Goal: Task Accomplishment & Management: Use online tool/utility

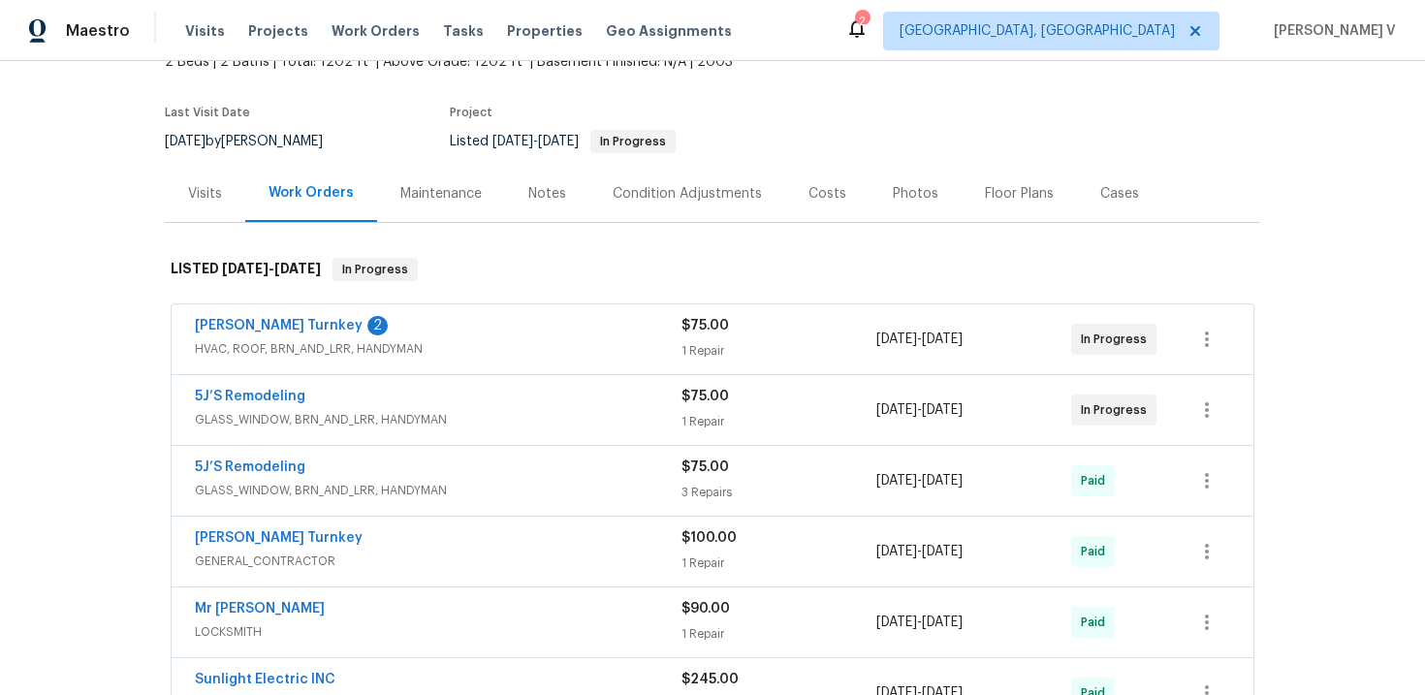
scroll to position [153, 0]
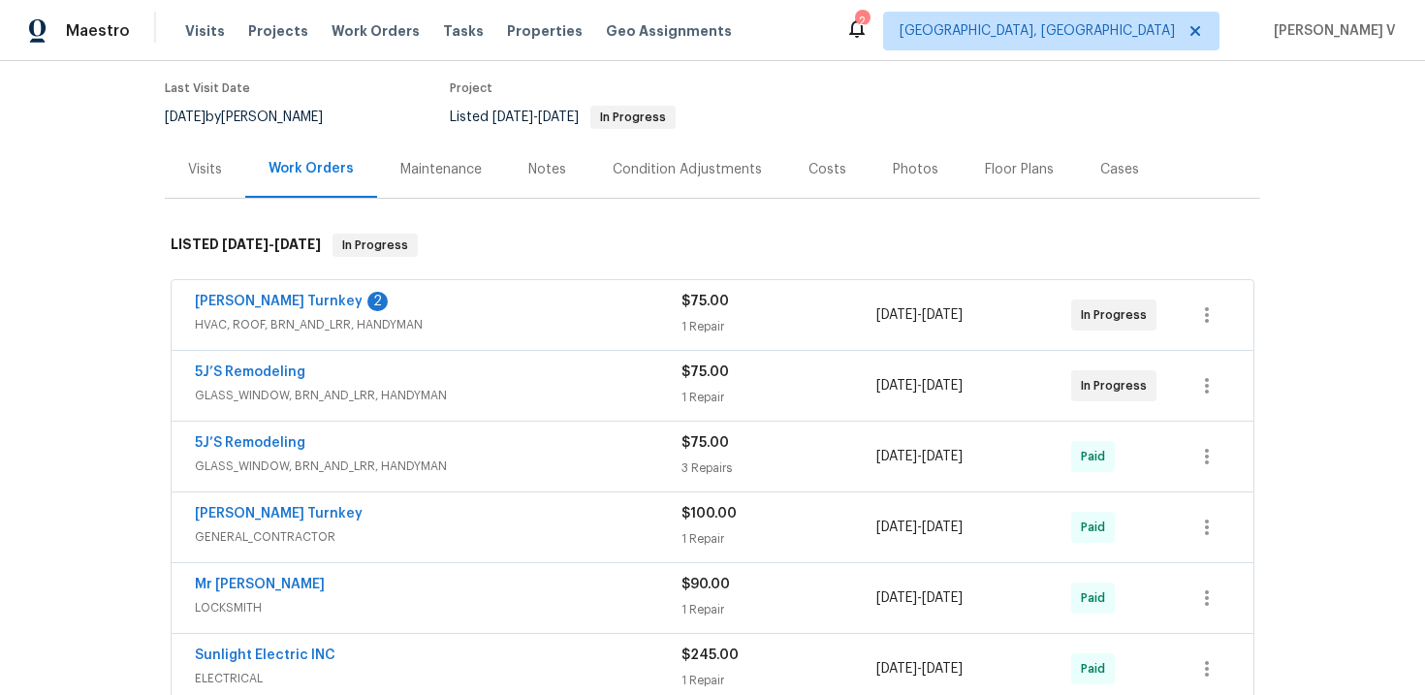
click at [509, 188] on div "Notes" at bounding box center [547, 169] width 84 height 57
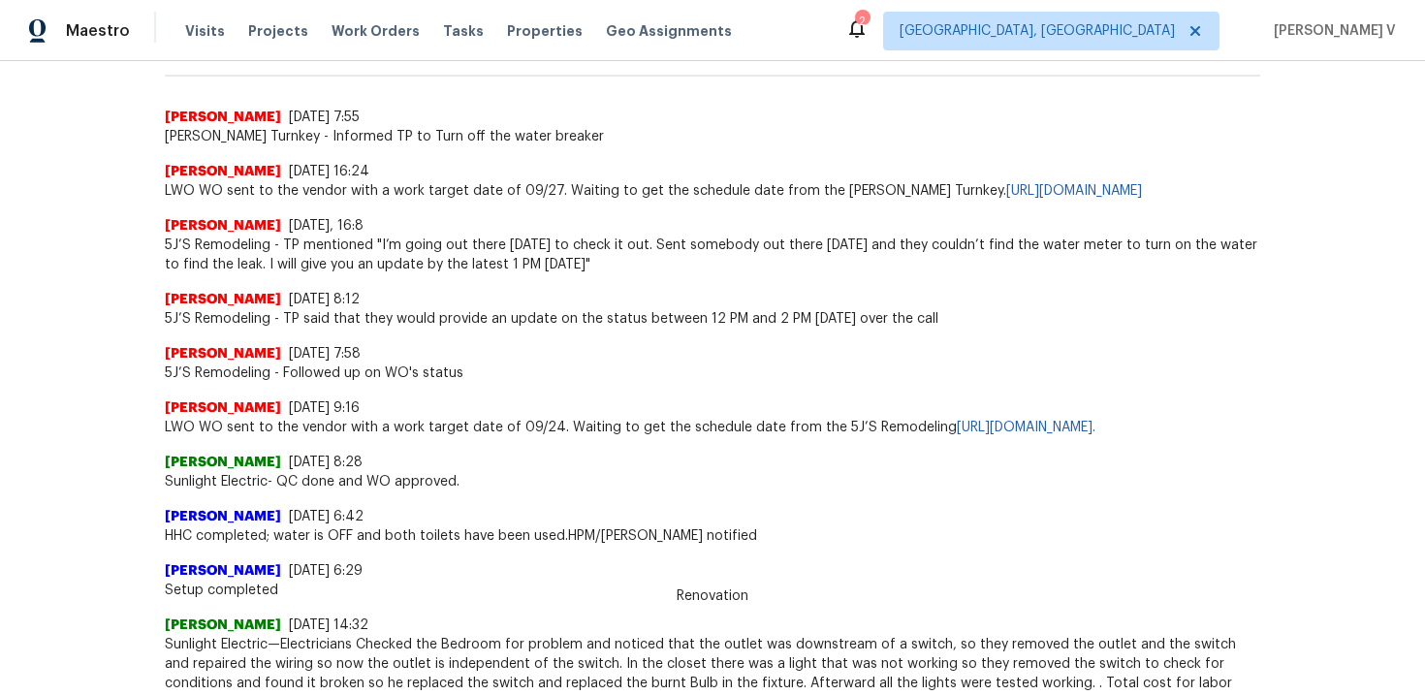
scroll to position [525, 0]
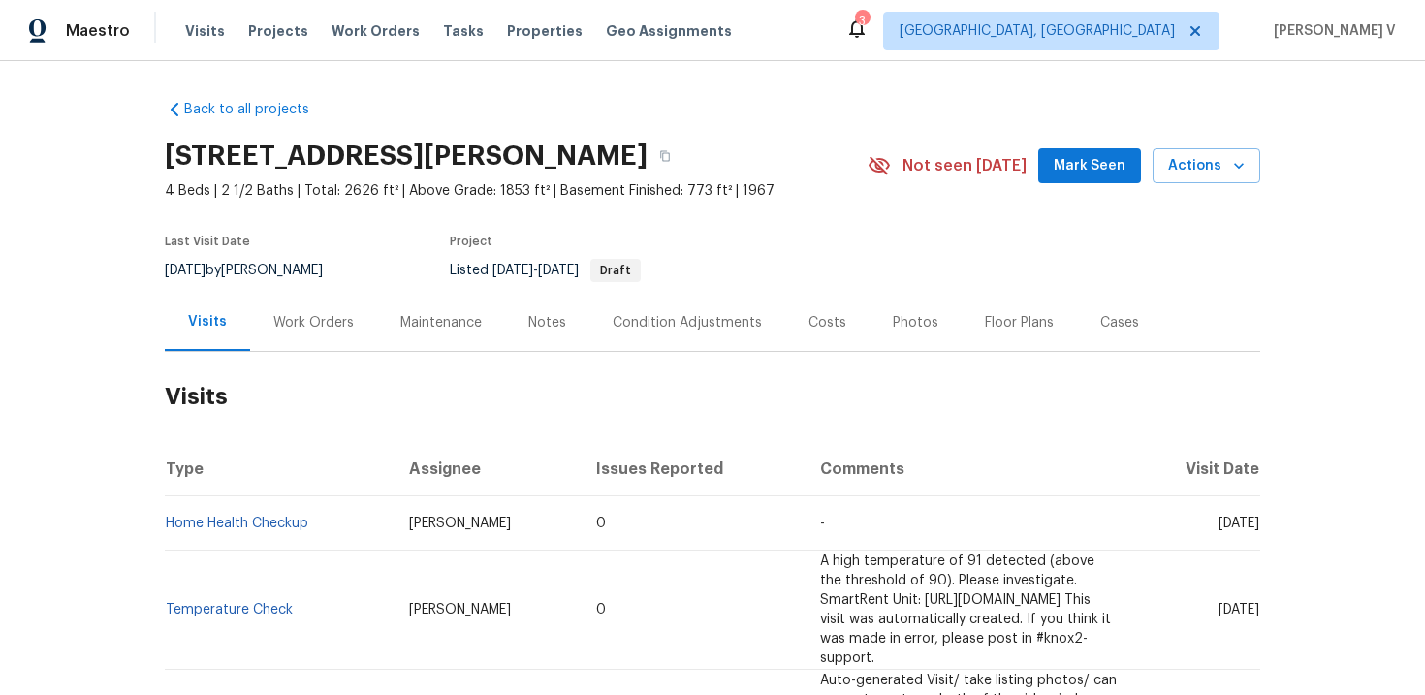
click at [319, 322] on div "Work Orders" at bounding box center [313, 322] width 80 height 19
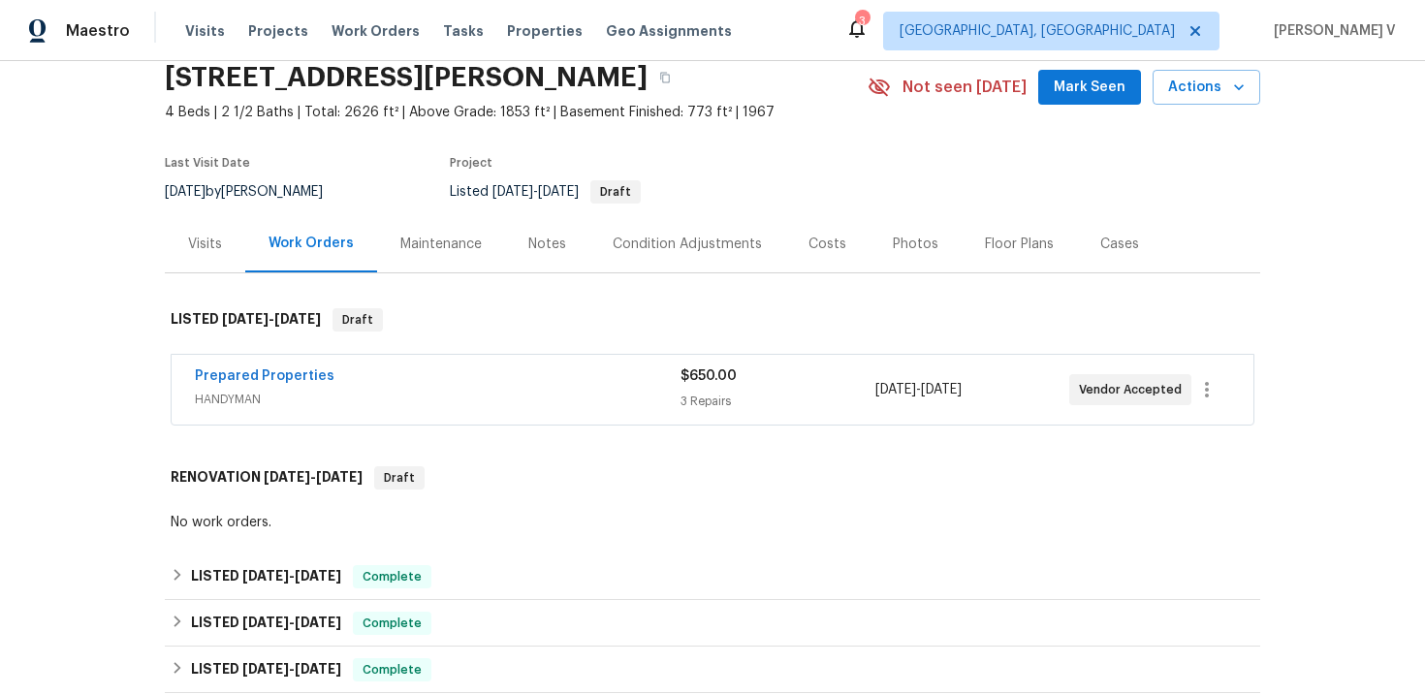
scroll to position [179, 0]
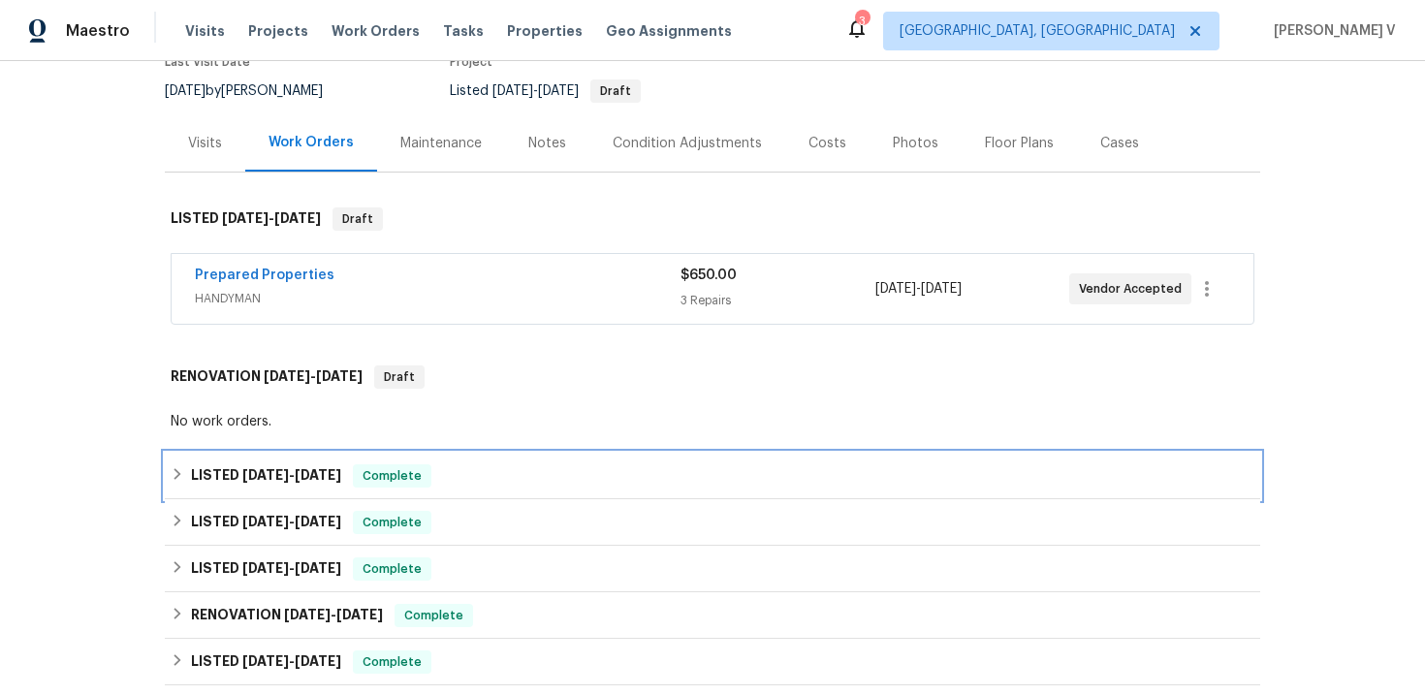
click at [294, 482] on h6 "LISTED 9/17/25 - 9/23/25" at bounding box center [266, 475] width 150 height 23
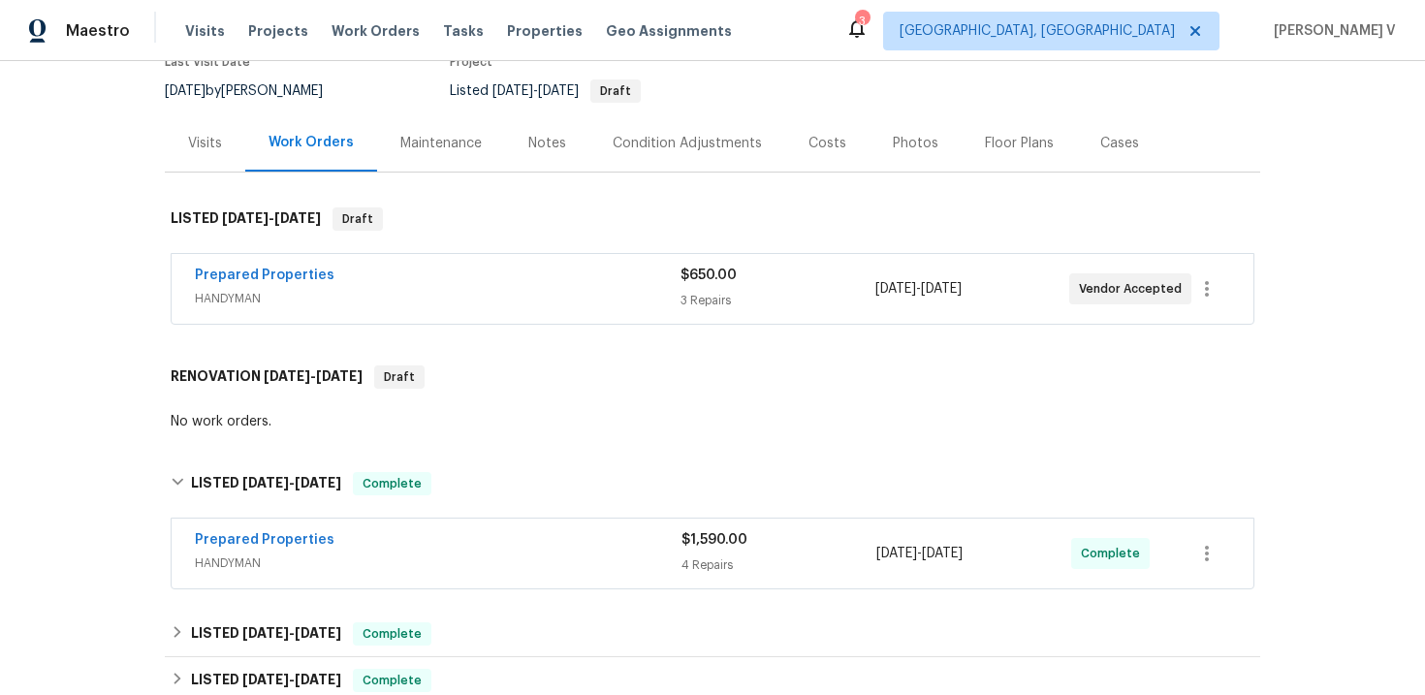
click at [520, 574] on div "Prepared Properties HANDYMAN" at bounding box center [438, 553] width 487 height 47
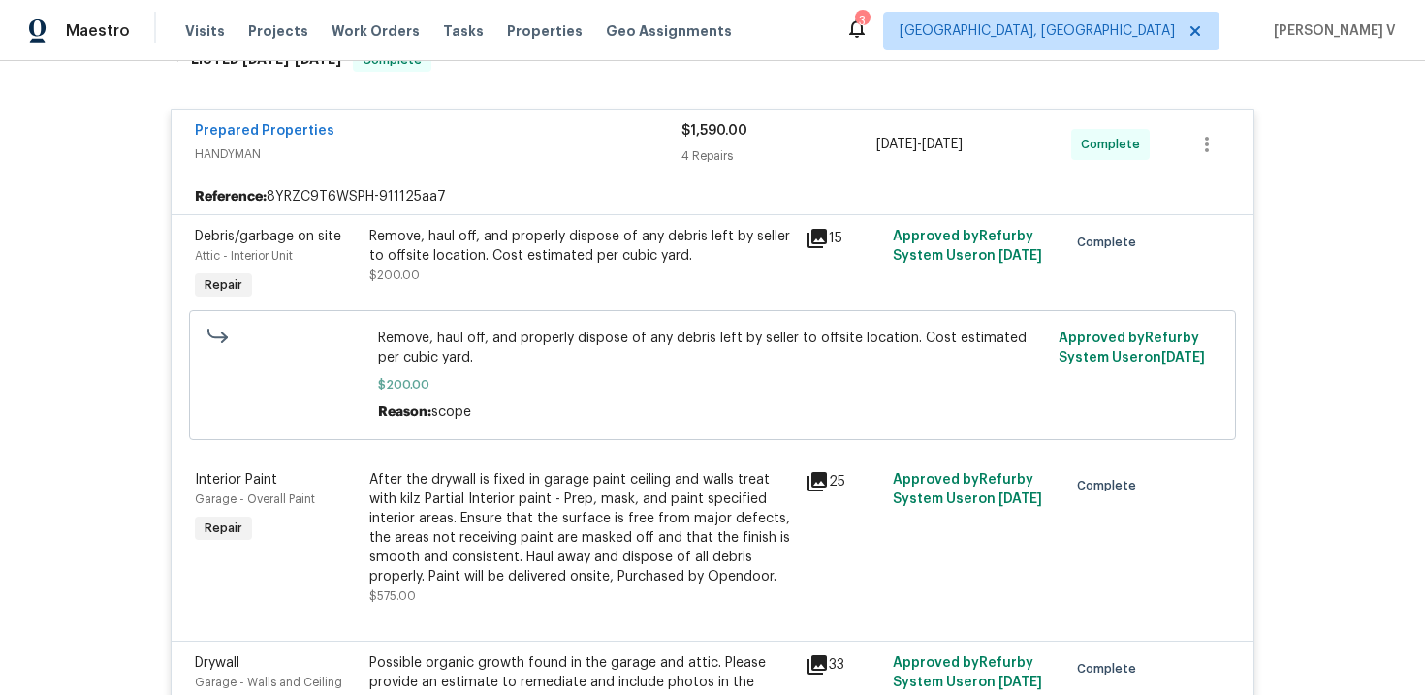
scroll to position [518, 0]
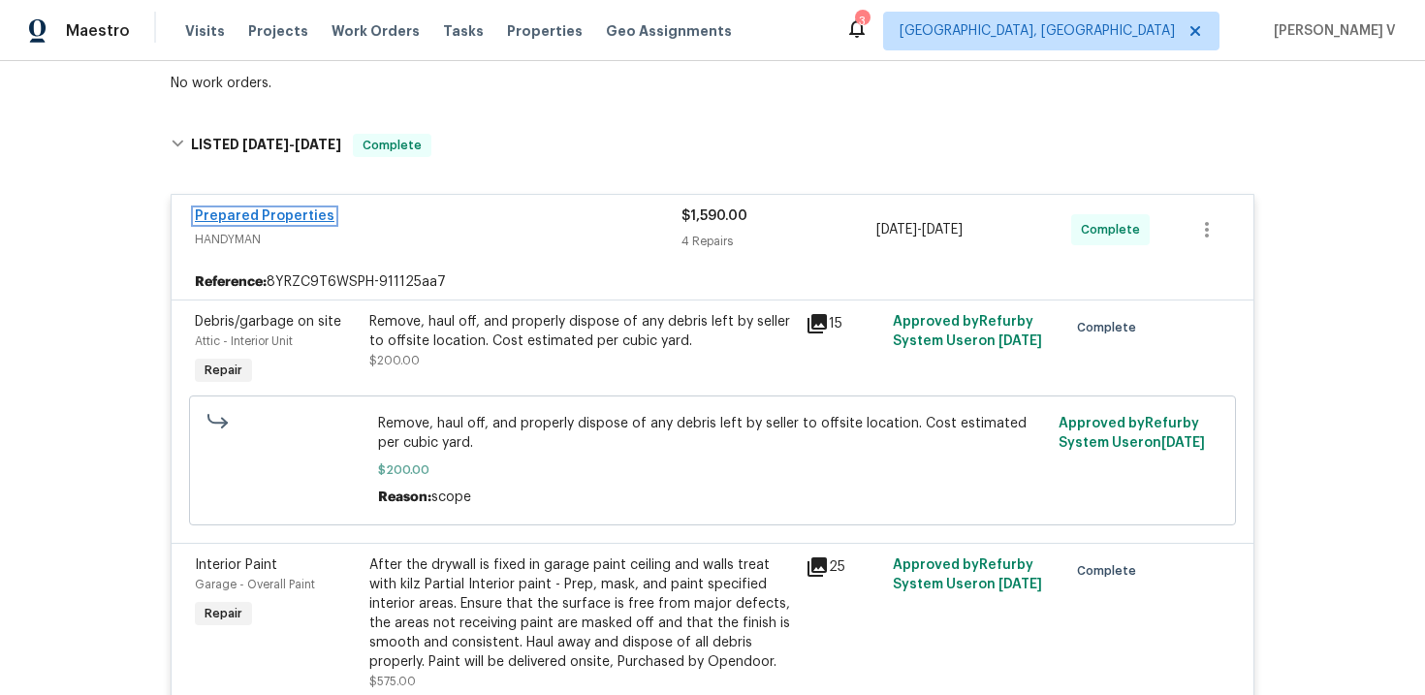
click at [293, 222] on link "Prepared Properties" at bounding box center [265, 216] width 140 height 14
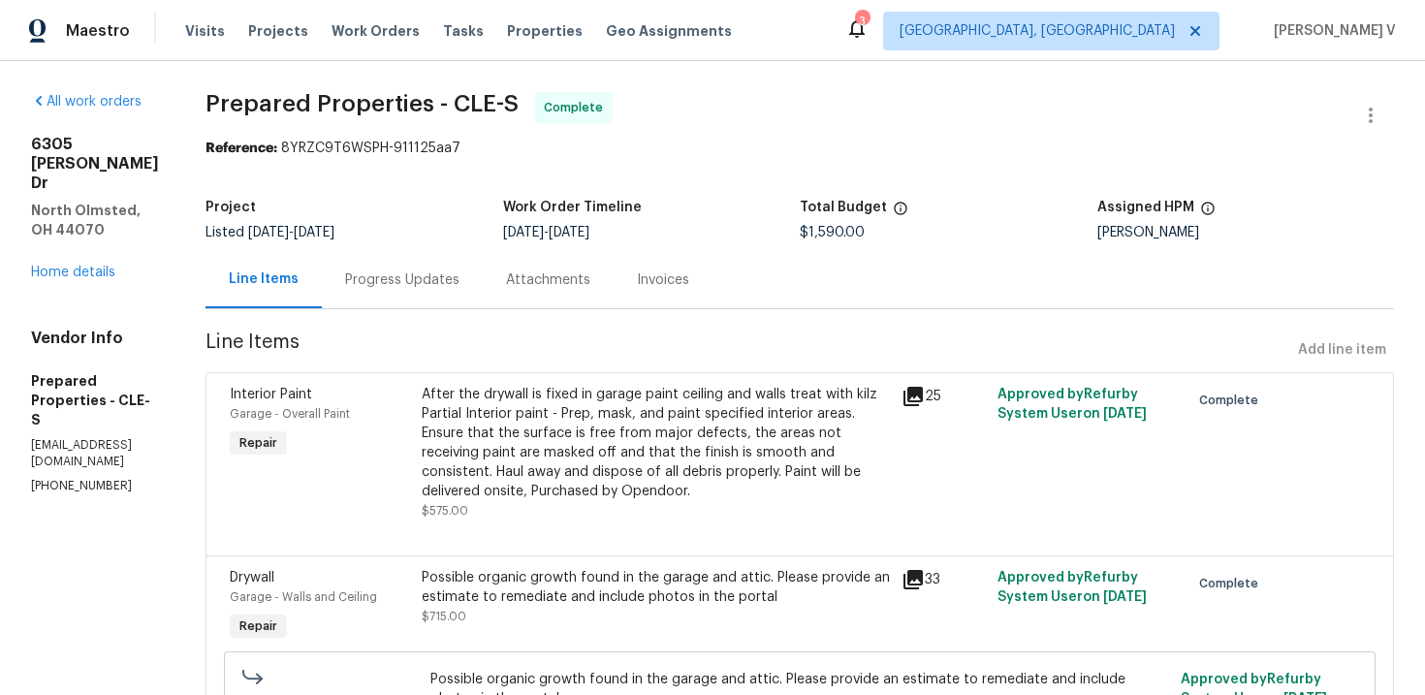
click at [451, 287] on div "Progress Updates" at bounding box center [402, 280] width 114 height 19
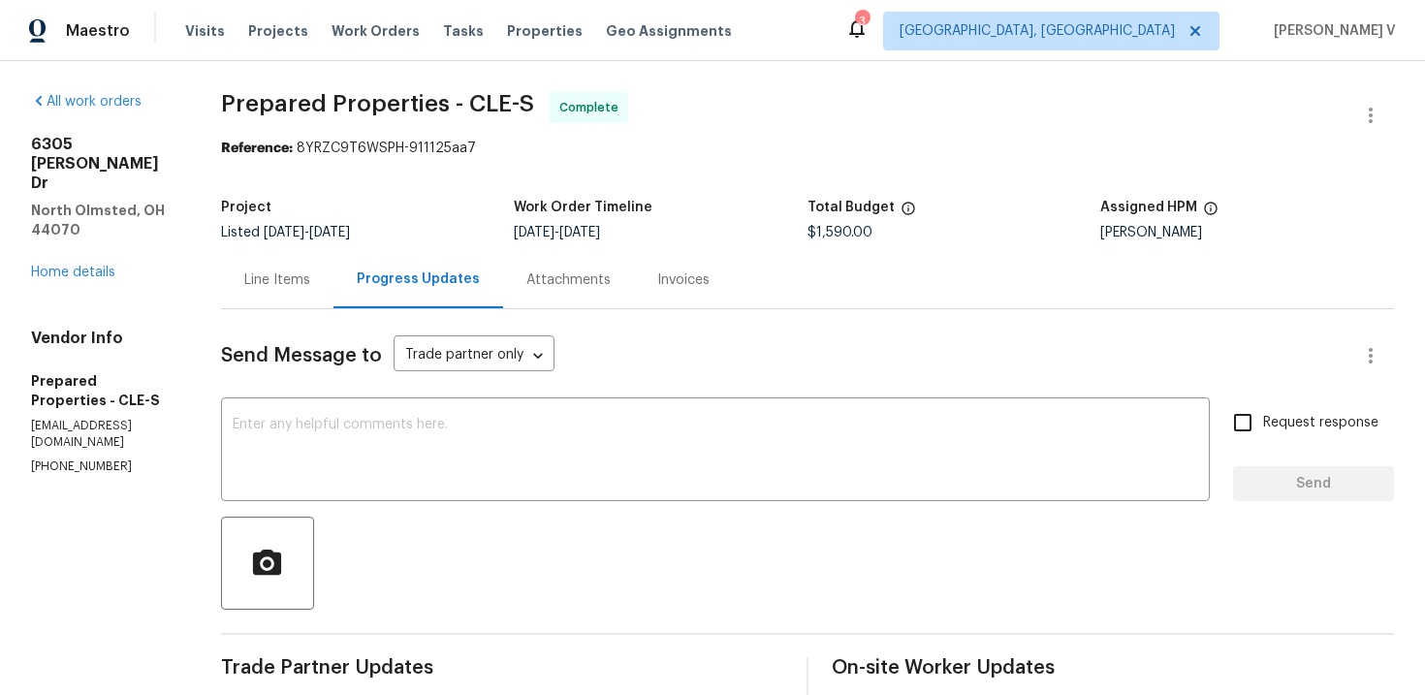
click at [298, 259] on div "Line Items" at bounding box center [277, 279] width 112 height 57
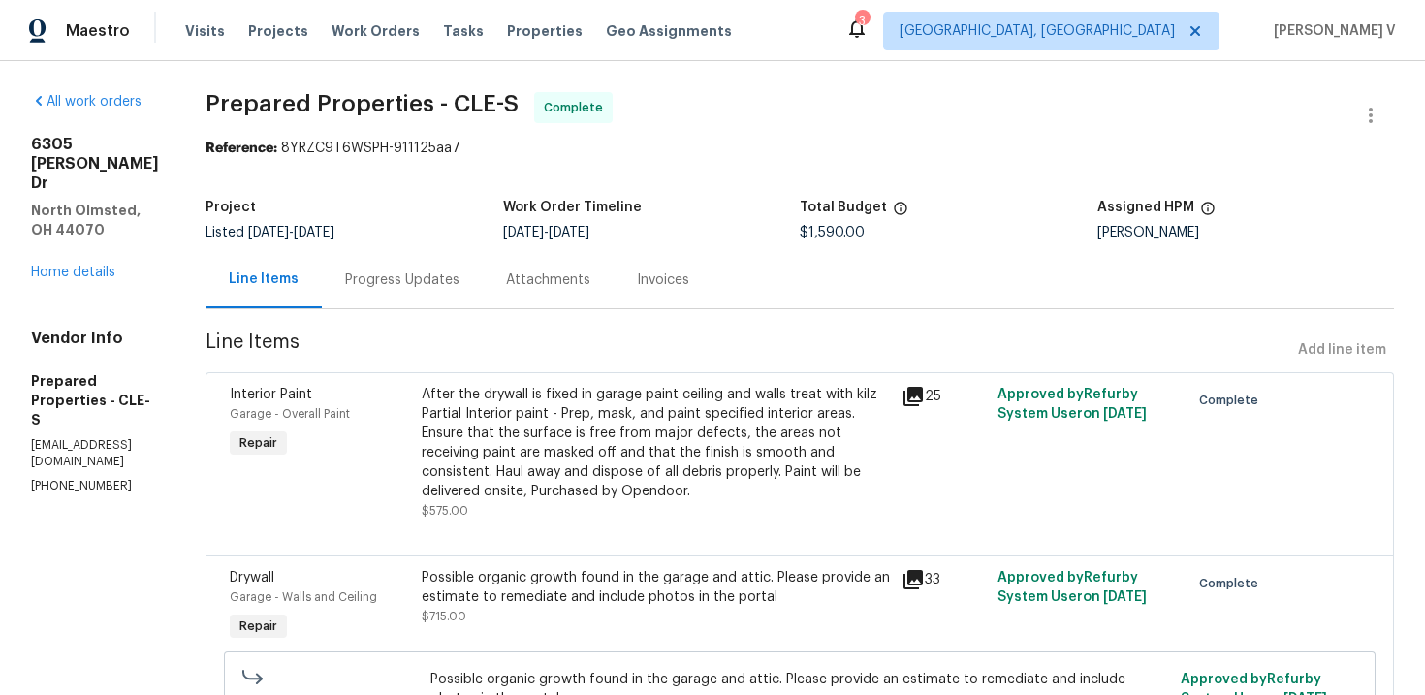
click at [460, 280] on div "Progress Updates" at bounding box center [402, 280] width 114 height 19
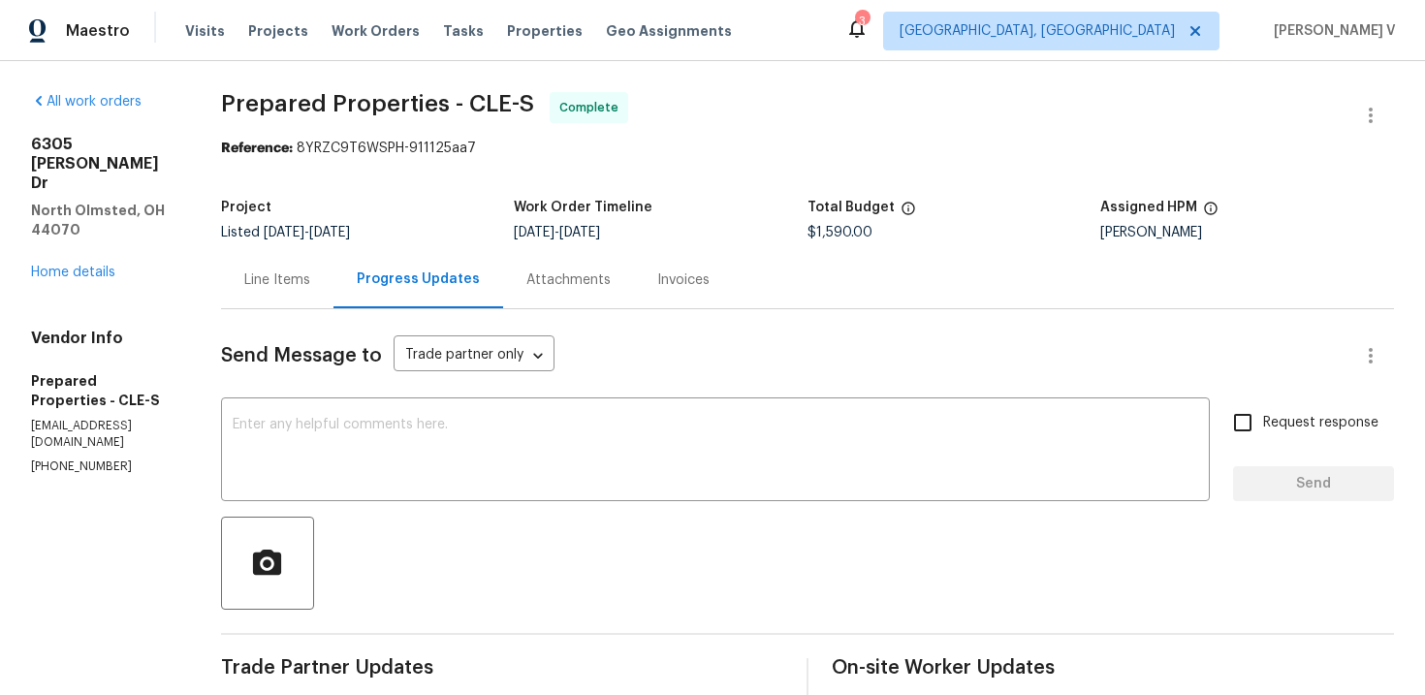
click at [310, 271] on div "Line Items" at bounding box center [277, 280] width 66 height 19
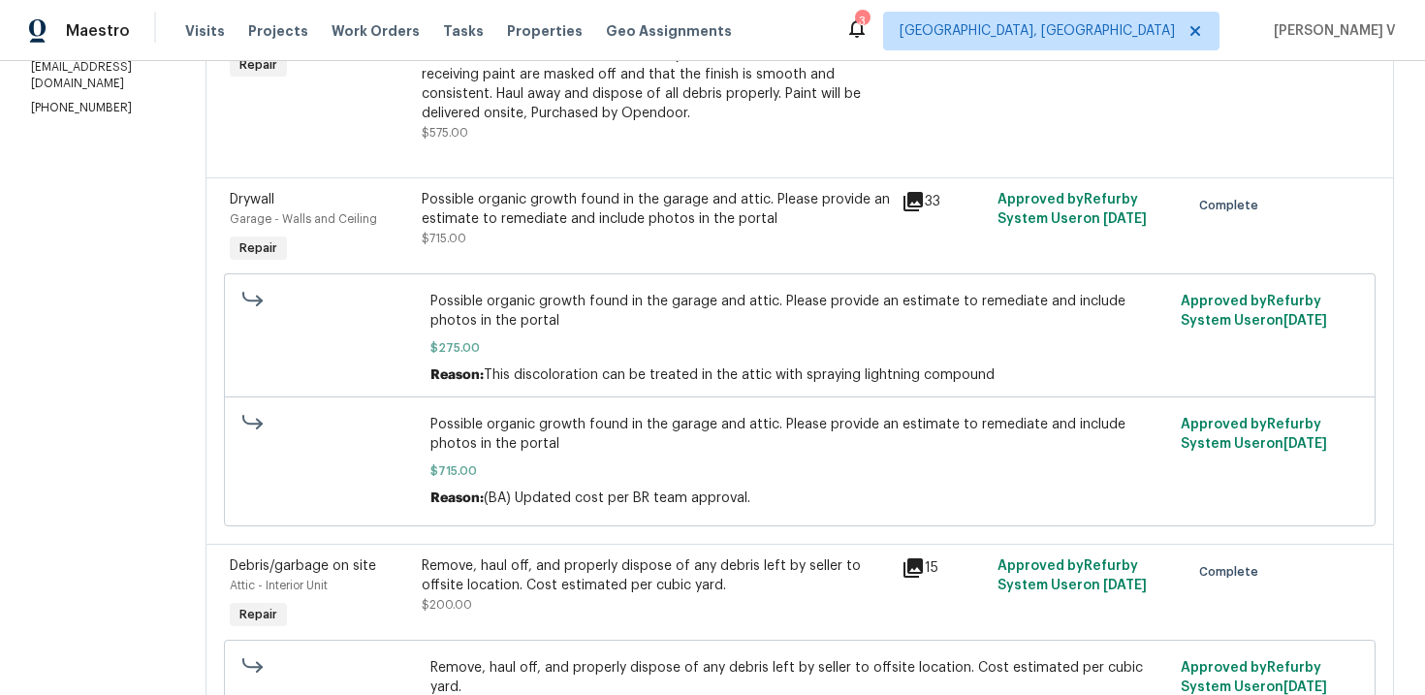
scroll to position [564, 0]
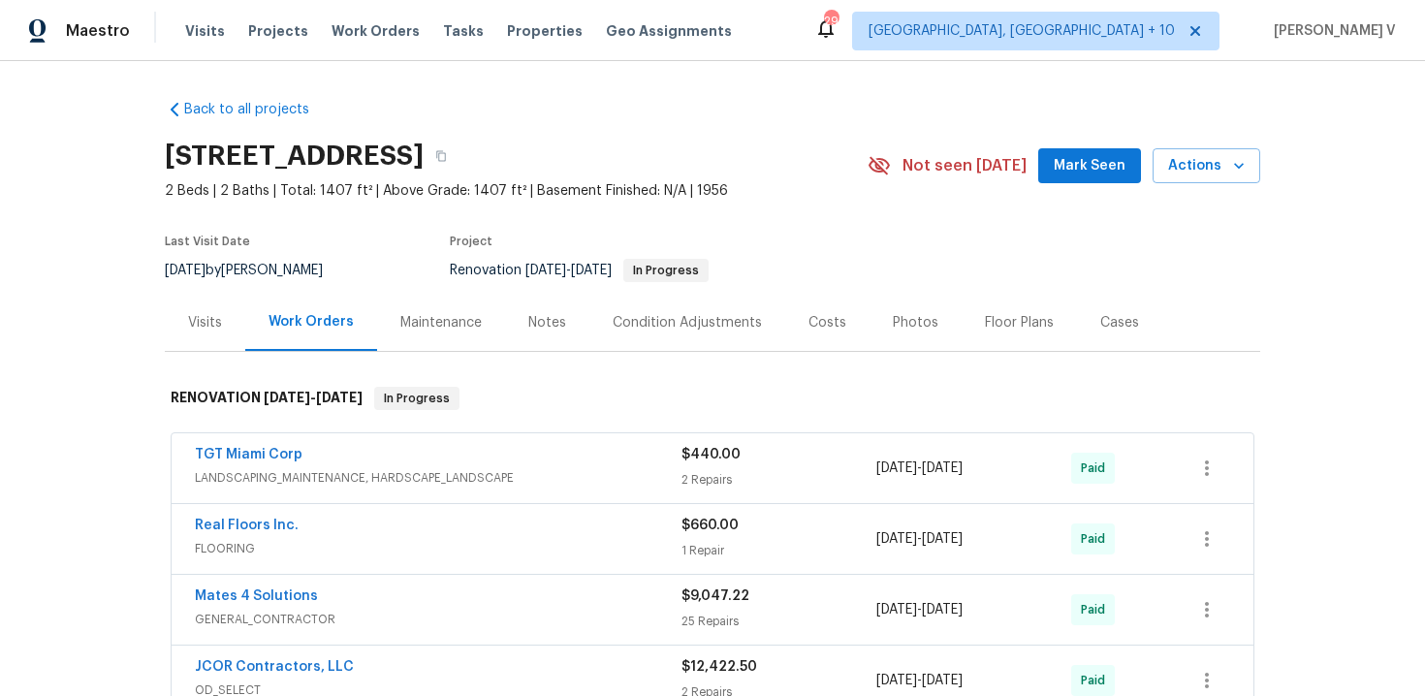
click at [519, 304] on div "Notes" at bounding box center [547, 322] width 84 height 57
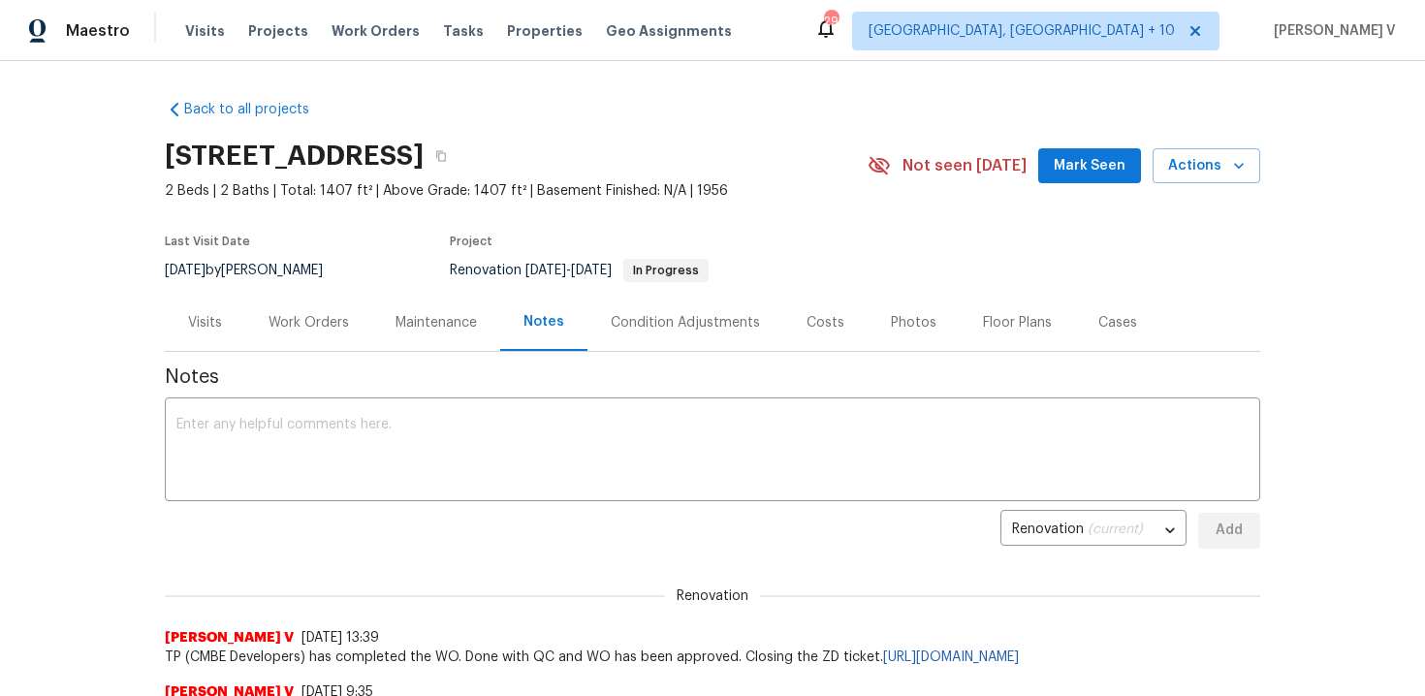
scroll to position [131, 0]
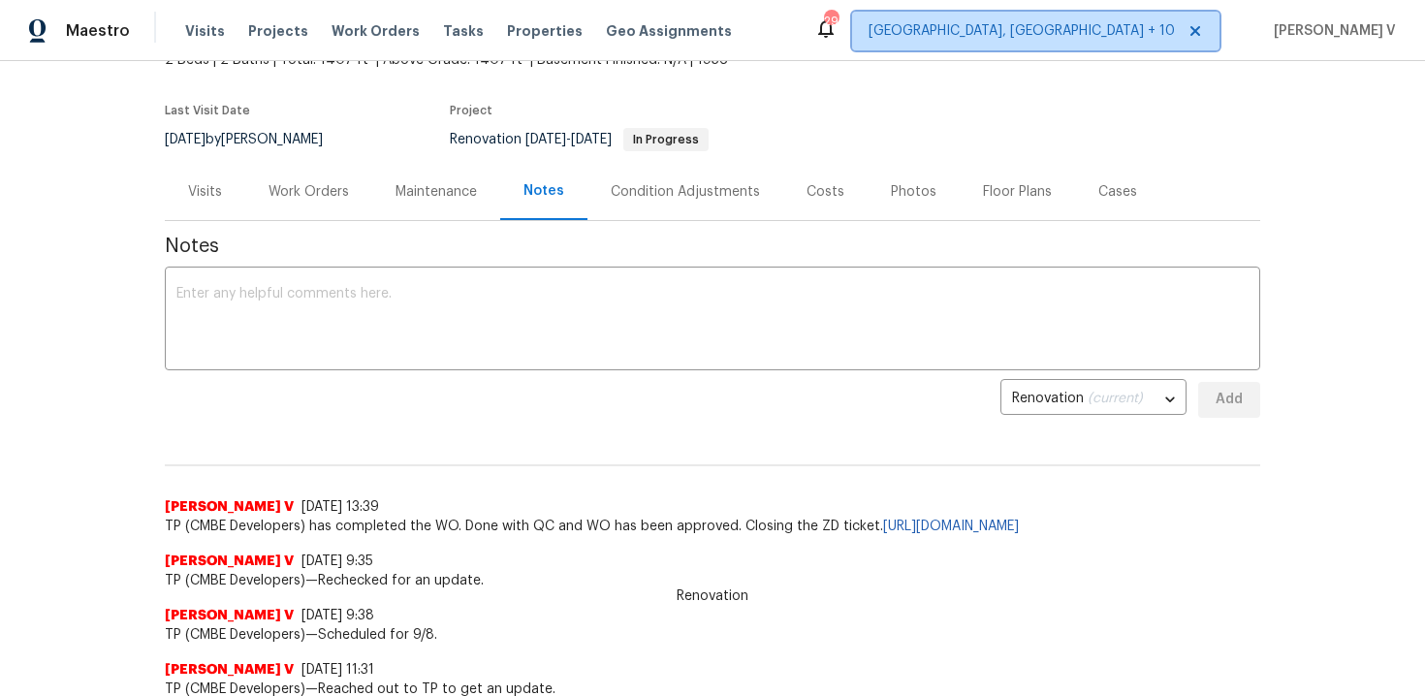
click at [1130, 39] on span "Cincinnati, OH + 10" at bounding box center [1022, 30] width 306 height 19
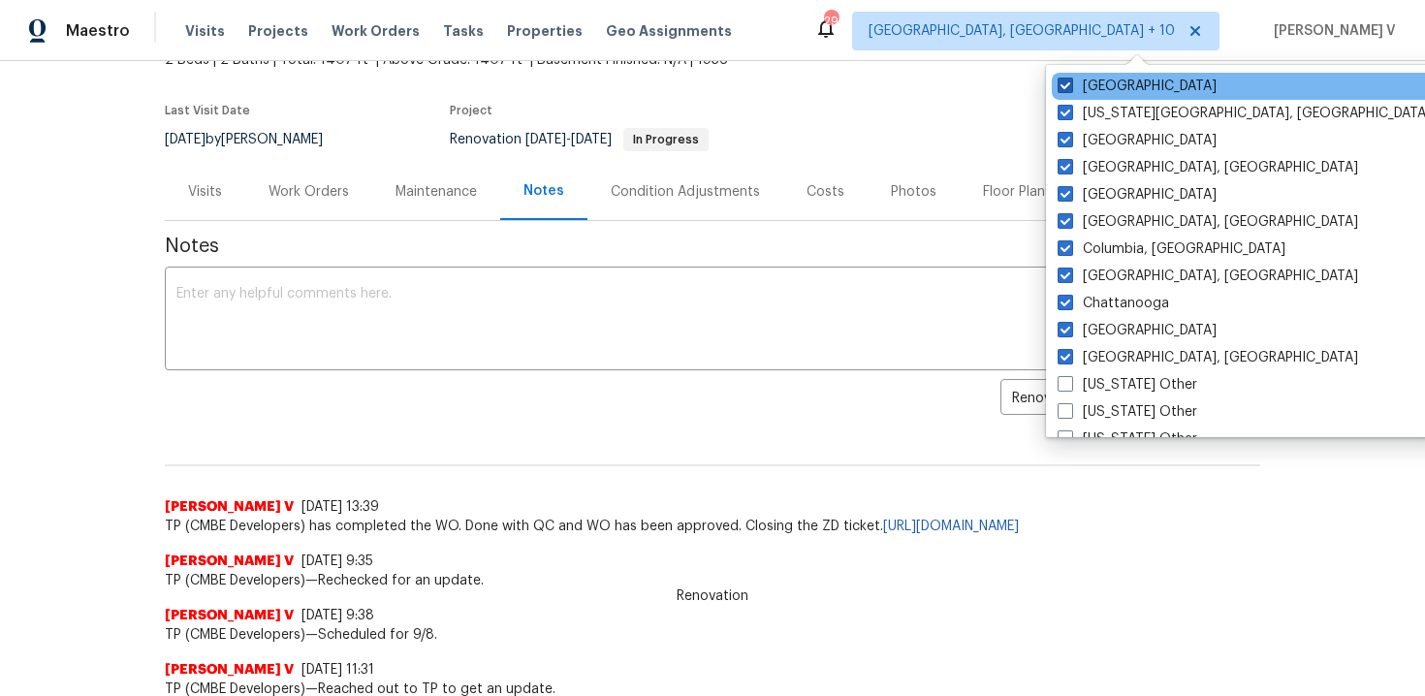
click at [1067, 83] on span at bounding box center [1066, 86] width 16 height 16
click at [1067, 83] on input "Raleigh" at bounding box center [1064, 83] width 13 height 13
checkbox input "false"
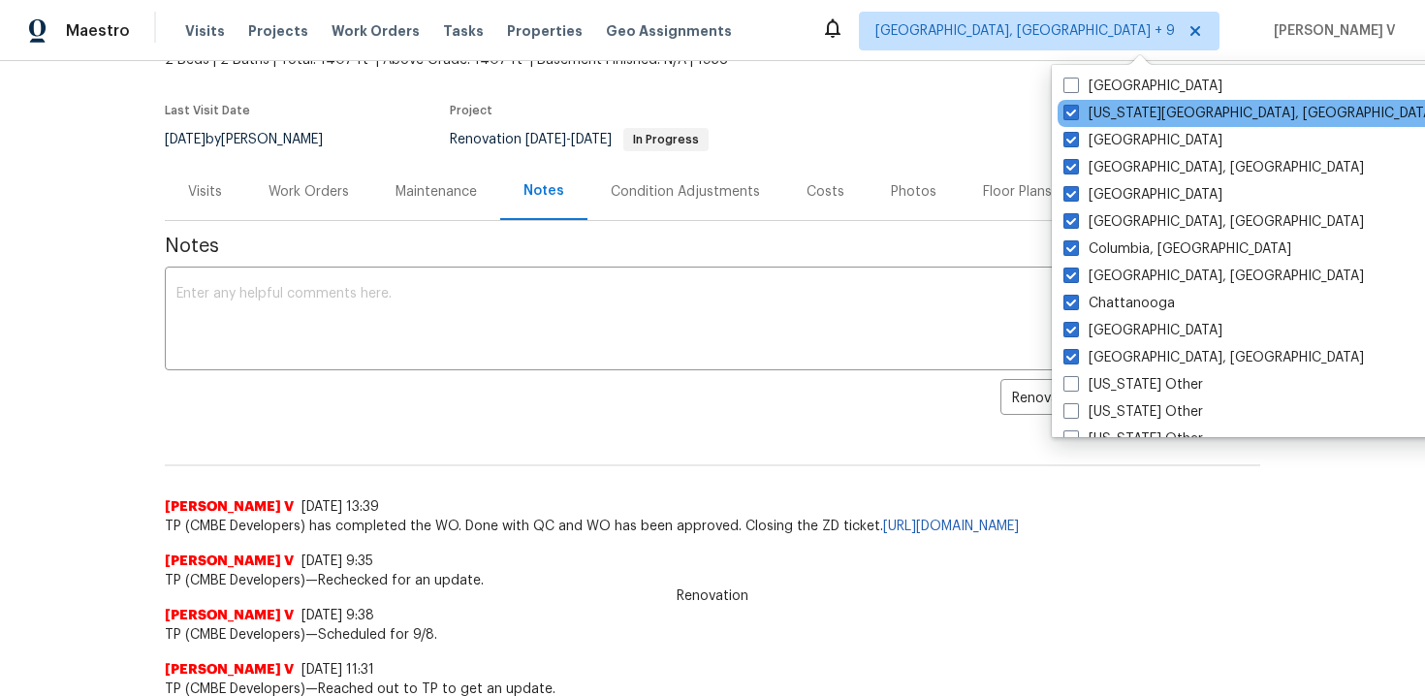
click at [1063, 114] on div "Oklahoma City, OK" at bounding box center [1253, 113] width 391 height 27
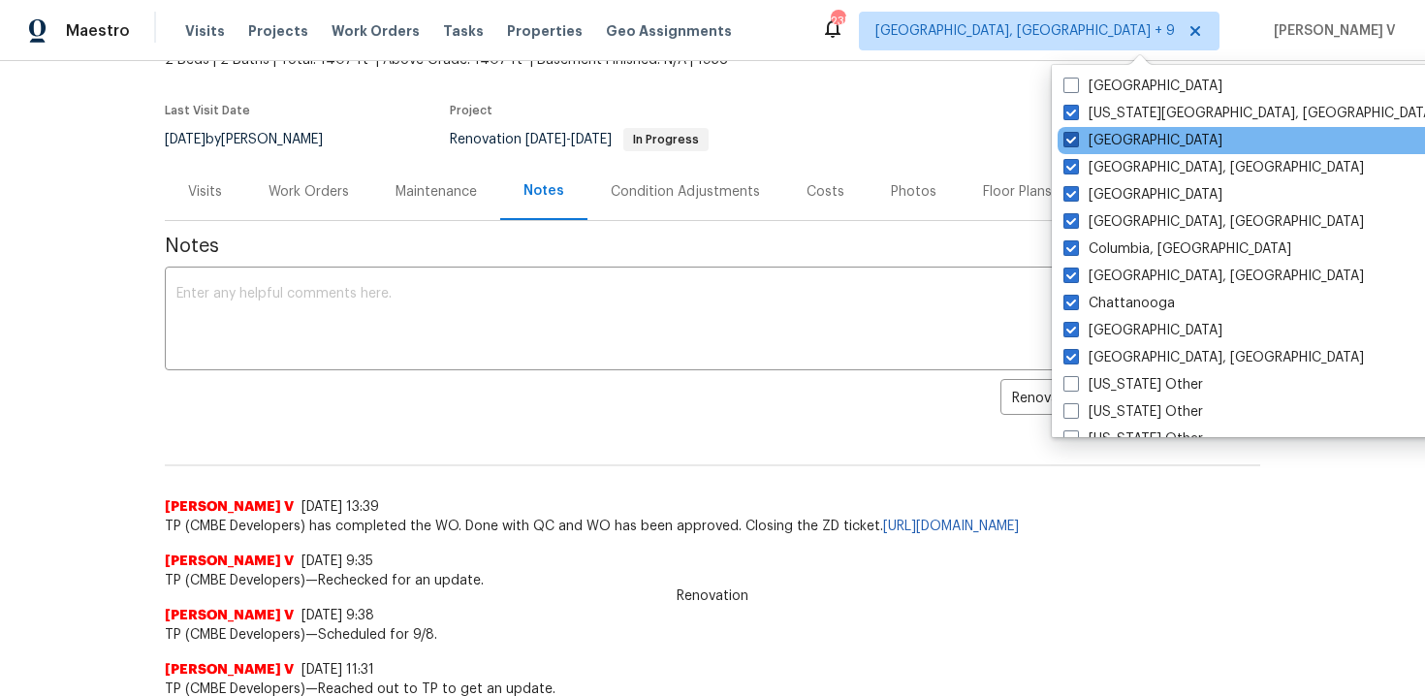
click at [1067, 138] on span at bounding box center [1072, 140] width 16 height 16
click at [1067, 138] on input "Nashville" at bounding box center [1070, 137] width 13 height 13
checkbox input "false"
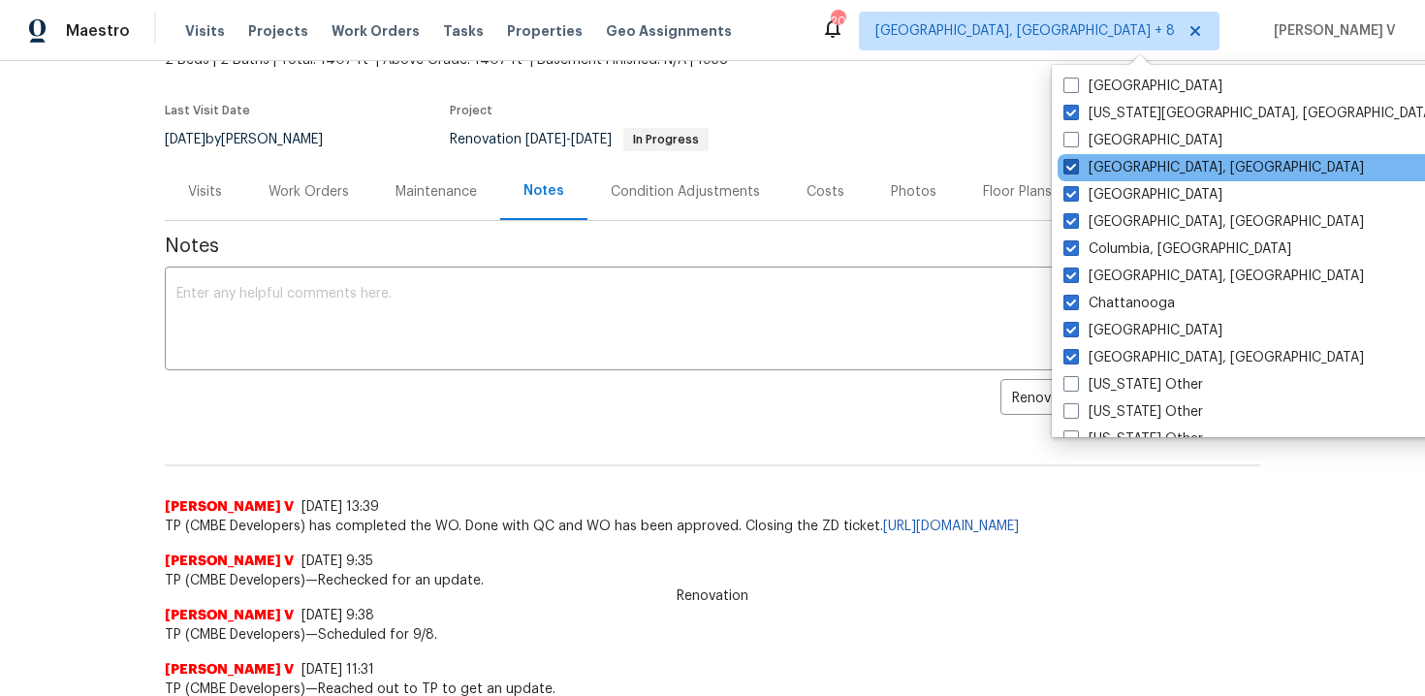
click at [1071, 169] on span at bounding box center [1072, 167] width 16 height 16
click at [1071, 169] on input "Indianapolis, IN" at bounding box center [1070, 164] width 13 height 13
checkbox input "false"
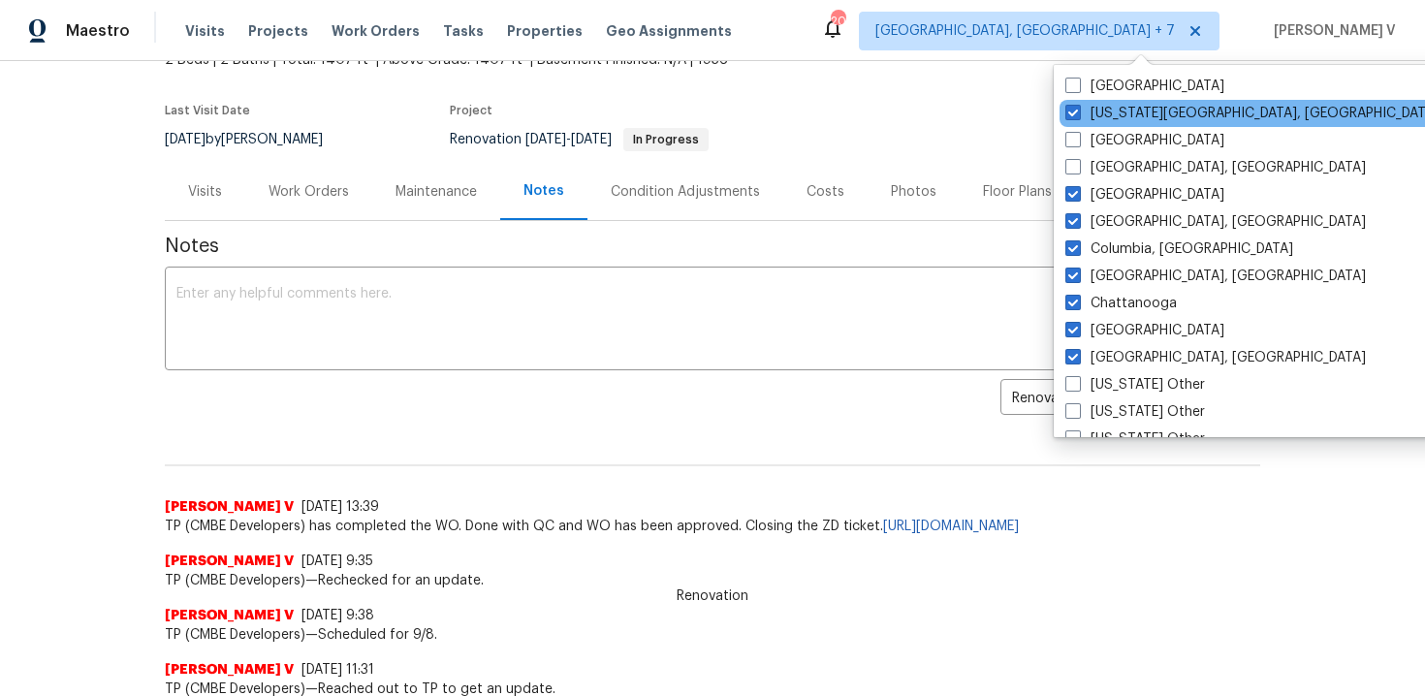
click at [1070, 123] on div "Oklahoma City, OK" at bounding box center [1255, 113] width 391 height 27
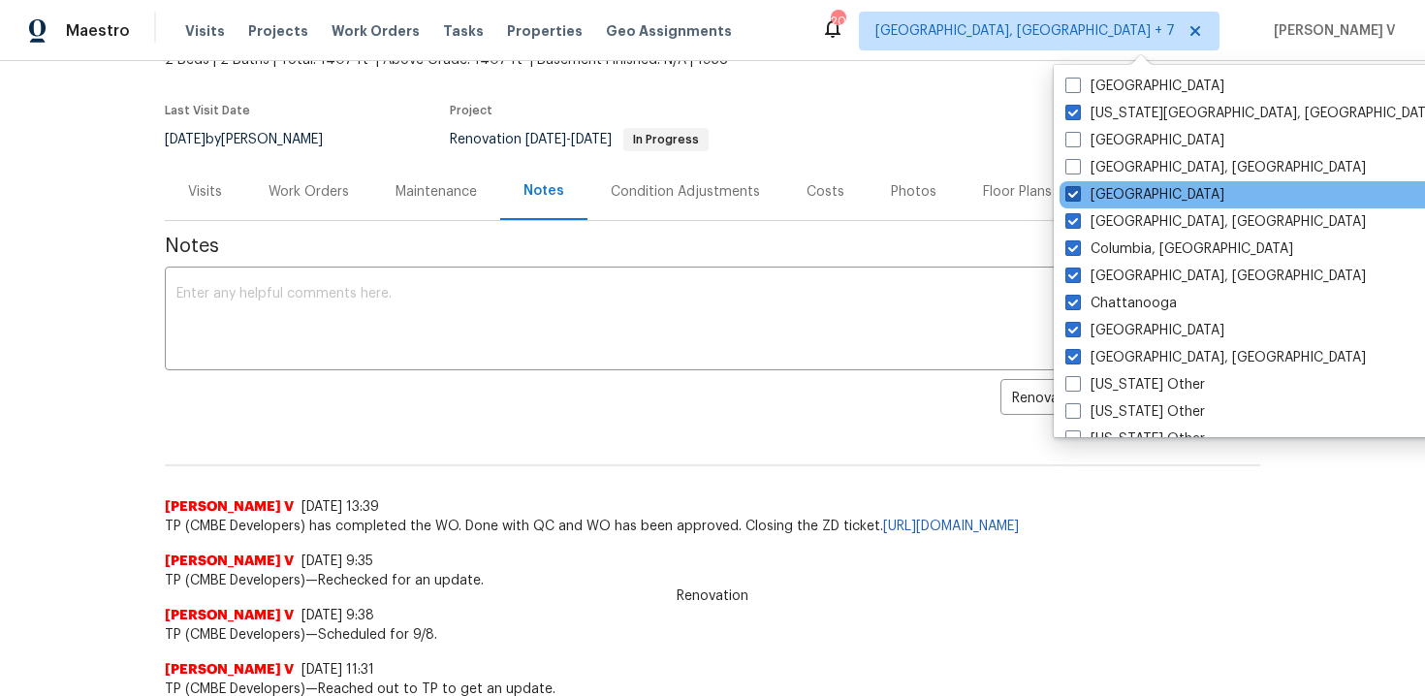
click at [1069, 188] on span at bounding box center [1074, 194] width 16 height 16
click at [1069, 188] on input "[GEOGRAPHIC_DATA]" at bounding box center [1072, 191] width 13 height 13
checkbox input "false"
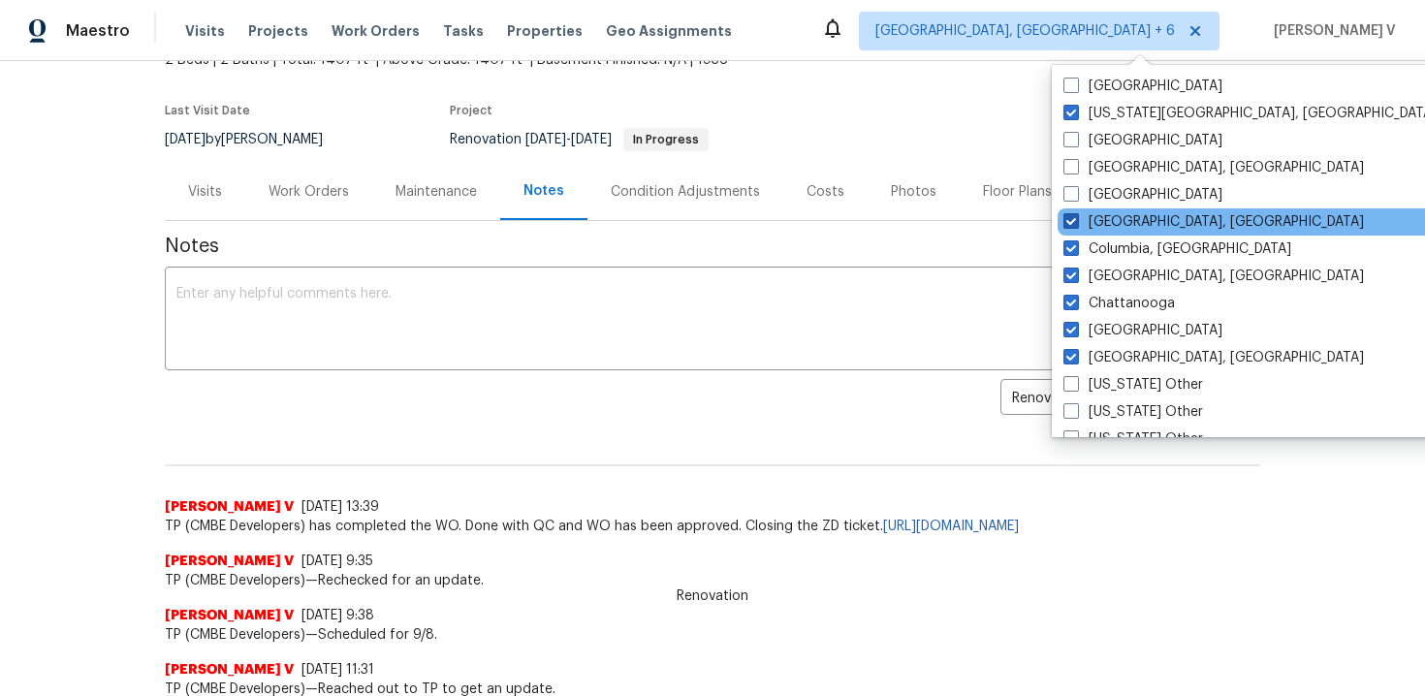
click at [1067, 222] on span at bounding box center [1072, 221] width 16 height 16
click at [1067, 222] on input "Columbus, OH" at bounding box center [1070, 218] width 13 height 13
checkbox input "false"
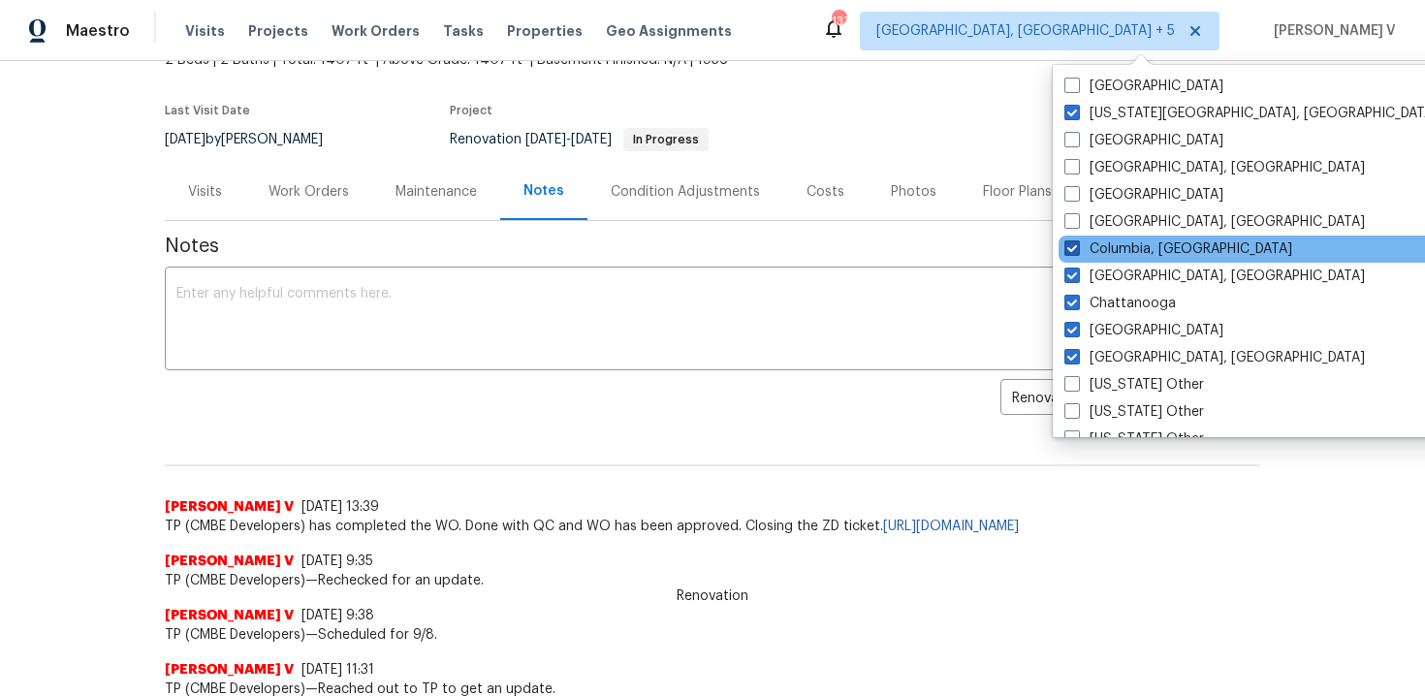
click at [1067, 249] on span at bounding box center [1073, 248] width 16 height 16
click at [1067, 249] on input "Columbia, SC" at bounding box center [1071, 245] width 13 height 13
checkbox input "false"
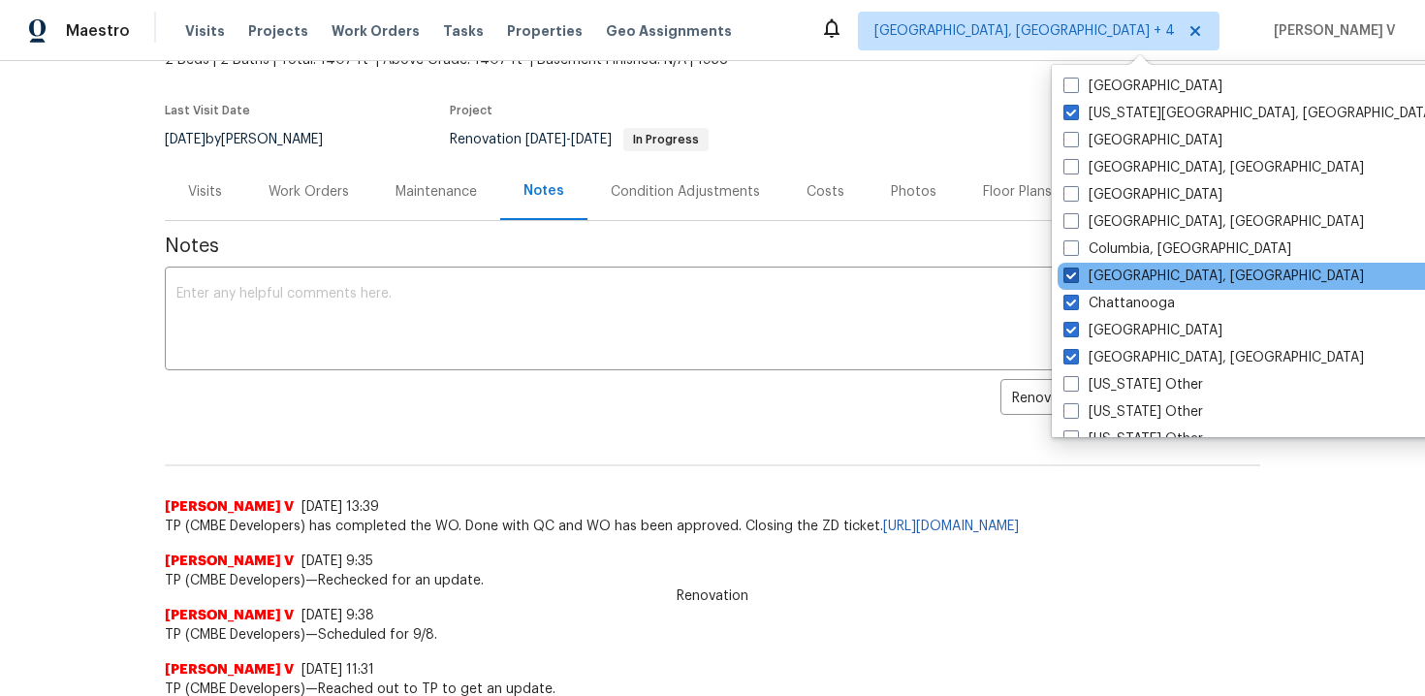
click at [1071, 277] on span at bounding box center [1072, 276] width 16 height 16
click at [1071, 277] on input "Cincinnati, OH" at bounding box center [1070, 273] width 13 height 13
checkbox input "false"
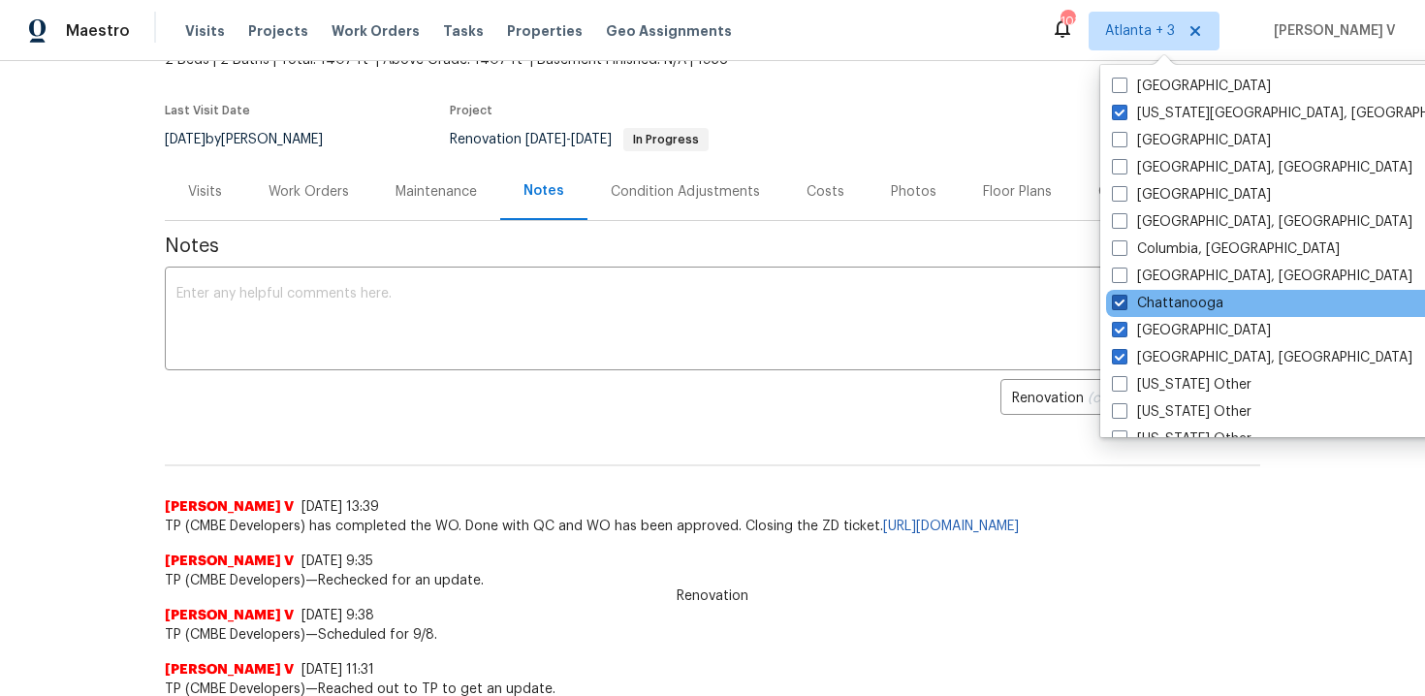
click at [1139, 300] on label "Chattanooga" at bounding box center [1167, 303] width 111 height 19
click at [1125, 300] on input "Chattanooga" at bounding box center [1118, 300] width 13 height 13
checkbox input "false"
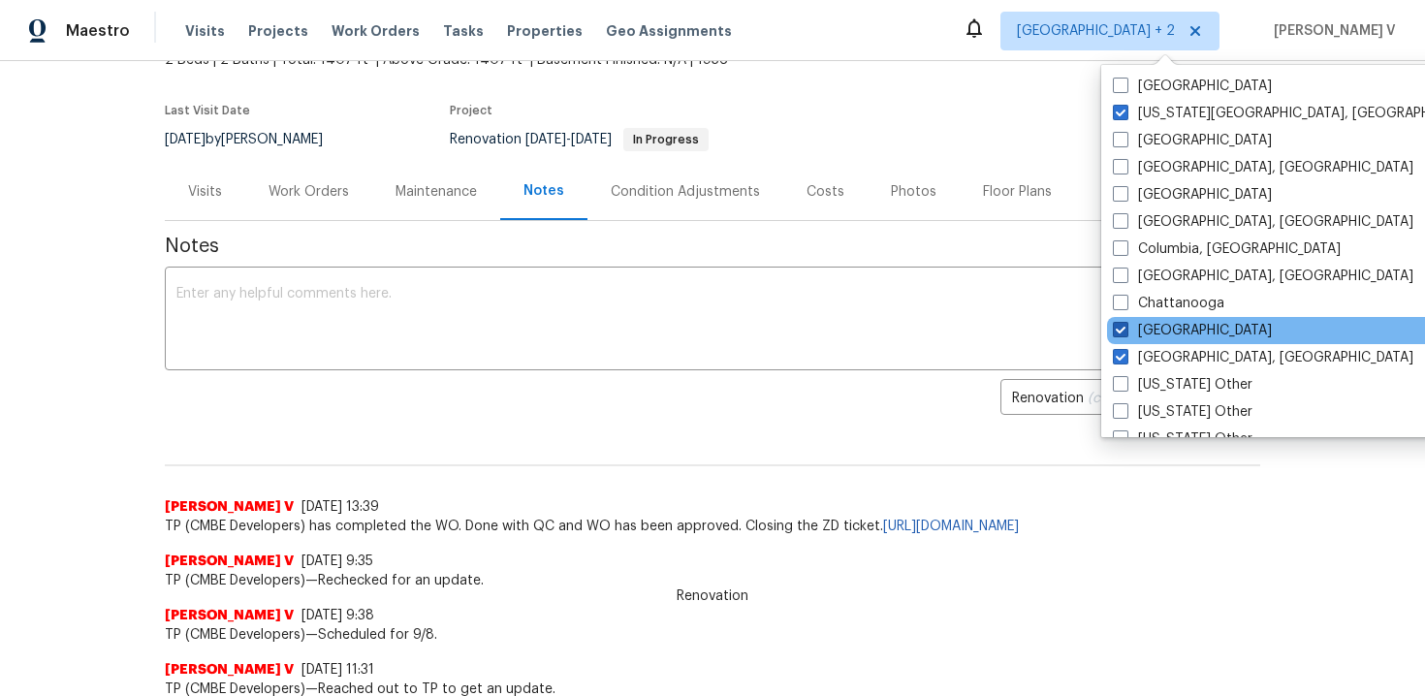
click at [1128, 336] on span at bounding box center [1121, 330] width 16 height 16
click at [1126, 334] on input "Atlanta" at bounding box center [1119, 327] width 13 height 13
checkbox input "false"
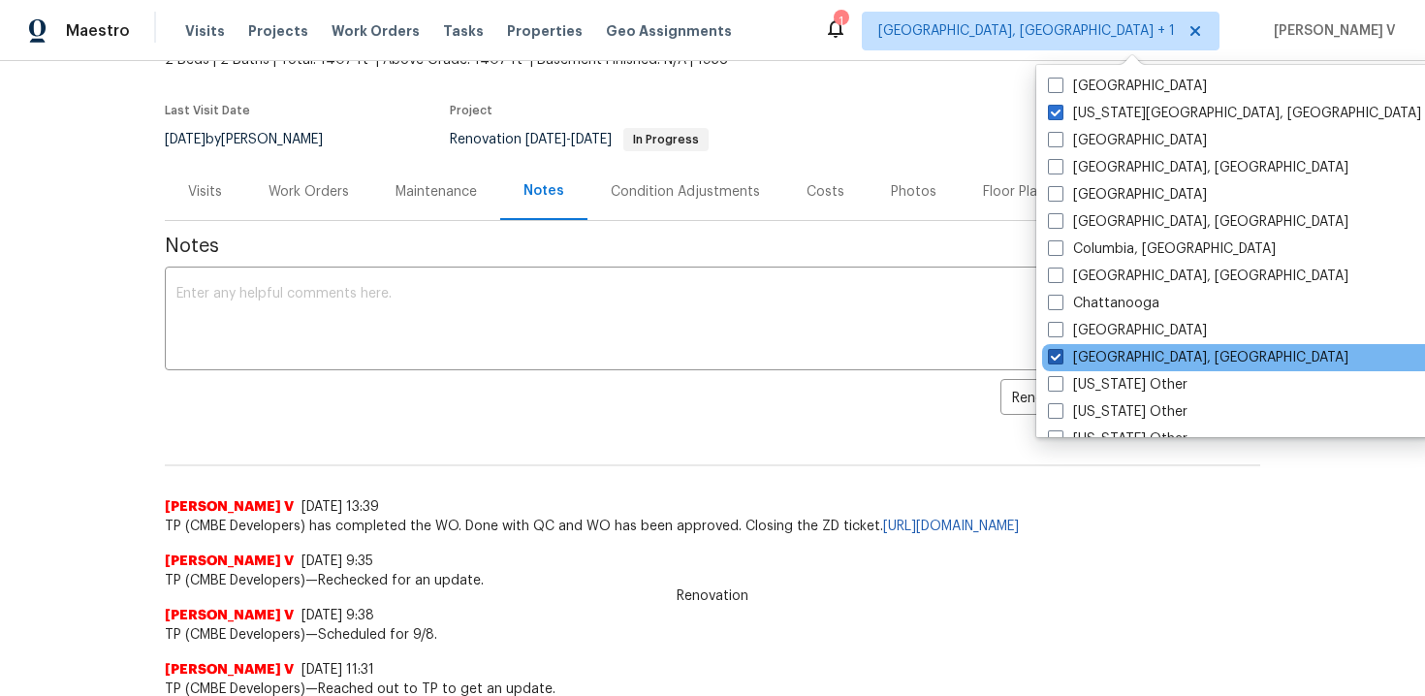
click at [1128, 348] on label "Albuquerque, NM" at bounding box center [1198, 357] width 301 height 19
click at [1061, 348] on input "Albuquerque, NM" at bounding box center [1054, 354] width 13 height 13
checkbox input "false"
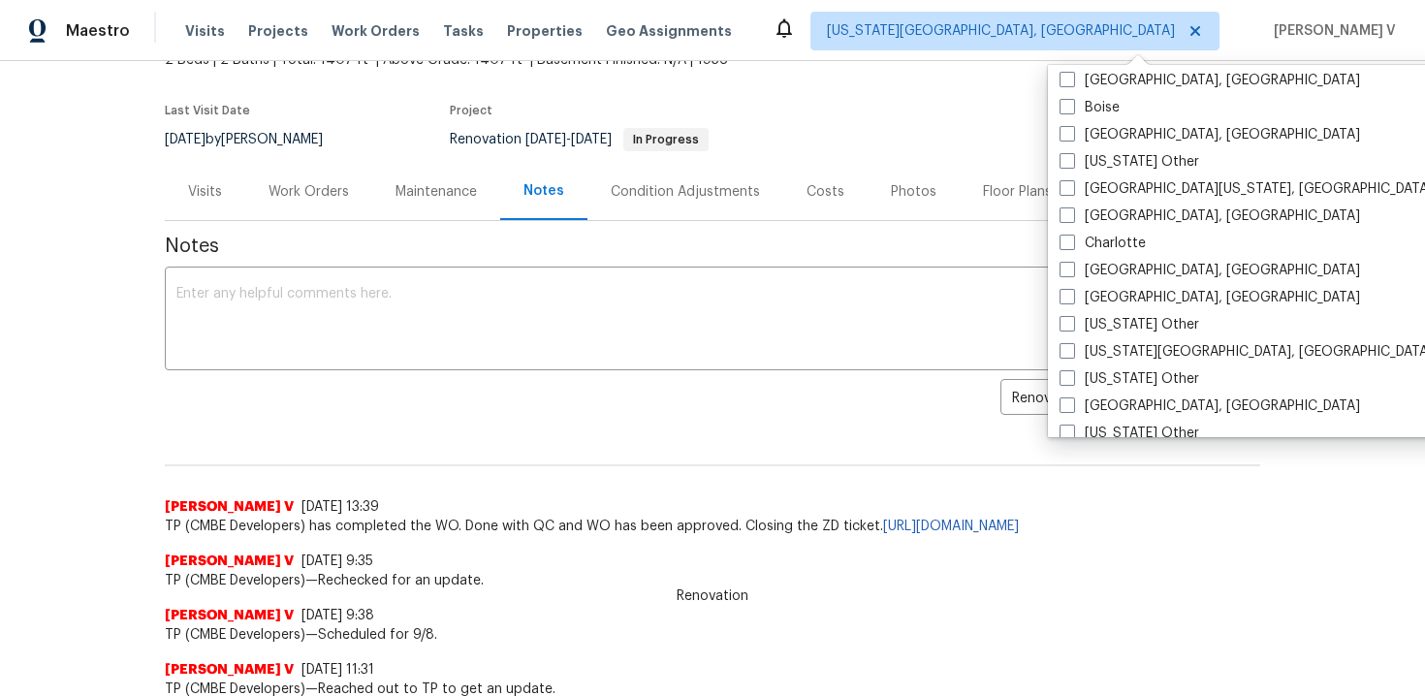
scroll to position [498, 0]
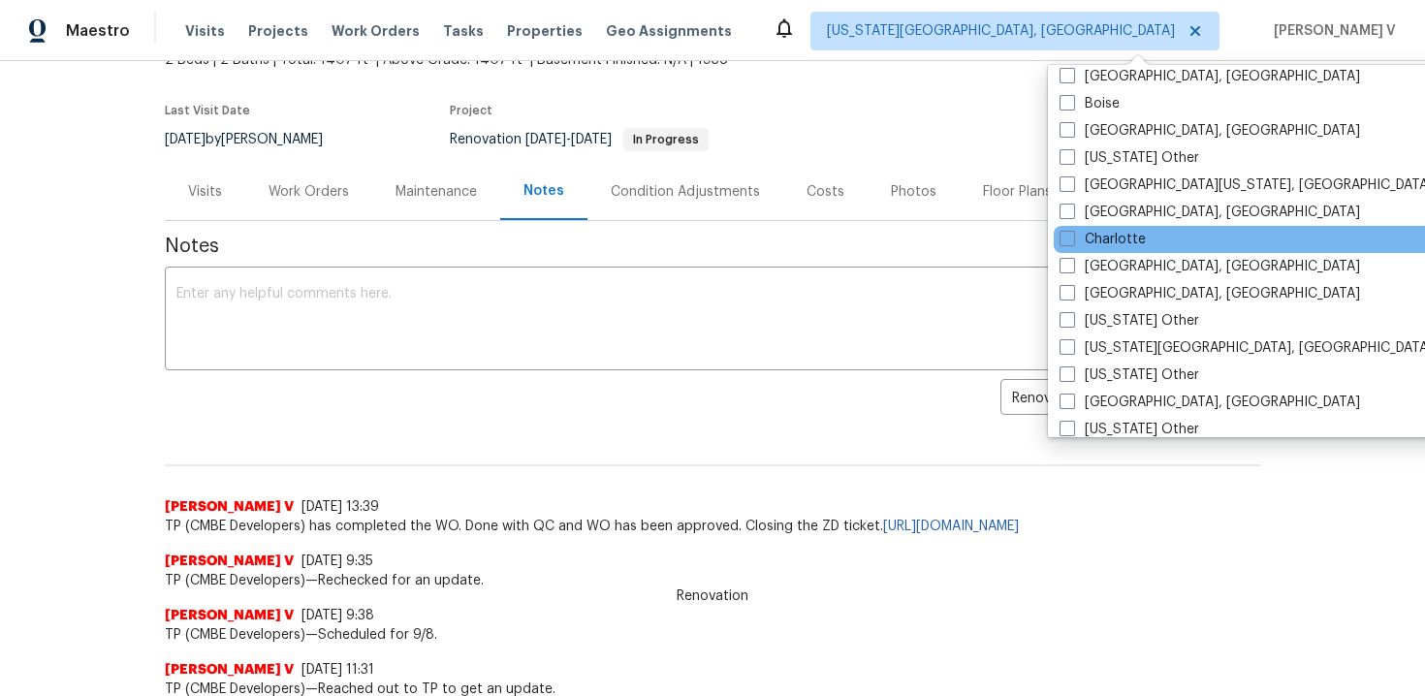
click at [1104, 250] on div "Charlotte" at bounding box center [1249, 239] width 391 height 27
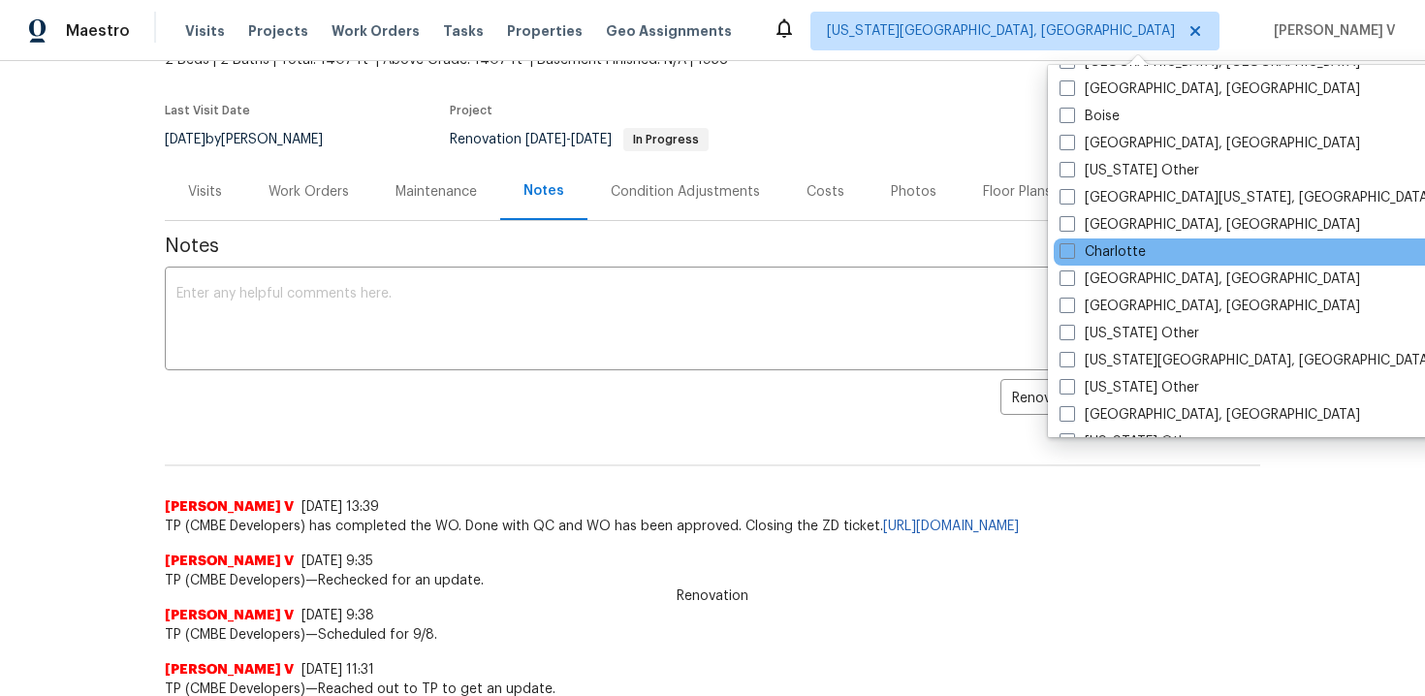
scroll to position [489, 0]
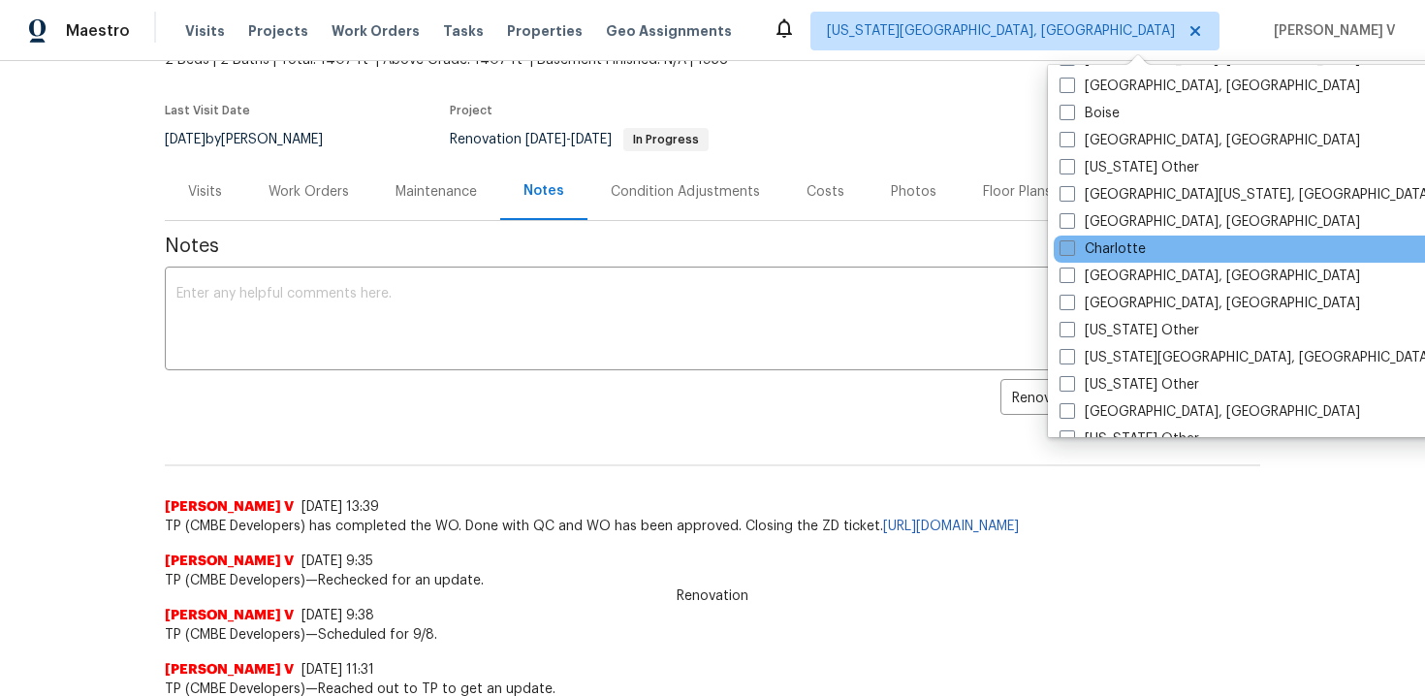
click at [1064, 251] on span at bounding box center [1068, 248] width 16 height 16
click at [1064, 251] on input "Charlotte" at bounding box center [1066, 245] width 13 height 13
checkbox input "true"
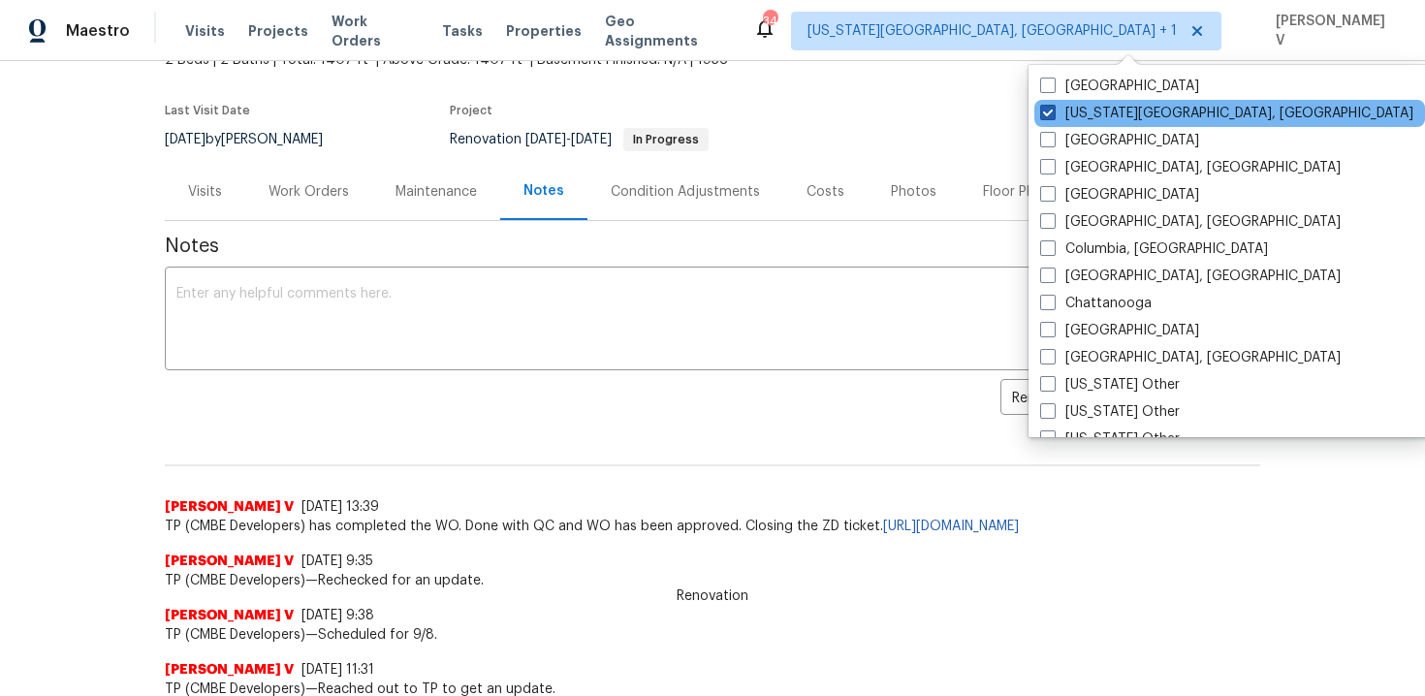
click at [1043, 115] on span at bounding box center [1048, 113] width 16 height 16
click at [1043, 115] on input "Oklahoma City, OK" at bounding box center [1046, 110] width 13 height 13
checkbox input "false"
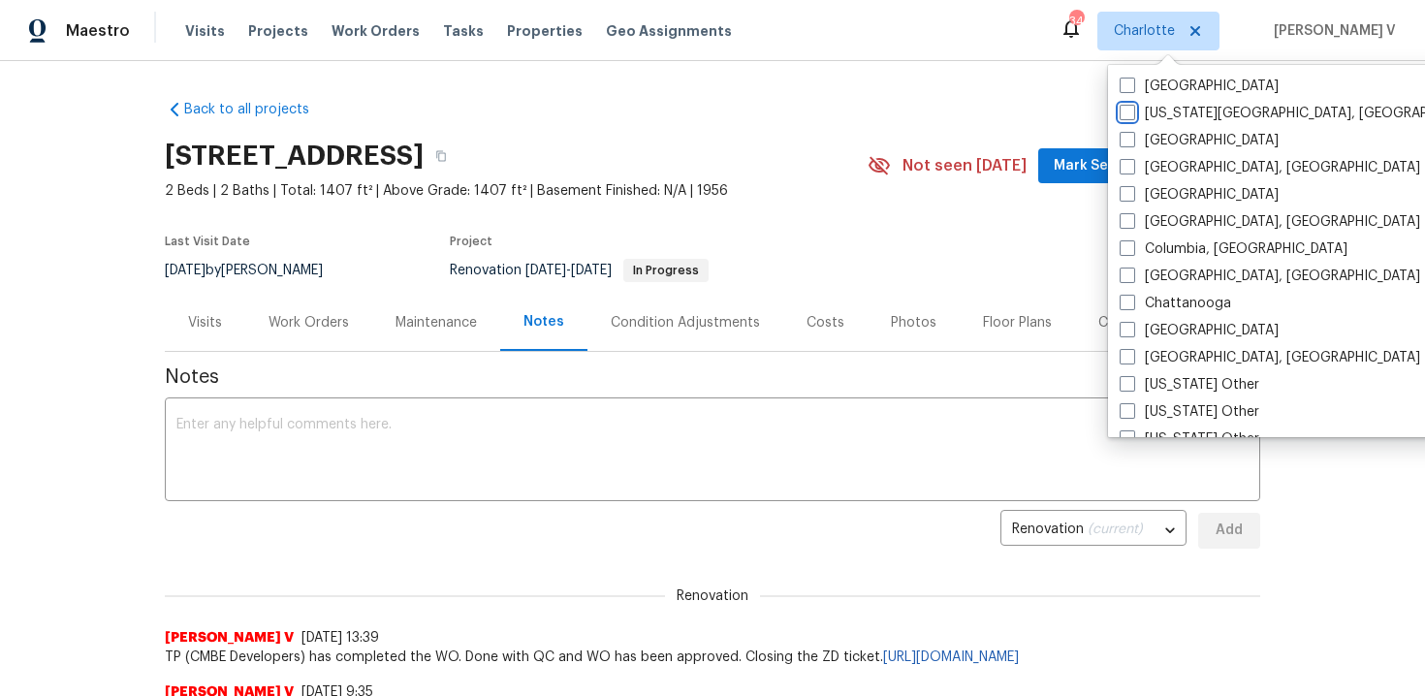
click at [917, 138] on div "232 NW 25th St, Wilton Manors, FL 33311 2 Beds | 2 Baths | Total: 1407 ft² | Ab…" at bounding box center [713, 166] width 1096 height 70
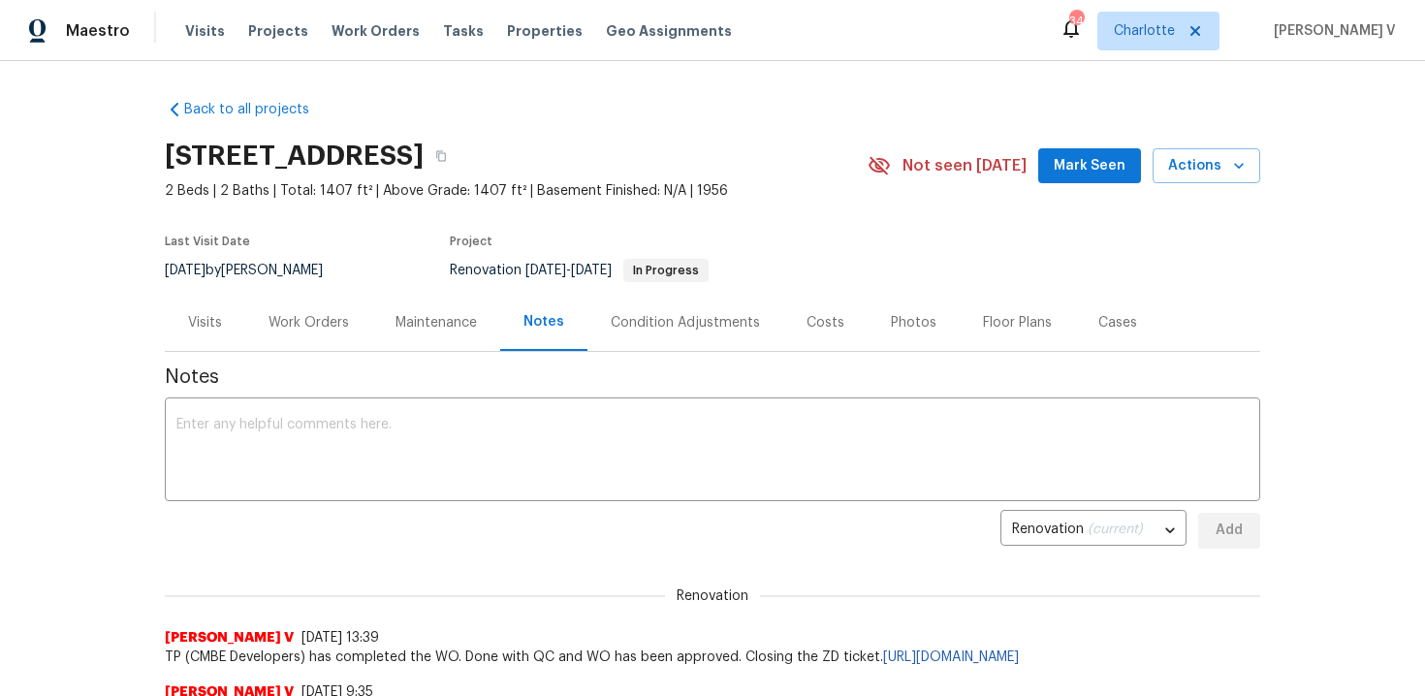
click at [226, 309] on div "Visits" at bounding box center [205, 322] width 80 height 57
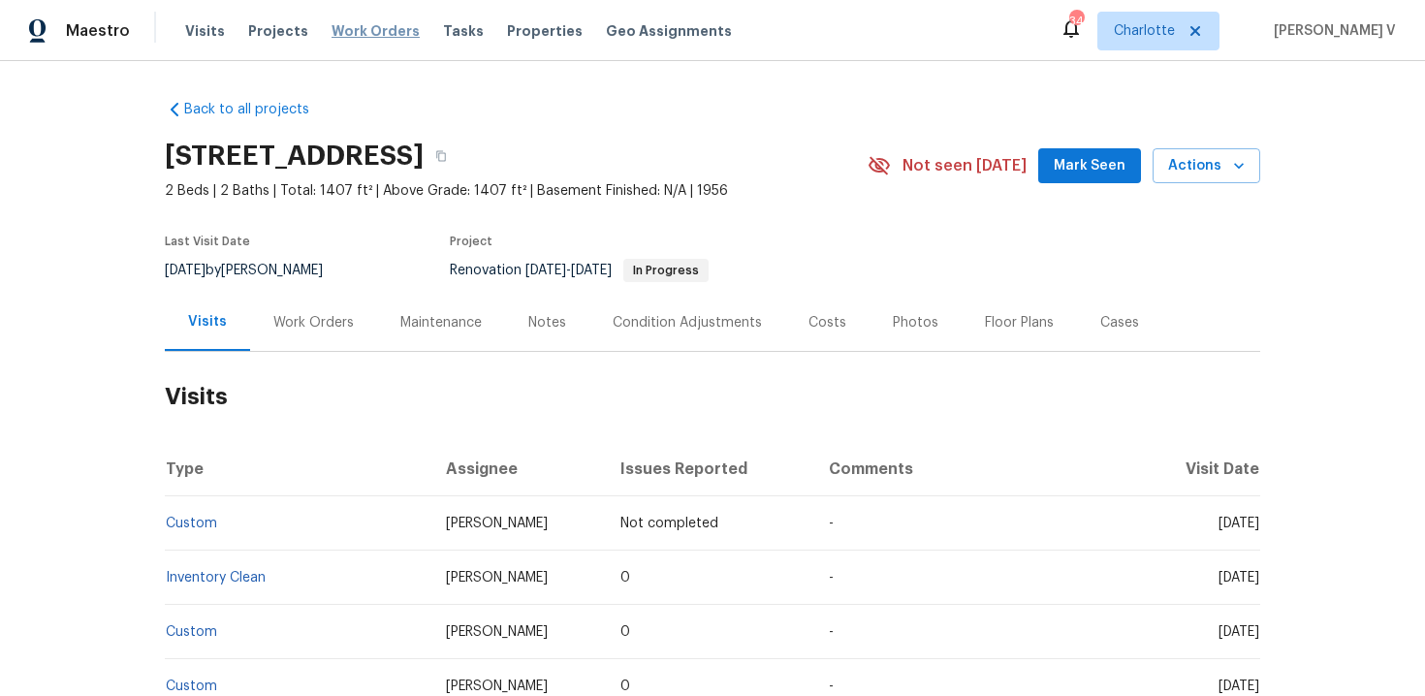
click at [344, 30] on span "Work Orders" at bounding box center [376, 30] width 88 height 19
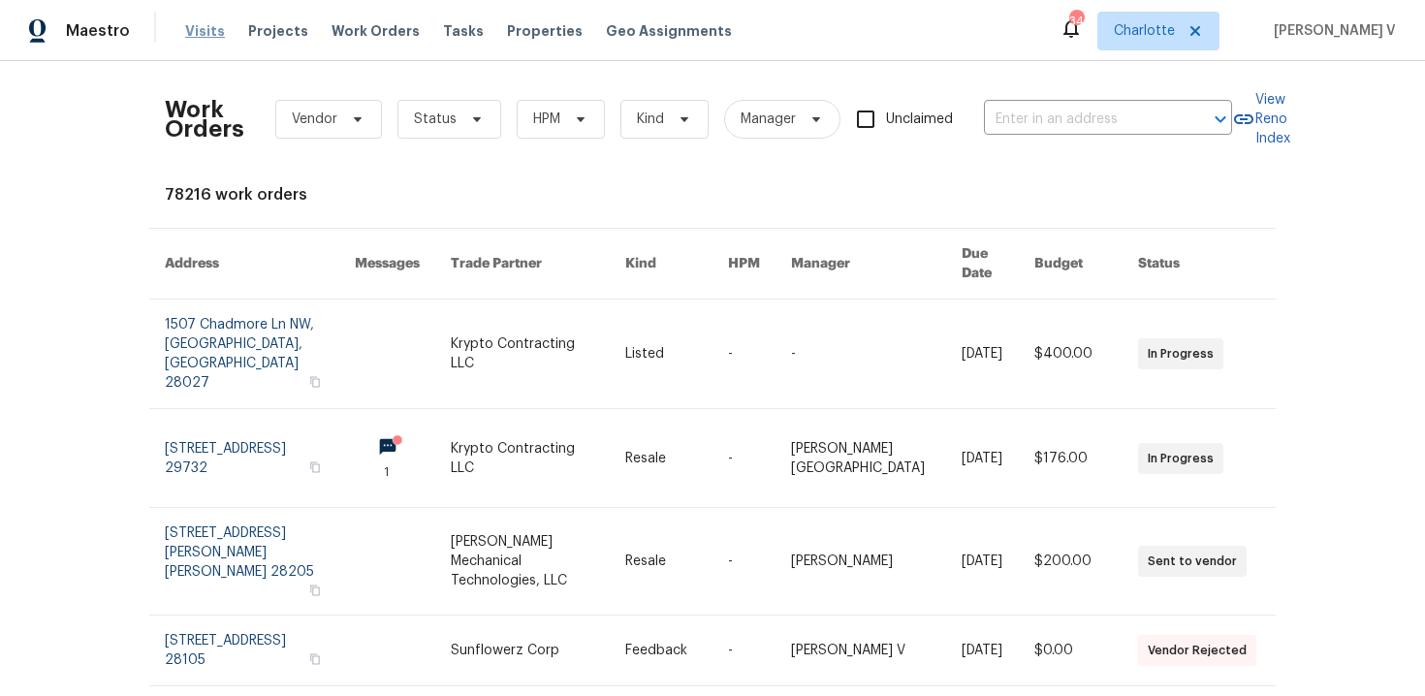
click at [207, 22] on span "Visits" at bounding box center [205, 30] width 40 height 19
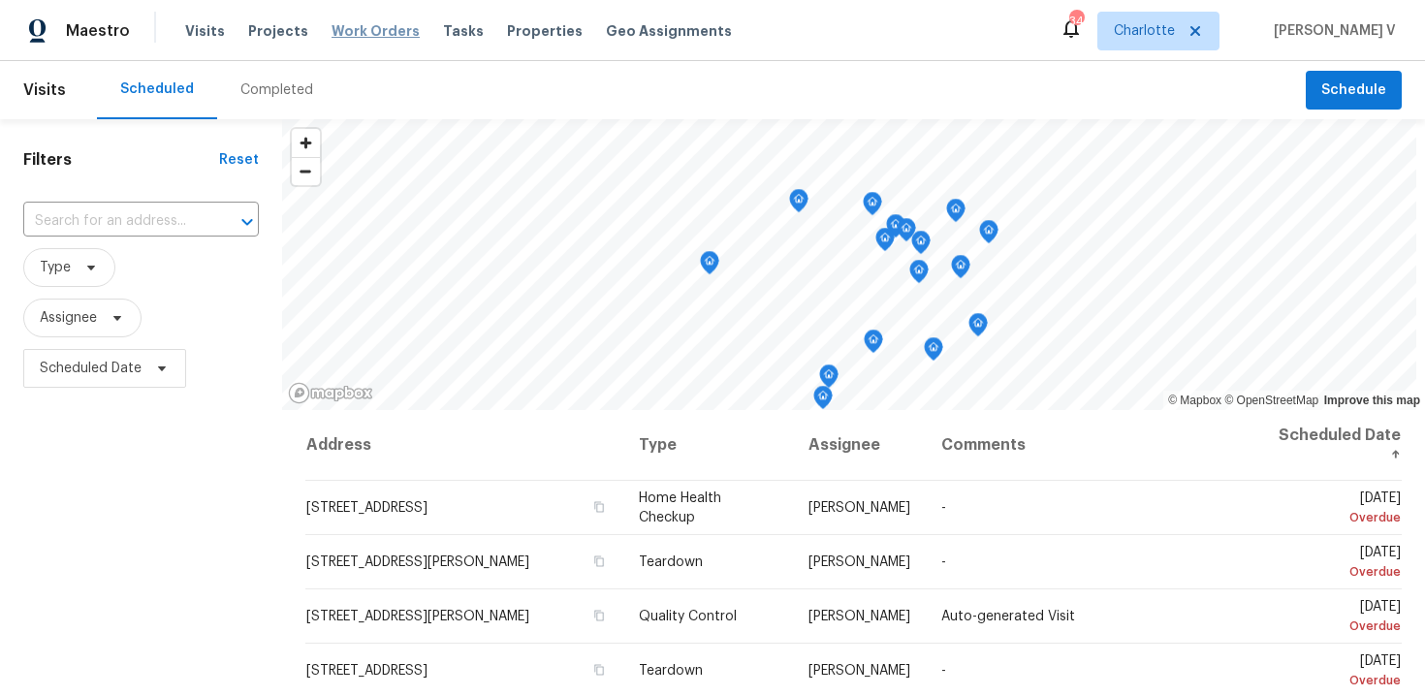
click at [369, 26] on span "Work Orders" at bounding box center [376, 30] width 88 height 19
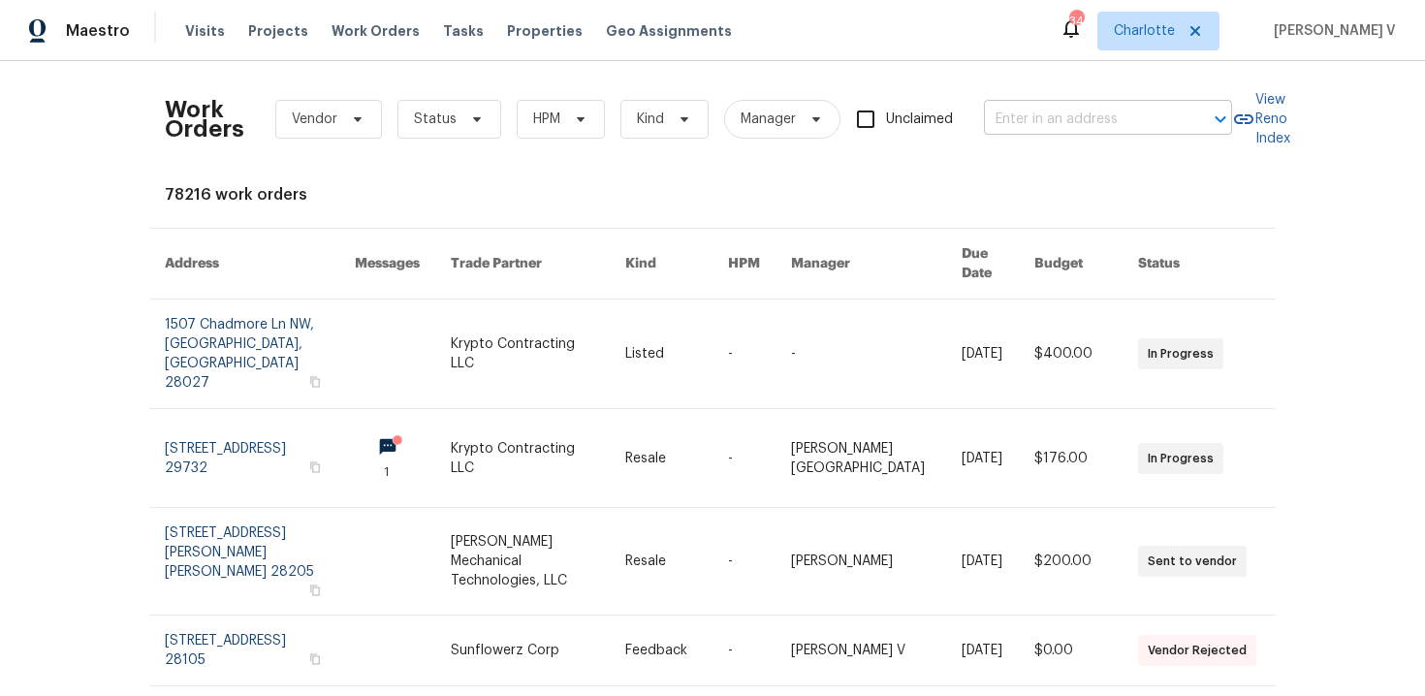
click at [1081, 129] on input "text" at bounding box center [1081, 120] width 194 height 30
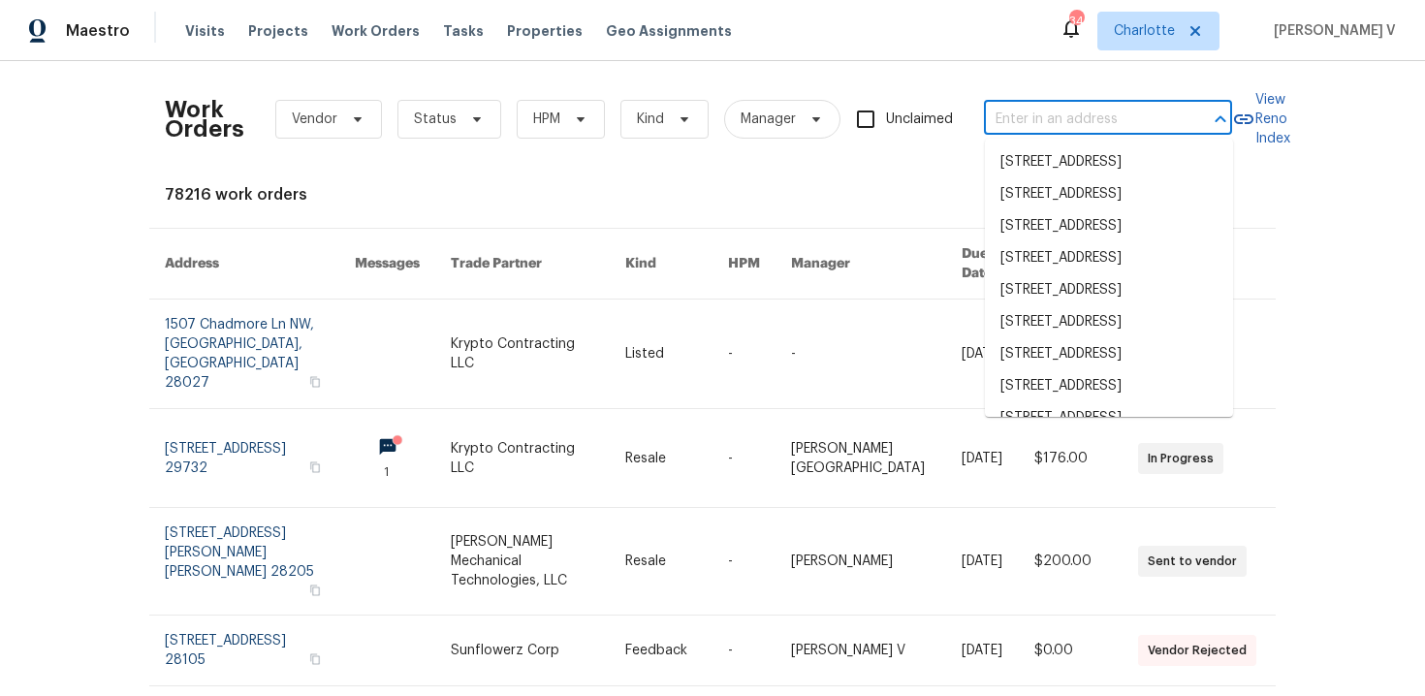
paste input "711 Forest Rd Rock Hill, SC 29730"
type input "711 Forest Rd Rock Hill, SC 29730"
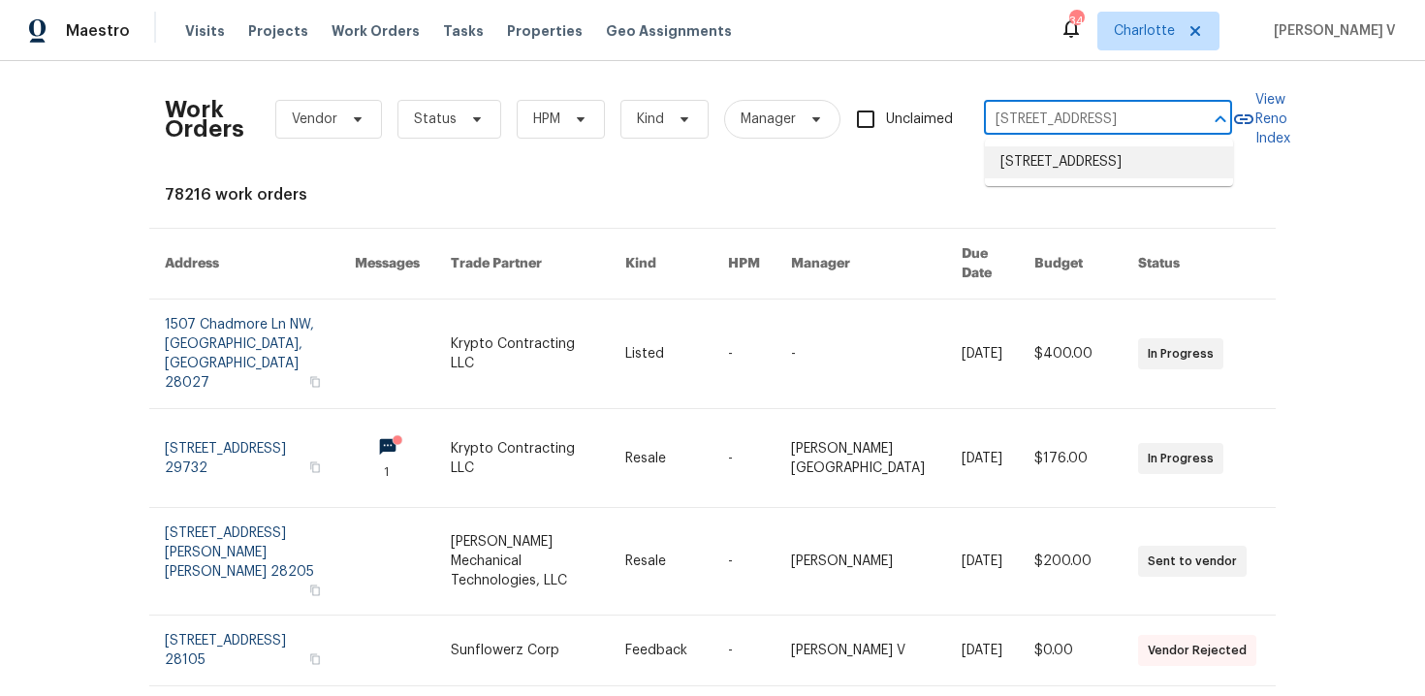
click at [1066, 167] on li "711 Forest Rd, Rock Hill, SC 29730" at bounding box center [1109, 162] width 248 height 32
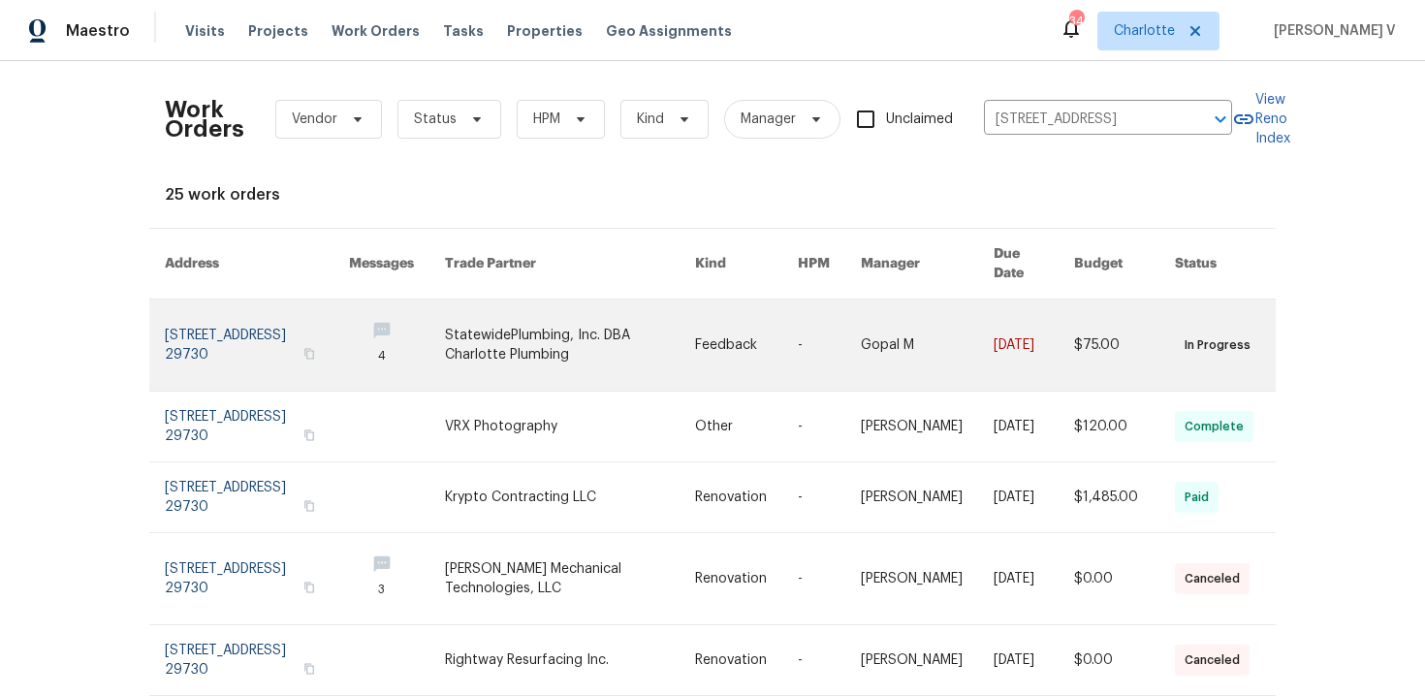
click at [268, 320] on link at bounding box center [257, 345] width 184 height 91
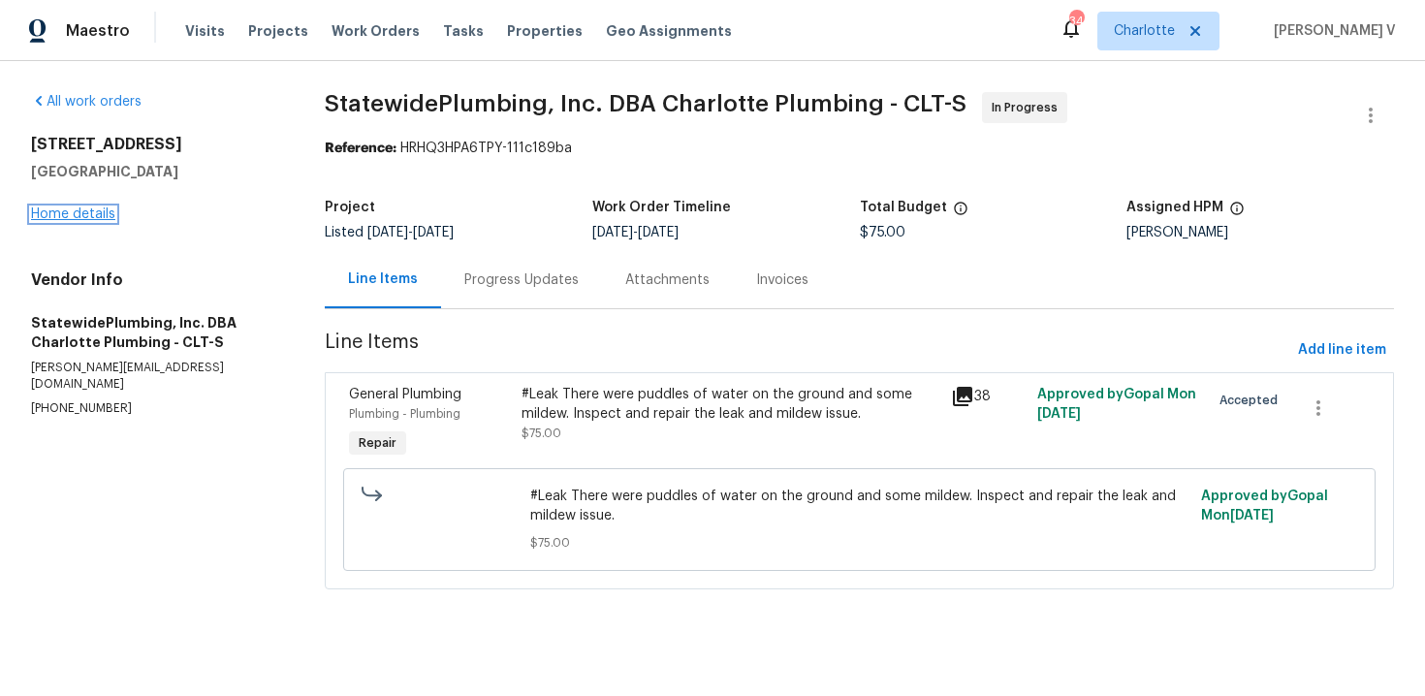
click at [95, 215] on link "Home details" at bounding box center [73, 214] width 84 height 14
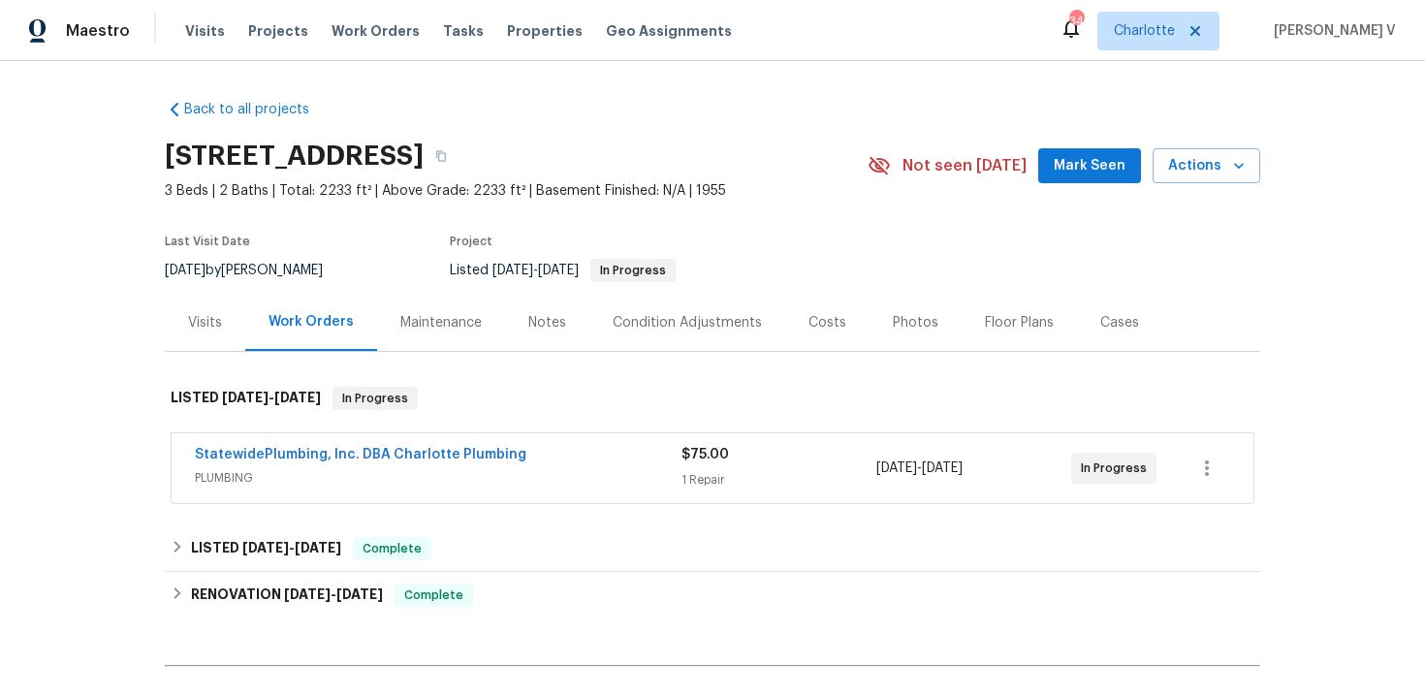
click at [515, 475] on span "PLUMBING" at bounding box center [438, 477] width 487 height 19
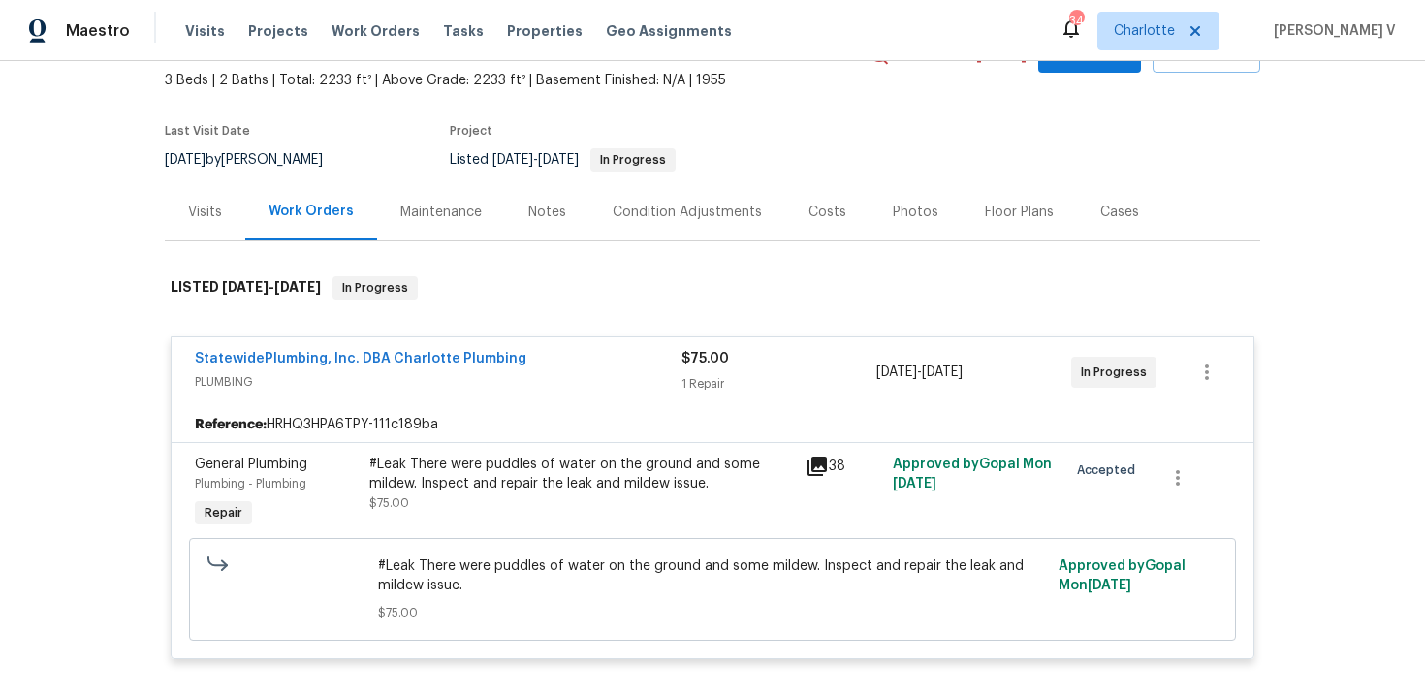
scroll to position [118, 0]
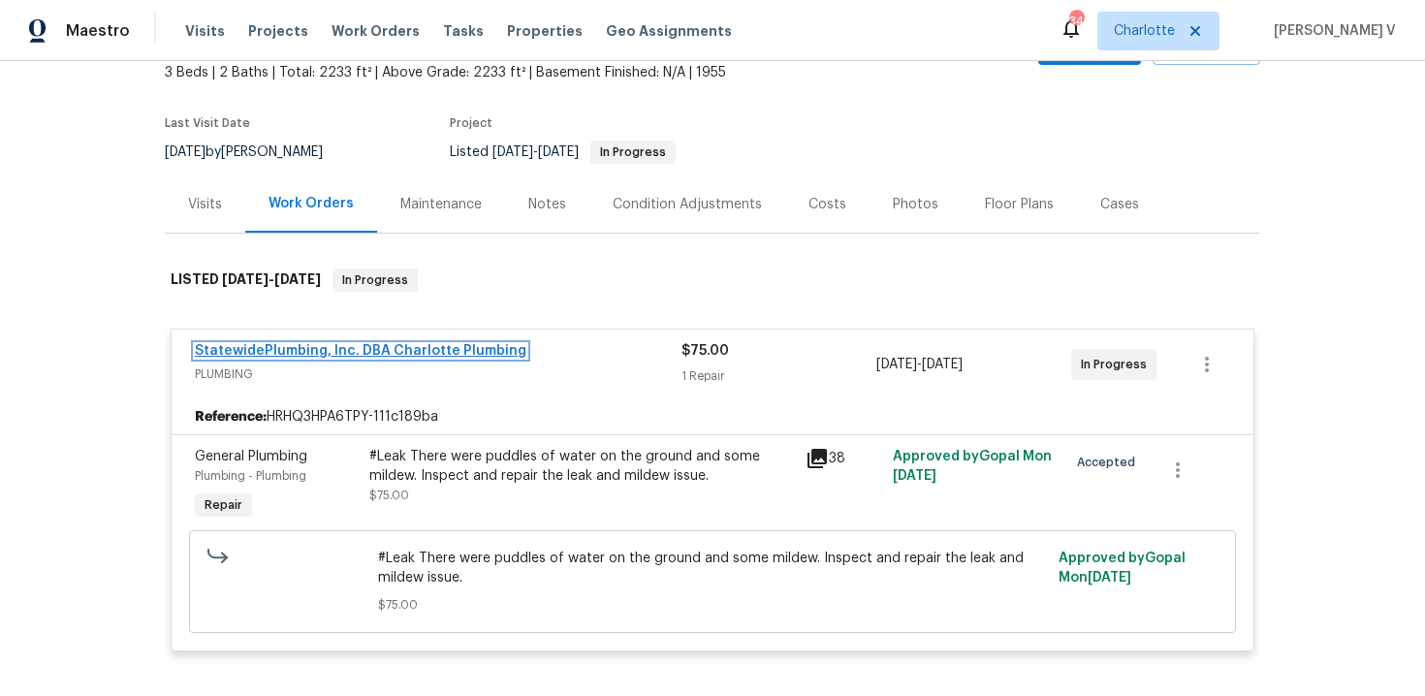
click at [410, 345] on link "StatewidePlumbing, Inc. DBA Charlotte Plumbing" at bounding box center [361, 351] width 332 height 14
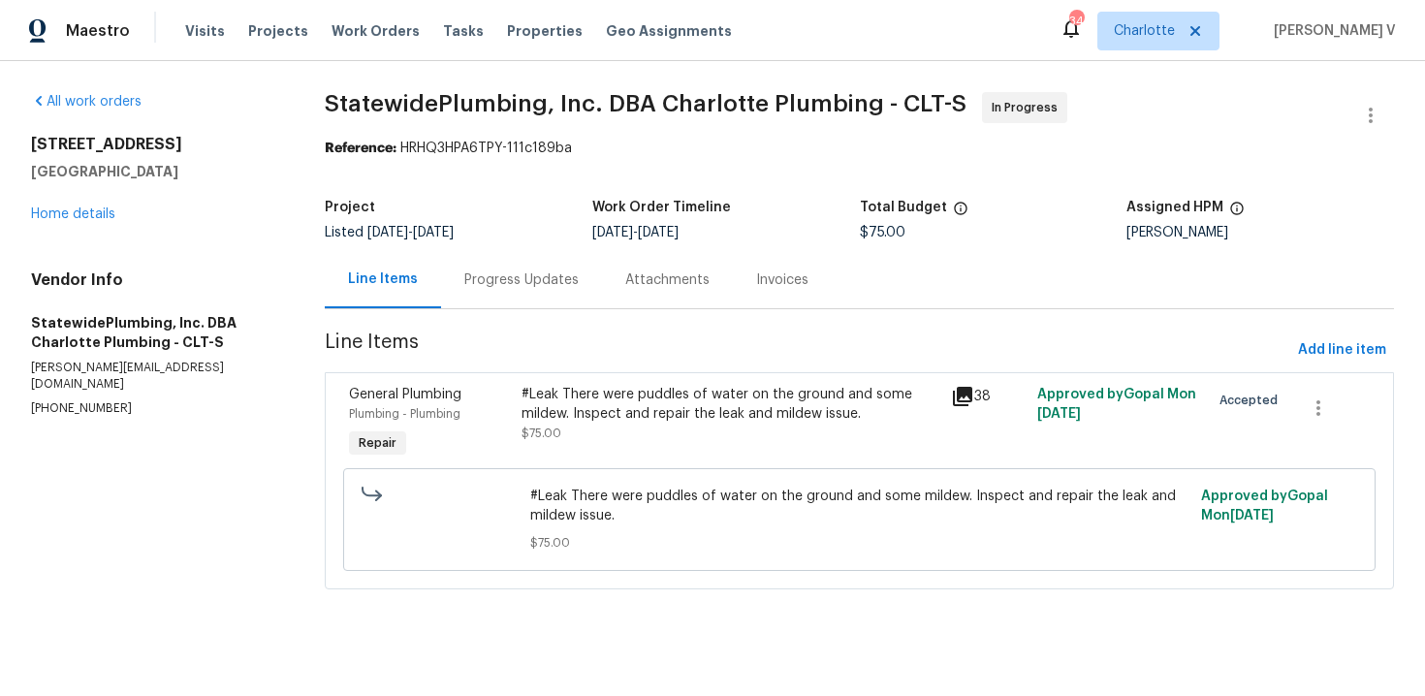
click at [501, 316] on section "StatewidePlumbing, Inc. DBA Charlotte Plumbing - CLT-S In Progress Reference: H…" at bounding box center [859, 352] width 1069 height 521
click at [512, 274] on div "Progress Updates" at bounding box center [521, 280] width 114 height 19
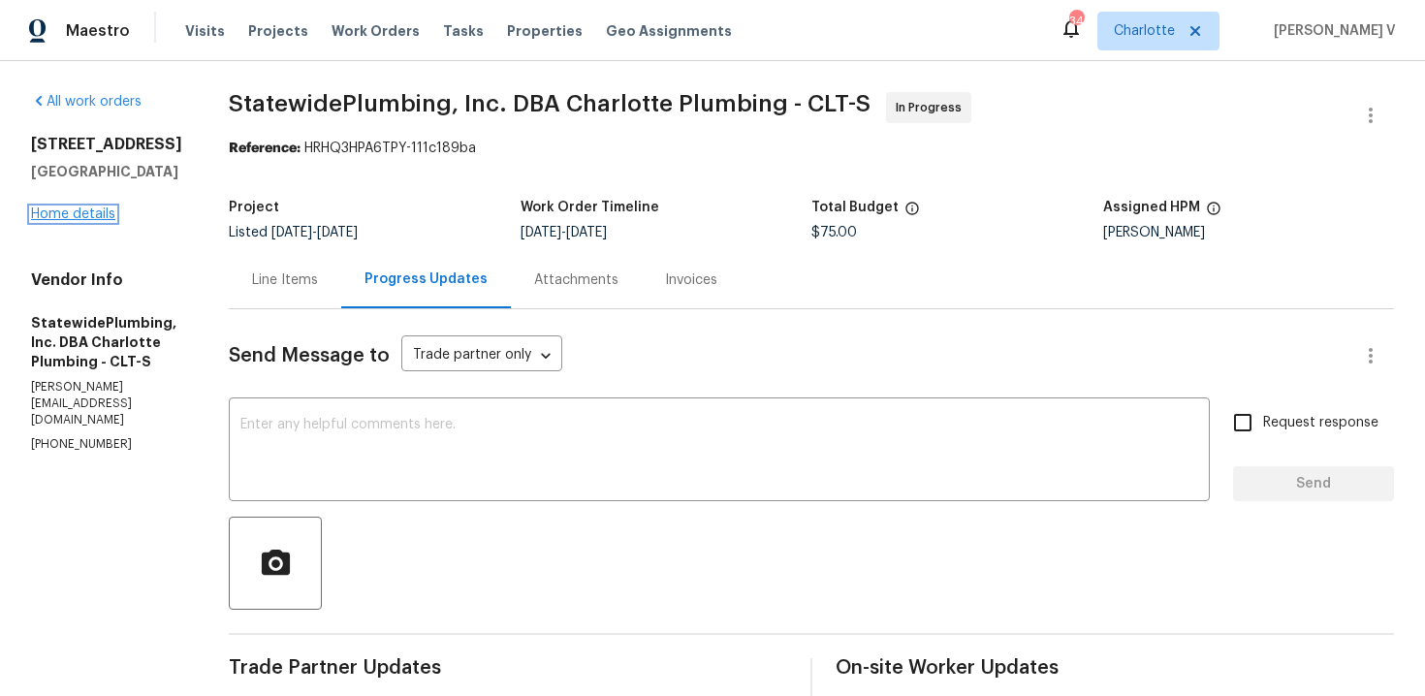
click at [102, 215] on link "Home details" at bounding box center [73, 214] width 84 height 14
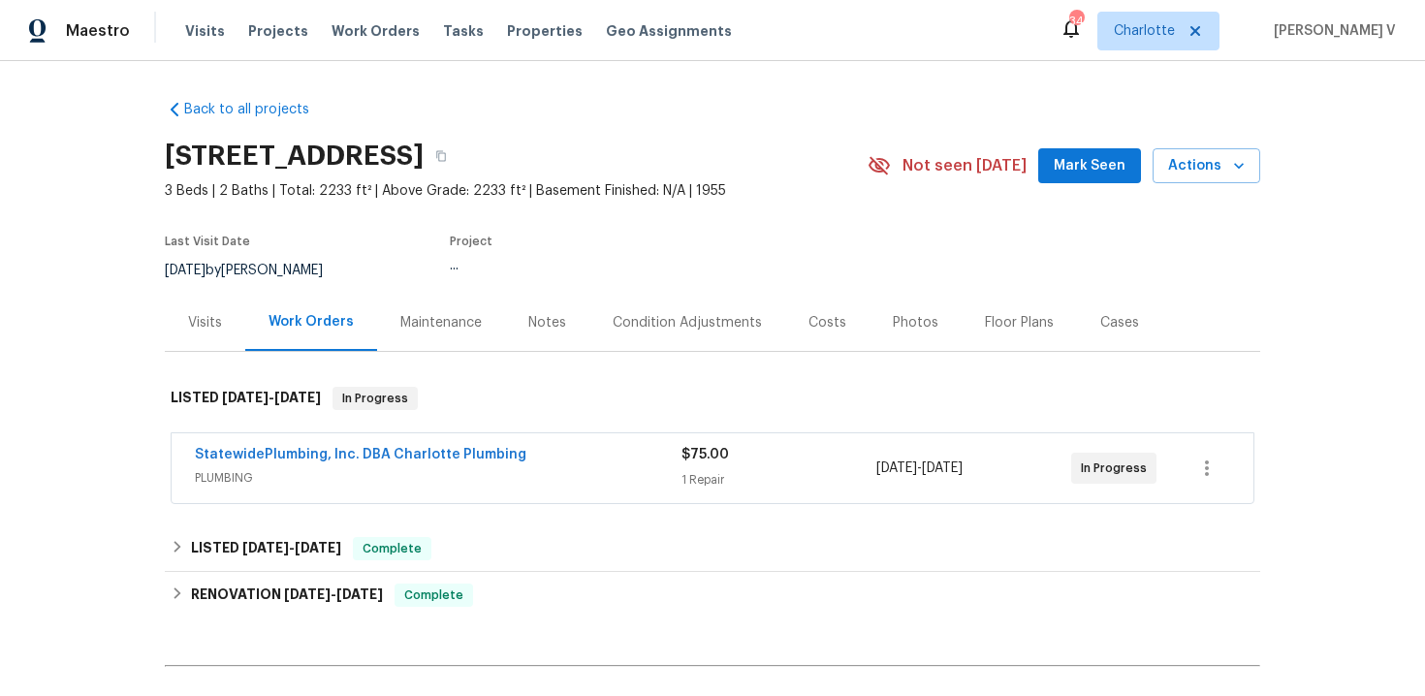
click at [216, 311] on div "Visits" at bounding box center [205, 322] width 80 height 57
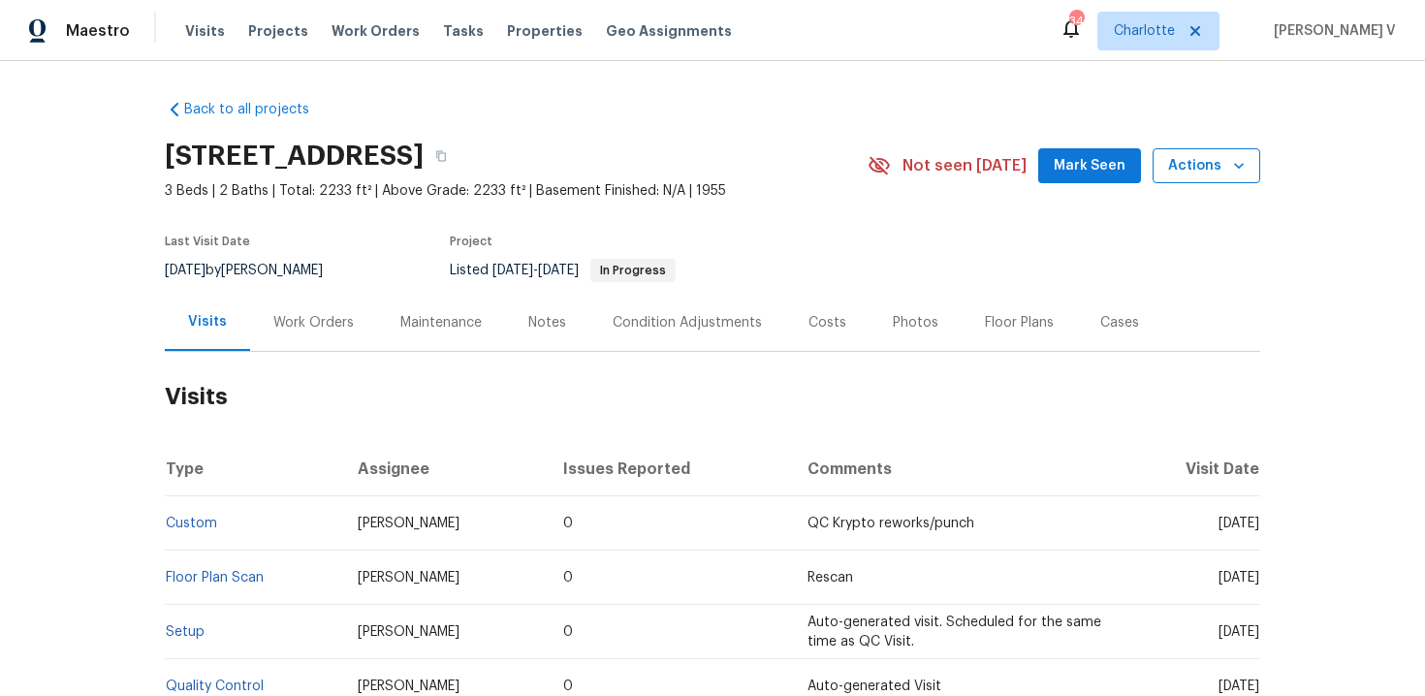
click at [1193, 160] on span "Actions" at bounding box center [1206, 166] width 77 height 24
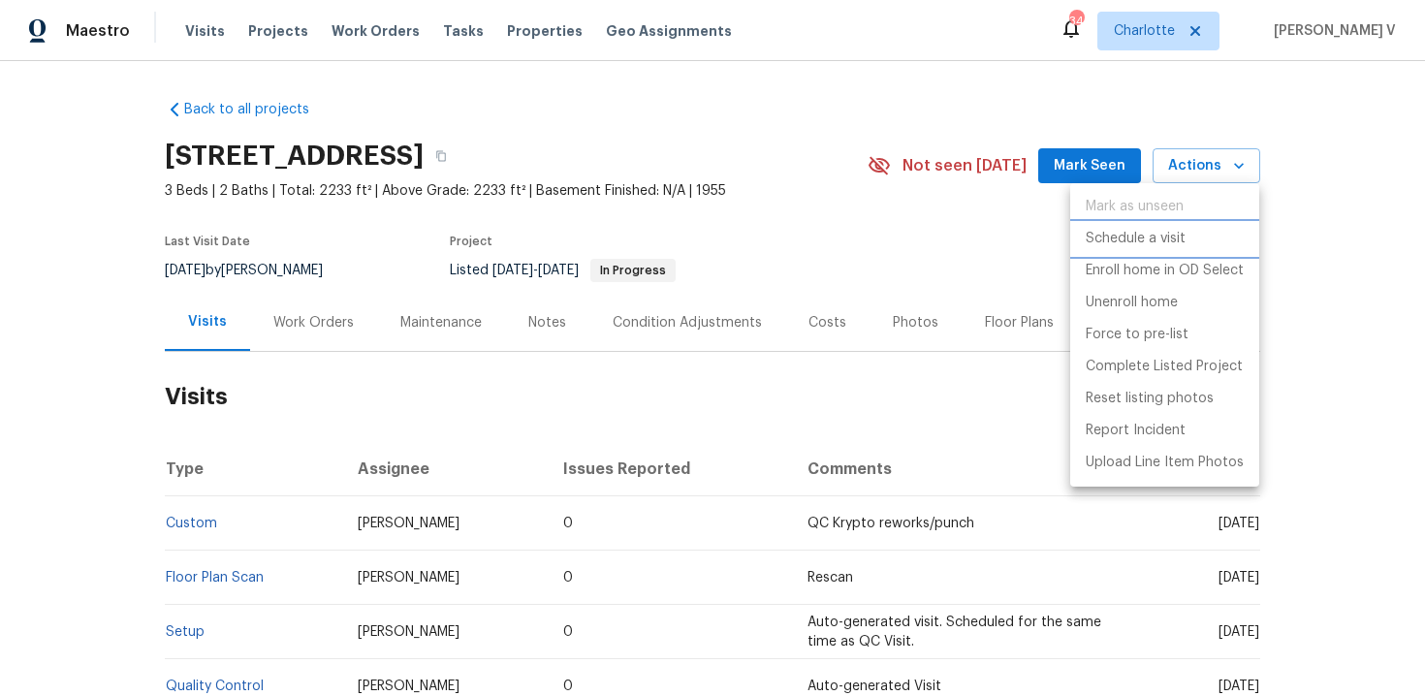
click at [1111, 242] on p "Schedule a visit" at bounding box center [1136, 239] width 100 height 20
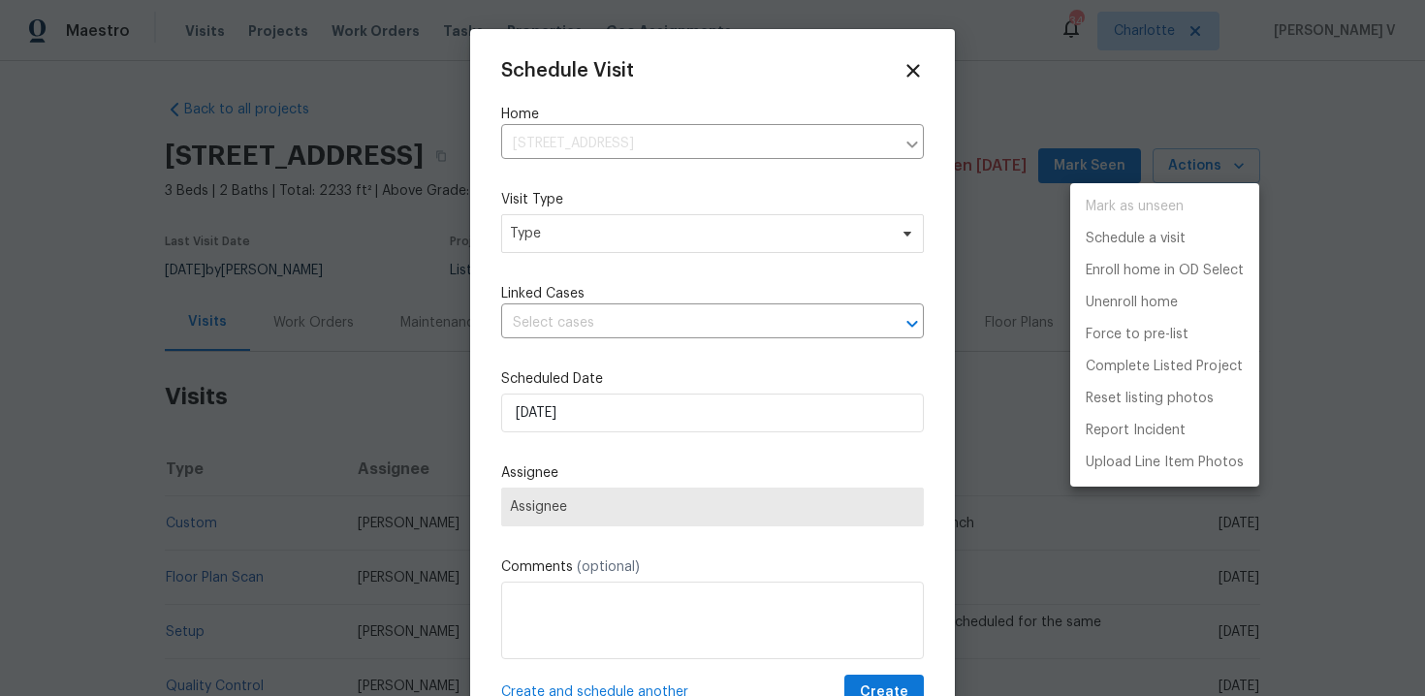
click at [613, 244] on div at bounding box center [712, 348] width 1425 height 696
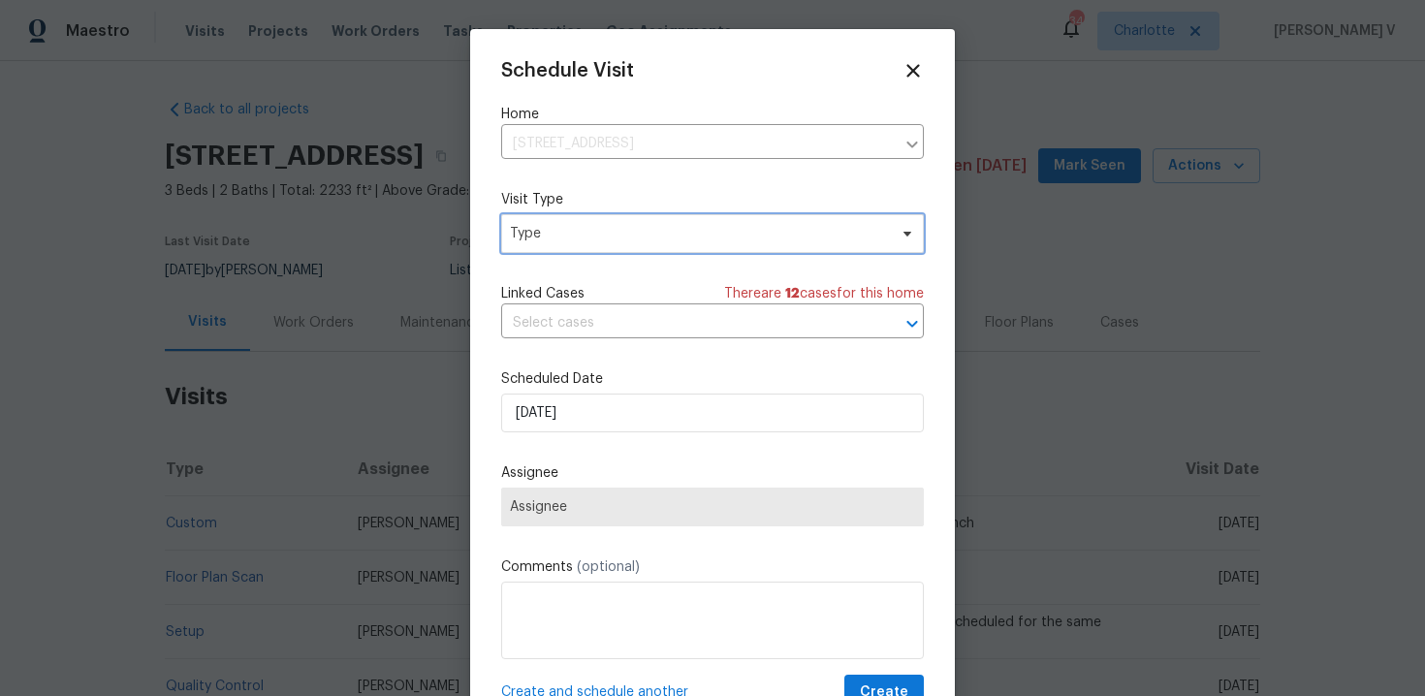
click at [613, 244] on span "Type" at bounding box center [712, 233] width 423 height 39
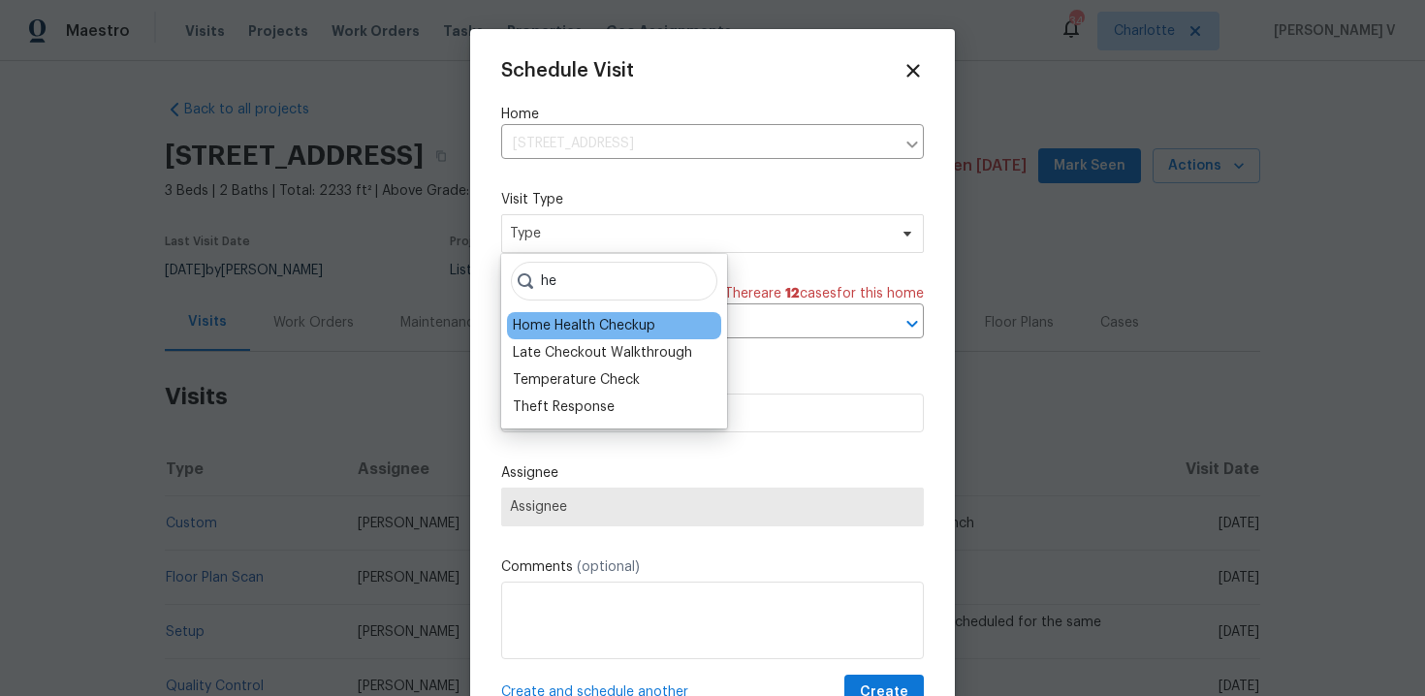
type input "he"
click at [605, 323] on div "Home Health Checkup" at bounding box center [584, 325] width 143 height 19
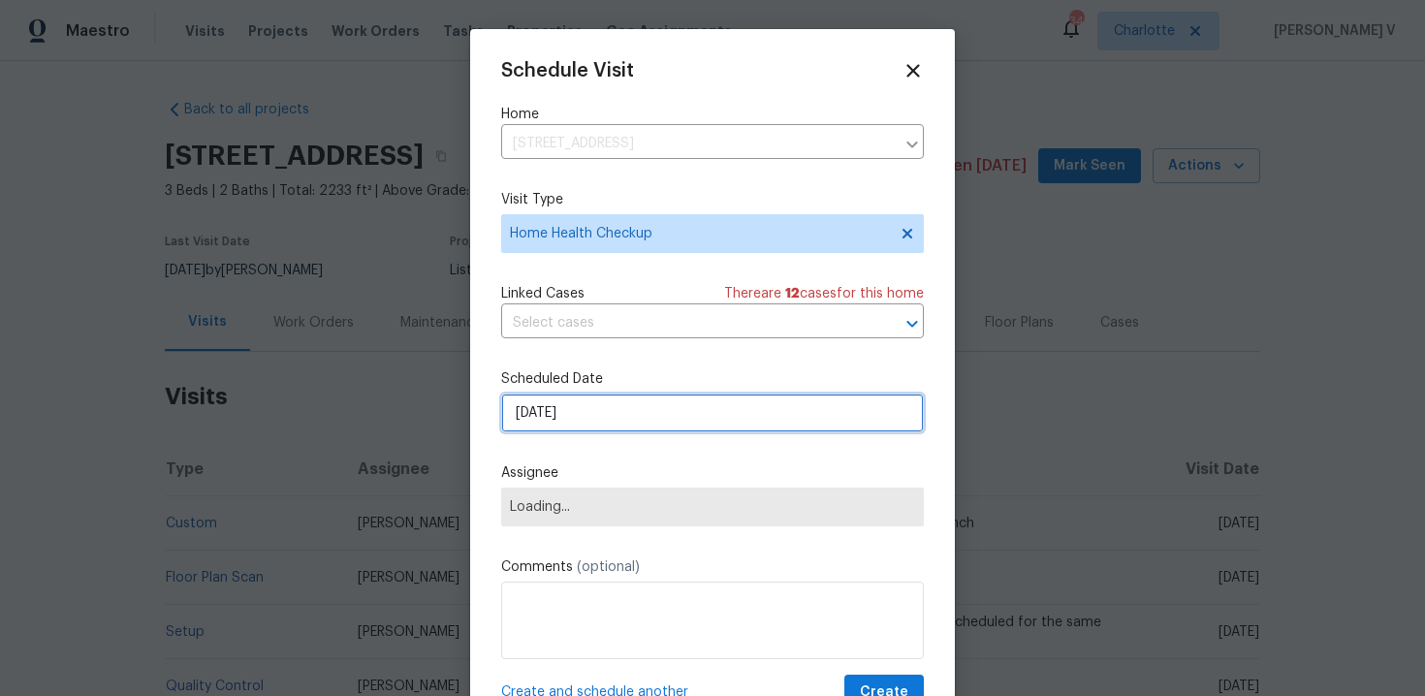
click at [589, 405] on input "26/09/2025" at bounding box center [712, 413] width 423 height 39
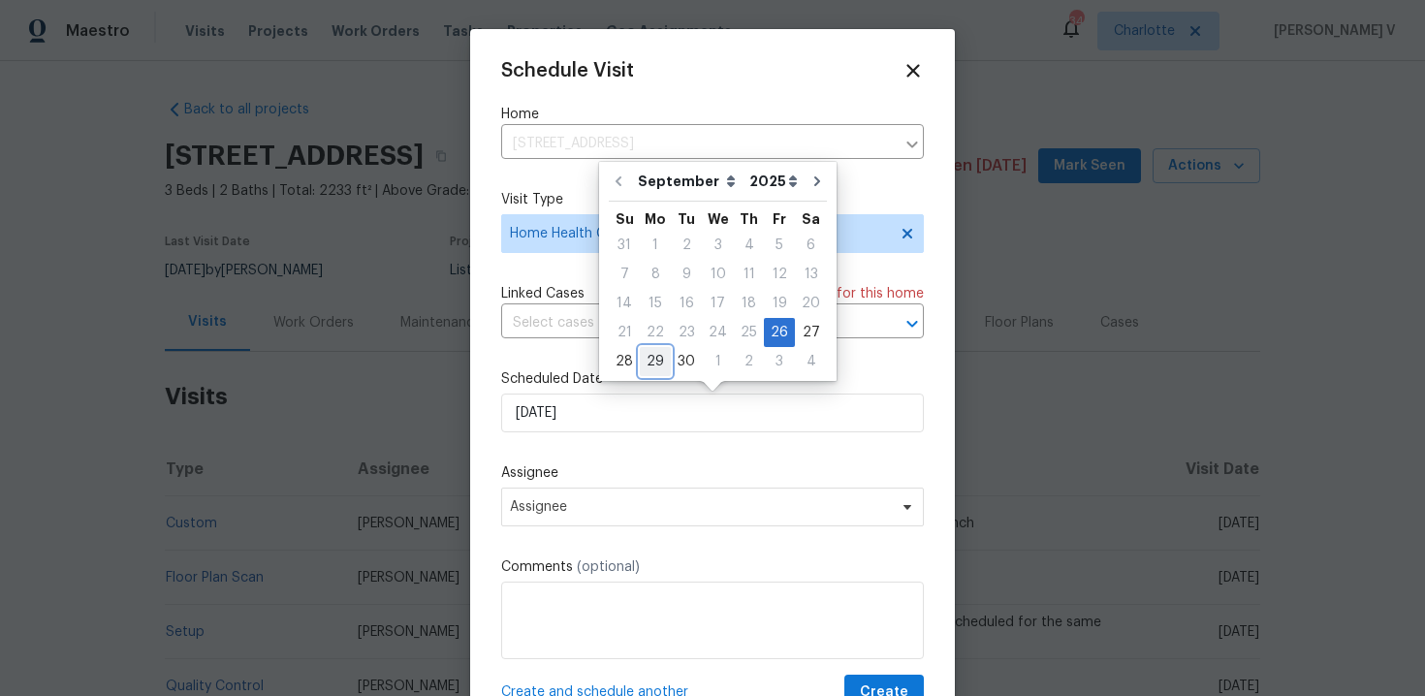
click at [660, 364] on div "29" at bounding box center [655, 361] width 31 height 27
type input "29/09/2025"
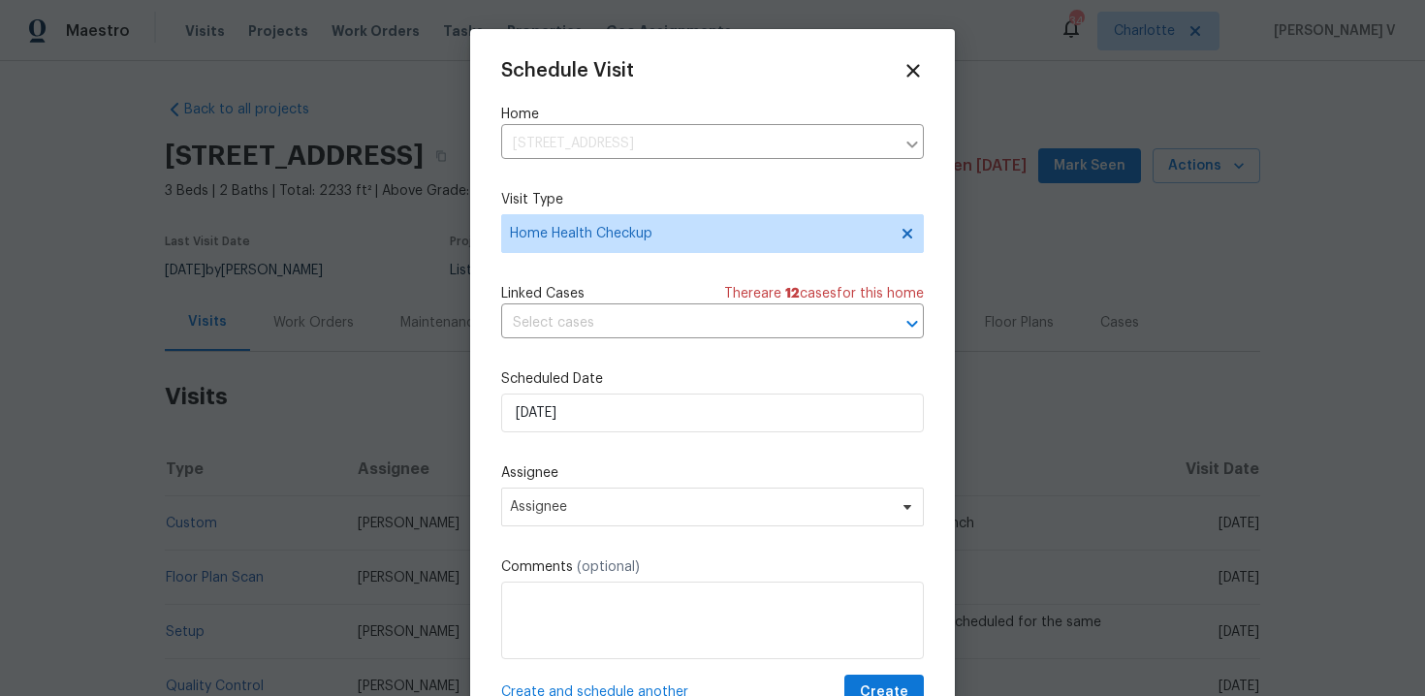
click at [577, 540] on div "Schedule Visit Home 711 Forest Rd, Rock Hill, SC 29730 ​ Visit Type Home Health…" at bounding box center [712, 385] width 423 height 651
click at [596, 520] on span "Assignee" at bounding box center [712, 507] width 423 height 39
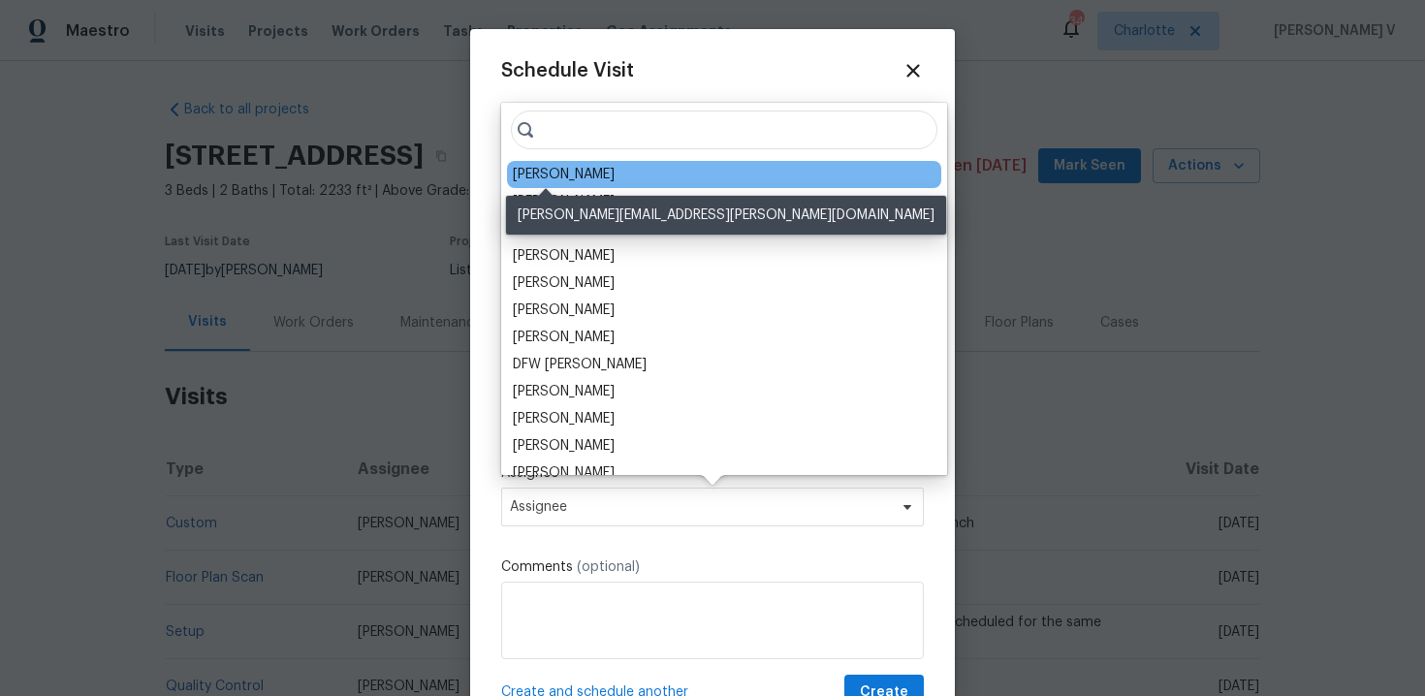
click at [538, 179] on div "Billy Towle" at bounding box center [564, 174] width 102 height 19
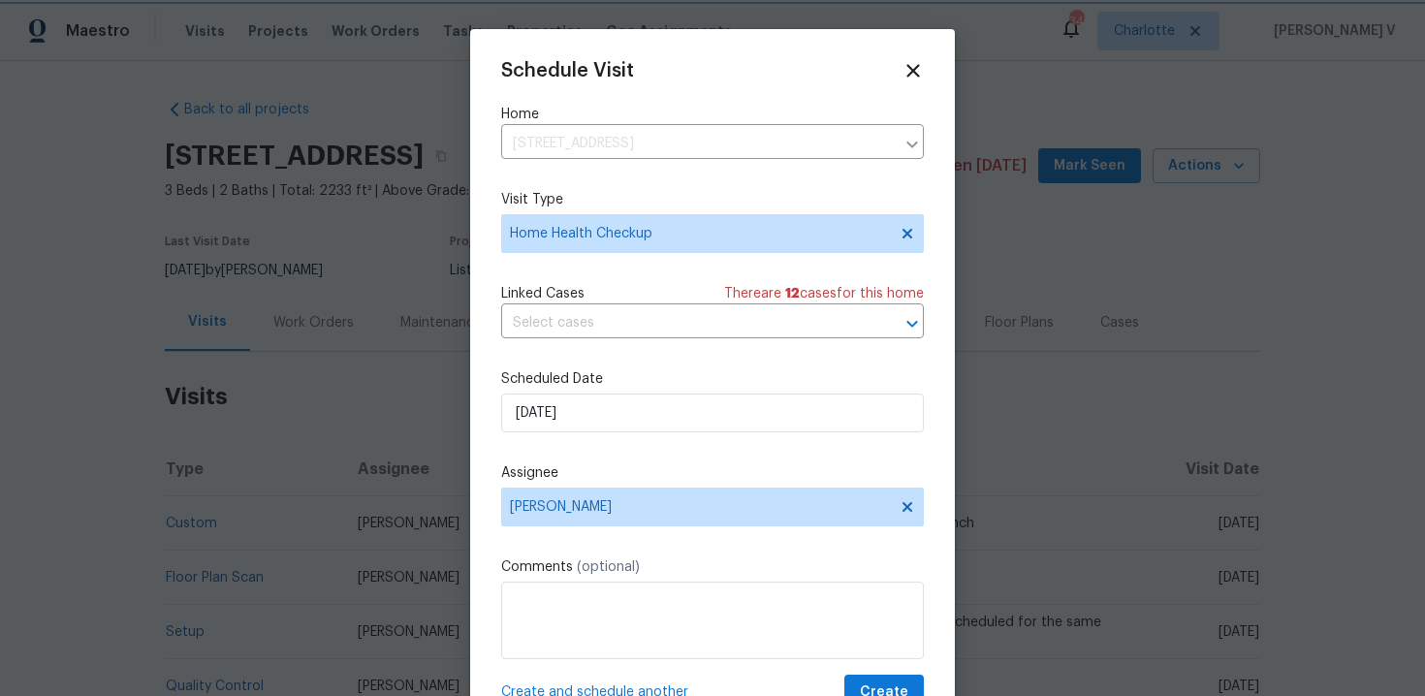
scroll to position [35, 0]
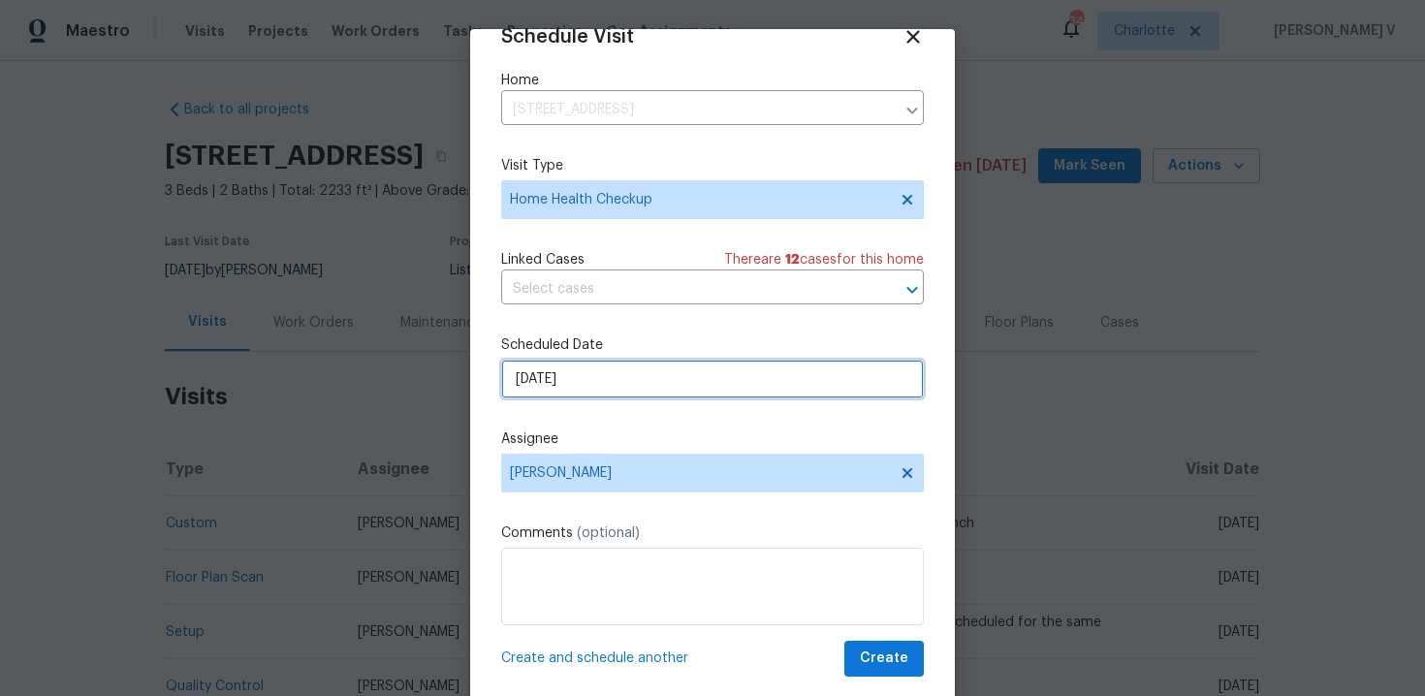
click at [704, 369] on input "29/09/2025" at bounding box center [712, 379] width 423 height 39
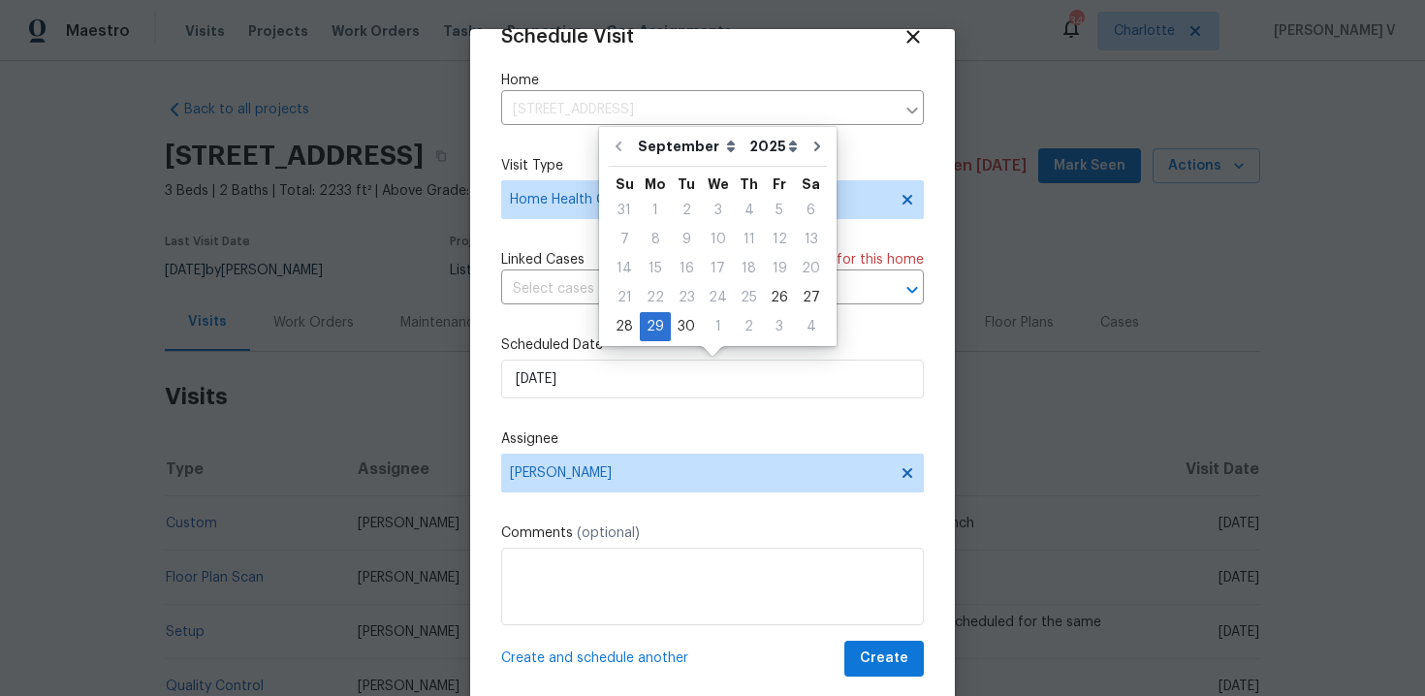
click at [644, 407] on div "Schedule Visit Home 711 Forest Rd, Rock Hill, SC 29730 ​ Visit Type Home Health…" at bounding box center [712, 351] width 423 height 651
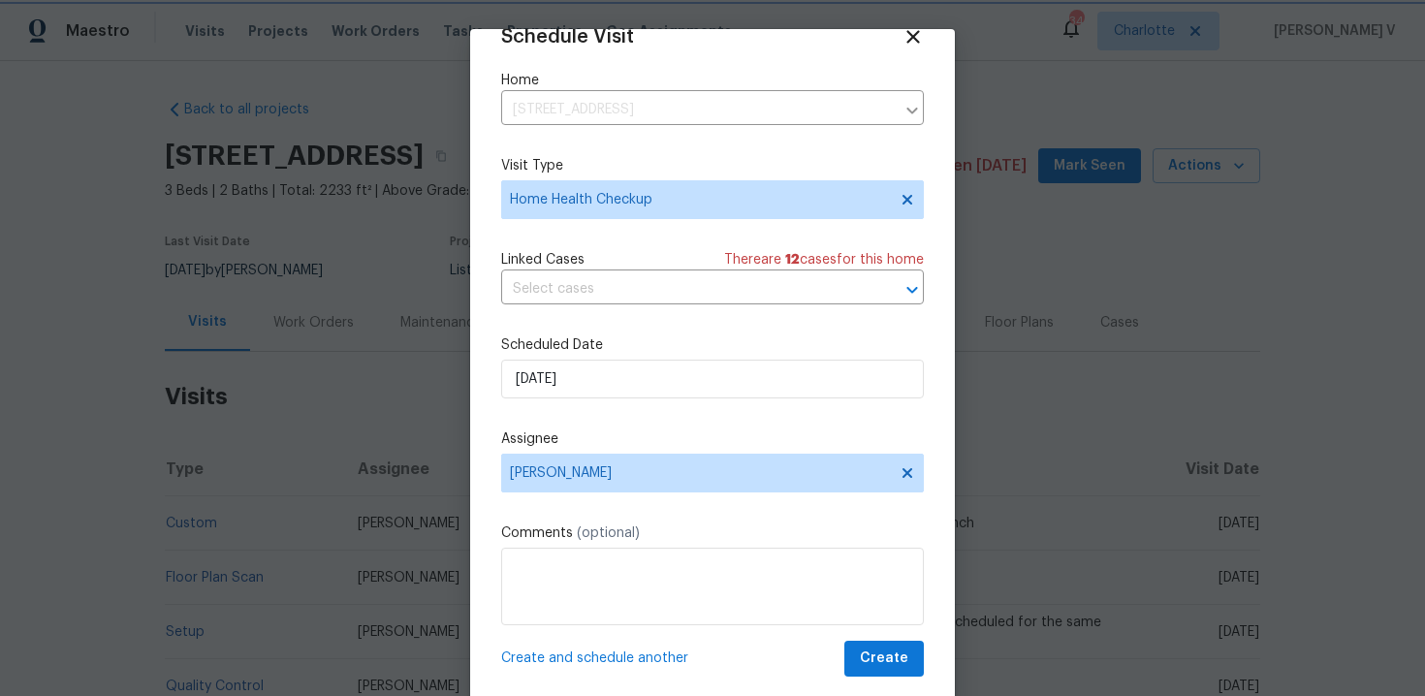
scroll to position [41, 0]
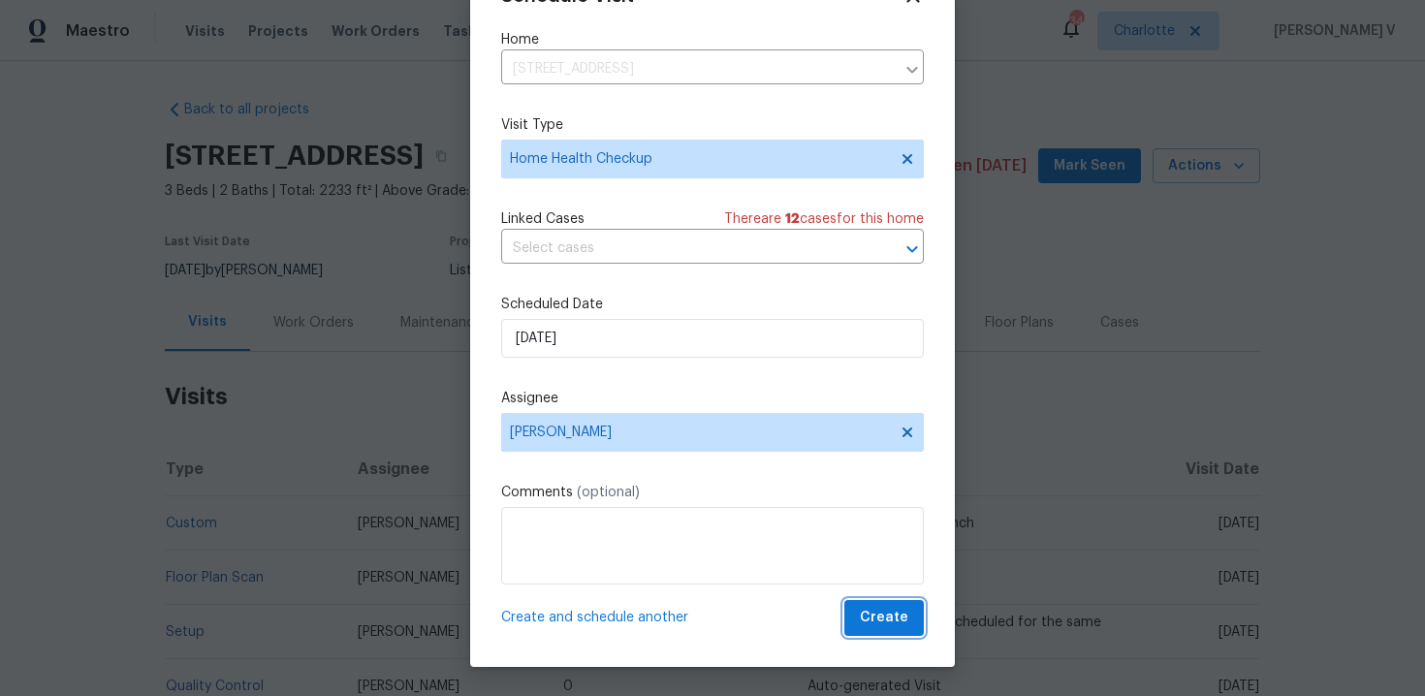
click at [892, 616] on span "Create" at bounding box center [884, 618] width 48 height 24
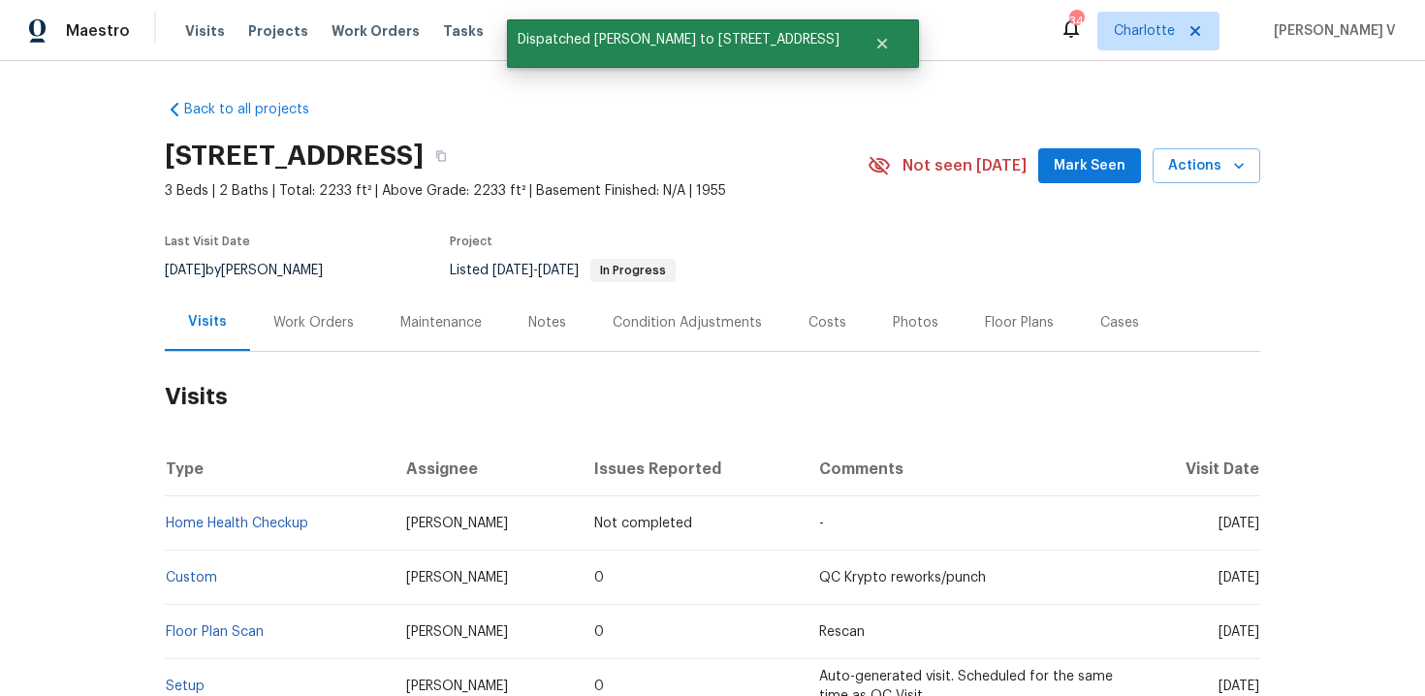
scroll to position [0, 0]
click at [365, 528] on td "Home Health Checkup" at bounding box center [278, 523] width 226 height 54
copy link "Home Health Checkup"
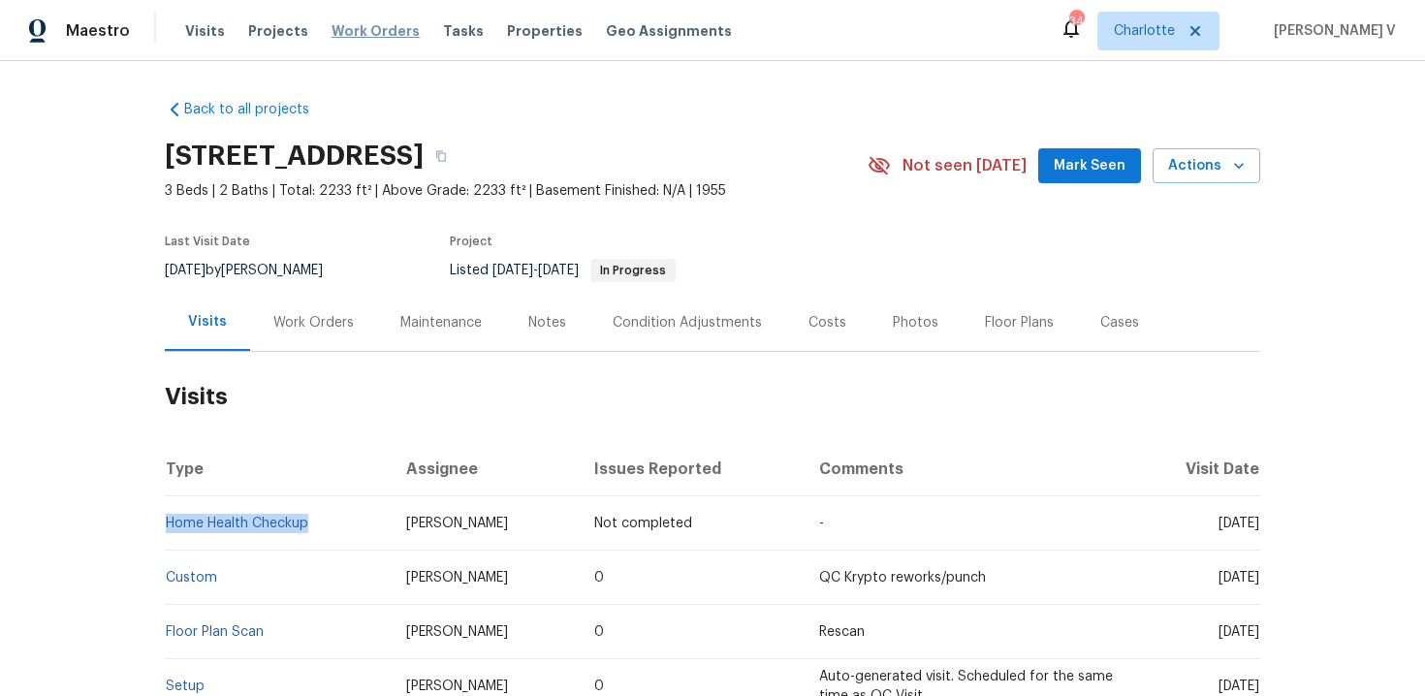
click at [355, 34] on span "Work Orders" at bounding box center [376, 30] width 88 height 19
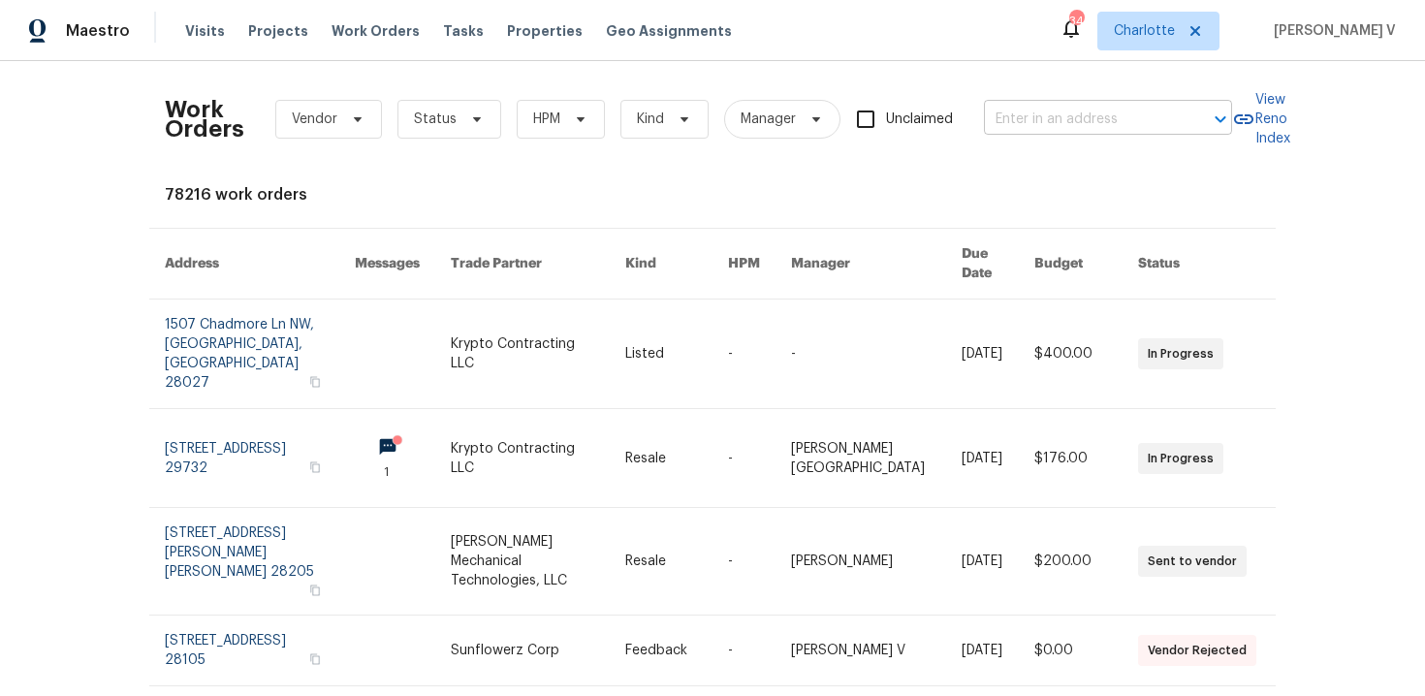
click at [1049, 122] on input "text" at bounding box center [1081, 120] width 194 height 30
paste input "1031 Skyline View Way Charlotte, NC 28204"
type input "1031 Skyline View Way Charlotte, NC 28204"
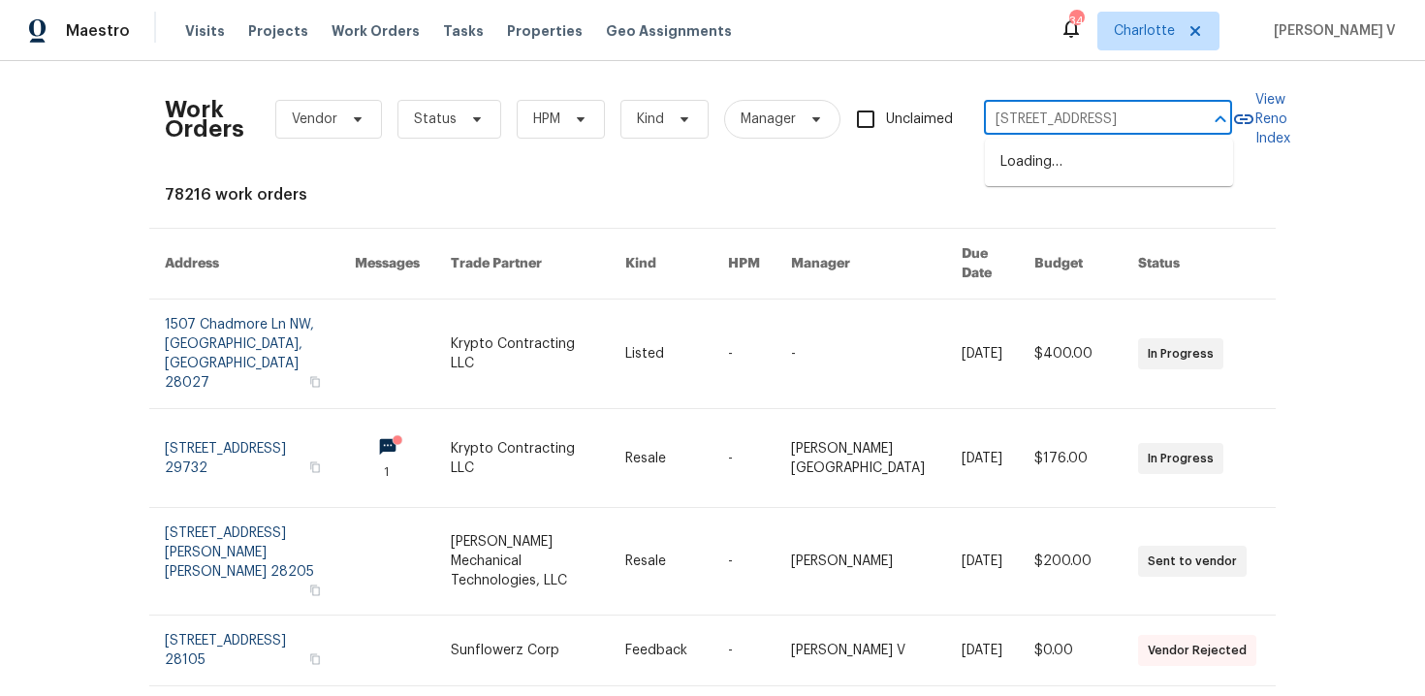
scroll to position [0, 93]
click at [1013, 173] on li "1031 Skyline View Way, Charlotte, NC 28204" at bounding box center [1109, 162] width 248 height 32
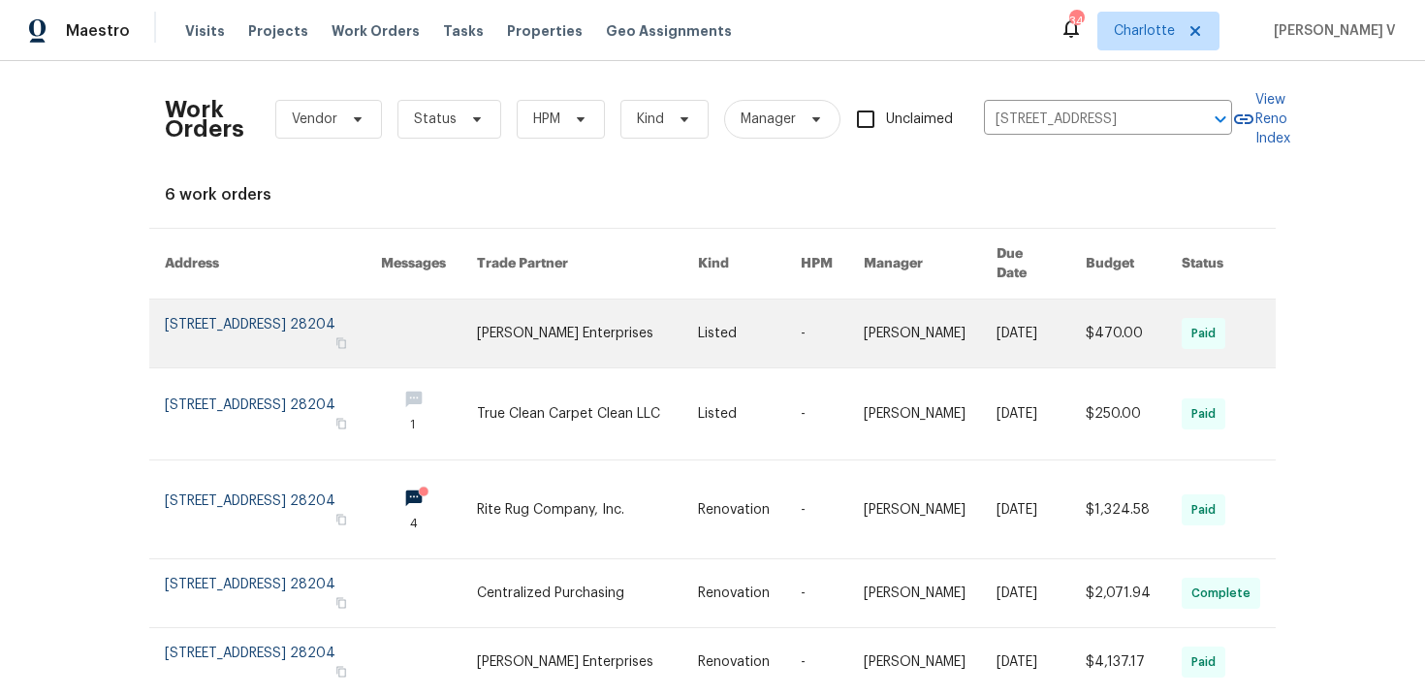
click at [196, 300] on link at bounding box center [273, 334] width 216 height 68
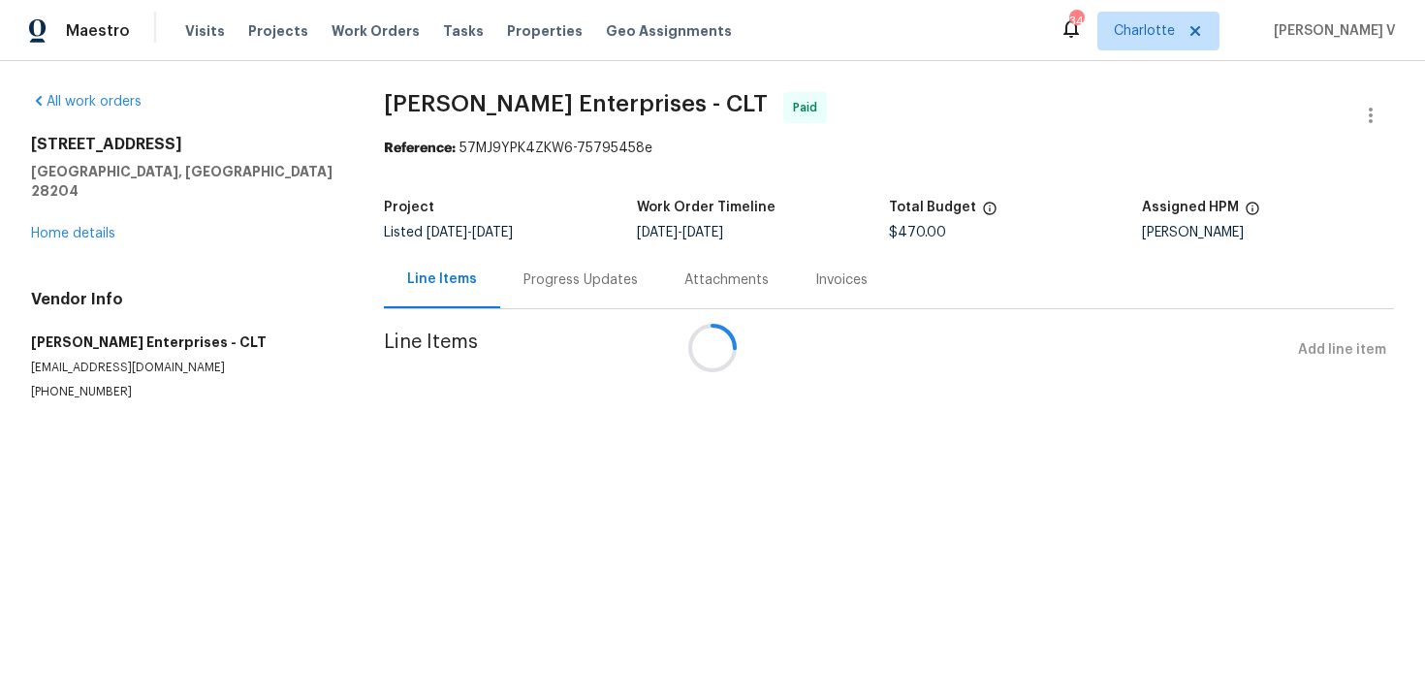
click at [73, 220] on div at bounding box center [712, 348] width 1425 height 696
click at [84, 227] on link "Home details" at bounding box center [73, 234] width 84 height 14
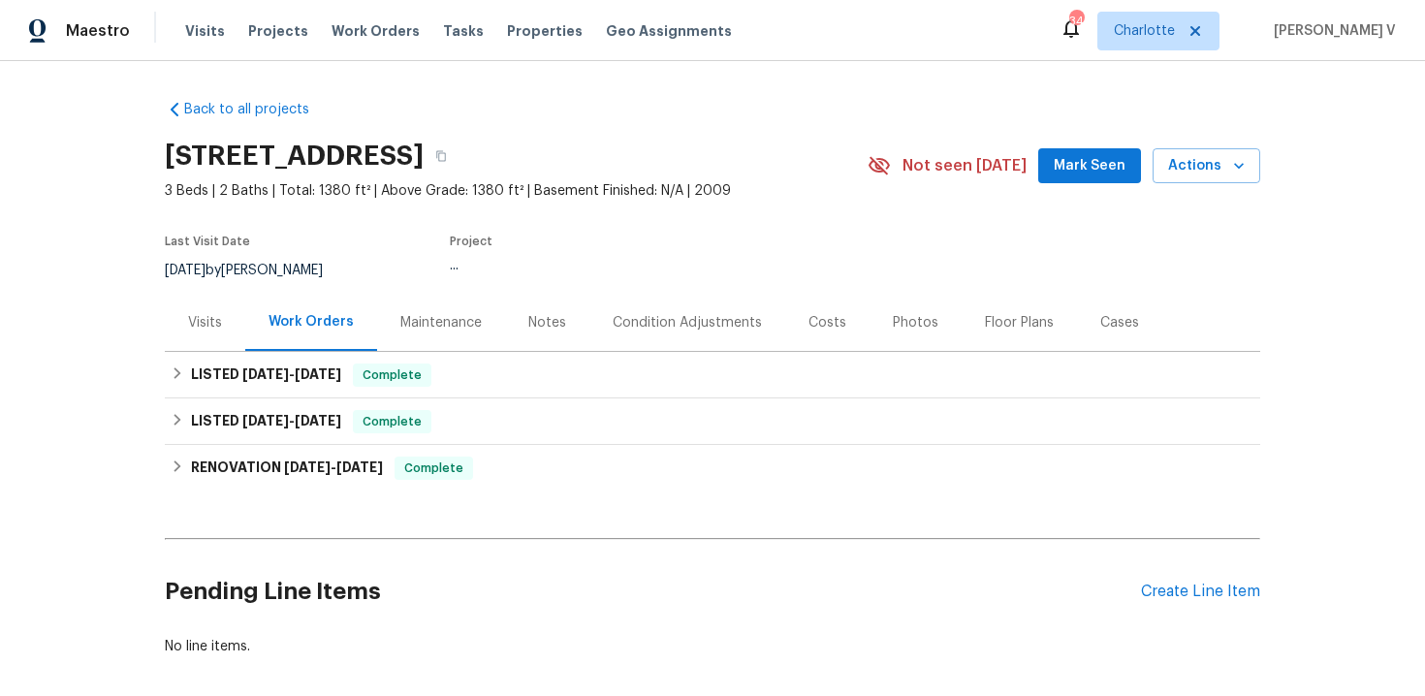
click at [224, 335] on div "Visits" at bounding box center [205, 322] width 80 height 57
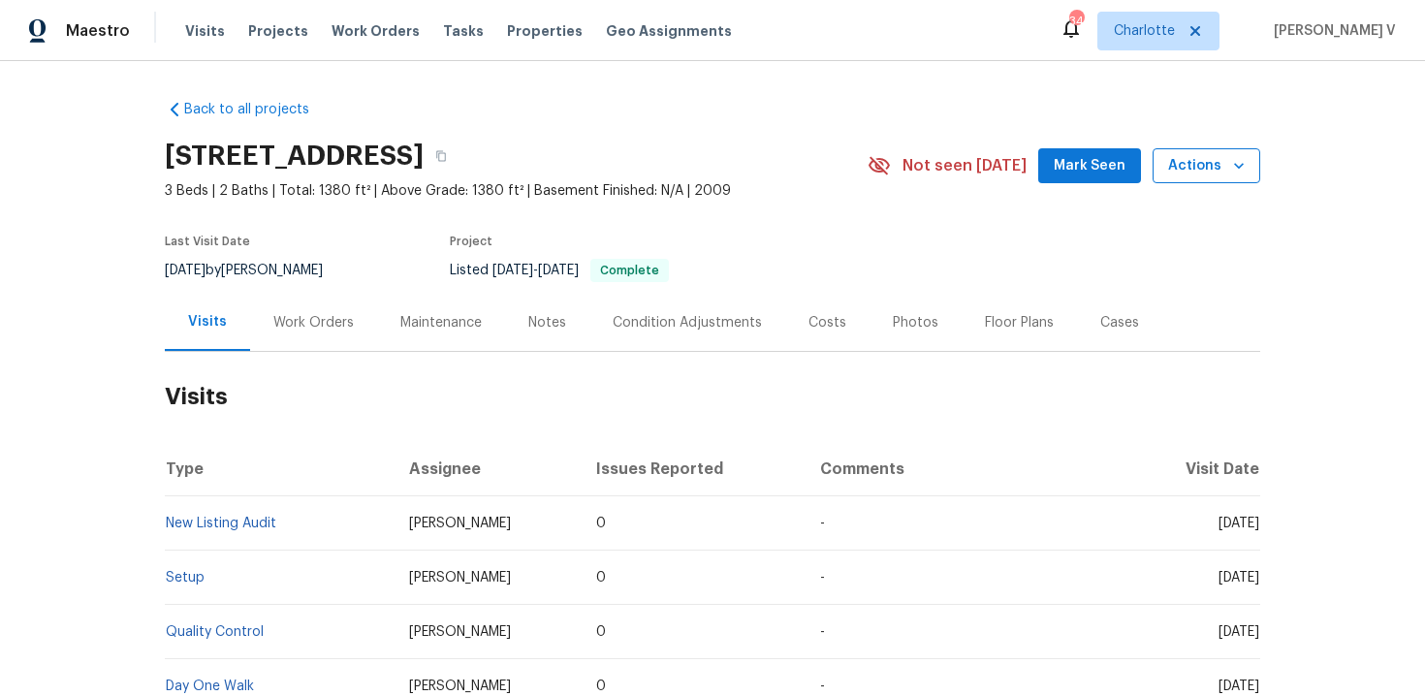
click at [1221, 149] on button "Actions" at bounding box center [1207, 166] width 108 height 36
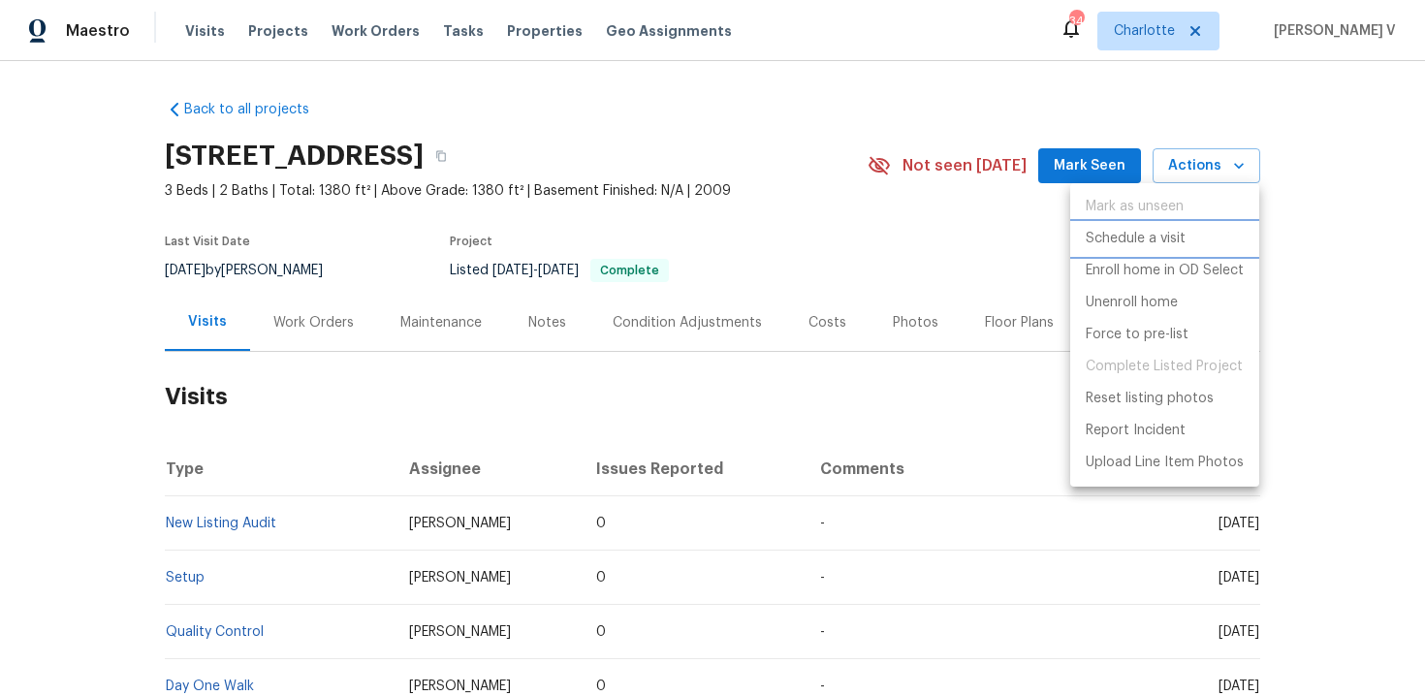
click at [1090, 236] on p "Schedule a visit" at bounding box center [1136, 239] width 100 height 20
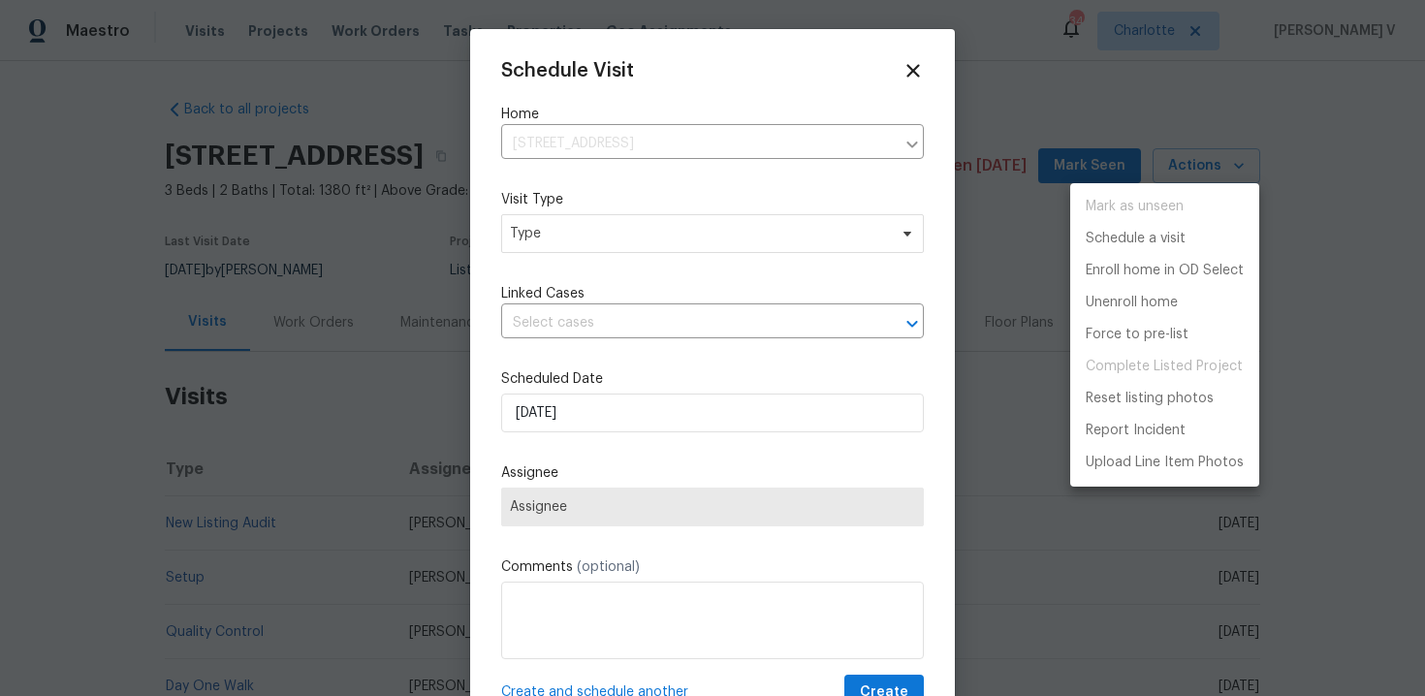
click at [593, 228] on div at bounding box center [712, 348] width 1425 height 696
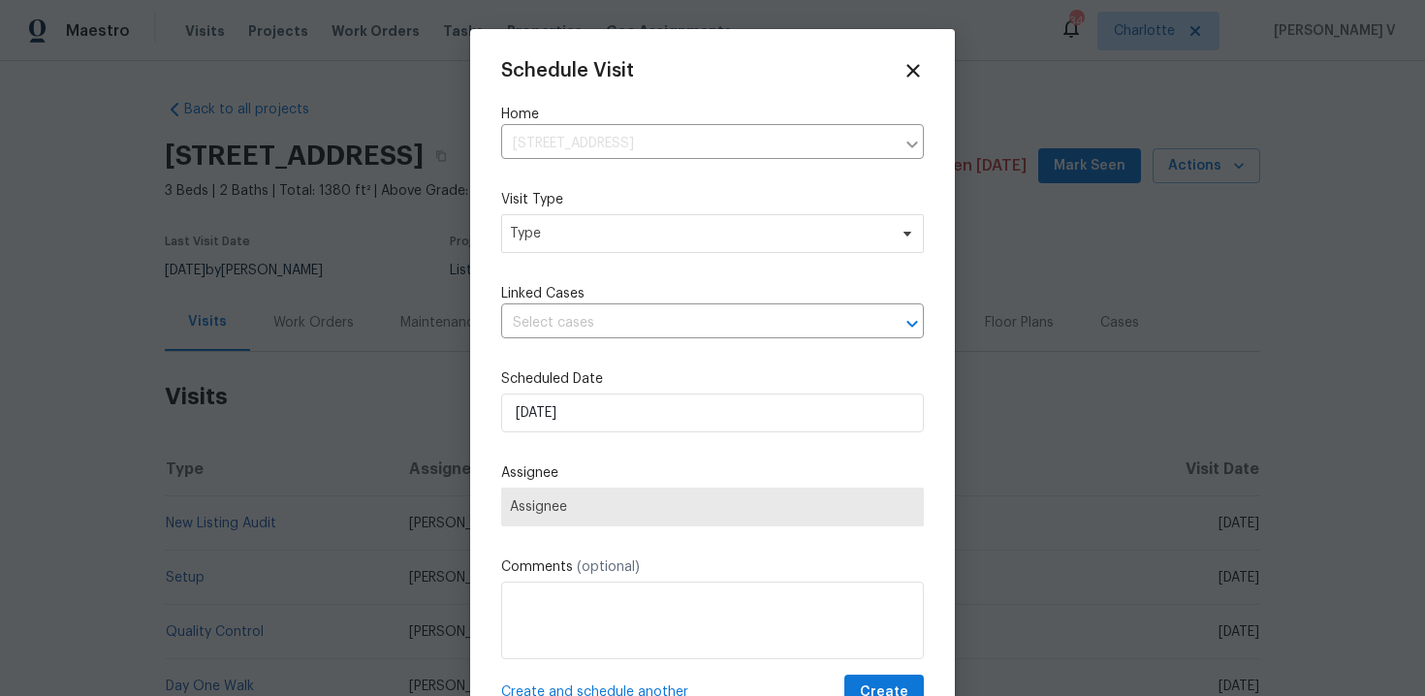
click at [593, 228] on div "Mark as unseen Schedule a visit Enroll home in OD Select Unenroll home Force to…" at bounding box center [712, 348] width 1425 height 696
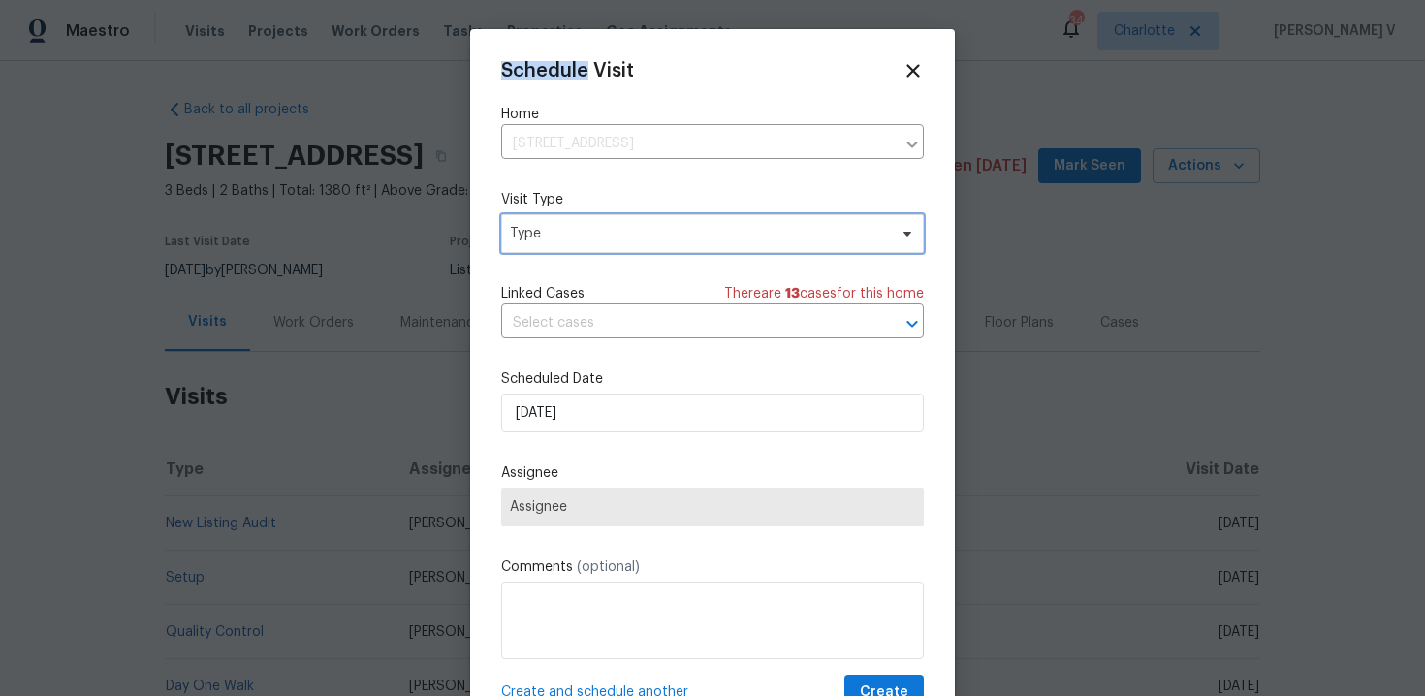
click at [593, 228] on span "Type" at bounding box center [698, 233] width 377 height 19
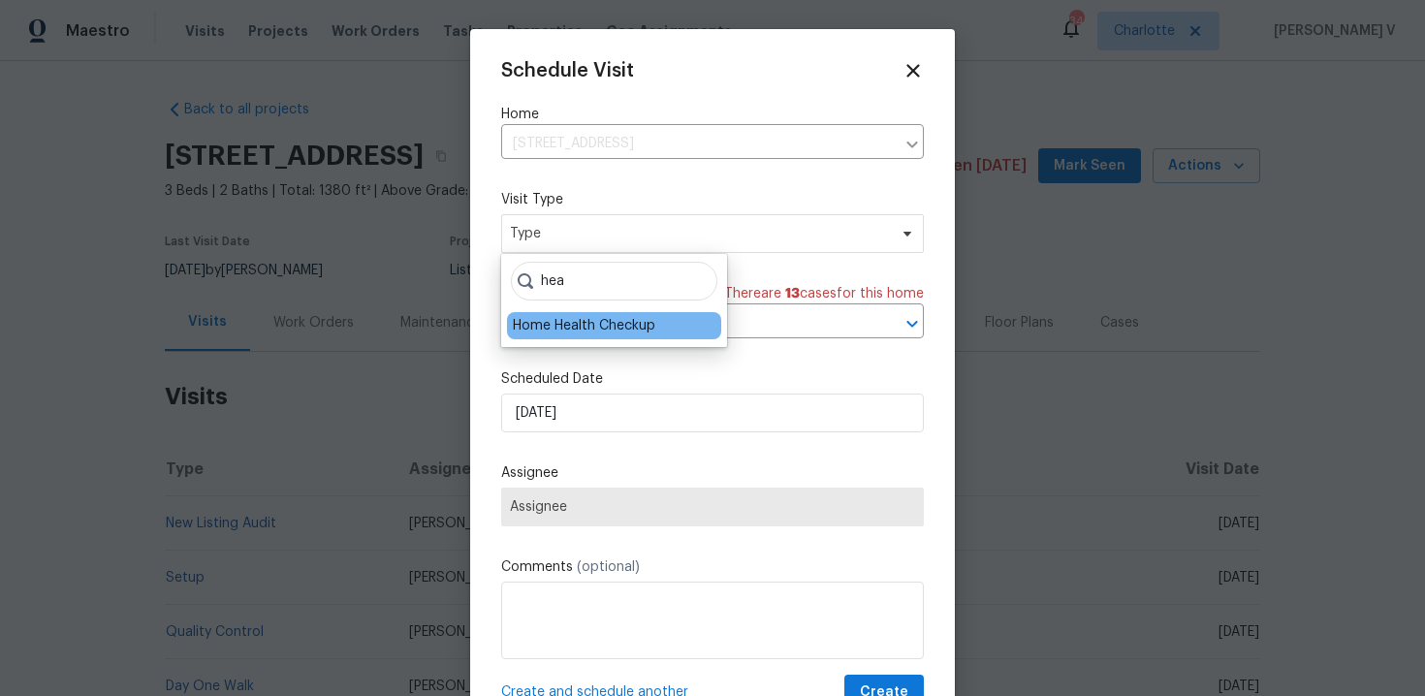
type input "hea"
click at [592, 322] on div "Home Health Checkup" at bounding box center [584, 325] width 143 height 19
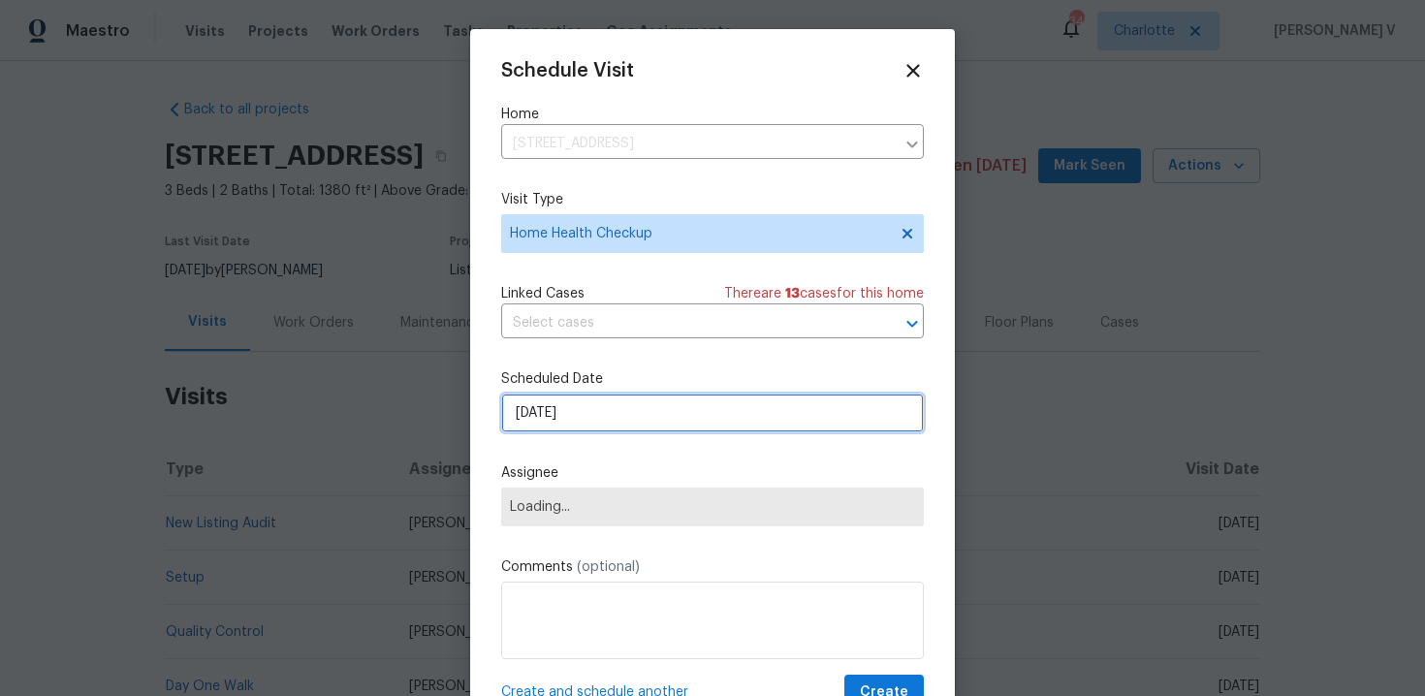
click at [602, 403] on input "26/09/2025" at bounding box center [712, 413] width 423 height 39
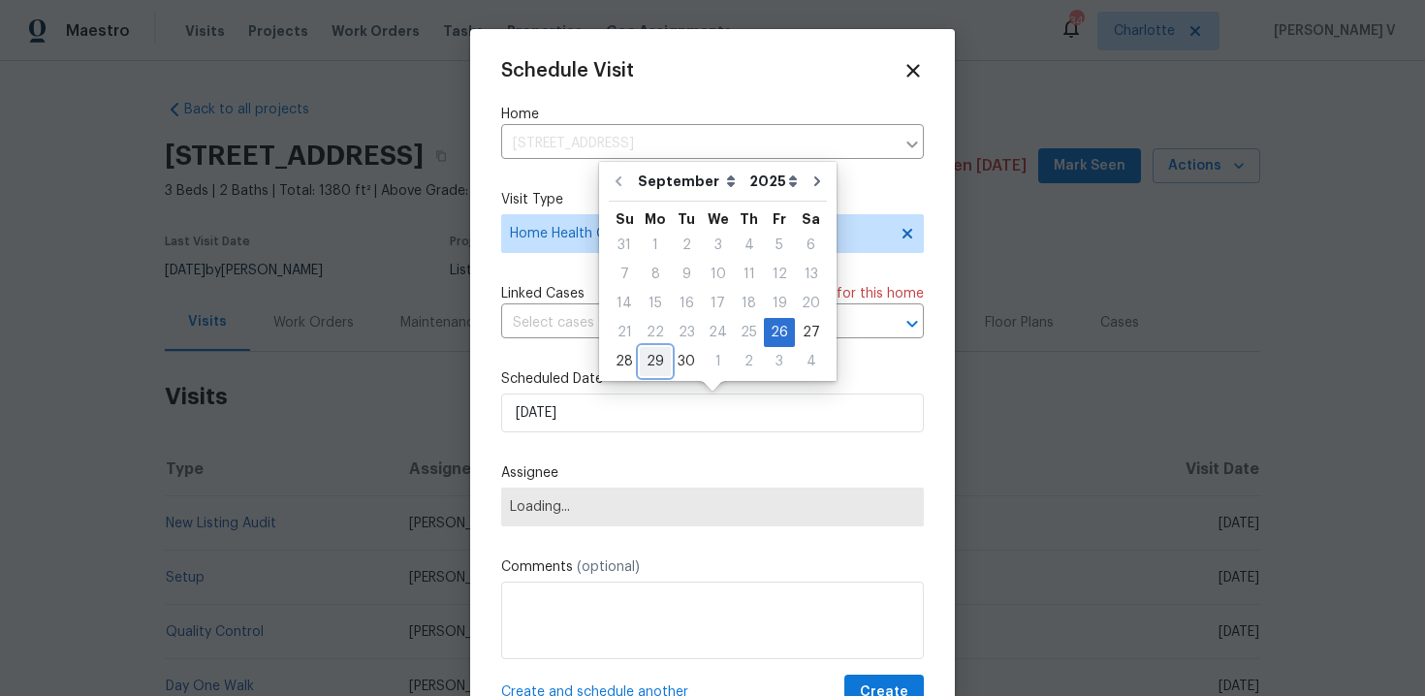
click at [662, 361] on div "29" at bounding box center [655, 361] width 31 height 27
type input "29/09/2025"
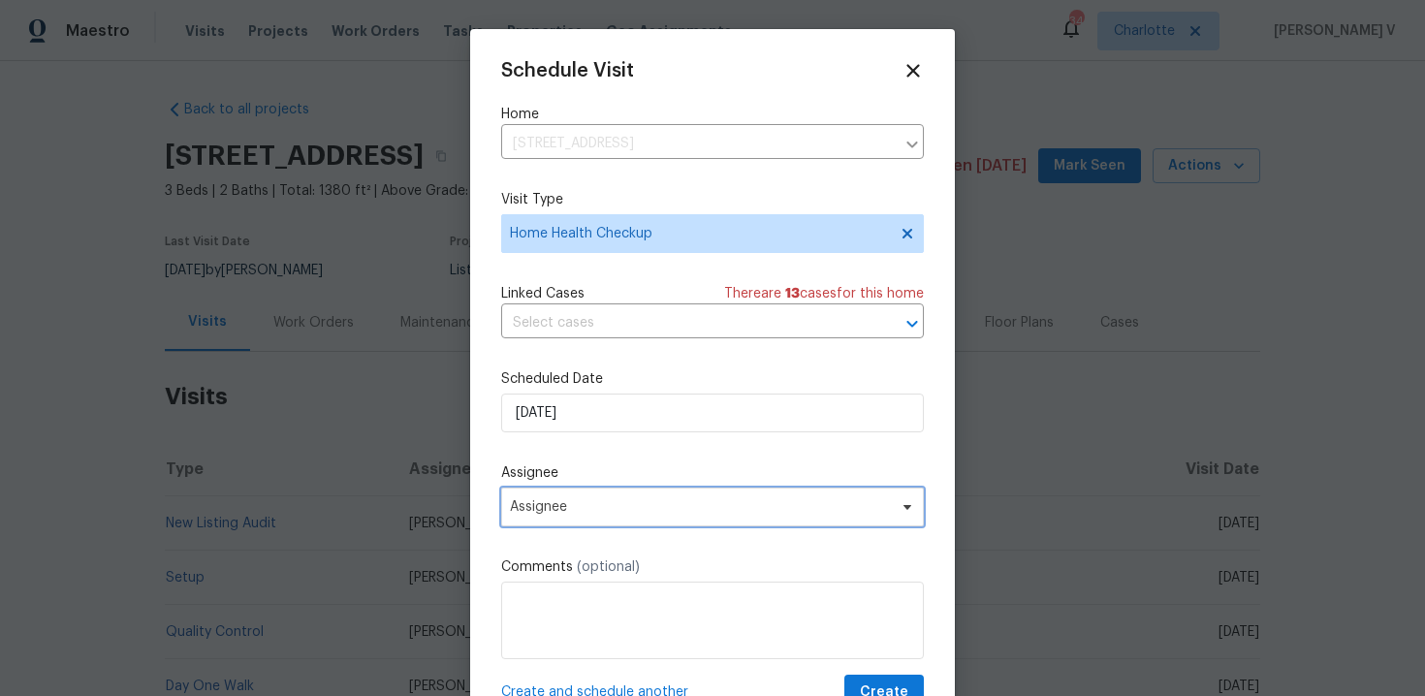
click at [566, 513] on span "Assignee" at bounding box center [700, 507] width 380 height 16
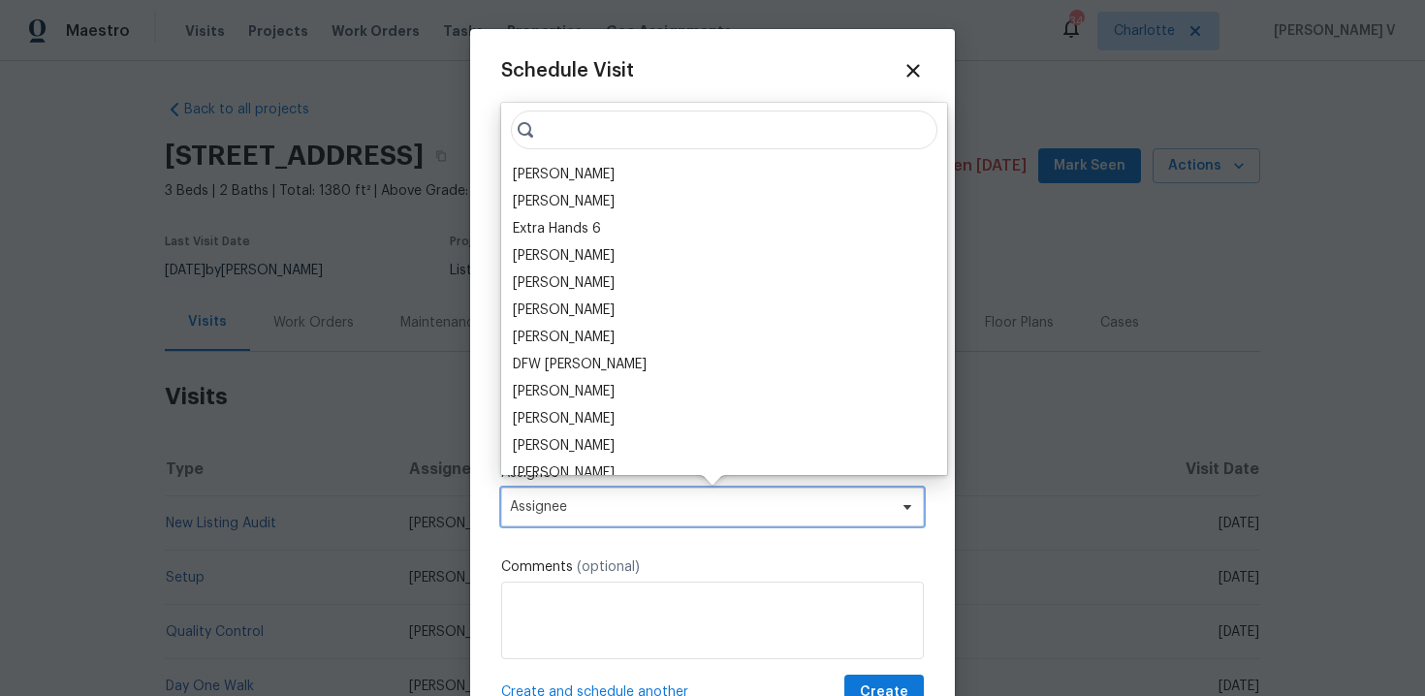
click at [566, 513] on span "Assignee" at bounding box center [700, 507] width 380 height 16
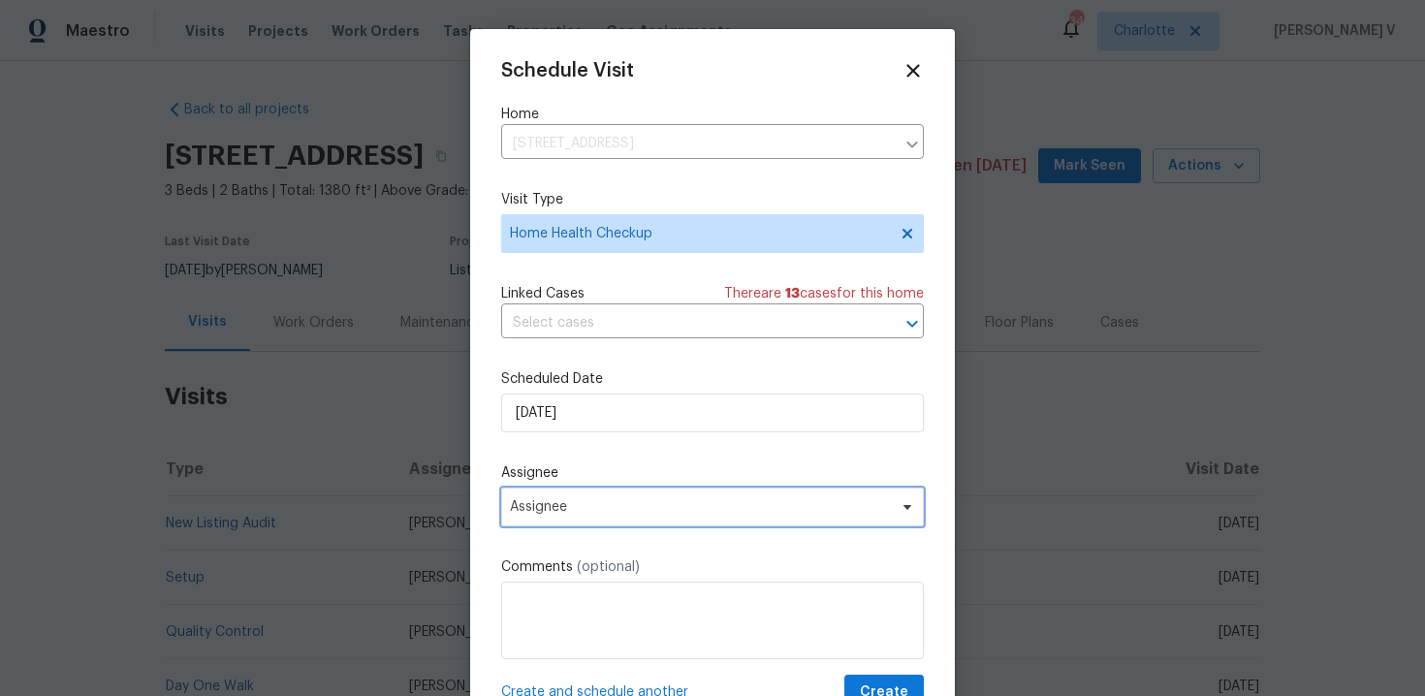
click at [529, 513] on span "Assignee" at bounding box center [700, 507] width 380 height 16
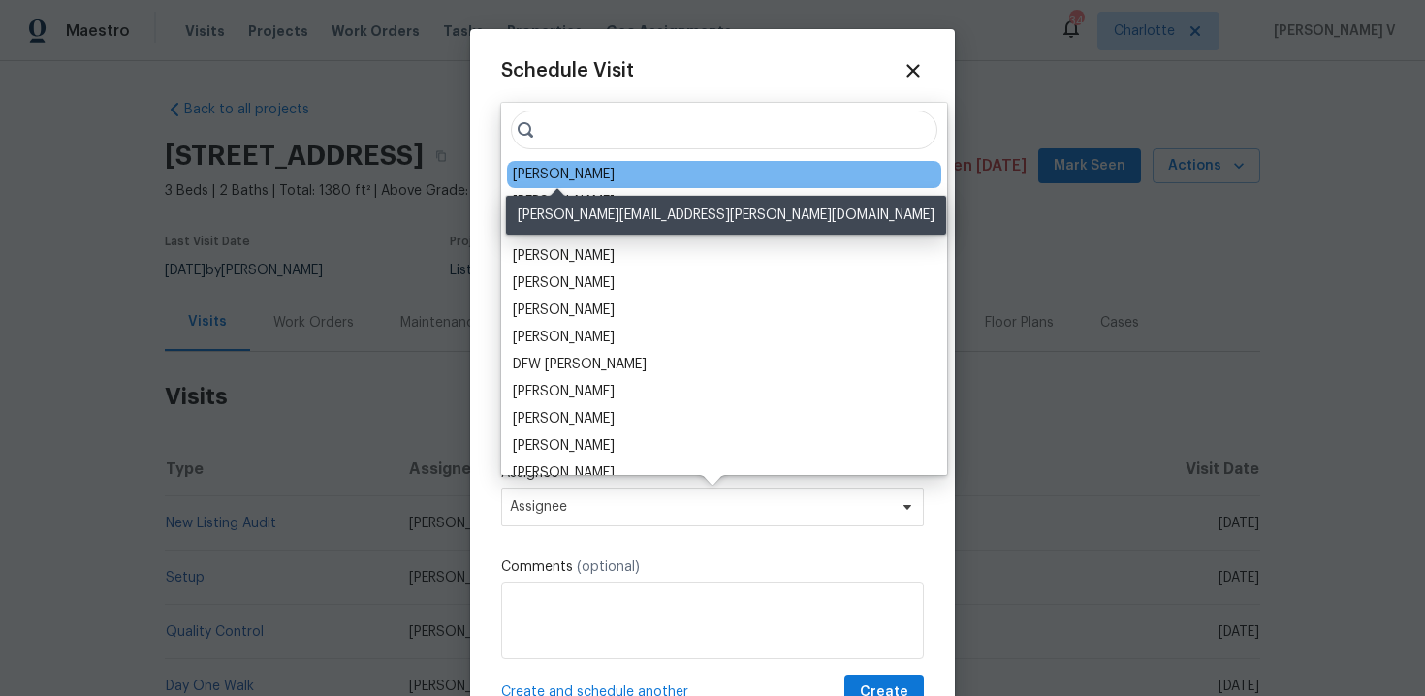
click at [537, 176] on div "Jason Bouque" at bounding box center [564, 174] width 102 height 19
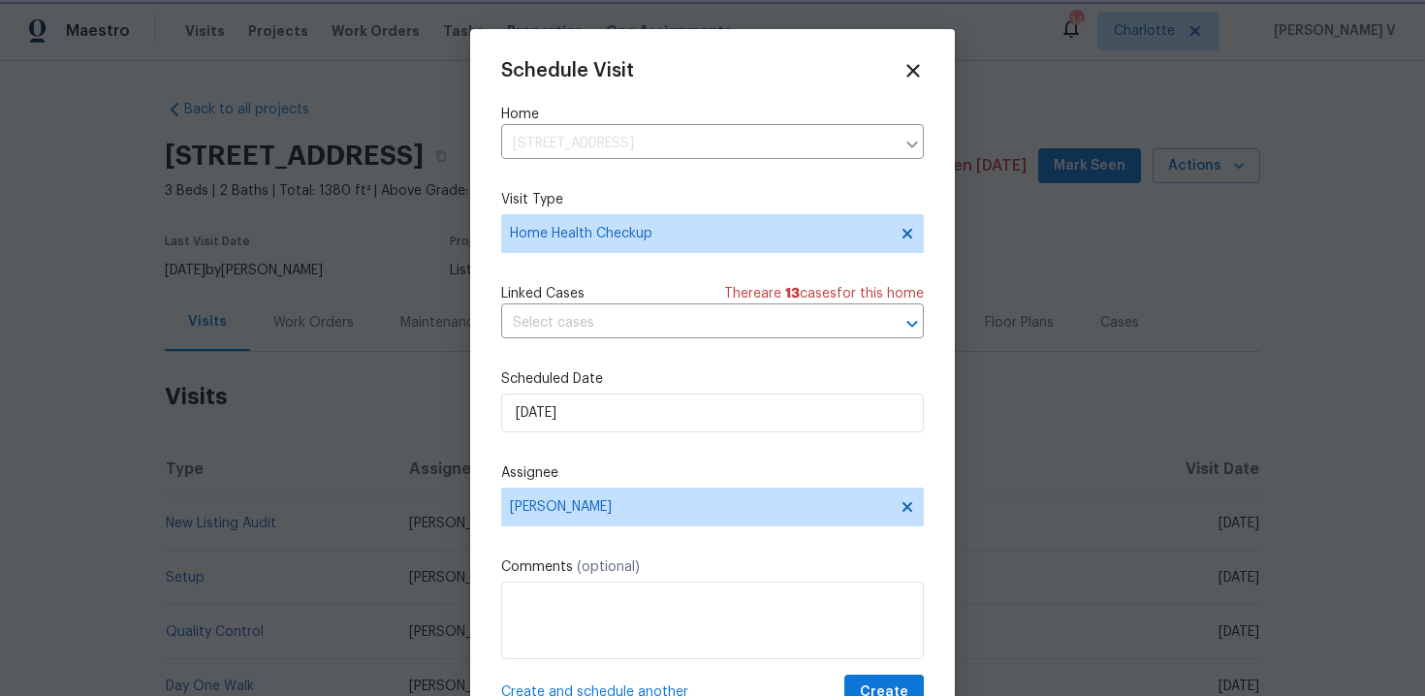
scroll to position [35, 0]
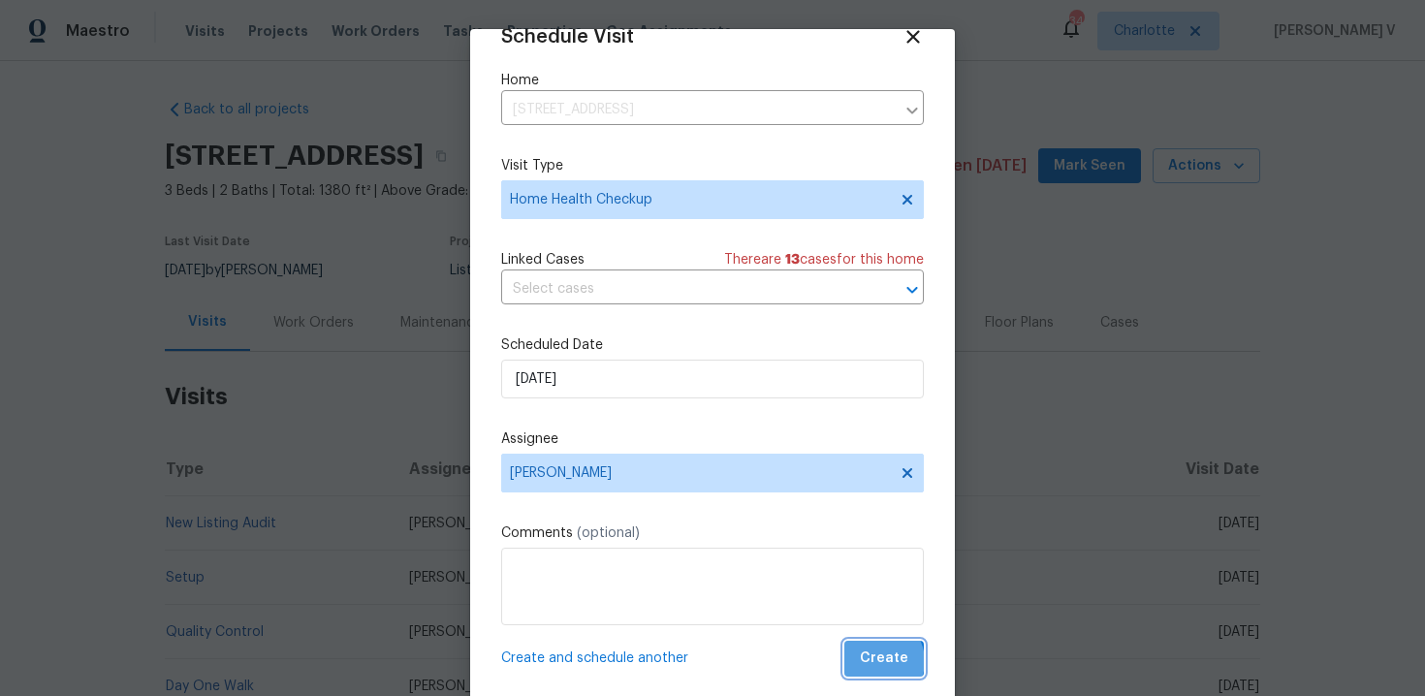
click at [880, 661] on span "Create" at bounding box center [884, 659] width 48 height 24
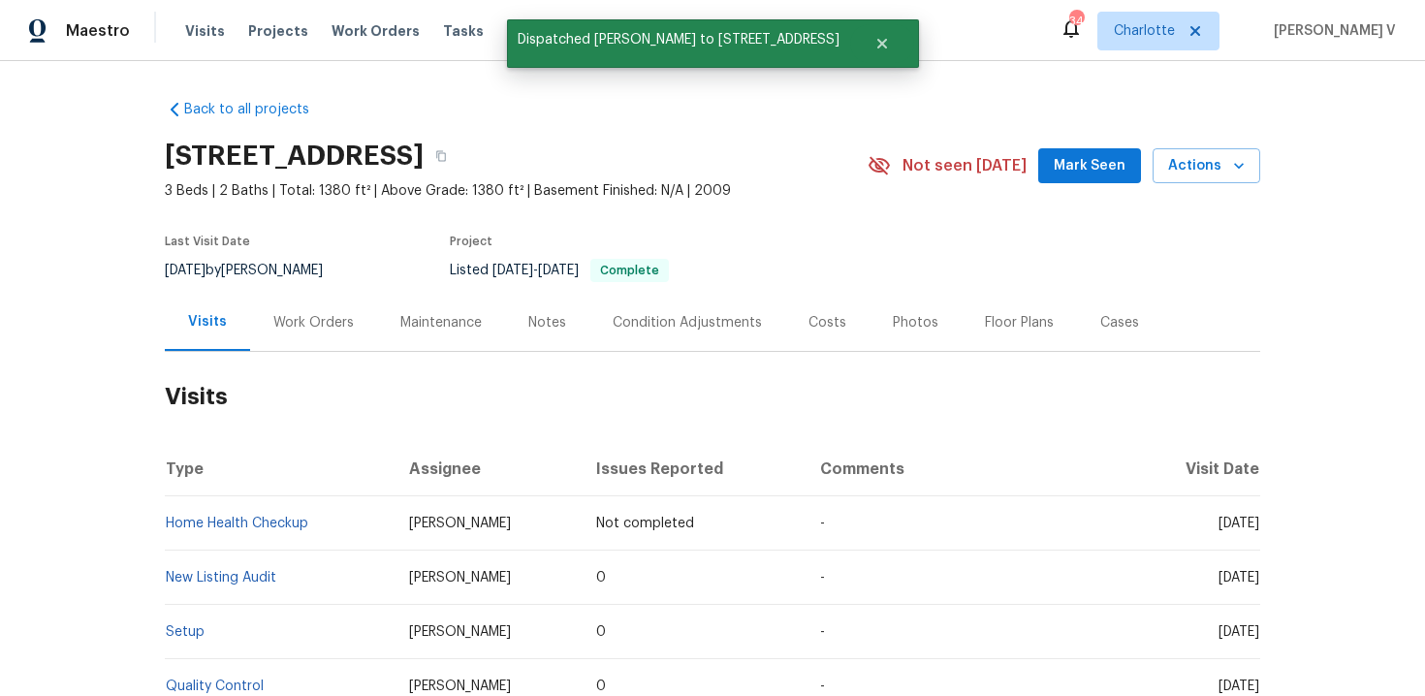
click at [344, 506] on td "Home Health Checkup" at bounding box center [279, 523] width 229 height 54
copy link "Home Health Checkup"
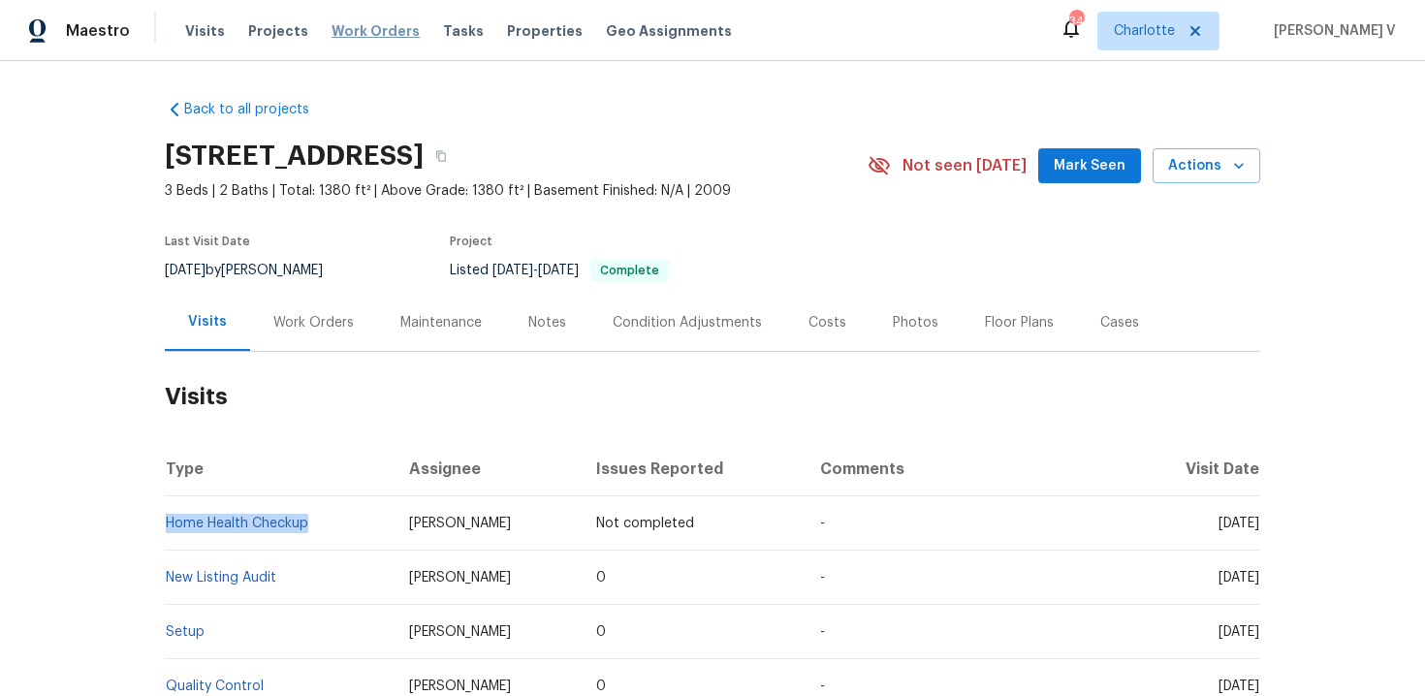
click at [364, 24] on span "Work Orders" at bounding box center [376, 30] width 88 height 19
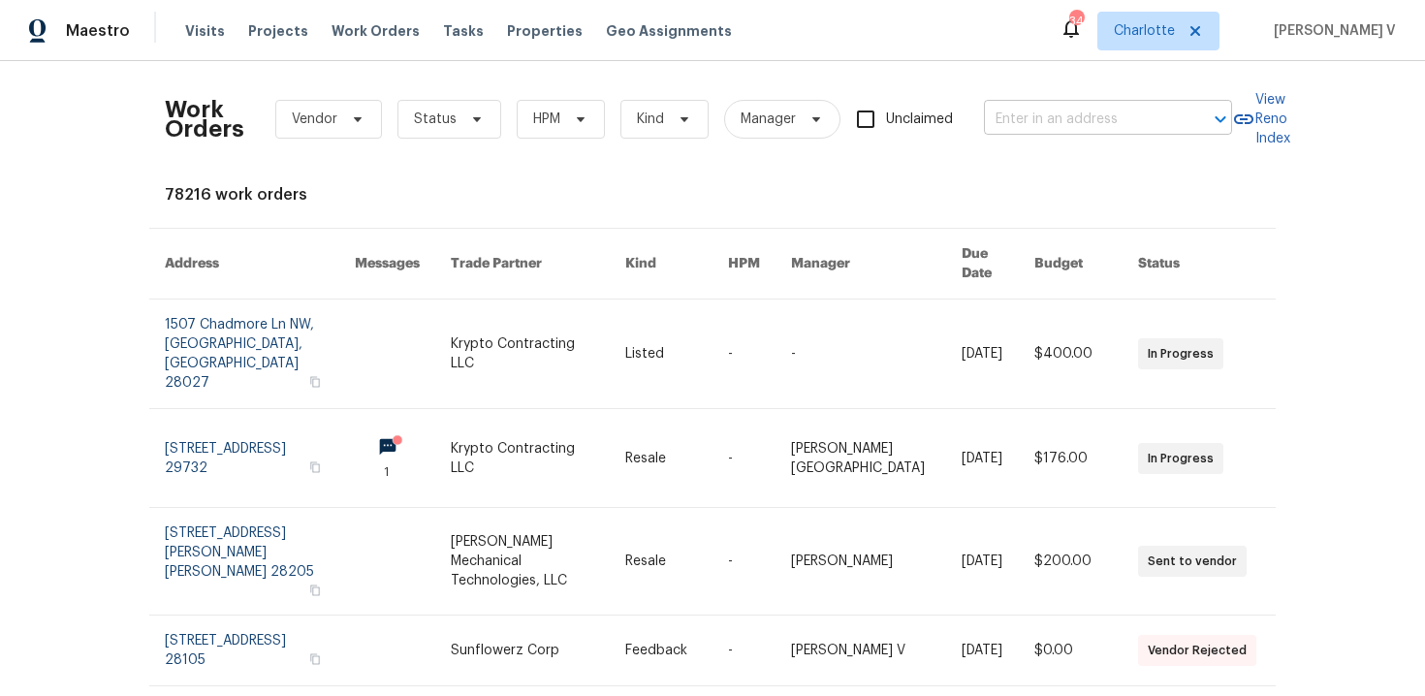
click at [1075, 125] on input "text" at bounding box center [1081, 120] width 194 height 30
paste input "101 Chippewa Trl , China Grove, NC 28023"
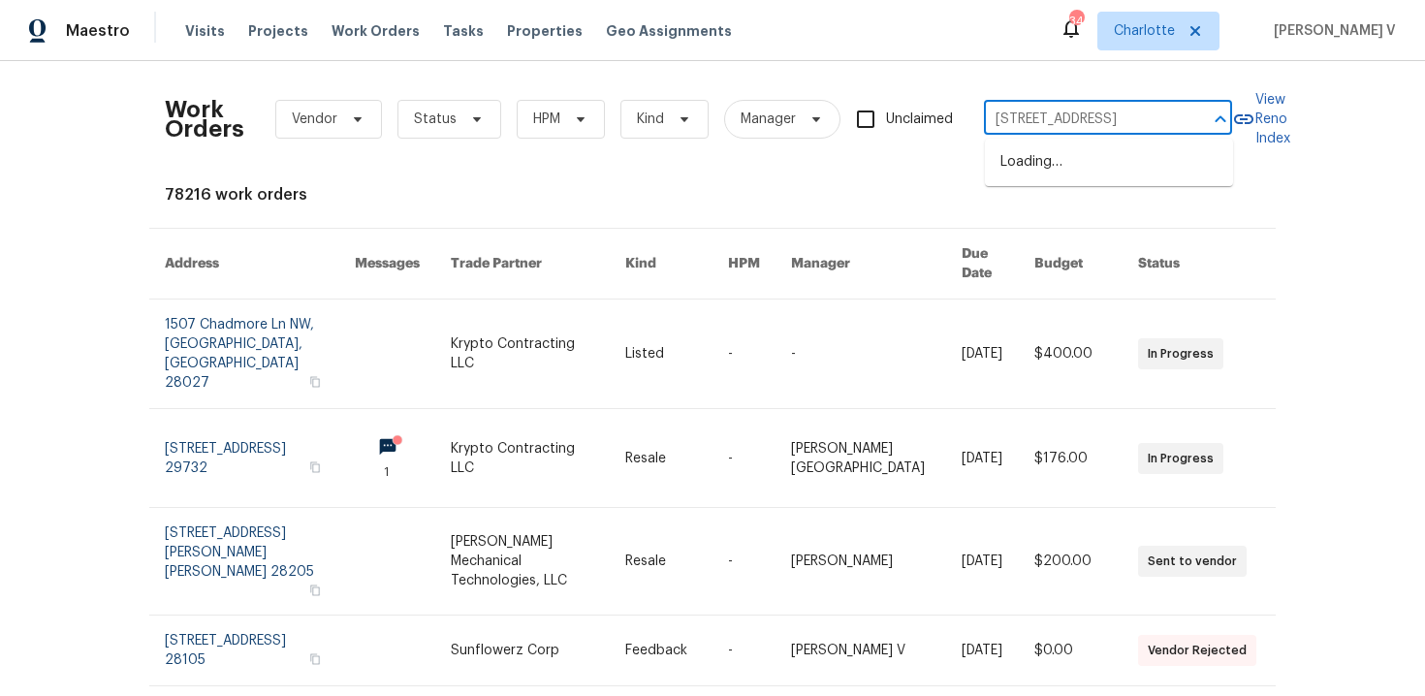
scroll to position [0, 85]
type input "101 Chippewa Trl , China Grove, NC 28023"
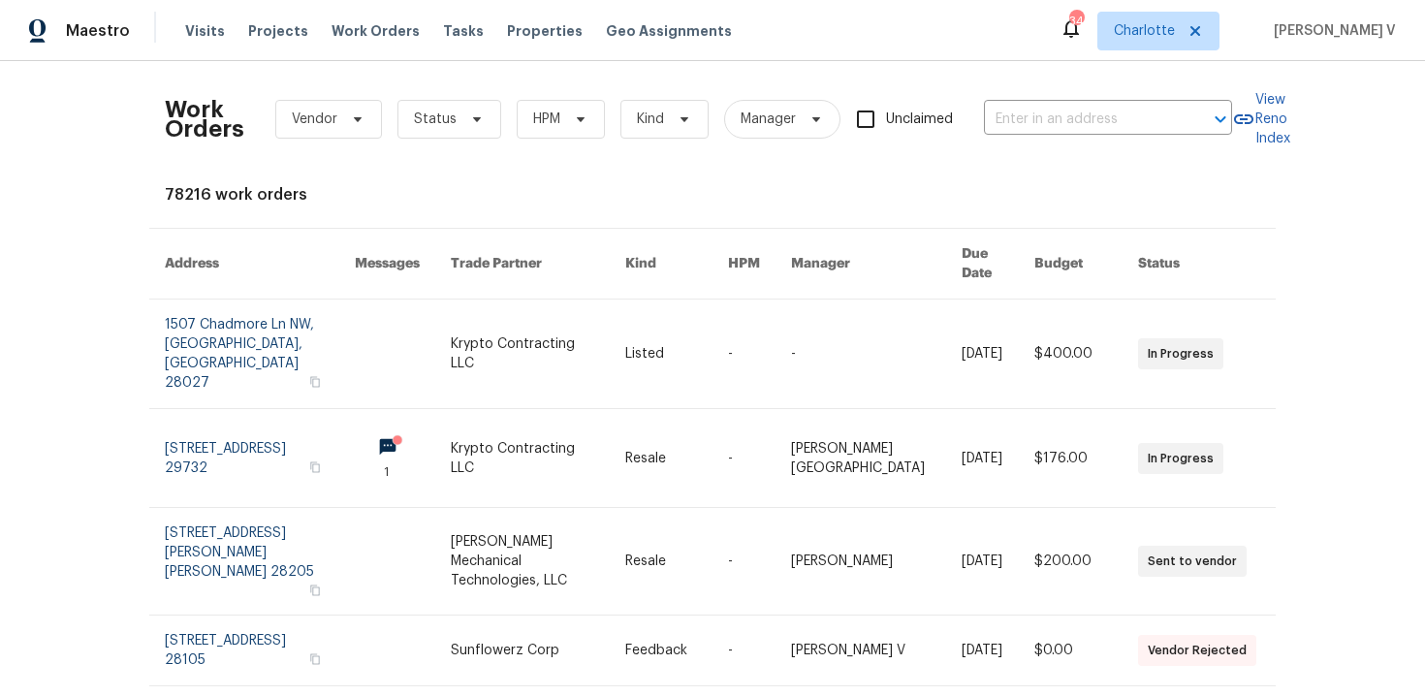
click at [1079, 145] on div "Work Orders Vendor Status HPM Kind Manager Unclaimed ​" at bounding box center [698, 119] width 1067 height 85
click at [1075, 121] on input "text" at bounding box center [1081, 120] width 194 height 30
paste input "101 Chippewa Trl , China Grove, NC 28023"
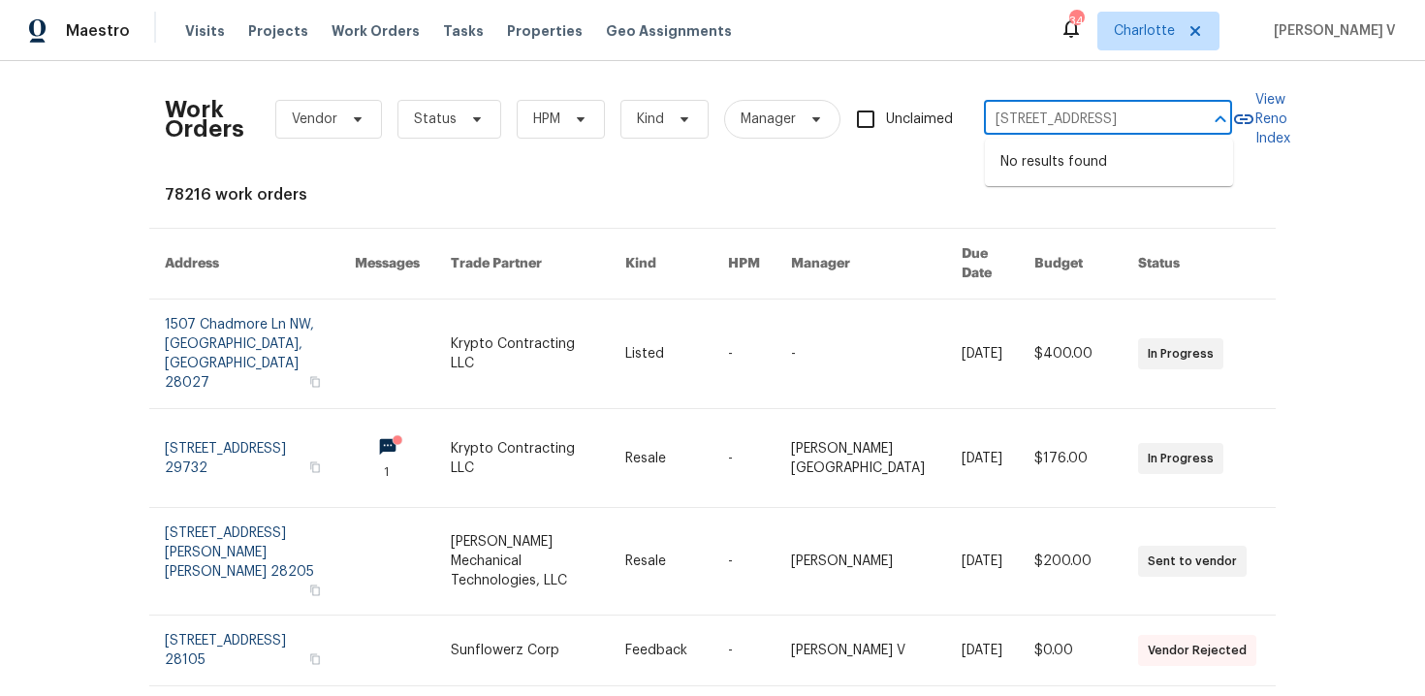
scroll to position [0, 85]
drag, startPoint x: 1085, startPoint y: 121, endPoint x: 1344, endPoint y: 121, distance: 258.9
click at [1344, 121] on div "Work Orders Vendor Status HPM Kind Manager Unclaimed 101 Chippewa Trl , China G…" at bounding box center [712, 378] width 1425 height 635
type input "101 Chippewa Trl ,"
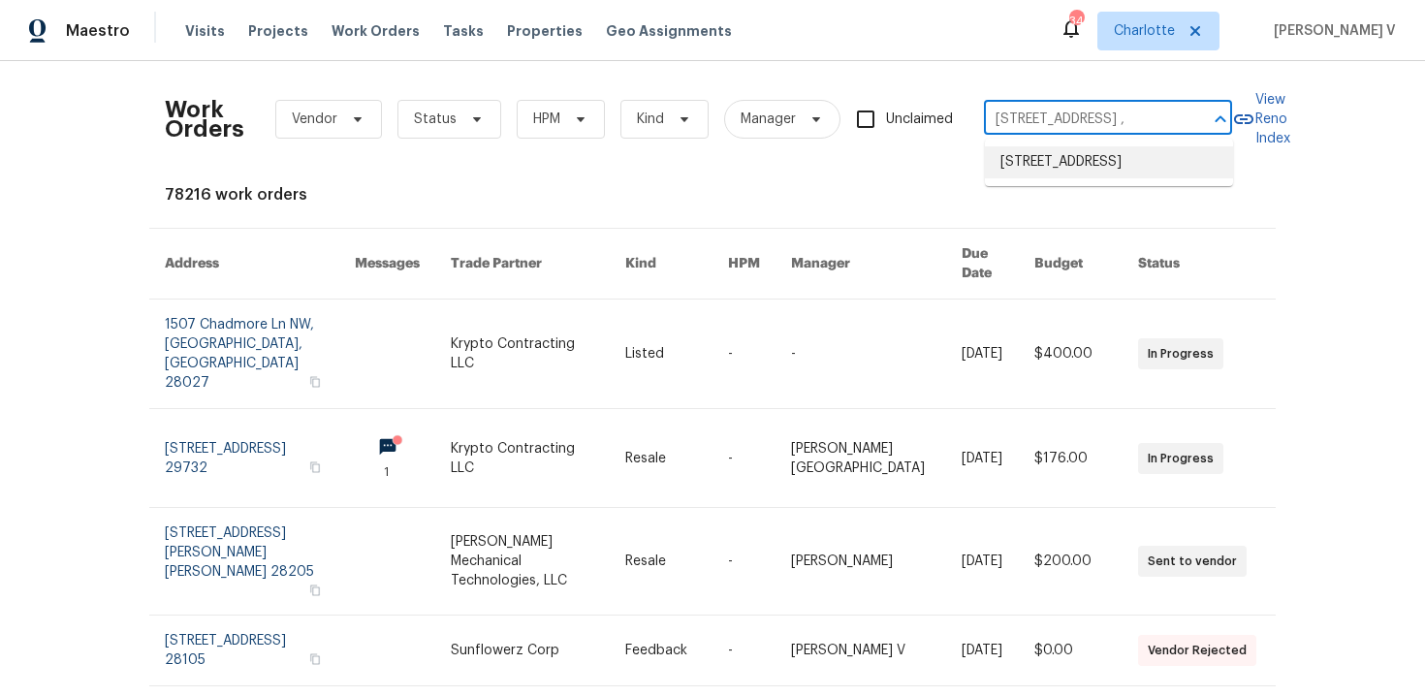
click at [1184, 162] on li "101 Chippewa Trl, China Grove, NC 28023" at bounding box center [1109, 162] width 248 height 32
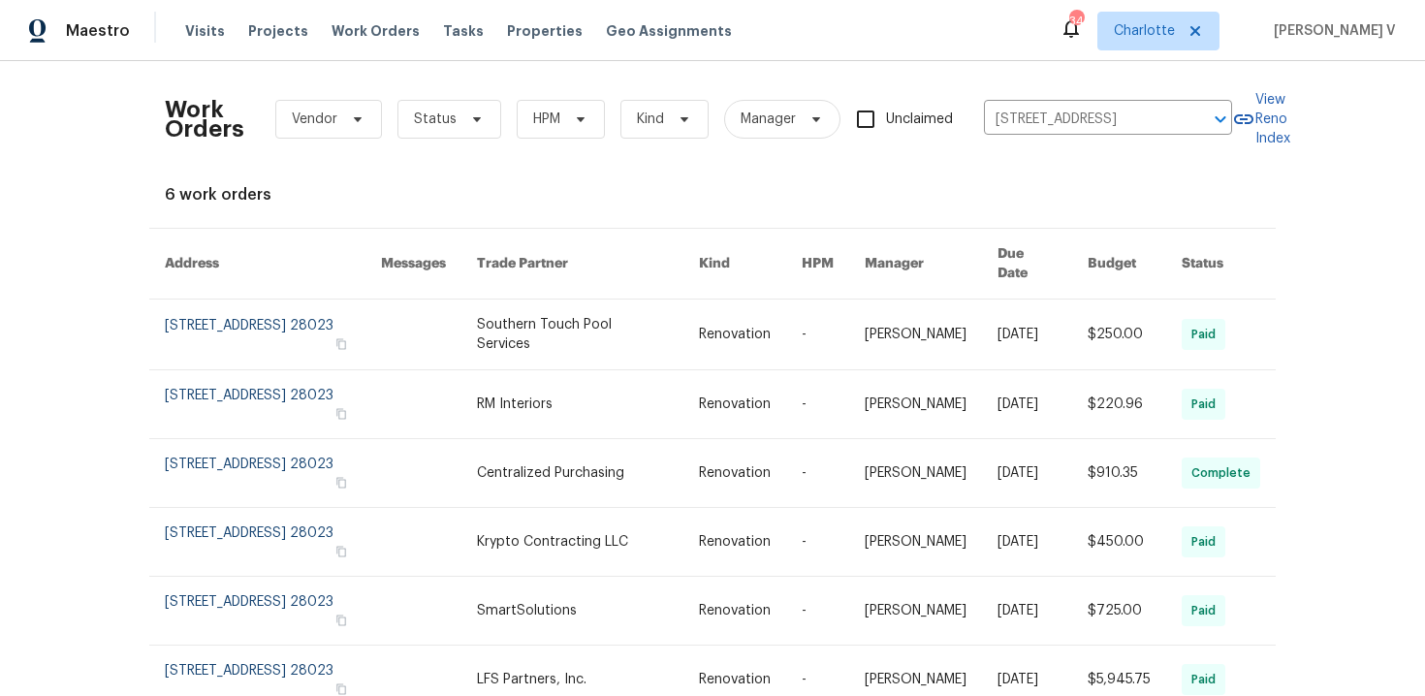
click at [273, 311] on link at bounding box center [273, 335] width 216 height 70
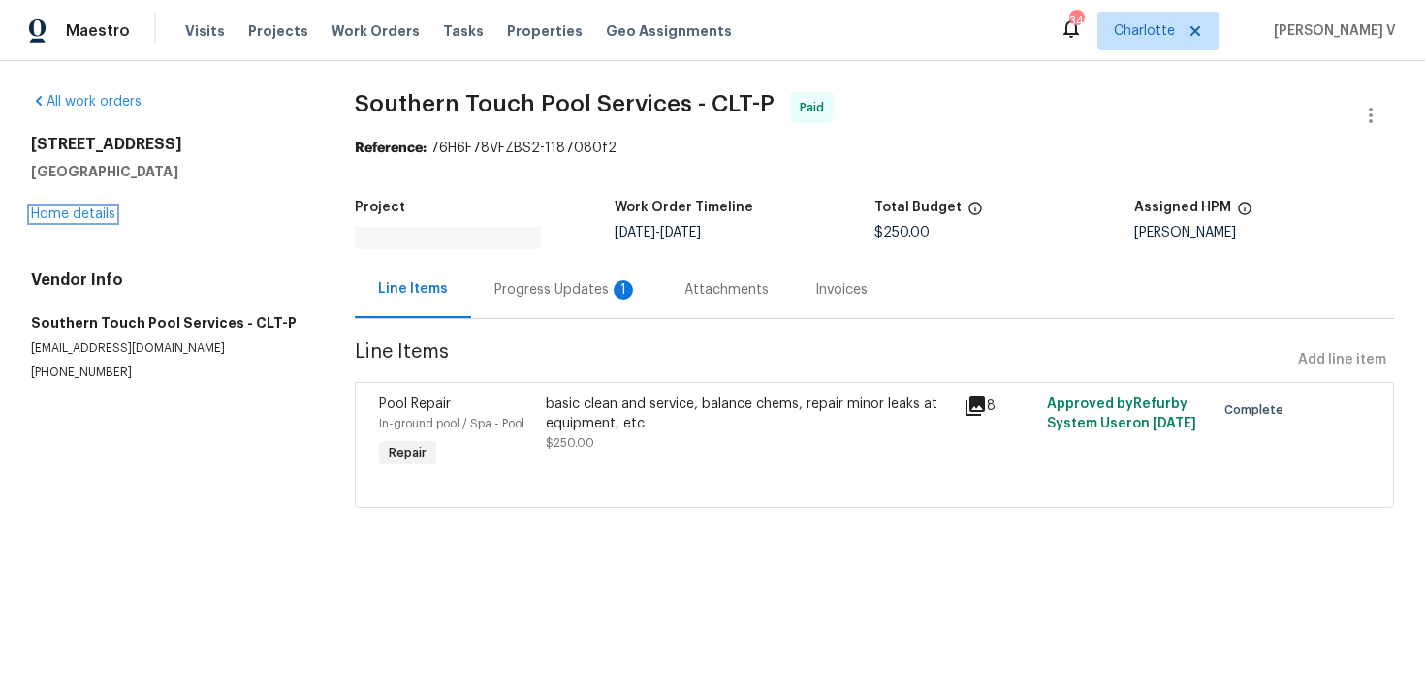
click at [53, 219] on link "Home details" at bounding box center [73, 214] width 84 height 14
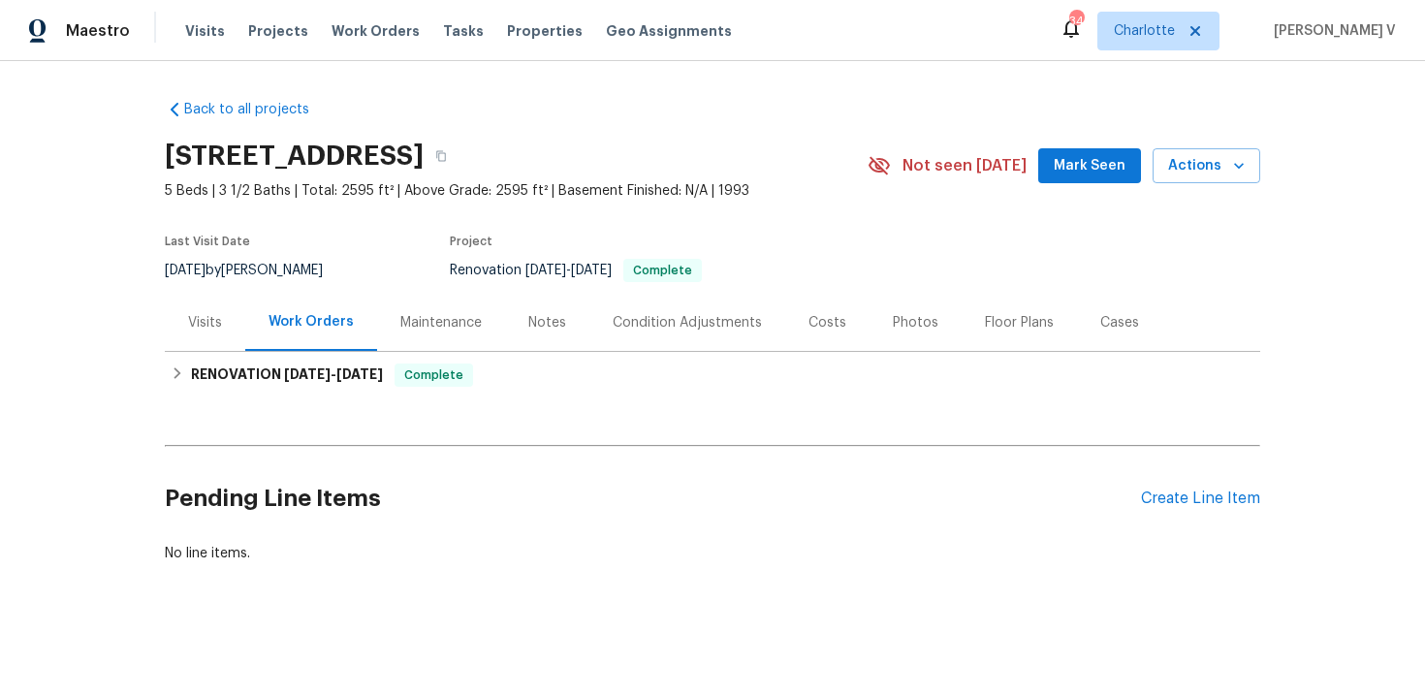
click at [198, 329] on div "Visits" at bounding box center [205, 322] width 34 height 19
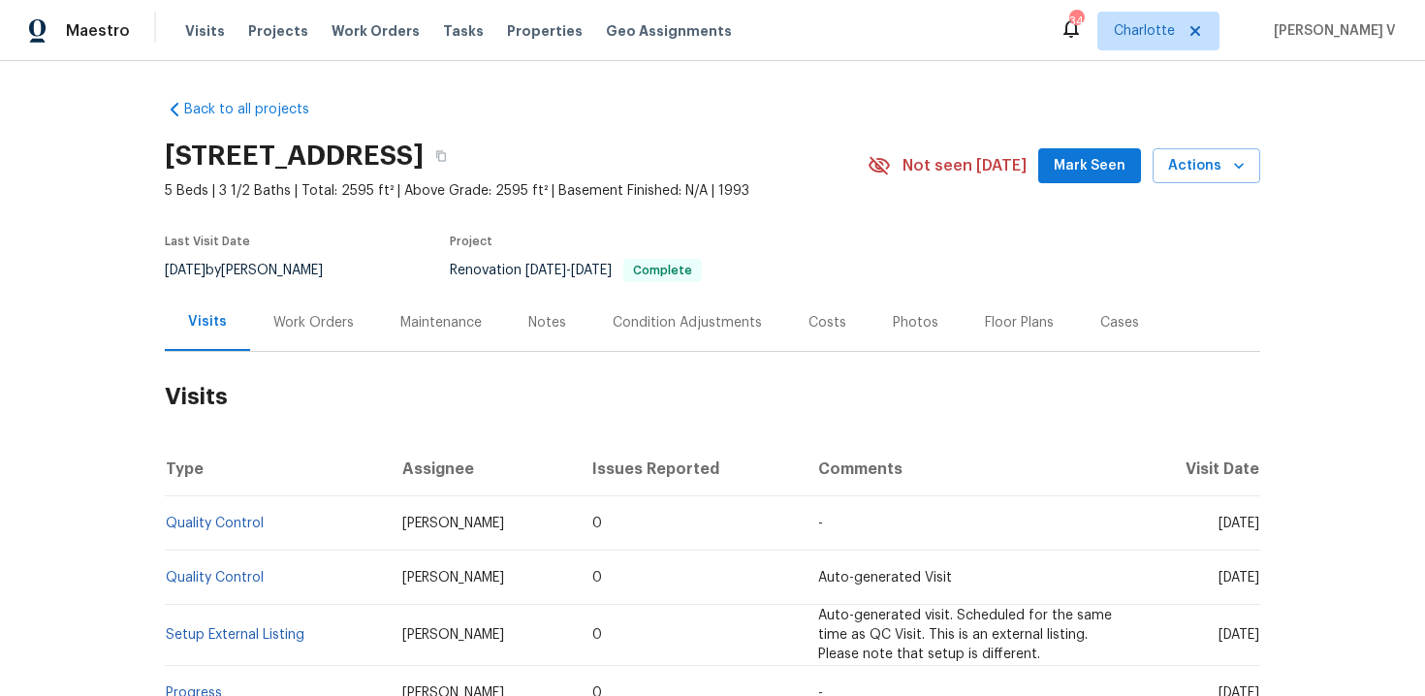
scroll to position [34, 0]
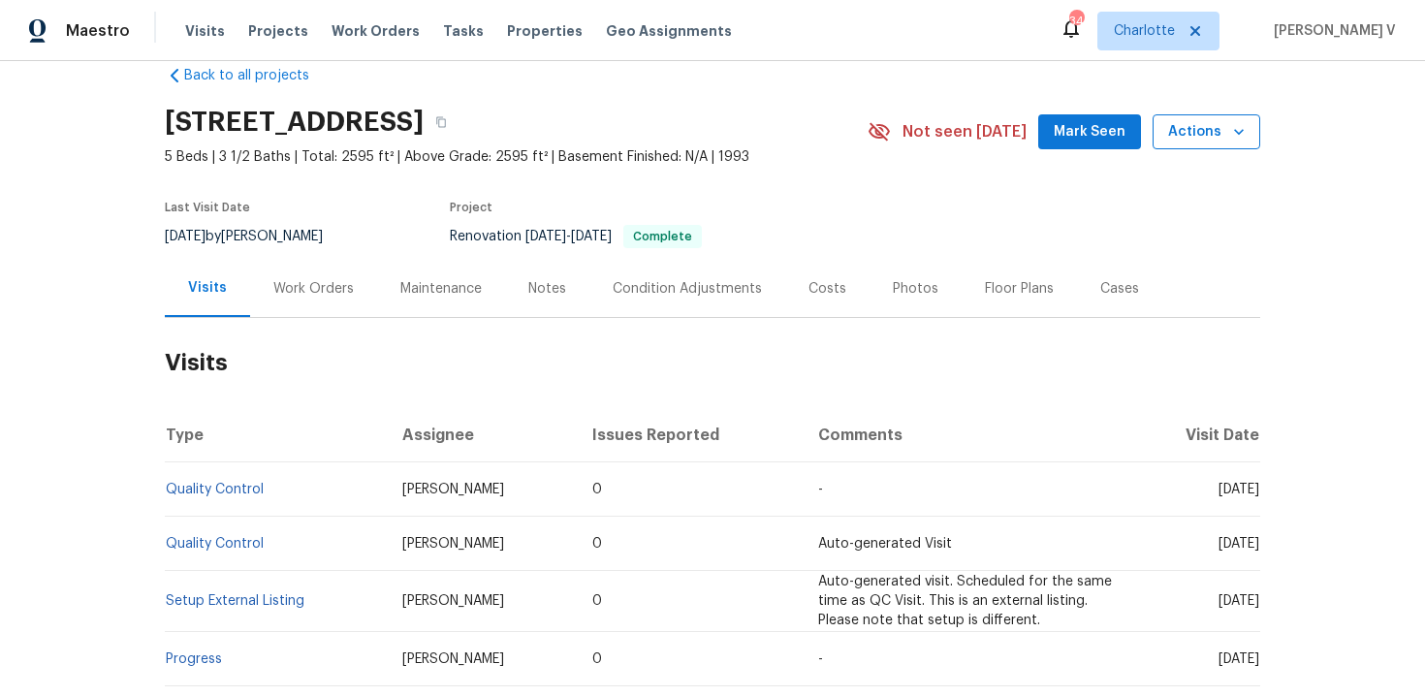
click at [1198, 118] on button "Actions" at bounding box center [1207, 132] width 108 height 36
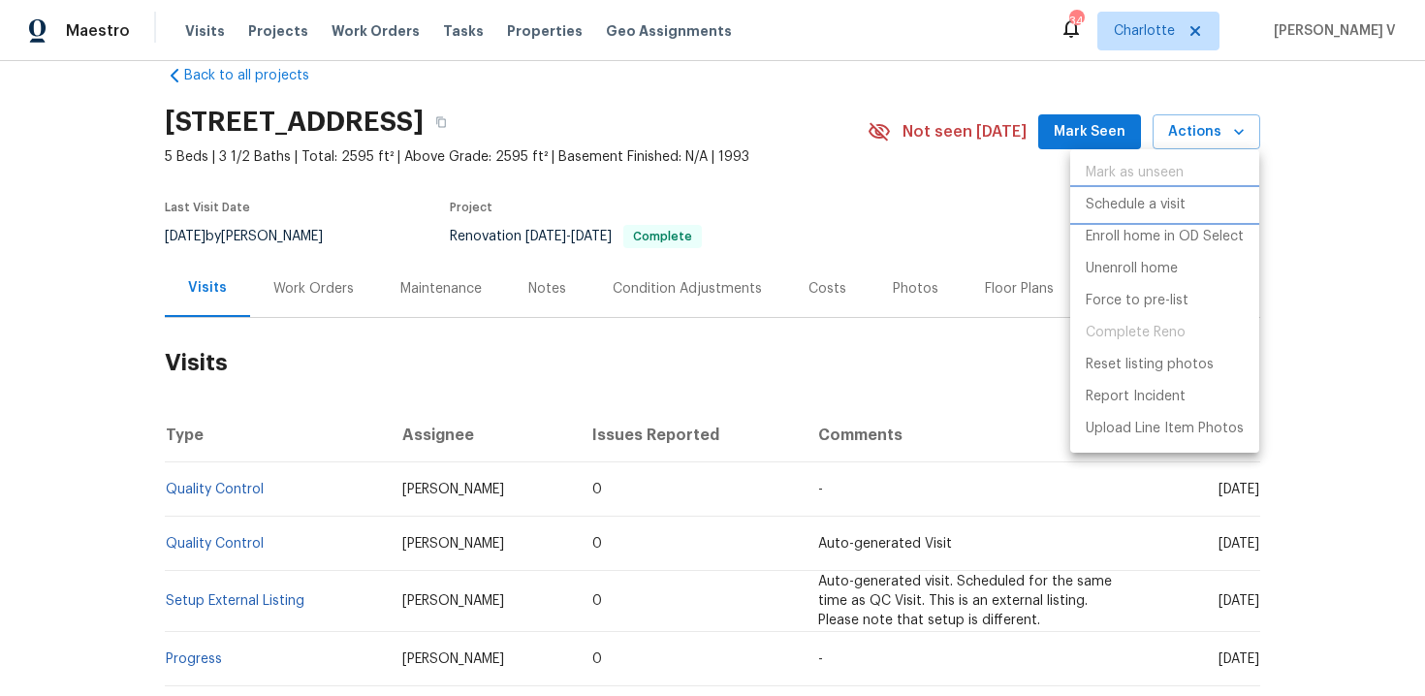
click at [1129, 195] on p "Schedule a visit" at bounding box center [1136, 205] width 100 height 20
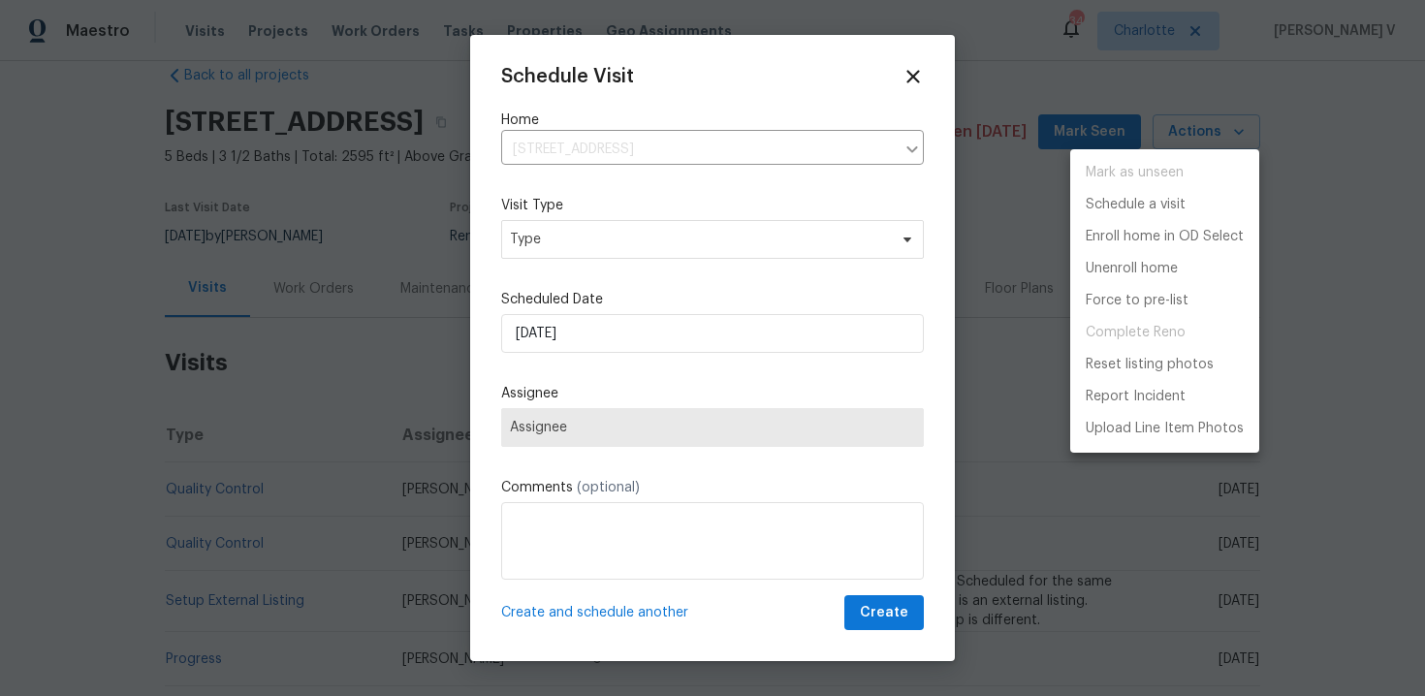
click at [529, 218] on div at bounding box center [712, 348] width 1425 height 696
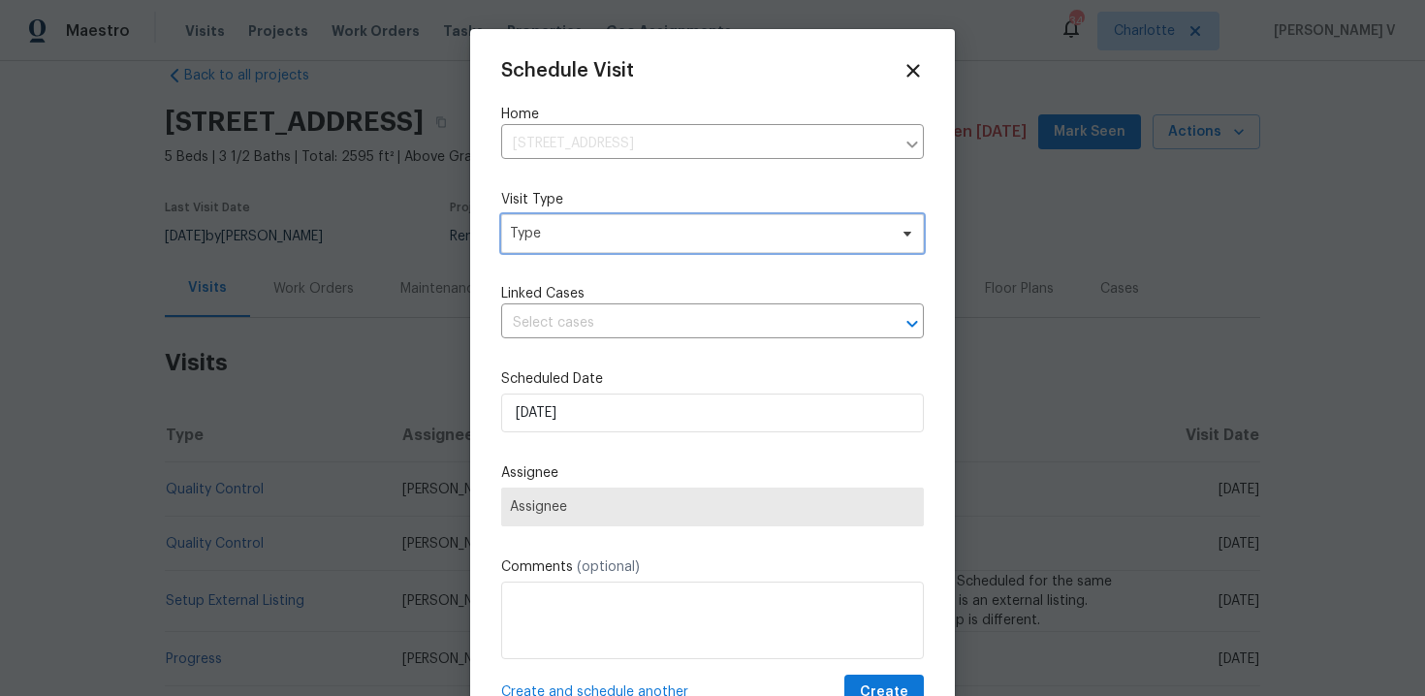
click at [537, 228] on span "Type" at bounding box center [698, 233] width 377 height 19
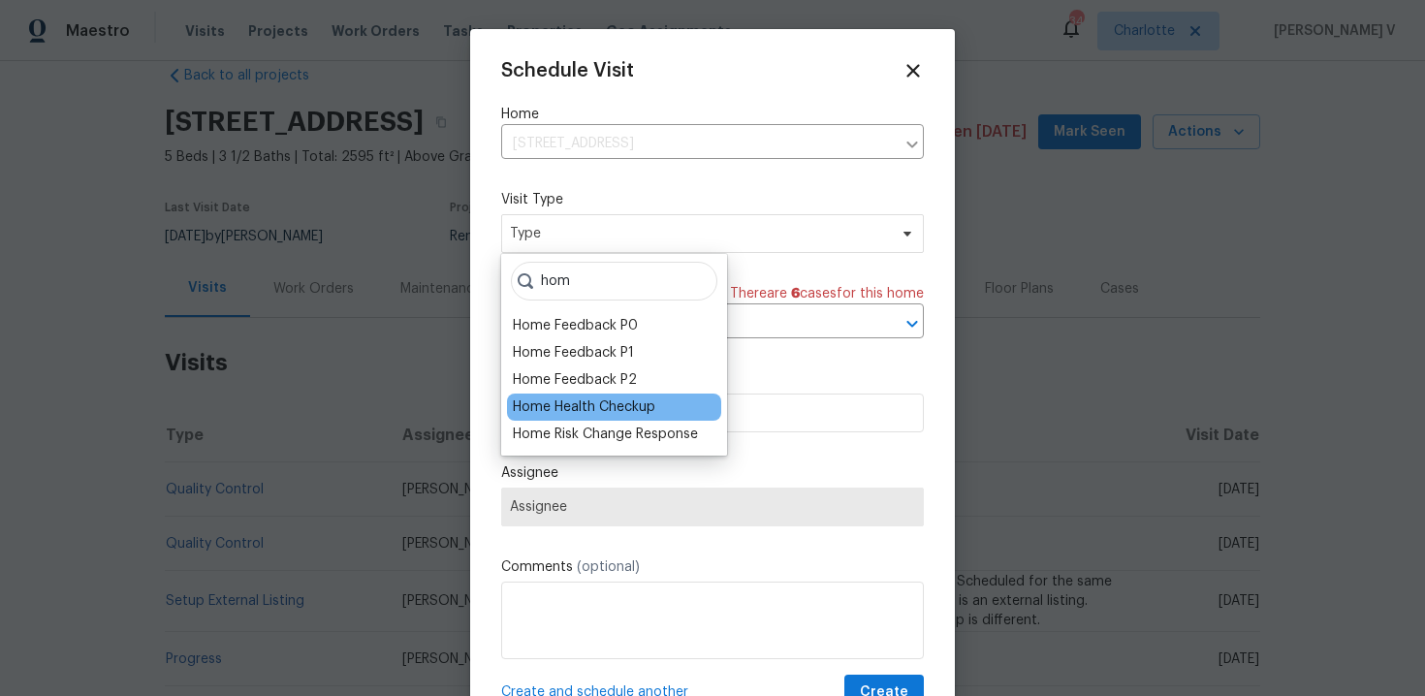
type input "hom"
click at [559, 398] on div "Home Health Checkup" at bounding box center [584, 407] width 143 height 19
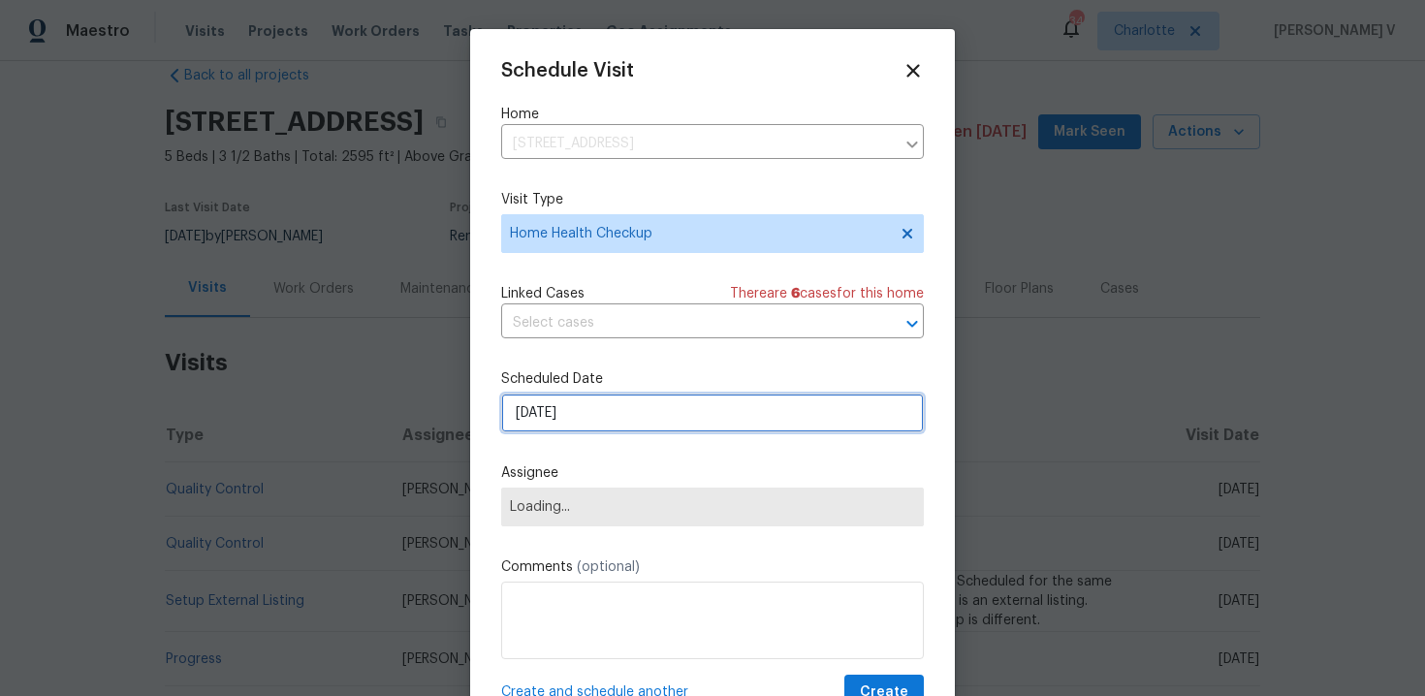
click at [583, 398] on input "26/09/2025" at bounding box center [712, 413] width 423 height 39
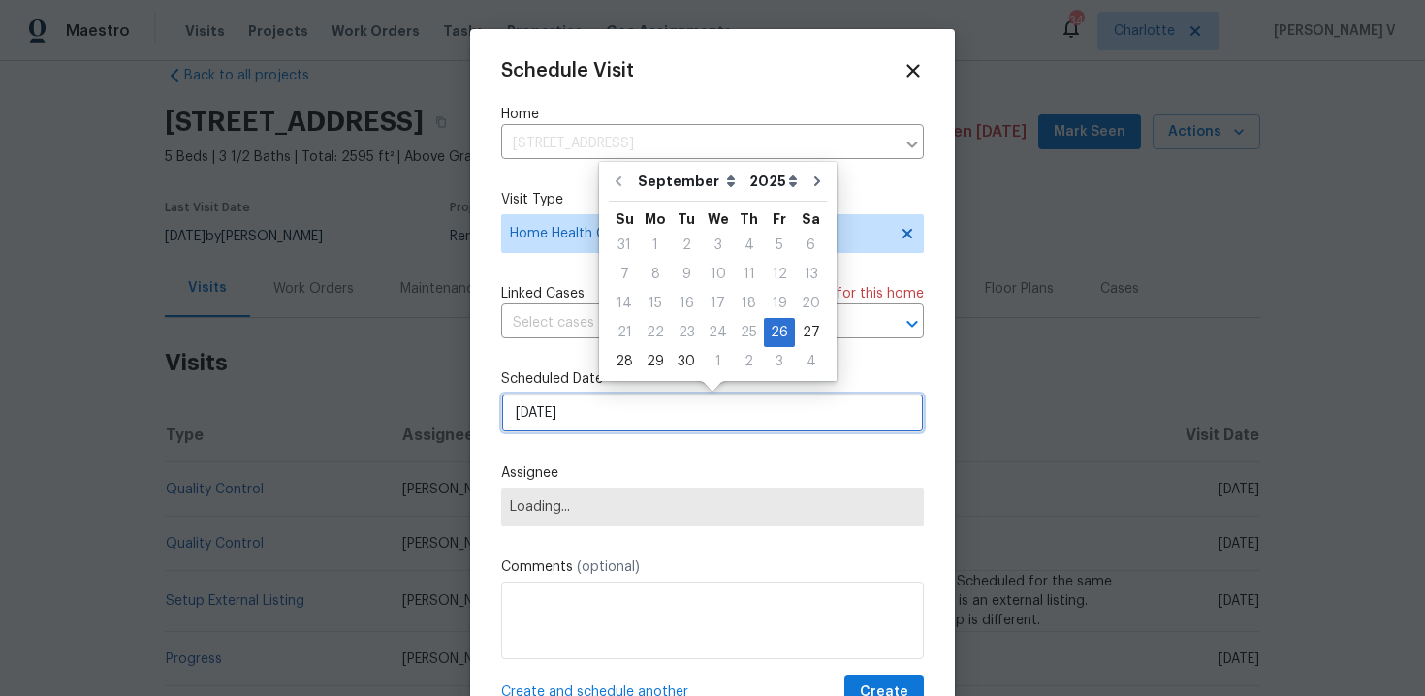
click at [583, 398] on input "26/09/2025" at bounding box center [712, 413] width 423 height 39
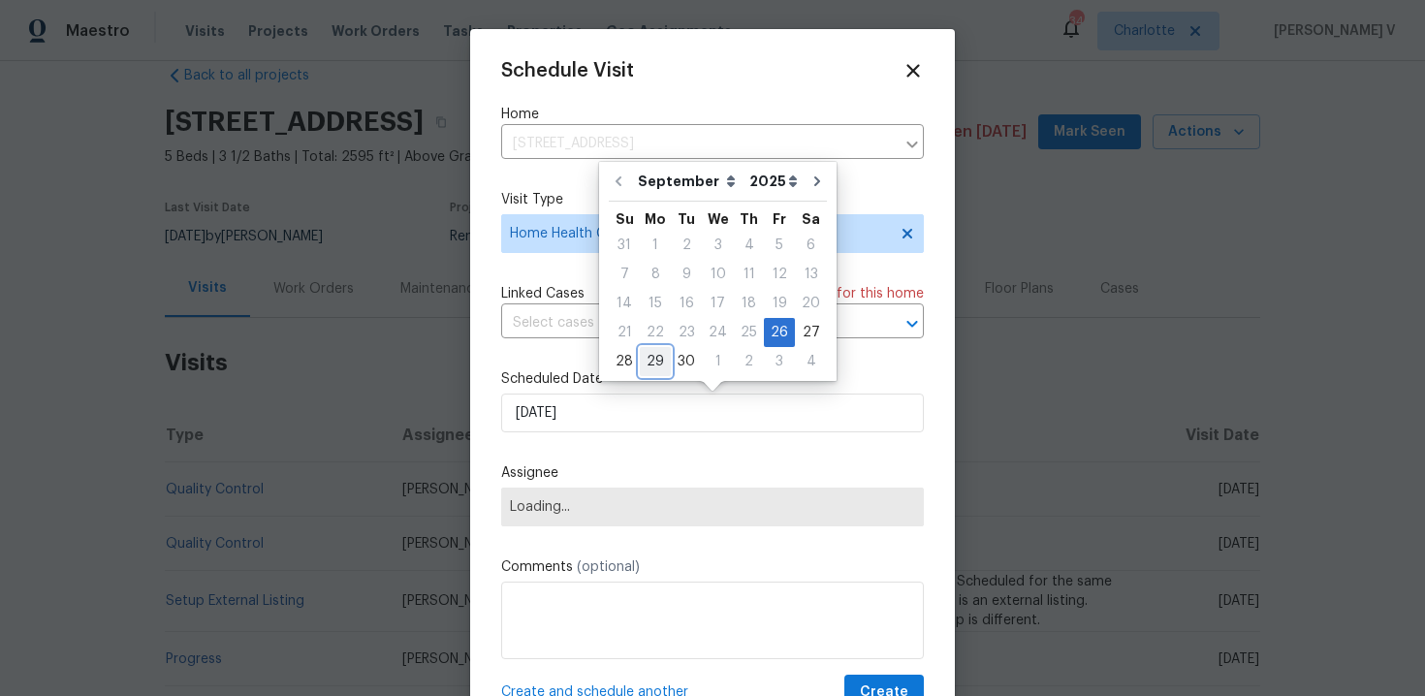
click at [647, 358] on div "29" at bounding box center [655, 361] width 31 height 27
type input "29/09/2025"
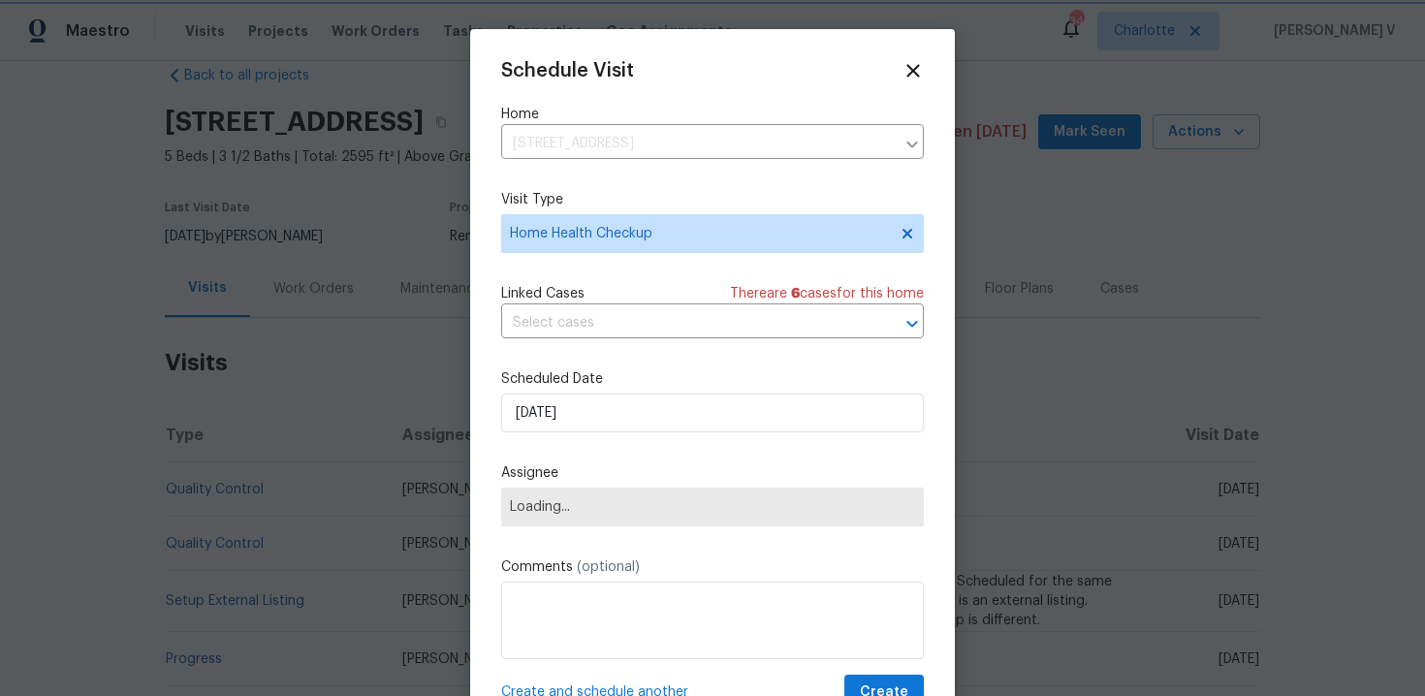
scroll to position [35, 0]
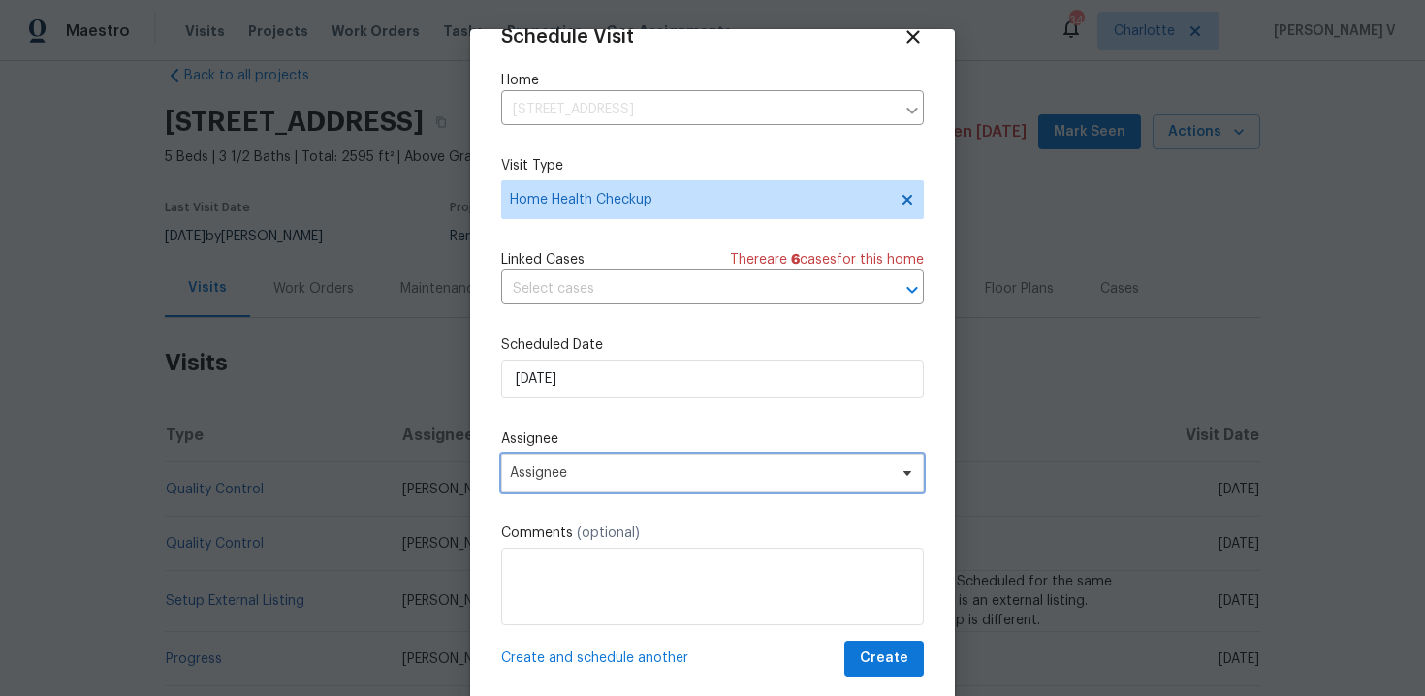
click at [575, 471] on span "Assignee" at bounding box center [700, 473] width 380 height 16
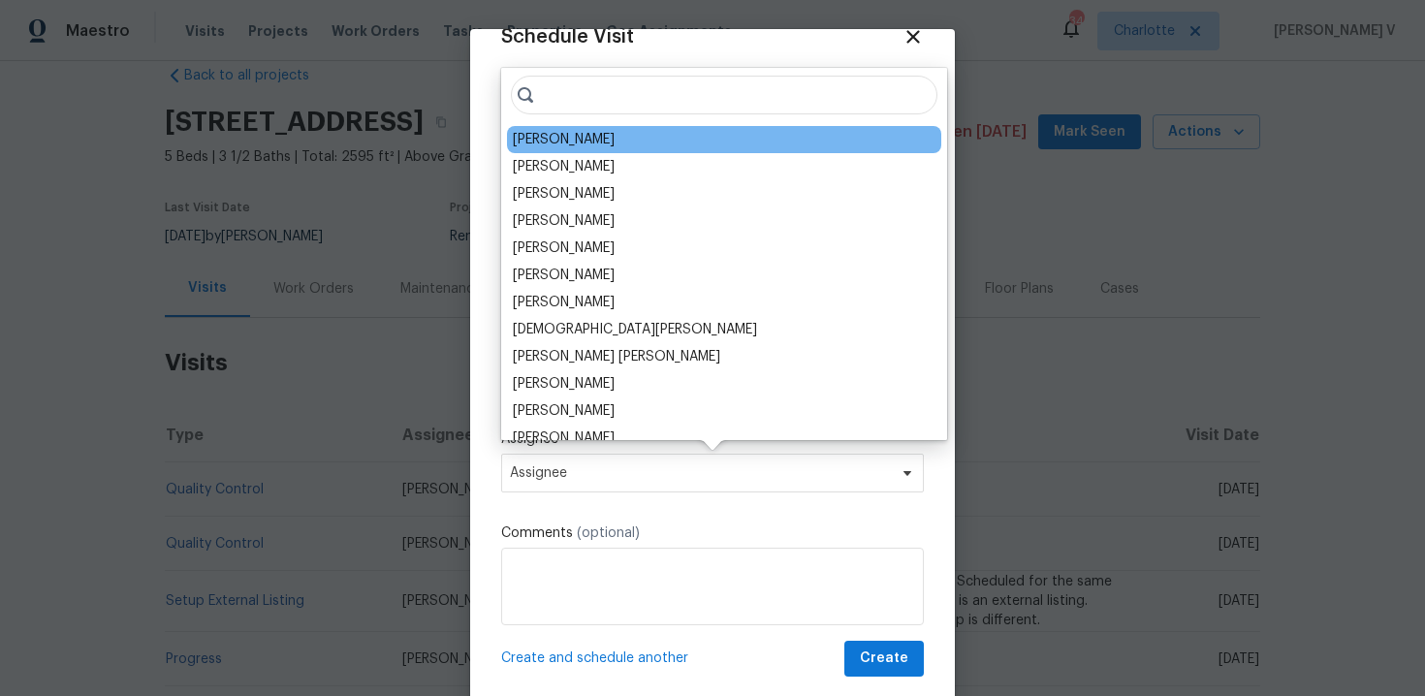
click at [537, 150] on div "Chip Hunter" at bounding box center [724, 139] width 434 height 27
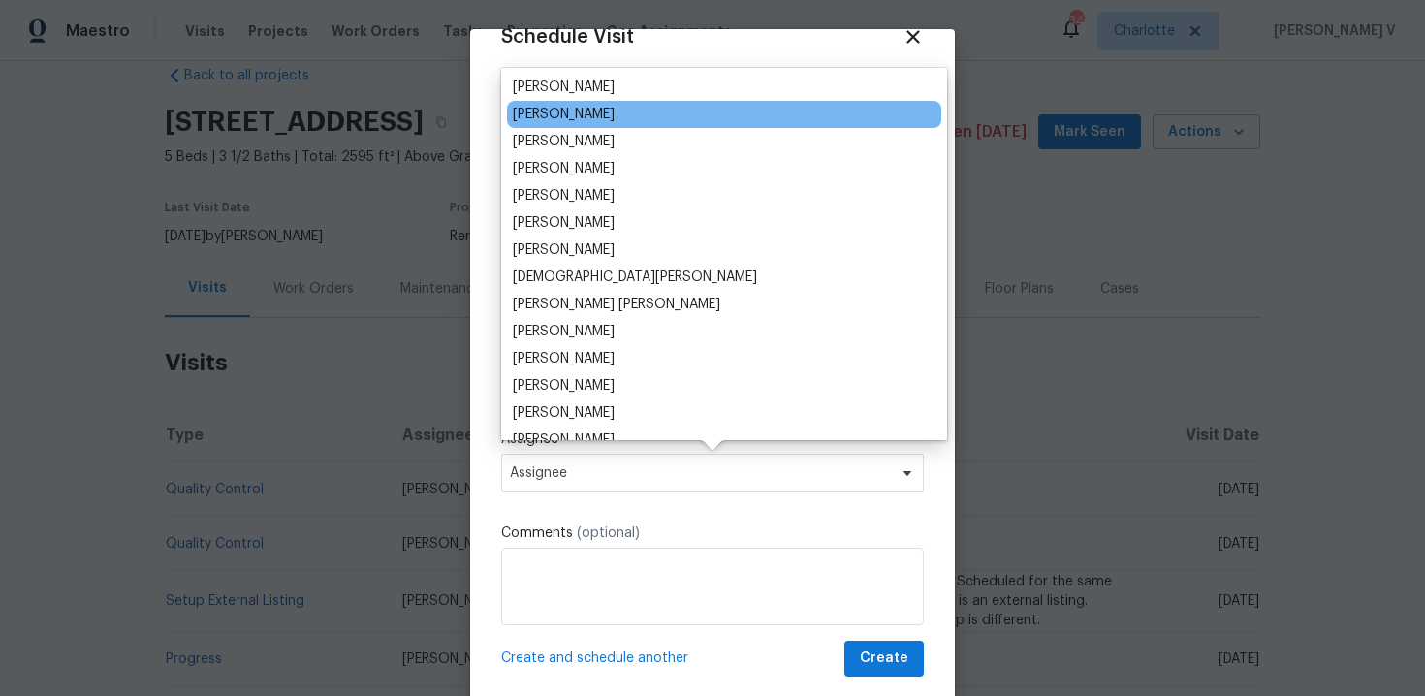
scroll to position [58, 0]
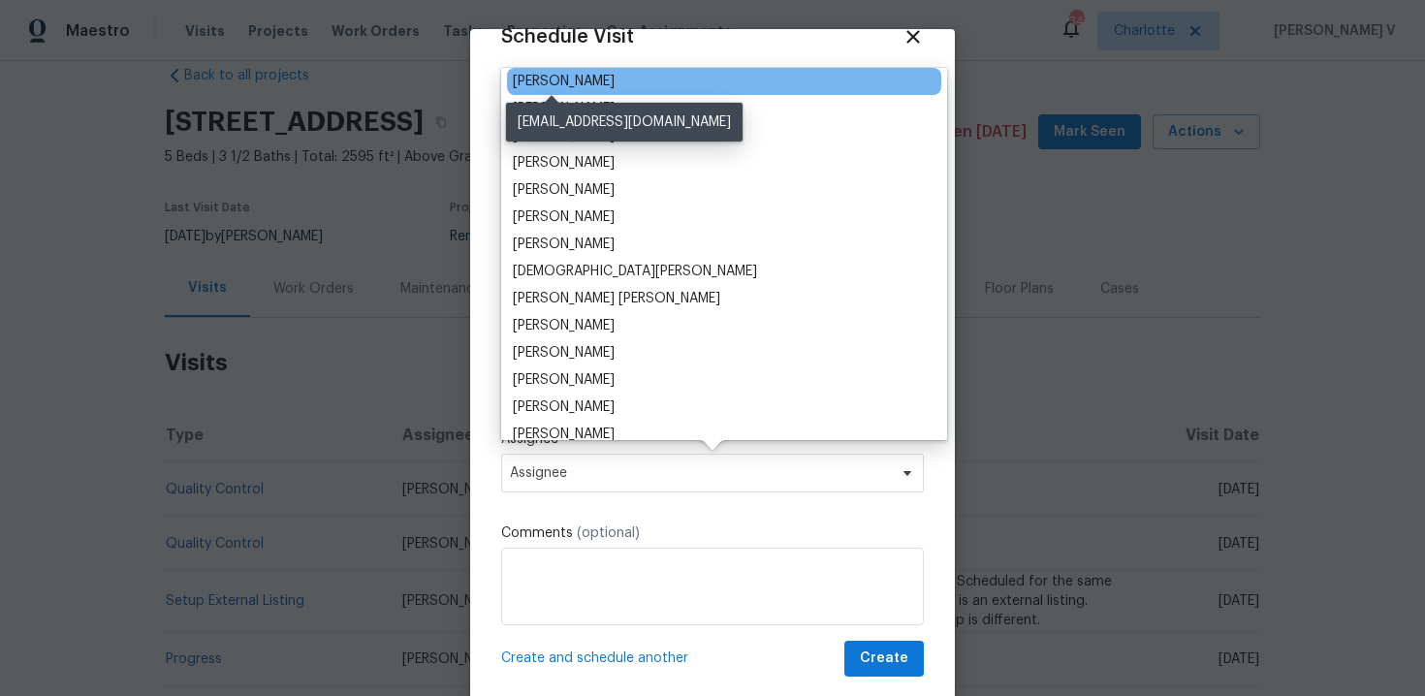
click at [549, 75] on div "Chip Hunter" at bounding box center [564, 81] width 102 height 19
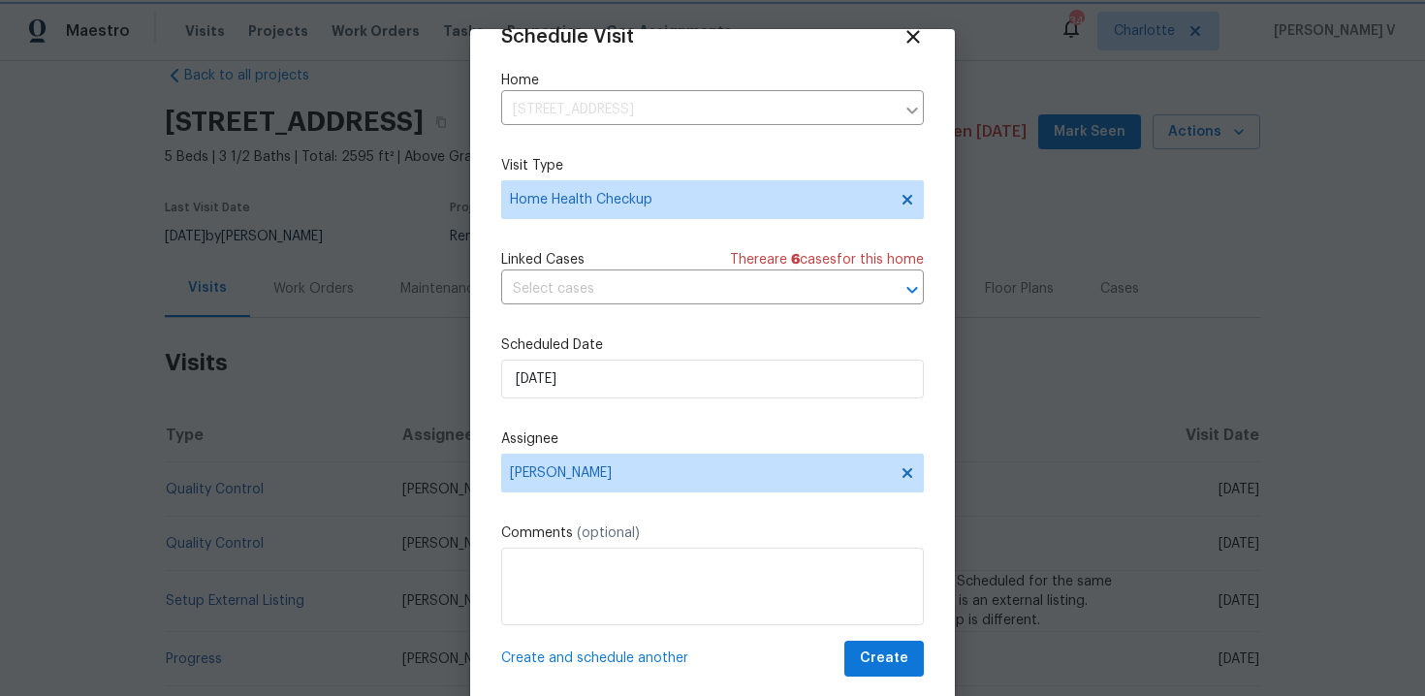
scroll to position [41, 0]
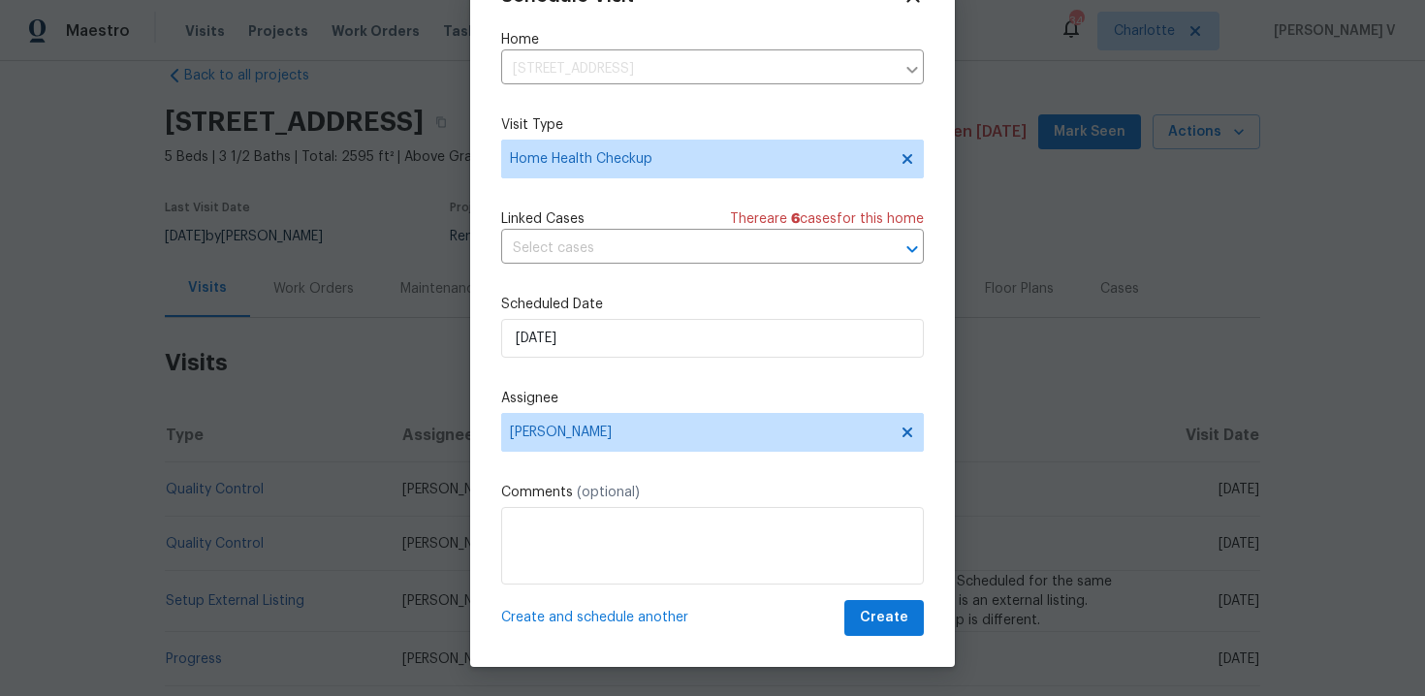
click at [909, 644] on div "Schedule Visit Home 101 Chippewa Trl, China Grove, NC 28023 ​ Visit Type Home H…" at bounding box center [712, 327] width 485 height 679
click at [887, 613] on span "Create" at bounding box center [884, 618] width 48 height 24
click at [335, 466] on body "Maestro Visits Projects Work Orders Tasks Properties Geo Assignments 34 Charlot…" at bounding box center [712, 348] width 1425 height 696
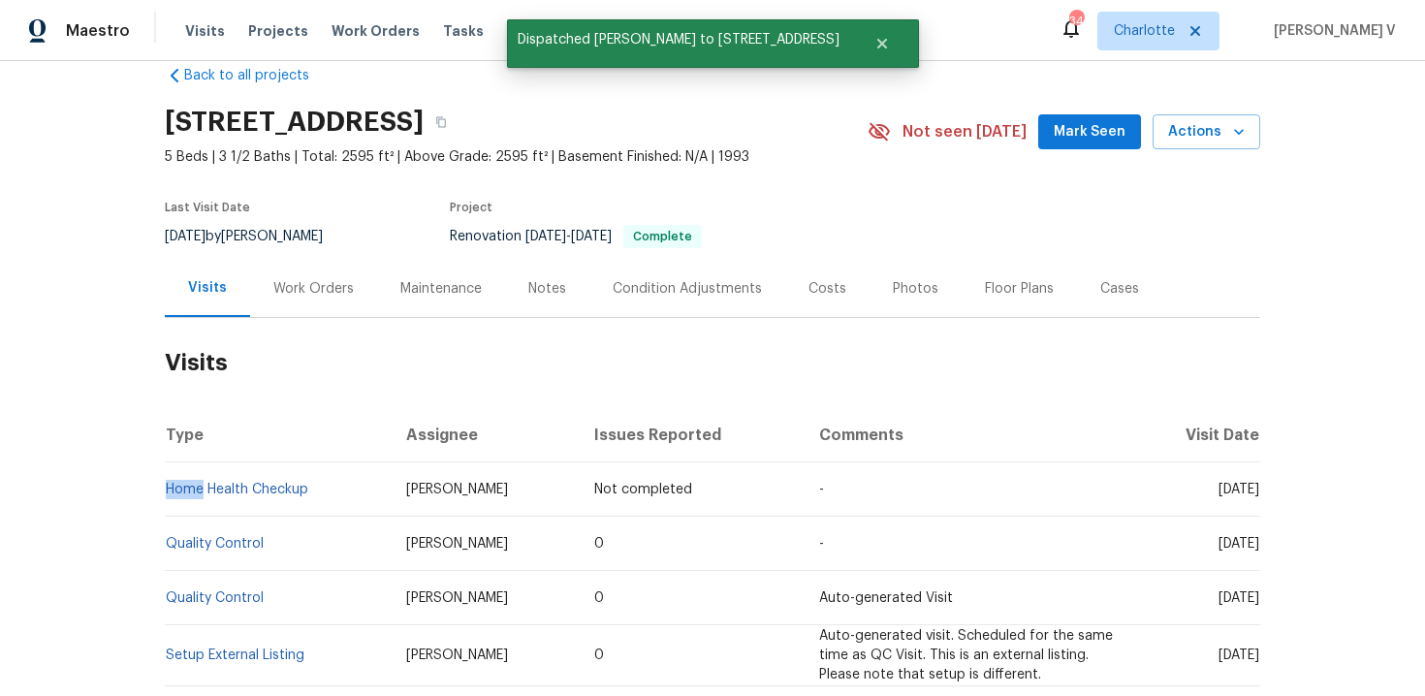
click at [335, 466] on td "Home Health Checkup" at bounding box center [278, 489] width 226 height 54
copy link "Home Health Checkup"
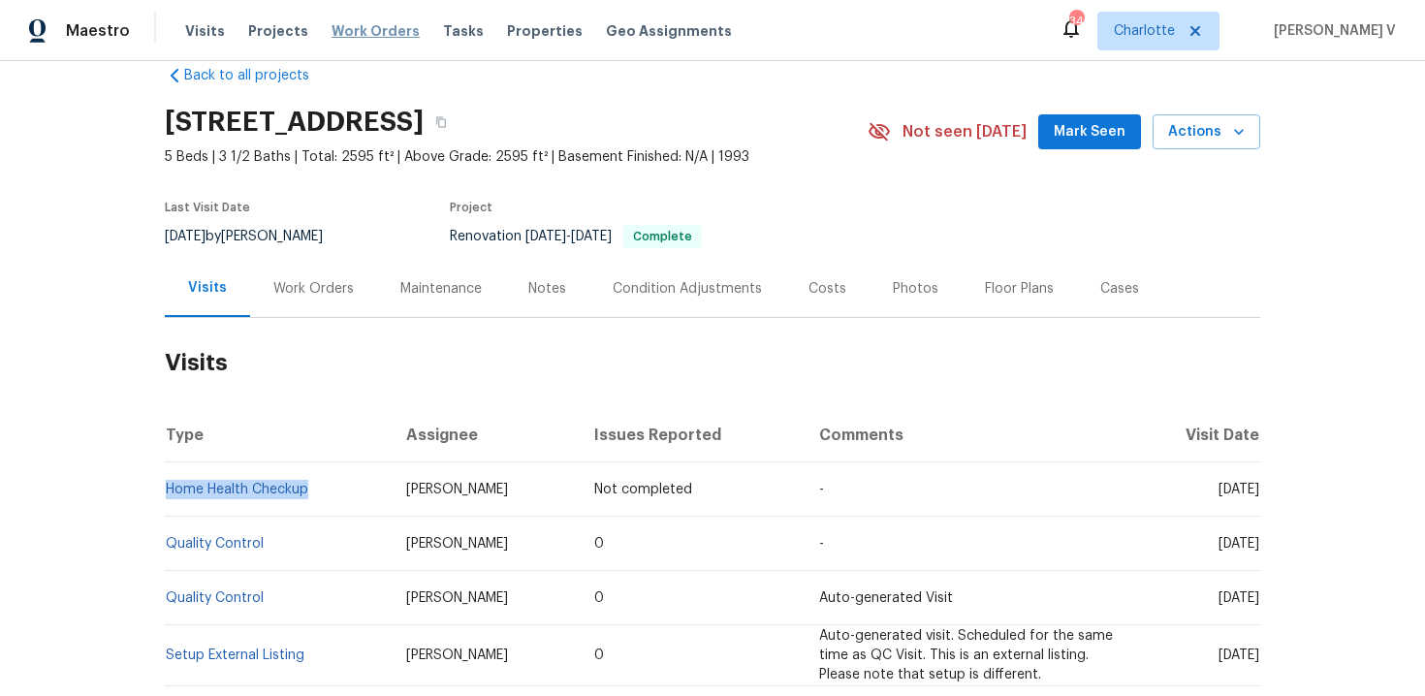
click at [360, 32] on span "Work Orders" at bounding box center [376, 30] width 88 height 19
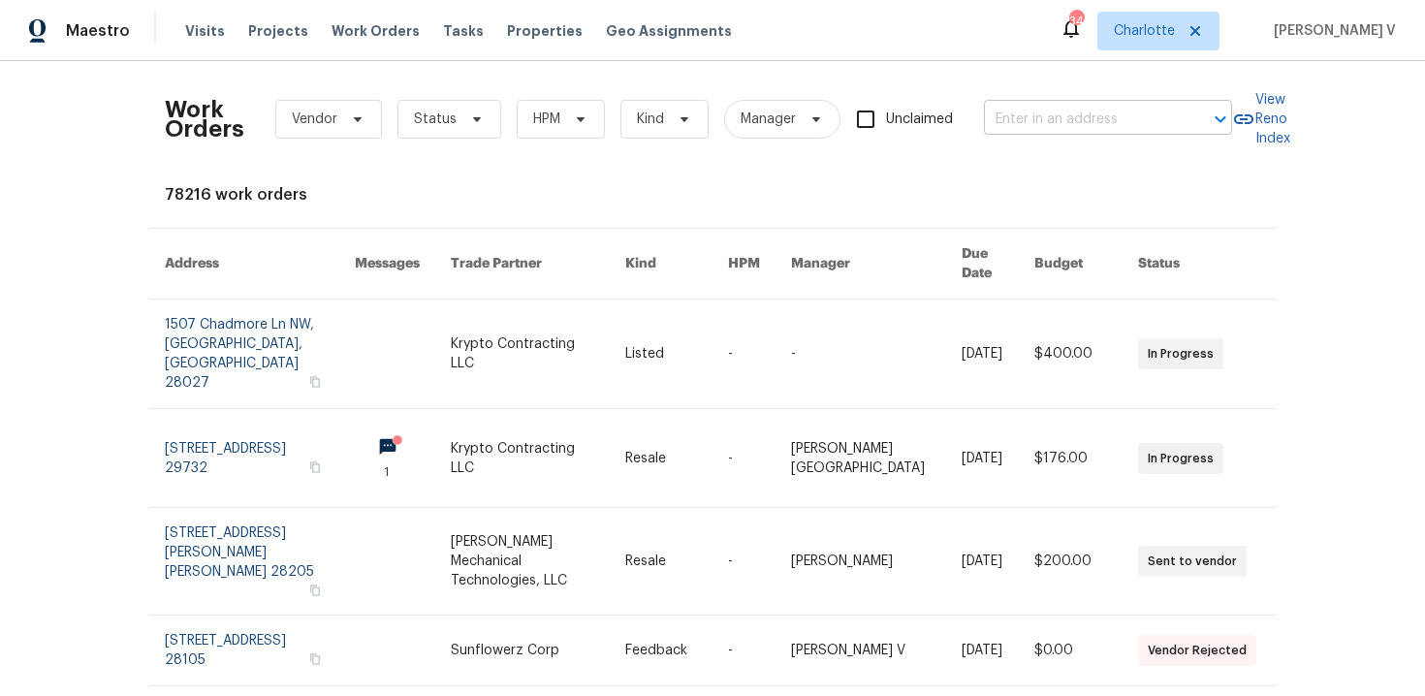
click at [1159, 115] on input "text" at bounding box center [1081, 120] width 194 height 30
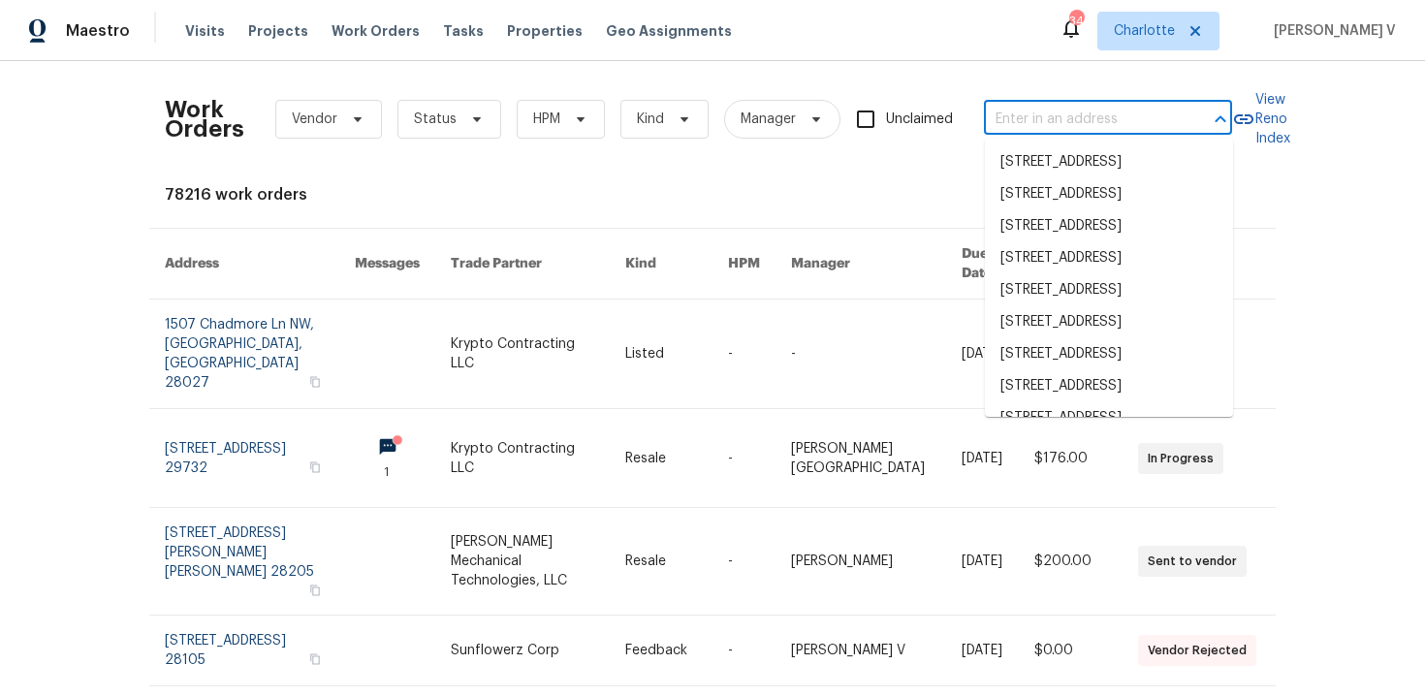
paste input "1000 Sarandon Dr Matthews, NC 28104"
type input "1000 Sarandon Dr Matthews, NC 28104"
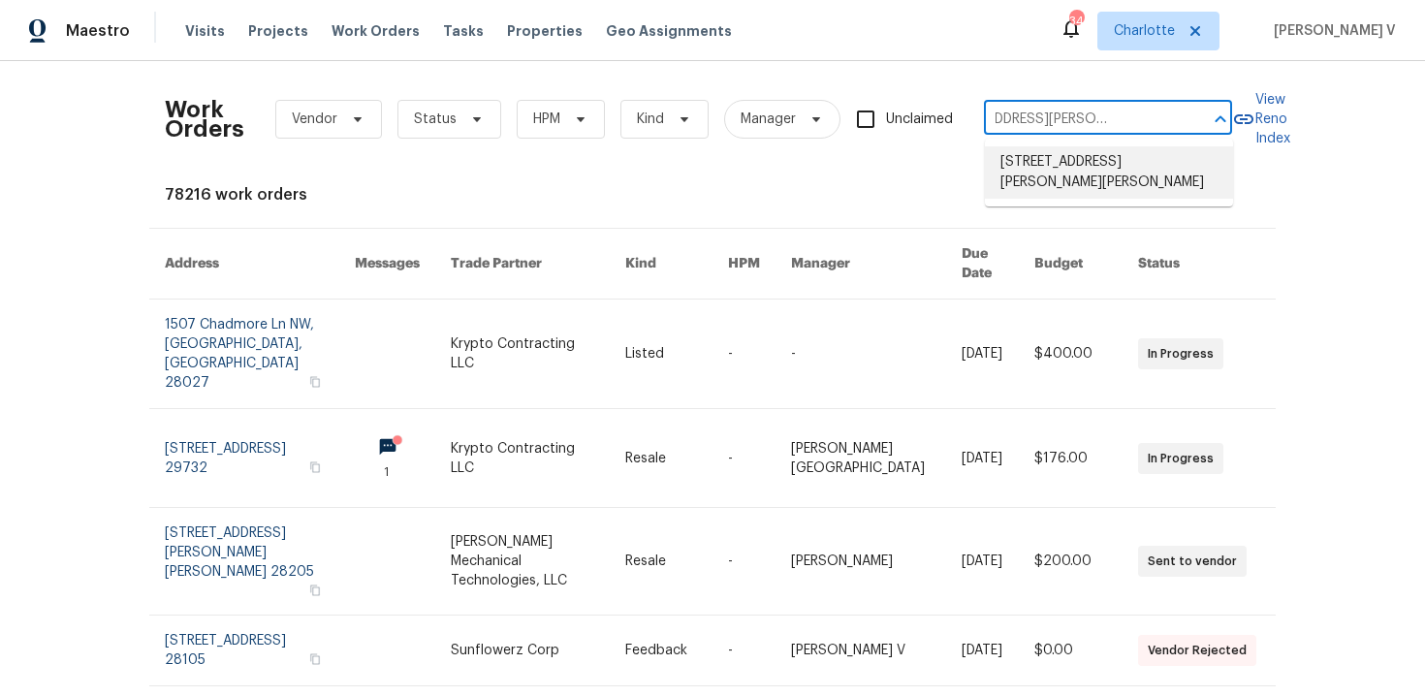
click at [1112, 152] on li "1000 Sarandon Dr, Matthews, NC 28104" at bounding box center [1109, 172] width 248 height 52
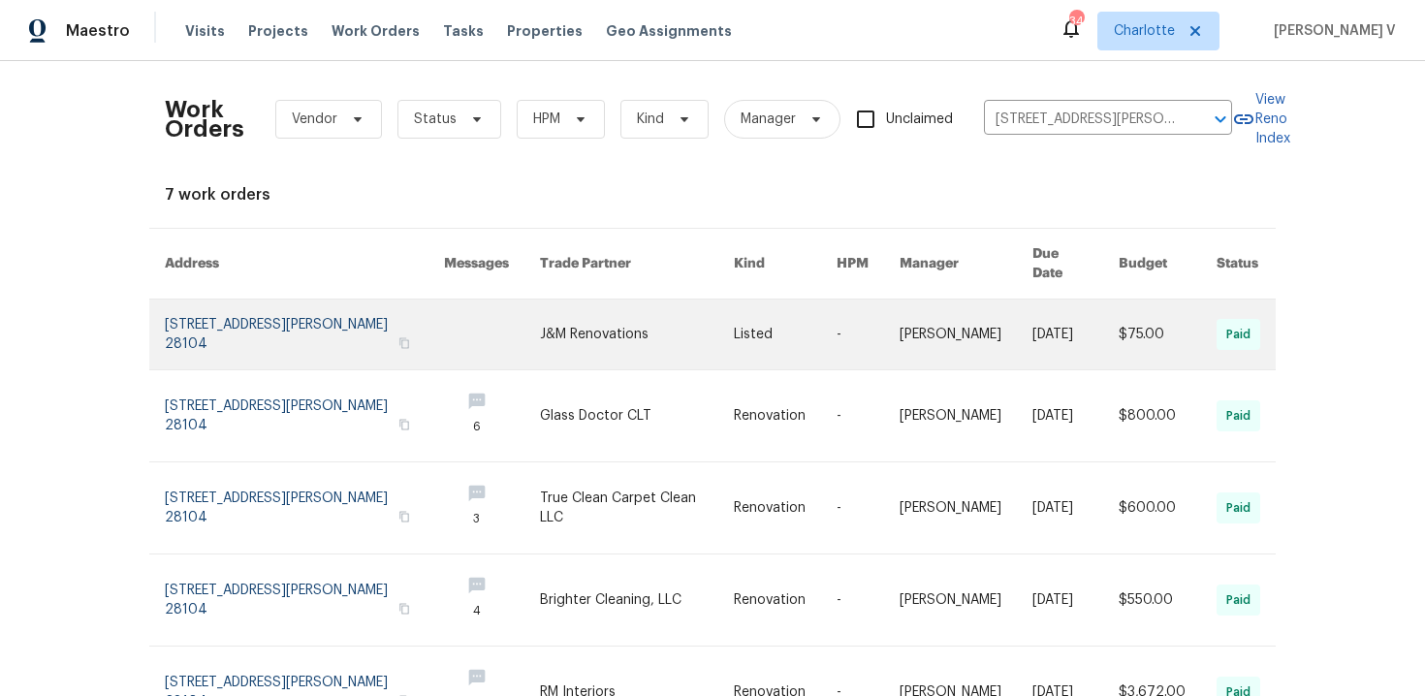
click at [184, 308] on link at bounding box center [304, 335] width 279 height 70
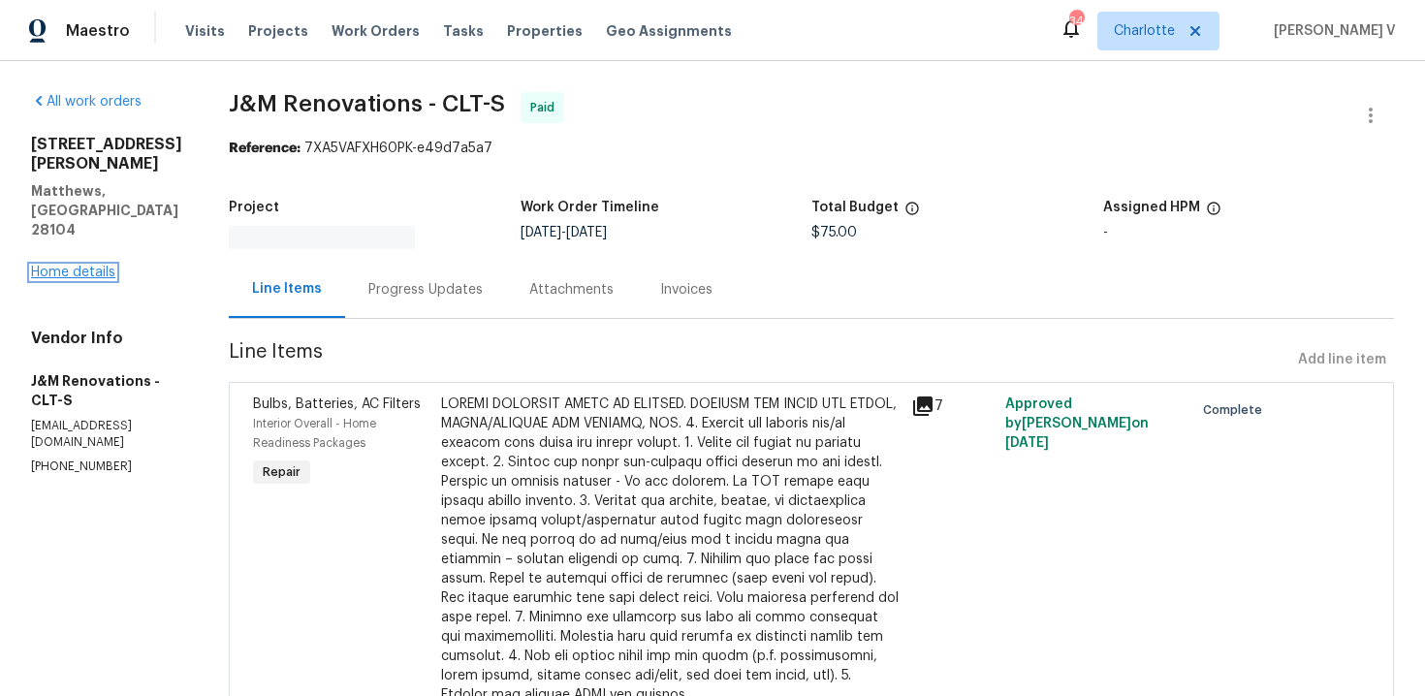
click at [69, 266] on link "Home details" at bounding box center [73, 273] width 84 height 14
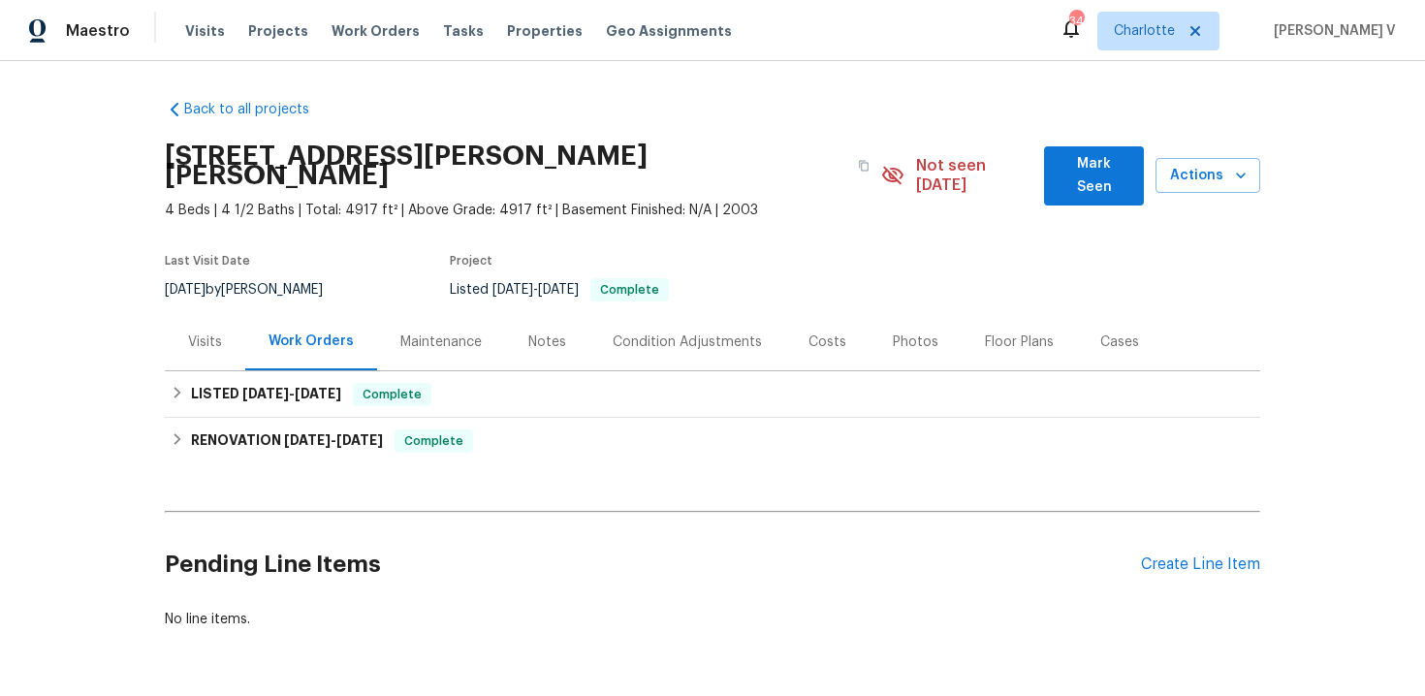
click at [203, 335] on div "Visits" at bounding box center [205, 341] width 80 height 57
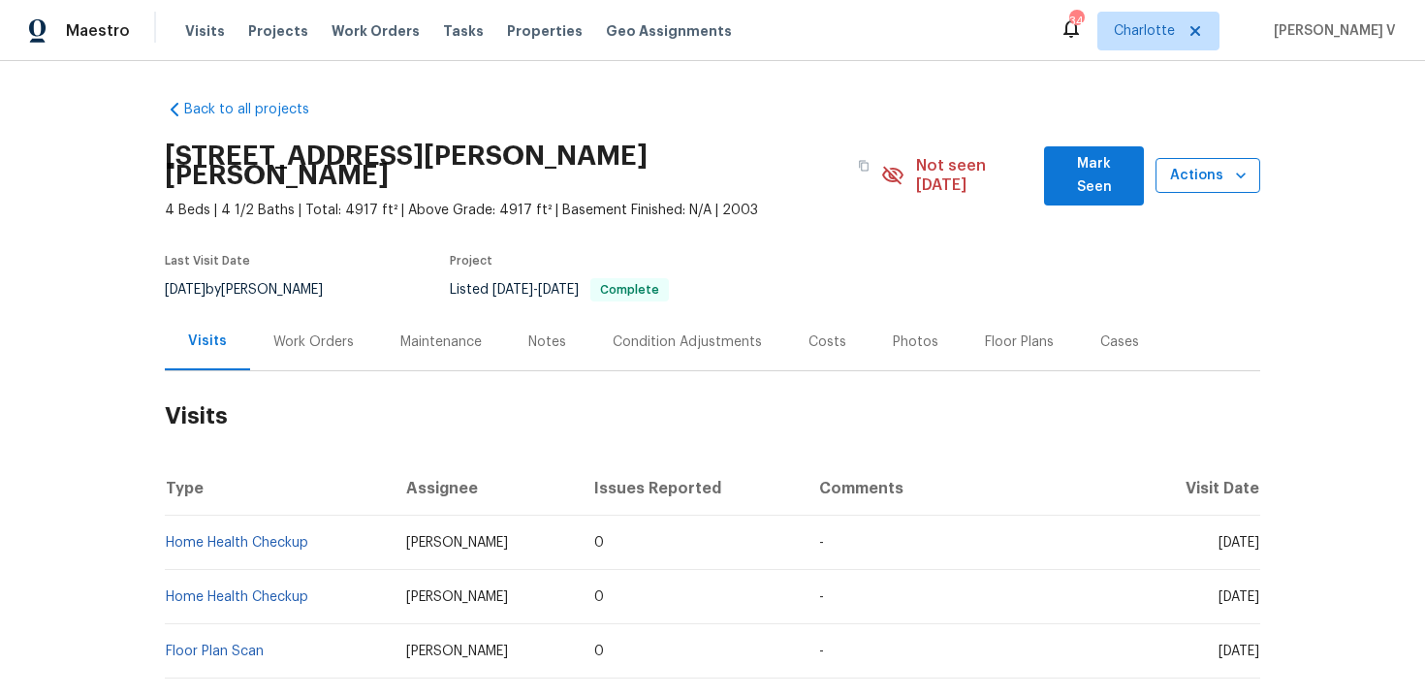
click at [1179, 182] on button "Actions" at bounding box center [1208, 176] width 105 height 36
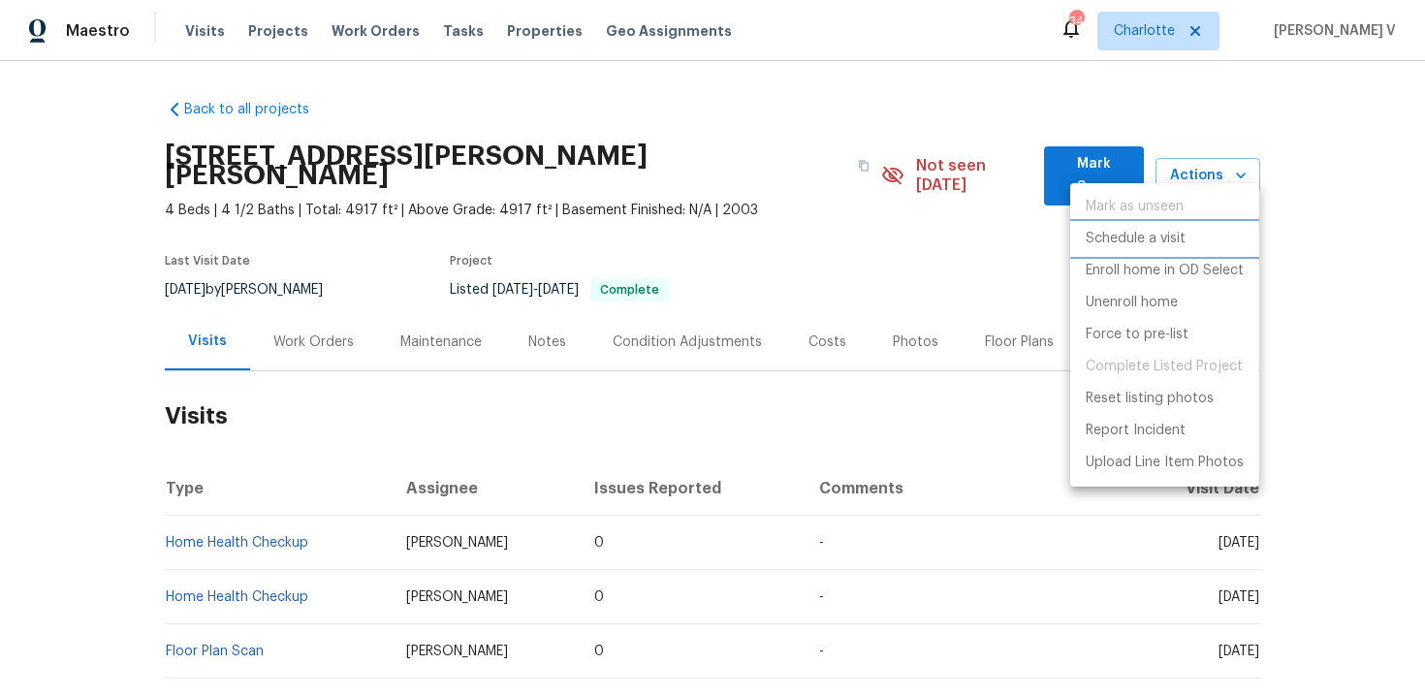
click at [1098, 244] on p "Schedule a visit" at bounding box center [1136, 239] width 100 height 20
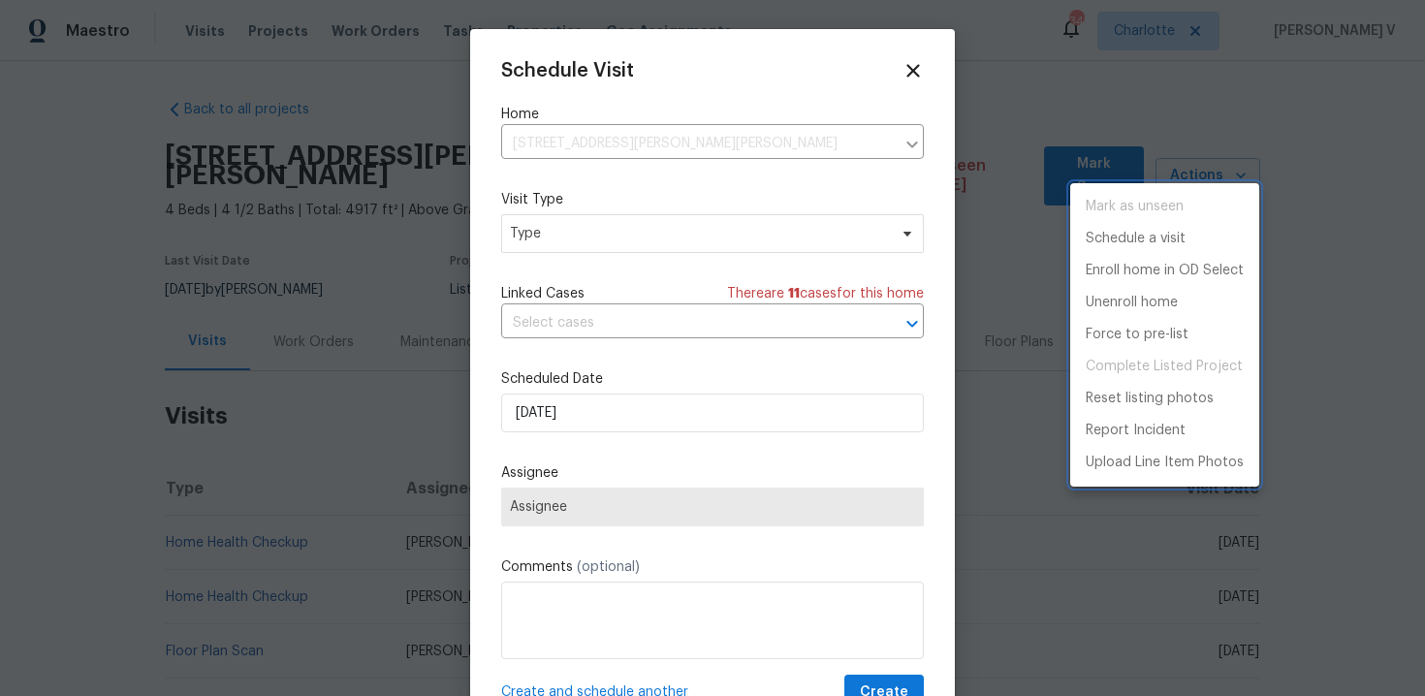
click at [579, 241] on div at bounding box center [712, 348] width 1425 height 696
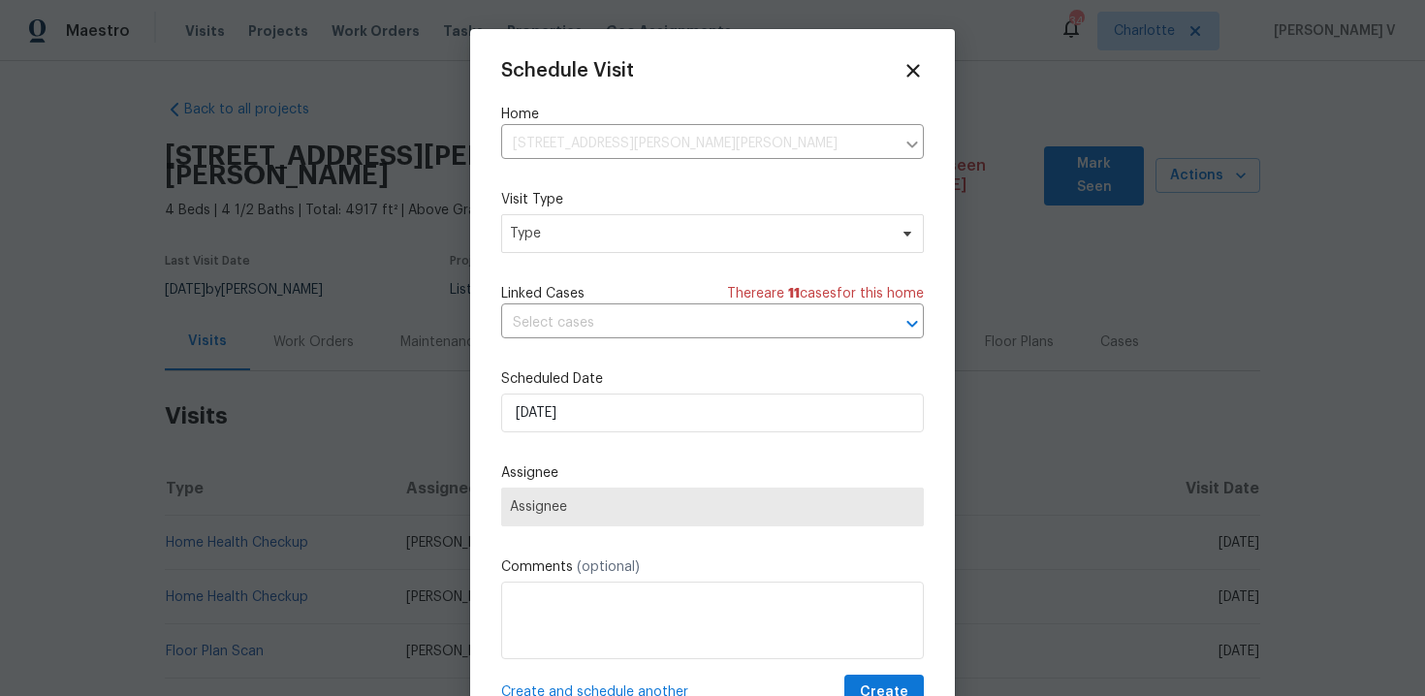
click at [579, 241] on div "Mark as unseen Schedule a visit Enroll home in OD Select Unenroll home Force to…" at bounding box center [712, 348] width 1425 height 696
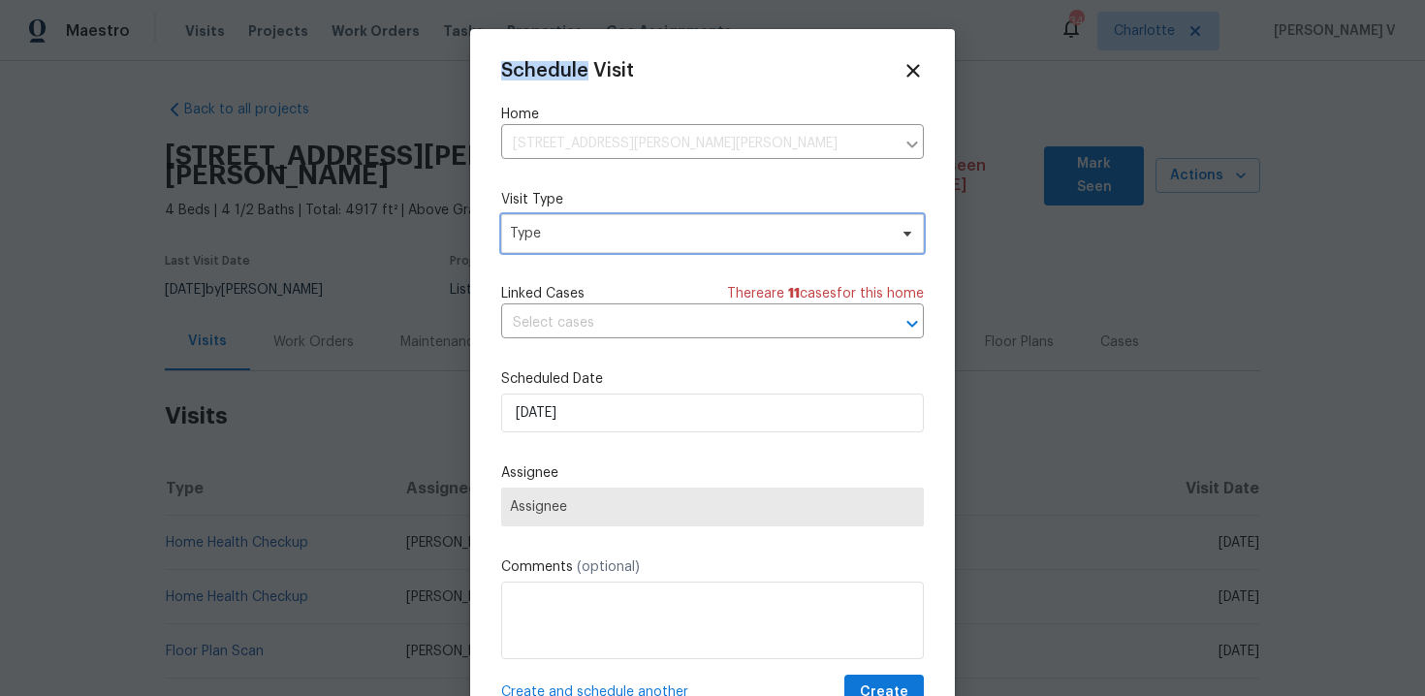
click at [579, 241] on span "Type" at bounding box center [698, 233] width 377 height 19
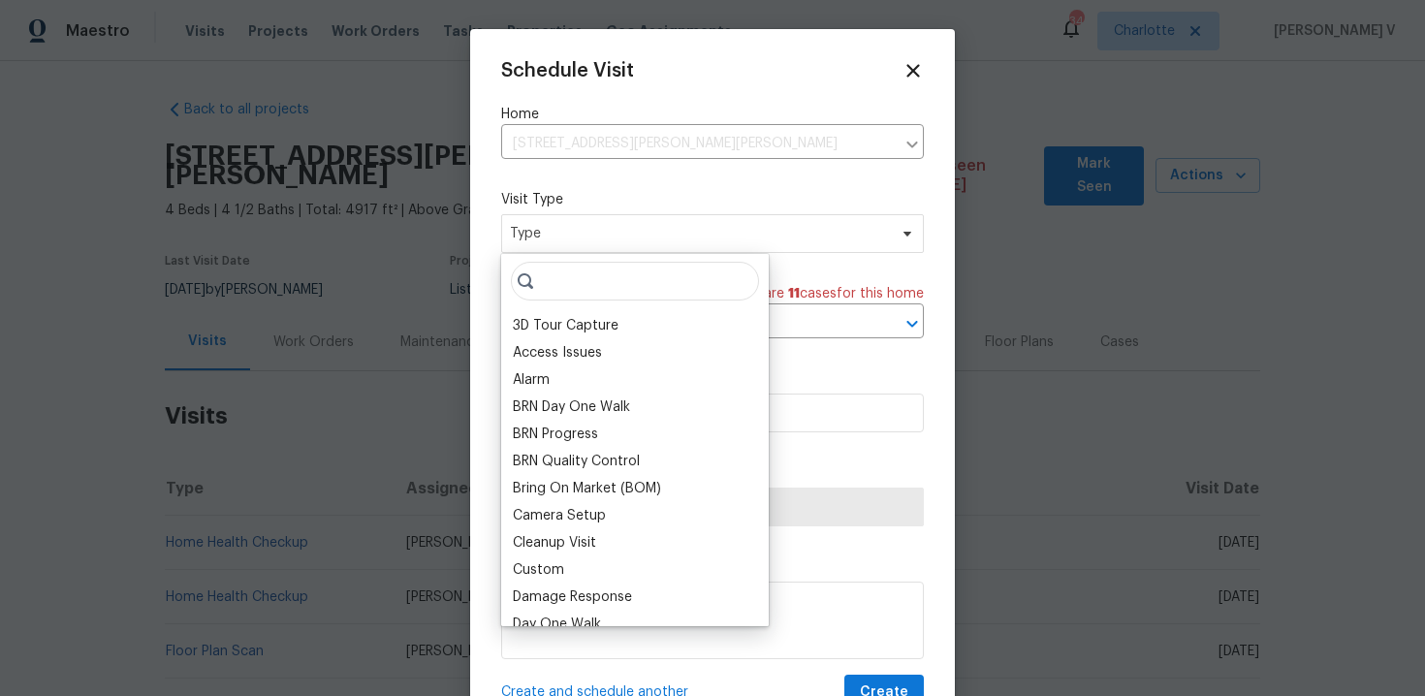
type input "g"
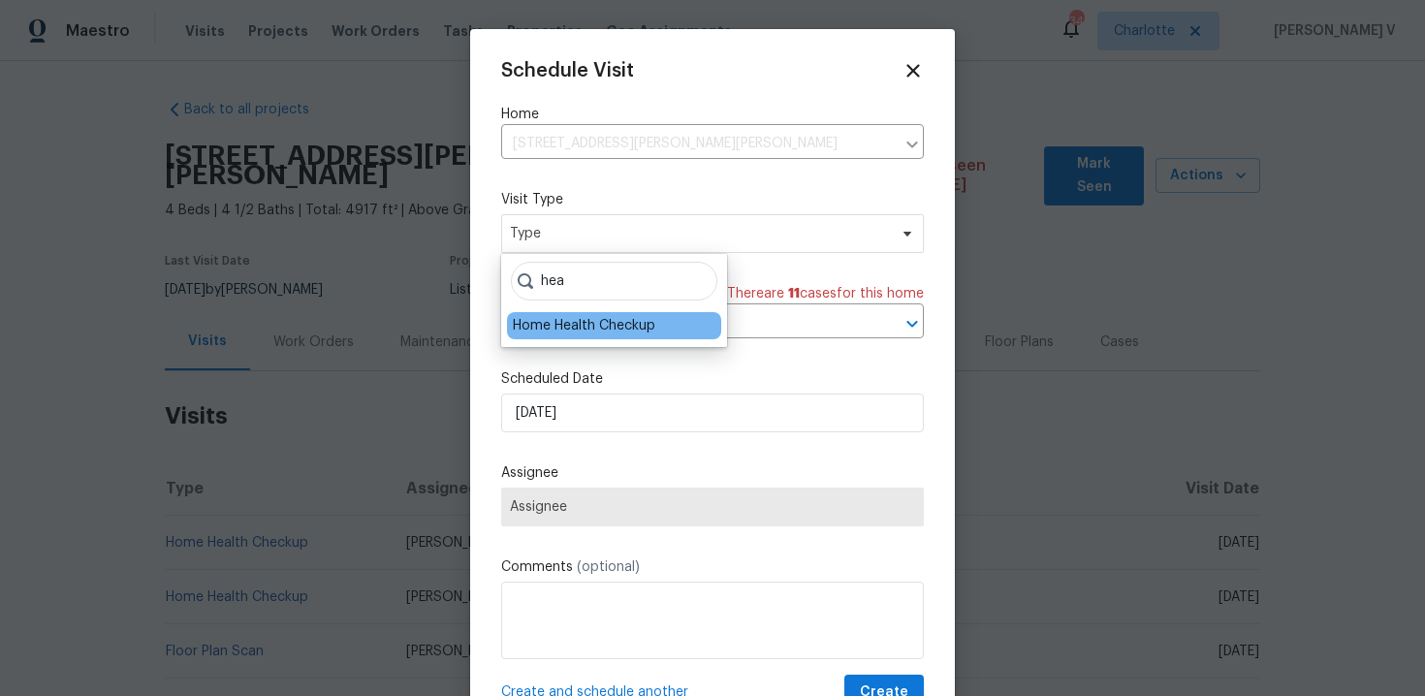
type input "hea"
click at [590, 316] on div "Home Health Checkup" at bounding box center [584, 325] width 143 height 19
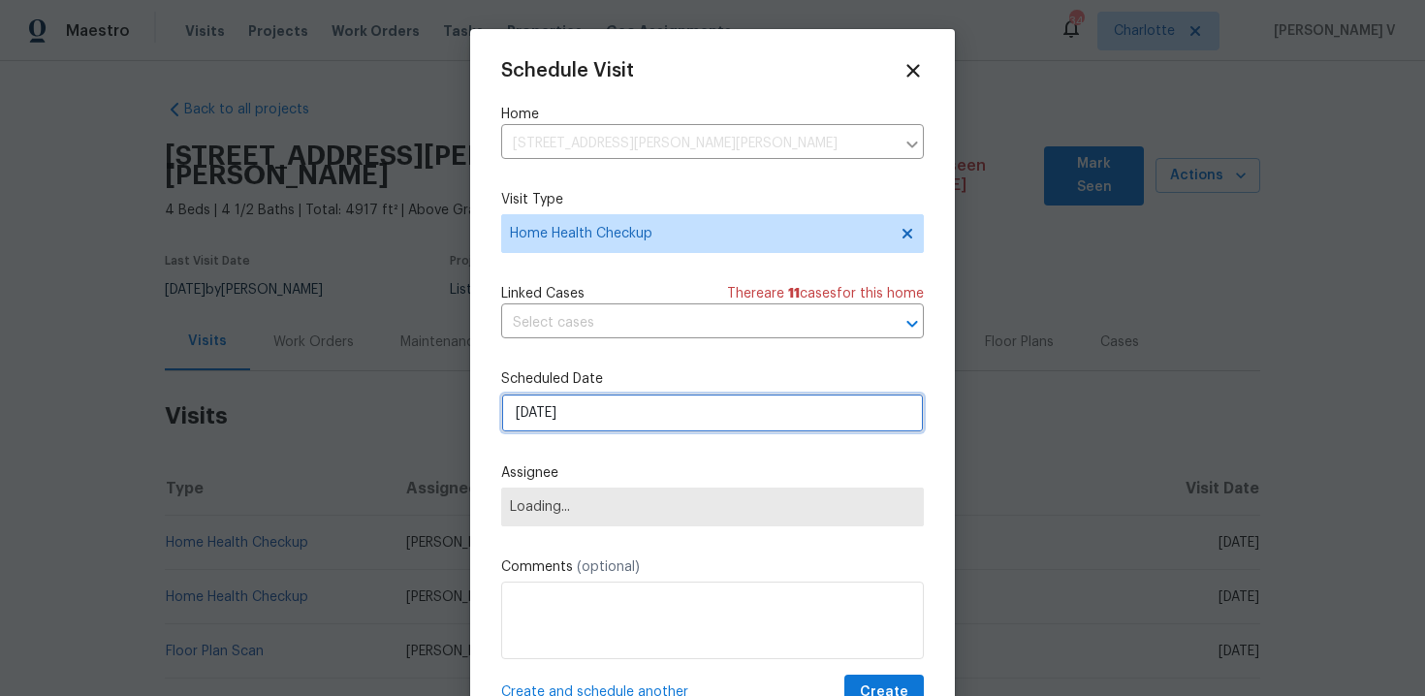
click at [576, 410] on input "26/09/2025" at bounding box center [712, 413] width 423 height 39
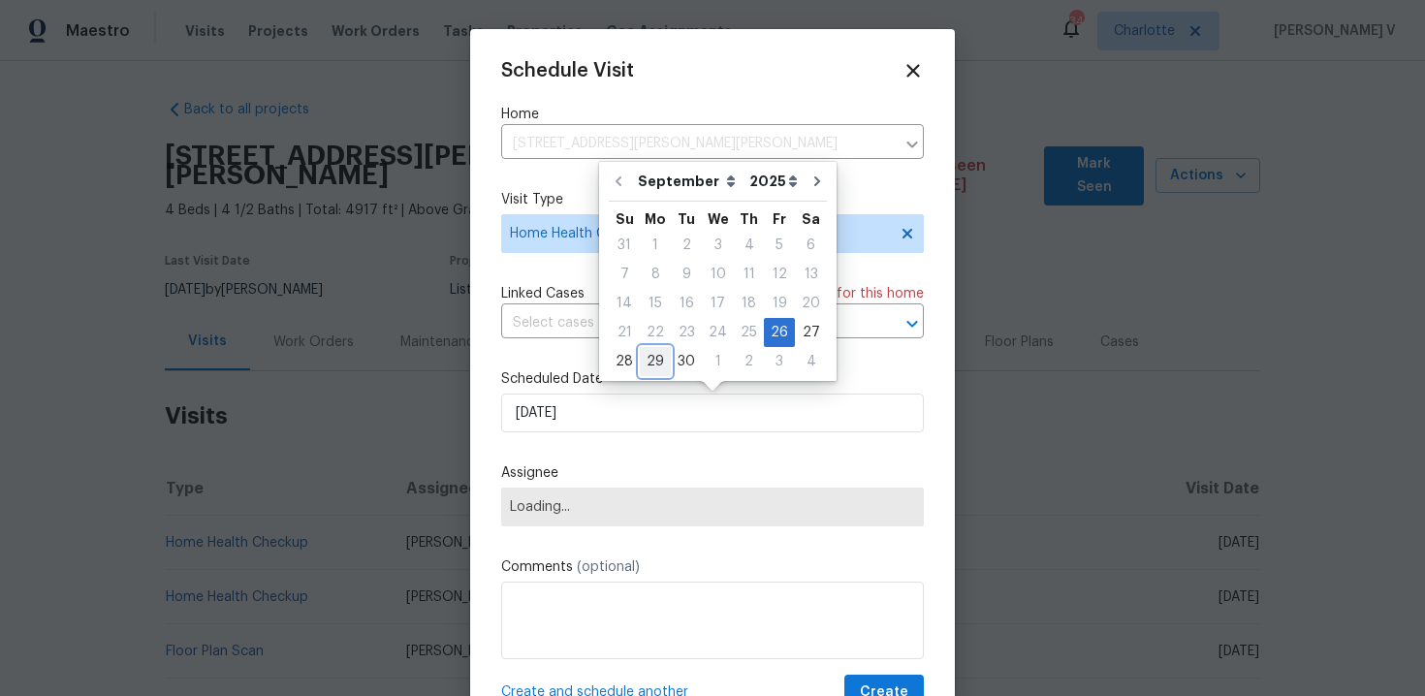
click at [651, 370] on div "29" at bounding box center [655, 361] width 31 height 27
type input "29/09/2025"
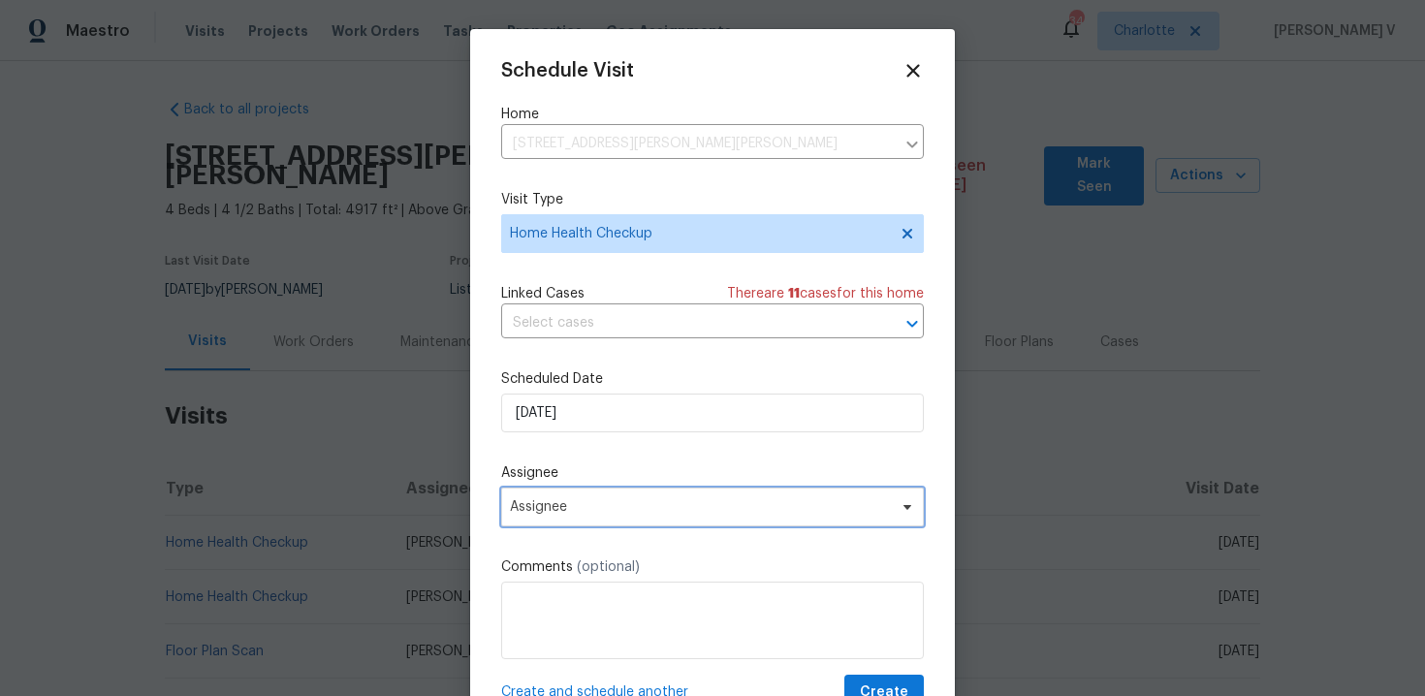
click at [572, 522] on span "Assignee" at bounding box center [712, 507] width 423 height 39
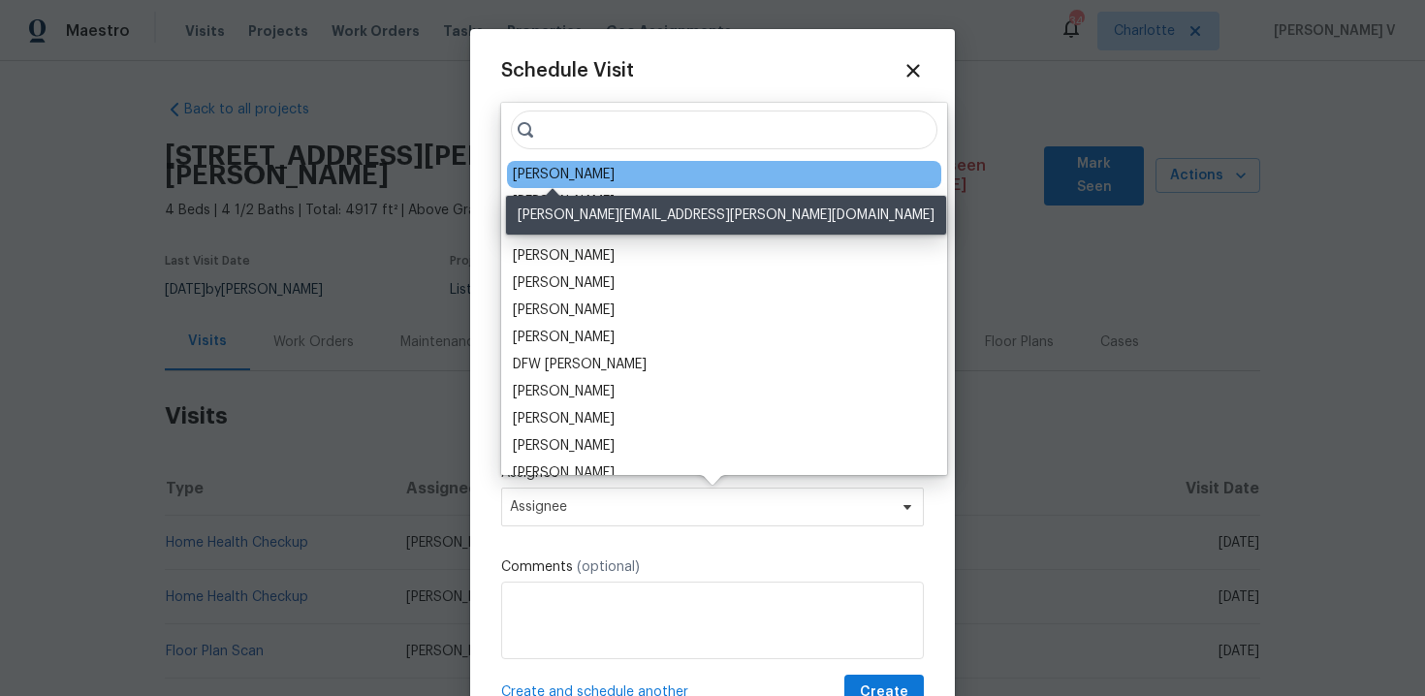
click at [548, 170] on div "Ryan Craven" at bounding box center [564, 174] width 102 height 19
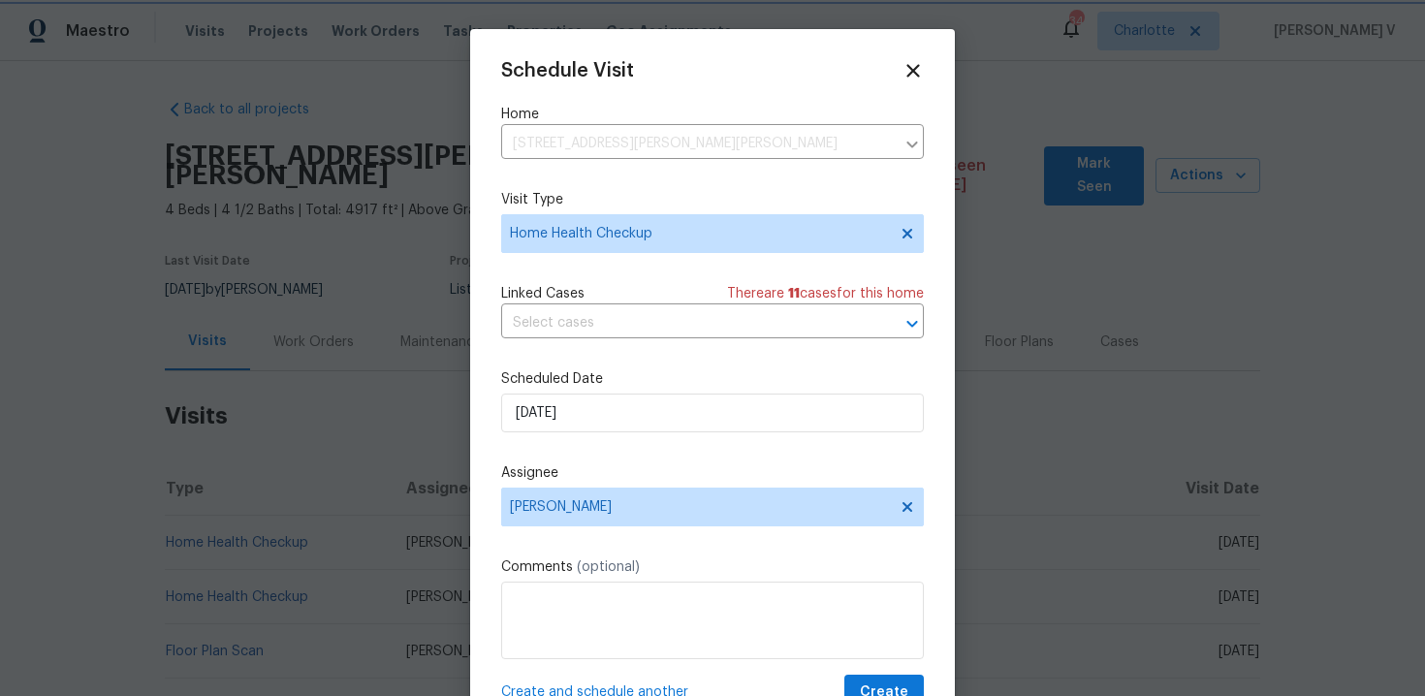
scroll to position [35, 0]
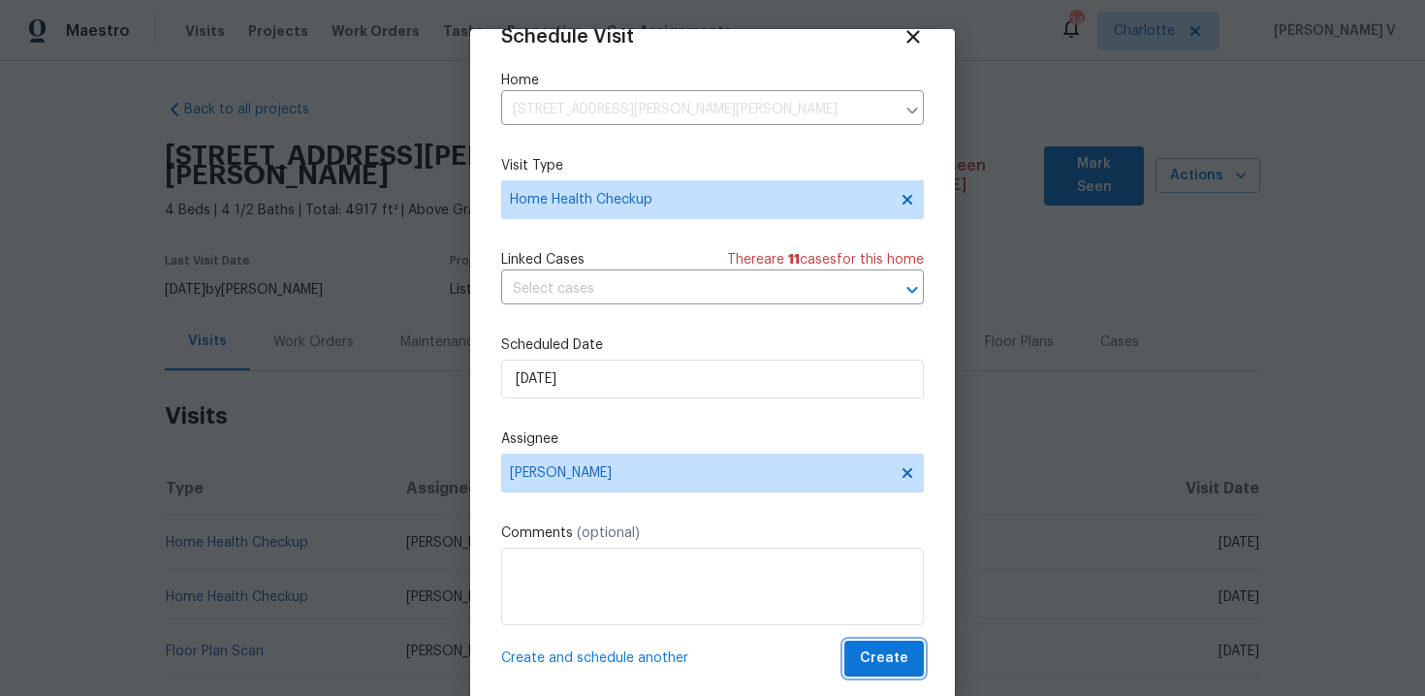
click at [879, 644] on button "Create" at bounding box center [884, 659] width 80 height 36
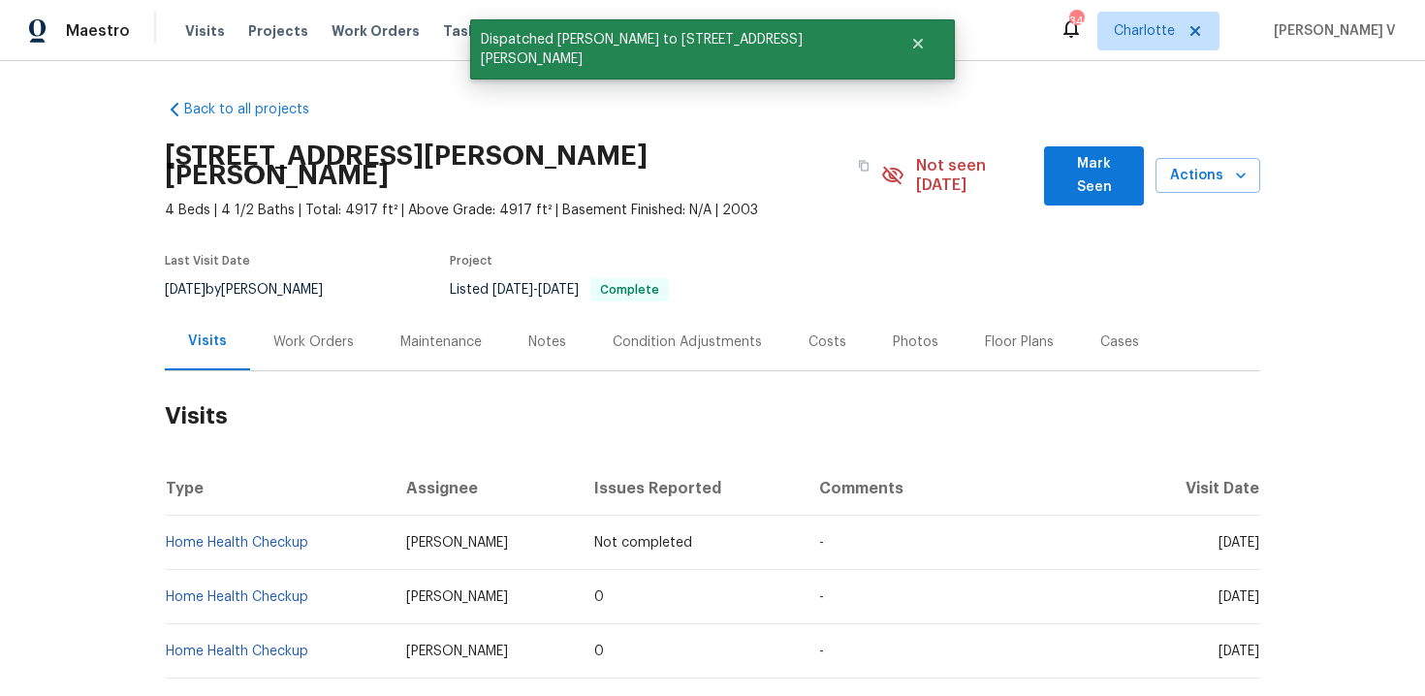
click at [391, 524] on td "Ryan Craven" at bounding box center [485, 543] width 189 height 54
copy span "Ryan Craven"
click at [335, 524] on td "Home Health Checkup" at bounding box center [278, 543] width 226 height 54
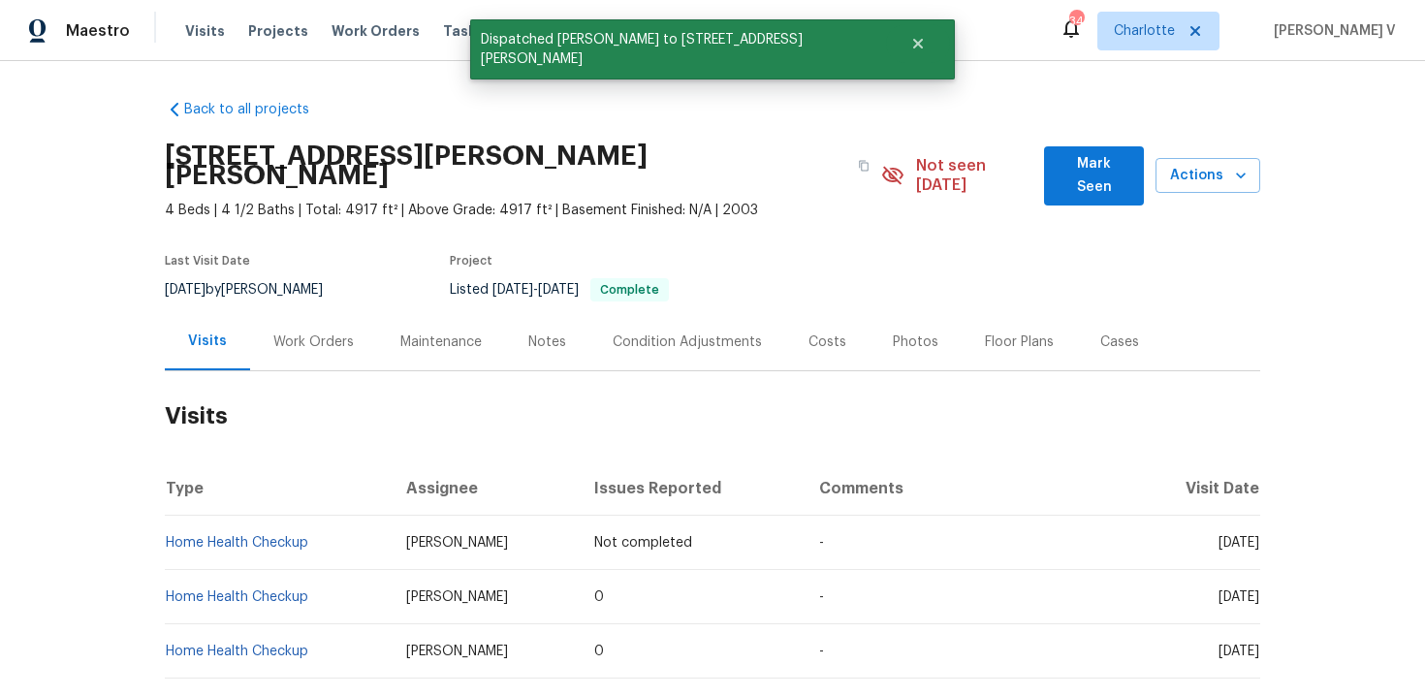
click at [335, 524] on td "Home Health Checkup" at bounding box center [278, 543] width 226 height 54
copy link "Home Health Checkup"
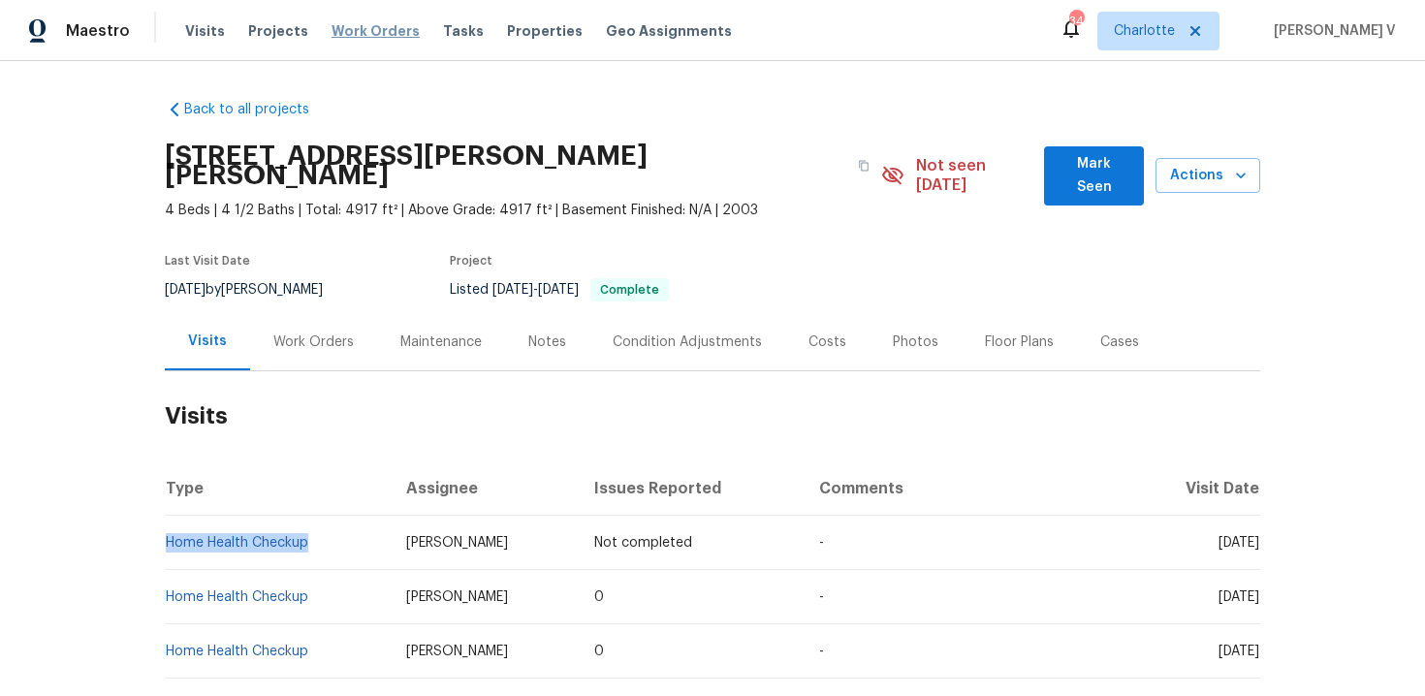
click at [338, 31] on span "Work Orders" at bounding box center [376, 30] width 88 height 19
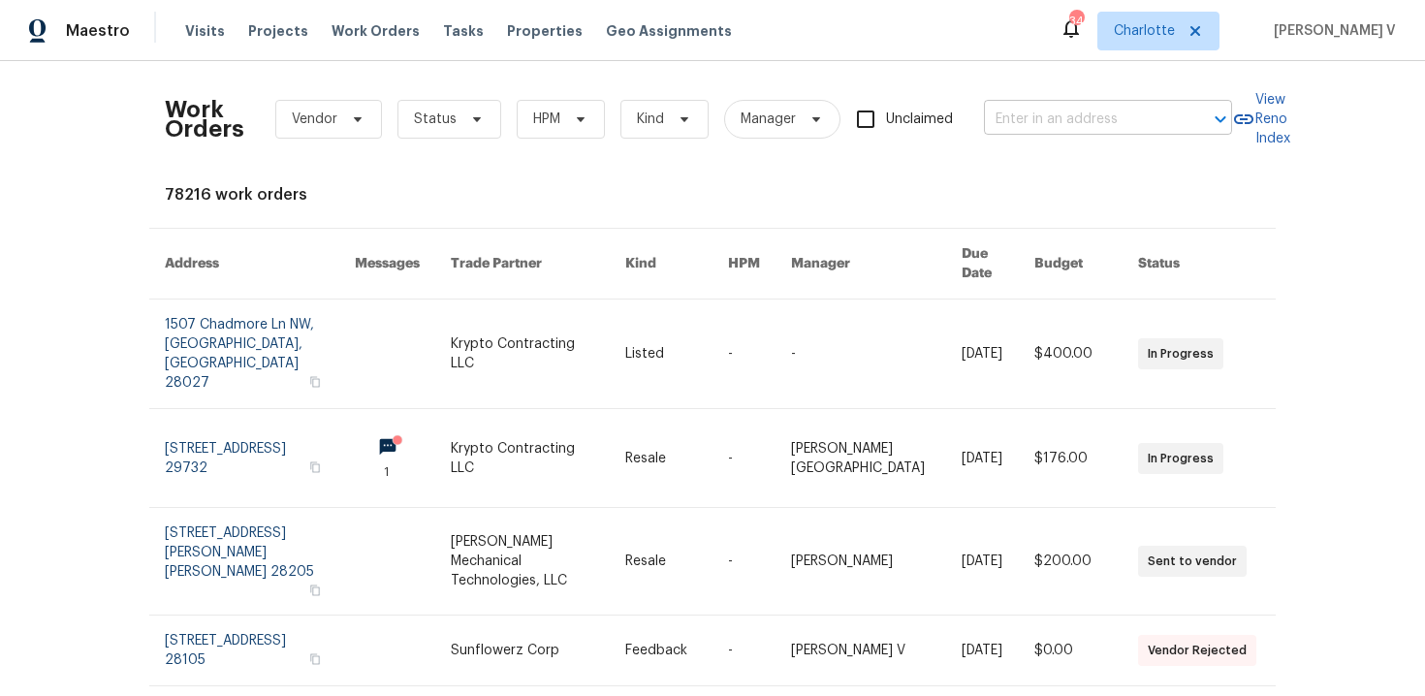
click at [1129, 123] on input "text" at bounding box center [1081, 120] width 194 height 30
paste input "12326 Cranberry Glades Dr Cornelius, NC 28031"
type input "12326 Cranberry Glades Dr Cornelius, NC 28031"
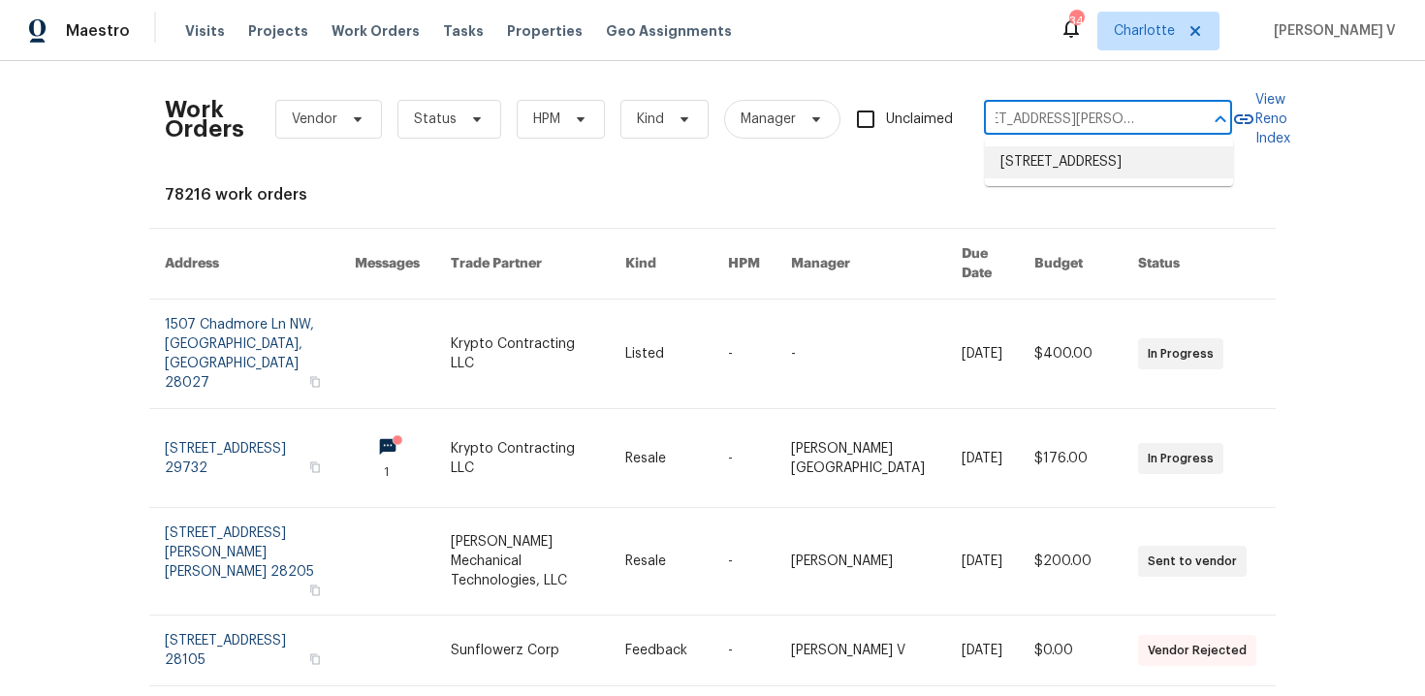
click at [1066, 163] on li "12326 Cranberry Glades Dr, Cornelius, NC 28031" at bounding box center [1109, 162] width 248 height 32
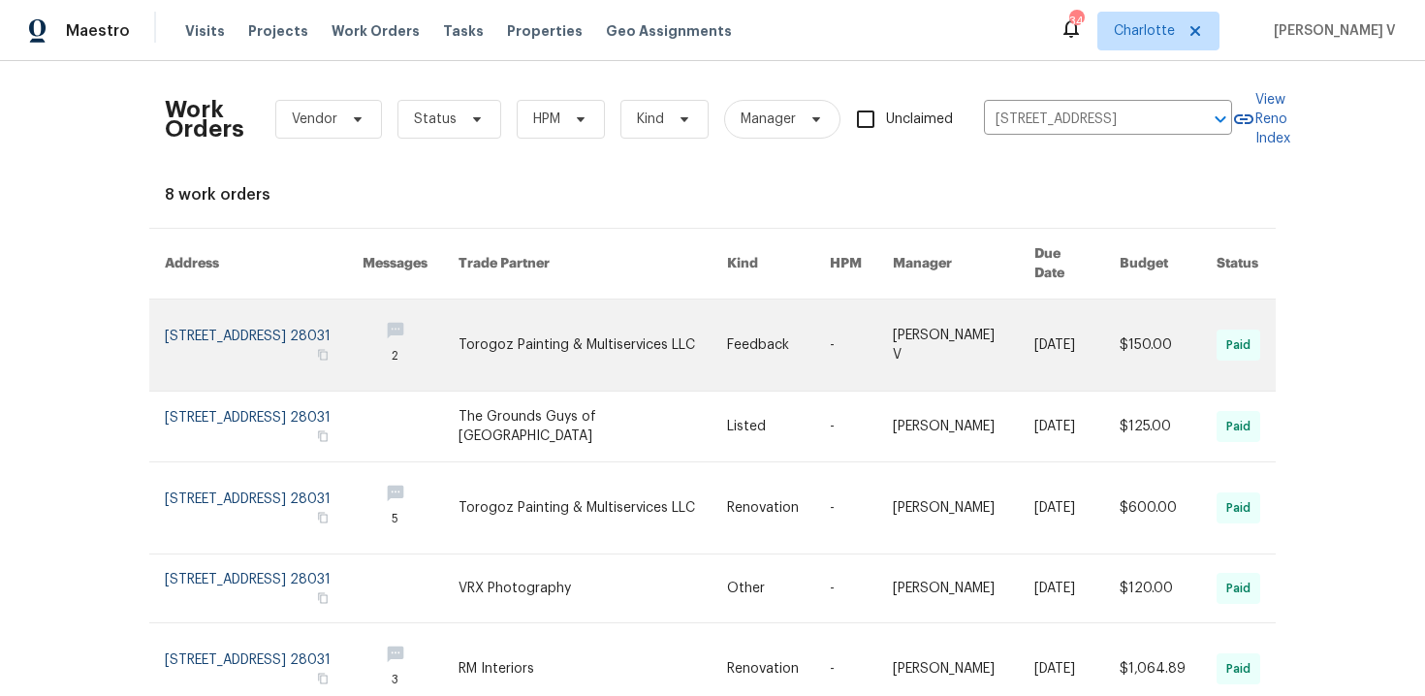
click at [281, 324] on link at bounding box center [264, 345] width 198 height 91
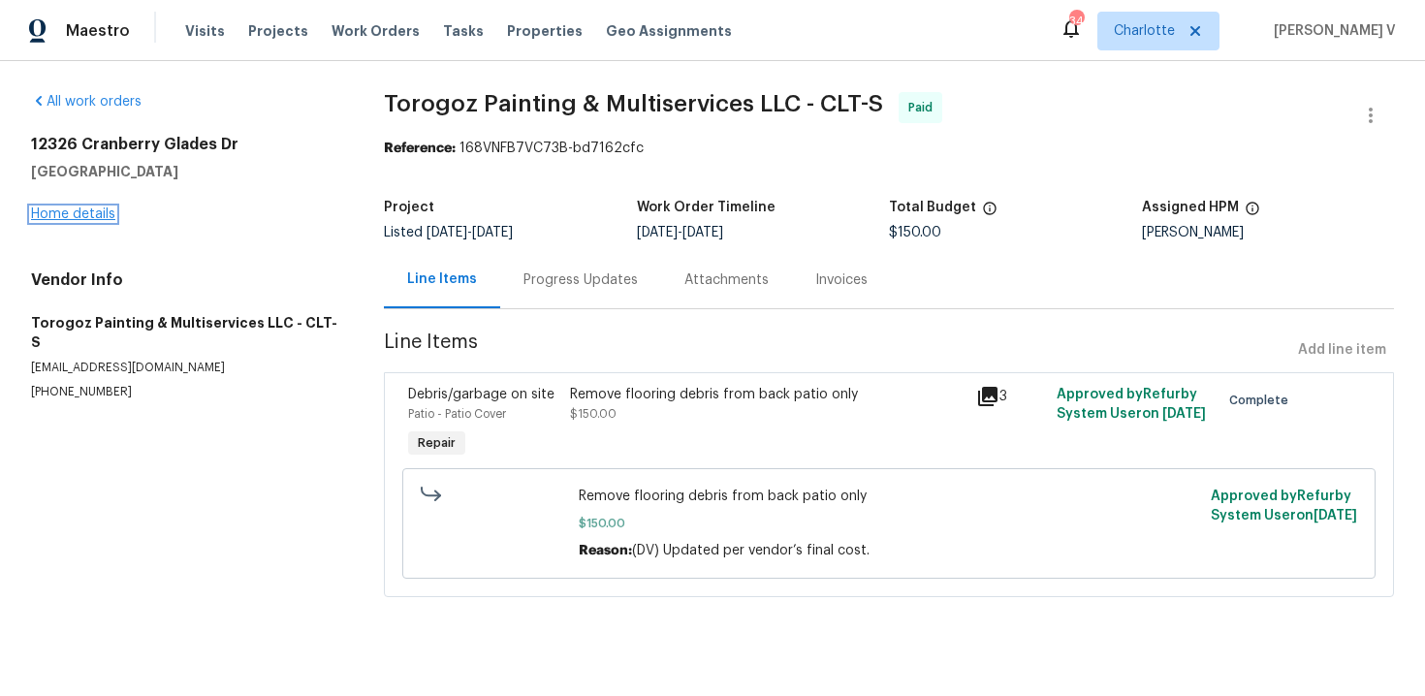
click at [80, 215] on link "Home details" at bounding box center [73, 214] width 84 height 14
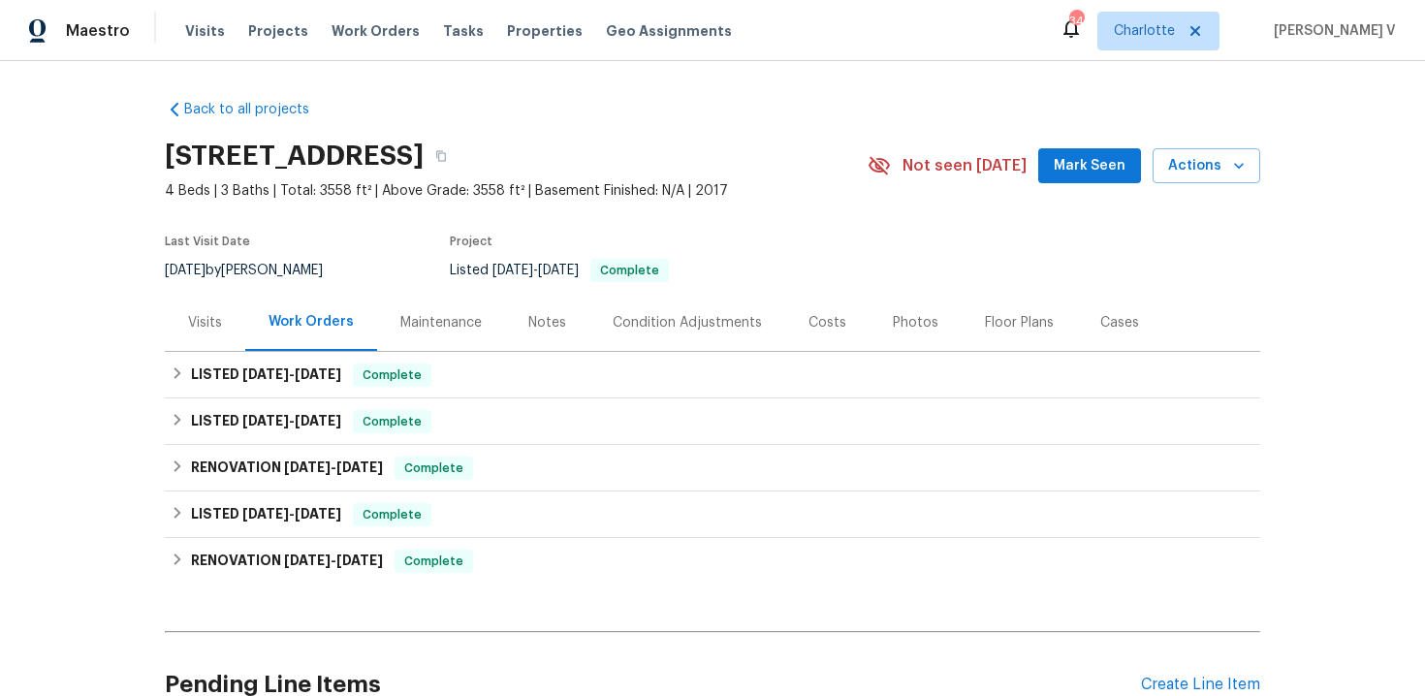
click at [215, 337] on div "Visits" at bounding box center [205, 322] width 80 height 57
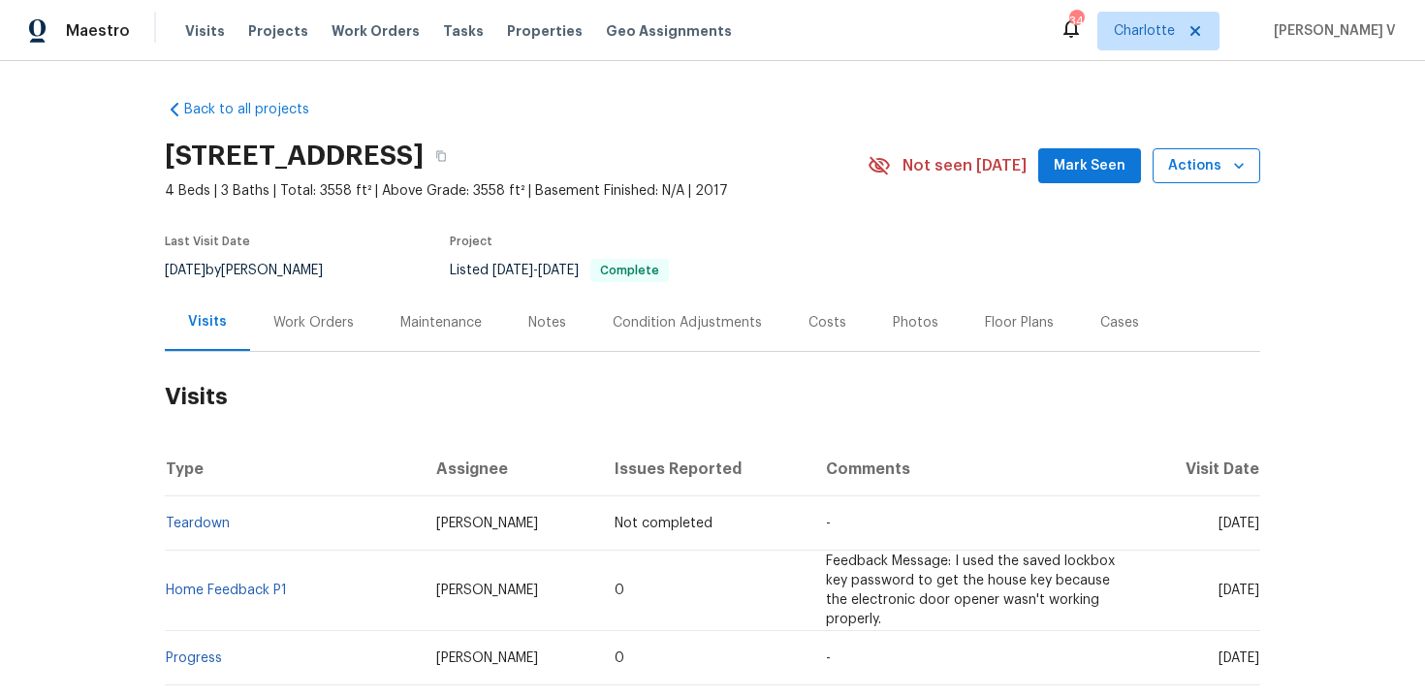
click at [1205, 175] on span "Actions" at bounding box center [1206, 166] width 77 height 24
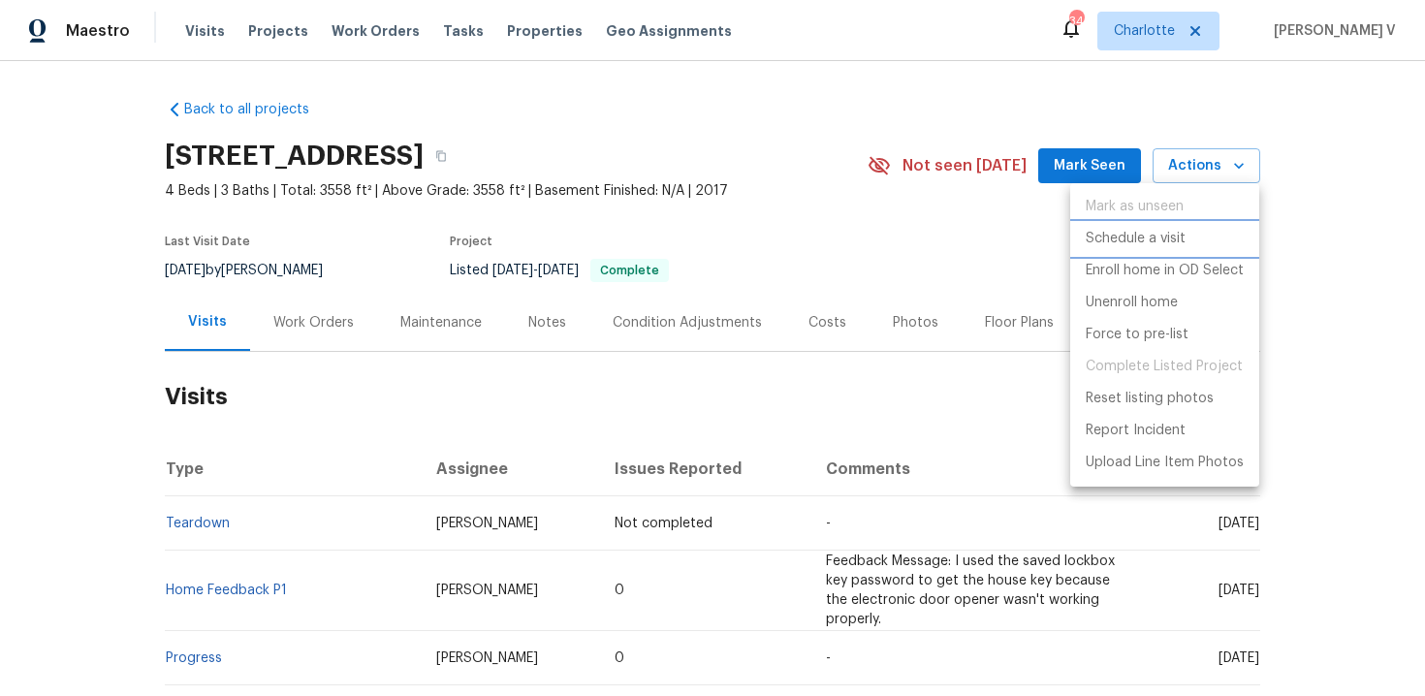
click at [1148, 225] on li "Schedule a visit" at bounding box center [1164, 239] width 189 height 32
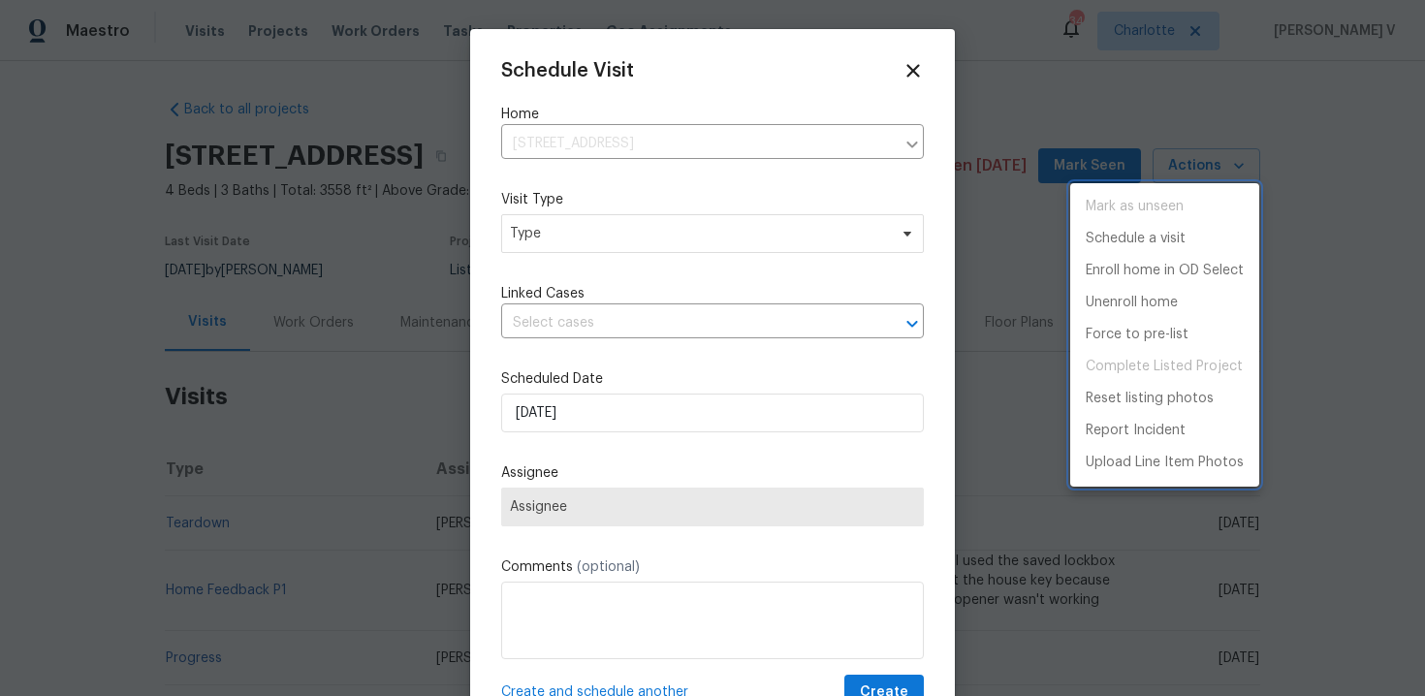
click at [622, 239] on div at bounding box center [712, 348] width 1425 height 696
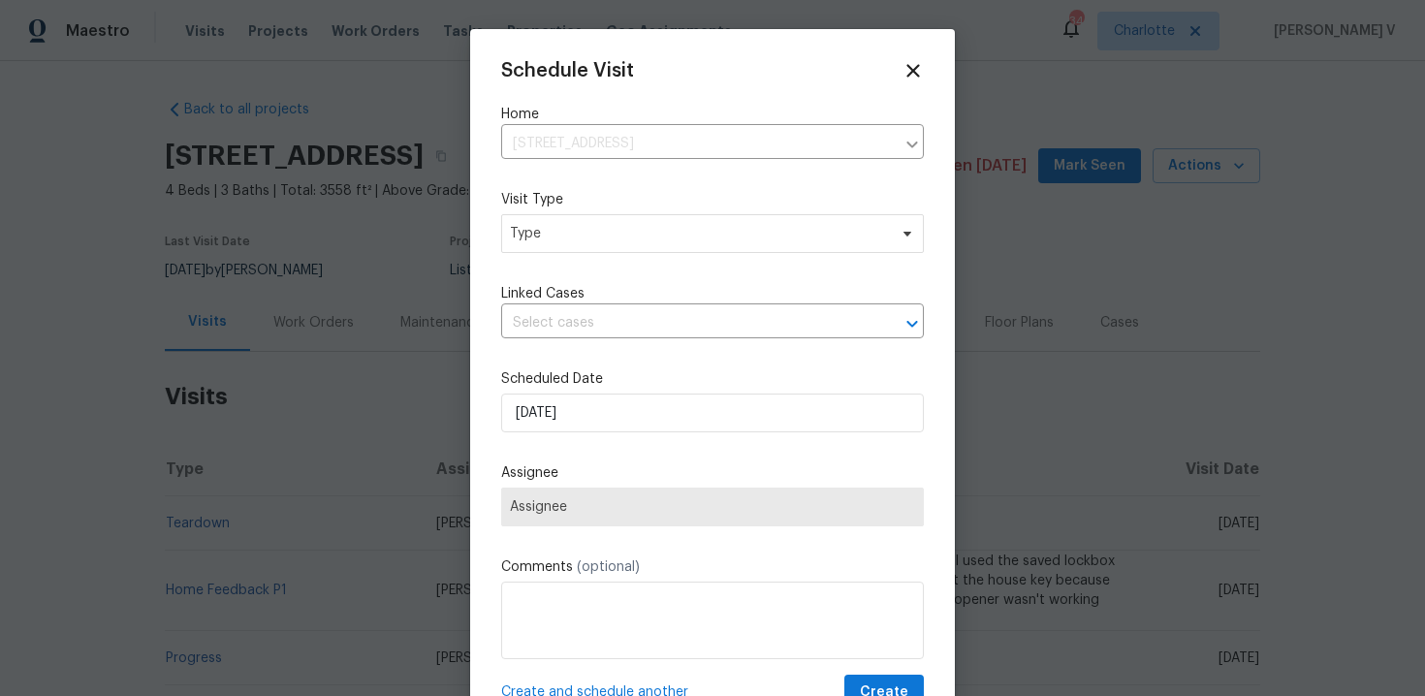
click at [622, 239] on div "Mark as unseen Schedule a visit Enroll home in OD Select Unenroll home Force to…" at bounding box center [712, 348] width 1425 height 696
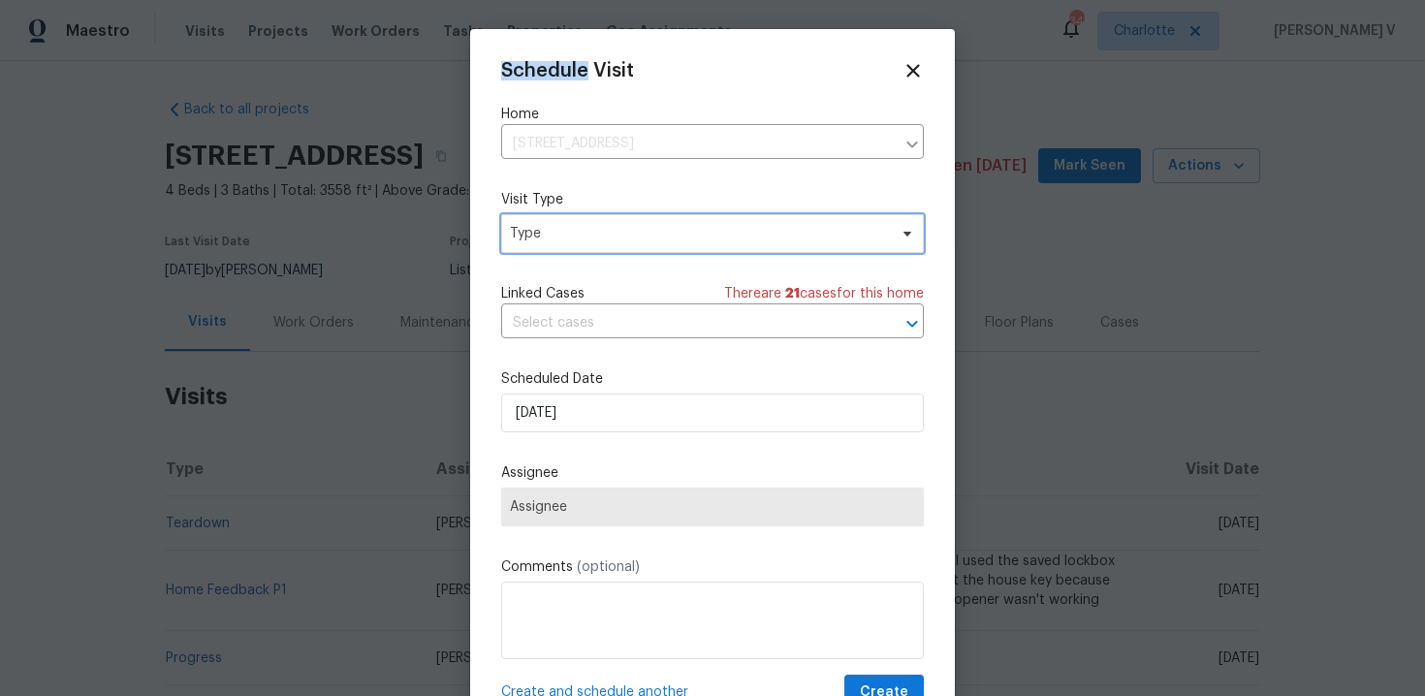
click at [622, 239] on span "Type" at bounding box center [698, 233] width 377 height 19
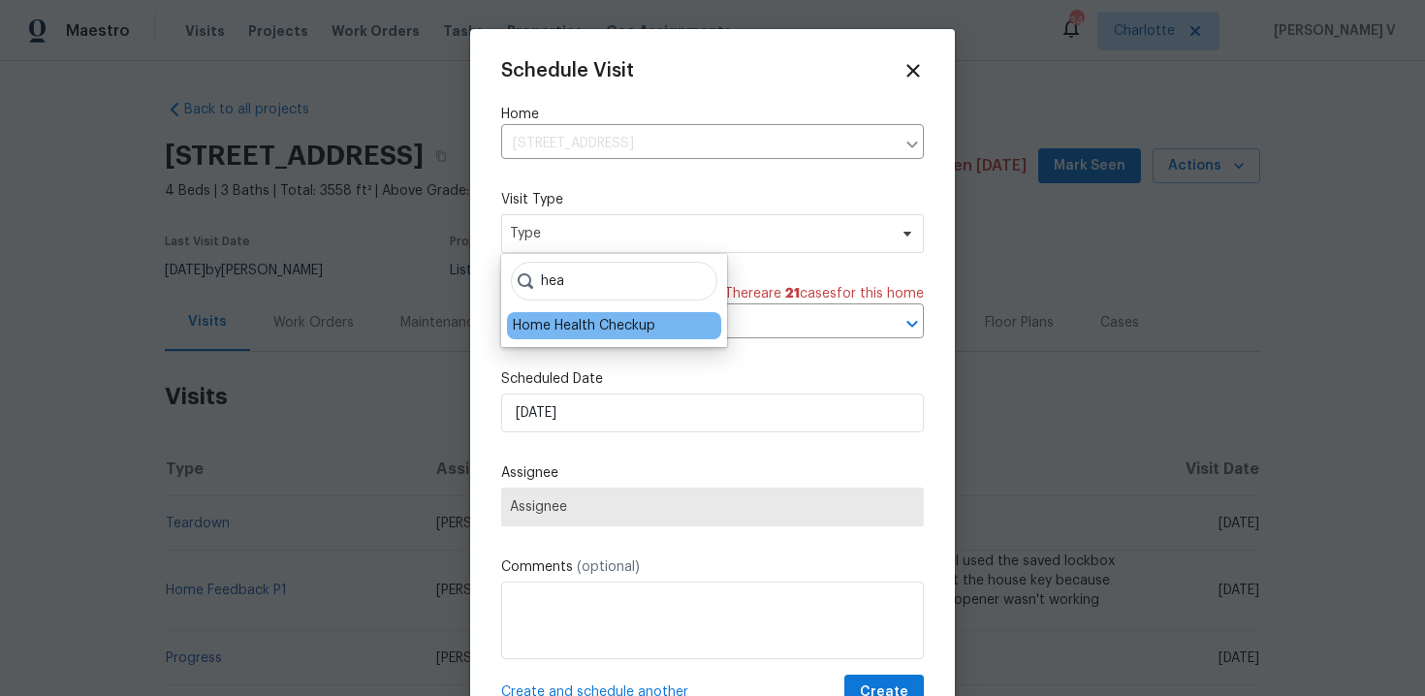
type input "hea"
click at [639, 313] on div "Home Health Checkup" at bounding box center [614, 325] width 214 height 27
click at [597, 315] on div "Home Health Checkup" at bounding box center [614, 325] width 214 height 27
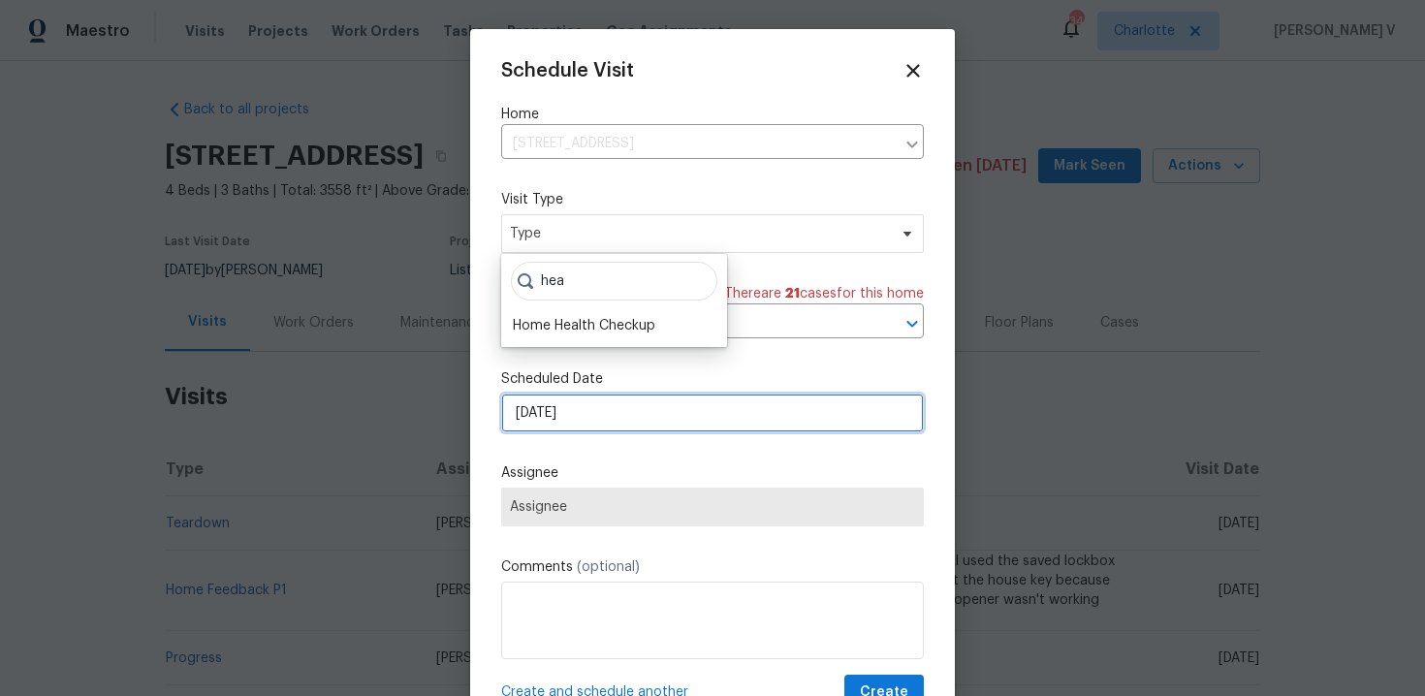
click at [573, 410] on input "26/09/2025" at bounding box center [712, 413] width 423 height 39
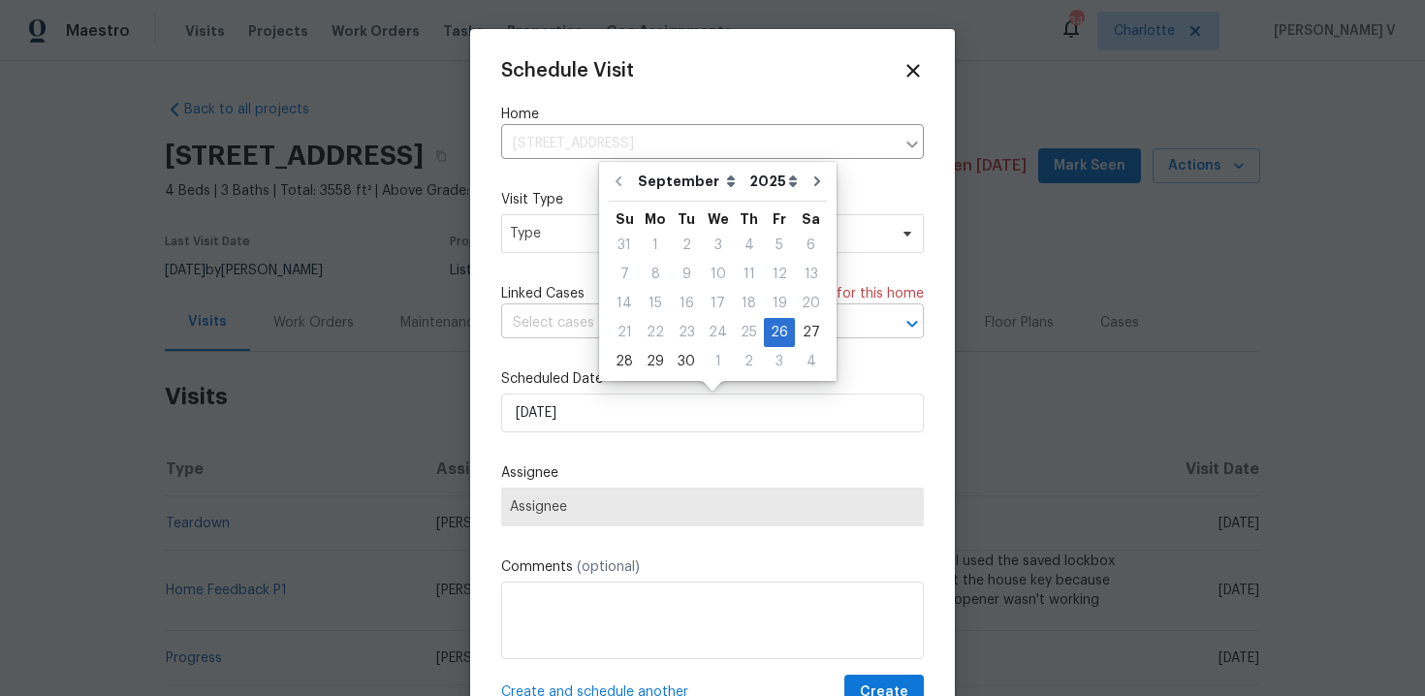
click at [553, 326] on input "text" at bounding box center [685, 323] width 368 height 30
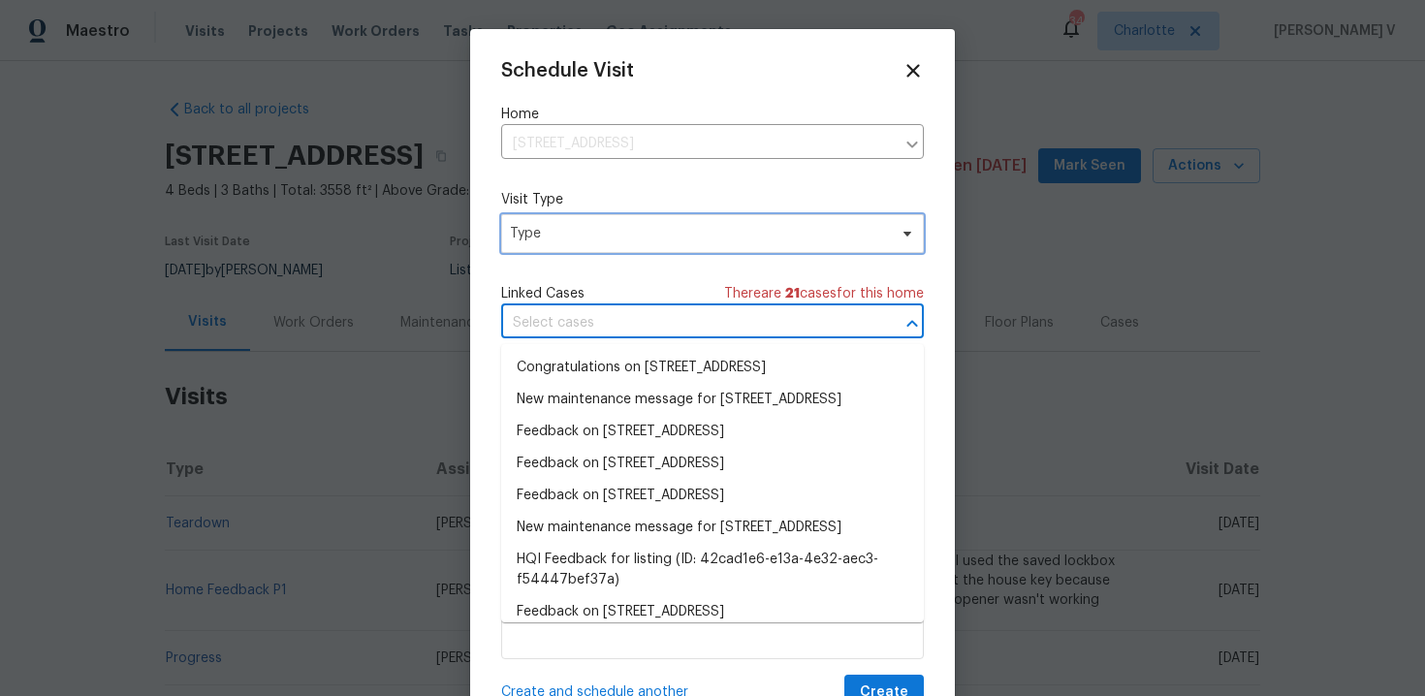
click at [551, 229] on span "Type" at bounding box center [698, 233] width 377 height 19
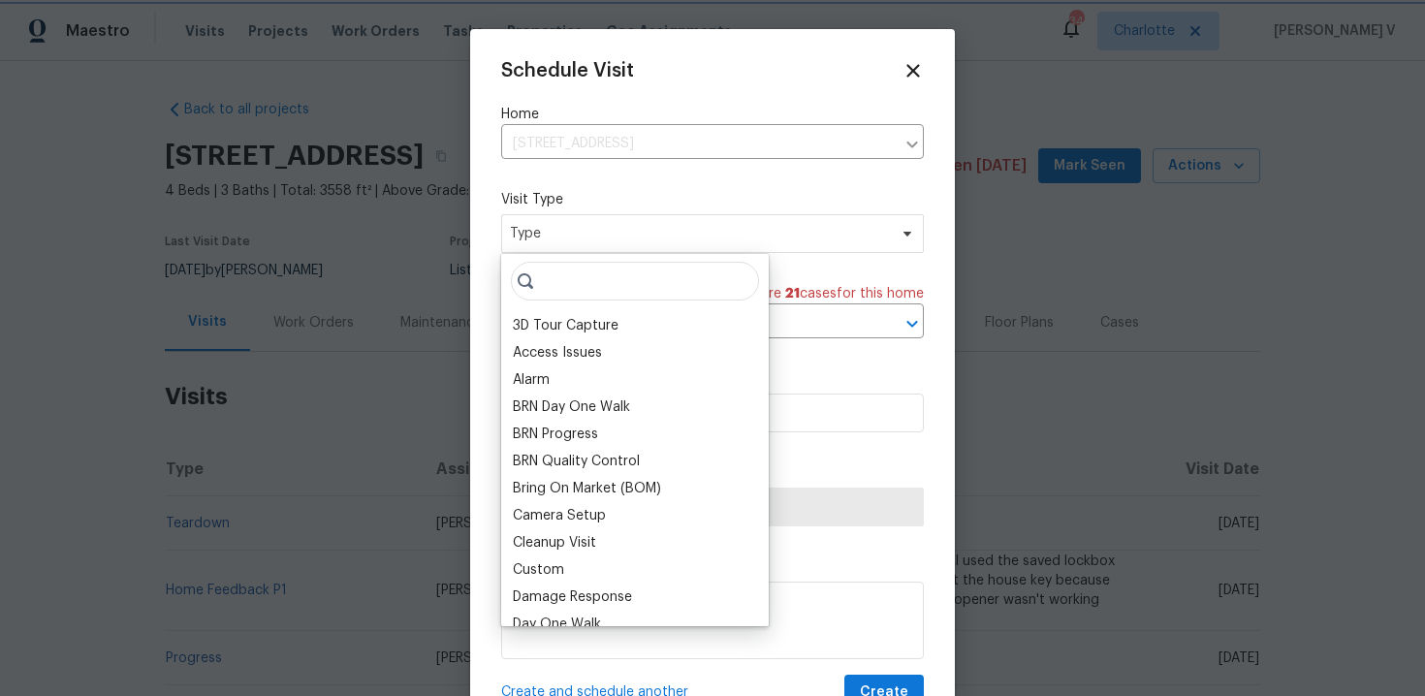
click at [551, 229] on span "Type" at bounding box center [698, 233] width 377 height 19
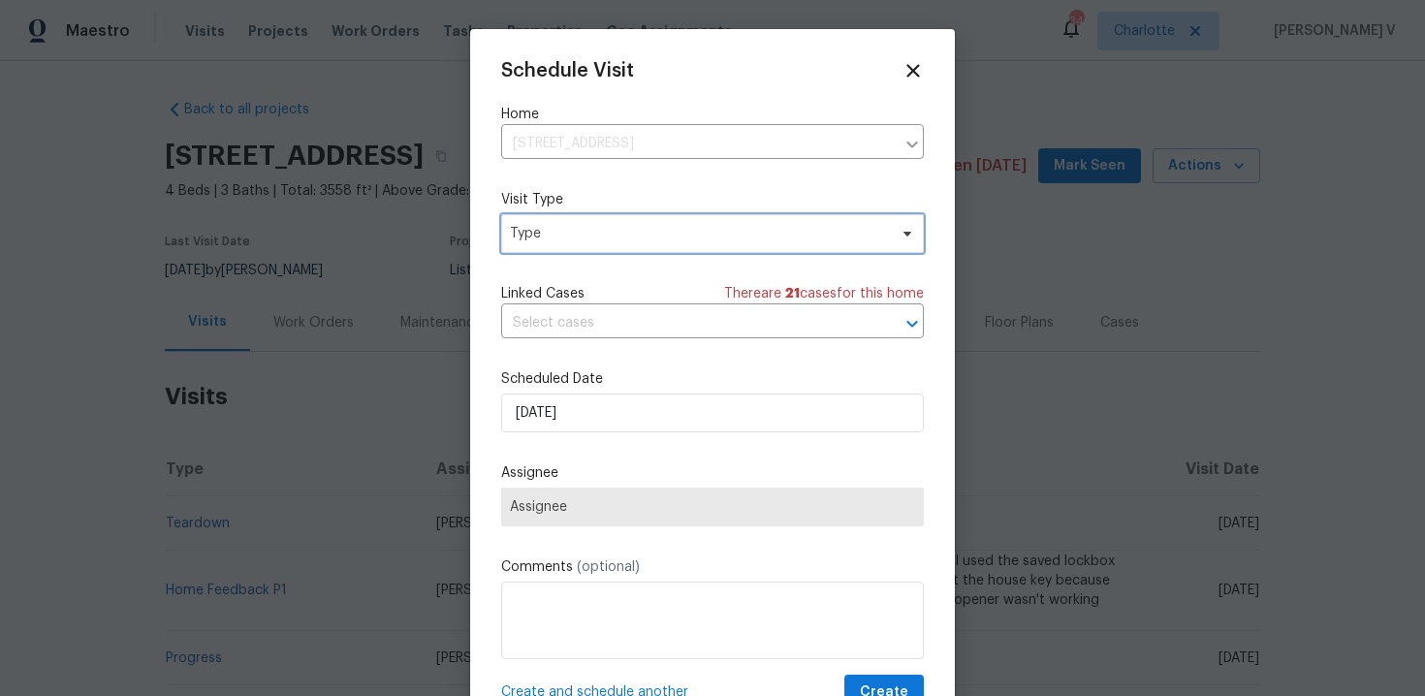
click at [551, 235] on span "Type" at bounding box center [698, 233] width 377 height 19
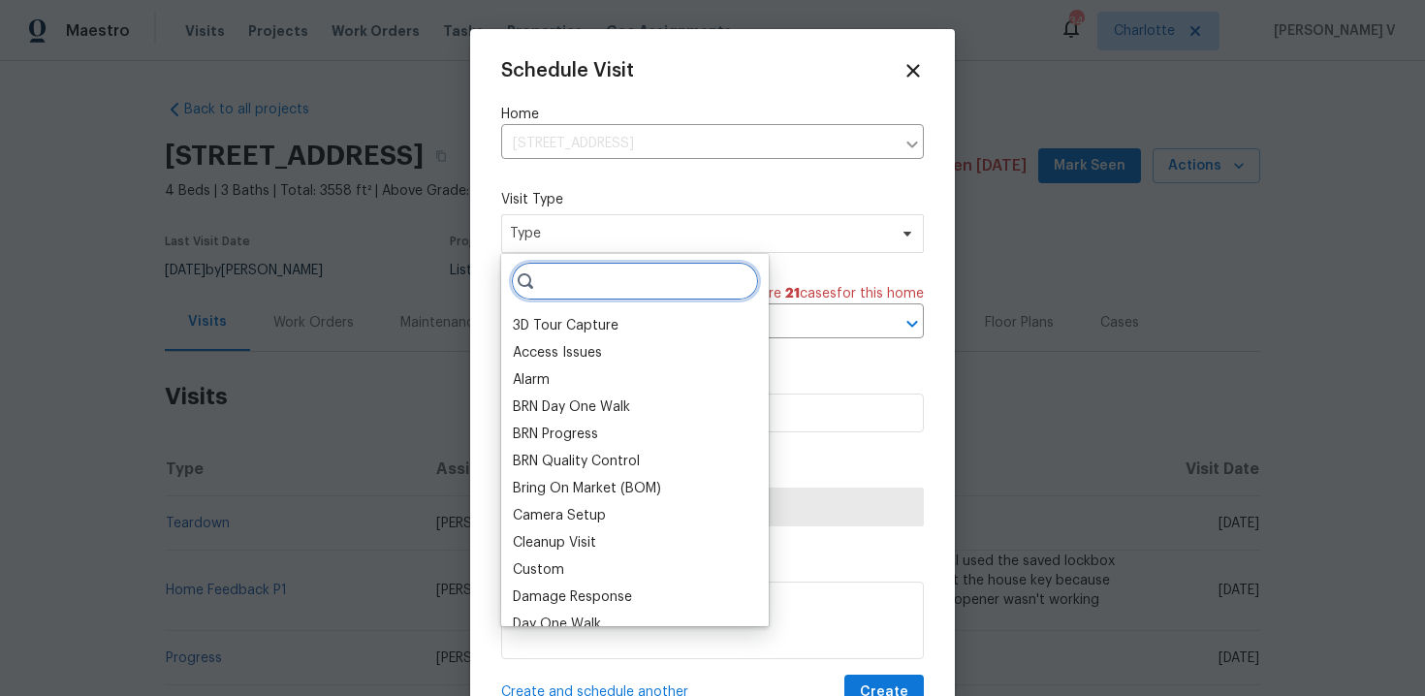
click at [563, 275] on input "search" at bounding box center [635, 281] width 248 height 39
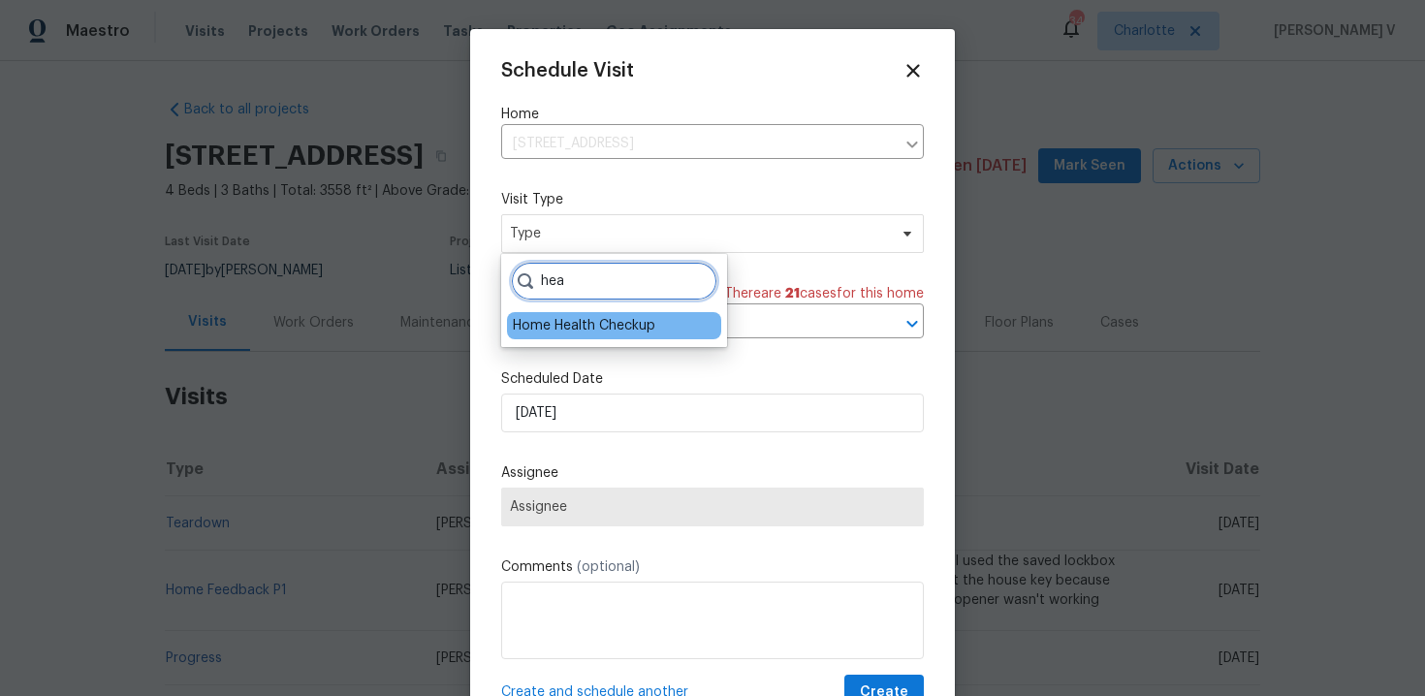
type input "hea"
click at [551, 326] on div "Home Health Checkup" at bounding box center [584, 325] width 143 height 19
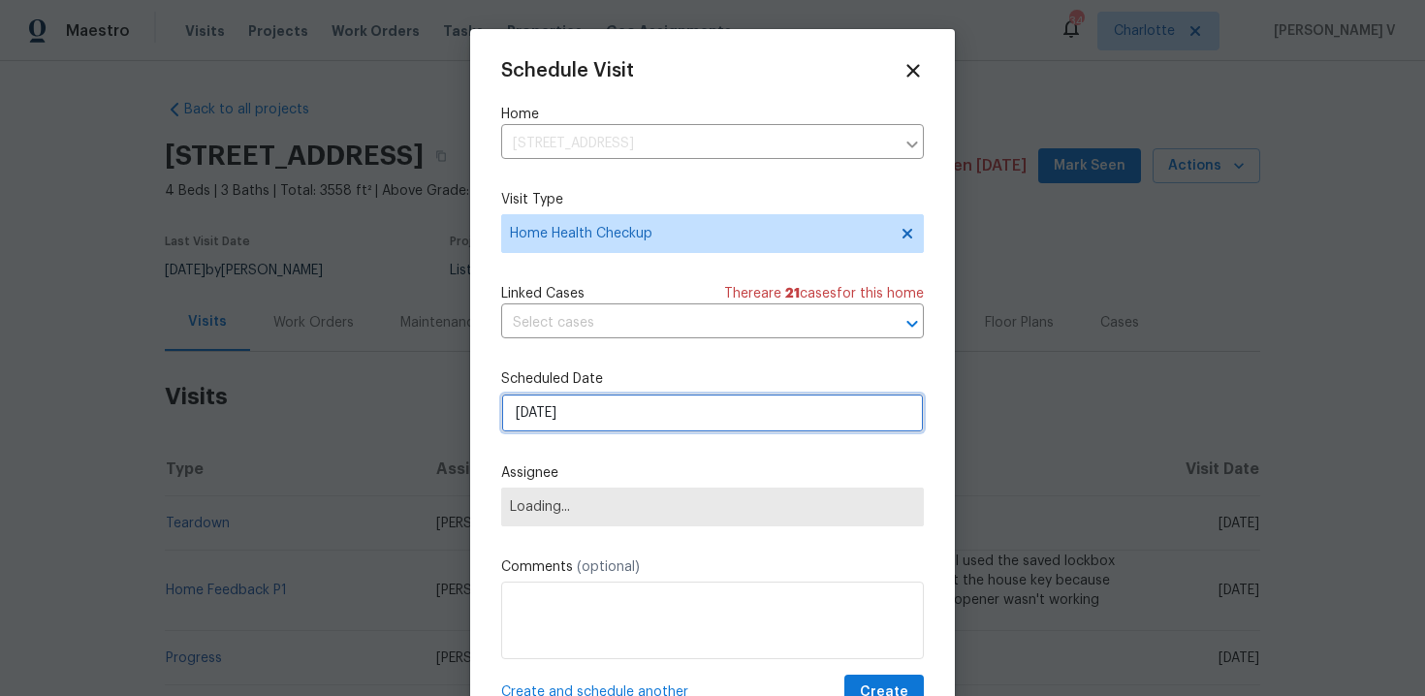
click at [554, 399] on input "26/09/2025" at bounding box center [712, 413] width 423 height 39
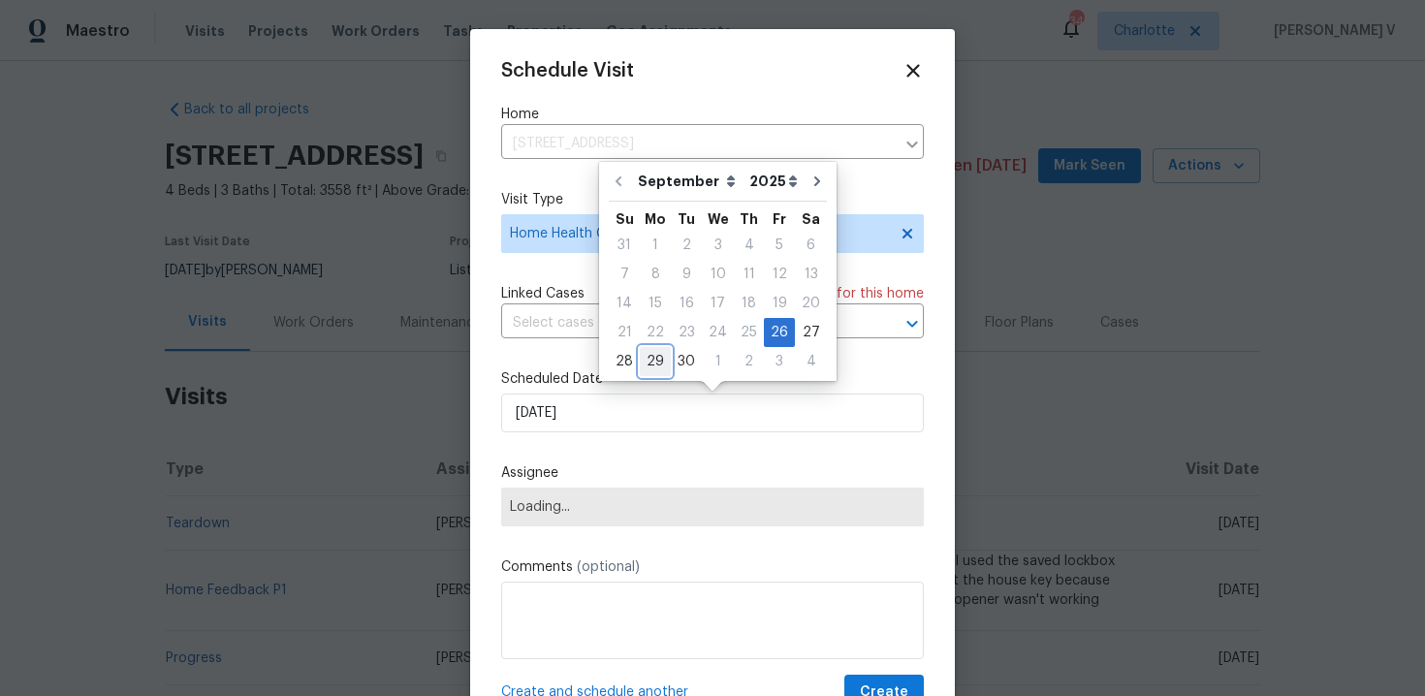
click at [651, 353] on div "29" at bounding box center [655, 361] width 31 height 27
type input "29/09/2025"
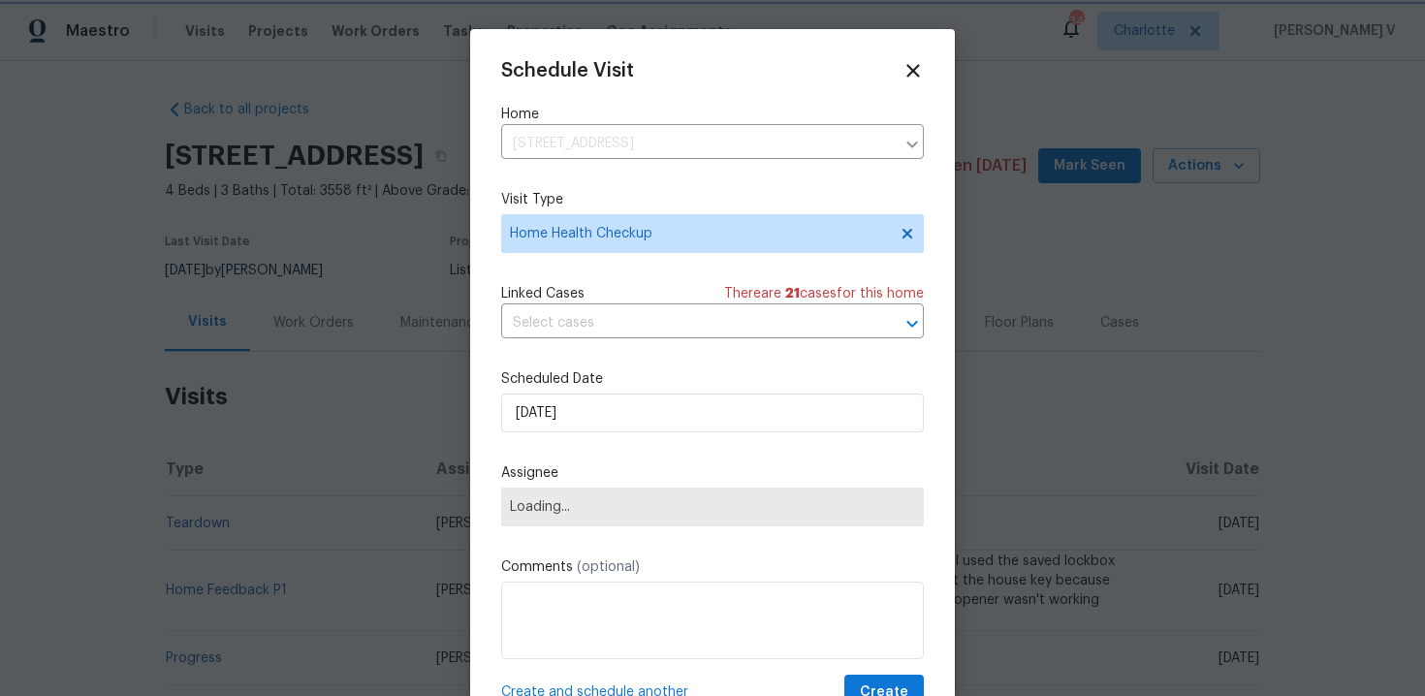
scroll to position [35, 0]
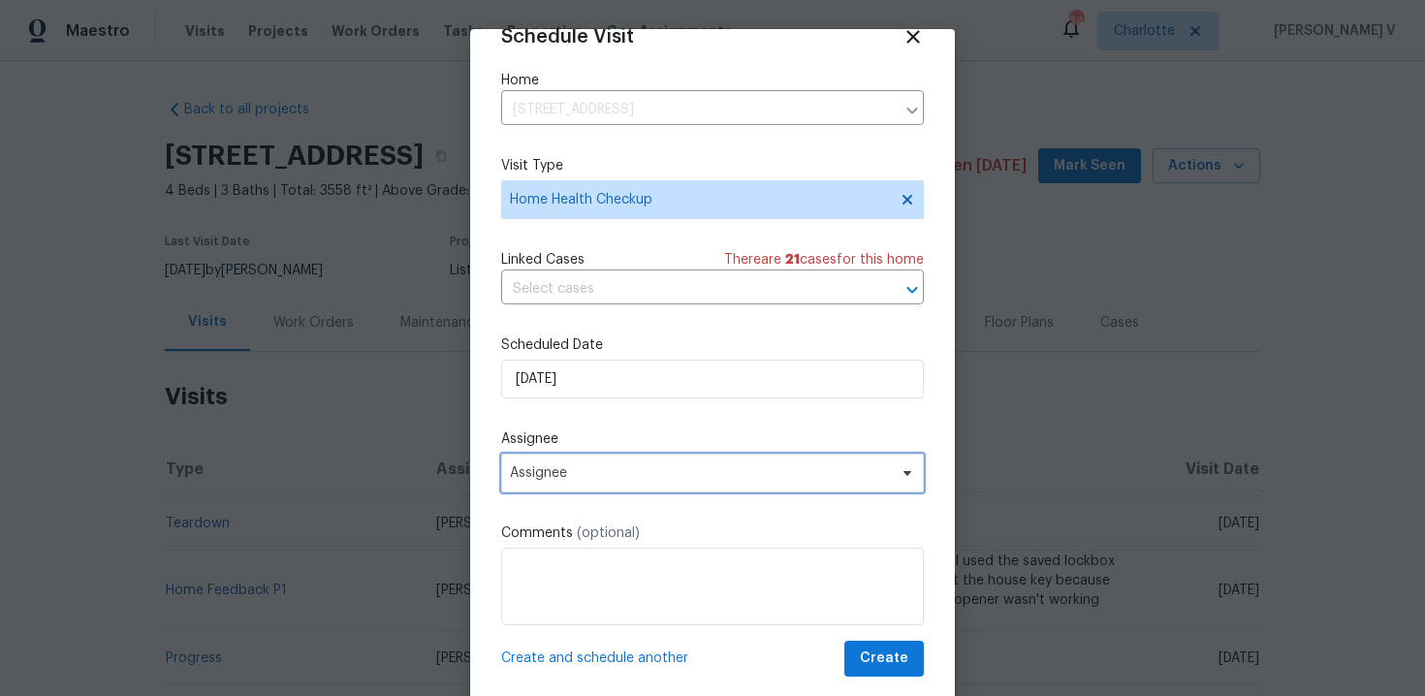
click at [629, 466] on span "Assignee" at bounding box center [700, 473] width 380 height 16
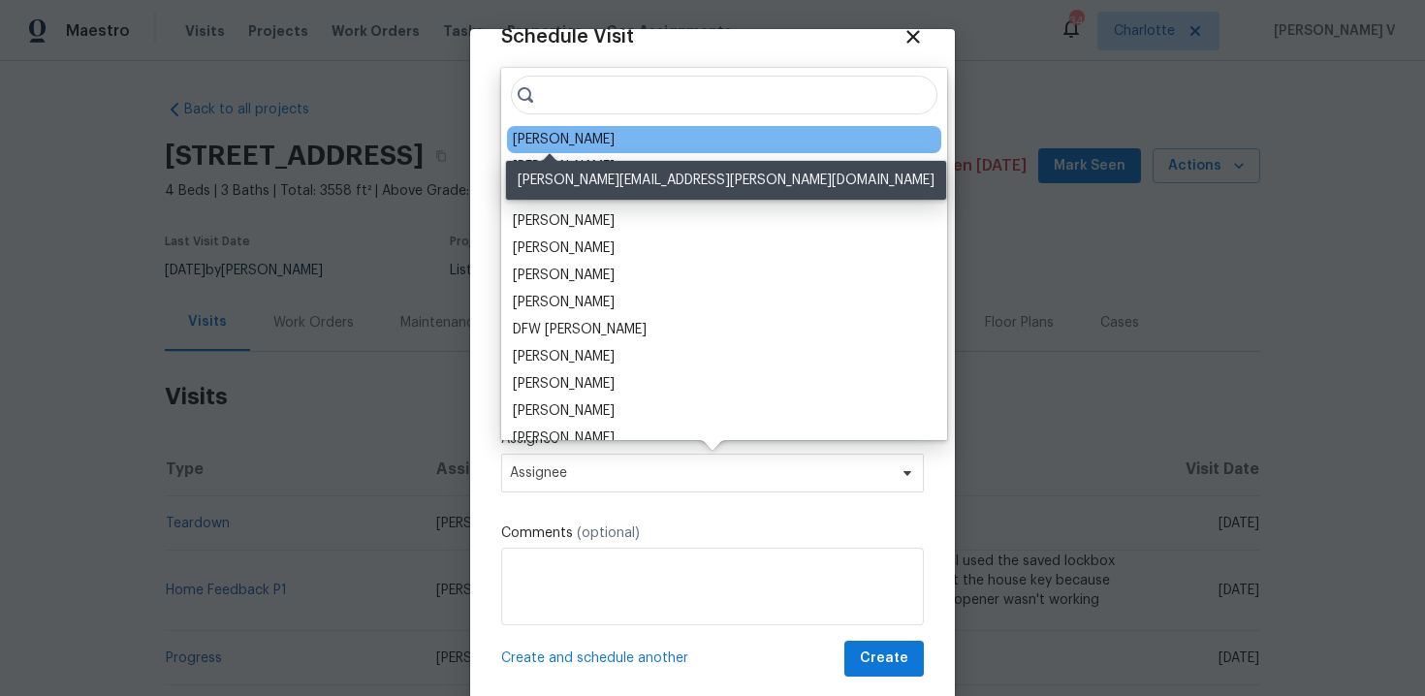
click at [565, 130] on div "Greg Janiak" at bounding box center [564, 139] width 102 height 19
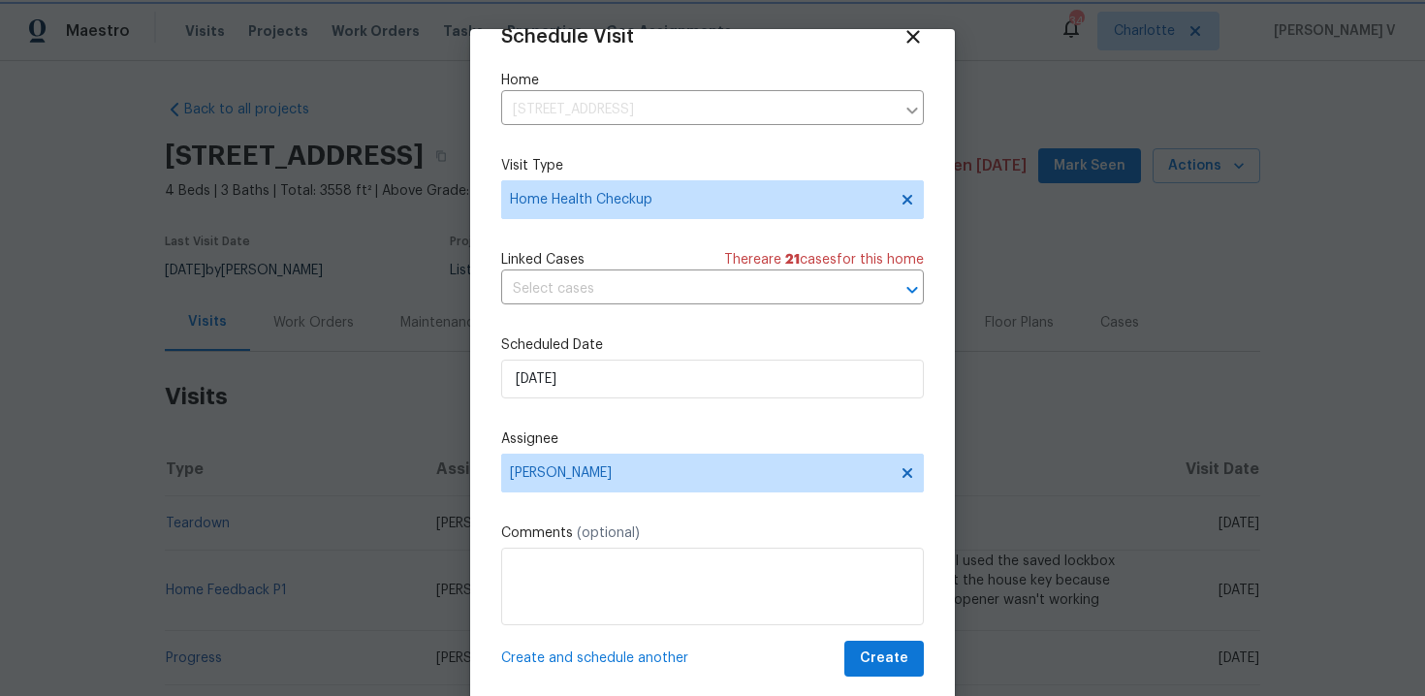
scroll to position [41, 0]
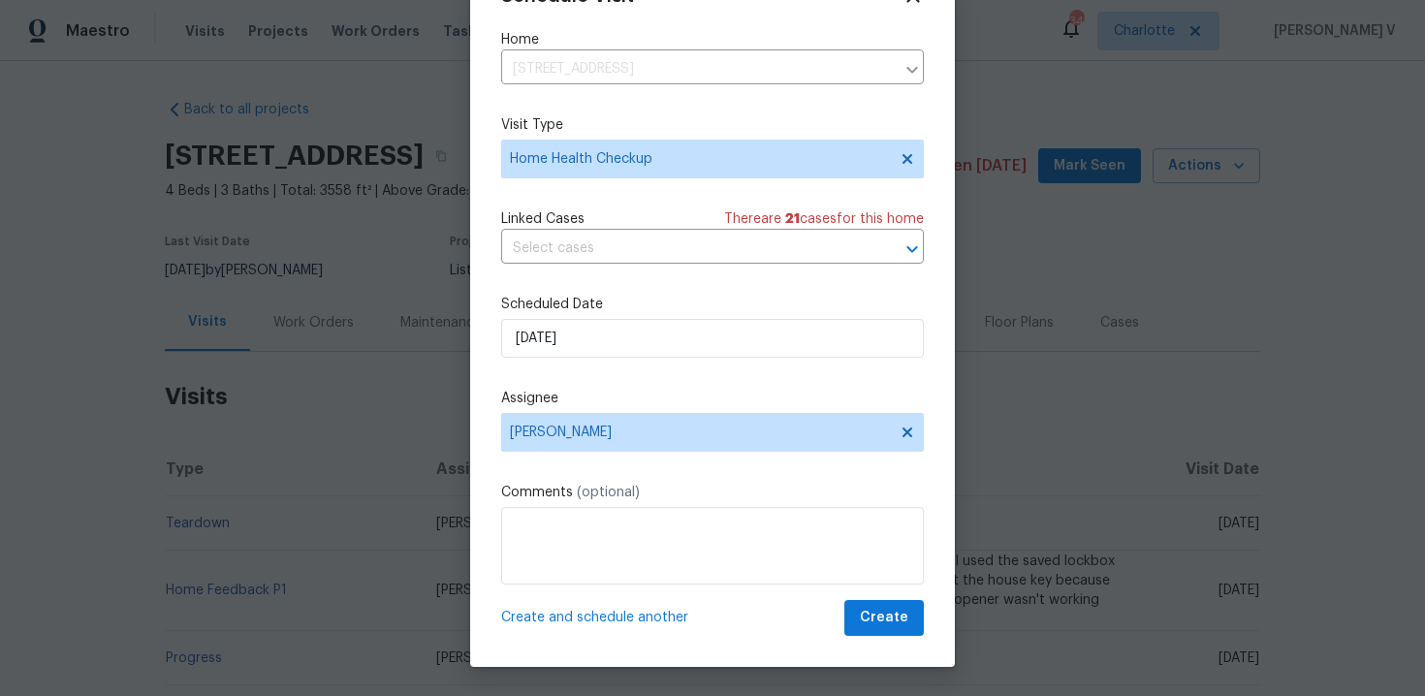
click at [900, 642] on div "Schedule Visit Home 12326 Cranberry Glades Dr, Cornelius, NC 28031 ​ Visit Type…" at bounding box center [712, 327] width 485 height 679
click at [903, 612] on span "Create" at bounding box center [884, 618] width 48 height 24
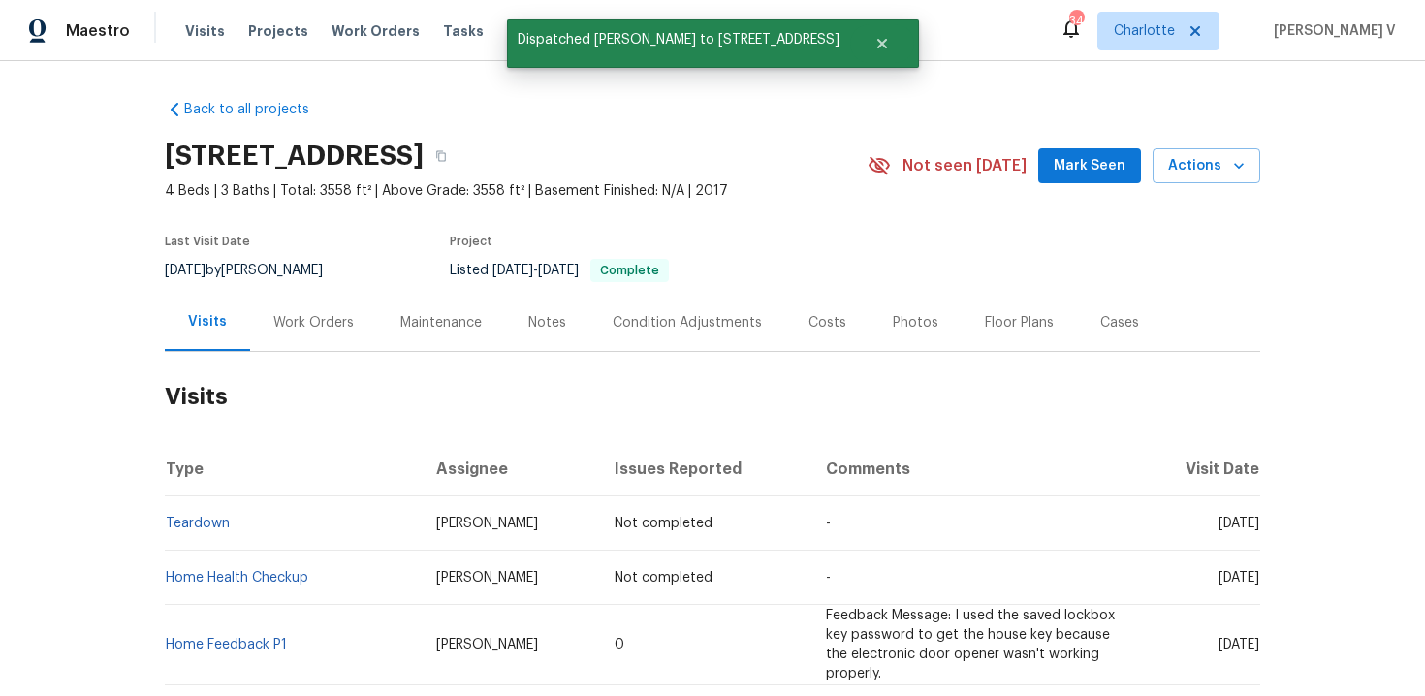
scroll to position [0, 0]
click at [358, 571] on td "Home Health Checkup" at bounding box center [293, 578] width 256 height 54
copy link "Home Health Checkup"
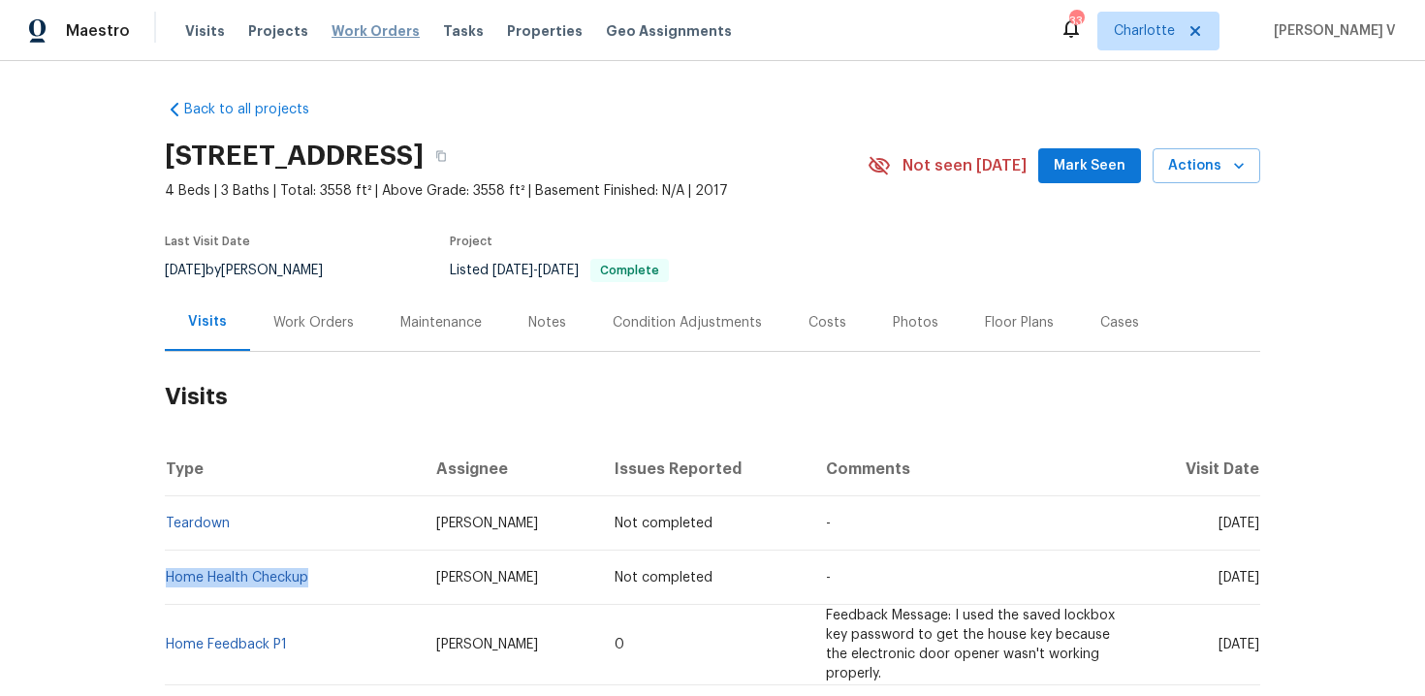
click at [376, 37] on span "Work Orders" at bounding box center [376, 30] width 88 height 19
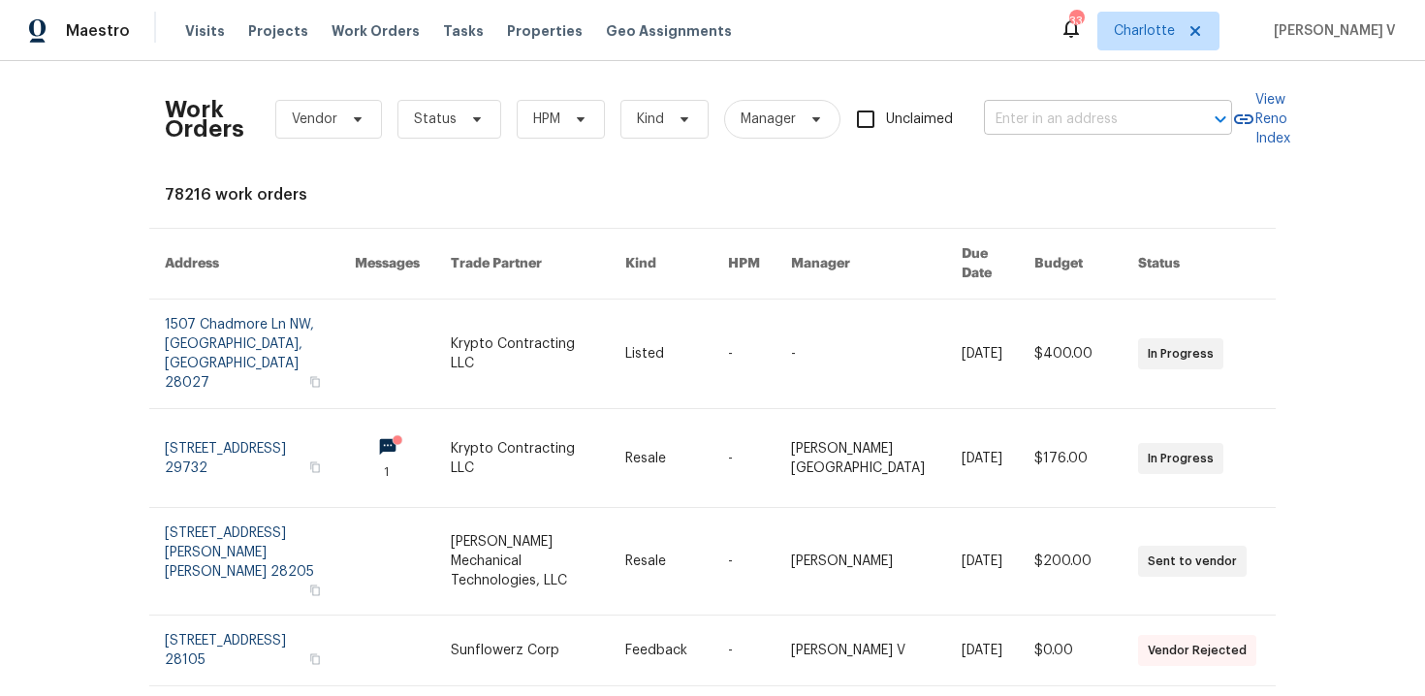
click at [1116, 133] on input "text" at bounding box center [1081, 120] width 194 height 30
paste input "144 Tetcott St Mooresville, NC 28115"
type input "144 Tetcott St Mooresville, NC 28115"
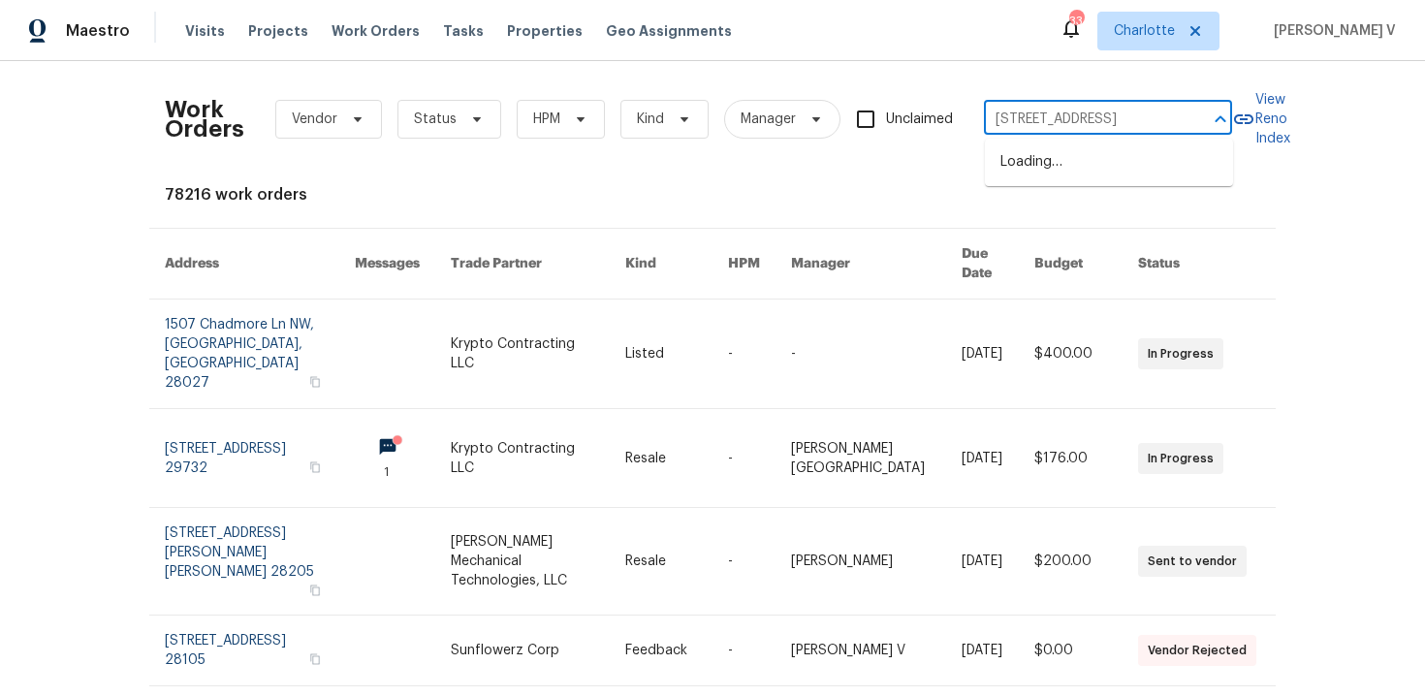
scroll to position [0, 46]
click at [1083, 186] on ul "144 Tetcott St, Mooresville, NC 28115" at bounding box center [1109, 163] width 248 height 48
click at [1075, 178] on li "144 Tetcott St, Mooresville, NC 28115" at bounding box center [1109, 162] width 248 height 32
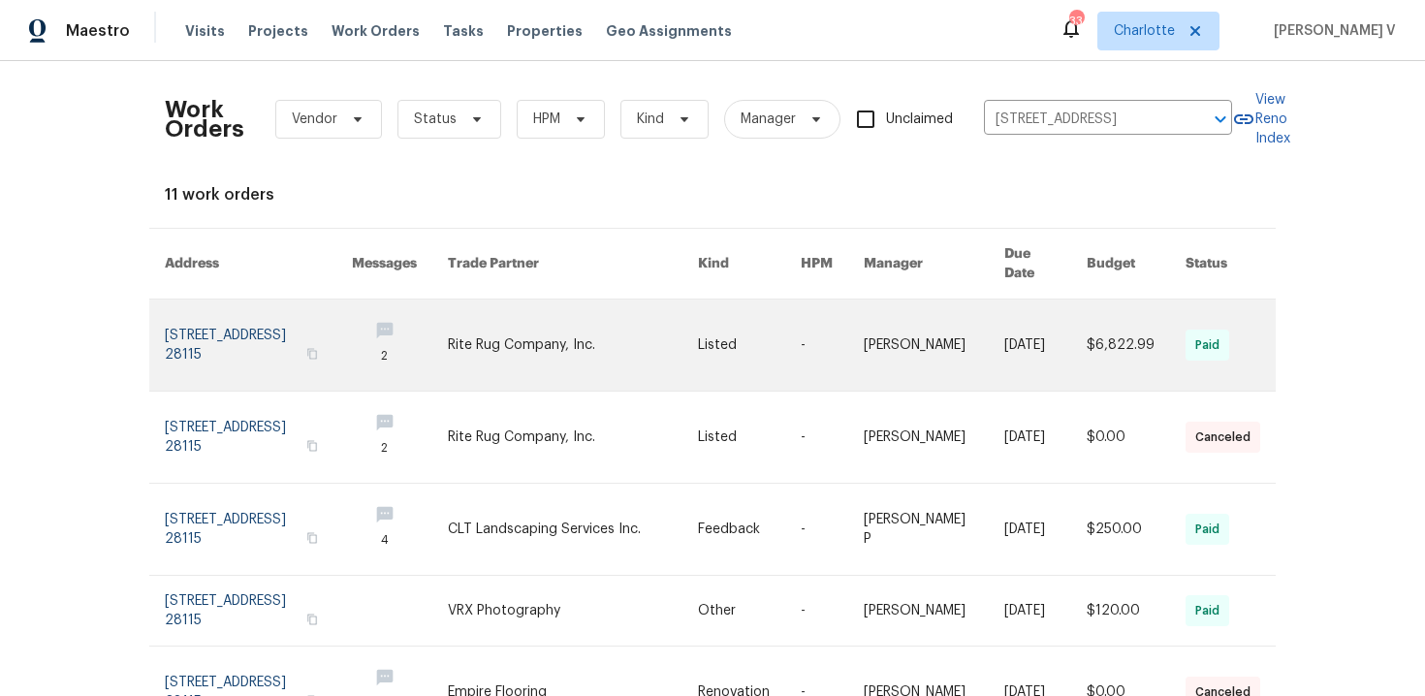
click at [210, 311] on link at bounding box center [258, 345] width 187 height 91
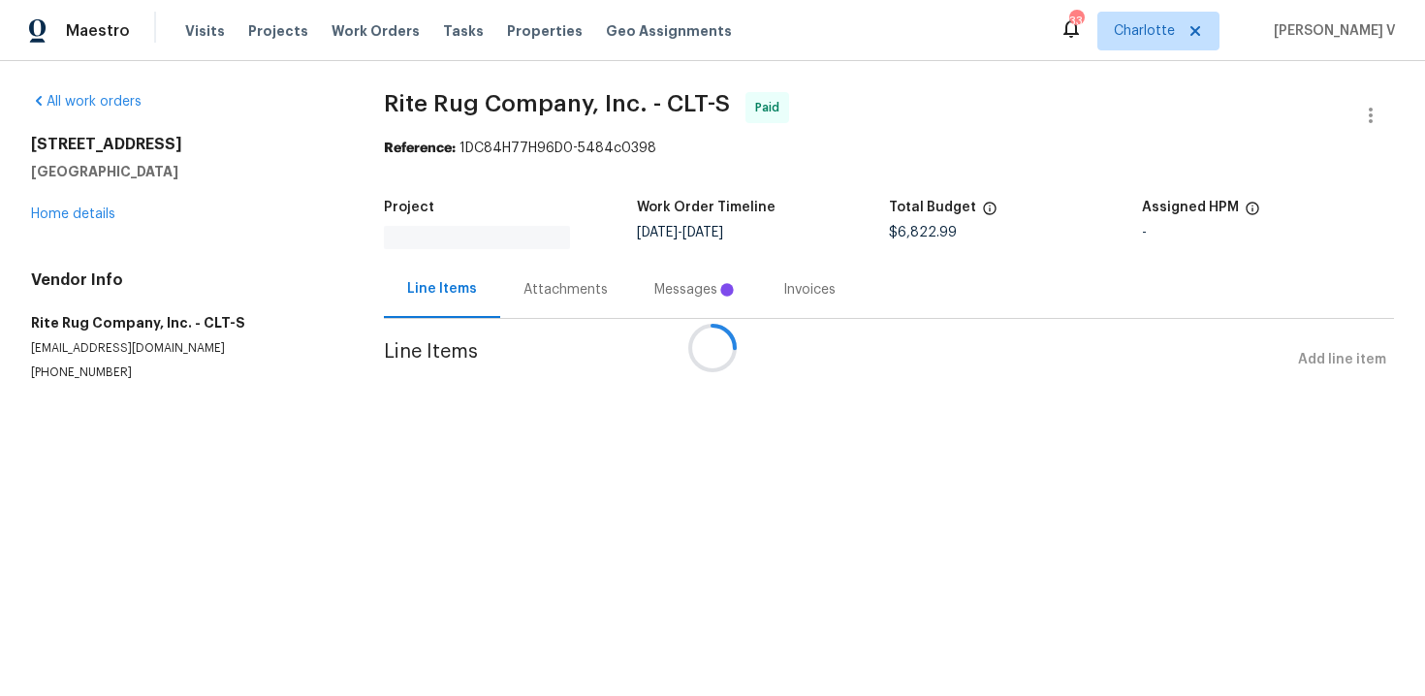
click at [60, 204] on div at bounding box center [712, 348] width 1425 height 696
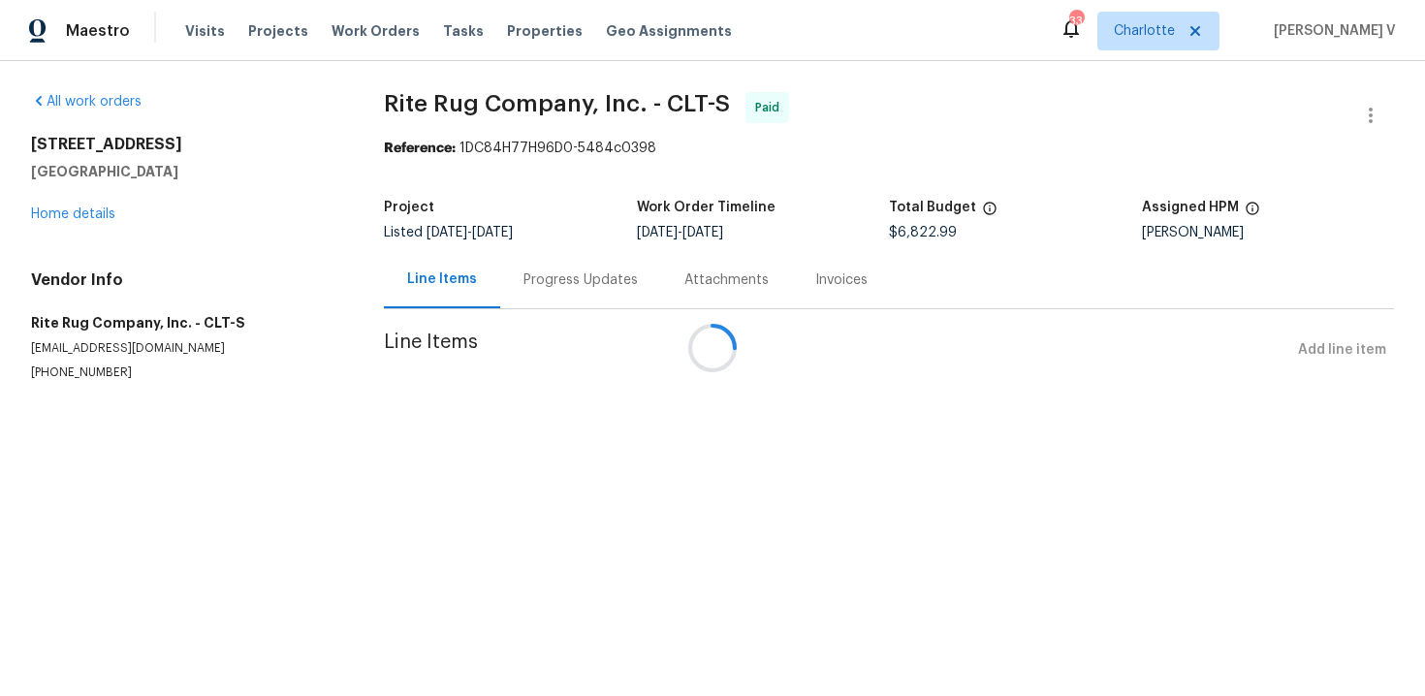
click at [66, 218] on div at bounding box center [712, 348] width 1425 height 696
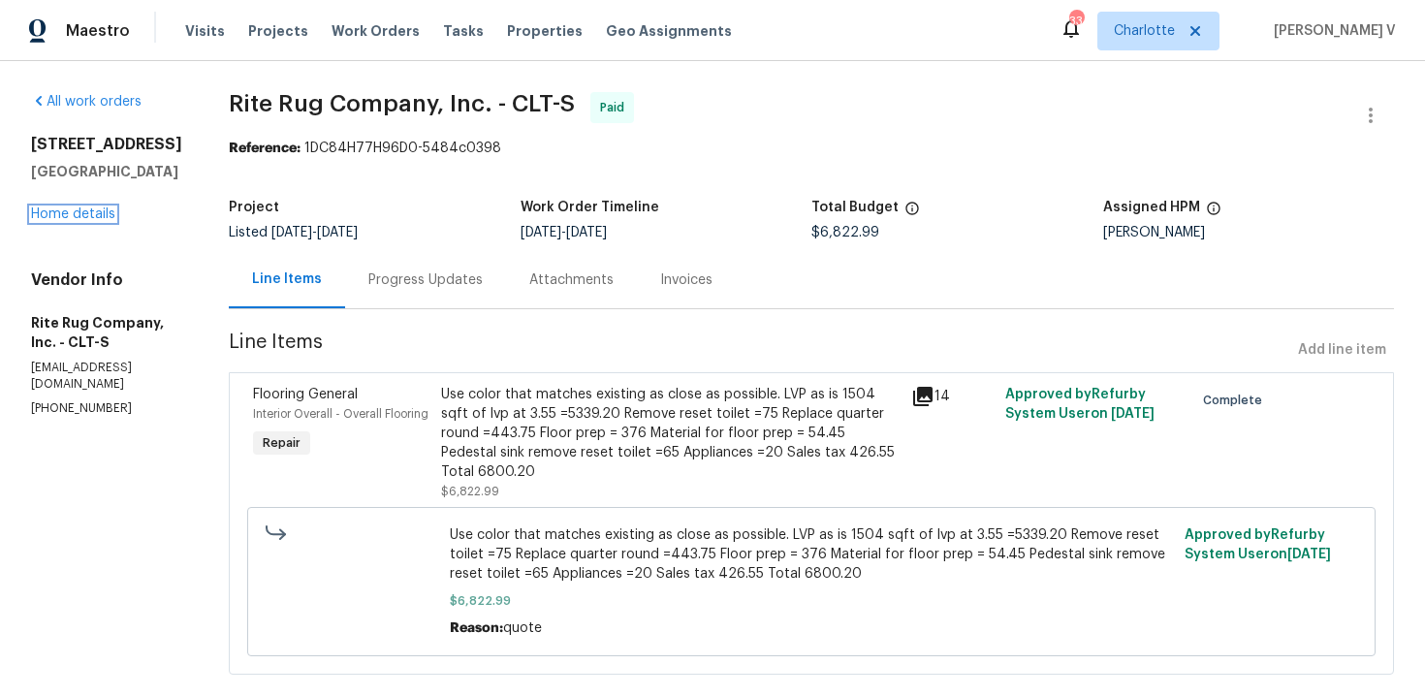
click at [66, 218] on link "Home details" at bounding box center [73, 214] width 84 height 14
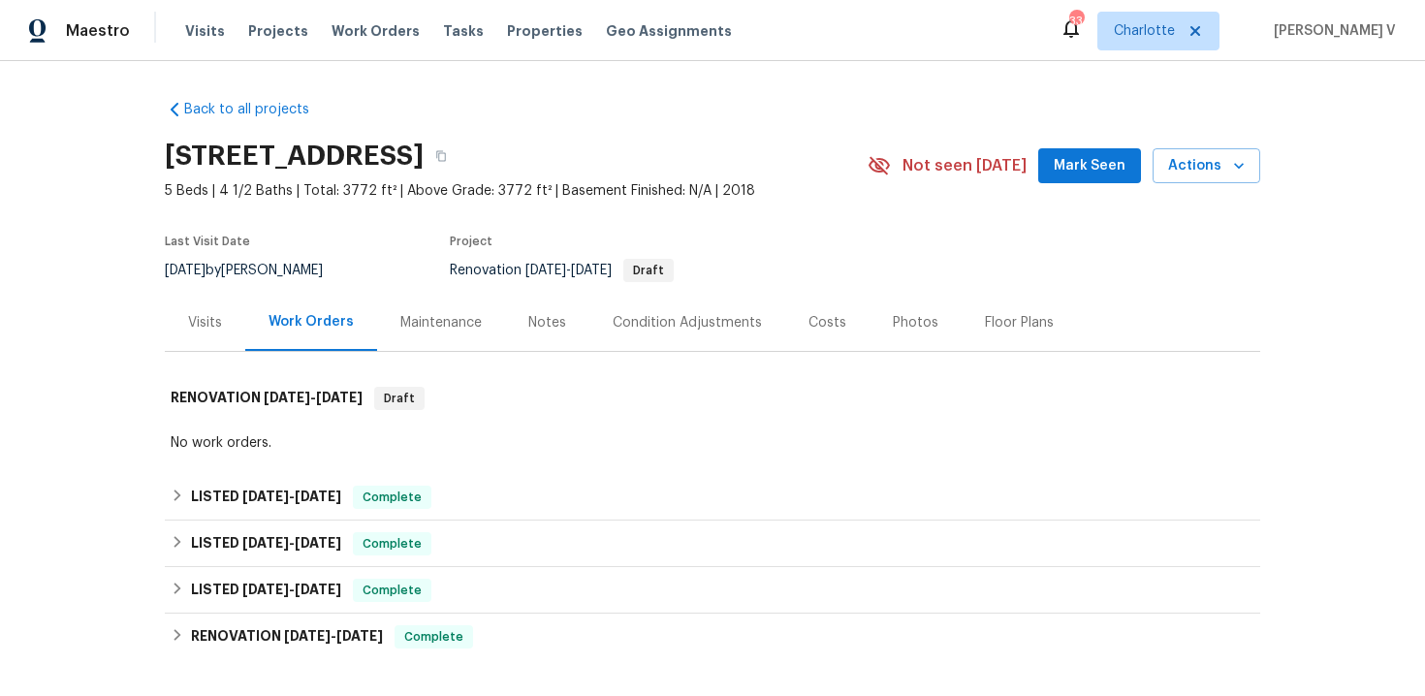
click at [157, 293] on div "Back to all projects 144 Tetcott St, Mooresville, NC 28115 5 Beds | 4 1/2 Baths…" at bounding box center [712, 378] width 1425 height 635
click at [178, 309] on div "Visits" at bounding box center [205, 322] width 80 height 57
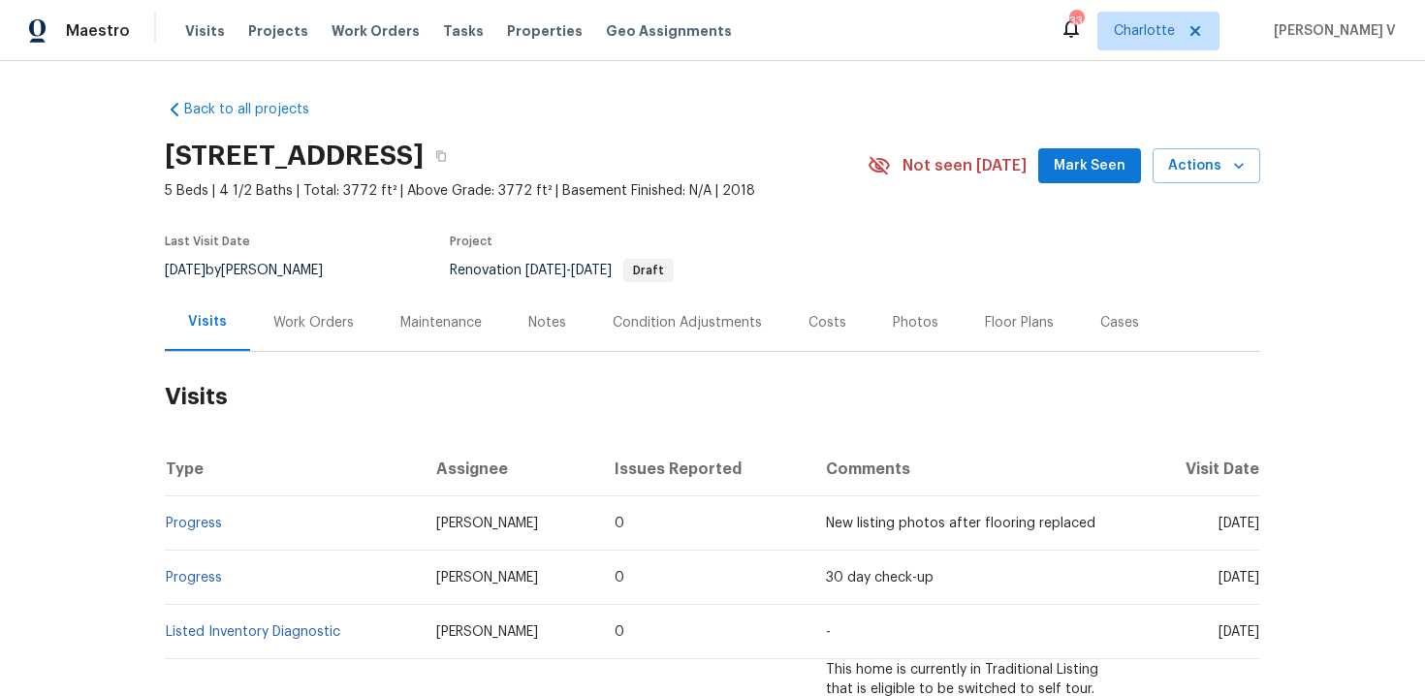
click at [1184, 142] on div "144 Tetcott St, Mooresville, NC 28115 5 Beds | 4 1/2 Baths | Total: 3772 ft² | …" at bounding box center [713, 166] width 1096 height 70
click at [1188, 160] on span "Actions" at bounding box center [1206, 166] width 77 height 24
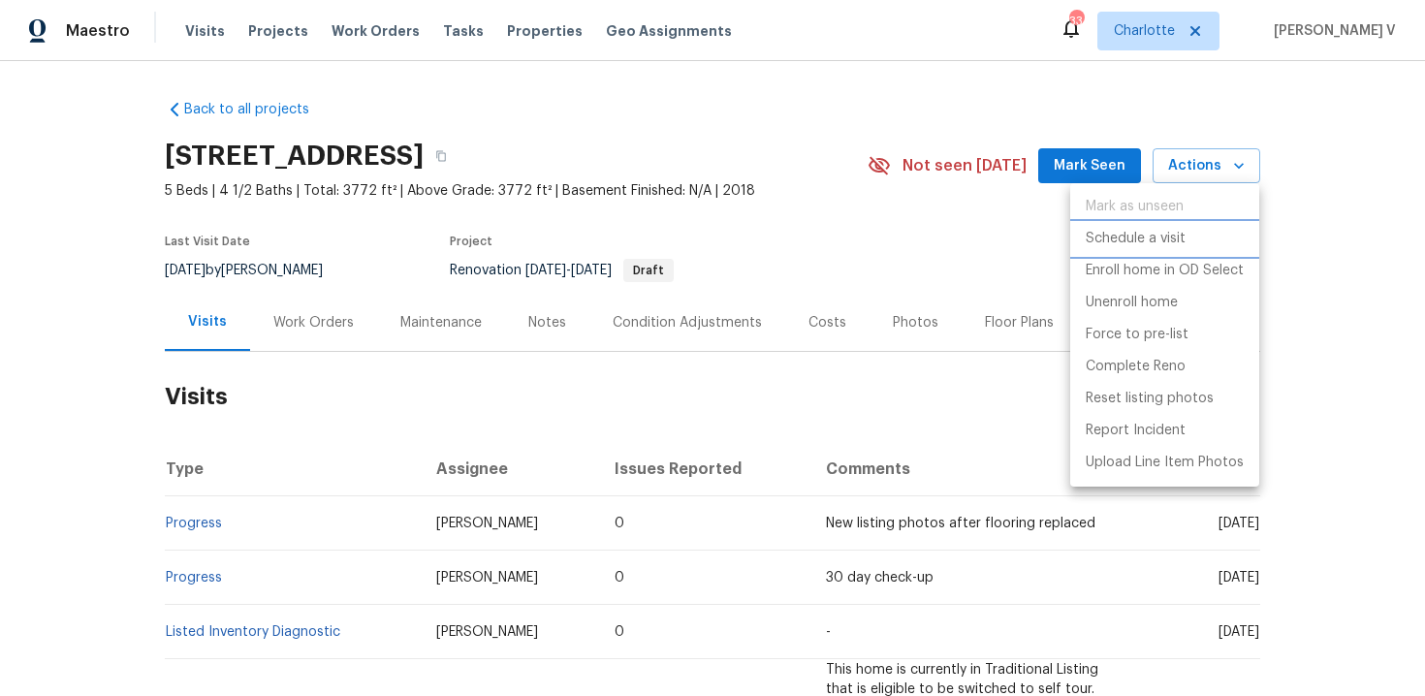
click at [1125, 252] on li "Schedule a visit" at bounding box center [1164, 239] width 189 height 32
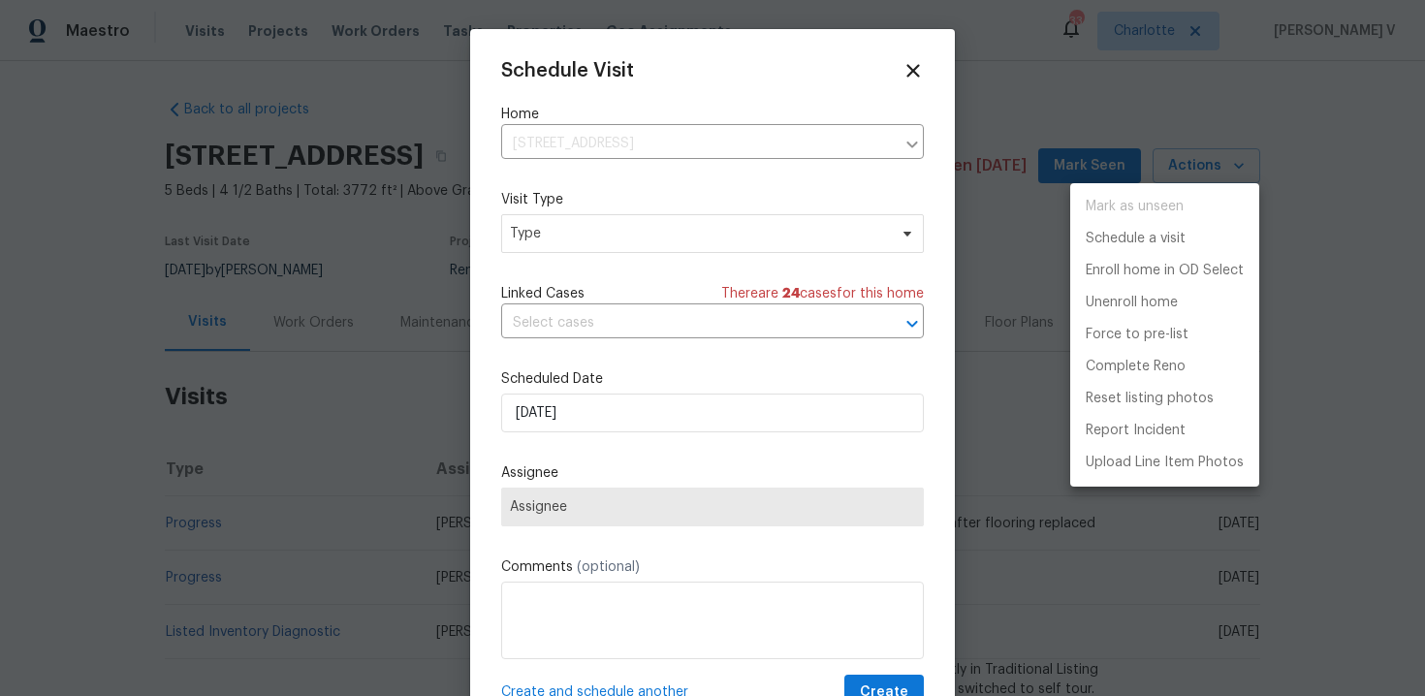
click at [641, 252] on div at bounding box center [712, 348] width 1425 height 696
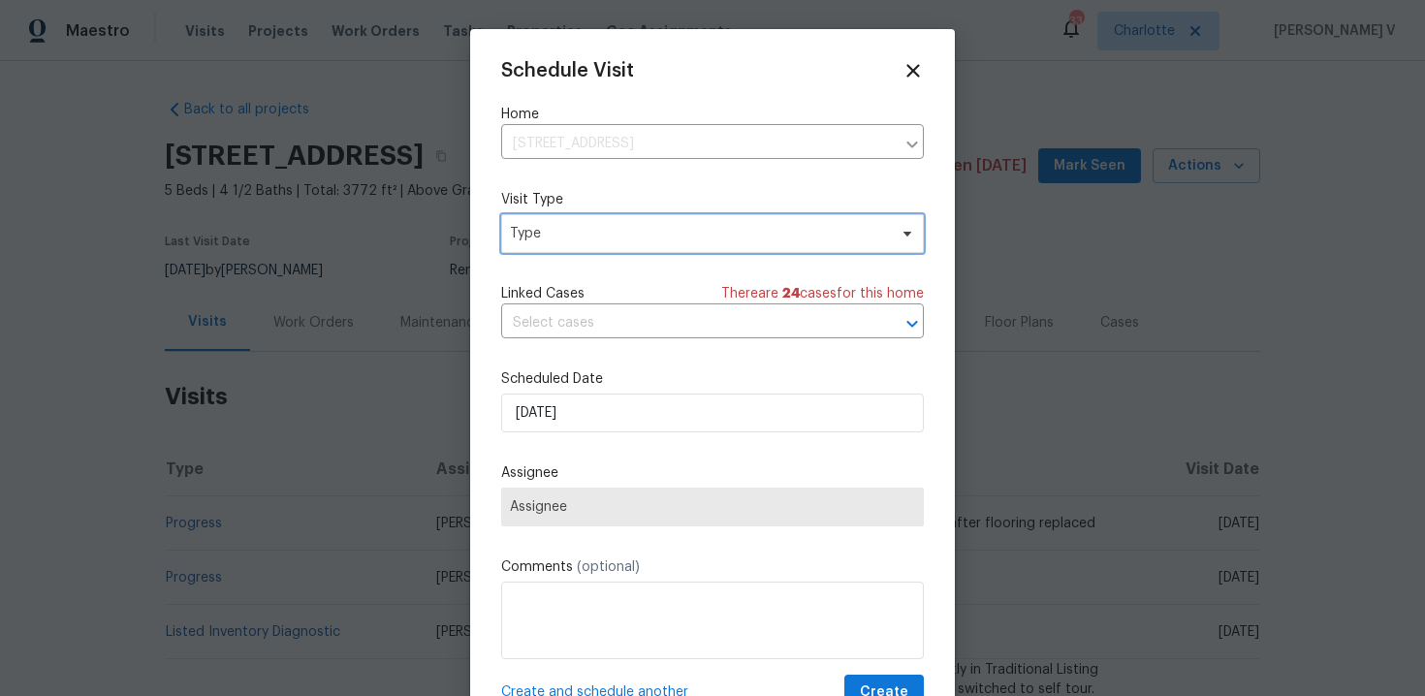
click at [626, 240] on span "Type" at bounding box center [698, 233] width 377 height 19
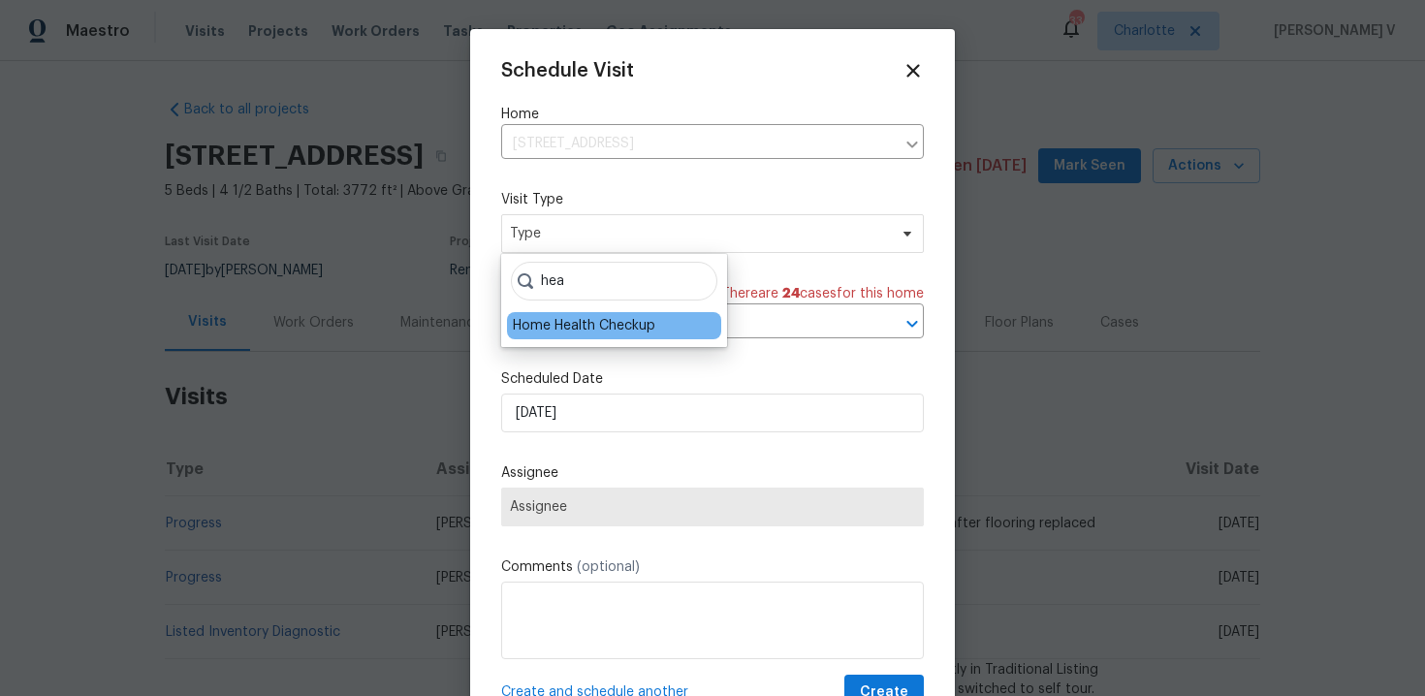
type input "hea"
click at [622, 315] on div "Home Health Checkup" at bounding box center [614, 325] width 214 height 27
click at [562, 316] on div "Home Health Checkup" at bounding box center [584, 325] width 143 height 19
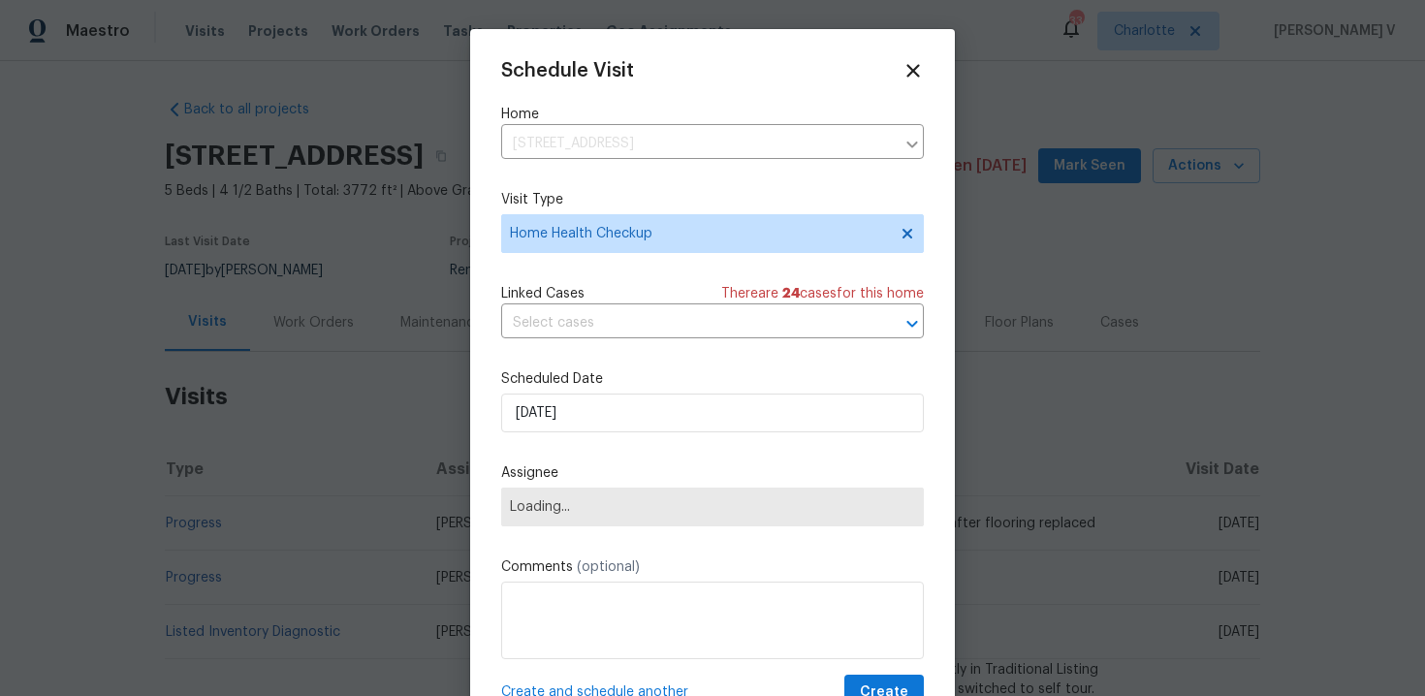
click at [560, 435] on div "Schedule Visit Home 144 Tetcott St, Mooresville, NC 28115 ​ Visit Type Home Hea…" at bounding box center [712, 385] width 423 height 651
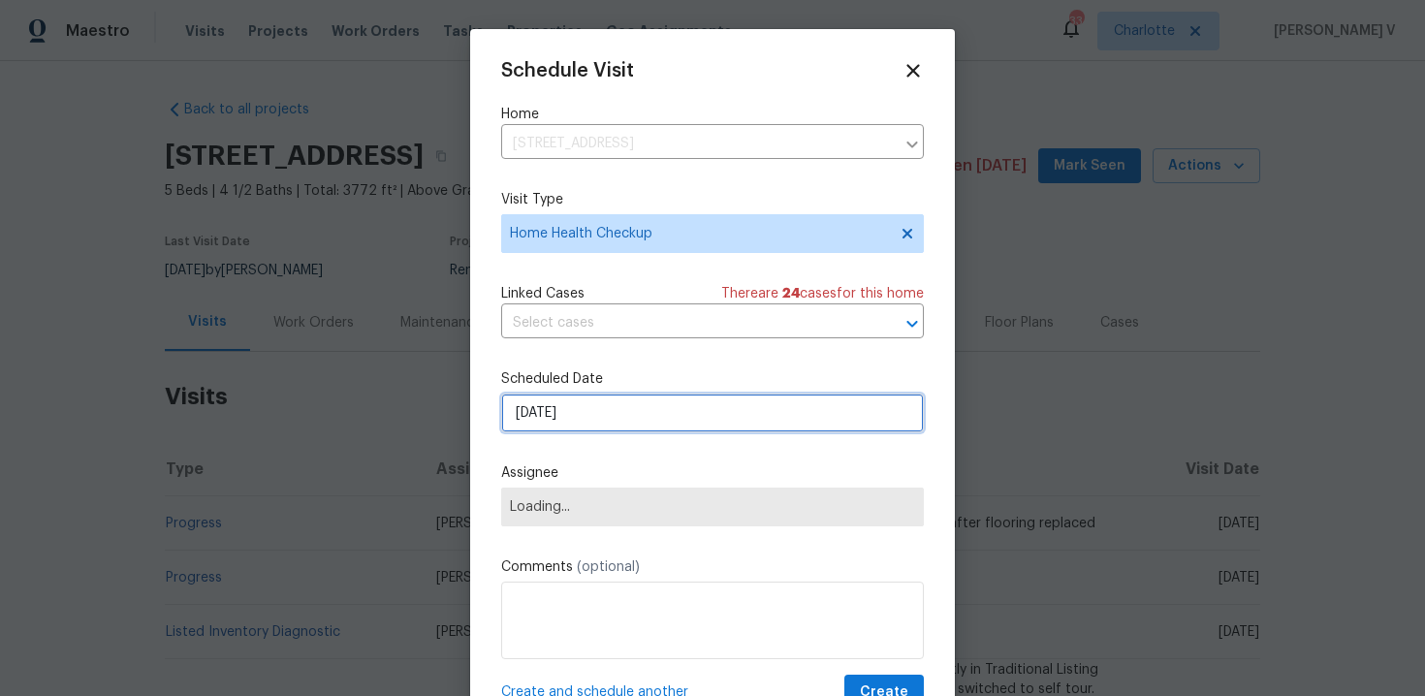
click at [553, 419] on input "26/09/2025" at bounding box center [712, 413] width 423 height 39
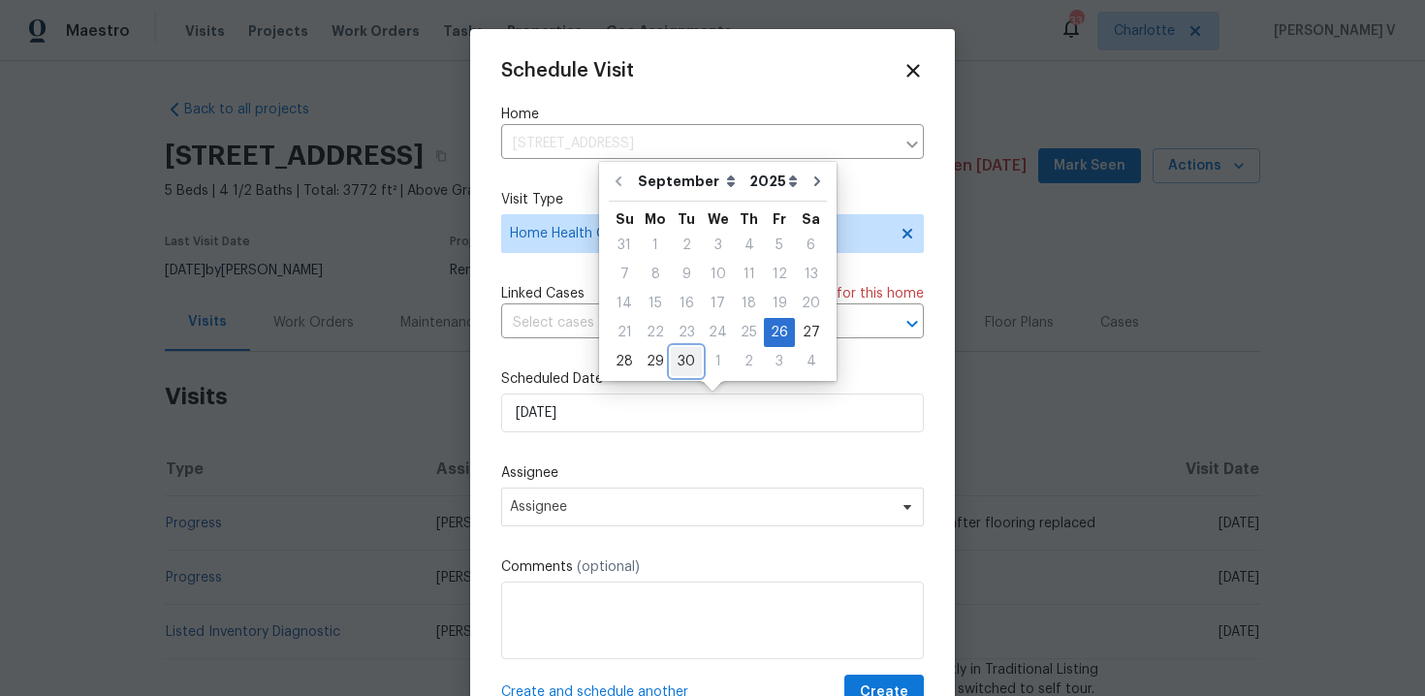
click at [671, 358] on div "30" at bounding box center [686, 361] width 31 height 27
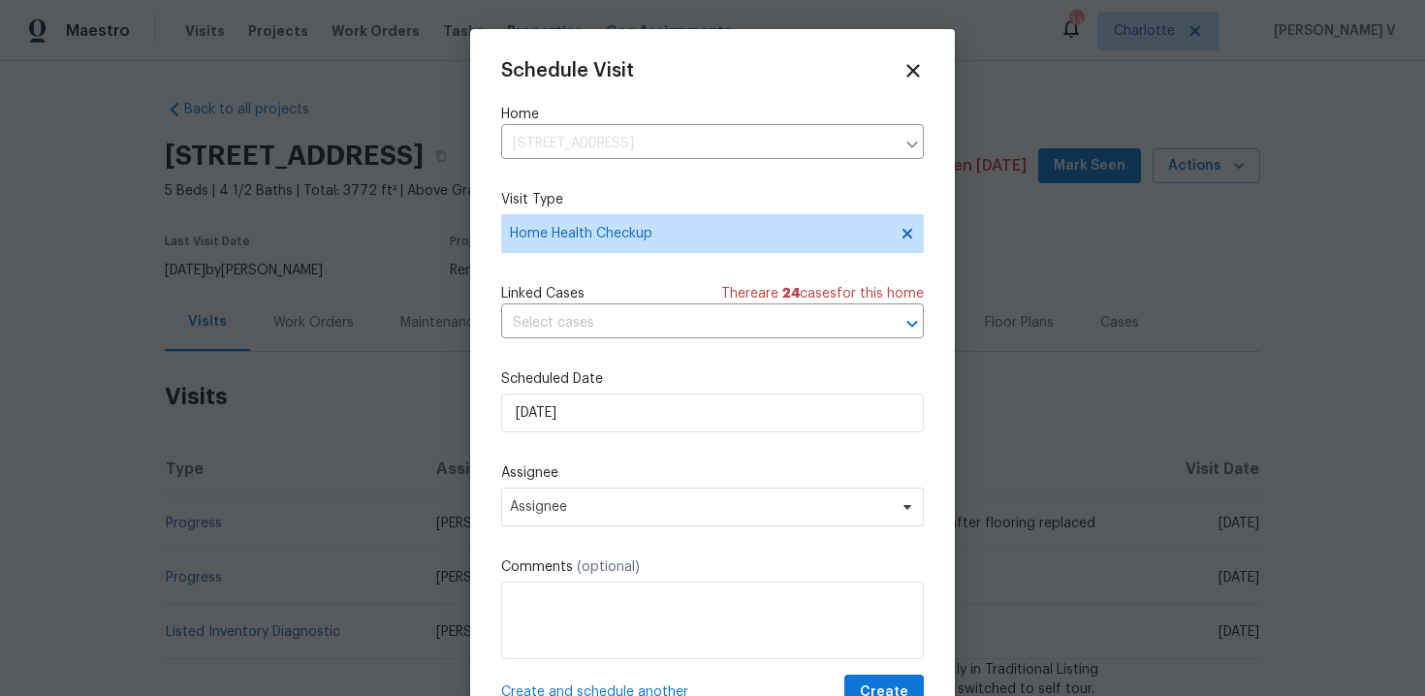
click at [552, 390] on div "Scheduled Date 30/09/2025" at bounding box center [712, 400] width 423 height 63
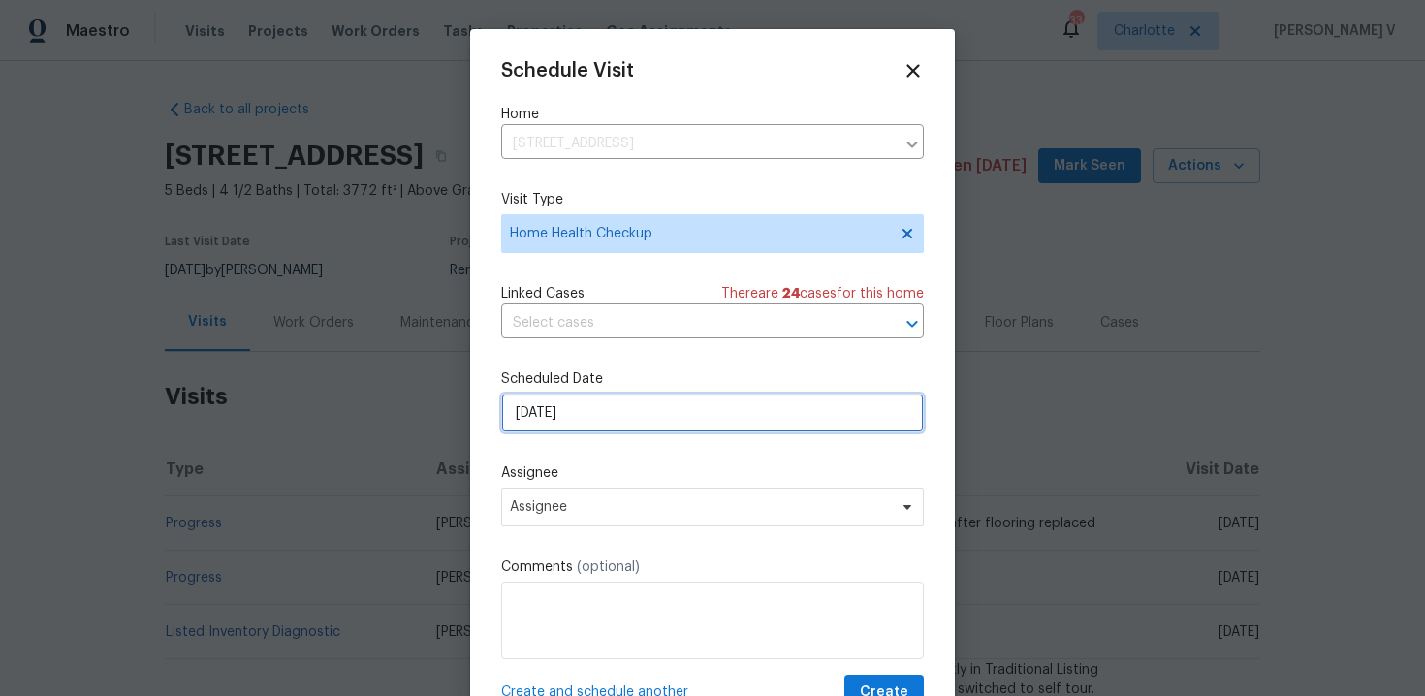
click at [548, 407] on input "30/09/2025" at bounding box center [712, 413] width 423 height 39
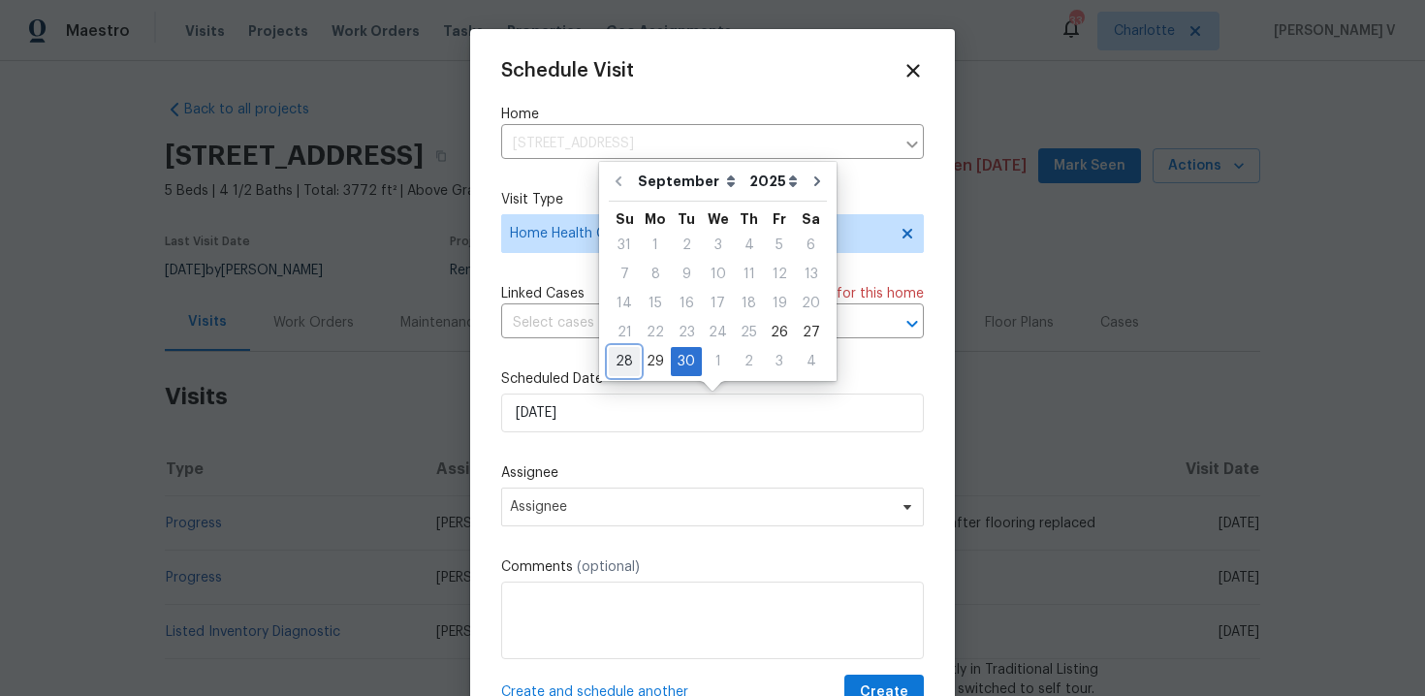
click at [635, 363] on div "28" at bounding box center [624, 361] width 31 height 27
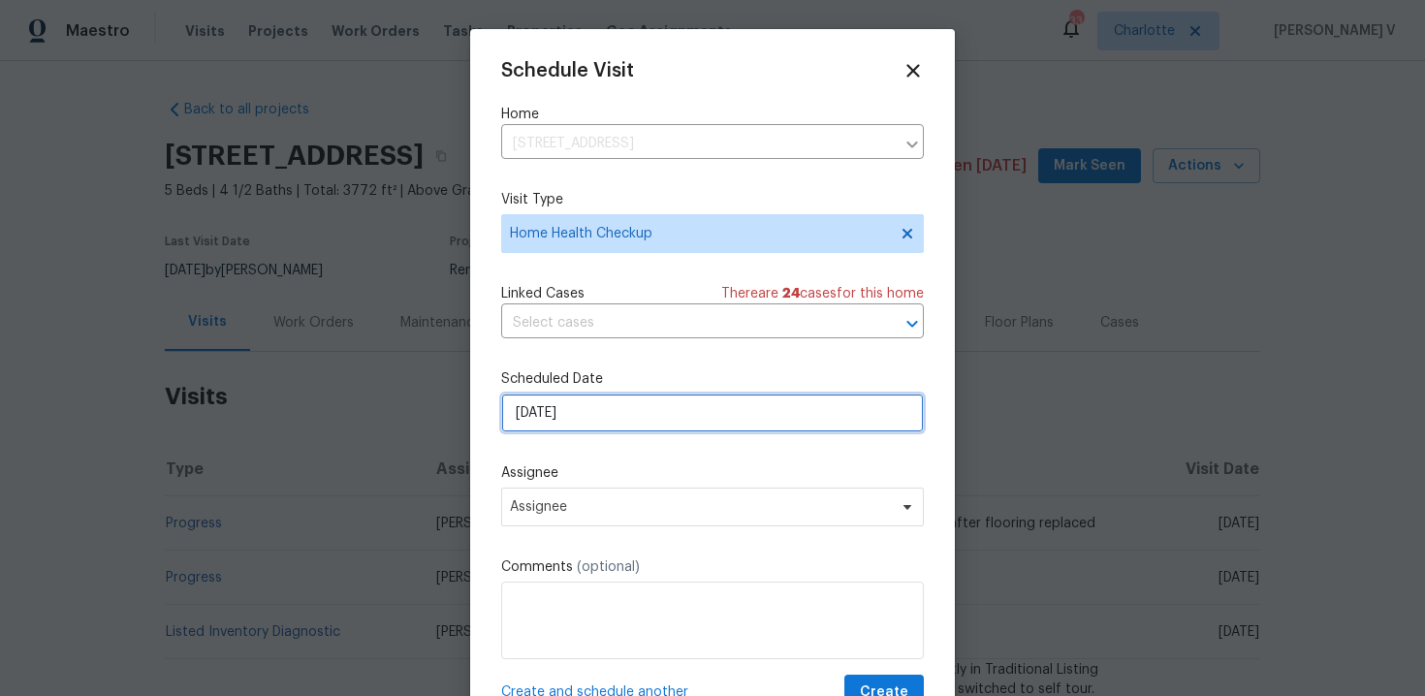
click at [574, 409] on input "28/09/2025" at bounding box center [712, 413] width 423 height 39
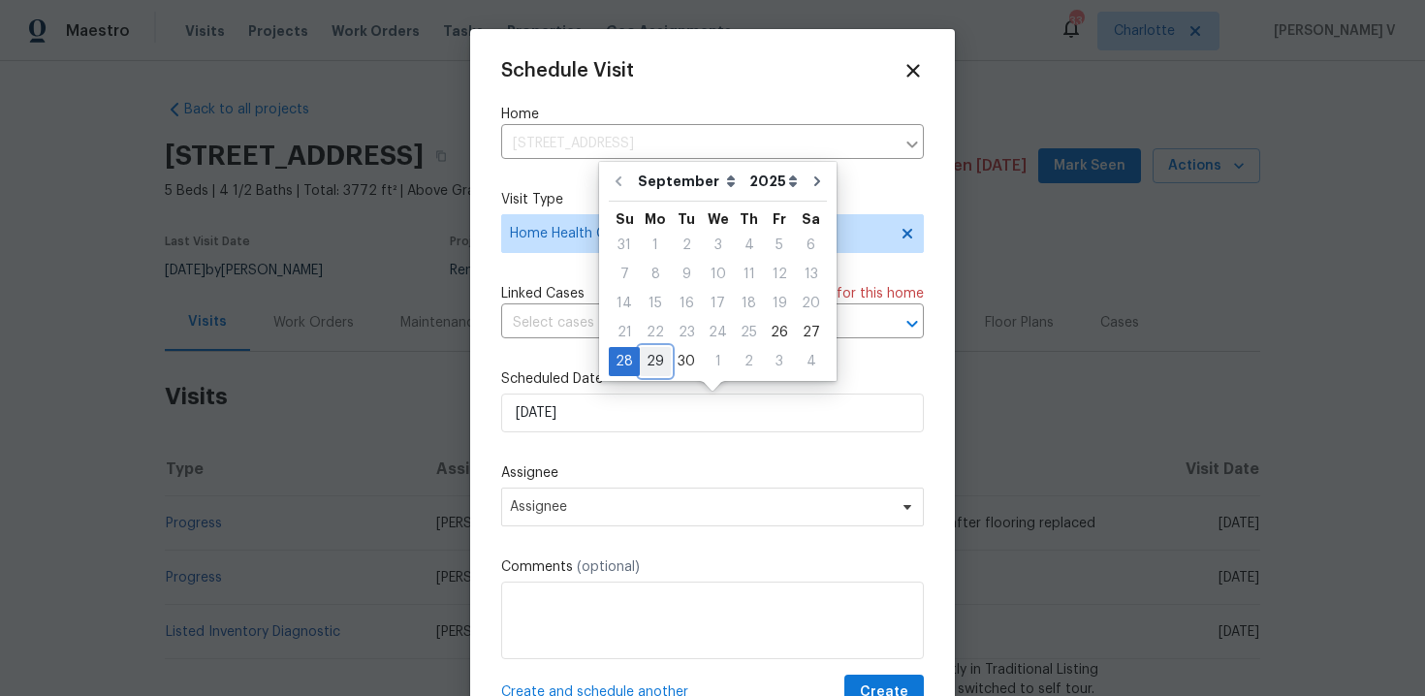
click at [642, 368] on div "29" at bounding box center [655, 361] width 31 height 27
type input "29/09/2025"
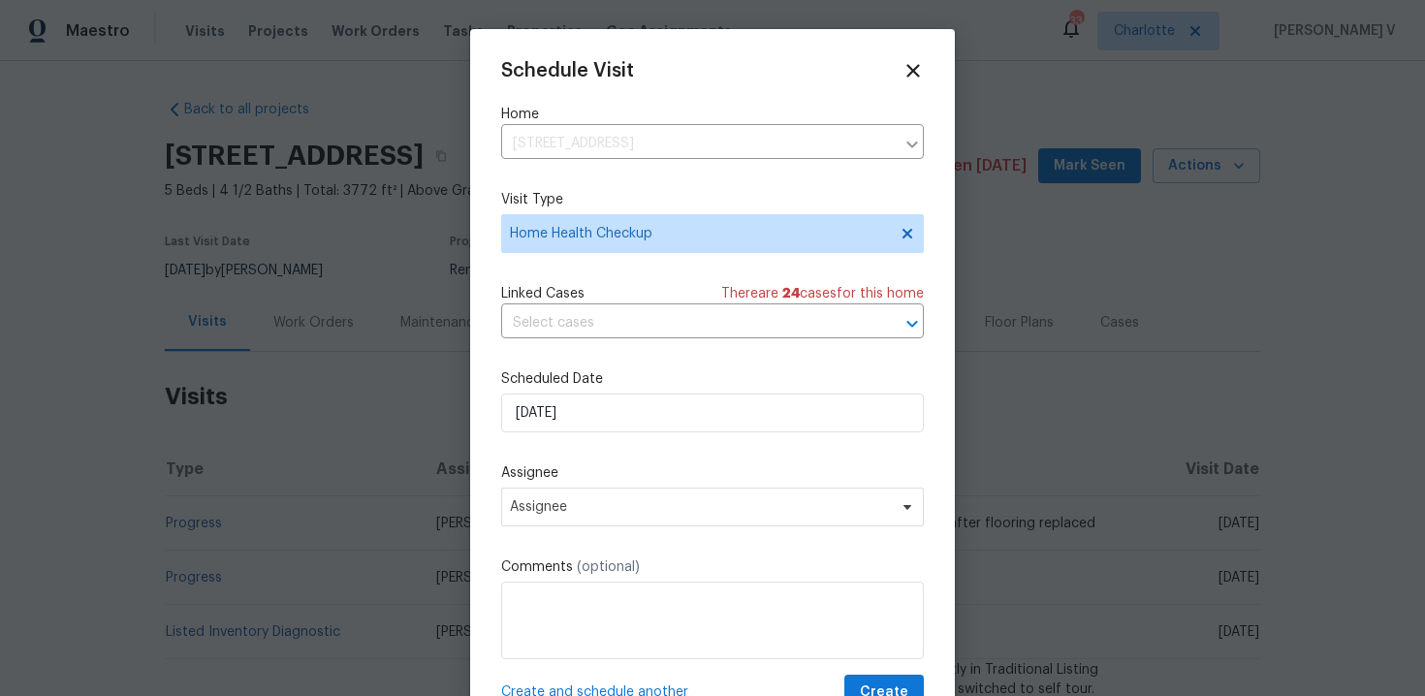
click at [579, 531] on div "Schedule Visit Home 144 Tetcott St, Mooresville, NC 28115 ​ Visit Type Home Hea…" at bounding box center [712, 385] width 423 height 651
click at [605, 505] on span "Assignee" at bounding box center [700, 507] width 380 height 16
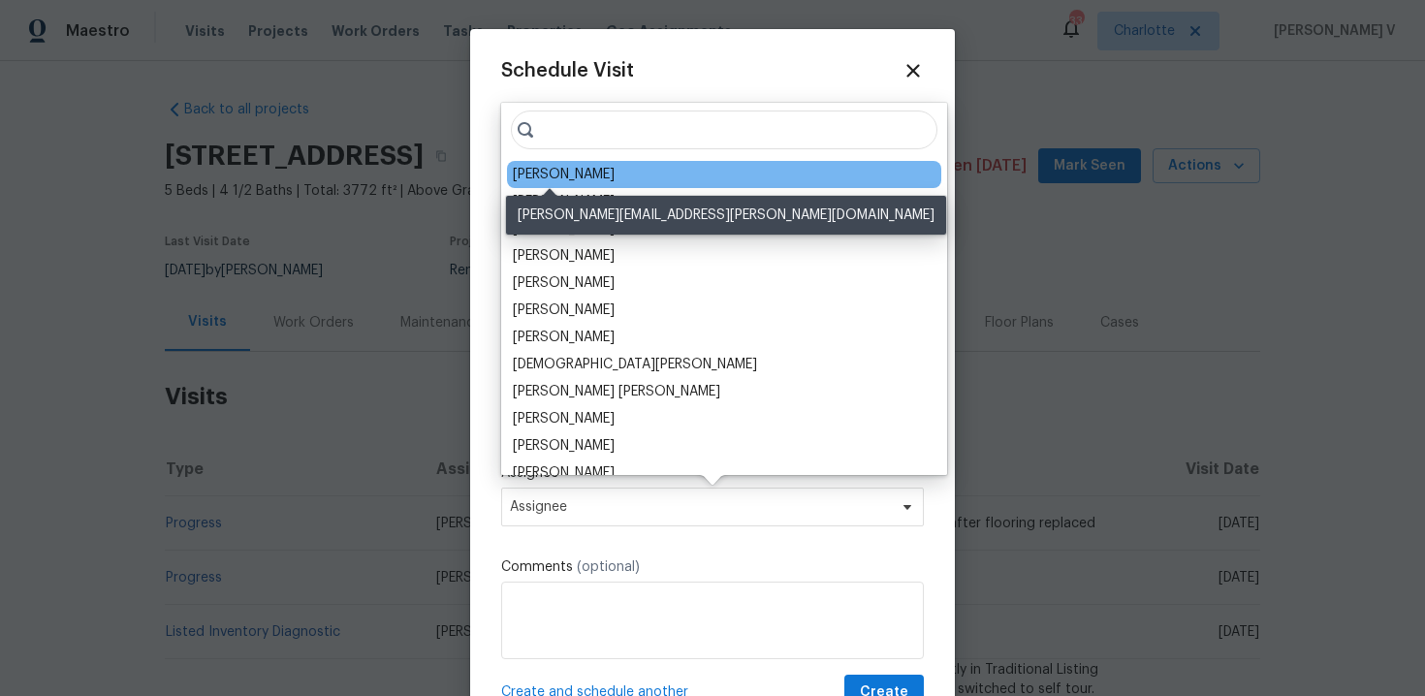
click at [565, 175] on div "Greg Janiak" at bounding box center [564, 174] width 102 height 19
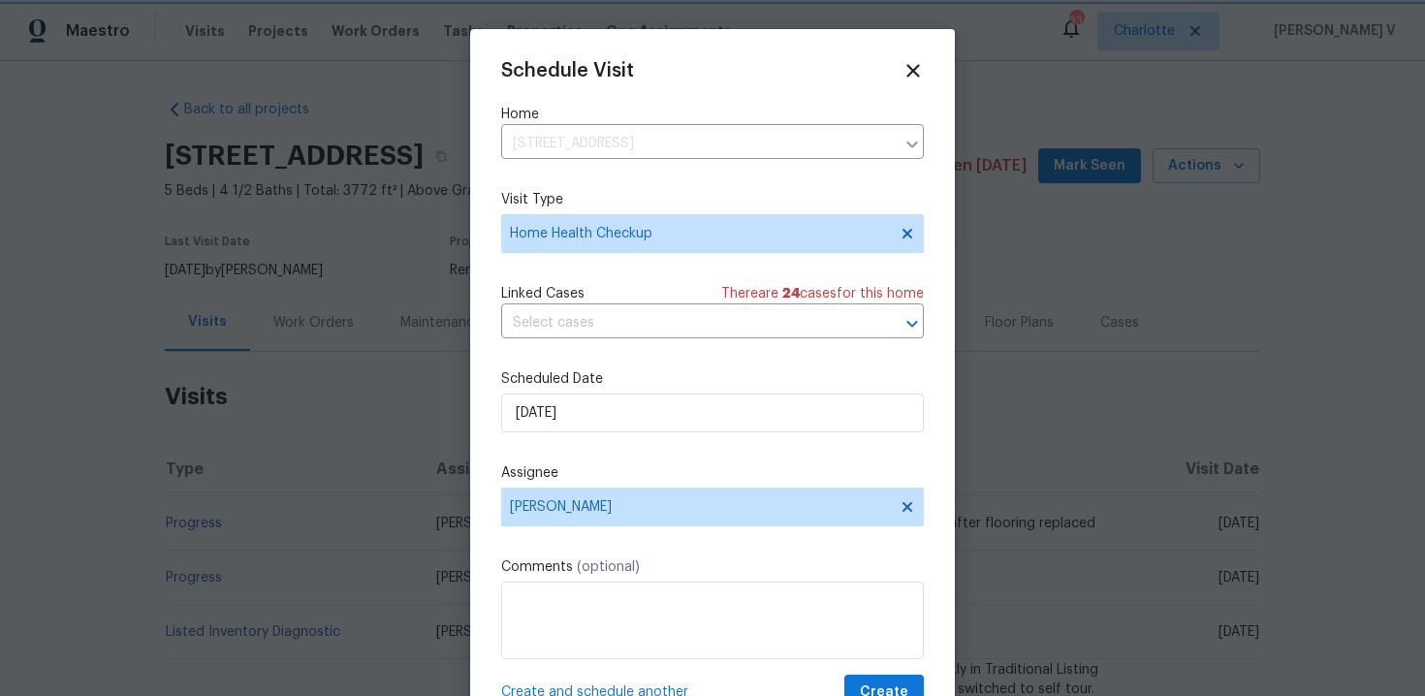
scroll to position [35, 0]
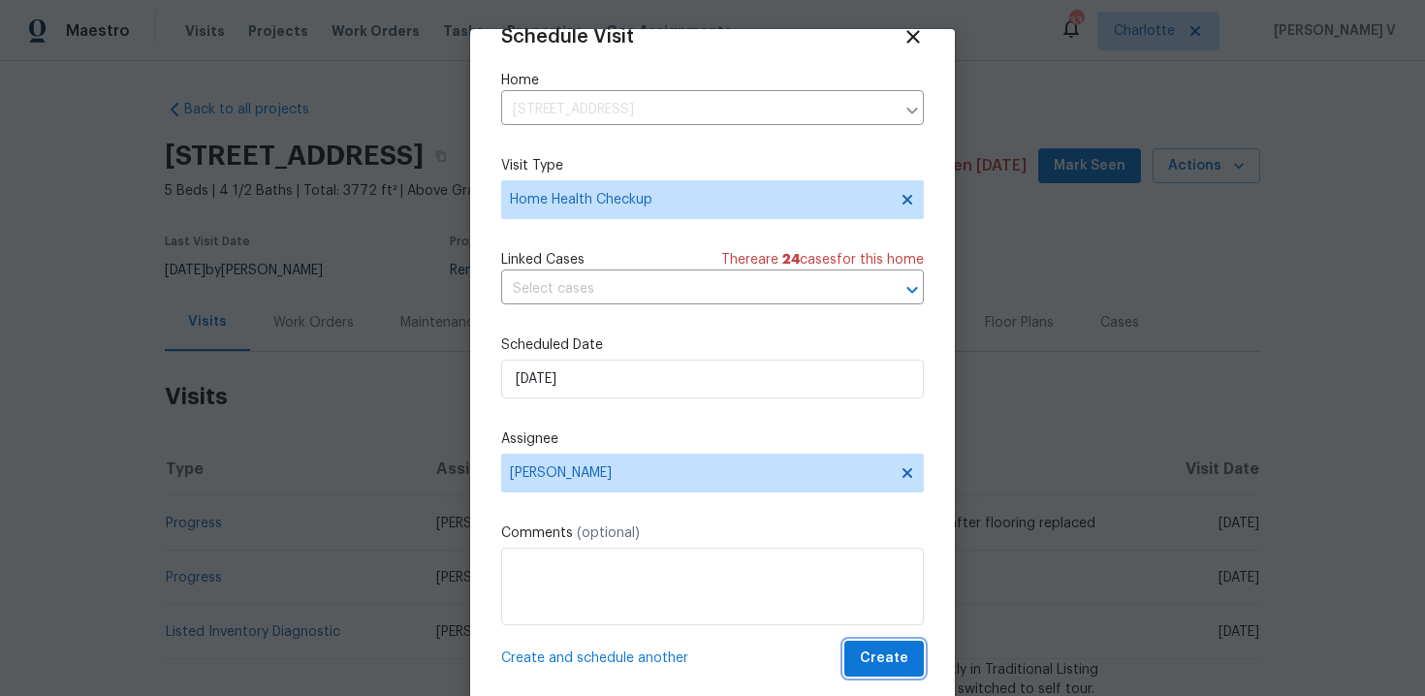
click at [870, 655] on span "Create" at bounding box center [884, 659] width 48 height 24
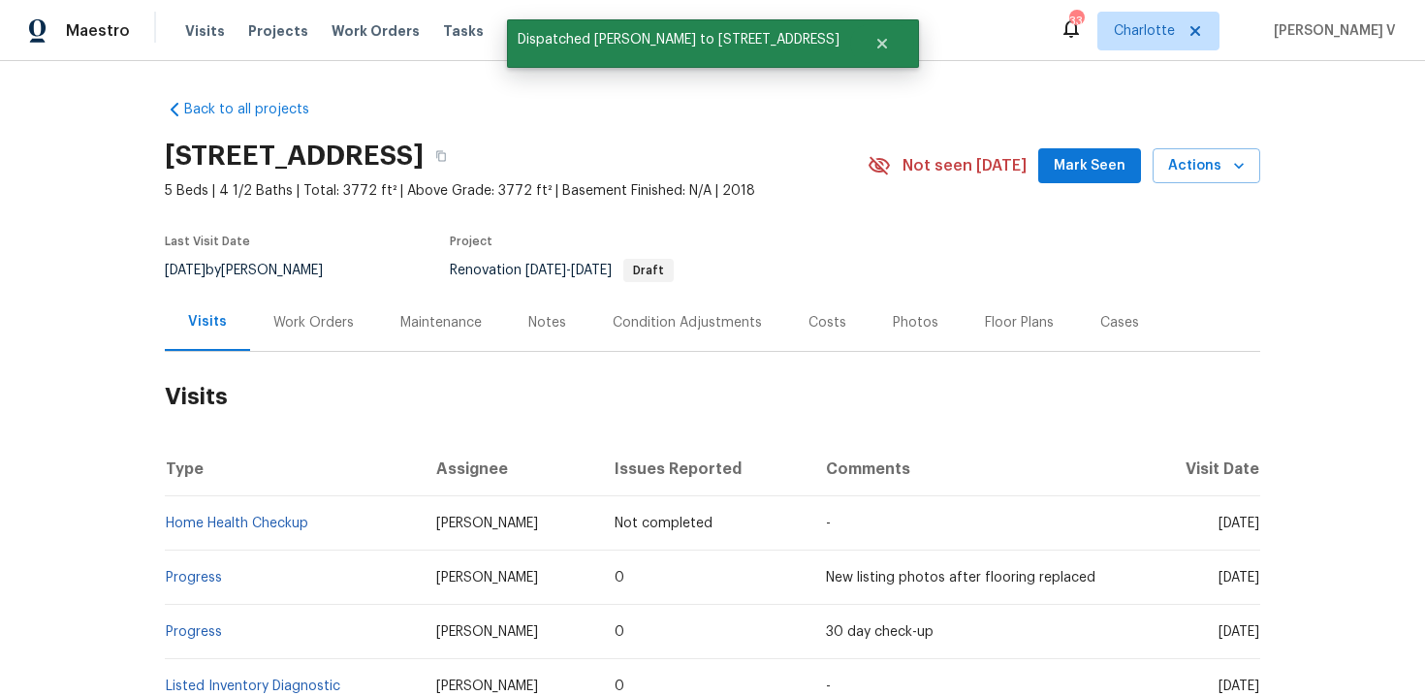
click at [359, 516] on td "Home Health Checkup" at bounding box center [293, 523] width 256 height 54
copy link "Home Health Checkup"
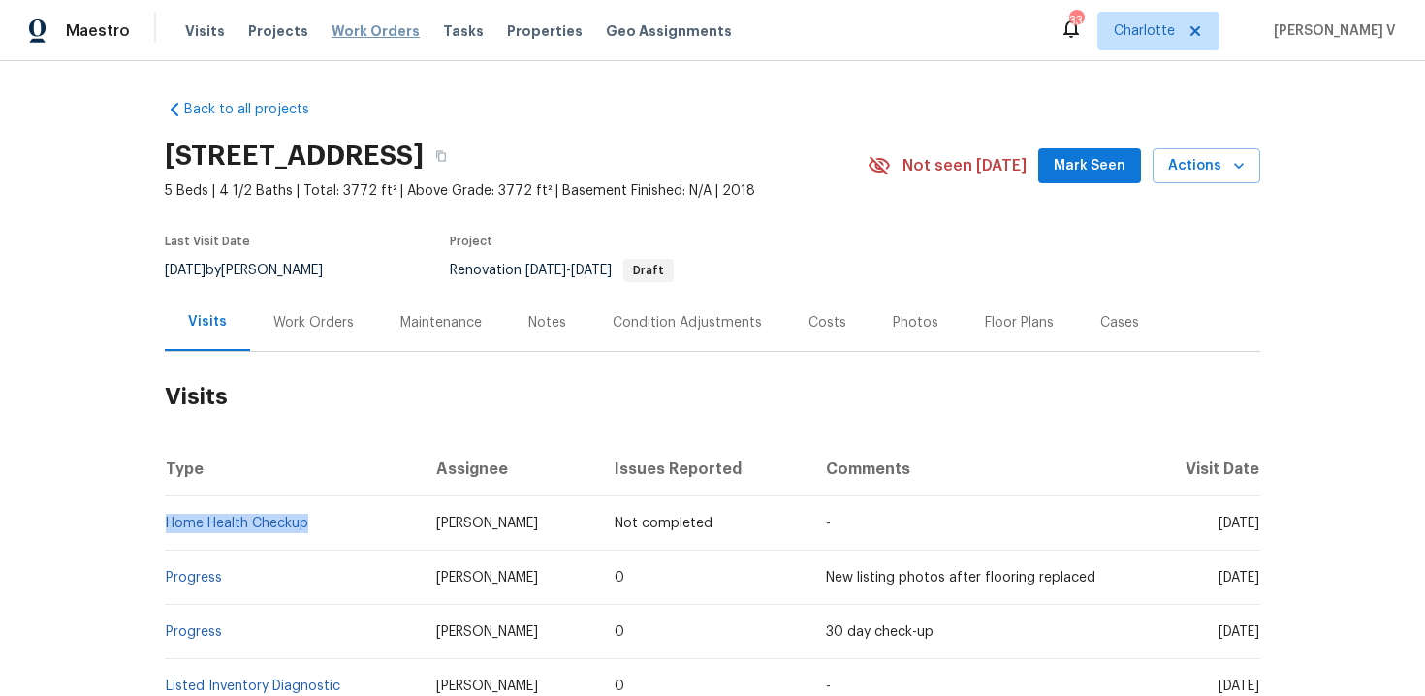
click at [366, 32] on span "Work Orders" at bounding box center [376, 30] width 88 height 19
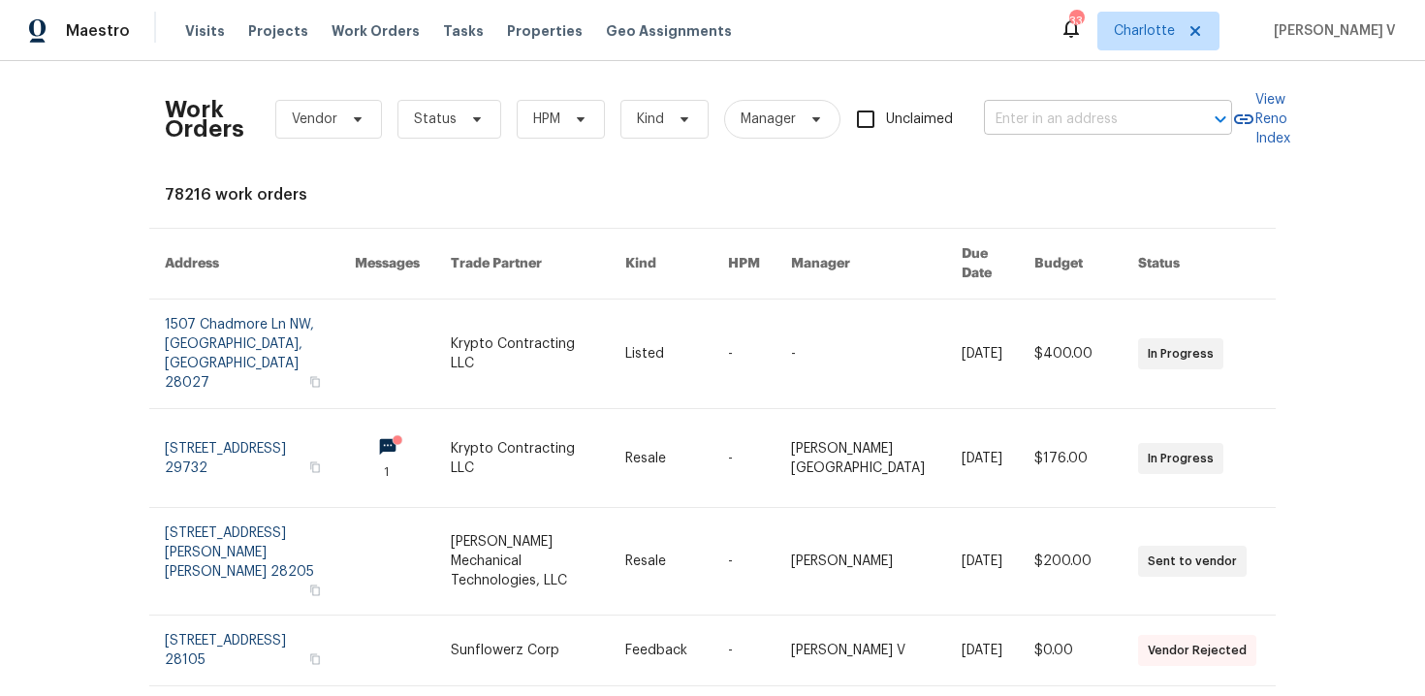
click at [1050, 118] on input "text" at bounding box center [1081, 120] width 194 height 30
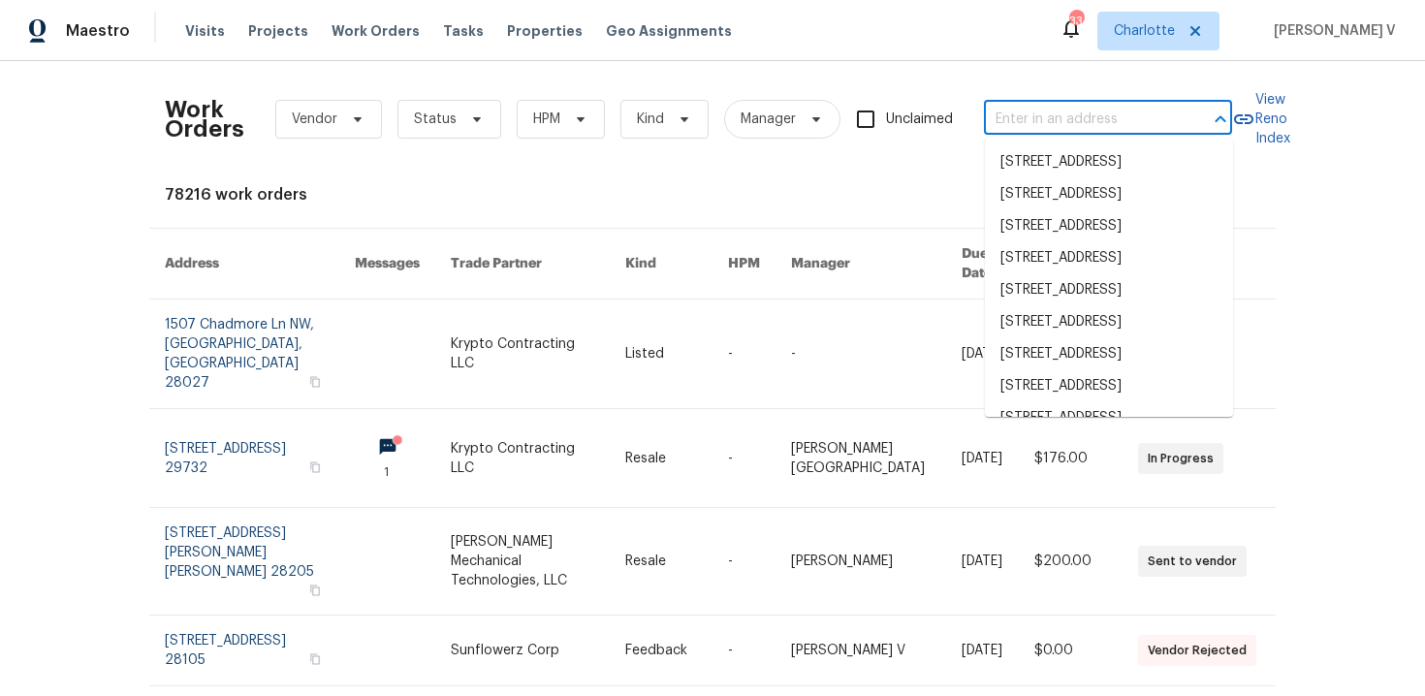
paste input "4131 Doe Ridge Ln , Lancaster, SC 29720"
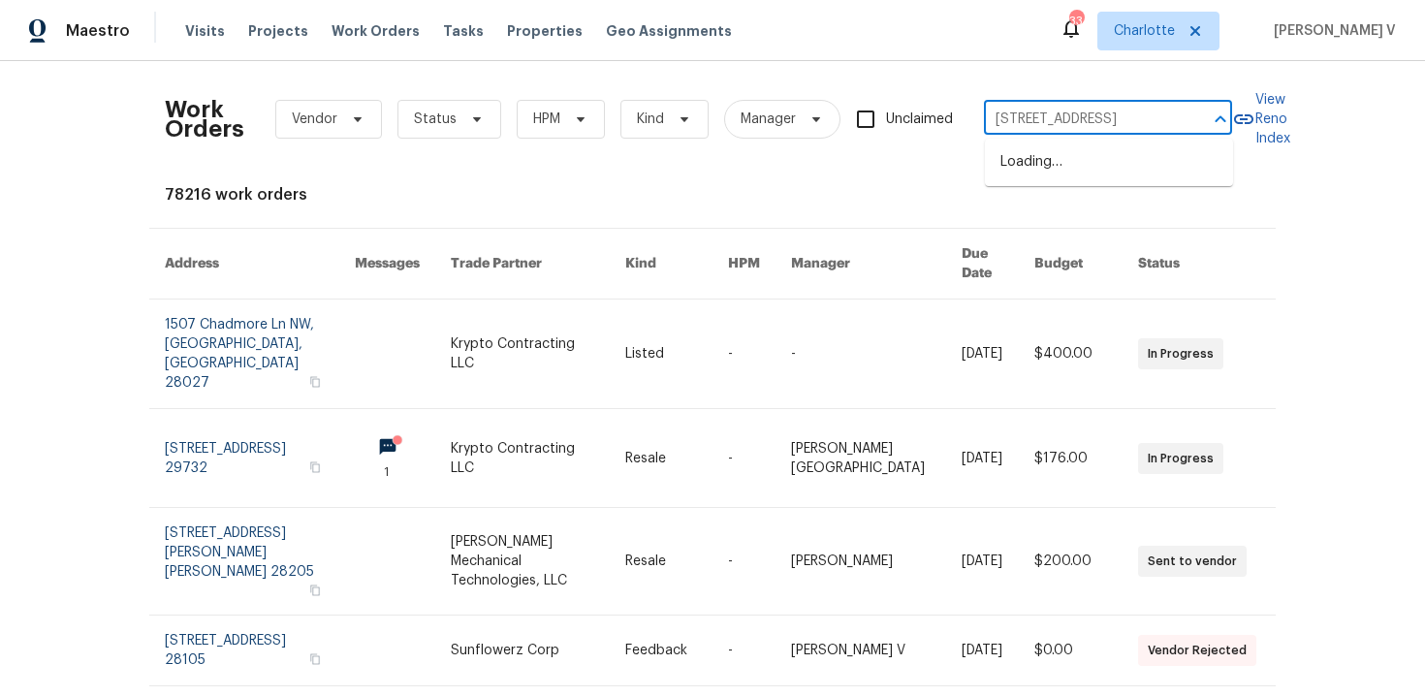
scroll to position [0, 74]
drag, startPoint x: 1098, startPoint y: 126, endPoint x: 1247, endPoint y: 126, distance: 149.3
click at [1247, 126] on div "Work Orders Vendor Status HPM Kind Manager Unclaimed 4131 Doe Ridge Ln , Lancas…" at bounding box center [713, 119] width 1096 height 85
type input "4131 Doe Ridge Ln"
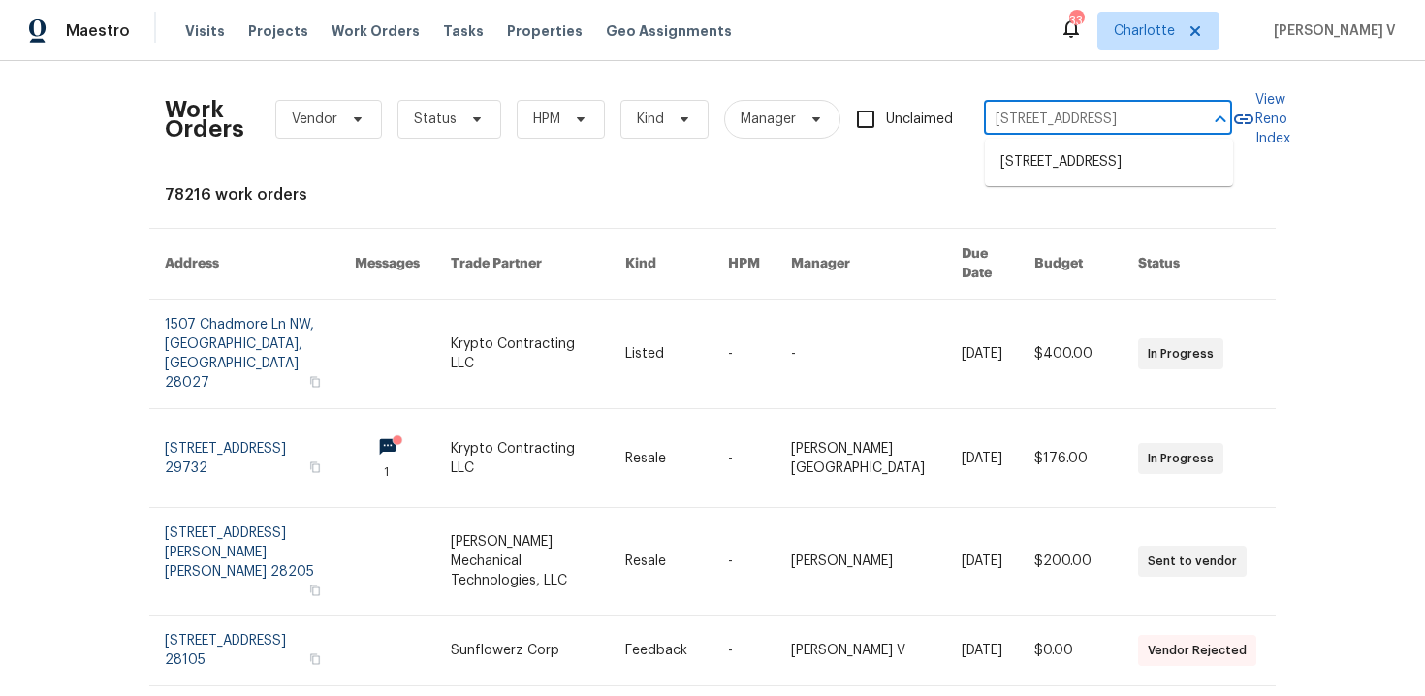
click at [1135, 150] on li "4131 Doe Ridge Ln, Lancaster, SC 29720" at bounding box center [1109, 162] width 248 height 32
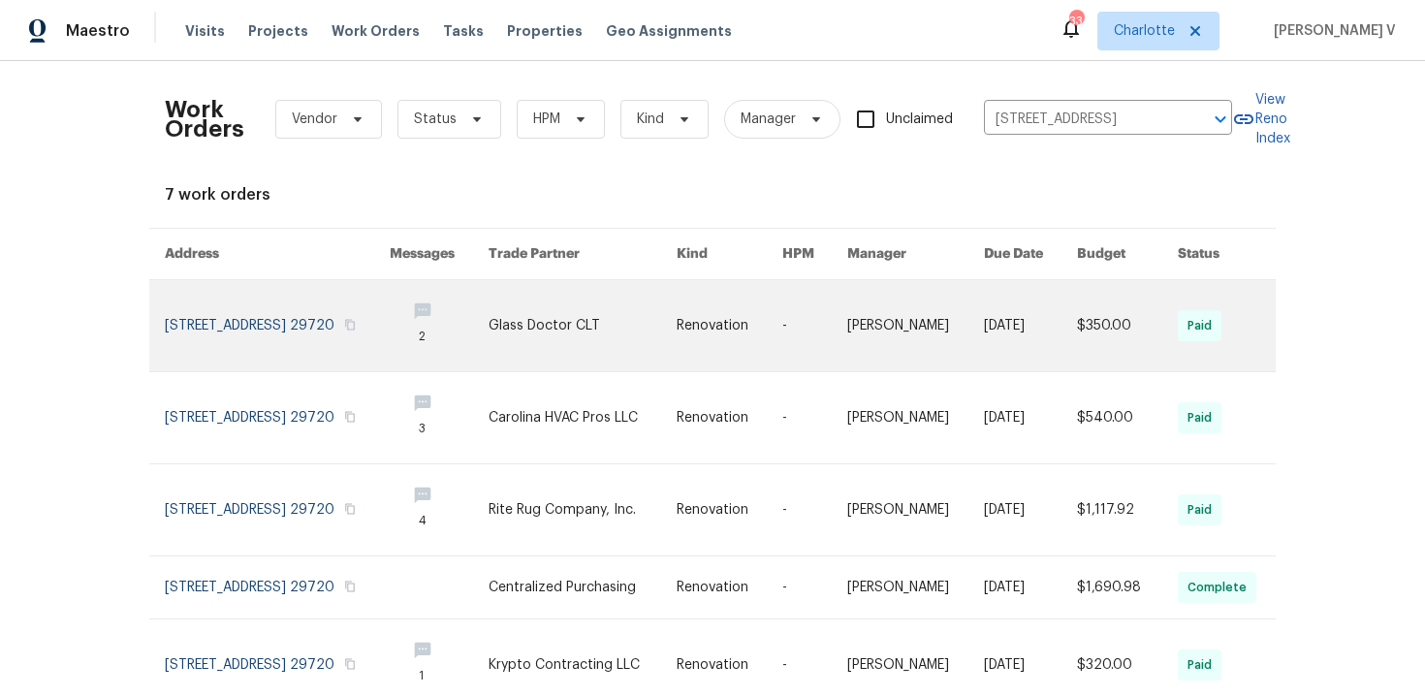
click at [265, 322] on link at bounding box center [277, 325] width 225 height 91
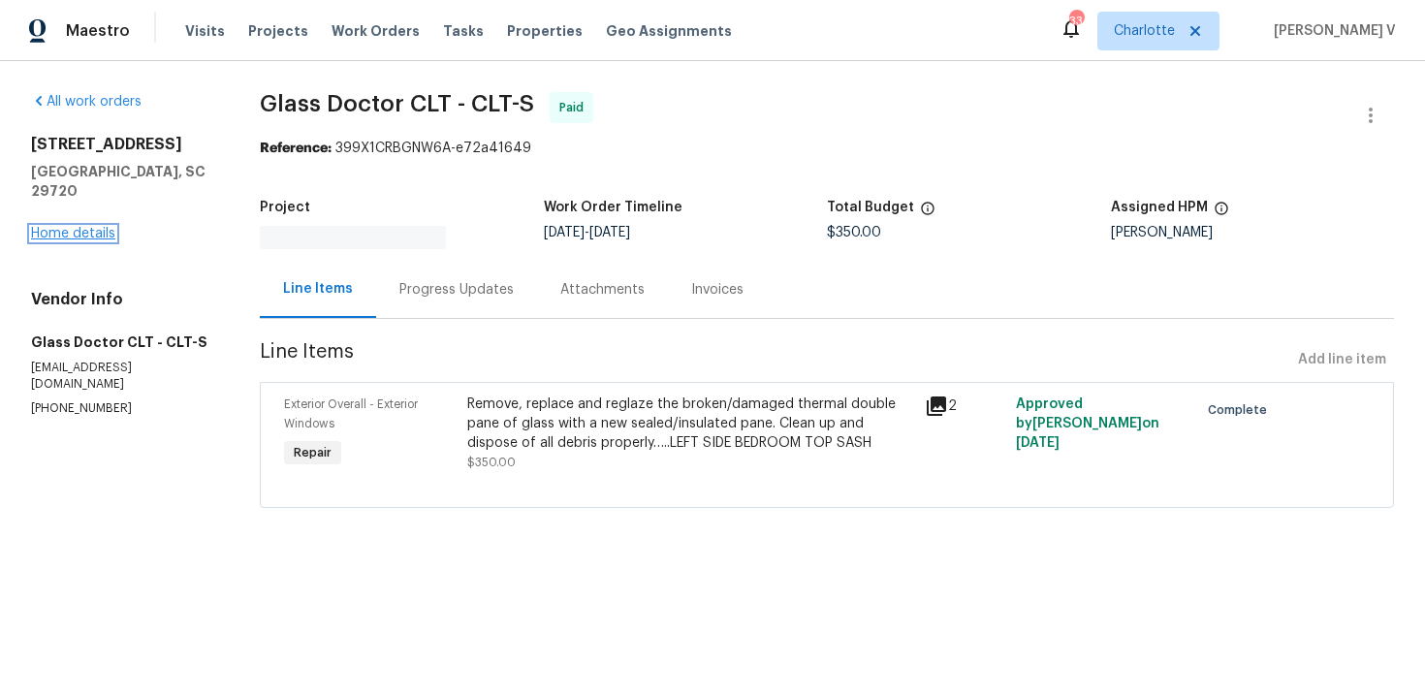
click at [72, 227] on link "Home details" at bounding box center [73, 234] width 84 height 14
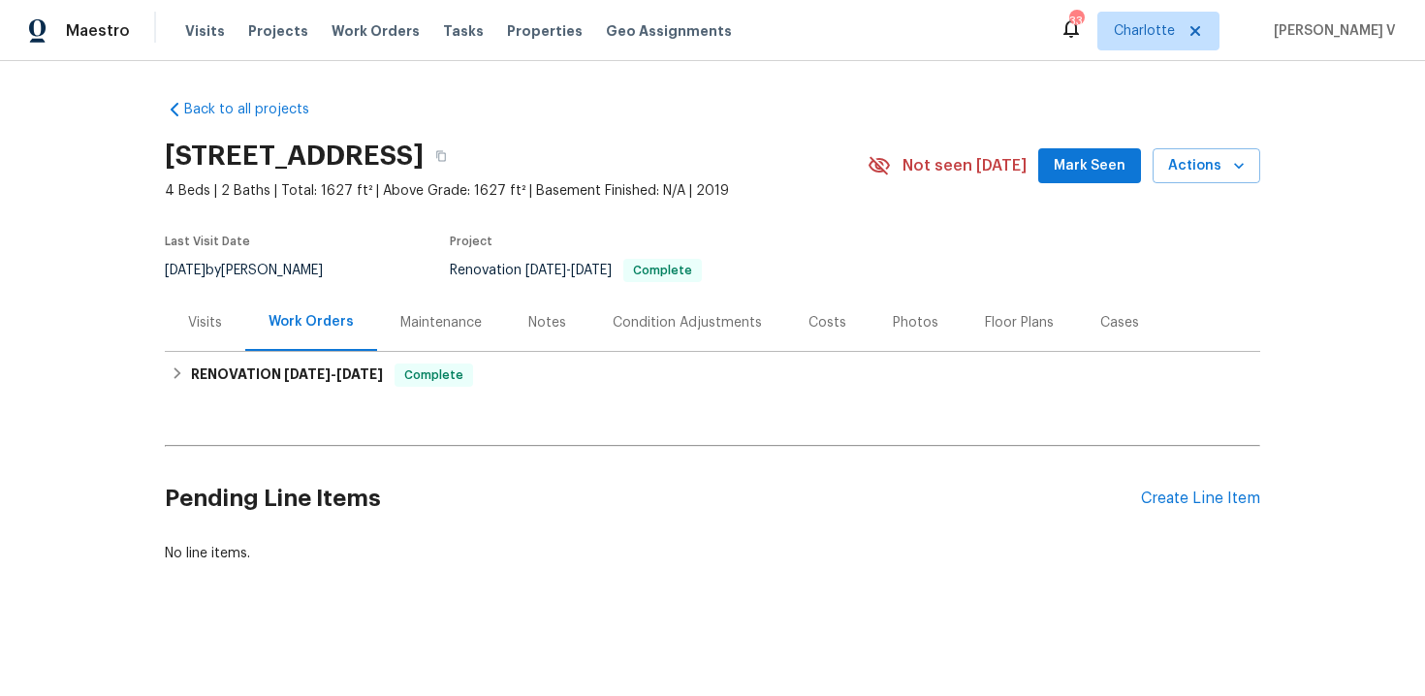
click at [212, 309] on div "Visits" at bounding box center [205, 322] width 80 height 57
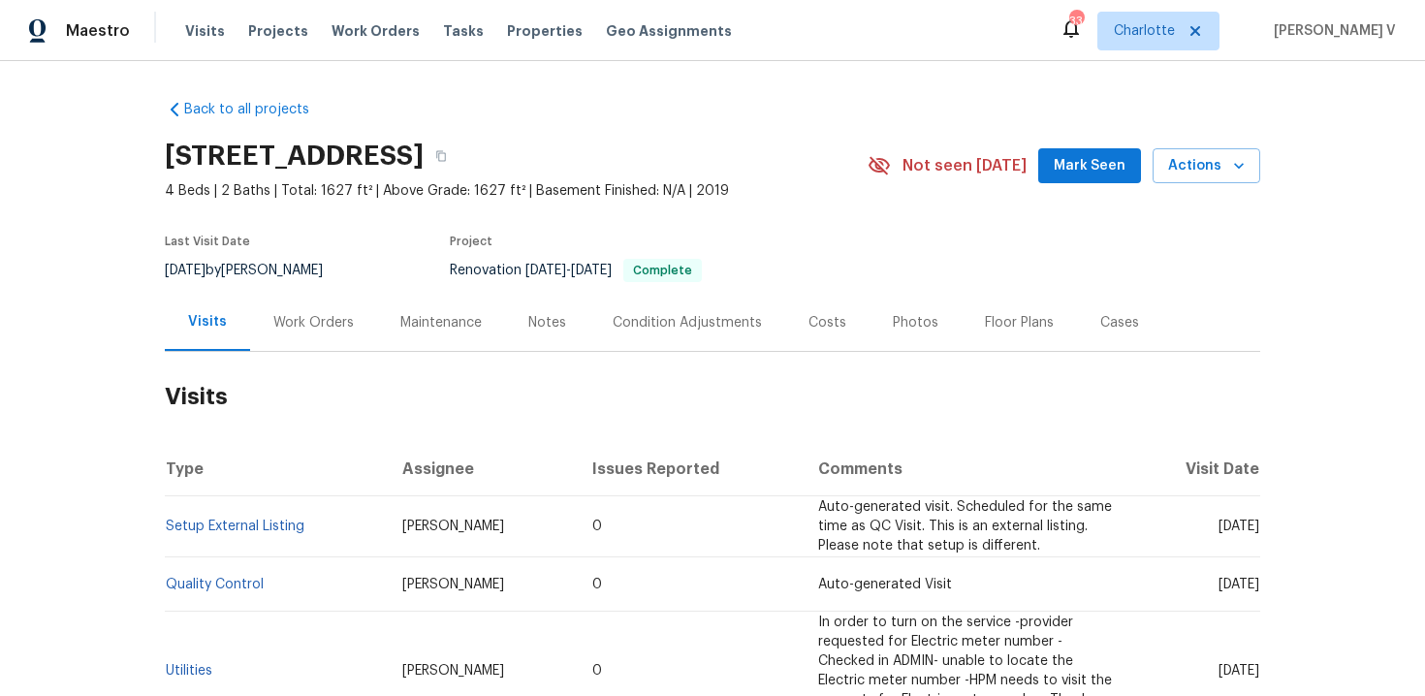
scroll to position [20, 0]
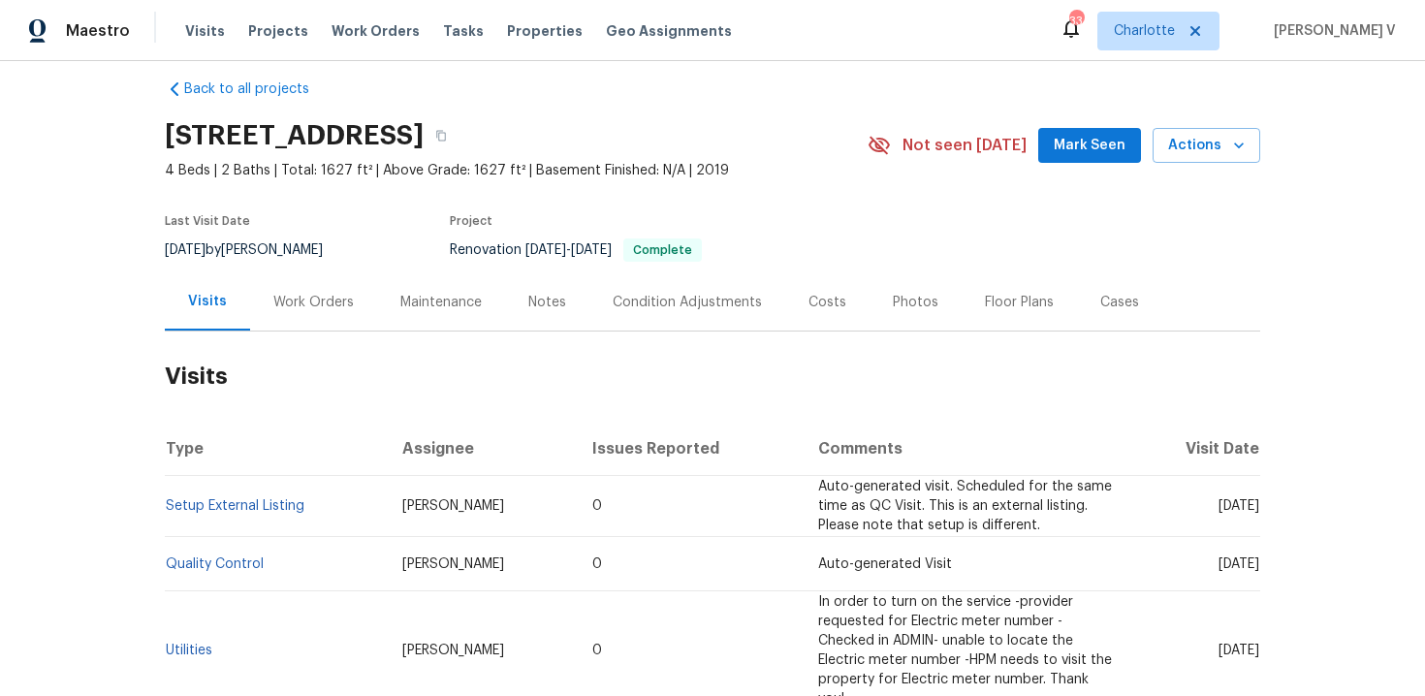
click at [1177, 164] on div "4131 Doe Ridge Ln, Lancaster, SC 29720 4 Beds | 2 Baths | Total: 1627 ft² | Abo…" at bounding box center [713, 146] width 1096 height 70
click at [1200, 150] on span "Actions" at bounding box center [1206, 146] width 77 height 24
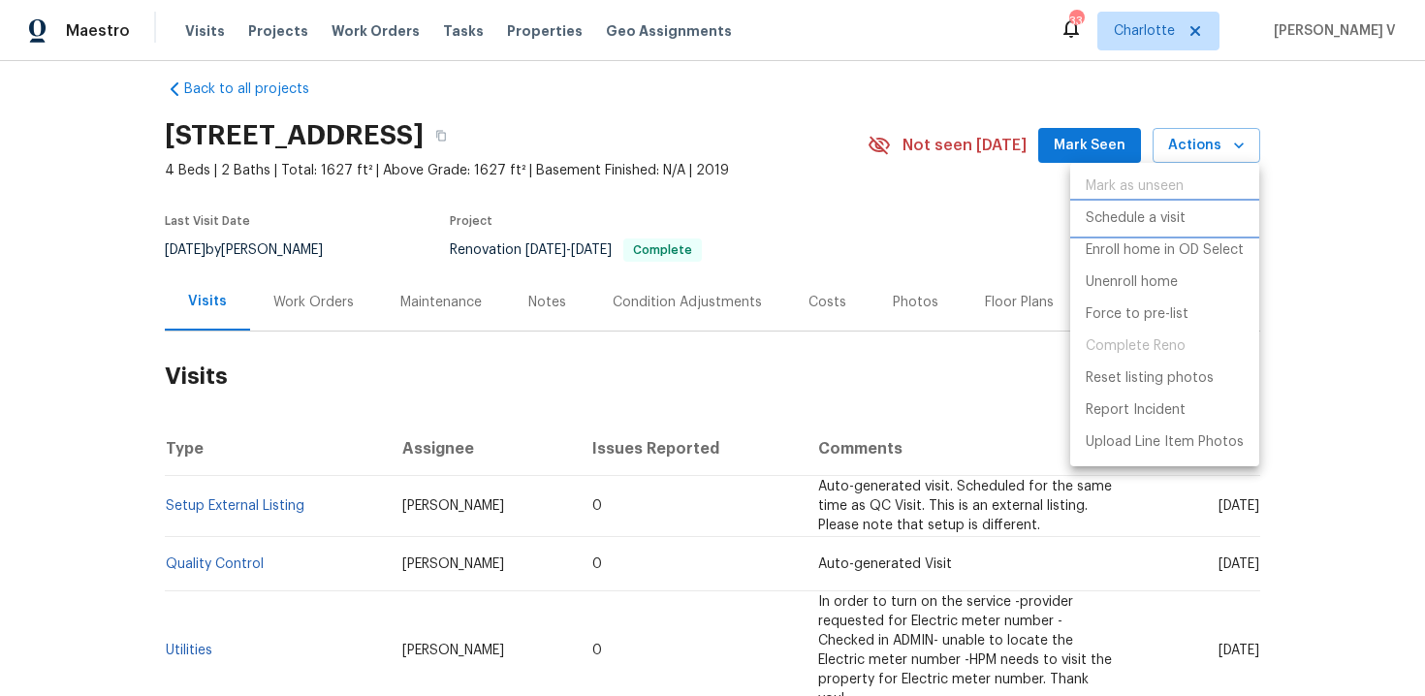
click at [1139, 213] on p "Schedule a visit" at bounding box center [1136, 218] width 100 height 20
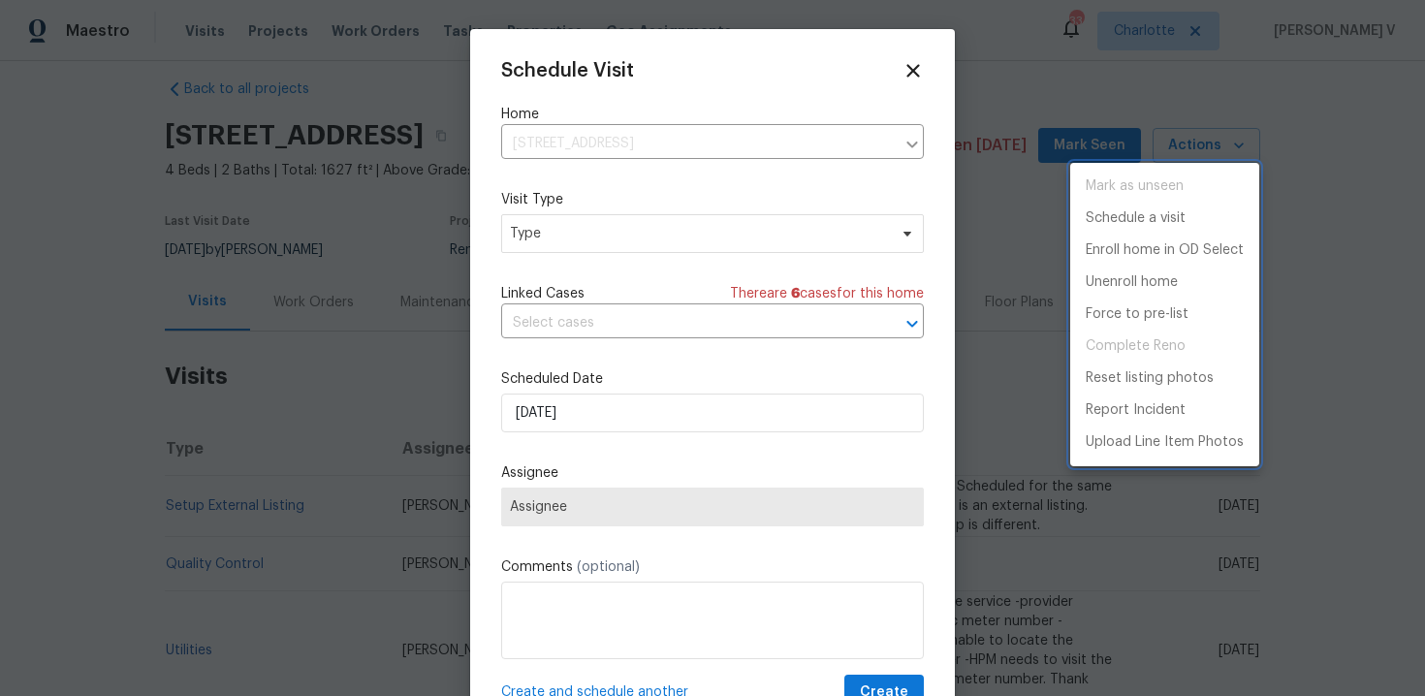
click at [640, 235] on div at bounding box center [712, 348] width 1425 height 696
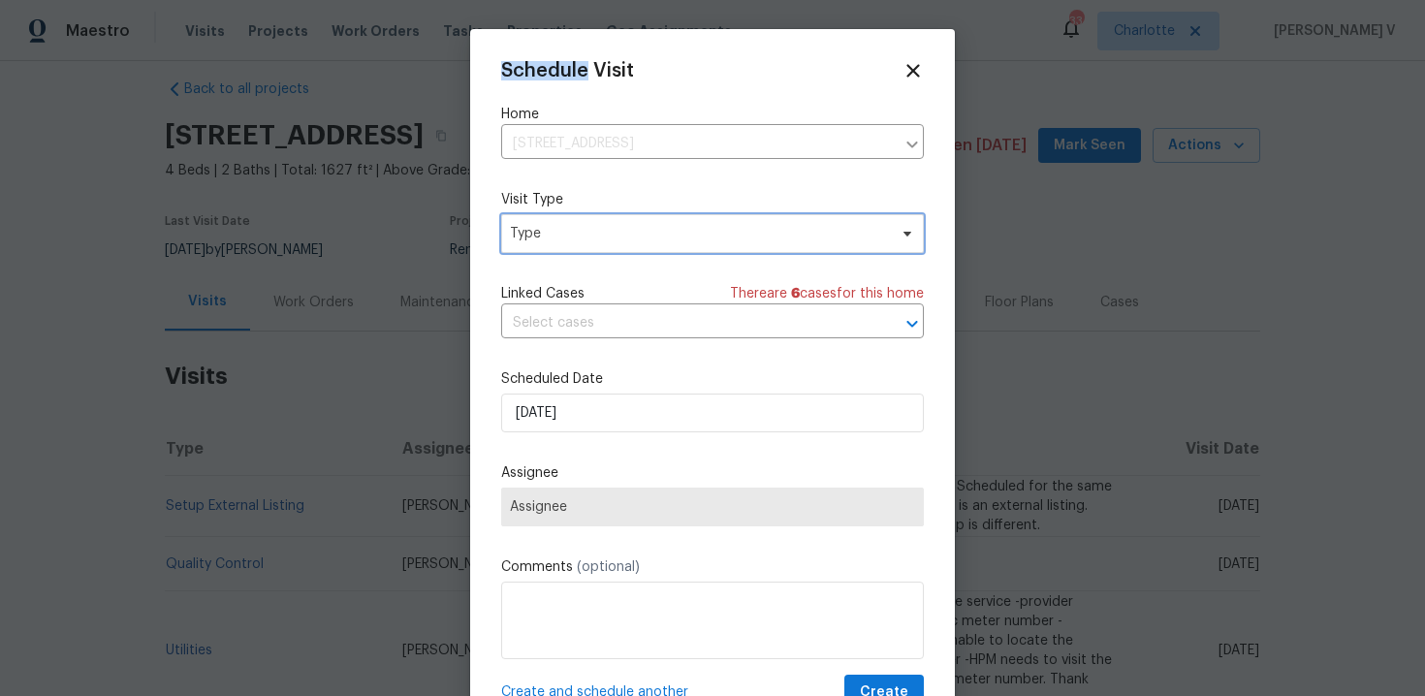
click at [640, 235] on span "Type" at bounding box center [698, 233] width 377 height 19
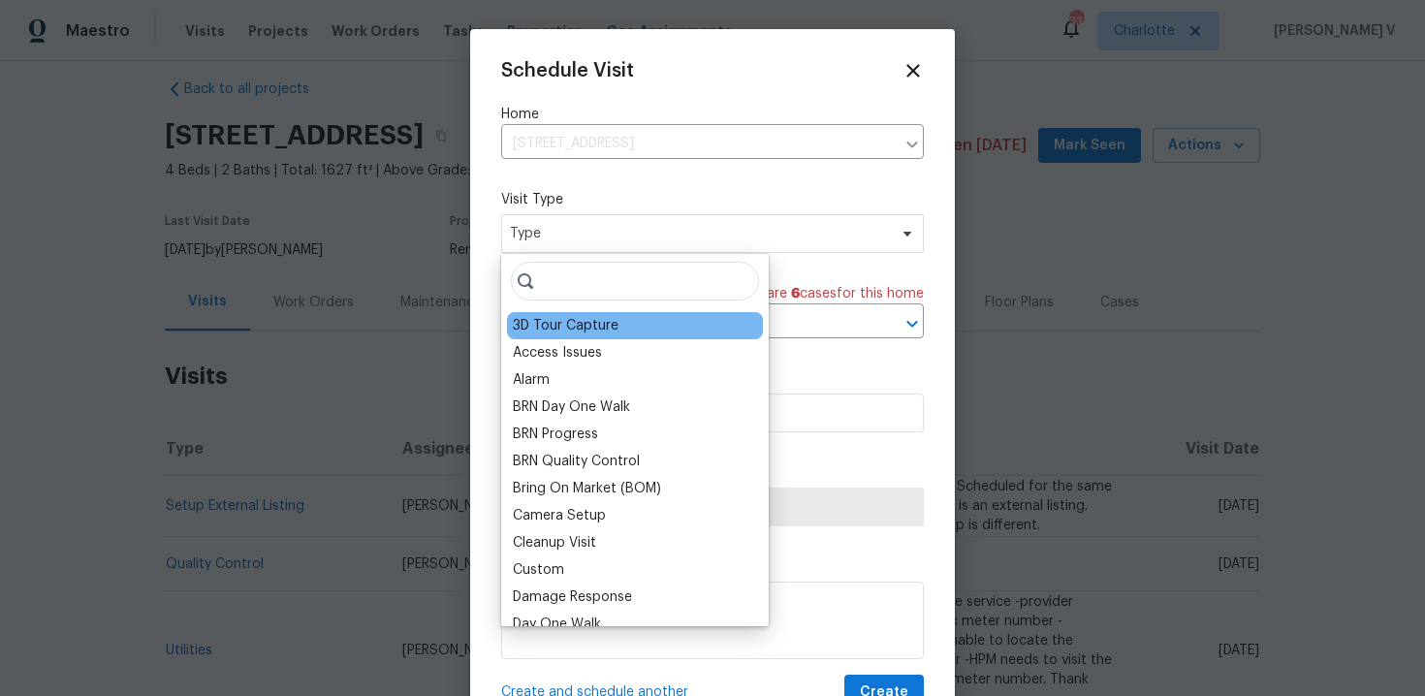
type input "j"
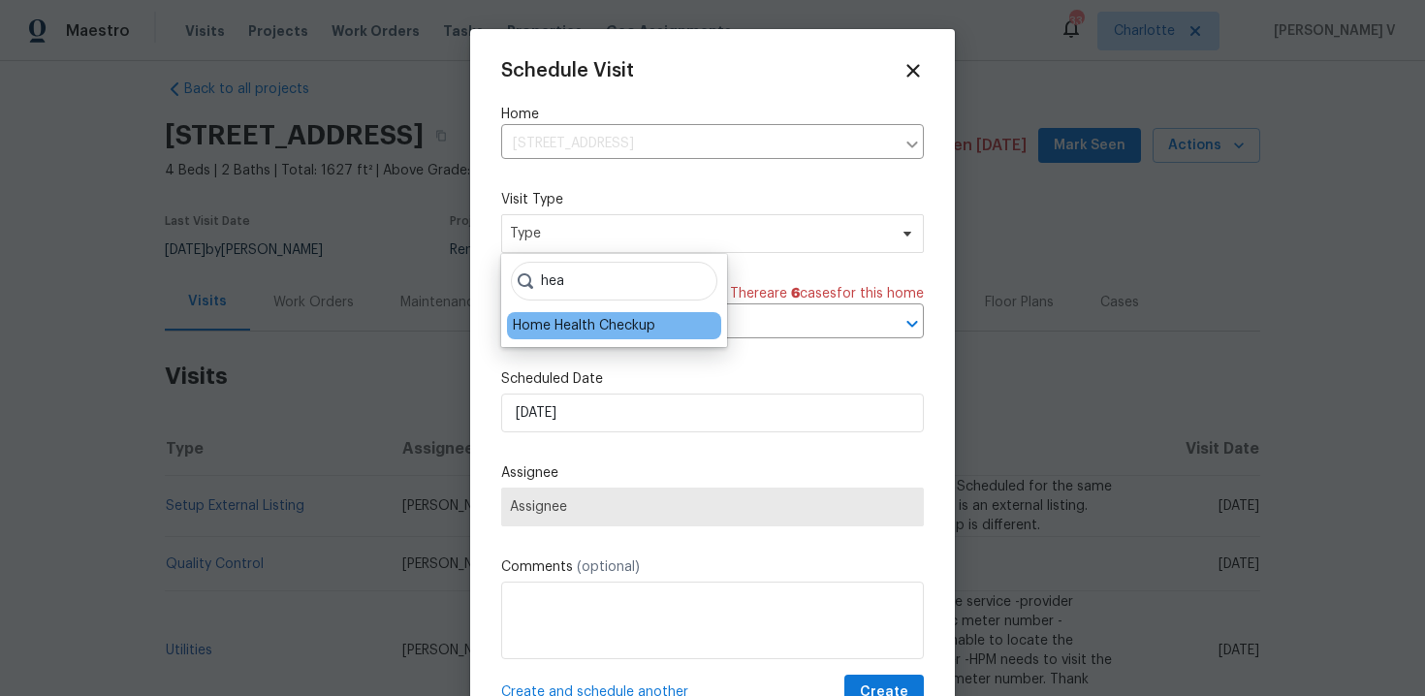
type input "hea"
click at [576, 321] on div "Home Health Checkup" at bounding box center [584, 325] width 143 height 19
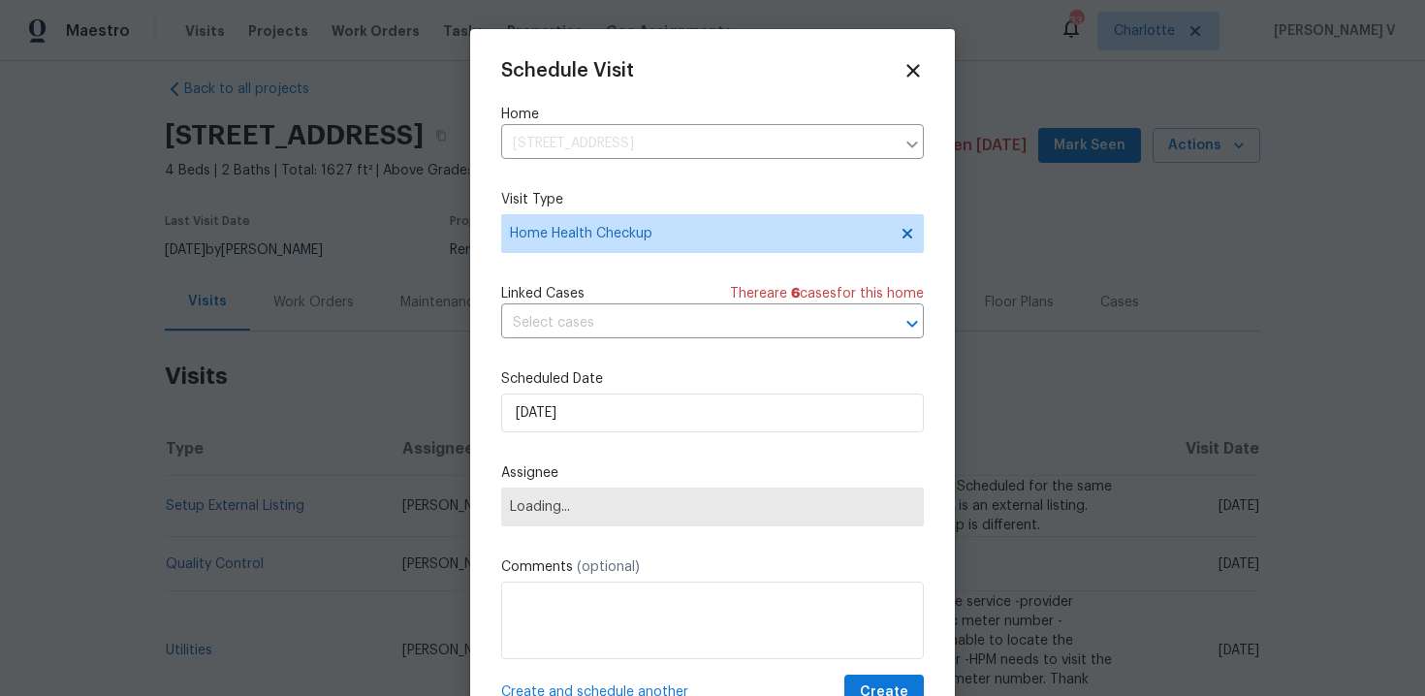
click at [559, 389] on label "Scheduled Date" at bounding box center [712, 378] width 423 height 19
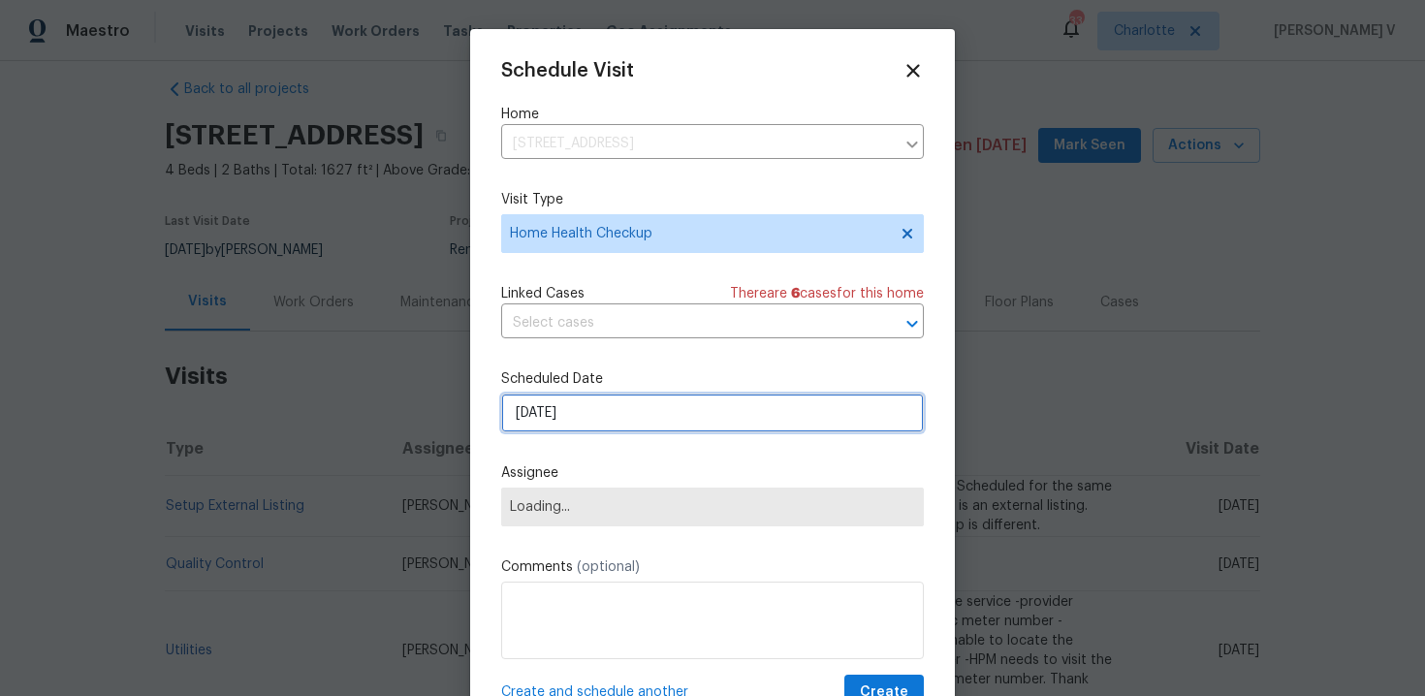
click at [557, 409] on input "26/09/2025" at bounding box center [712, 413] width 423 height 39
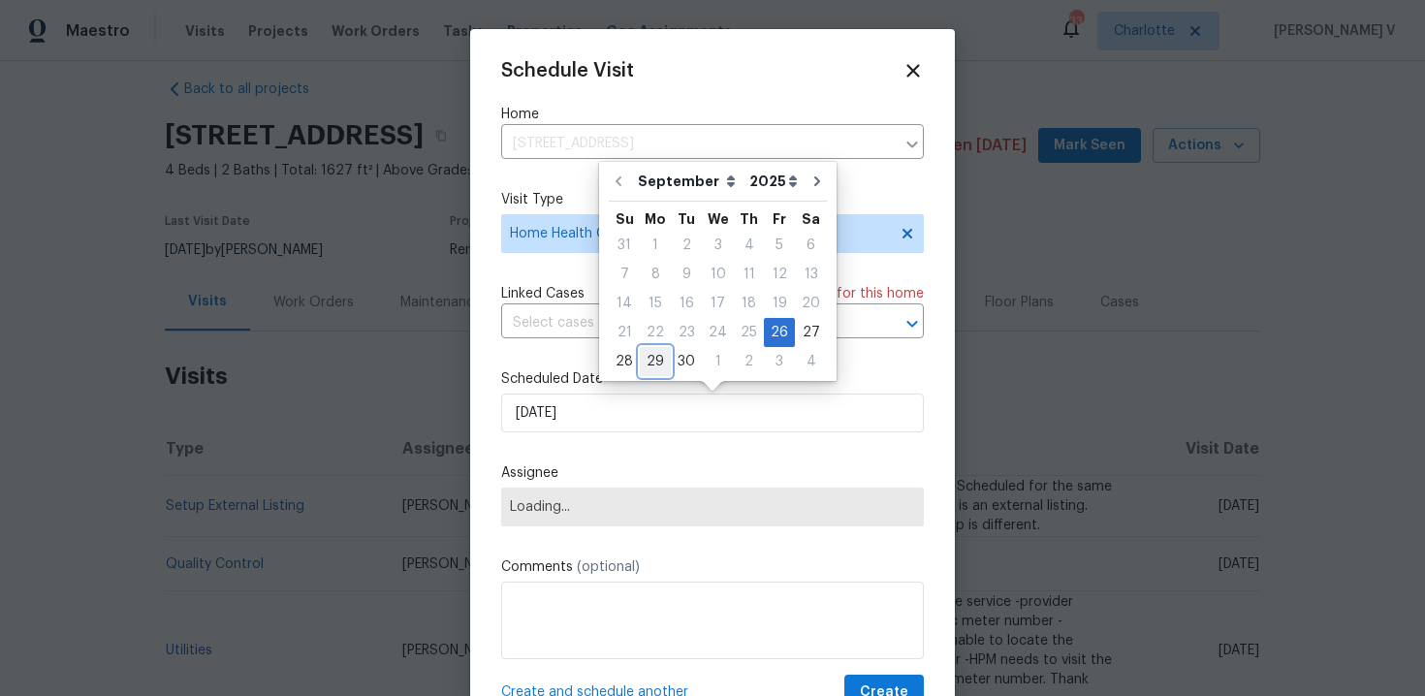
click at [651, 367] on div "29" at bounding box center [655, 361] width 31 height 27
type input "29/09/2025"
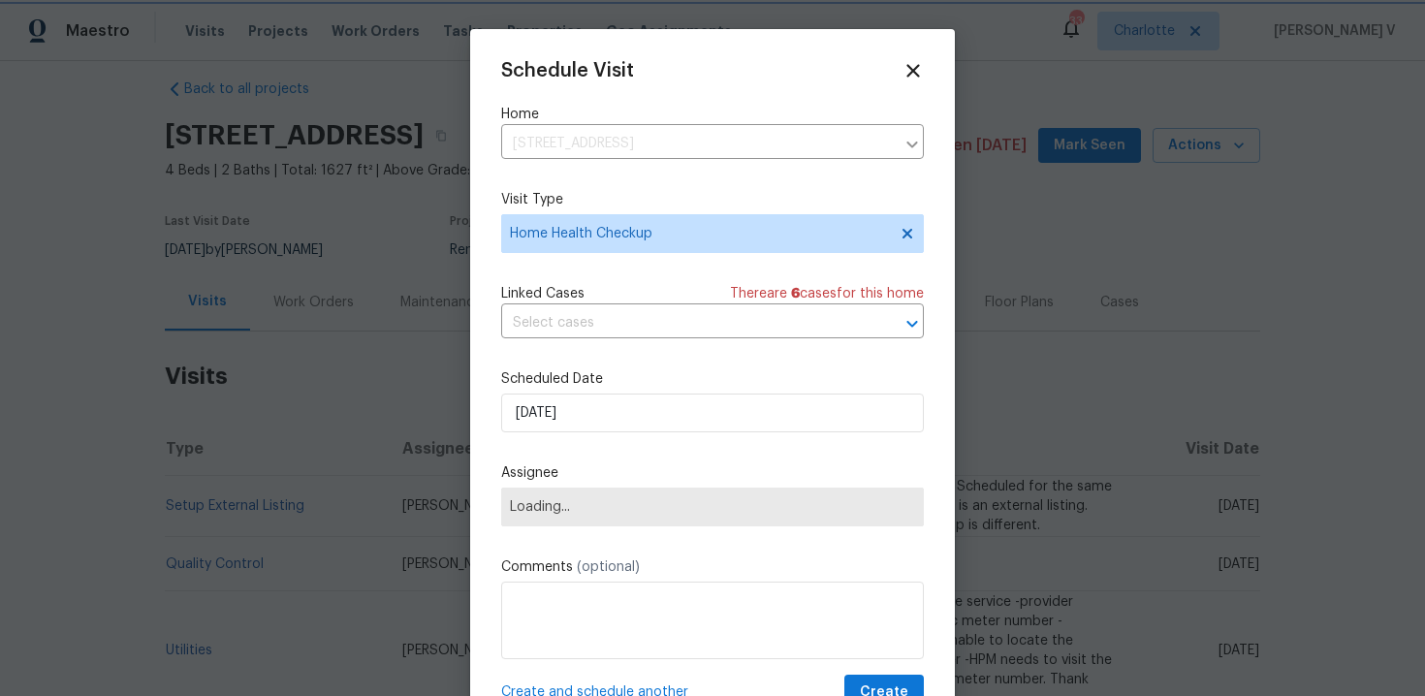
click at [598, 524] on span "Loading..." at bounding box center [712, 507] width 423 height 39
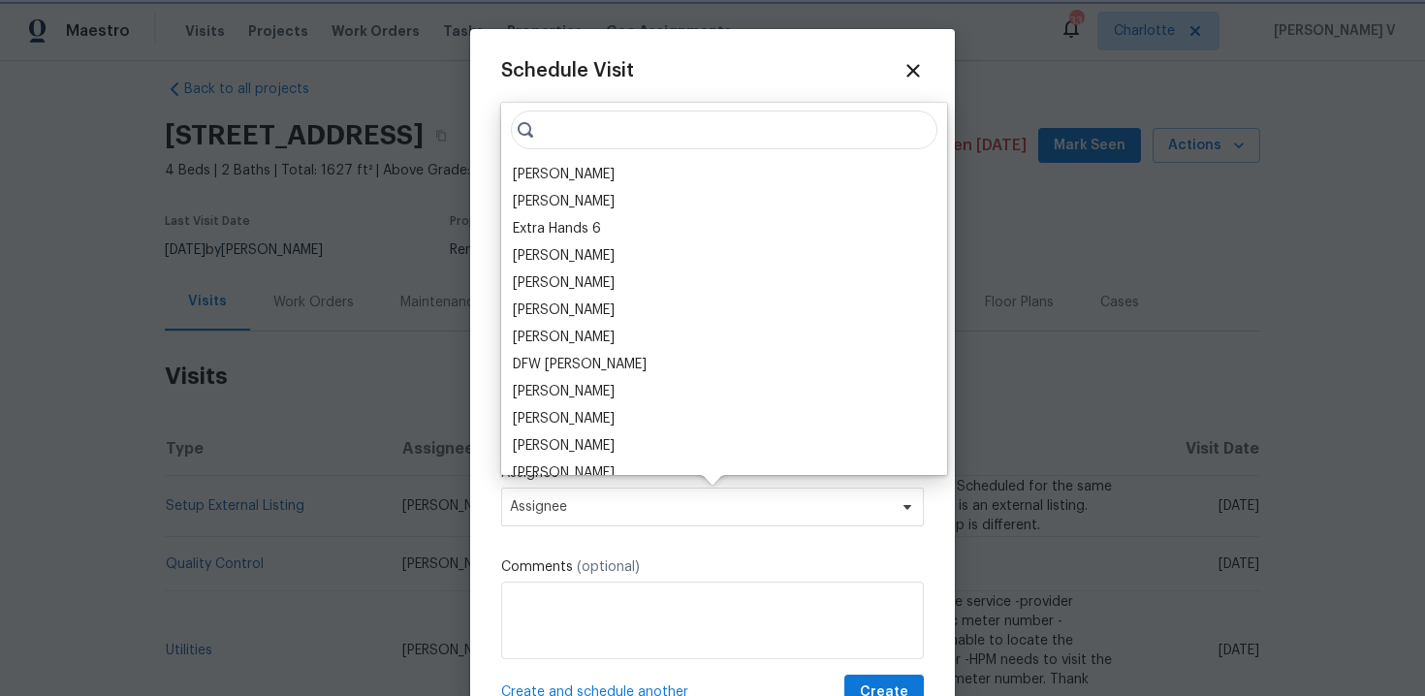
click at [598, 524] on span "Assignee" at bounding box center [712, 507] width 423 height 39
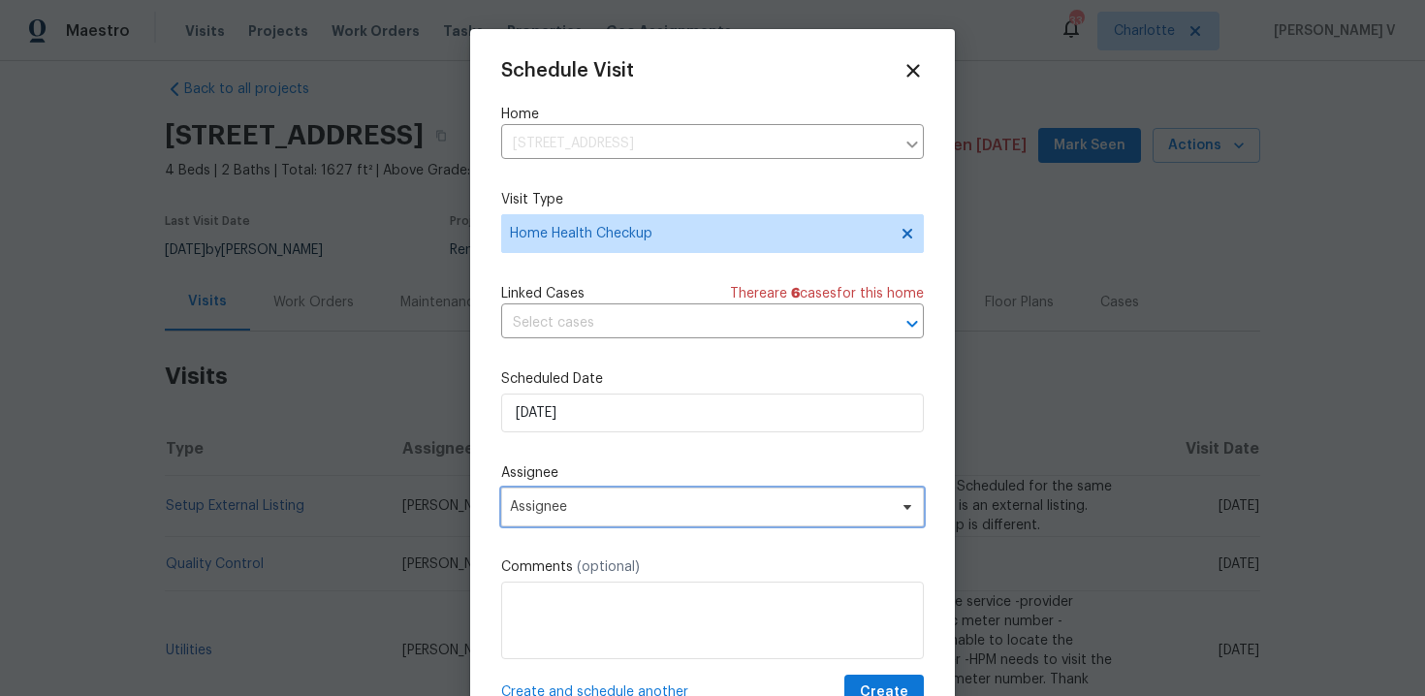
click at [598, 524] on span "Assignee" at bounding box center [712, 507] width 423 height 39
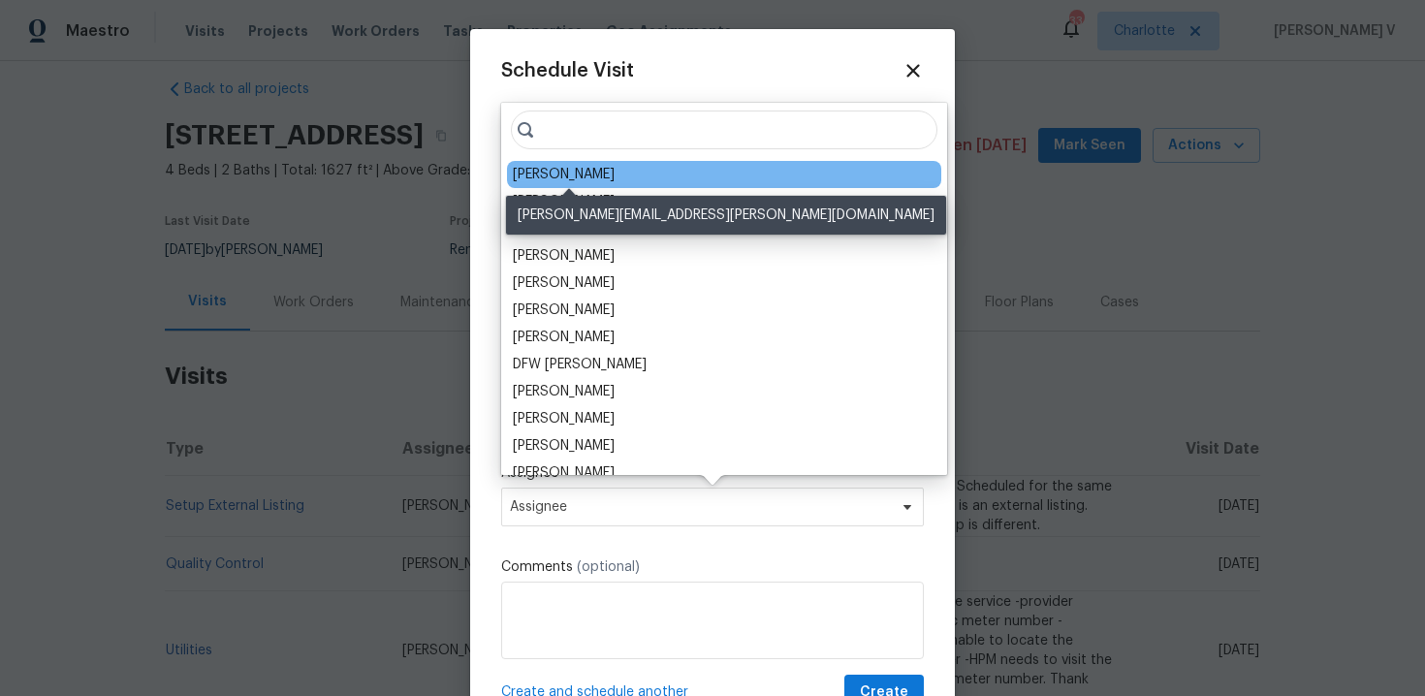
click at [566, 176] on div "Matthew Barnhart" at bounding box center [564, 174] width 102 height 19
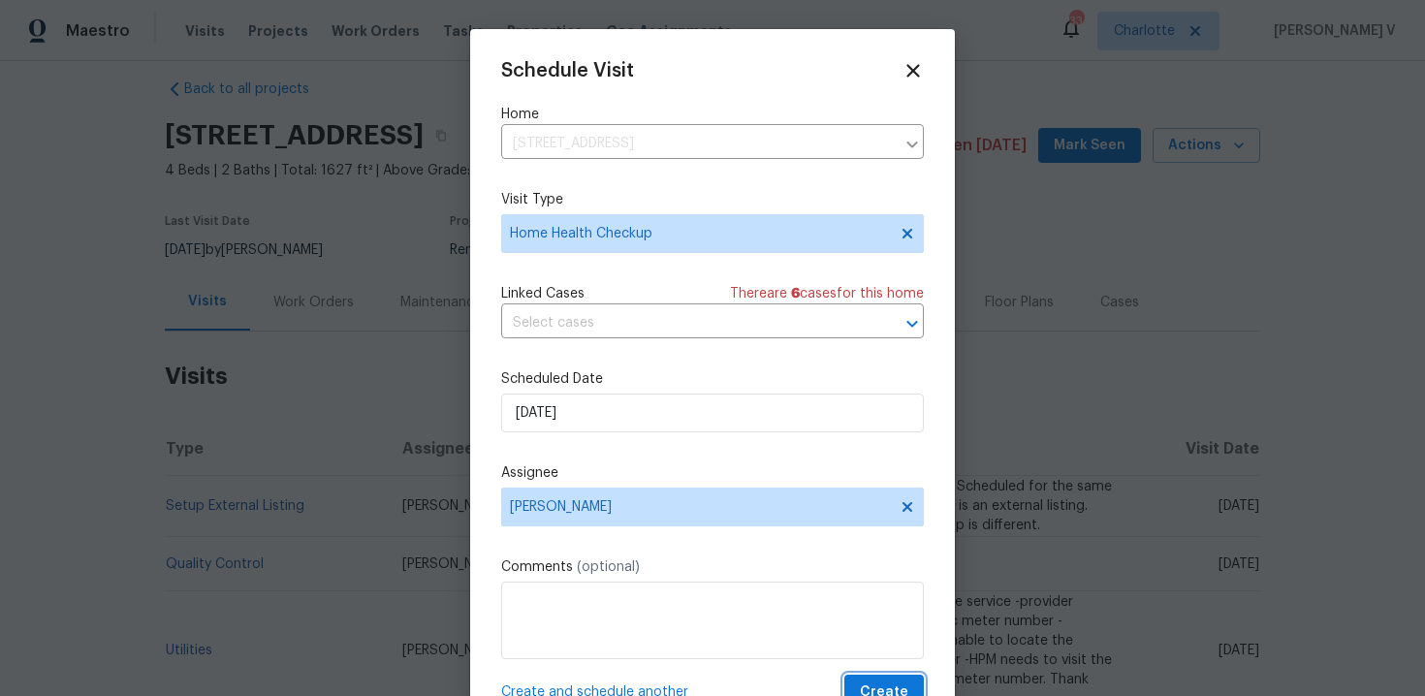
click at [877, 683] on span "Create" at bounding box center [884, 693] width 48 height 24
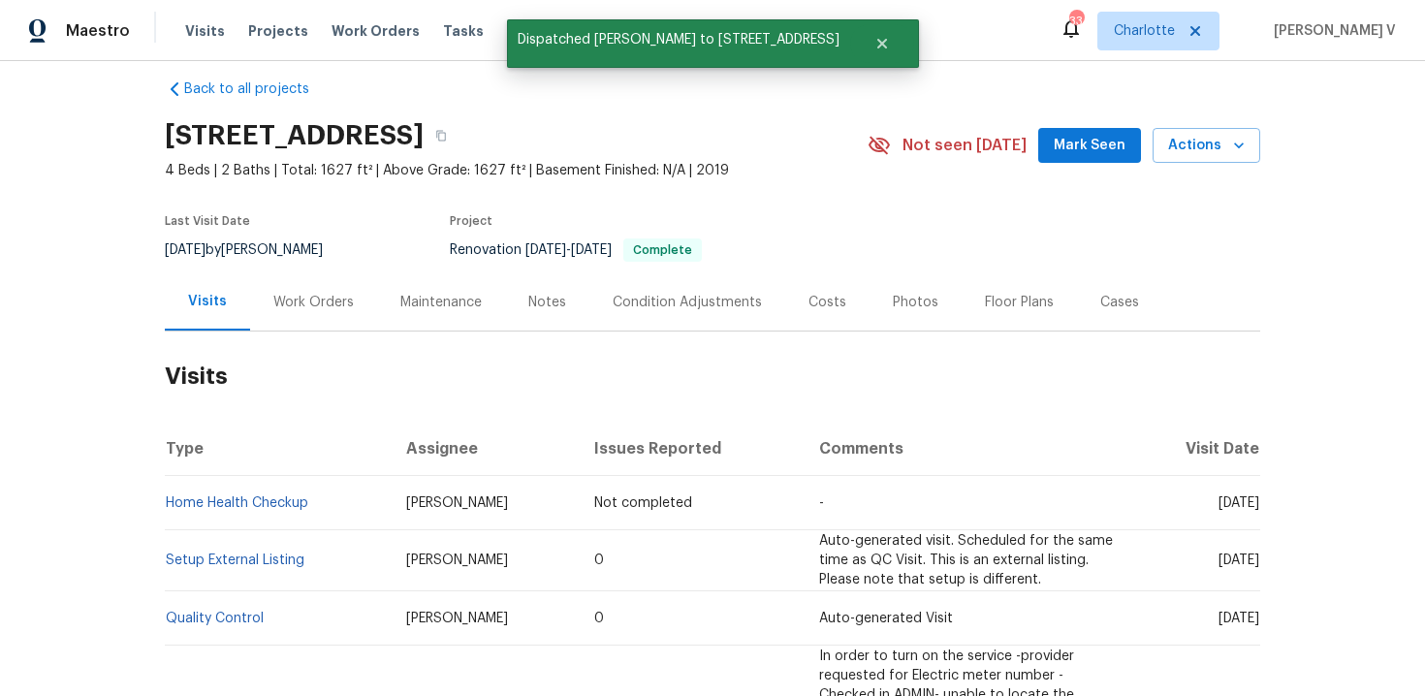
click at [327, 493] on td "Home Health Checkup" at bounding box center [278, 503] width 226 height 54
copy link "Home Health Checkup"
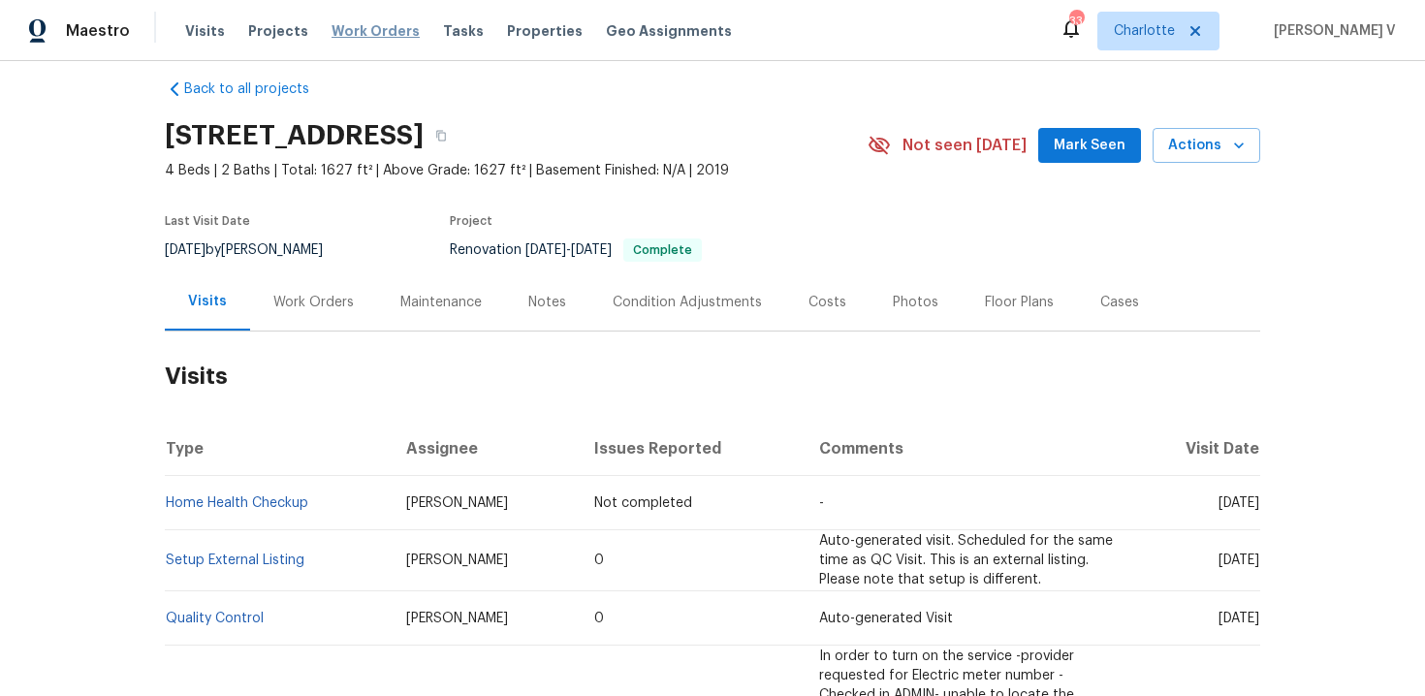
click at [371, 40] on span "Work Orders" at bounding box center [376, 30] width 88 height 19
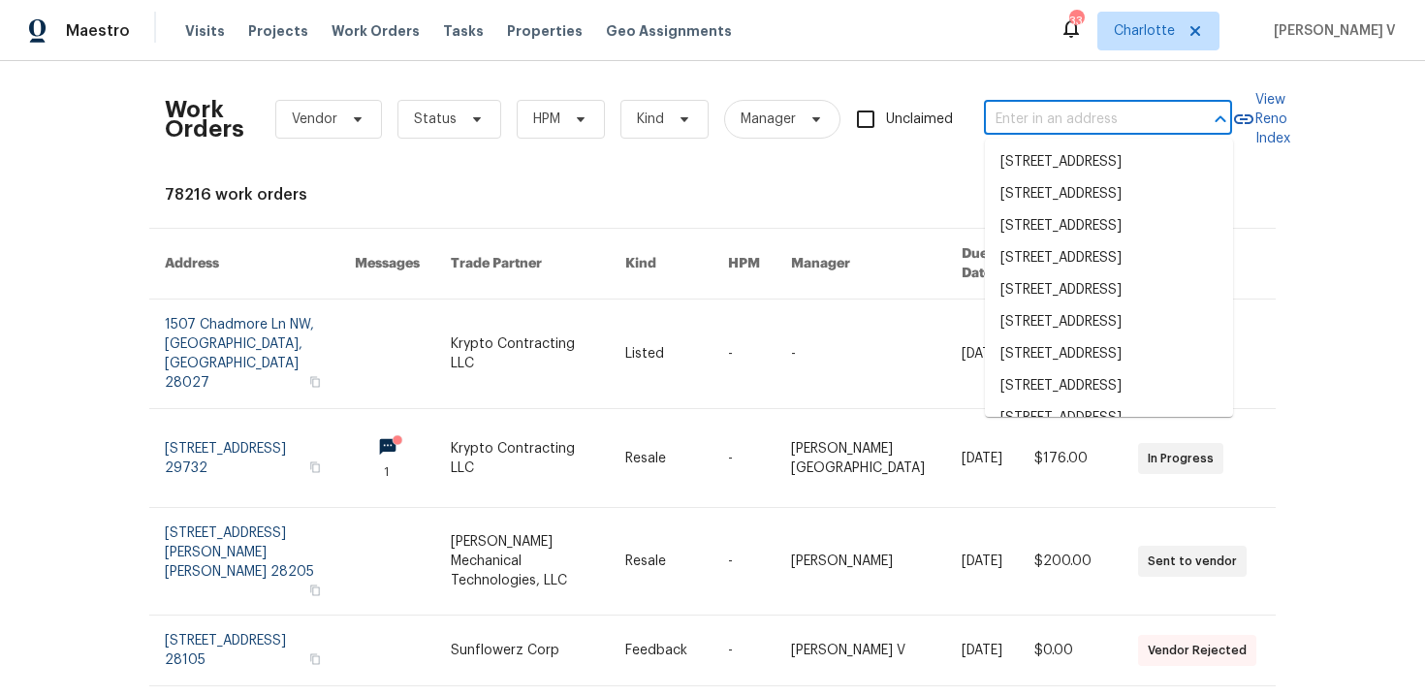
click at [1090, 127] on input "text" at bounding box center [1081, 120] width 194 height 30
paste input "4936 Sardis Rd Apt B, Charlotte, NC 28270"
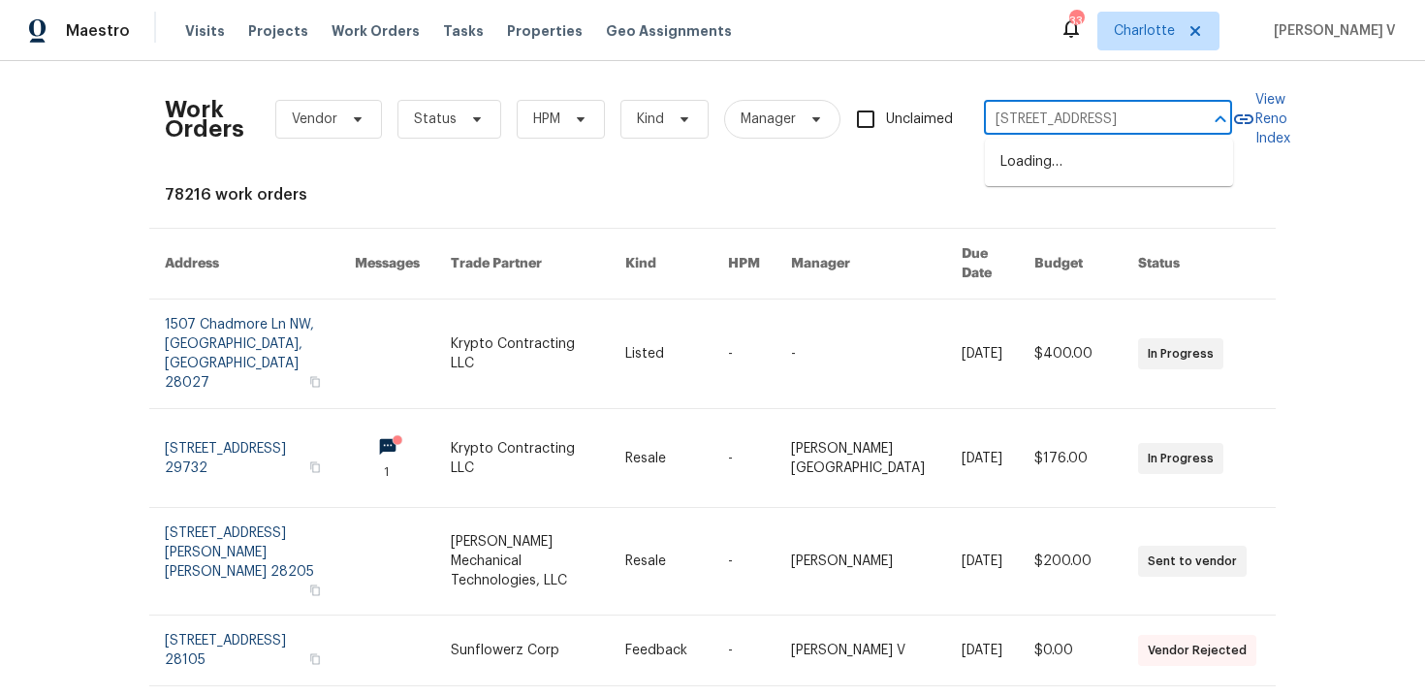
scroll to position [0, 88]
drag, startPoint x: 1059, startPoint y: 115, endPoint x: 1254, endPoint y: 115, distance: 194.9
click at [1254, 115] on div "Work Orders Vendor Status HPM Kind Manager Unclaimed 4936 Sardis Rd Apt B, Char…" at bounding box center [713, 119] width 1096 height 85
type input "4936 Sardis Rd Apt"
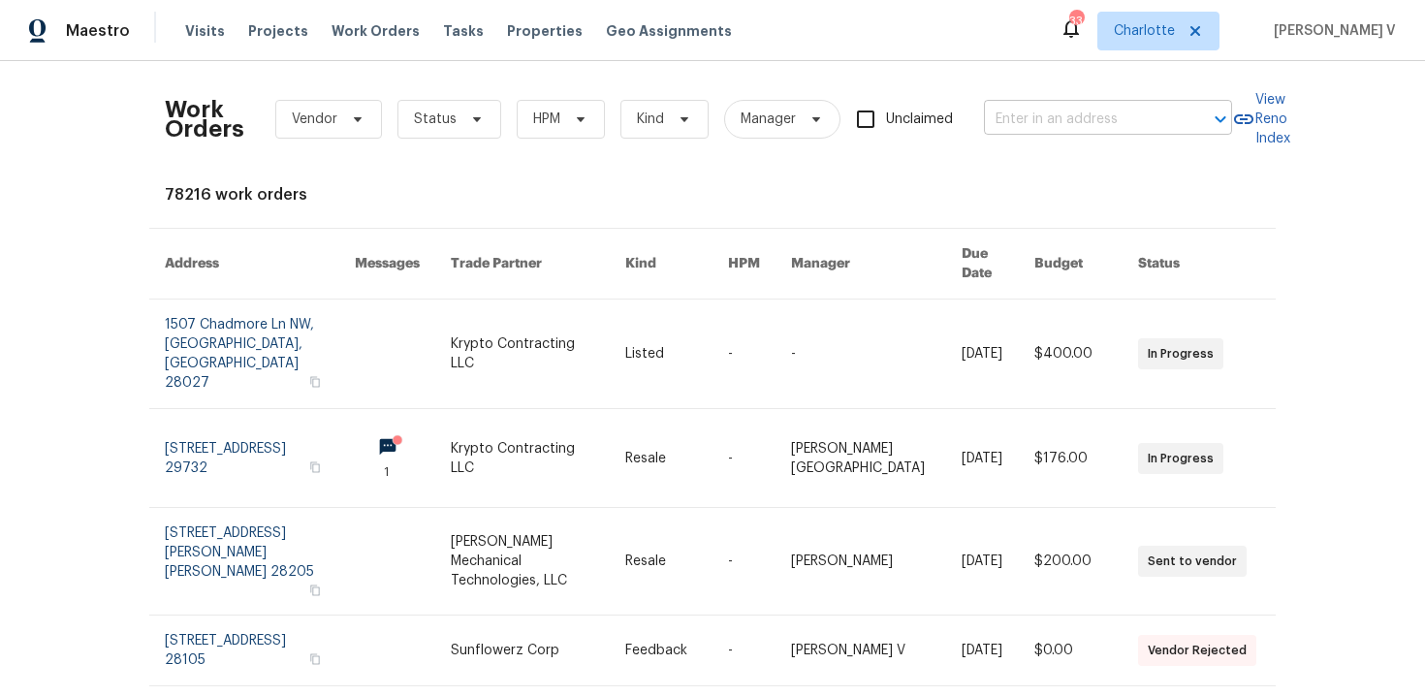
click at [1077, 127] on input "text" at bounding box center [1081, 120] width 194 height 30
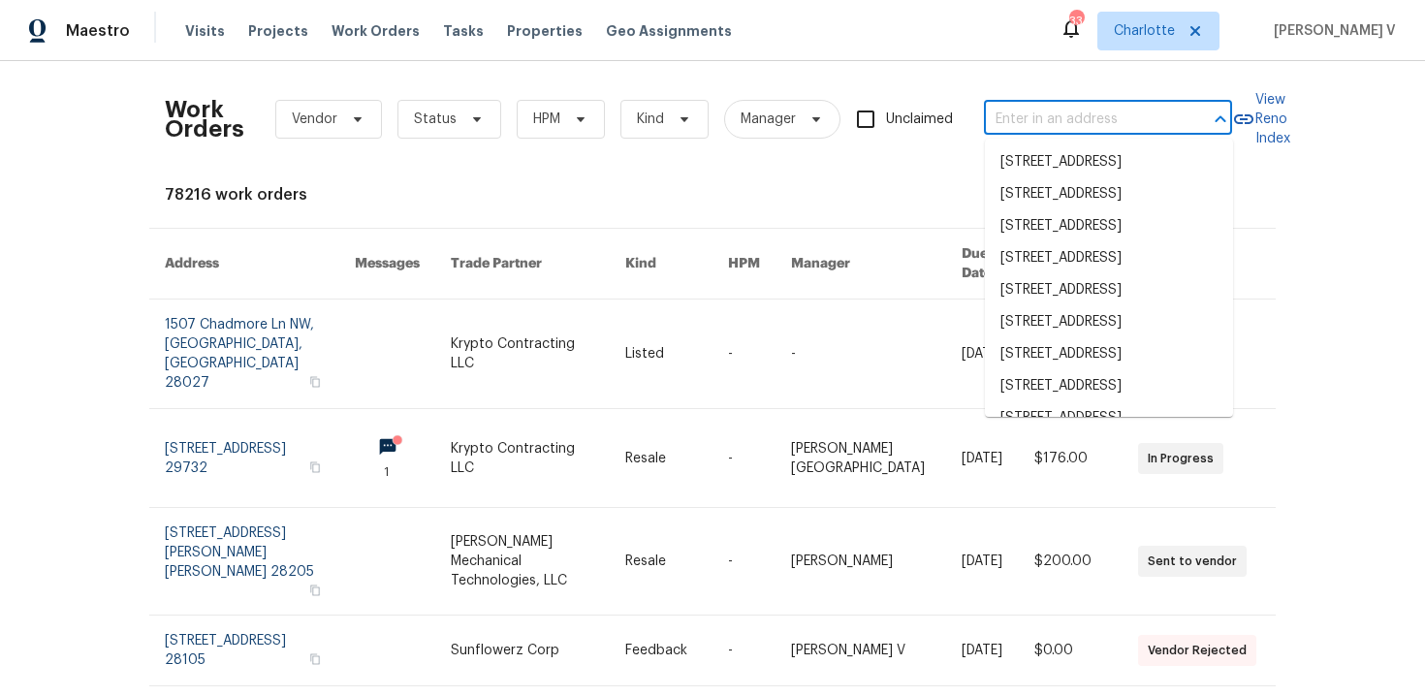
paste input "4936 Sardis Rd Apt B, Charlotte, NC 28270"
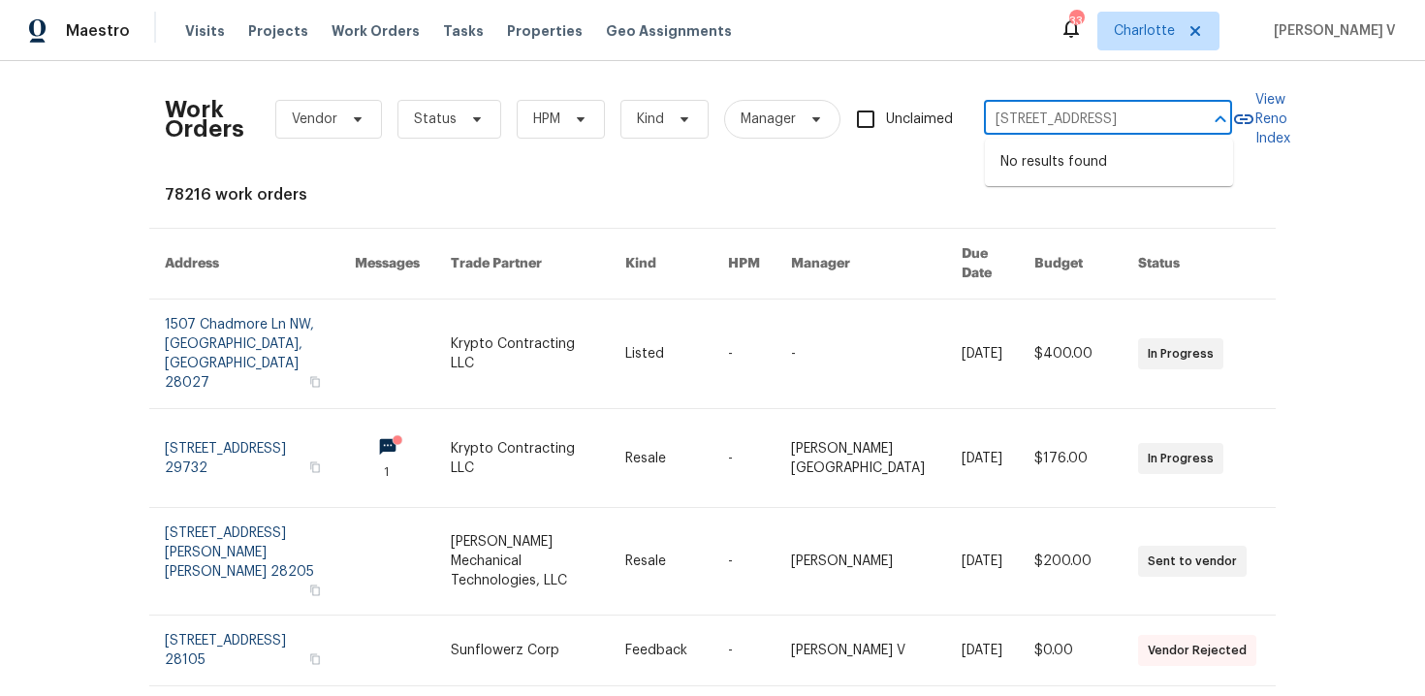
scroll to position [0, 89]
drag, startPoint x: 1033, startPoint y: 114, endPoint x: 1312, endPoint y: 114, distance: 279.2
click at [1312, 114] on div "Work Orders Vendor Status HPM Kind Manager Unclaimed 4936 Sardis Rd Apt B, Char…" at bounding box center [712, 378] width 1425 height 635
type input "4936 Sardis R"
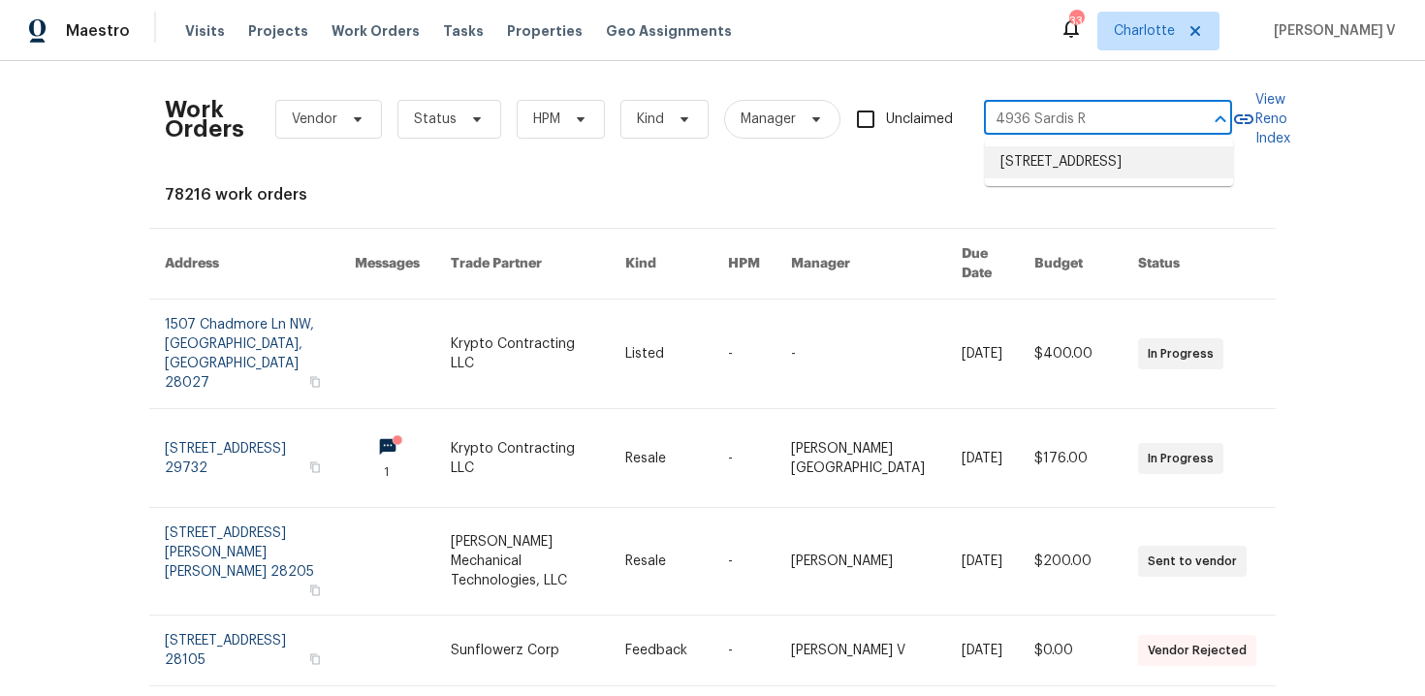
click at [1206, 162] on li "4936 Sardis Rd Apt B, Charlotte, NC 28270" at bounding box center [1109, 162] width 248 height 32
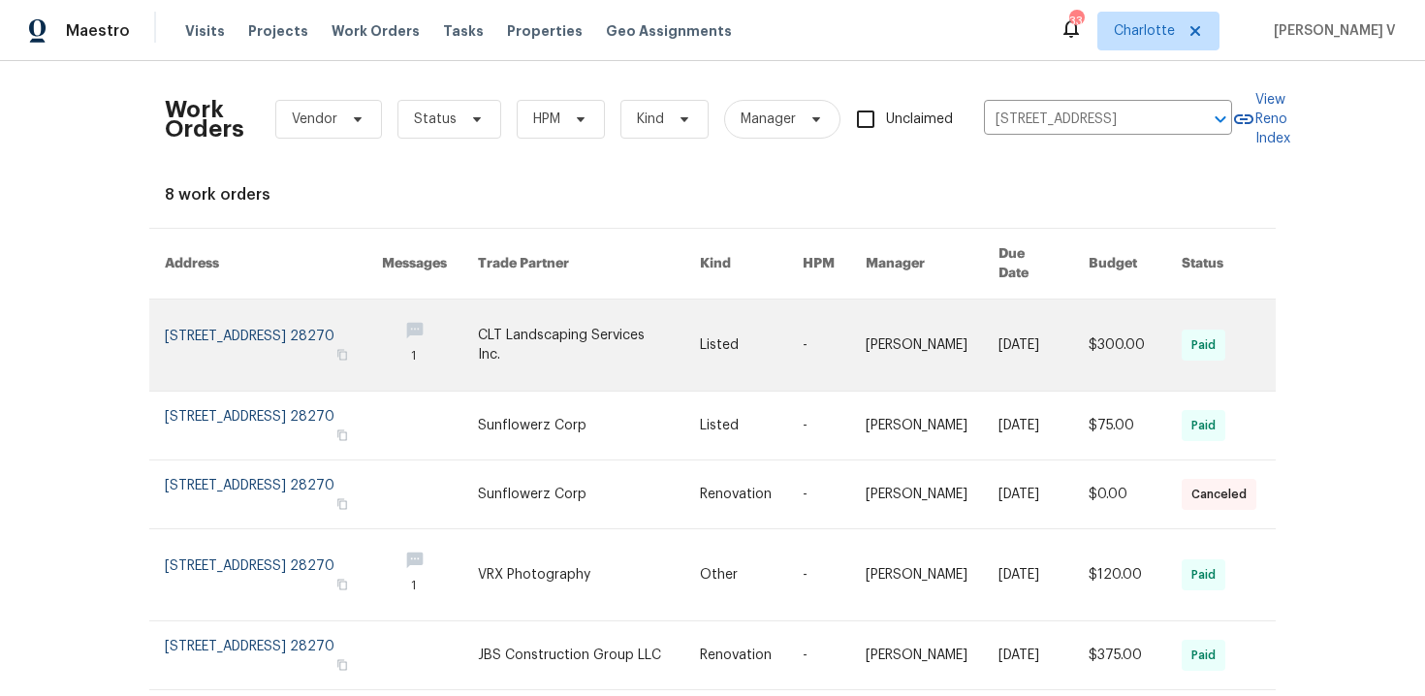
click at [173, 319] on link at bounding box center [273, 345] width 217 height 91
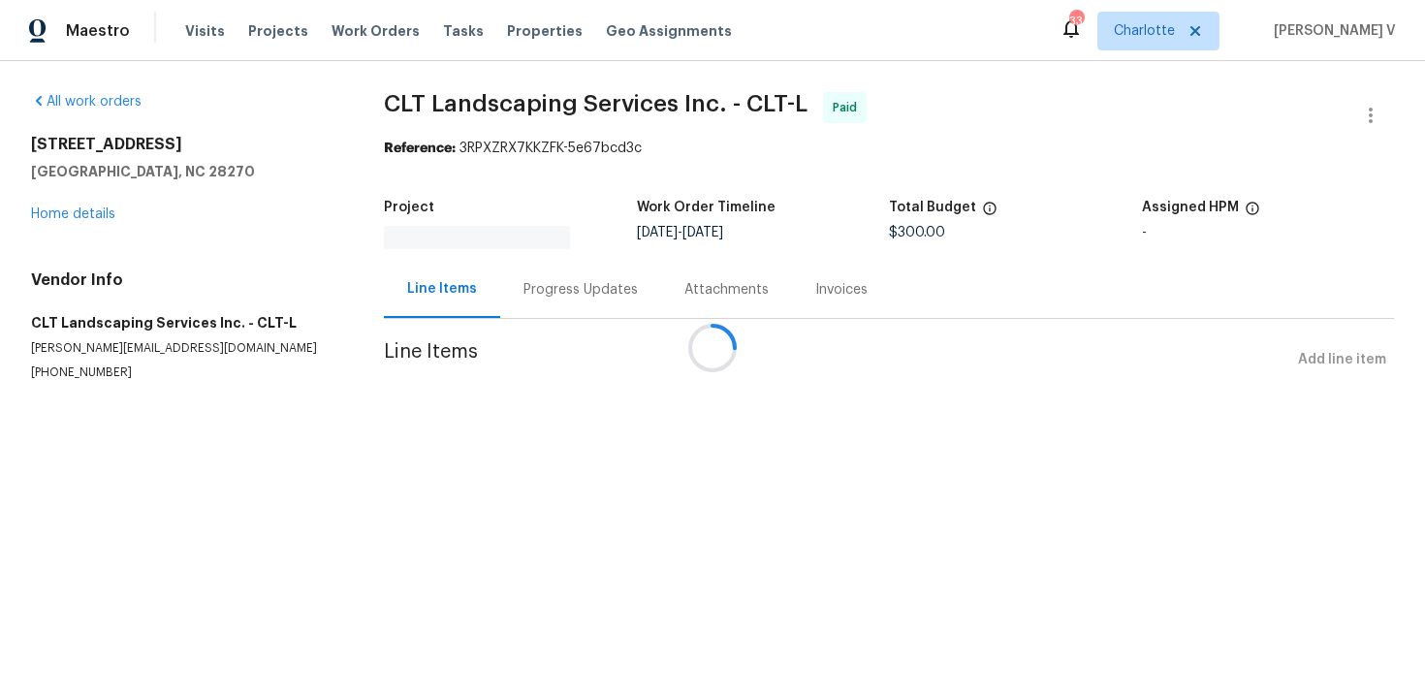
click at [62, 212] on div at bounding box center [712, 348] width 1425 height 696
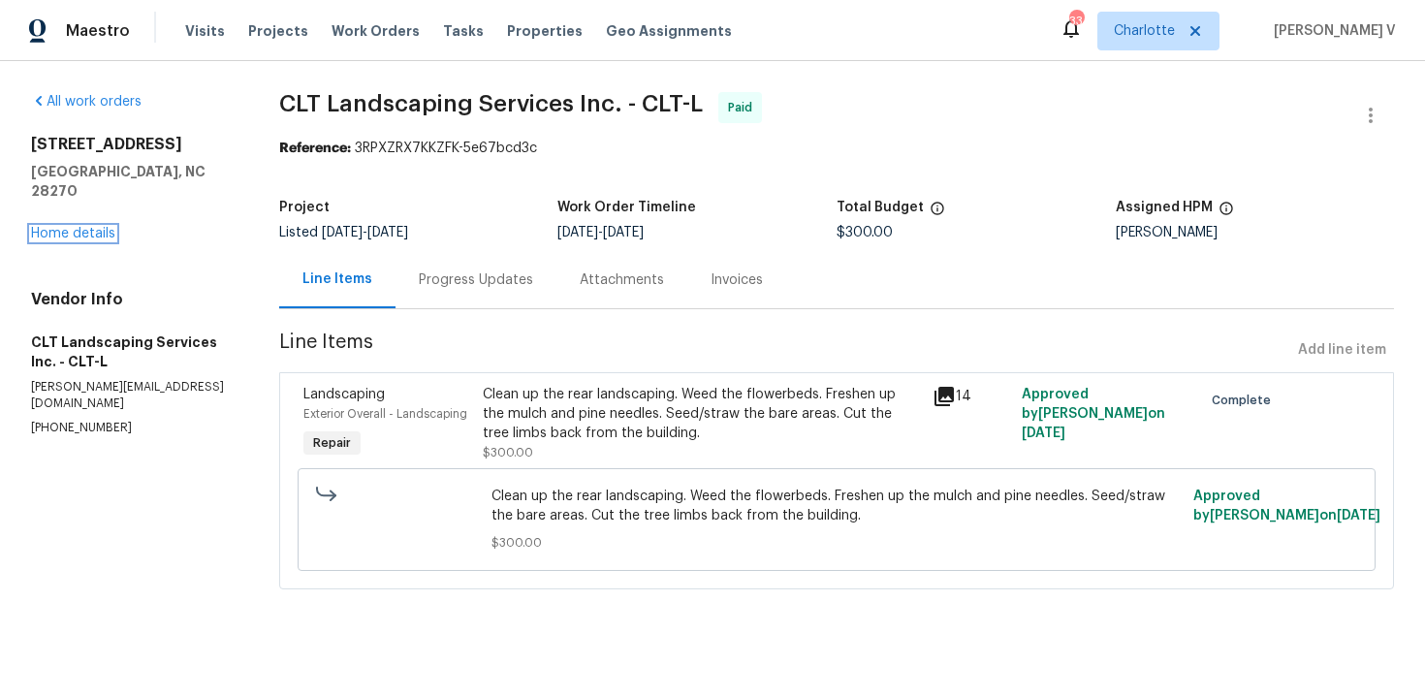
click at [62, 227] on link "Home details" at bounding box center [73, 234] width 84 height 14
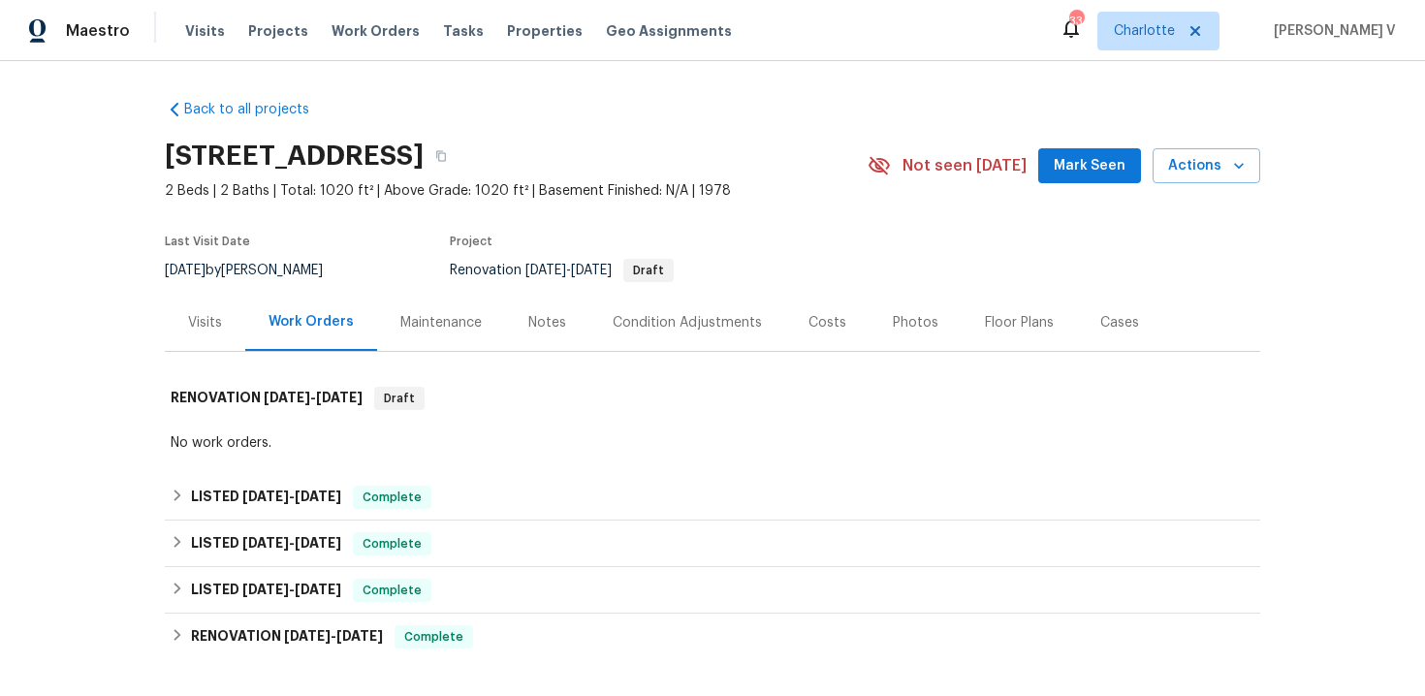
click at [183, 319] on div "Visits" at bounding box center [205, 322] width 80 height 57
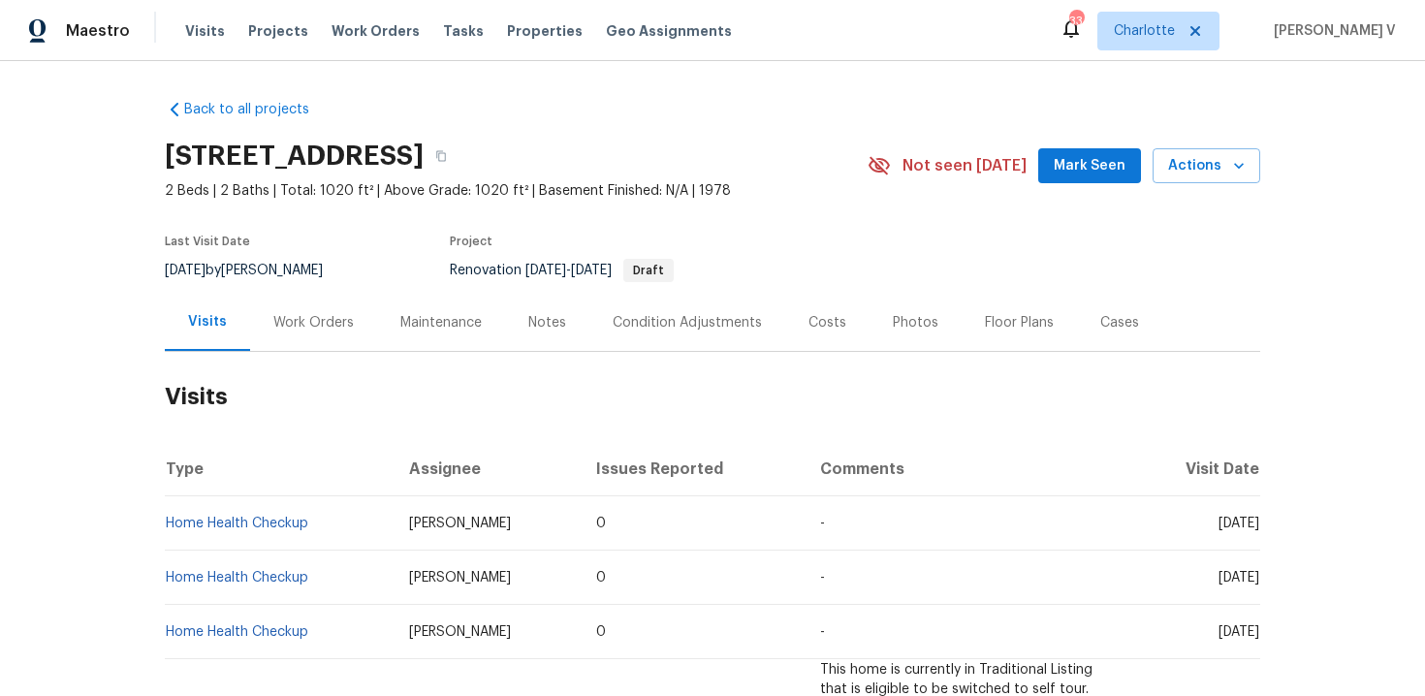
click at [1213, 142] on div "4936 Sardis Rd Apt B, Charlotte, NC 28270 2 Beds | 2 Baths | Total: 1020 ft² | …" at bounding box center [713, 166] width 1096 height 70
click at [1207, 168] on span "Actions" at bounding box center [1206, 166] width 77 height 24
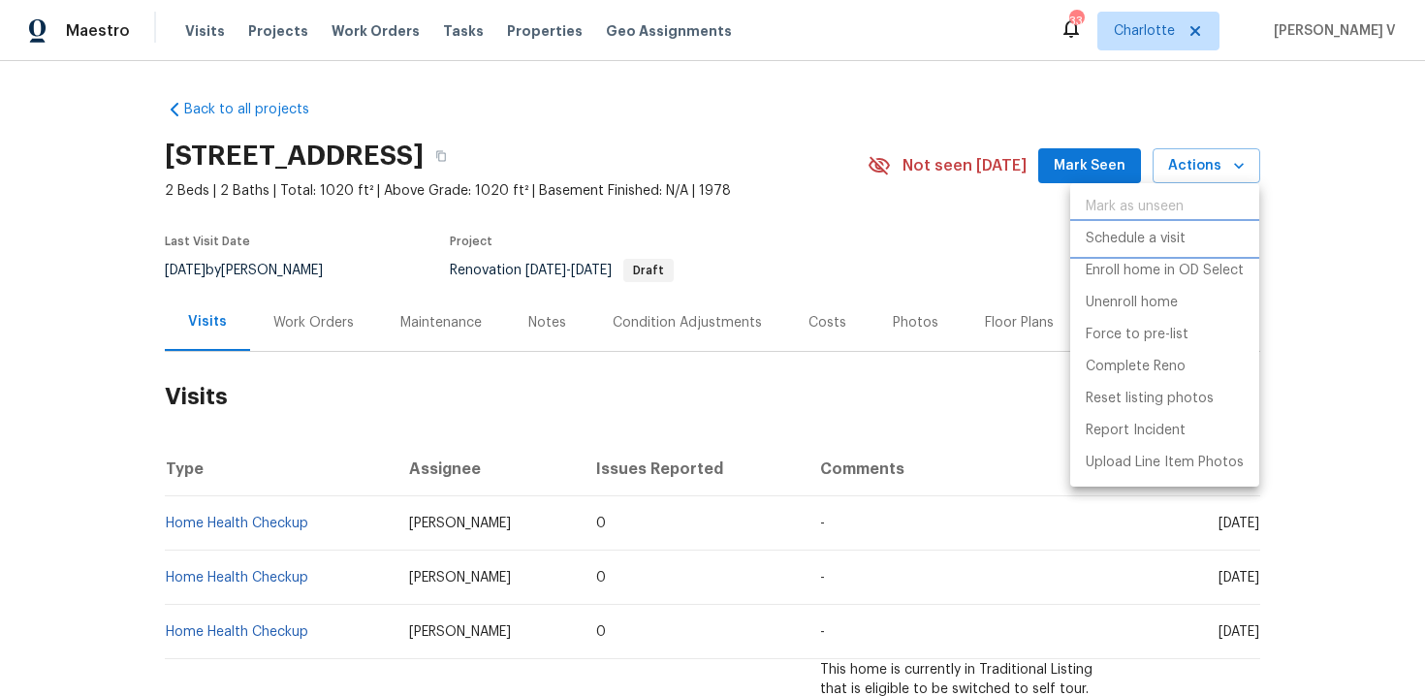
click at [1112, 244] on p "Schedule a visit" at bounding box center [1136, 239] width 100 height 20
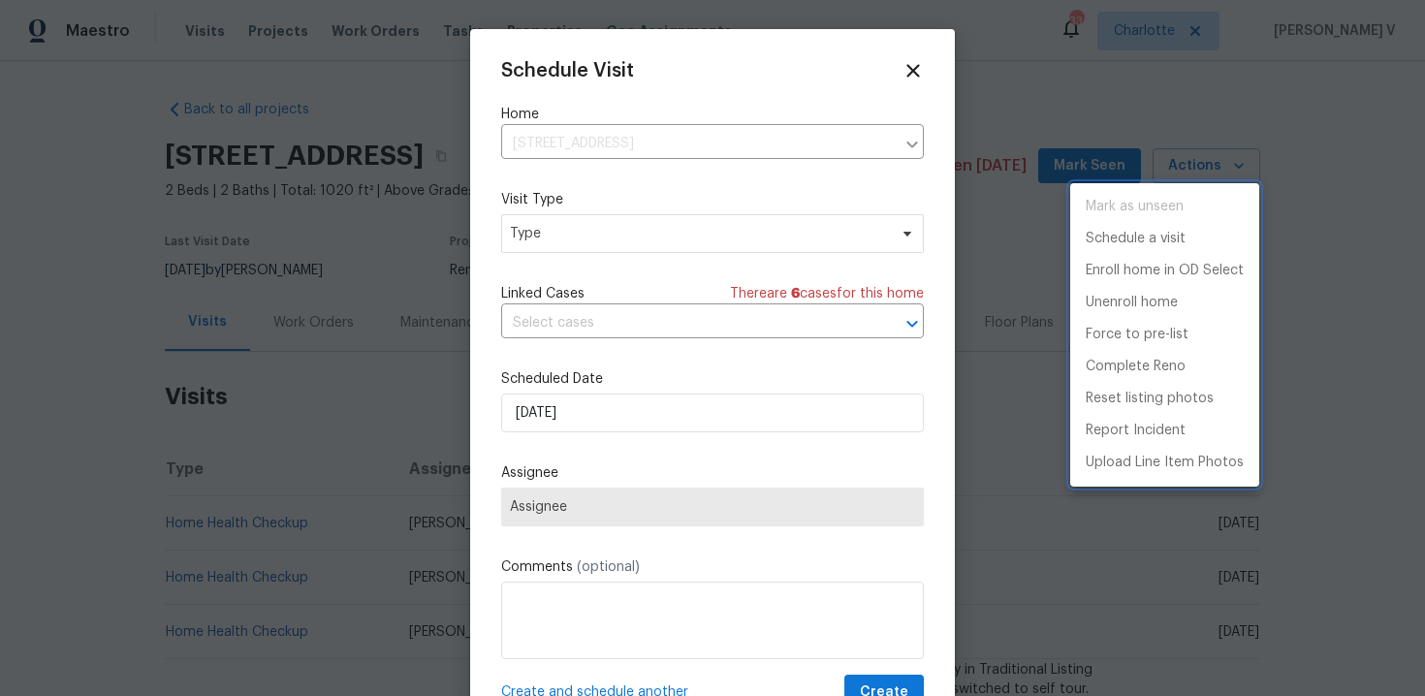
click at [624, 239] on div at bounding box center [712, 348] width 1425 height 696
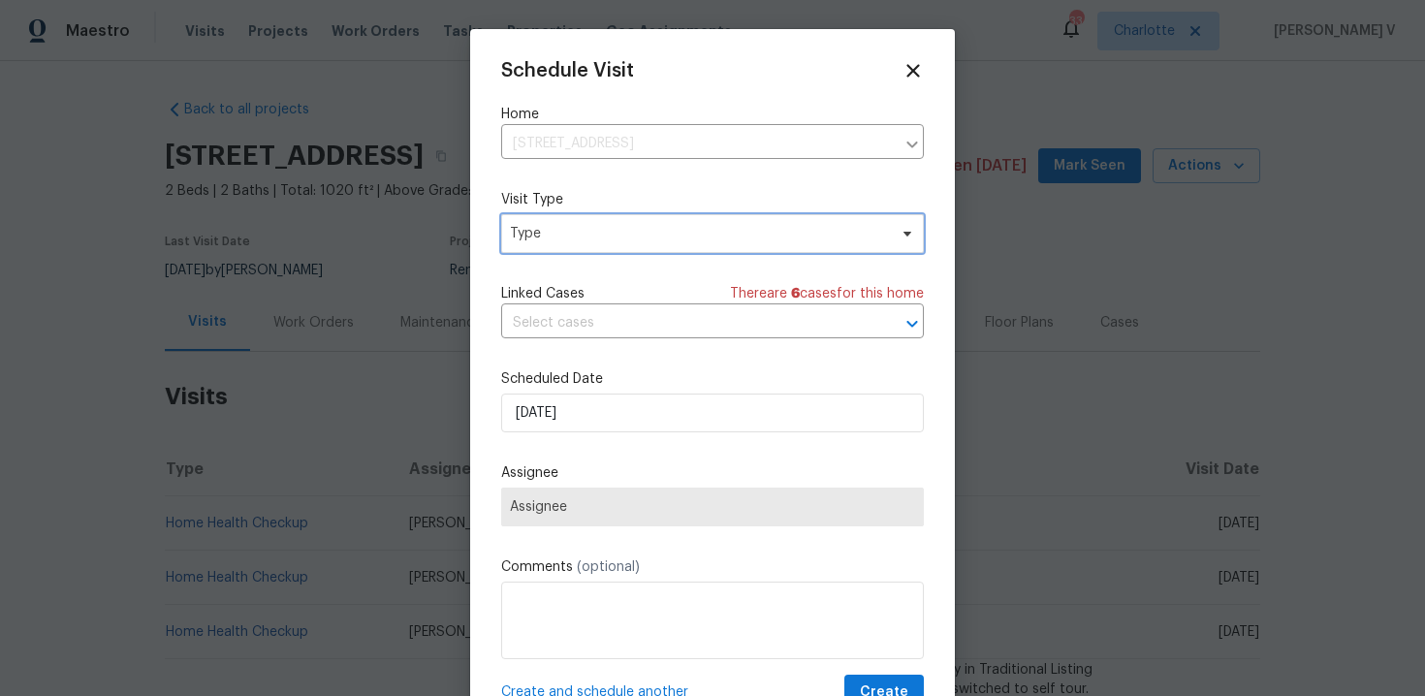
click at [624, 239] on span "Type" at bounding box center [698, 233] width 377 height 19
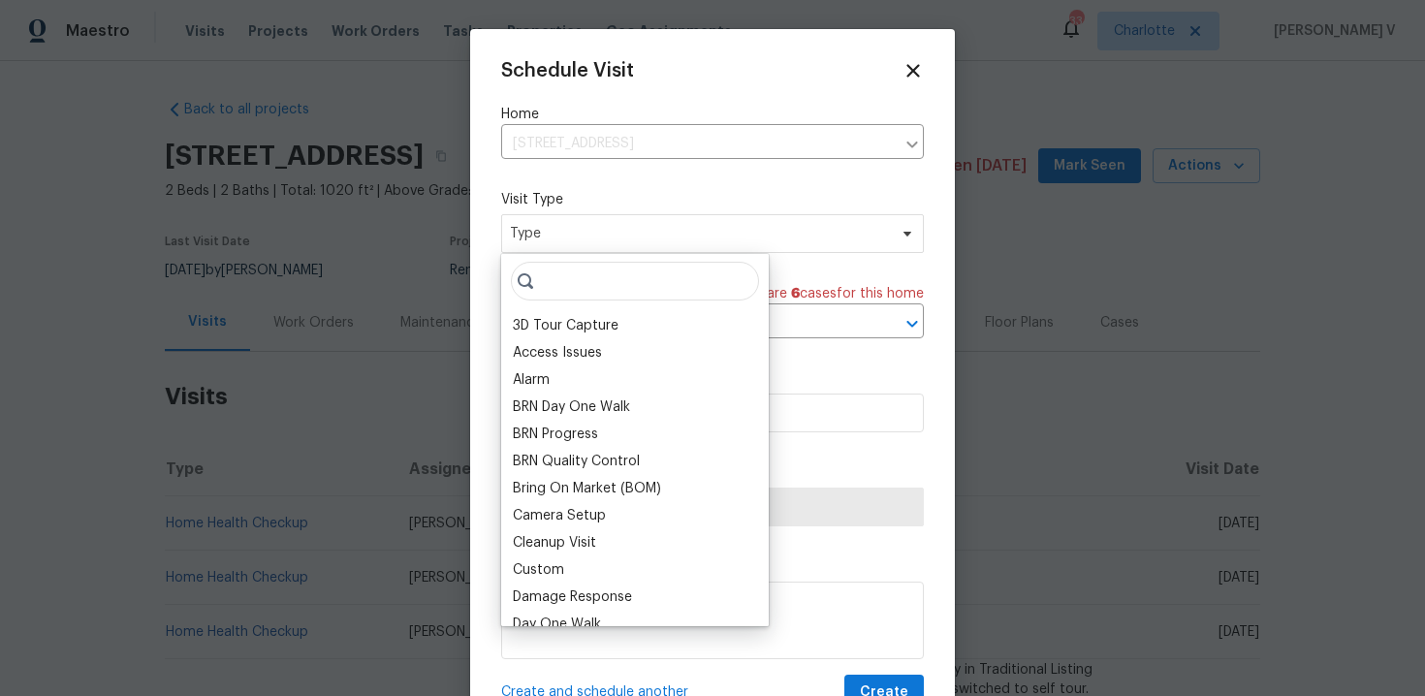
type input "g"
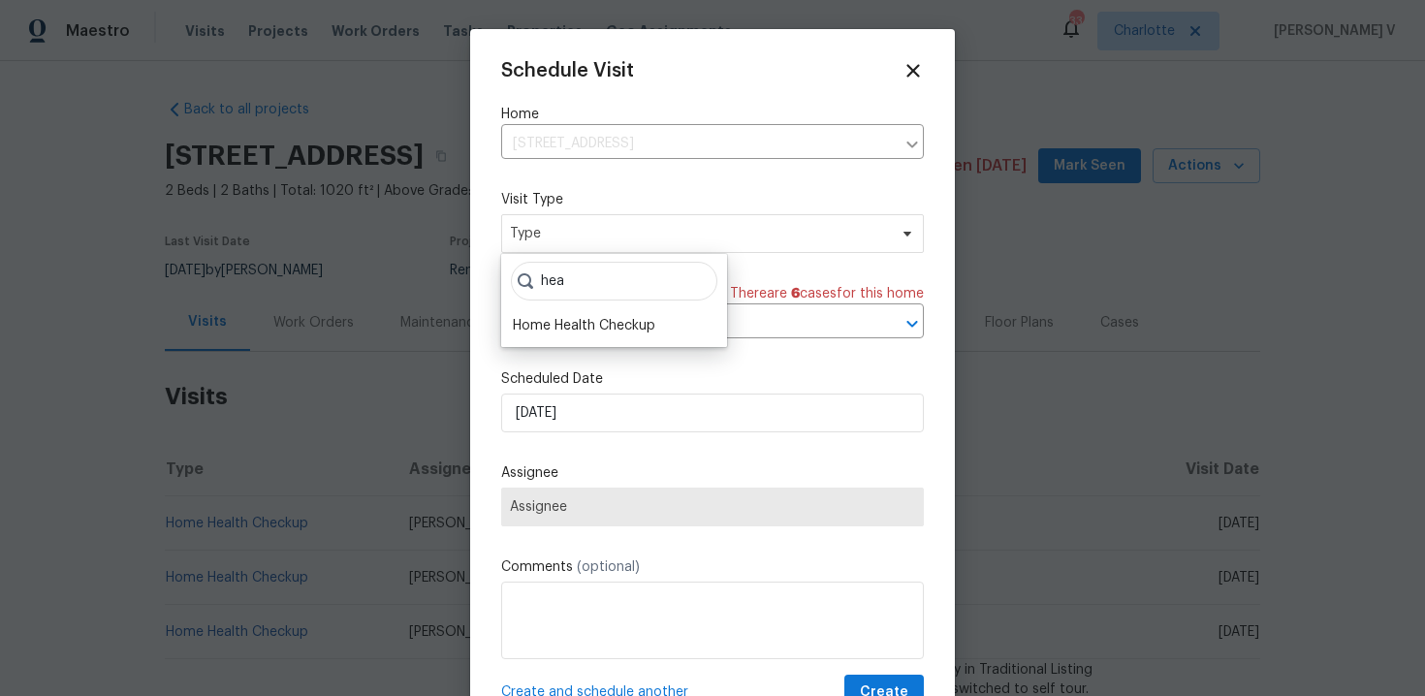
type input "hea"
click at [581, 307] on div "hea Home Health Checkup" at bounding box center [614, 300] width 226 height 93
click at [569, 325] on div "Home Health Checkup" at bounding box center [584, 325] width 143 height 19
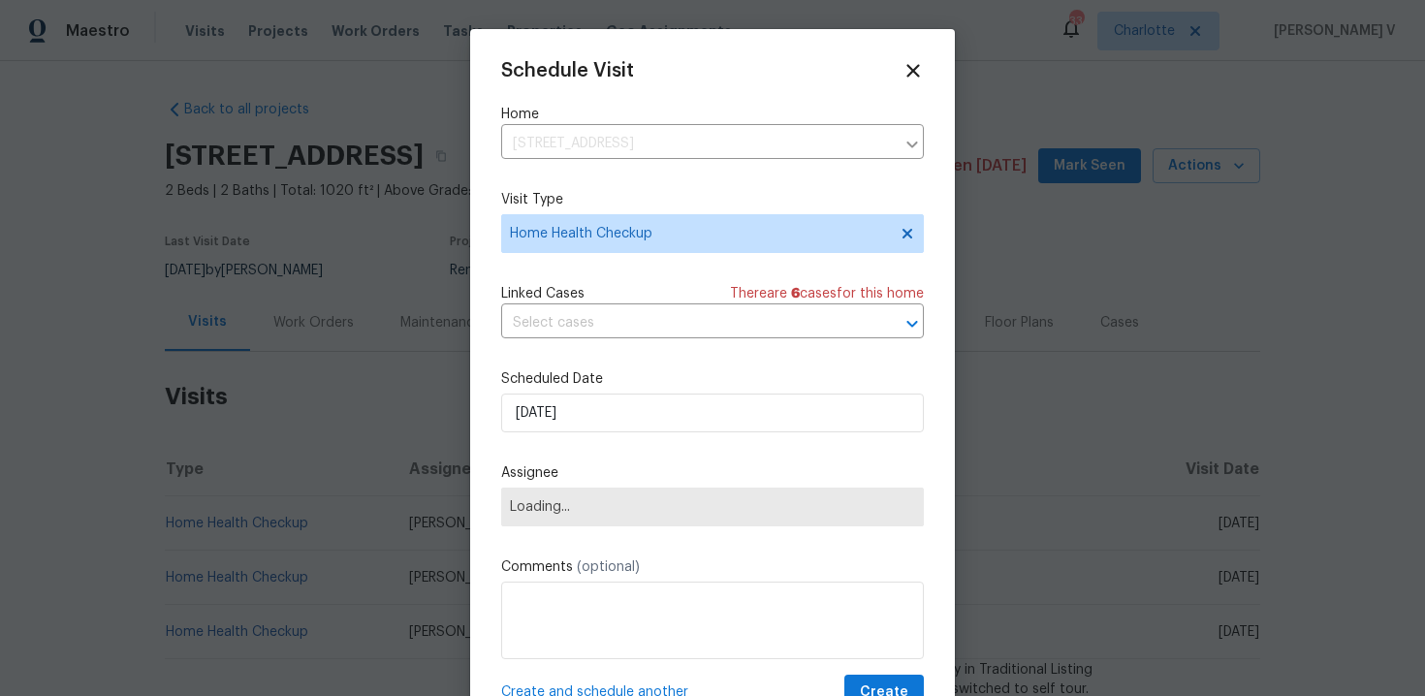
click at [546, 438] on div "Schedule Visit Home 4936 Sardis Rd Apt B, Charlotte, NC 28270 ​ Visit Type Home…" at bounding box center [712, 385] width 423 height 651
click at [549, 433] on div "Schedule Visit Home 4936 Sardis Rd Apt B, Charlotte, NC 28270 ​ Visit Type Home…" at bounding box center [712, 385] width 423 height 651
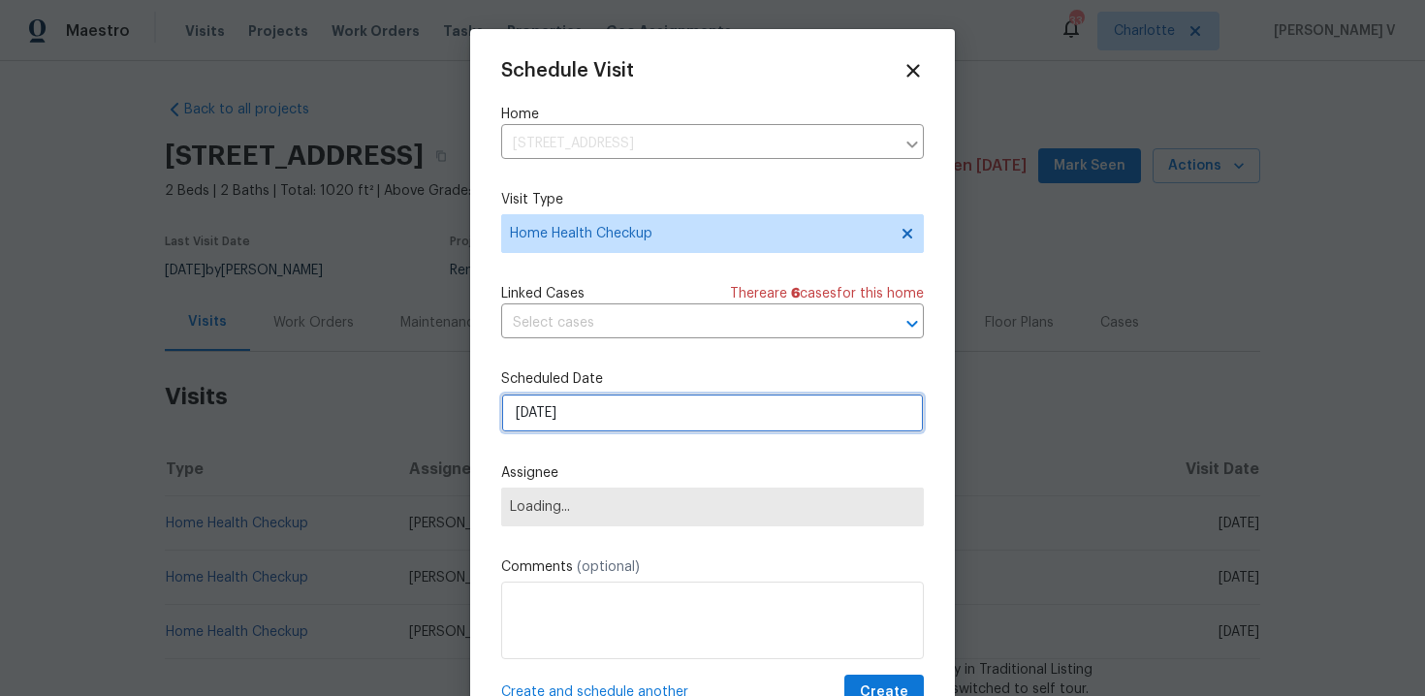
click at [567, 414] on input "26/09/2025" at bounding box center [712, 413] width 423 height 39
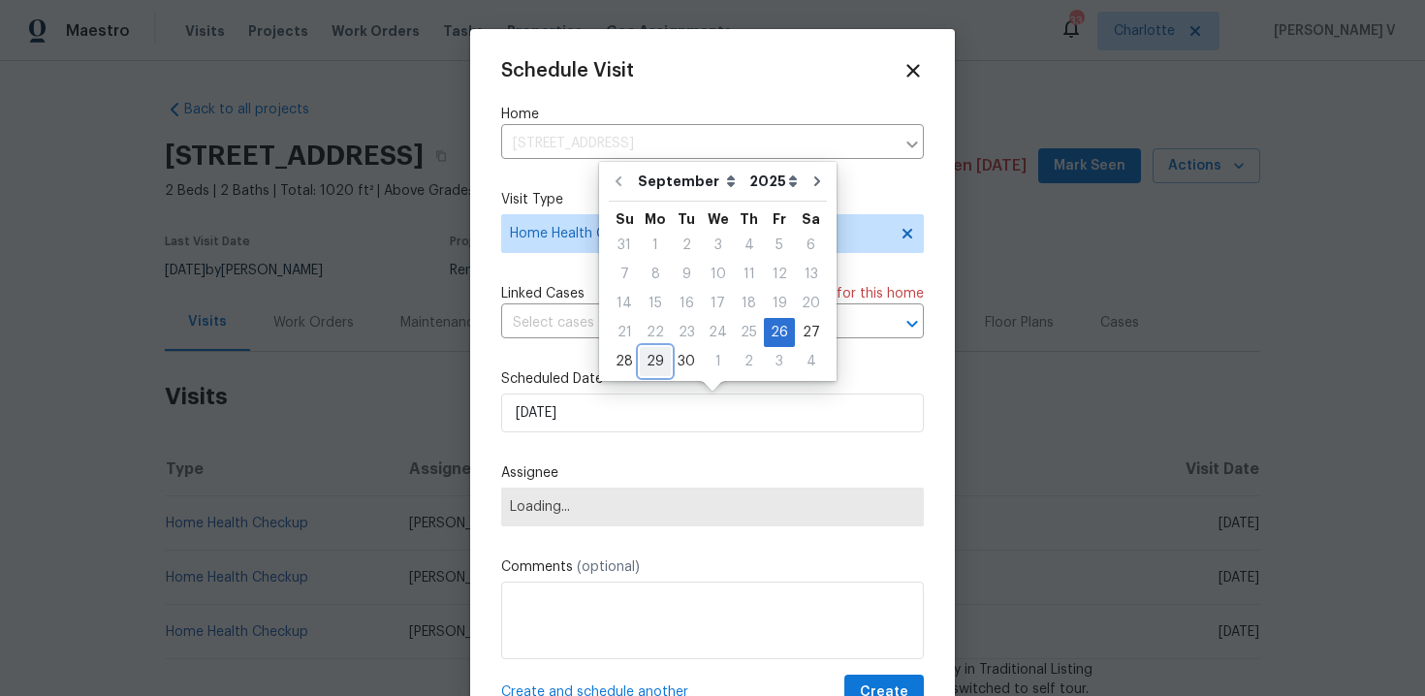
click at [643, 358] on div "29" at bounding box center [655, 361] width 31 height 27
type input "29/09/2025"
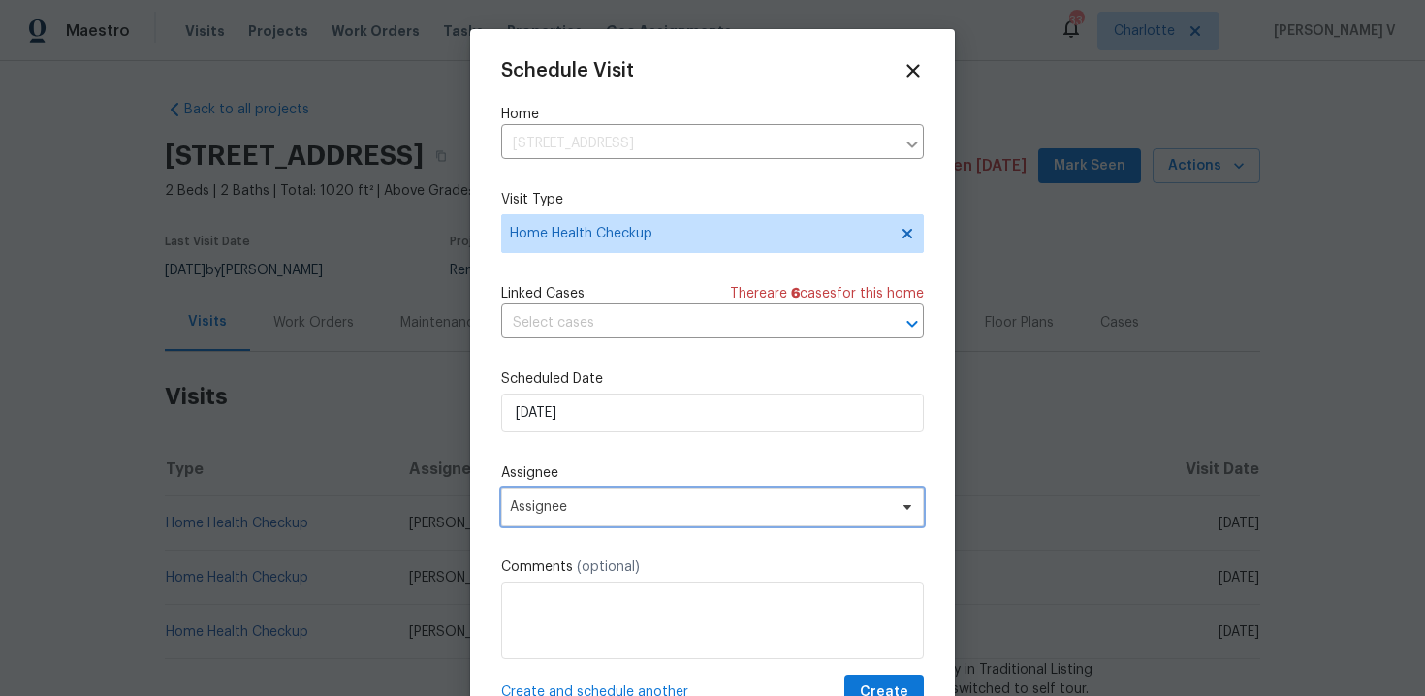
click at [580, 521] on span "Assignee" at bounding box center [712, 507] width 423 height 39
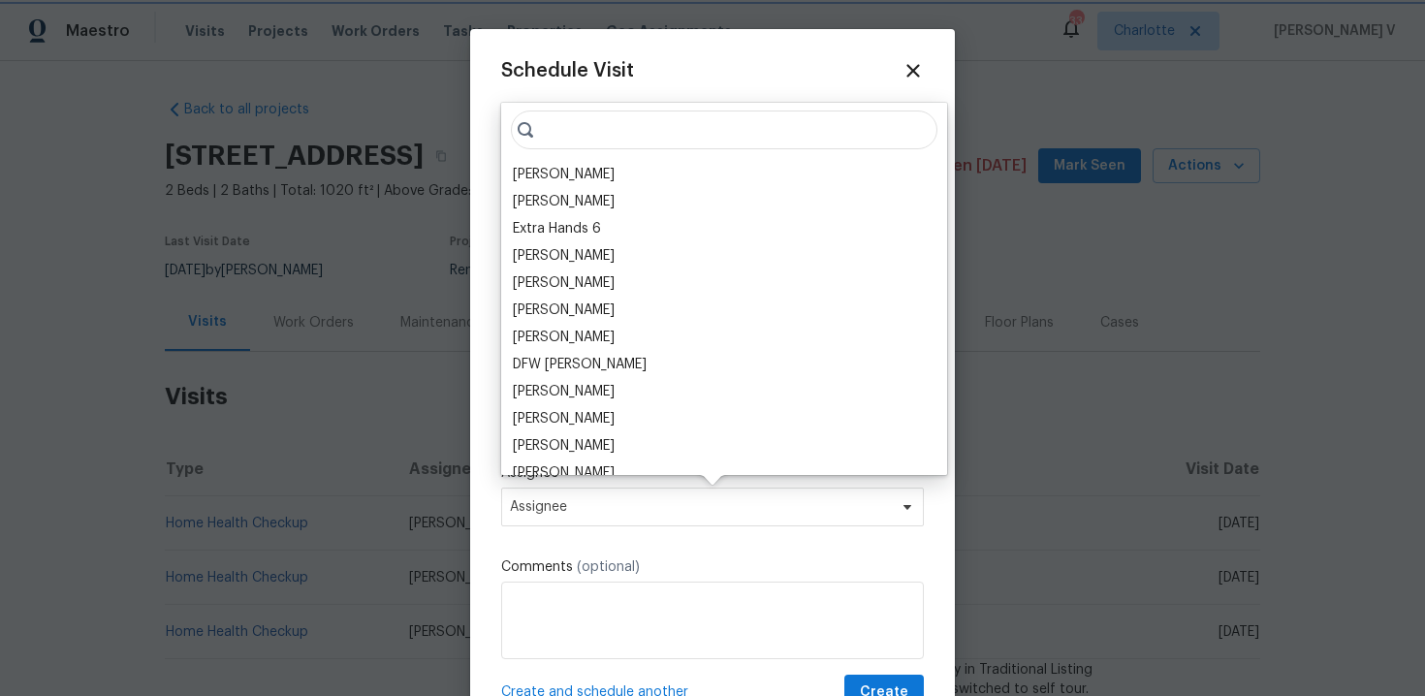
click at [580, 511] on span "Assignee" at bounding box center [700, 507] width 380 height 16
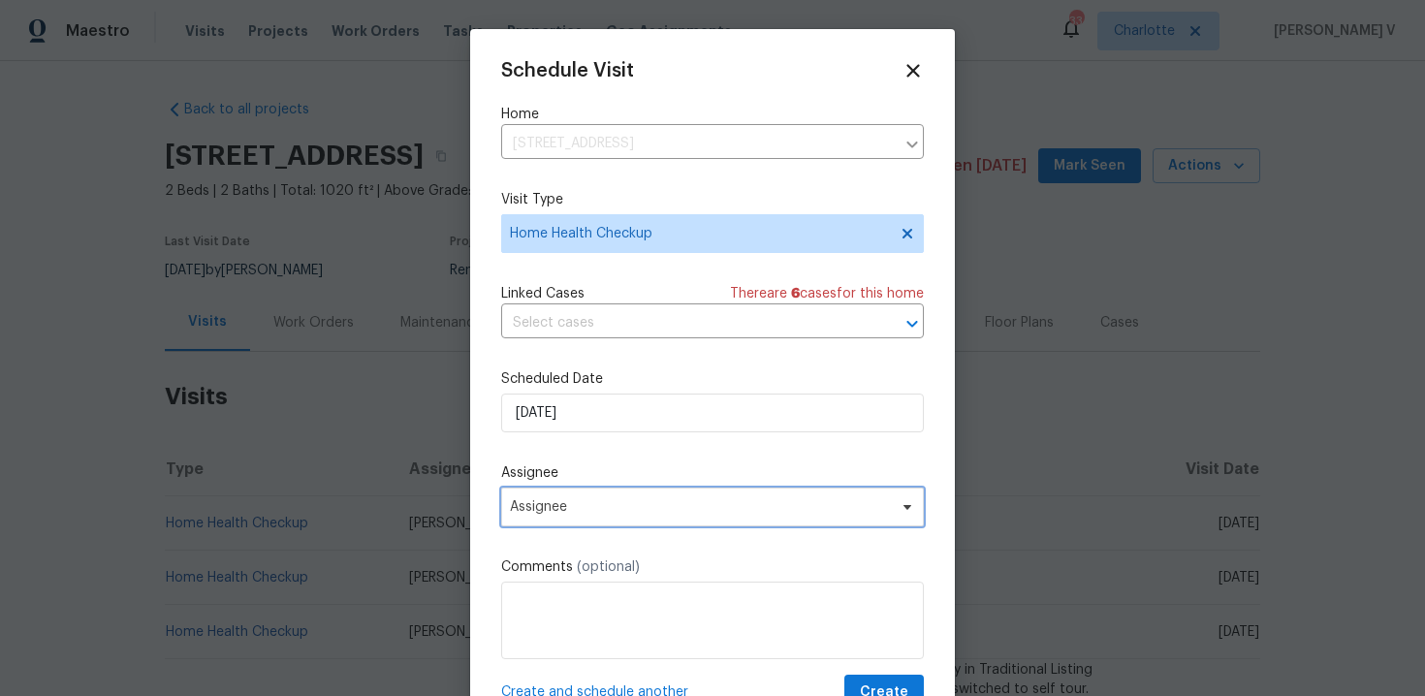
click at [580, 511] on span "Assignee" at bounding box center [700, 507] width 380 height 16
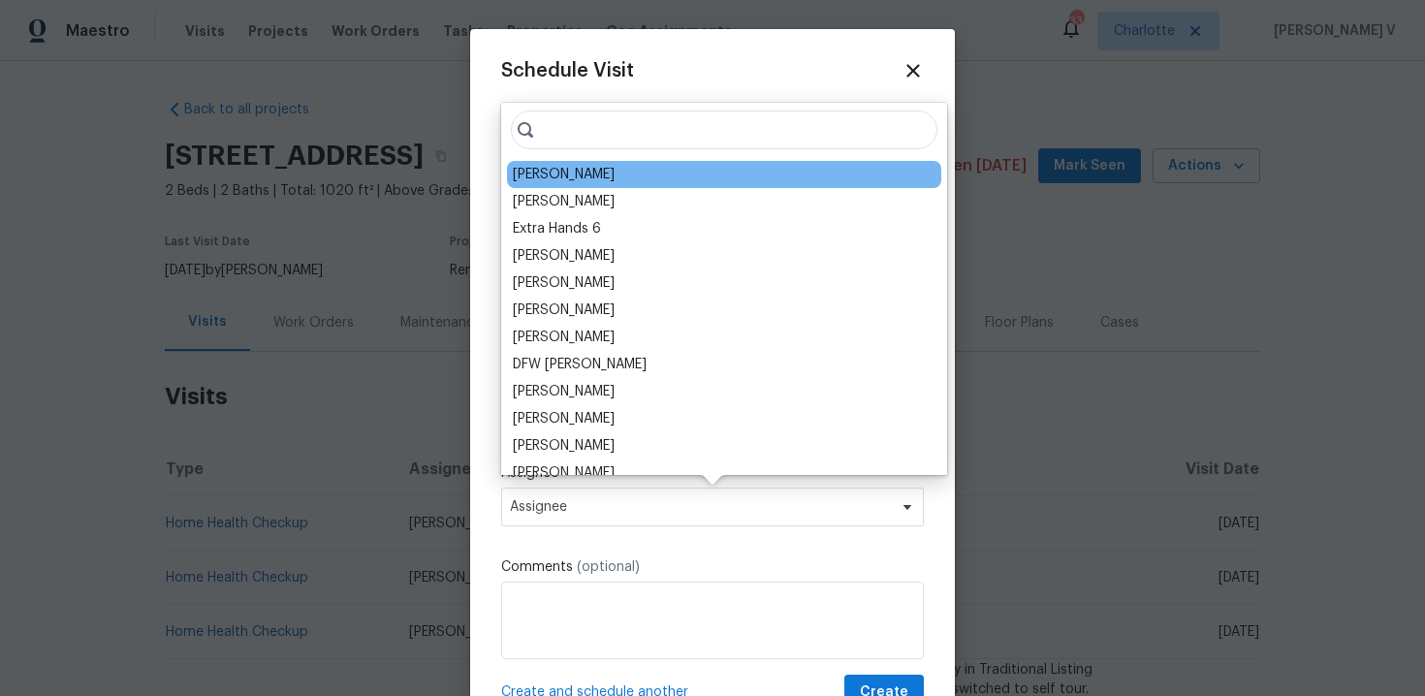
click at [553, 175] on div "Ryan Craven" at bounding box center [564, 174] width 102 height 19
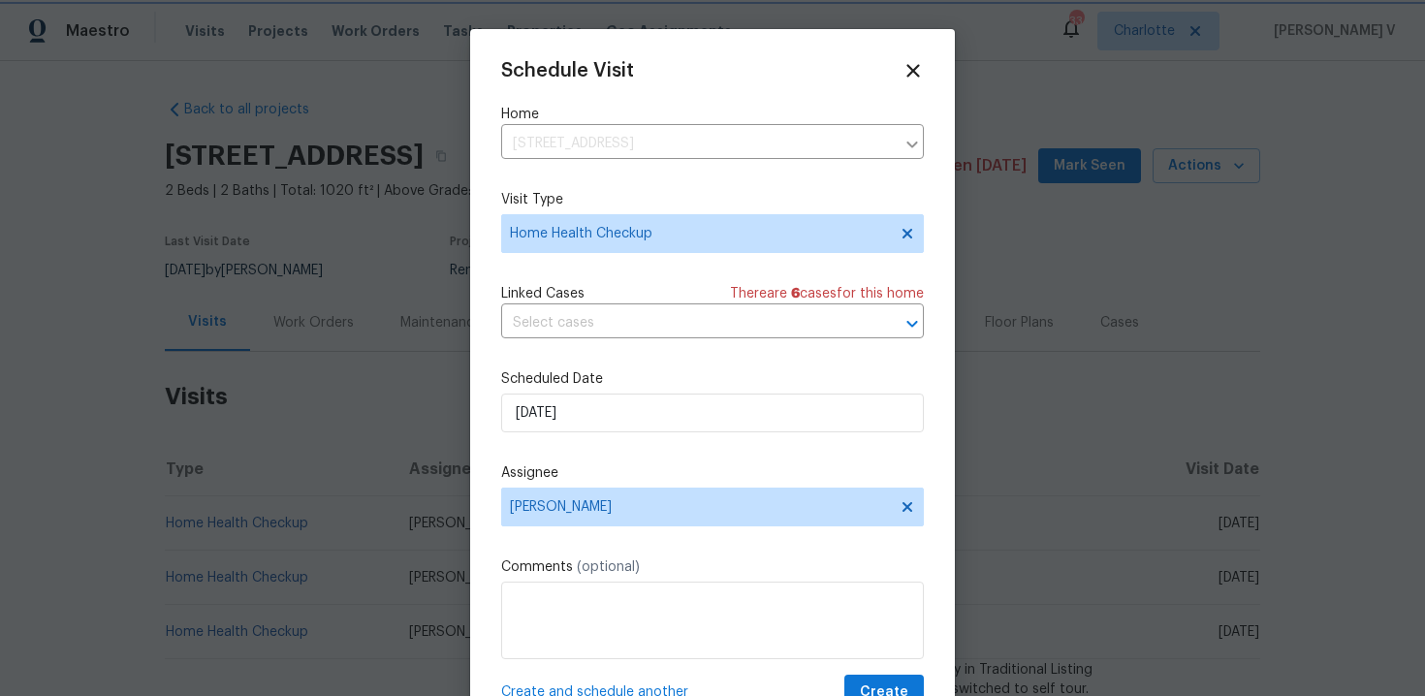
scroll to position [35, 0]
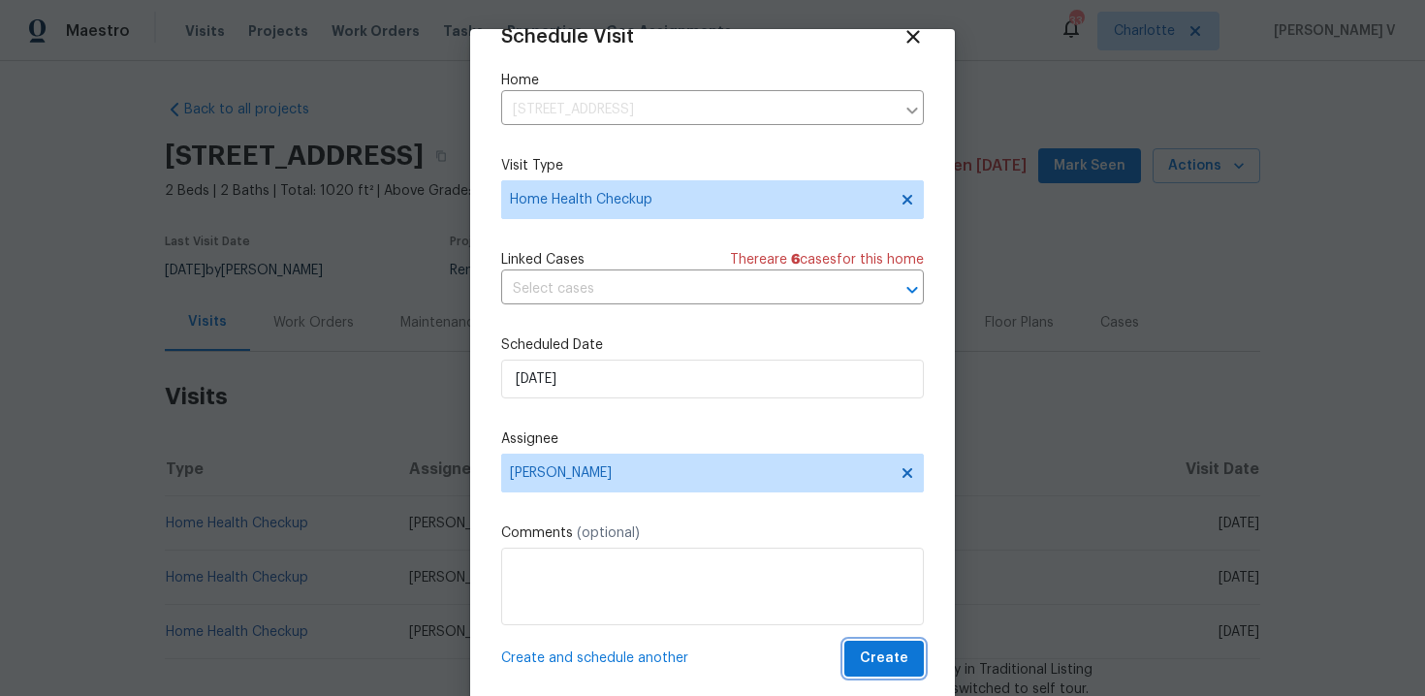
click at [886, 662] on span "Create" at bounding box center [884, 659] width 48 height 24
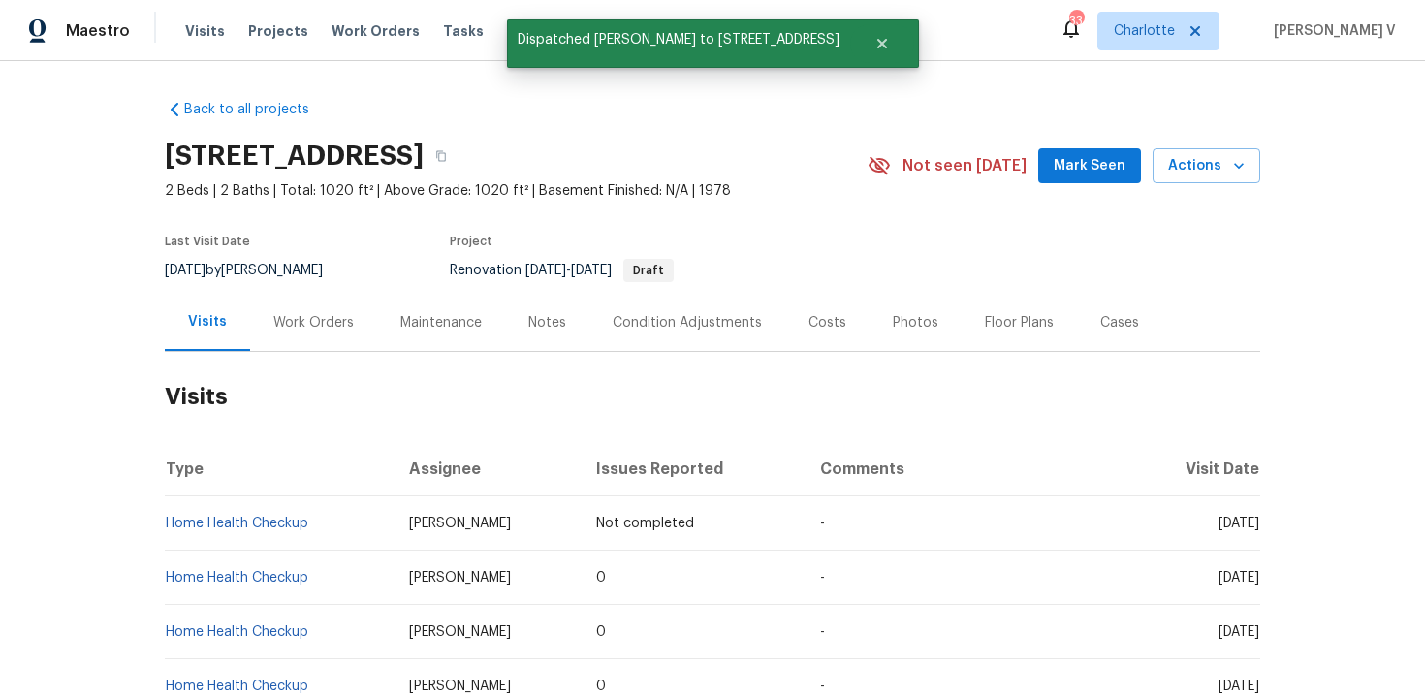
click at [344, 527] on td "Home Health Checkup" at bounding box center [279, 523] width 229 height 54
copy link "Home Health Checkup"
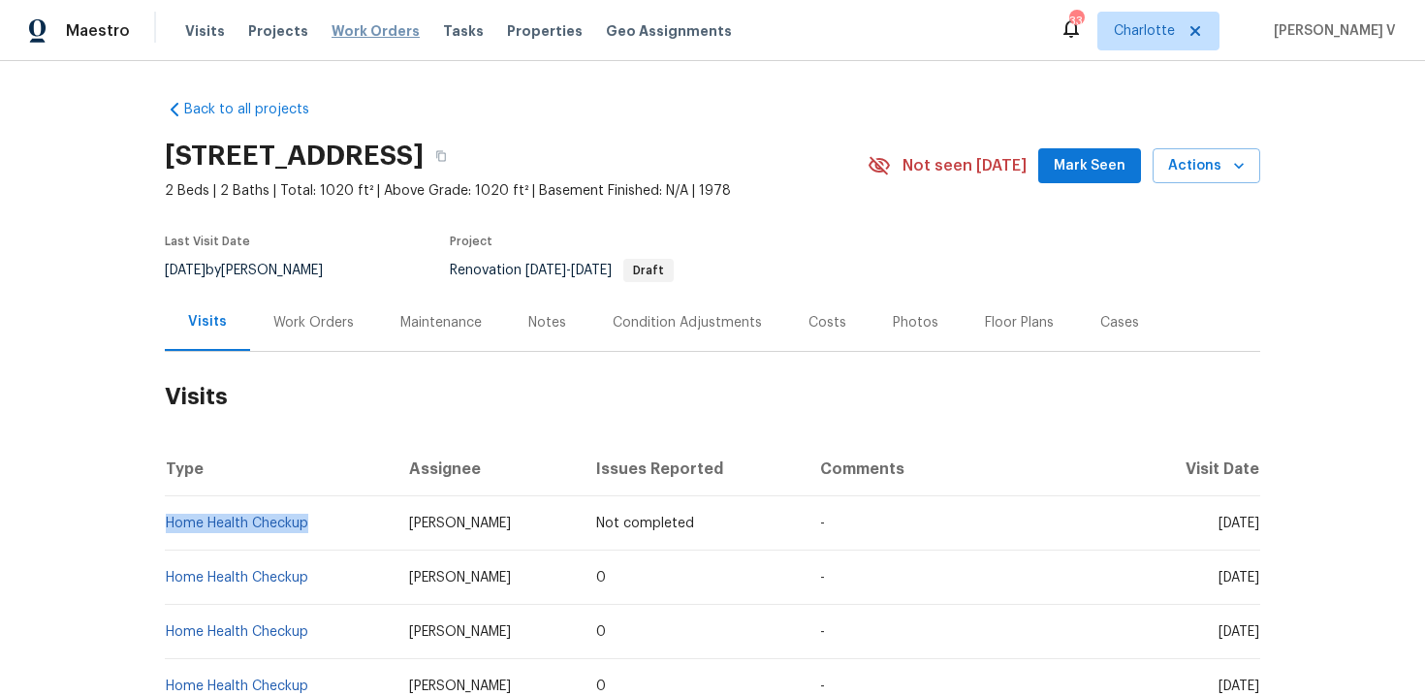
click at [366, 34] on span "Work Orders" at bounding box center [376, 30] width 88 height 19
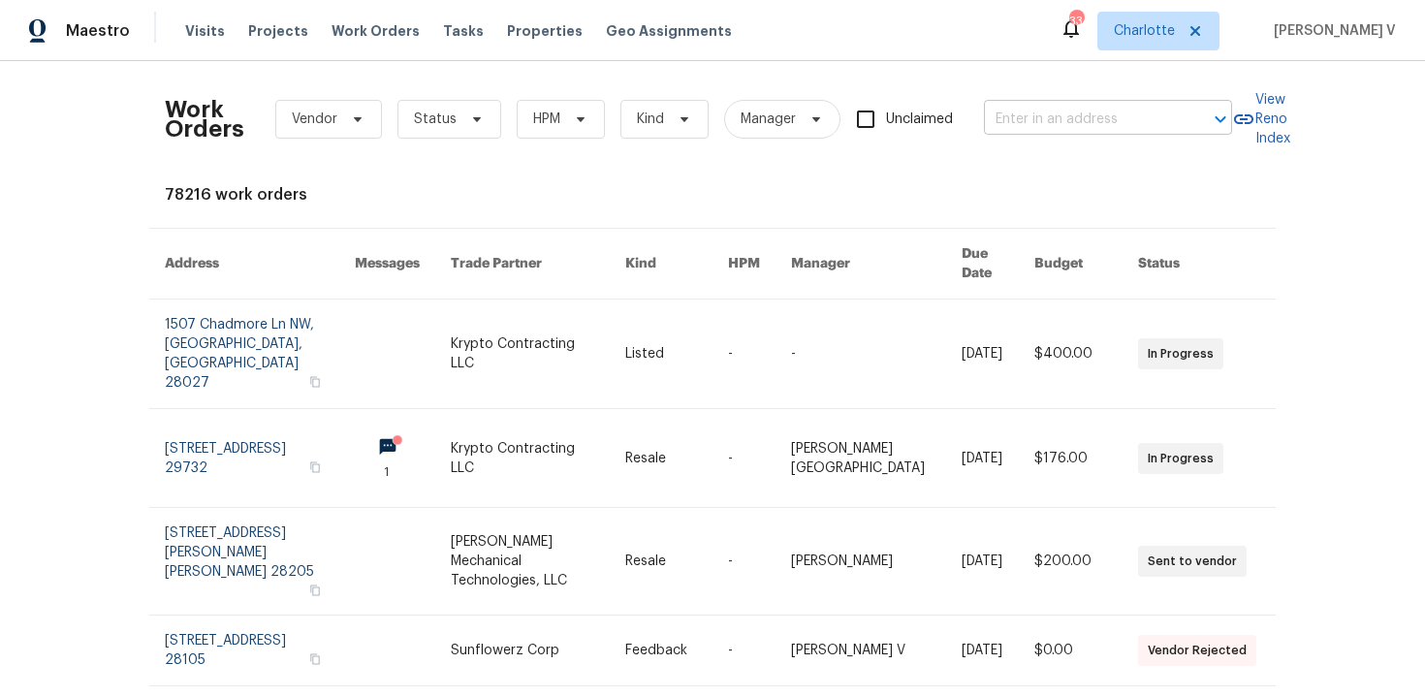
click at [987, 133] on input "text" at bounding box center [1081, 120] width 194 height 30
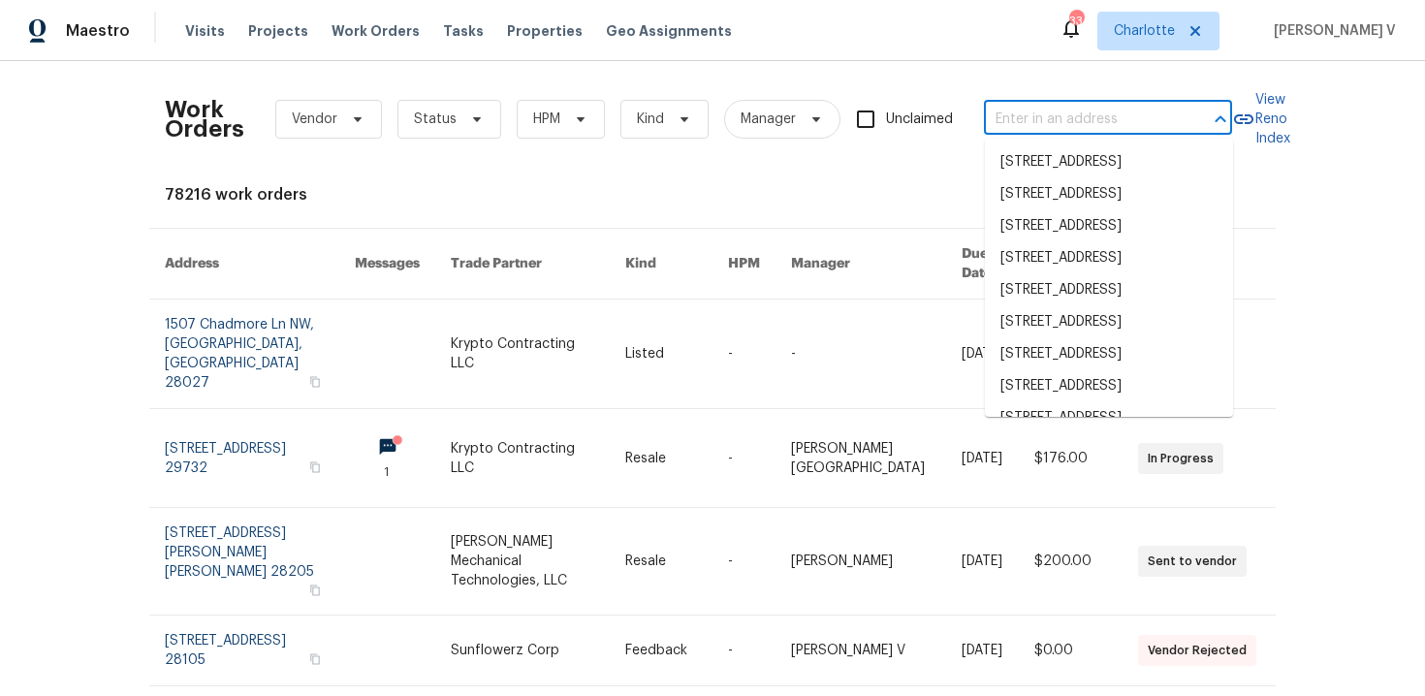
click at [987, 133] on input "text" at bounding box center [1081, 120] width 194 height 30
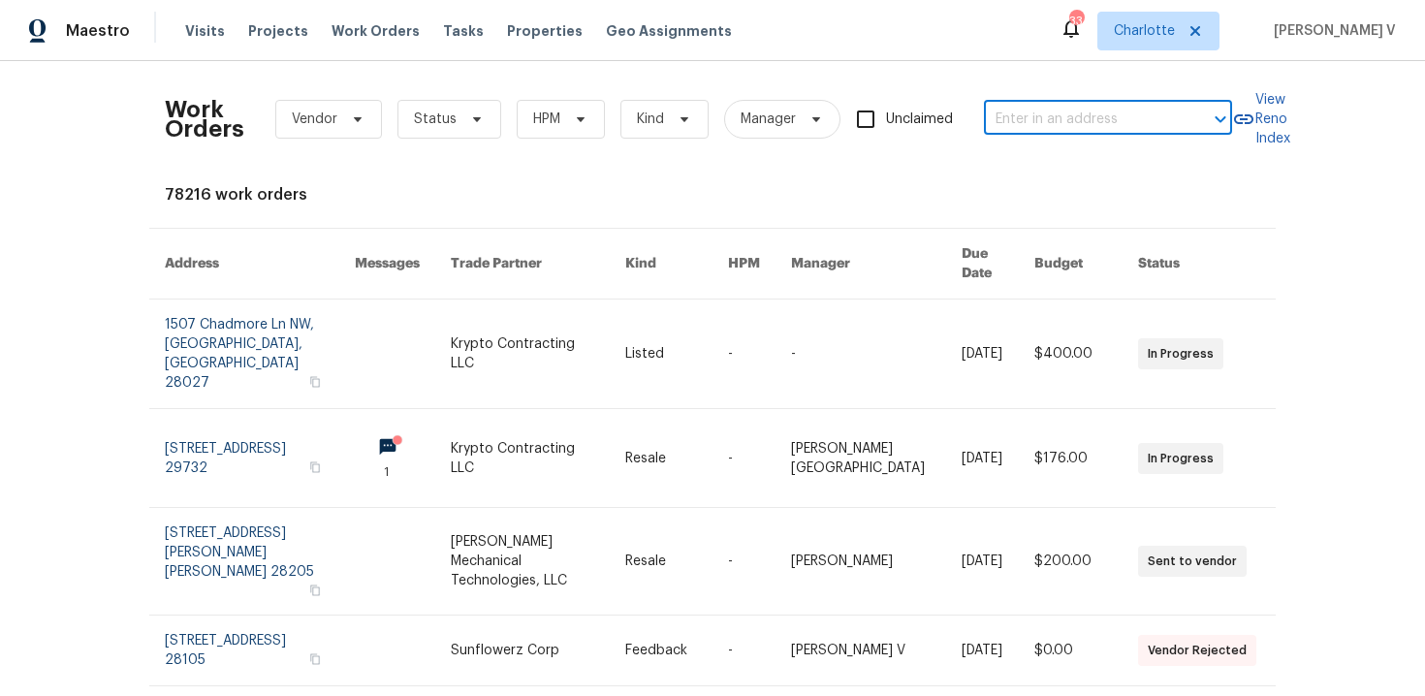
paste input "2905 Polo View Ln Matthews, NC 28105"
type input "2905 Polo View Ln Matthews, NC 28105"
click at [1020, 162] on li "2905 Polo View Ln, Matthews, NC 28105" at bounding box center [1109, 162] width 248 height 32
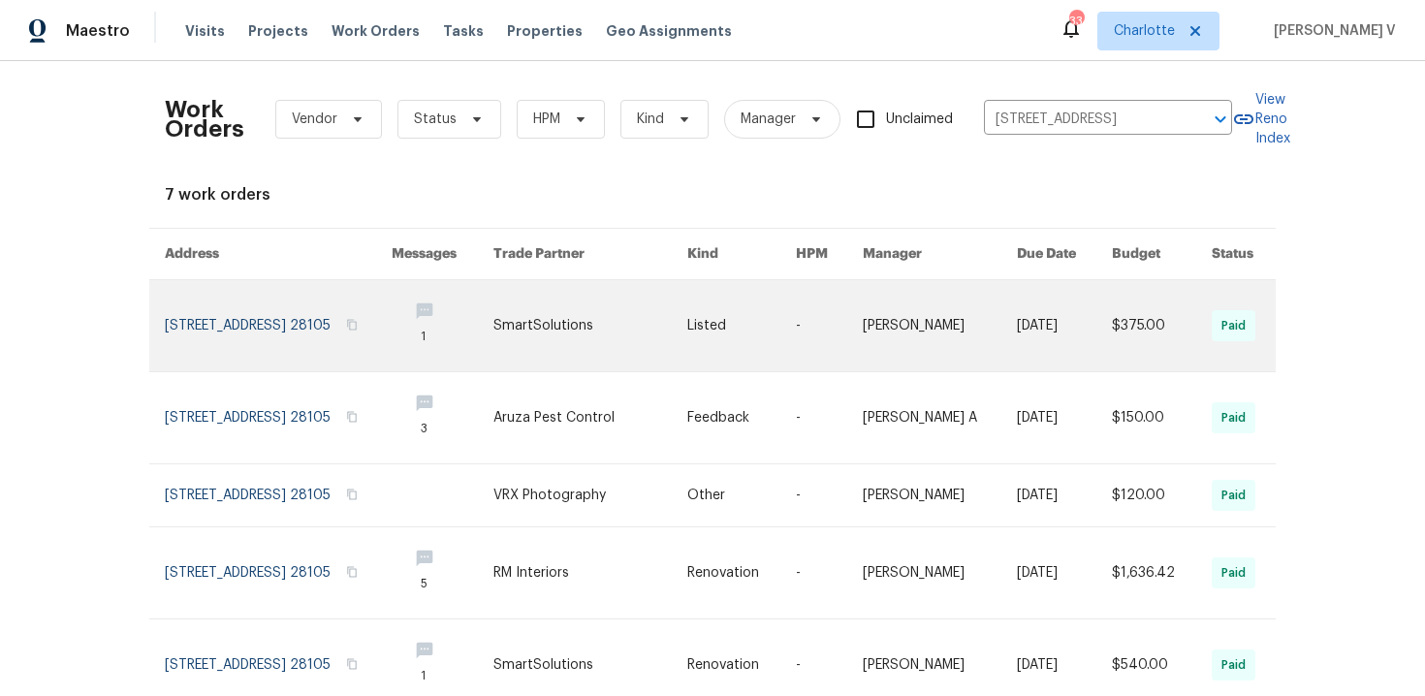
click at [260, 296] on link at bounding box center [278, 325] width 227 height 91
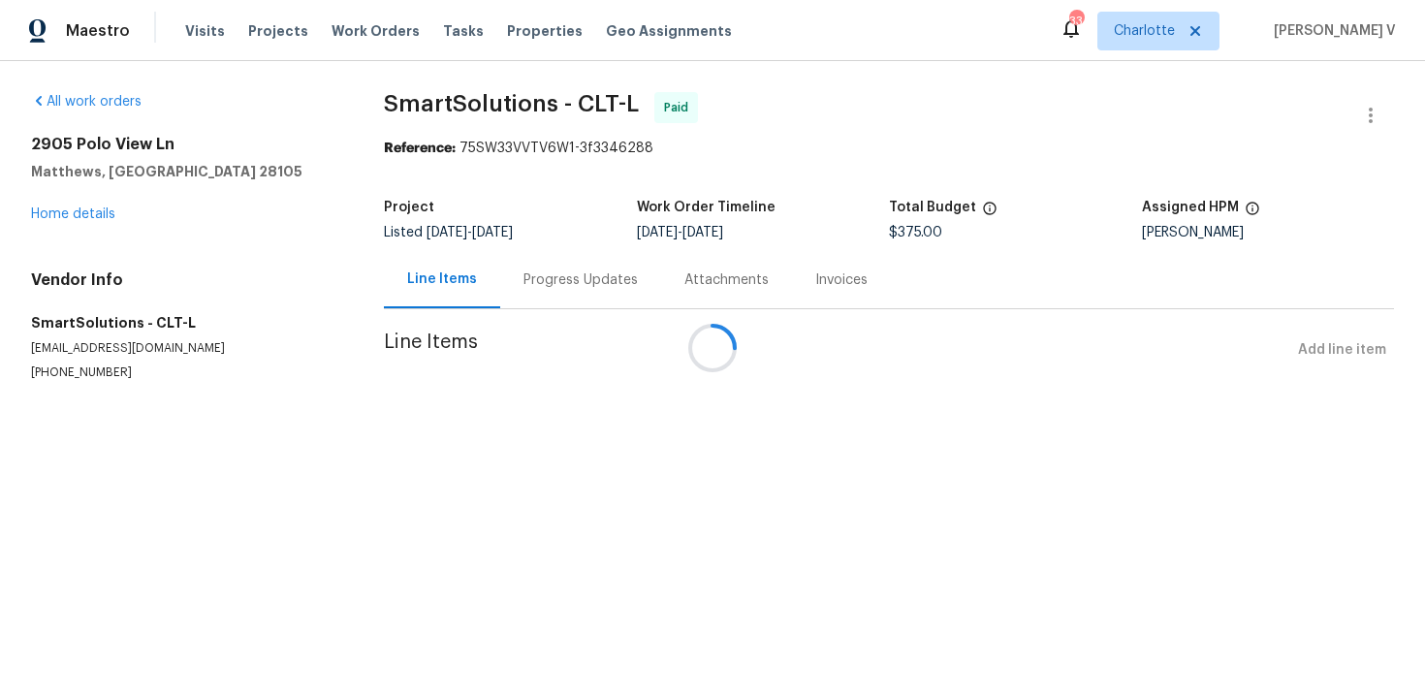
click at [95, 210] on div at bounding box center [712, 348] width 1425 height 696
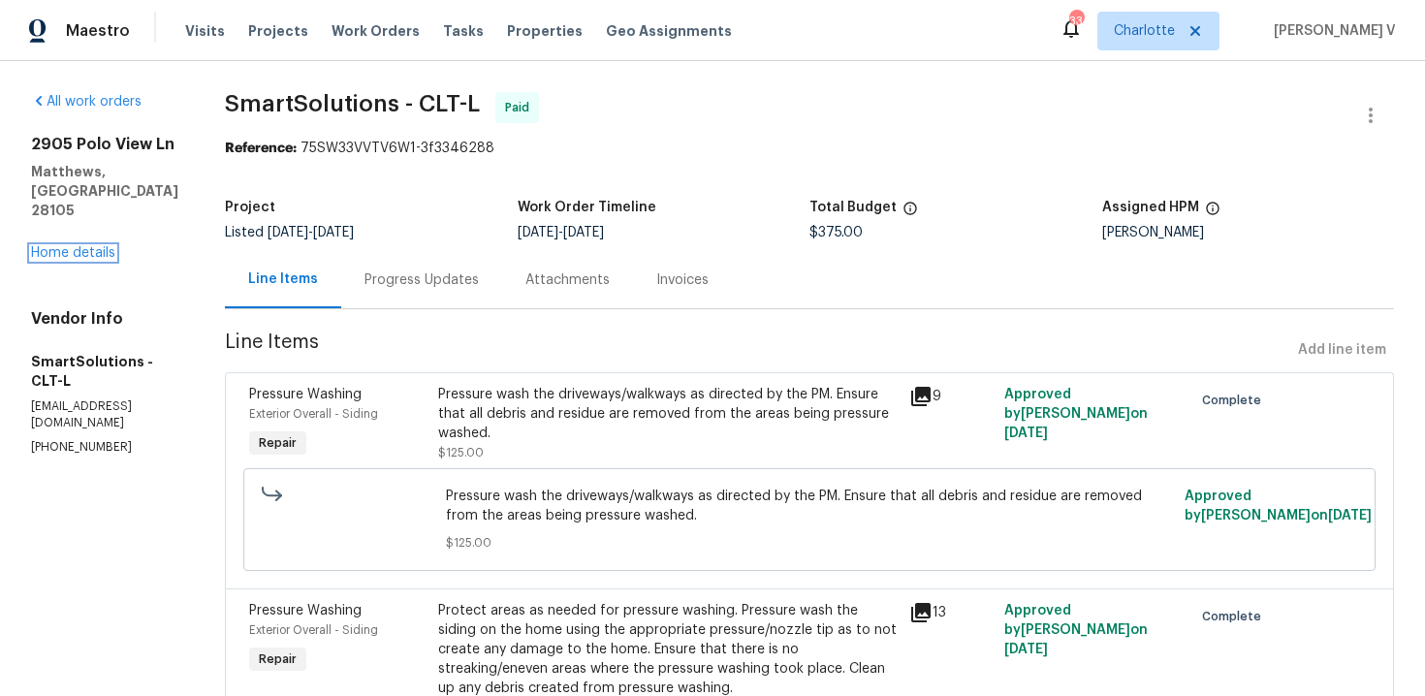
click at [95, 246] on link "Home details" at bounding box center [73, 253] width 84 height 14
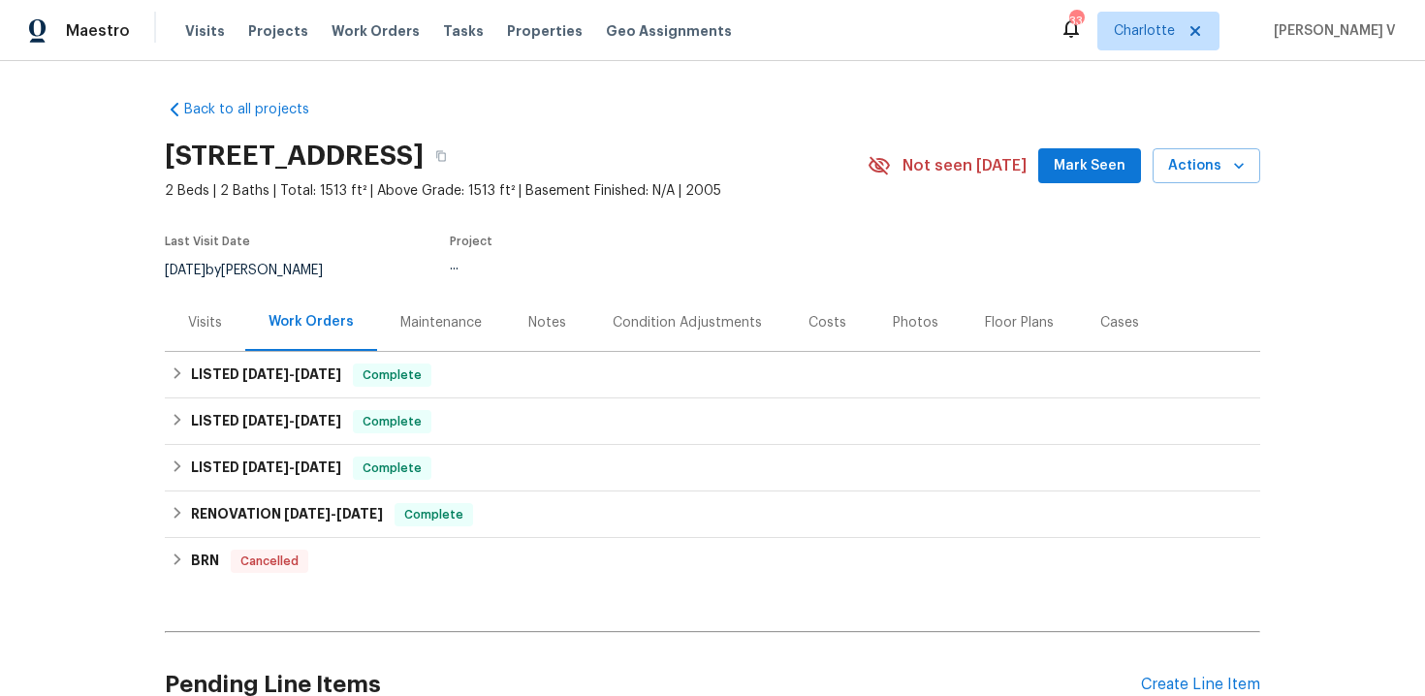
click at [214, 328] on div "Visits" at bounding box center [205, 322] width 34 height 19
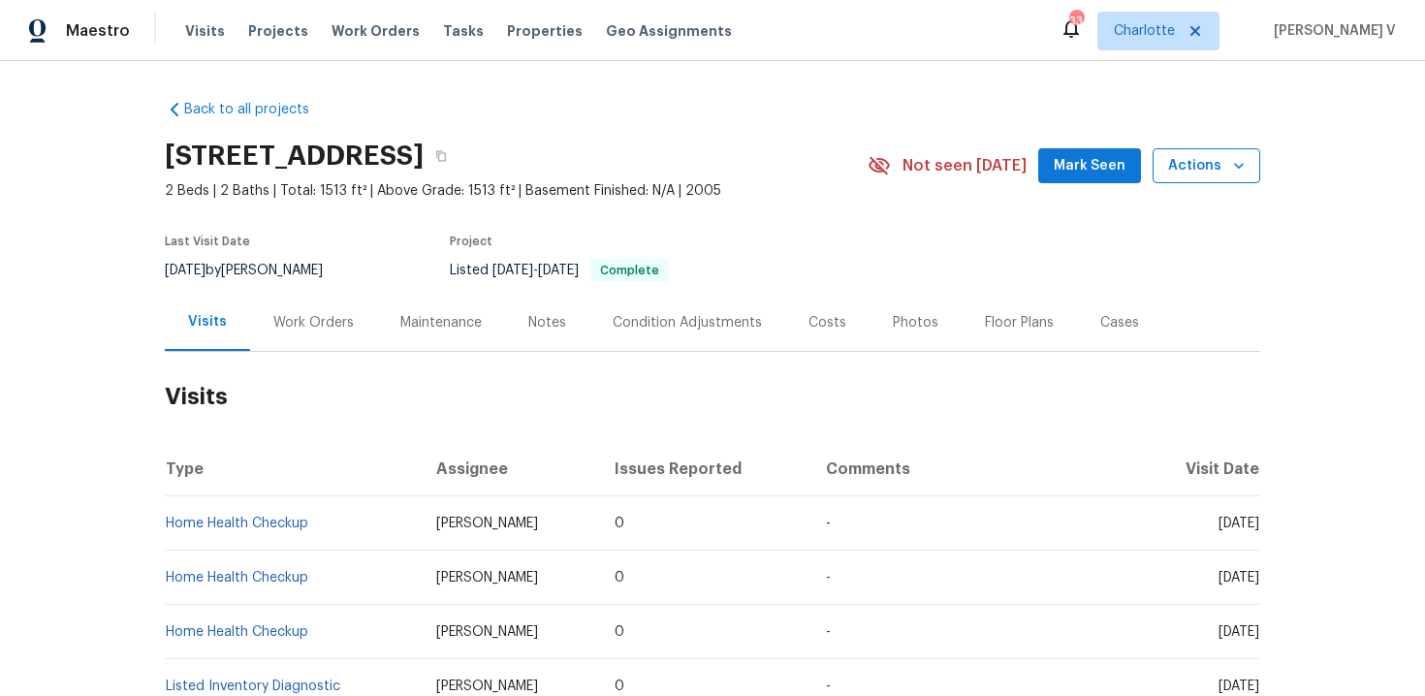
click at [1226, 166] on span "Actions" at bounding box center [1206, 166] width 77 height 24
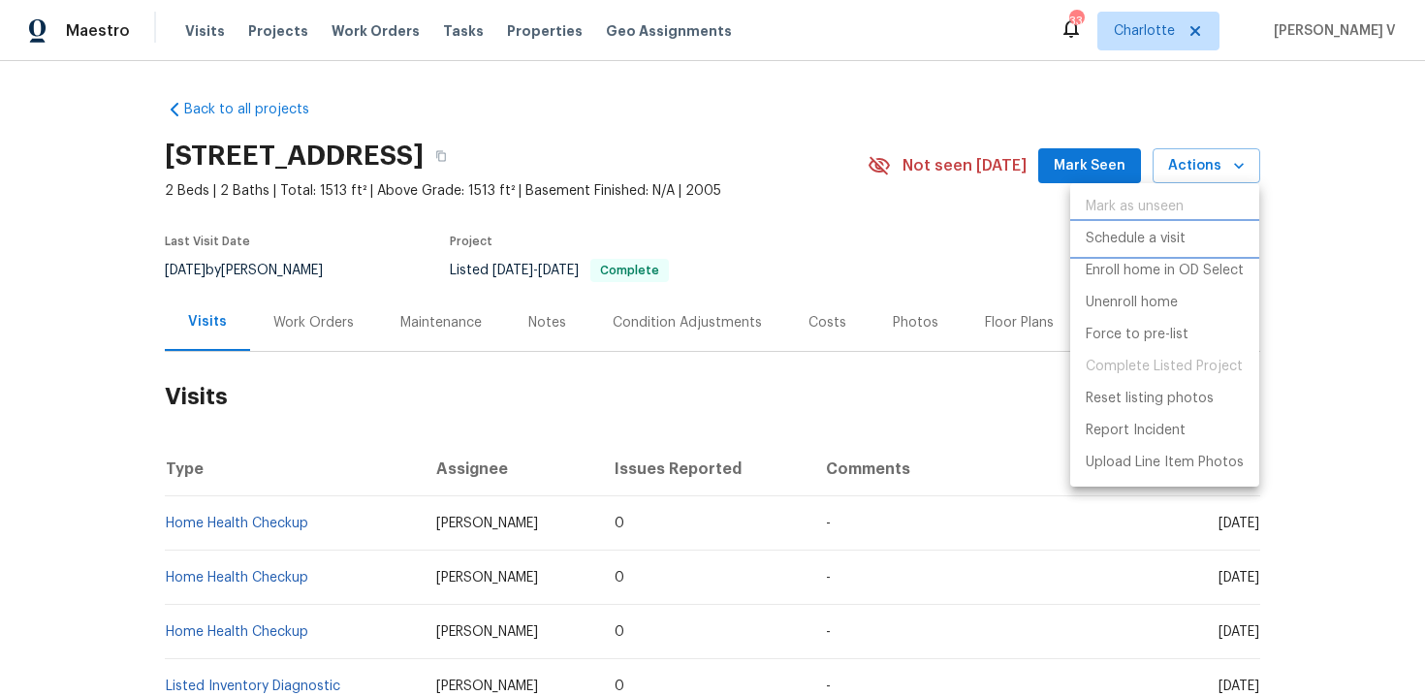
click at [1129, 230] on p "Schedule a visit" at bounding box center [1136, 239] width 100 height 20
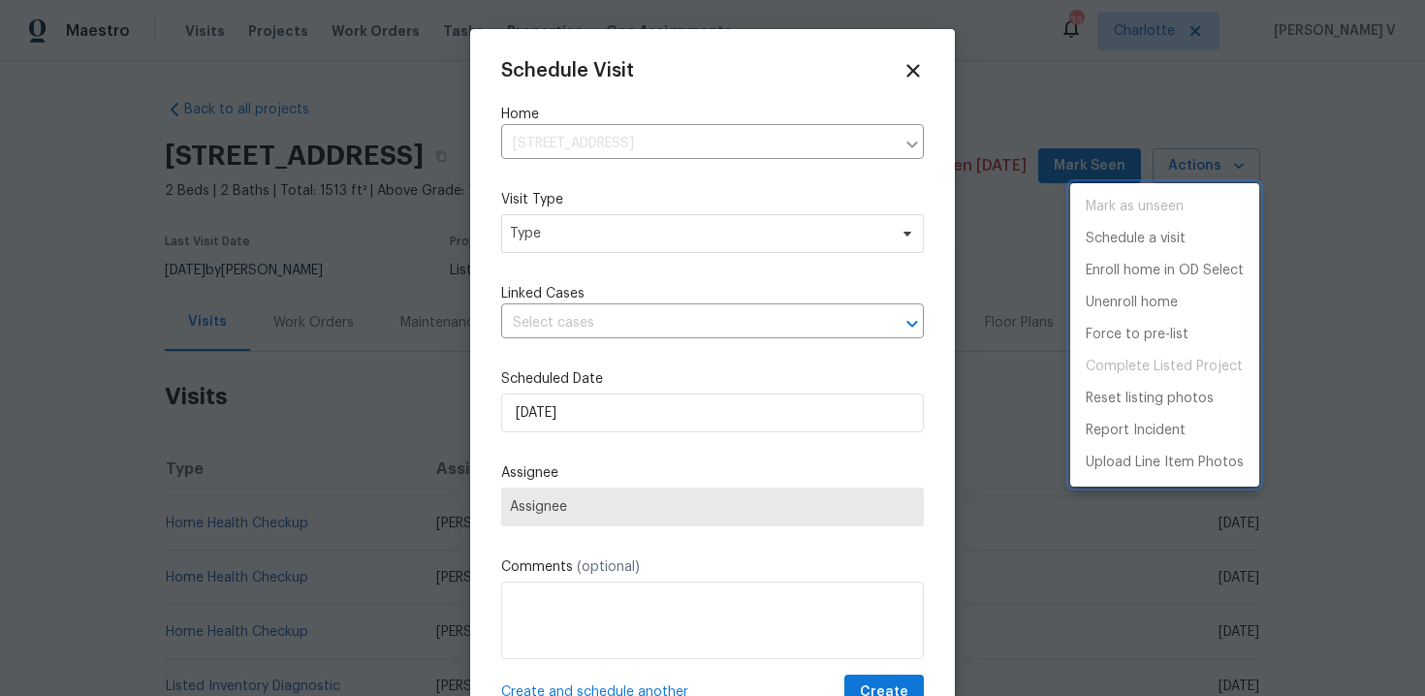
click at [571, 226] on div at bounding box center [712, 348] width 1425 height 696
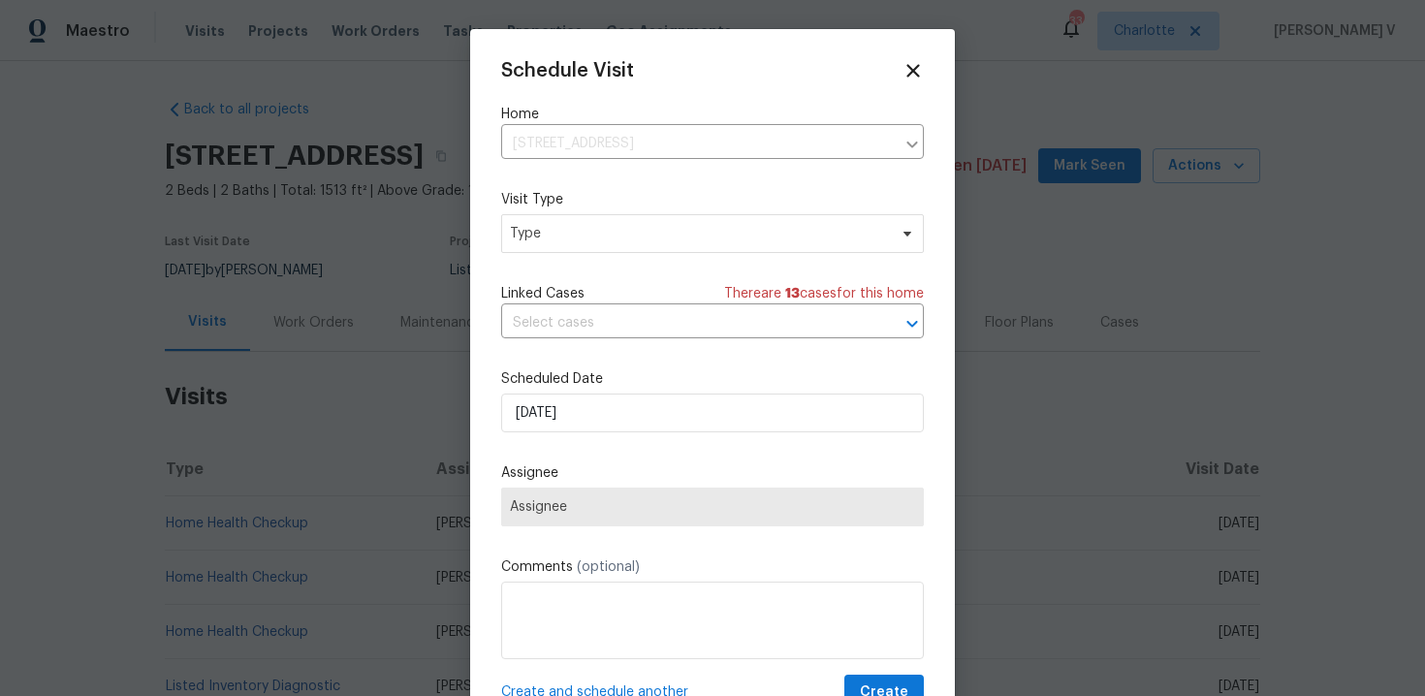
click at [571, 226] on div "Mark as unseen Schedule a visit Enroll home in OD Select Unenroll home Force to…" at bounding box center [712, 348] width 1425 height 696
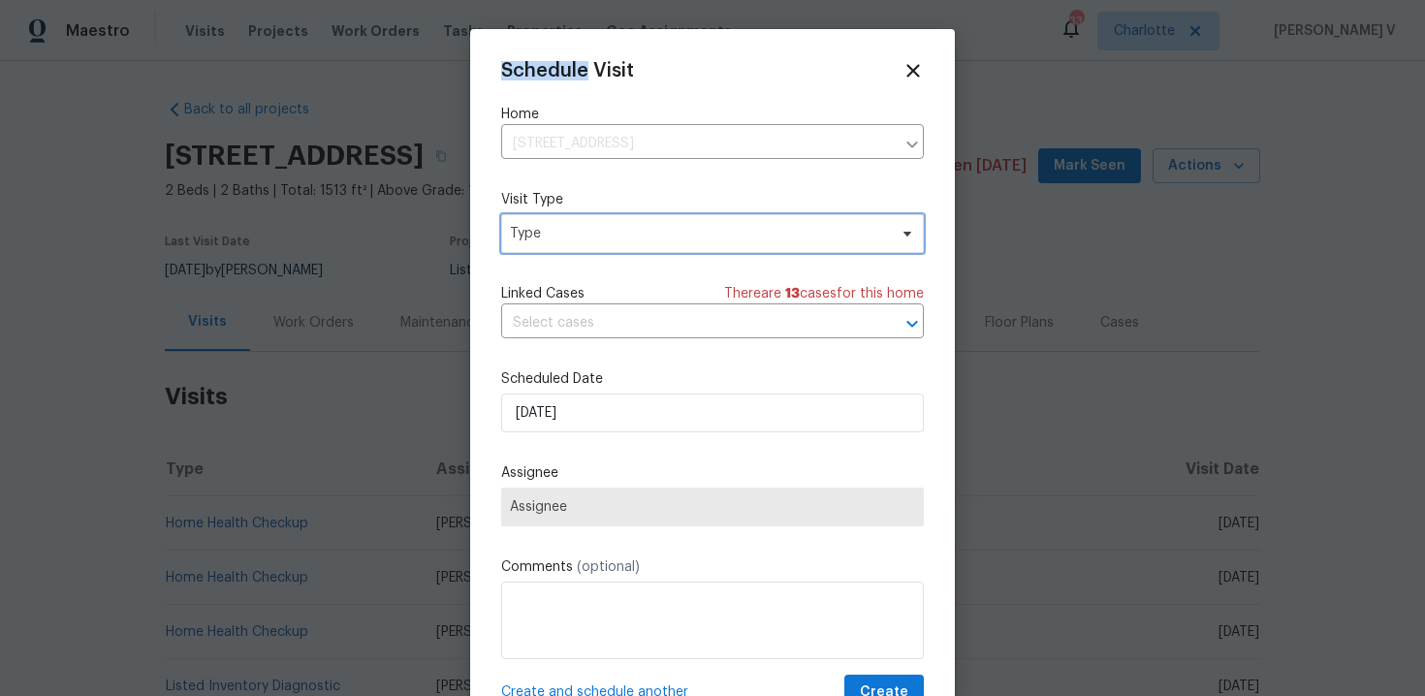
click at [571, 226] on span "Type" at bounding box center [698, 233] width 377 height 19
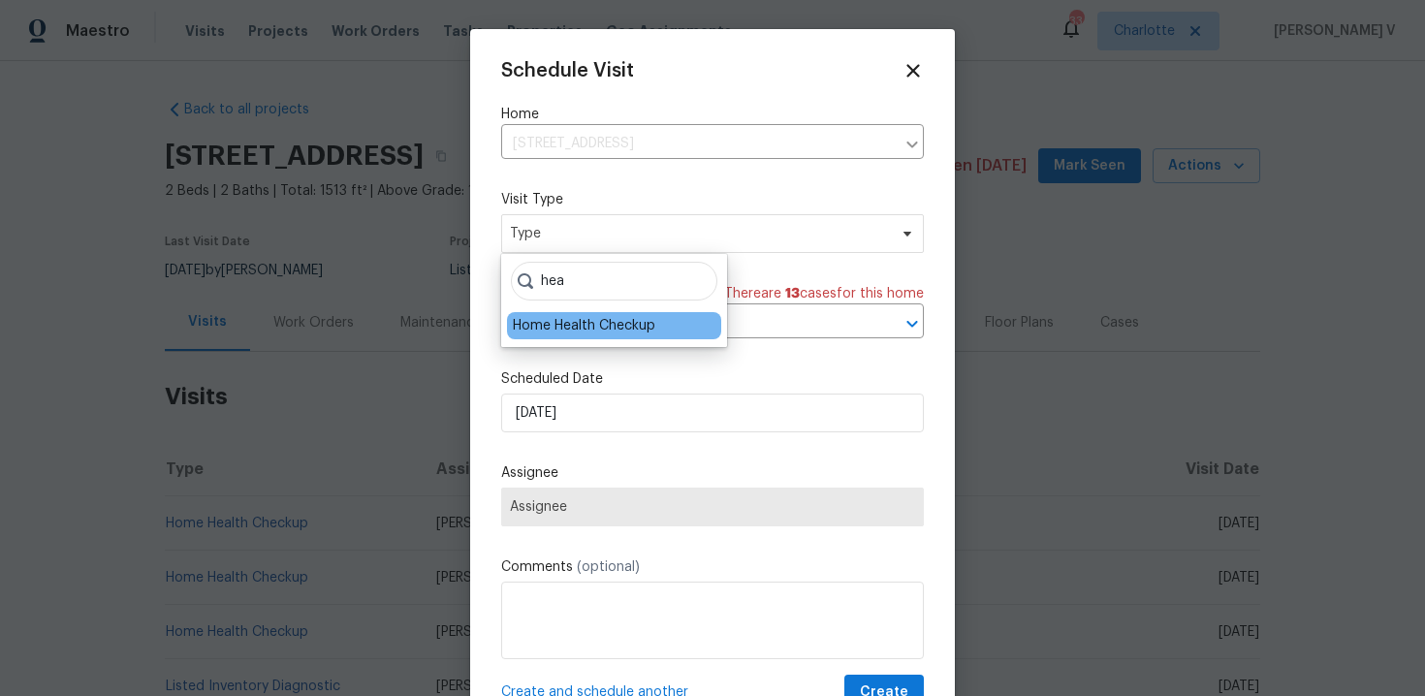
type input "hea"
click at [575, 312] on div "Home Health Checkup" at bounding box center [614, 325] width 214 height 27
click at [573, 334] on div "Home Health Checkup" at bounding box center [584, 325] width 143 height 19
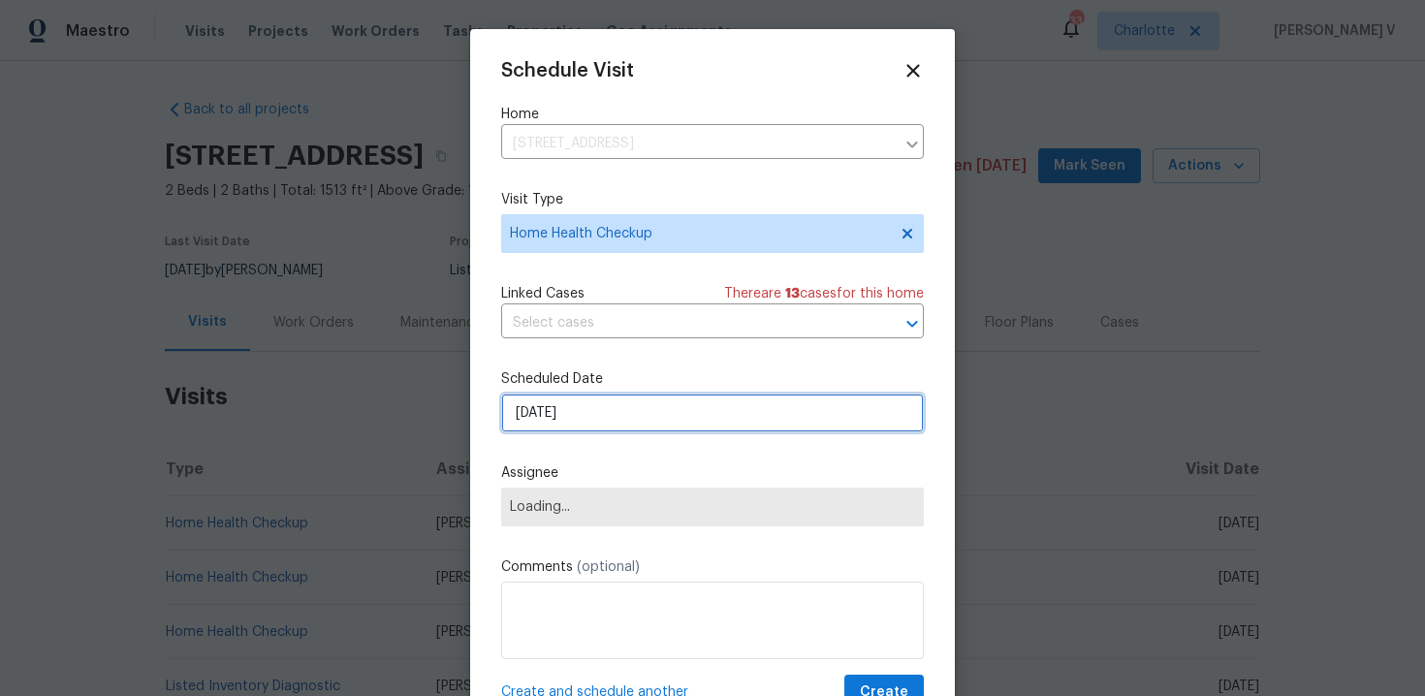
click at [570, 418] on input "26/09/2025" at bounding box center [712, 413] width 423 height 39
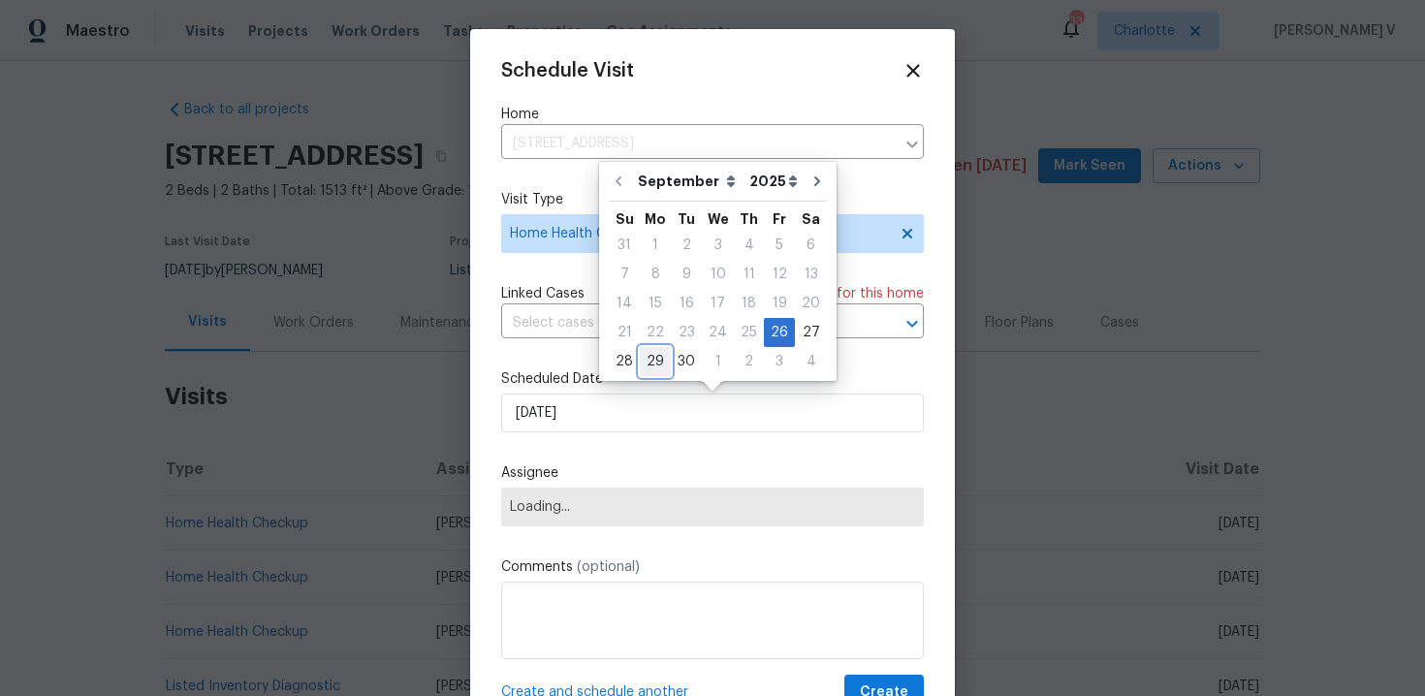
click at [656, 369] on div "29" at bounding box center [655, 361] width 31 height 27
type input "29/09/2025"
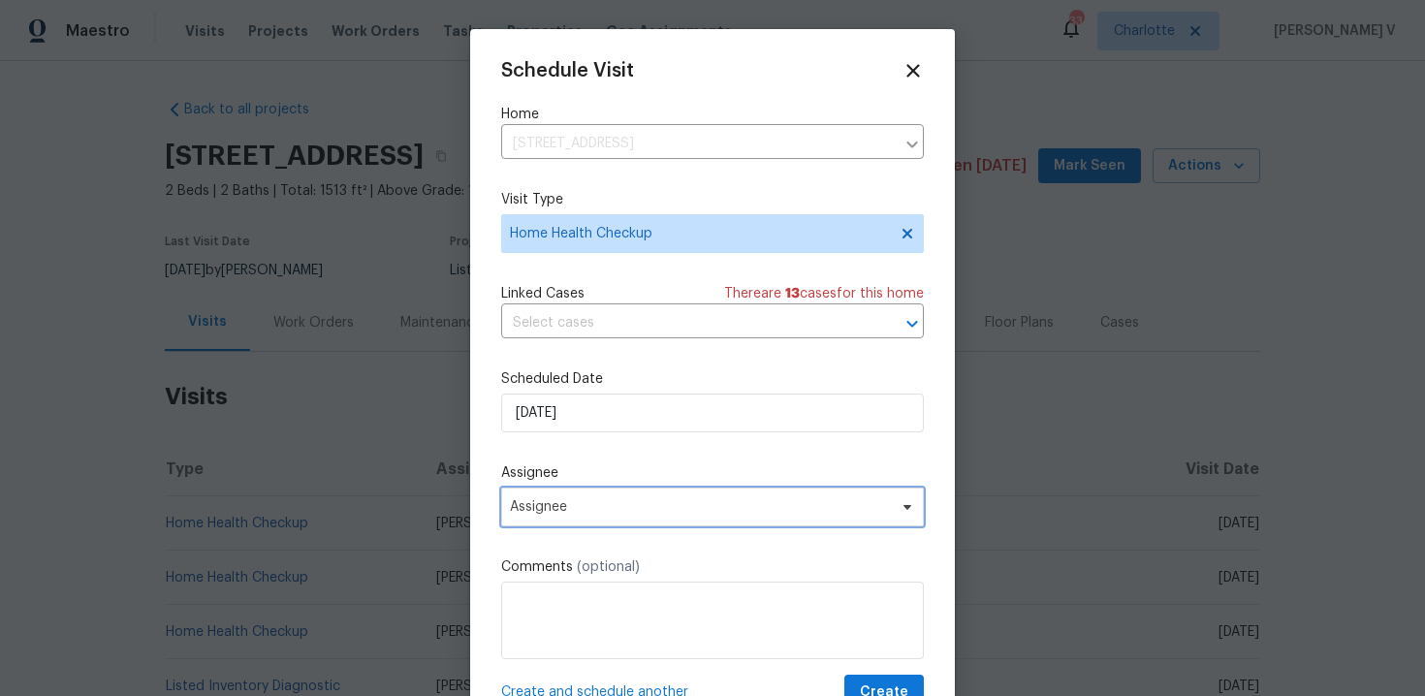
click at [619, 495] on span "Assignee" at bounding box center [712, 507] width 423 height 39
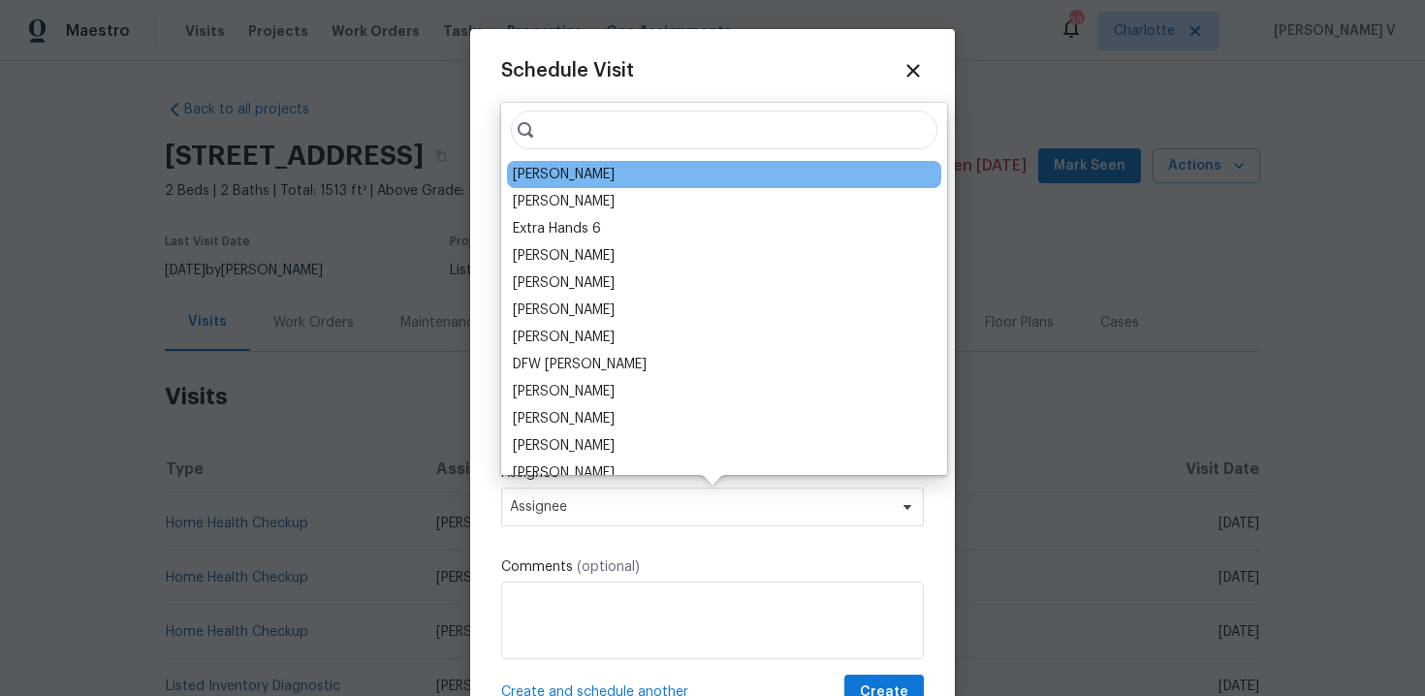
click at [540, 165] on div "Ryan Craven" at bounding box center [564, 174] width 102 height 19
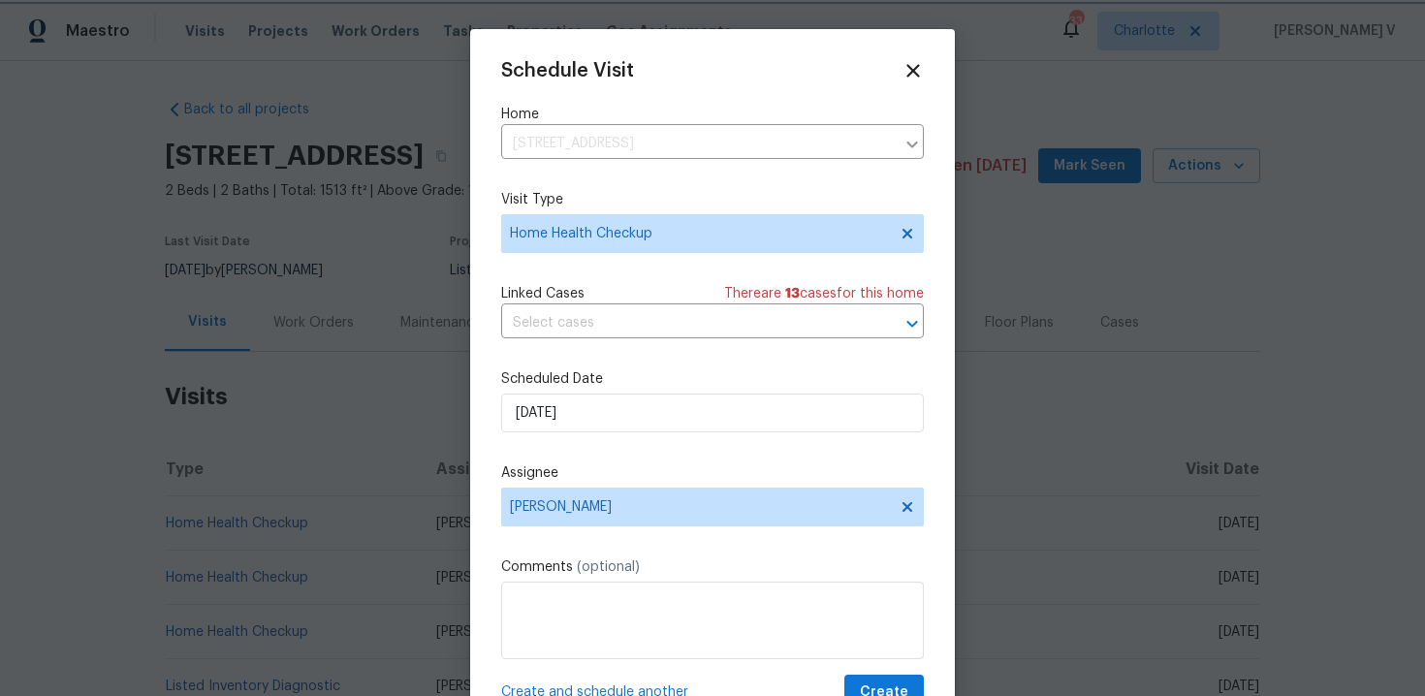
scroll to position [35, 0]
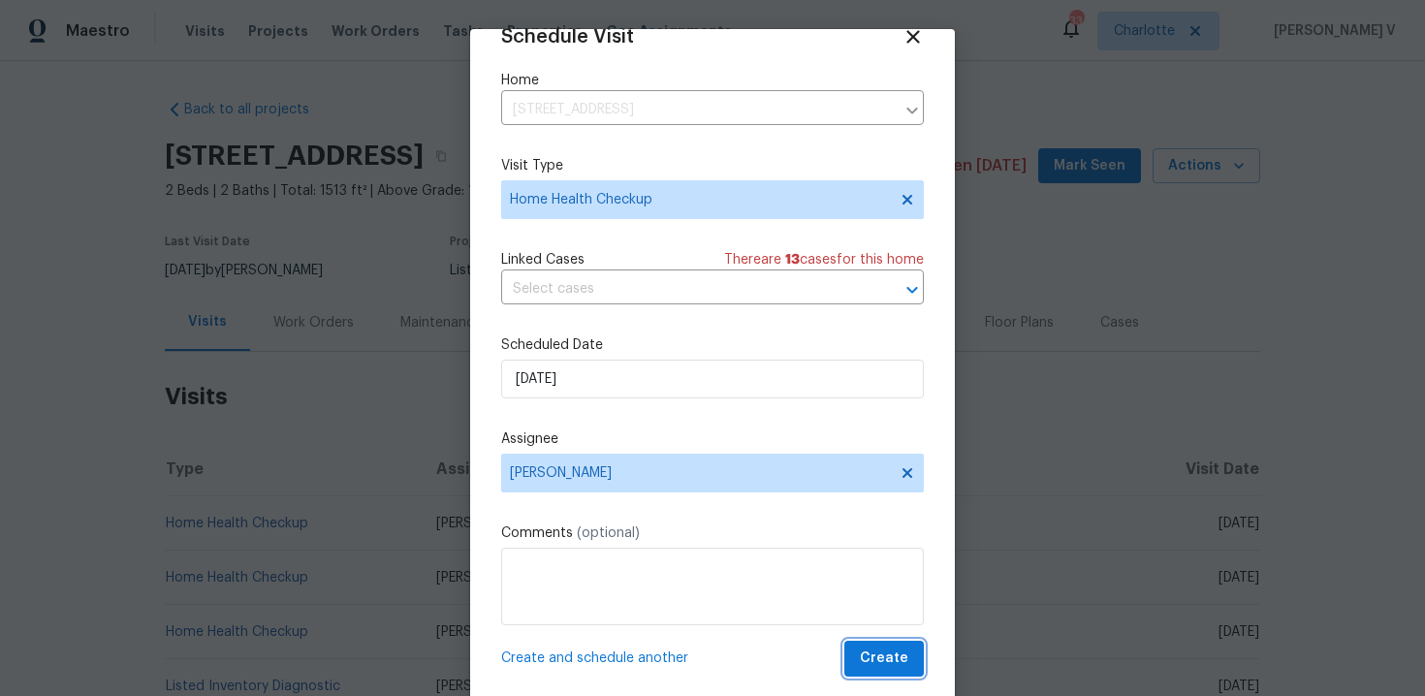
click at [880, 656] on span "Create" at bounding box center [884, 659] width 48 height 24
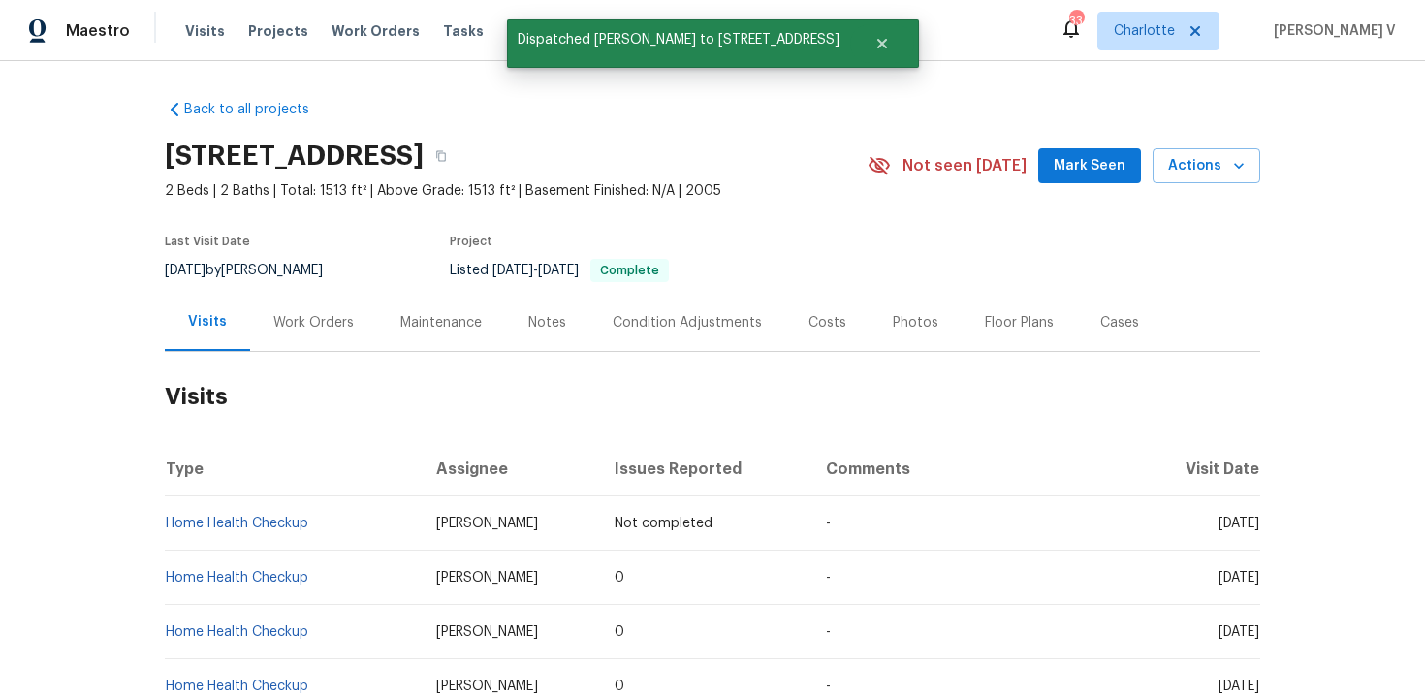
click at [363, 516] on td "Home Health Checkup" at bounding box center [293, 523] width 256 height 54
copy link "Home Health Checkup"
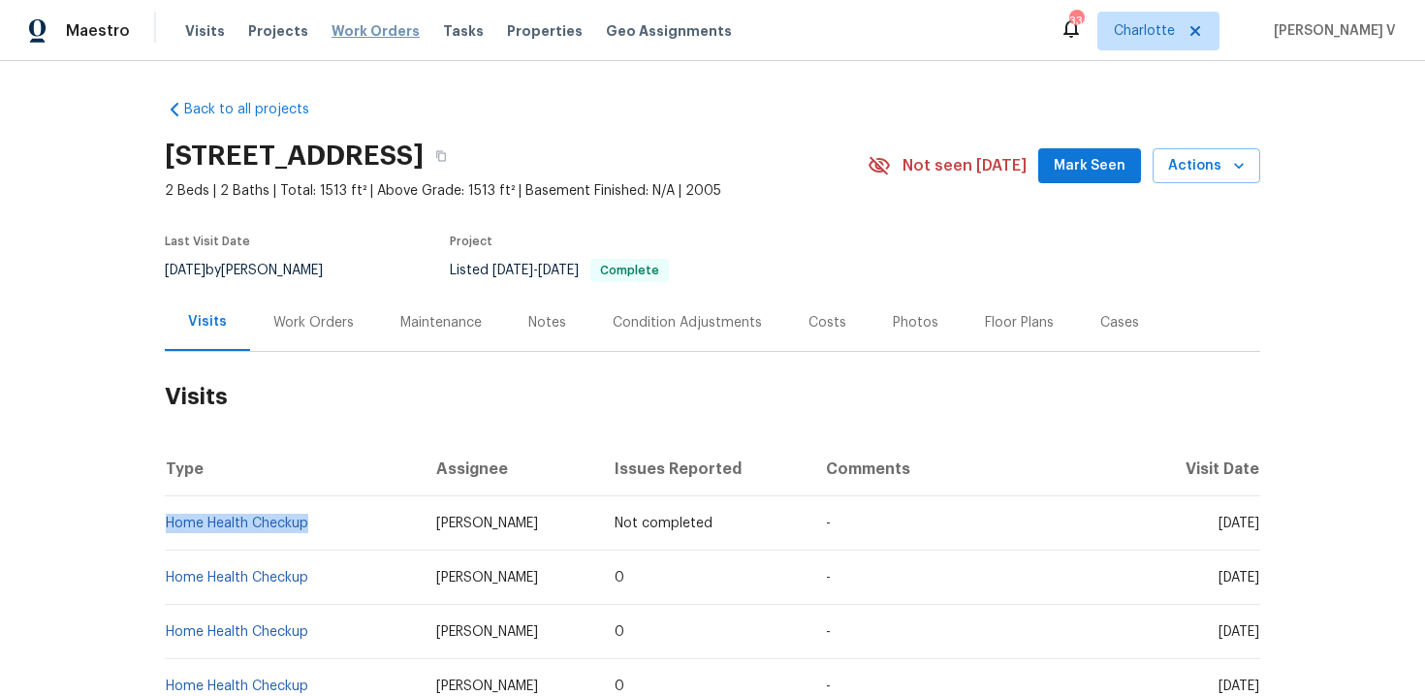
click at [378, 36] on span "Work Orders" at bounding box center [376, 30] width 88 height 19
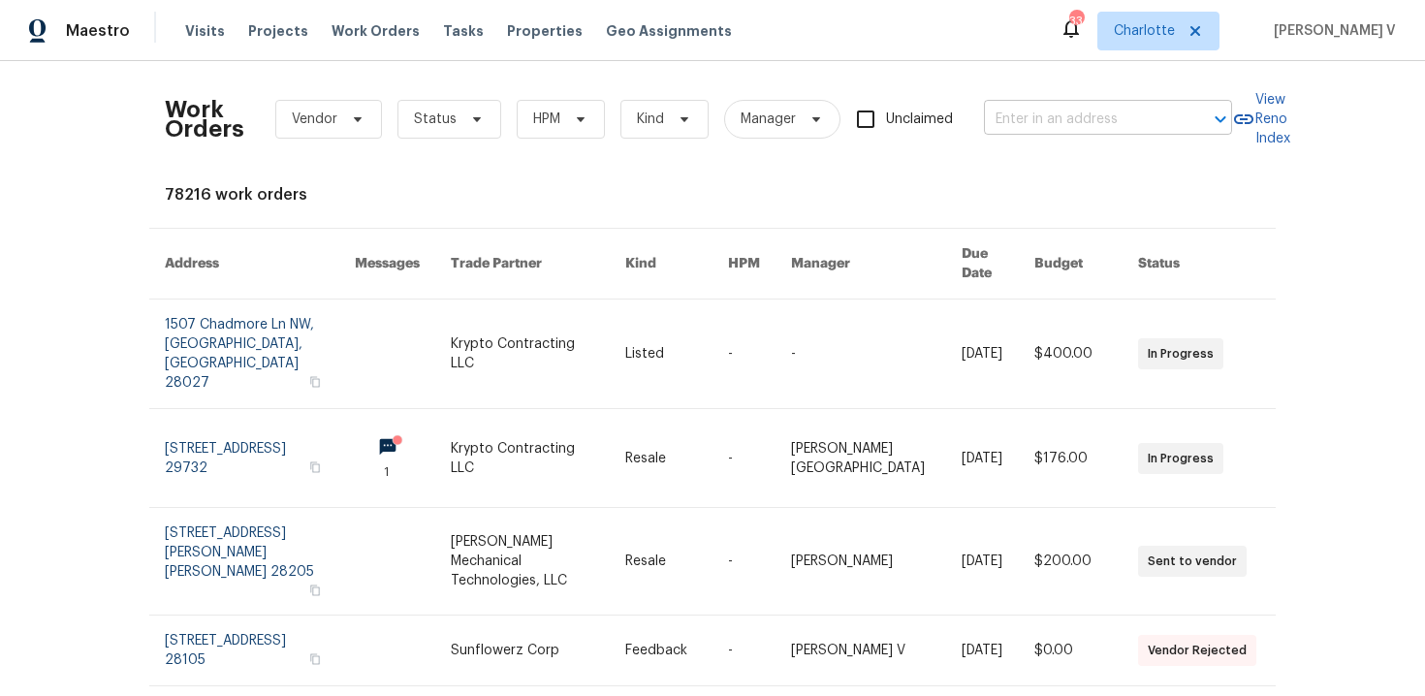
click at [1124, 125] on input "text" at bounding box center [1081, 120] width 194 height 30
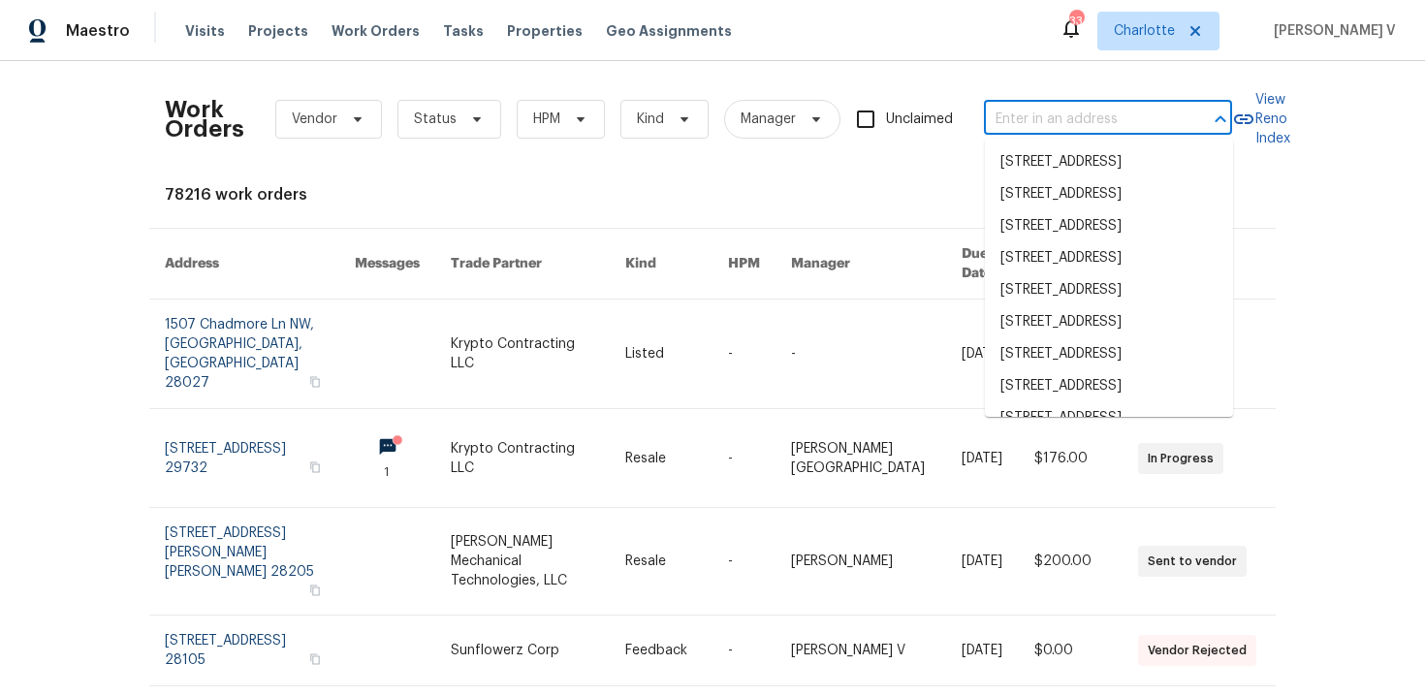
paste input "2210 Sumner Green Ave Apt H, Charlotte, NC 28203"
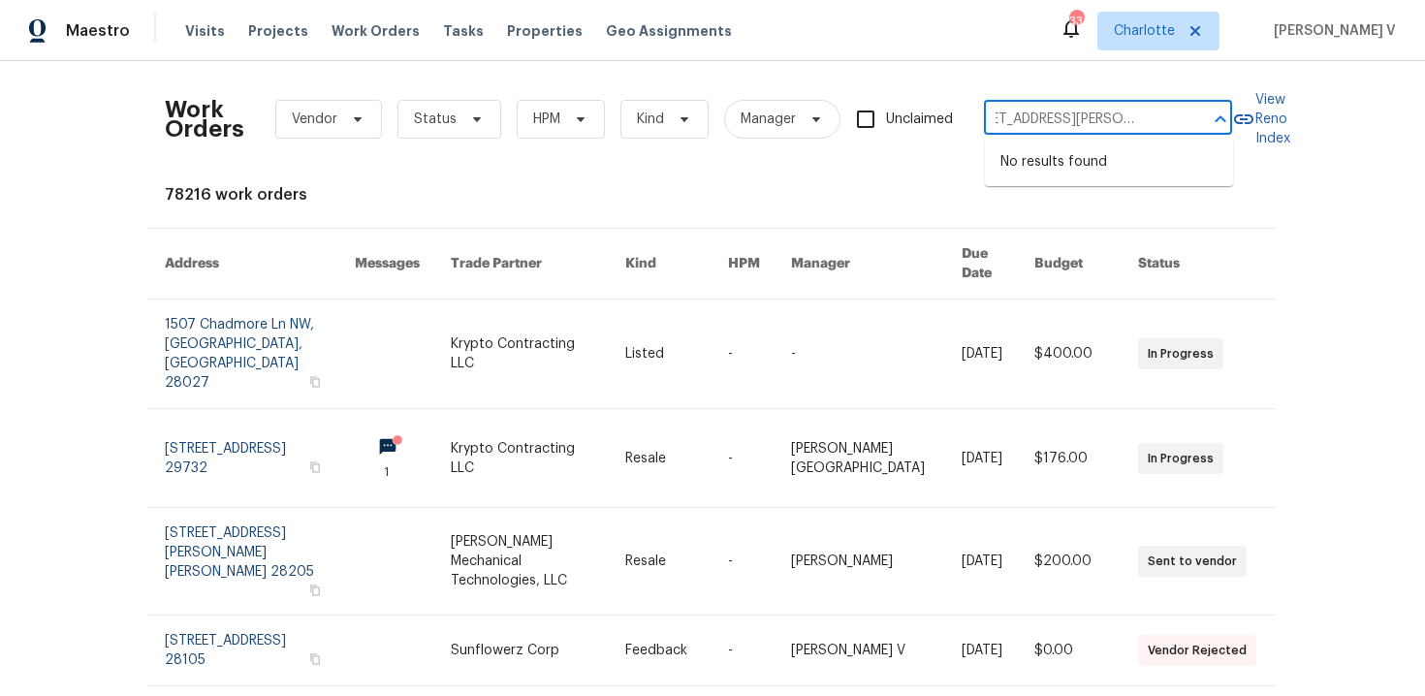
type input "2210 Sumner Green Ave Apt H, Charlotte, NC 28203"
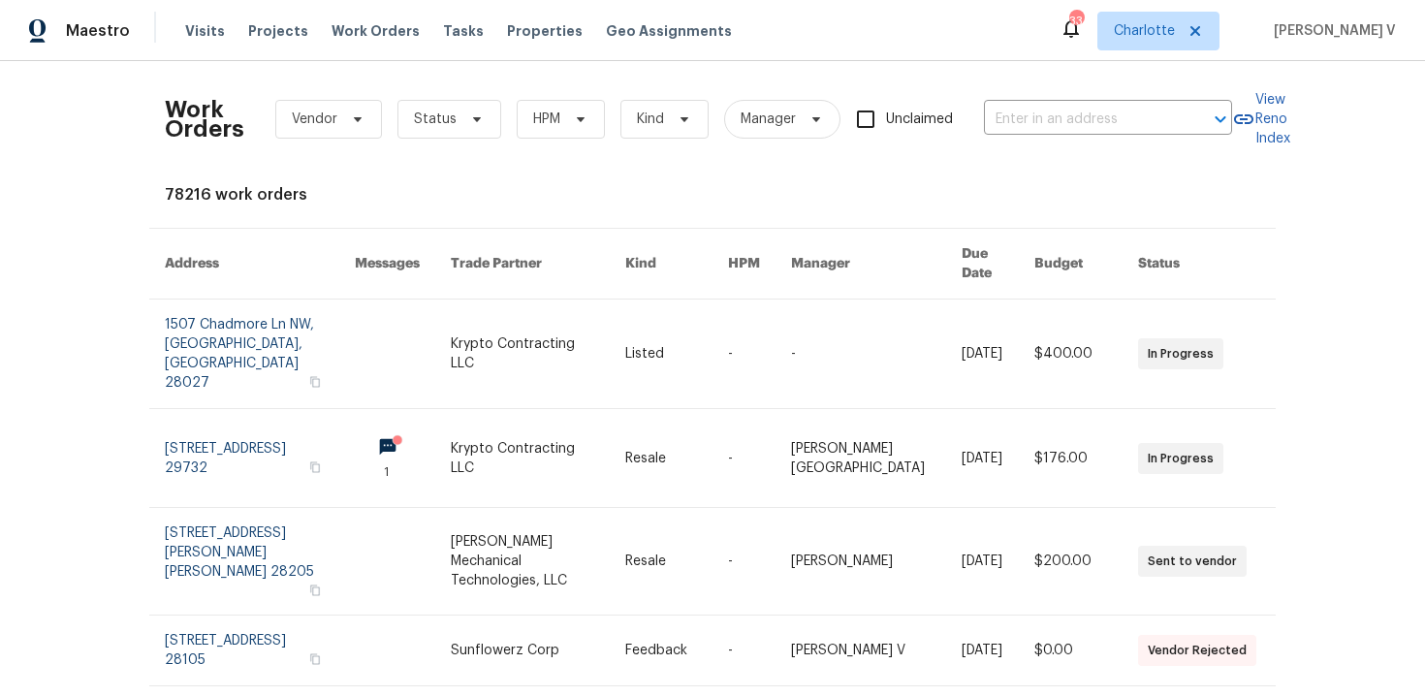
scroll to position [0, 0]
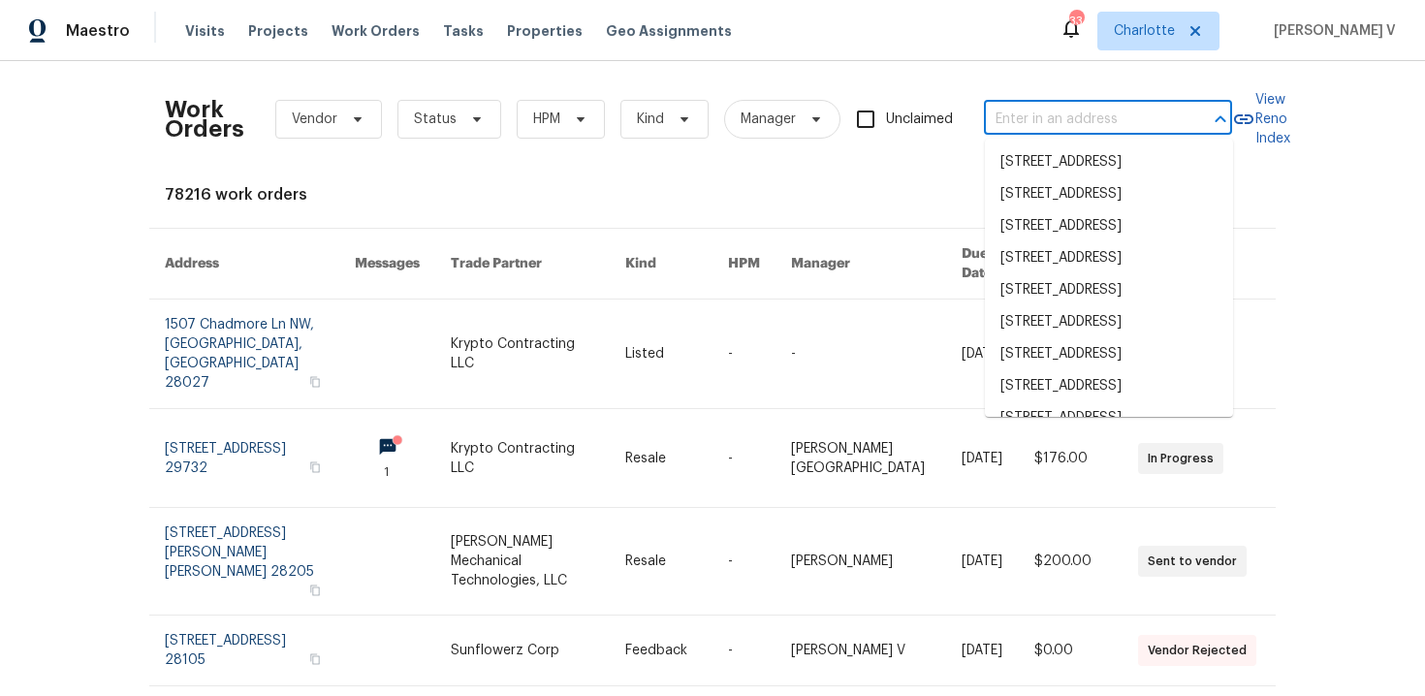
click at [1089, 123] on input "text" at bounding box center [1081, 120] width 194 height 30
paste input "2210 Sumner Green Ave Apt H, Charlotte, NC 28203"
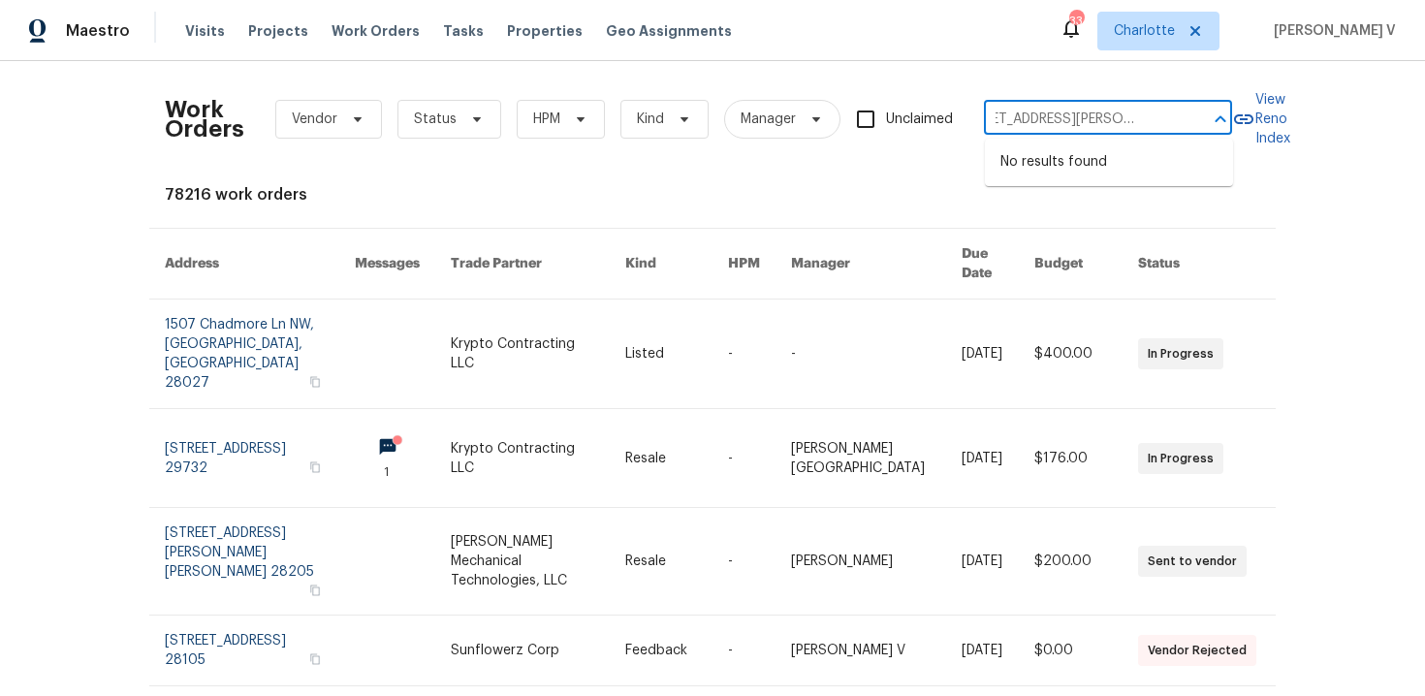
drag, startPoint x: 1062, startPoint y: 116, endPoint x: 1424, endPoint y: 116, distance: 362.6
click at [1424, 116] on div "Work Orders Vendor Status HPM Kind Manager Unclaimed 2210 Sumner Green Ave Apt …" at bounding box center [712, 378] width 1425 height 635
type input "2210 Sumner Green Ave"
click at [1055, 172] on li "2210 Sumner Green Ave Apt H, Charlotte, NC 28203" at bounding box center [1109, 172] width 248 height 52
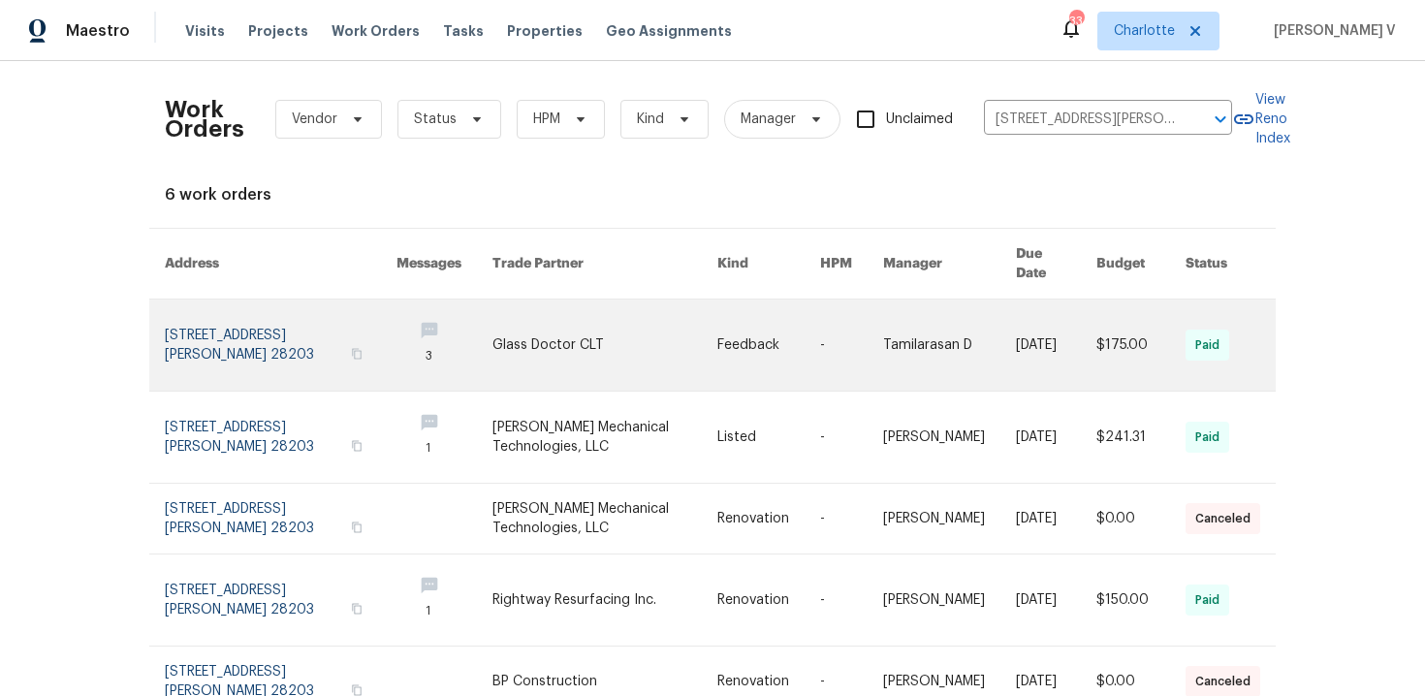
click at [257, 328] on link at bounding box center [281, 345] width 232 height 91
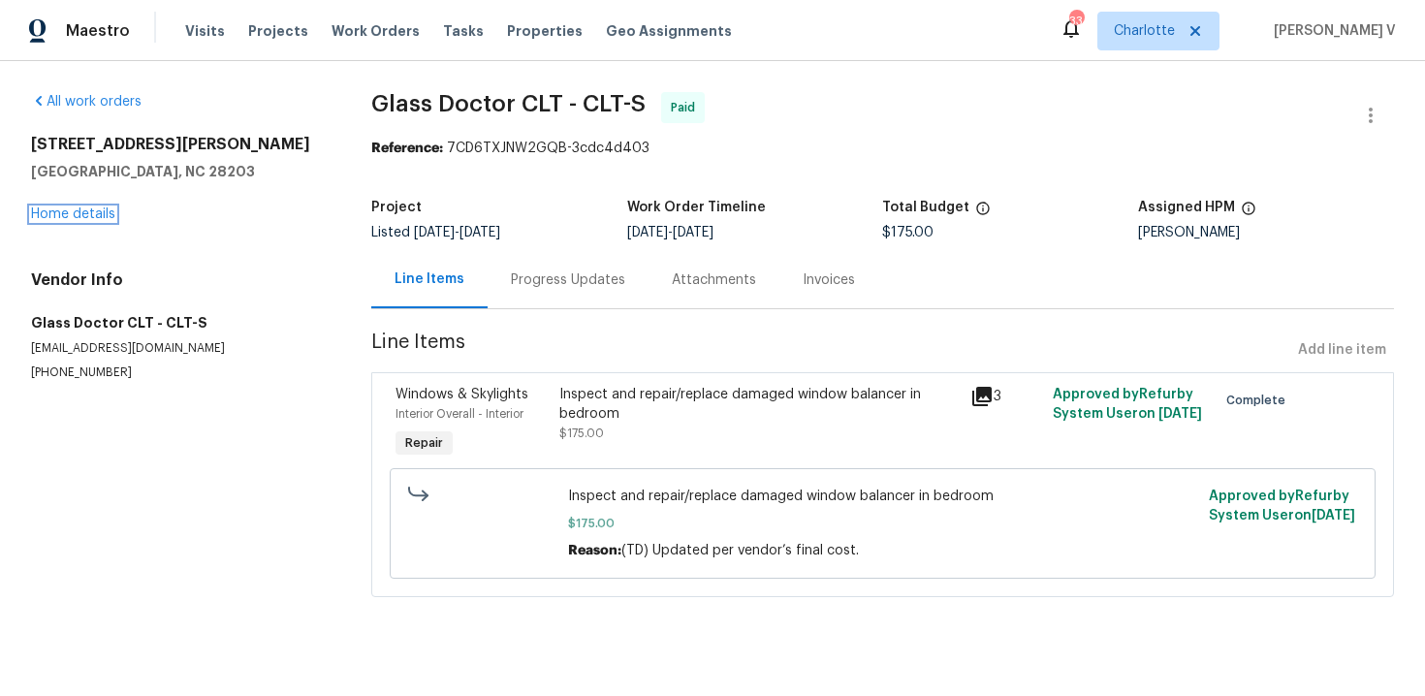
click at [58, 217] on link "Home details" at bounding box center [73, 214] width 84 height 14
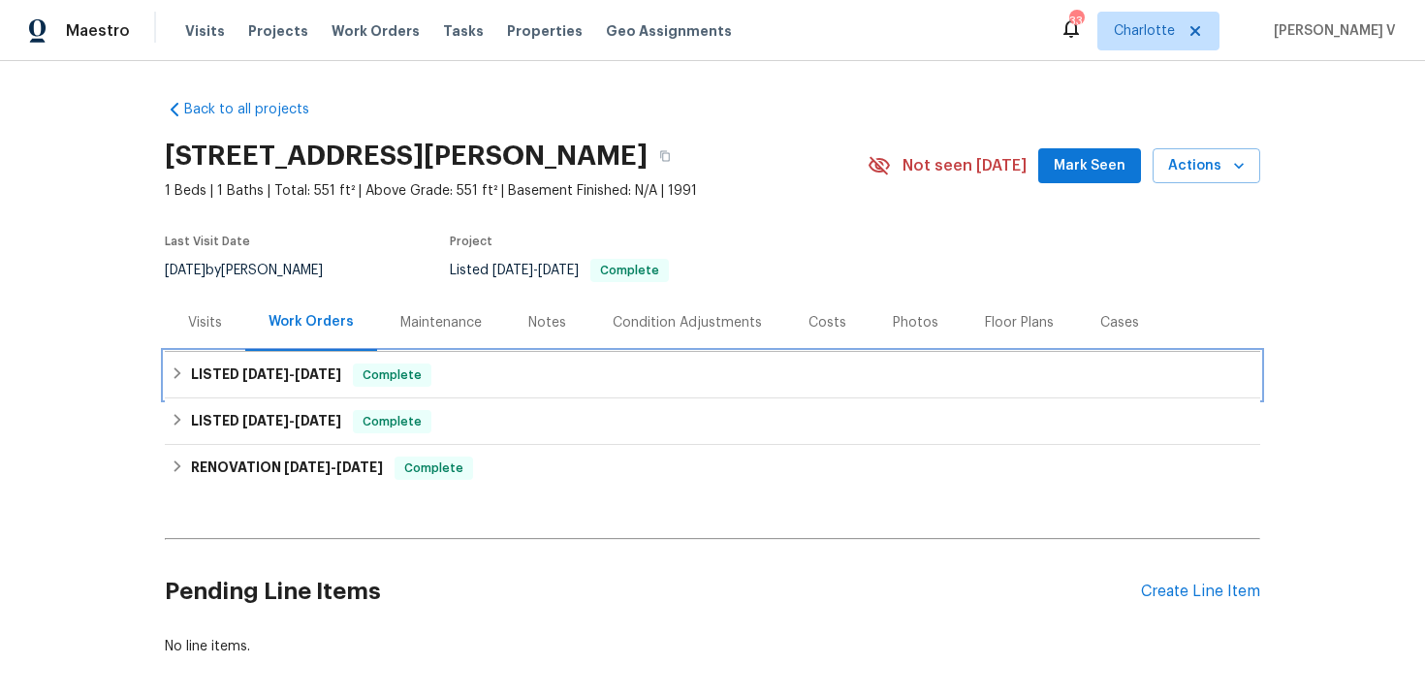
click at [215, 352] on div "LISTED 7/28/25 - 8/1/25 Complete" at bounding box center [713, 375] width 1096 height 47
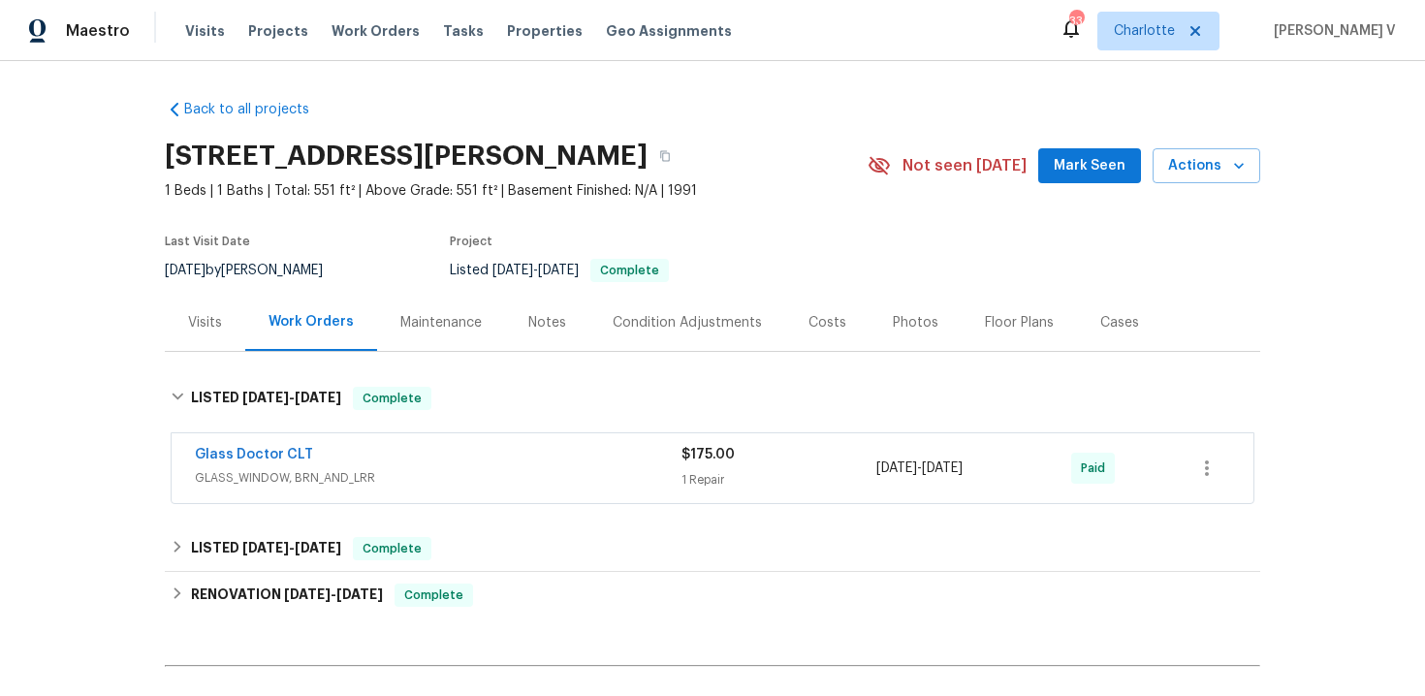
click at [177, 325] on div "Visits" at bounding box center [205, 322] width 80 height 57
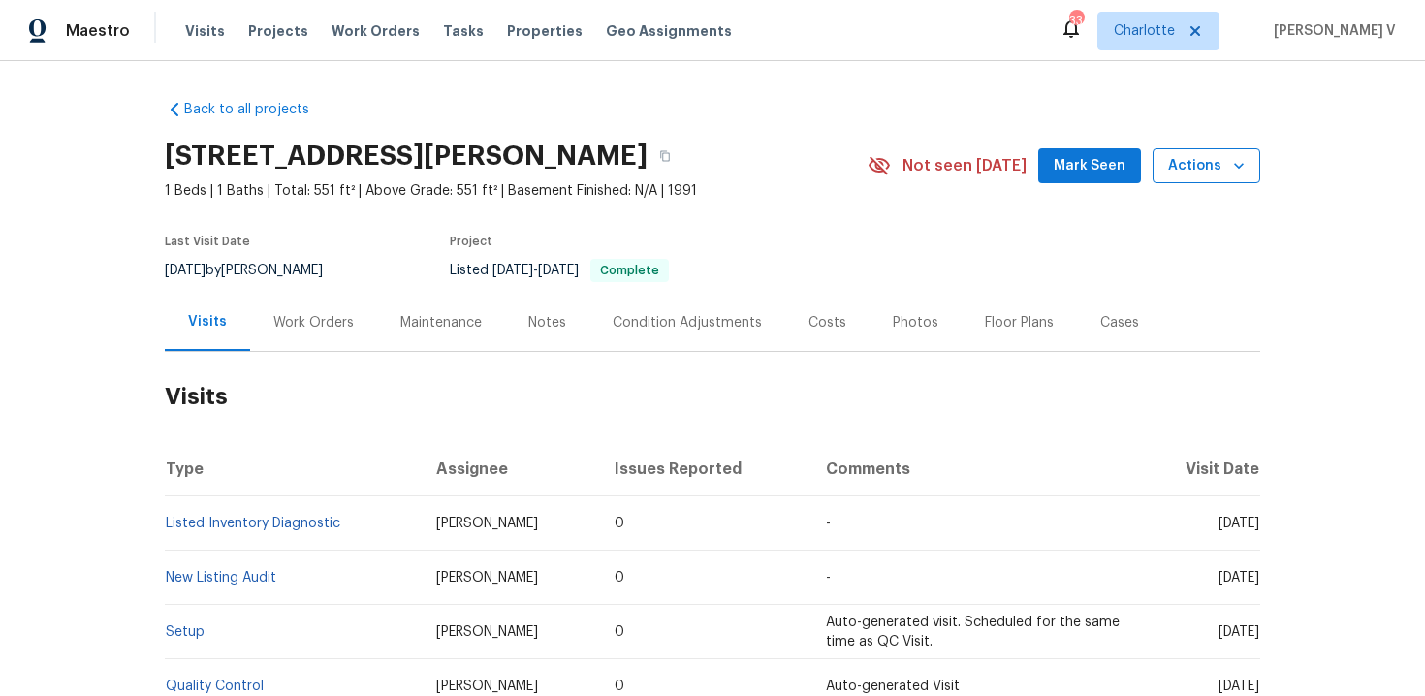
click at [1201, 167] on span "Actions" at bounding box center [1206, 166] width 77 height 24
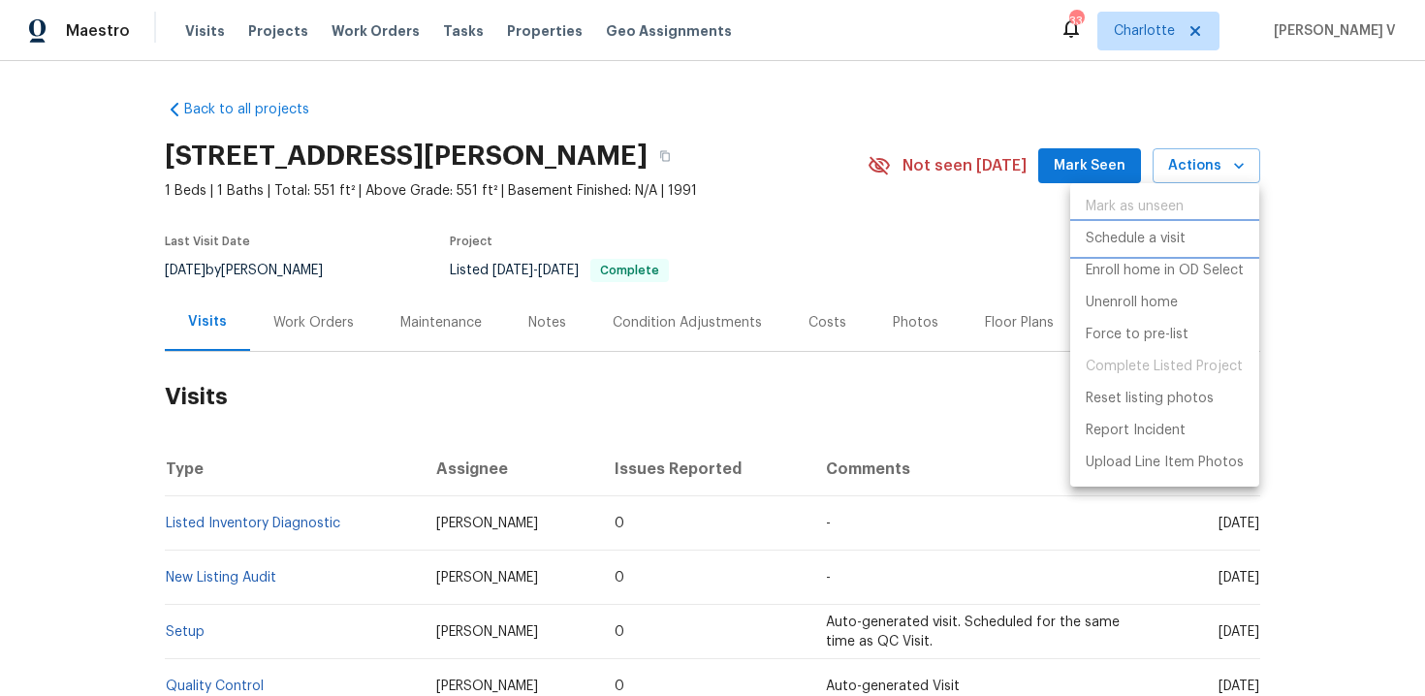
click at [1154, 224] on li "Schedule a visit" at bounding box center [1164, 239] width 189 height 32
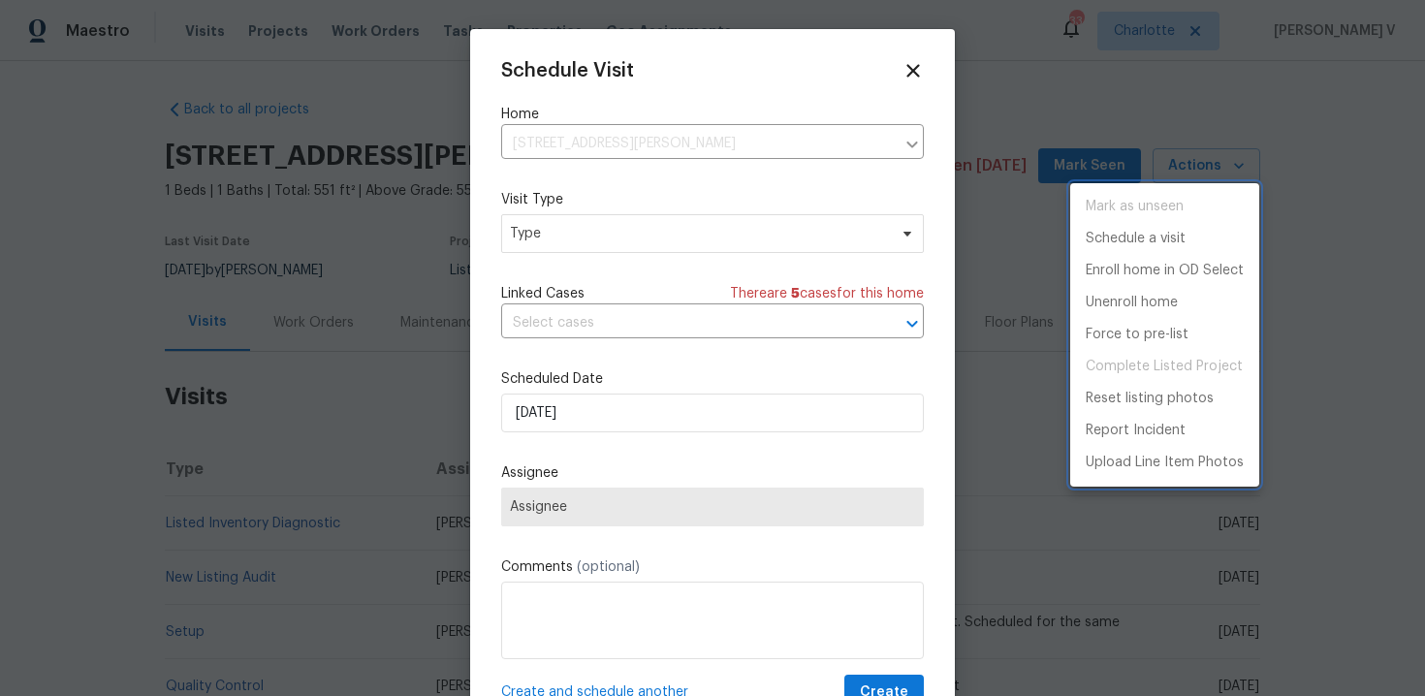
click at [692, 221] on div at bounding box center [712, 348] width 1425 height 696
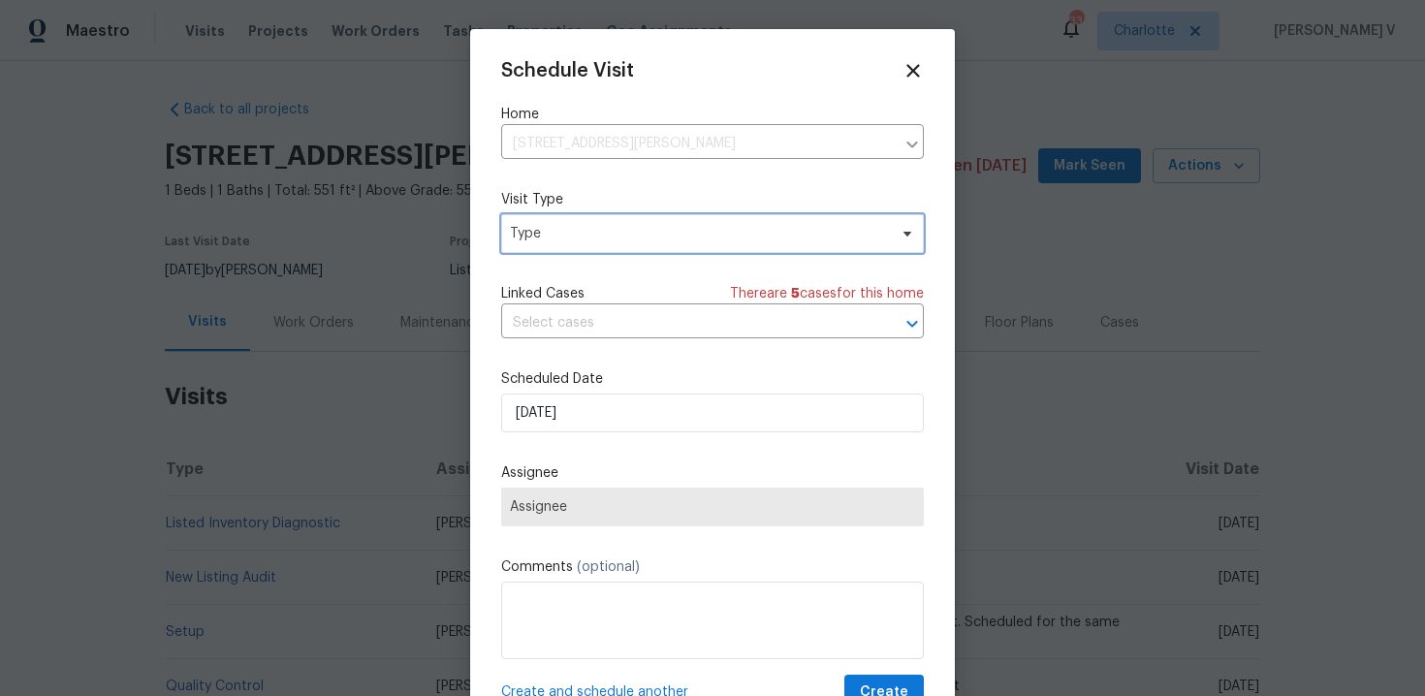
click at [651, 235] on span "Type" at bounding box center [698, 233] width 377 height 19
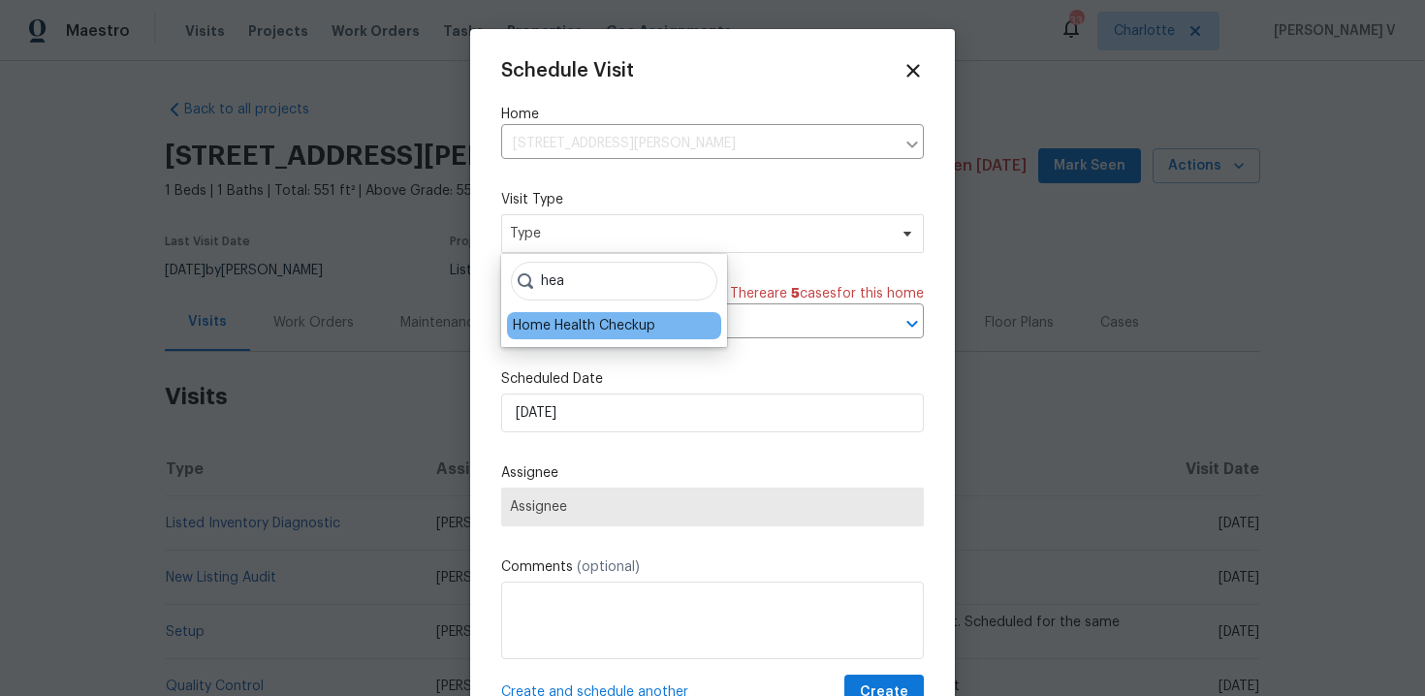
type input "hea"
click at [627, 320] on div "Home Health Checkup" at bounding box center [584, 325] width 143 height 19
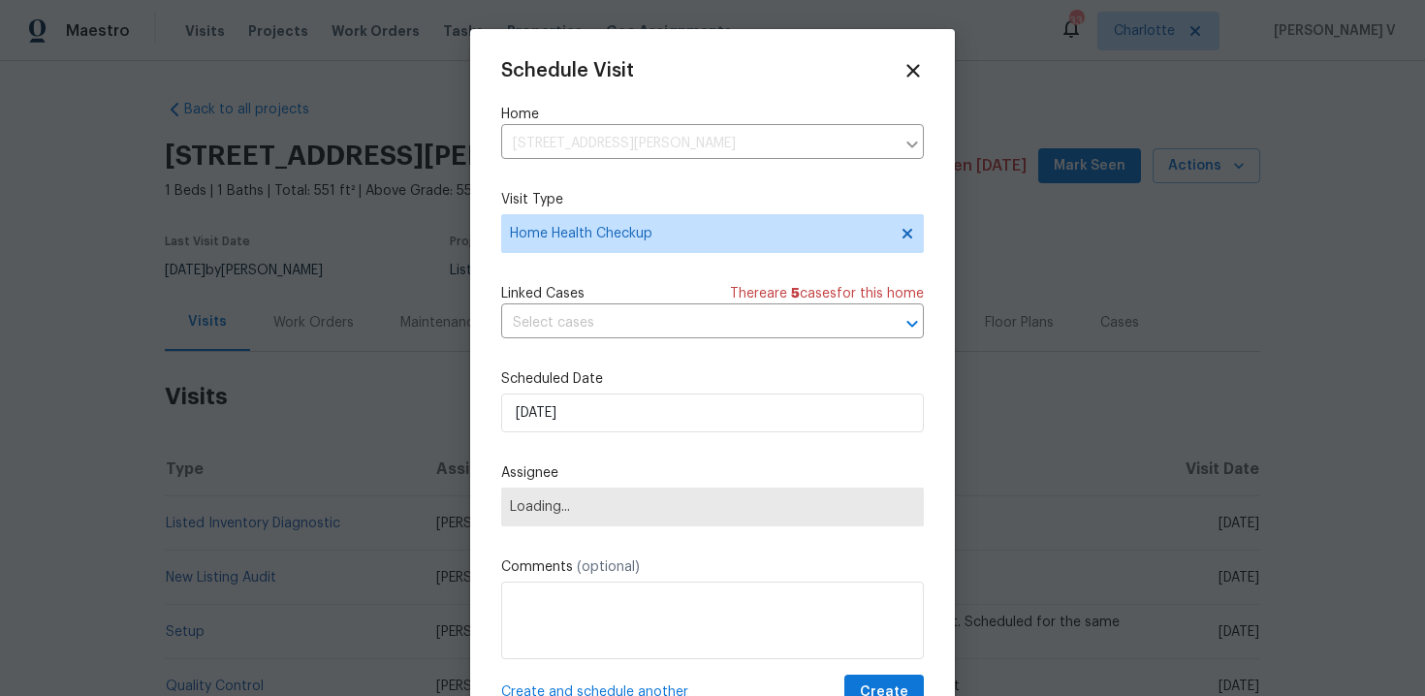
click at [548, 391] on div "Scheduled Date 26/09/2025" at bounding box center [712, 400] width 423 height 63
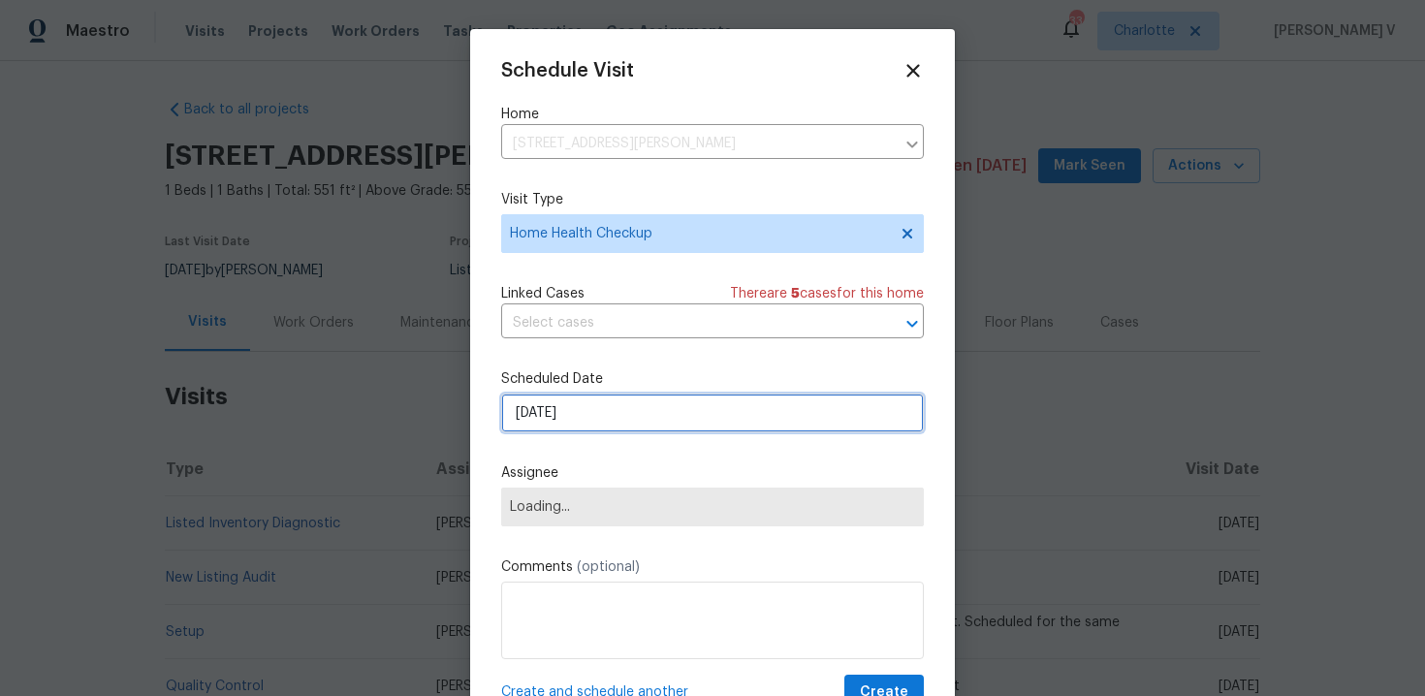
click at [542, 408] on input "26/09/2025" at bounding box center [712, 413] width 423 height 39
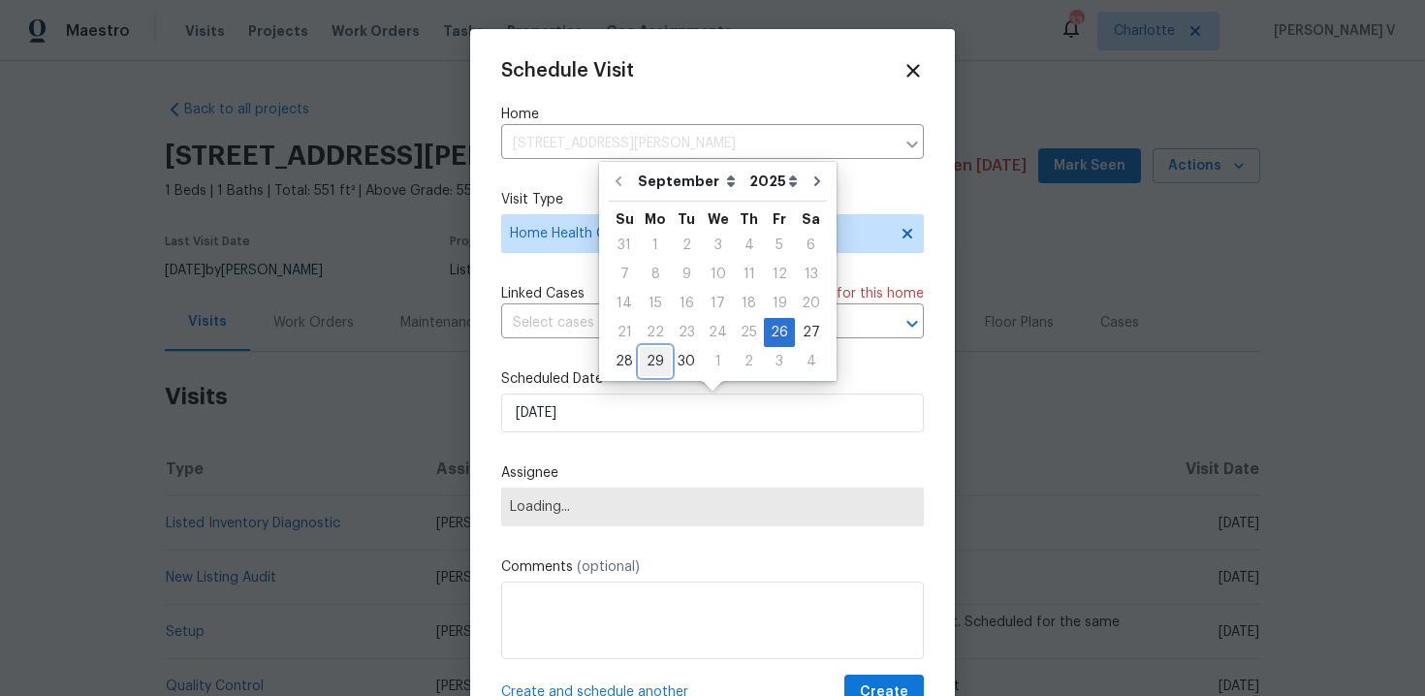
click at [653, 369] on div "29" at bounding box center [655, 361] width 31 height 27
type input "29/09/2025"
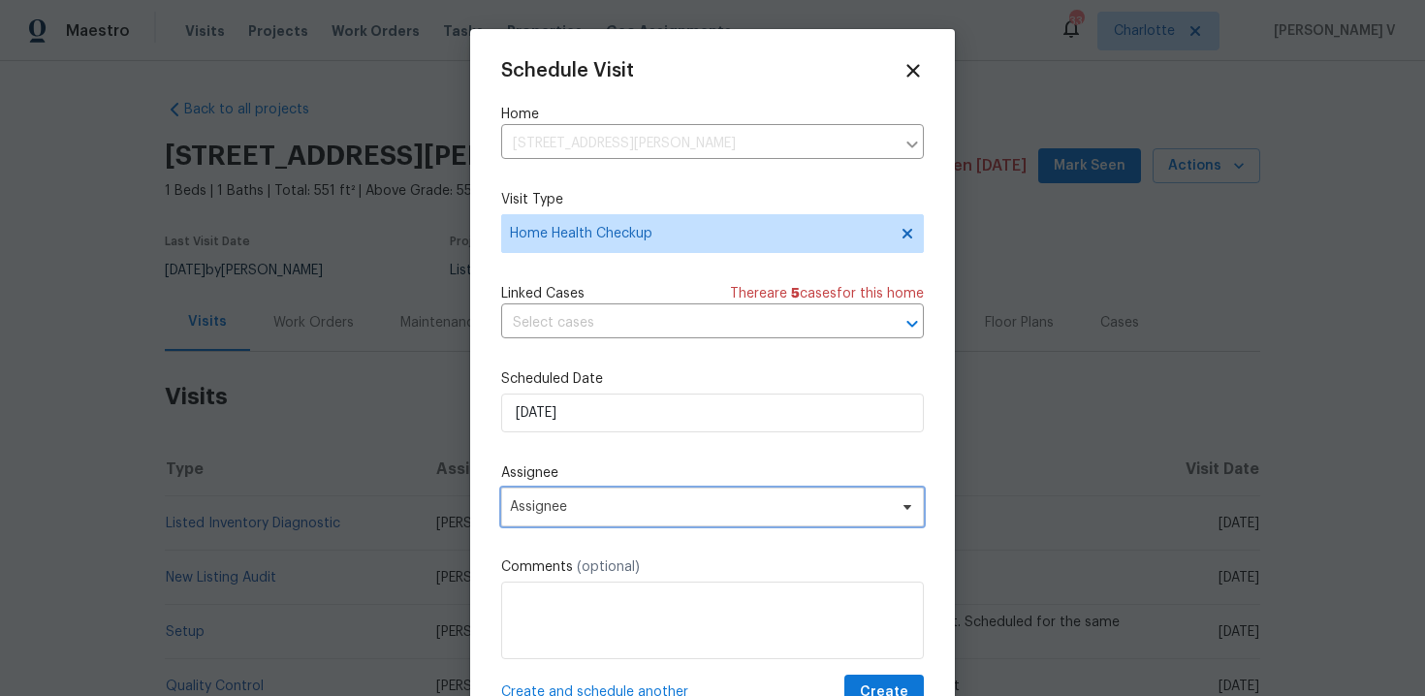
click at [589, 498] on span "Assignee" at bounding box center [712, 507] width 423 height 39
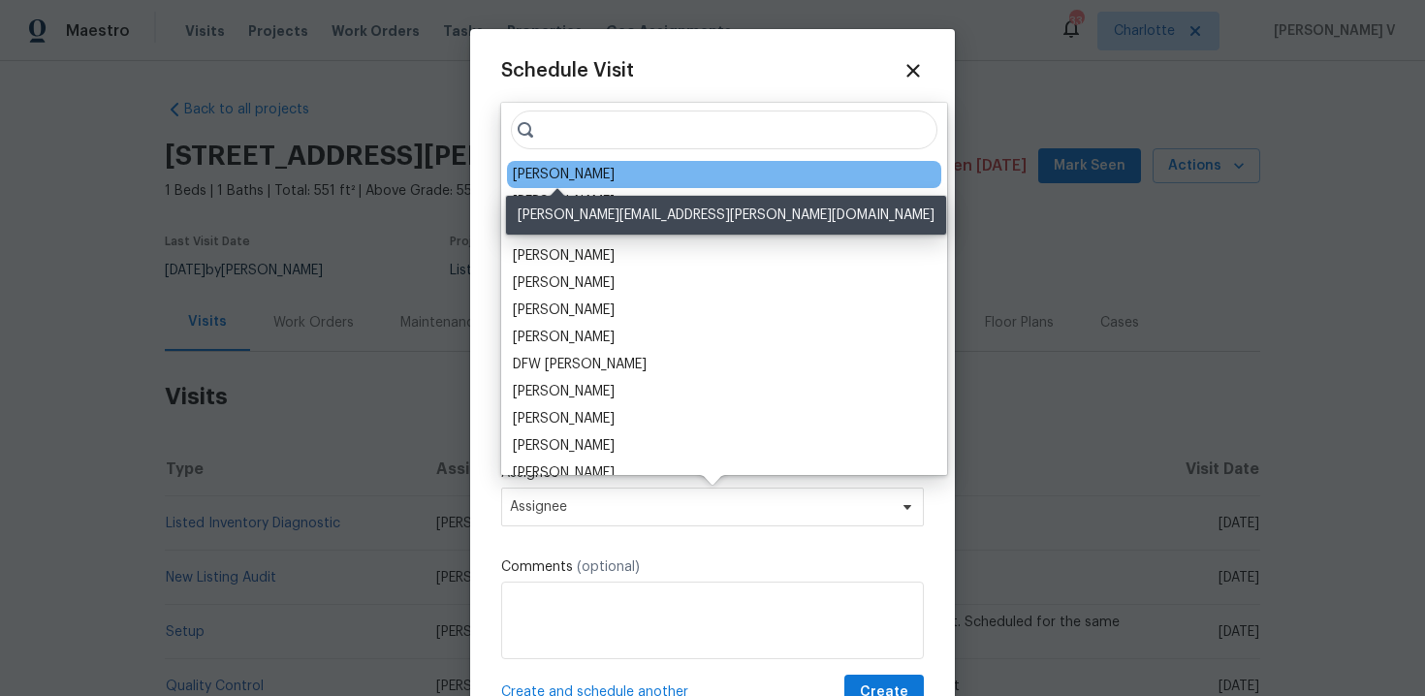
click at [547, 166] on div "Jason Bouque" at bounding box center [564, 174] width 102 height 19
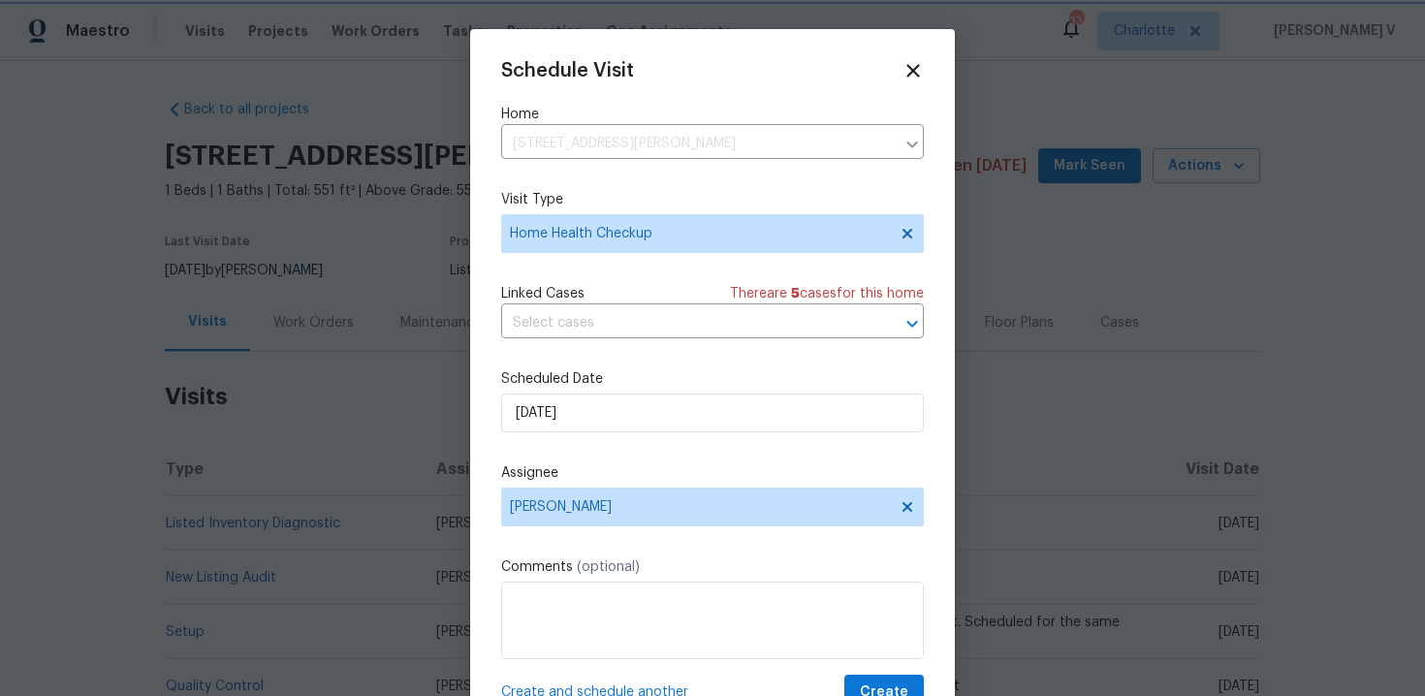
scroll to position [35, 0]
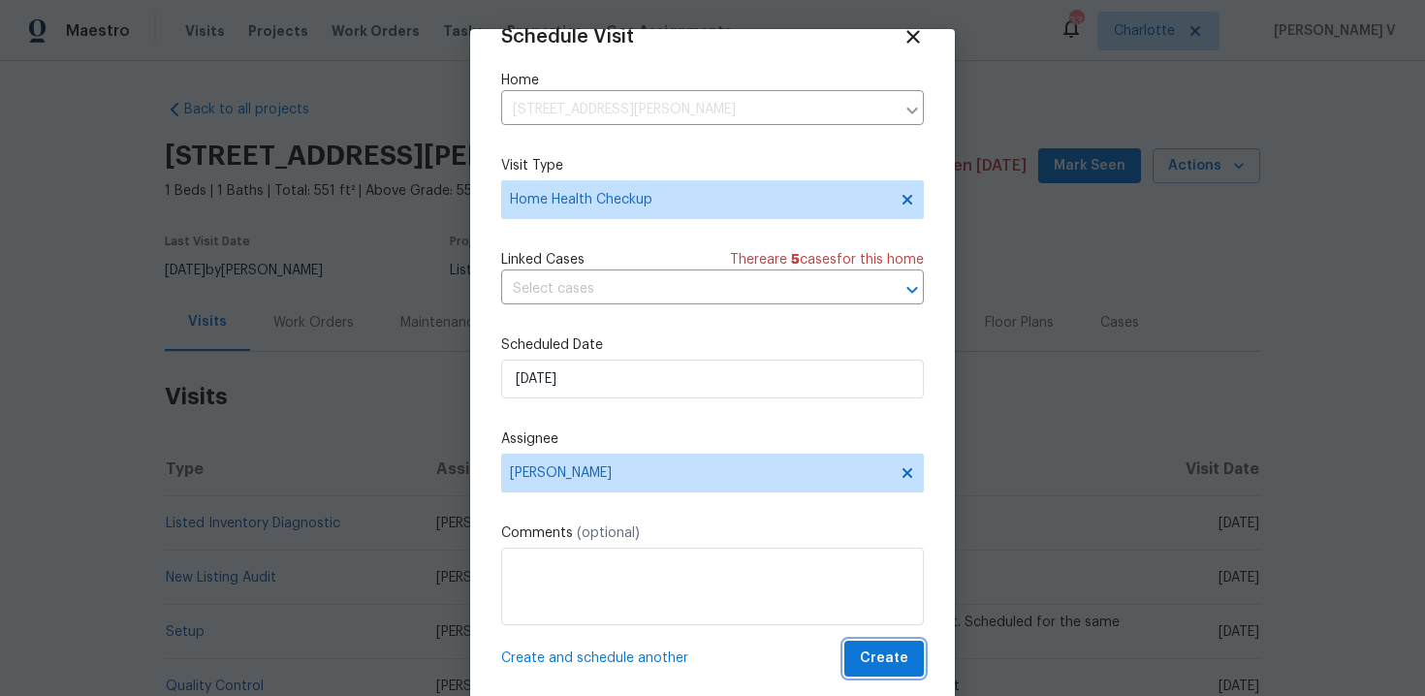
click at [873, 665] on span "Create" at bounding box center [884, 659] width 48 height 24
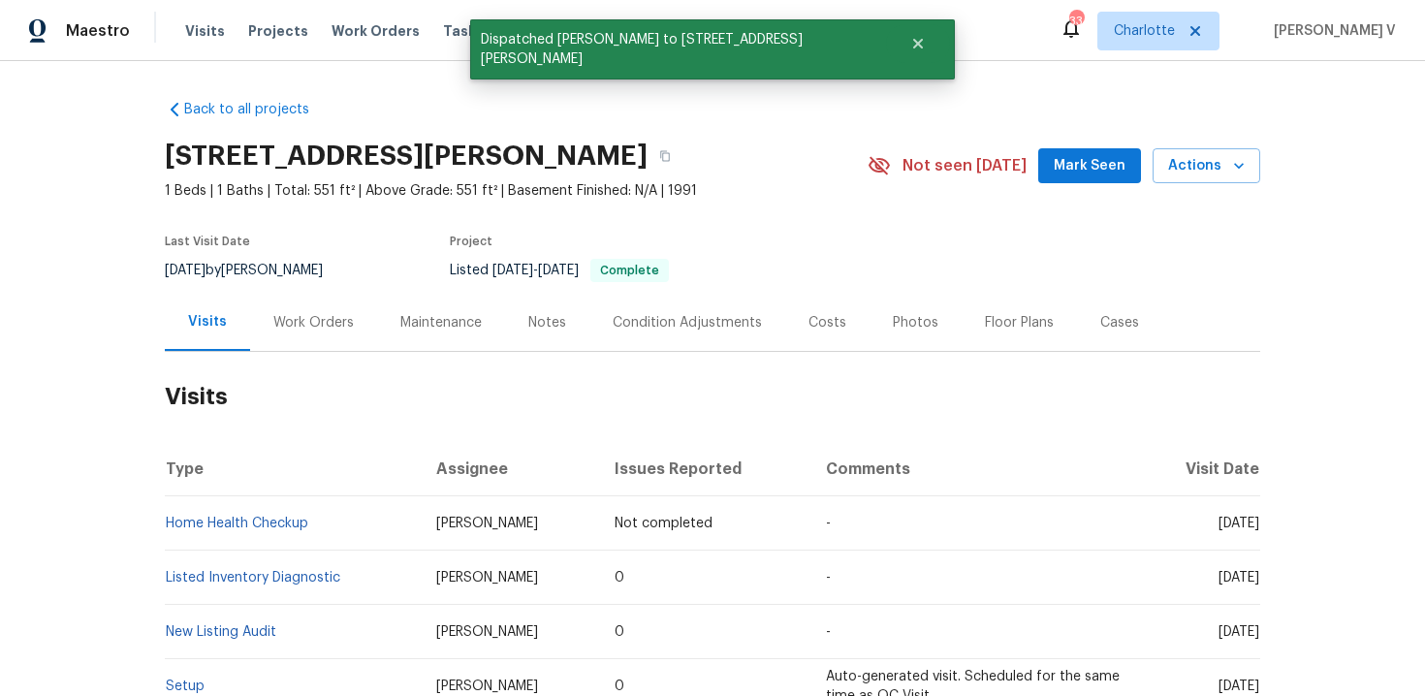
click at [360, 517] on td "Home Health Checkup" at bounding box center [293, 523] width 256 height 54
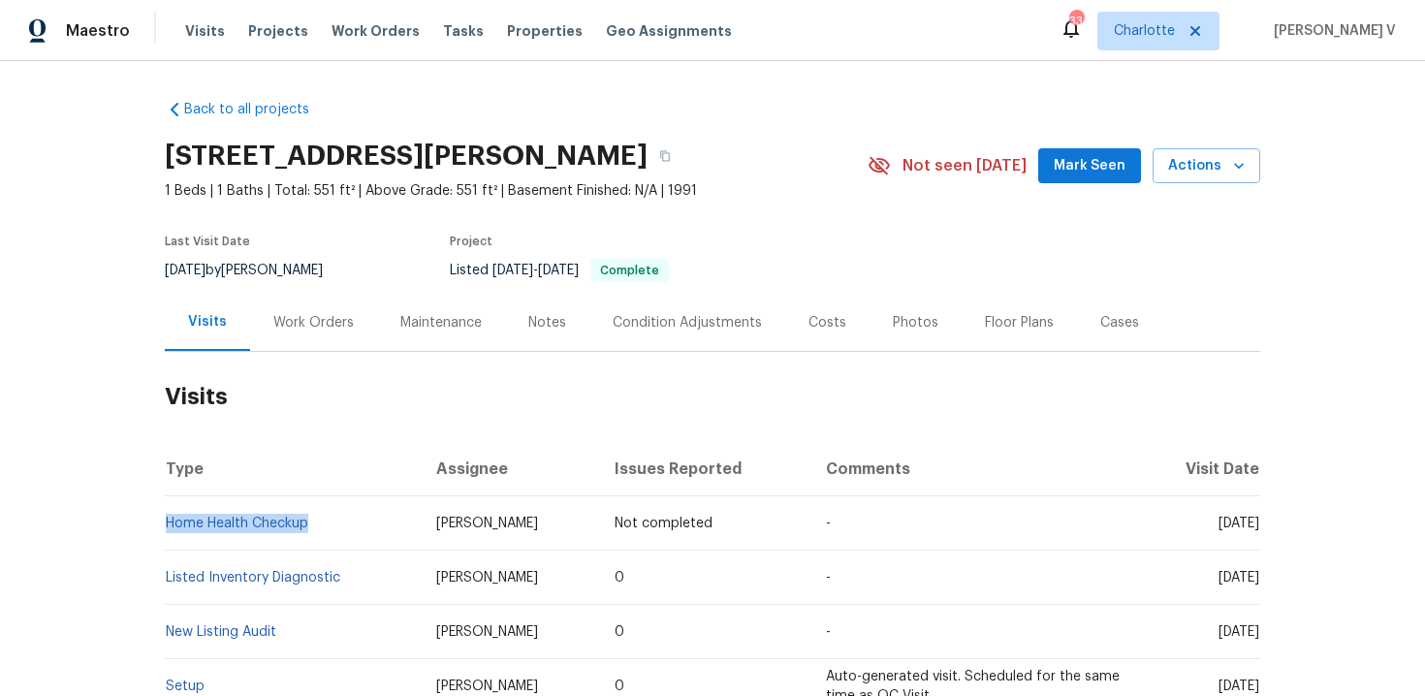
click at [348, 19] on div "Visits Projects Work Orders Tasks Properties Geo Assignments" at bounding box center [470, 31] width 570 height 39
click at [351, 28] on span "Work Orders" at bounding box center [376, 30] width 88 height 19
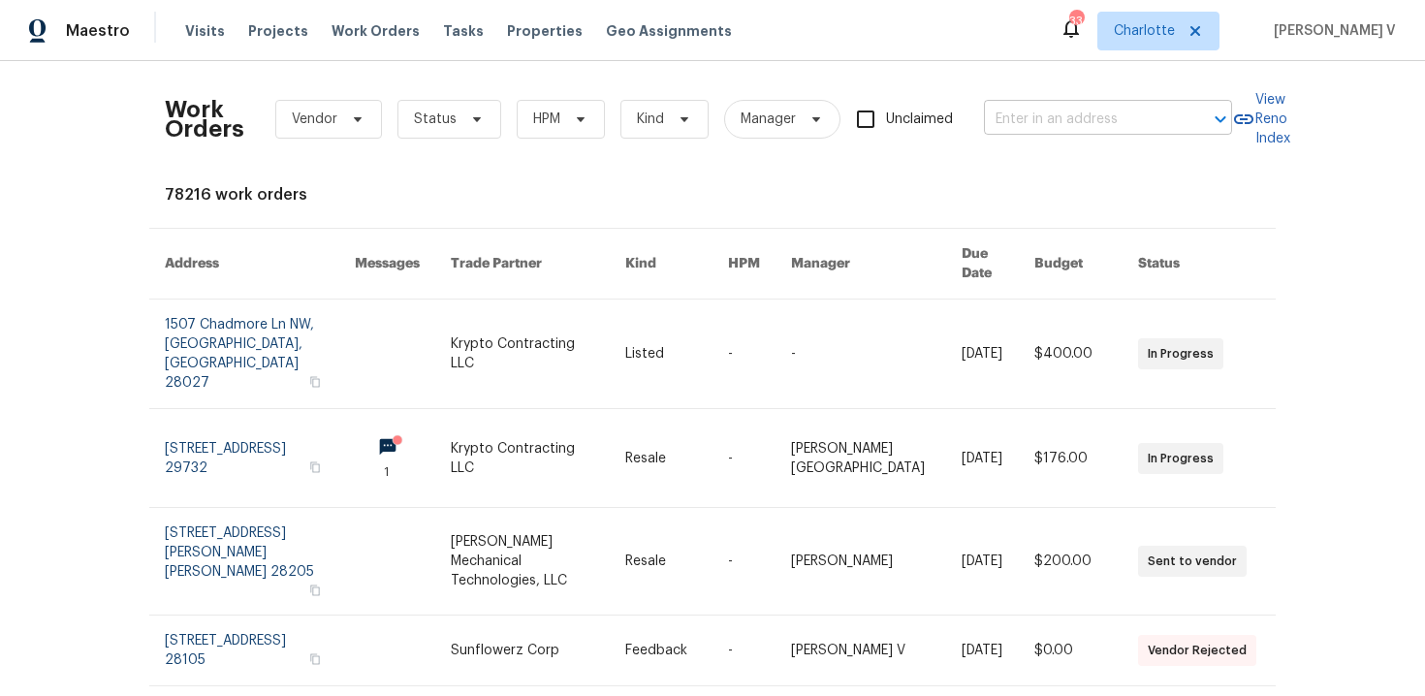
click at [1148, 119] on input "text" at bounding box center [1081, 120] width 194 height 30
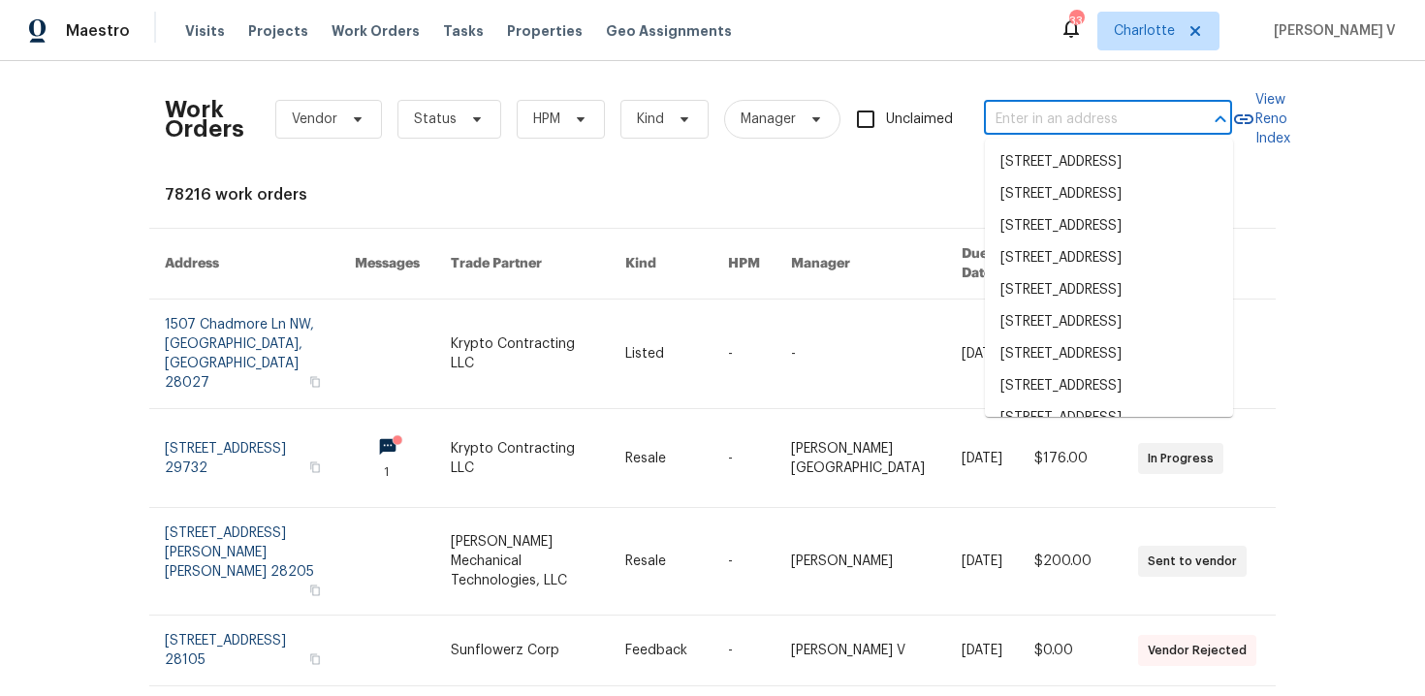
paste input "3107 Falling Rock Ct Charlotte, NC 28213"
type input "3107 Falling Rock Ct Charlotte, NC 28213"
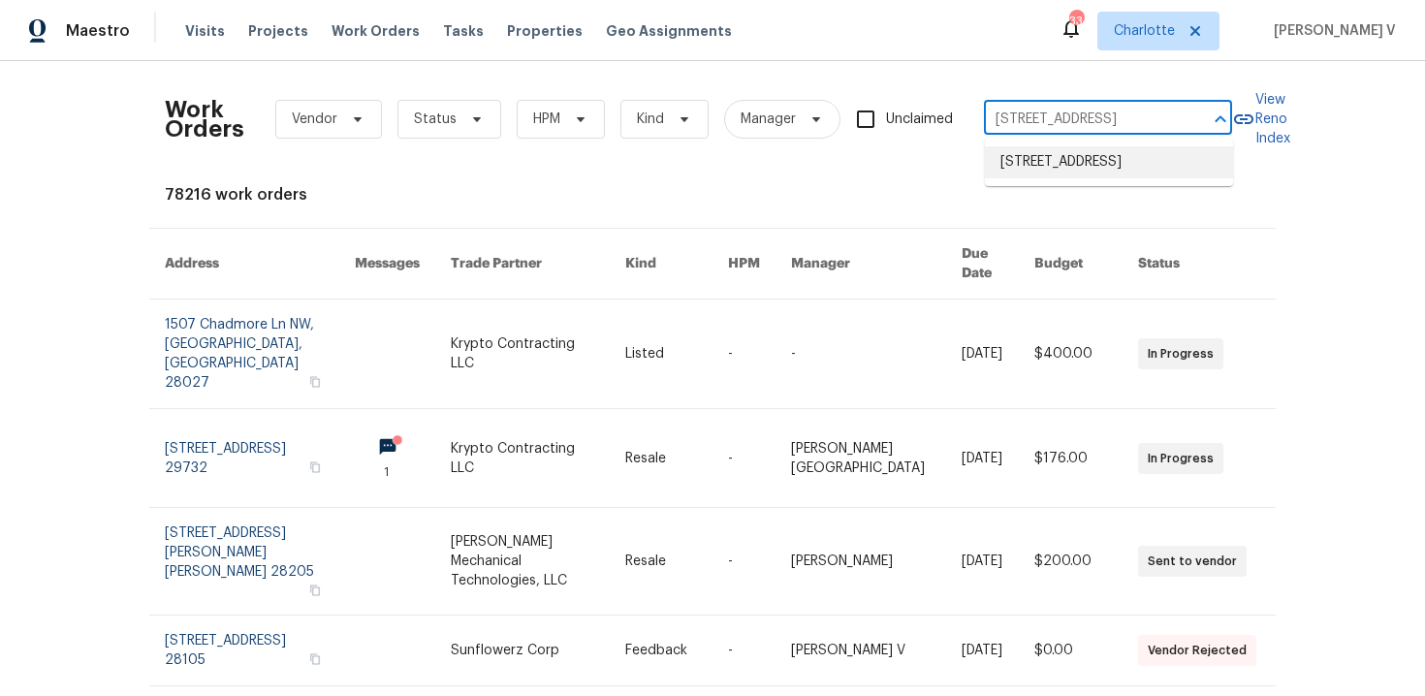
click at [1050, 157] on li "3107 Falling Rock Ct, Charlotte, NC 28213" at bounding box center [1109, 162] width 248 height 32
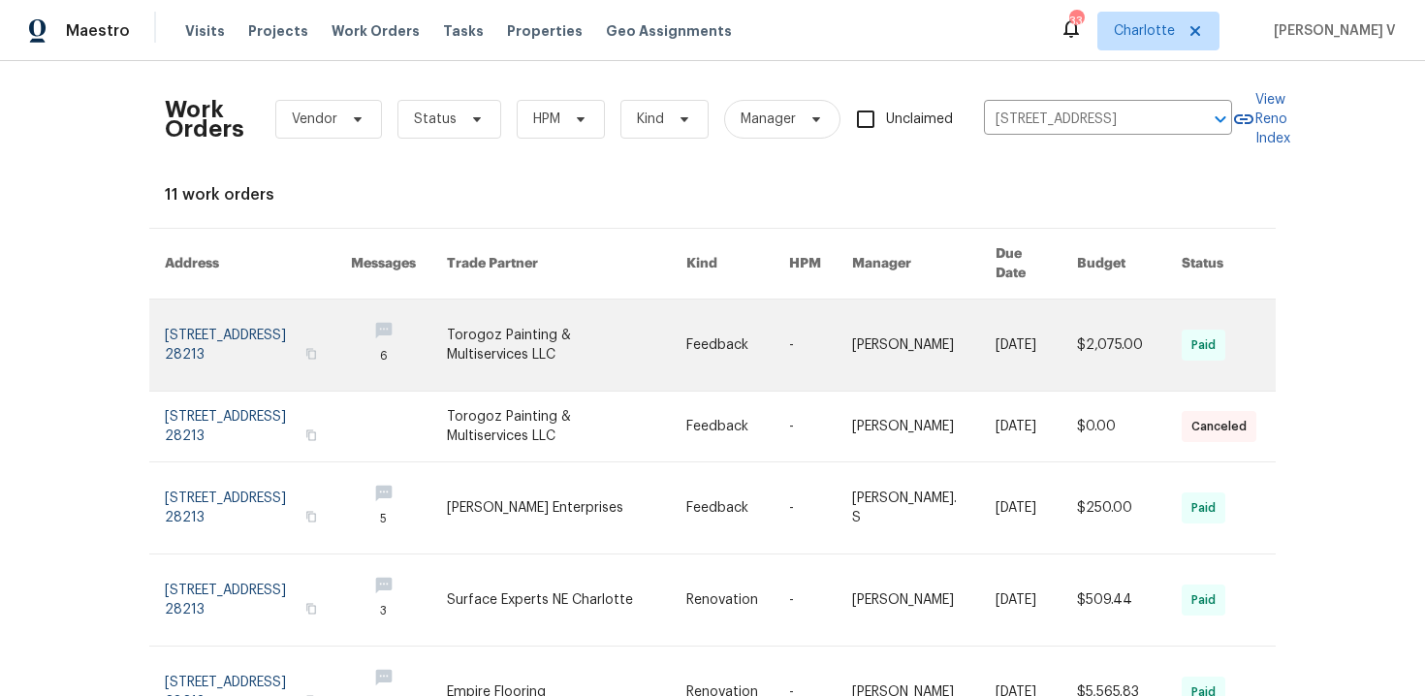
click at [243, 319] on link at bounding box center [258, 345] width 186 height 91
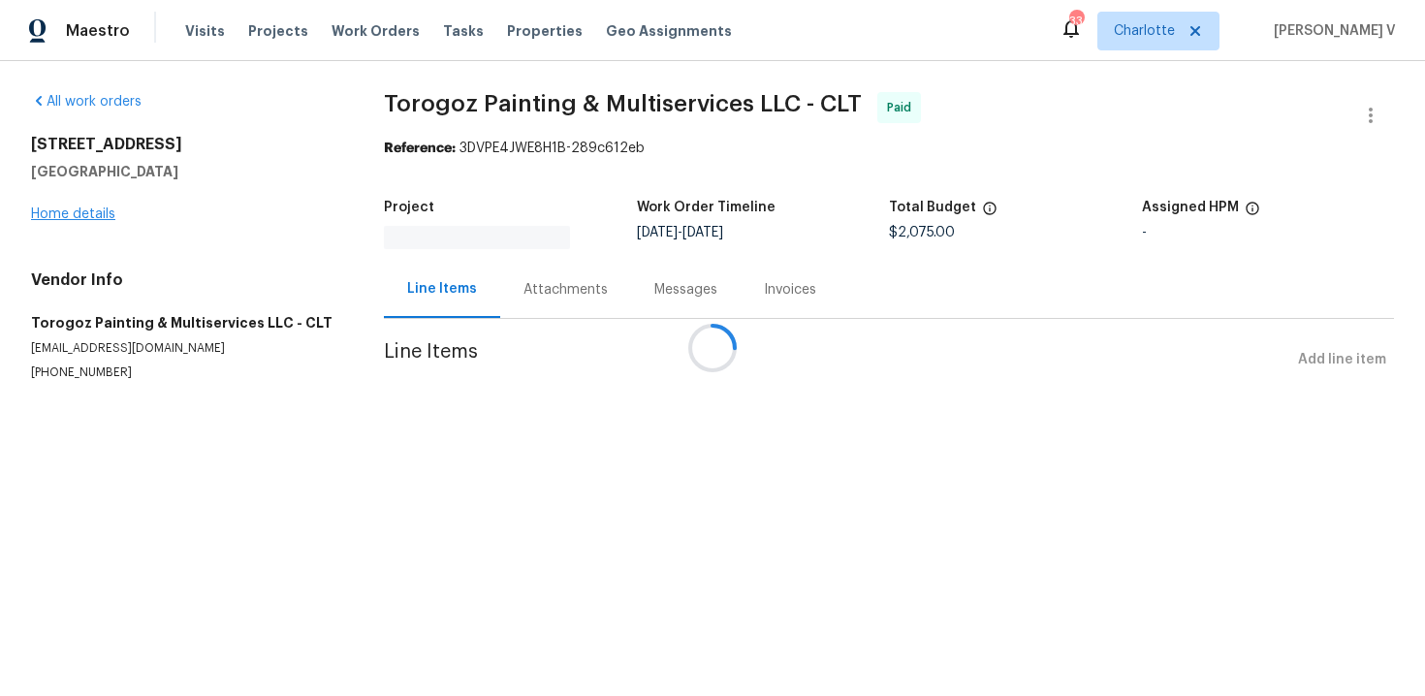
click at [51, 217] on div at bounding box center [712, 348] width 1425 height 696
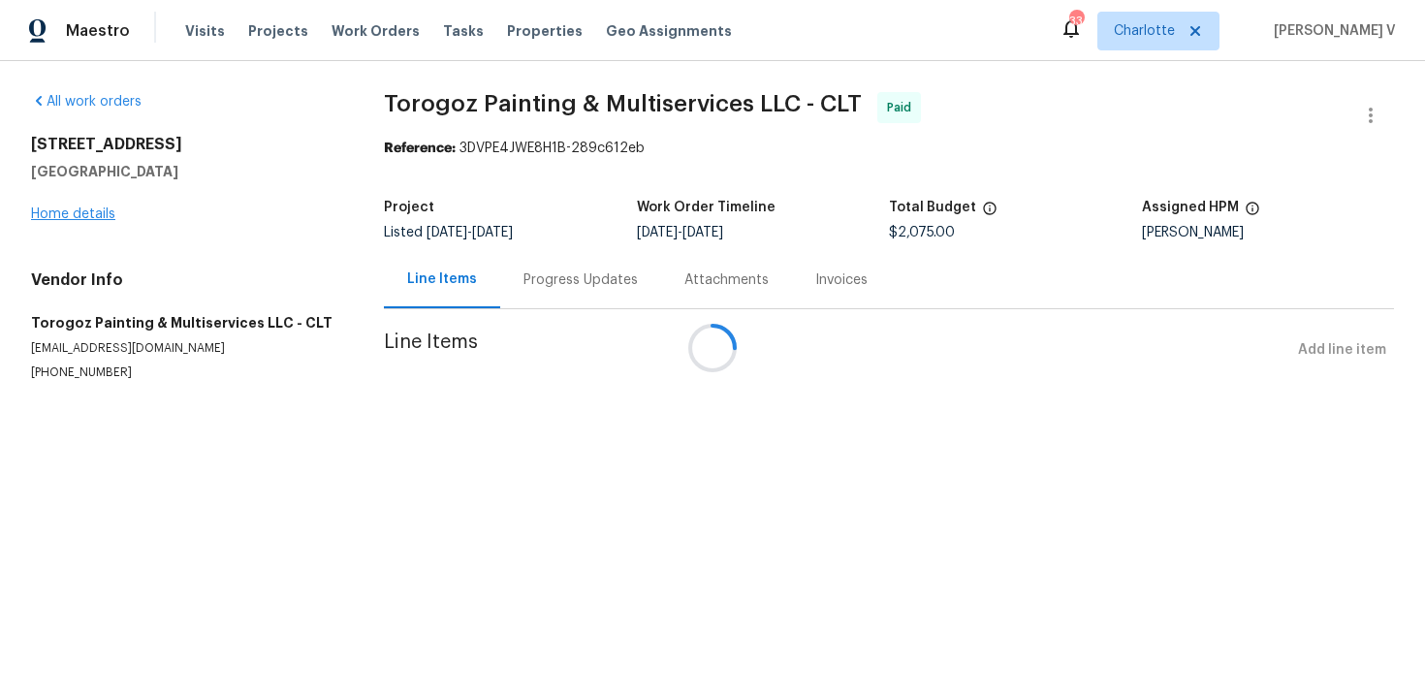
click at [51, 217] on div at bounding box center [712, 348] width 1425 height 696
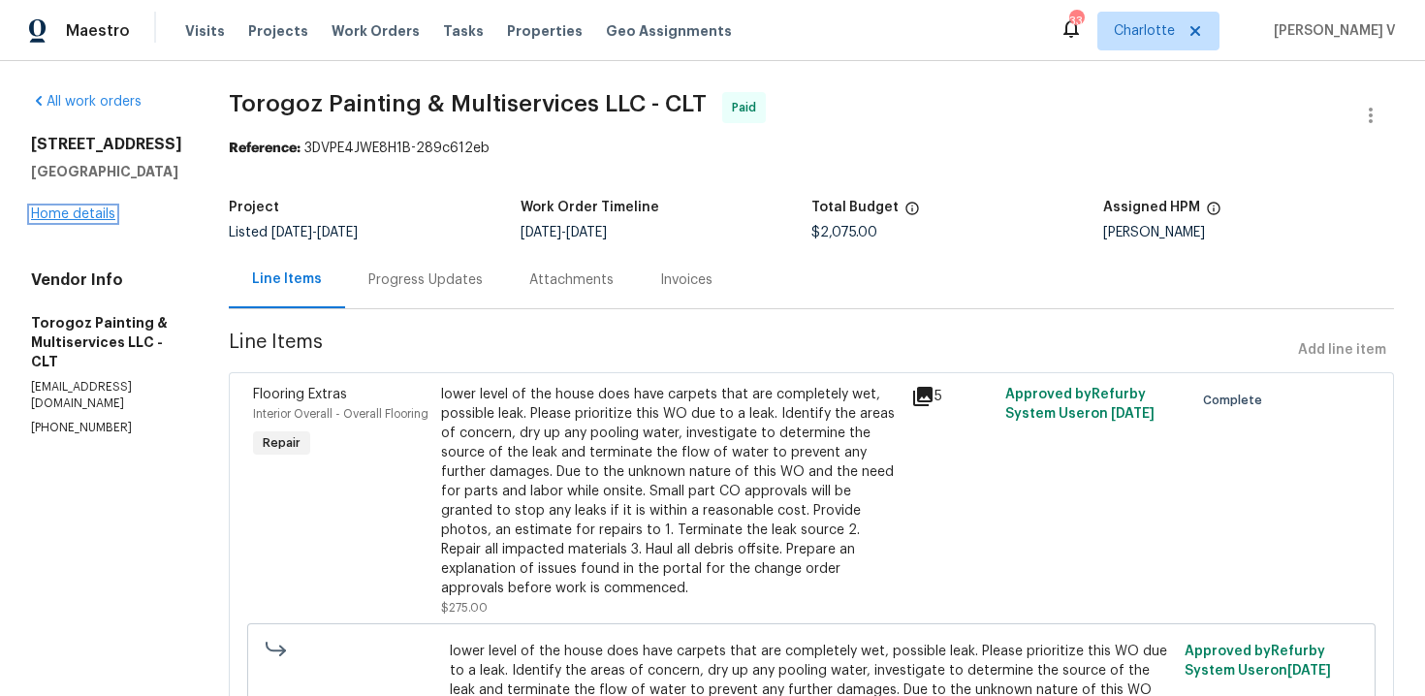
click at [51, 217] on link "Home details" at bounding box center [73, 214] width 84 height 14
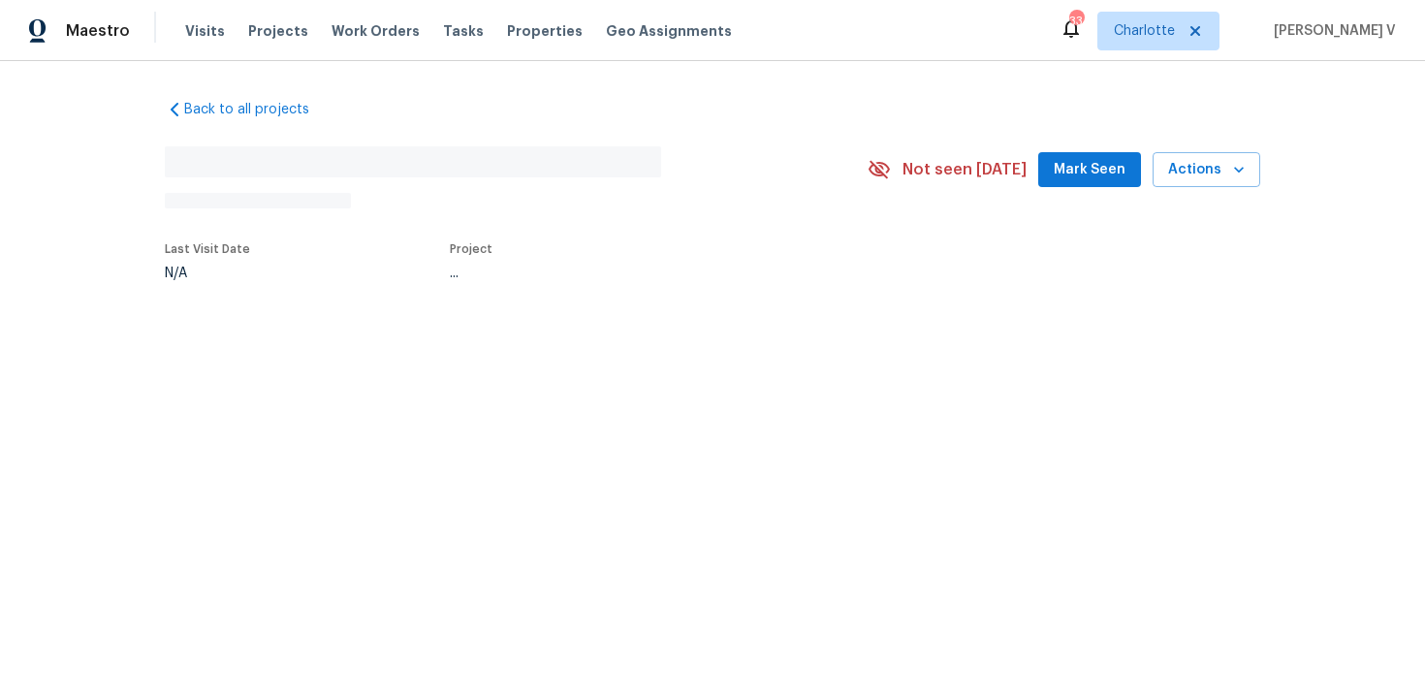
click at [51, 217] on div "Back to all projects No address found N/A Not seen today Mark Seen Actions Last…" at bounding box center [712, 234] width 1425 height 347
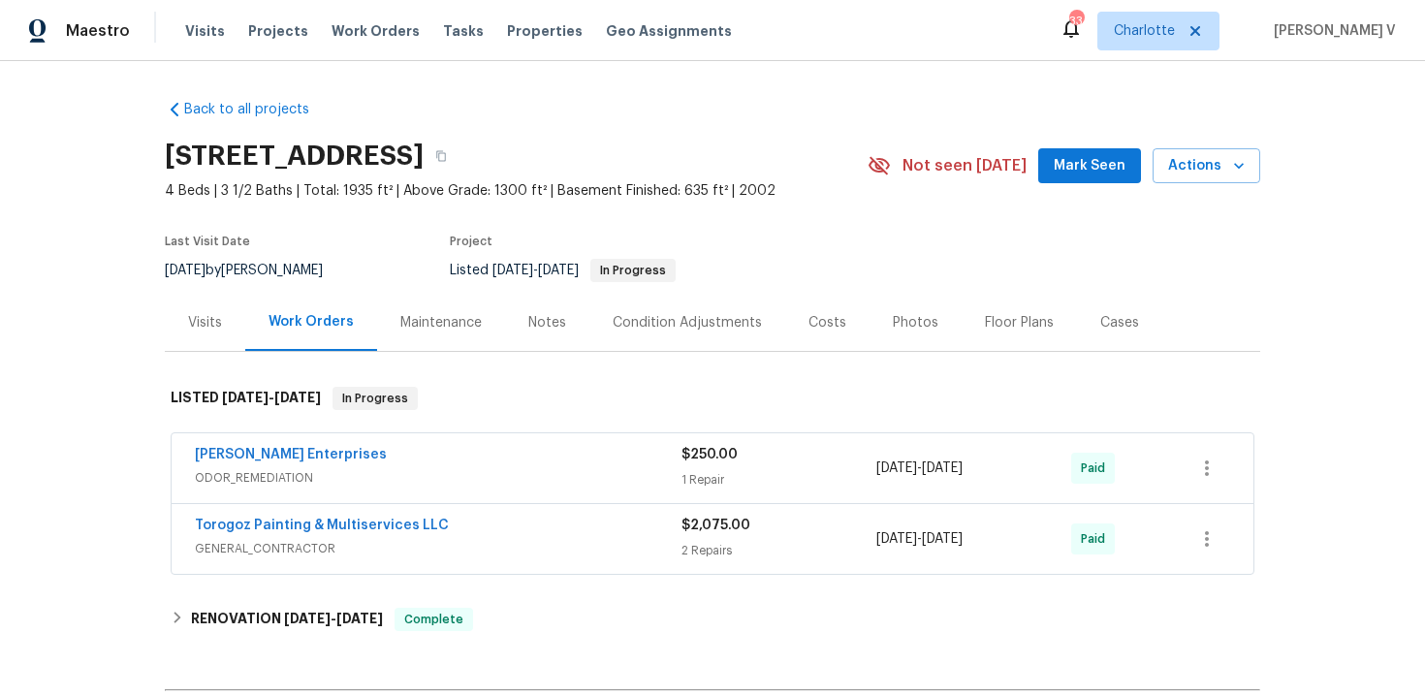
click at [216, 327] on div "Visits" at bounding box center [205, 322] width 34 height 19
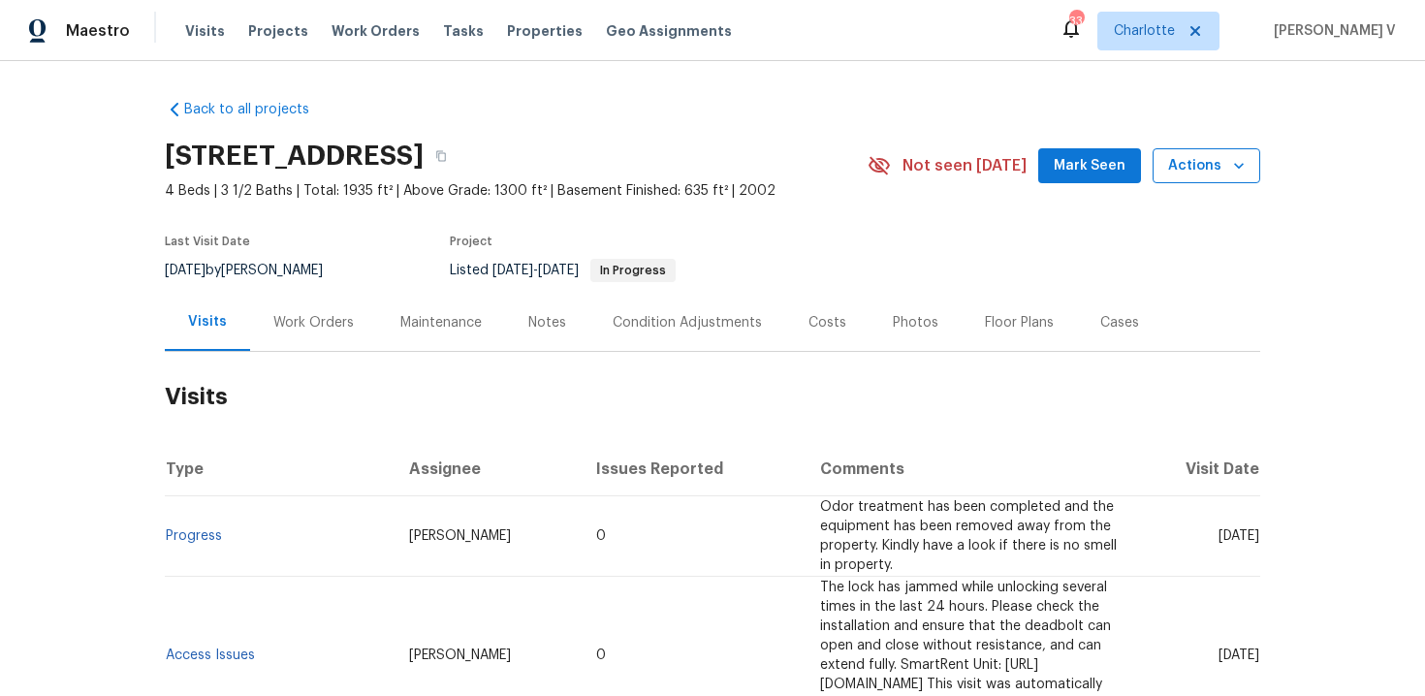
click at [1185, 177] on button "Actions" at bounding box center [1207, 166] width 108 height 36
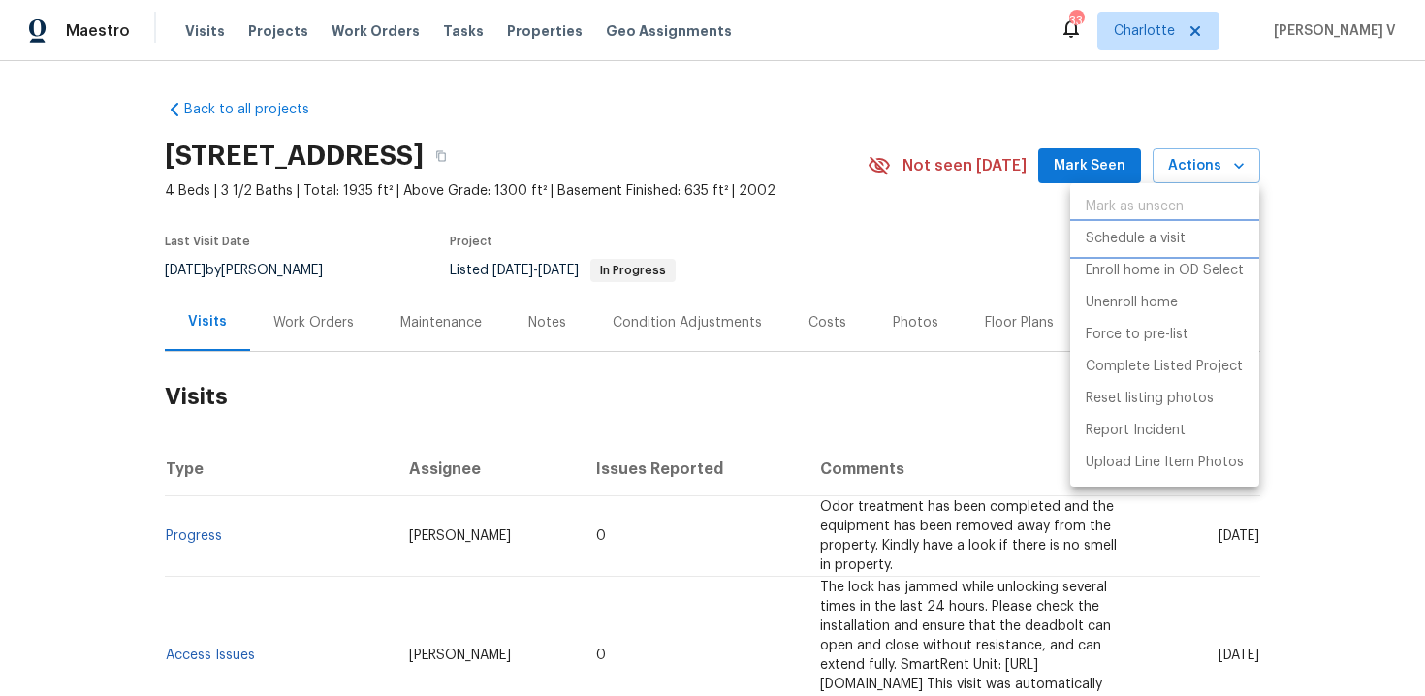
click at [1153, 231] on p "Schedule a visit" at bounding box center [1136, 239] width 100 height 20
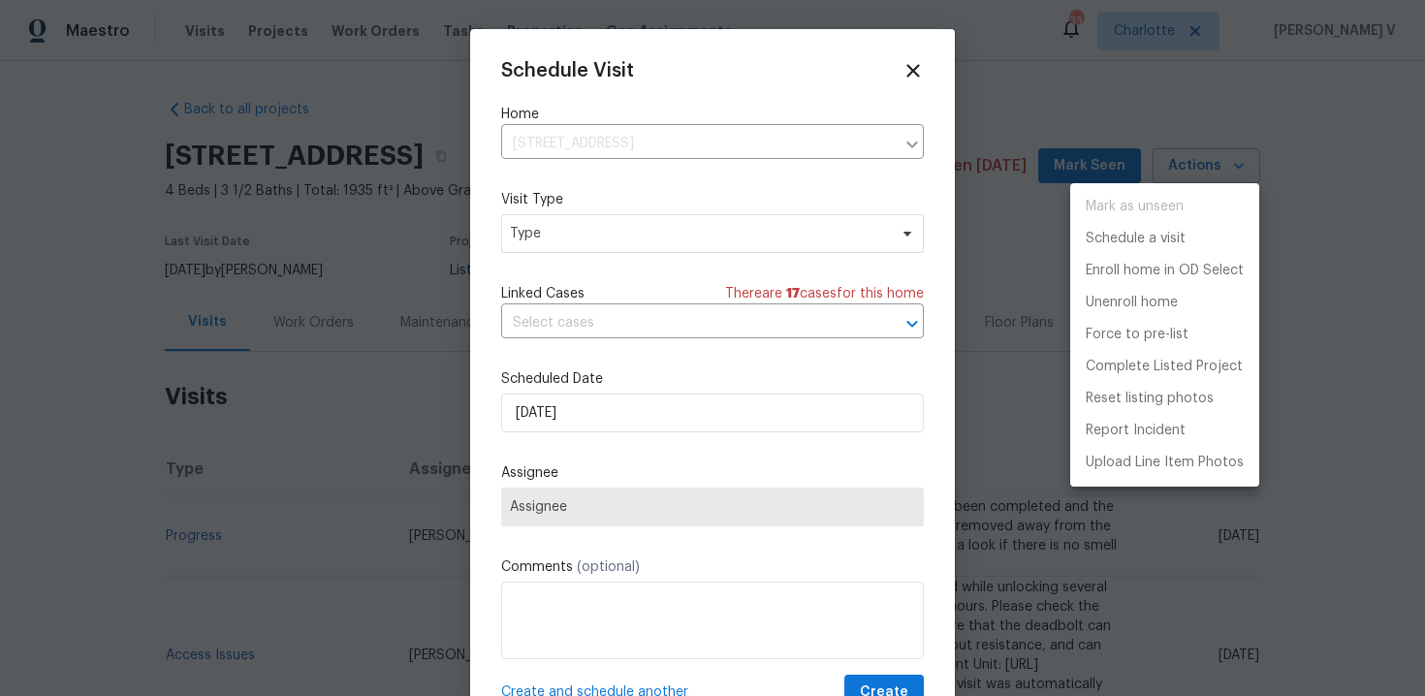
click at [673, 234] on div at bounding box center [712, 348] width 1425 height 696
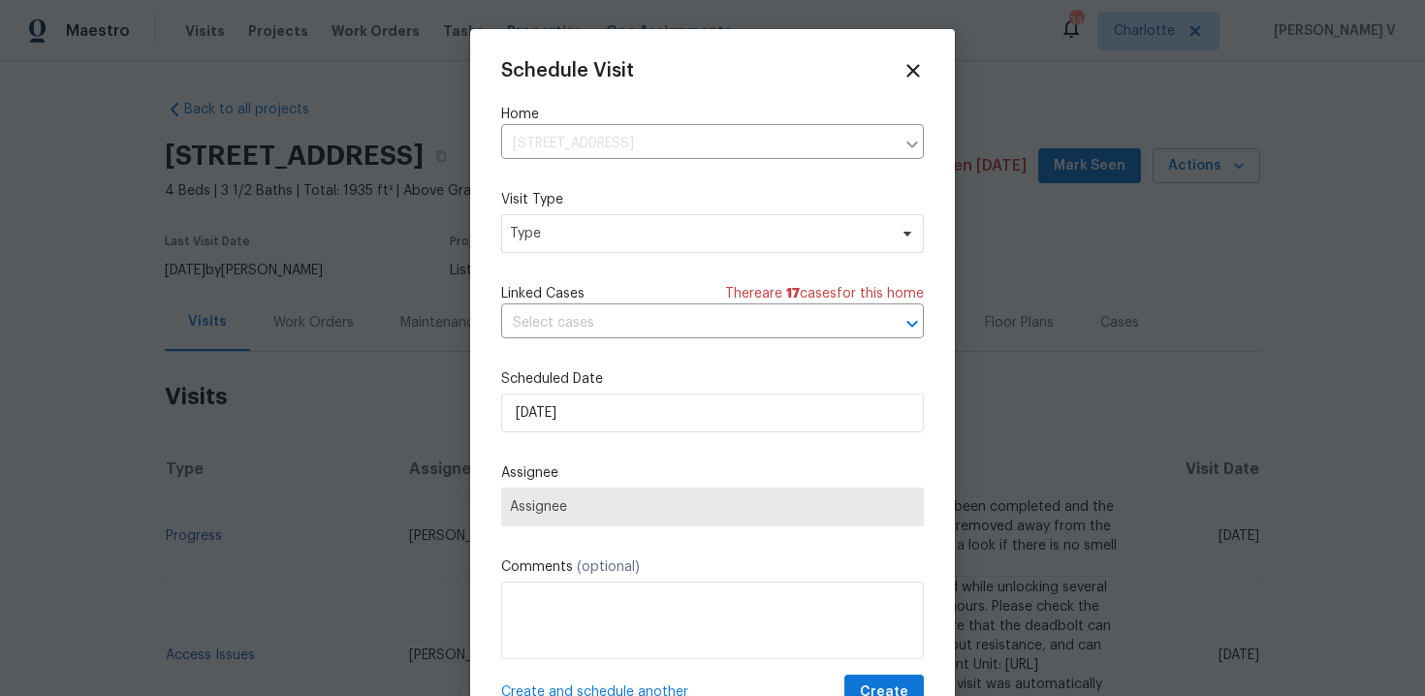
click at [673, 234] on div "Mark as unseen Schedule a visit Enroll home in OD Select Unenroll home Force to…" at bounding box center [712, 348] width 1425 height 696
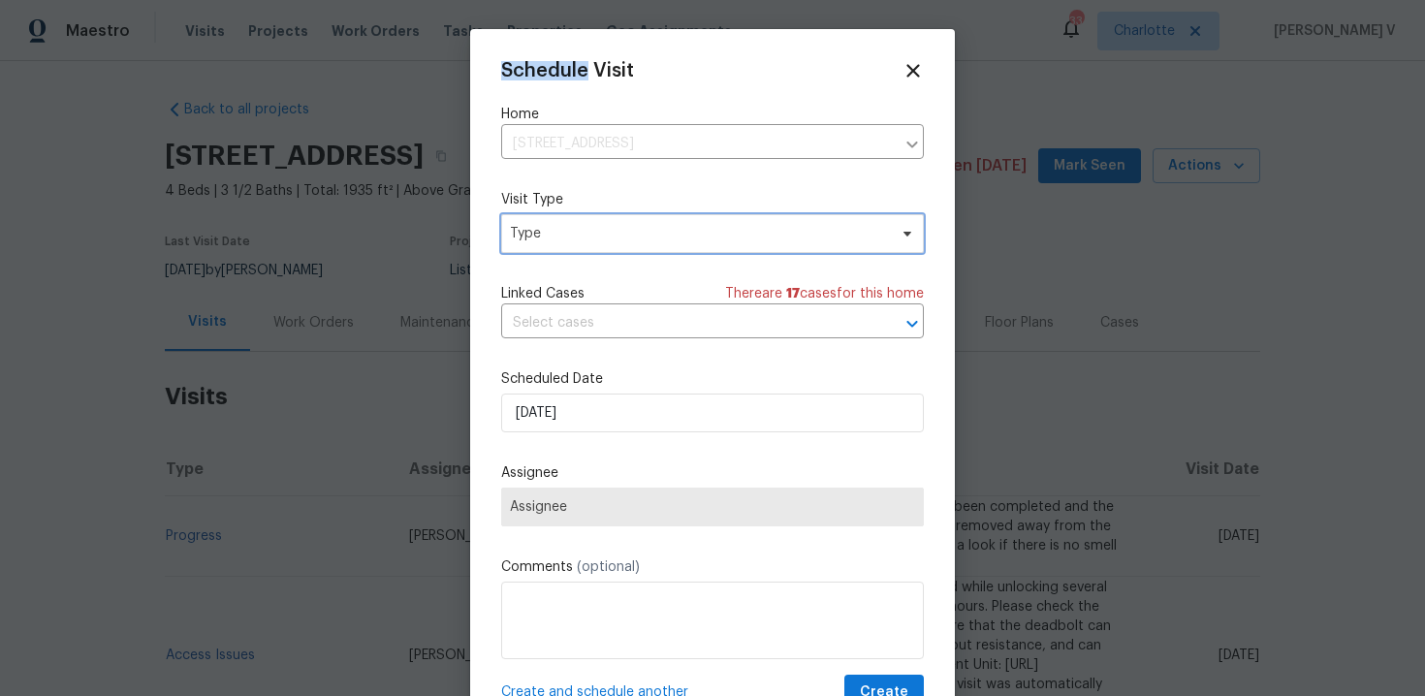
click at [673, 234] on span "Type" at bounding box center [698, 233] width 377 height 19
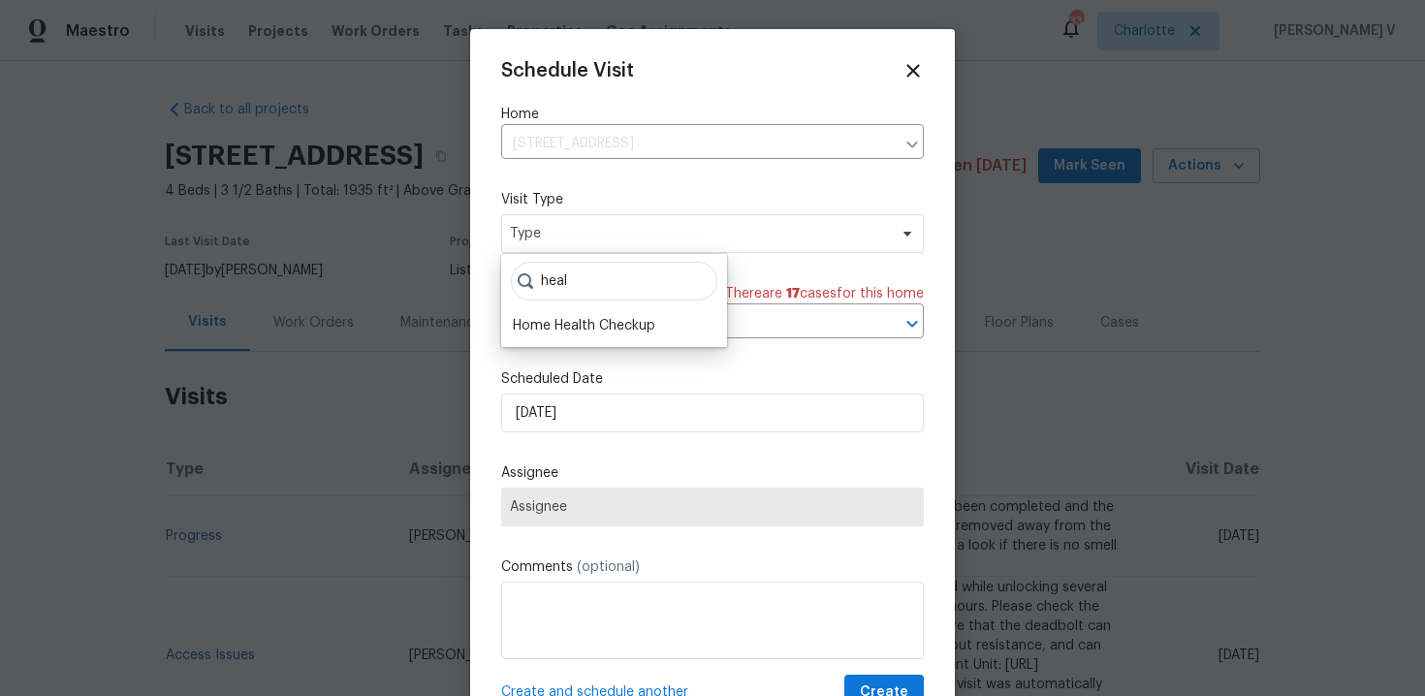
type input "heal"
click at [652, 310] on div "heal Home Health Checkup" at bounding box center [614, 300] width 226 height 93
click at [599, 318] on div "Home Health Checkup" at bounding box center [584, 325] width 143 height 19
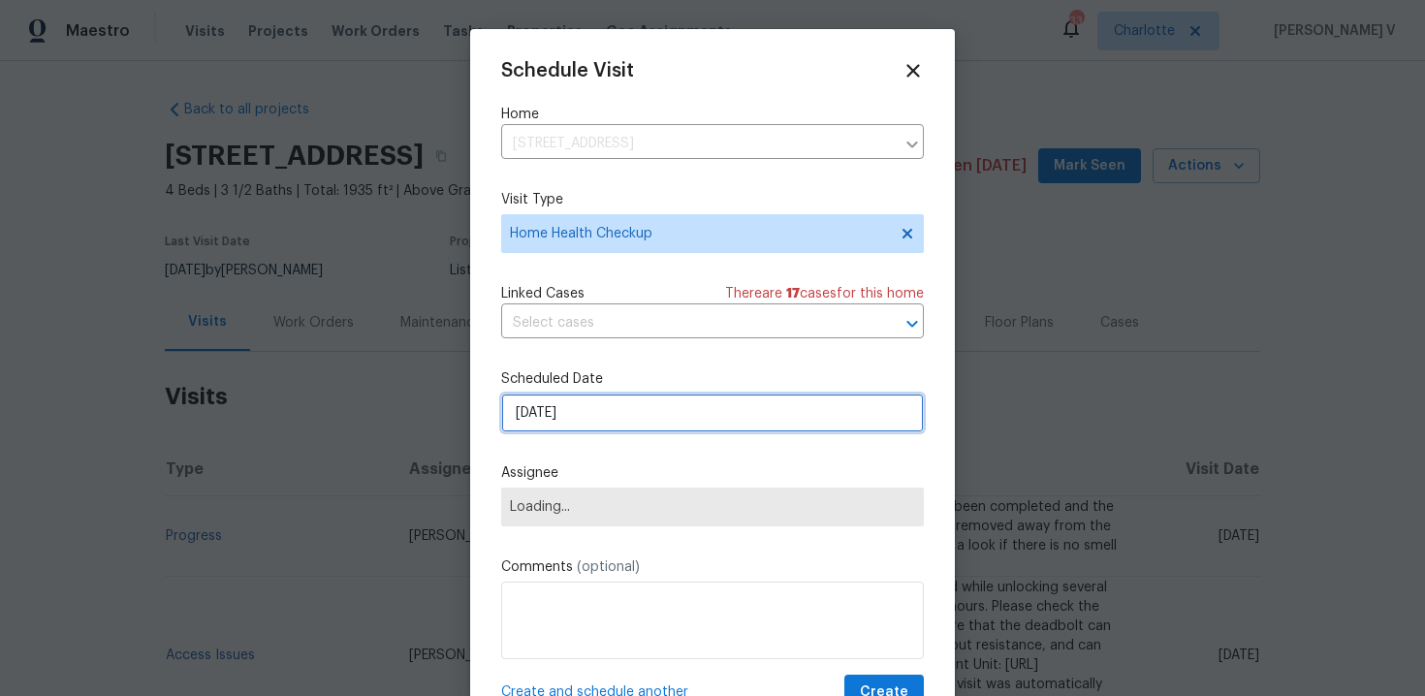
click at [573, 405] on input "26/09/2025" at bounding box center [712, 413] width 423 height 39
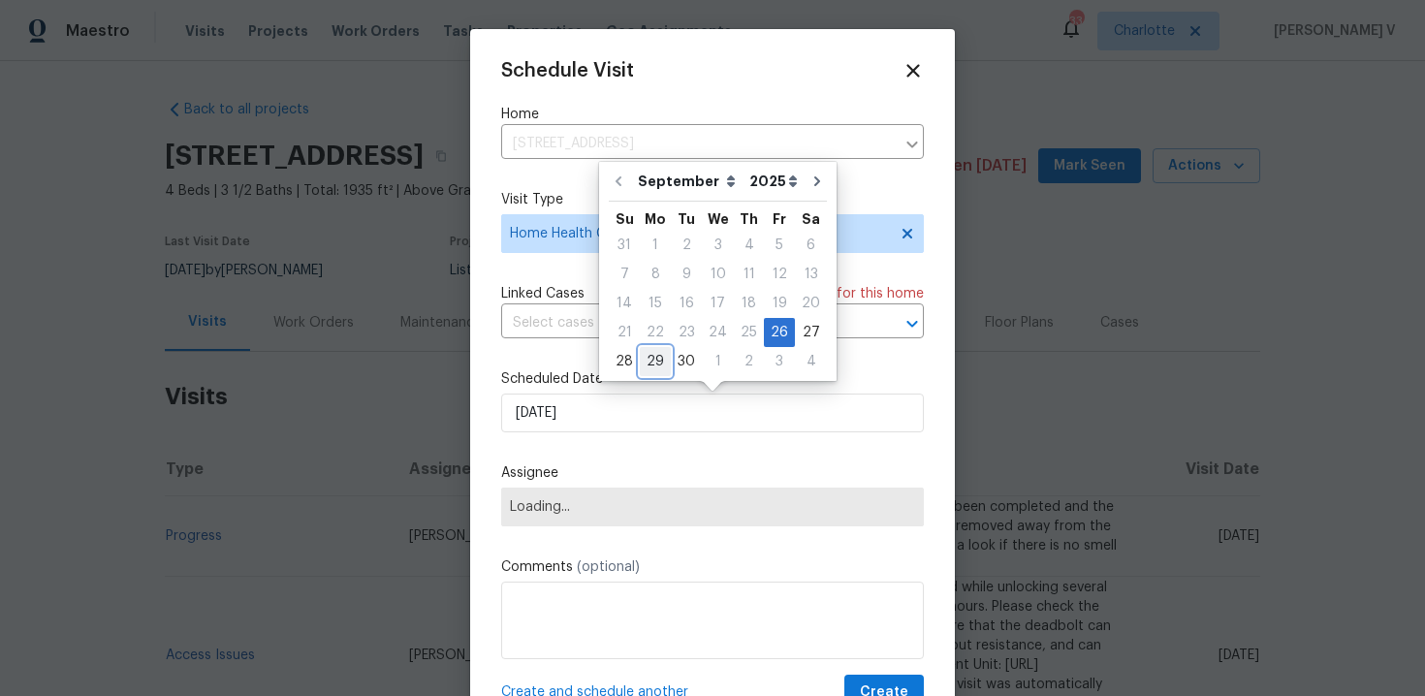
click at [661, 359] on div "29" at bounding box center [655, 361] width 31 height 27
type input "29/09/2025"
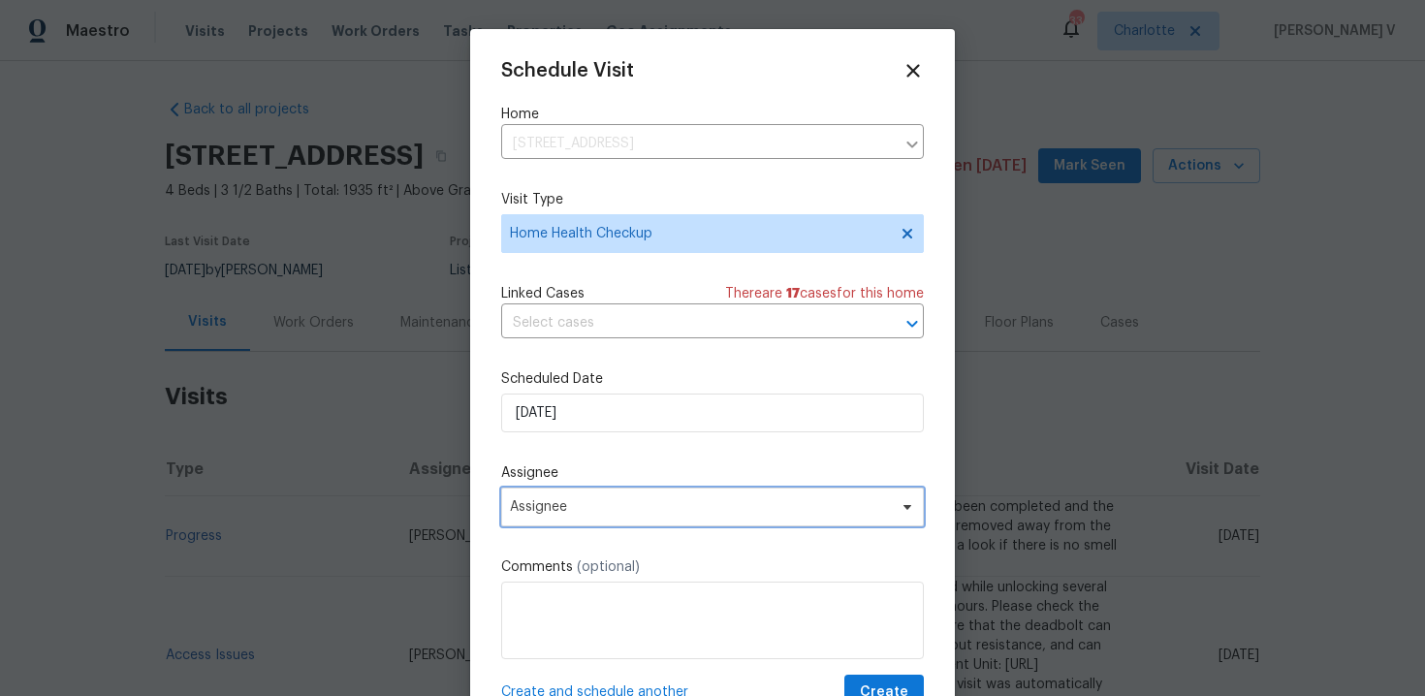
click at [589, 502] on span "Assignee" at bounding box center [700, 507] width 380 height 16
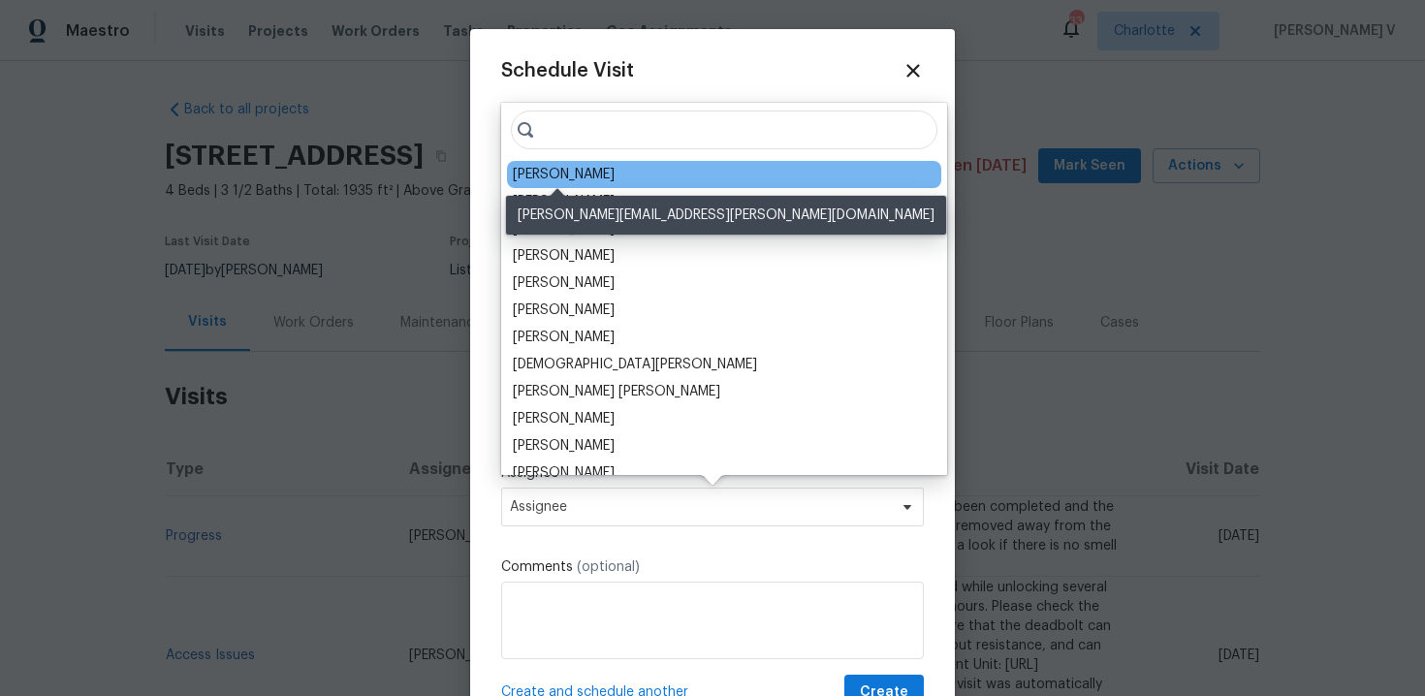
click at [515, 175] on div "Jason Bouque" at bounding box center [564, 174] width 102 height 19
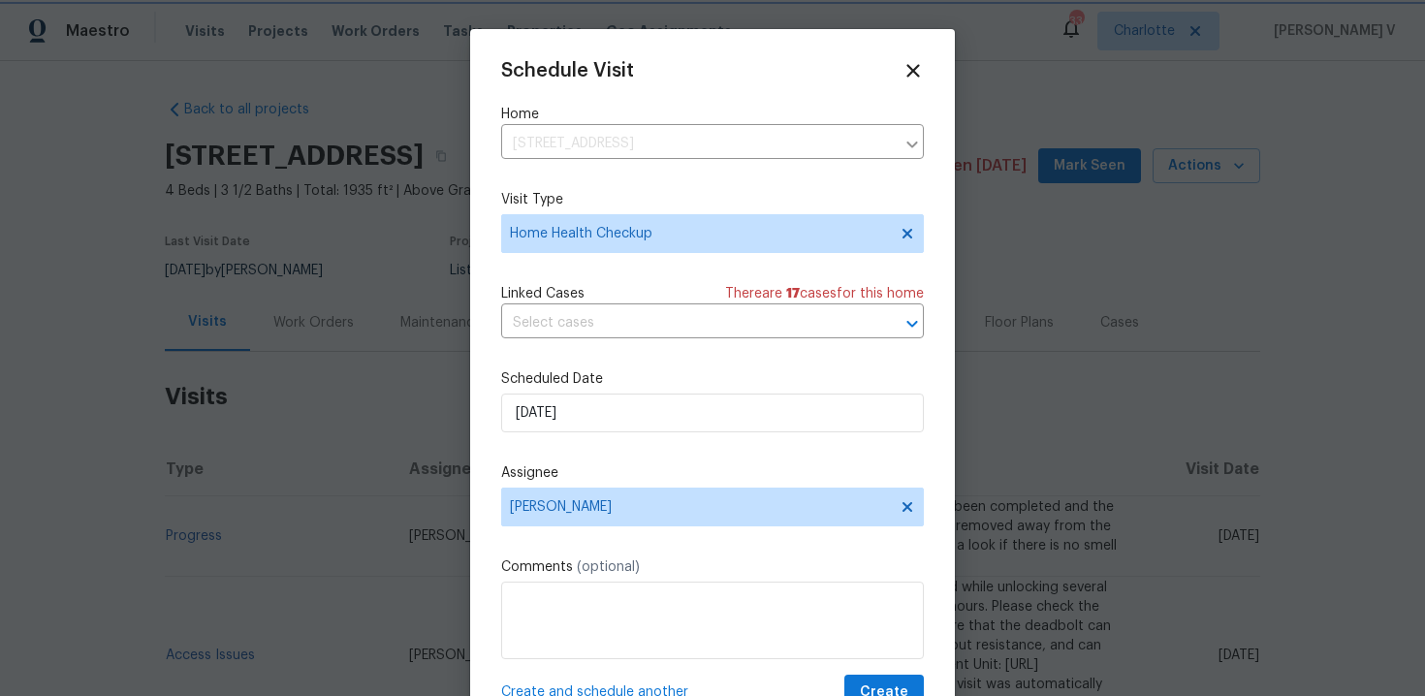
scroll to position [35, 0]
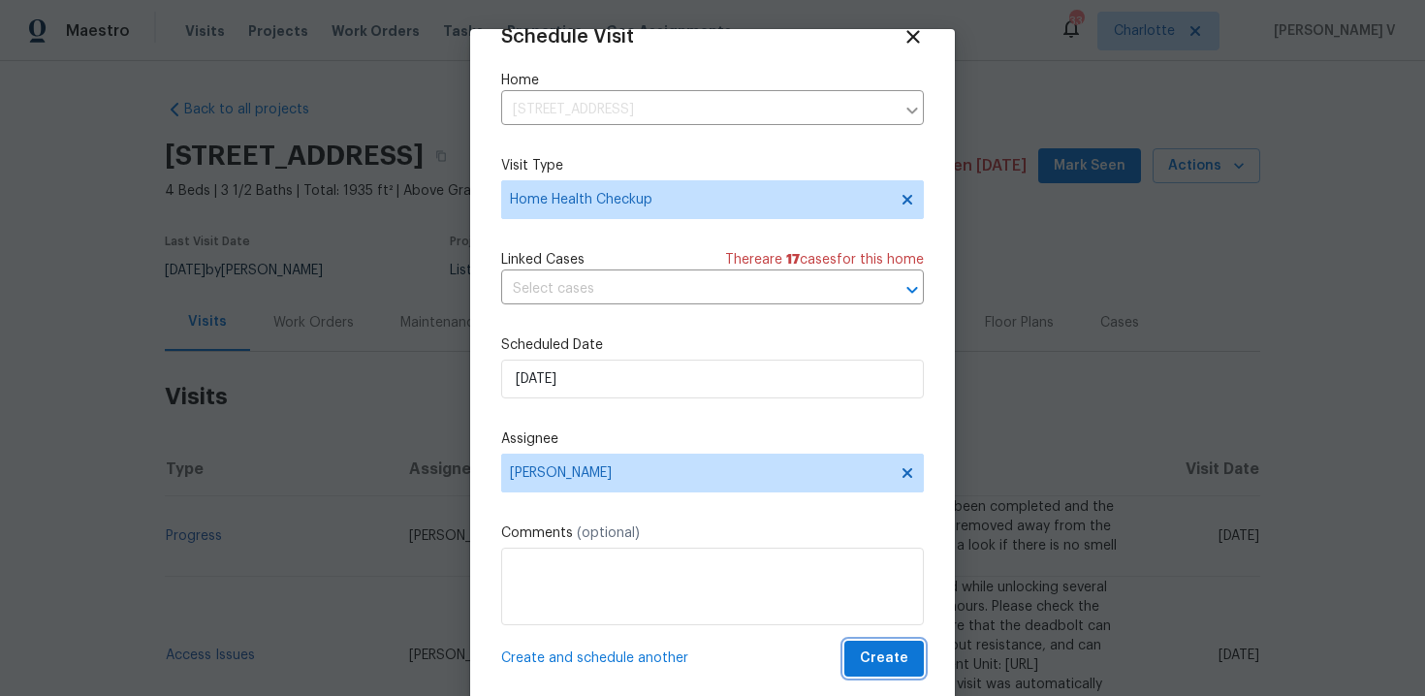
click at [886, 649] on span "Create" at bounding box center [884, 659] width 48 height 24
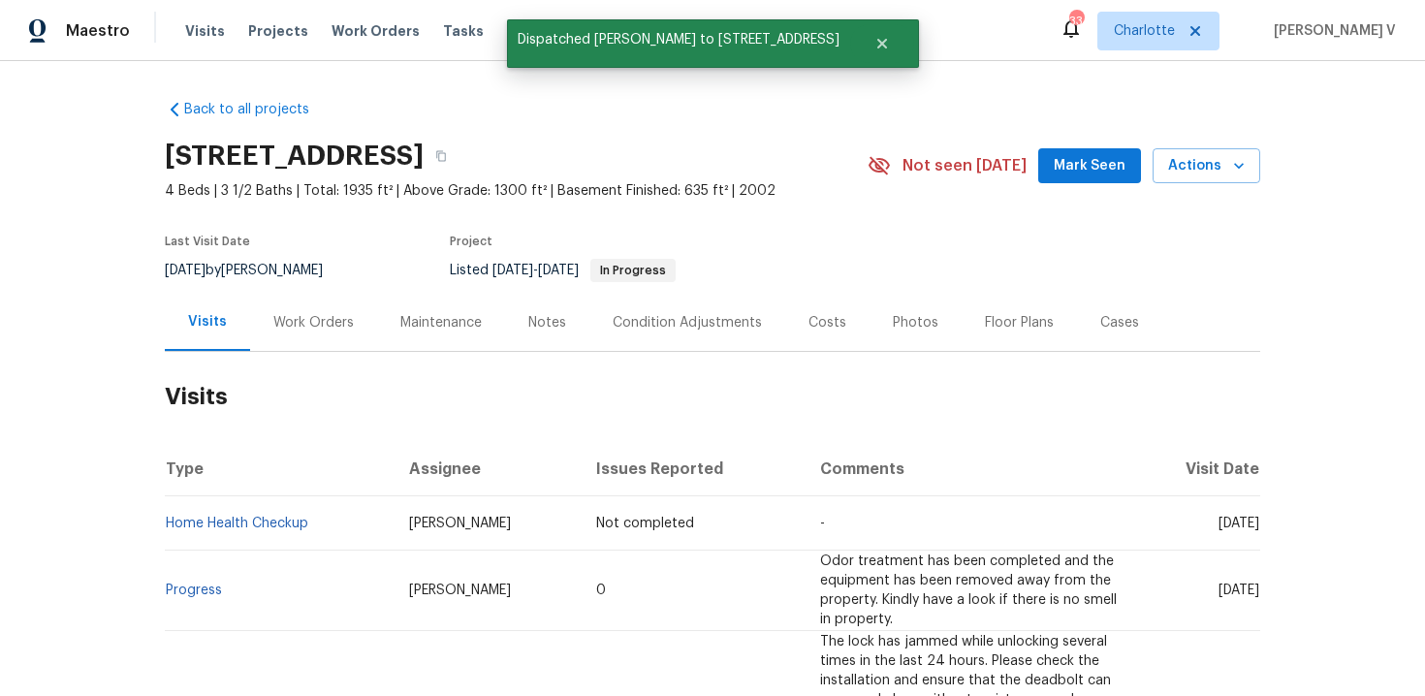
click at [342, 519] on td "Home Health Checkup" at bounding box center [279, 523] width 229 height 54
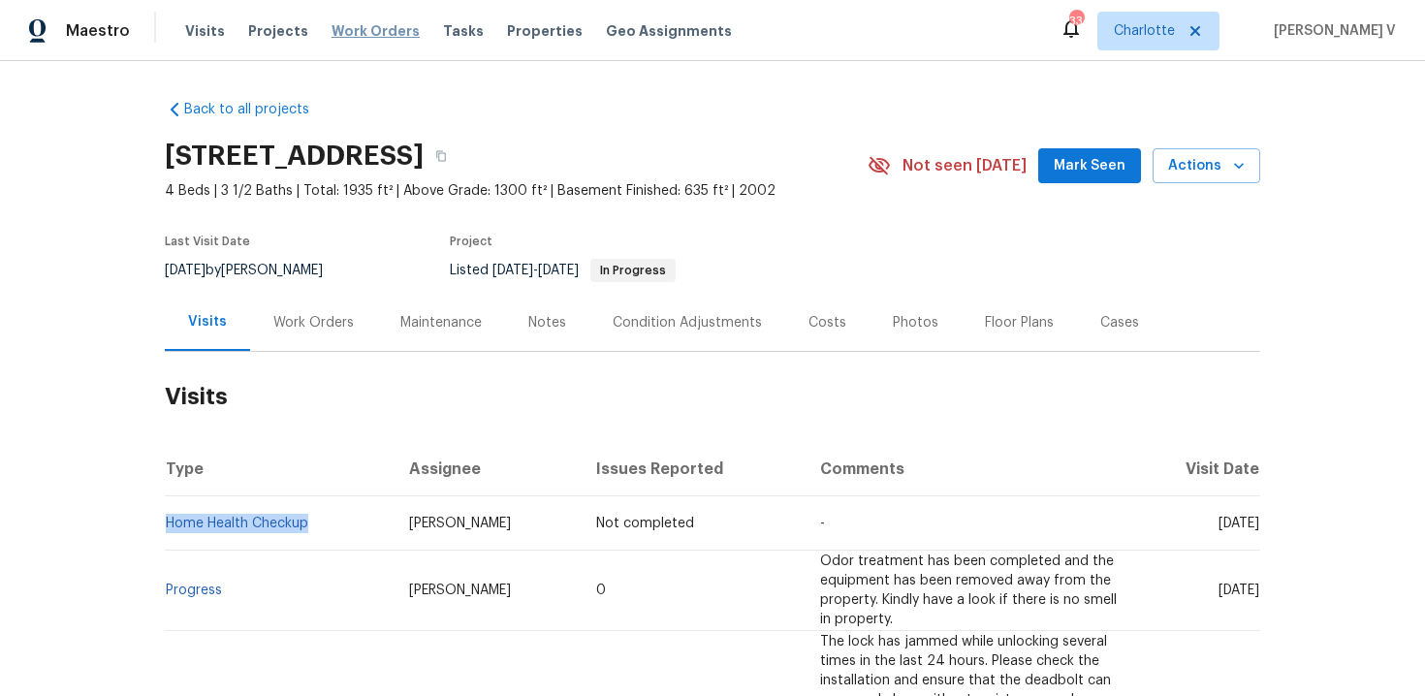
click at [380, 28] on span "Work Orders" at bounding box center [376, 30] width 88 height 19
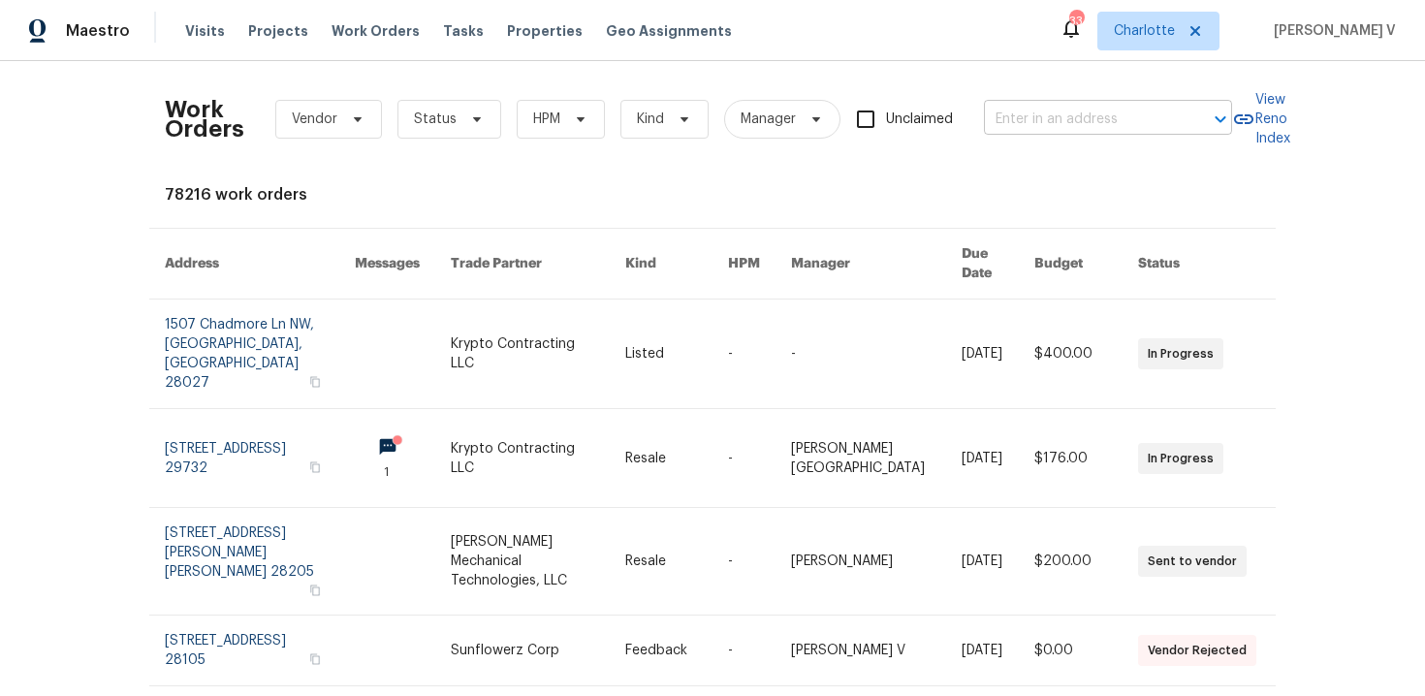
click at [1035, 128] on input "text" at bounding box center [1081, 120] width 194 height 30
paste input "2578 Poplar Springs Rd , Ringgold, GA 30736"
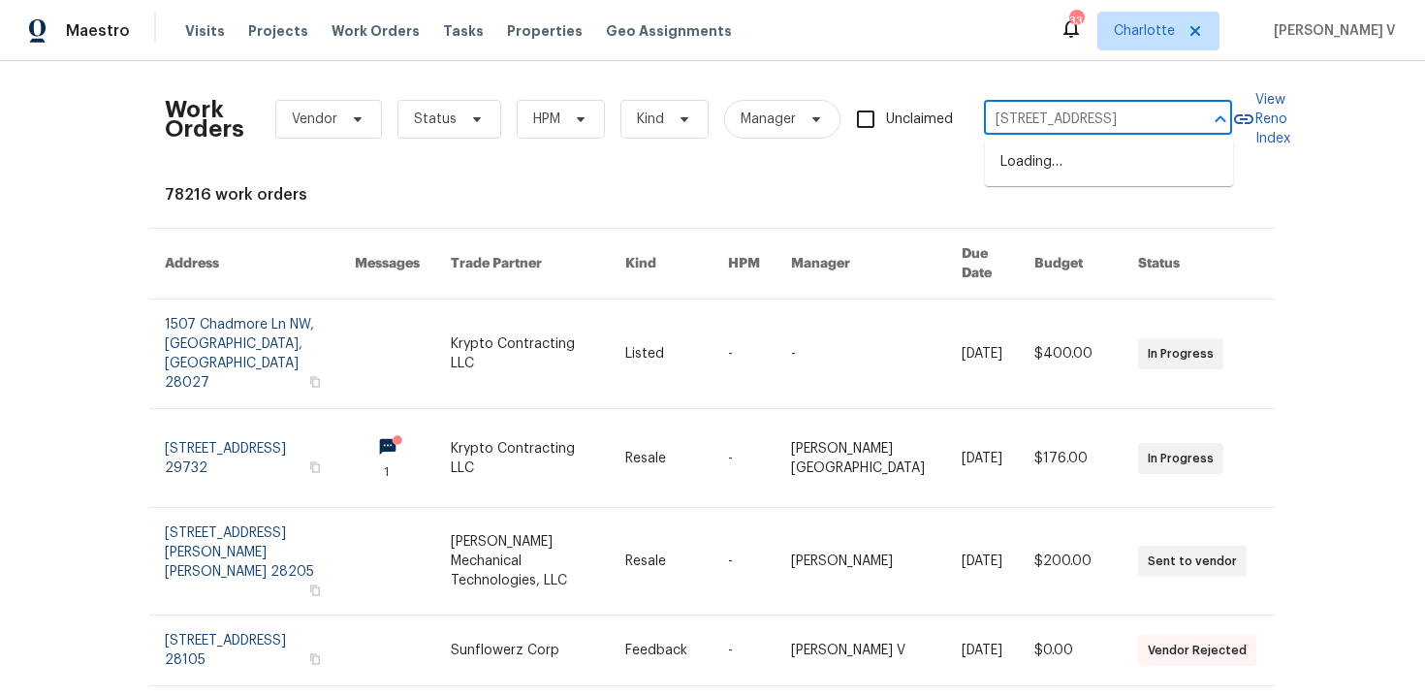
scroll to position [0, 103]
type input "2578 Poplar Springs Rd , Ringgold, GA 30736"
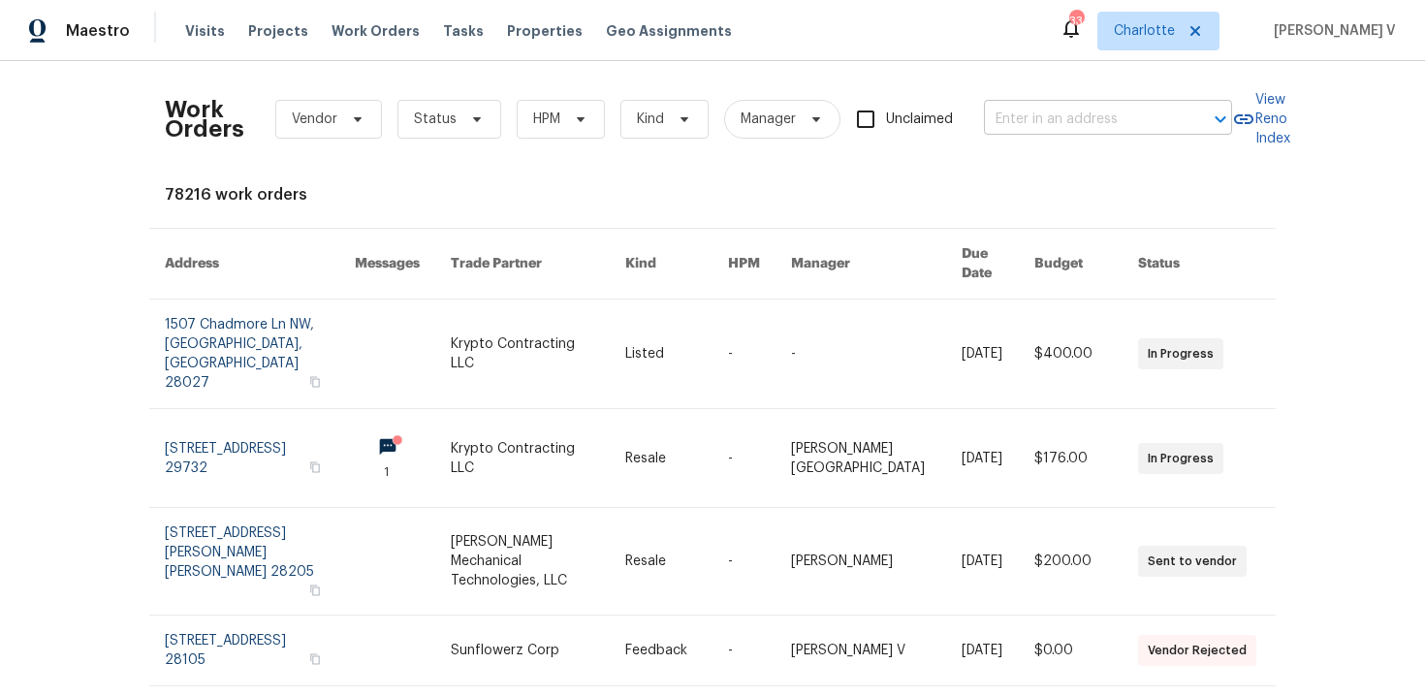
click at [1058, 130] on input "text" at bounding box center [1081, 120] width 194 height 30
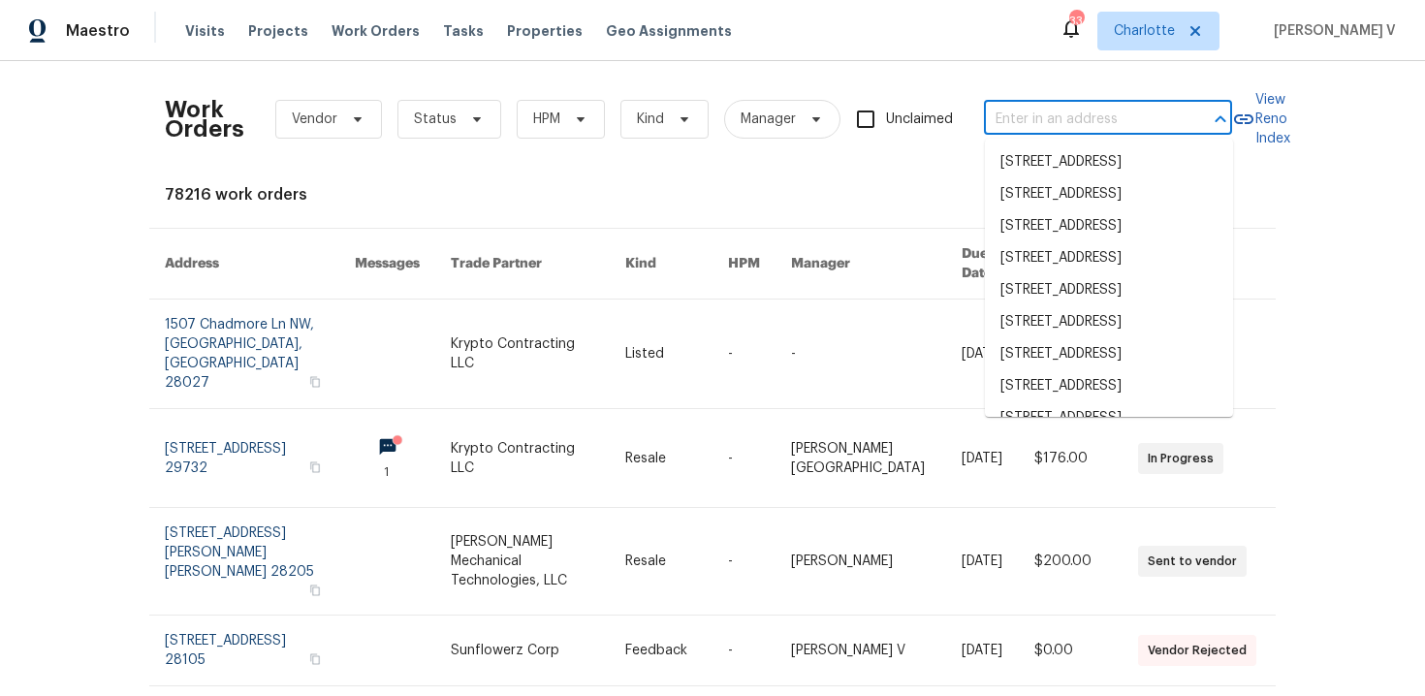
paste input "2578 Poplar Springs Rd , Ringgold, GA 30736"
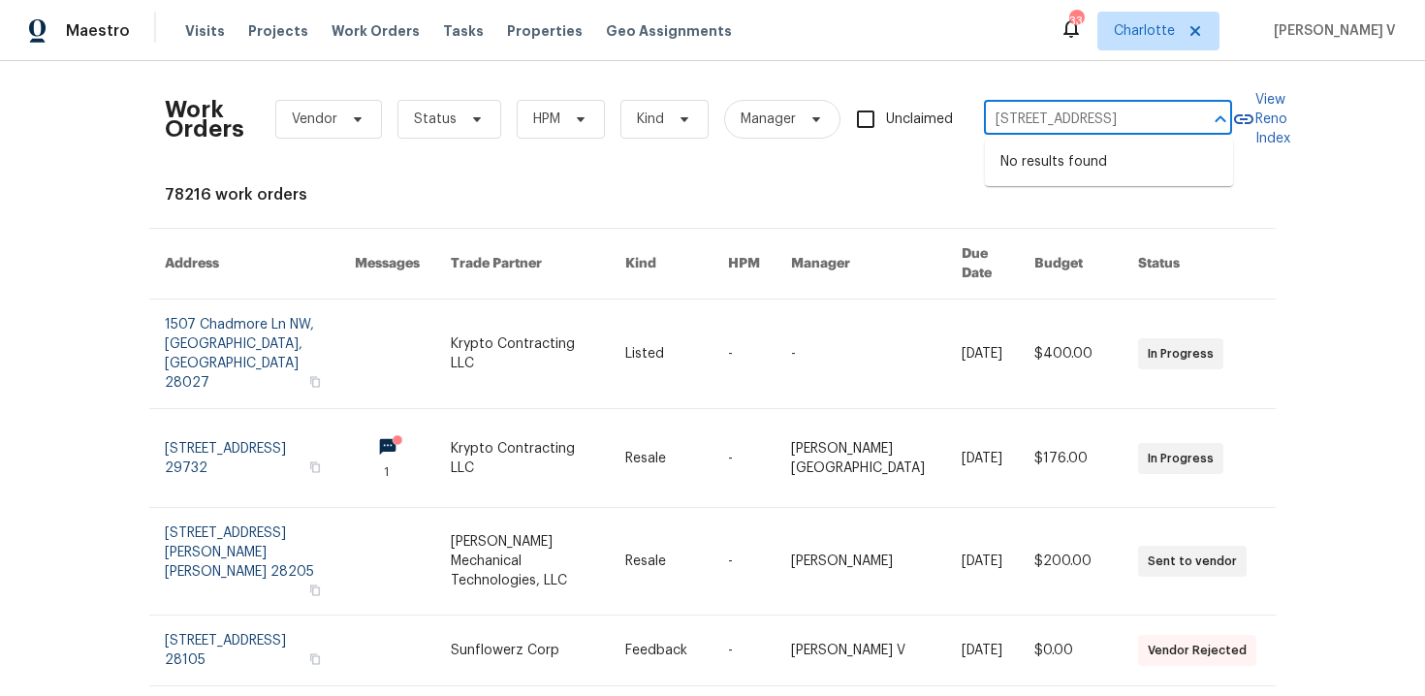
drag, startPoint x: 1012, startPoint y: 118, endPoint x: 1424, endPoint y: 117, distance: 412.1
click at [1424, 118] on div "Work Orders Vendor Status HPM Kind Manager Unclaimed 2578 Poplar Springs Rd , R…" at bounding box center [712, 378] width 1425 height 635
drag, startPoint x: 1065, startPoint y: 121, endPoint x: 1177, endPoint y: 121, distance: 112.5
click at [1174, 121] on input "2578 Poplar Spring" at bounding box center [1081, 120] width 194 height 30
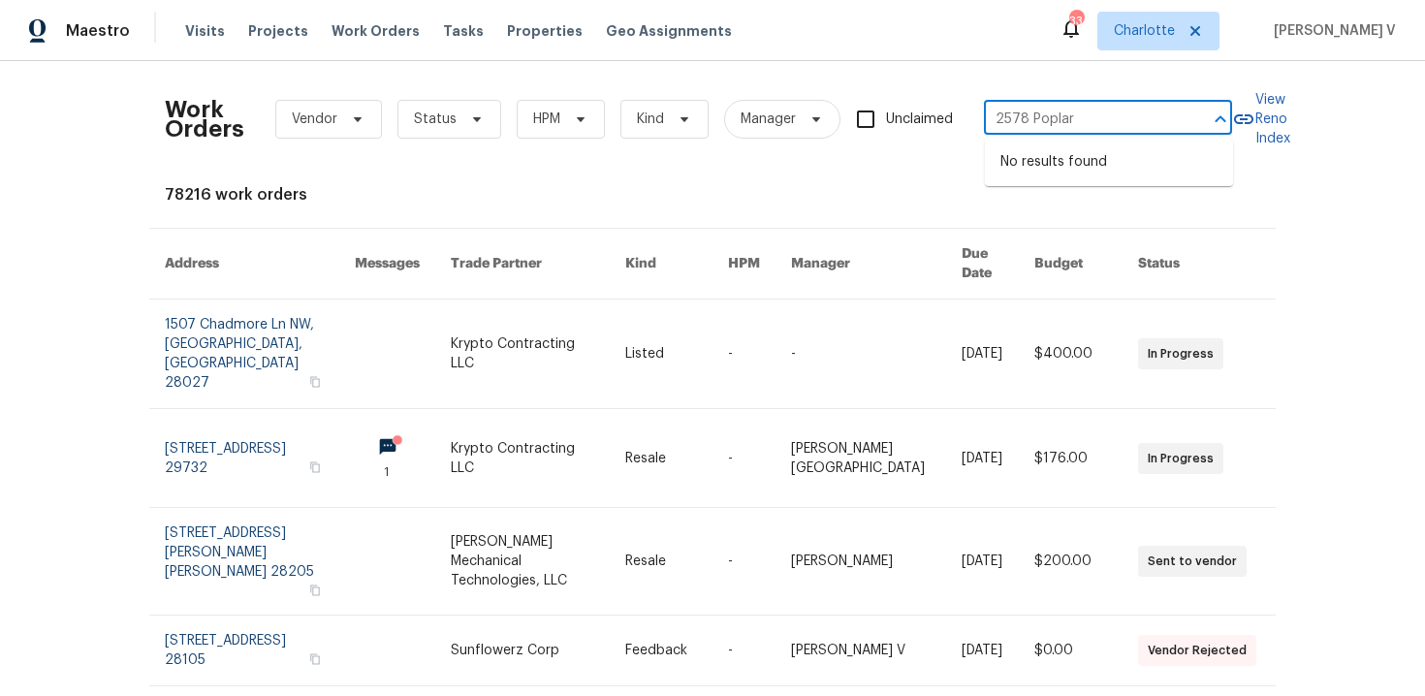
type input "2578 Poplar"
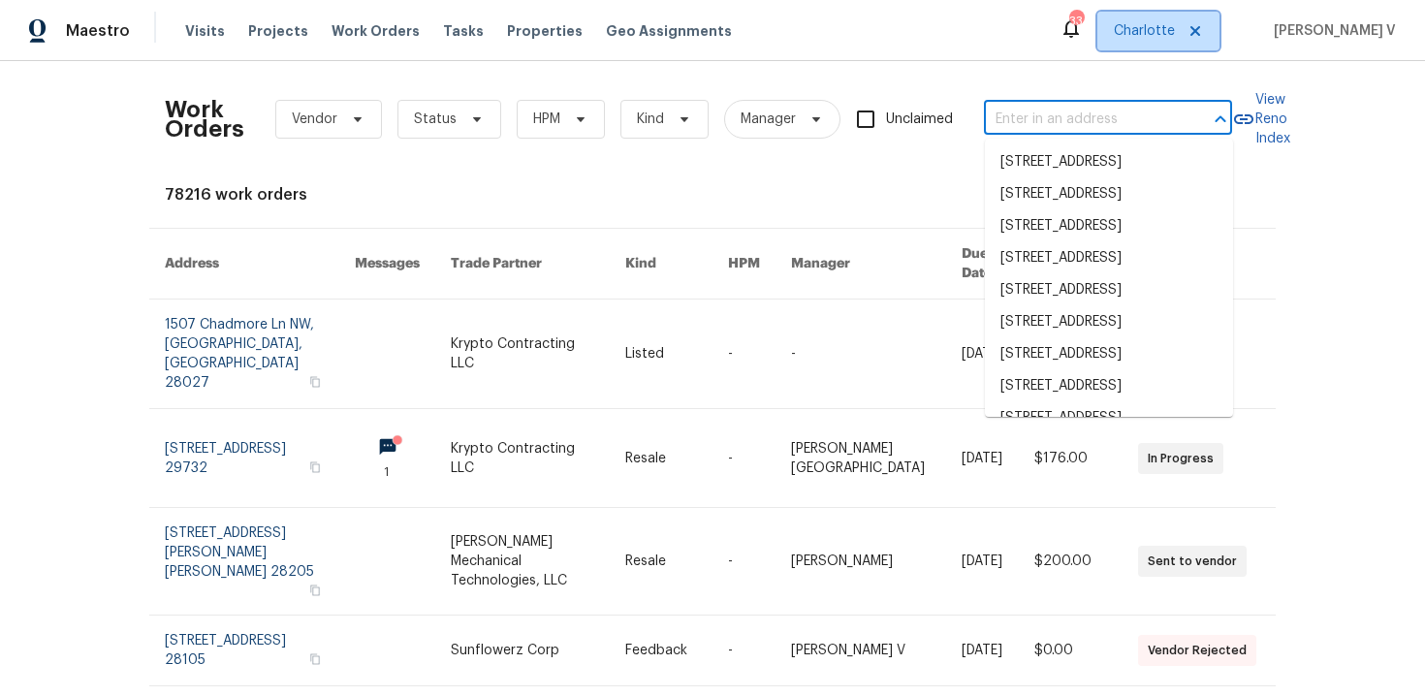
click at [1163, 28] on span "Charlotte" at bounding box center [1144, 30] width 61 height 19
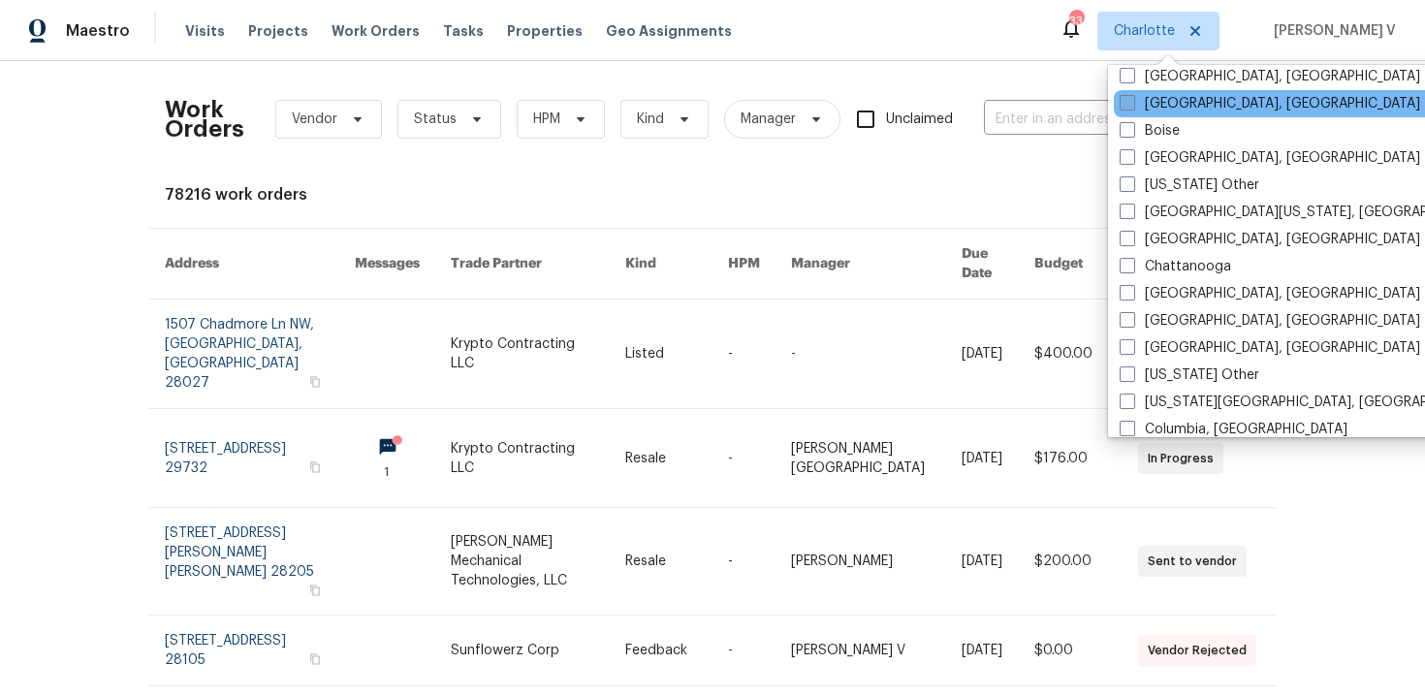
scroll to position [248, 0]
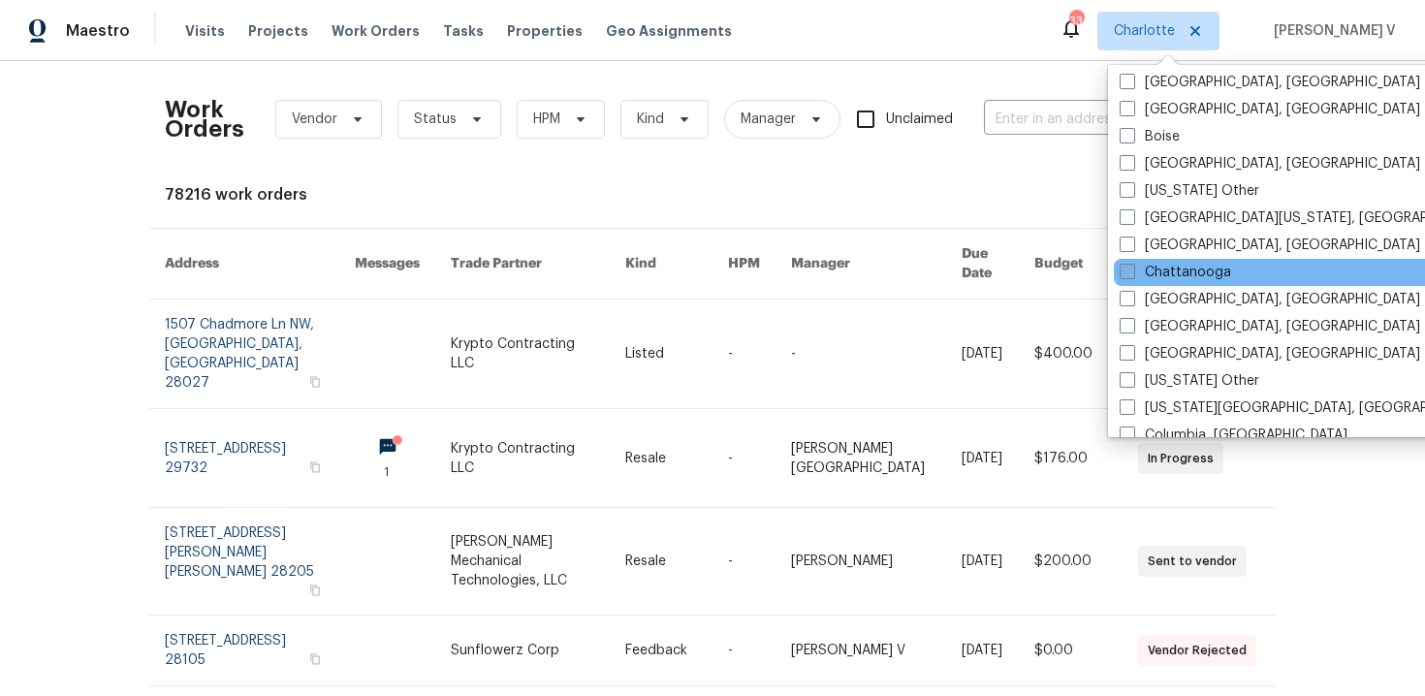
click at [1129, 273] on span at bounding box center [1128, 272] width 16 height 16
click at [1129, 273] on input "Chattanooga" at bounding box center [1126, 269] width 13 height 13
checkbox input "true"
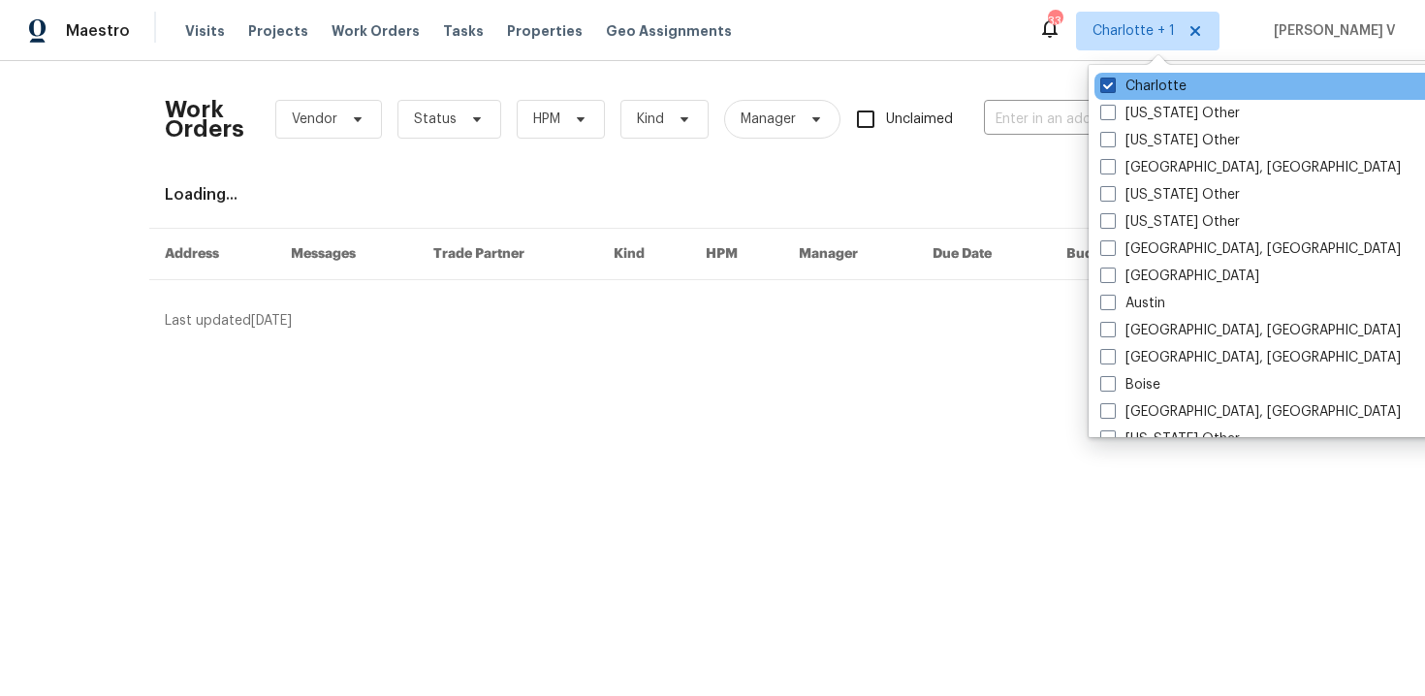
click at [1109, 83] on span at bounding box center [1108, 86] width 16 height 16
click at [1109, 83] on input "Charlotte" at bounding box center [1106, 83] width 13 height 13
checkbox input "false"
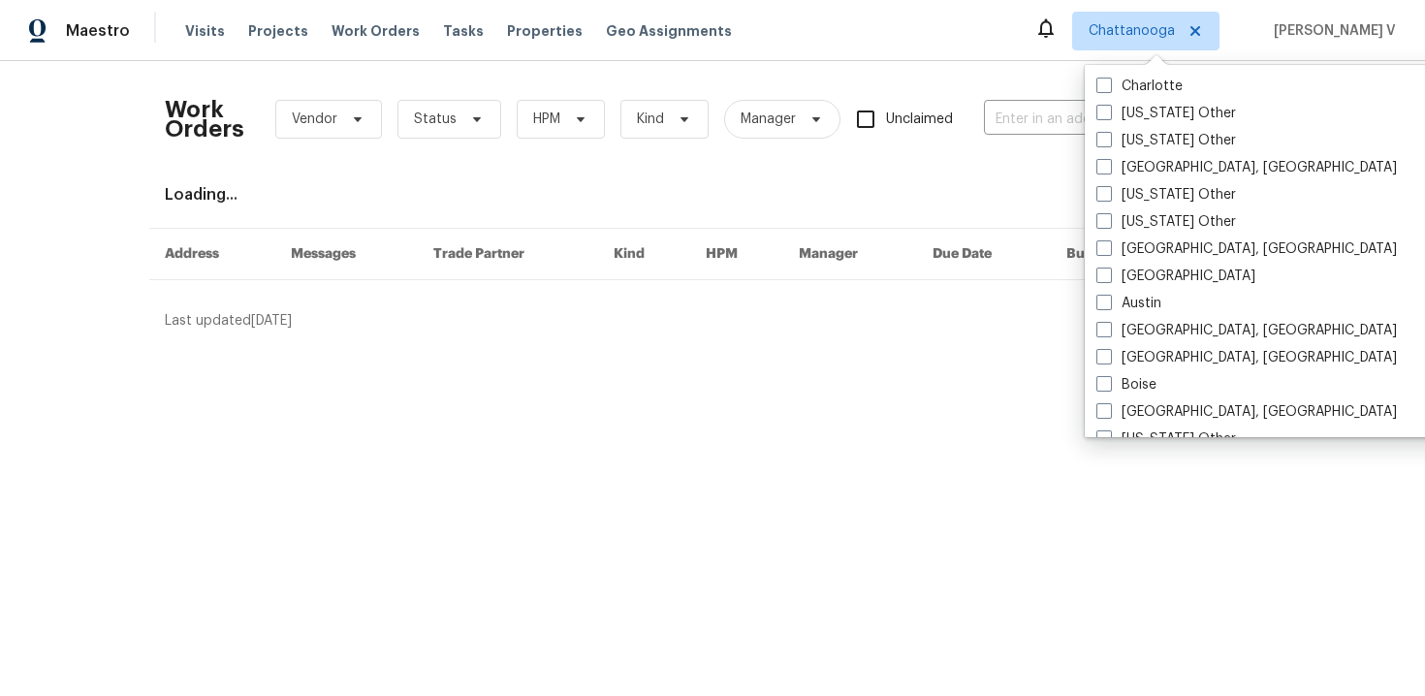
click at [1018, 99] on div "Work Orders Vendor Status HPM Kind Manager Unclaimed ​" at bounding box center [698, 119] width 1067 height 85
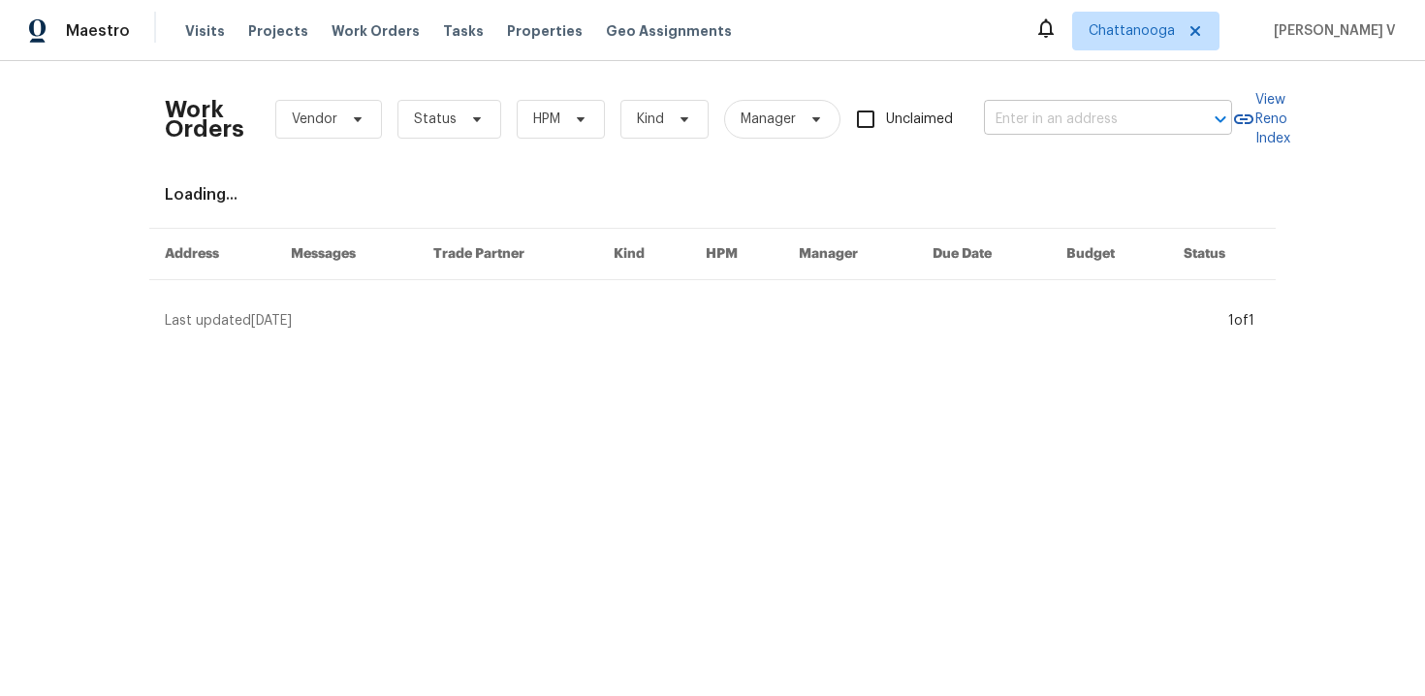
click at [1018, 120] on input "text" at bounding box center [1081, 120] width 194 height 30
paste input "2578 Poplar Springs Rd , Ringgold, GA 30736"
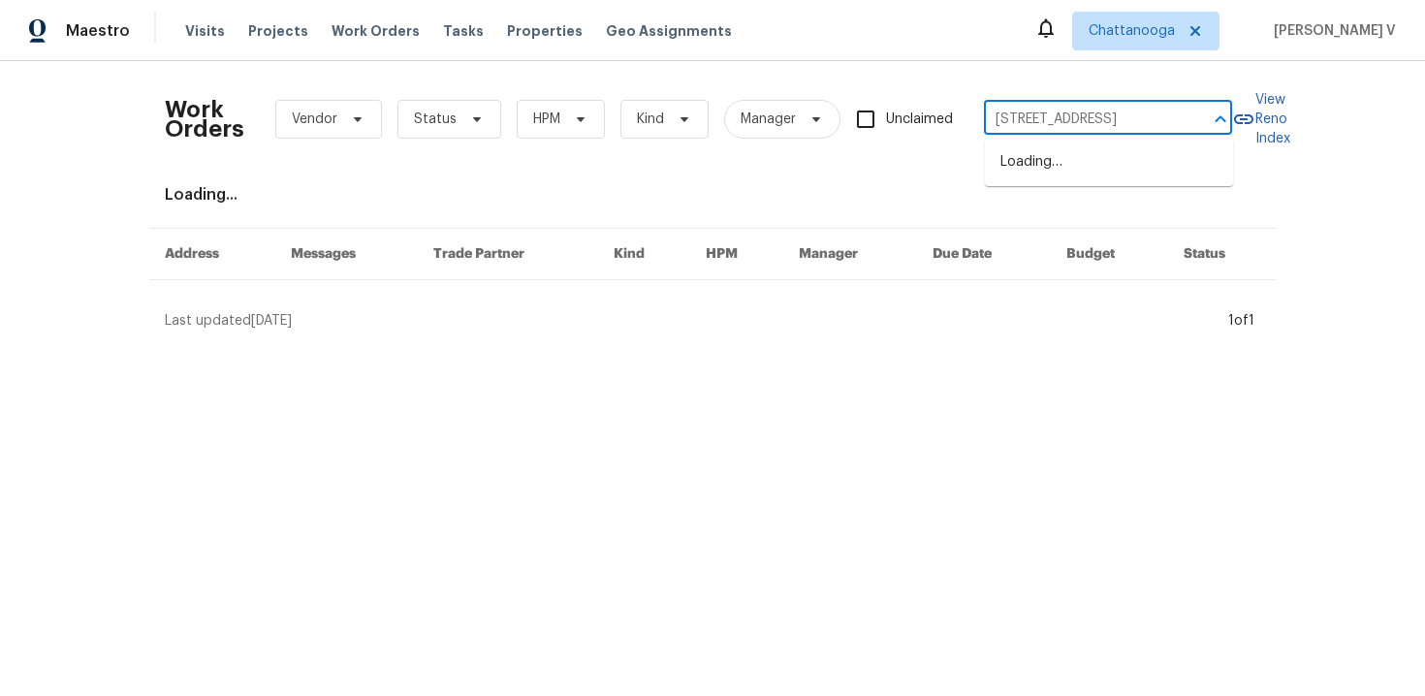
scroll to position [0, 103]
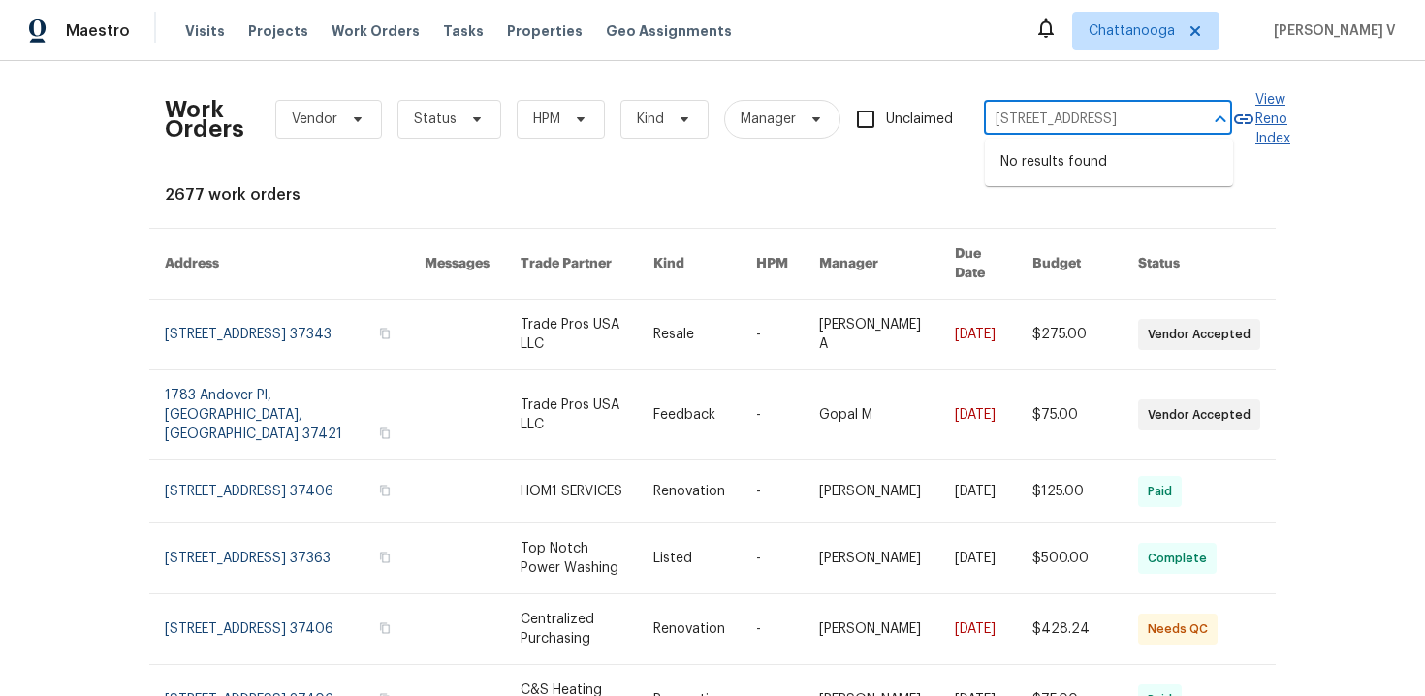
drag, startPoint x: 1096, startPoint y: 114, endPoint x: 1280, endPoint y: 113, distance: 184.2
click at [1260, 114] on div "Work Orders Vendor Status HPM Kind Manager Unclaimed 2578 Poplar Springs Rd , R…" at bounding box center [713, 119] width 1096 height 85
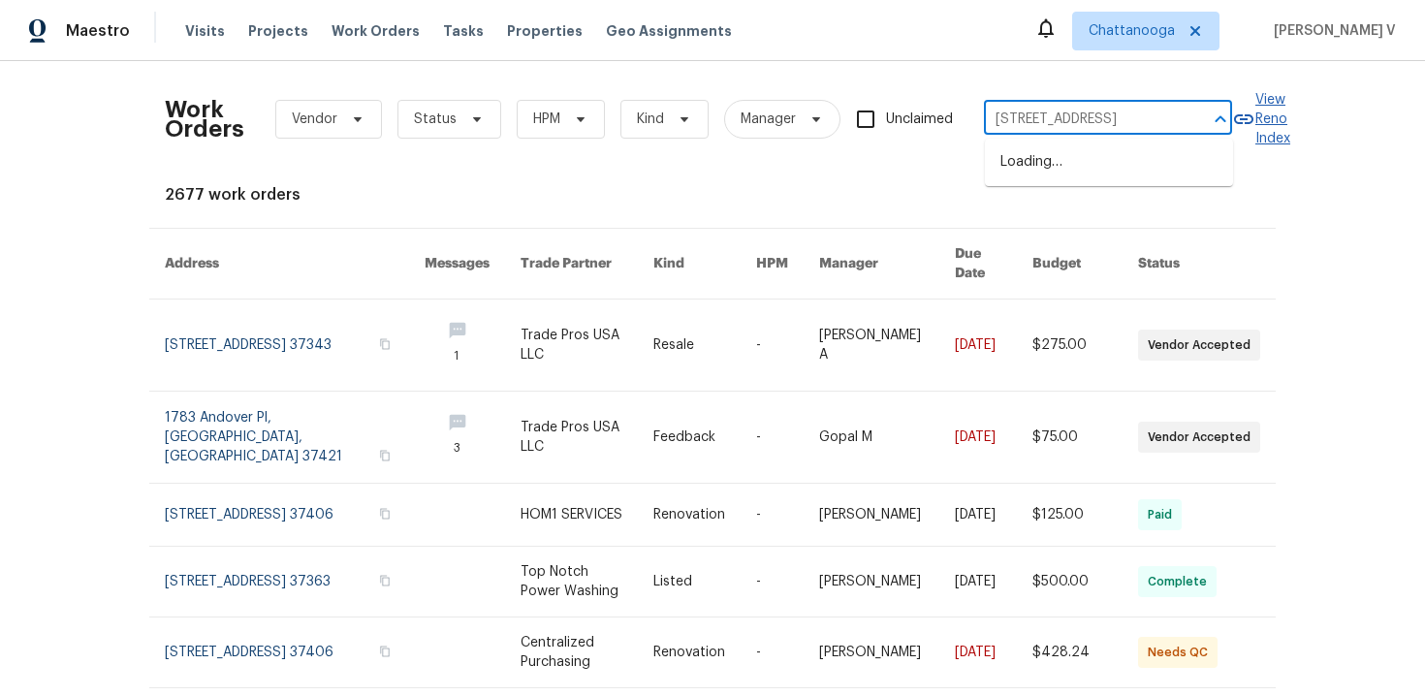
scroll to position [0, 0]
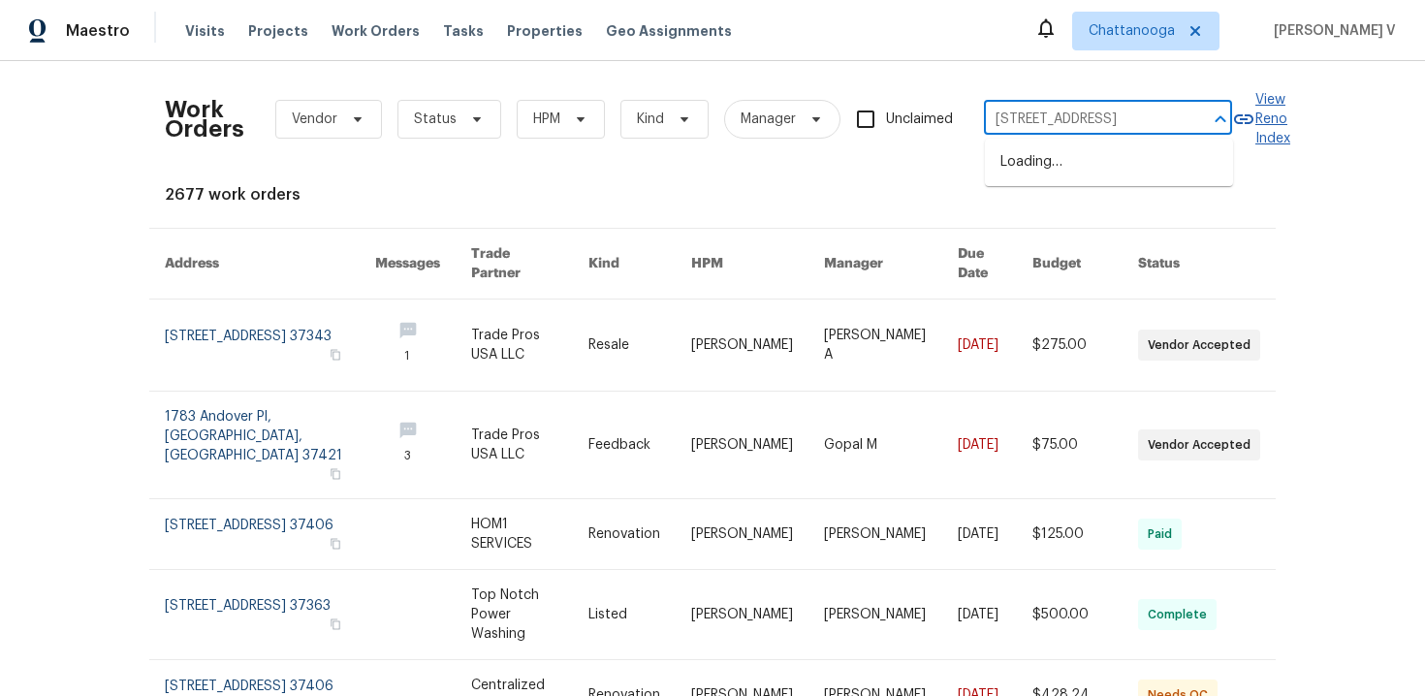
type input "2578 Poplar Springs Rd ,"
click at [1140, 171] on li "2578 Poplar Springs Rd, Ringgold, GA 30736" at bounding box center [1109, 162] width 248 height 32
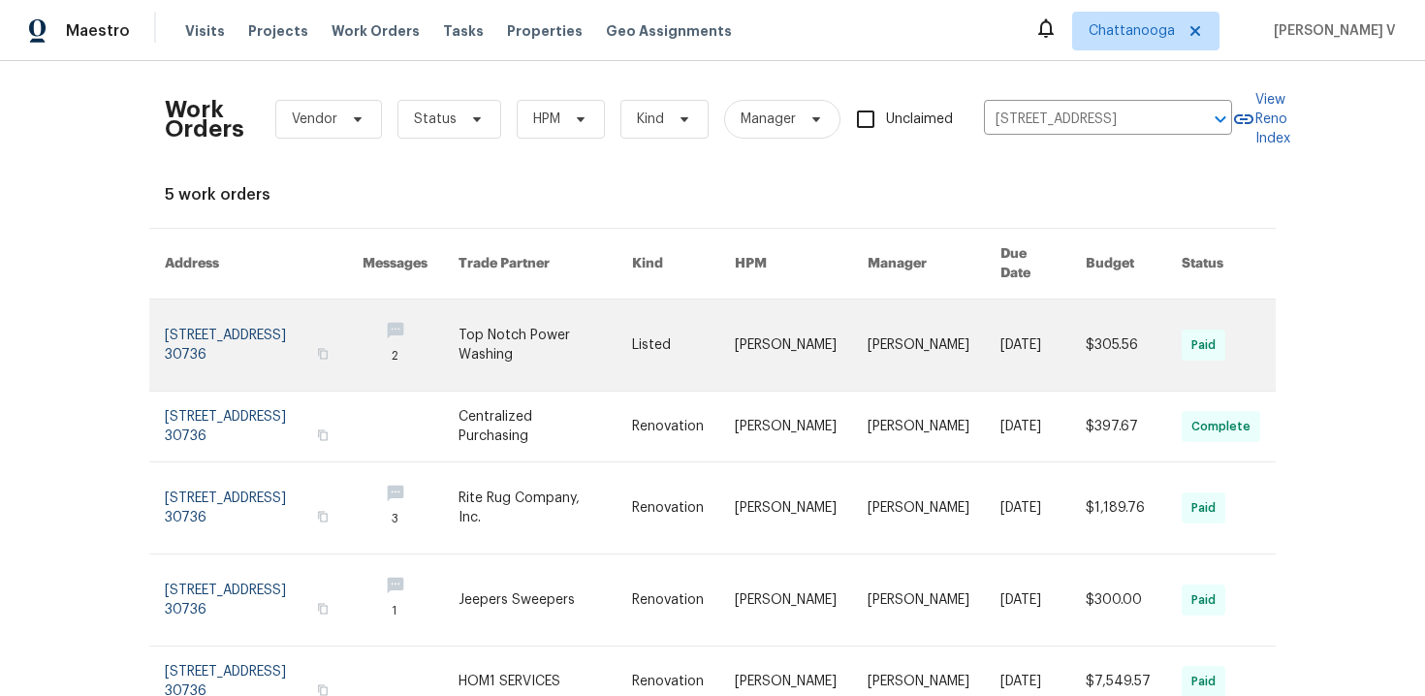
click at [227, 304] on link at bounding box center [264, 345] width 198 height 91
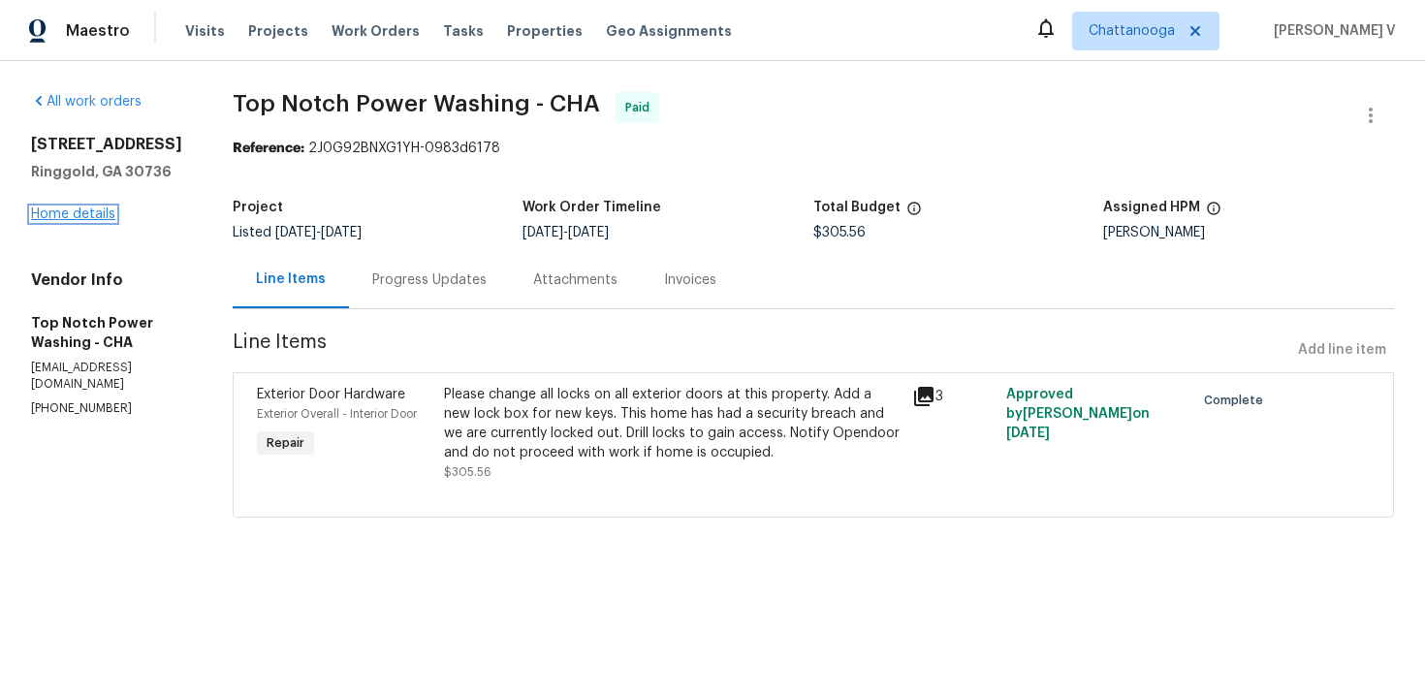
click at [103, 221] on link "Home details" at bounding box center [73, 214] width 84 height 14
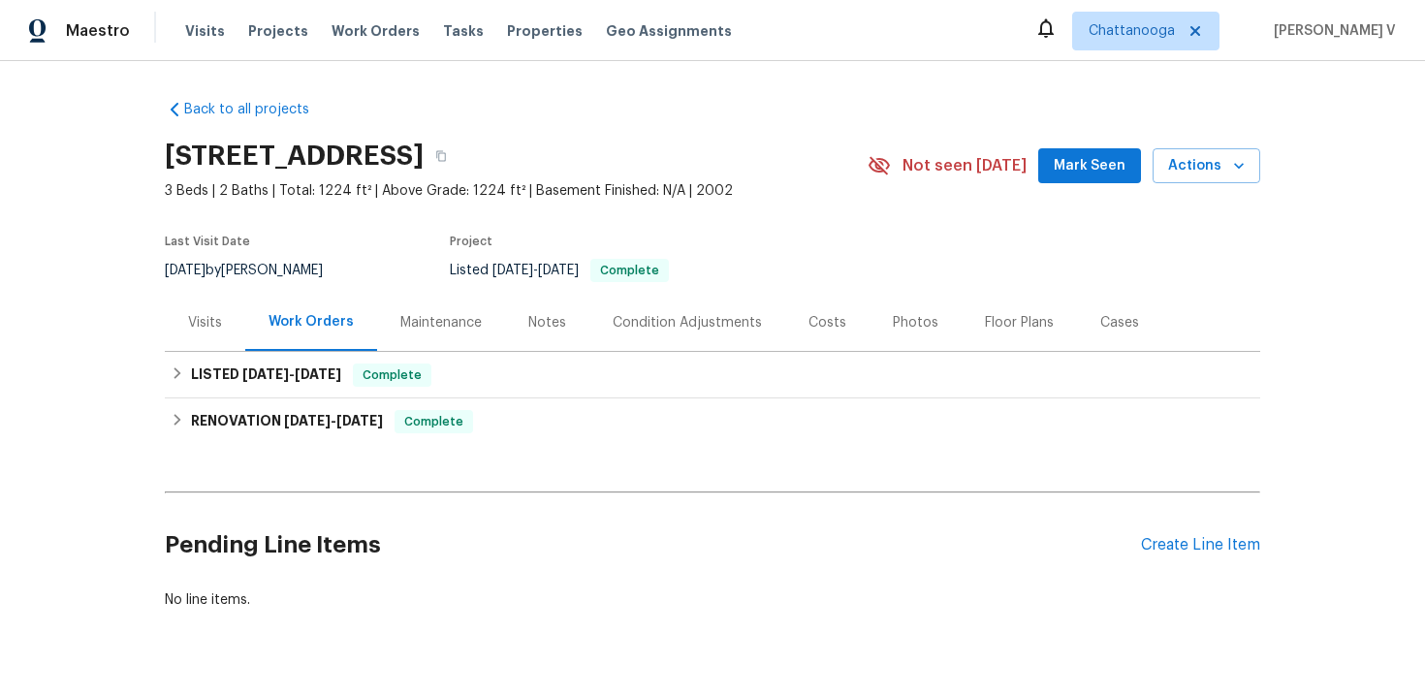
click at [234, 340] on div "Visits" at bounding box center [205, 322] width 80 height 57
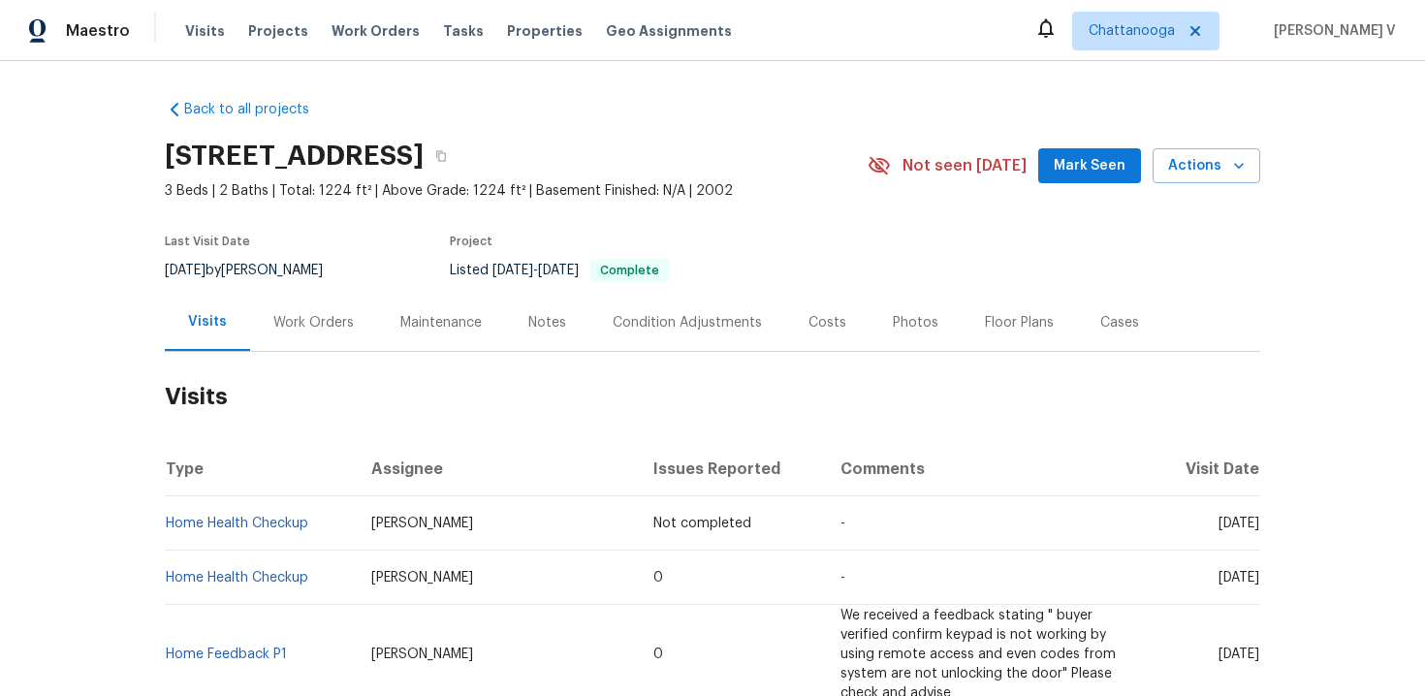
scroll to position [67, 0]
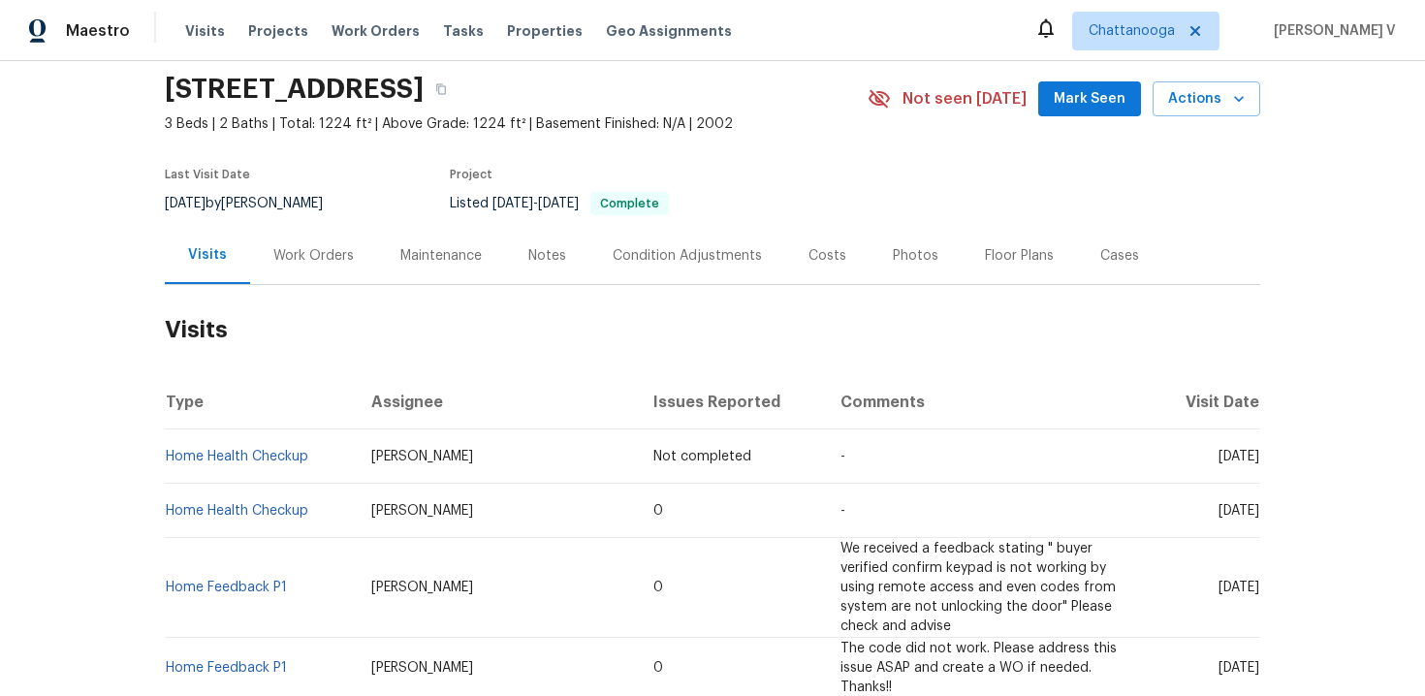
click at [308, 463] on td "Home Health Checkup" at bounding box center [260, 457] width 191 height 54
click at [382, 31] on span "Work Orders" at bounding box center [376, 30] width 88 height 19
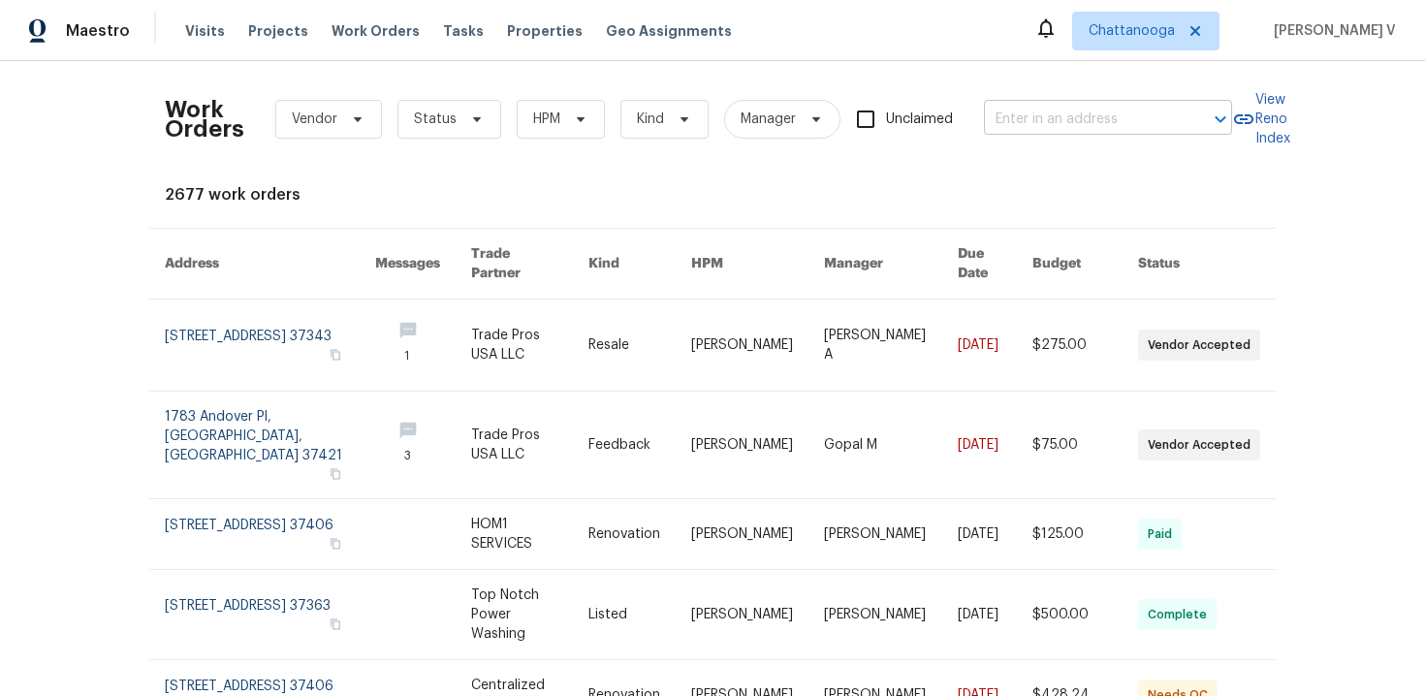
click at [1051, 130] on input "text" at bounding box center [1081, 120] width 194 height 30
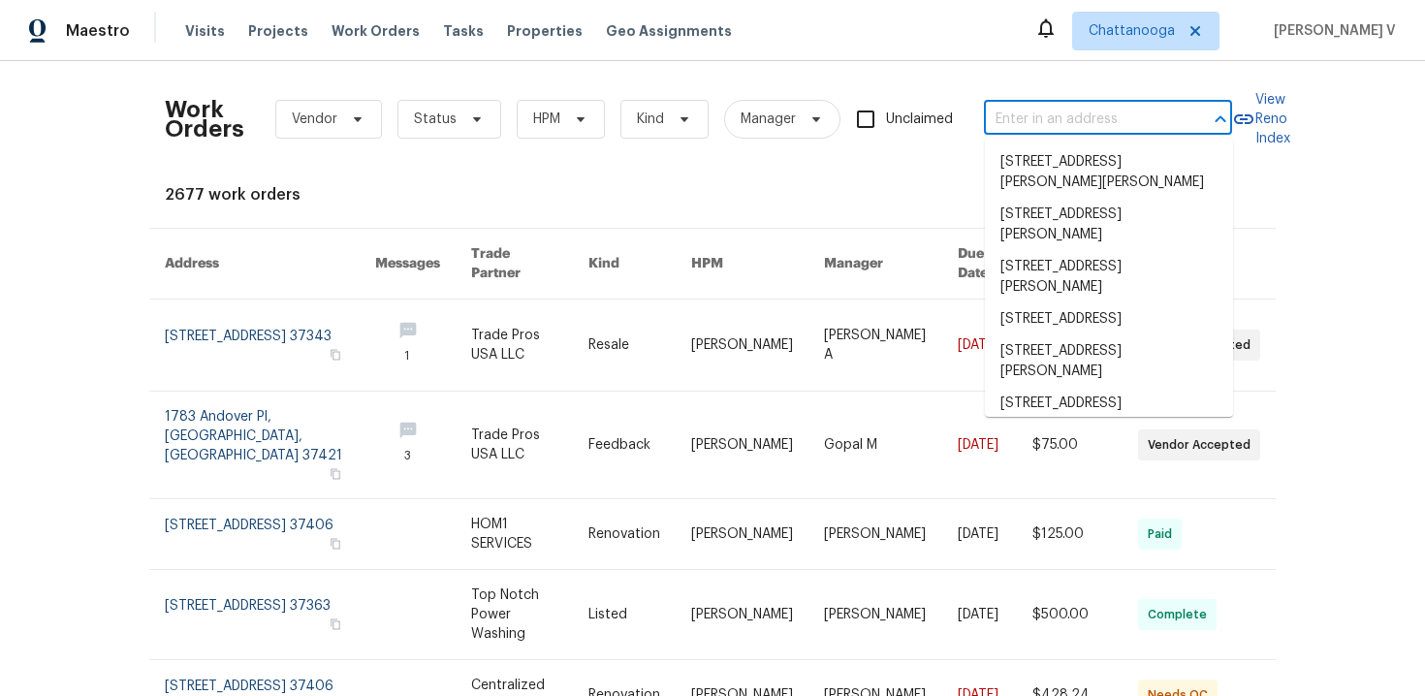
paste input "6562 Esquire Ln Hixson, TN 37343"
type input "6562 Esquire Ln Hixson, TN 37343"
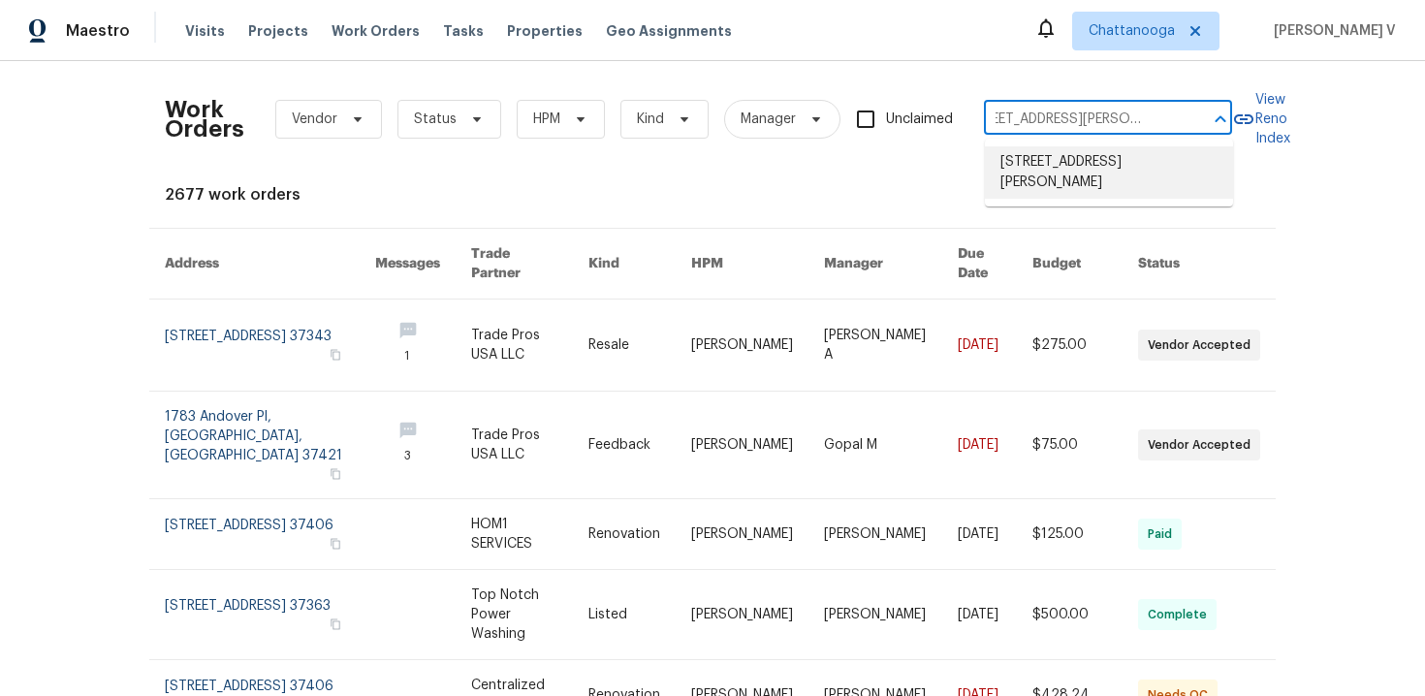
click at [1035, 176] on li "6562 Esquire Ln, Hixson, TN 37343" at bounding box center [1109, 172] width 248 height 52
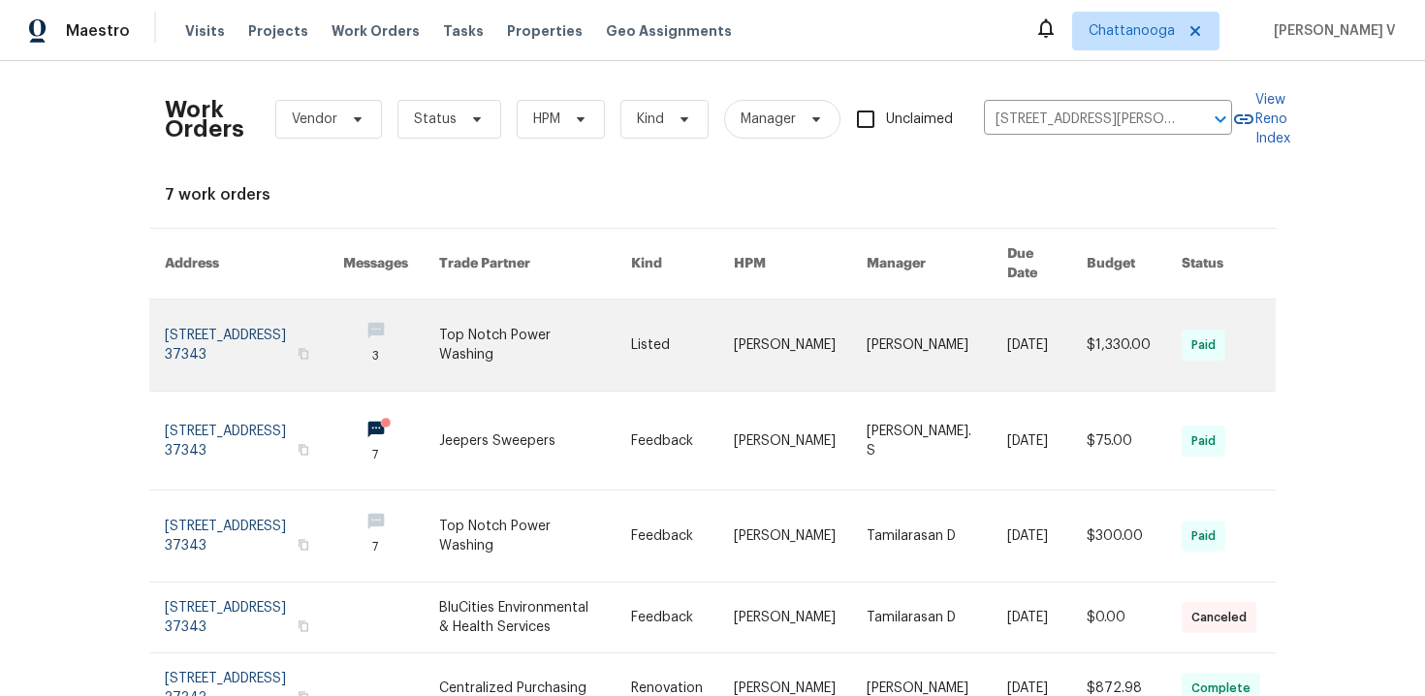
click at [187, 307] on link at bounding box center [254, 345] width 178 height 91
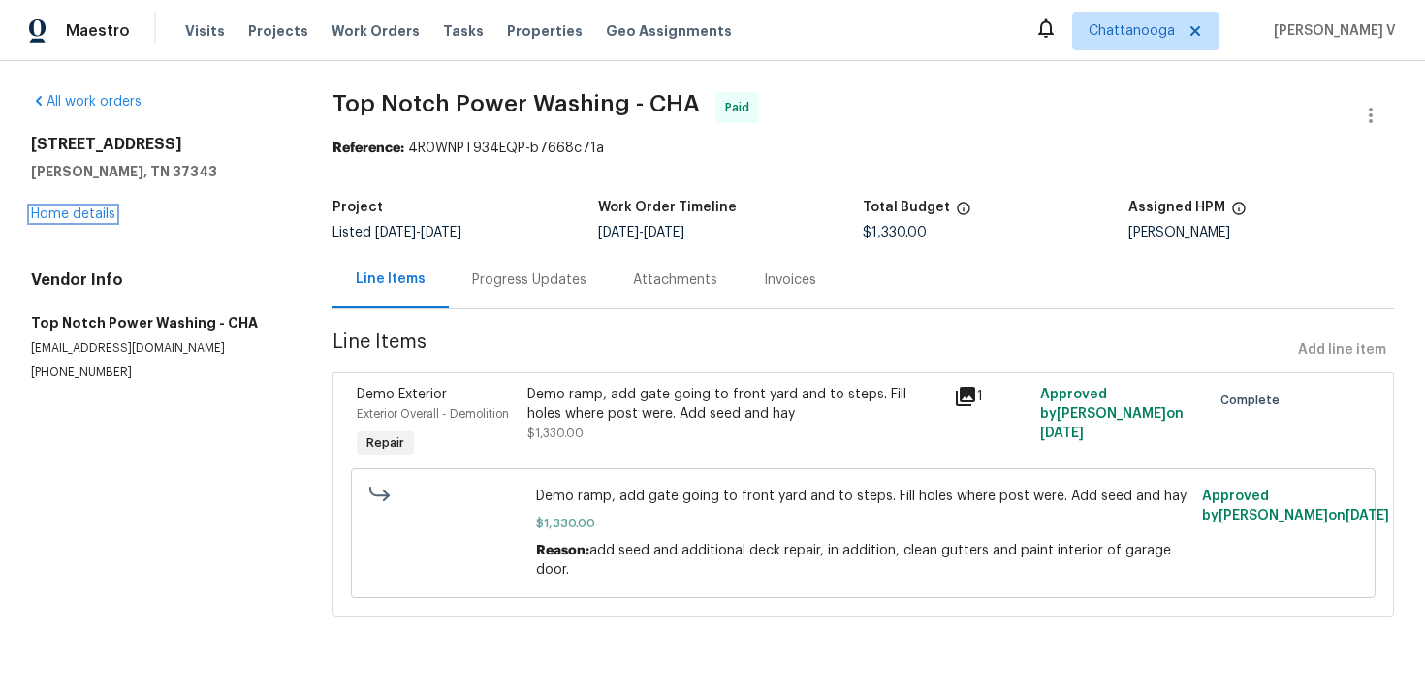
click at [95, 211] on link "Home details" at bounding box center [73, 214] width 84 height 14
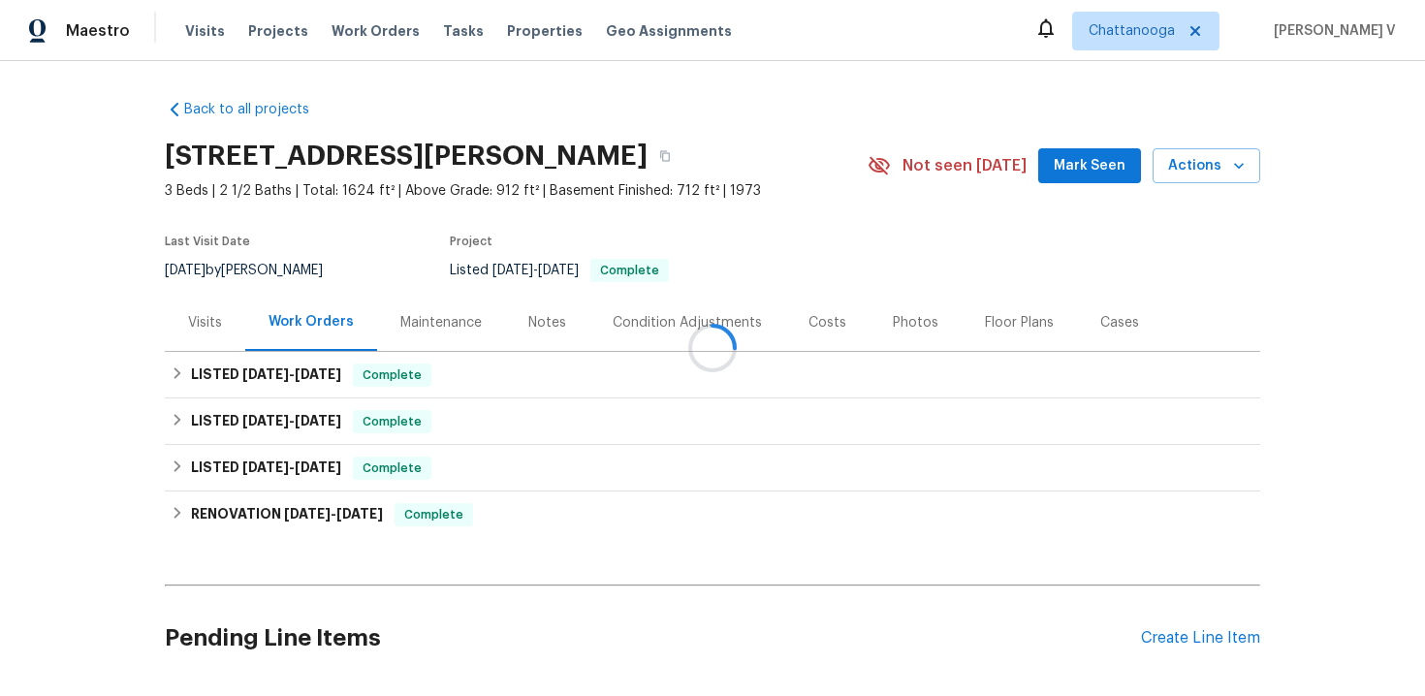
click at [199, 317] on div "Visits" at bounding box center [205, 322] width 34 height 19
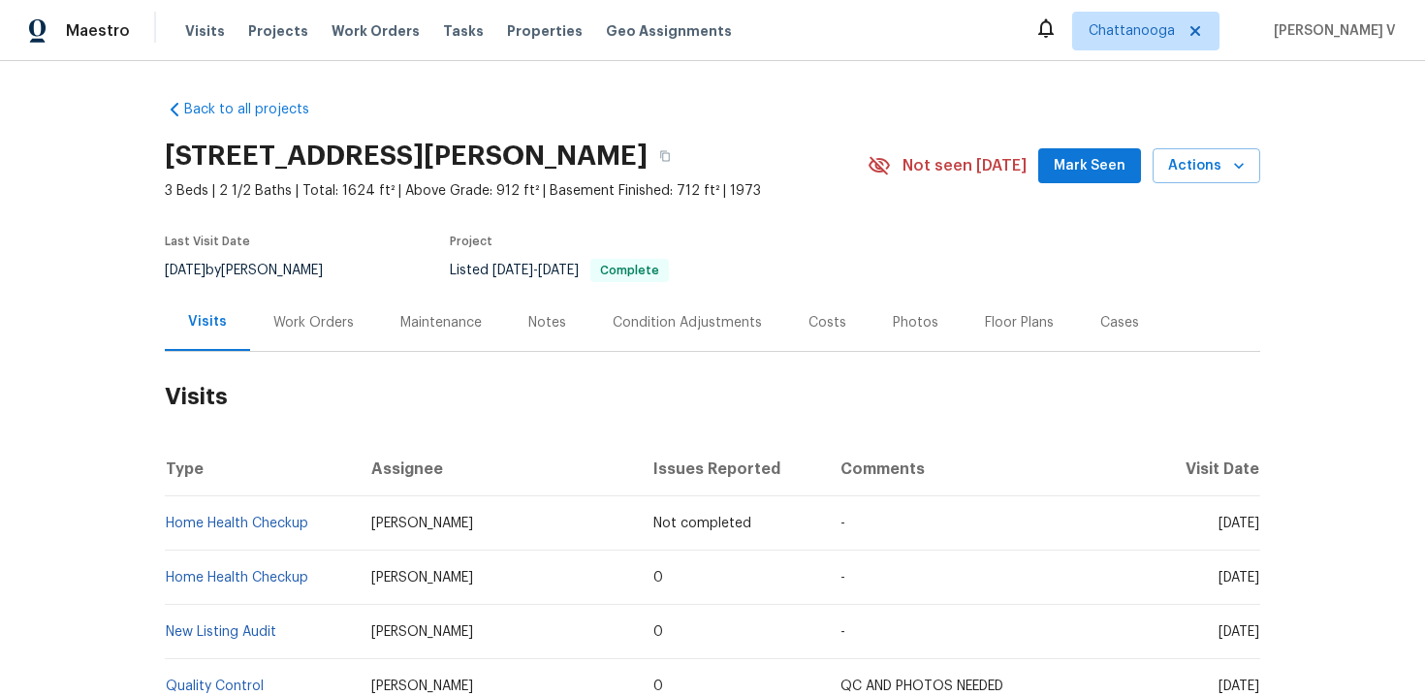
click at [353, 526] on td "Home Health Checkup" at bounding box center [260, 523] width 191 height 54
click at [1173, 166] on span "Actions" at bounding box center [1206, 166] width 77 height 24
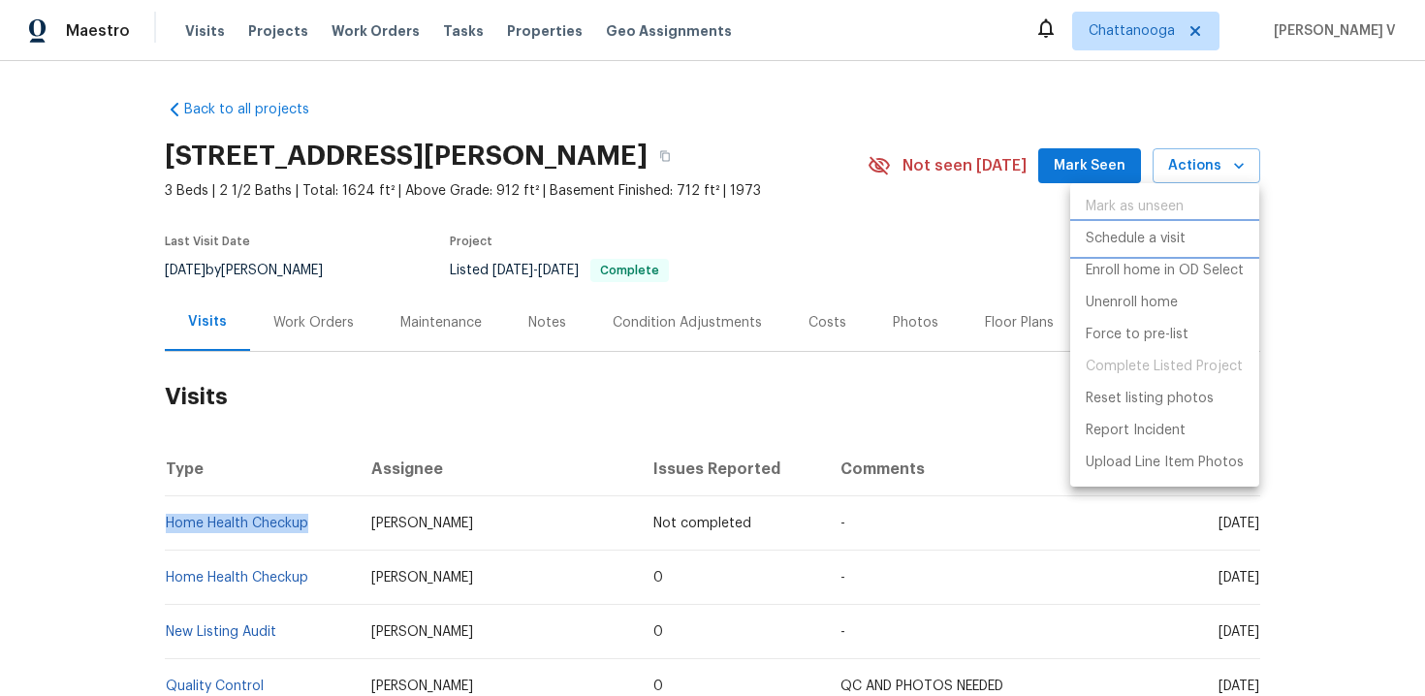
click at [1142, 236] on p "Schedule a visit" at bounding box center [1136, 239] width 100 height 20
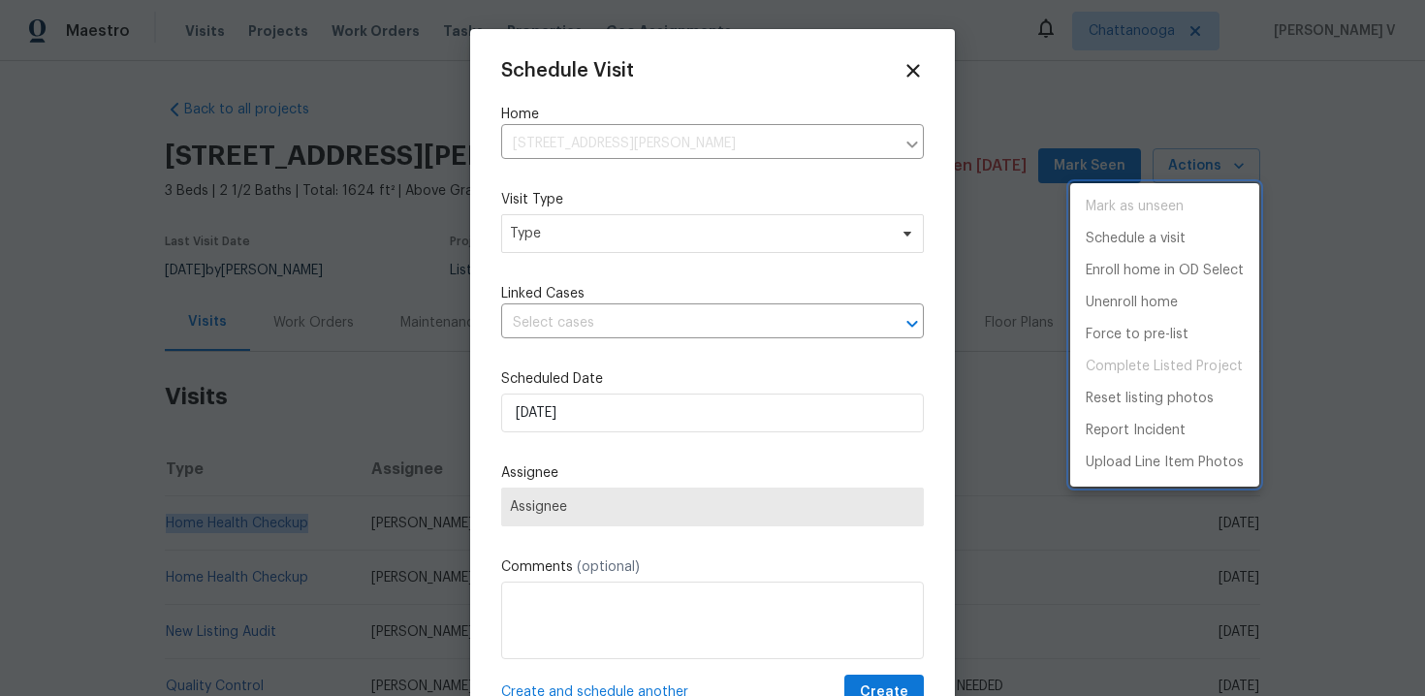
click at [597, 239] on div at bounding box center [712, 348] width 1425 height 696
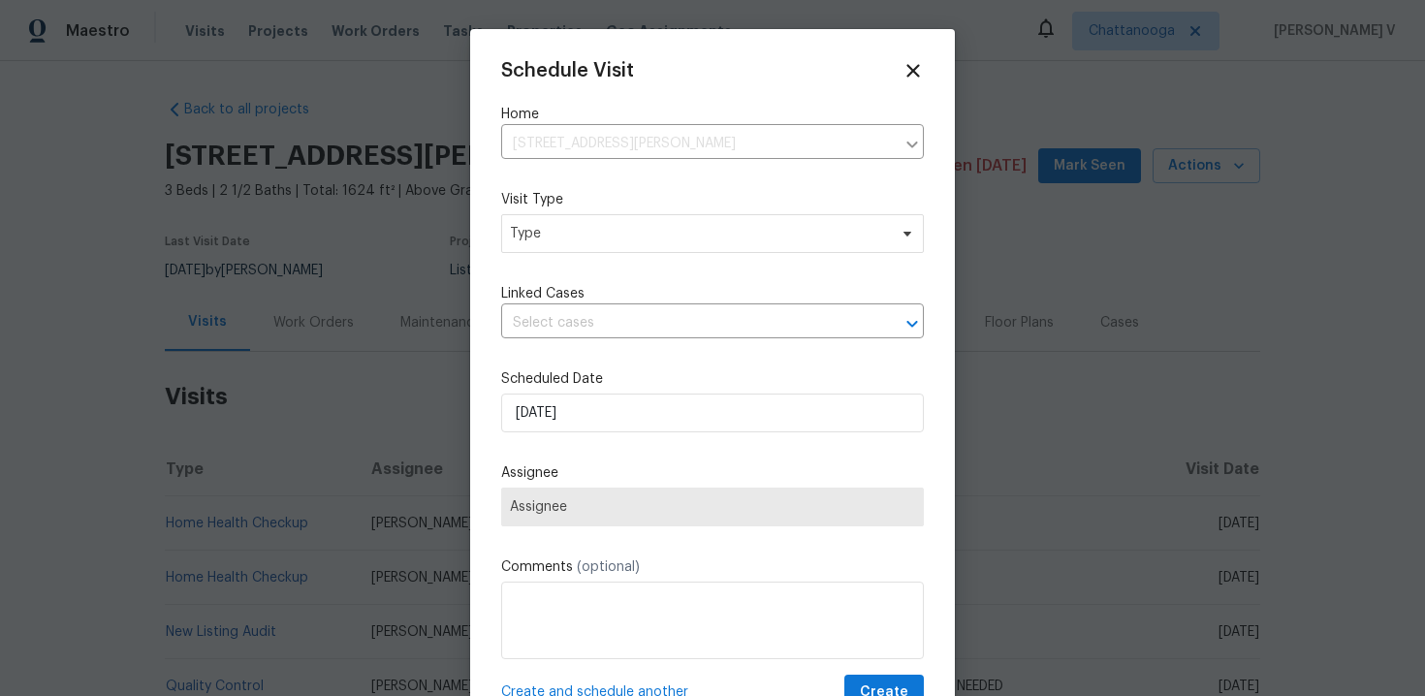
click at [597, 239] on div "Mark as unseen Schedule a visit Enroll home in OD Select Unenroll home Force to…" at bounding box center [712, 348] width 1425 height 696
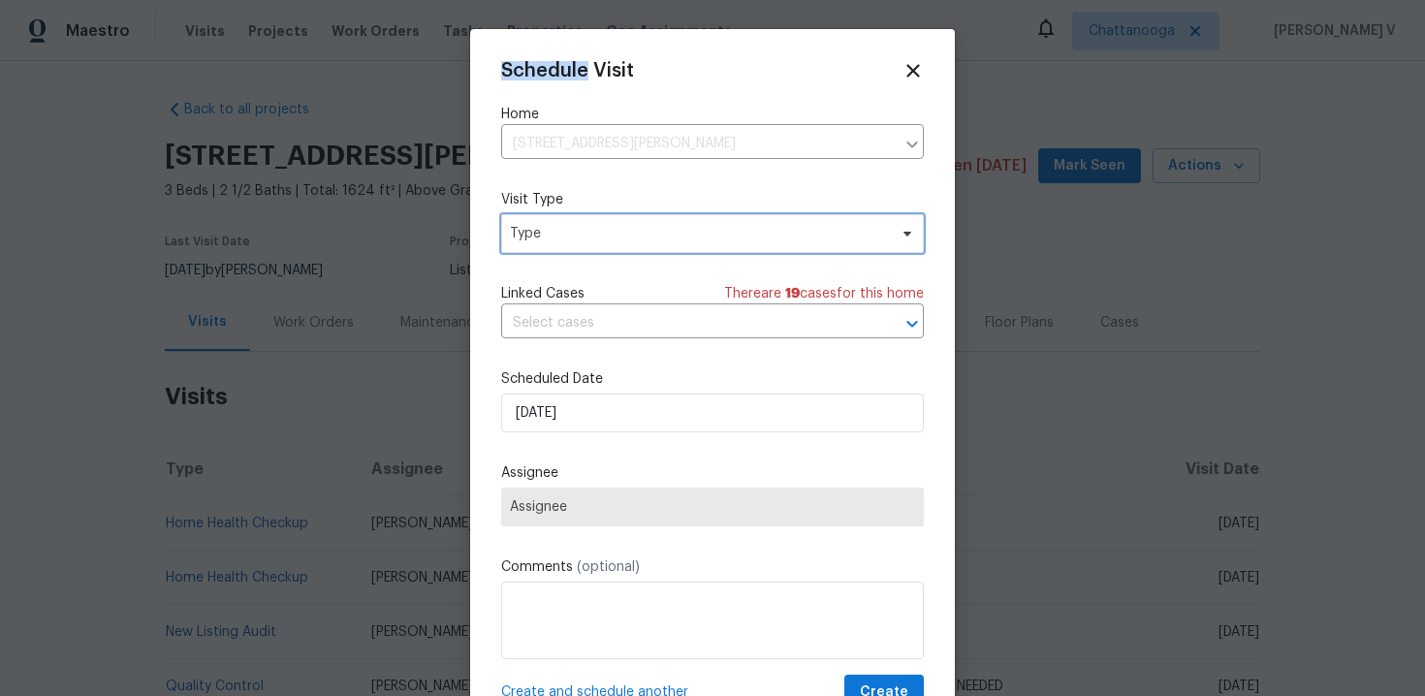
click at [597, 239] on span "Type" at bounding box center [698, 233] width 377 height 19
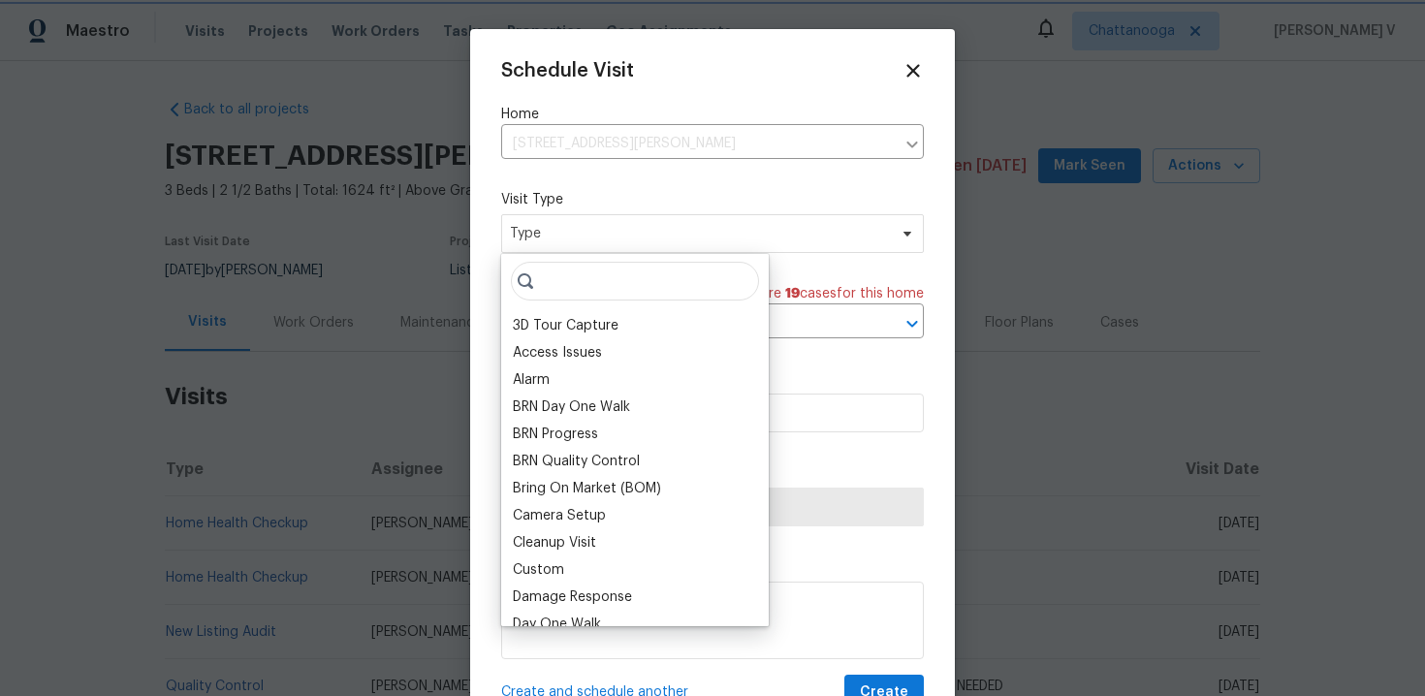
click at [345, 243] on div at bounding box center [712, 348] width 1425 height 696
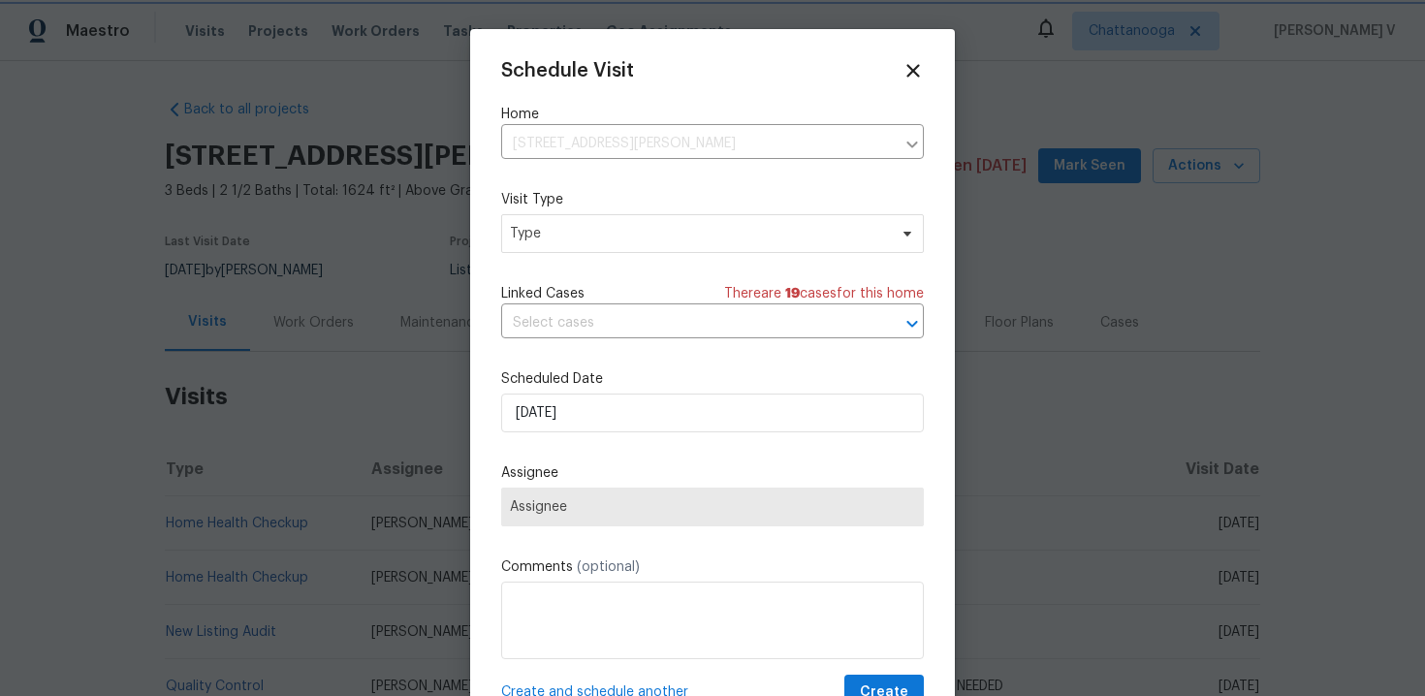
click at [322, 27] on div at bounding box center [712, 348] width 1425 height 696
click at [273, 28] on div at bounding box center [712, 348] width 1425 height 696
click at [364, 30] on div at bounding box center [712, 348] width 1425 height 696
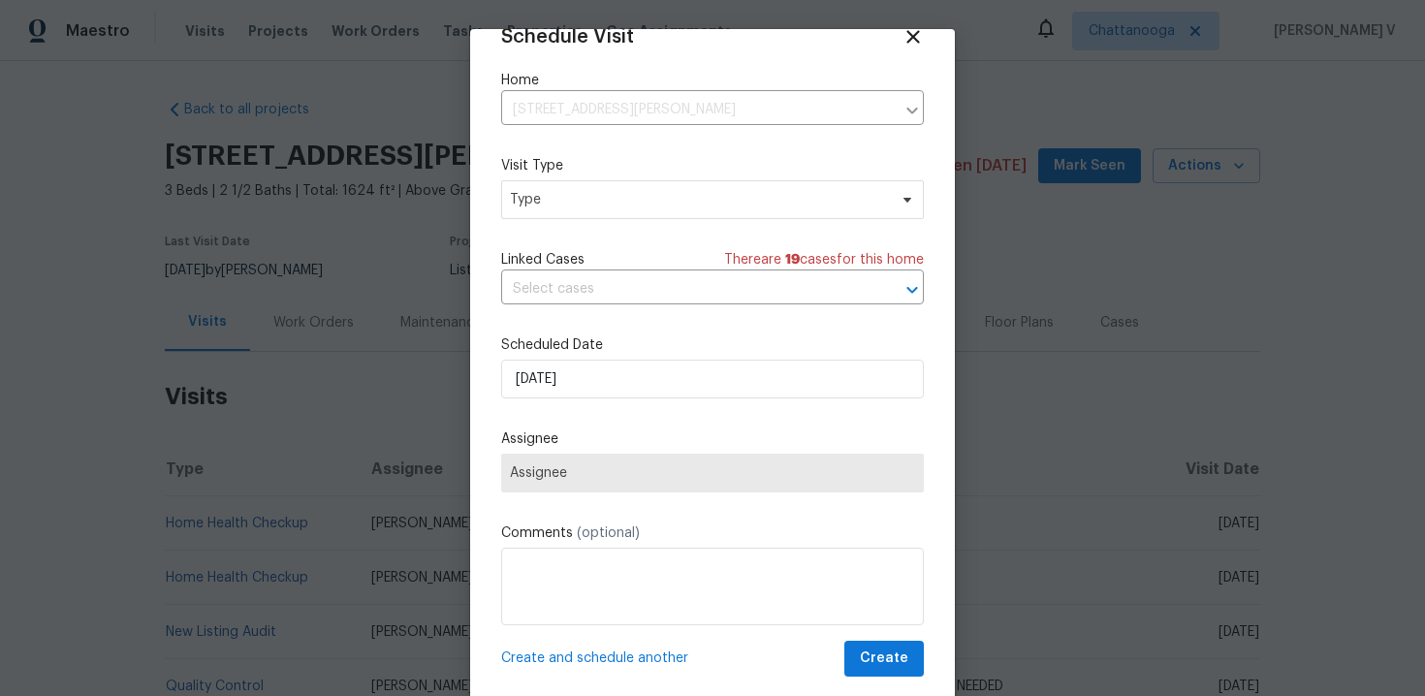
click at [264, 415] on div at bounding box center [712, 348] width 1425 height 696
click at [914, 42] on icon at bounding box center [913, 36] width 22 height 22
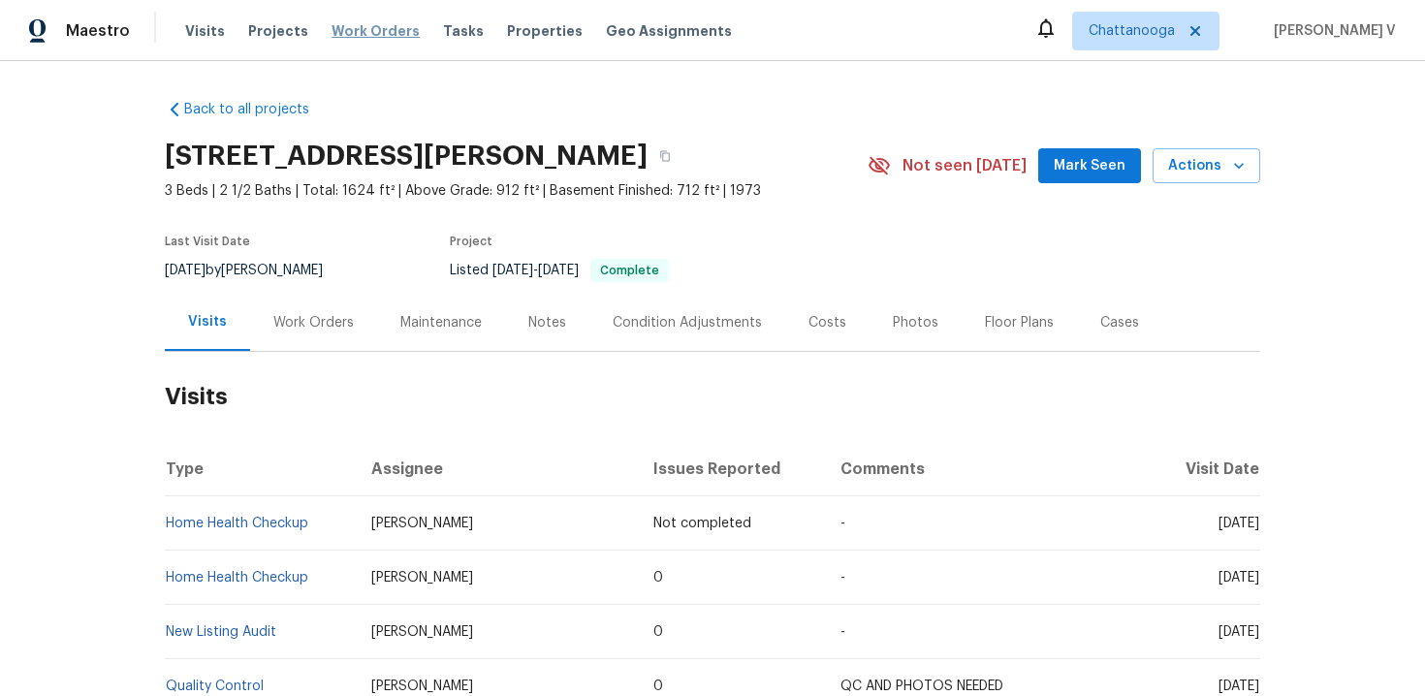
click at [340, 40] on span "Work Orders" at bounding box center [376, 30] width 88 height 19
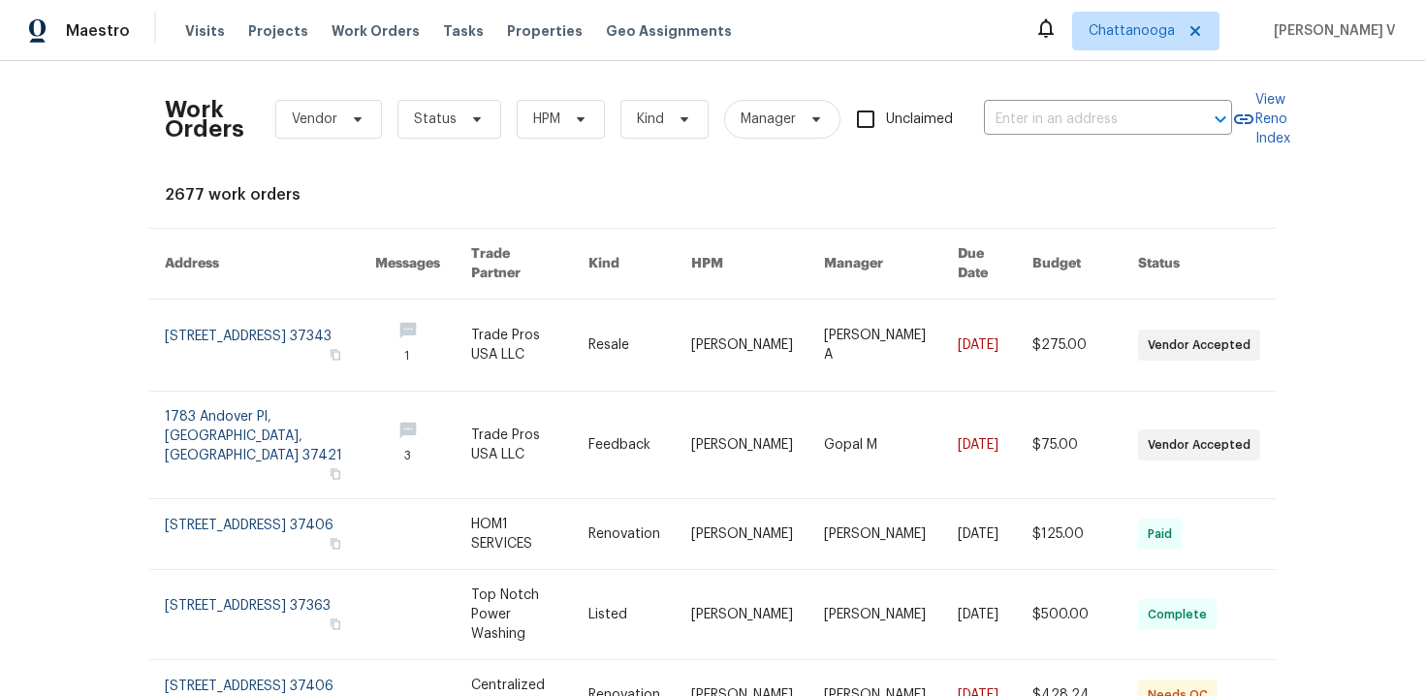
click at [1062, 93] on div "Work Orders Vendor Status HPM Kind Manager Unclaimed ​" at bounding box center [698, 119] width 1067 height 85
click at [1040, 111] on input "text" at bounding box center [1081, 120] width 194 height 30
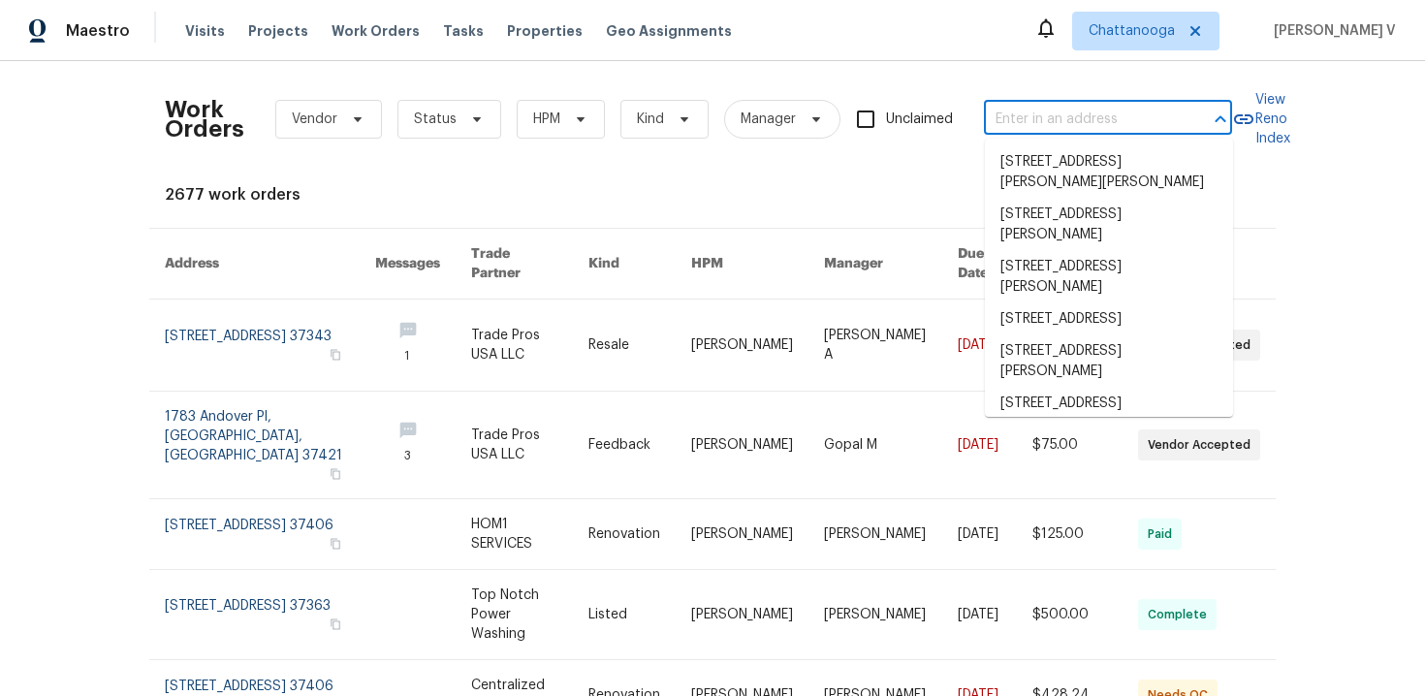
paste input "4058 Barnsley Loop Ooltewah, TN 37363"
type input "4058 Barnsley Loop Ooltewah, TN 37363"
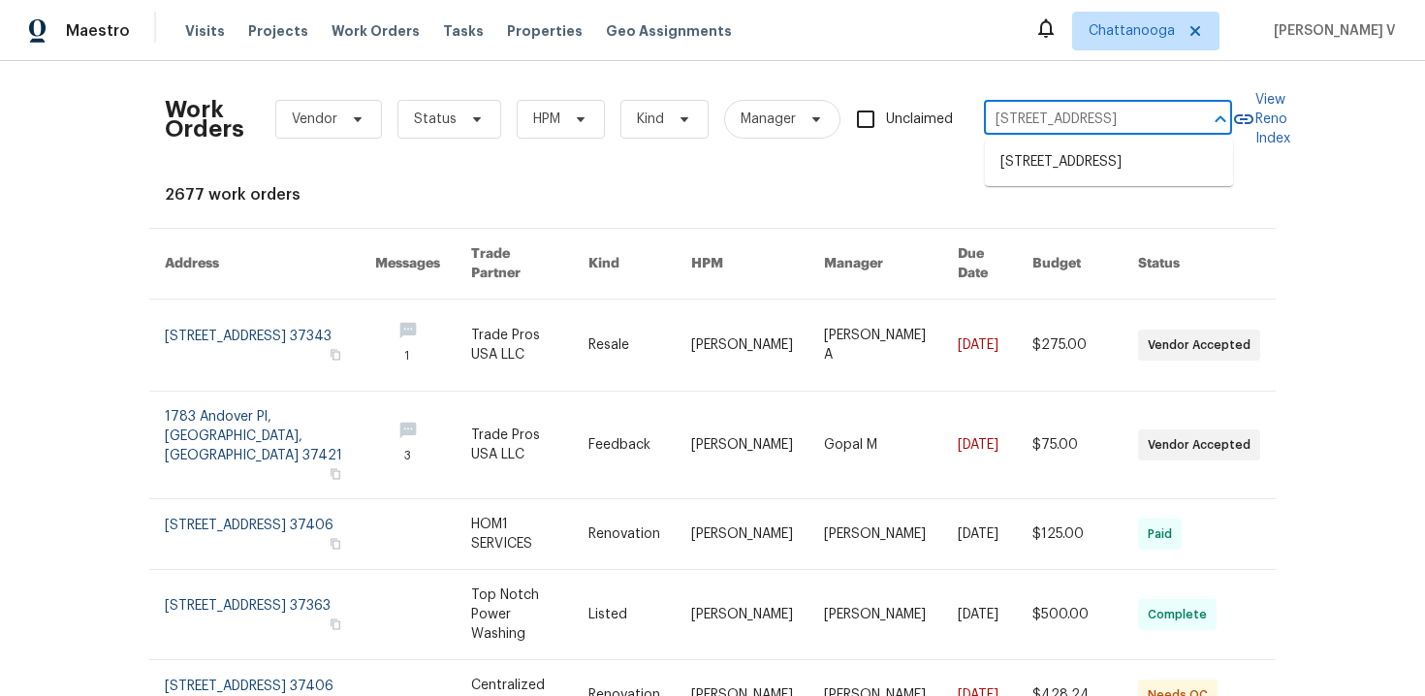
click at [1036, 143] on ul "4058 Barnsley Loop, Ooltewah, TN 37363" at bounding box center [1109, 163] width 248 height 48
click at [1036, 161] on li "4058 Barnsley Loop, Ooltewah, TN 37363" at bounding box center [1109, 162] width 248 height 32
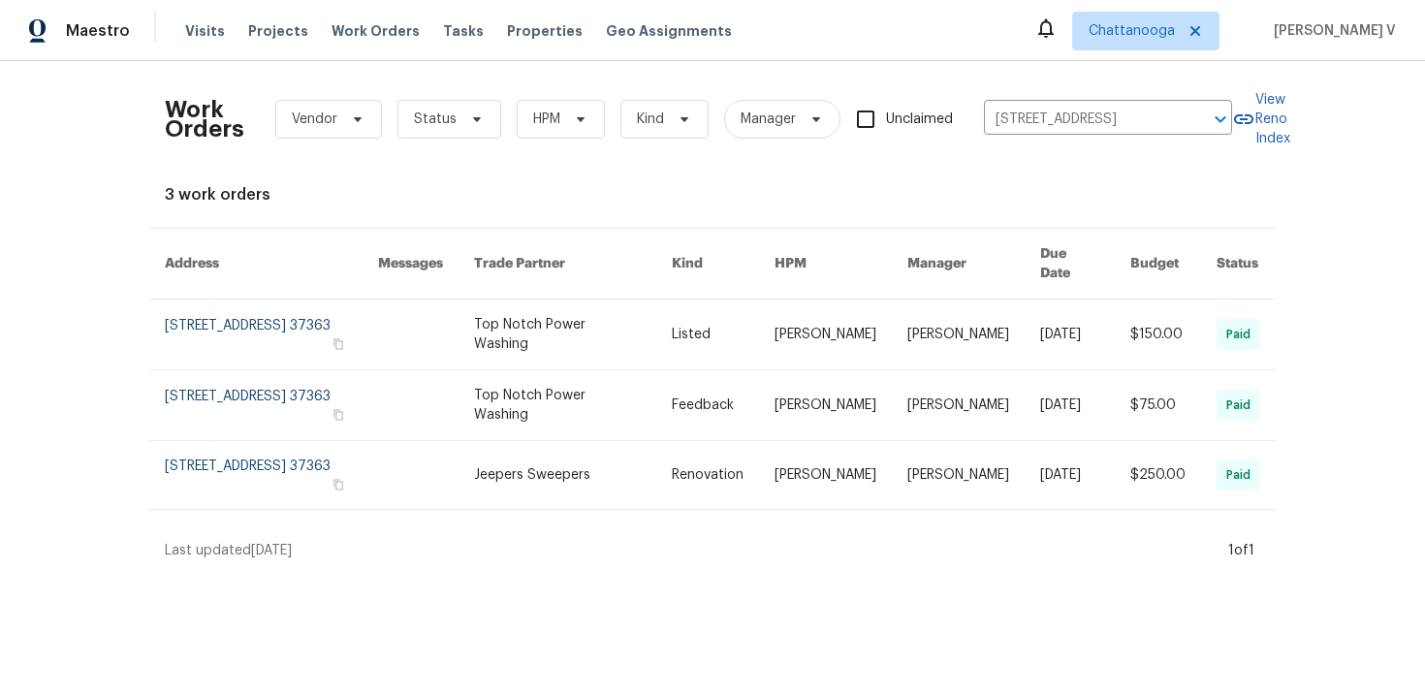
click at [263, 343] on link at bounding box center [271, 335] width 213 height 70
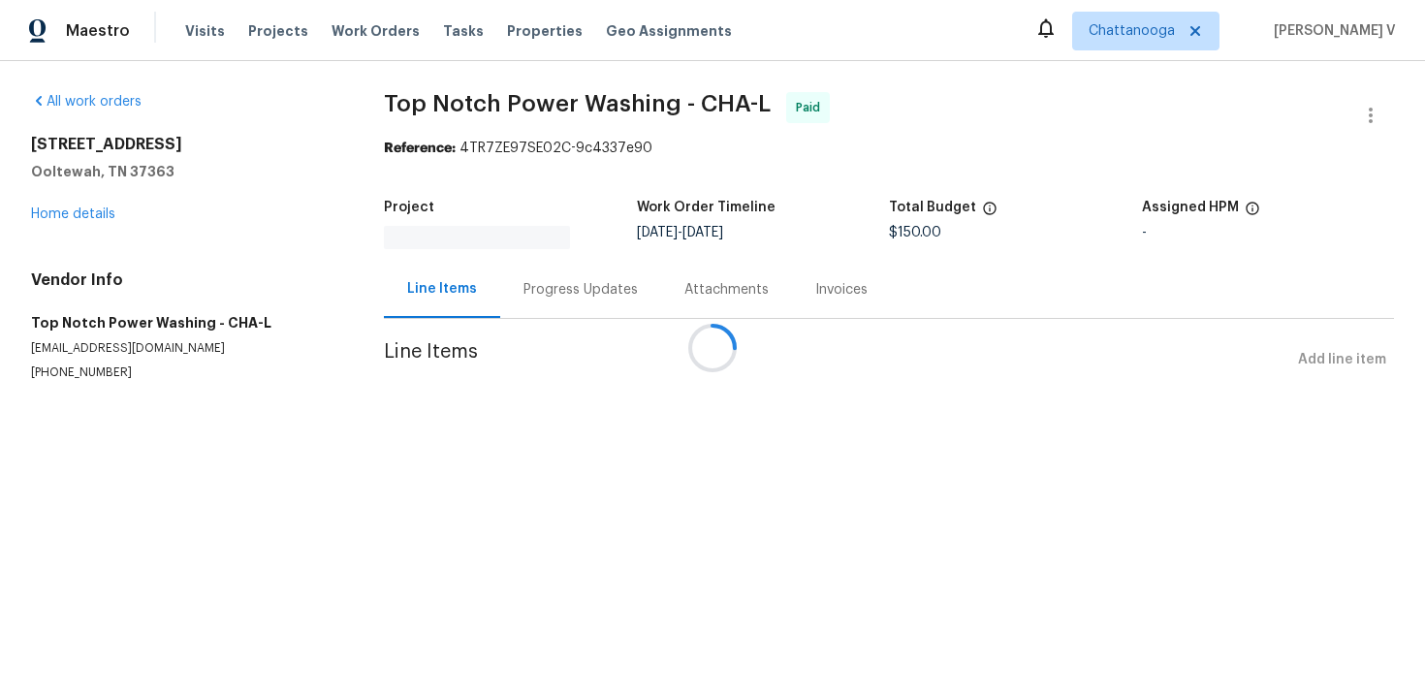
click at [67, 220] on div "4058 Barnsley Loop Ooltewah, TN 37363 Home details" at bounding box center [184, 179] width 306 height 89
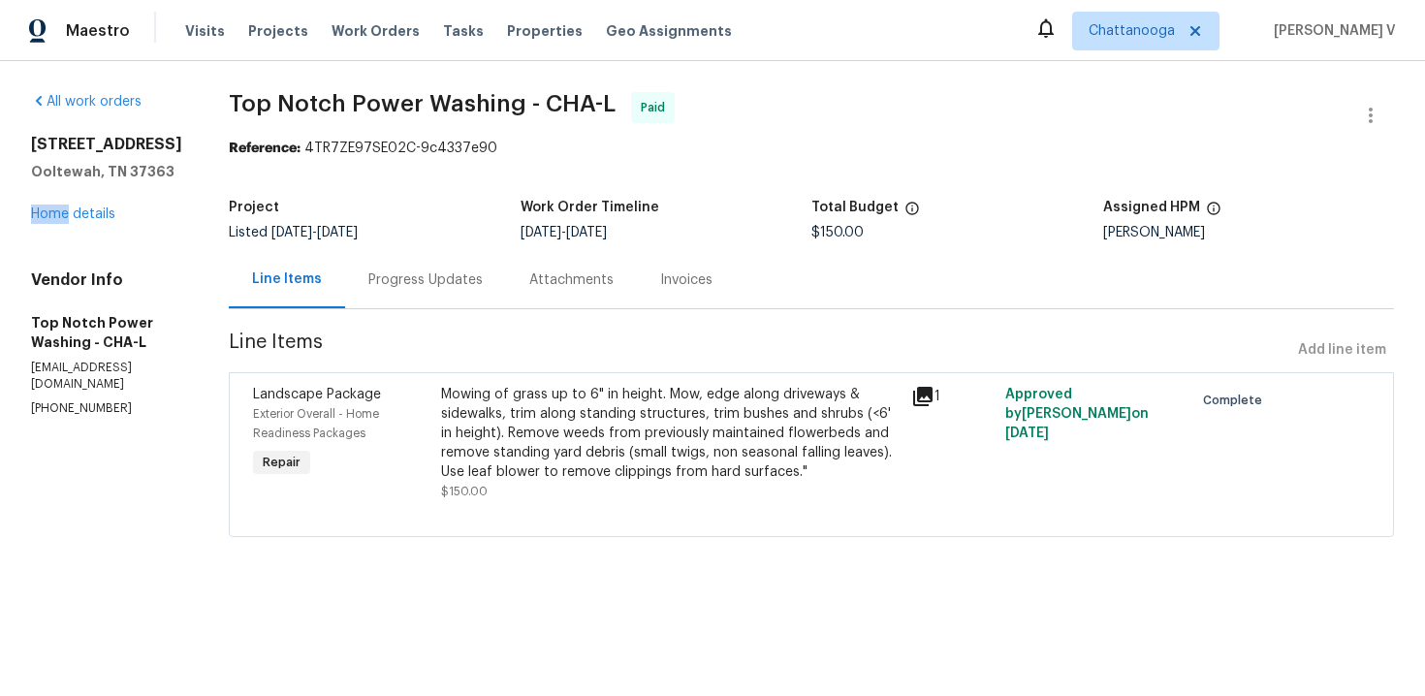
click at [67, 220] on div "4058 Barnsley Loop Ooltewah, TN 37363 Home details" at bounding box center [106, 179] width 151 height 89
click at [67, 221] on link "Home details" at bounding box center [73, 214] width 84 height 14
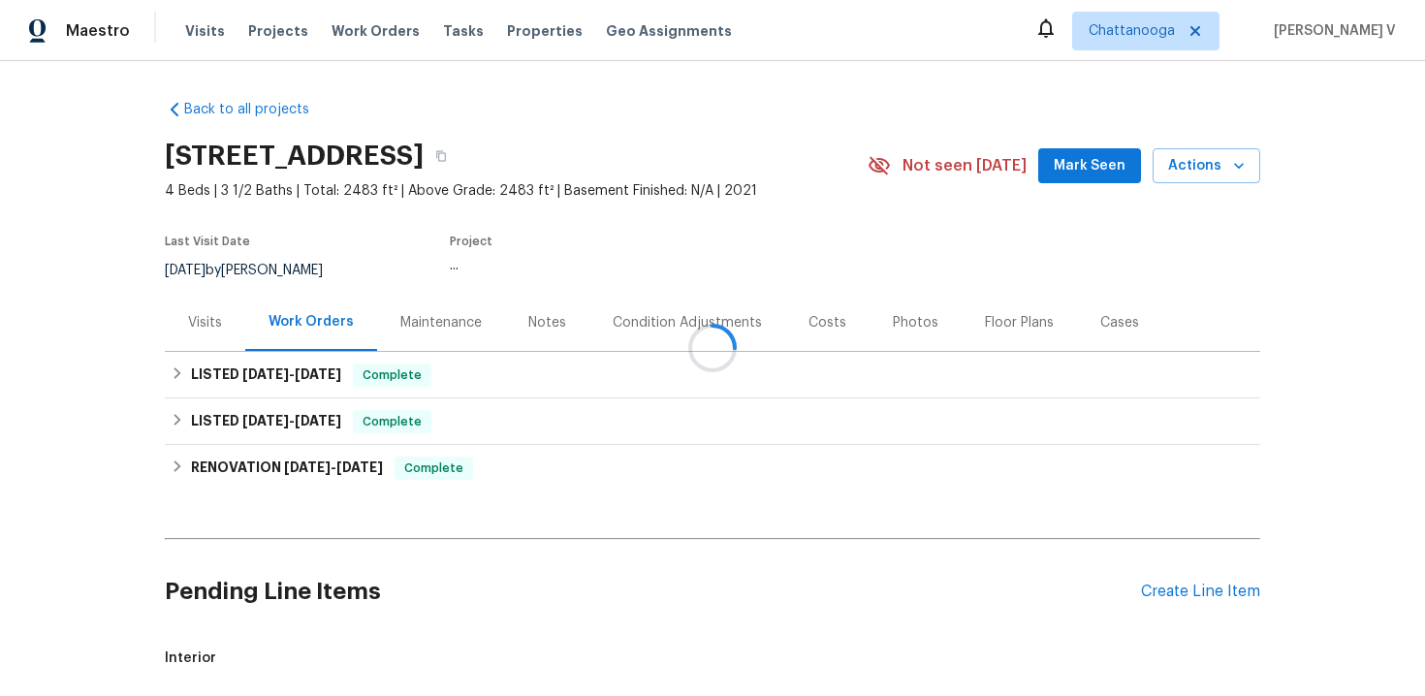
click at [156, 302] on div at bounding box center [712, 348] width 1425 height 696
click at [212, 311] on div "Visits" at bounding box center [205, 322] width 80 height 57
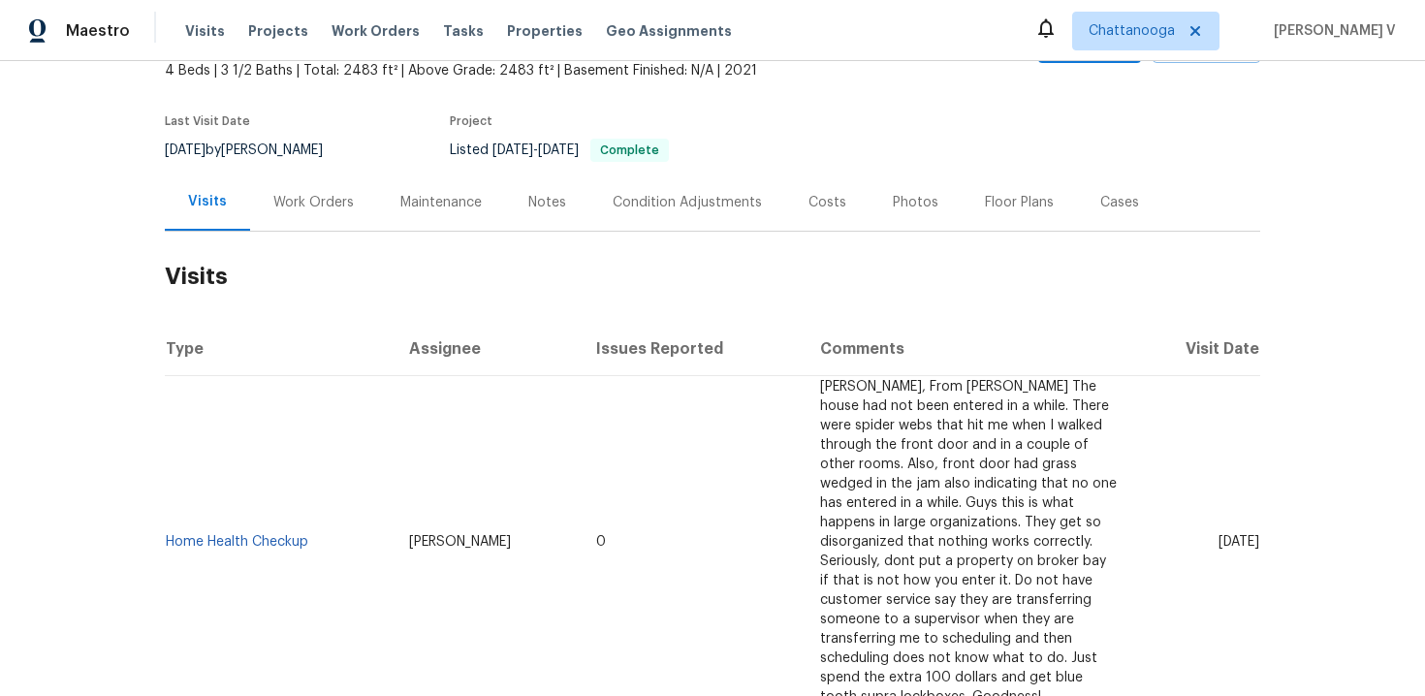
scroll to position [247, 0]
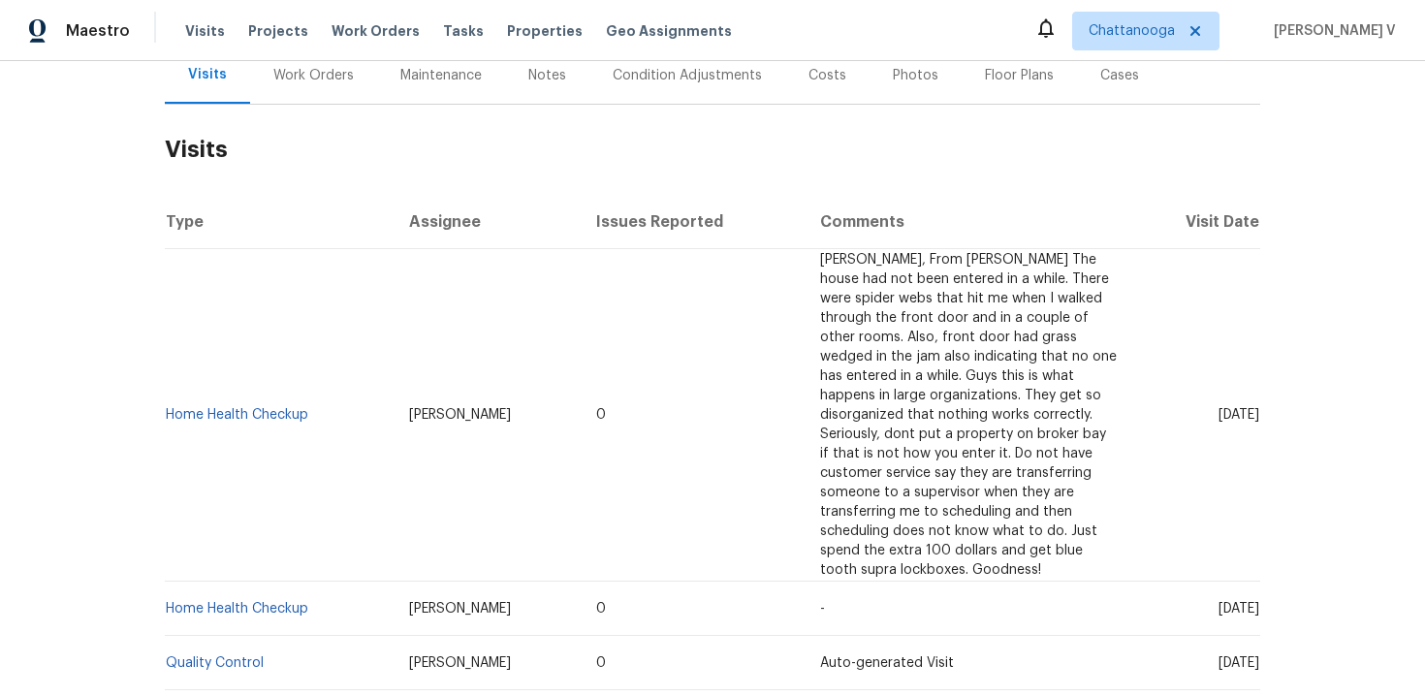
click at [365, 406] on td "Home Health Checkup" at bounding box center [279, 415] width 229 height 333
click at [1163, 32] on span "Chattanooga" at bounding box center [1132, 30] width 86 height 19
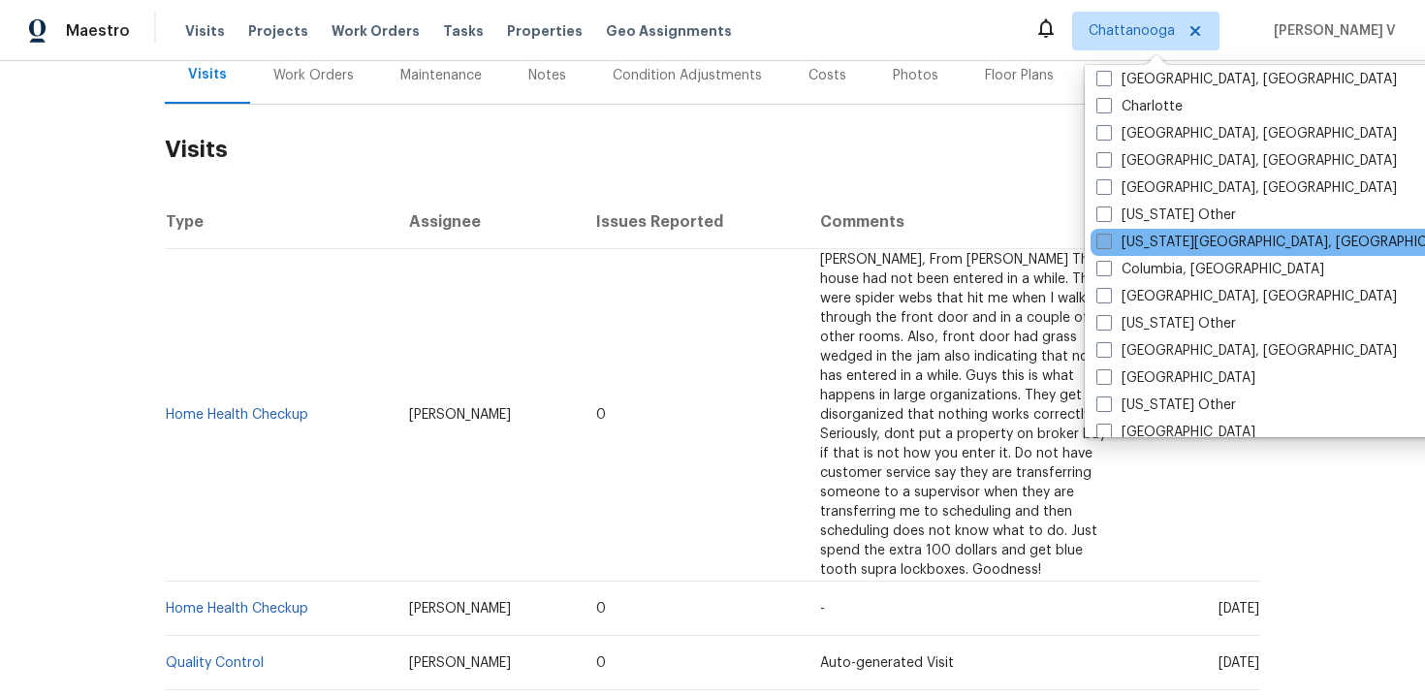
scroll to position [412, 0]
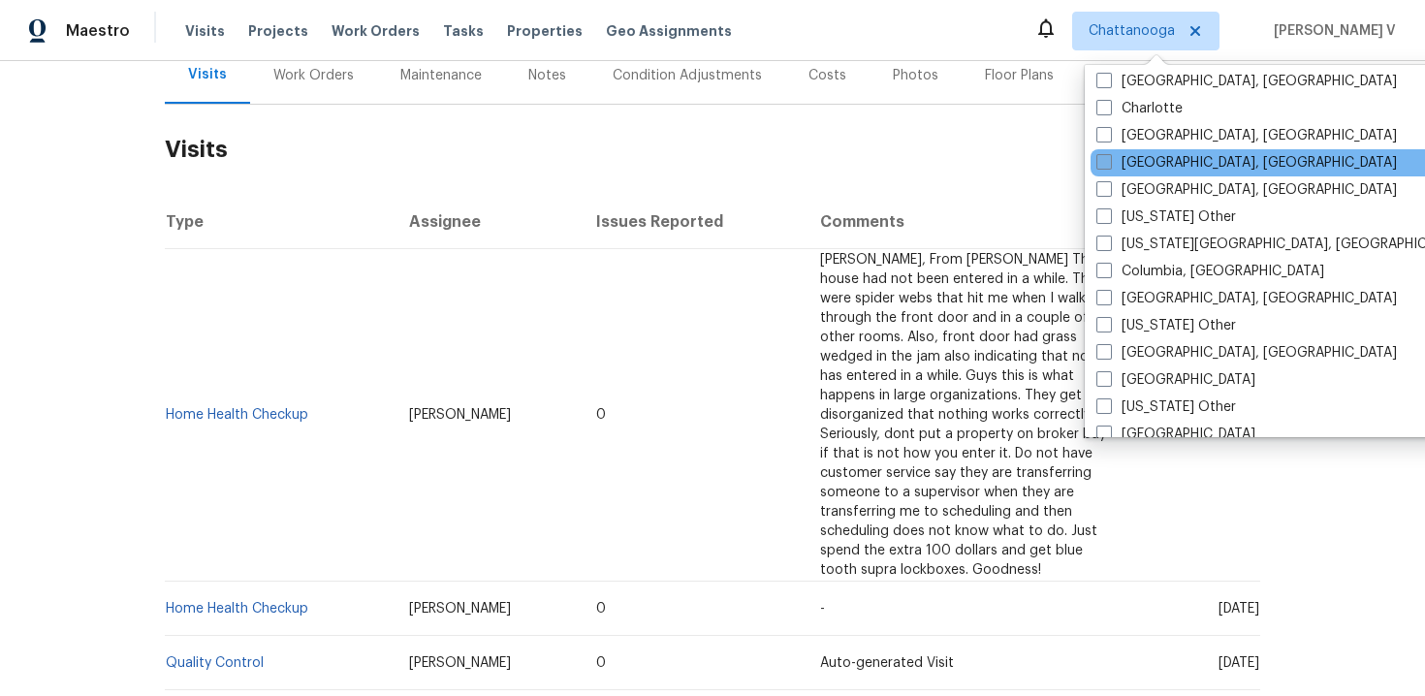
click at [1103, 163] on span at bounding box center [1105, 162] width 16 height 16
click at [1103, 163] on input "Cincinnati, OH" at bounding box center [1103, 159] width 13 height 13
checkbox input "true"
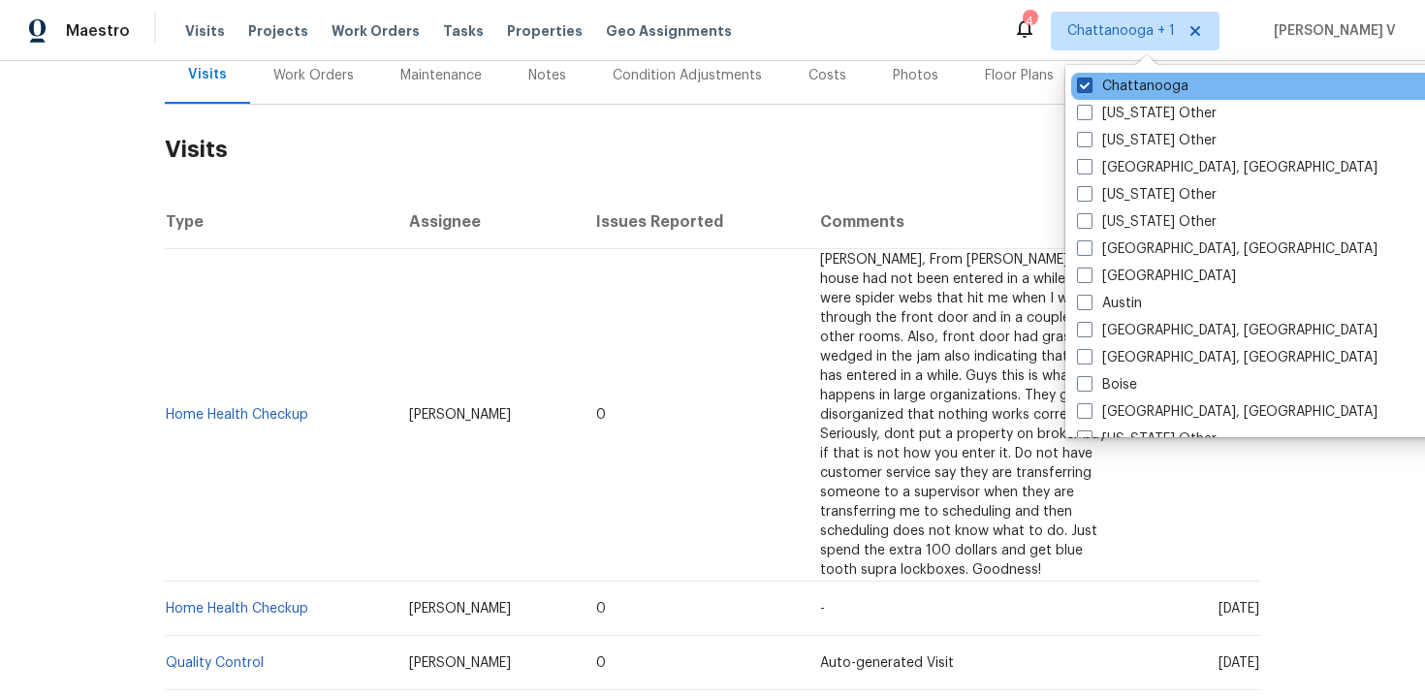
click at [1086, 86] on span at bounding box center [1085, 86] width 16 height 16
click at [1086, 86] on input "Chattanooga" at bounding box center [1083, 83] width 13 height 13
checkbox input "false"
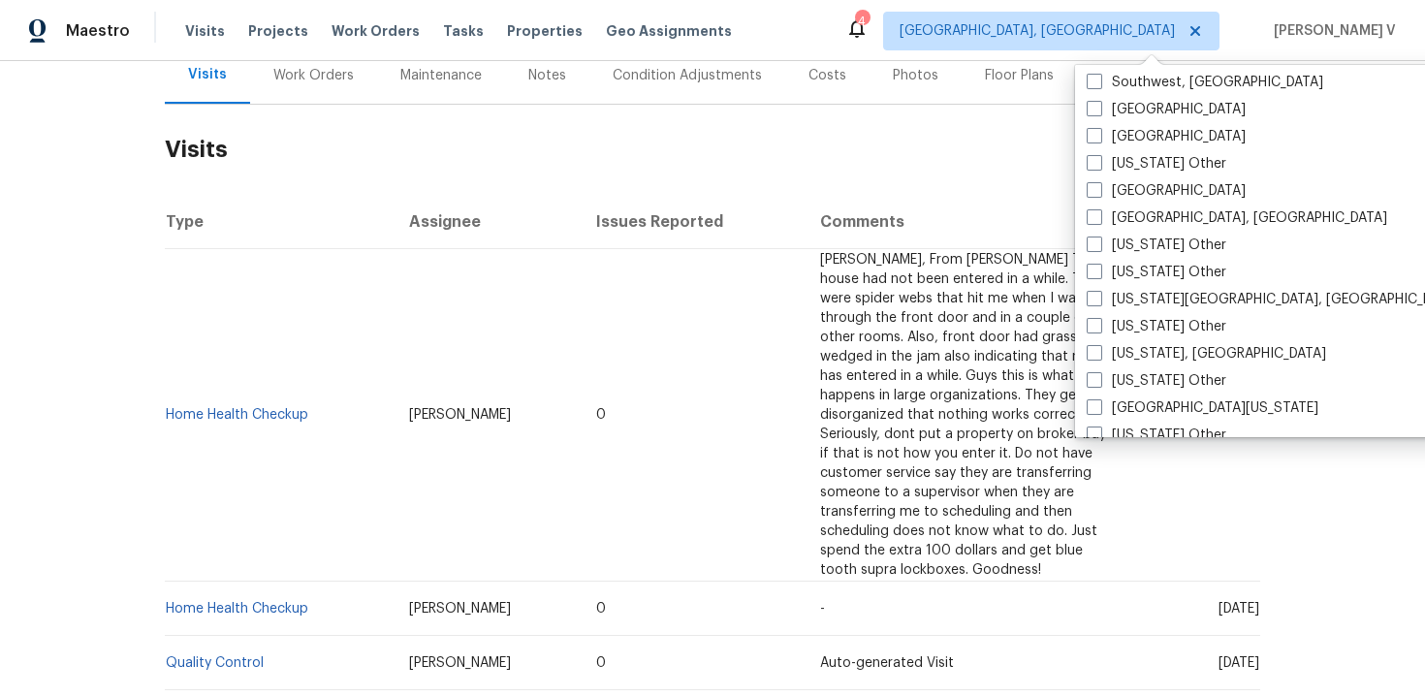
scroll to position [2928, 0]
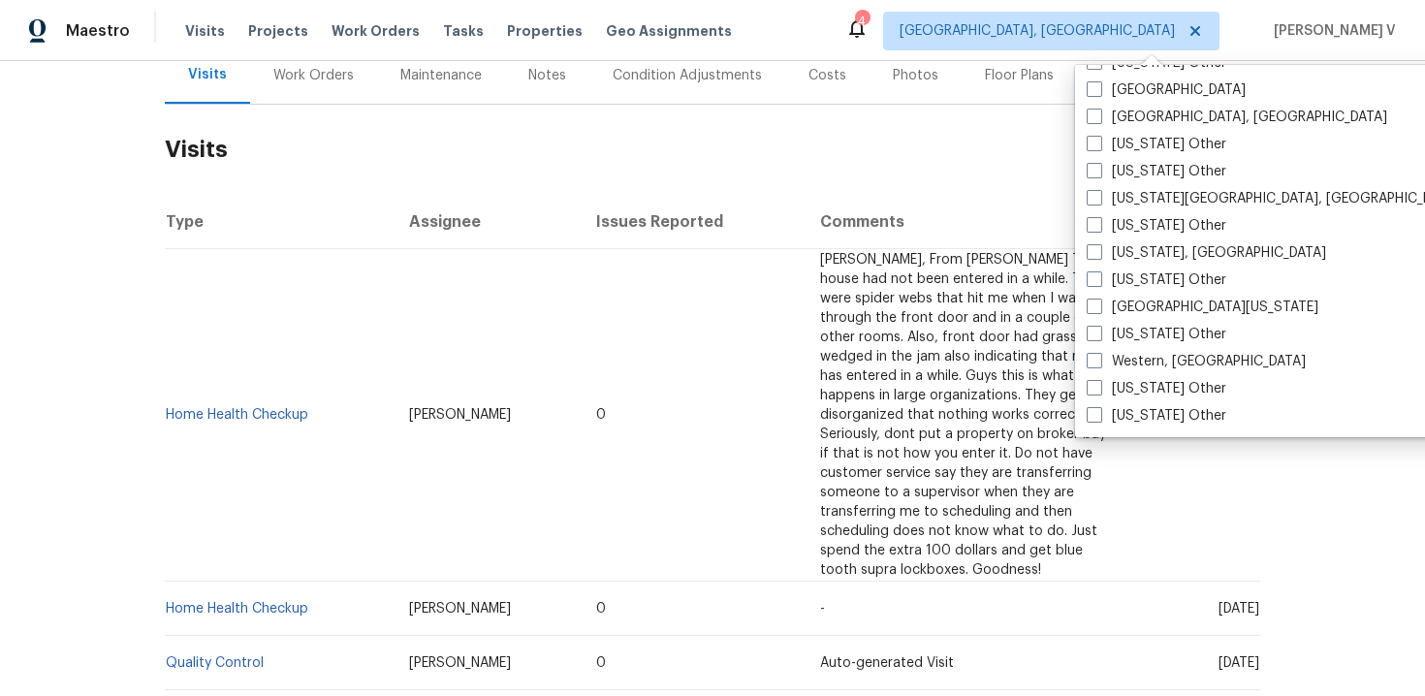
click at [931, 231] on th "Comments" at bounding box center [969, 222] width 329 height 54
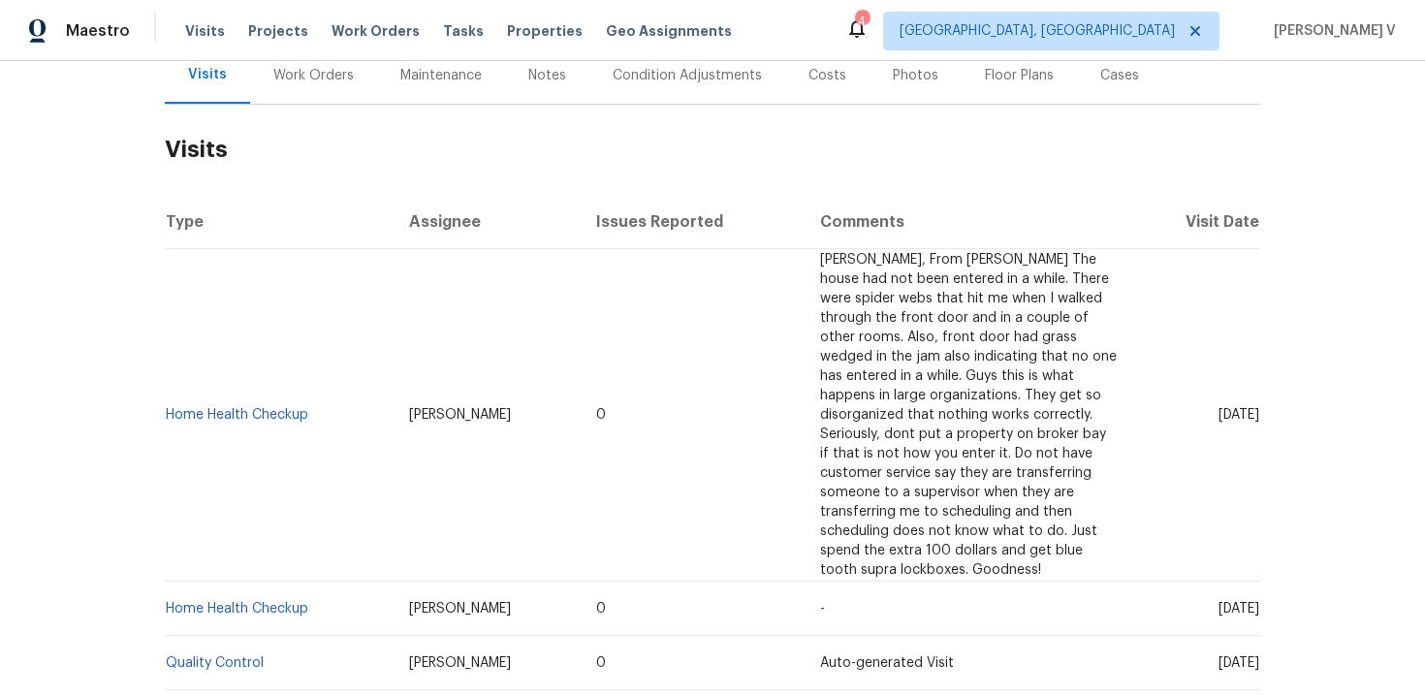
scroll to position [0, 0]
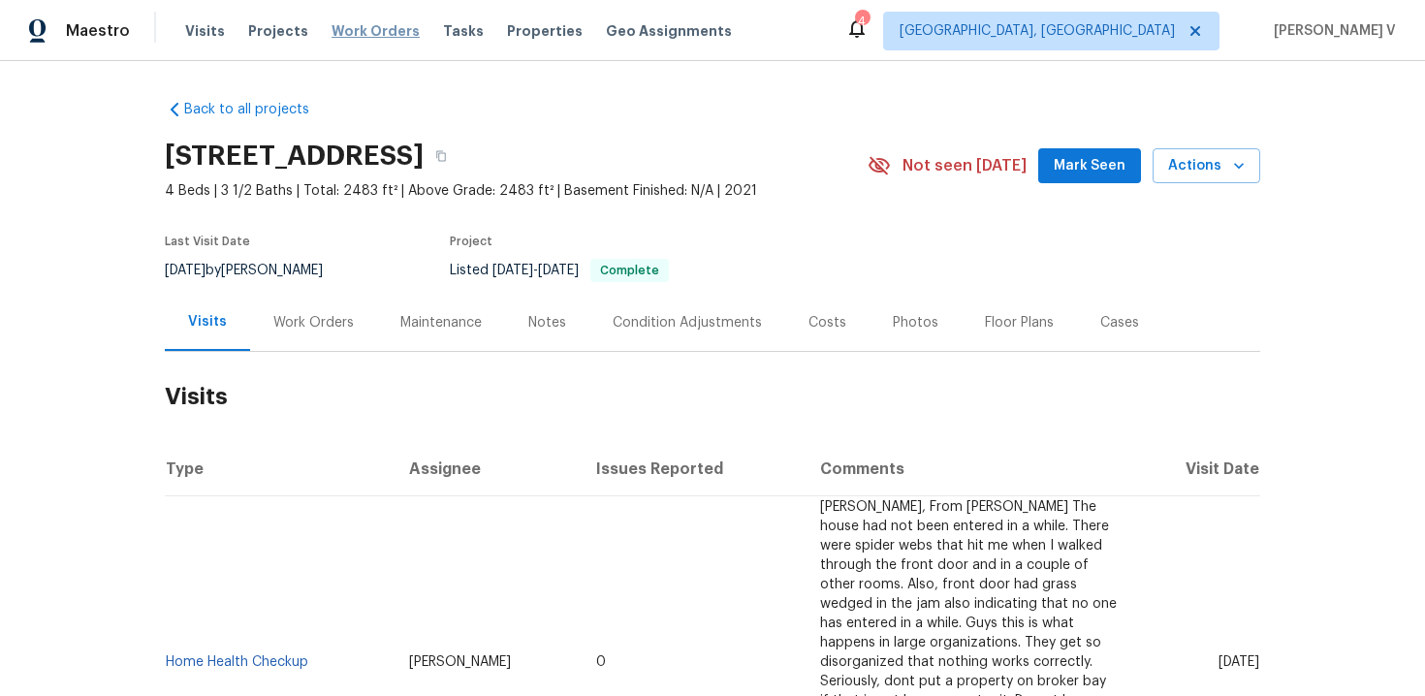
click at [332, 34] on span "Work Orders" at bounding box center [376, 30] width 88 height 19
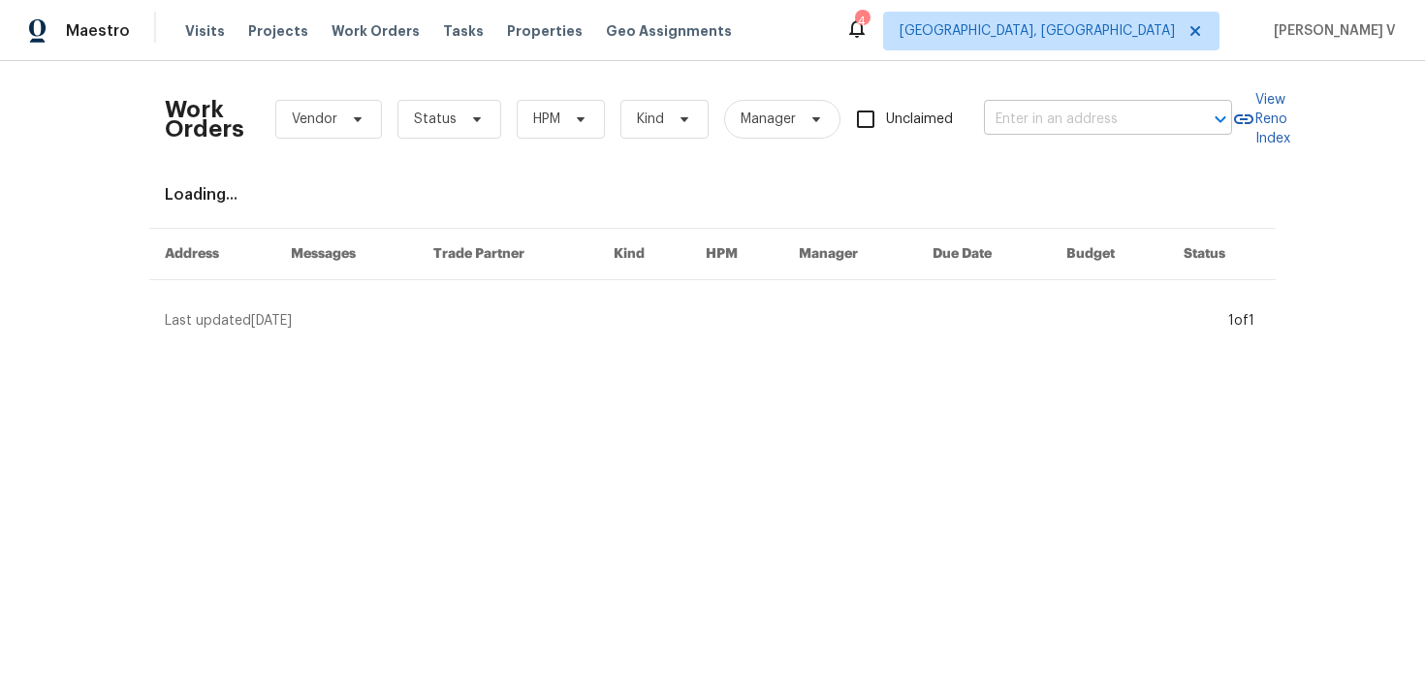
click at [1044, 128] on input "text" at bounding box center [1081, 120] width 194 height 30
paste input "85 Glen Mary Dr Amelia, OH 45102"
type input "85 Glen Mary Dr Amelia, OH 45102"
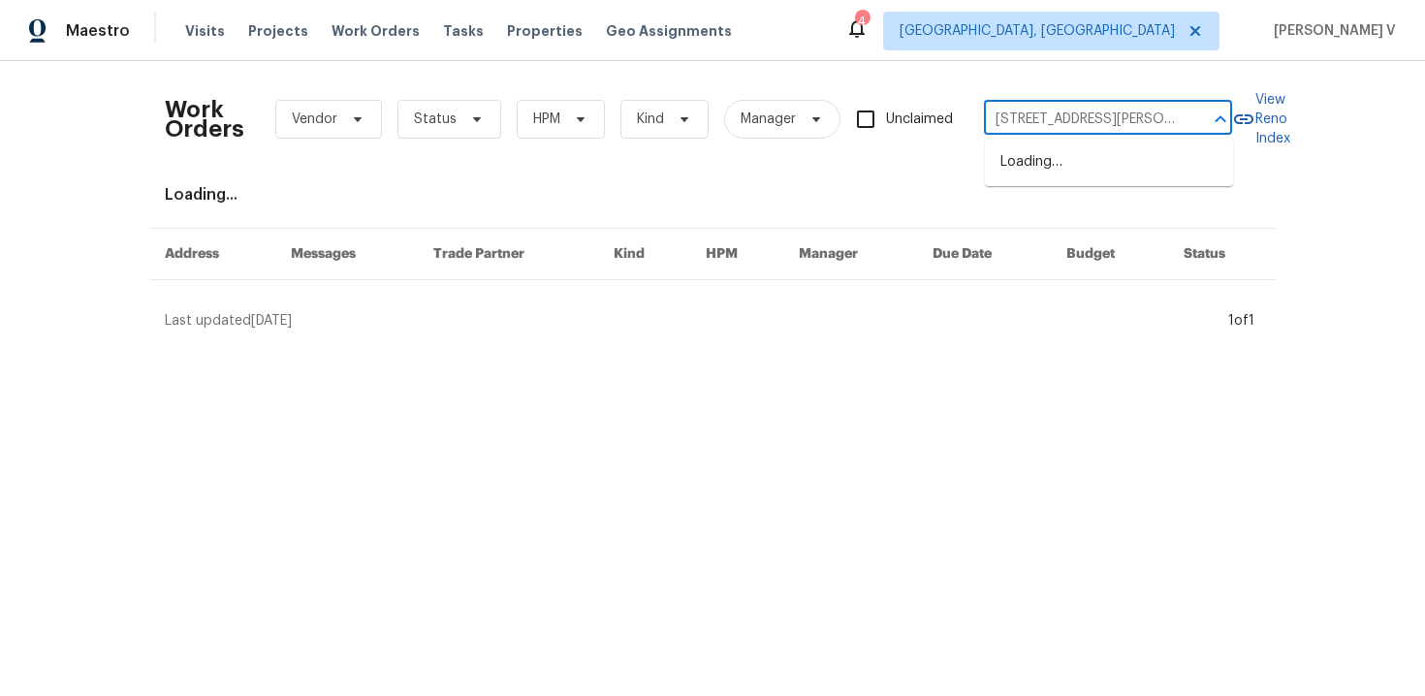
scroll to position [0, 38]
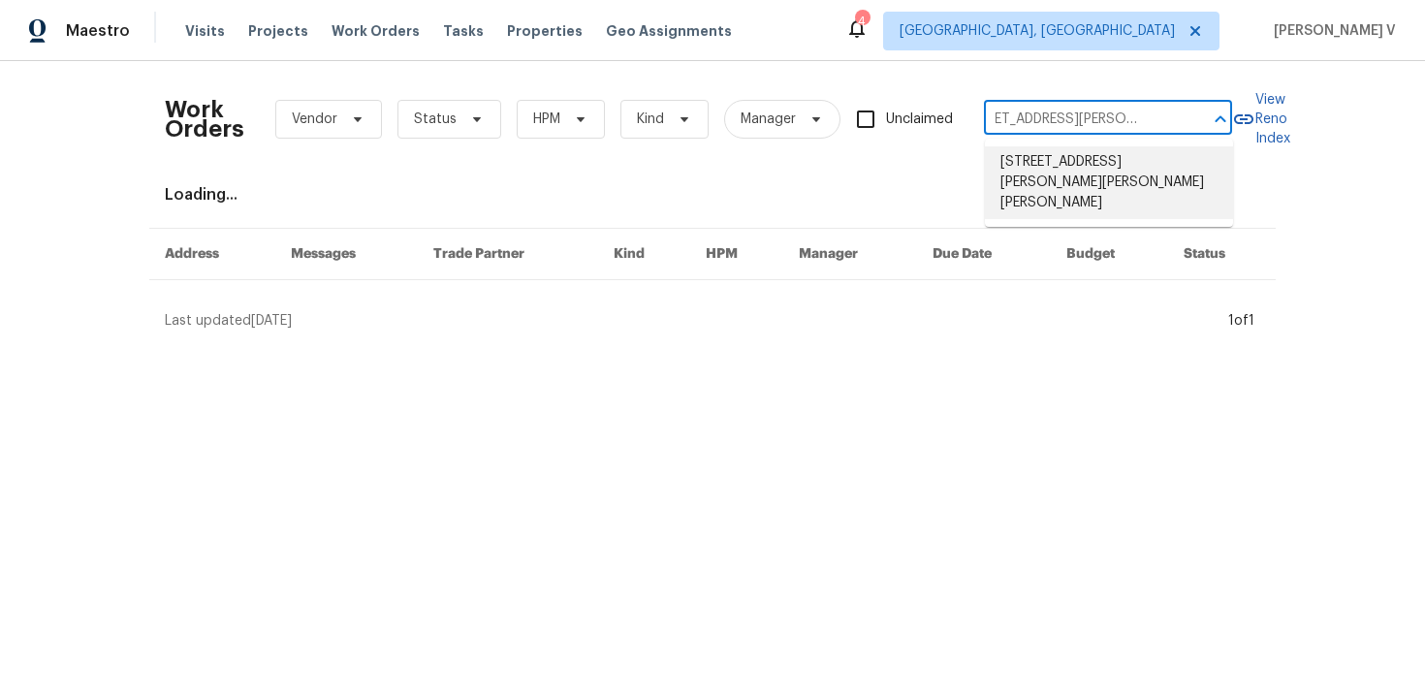
click at [1035, 167] on li "85 Glen Mary Dr, Amelia, OH 45102" at bounding box center [1109, 182] width 248 height 73
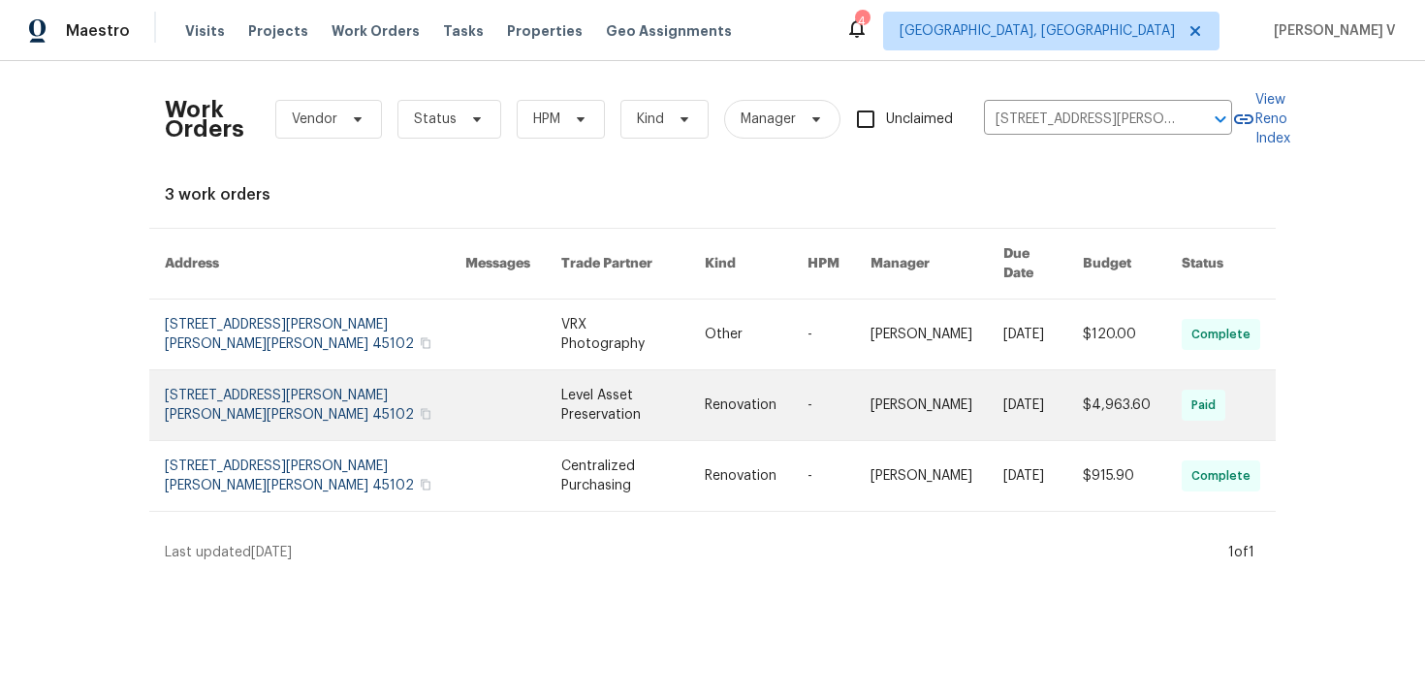
click at [227, 374] on link at bounding box center [315, 405] width 301 height 70
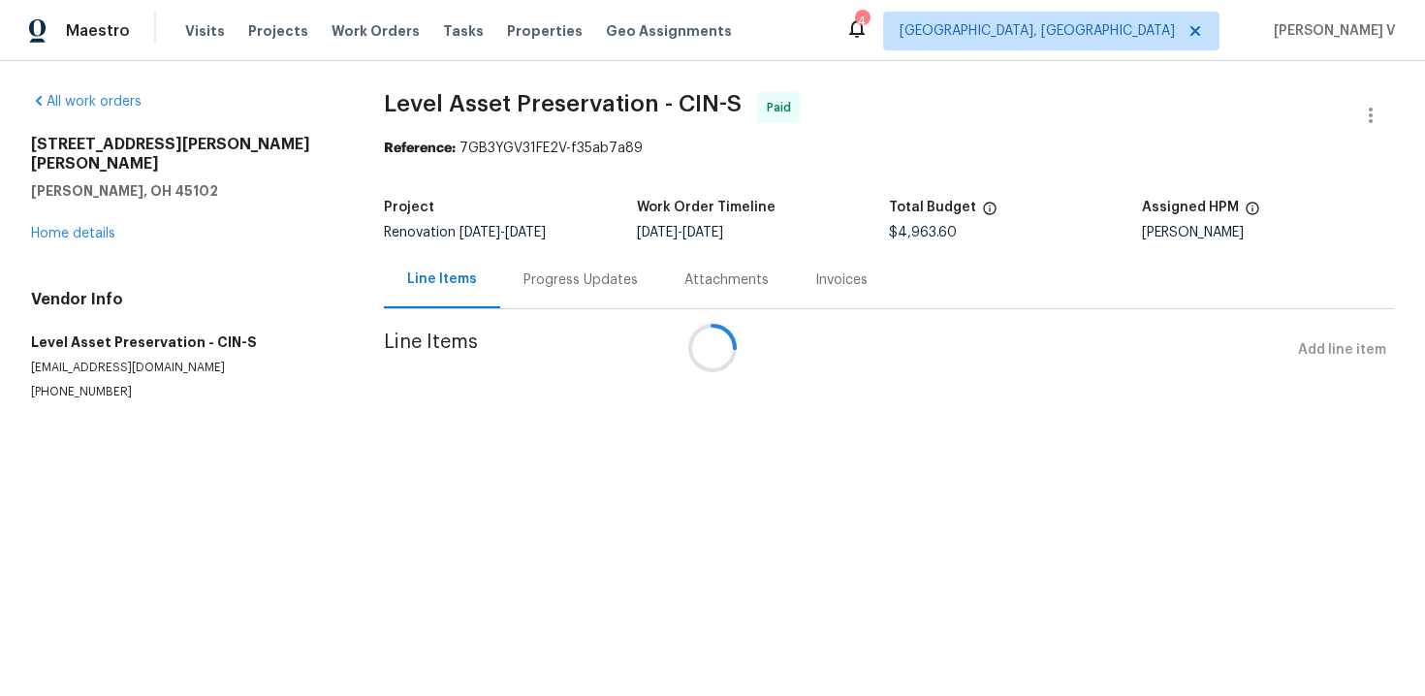
click at [97, 213] on div at bounding box center [712, 348] width 1425 height 696
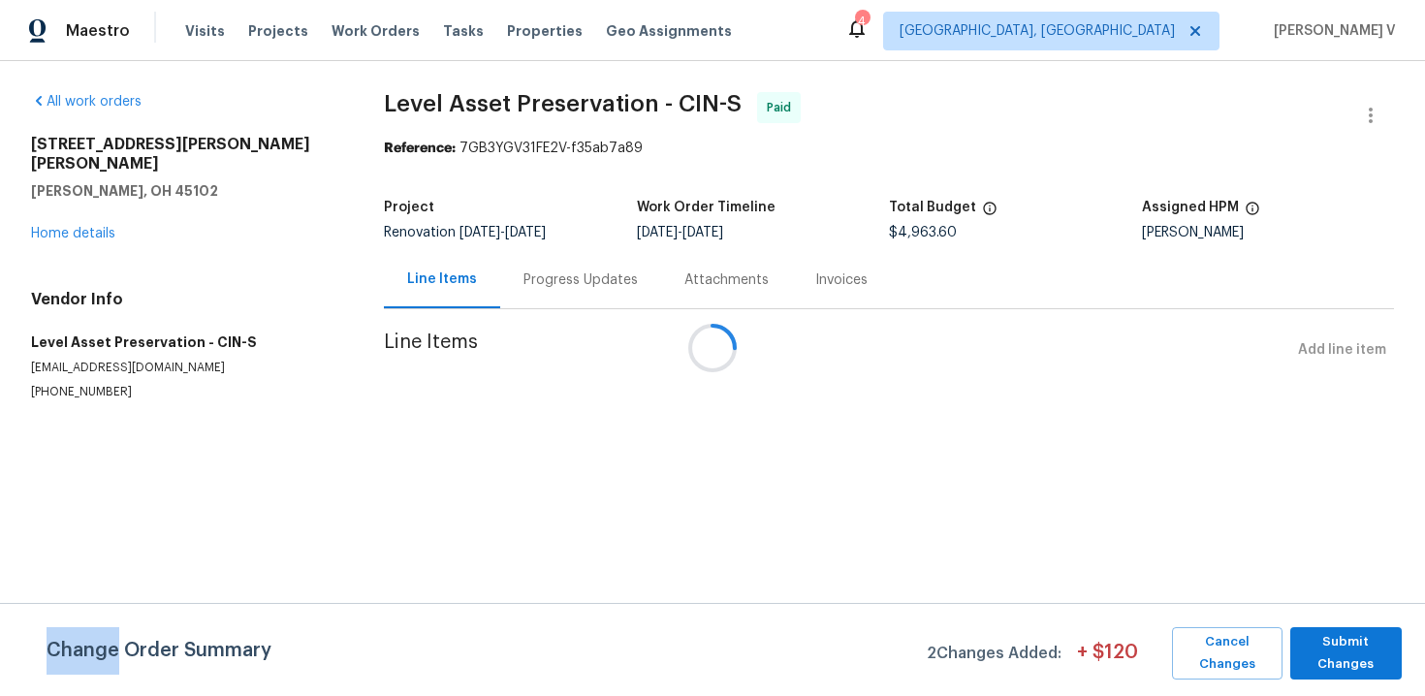
click at [97, 227] on link "Home details" at bounding box center [73, 234] width 84 height 14
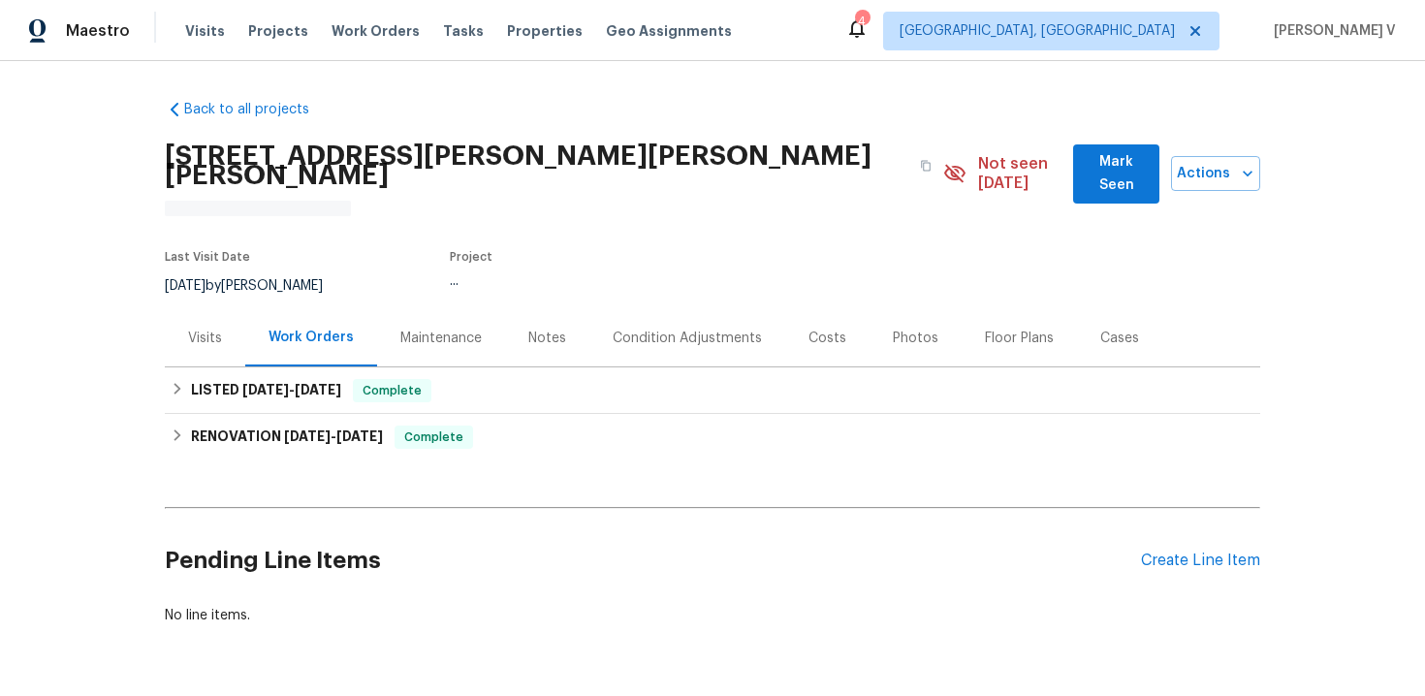
click at [207, 329] on div "Visits" at bounding box center [205, 338] width 34 height 19
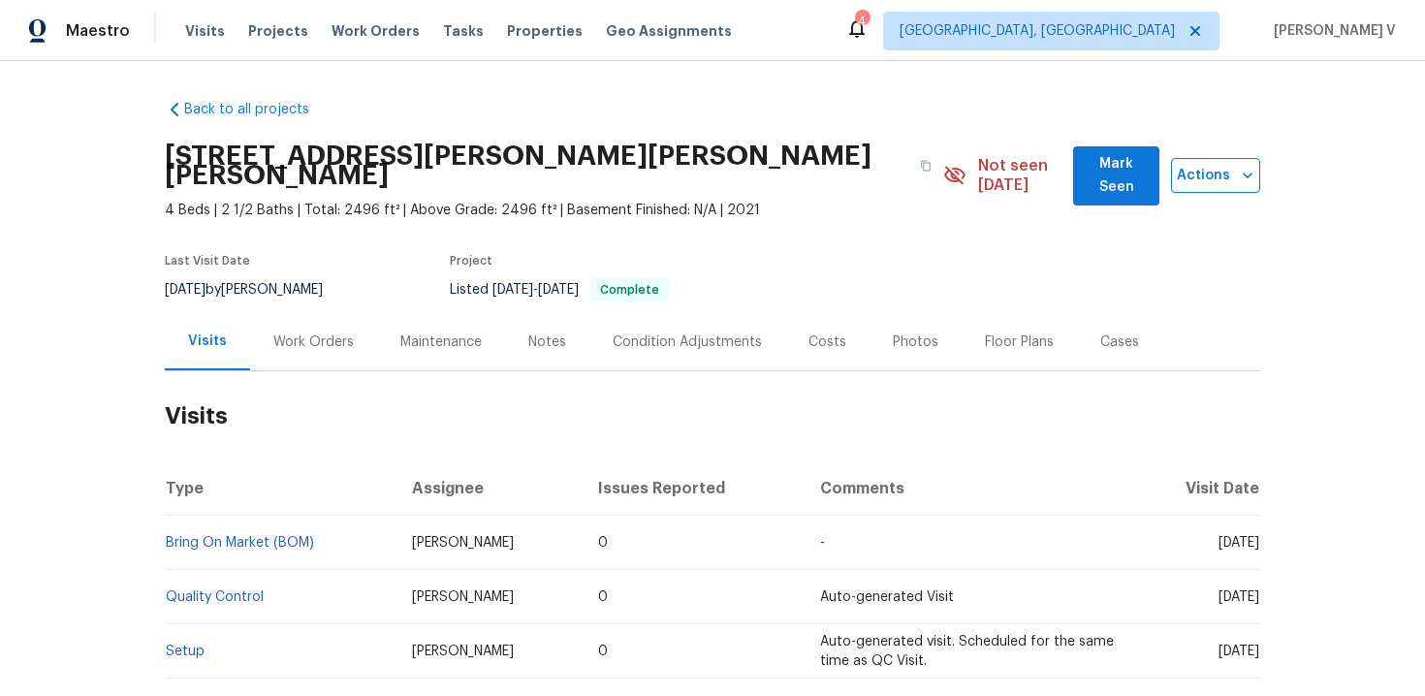
click at [1193, 165] on span "Actions" at bounding box center [1216, 176] width 58 height 24
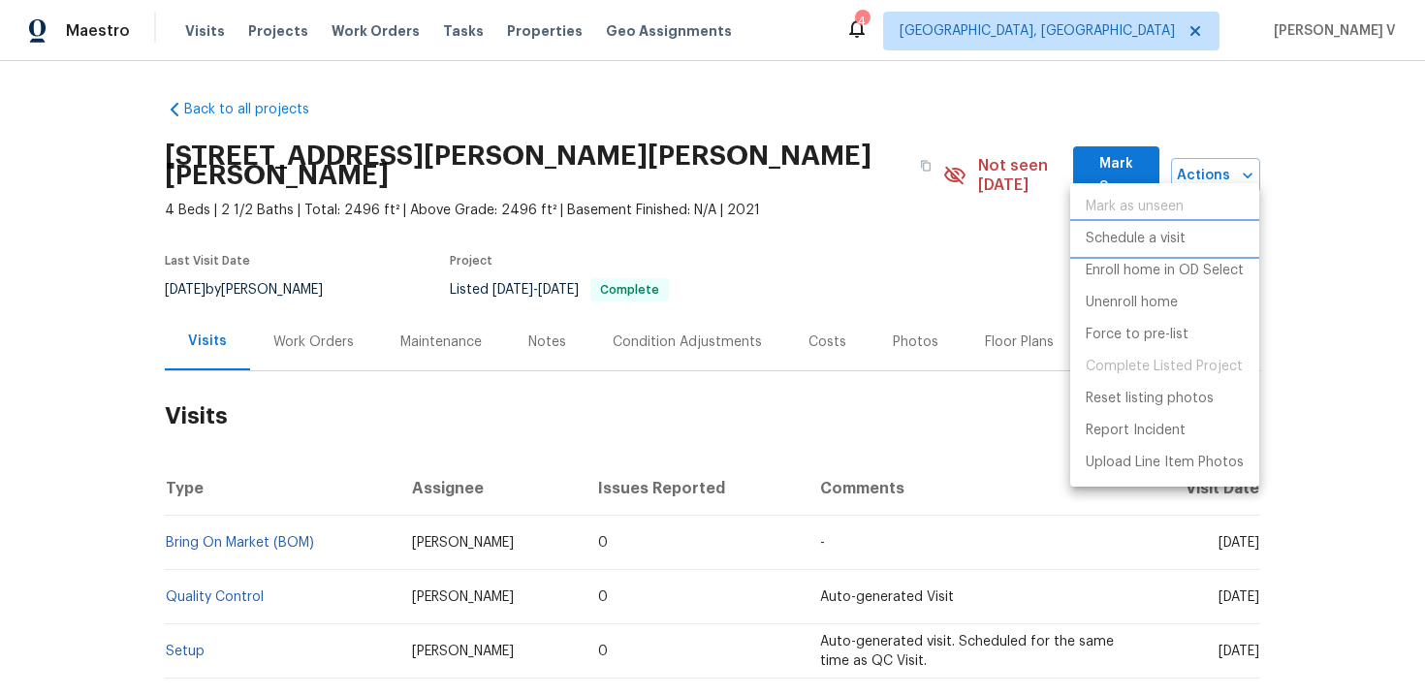
click at [1125, 233] on p "Schedule a visit" at bounding box center [1136, 239] width 100 height 20
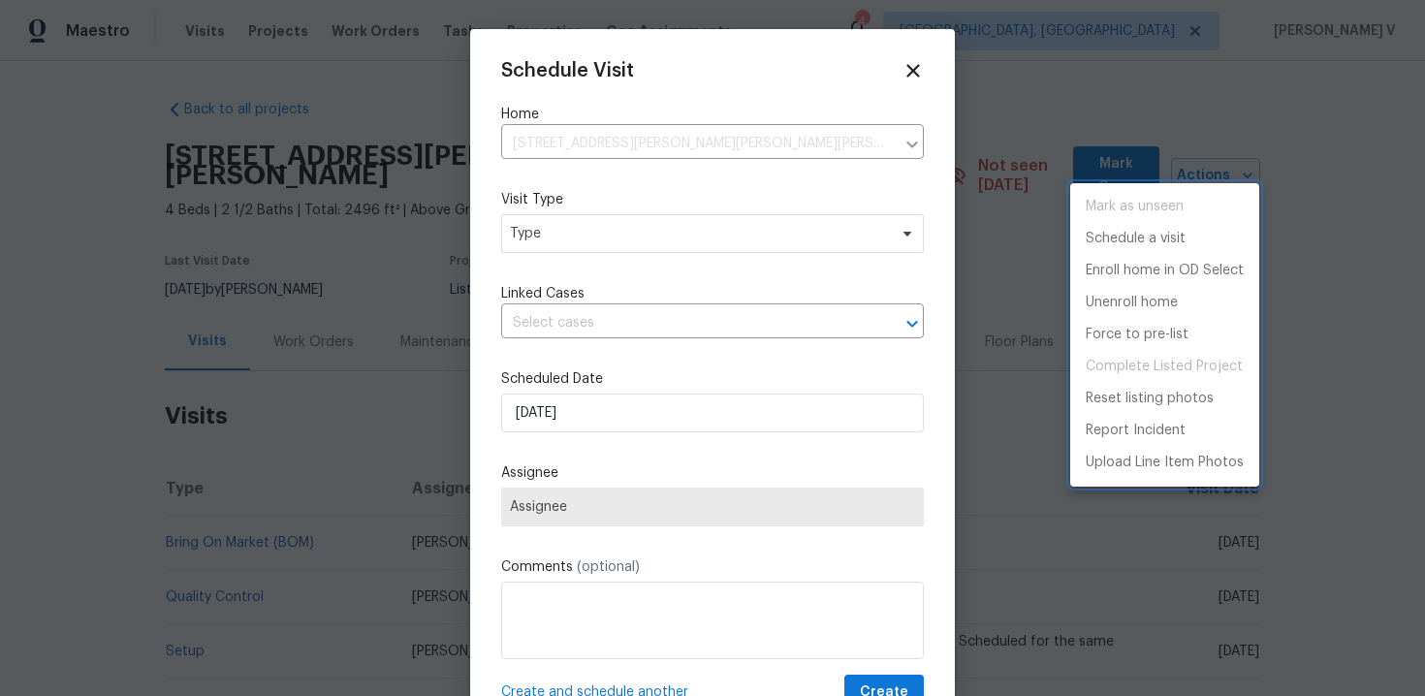
click at [628, 240] on div at bounding box center [712, 348] width 1425 height 696
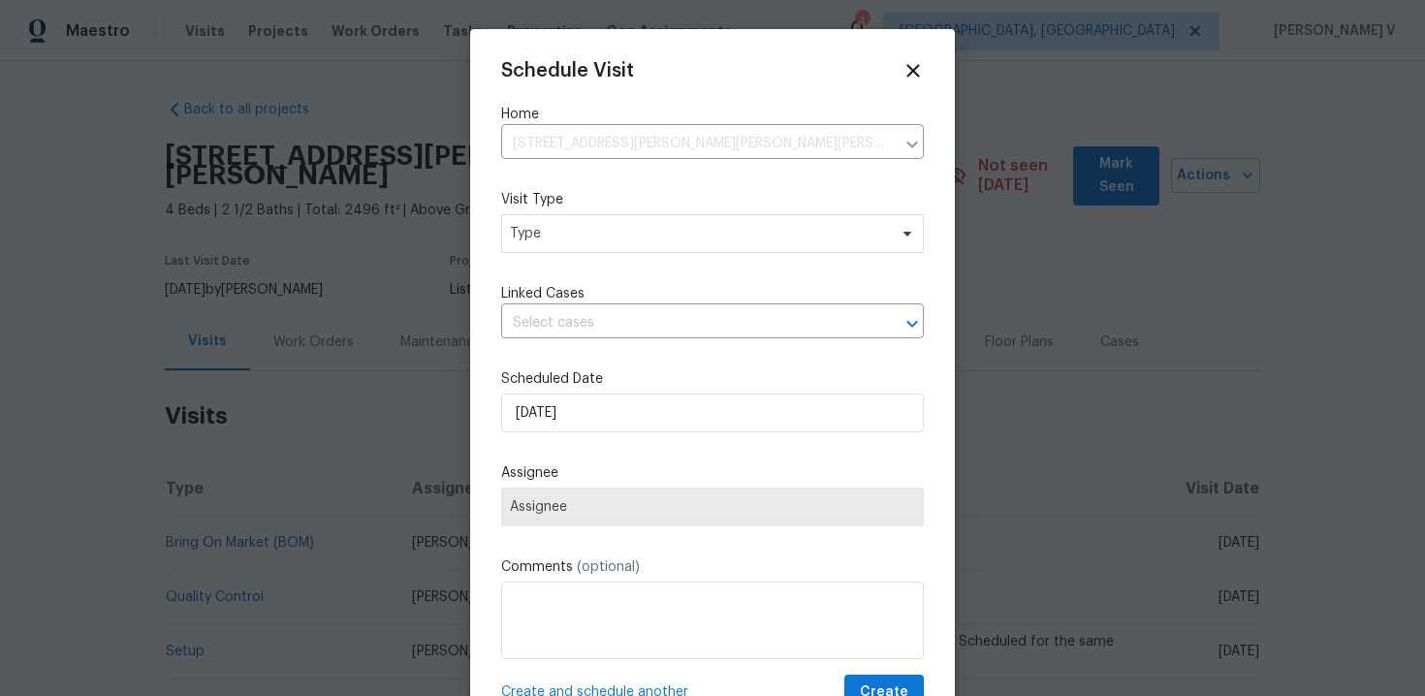
click at [628, 240] on div "Mark as unseen Schedule a visit Enroll home in OD Select Unenroll home Force to…" at bounding box center [712, 348] width 1425 height 696
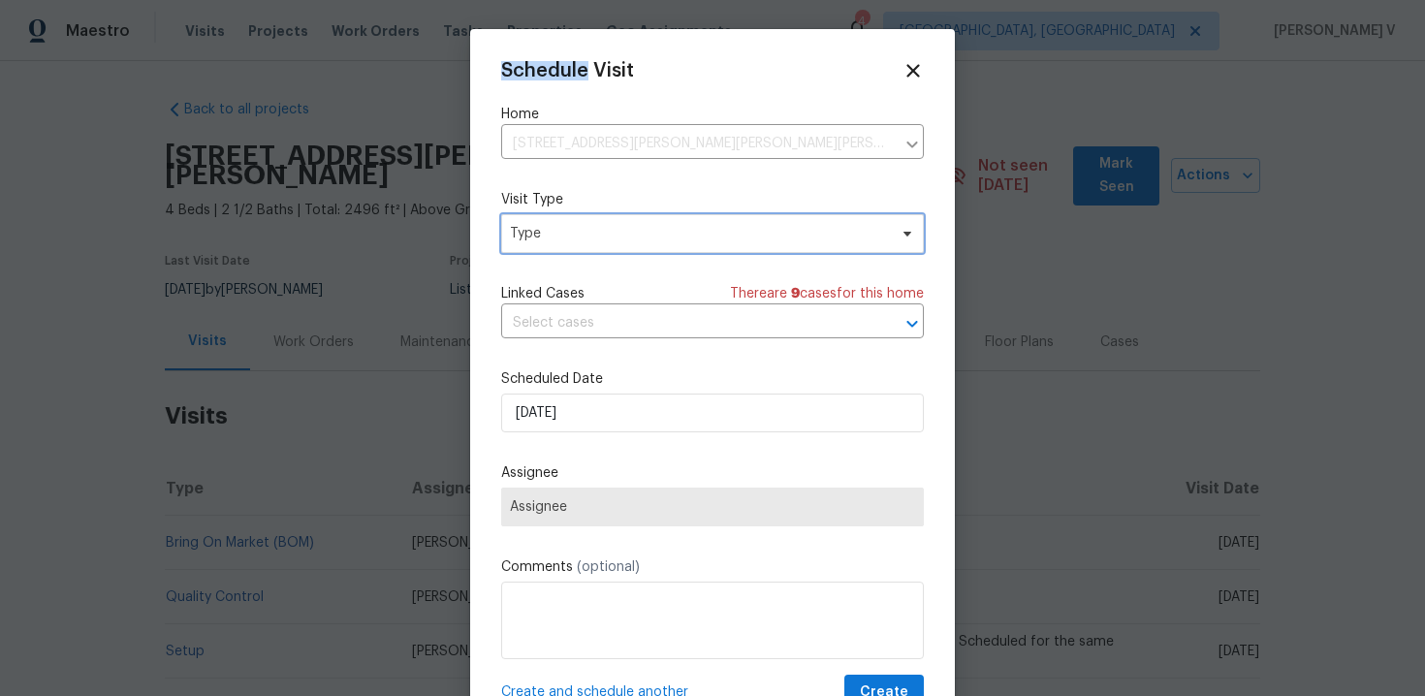
click at [628, 240] on span "Type" at bounding box center [698, 233] width 377 height 19
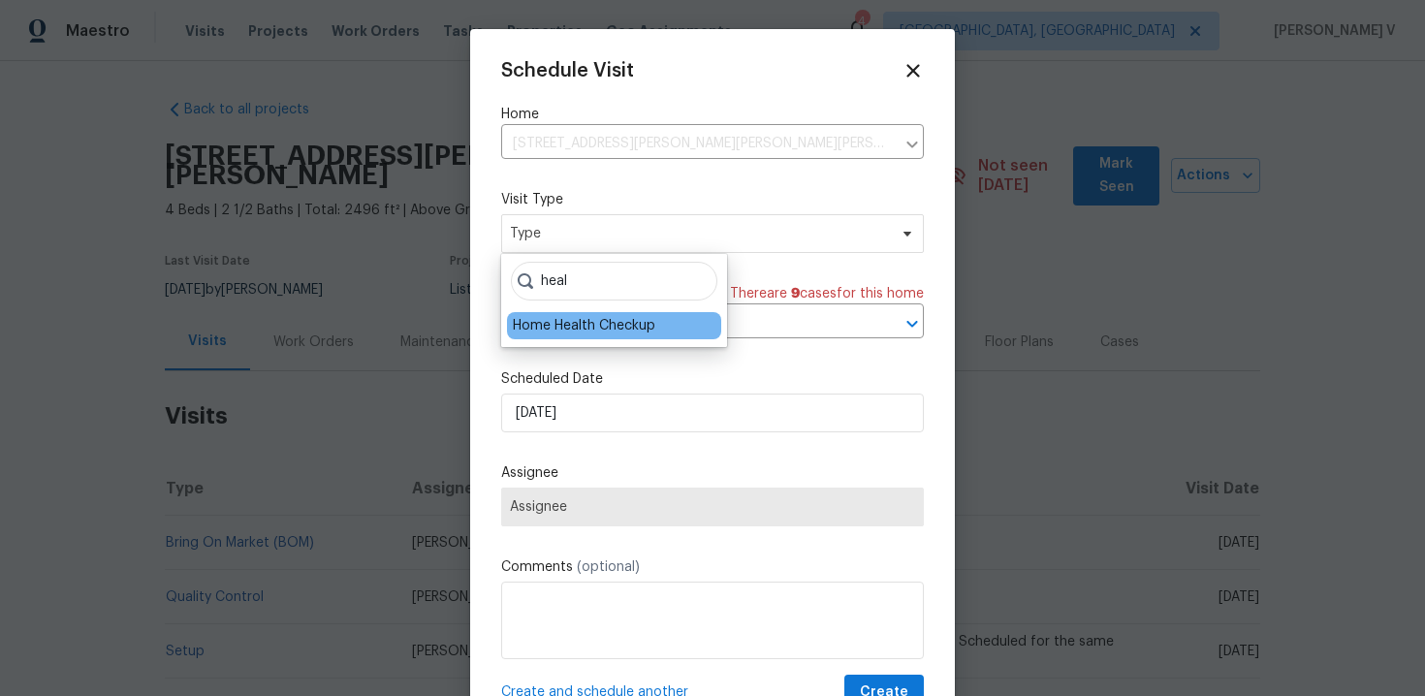
type input "heal"
click at [617, 320] on div "Home Health Checkup" at bounding box center [584, 325] width 143 height 19
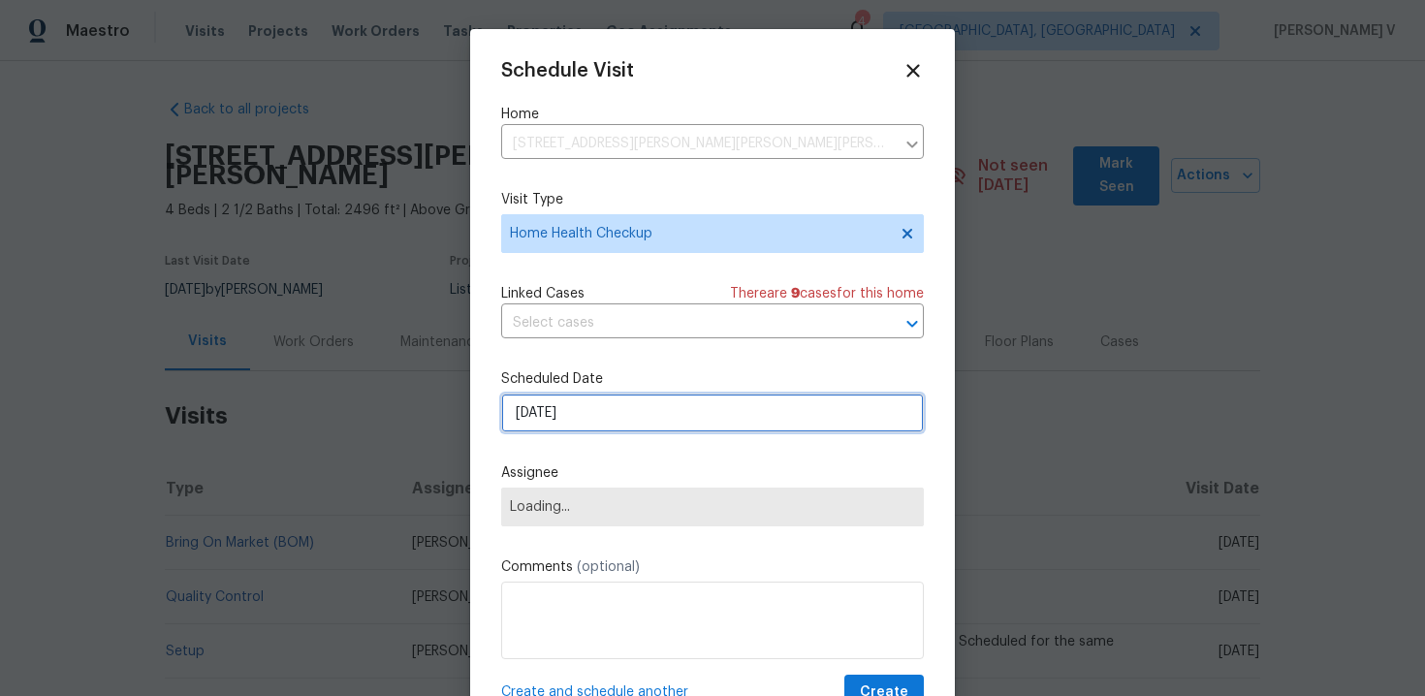
click at [566, 418] on input "26/09/2025" at bounding box center [712, 413] width 423 height 39
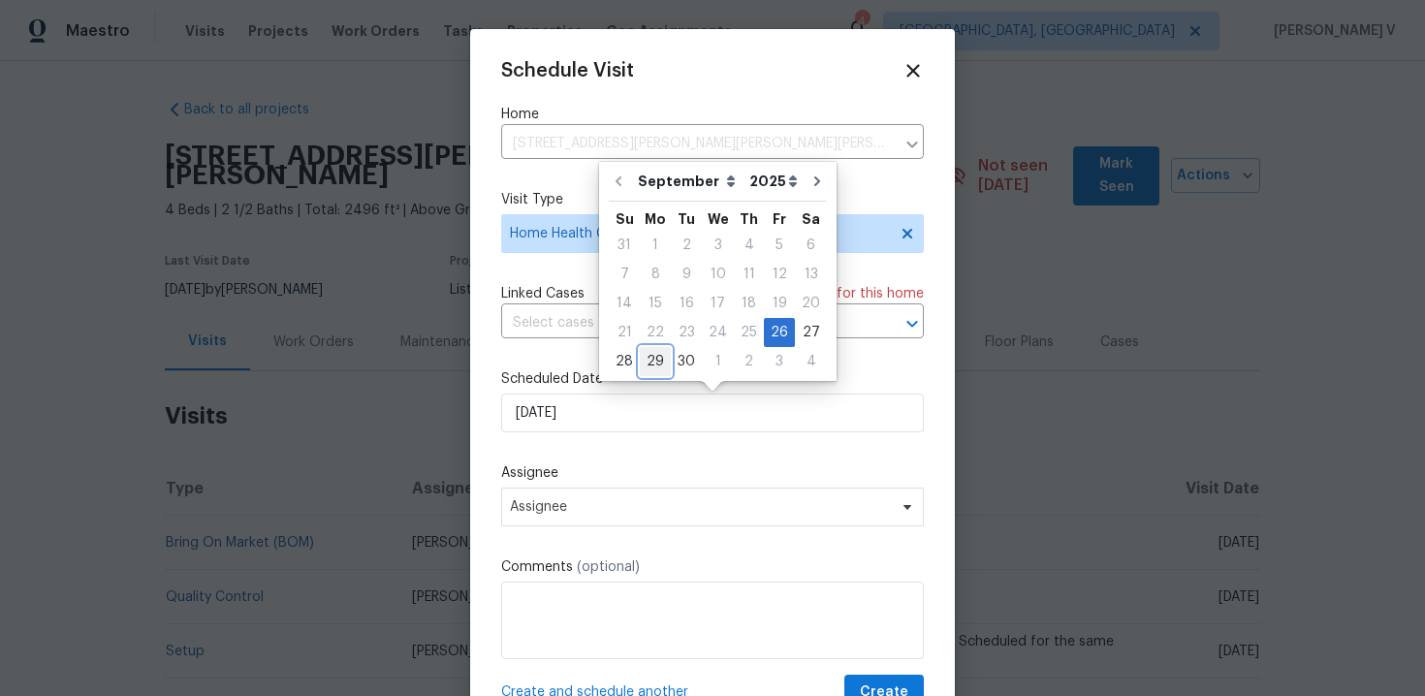
click at [650, 366] on div "29" at bounding box center [655, 361] width 31 height 27
type input "29/09/2025"
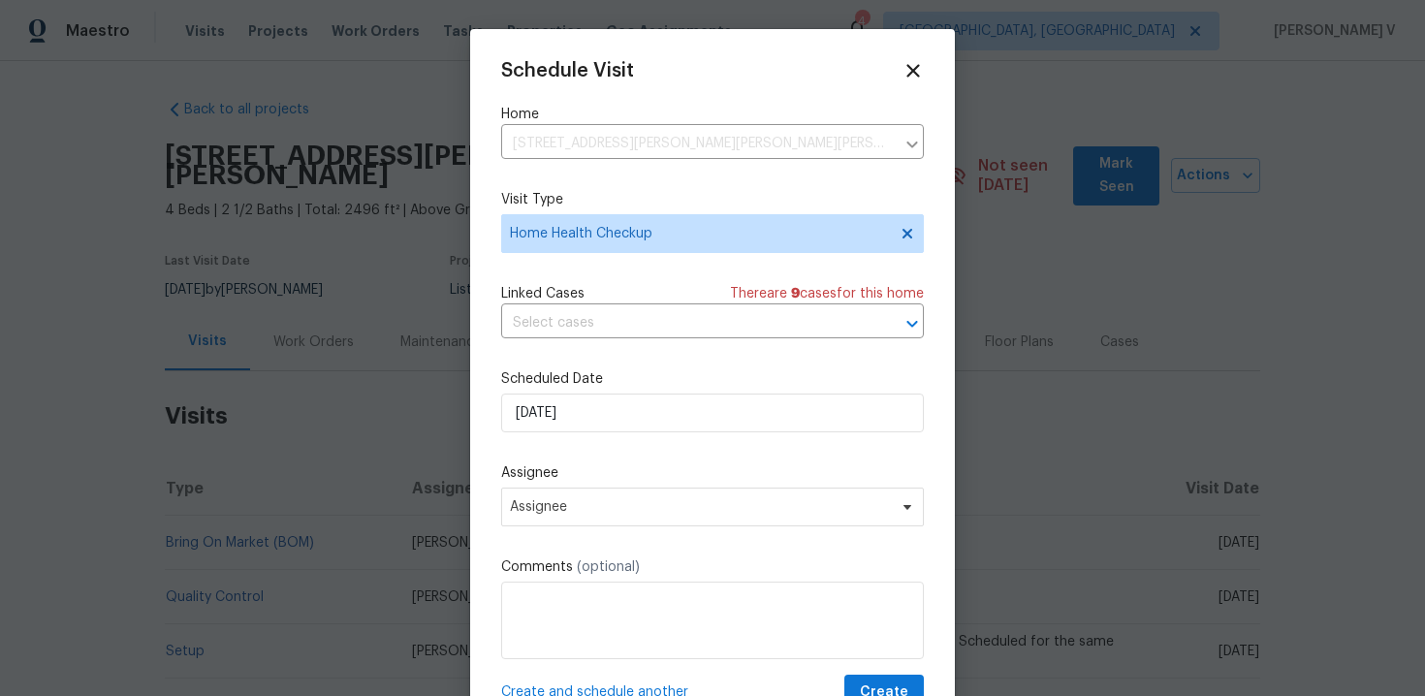
click at [608, 471] on label "Assignee" at bounding box center [712, 472] width 423 height 19
click at [586, 508] on span "Assignee" at bounding box center [700, 507] width 380 height 16
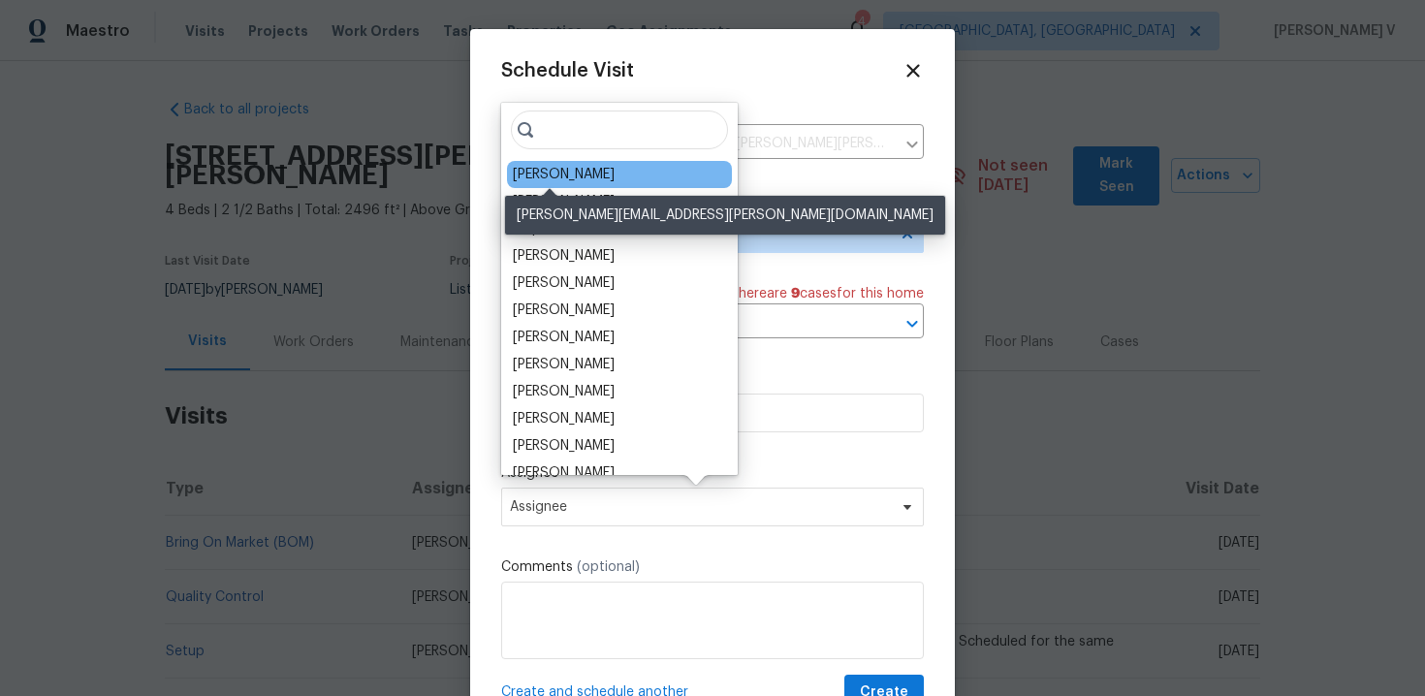
click at [557, 180] on div "Alison Brice" at bounding box center [564, 174] width 102 height 19
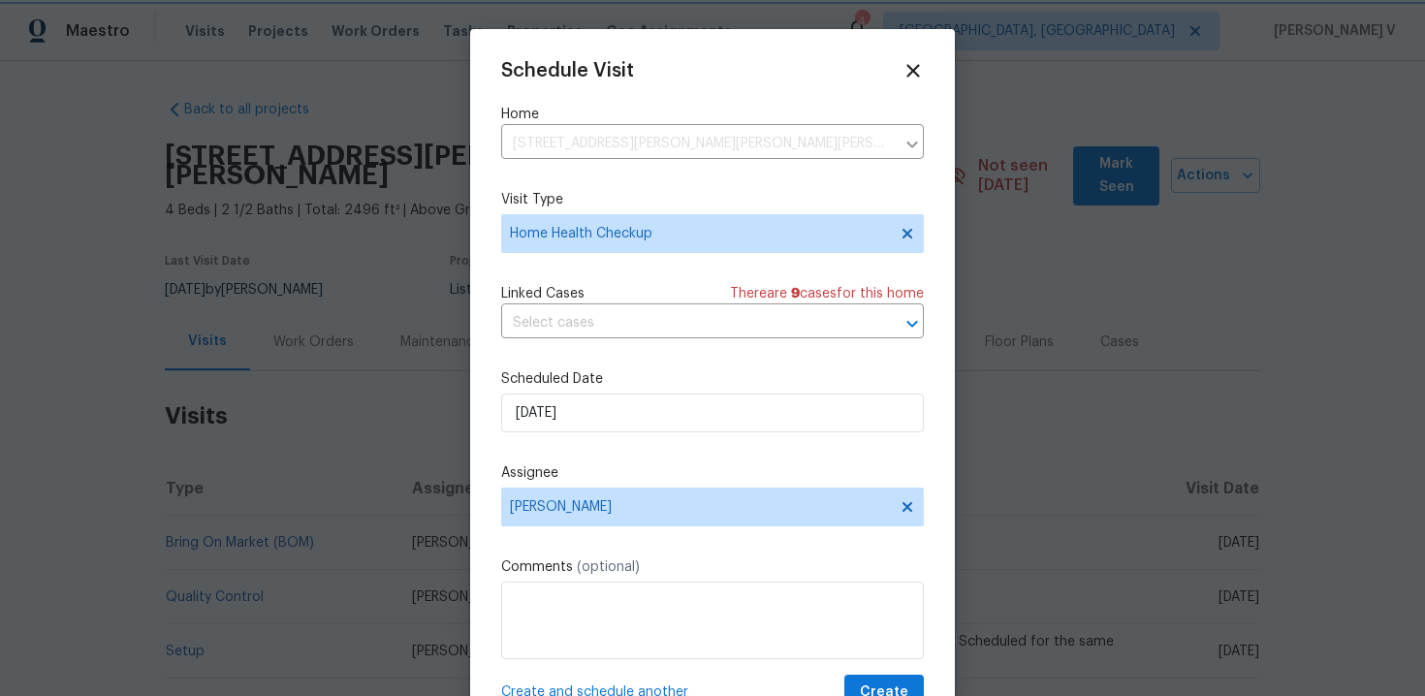
scroll to position [35, 0]
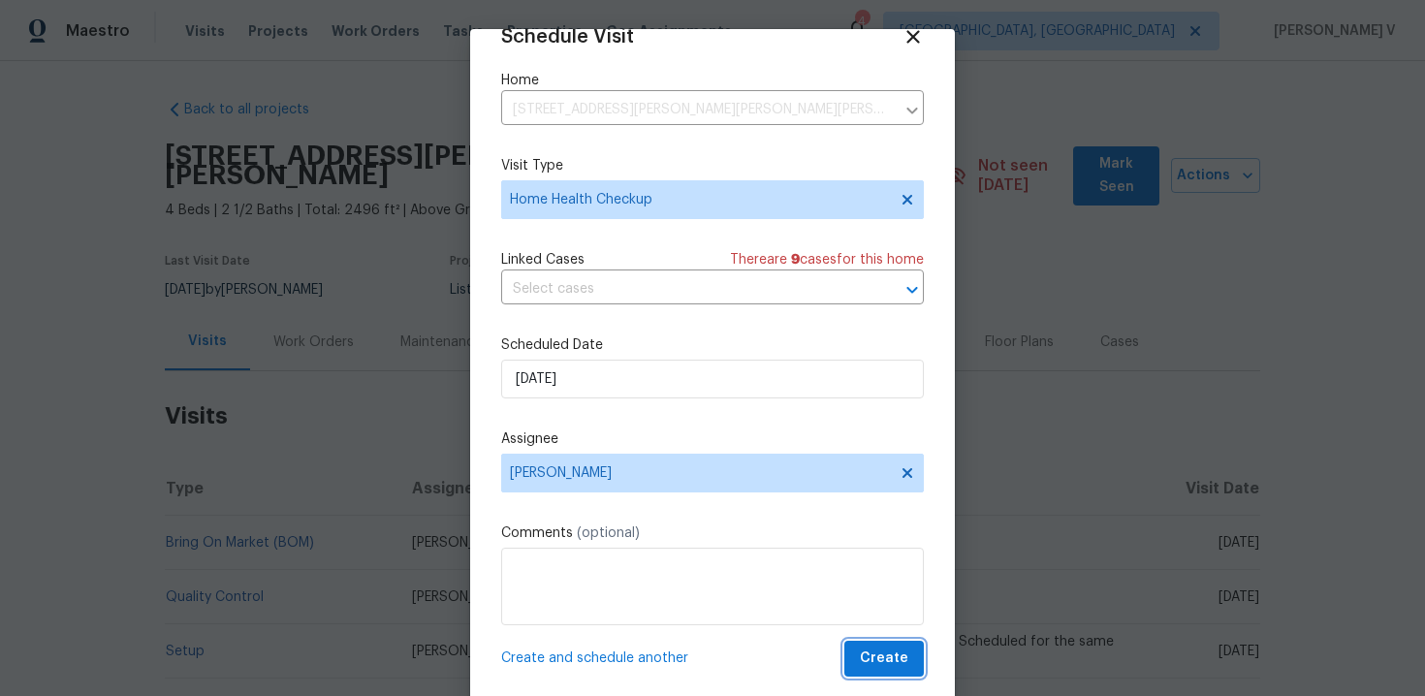
click at [883, 654] on span "Create" at bounding box center [884, 659] width 48 height 24
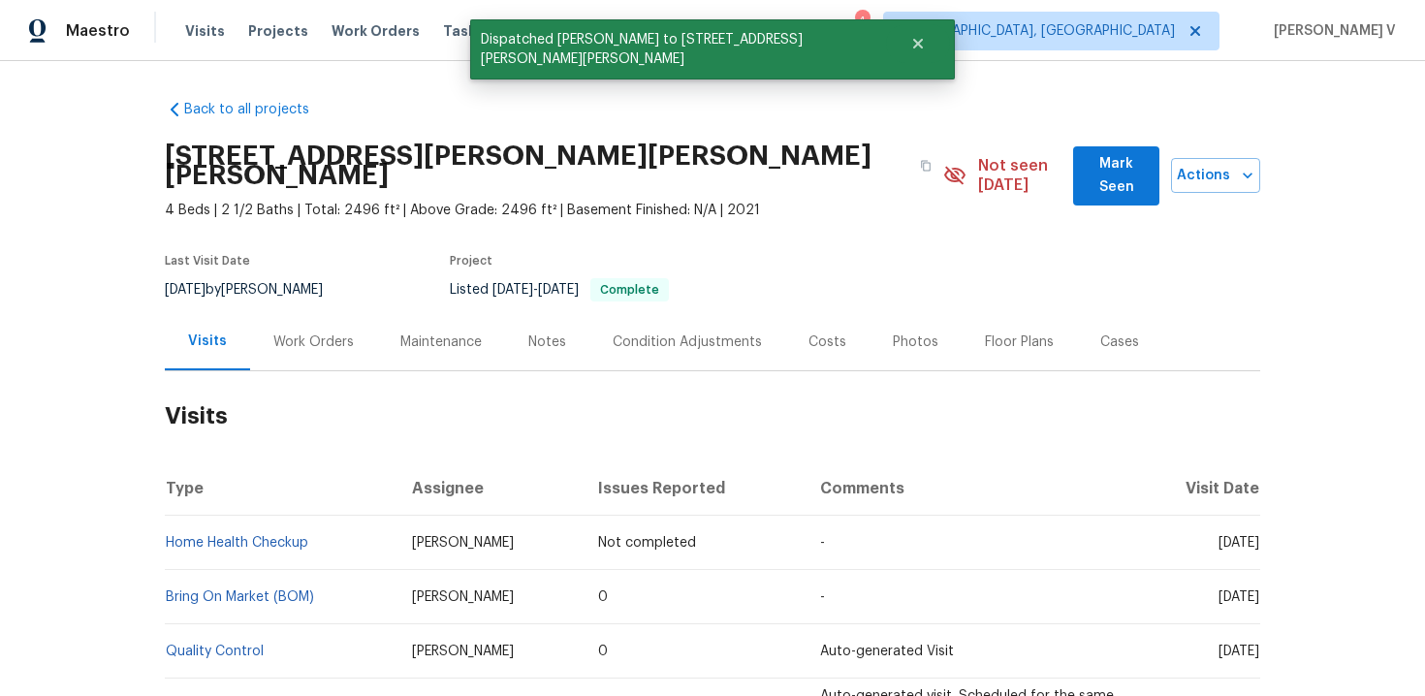
click at [355, 516] on td "Home Health Checkup" at bounding box center [281, 543] width 232 height 54
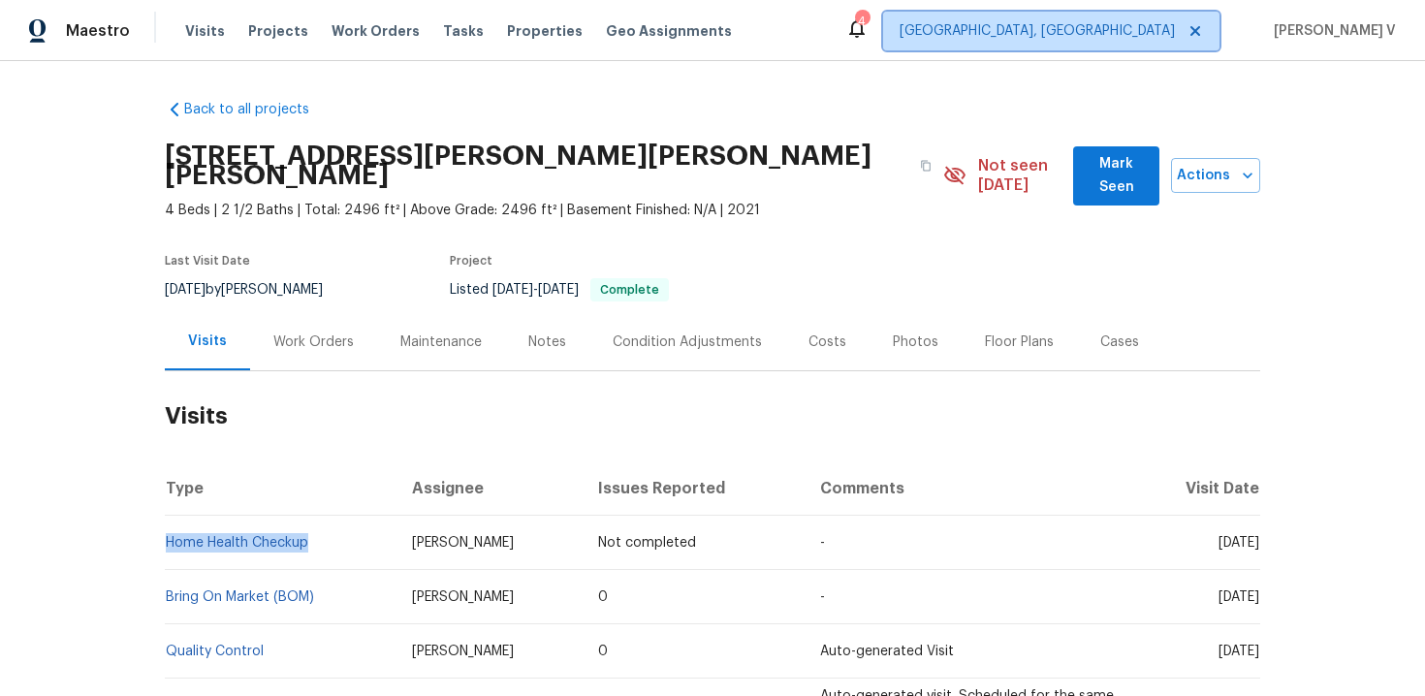
click at [1096, 24] on span "Cincinnati, OH" at bounding box center [1037, 30] width 275 height 19
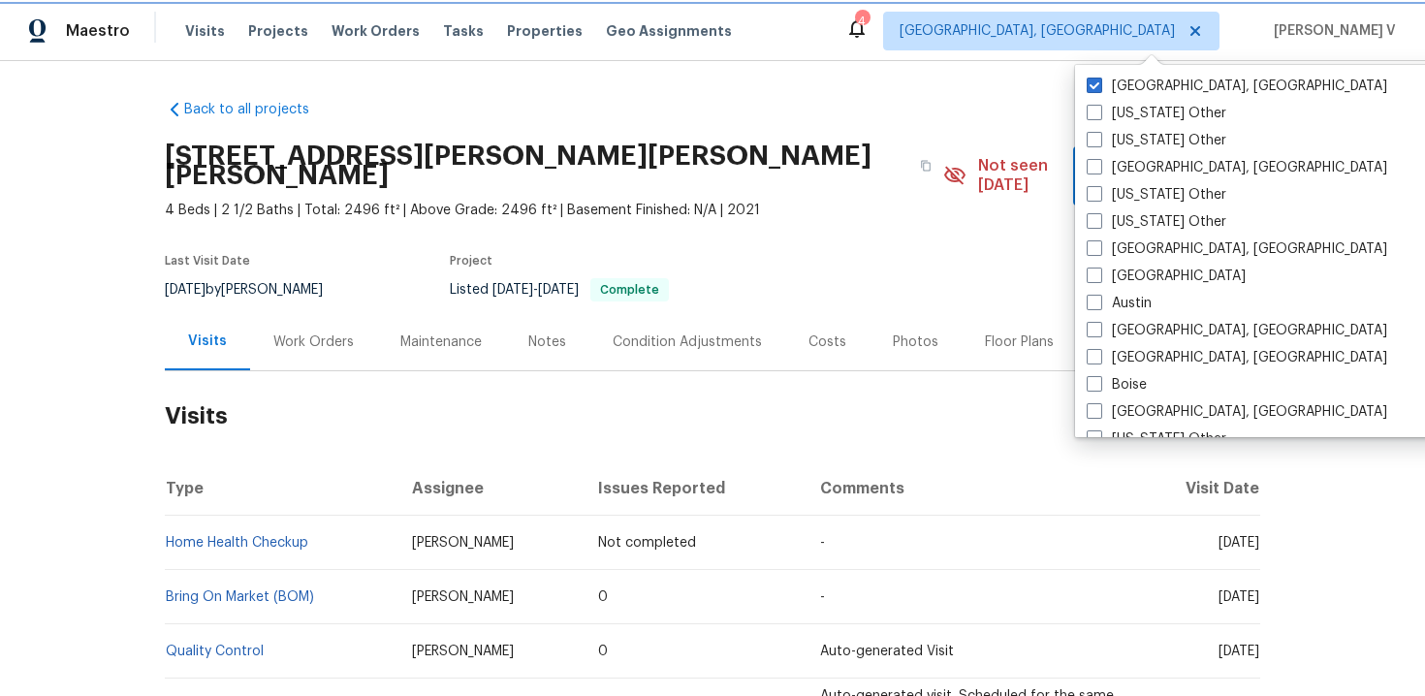
click at [1096, 24] on span "Cincinnati, OH" at bounding box center [1037, 30] width 275 height 19
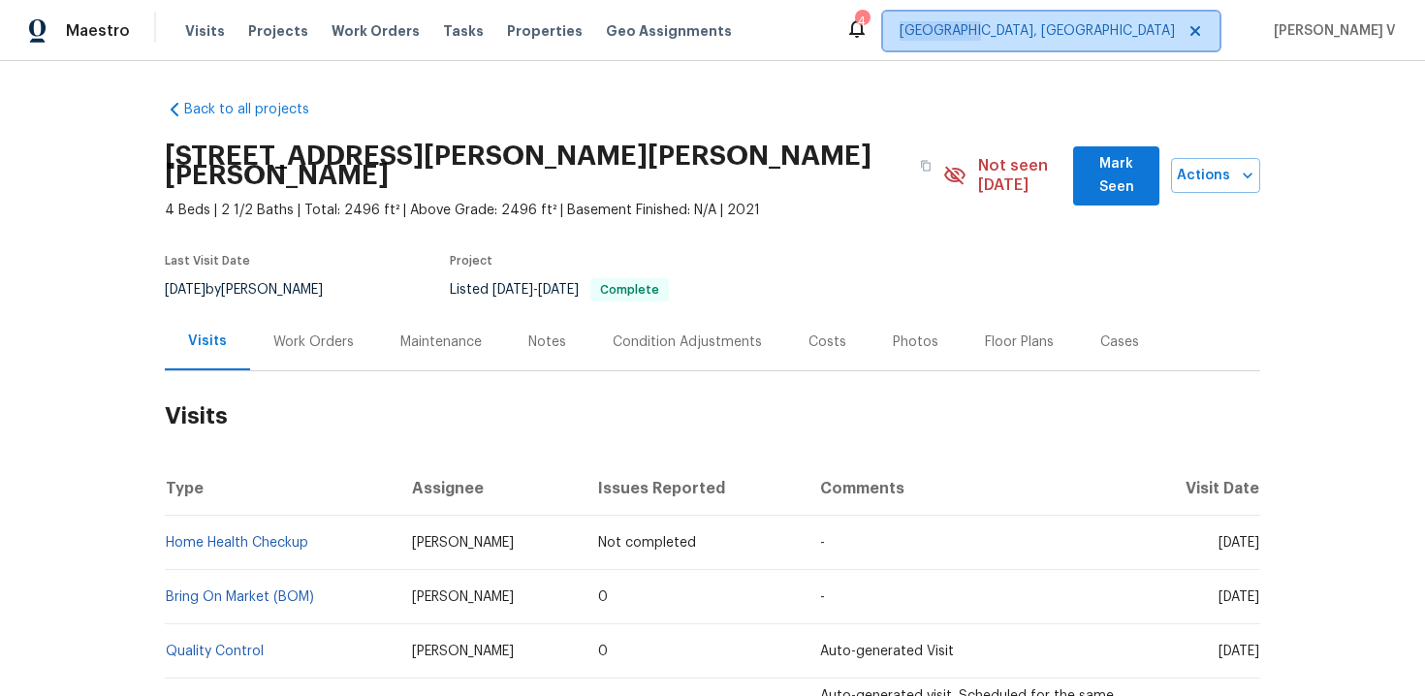
click at [1092, 38] on span "Cincinnati, OH" at bounding box center [1037, 30] width 275 height 19
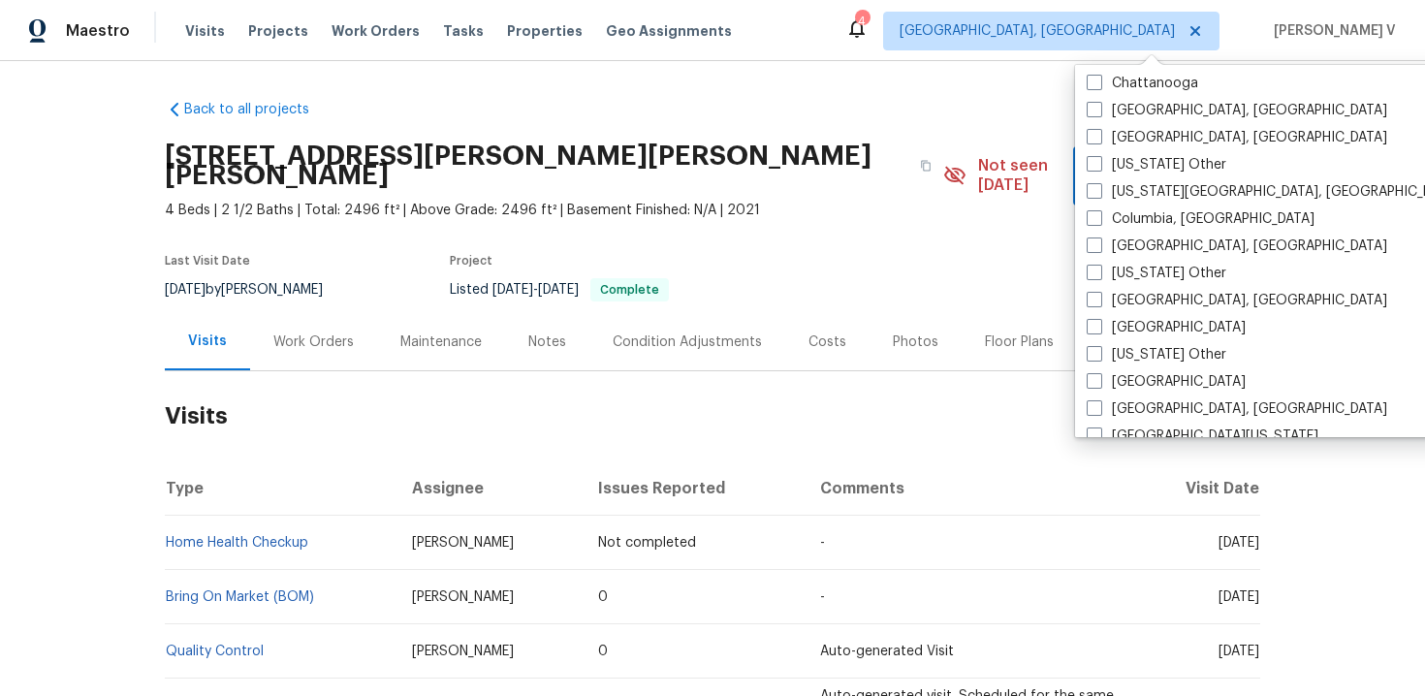
scroll to position [463, 0]
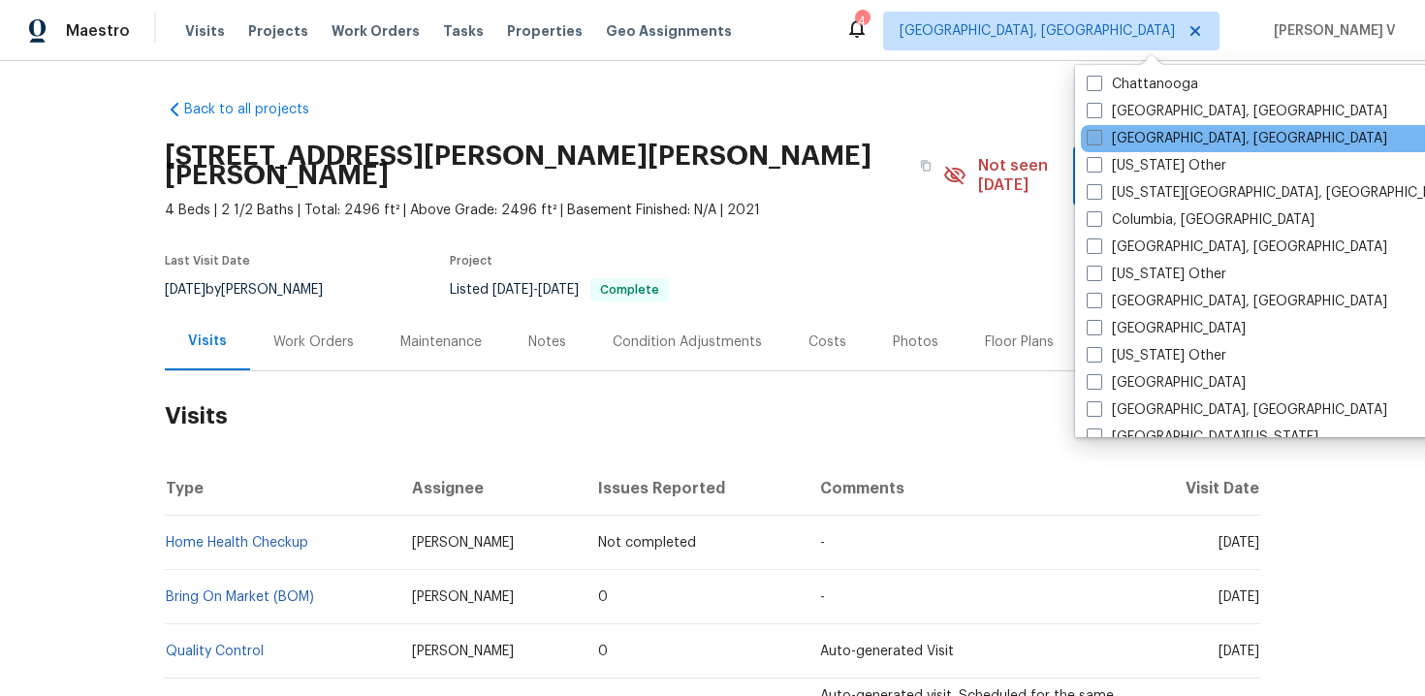
click at [1089, 143] on span at bounding box center [1095, 138] width 16 height 16
click at [1089, 142] on input "Cleveland, OH" at bounding box center [1093, 135] width 13 height 13
checkbox input "true"
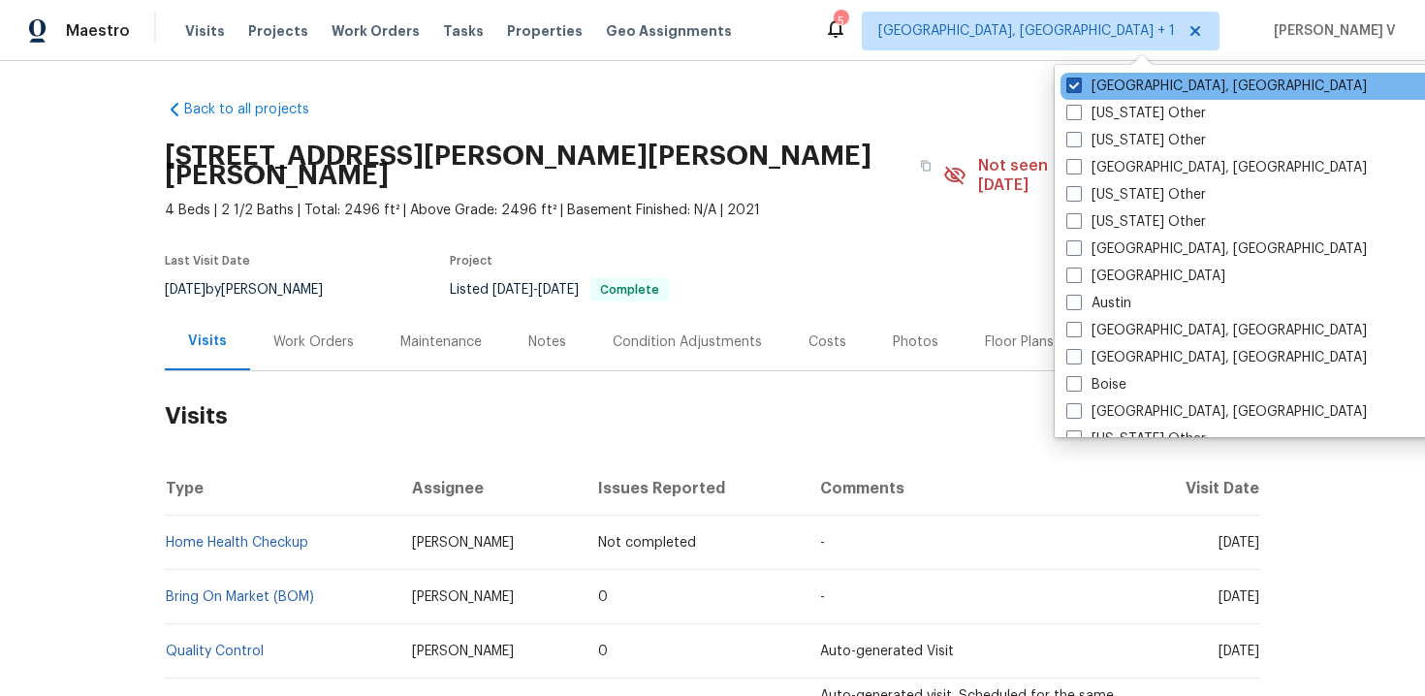
click at [1075, 85] on span at bounding box center [1074, 86] width 16 height 16
click at [1075, 85] on input "Cincinnati, OH" at bounding box center [1072, 83] width 13 height 13
checkbox input "false"
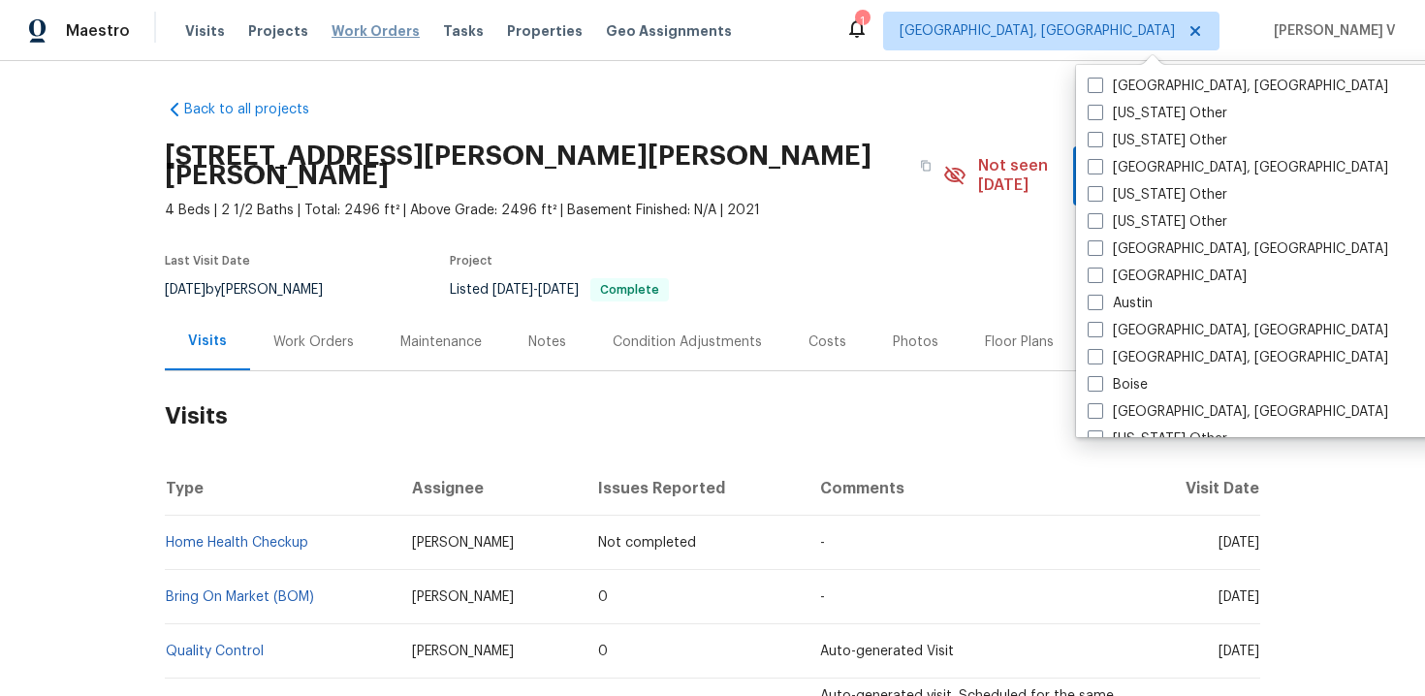
click at [390, 35] on span "Work Orders" at bounding box center [376, 30] width 88 height 19
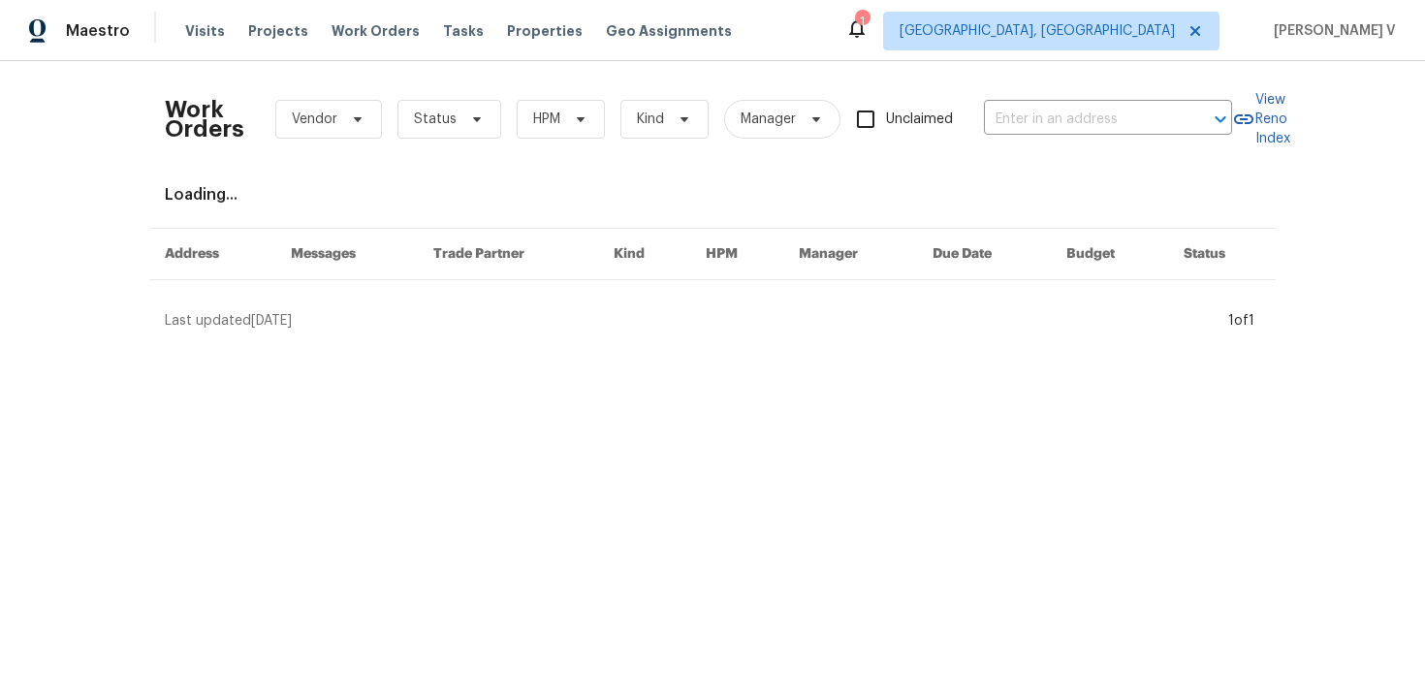
click at [1022, 100] on div "Work Orders Vendor Status HPM Kind Manager Unclaimed ​" at bounding box center [698, 119] width 1067 height 85
click at [1016, 127] on input "text" at bounding box center [1081, 120] width 194 height 30
paste input "24451 Devoe Ave Euclid, OH 44123"
type input "24451 Devoe Ave Euclid, OH 44123"
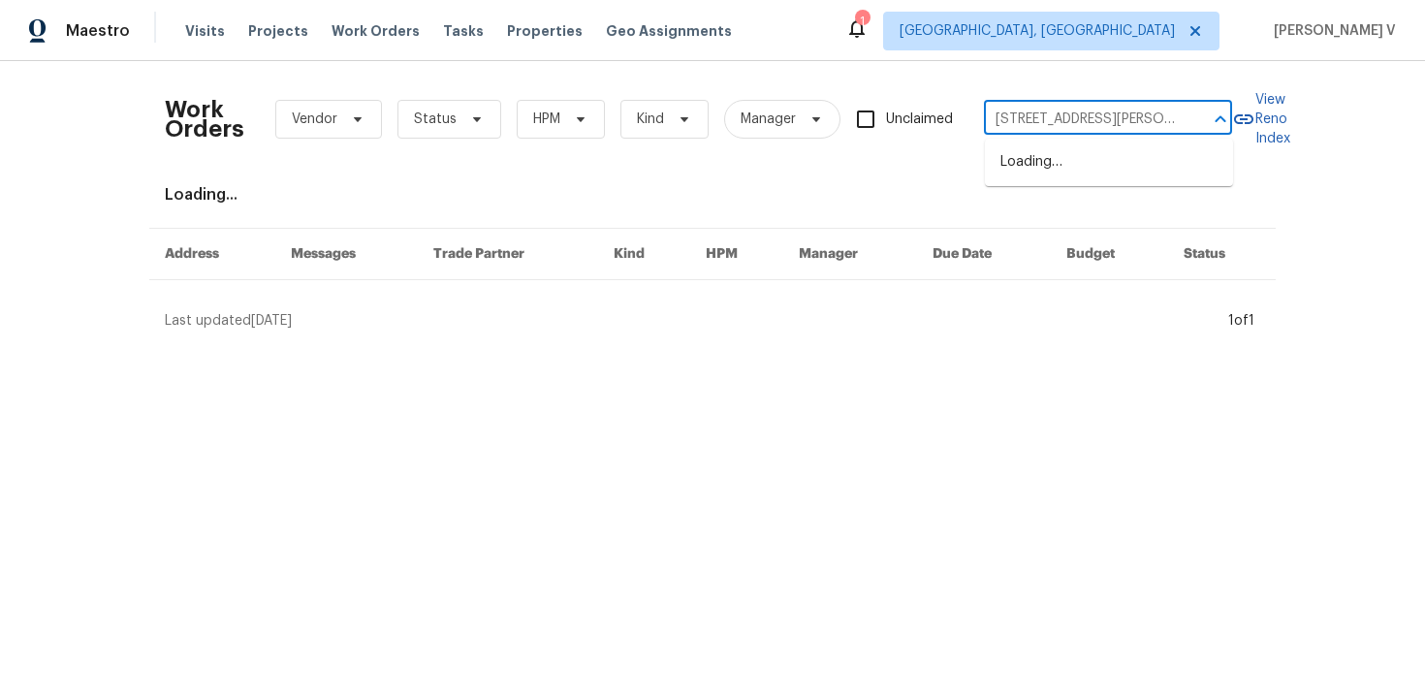
scroll to position [0, 37]
click at [1028, 165] on li "24451 Devoe Ave, Euclid, OH 44123" at bounding box center [1109, 172] width 248 height 52
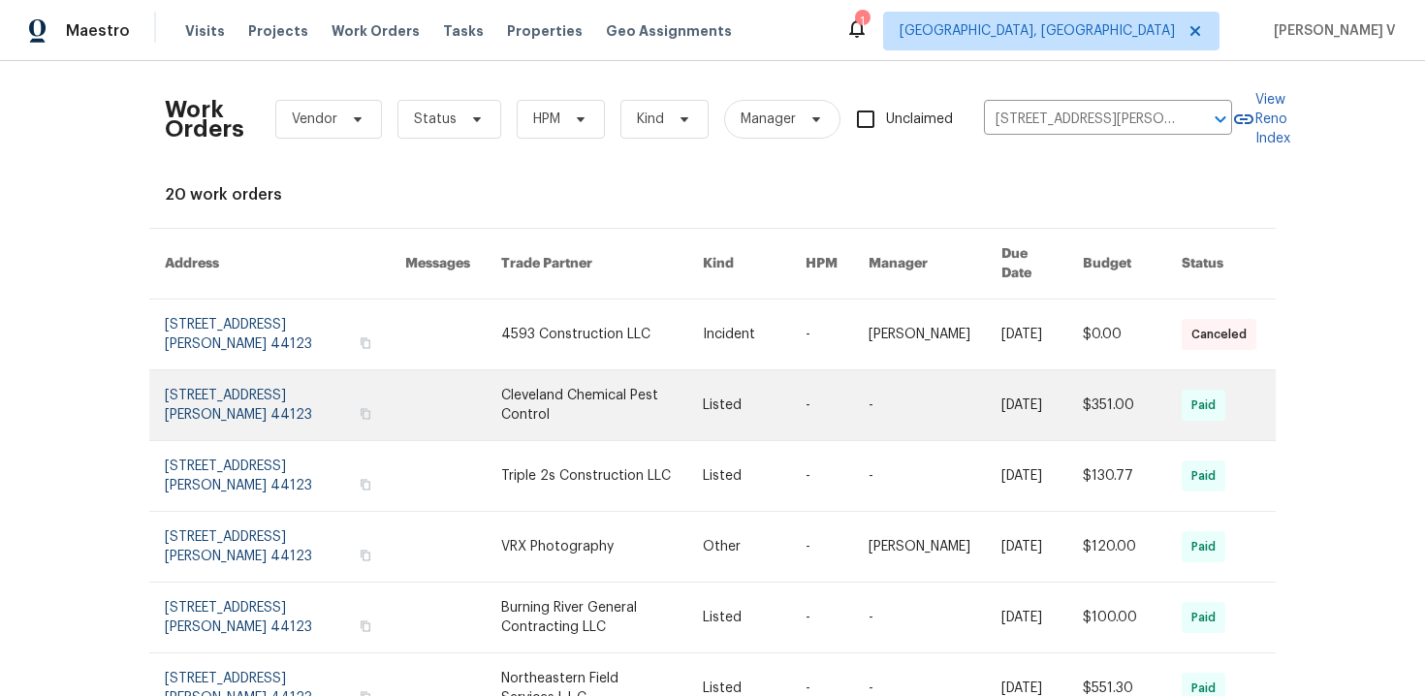
click at [227, 370] on link at bounding box center [285, 405] width 240 height 70
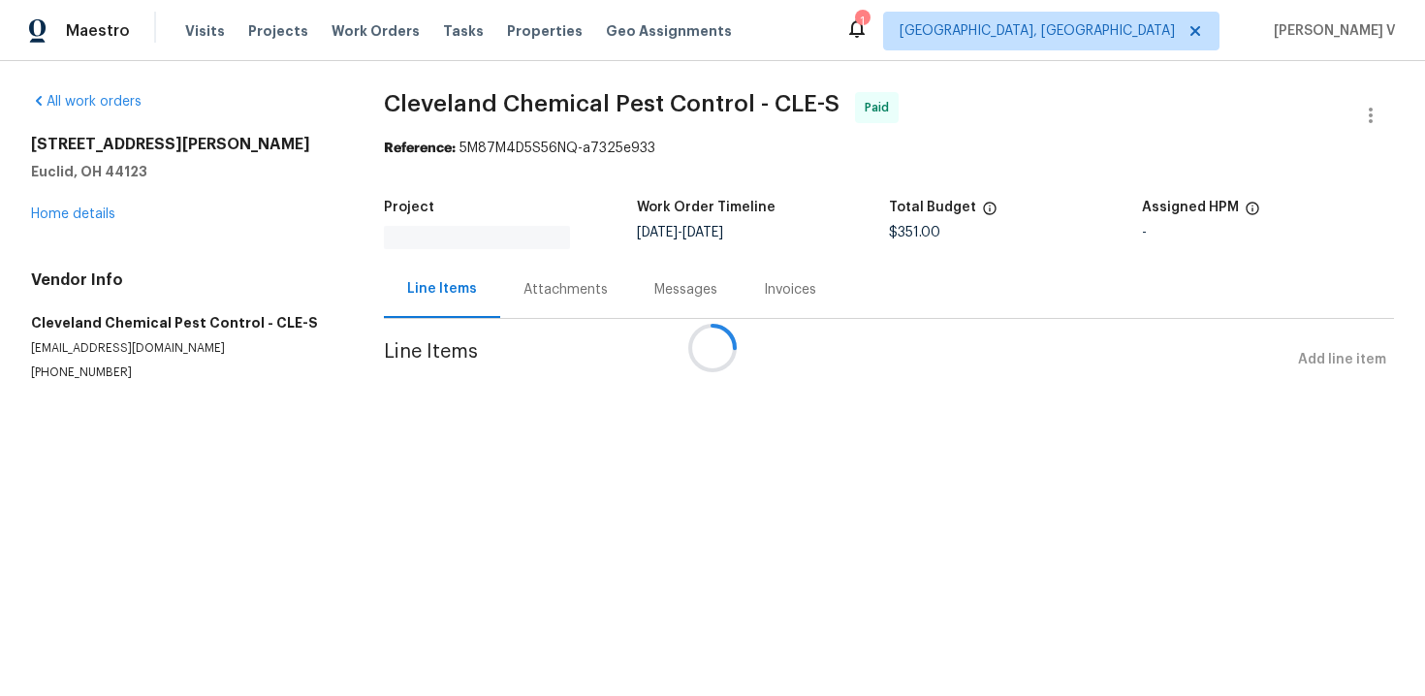
click at [72, 209] on div at bounding box center [712, 348] width 1425 height 696
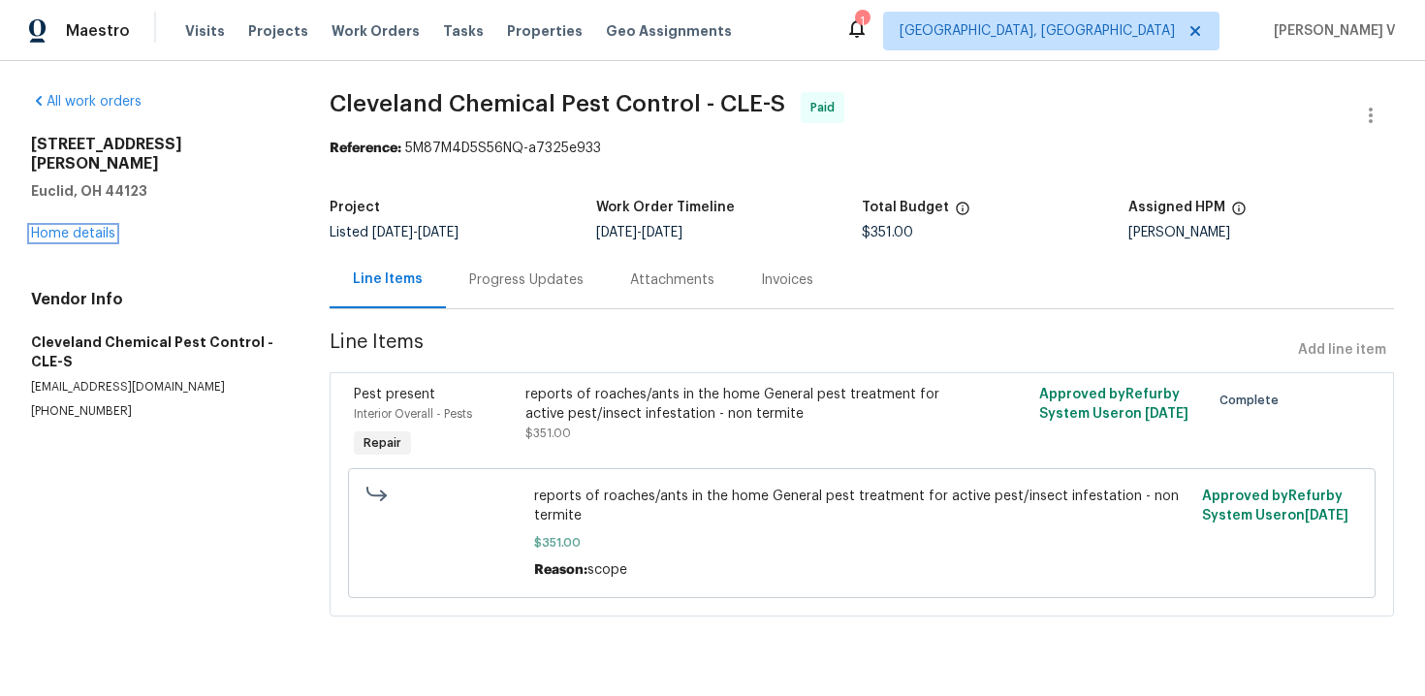
click at [72, 227] on link "Home details" at bounding box center [73, 234] width 84 height 14
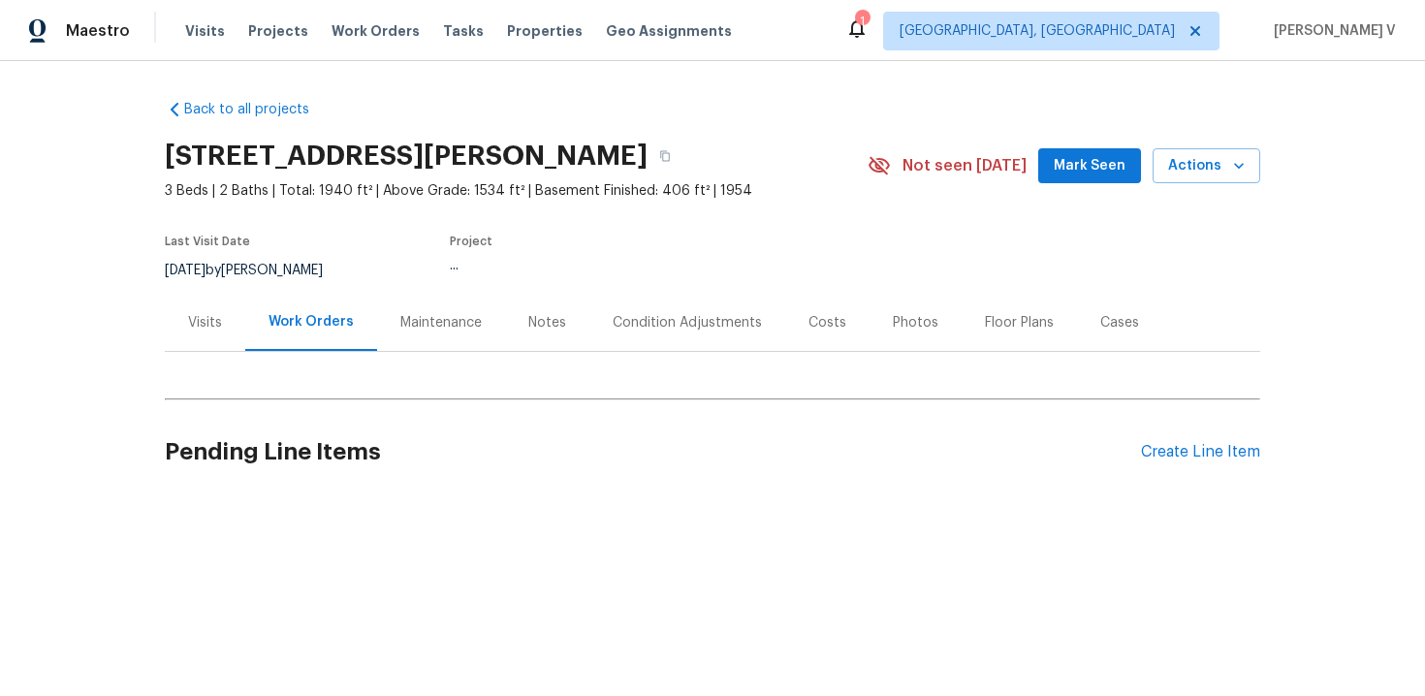
click at [224, 328] on div "Visits" at bounding box center [205, 322] width 80 height 57
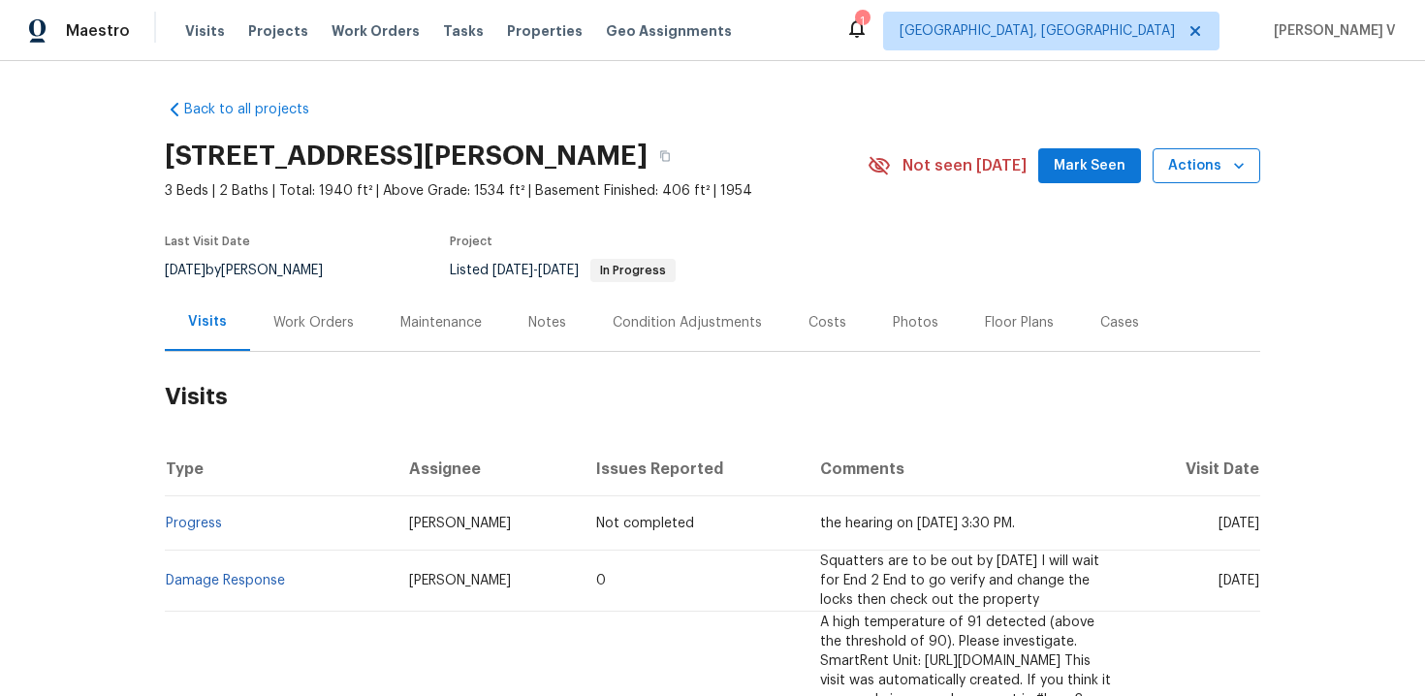
click at [1180, 164] on span "Actions" at bounding box center [1206, 166] width 77 height 24
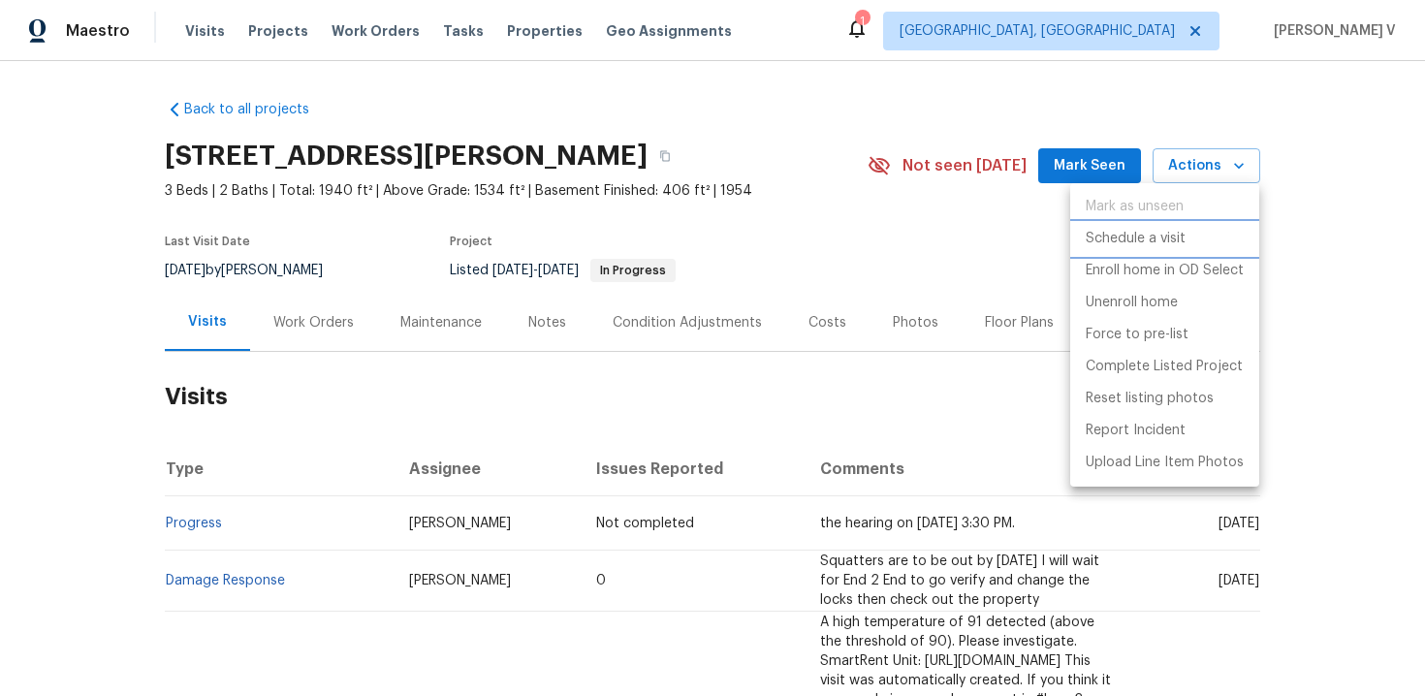
click at [1185, 242] on p "Schedule a visit" at bounding box center [1136, 239] width 100 height 20
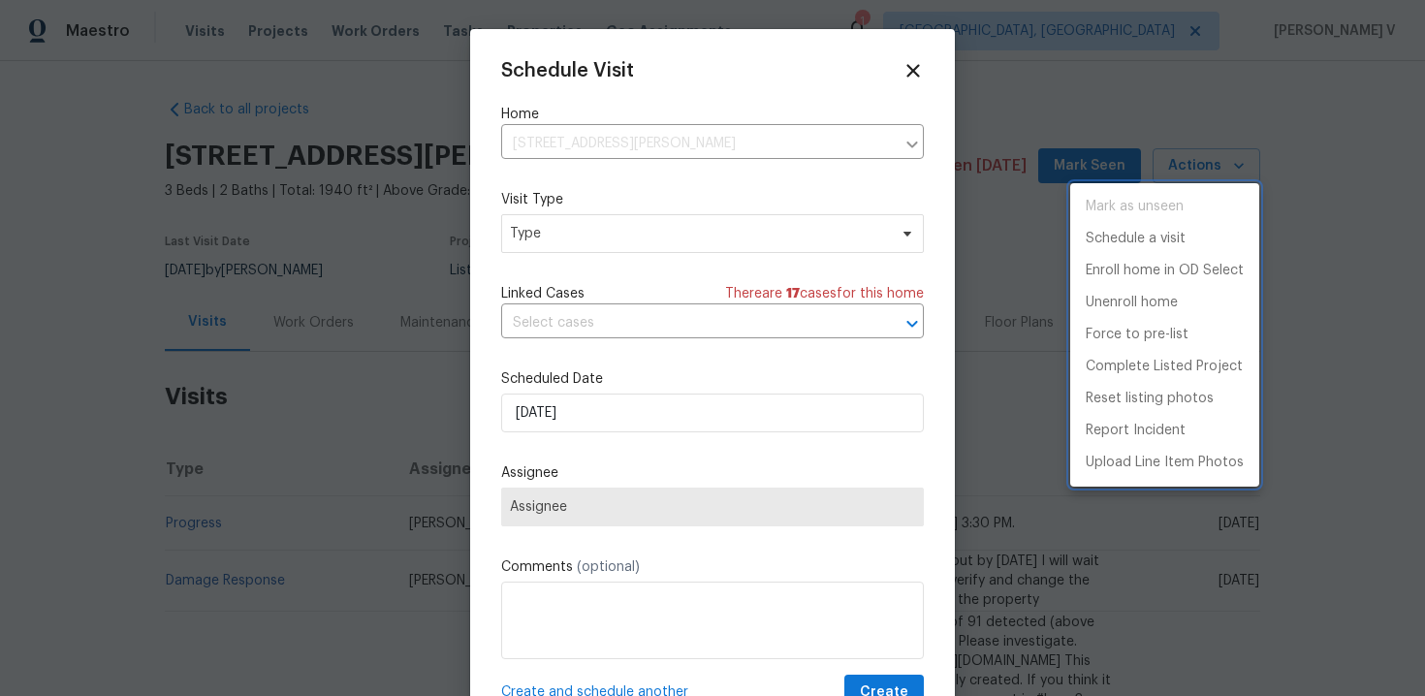
click at [684, 240] on div at bounding box center [712, 348] width 1425 height 696
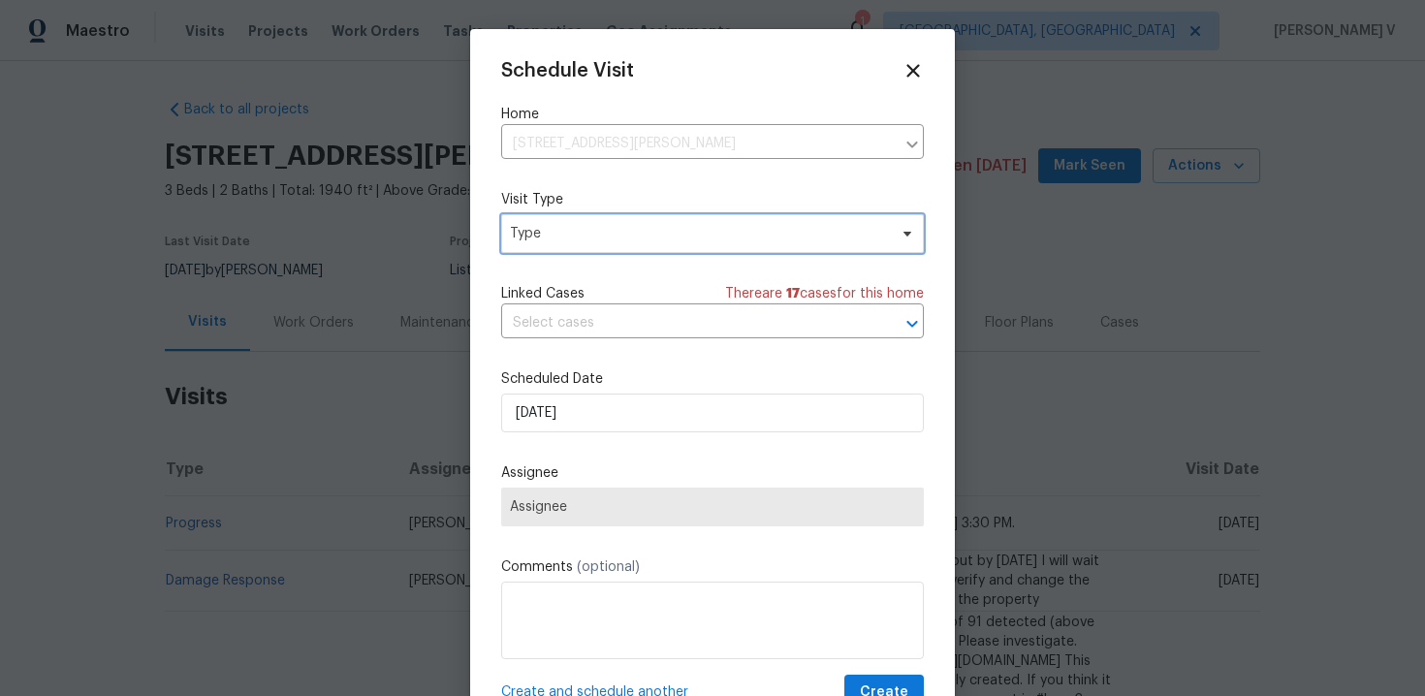
click at [684, 240] on span "Type" at bounding box center [698, 233] width 377 height 19
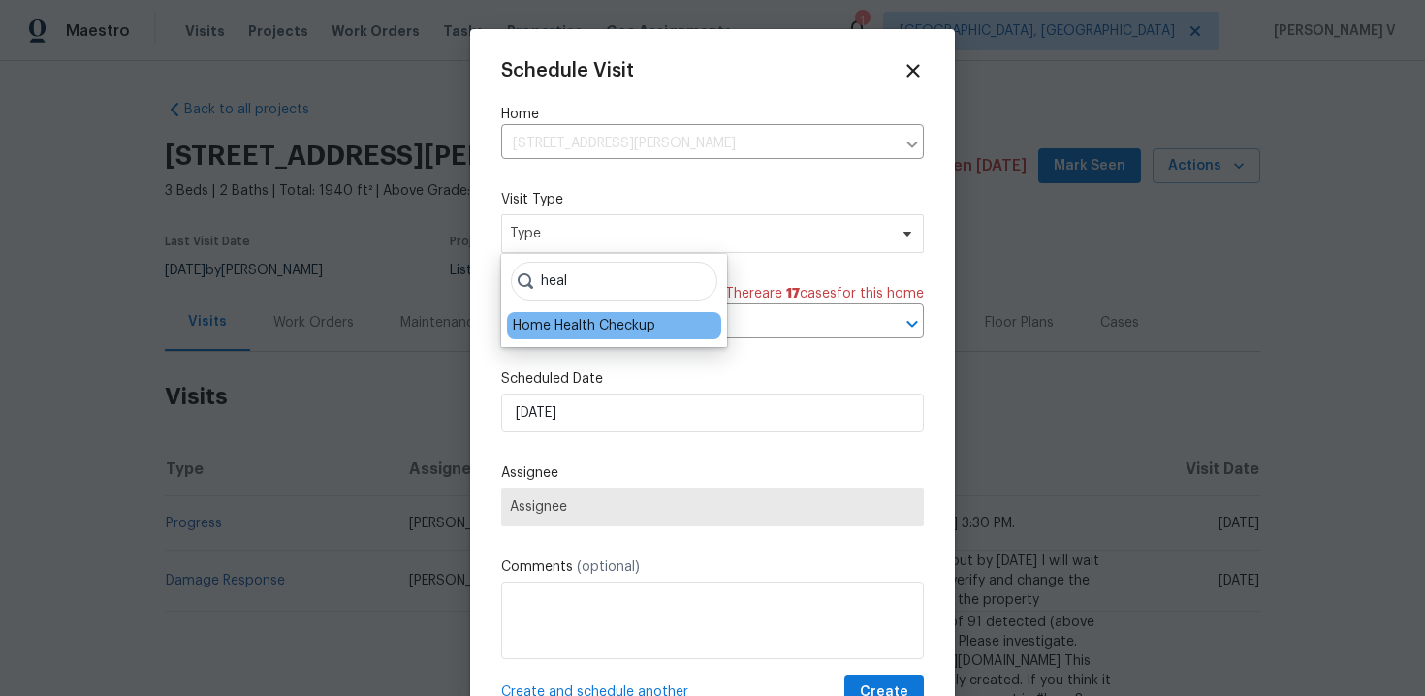
type input "heal"
click at [608, 324] on div "Home Health Checkup" at bounding box center [584, 325] width 143 height 19
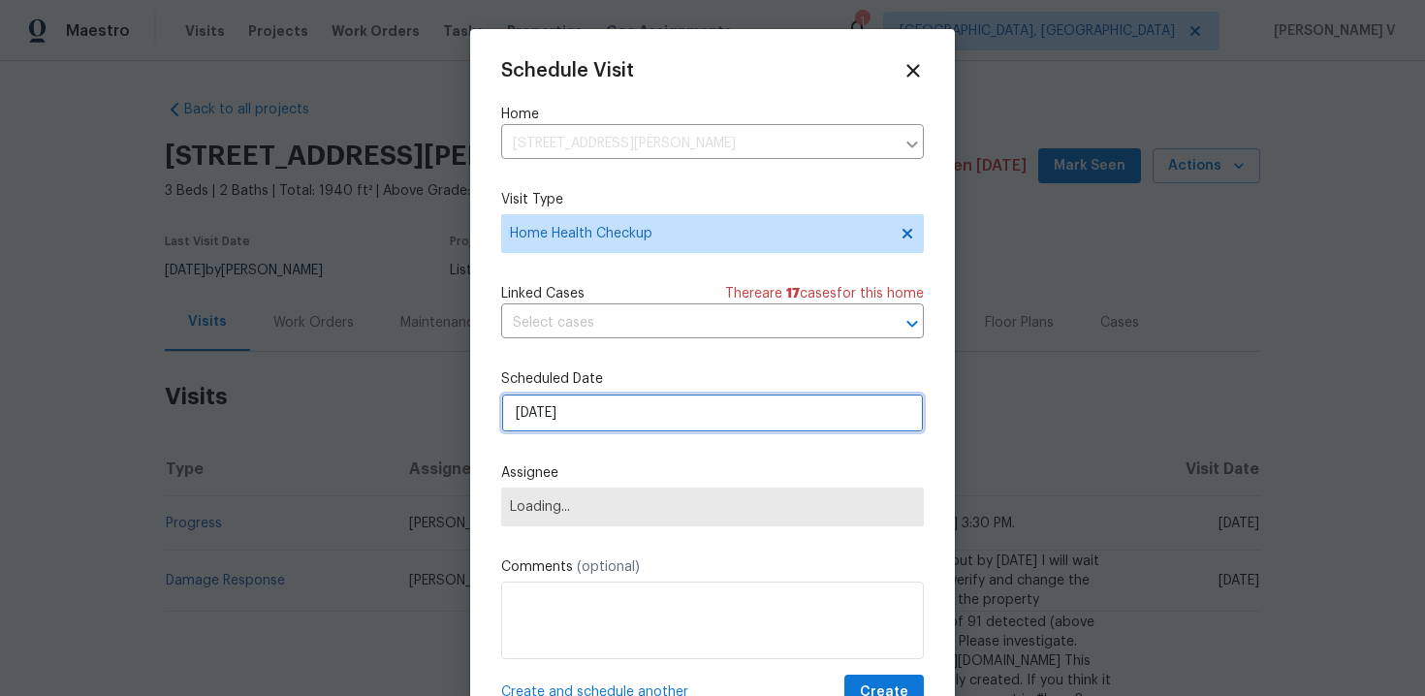
click at [574, 413] on input "26/09/2025" at bounding box center [712, 413] width 423 height 39
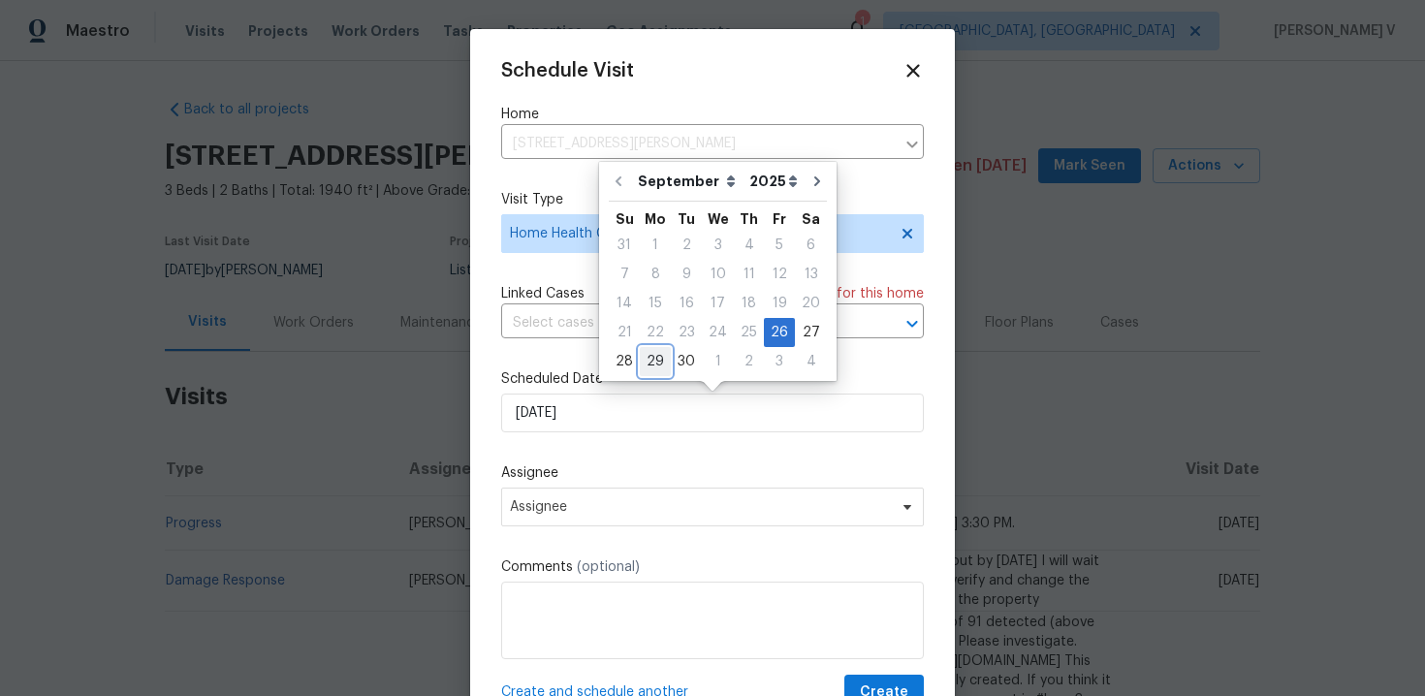
click at [646, 362] on div "29" at bounding box center [655, 361] width 31 height 27
type input "29/09/2025"
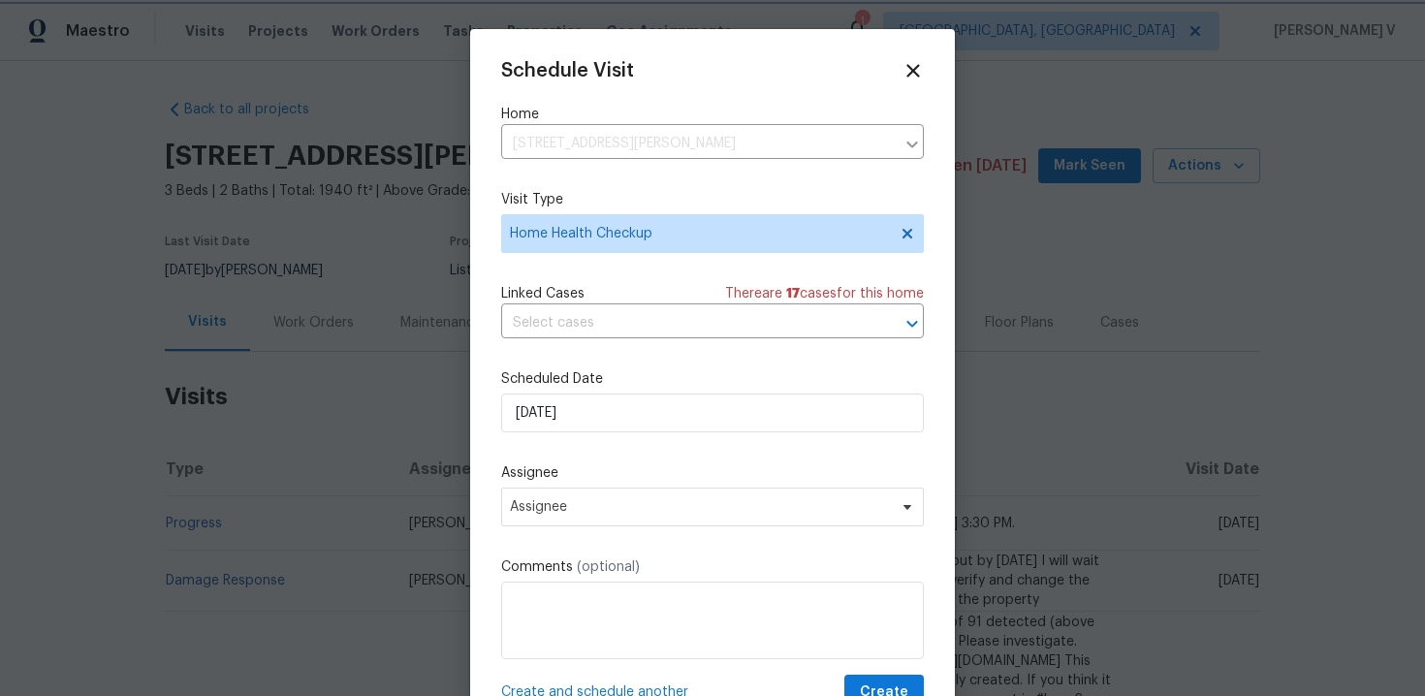
scroll to position [35, 0]
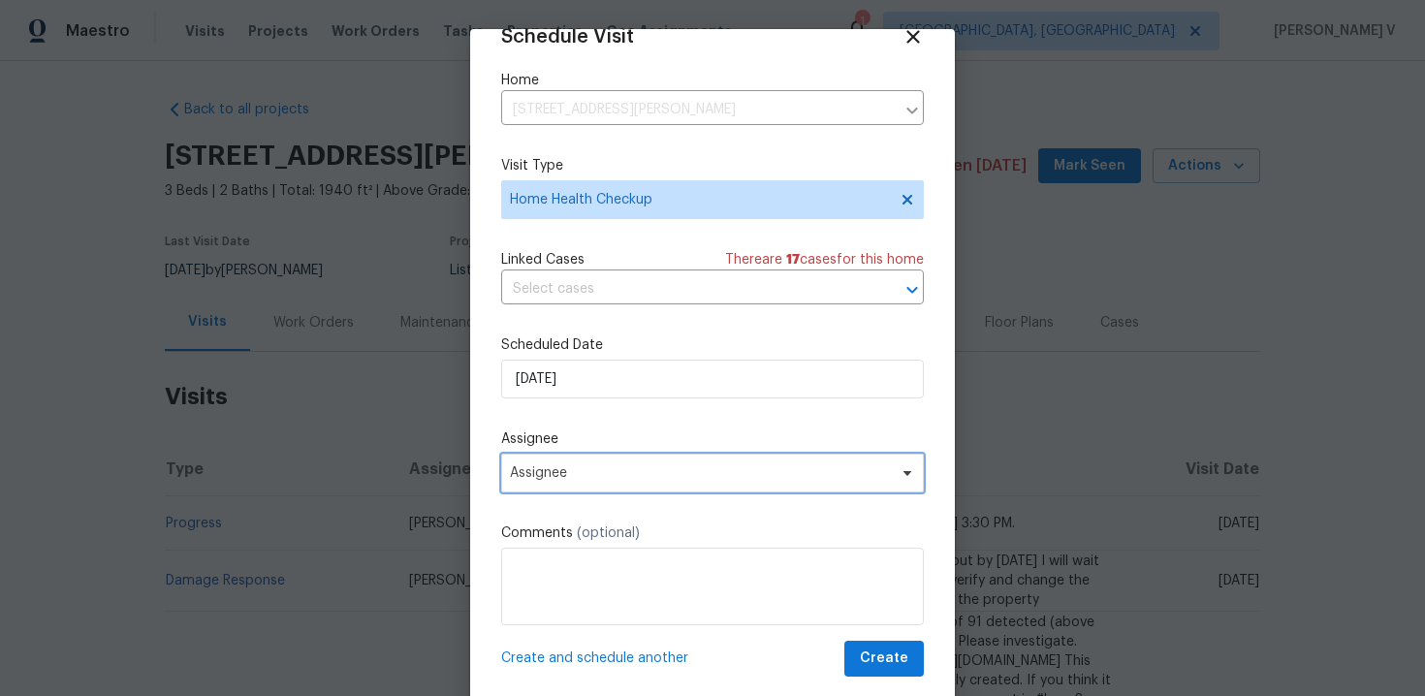
click at [565, 459] on span "Assignee" at bounding box center [712, 473] width 423 height 39
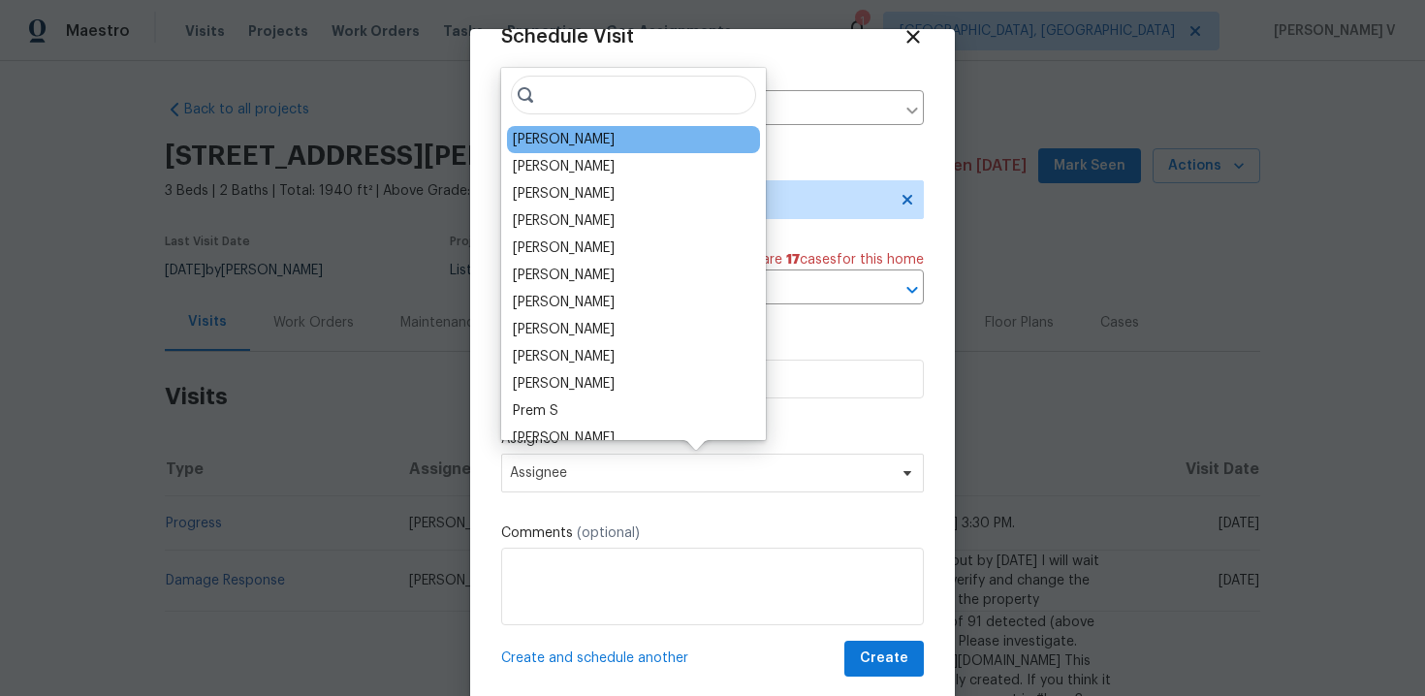
click at [557, 131] on div "Rebecca McMillen" at bounding box center [564, 139] width 102 height 19
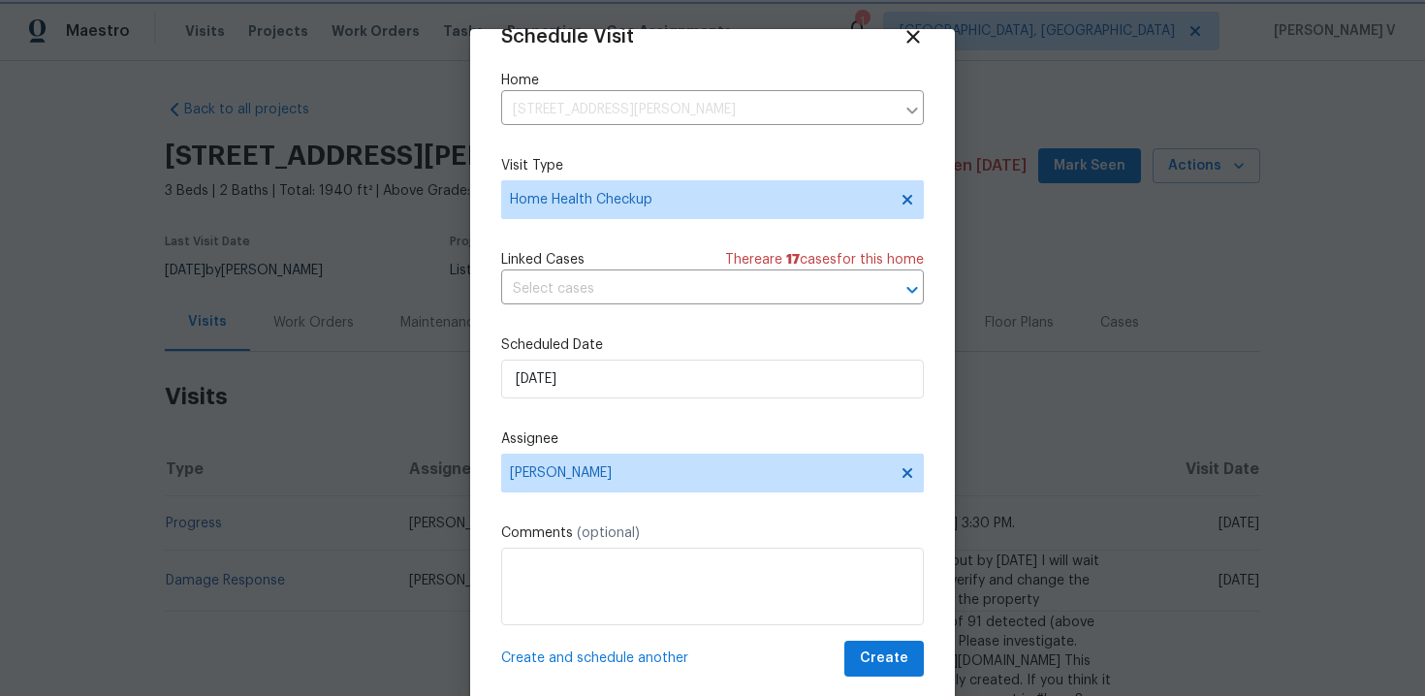
scroll to position [41, 0]
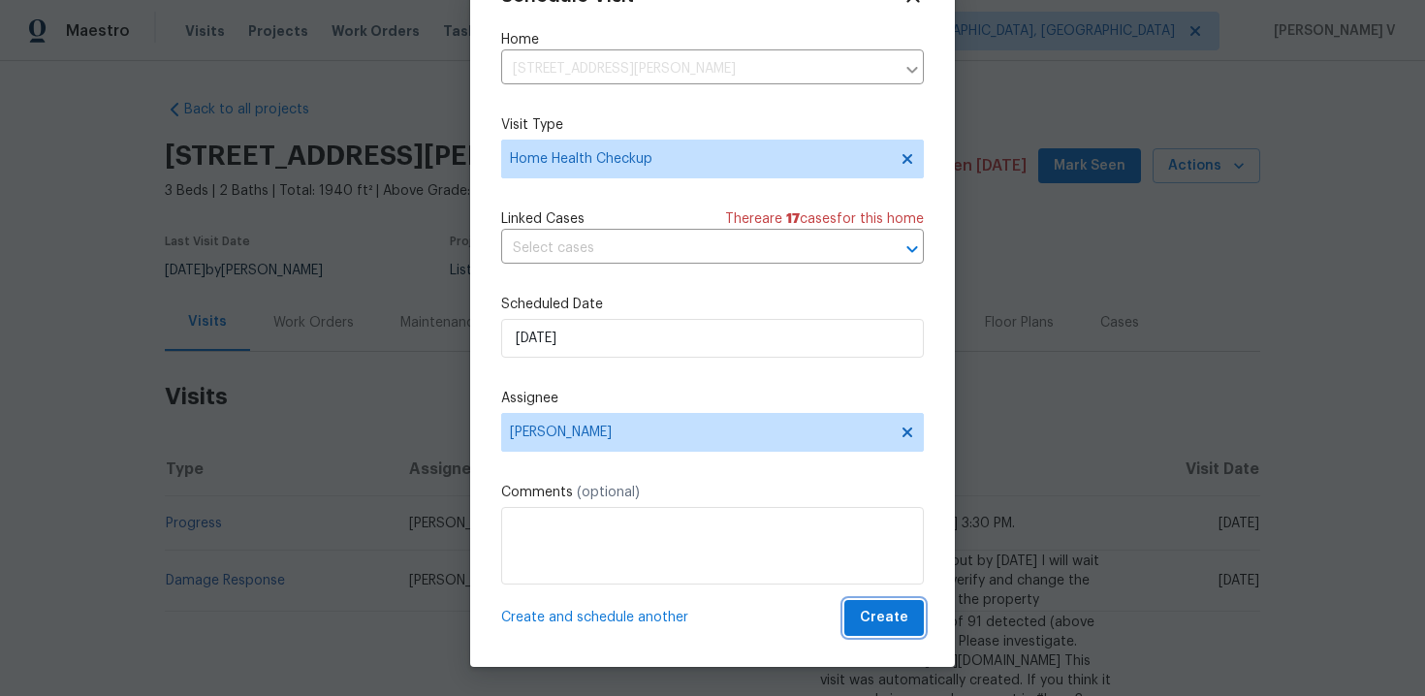
click at [886, 634] on button "Create" at bounding box center [884, 618] width 80 height 36
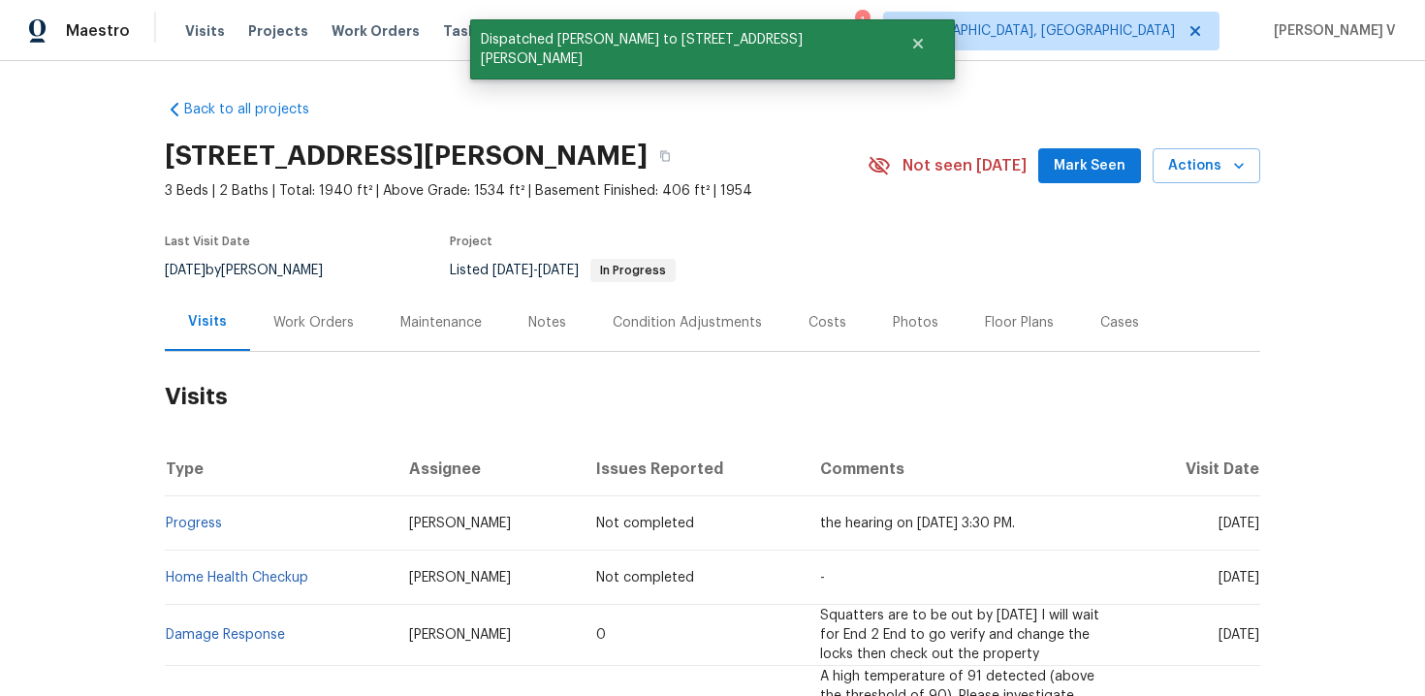
scroll to position [0, 0]
click at [322, 564] on td "Home Health Checkup" at bounding box center [279, 578] width 229 height 54
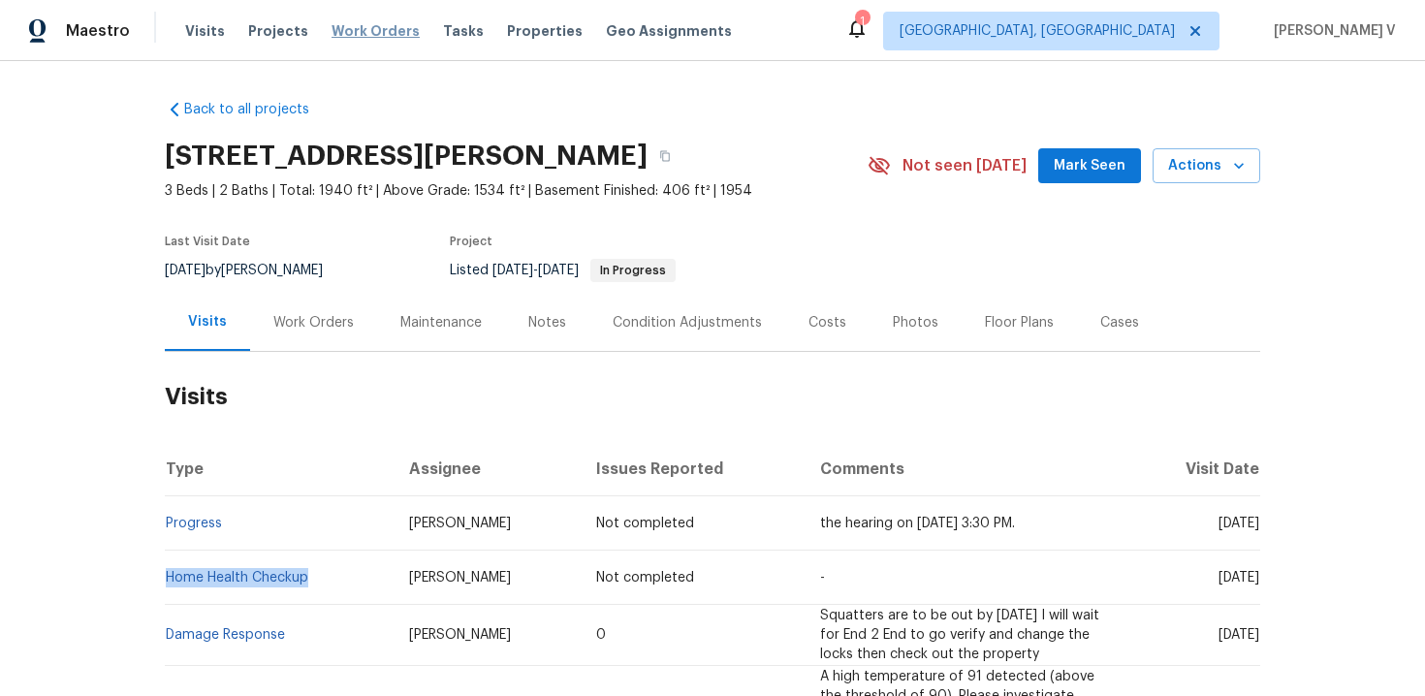
click at [355, 28] on span "Work Orders" at bounding box center [376, 30] width 88 height 19
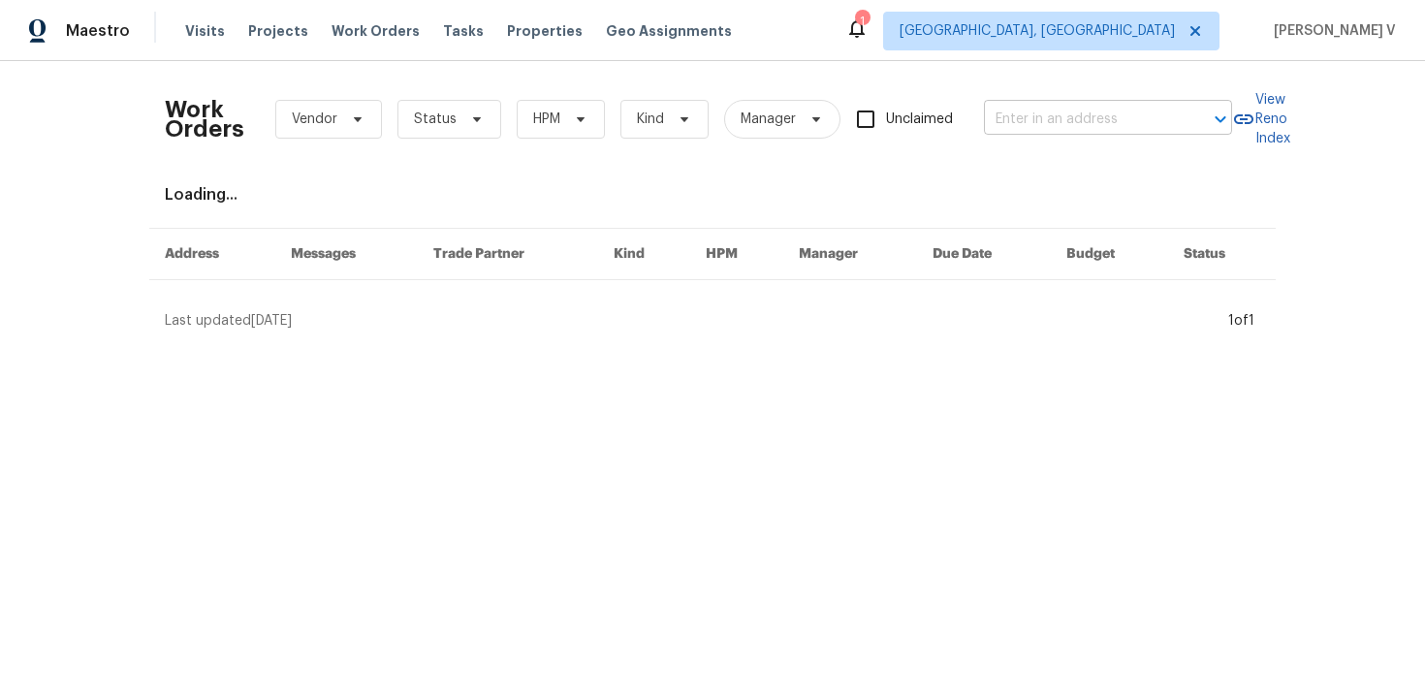
click at [1051, 133] on input "text" at bounding box center [1081, 120] width 194 height 30
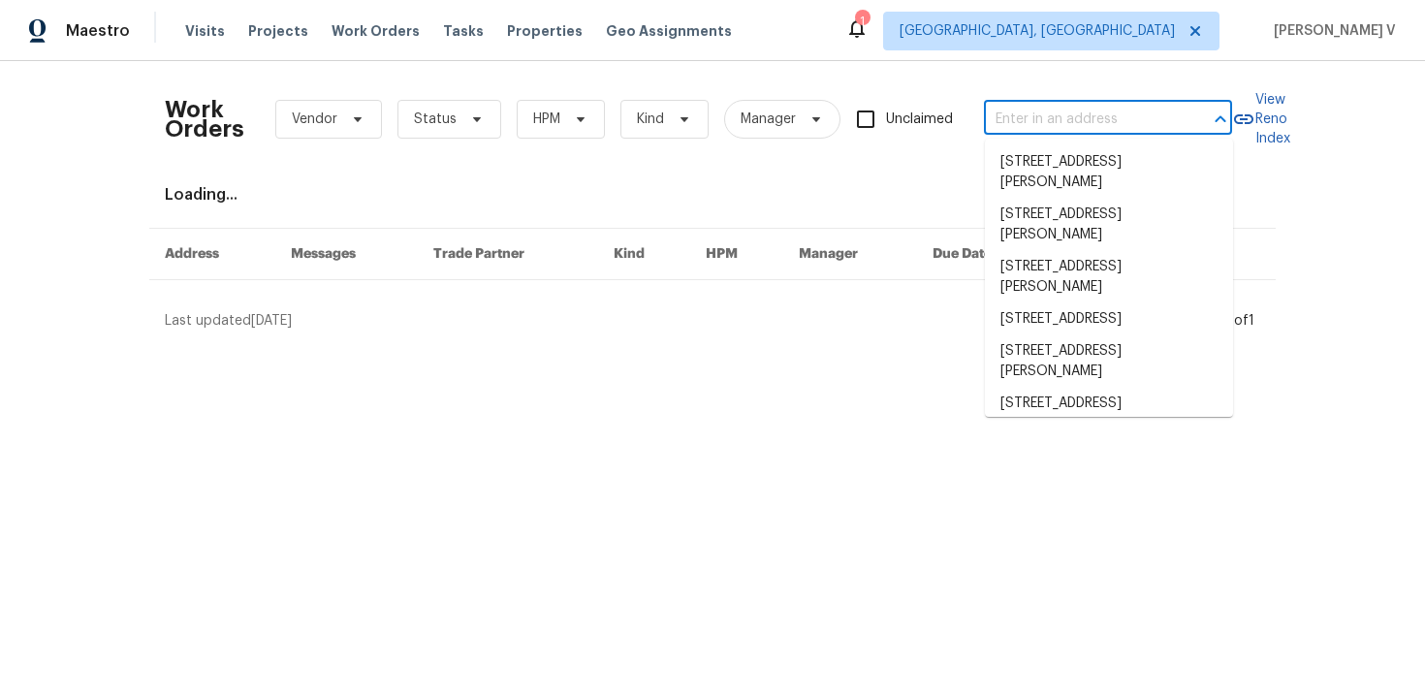
paste input "6305 Christman Dr North Olmsted, OH 44070"
type input "6305 Christman Dr North Olmsted, OH 44070"
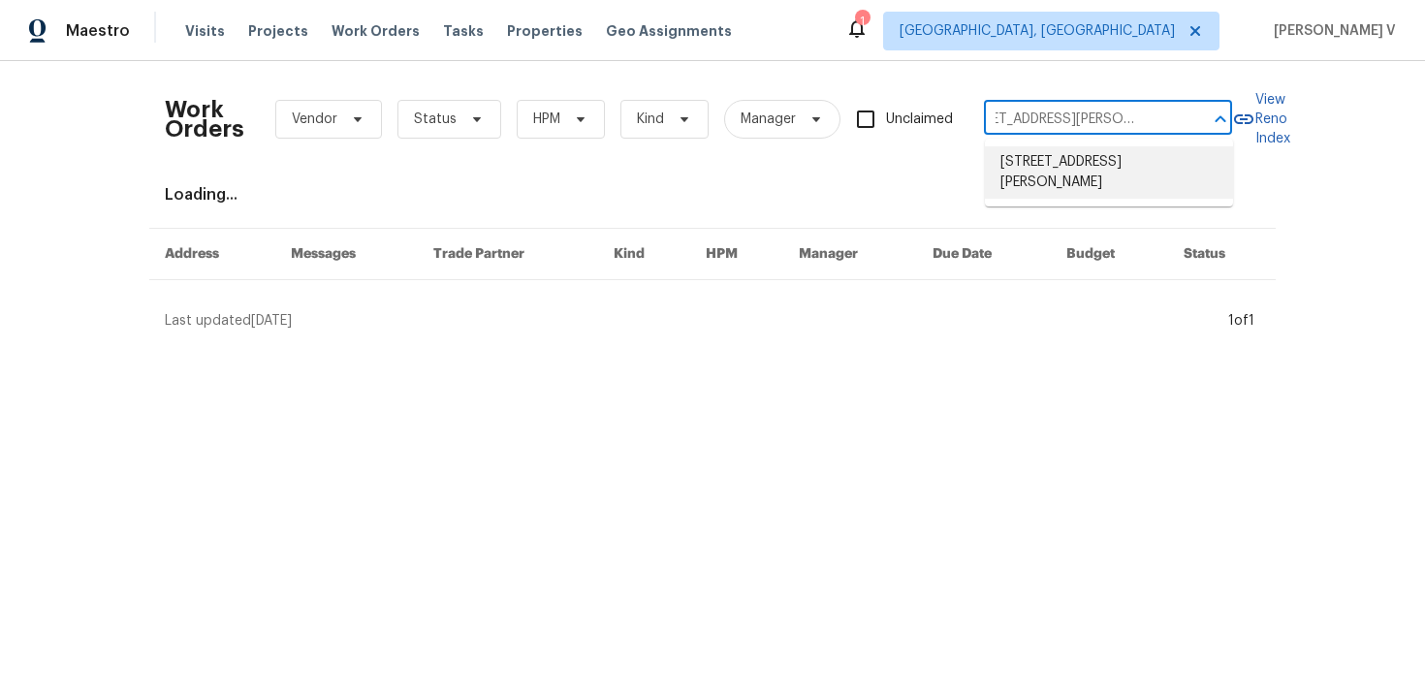
click at [1032, 167] on li "6305 Christman Dr, North Olmsted, OH 44070" at bounding box center [1109, 172] width 248 height 52
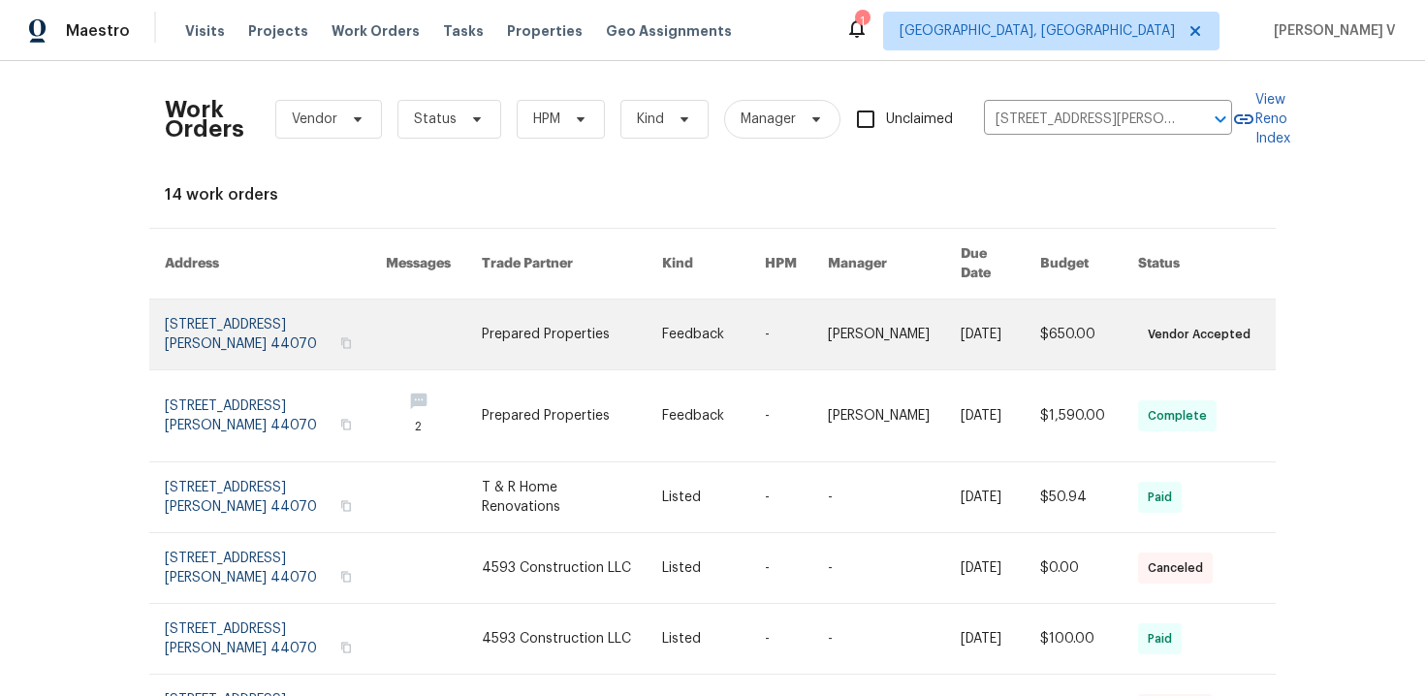
click at [262, 311] on link at bounding box center [275, 335] width 221 height 70
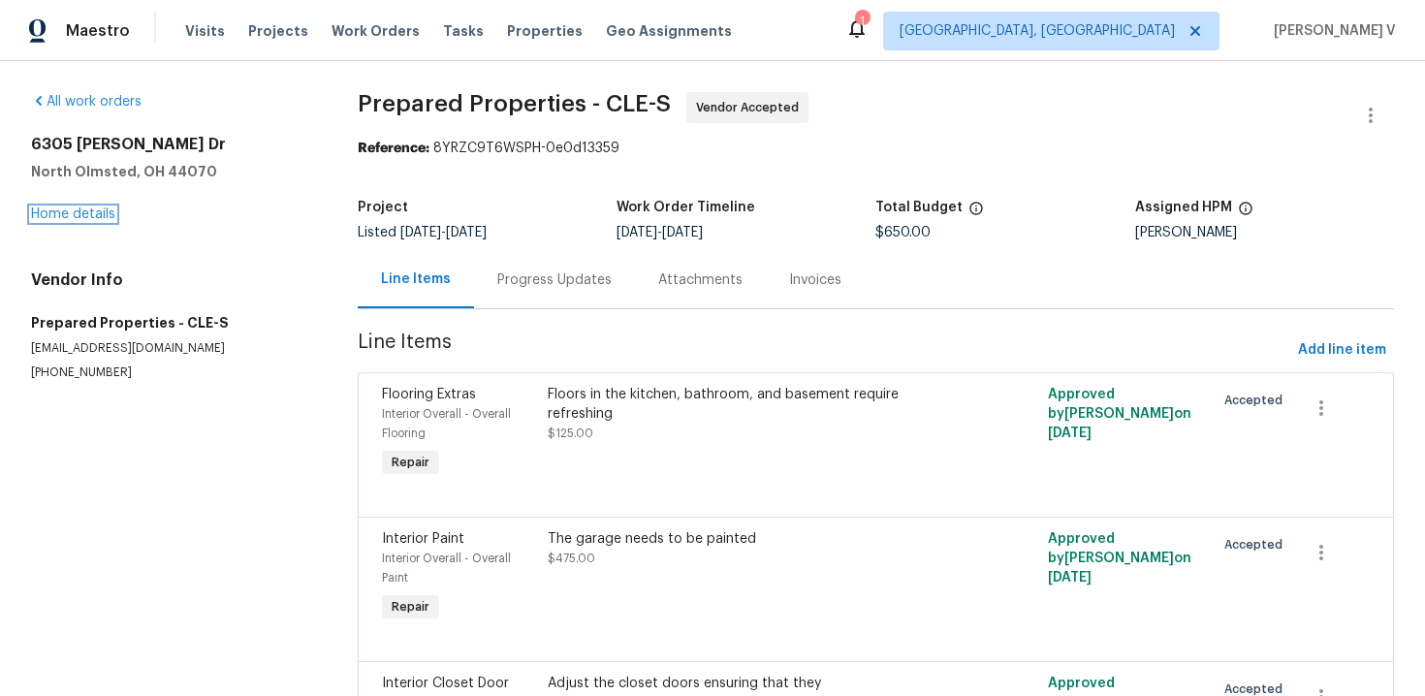
click at [103, 216] on link "Home details" at bounding box center [73, 214] width 84 height 14
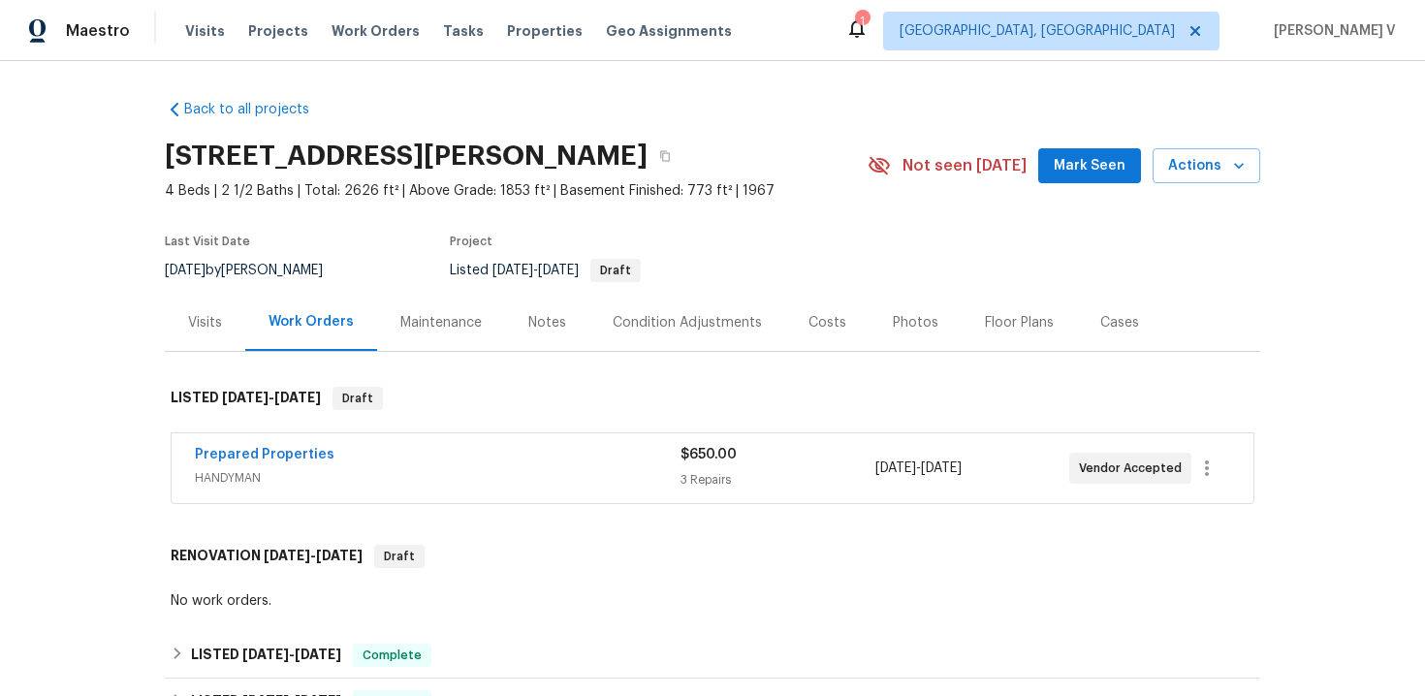
click at [231, 329] on div "Visits" at bounding box center [205, 322] width 80 height 57
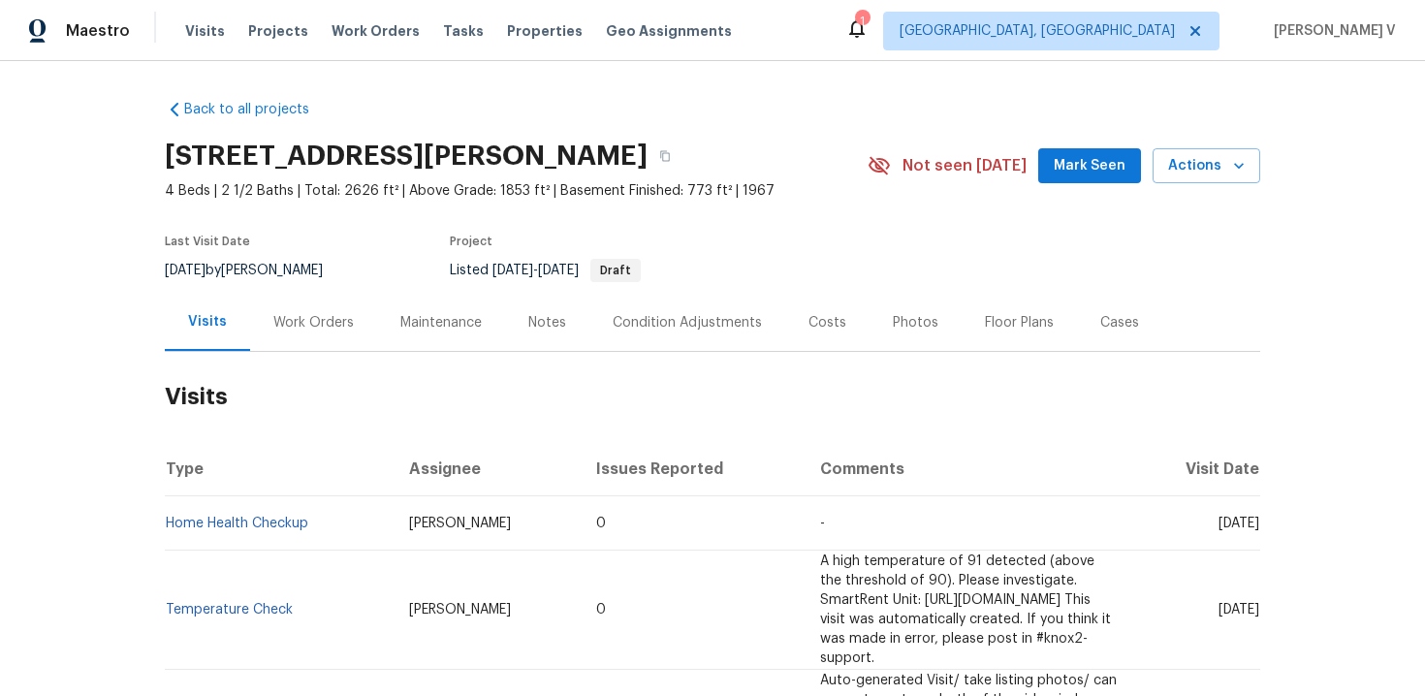
click at [316, 519] on td "Home Health Checkup" at bounding box center [279, 523] width 229 height 54
click at [375, 30] on span "Work Orders" at bounding box center [376, 30] width 88 height 19
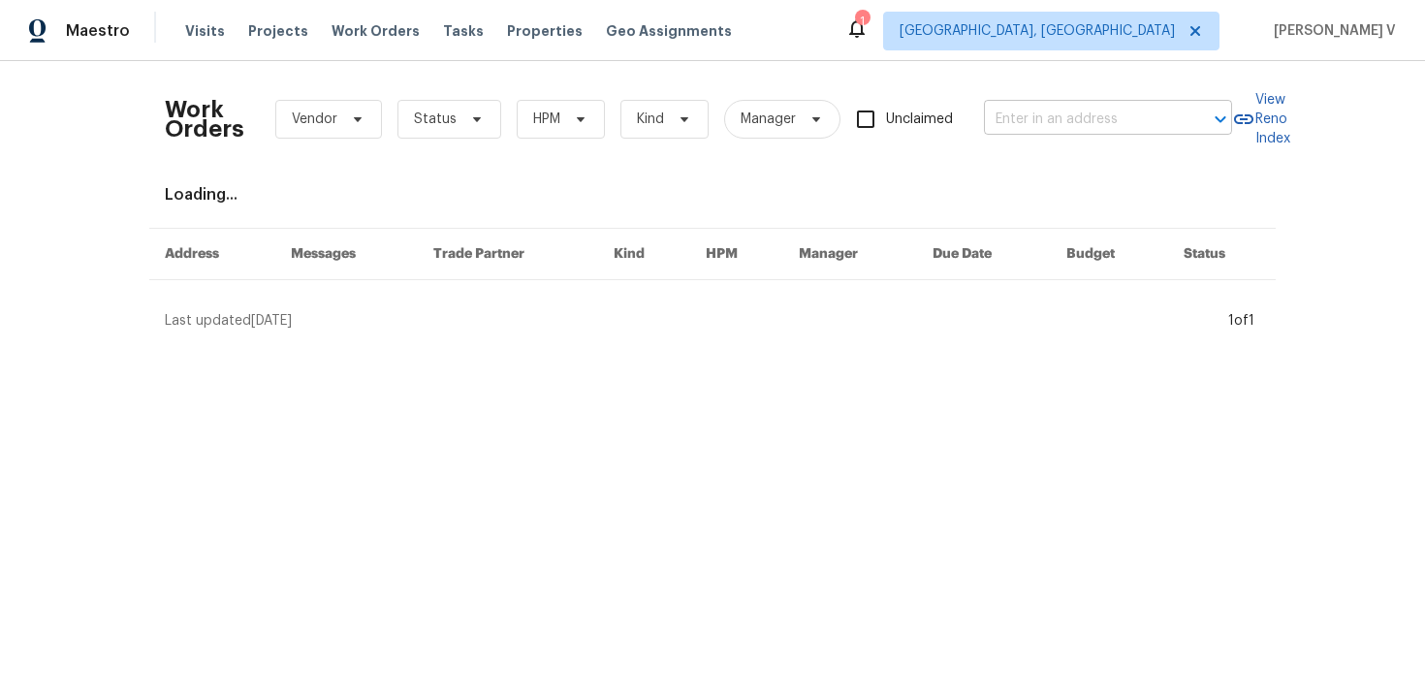
click at [1038, 111] on input "text" at bounding box center [1081, 120] width 194 height 30
paste input "1623 Nevada Ave Lorain, OH 44052"
type input "1623 Nevada Ave Lorain, OH 44052"
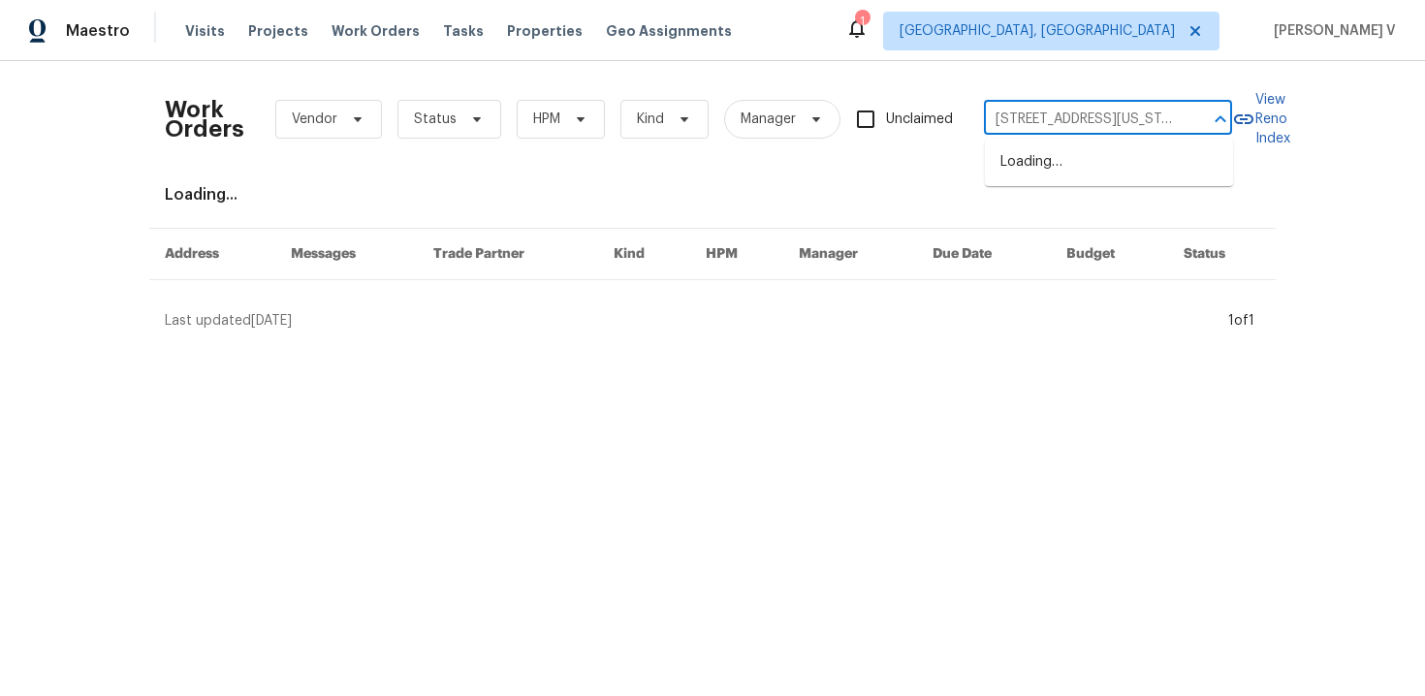
scroll to position [0, 42]
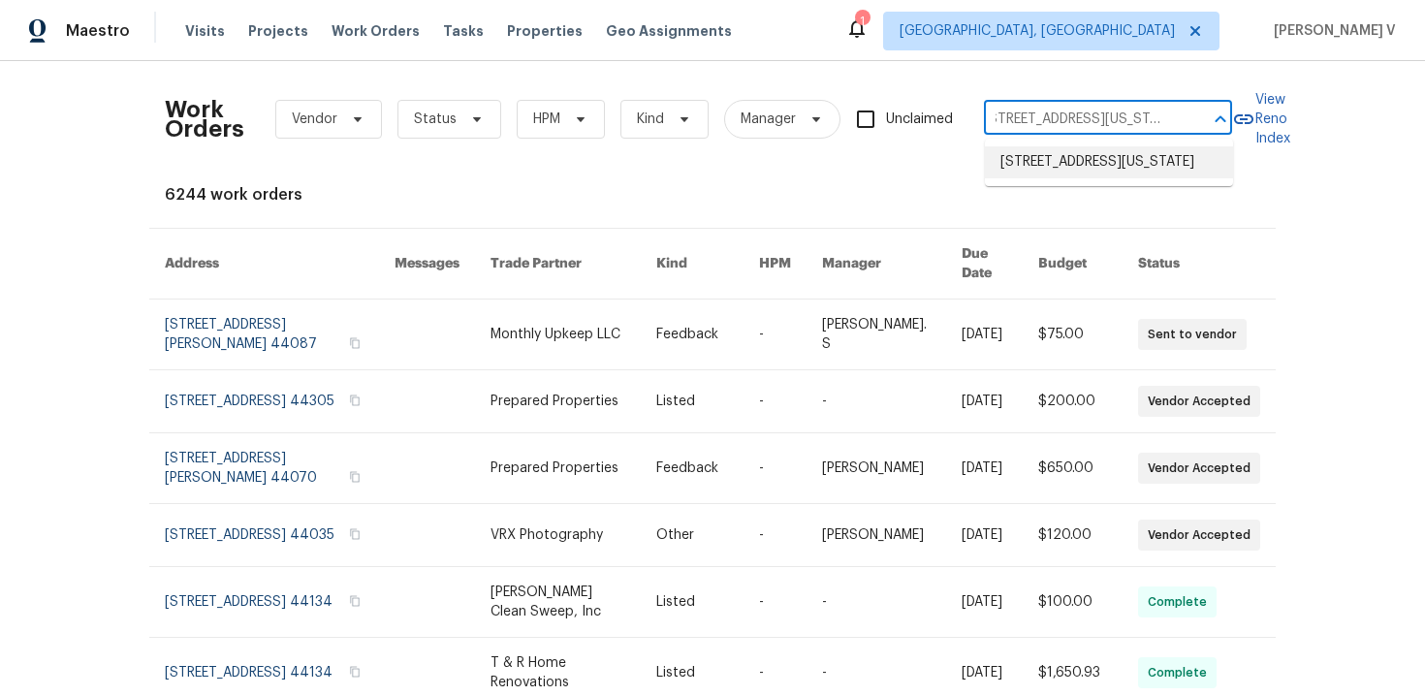
click at [1052, 164] on li "1623 Nevada Ave, Lorain, OH 44052" at bounding box center [1109, 162] width 248 height 32
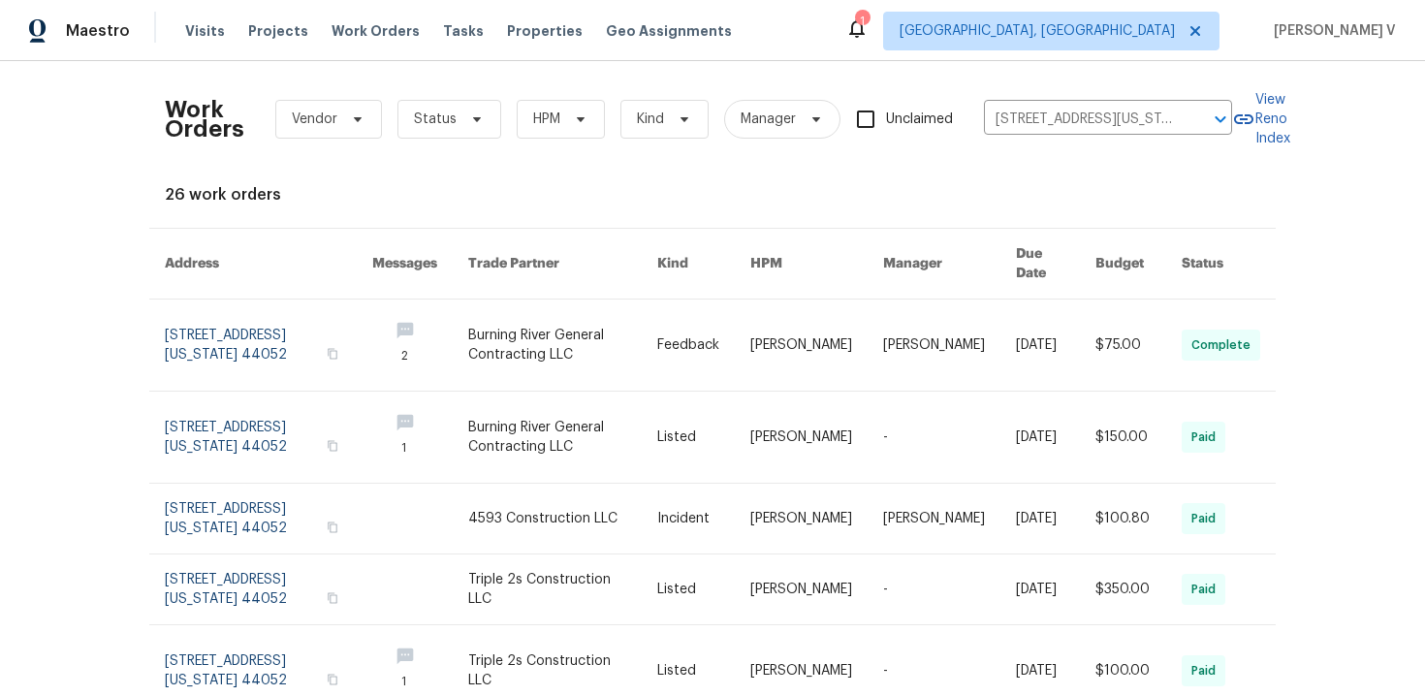
click at [236, 309] on link at bounding box center [268, 345] width 207 height 91
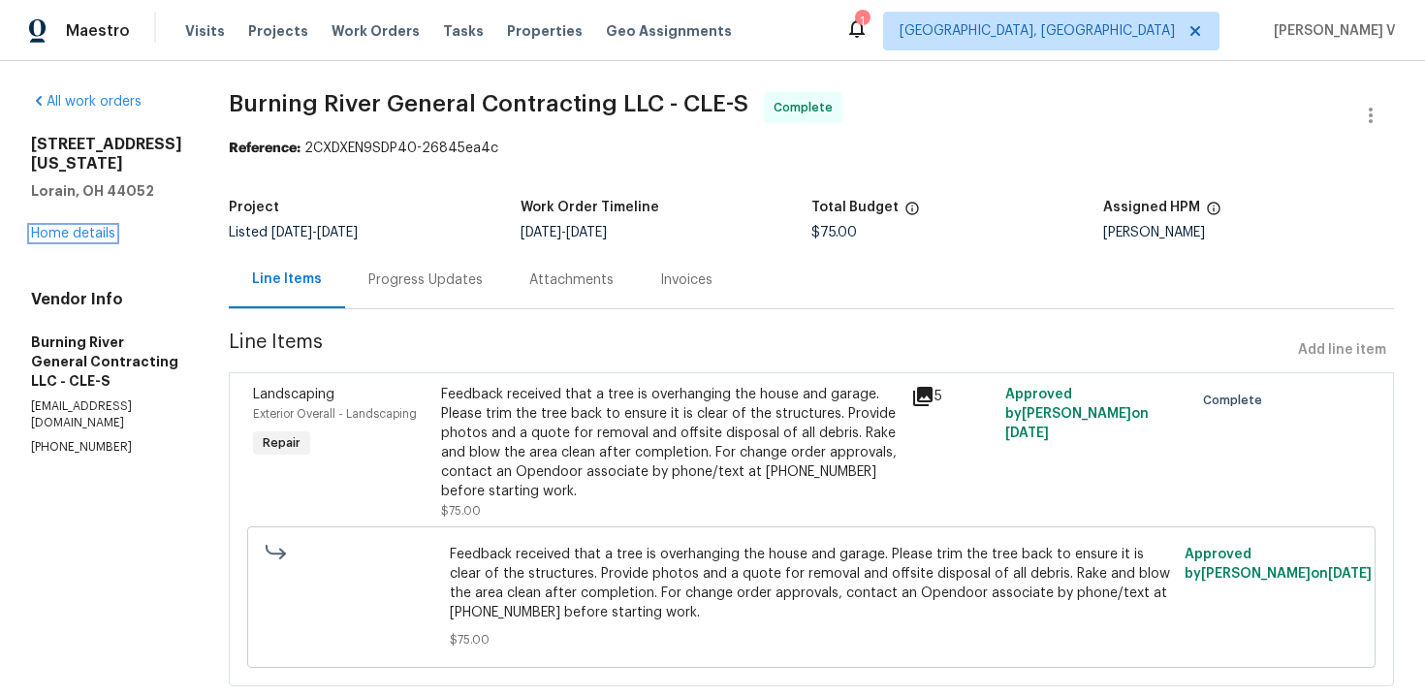
click at [81, 227] on link "Home details" at bounding box center [73, 234] width 84 height 14
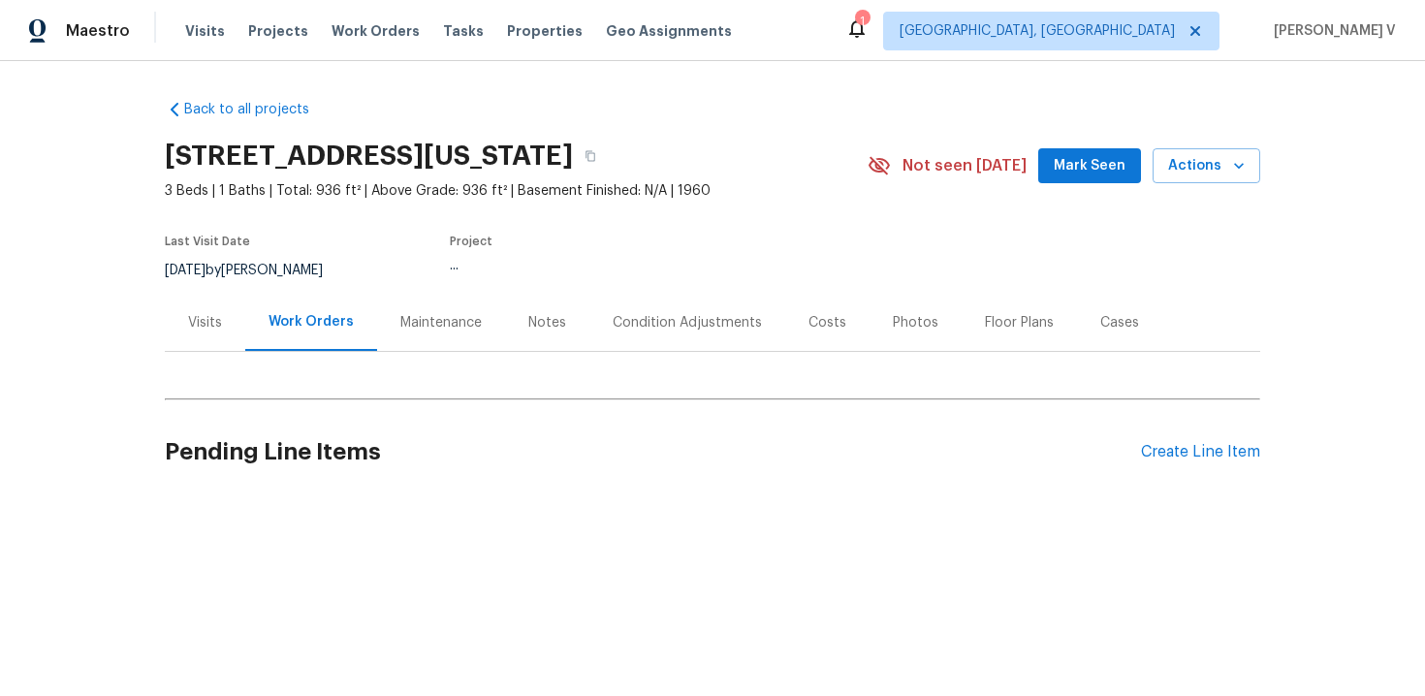
click at [221, 333] on div "Visits" at bounding box center [205, 322] width 80 height 57
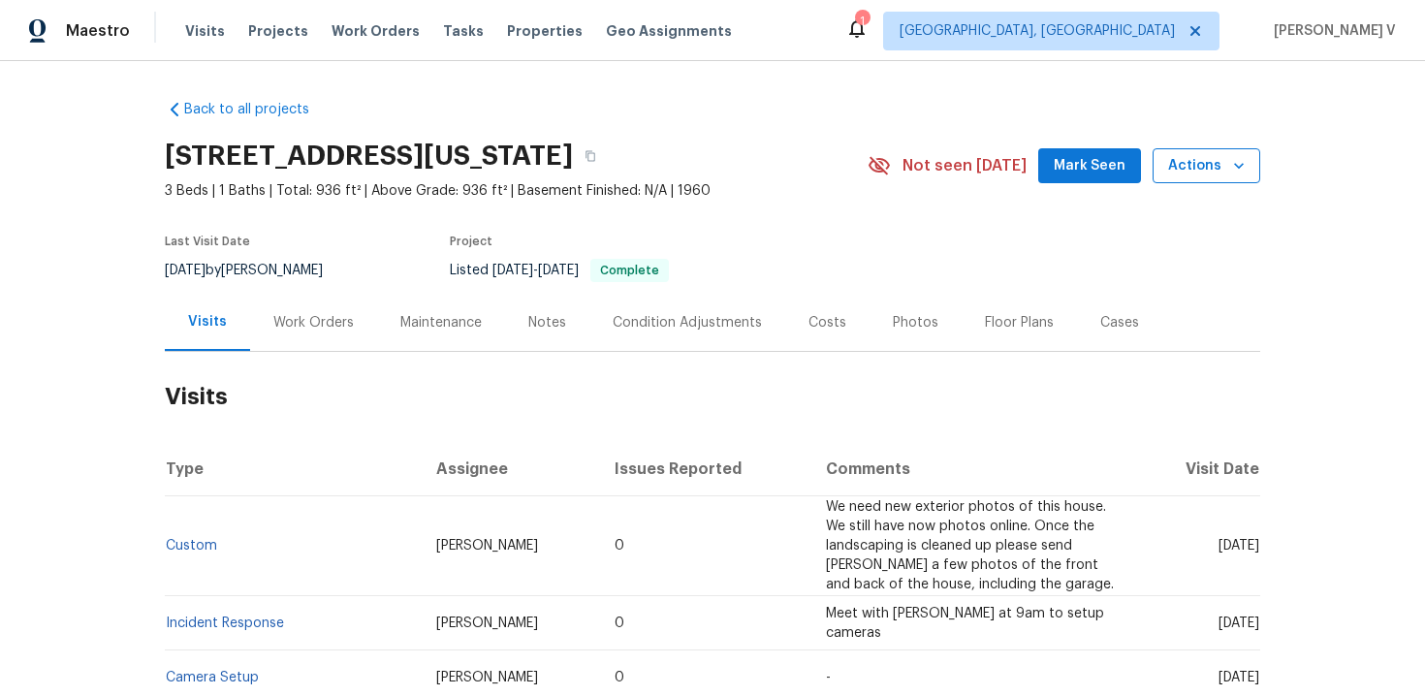
click at [1257, 165] on button "Actions" at bounding box center [1207, 166] width 108 height 36
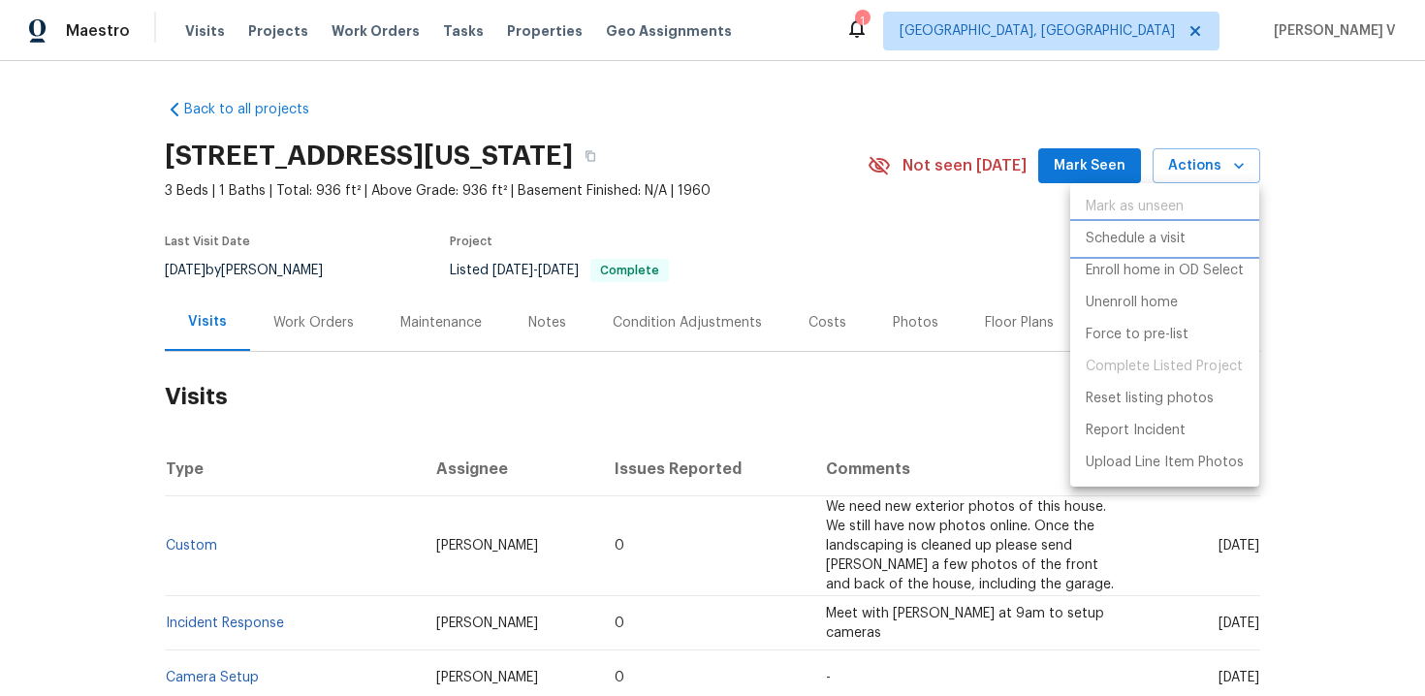
click at [1123, 244] on p "Schedule a visit" at bounding box center [1136, 239] width 100 height 20
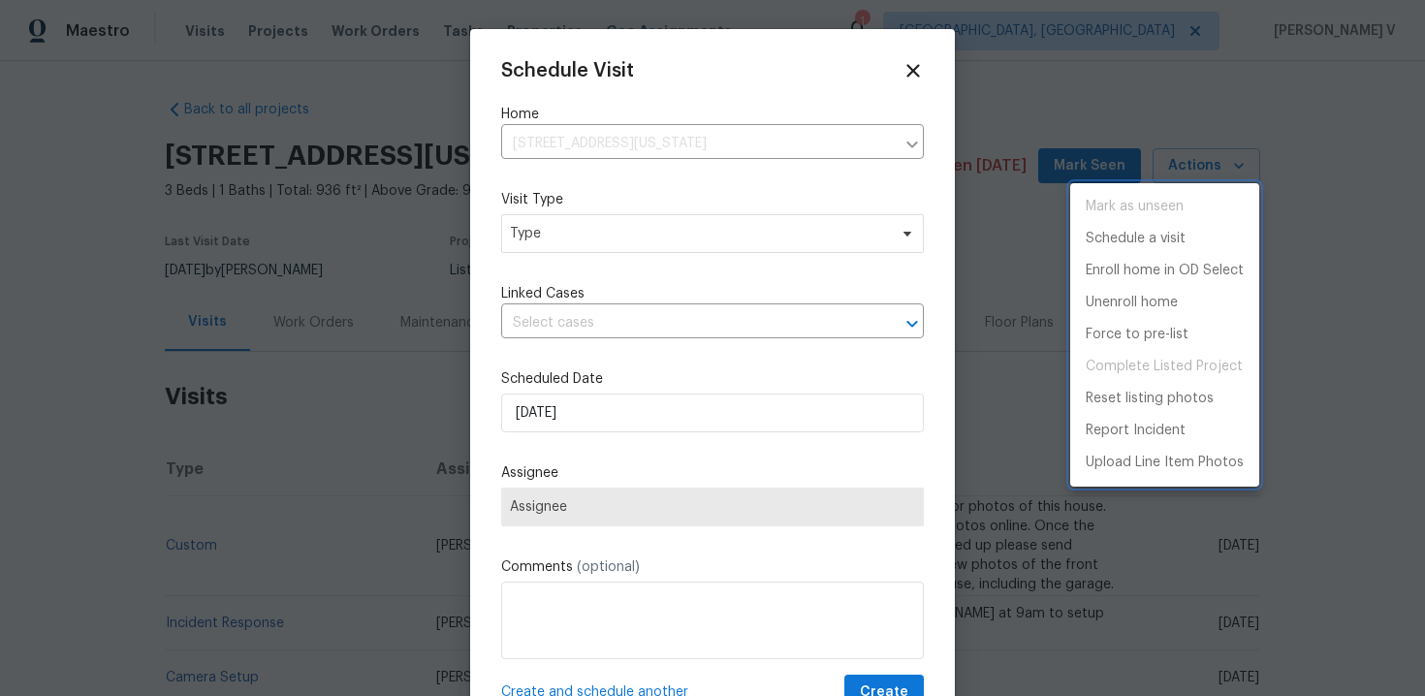
click at [606, 236] on div at bounding box center [712, 348] width 1425 height 696
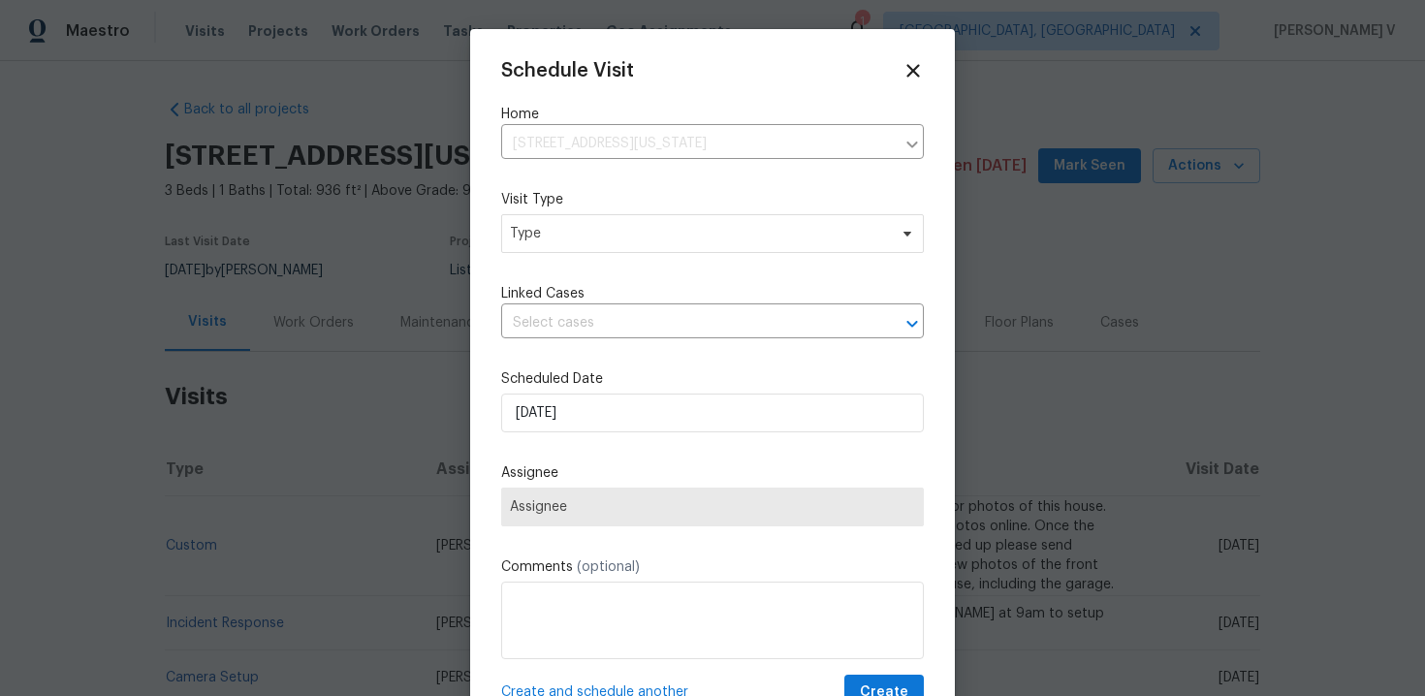
click at [606, 236] on div "Mark as unseen Schedule a visit Enroll home in OD Select Unenroll home Force to…" at bounding box center [712, 348] width 1425 height 696
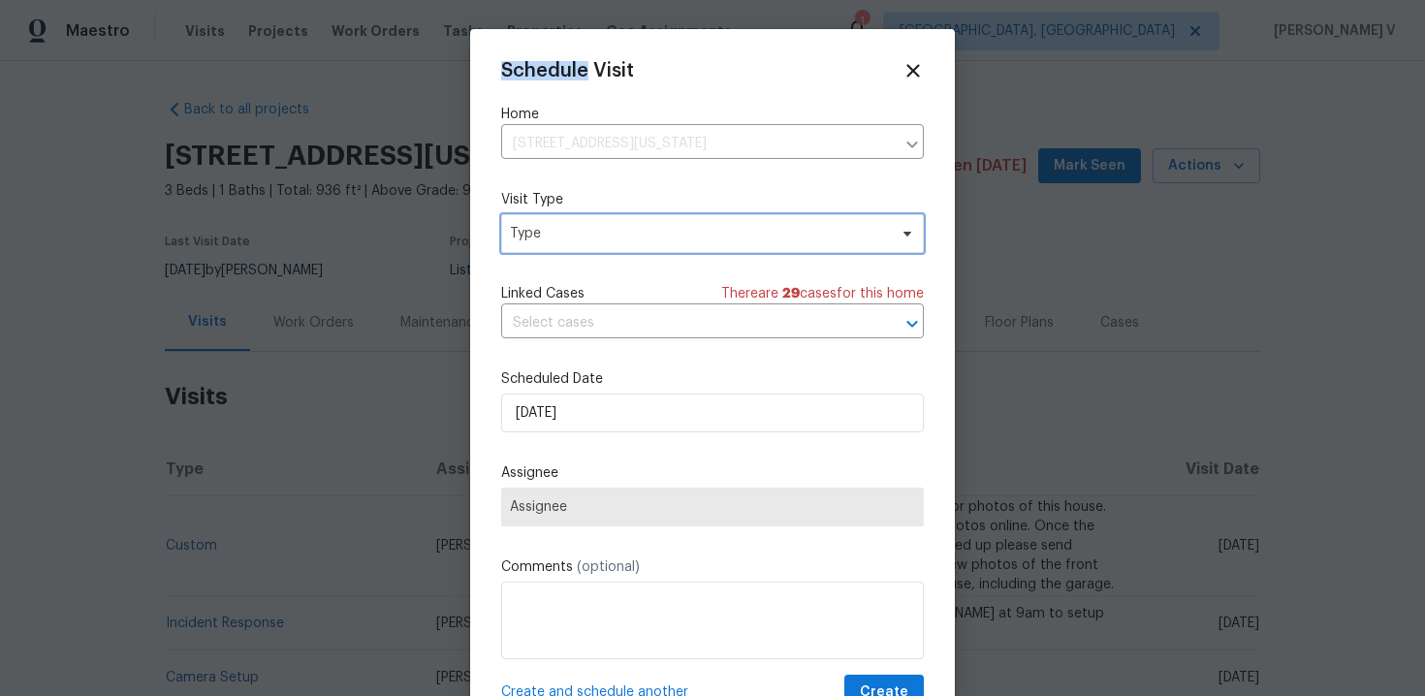
click at [606, 236] on span "Type" at bounding box center [698, 233] width 377 height 19
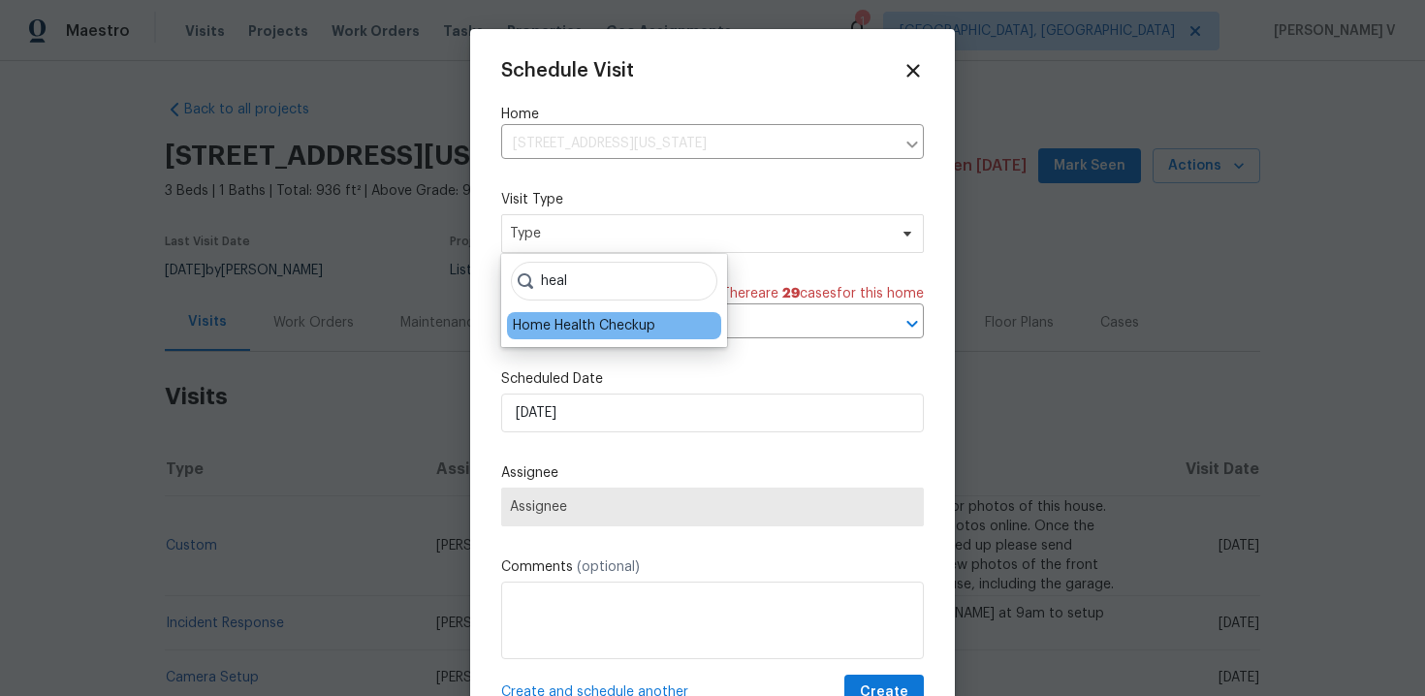
type input "heal"
click at [605, 325] on div "Home Health Checkup" at bounding box center [584, 325] width 143 height 19
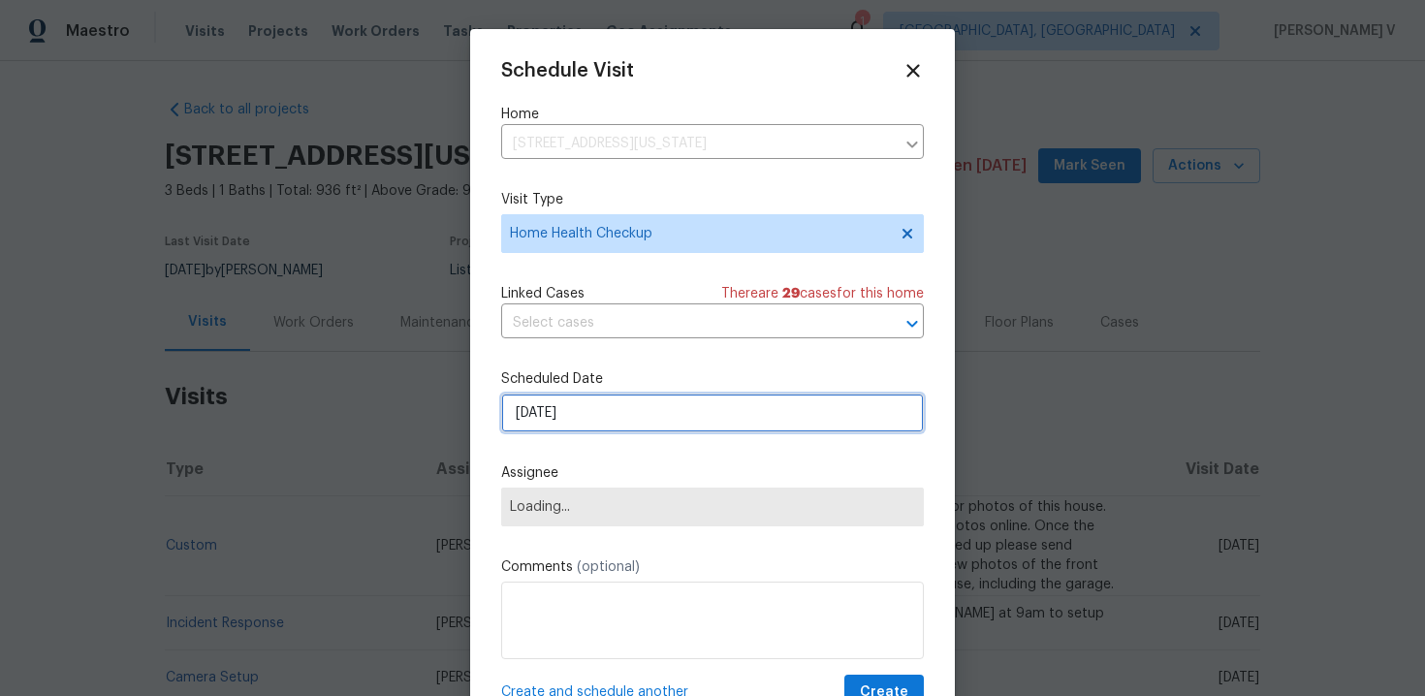
click at [583, 419] on input "26/09/2025" at bounding box center [712, 413] width 423 height 39
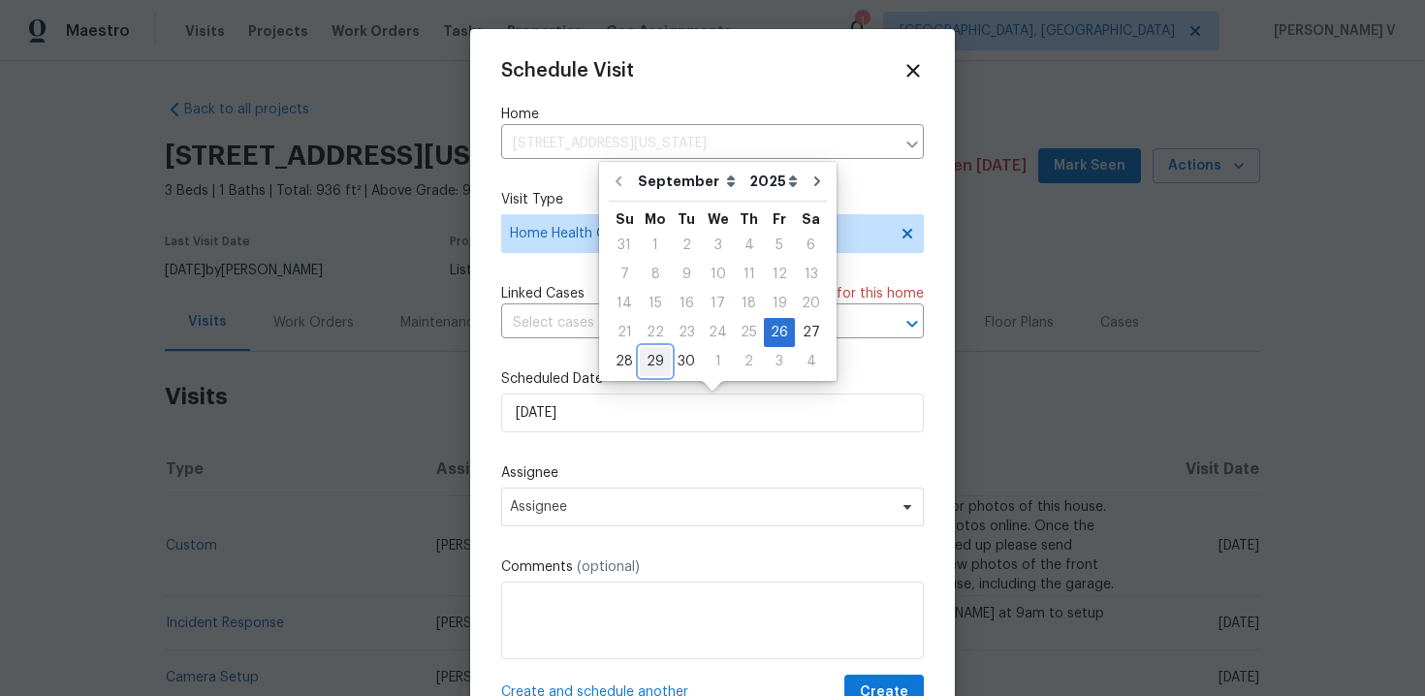
click at [653, 368] on div "29" at bounding box center [655, 361] width 31 height 27
type input "29/09/2025"
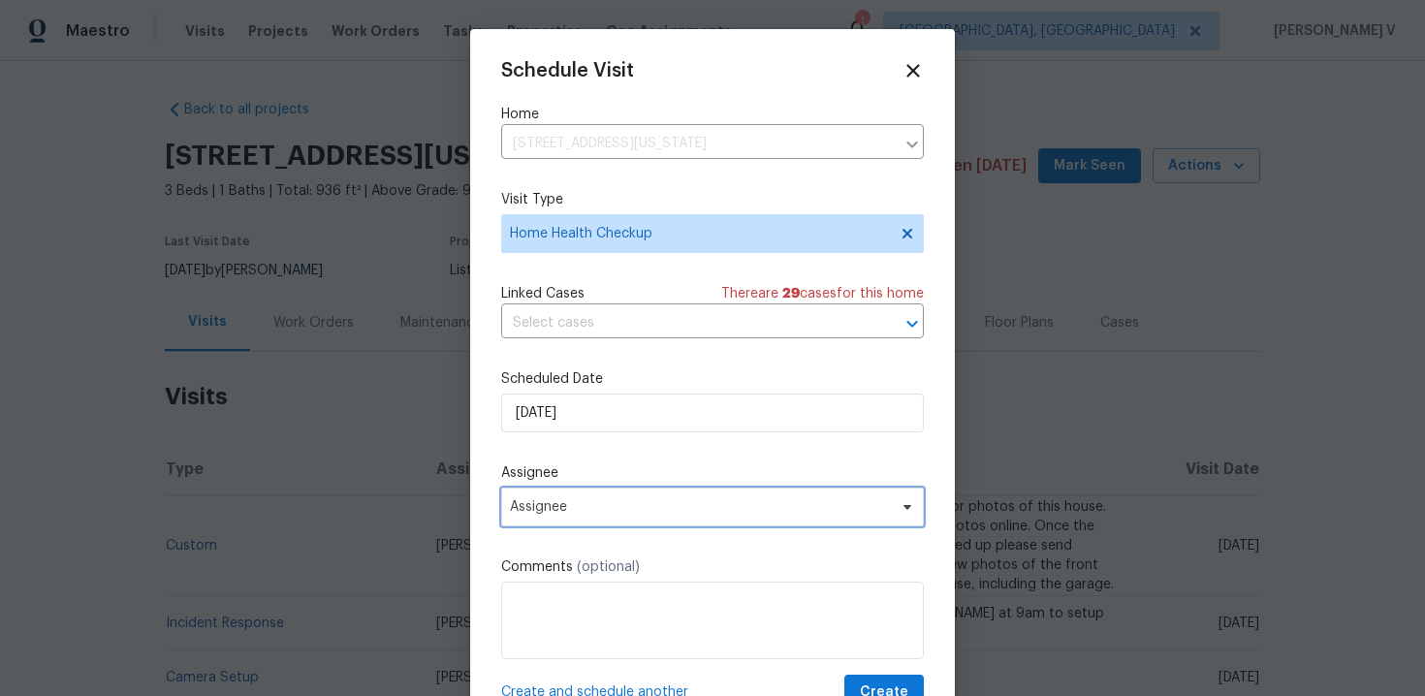
click at [589, 507] on span "Assignee" at bounding box center [700, 507] width 380 height 16
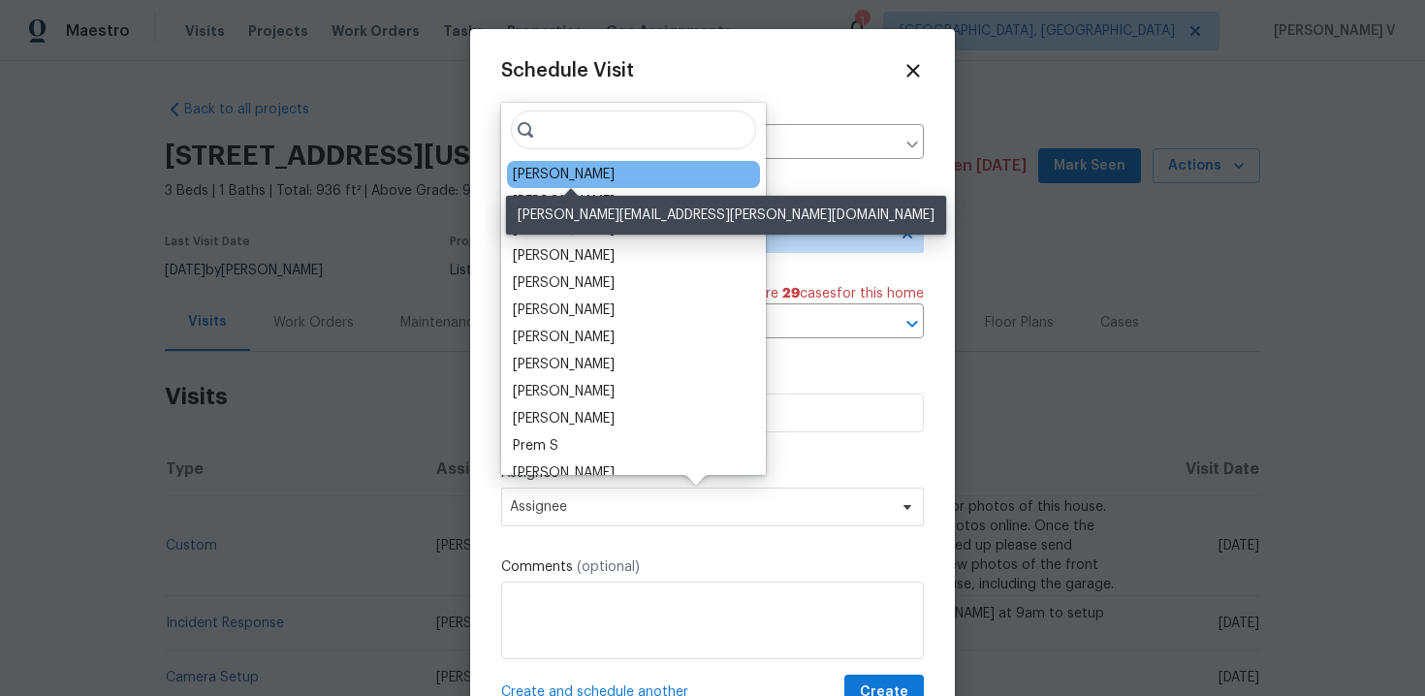
click at [573, 171] on div "Rebecca McMillen" at bounding box center [564, 174] width 102 height 19
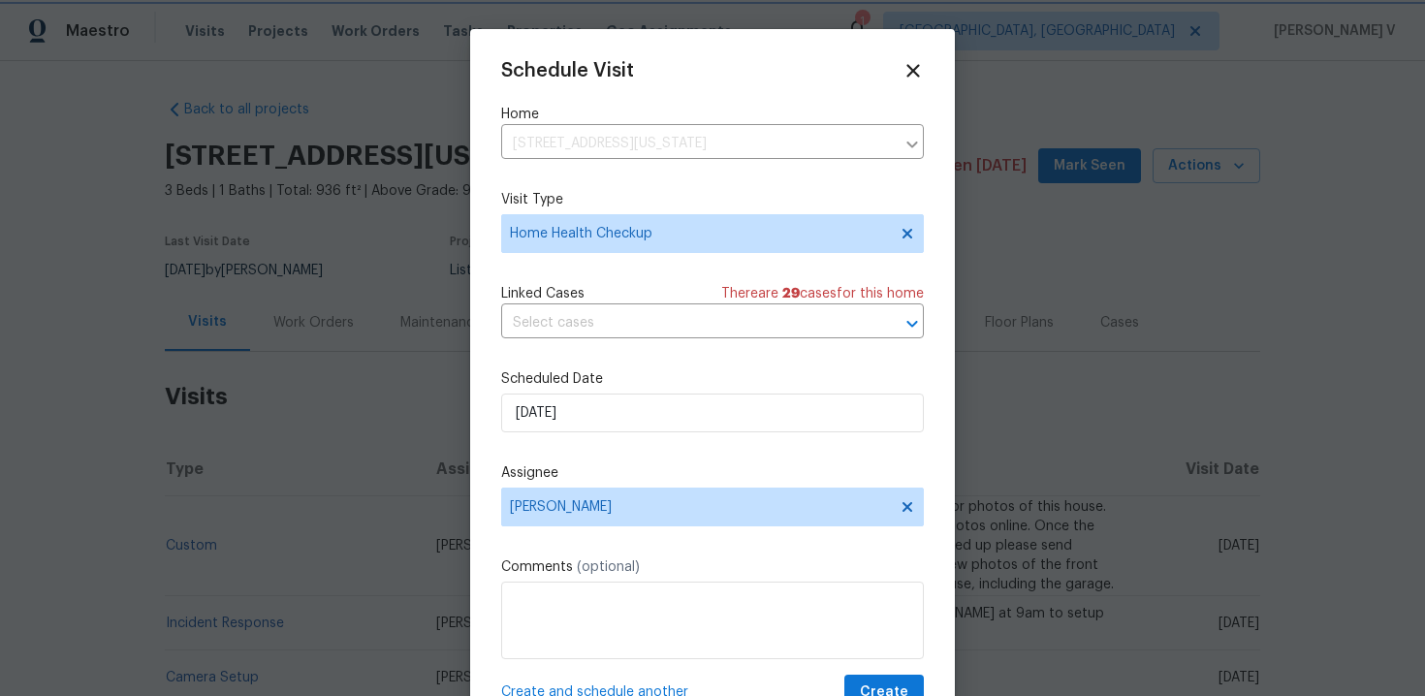
scroll to position [35, 0]
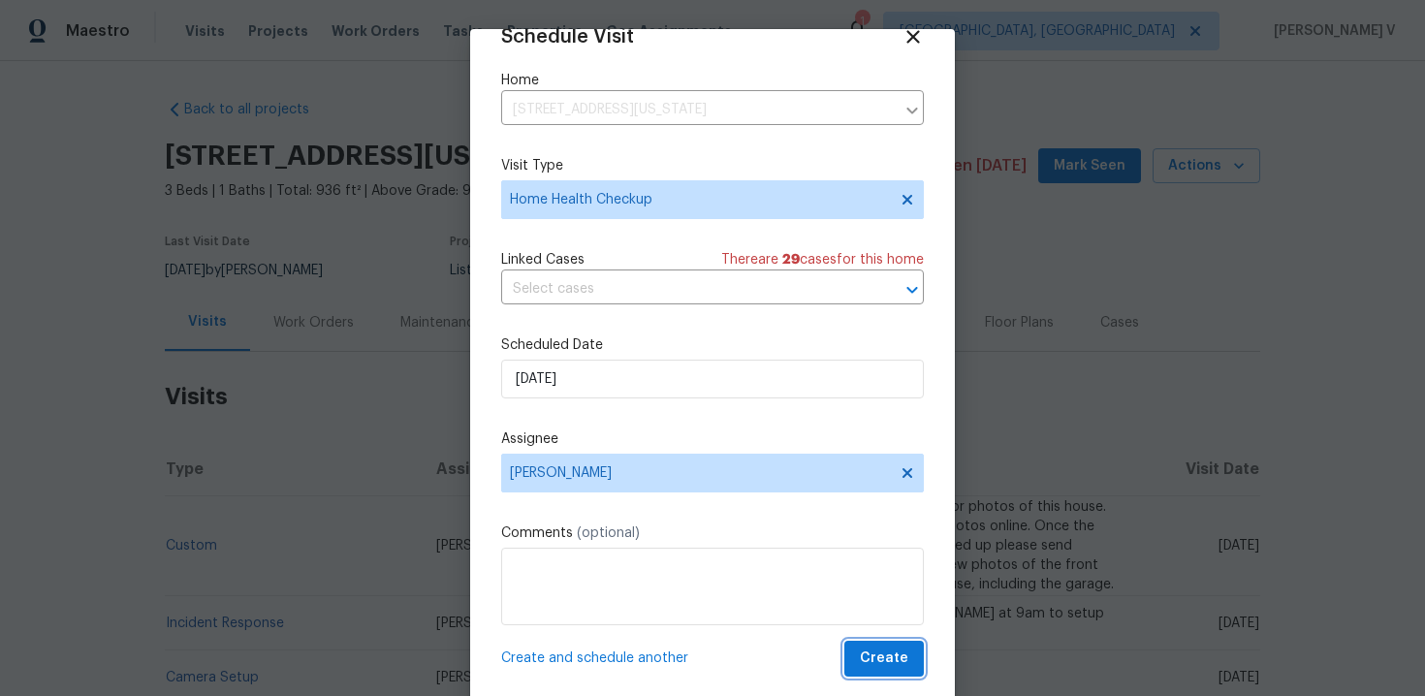
click at [882, 646] on button "Create" at bounding box center [884, 659] width 80 height 36
click at [361, 522] on div at bounding box center [712, 348] width 1425 height 696
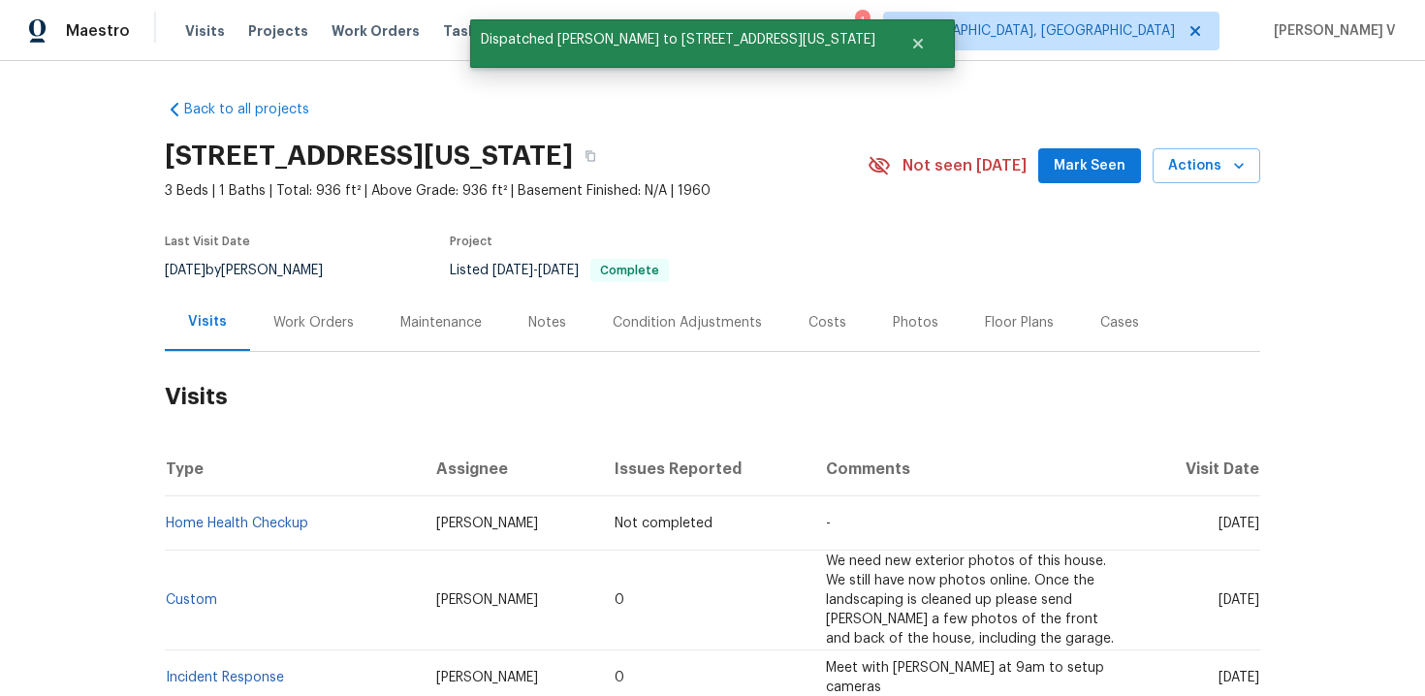
click at [361, 522] on td "Home Health Checkup" at bounding box center [293, 523] width 256 height 54
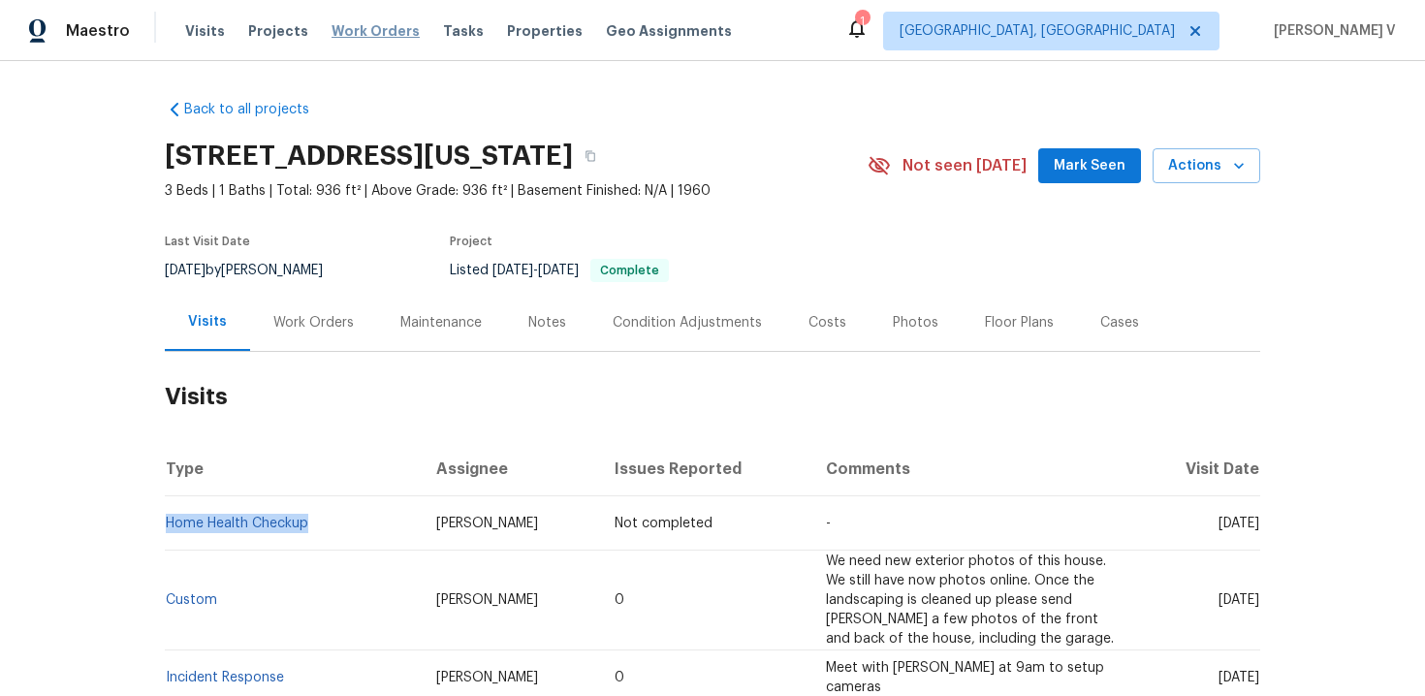
click at [395, 38] on span "Work Orders" at bounding box center [376, 30] width 88 height 19
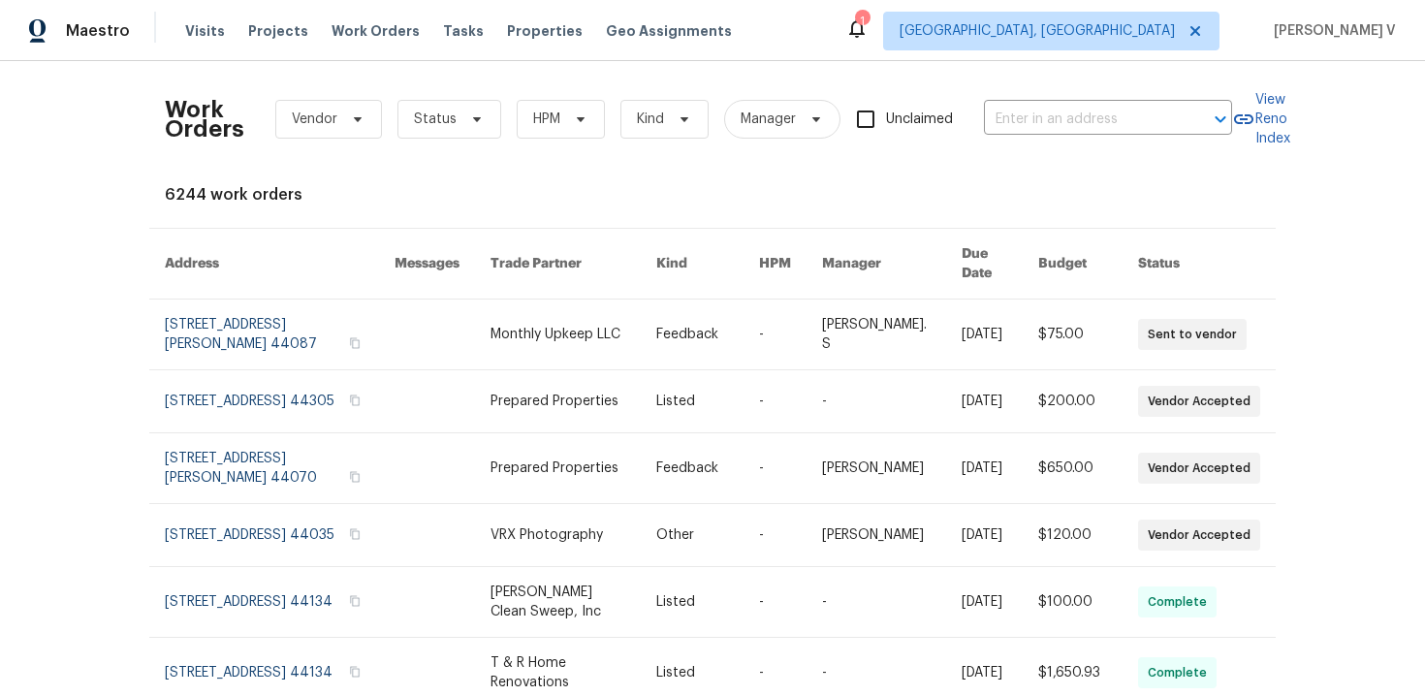
click at [1113, 144] on div "Work Orders Vendor Status HPM Kind Manager Unclaimed ​" at bounding box center [698, 119] width 1067 height 85
click at [1075, 112] on input "text" at bounding box center [1081, 120] width 194 height 30
paste input "754 E 256th St , Euclid, OH 44132"
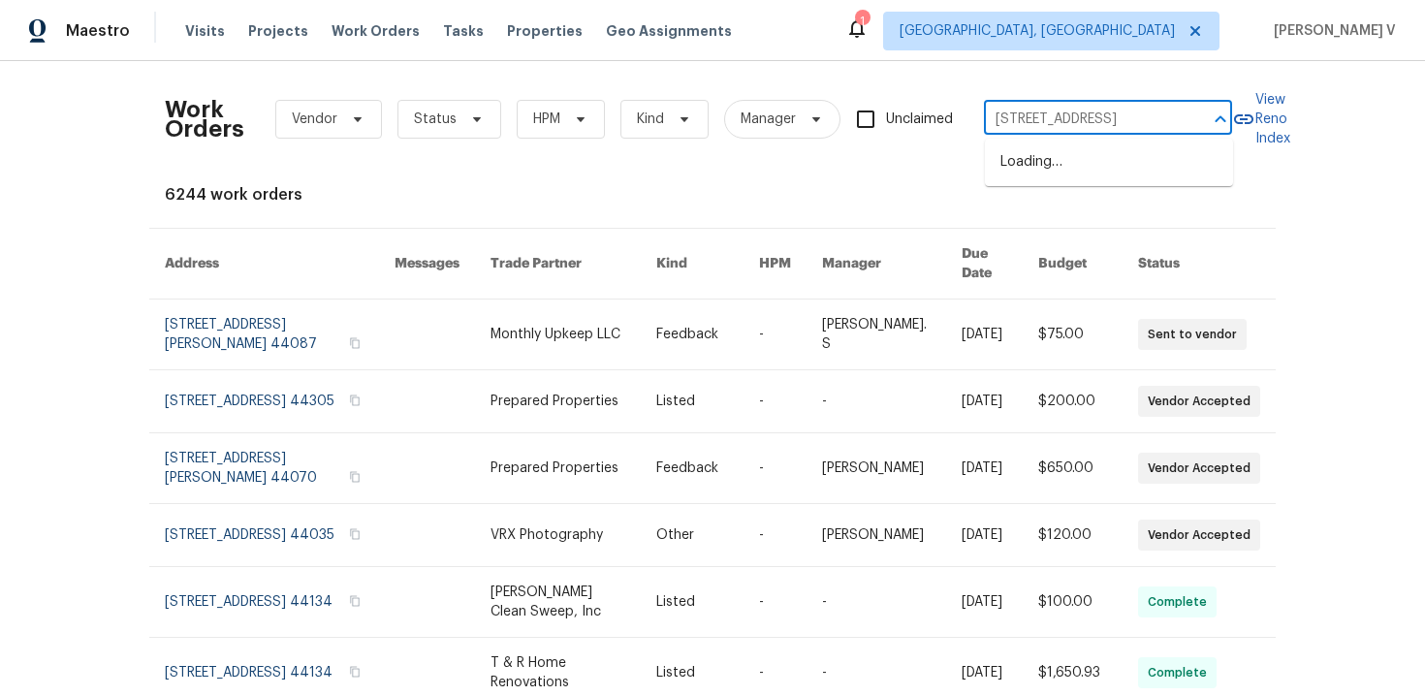
scroll to position [0, 29]
type input "754 E 256th St , Euclid, OH 44132"
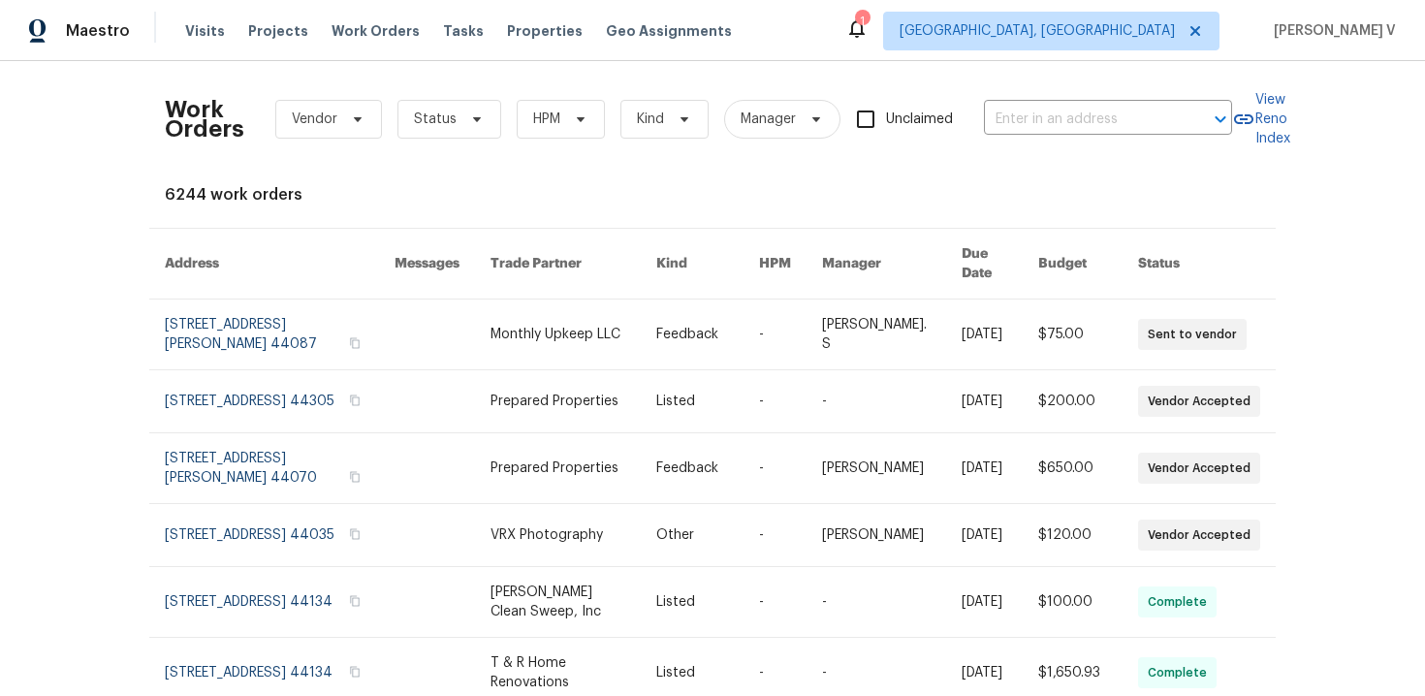
scroll to position [0, 0]
click at [1087, 116] on input "text" at bounding box center [1081, 120] width 194 height 30
paste input "754 E 256th St , Euclid, OH 44132"
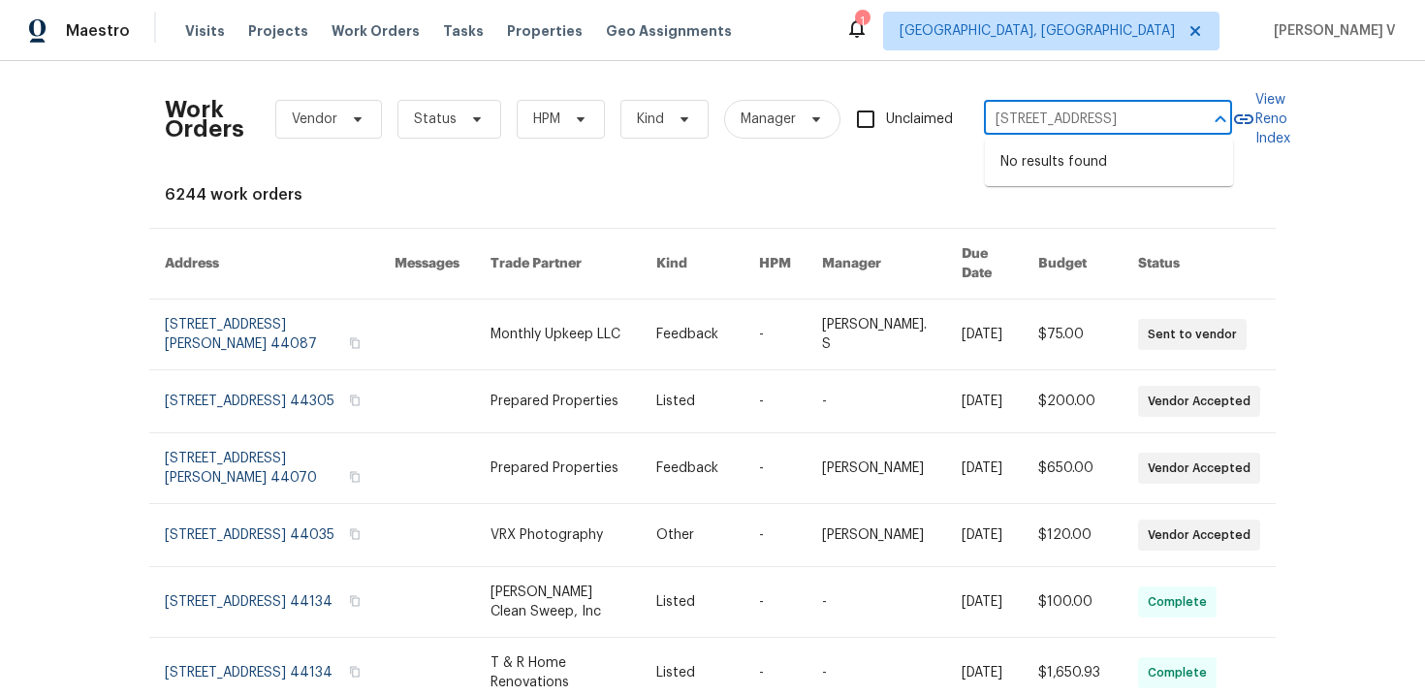
scroll to position [0, 29]
drag, startPoint x: 1042, startPoint y: 115, endPoint x: 1424, endPoint y: 115, distance: 382.0
click at [1424, 115] on div "Work Orders Vendor Status HPM Kind Manager Unclaimed 754 E 256th St , Euclid, O…" at bounding box center [712, 378] width 1425 height 635
type input "754 E 256th"
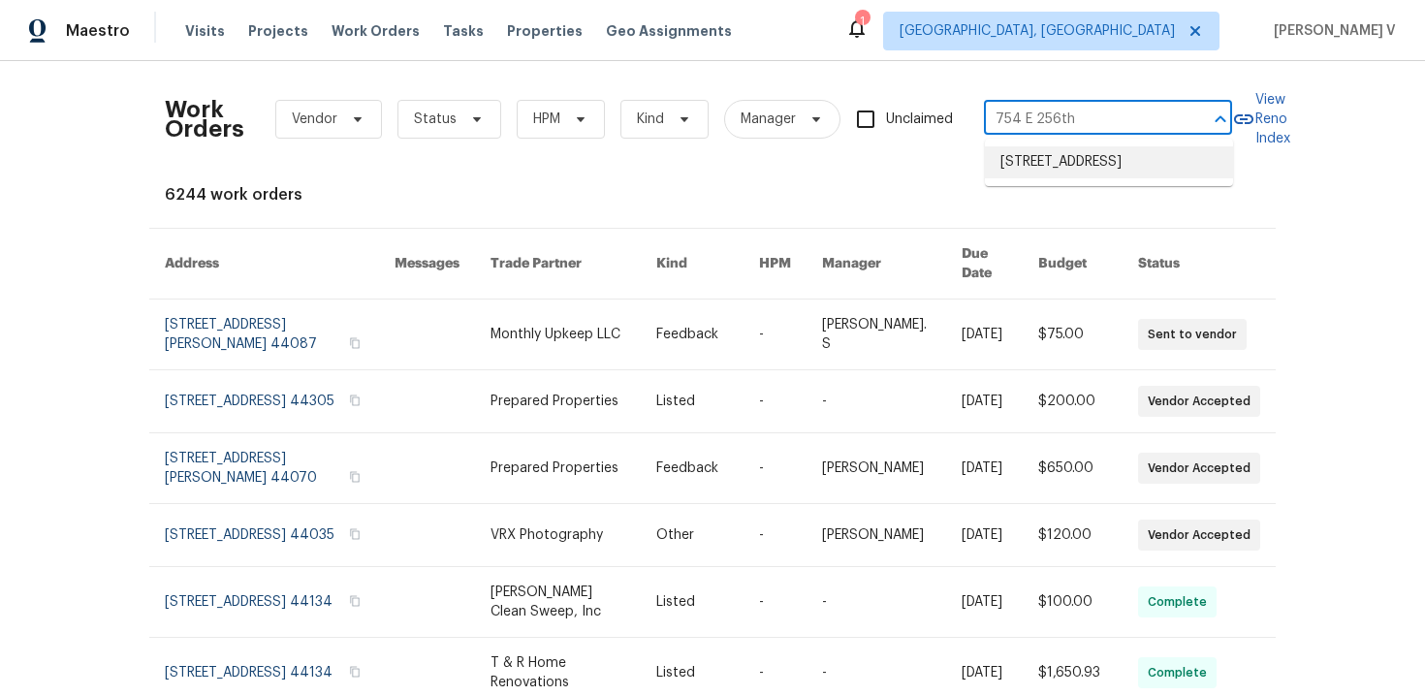
click at [1095, 169] on li "754 E 256th St, Euclid, OH 44132" at bounding box center [1109, 162] width 248 height 32
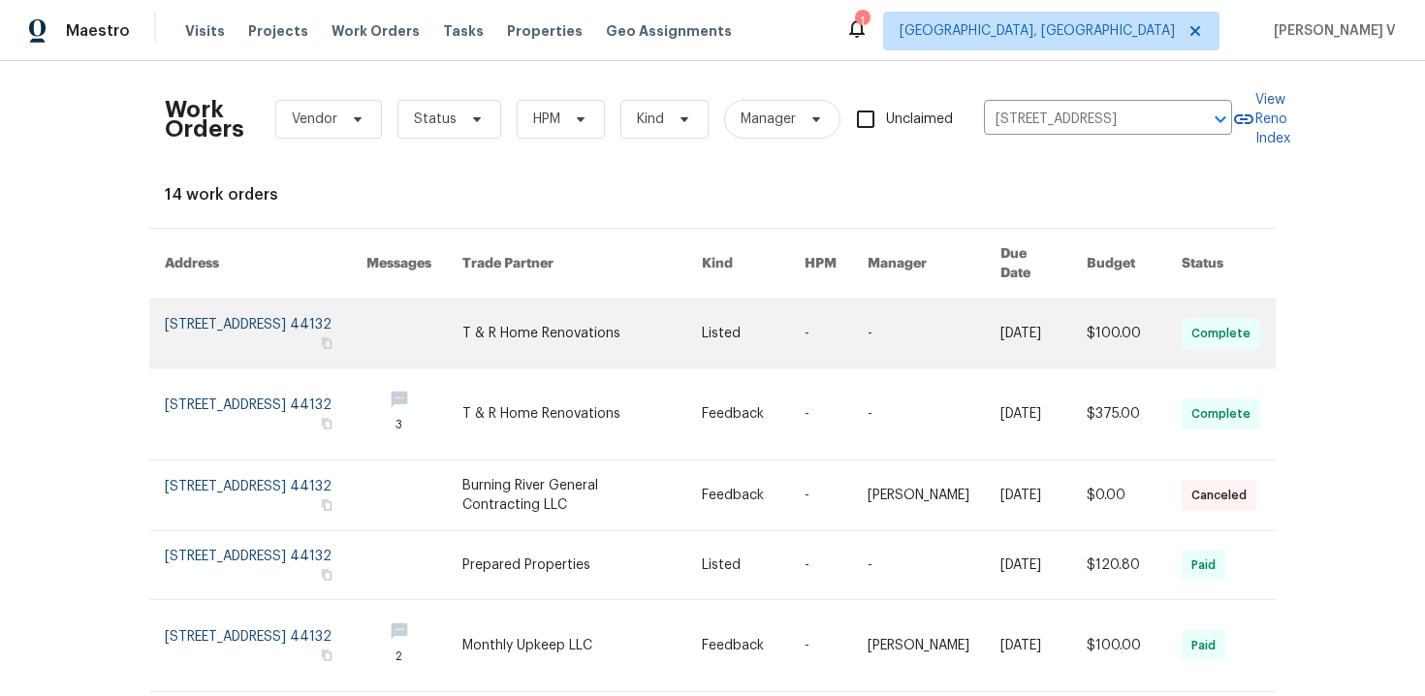
click at [255, 300] on link at bounding box center [266, 334] width 202 height 68
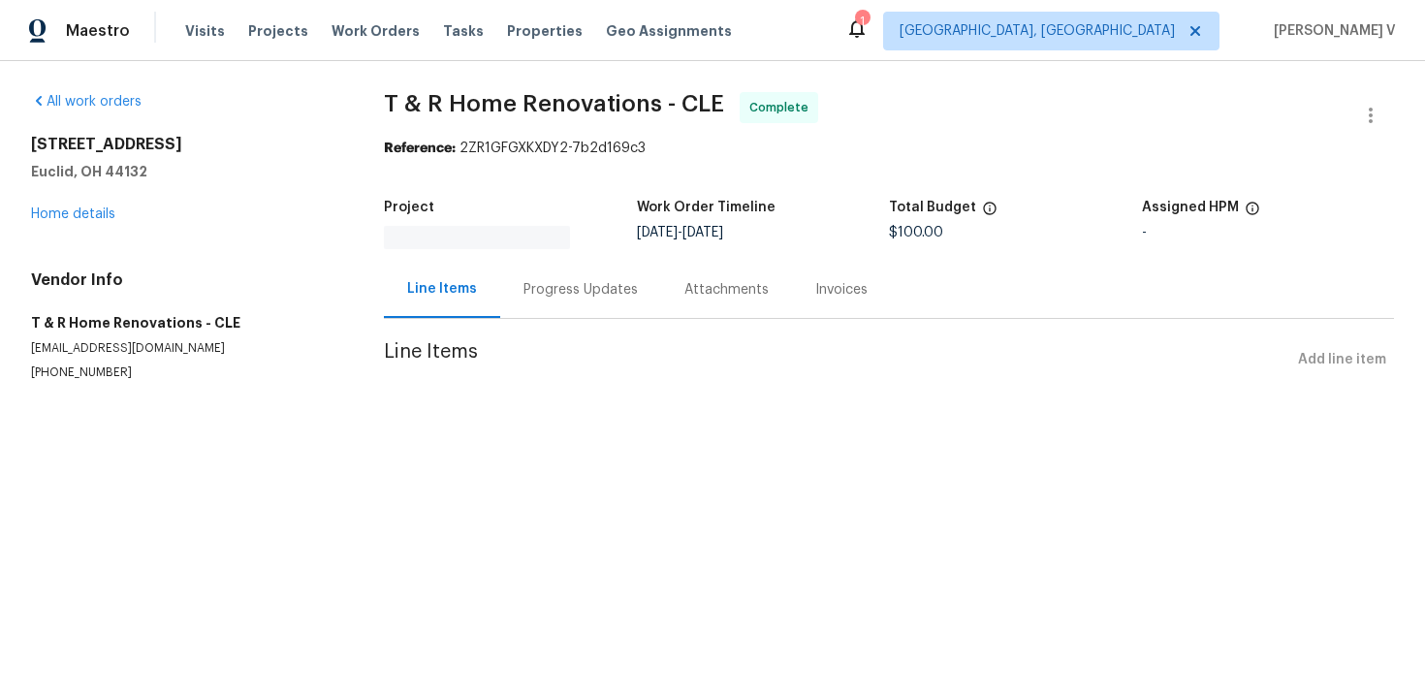
click at [78, 223] on div "754 E 256th St Euclid, OH 44132 Home details" at bounding box center [184, 179] width 306 height 89
click at [75, 215] on div at bounding box center [712, 348] width 1425 height 696
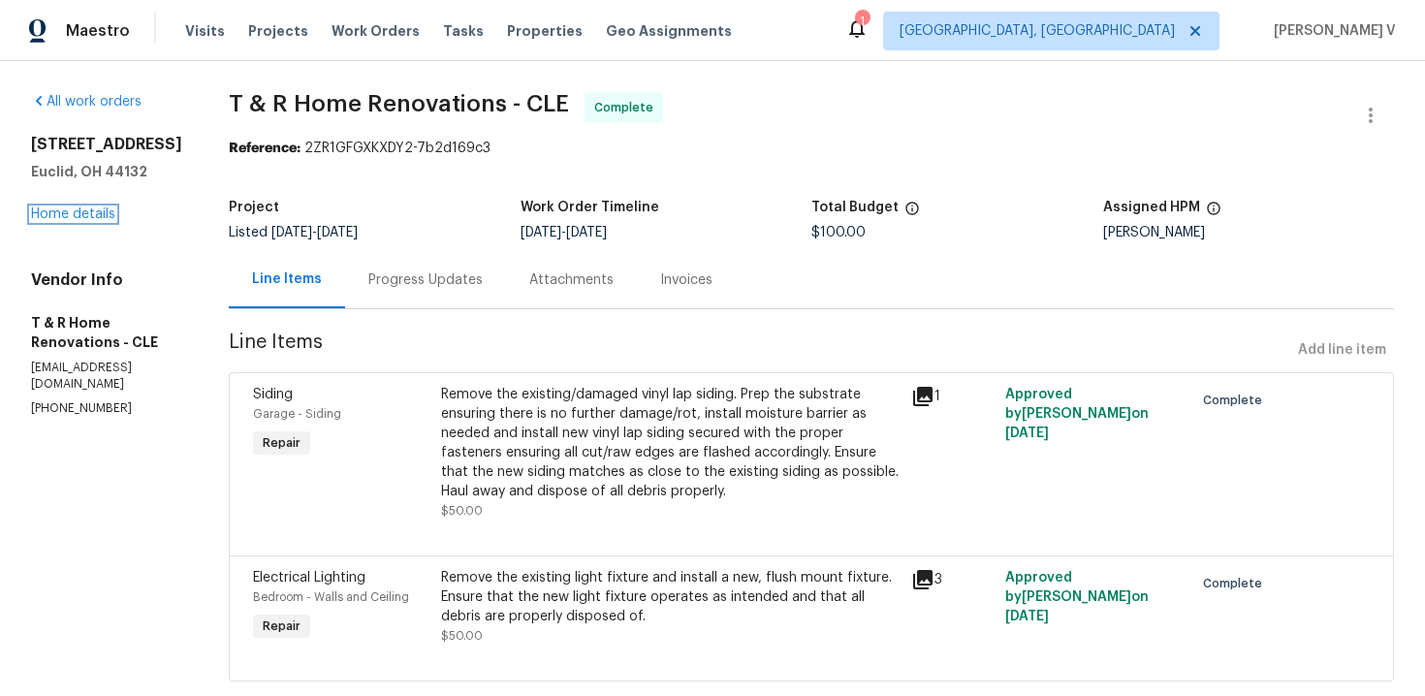
click at [75, 215] on link "Home details" at bounding box center [73, 214] width 84 height 14
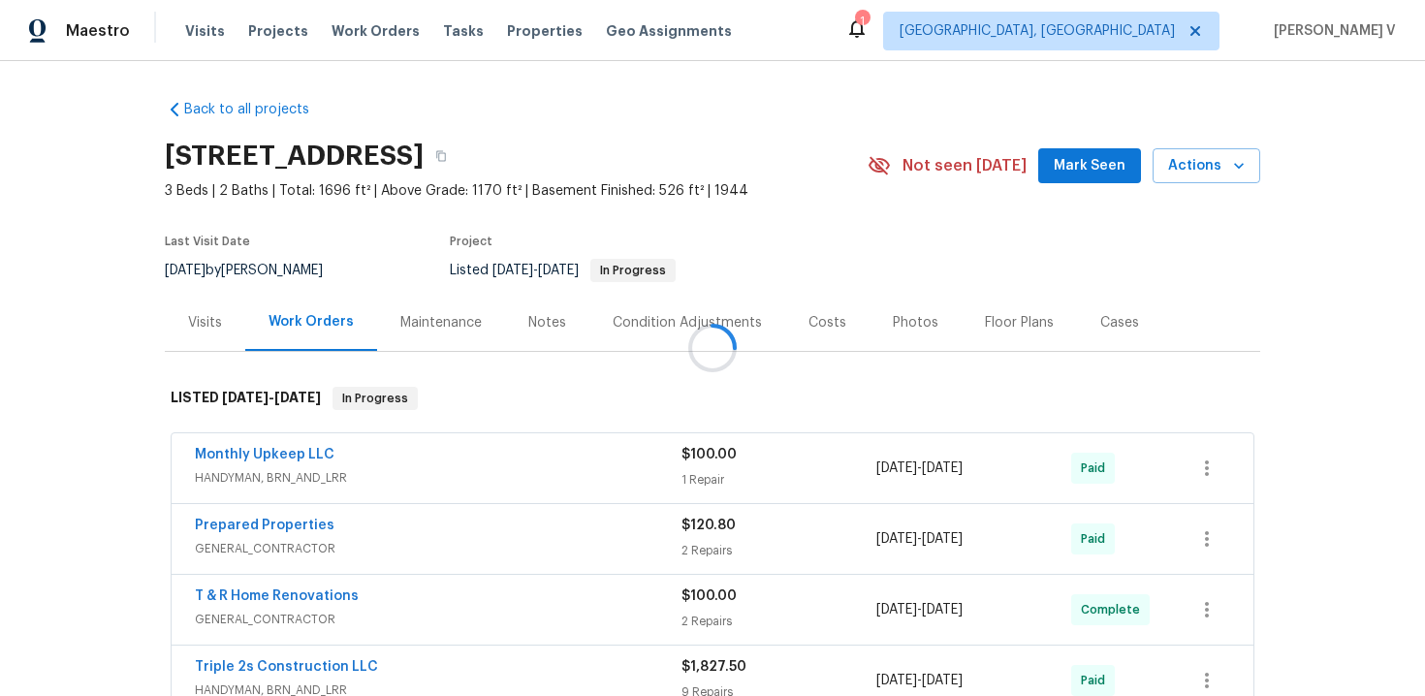
click at [205, 332] on div "Visits" at bounding box center [205, 322] width 34 height 19
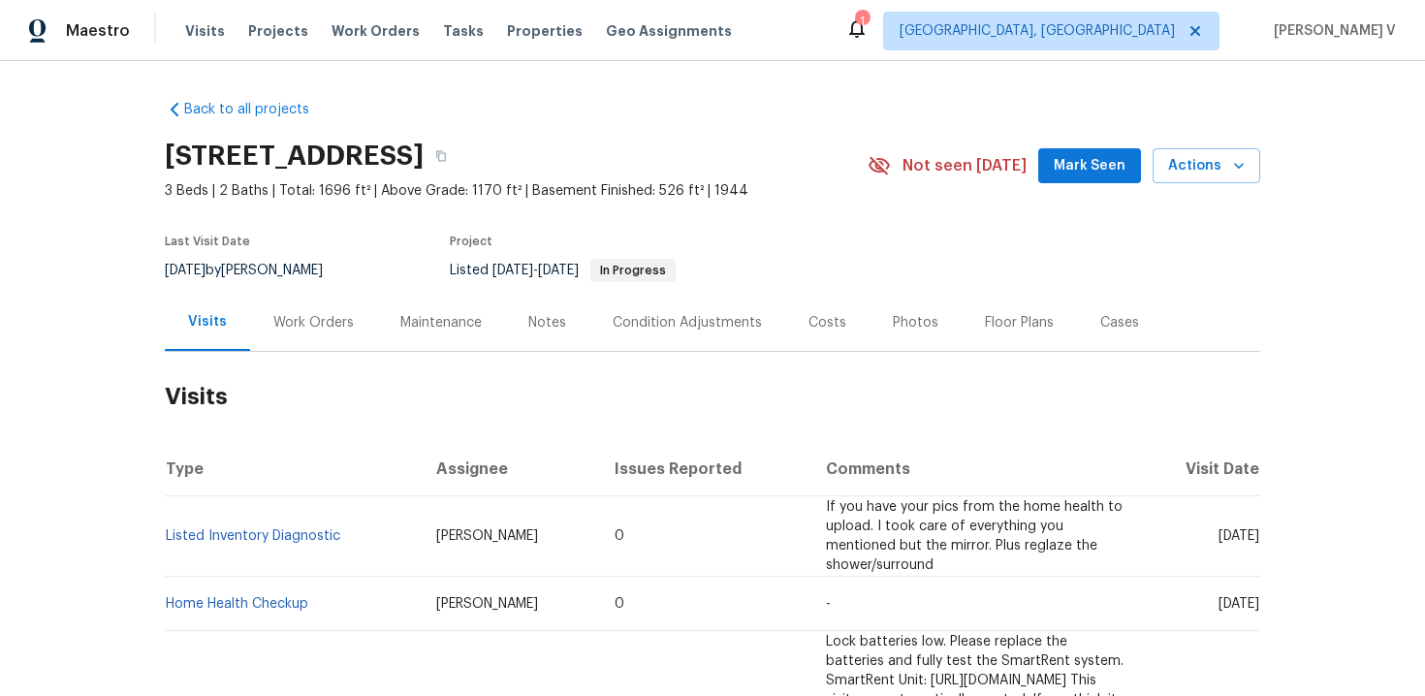
click at [349, 581] on td "Home Health Checkup" at bounding box center [293, 604] width 256 height 54
click at [1244, 164] on icon "button" at bounding box center [1239, 166] width 10 height 6
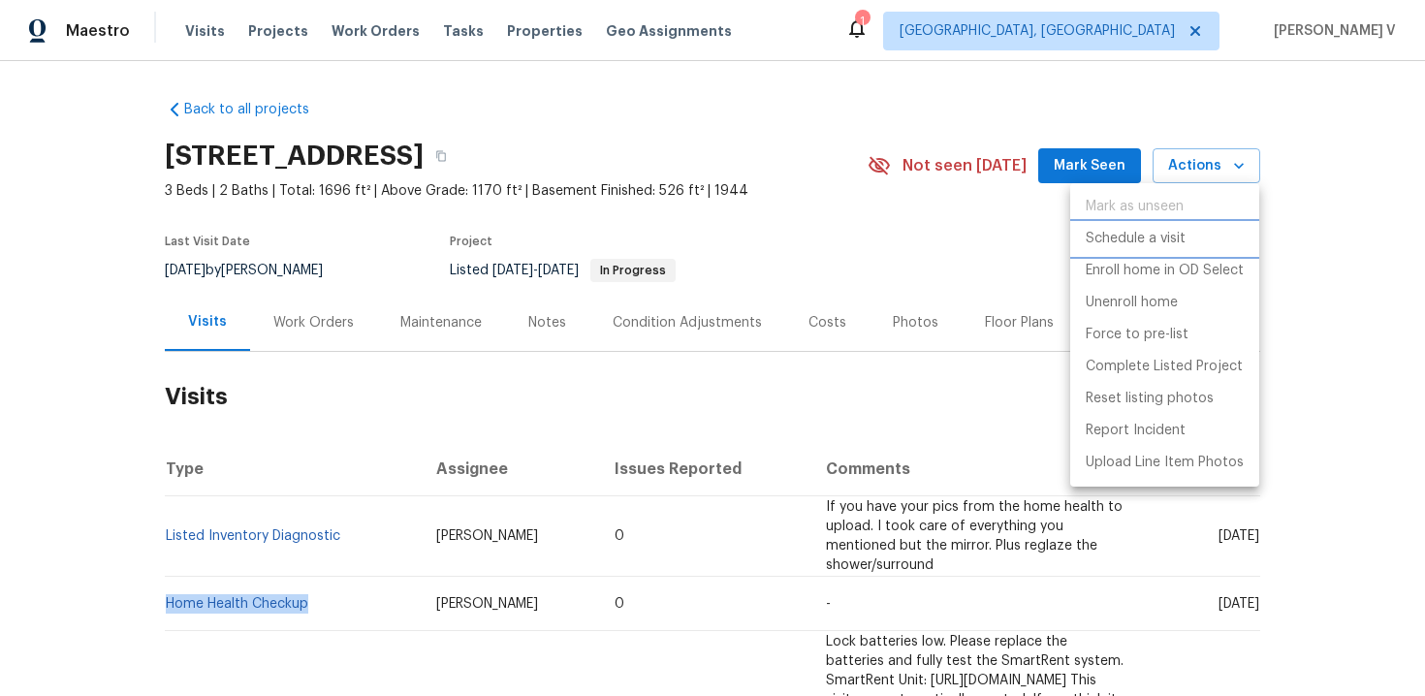
click at [1083, 243] on li "Schedule a visit" at bounding box center [1164, 239] width 189 height 32
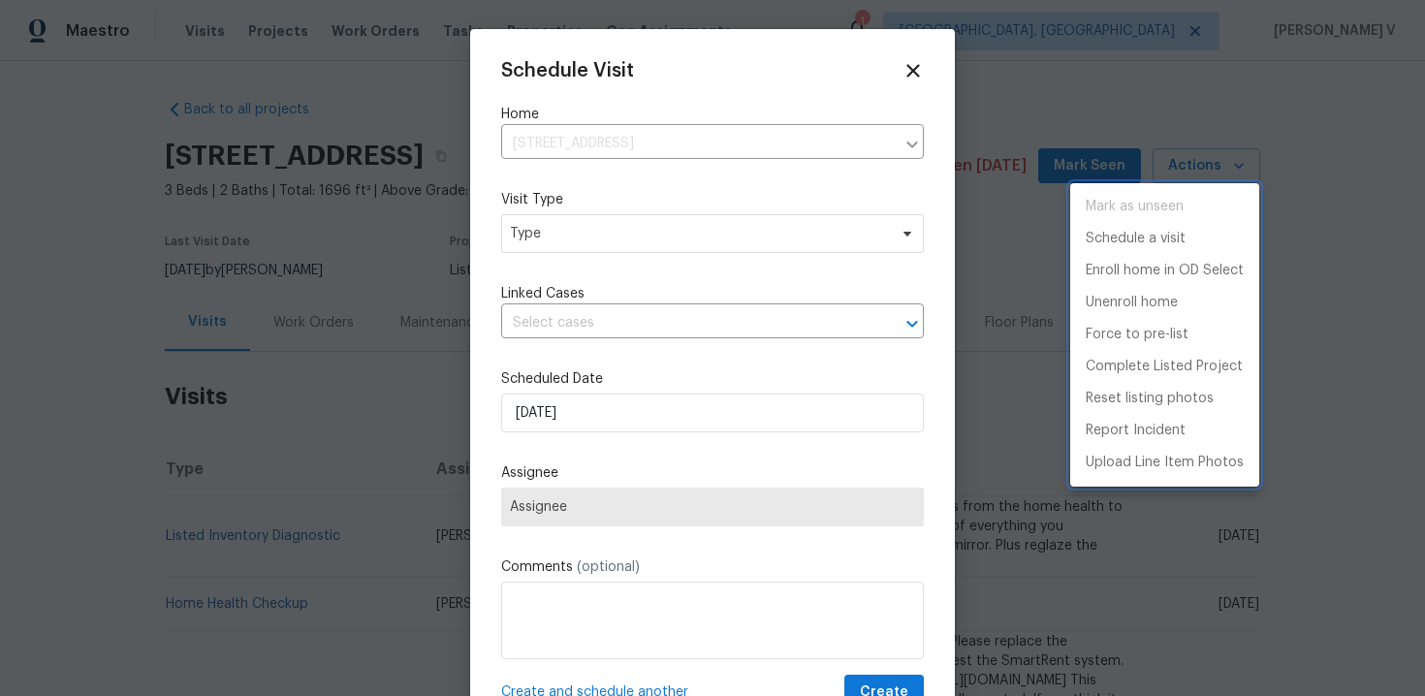
click at [583, 239] on div at bounding box center [712, 348] width 1425 height 696
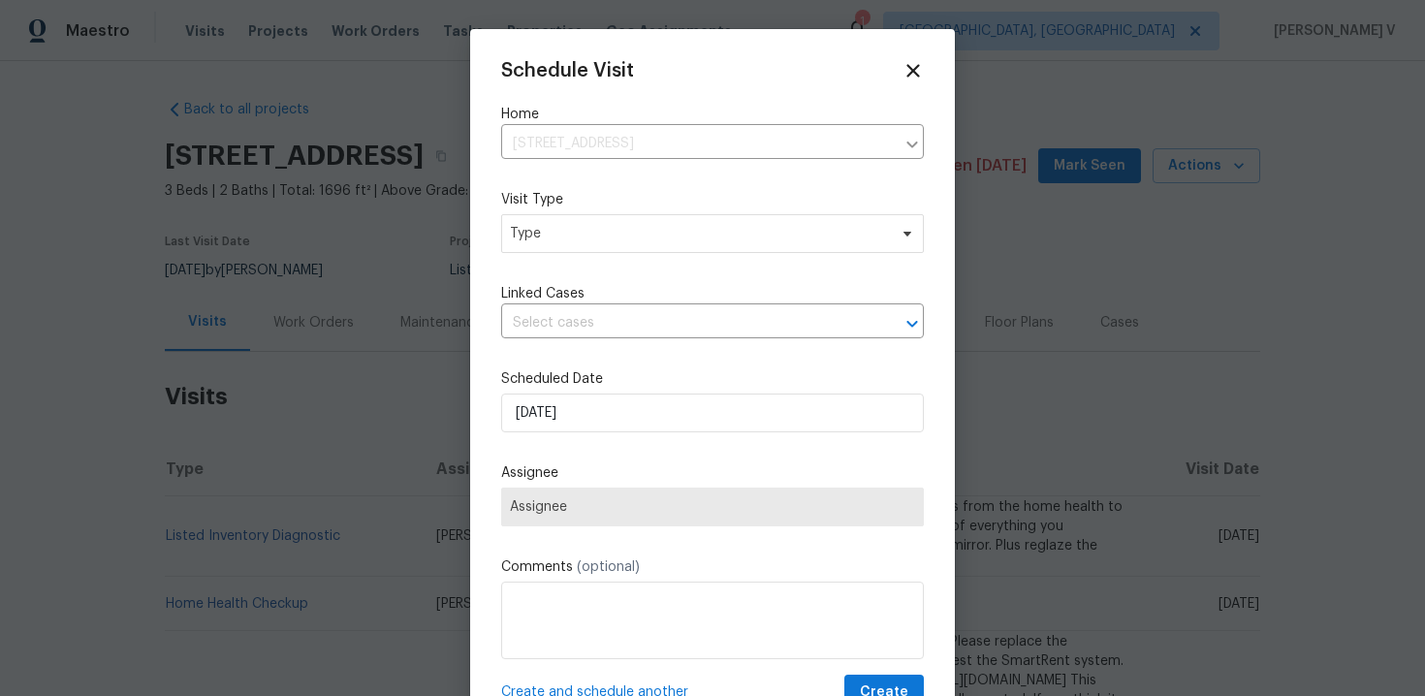
click at [583, 239] on div "Mark as unseen Schedule a visit Enroll home in OD Select Unenroll home Force to…" at bounding box center [712, 348] width 1425 height 696
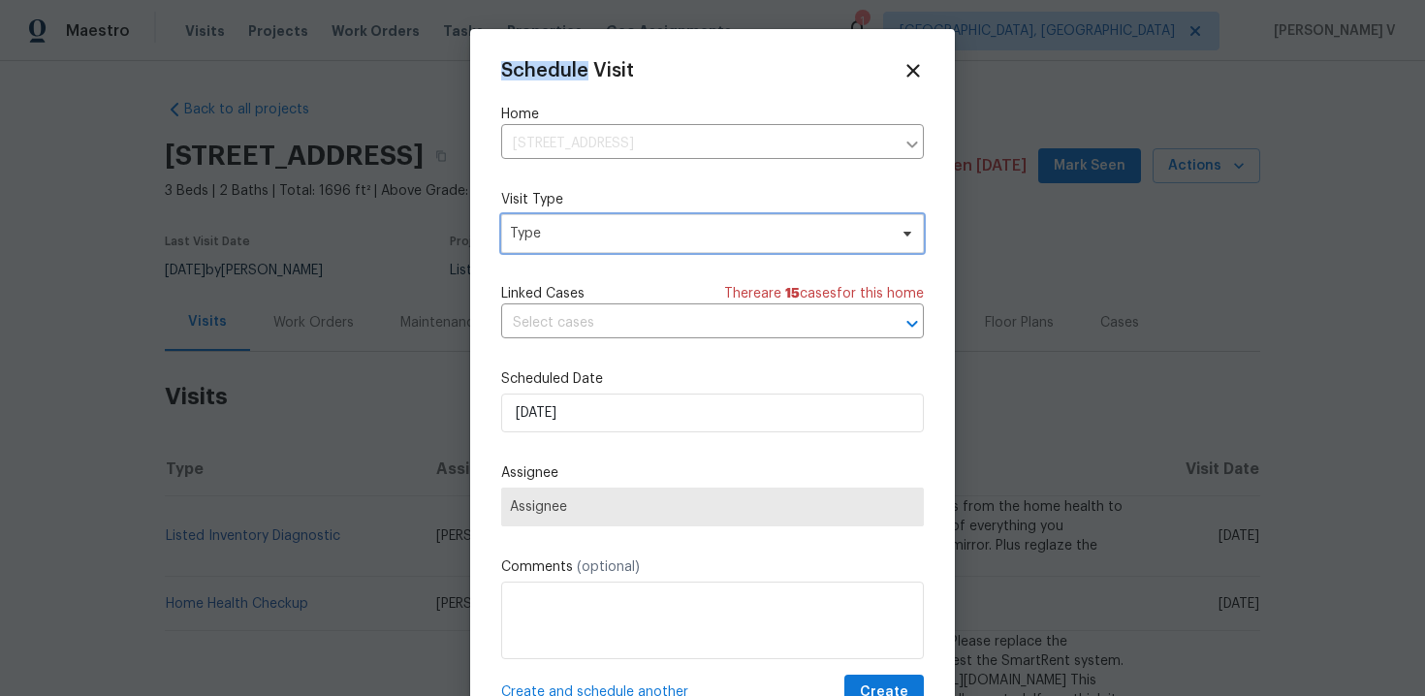
click at [583, 239] on span "Type" at bounding box center [698, 233] width 377 height 19
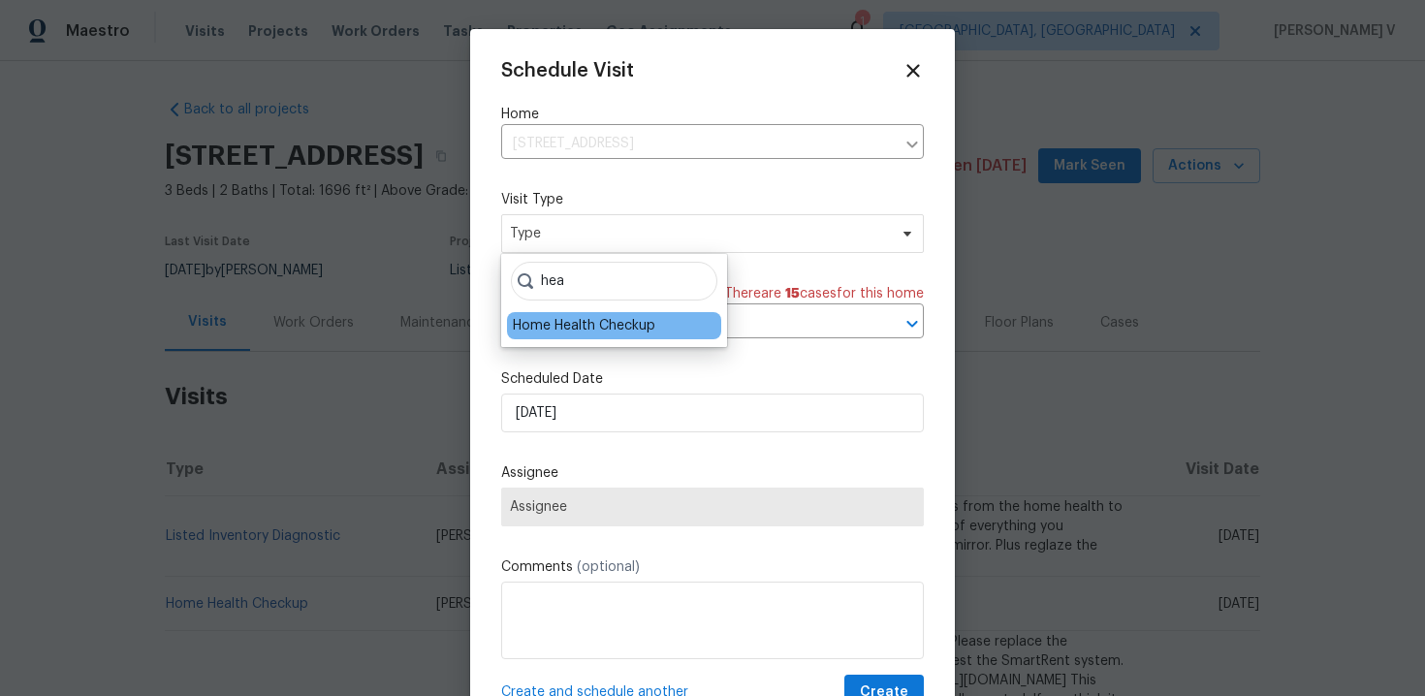
type input "hea"
click at [576, 327] on div "Home Health Checkup" at bounding box center [584, 325] width 143 height 19
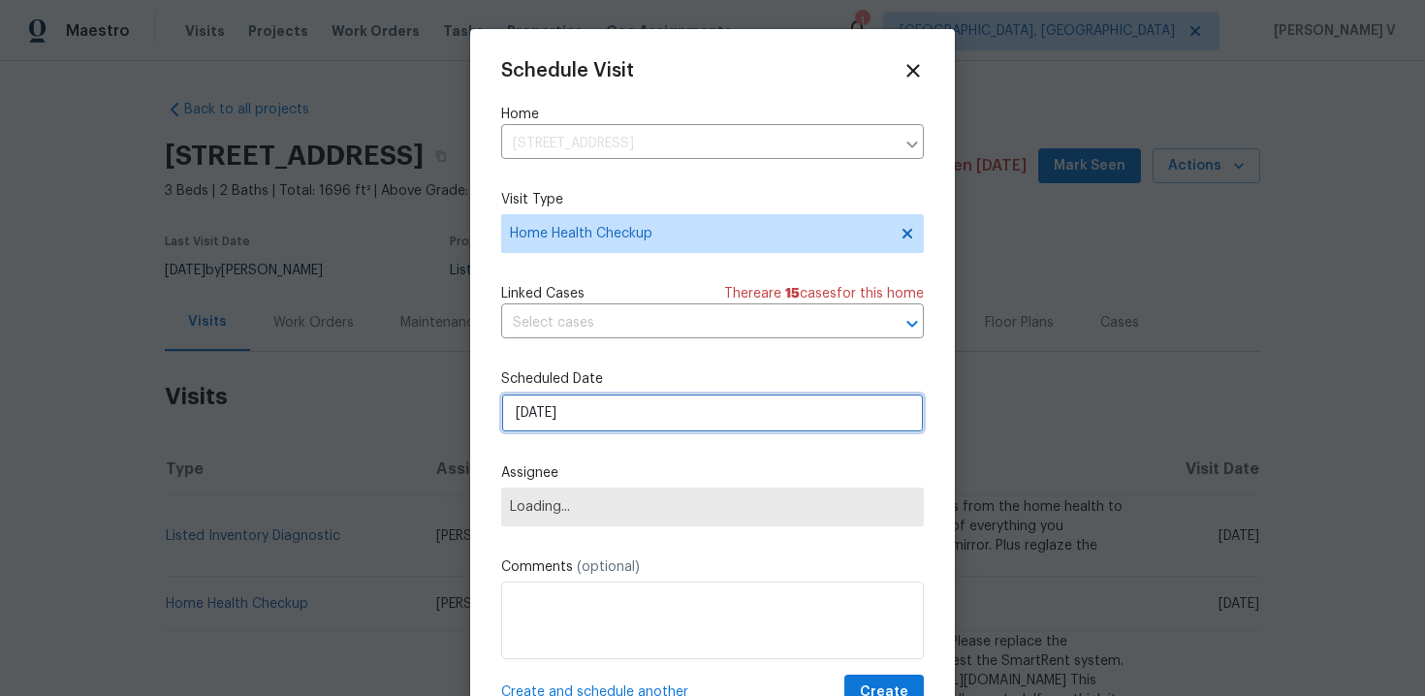
click at [576, 401] on input "26/09/2025" at bounding box center [712, 413] width 423 height 39
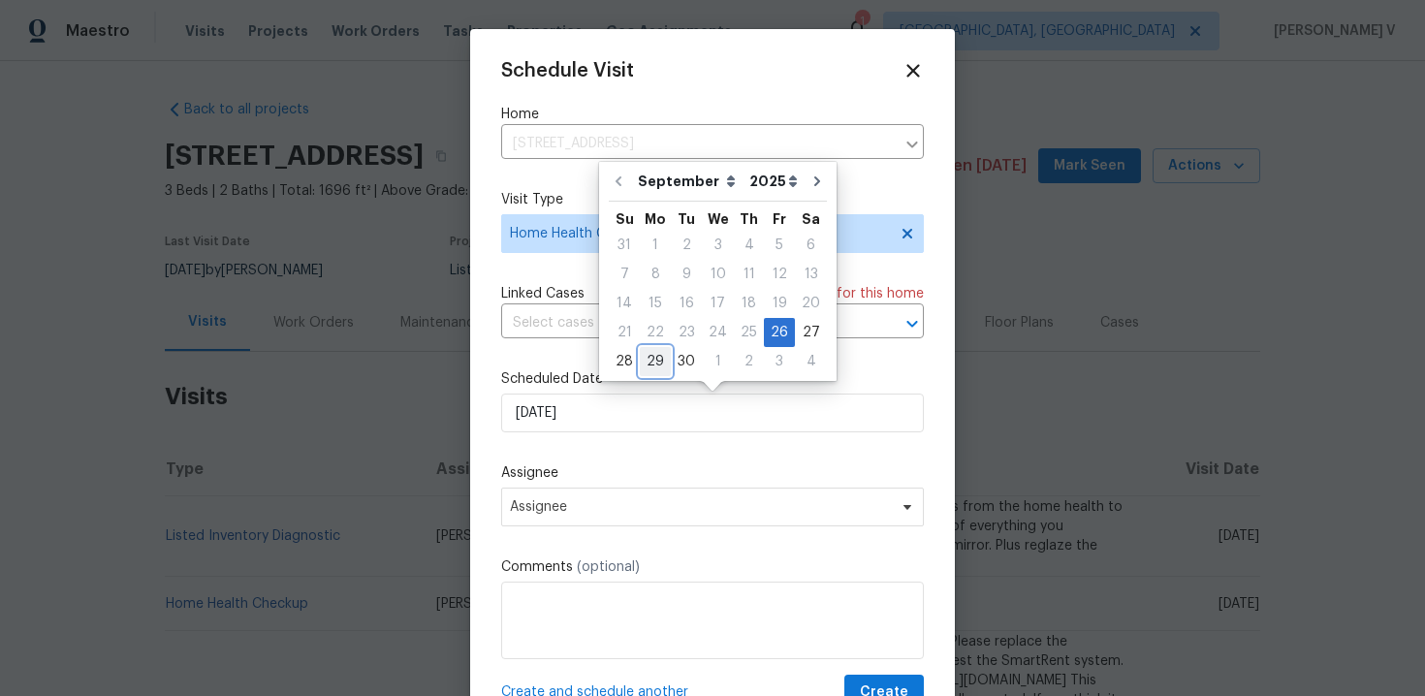
click at [653, 361] on div "29" at bounding box center [655, 361] width 31 height 27
type input "29/09/2025"
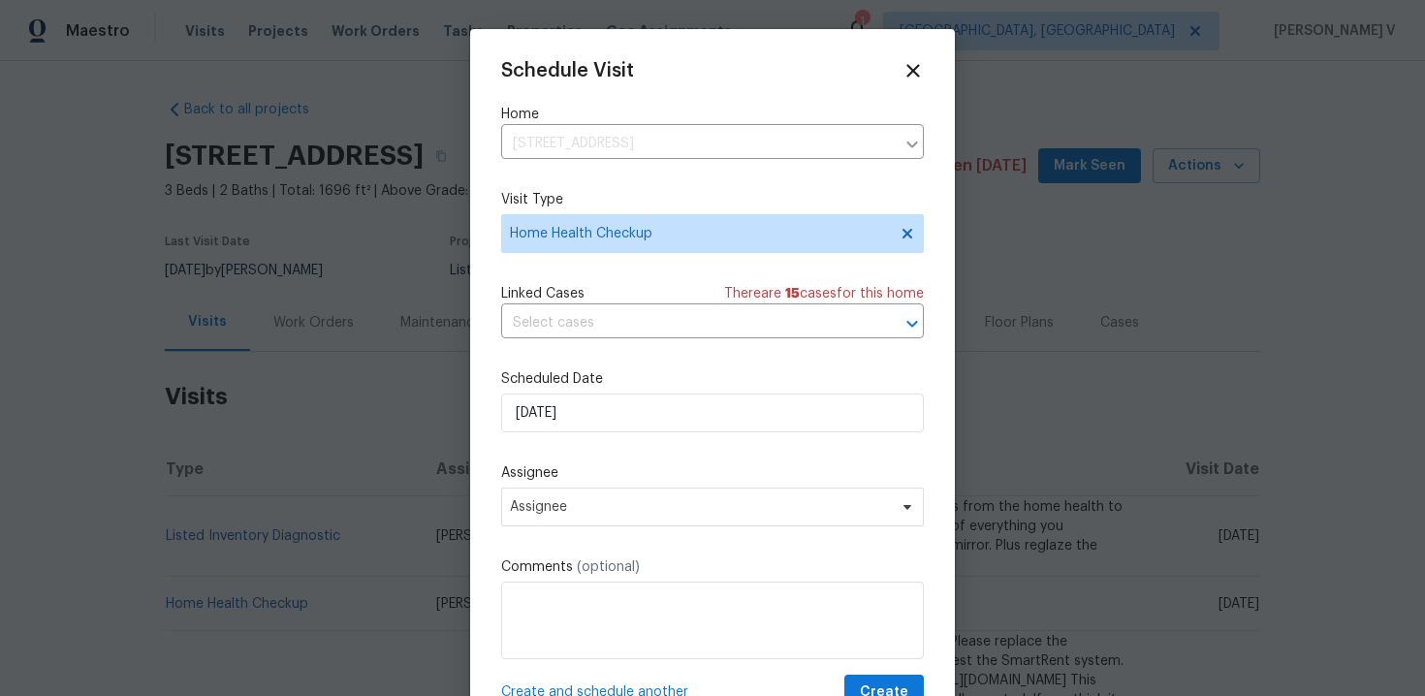
click at [590, 529] on div "Schedule Visit Home 754 E 256th St, Euclid, OH 44132 ​ Visit Type Home Health C…" at bounding box center [712, 385] width 423 height 651
click at [591, 522] on span "Assignee" at bounding box center [712, 507] width 423 height 39
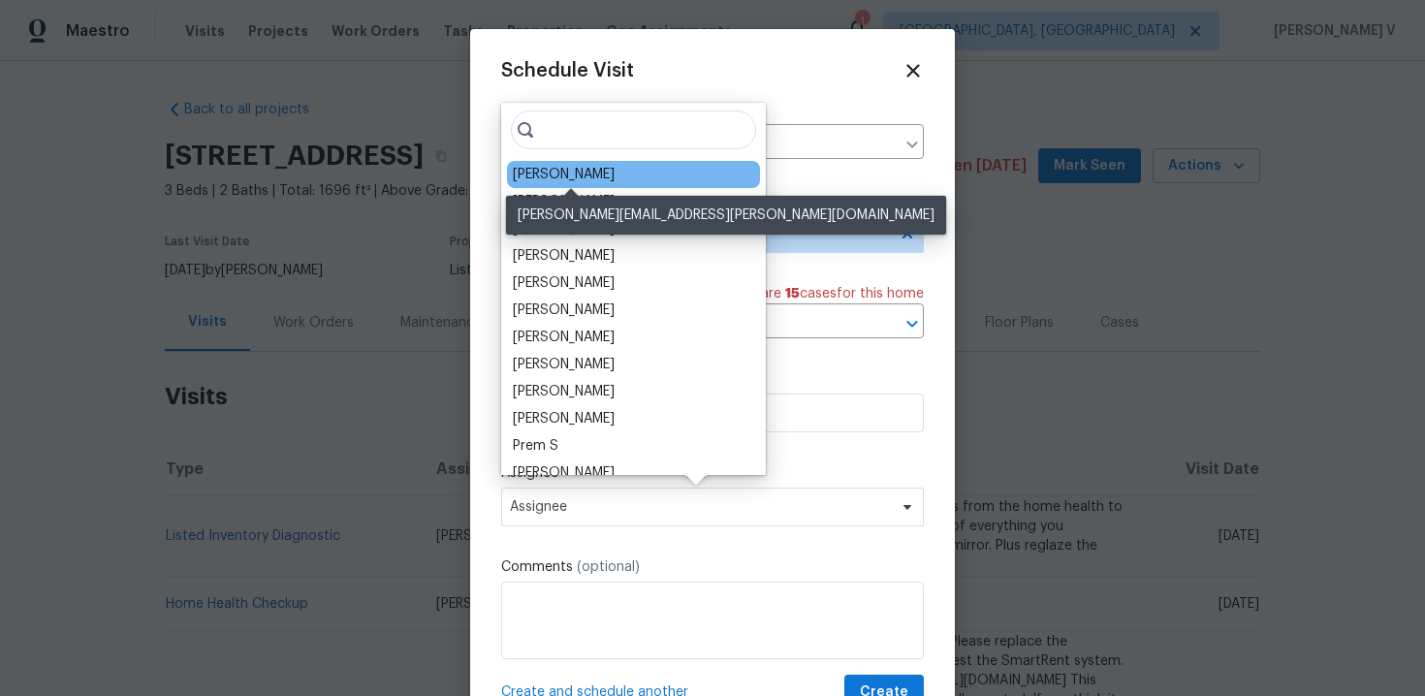
click at [539, 175] on div "Rebecca McMillen" at bounding box center [564, 174] width 102 height 19
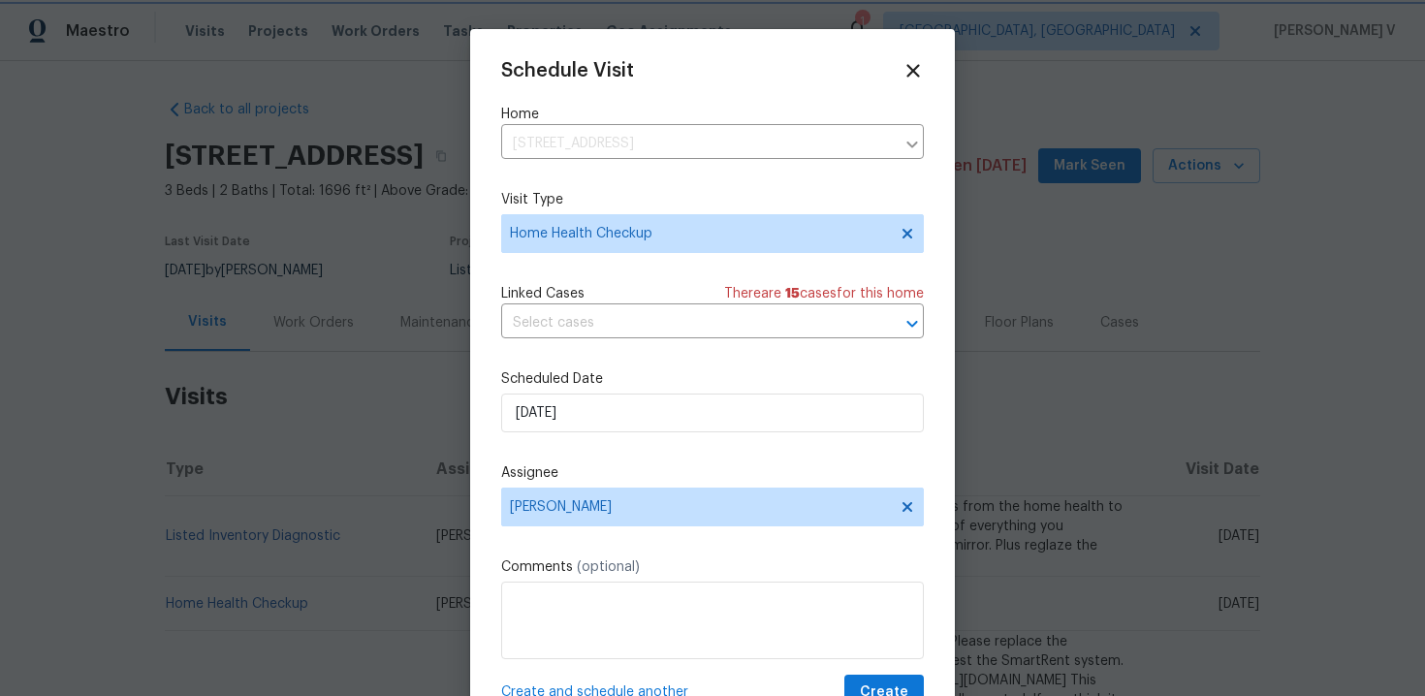
scroll to position [35, 0]
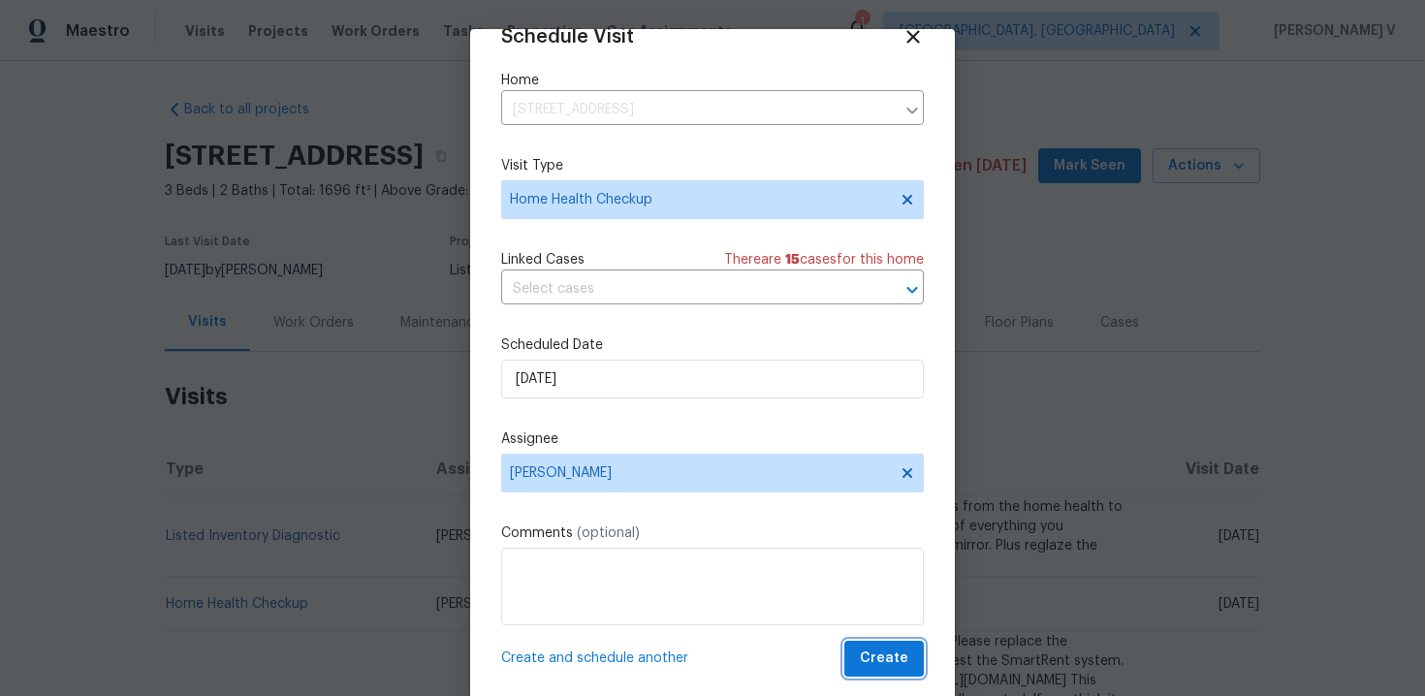
click at [886, 651] on span "Create" at bounding box center [884, 659] width 48 height 24
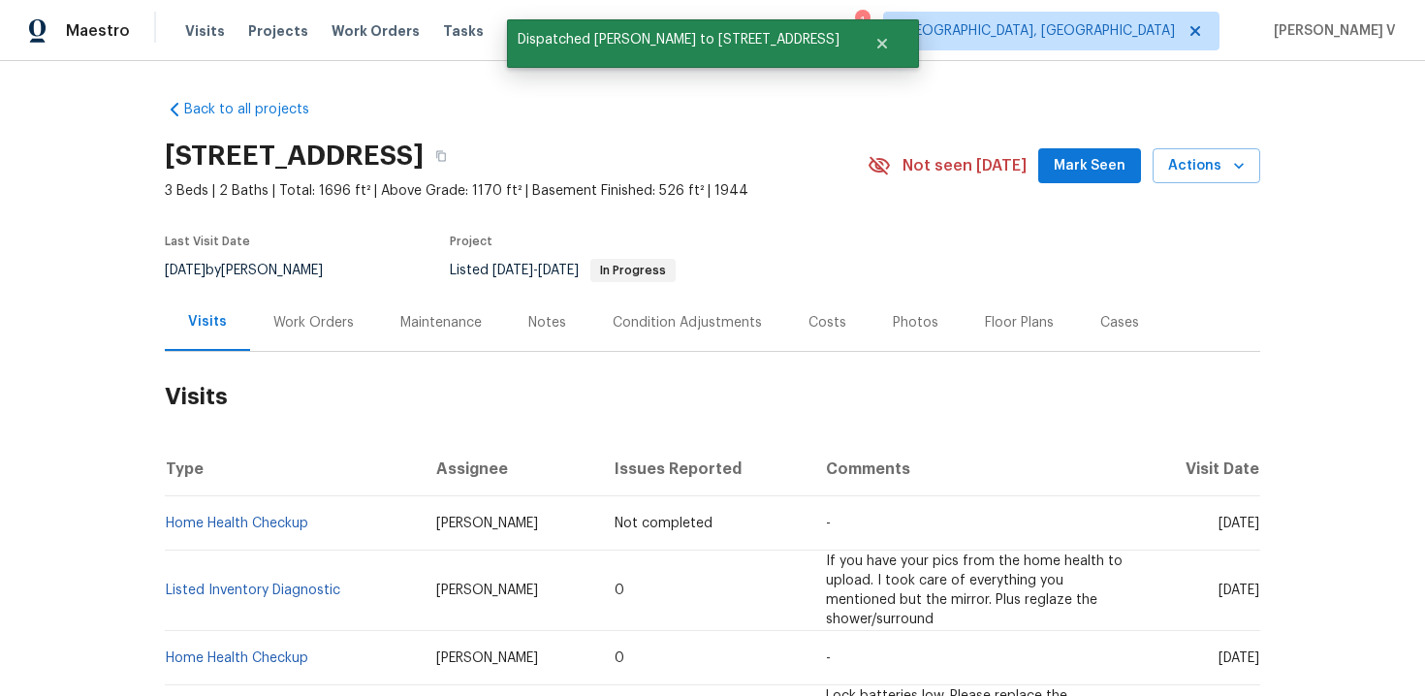
click at [363, 509] on td "Home Health Checkup" at bounding box center [293, 523] width 256 height 54
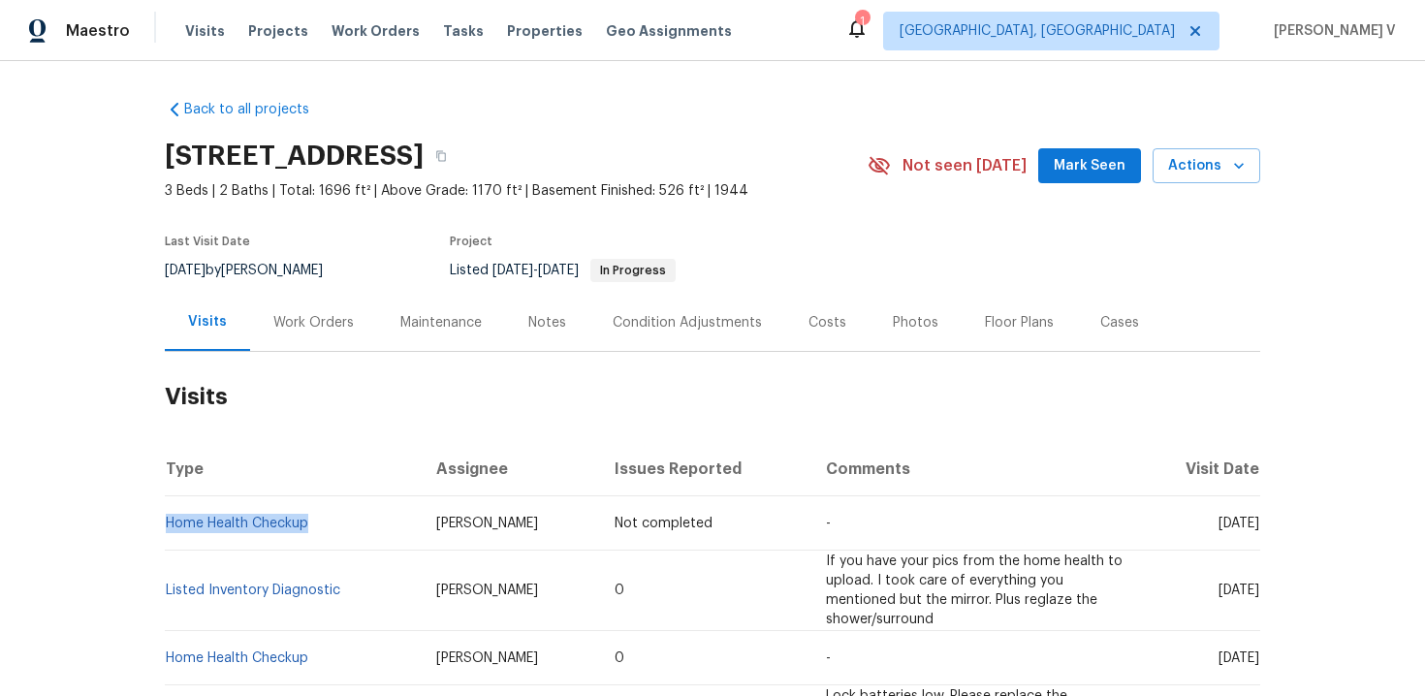
click at [370, 46] on div "Visits Projects Work Orders Tasks Properties Geo Assignments" at bounding box center [470, 31] width 570 height 39
click at [371, 42] on div "Visits Projects Work Orders Tasks Properties Geo Assignments" at bounding box center [470, 31] width 570 height 39
click at [381, 35] on span "Work Orders" at bounding box center [376, 30] width 88 height 19
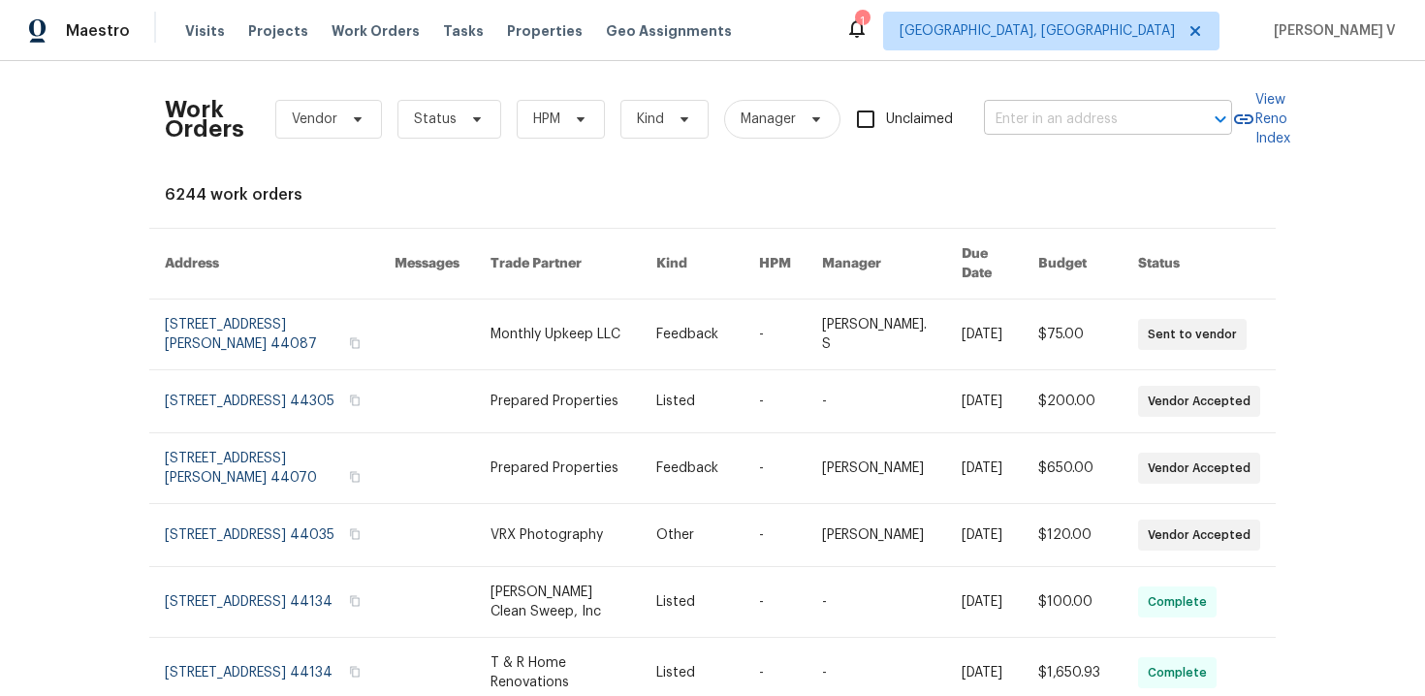
click at [1068, 128] on input "text" at bounding box center [1081, 120] width 194 height 30
paste input "3217 Deborah Ct Uniontown, OH 44685"
type input "3217 Deborah Ct Uniontown, OH 44685"
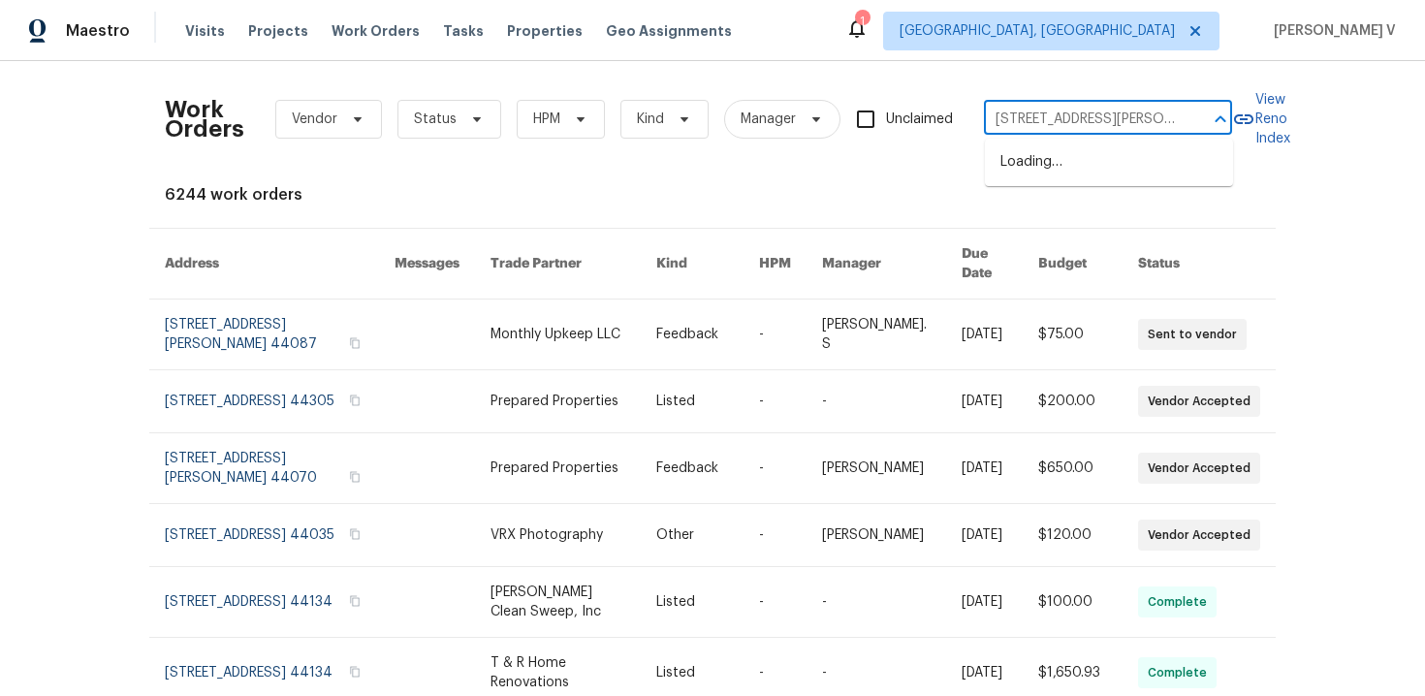
scroll to position [0, 68]
click at [1039, 158] on li "3217 Deborah Ct, Uniontown, OH 44685" at bounding box center [1109, 172] width 248 height 52
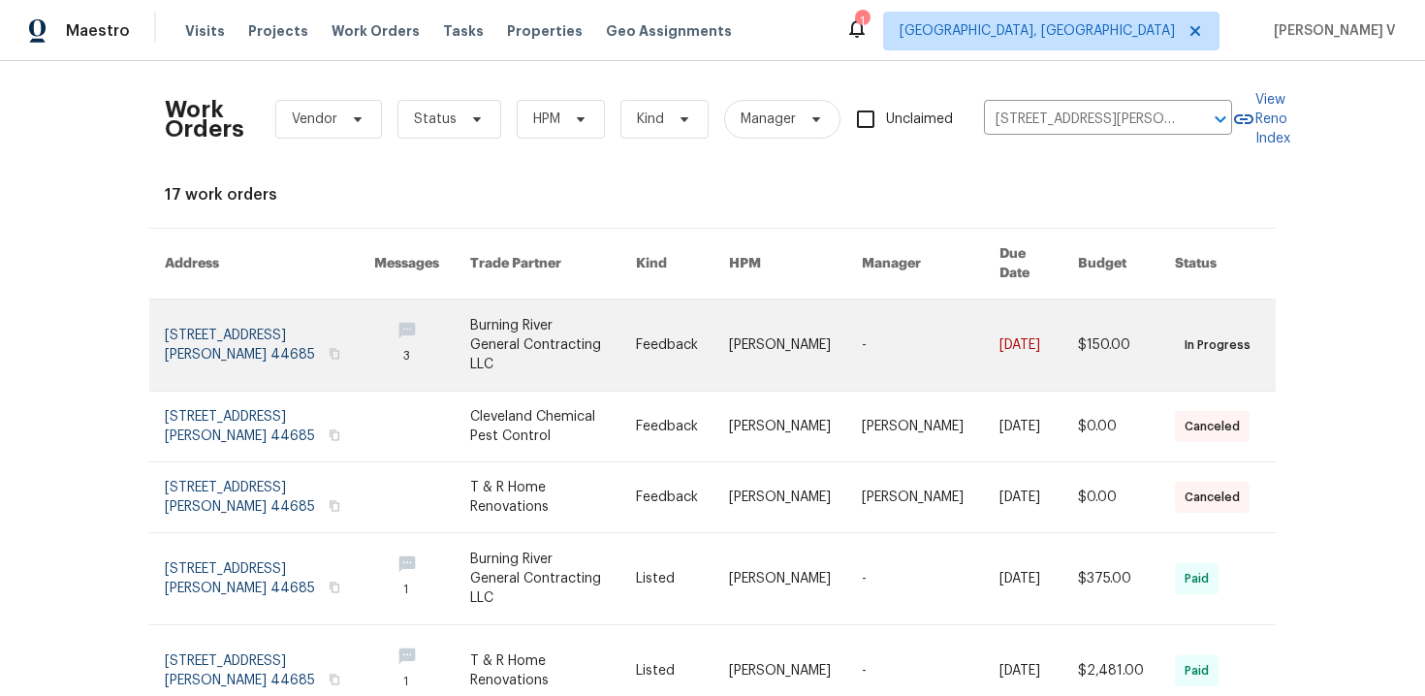
click at [266, 315] on link at bounding box center [269, 345] width 209 height 91
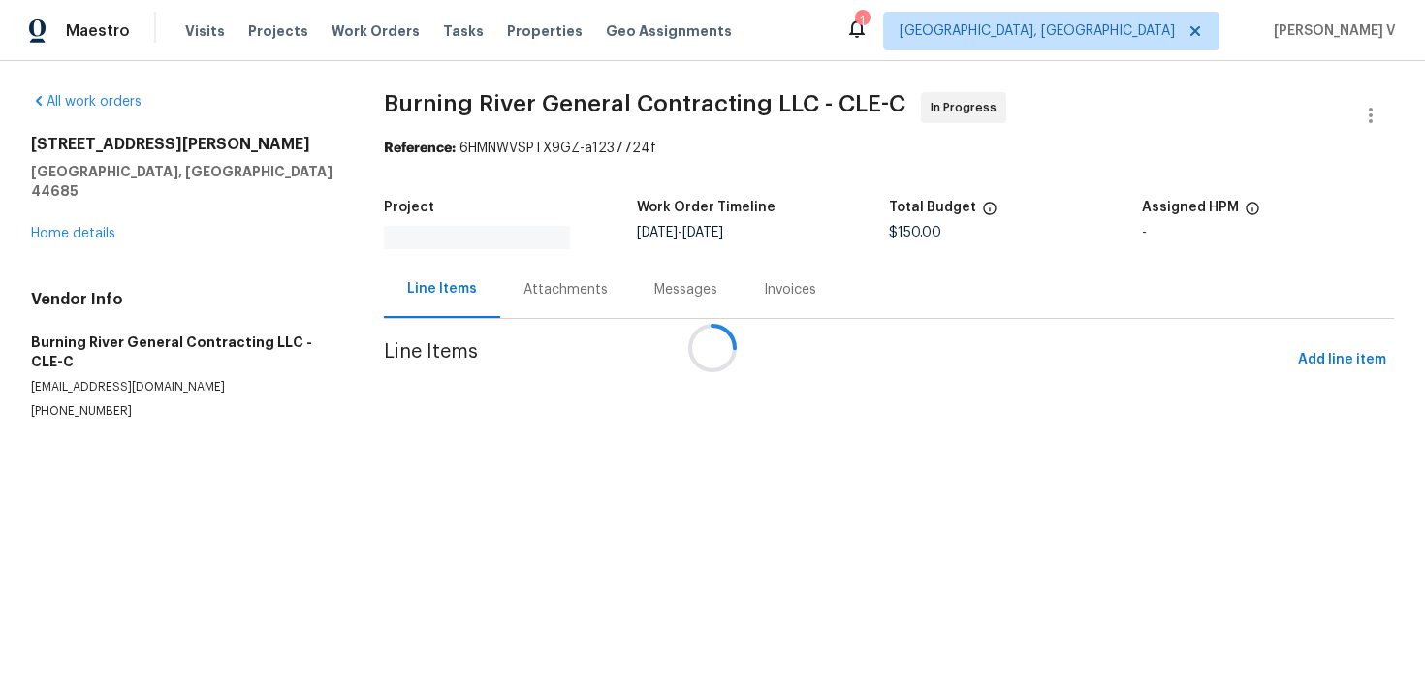
click at [97, 219] on div at bounding box center [712, 348] width 1425 height 696
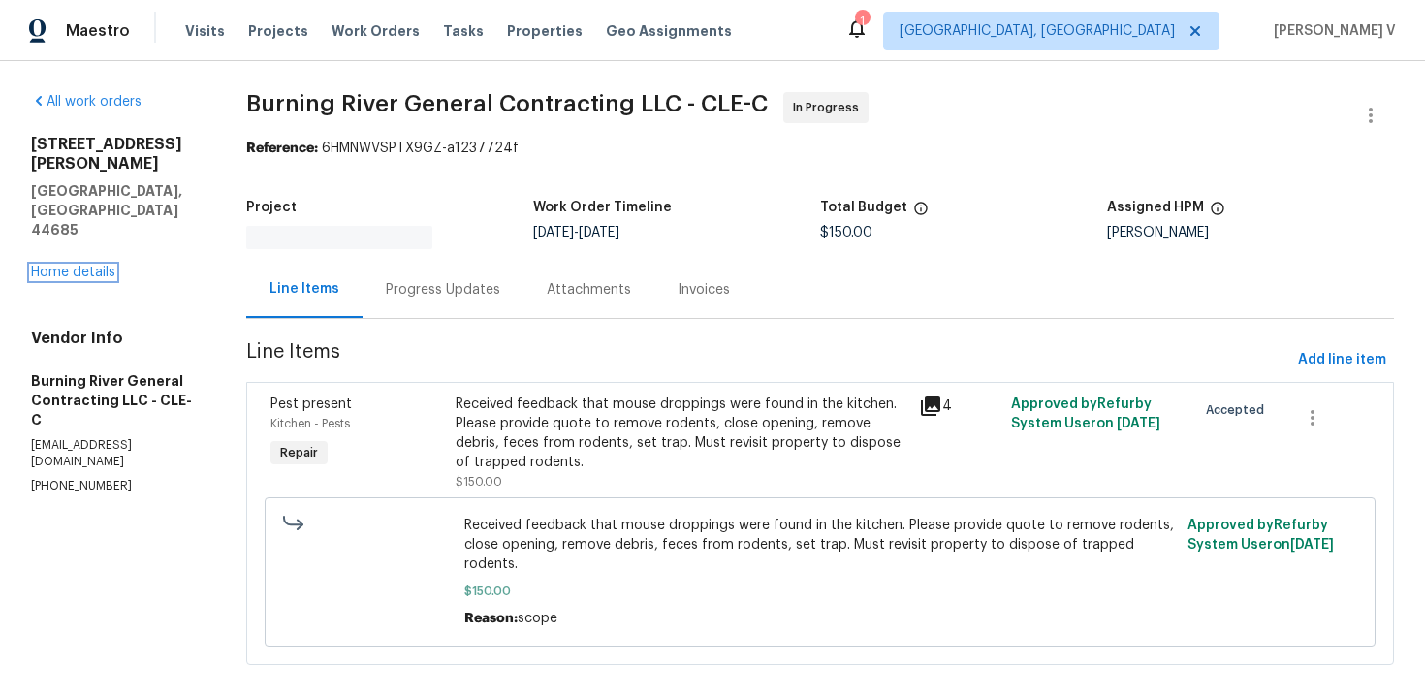
click at [97, 266] on link "Home details" at bounding box center [73, 273] width 84 height 14
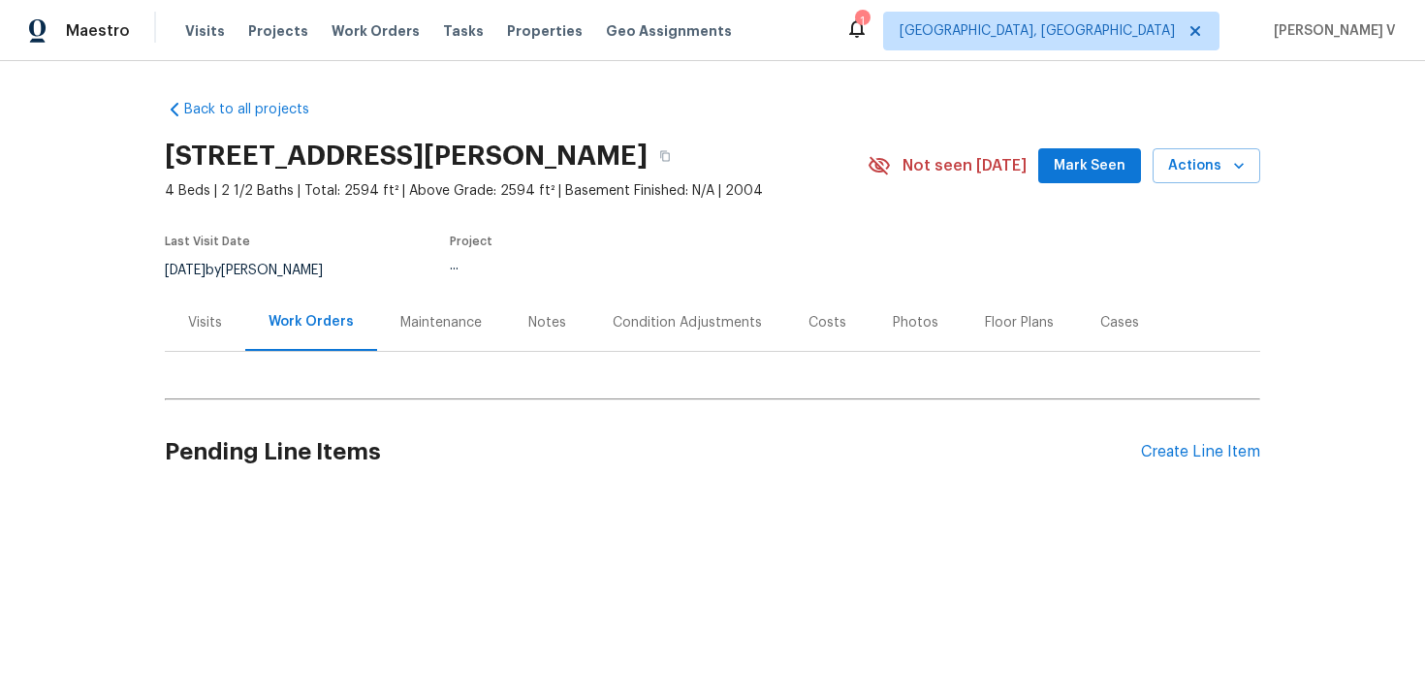
click at [208, 323] on div "Visits" at bounding box center [205, 322] width 34 height 19
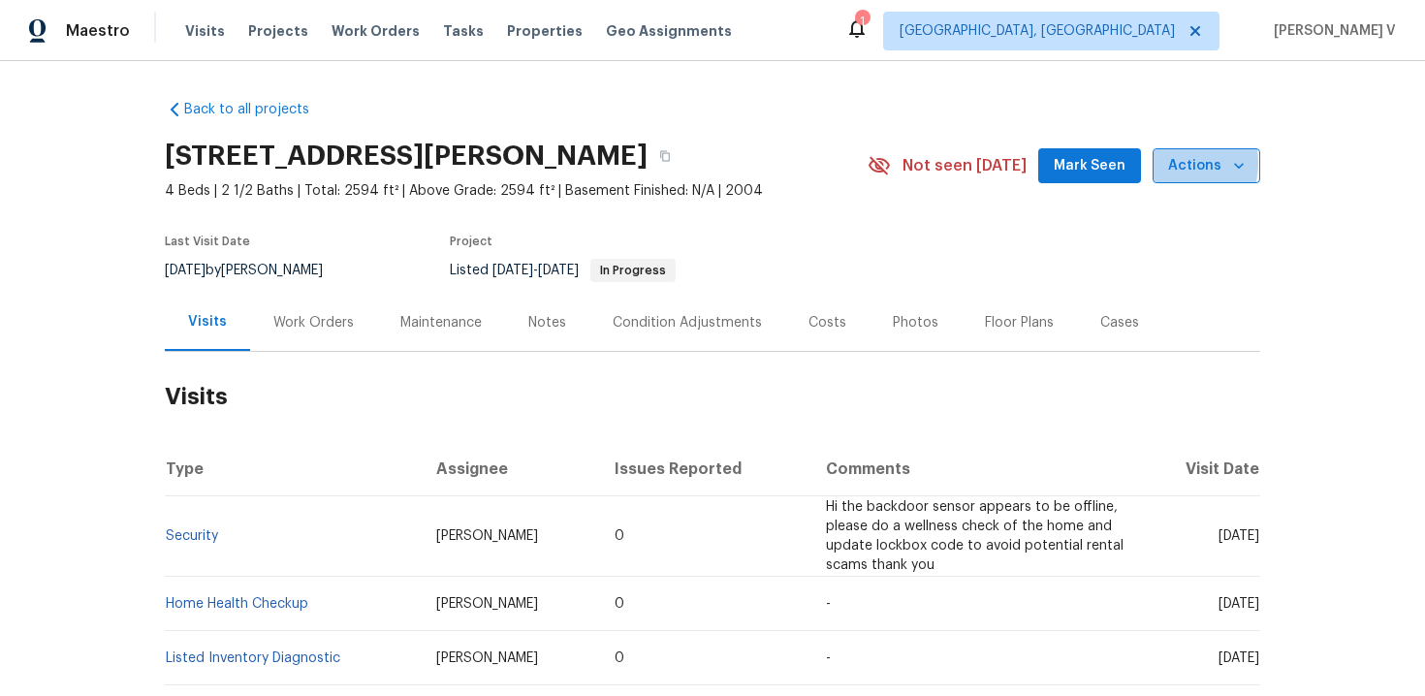
click at [1167, 163] on button "Actions" at bounding box center [1207, 166] width 108 height 36
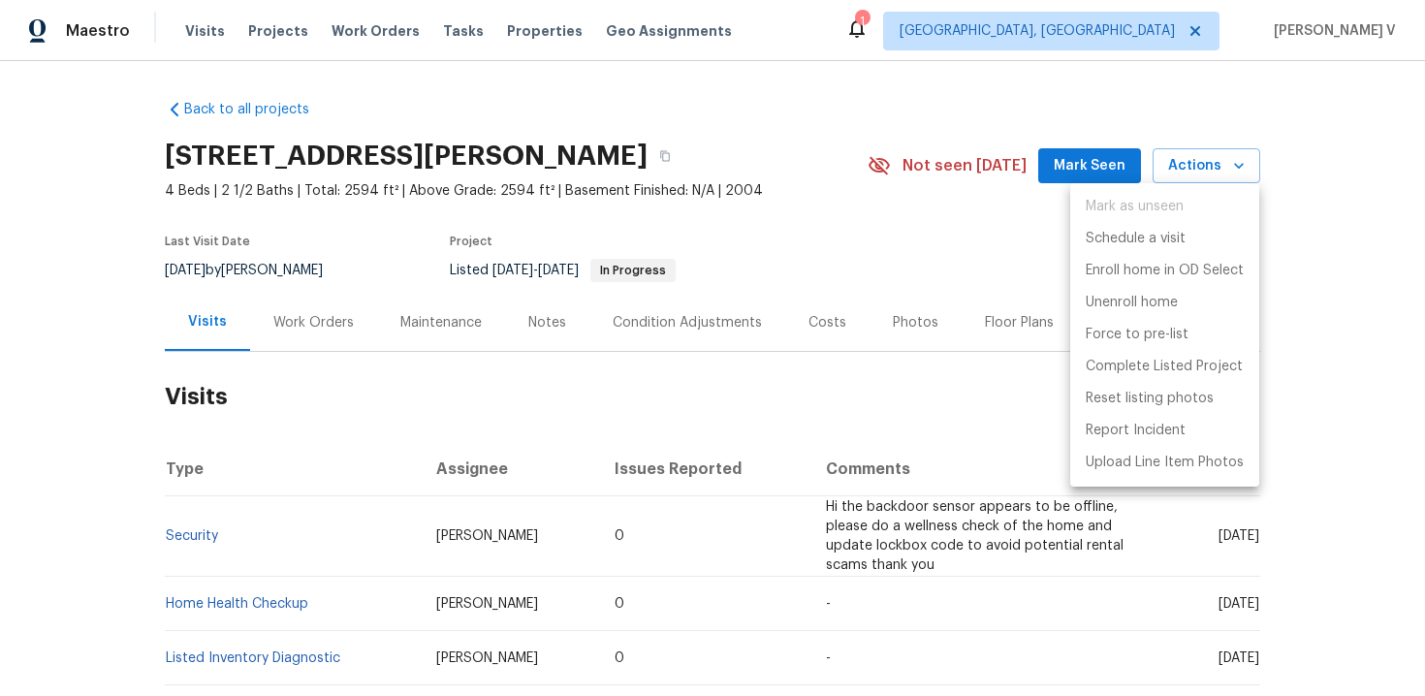
click at [1157, 221] on ul "Mark as unseen Schedule a visit Enroll home in OD Select Unenroll home Force to…" at bounding box center [1164, 334] width 189 height 303
click at [1129, 240] on p "Schedule a visit" at bounding box center [1136, 239] width 100 height 20
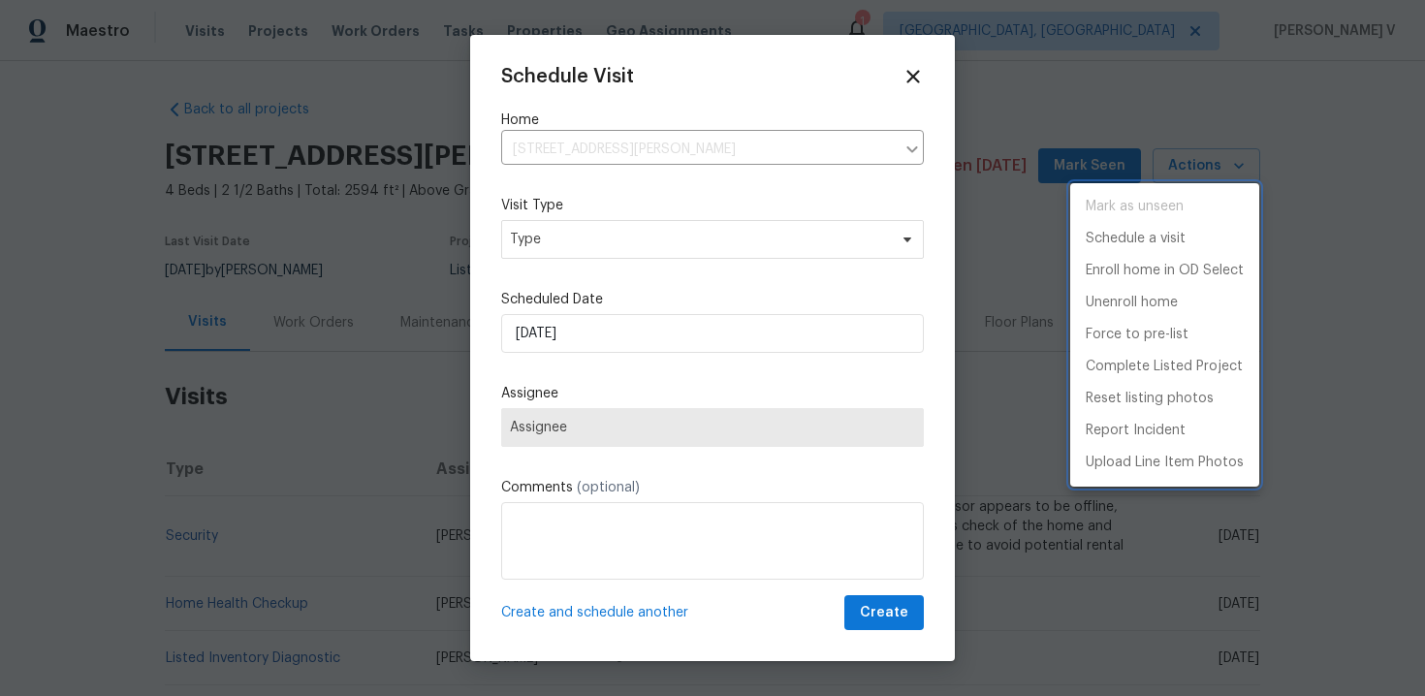
click at [511, 219] on div at bounding box center [712, 348] width 1425 height 696
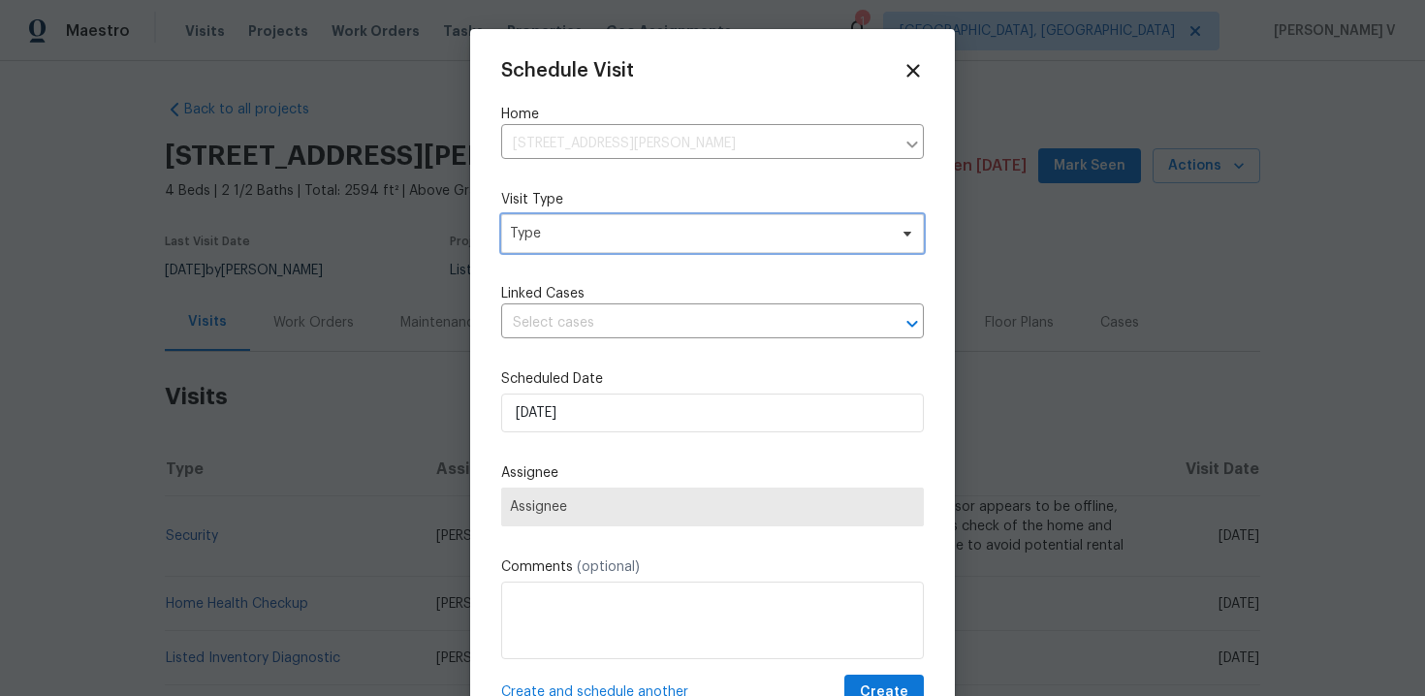
click at [534, 233] on span "Type" at bounding box center [698, 233] width 377 height 19
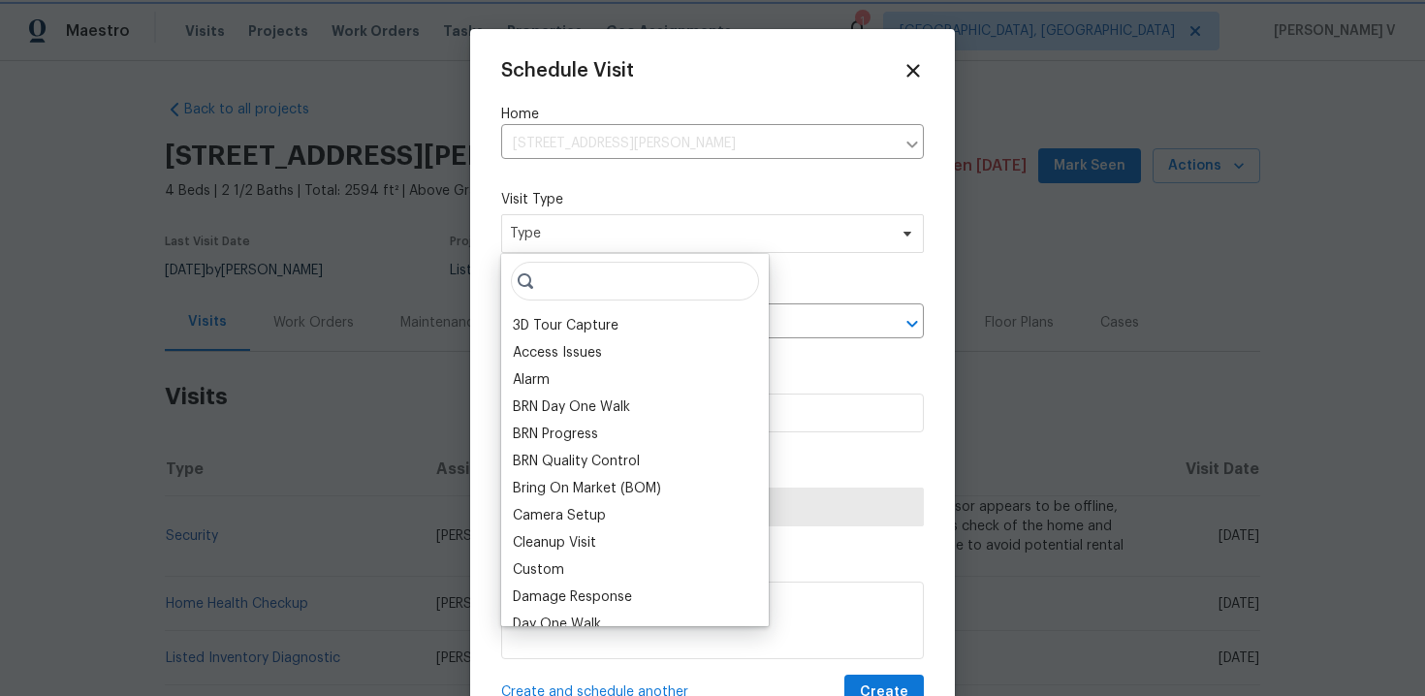
click at [534, 233] on span "Type" at bounding box center [698, 233] width 377 height 19
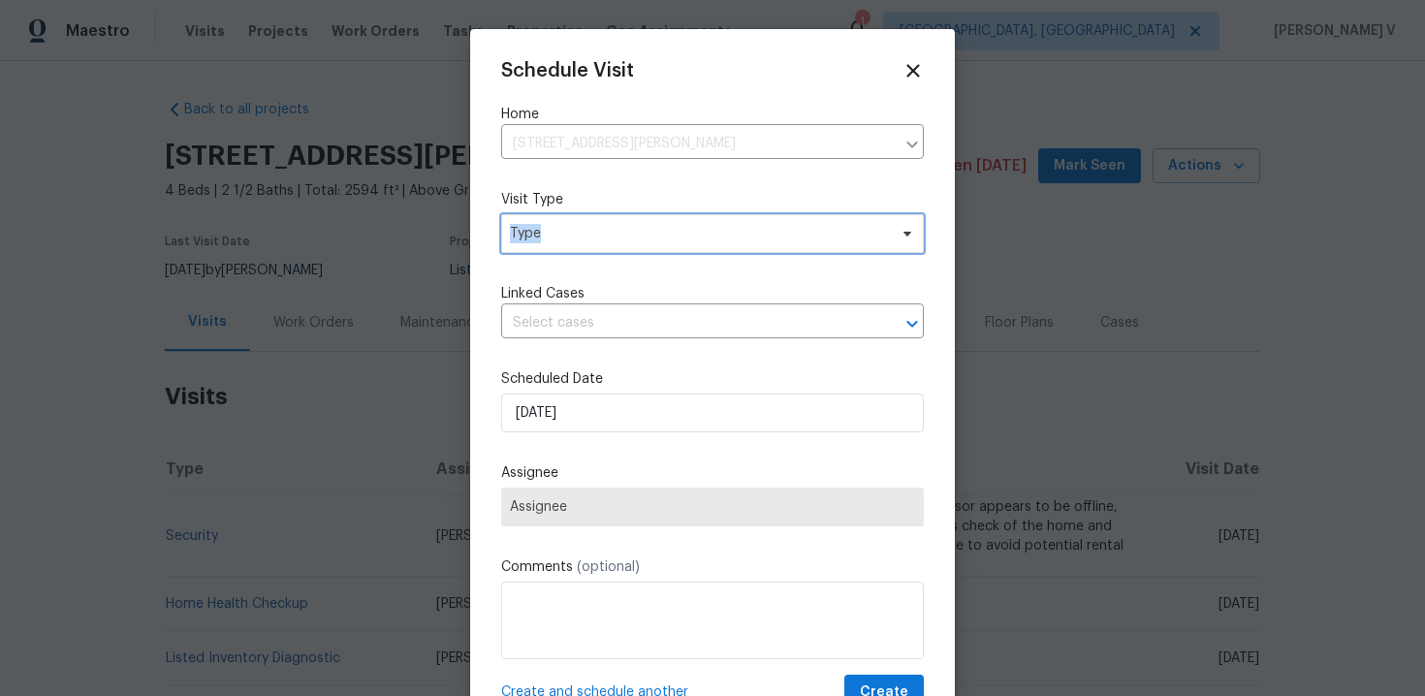
click at [534, 233] on span "Type" at bounding box center [698, 233] width 377 height 19
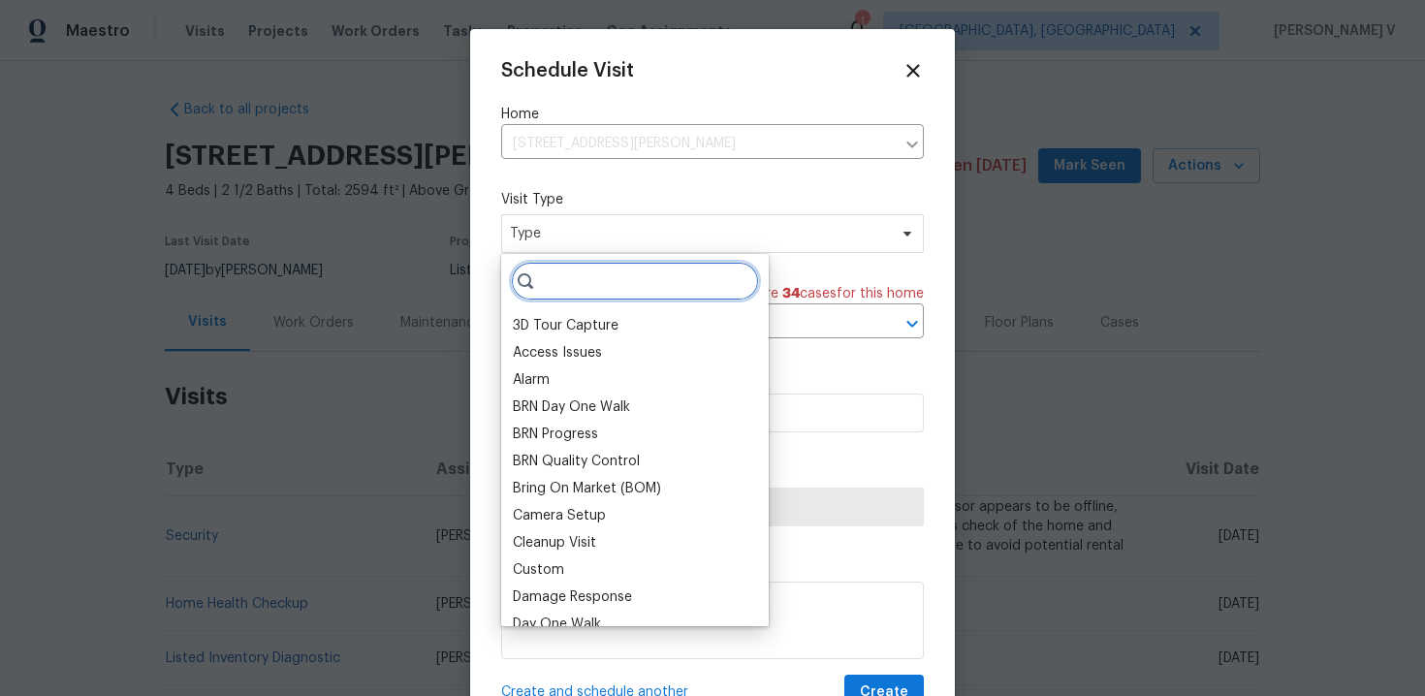
click at [537, 291] on input "search" at bounding box center [635, 281] width 248 height 39
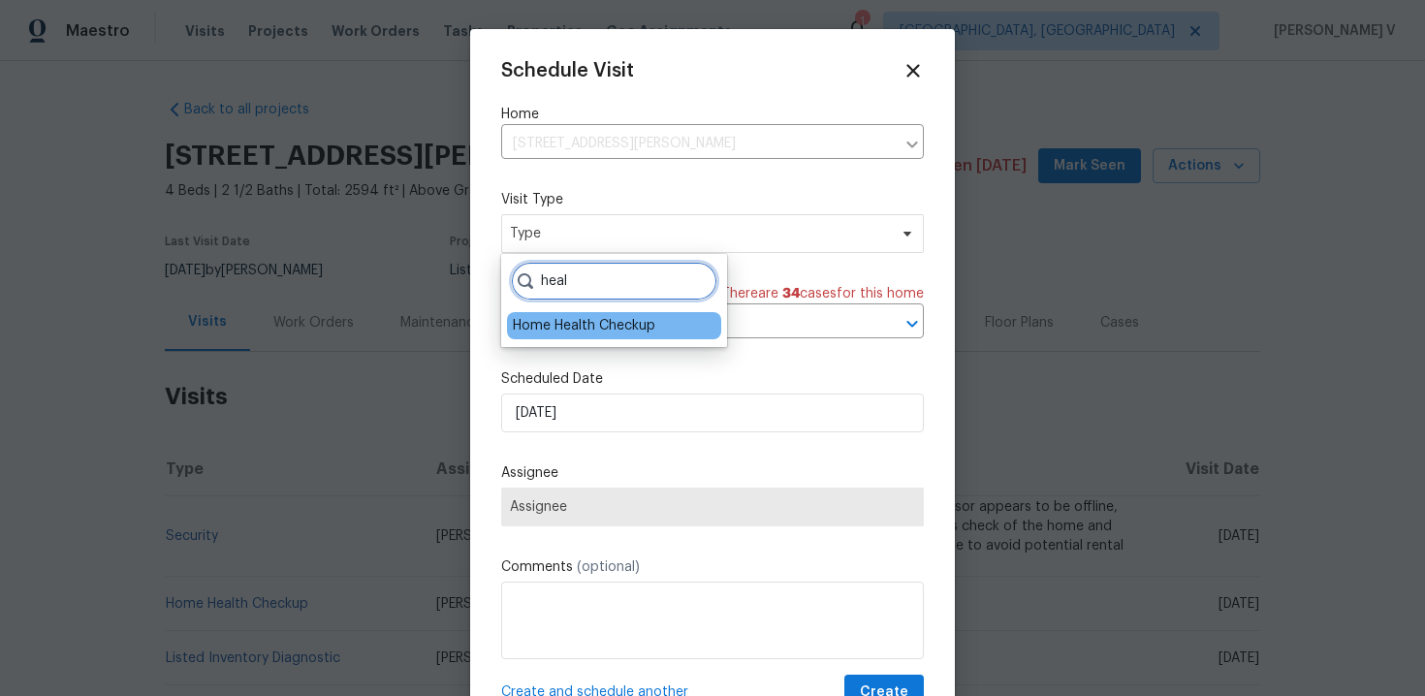
type input "heal"
click at [599, 331] on div "Home Health Checkup" at bounding box center [584, 325] width 143 height 19
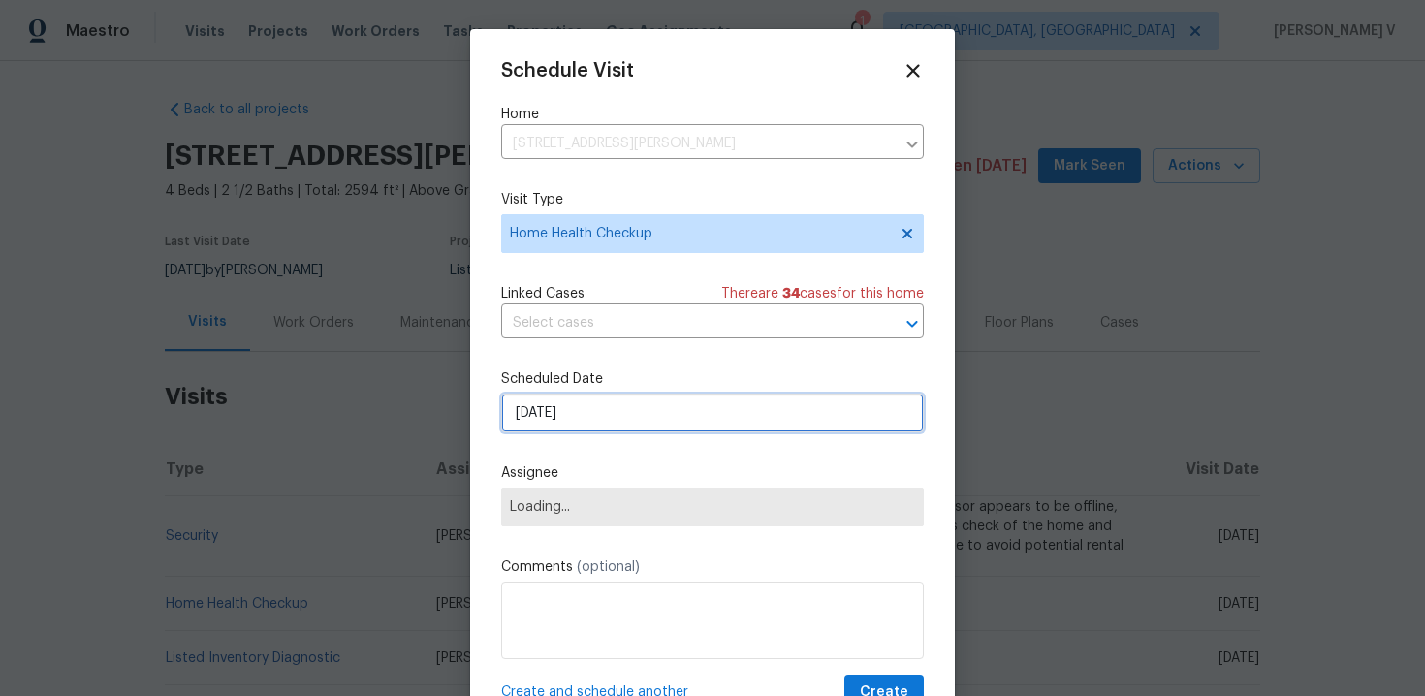
click at [563, 416] on input "26/09/2025" at bounding box center [712, 413] width 423 height 39
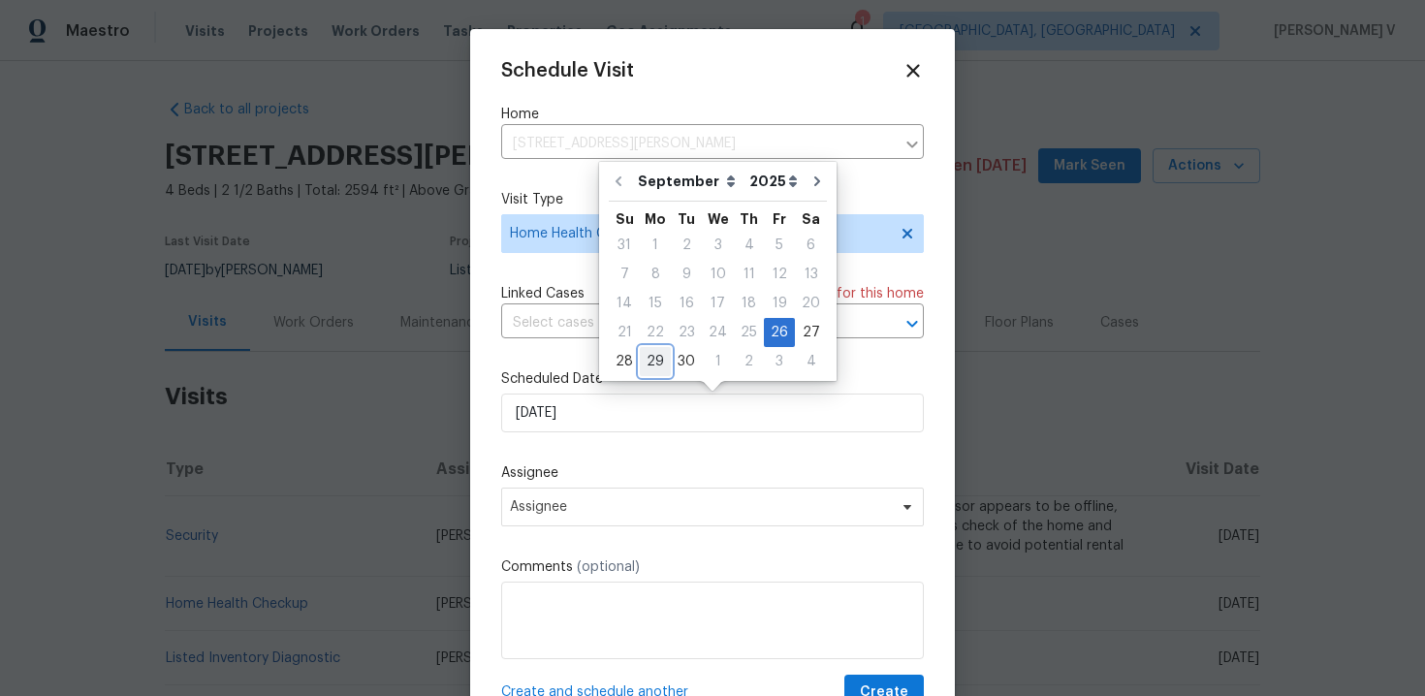
click at [647, 363] on div "29" at bounding box center [655, 361] width 31 height 27
type input "29/09/2025"
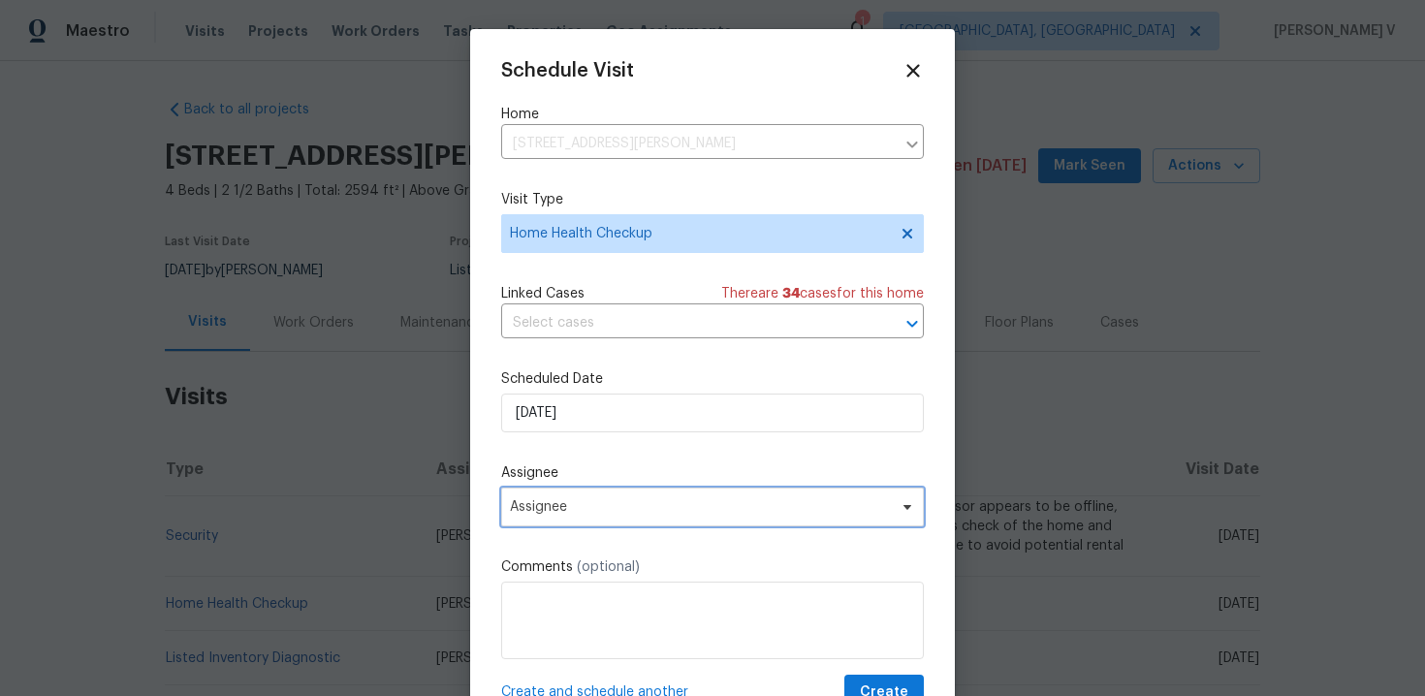
click at [609, 491] on span "Assignee" at bounding box center [712, 507] width 423 height 39
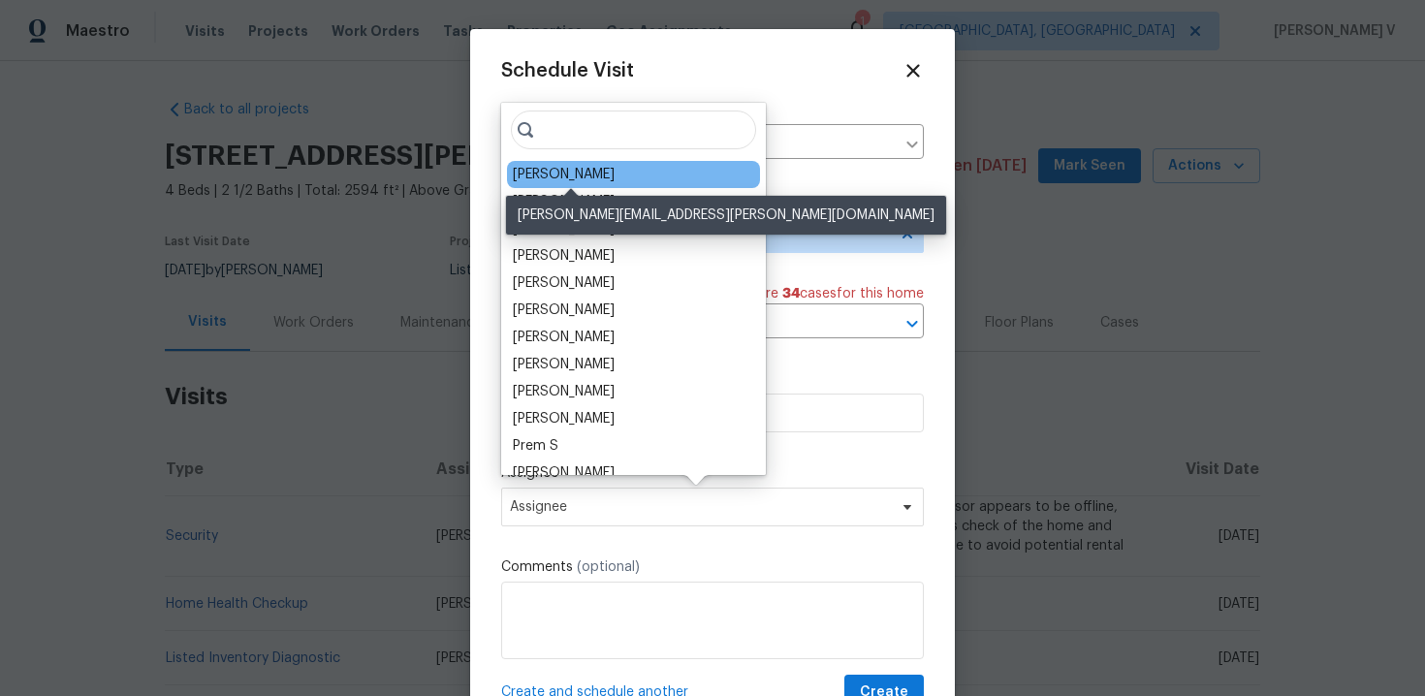
click at [548, 168] on div "Rebecca McMillen" at bounding box center [564, 174] width 102 height 19
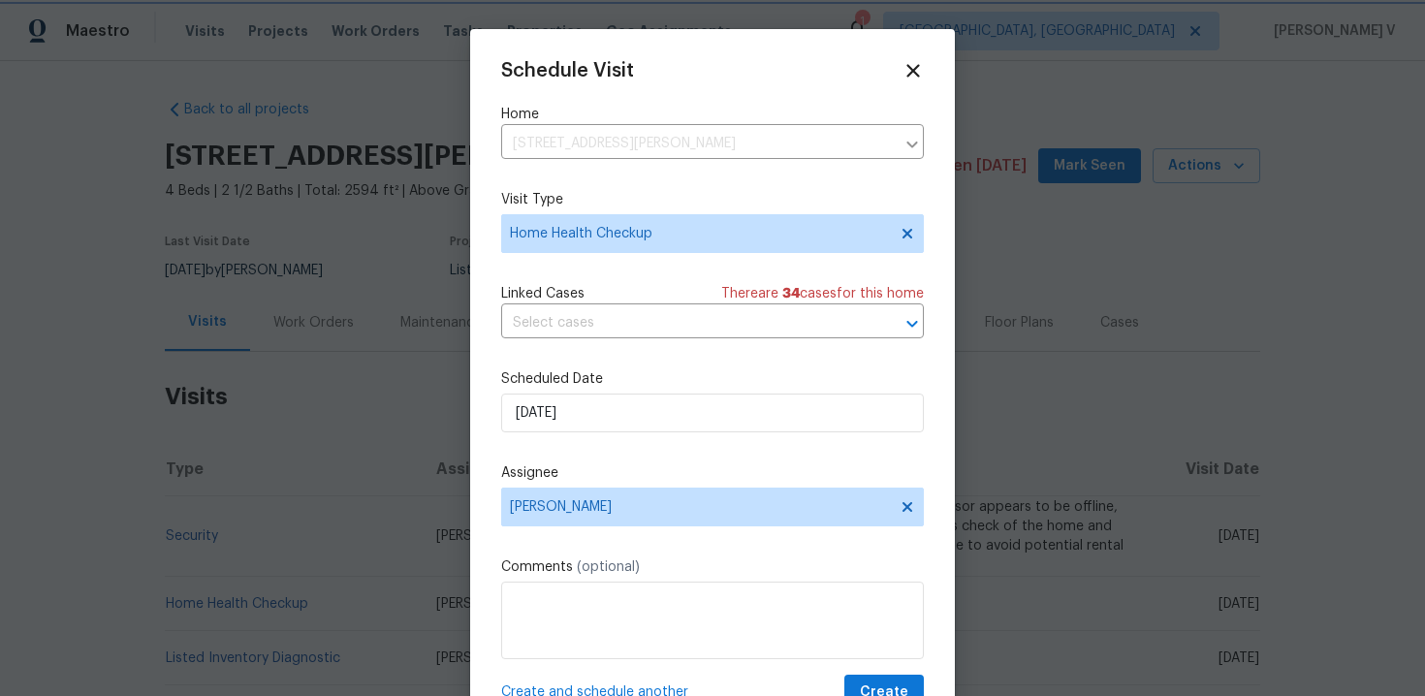
scroll to position [35, 0]
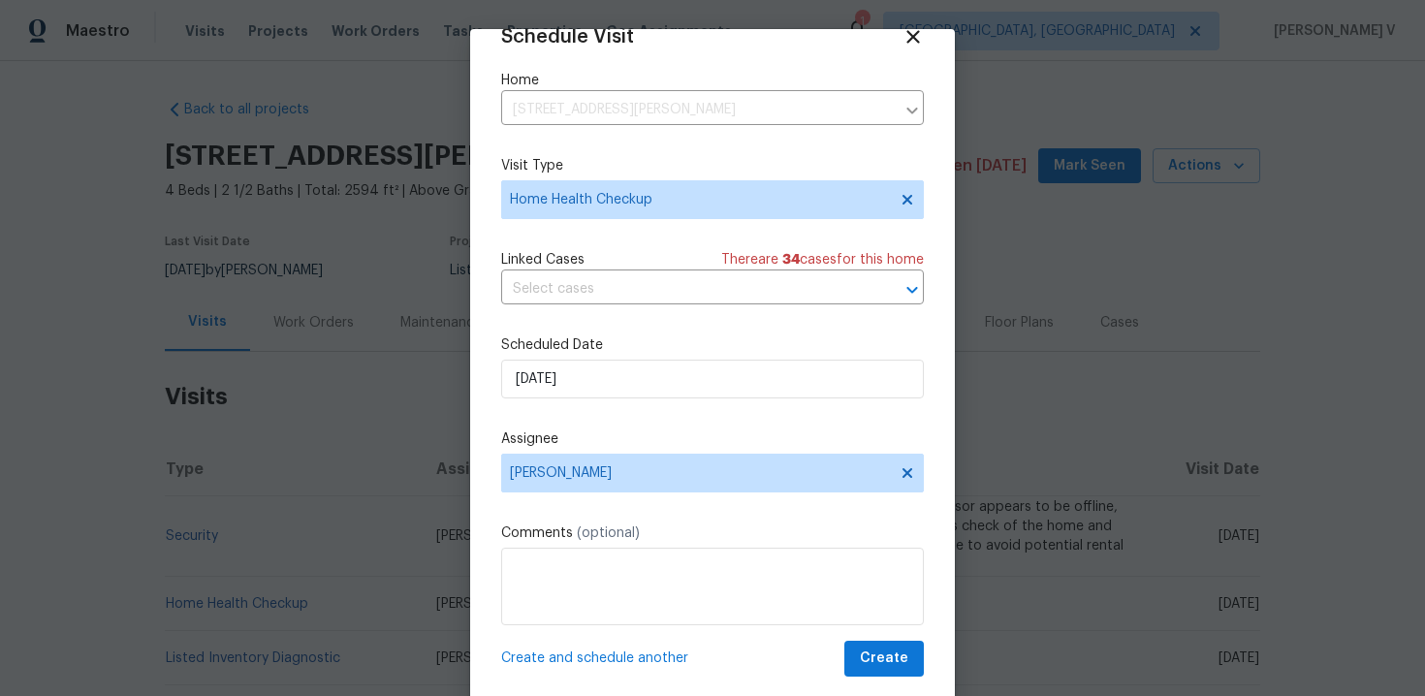
click at [905, 680] on div "Schedule Visit Home 3217 Deborah Ct, Uniontown, OH 44685 ​ Visit Type Home Heal…" at bounding box center [712, 368] width 485 height 679
click at [898, 659] on span "Create" at bounding box center [884, 659] width 48 height 24
click at [361, 503] on td "Home Health Checkup" at bounding box center [293, 523] width 256 height 54
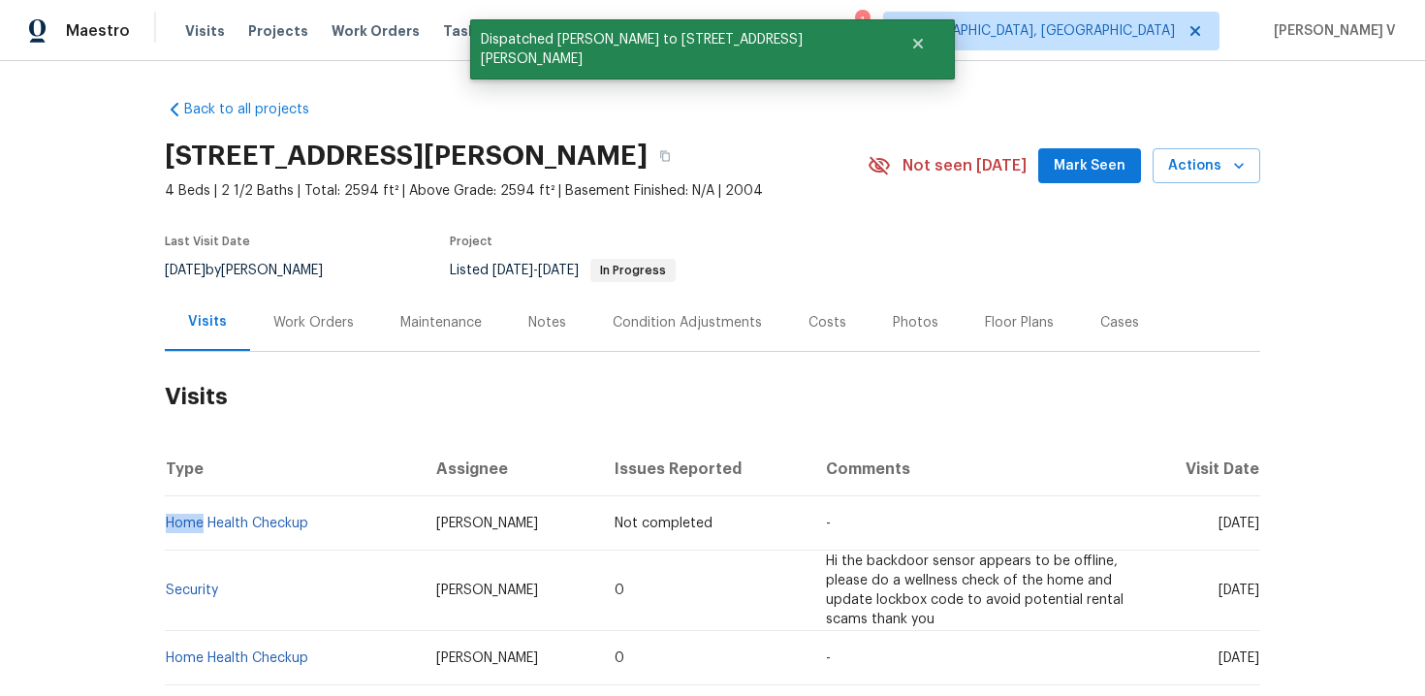
click at [361, 503] on td "Home Health Checkup" at bounding box center [293, 523] width 256 height 54
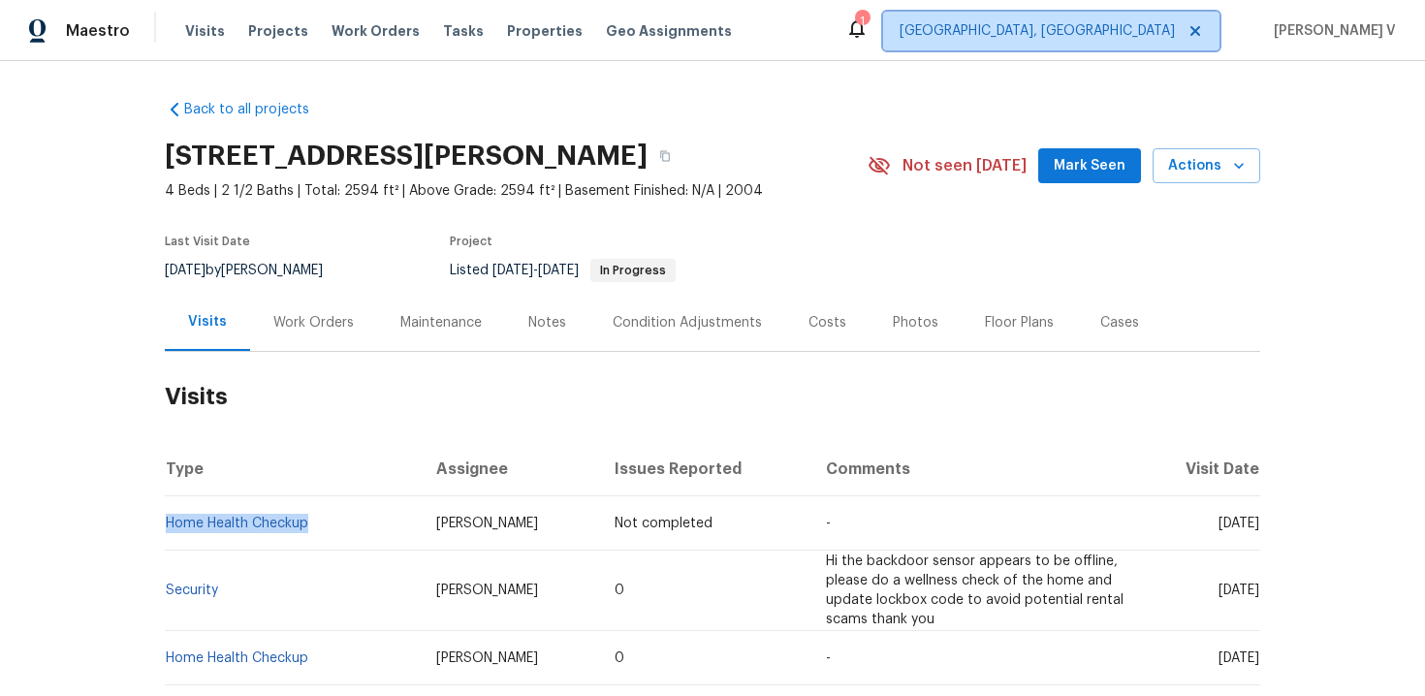
click at [1183, 13] on span "Cleveland, OH" at bounding box center [1051, 31] width 336 height 39
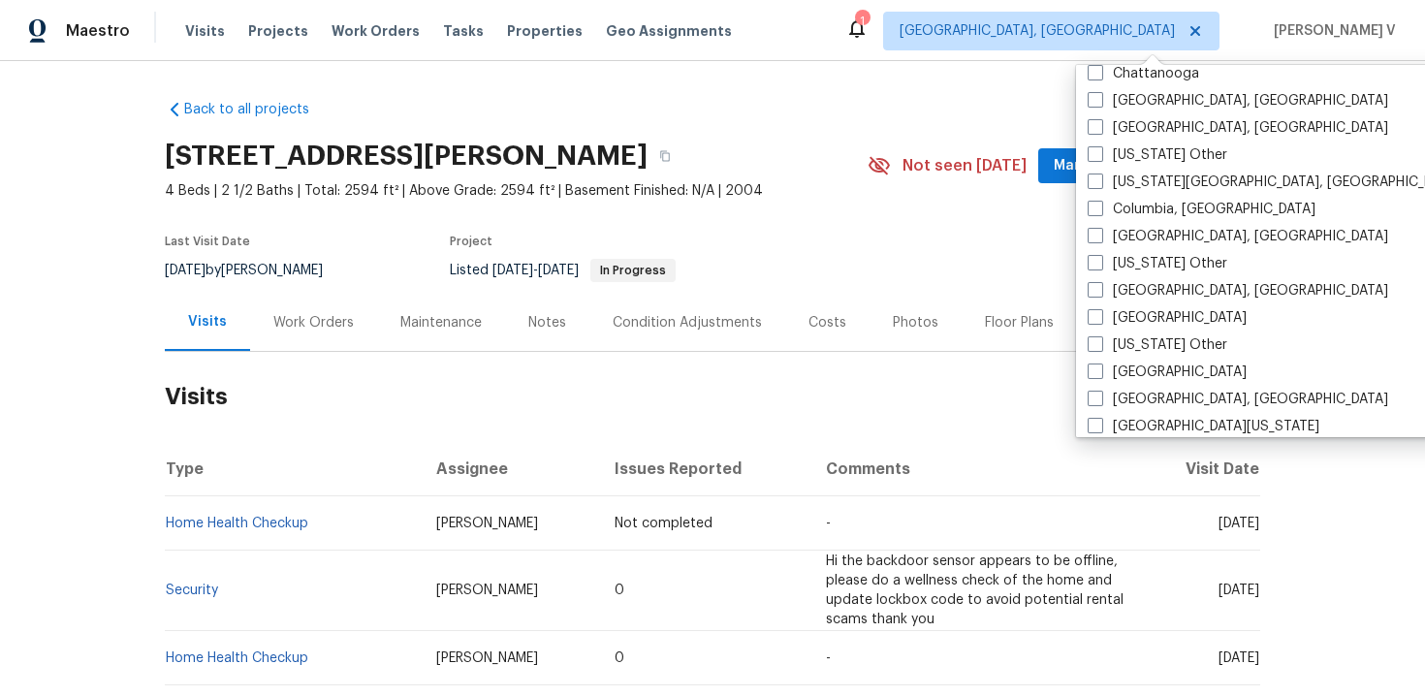
scroll to position [616, 0]
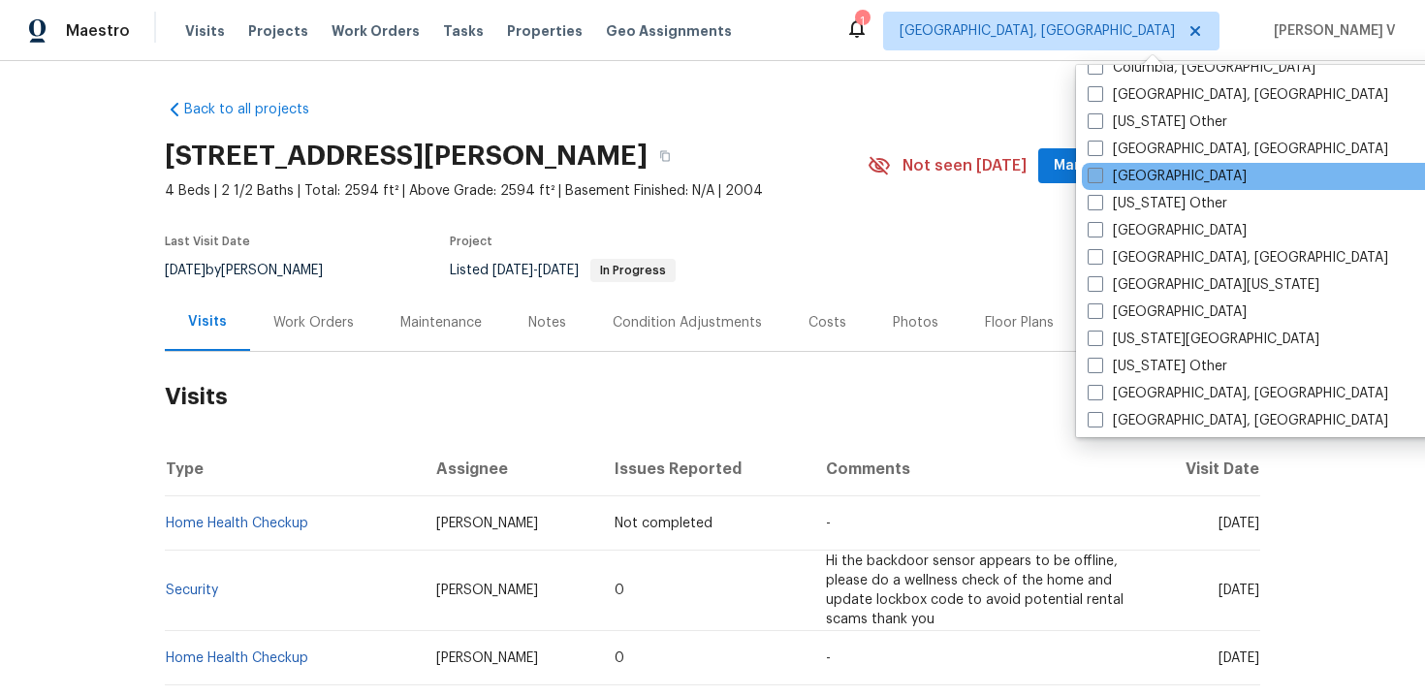
click at [1095, 174] on span at bounding box center [1096, 176] width 16 height 16
click at [1095, 174] on input "[GEOGRAPHIC_DATA]" at bounding box center [1094, 173] width 13 height 13
checkbox input "true"
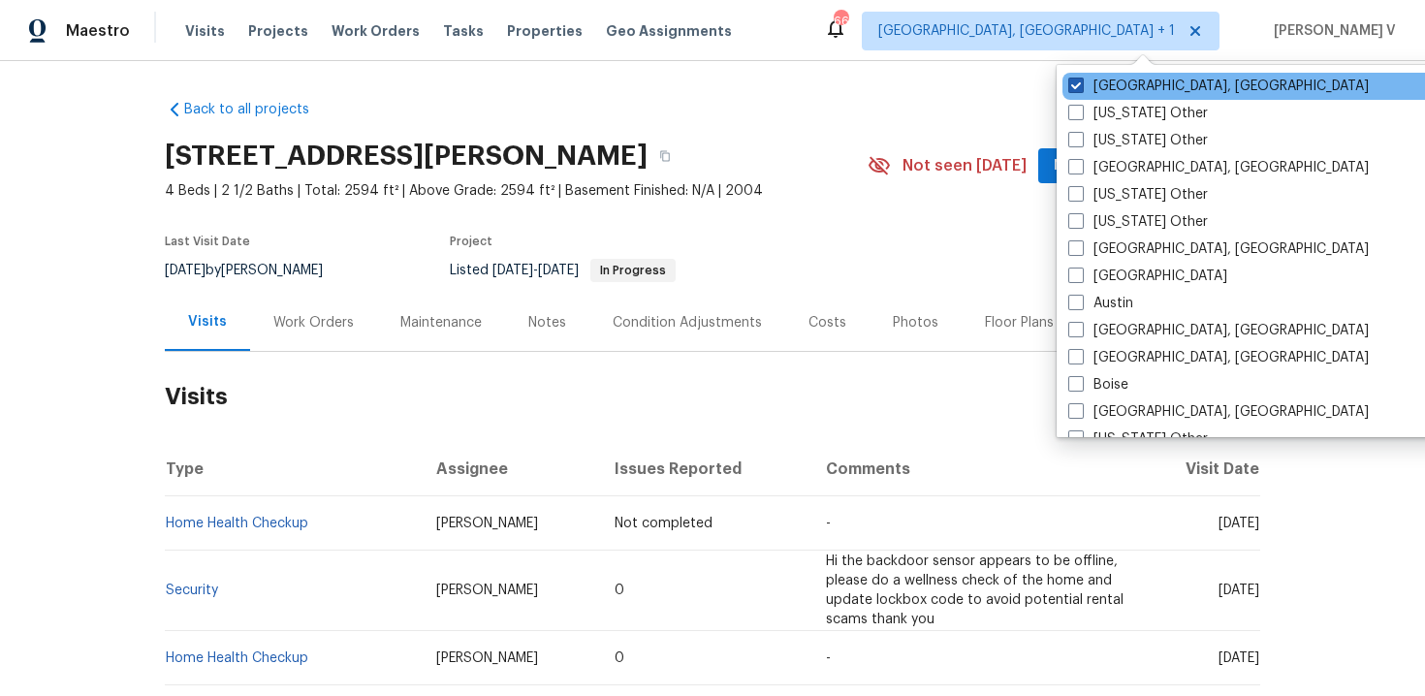
click at [1081, 86] on span at bounding box center [1076, 86] width 16 height 16
click at [1081, 86] on input "Cleveland, OH" at bounding box center [1074, 83] width 13 height 13
checkbox input "false"
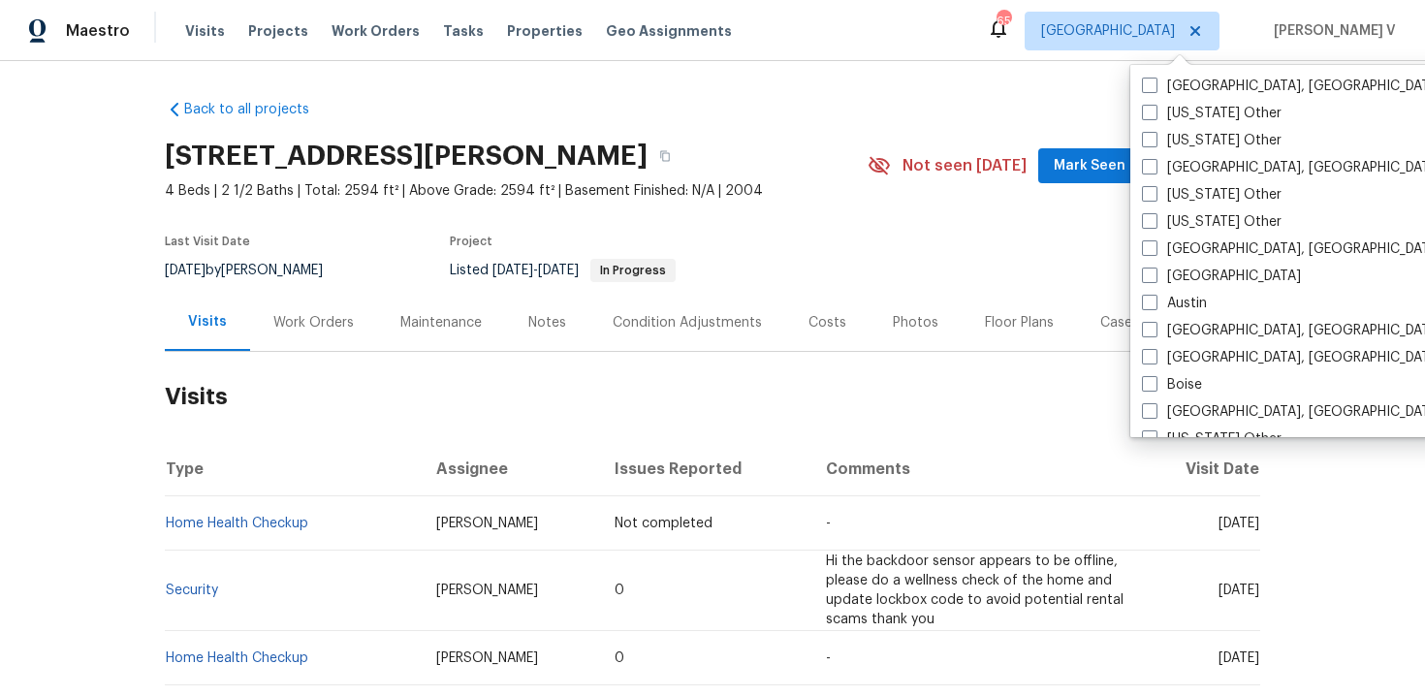
click at [937, 118] on div "Back to all projects 3217 Deborah Ct, Uniontown, OH 44685 4 Beds | 2 1/2 Baths …" at bounding box center [713, 555] width 1096 height 942
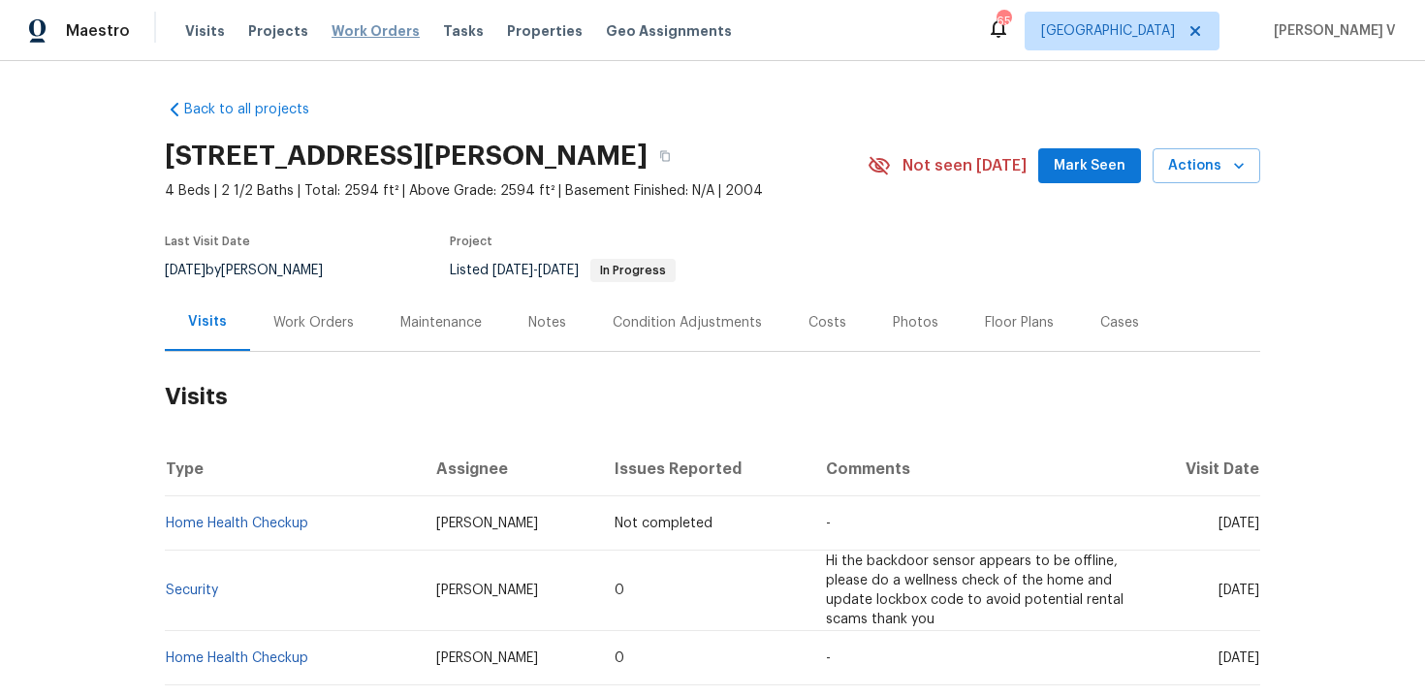
click at [389, 34] on span "Work Orders" at bounding box center [376, 30] width 88 height 19
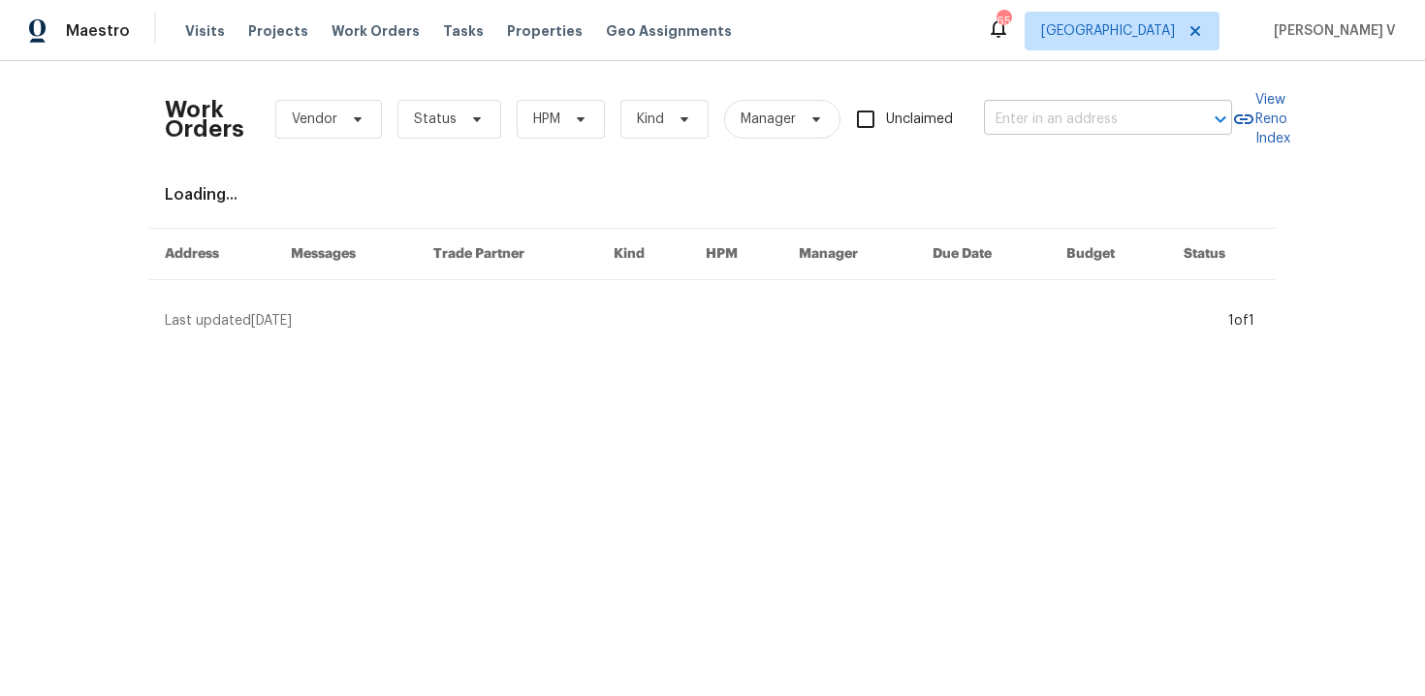
click at [1037, 126] on input "text" at bounding box center [1081, 120] width 194 height 30
paste input "1017 Mule Deer Rd Forney, TX 75126"
type input "1017 Mule Deer Rd Forney, TX 75126"
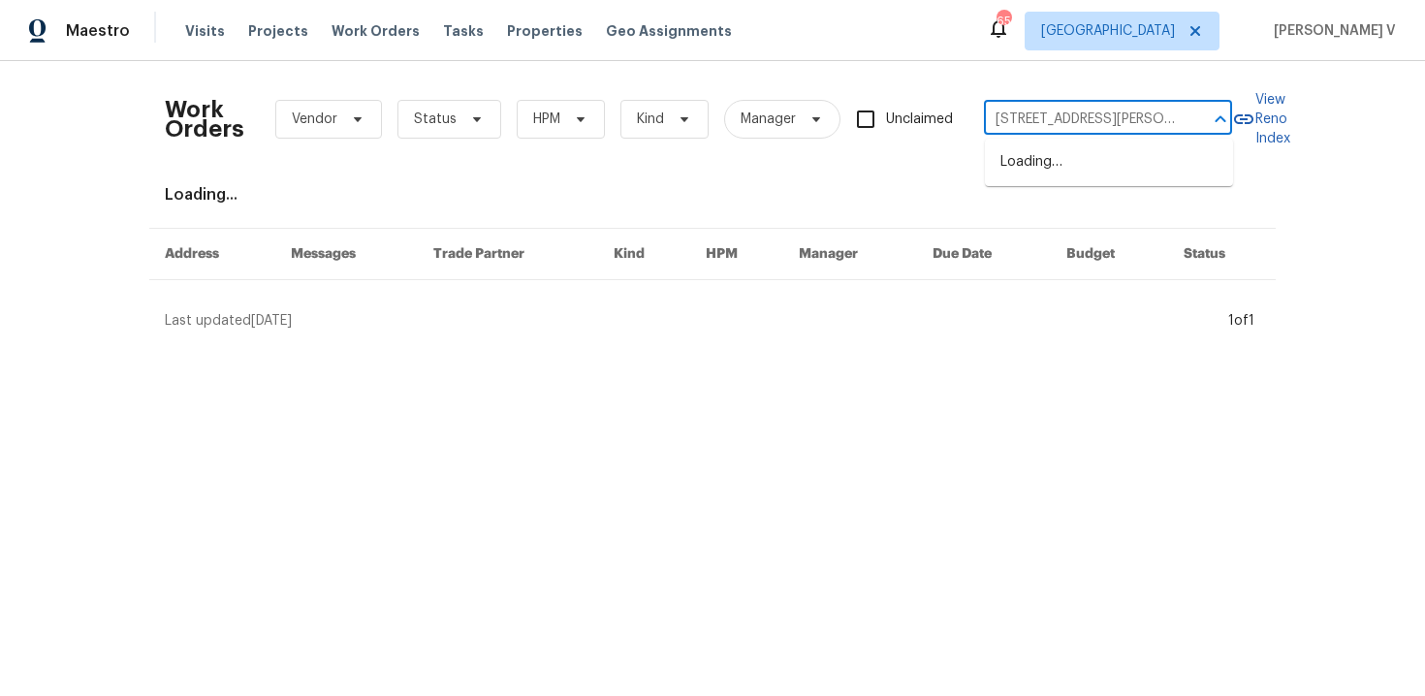
scroll to position [0, 43]
click at [1037, 163] on li "1017 Mule Deer Rd, Forney, TX 75126" at bounding box center [1109, 172] width 248 height 52
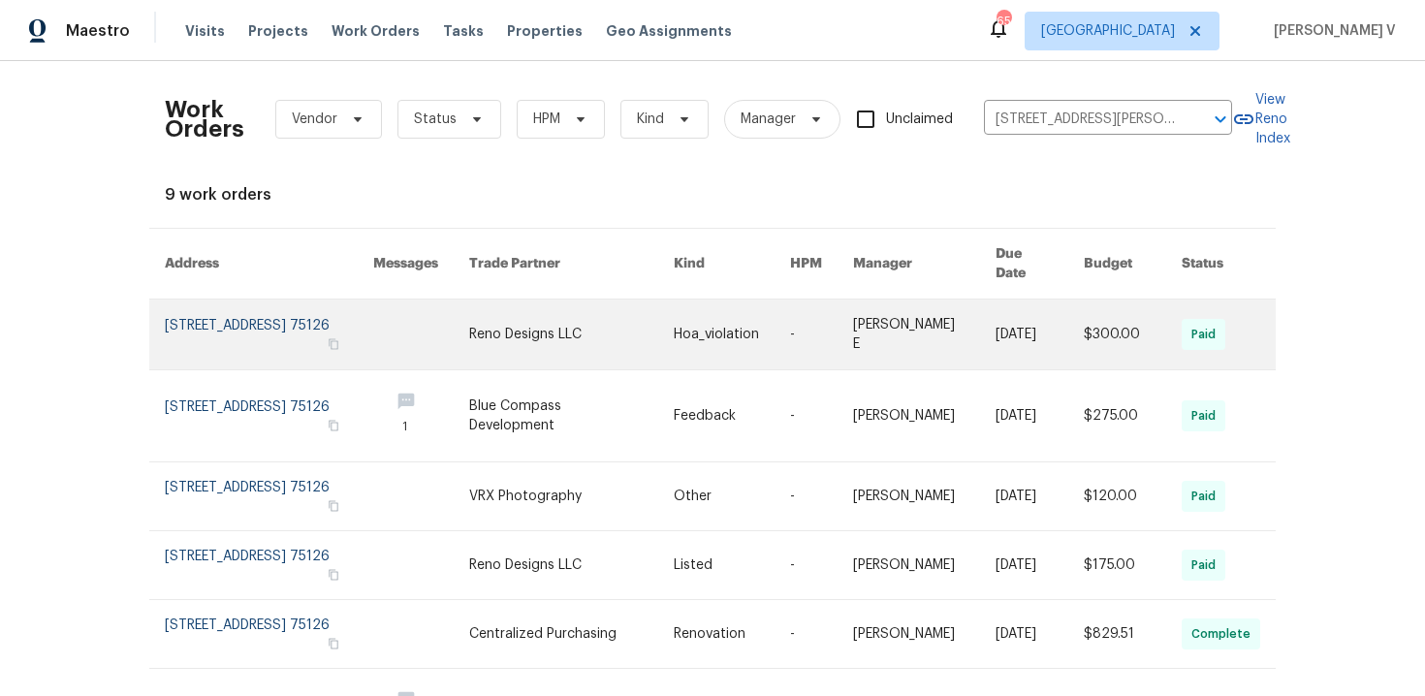
click at [265, 300] on link at bounding box center [269, 335] width 208 height 70
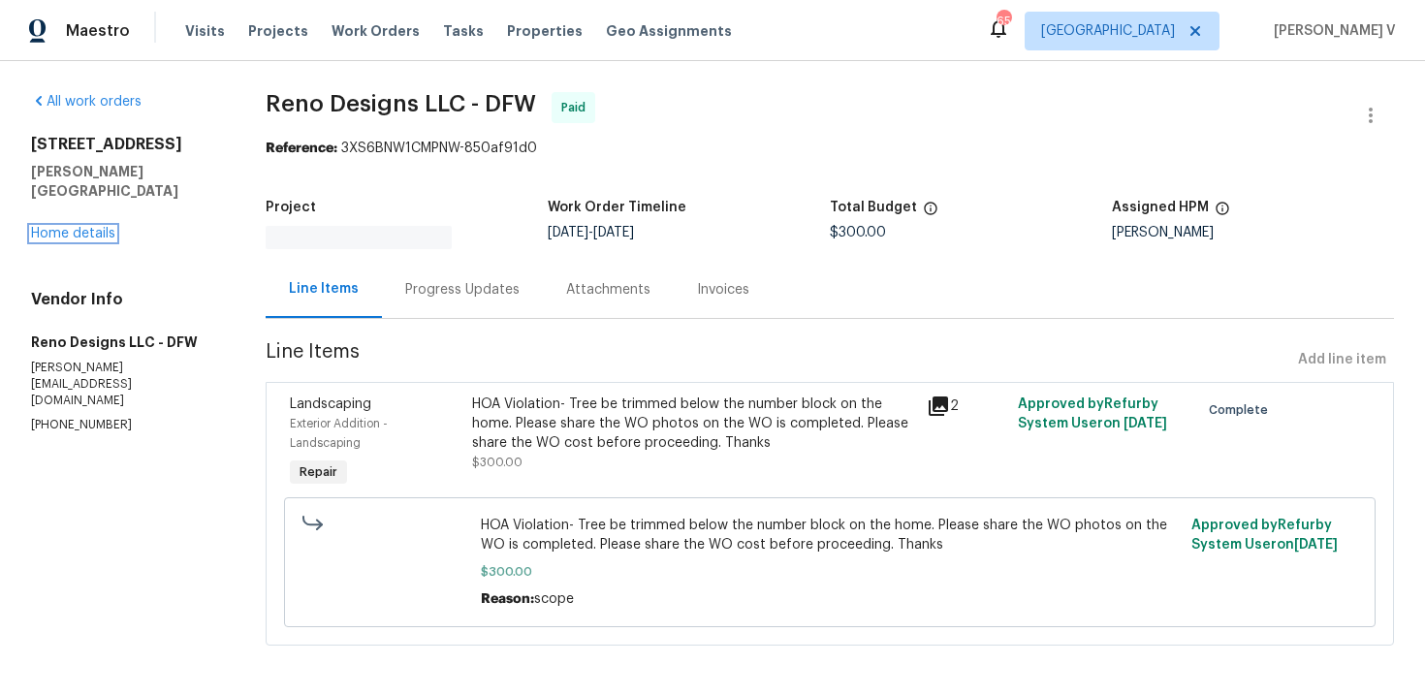
click at [92, 227] on link "Home details" at bounding box center [73, 234] width 84 height 14
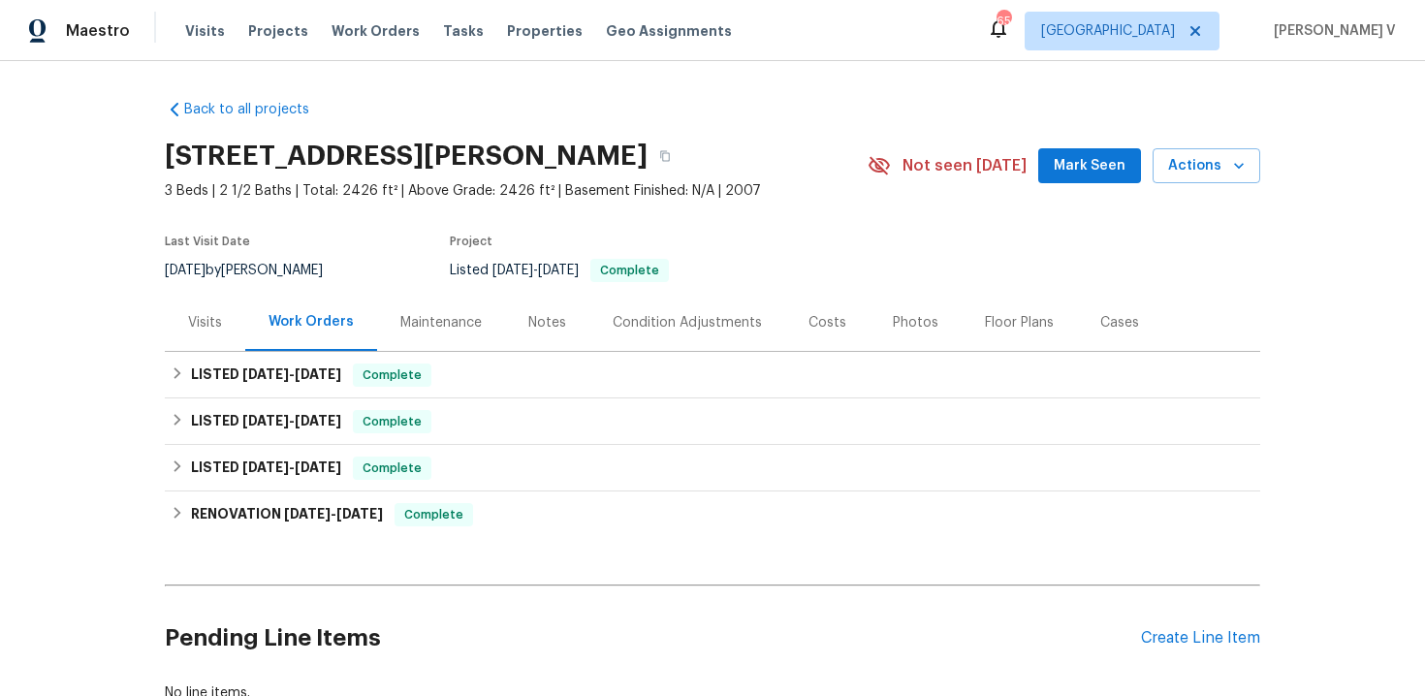
click at [220, 316] on div "Visits" at bounding box center [205, 322] width 34 height 19
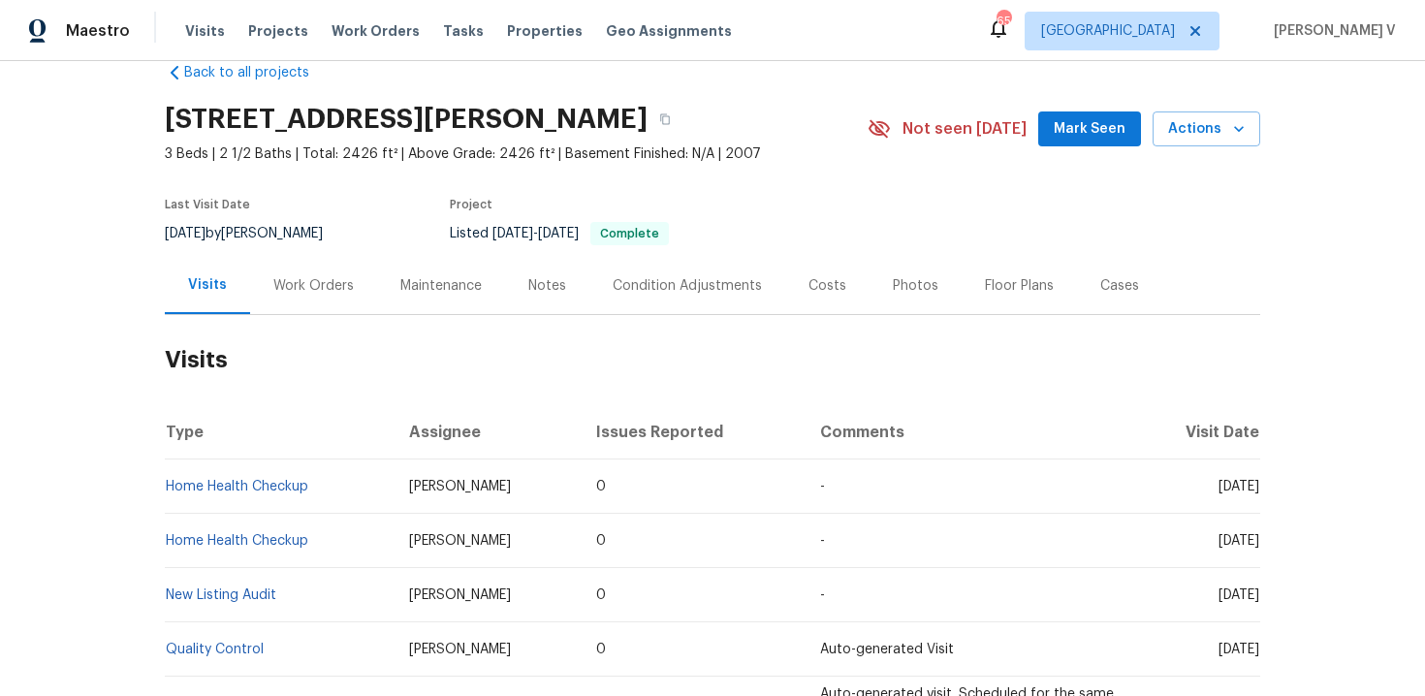
scroll to position [36, 0]
click at [343, 490] on td "Home Health Checkup" at bounding box center [279, 488] width 229 height 54
click at [376, 30] on span "Work Orders" at bounding box center [376, 30] width 88 height 19
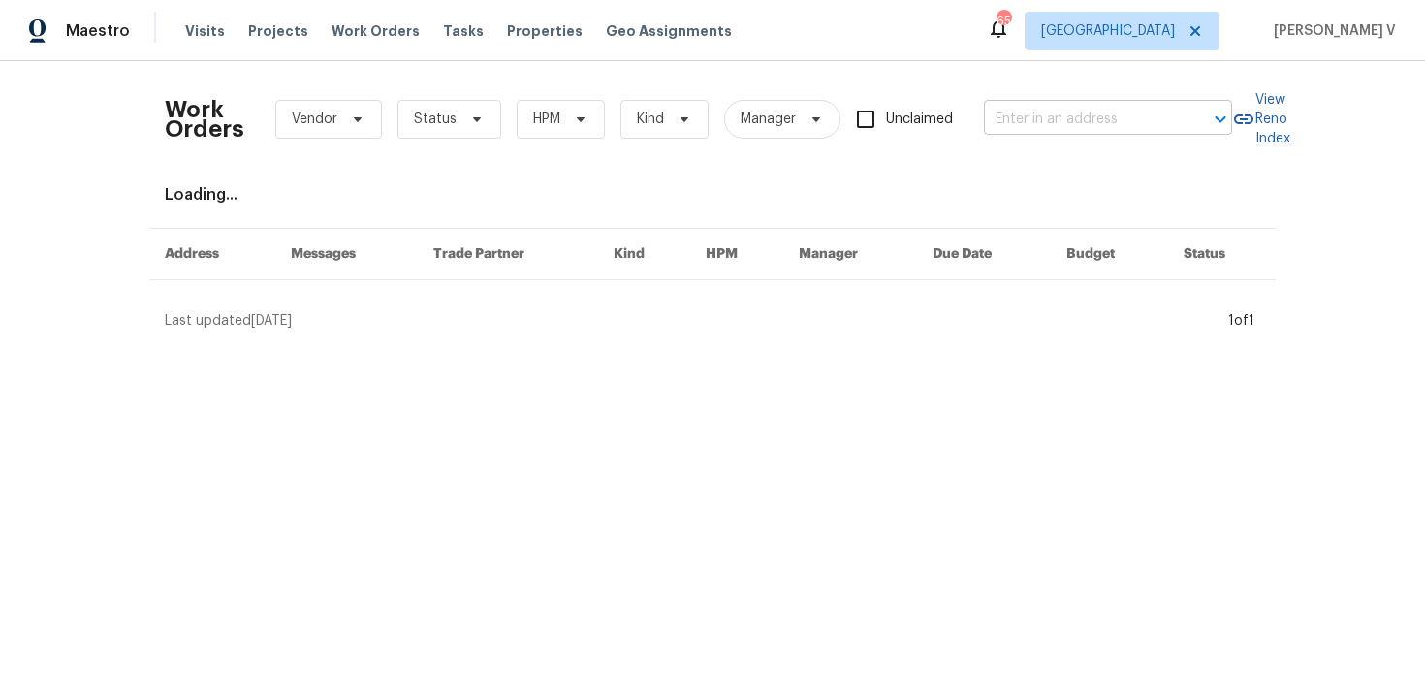
click at [1071, 117] on input "text" at bounding box center [1081, 120] width 194 height 30
paste input "6102 Lakecrest Dr , Garland, TX 75043"
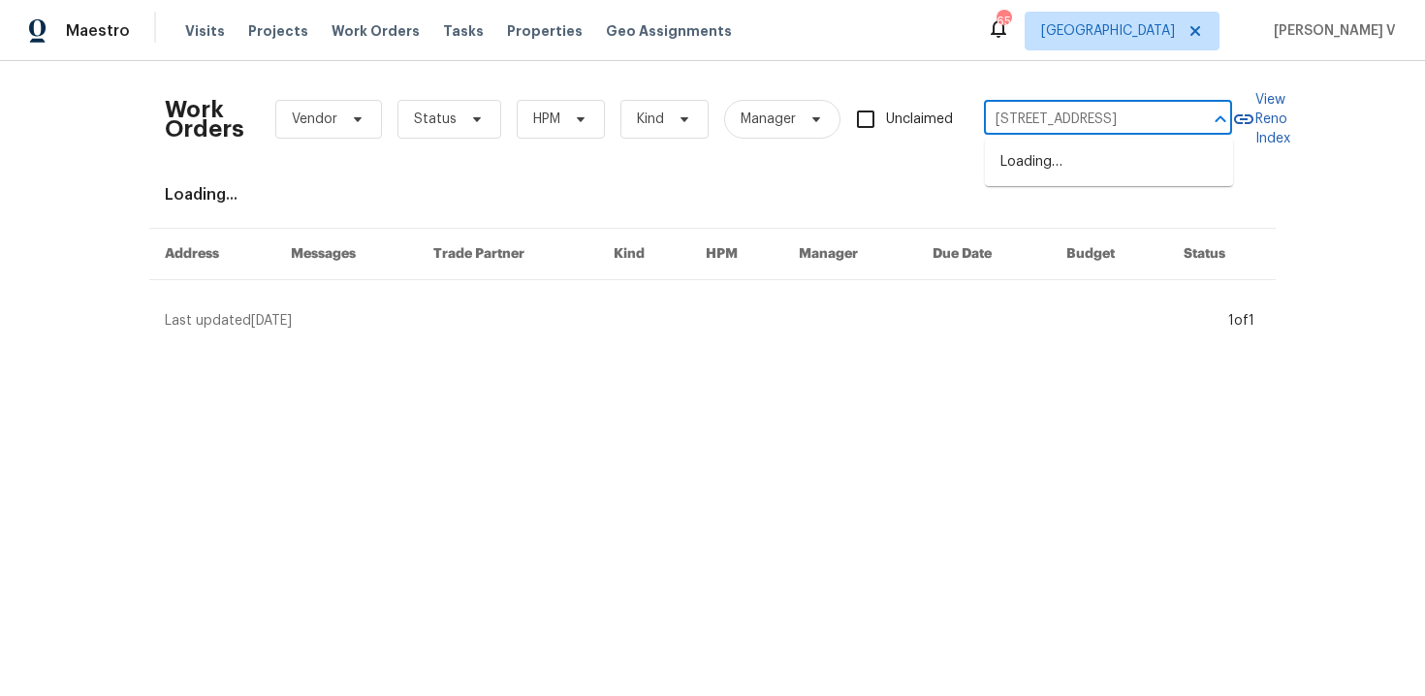
scroll to position [0, 59]
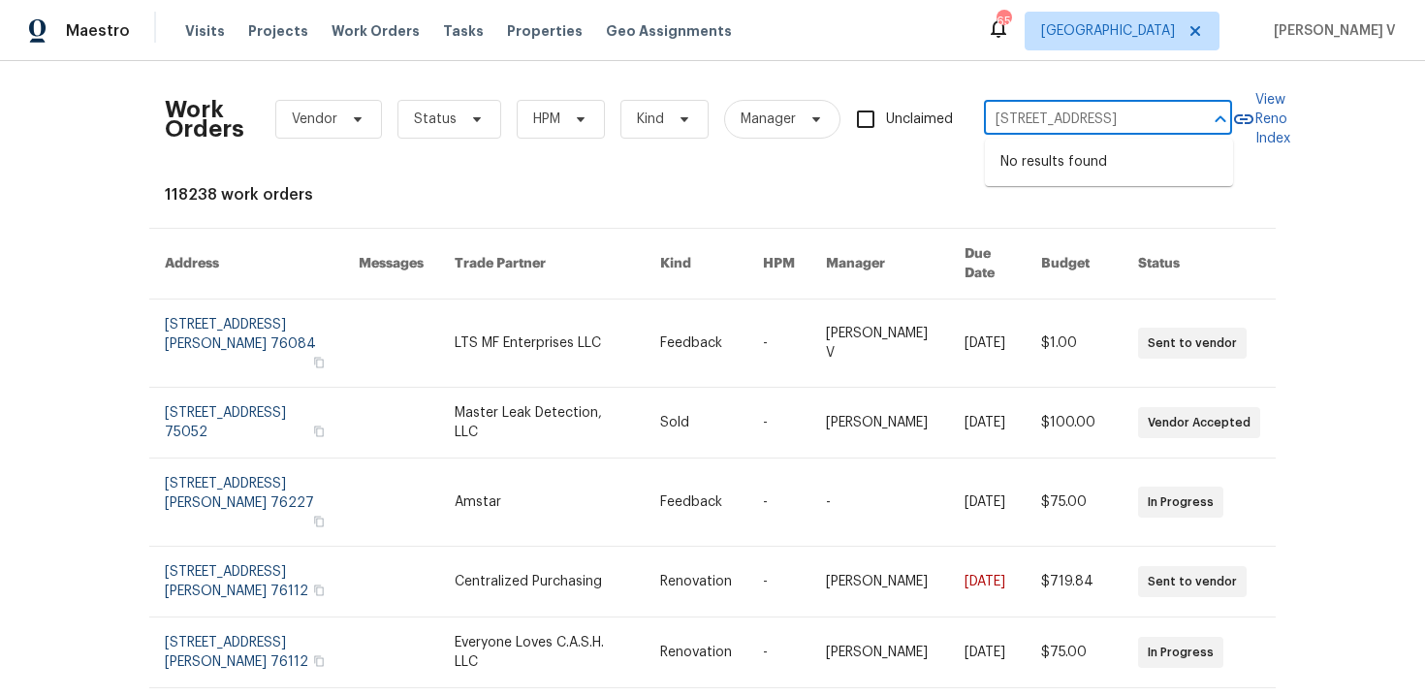
type input "6102 Lakecrest Dr , Garland, TX 75043"
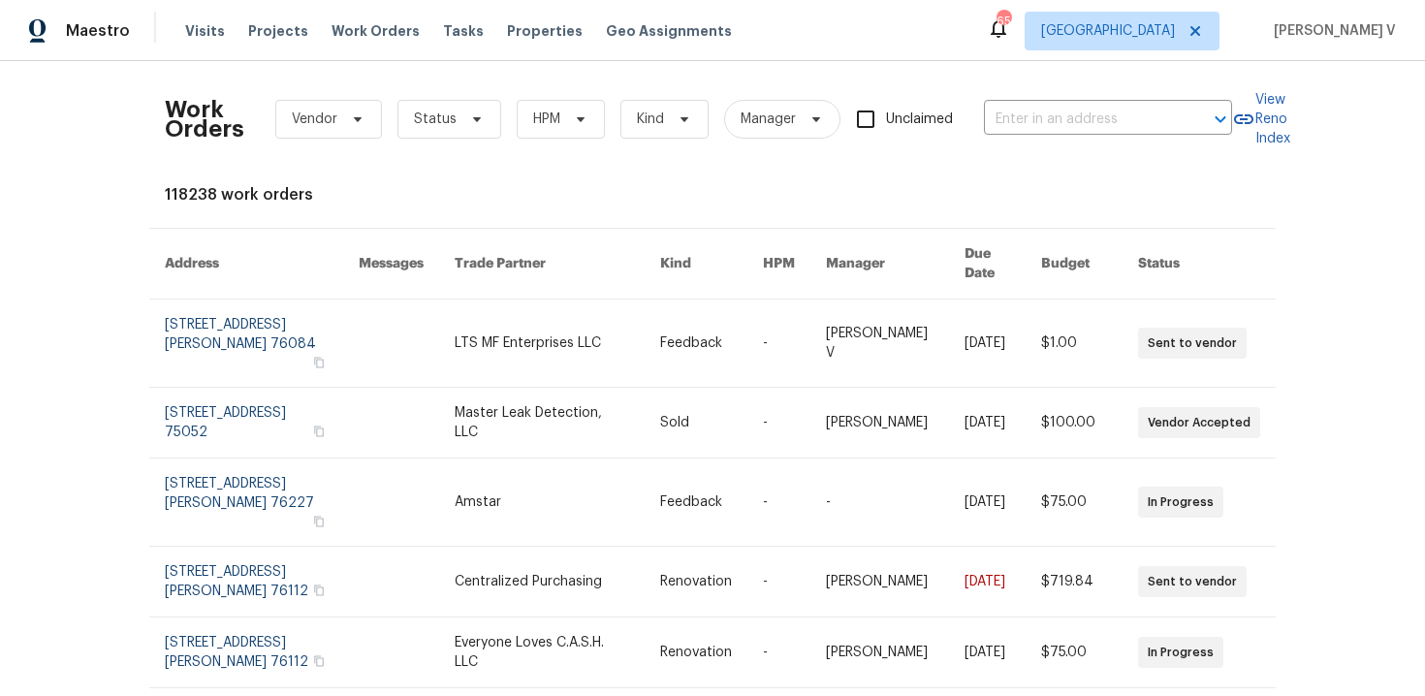
scroll to position [0, 0]
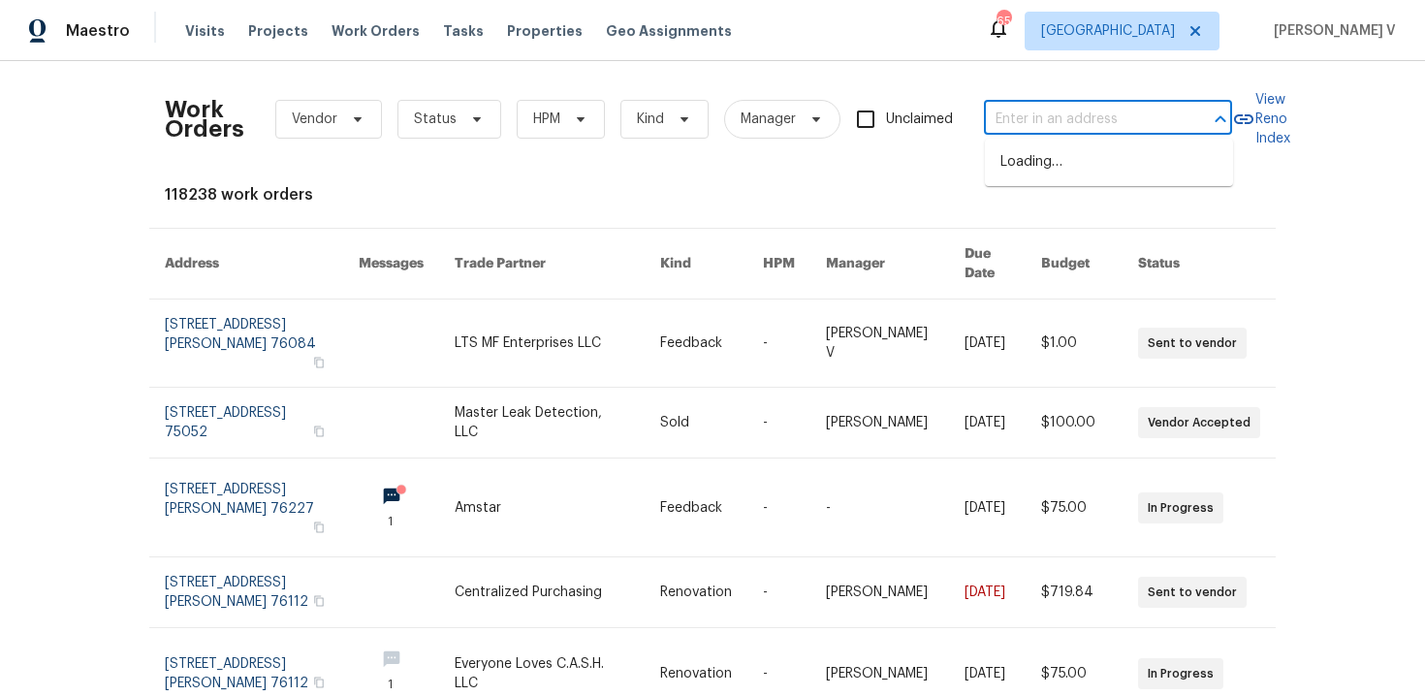
click at [1067, 134] on body "Maestro Visits Projects Work Orders Tasks Properties Geo Assignments 65 Dallas …" at bounding box center [712, 348] width 1425 height 696
paste input "6102 Lakecrest Dr , Garland, TX 75043"
drag, startPoint x: 1079, startPoint y: 121, endPoint x: 1329, endPoint y: 121, distance: 250.1
click at [1329, 121] on div "Work Orders Vendor Status HPM Kind Manager Unclaimed 6102 Lakecrest Dr , Garlan…" at bounding box center [712, 378] width 1425 height 635
type input "6102 Lakecrest D"
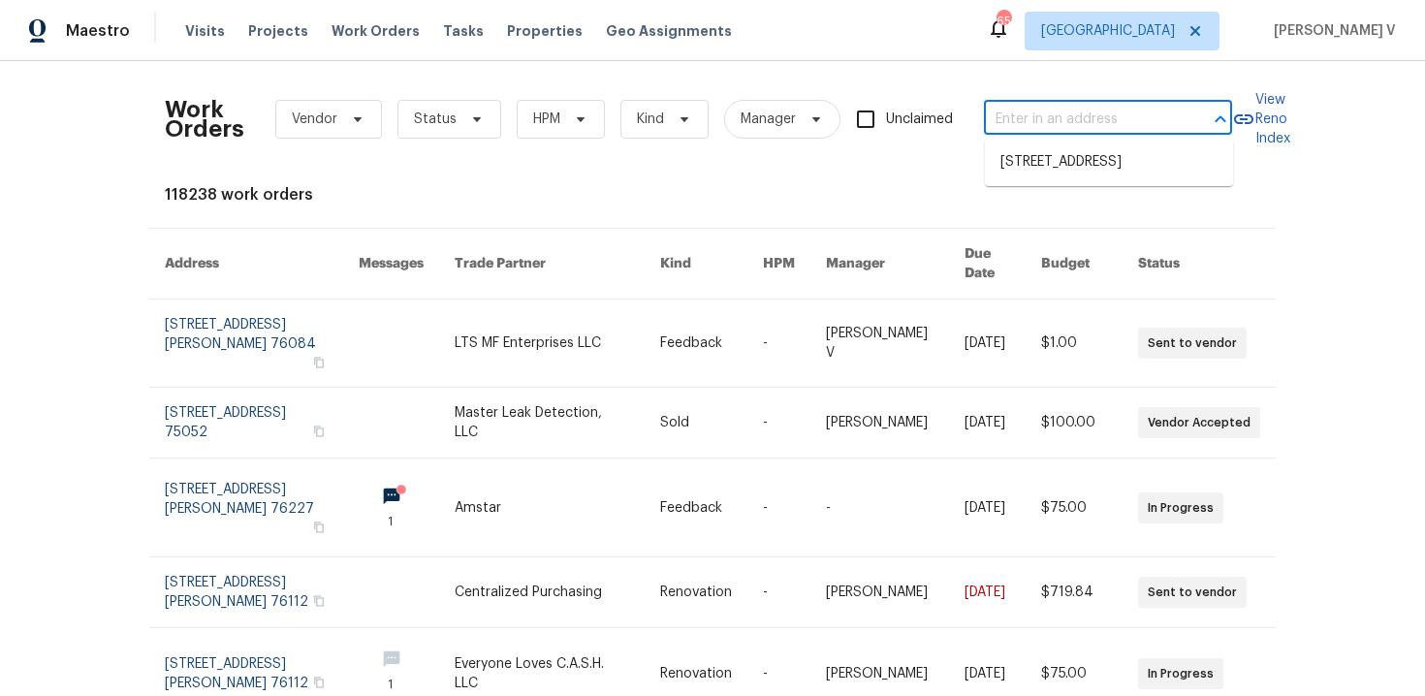
click at [1239, 170] on div "Work Orders Vendor Status HPM Kind Manager Unclaimed ​ View Reno Index 118238 w…" at bounding box center [713, 630] width 1096 height 1106
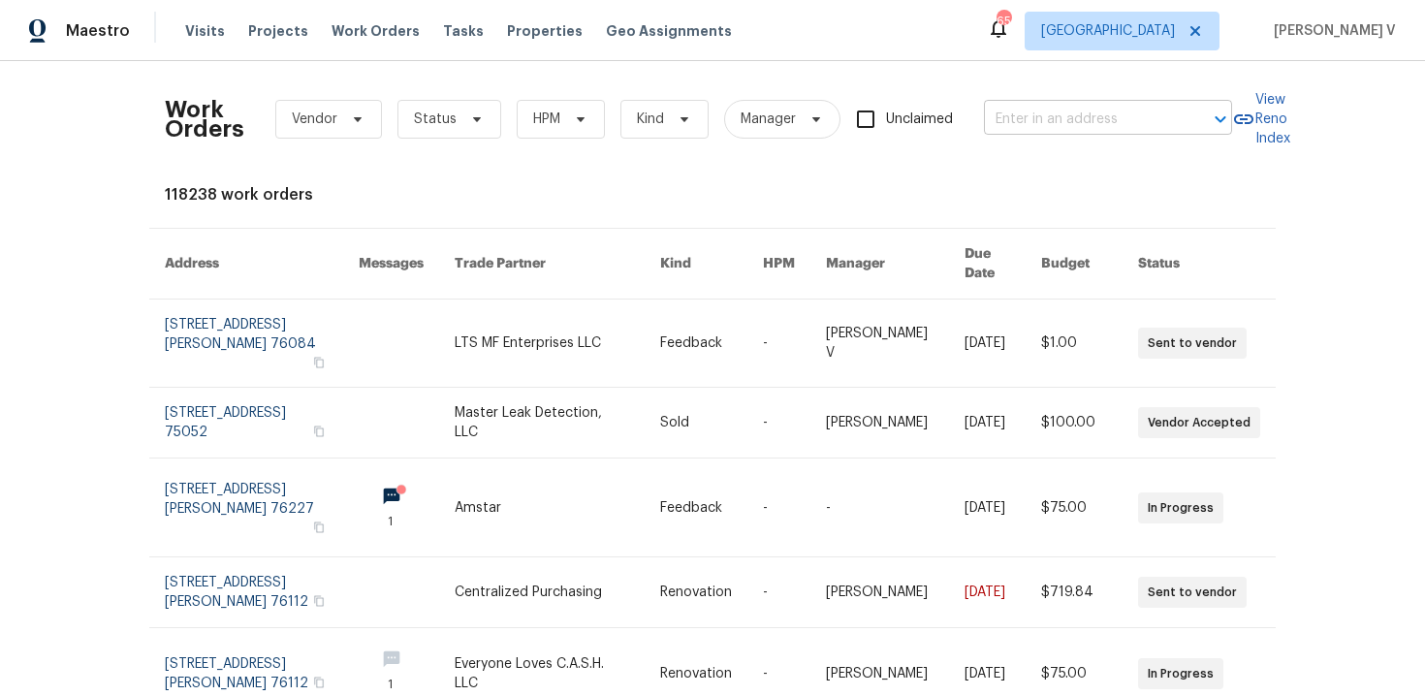
click at [1138, 127] on input "text" at bounding box center [1081, 120] width 194 height 30
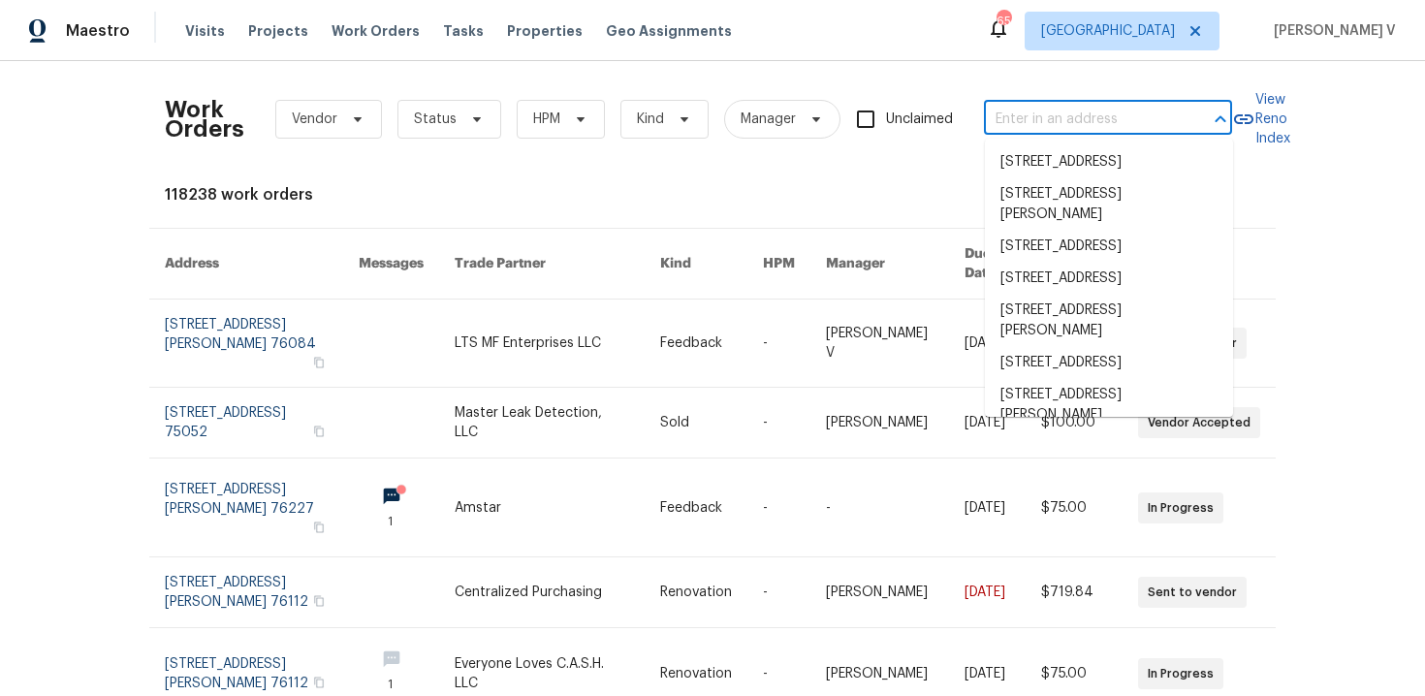
paste input "6102 Lakecrest Dr , Garland, TX 75043"
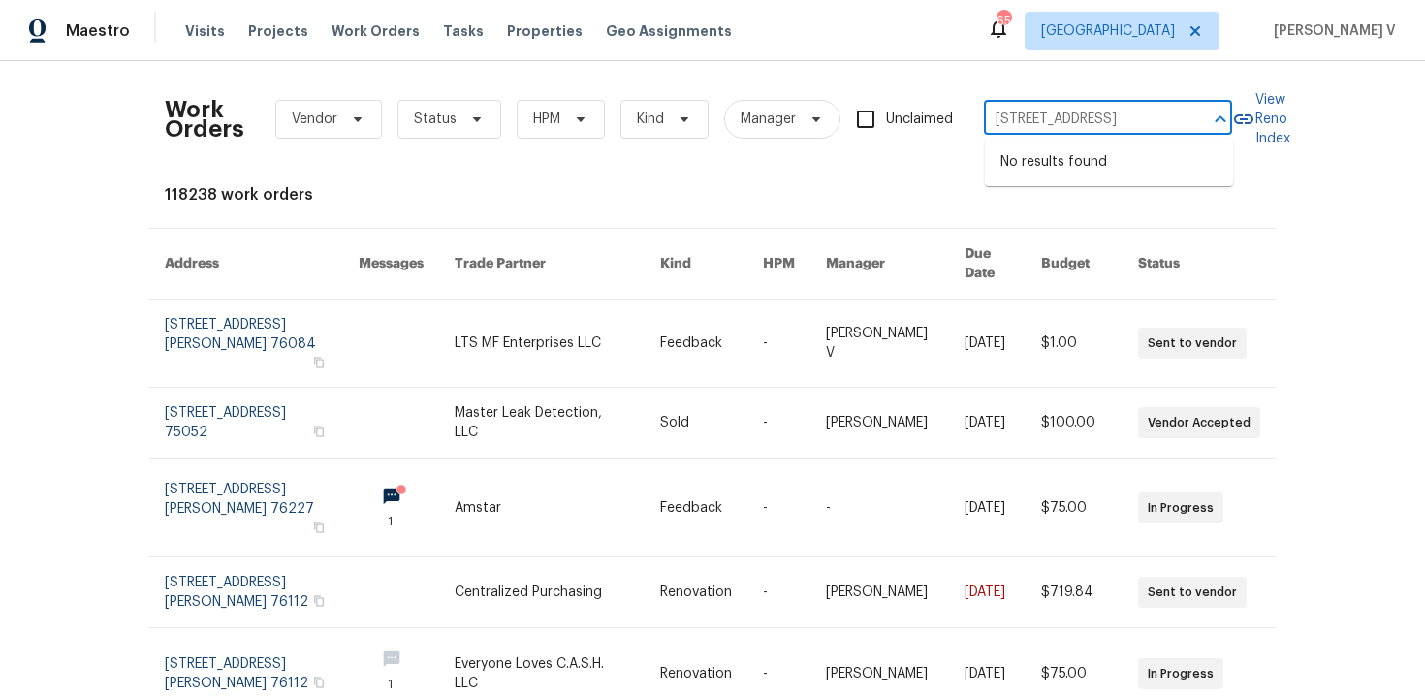
drag, startPoint x: 1063, startPoint y: 125, endPoint x: 1394, endPoint y: 124, distance: 331.6
click at [1394, 124] on div "Work Orders Vendor Status HPM Kind Manager Unclaimed 6102 Lakecrest Dr , Garlan…" at bounding box center [712, 378] width 1425 height 635
type input "6102 Lakecrest D"
click at [1117, 173] on li "6102 Lakecrest Dr, Garland, TX 75043" at bounding box center [1109, 162] width 248 height 32
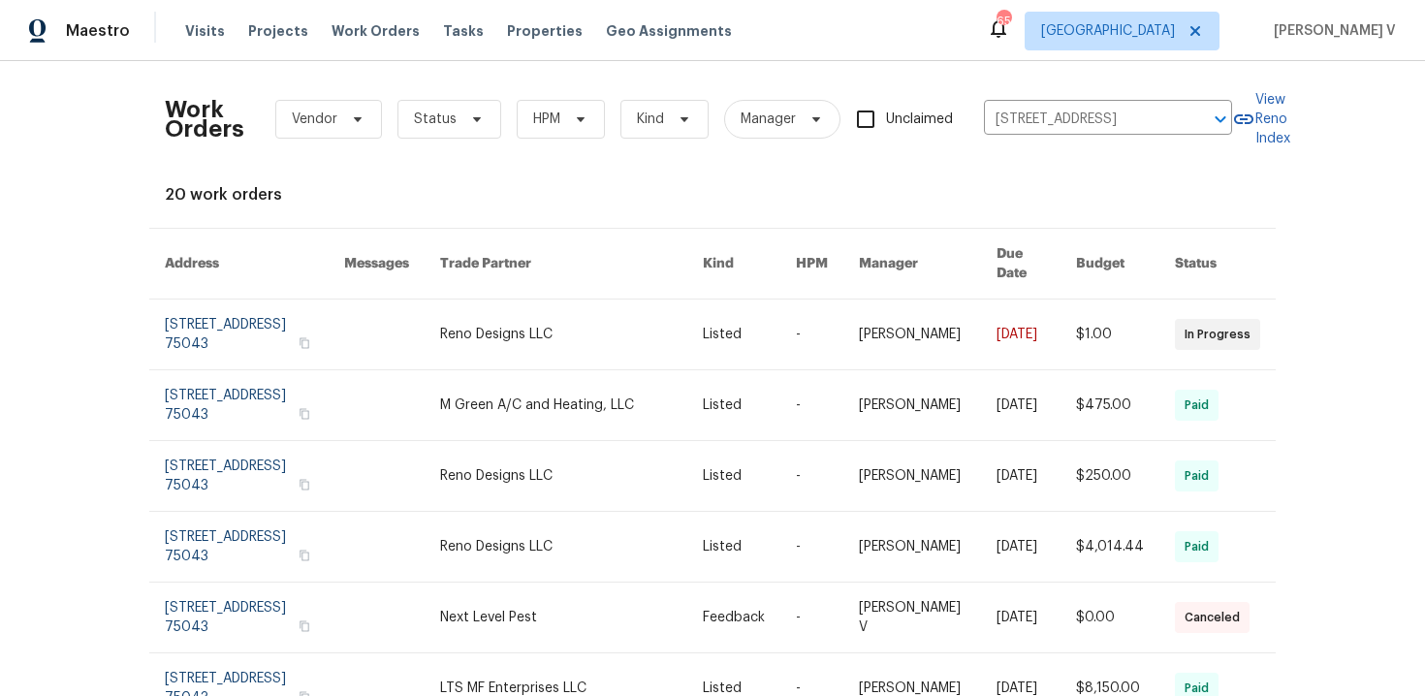
click at [271, 347] on link at bounding box center [254, 335] width 179 height 70
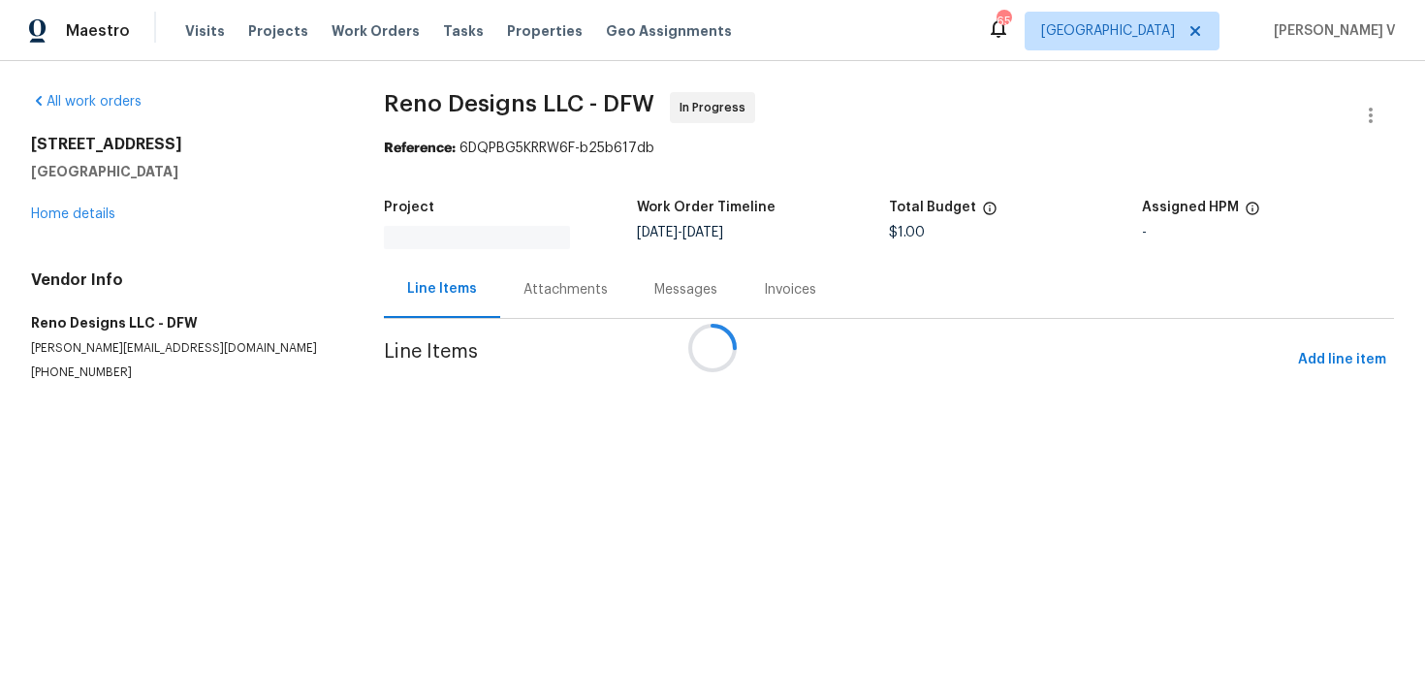
click at [99, 221] on div "6102 Lakecrest Dr Garland, TX 75043 Home details" at bounding box center [184, 179] width 306 height 89
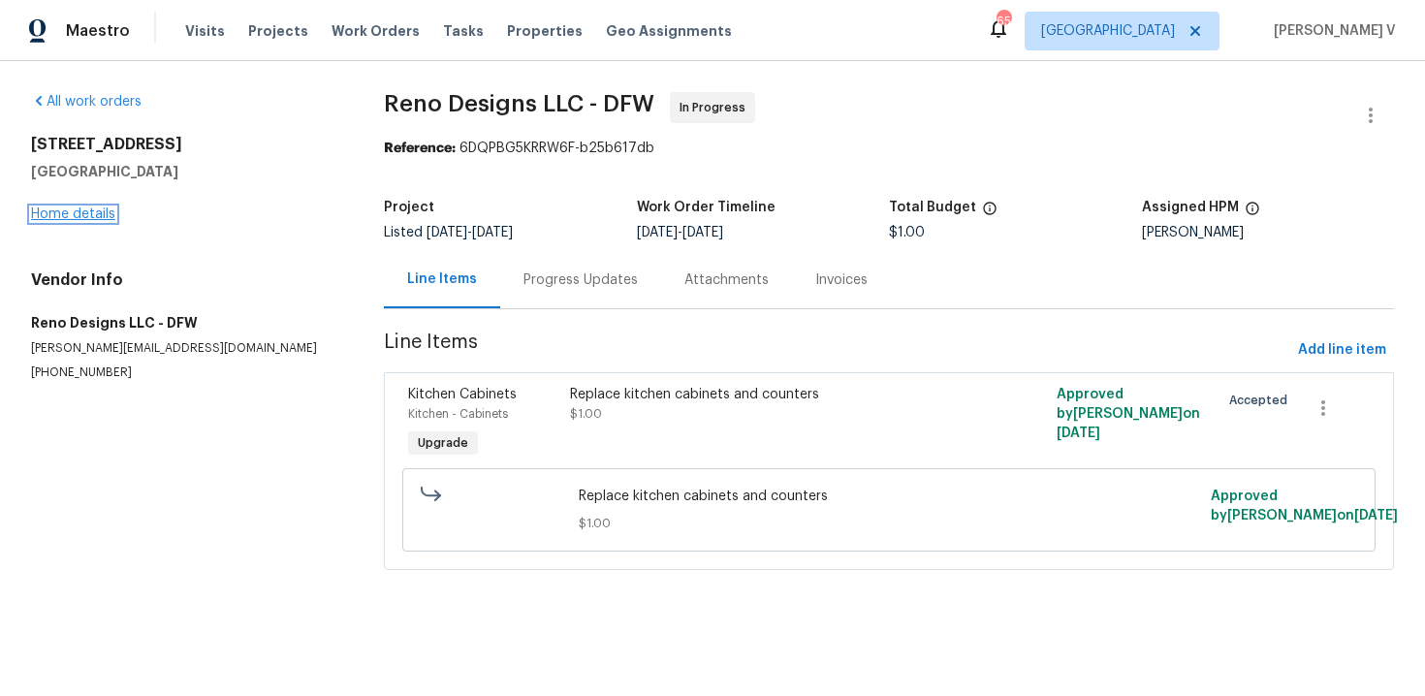
click at [82, 215] on link "Home details" at bounding box center [73, 214] width 84 height 14
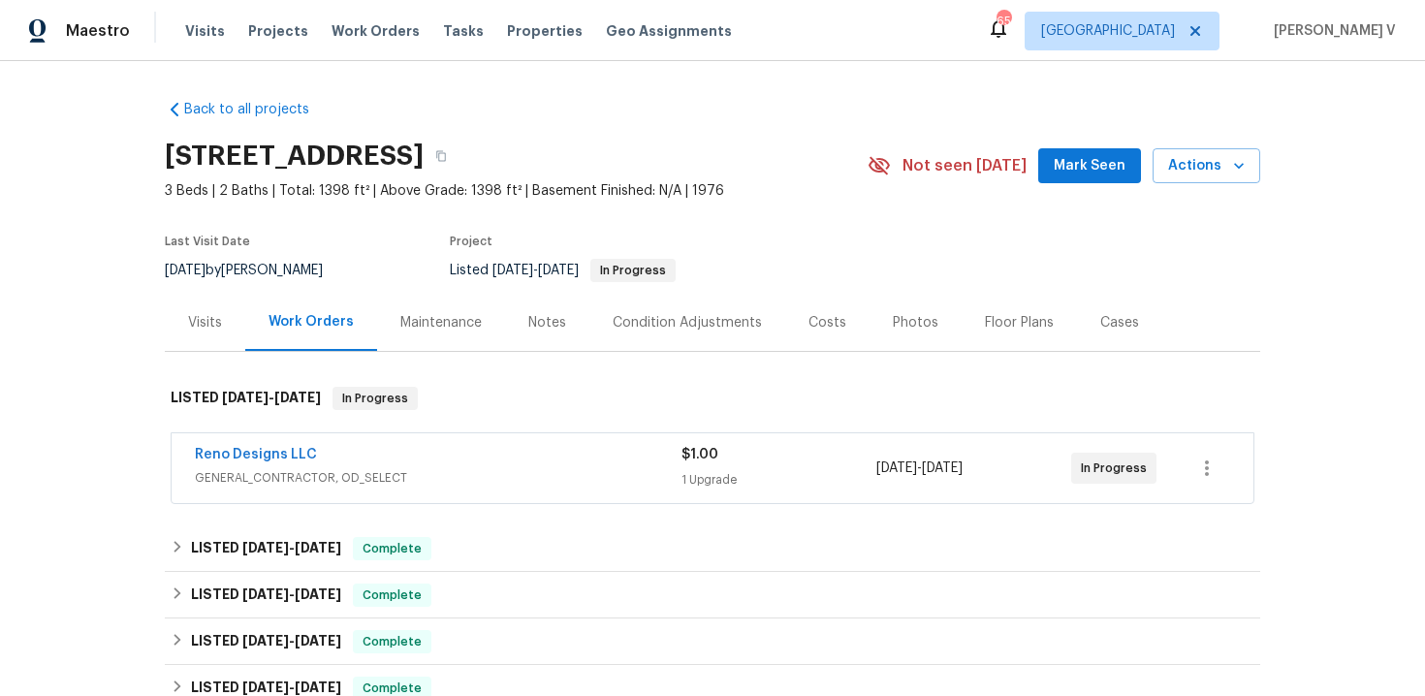
click at [223, 309] on div "Visits" at bounding box center [205, 322] width 80 height 57
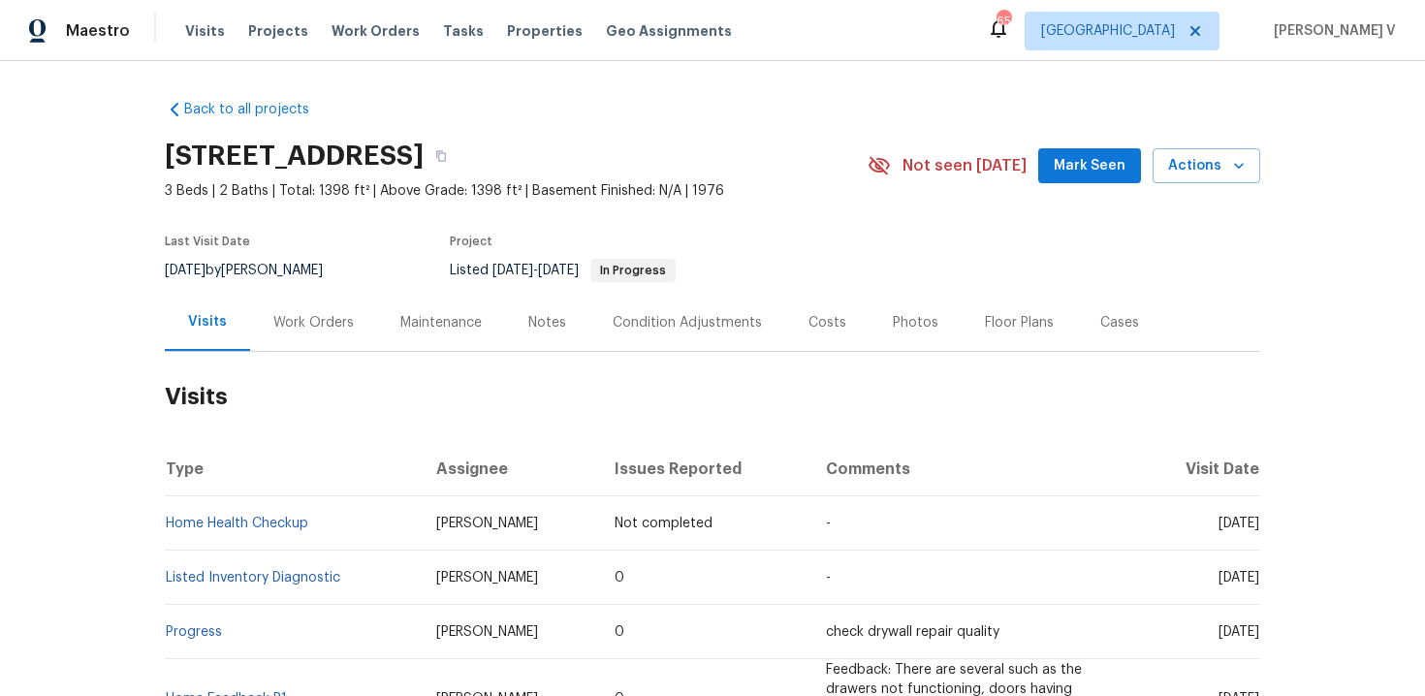
click at [350, 523] on td "Home Health Checkup" at bounding box center [293, 523] width 256 height 54
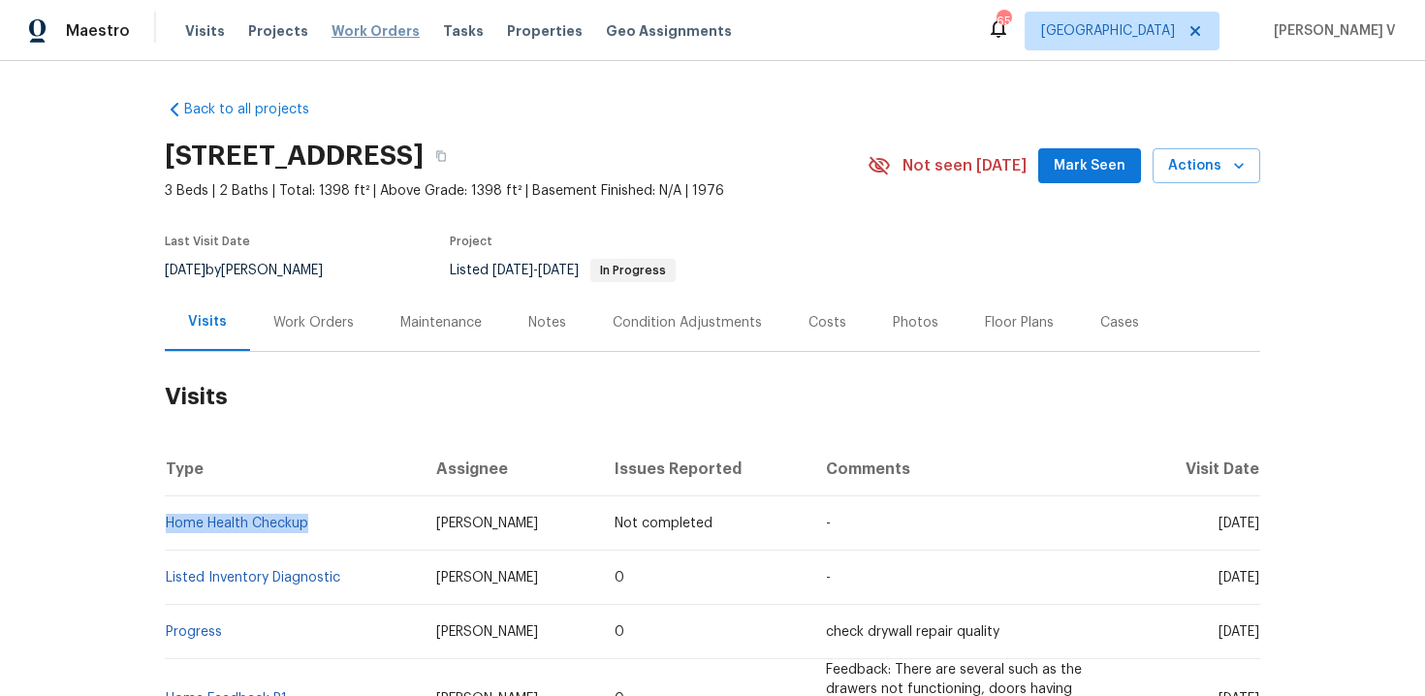
click at [362, 31] on span "Work Orders" at bounding box center [376, 30] width 88 height 19
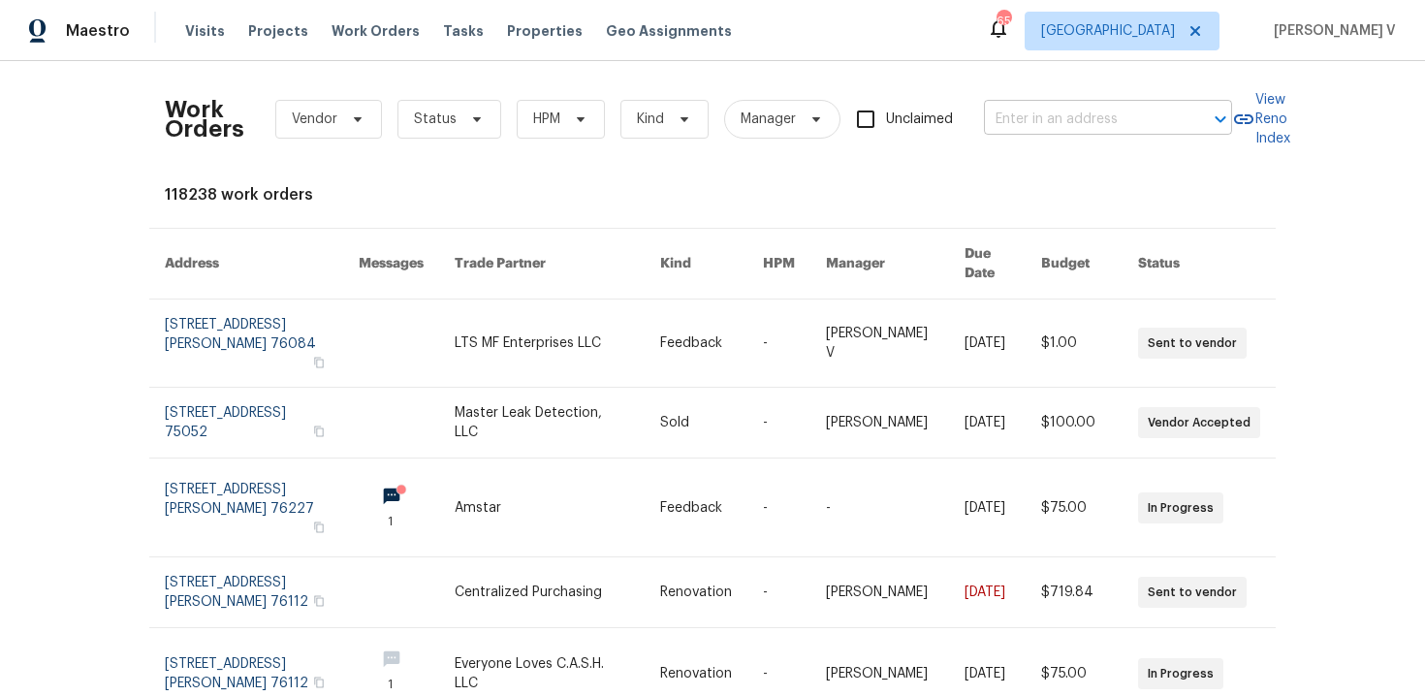
click at [1074, 125] on input "text" at bounding box center [1081, 120] width 194 height 30
paste input "2625 Old Stables Dr Celina, TX 75009"
type input "2625 Old Stables Dr Celina, TX 75009"
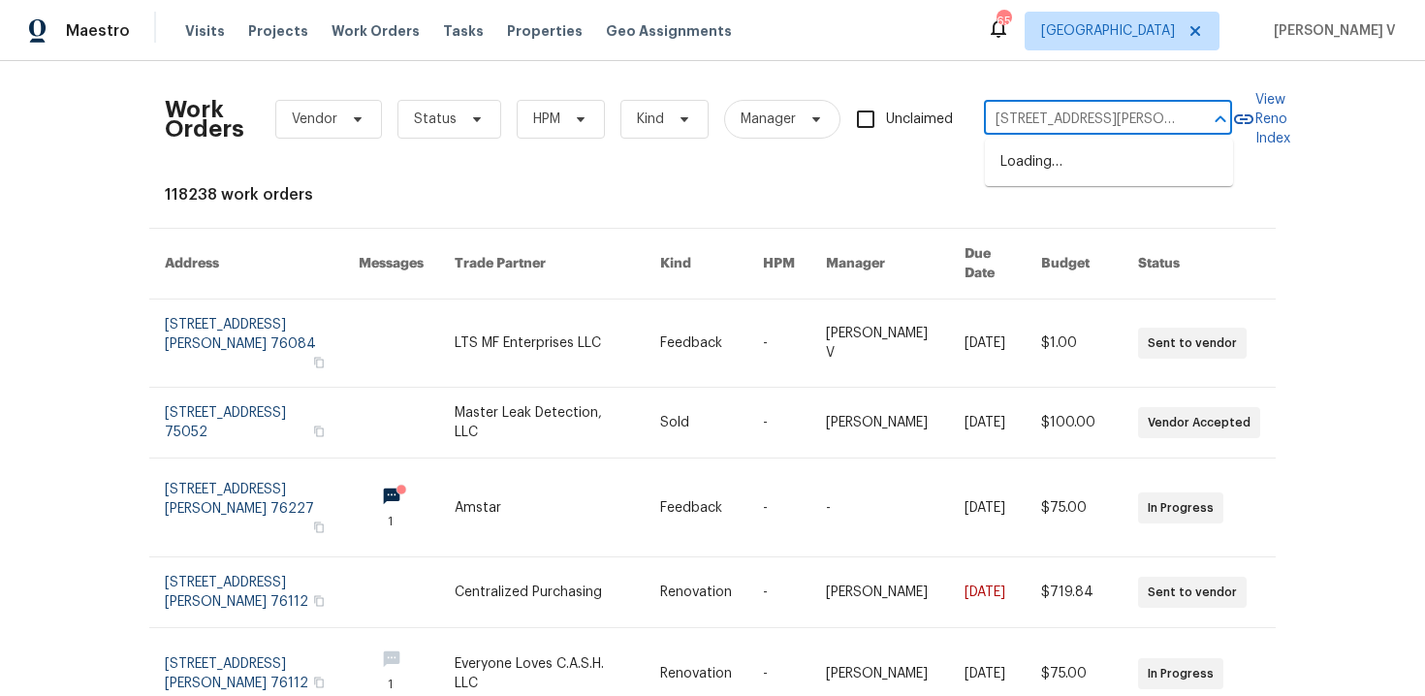
scroll to position [0, 57]
click at [1066, 160] on li "2625 Old Stables Dr, Celina, TX 75009" at bounding box center [1109, 162] width 248 height 32
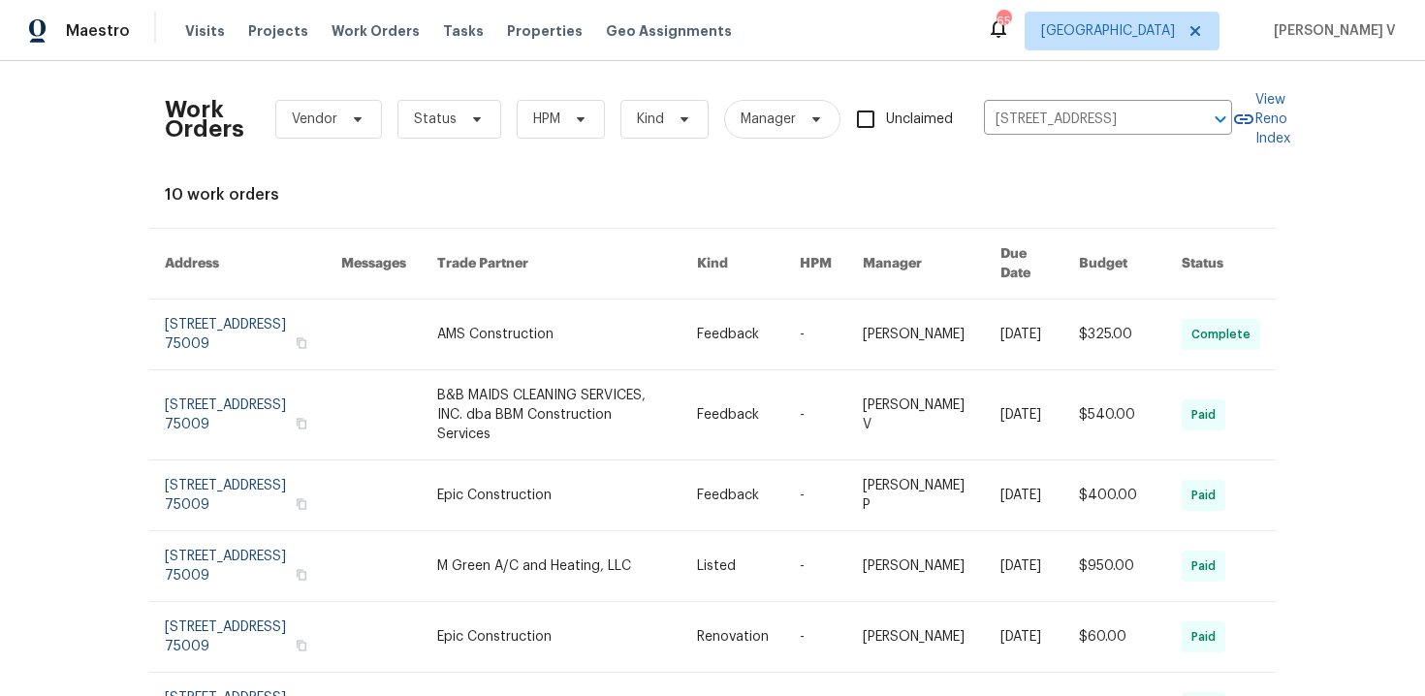
click at [215, 370] on link at bounding box center [253, 414] width 176 height 89
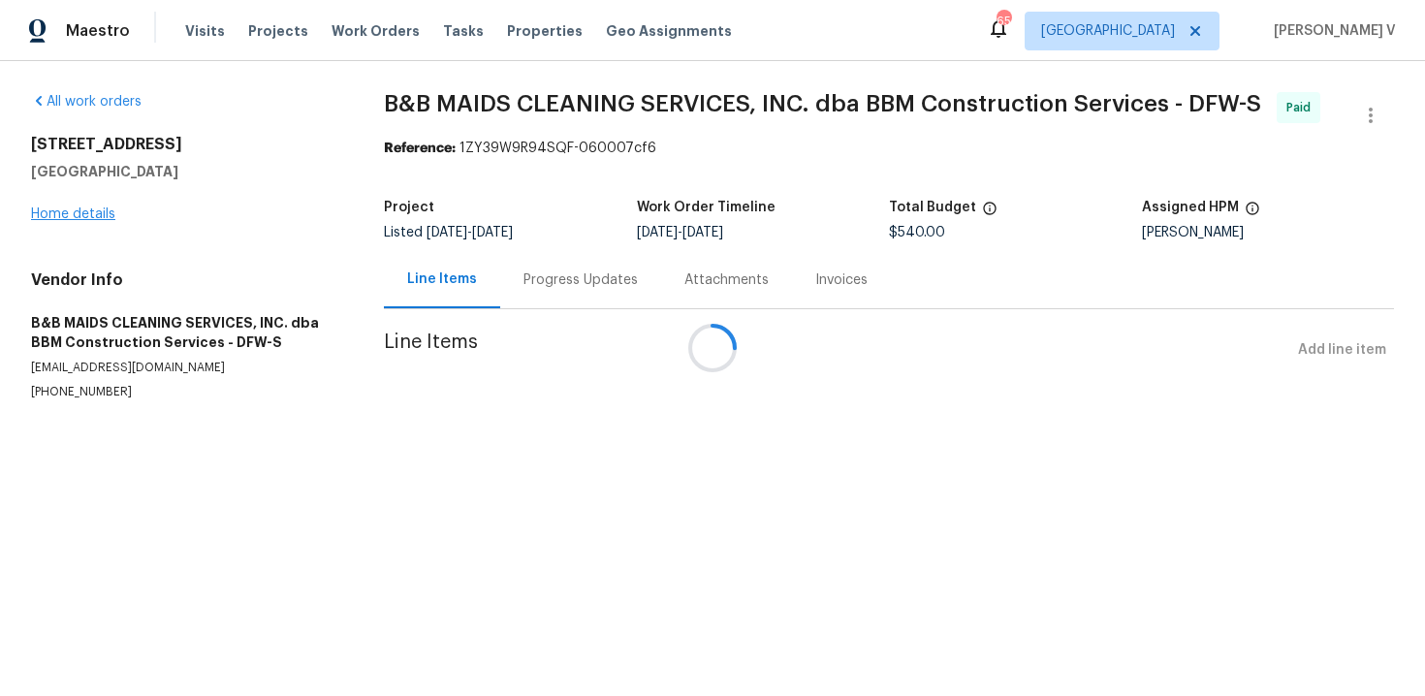
click at [80, 213] on div at bounding box center [712, 348] width 1425 height 696
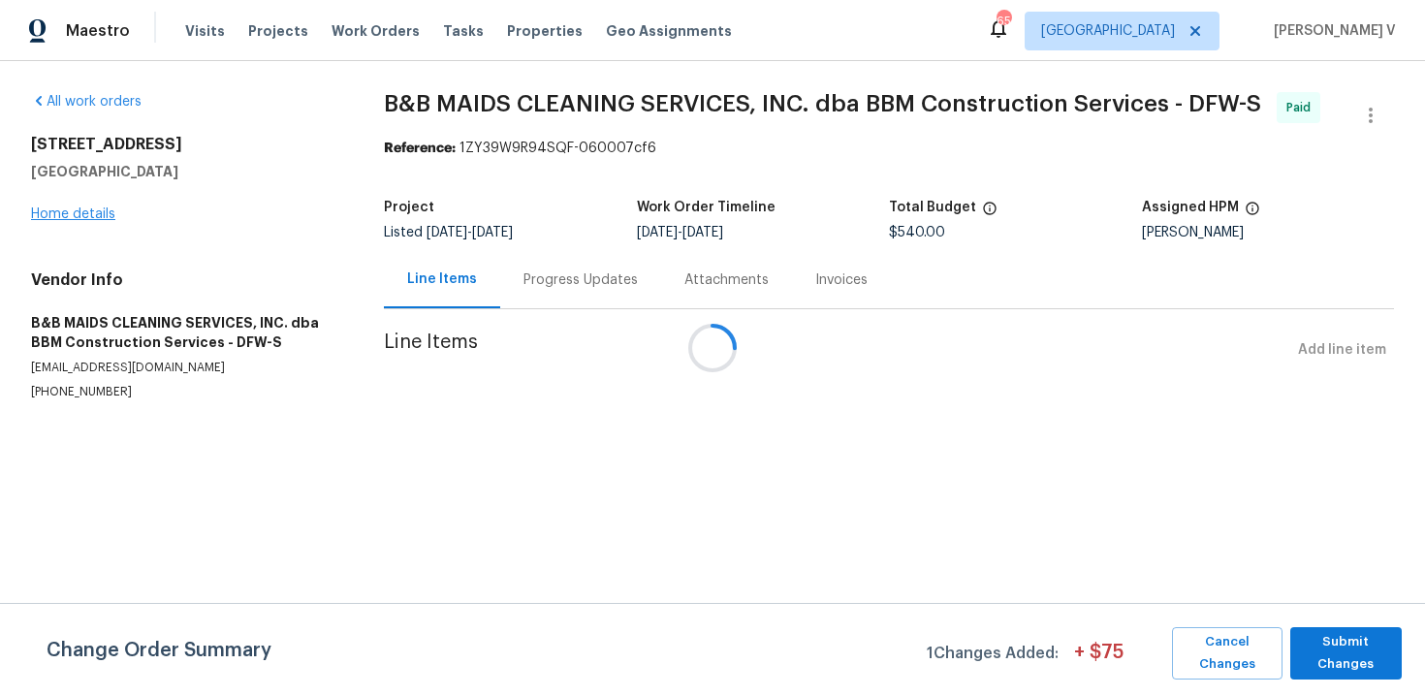
click at [80, 213] on div at bounding box center [712, 348] width 1425 height 696
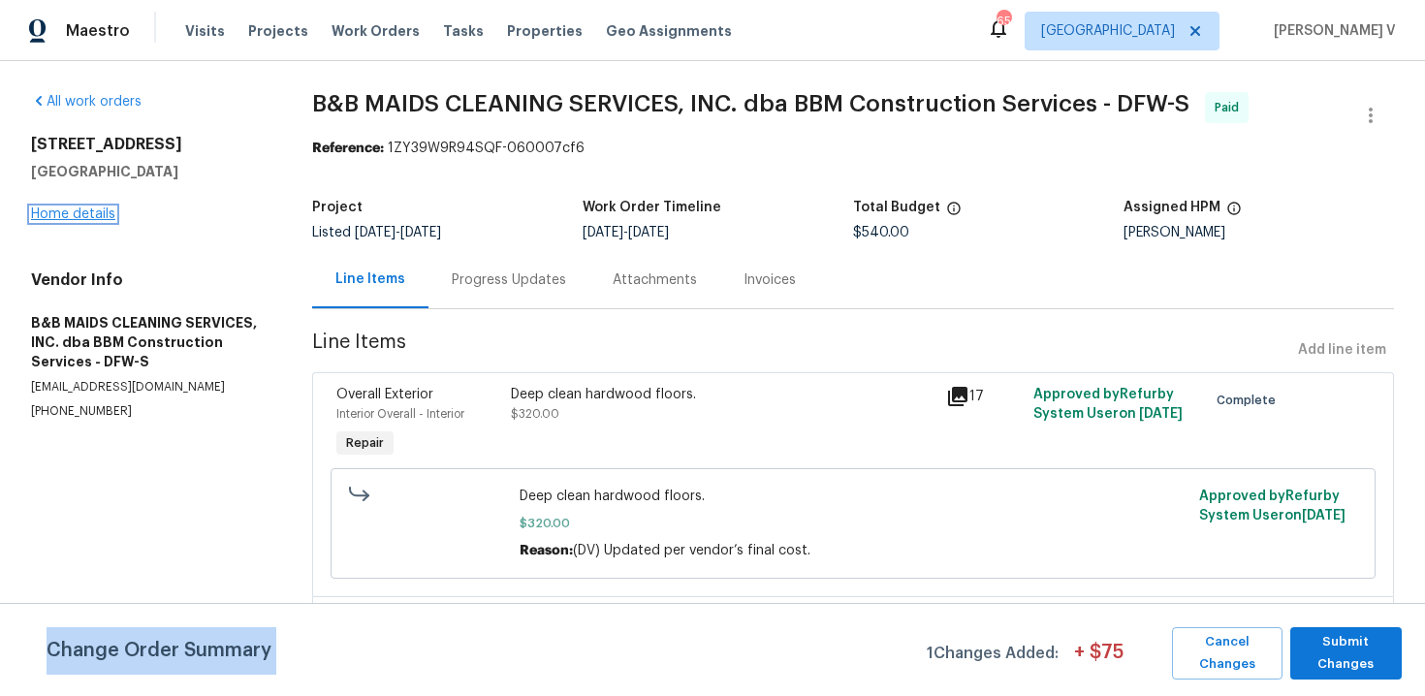
click at [80, 213] on link "Home details" at bounding box center [73, 214] width 84 height 14
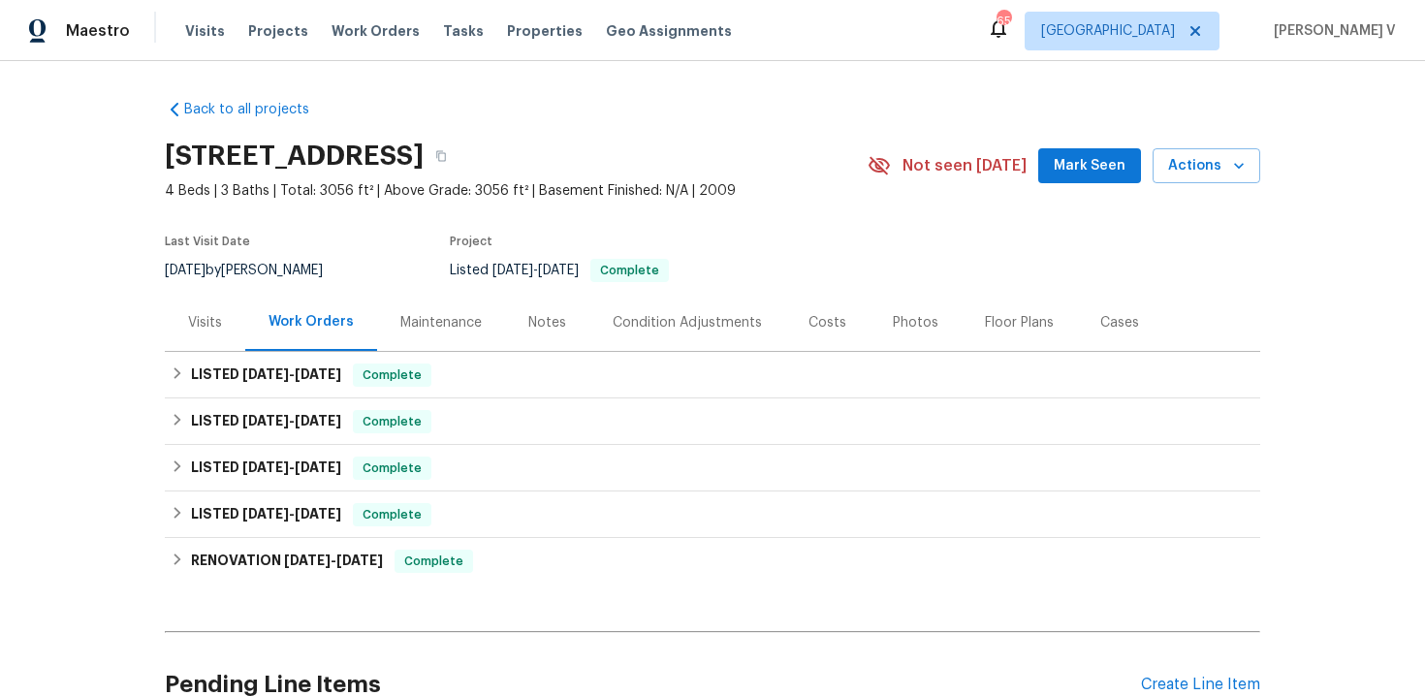
click at [208, 313] on div "Visits" at bounding box center [205, 322] width 34 height 19
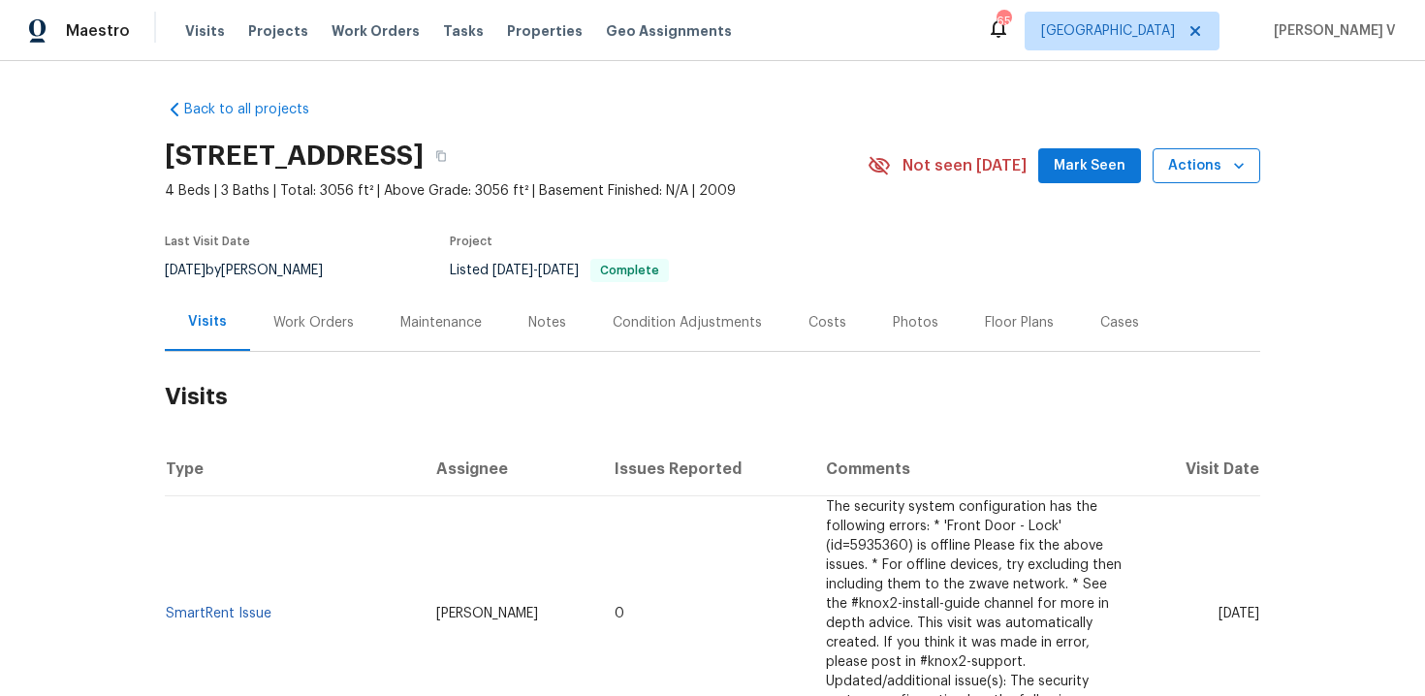
click at [1226, 170] on span "Actions" at bounding box center [1206, 166] width 77 height 24
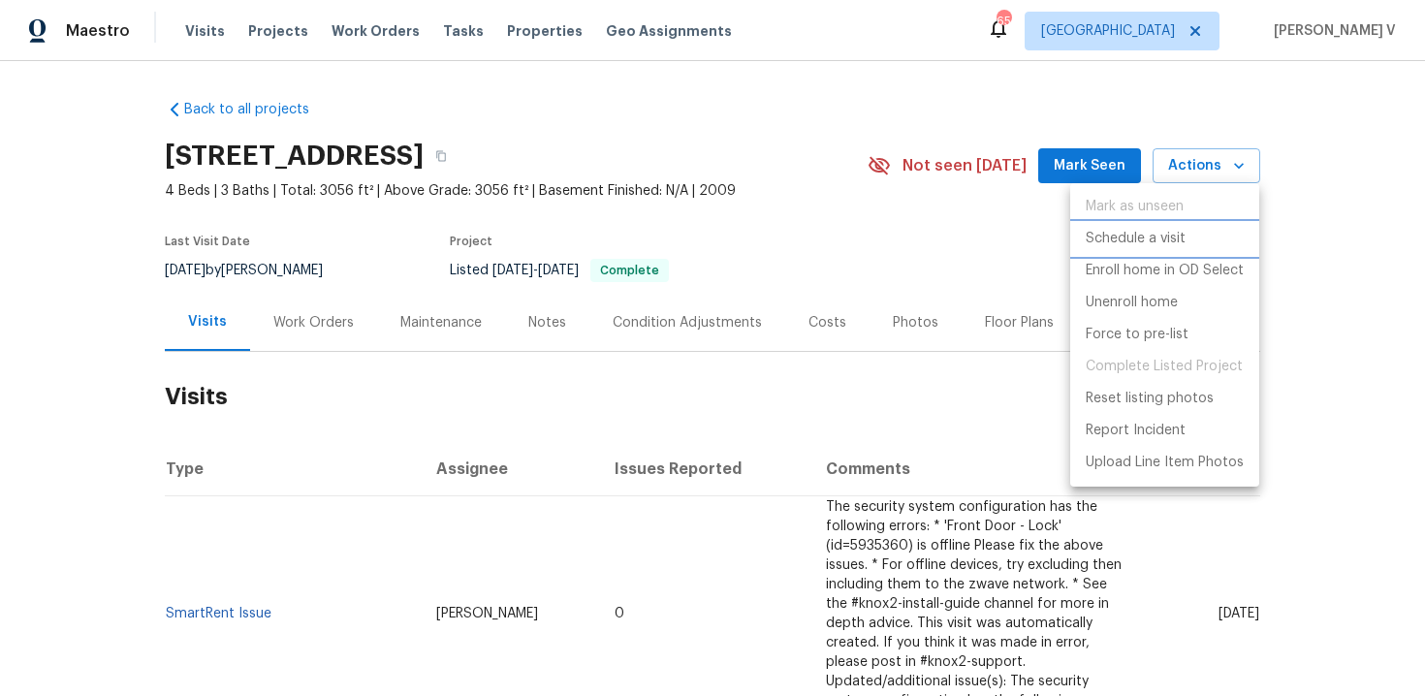
click at [1098, 241] on p "Schedule a visit" at bounding box center [1136, 239] width 100 height 20
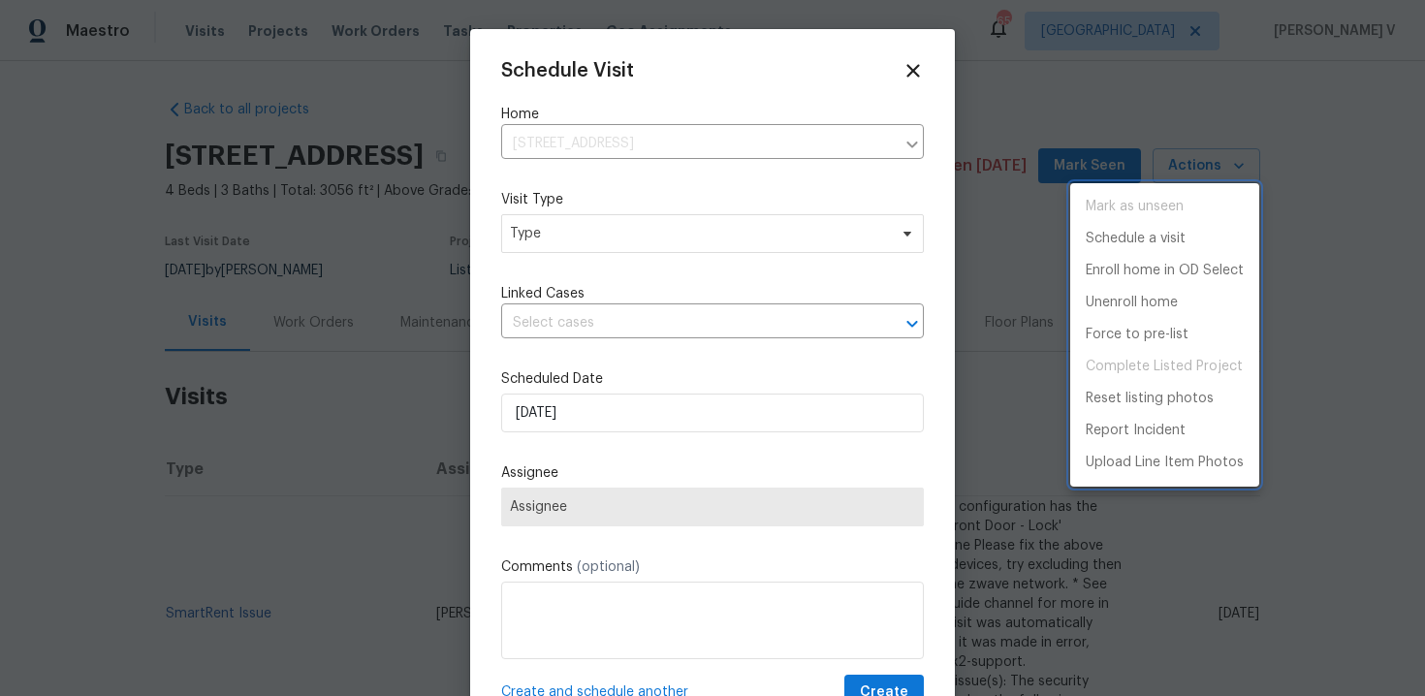
click at [646, 233] on div at bounding box center [712, 348] width 1425 height 696
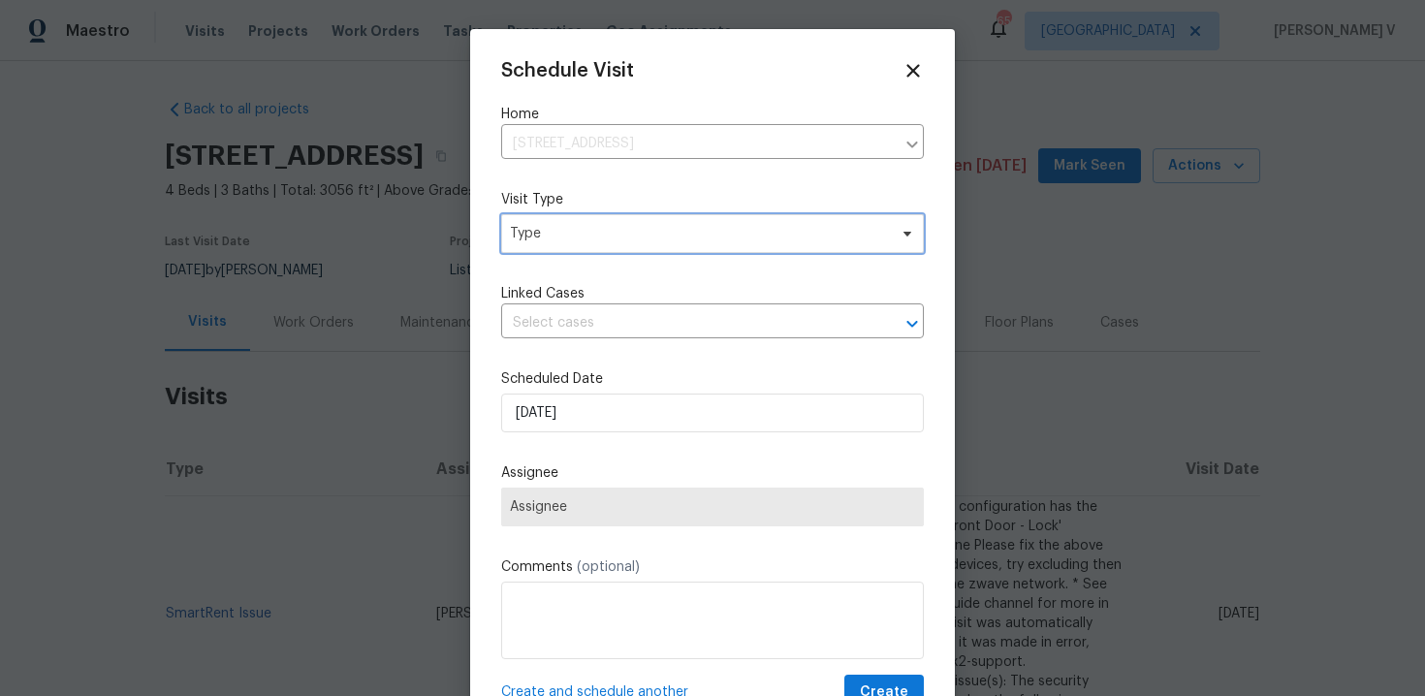
click at [646, 233] on span "Type" at bounding box center [698, 233] width 377 height 19
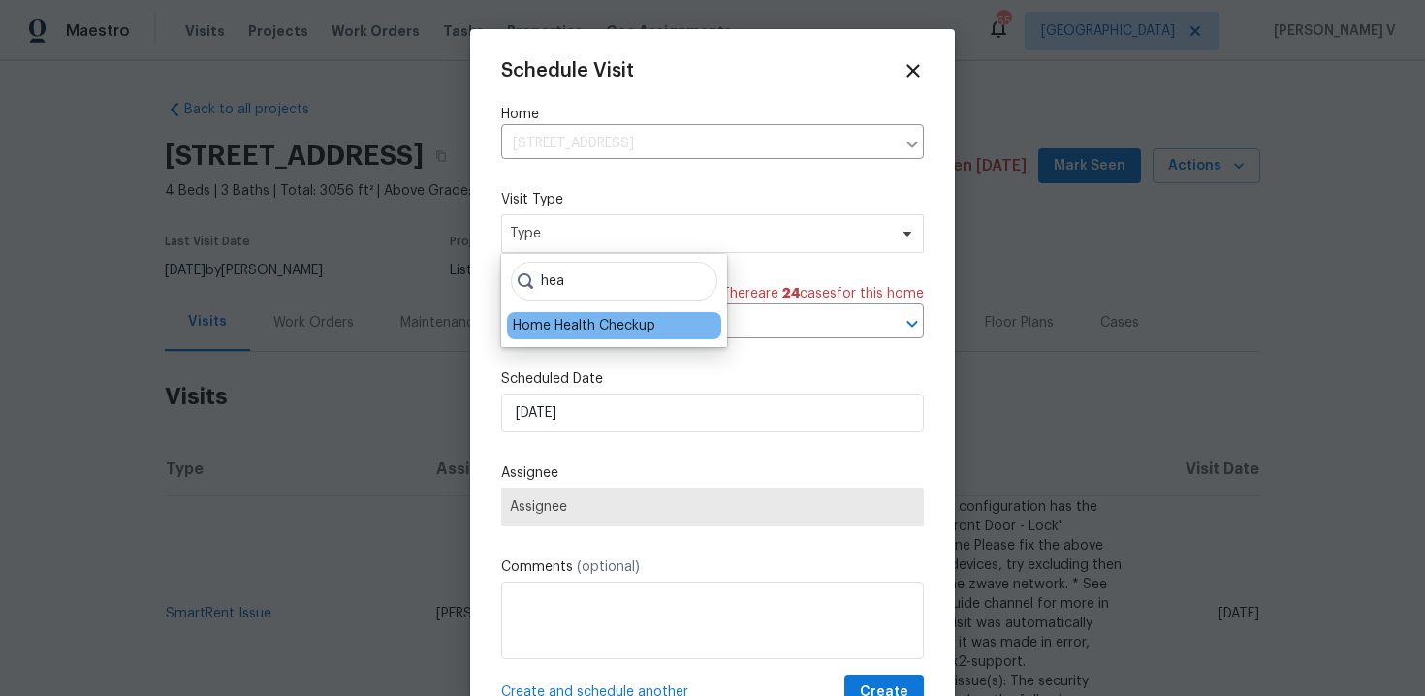
type input "hea"
click at [611, 328] on div "Home Health Checkup" at bounding box center [584, 325] width 143 height 19
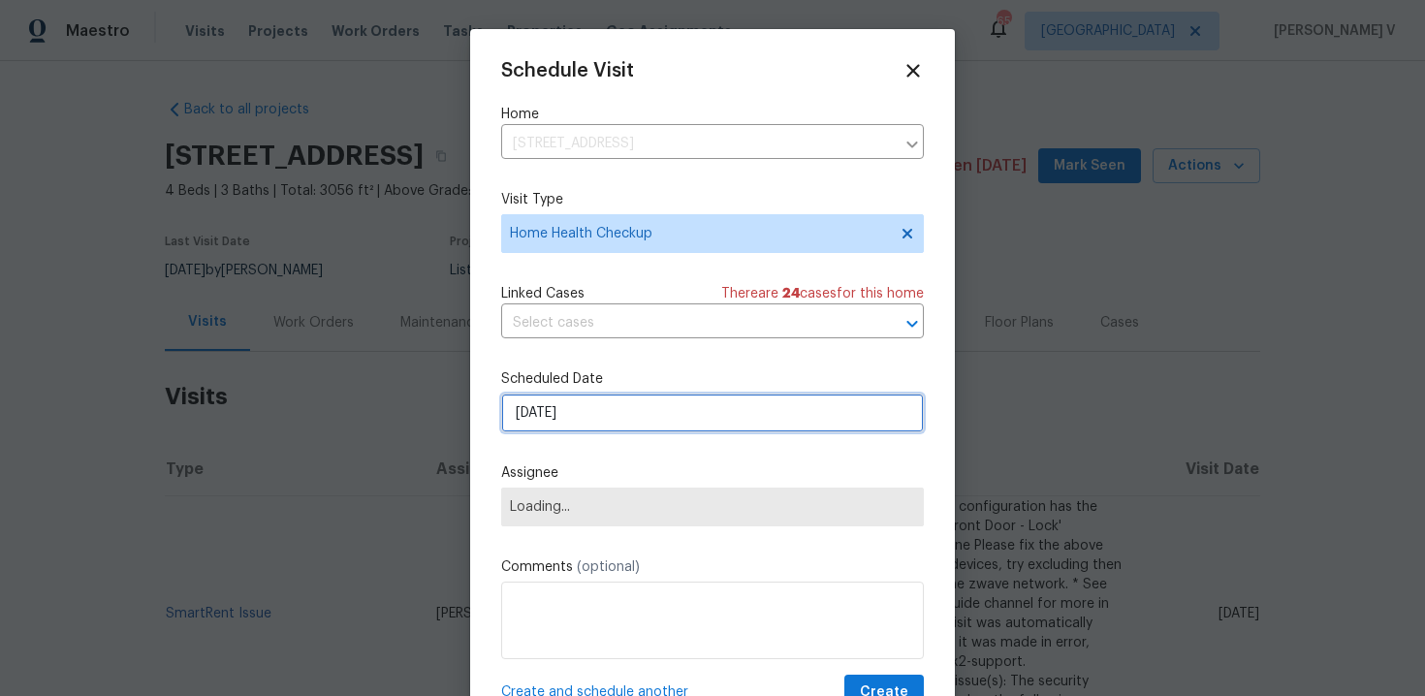
click at [565, 399] on input "26/09/2025" at bounding box center [712, 413] width 423 height 39
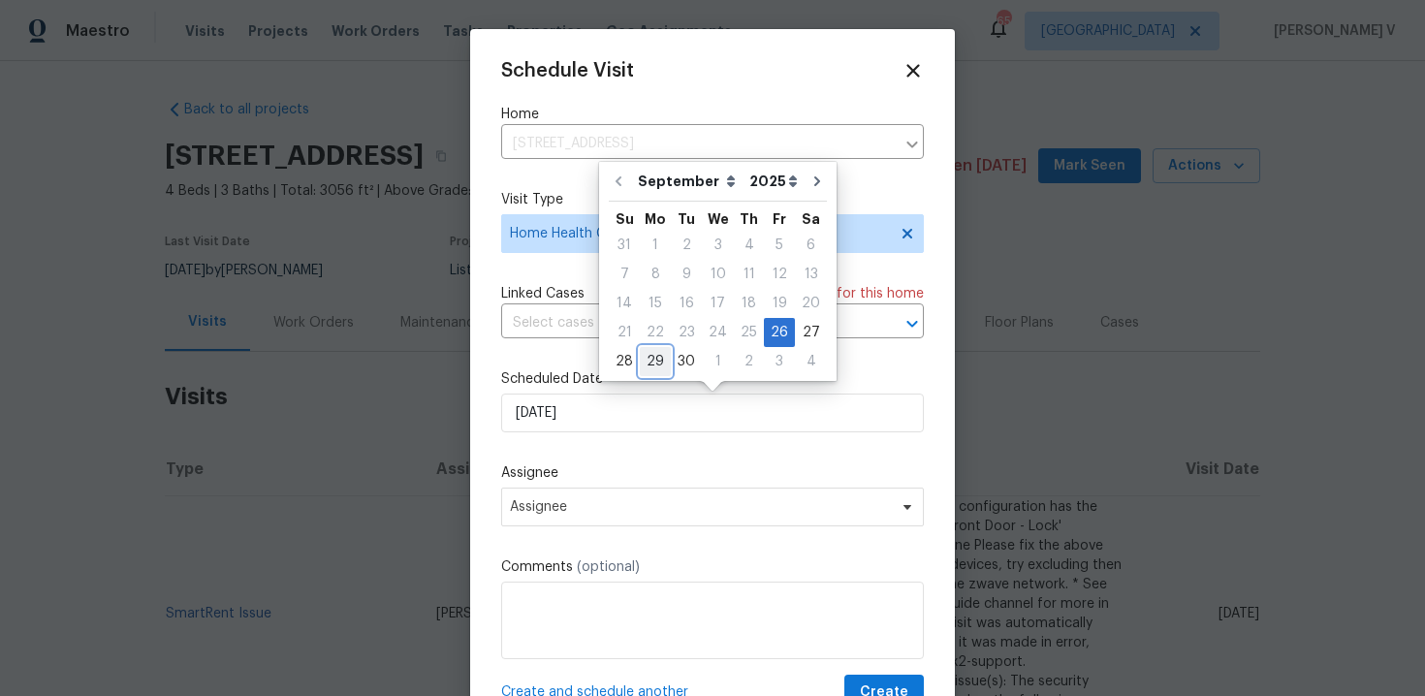
click at [654, 374] on div "29" at bounding box center [655, 361] width 31 height 27
type input "29/09/2025"
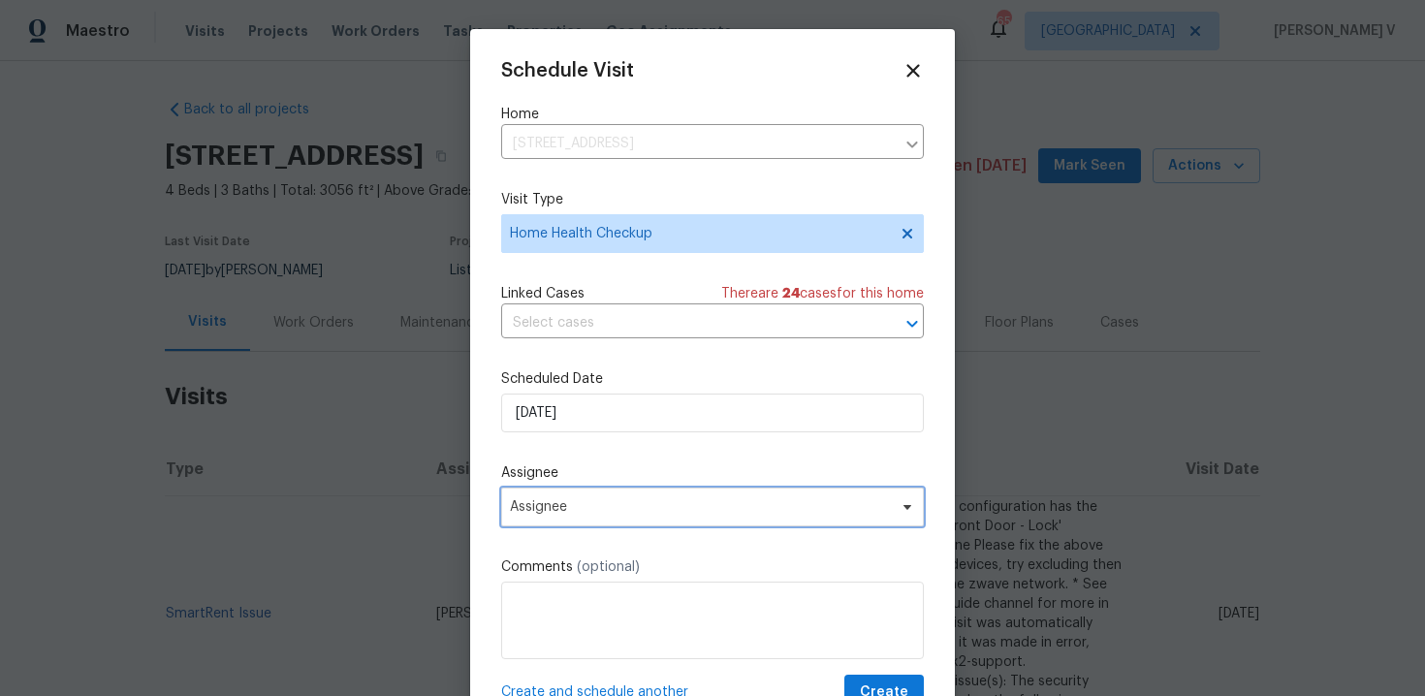
click at [590, 492] on span "Assignee" at bounding box center [712, 507] width 423 height 39
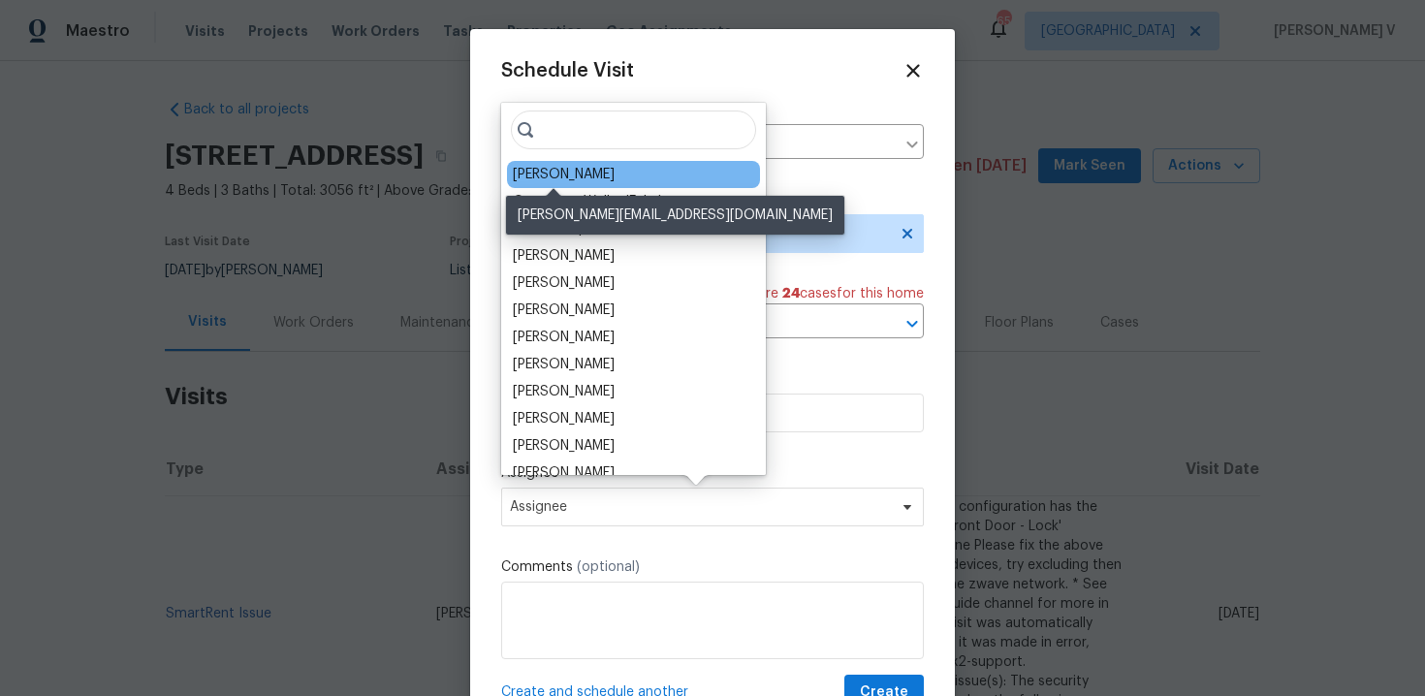
click at [562, 177] on div "Alicia Anices" at bounding box center [564, 174] width 102 height 19
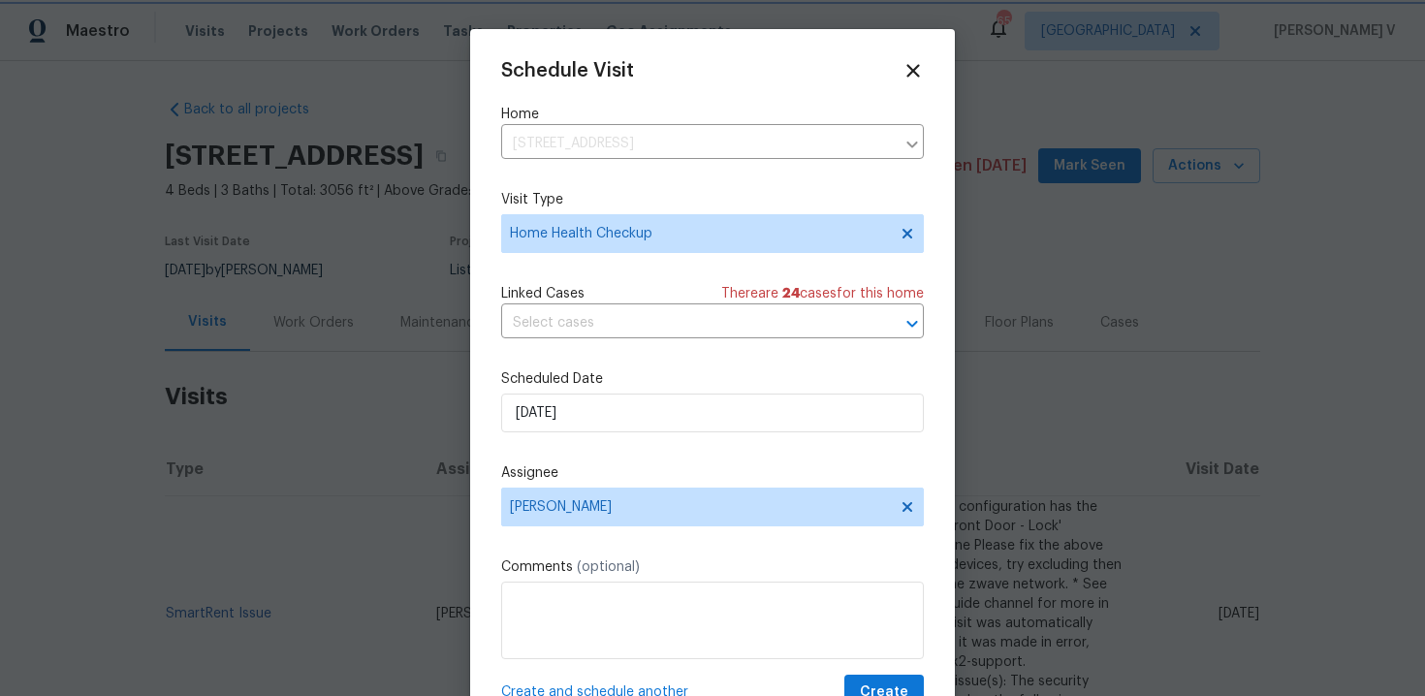
scroll to position [35, 0]
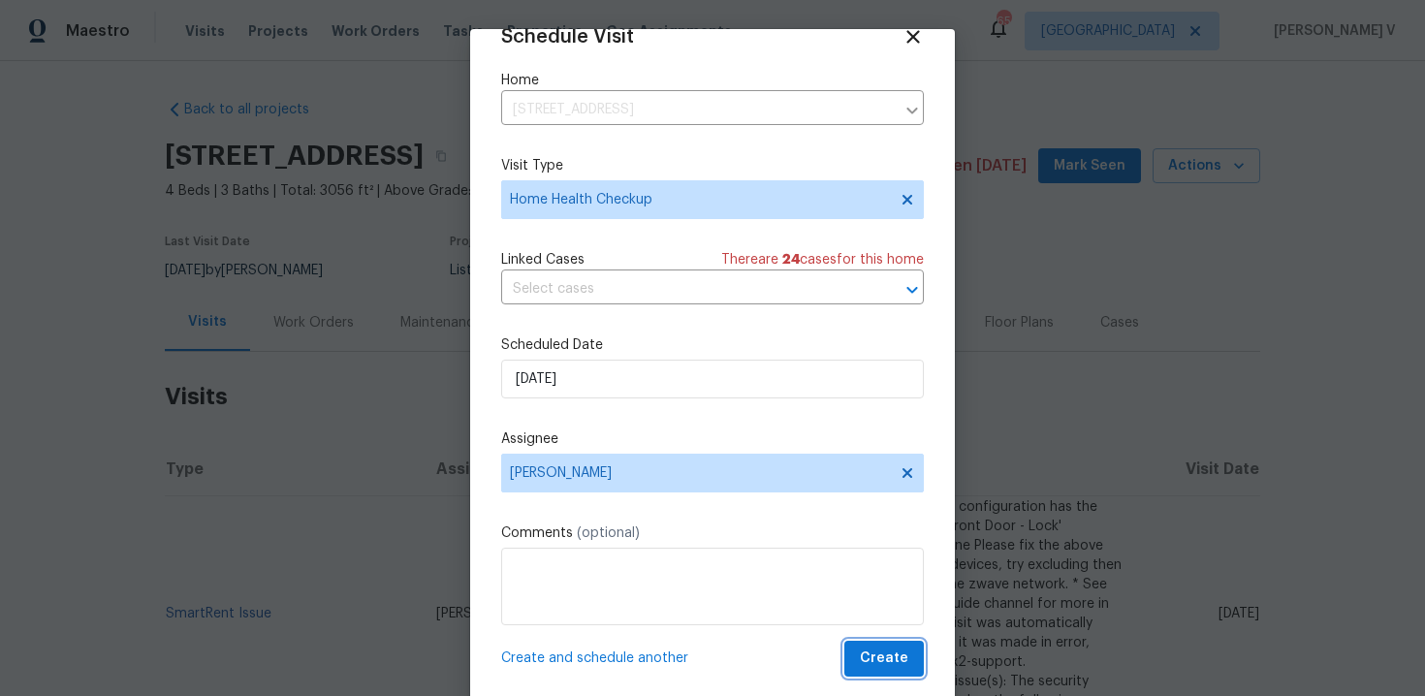
click at [894, 653] on span "Create" at bounding box center [884, 659] width 48 height 24
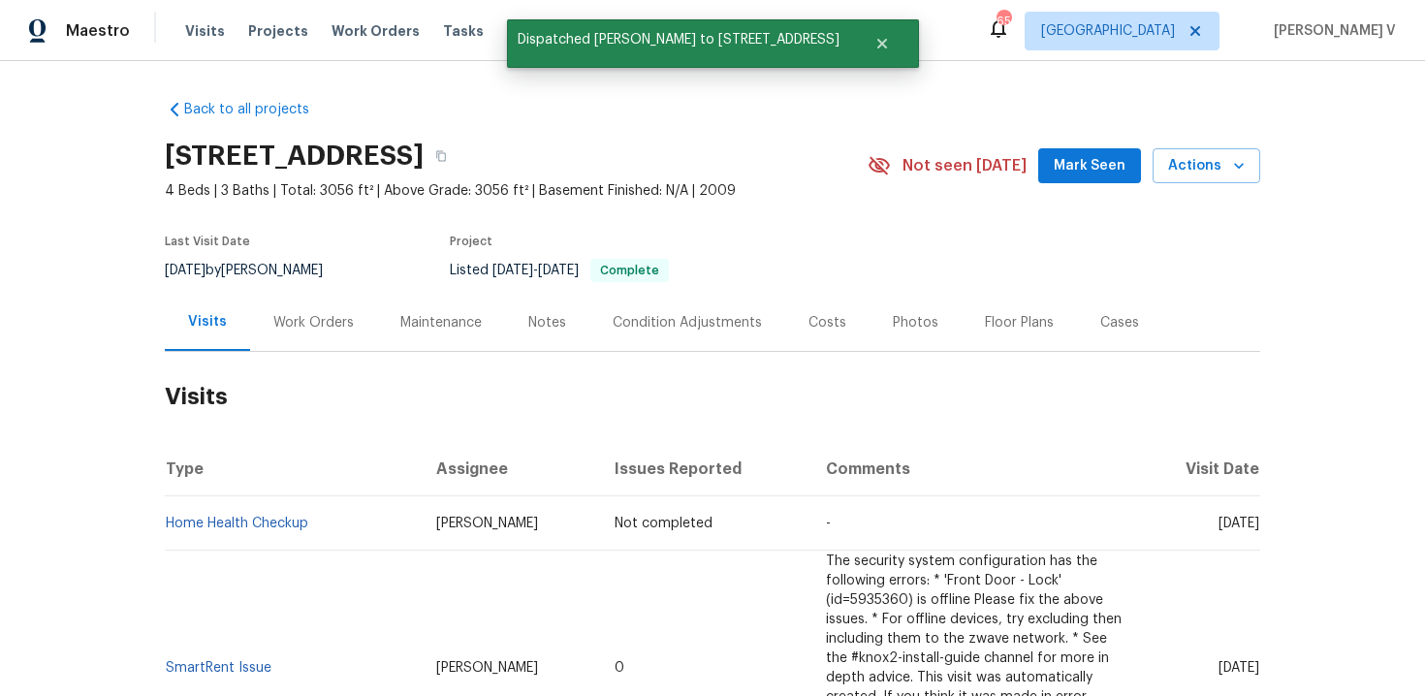
click at [369, 514] on td "Home Health Checkup" at bounding box center [293, 523] width 256 height 54
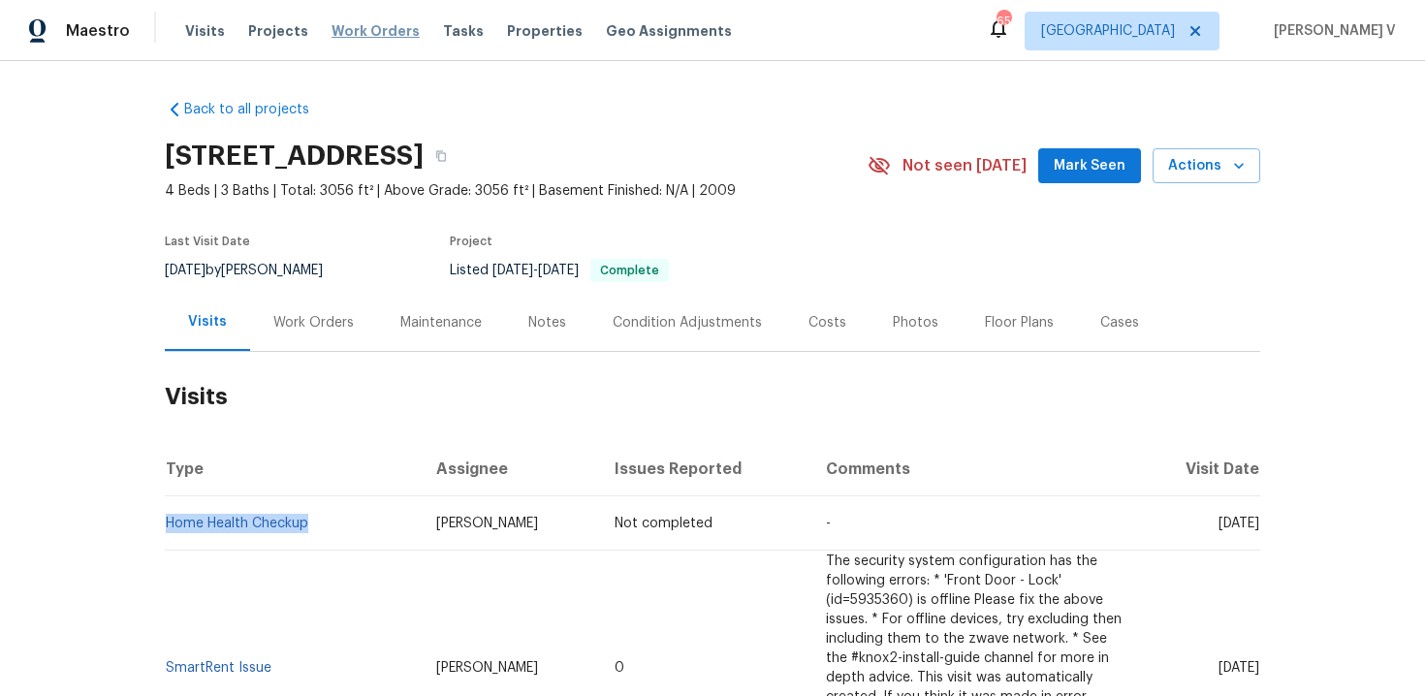
click at [367, 23] on span "Work Orders" at bounding box center [376, 30] width 88 height 19
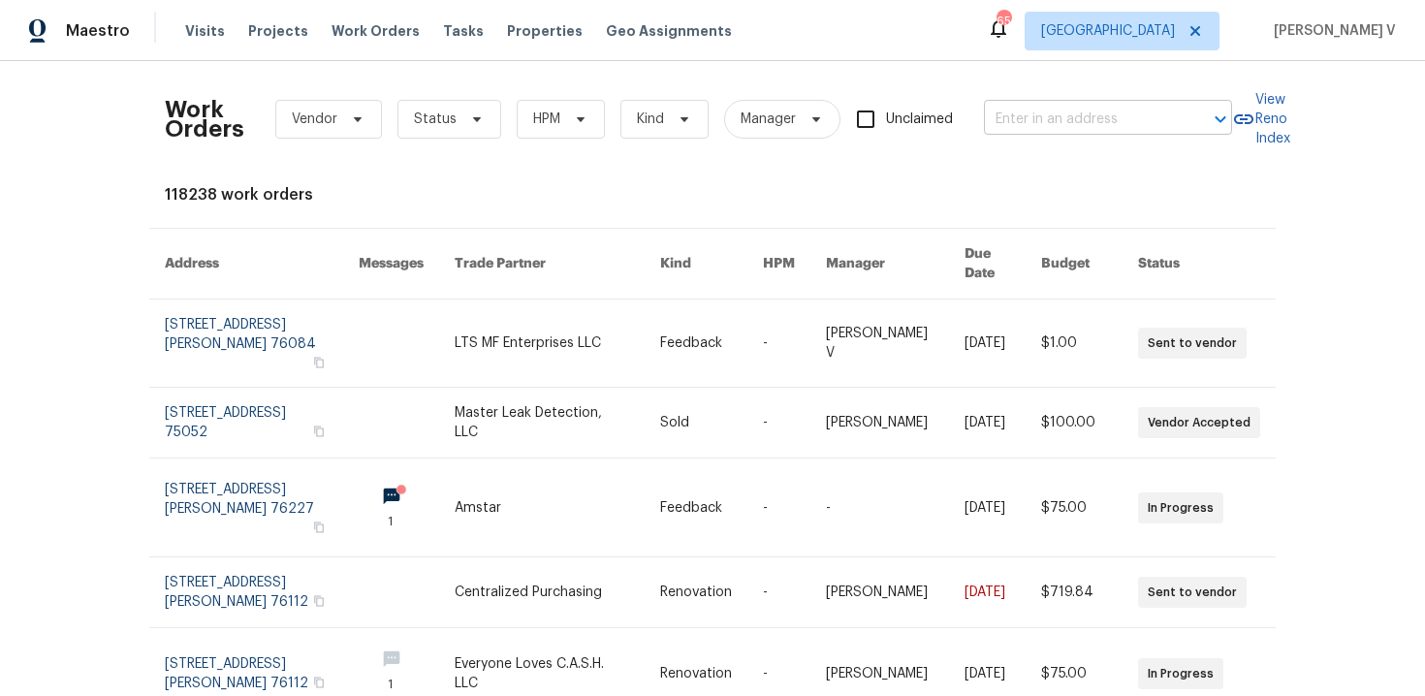
click at [1058, 106] on input "text" at bounding box center [1081, 120] width 194 height 30
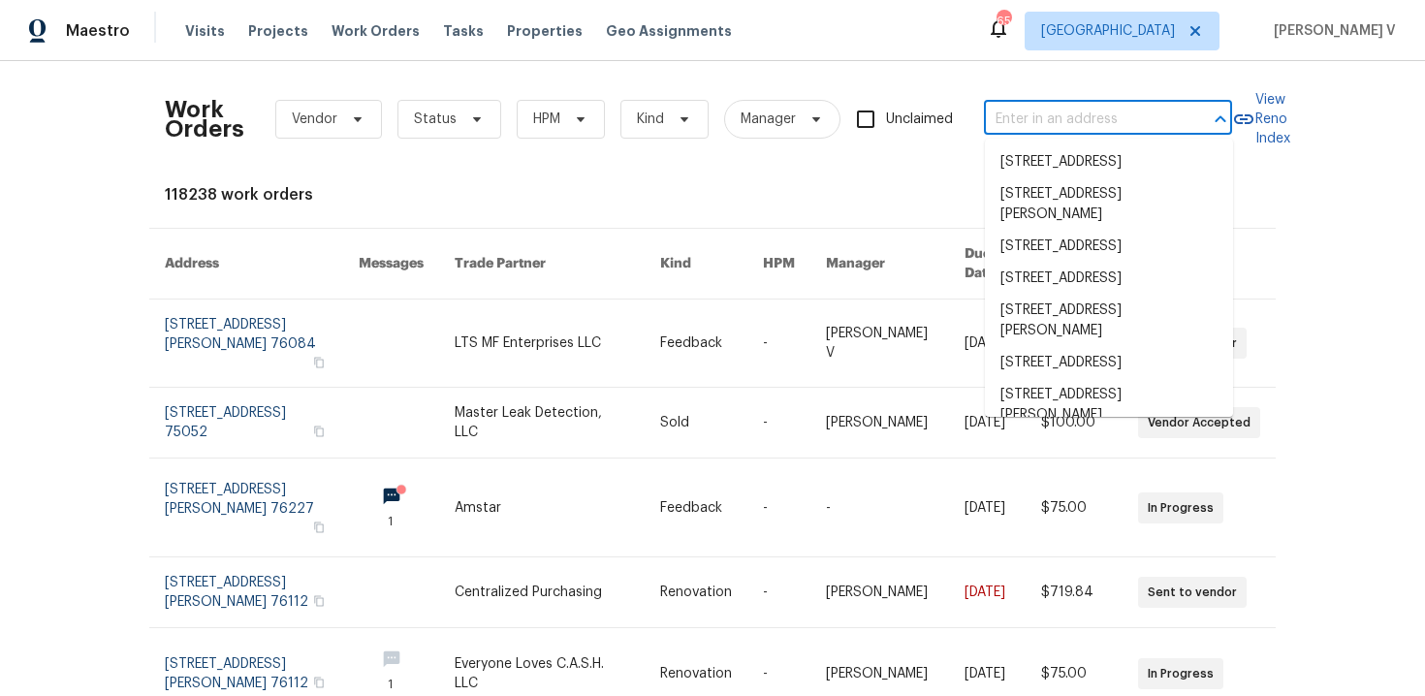
paste input "1621 Cattail Creek Dr Desoto, TX 75115"
type input "1621 Cattail Creek Dr Desoto, TX 75115"
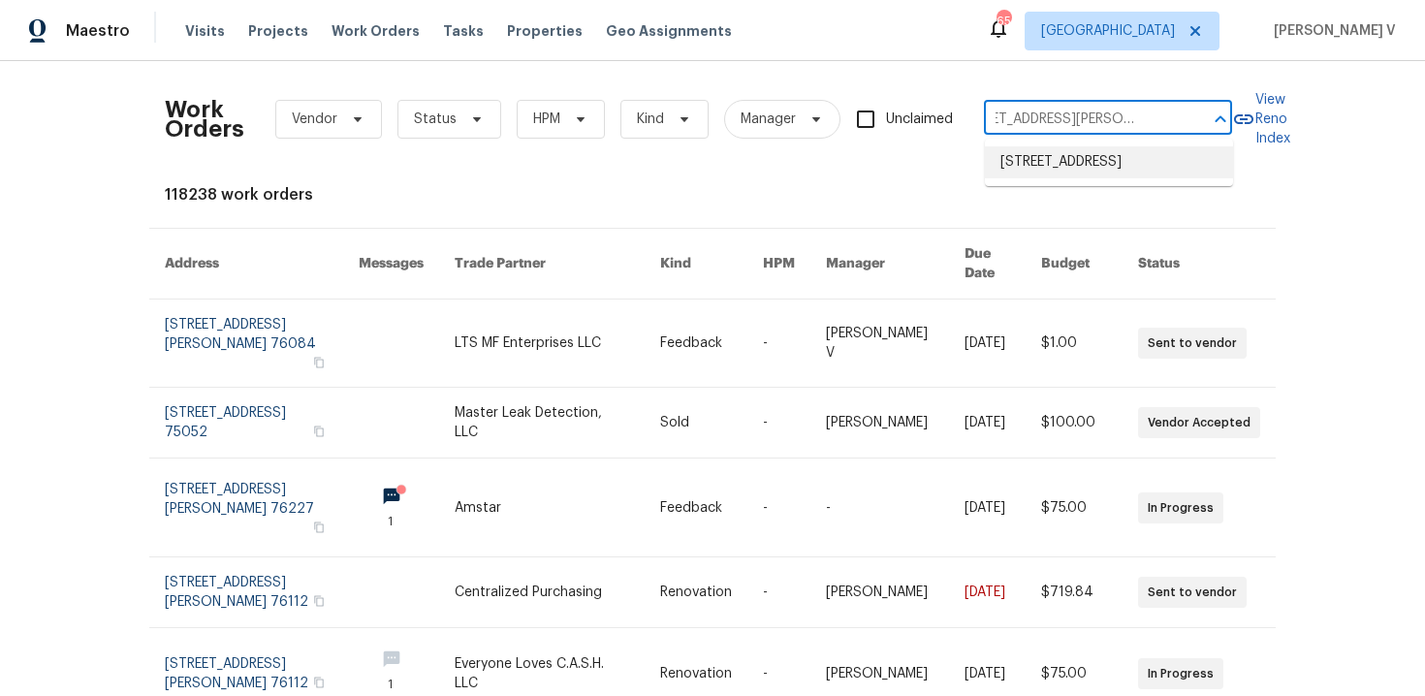
click at [1035, 146] on li "1621 Cattail Creek Dr, Desoto, TX 75115" at bounding box center [1109, 162] width 248 height 32
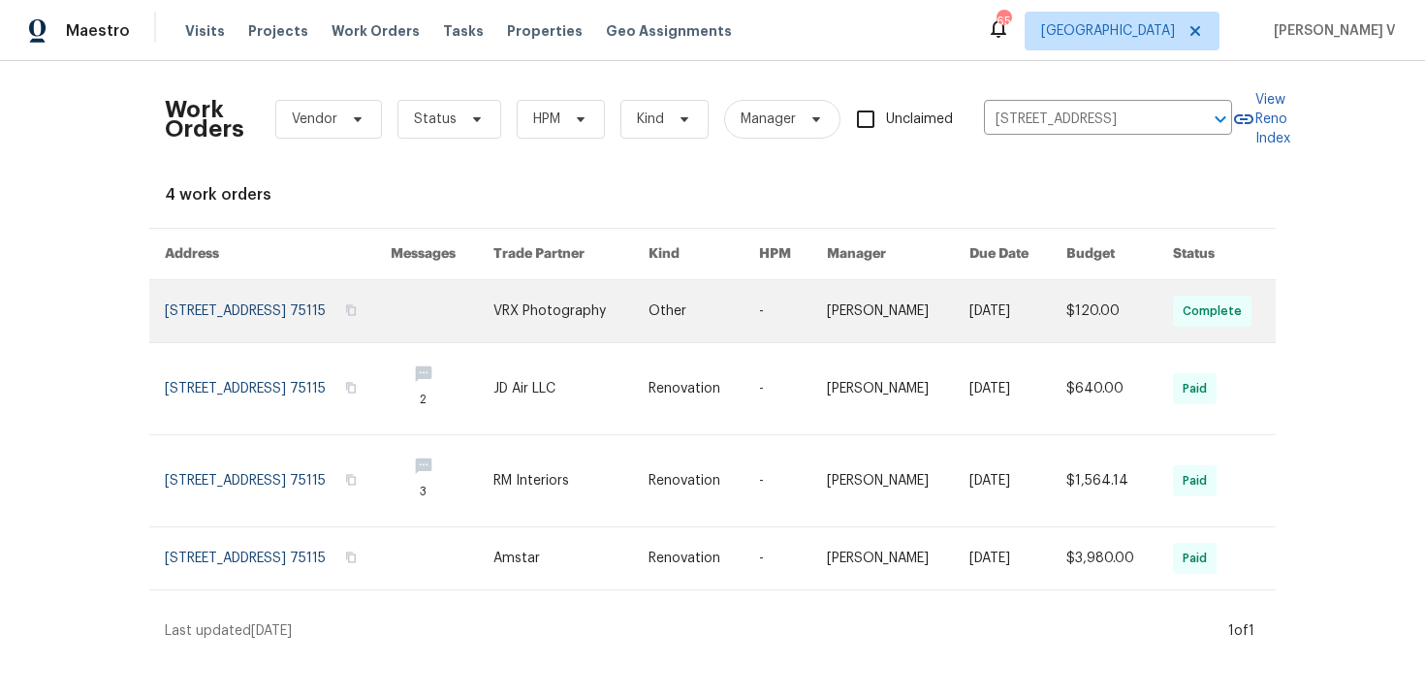
click at [238, 304] on link at bounding box center [278, 311] width 226 height 62
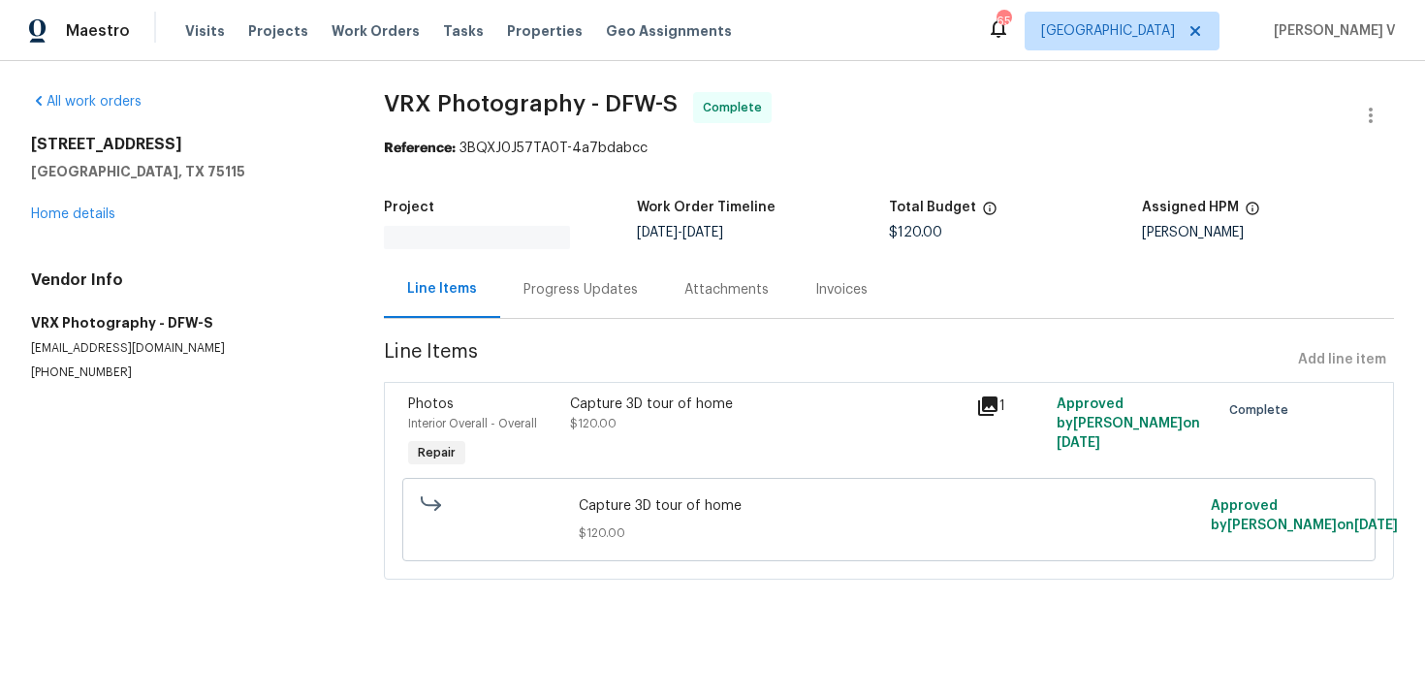
click at [58, 214] on link "Home details" at bounding box center [73, 214] width 84 height 14
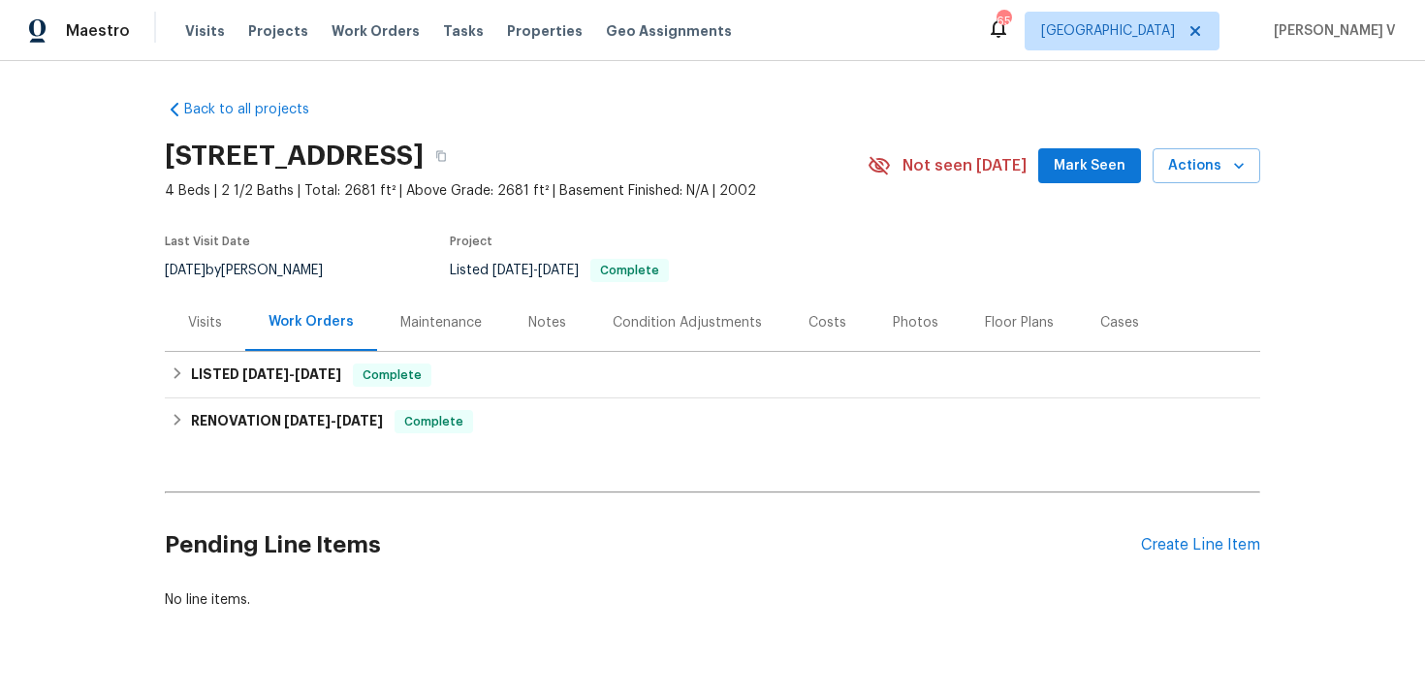
click at [218, 320] on div "Visits" at bounding box center [205, 322] width 34 height 19
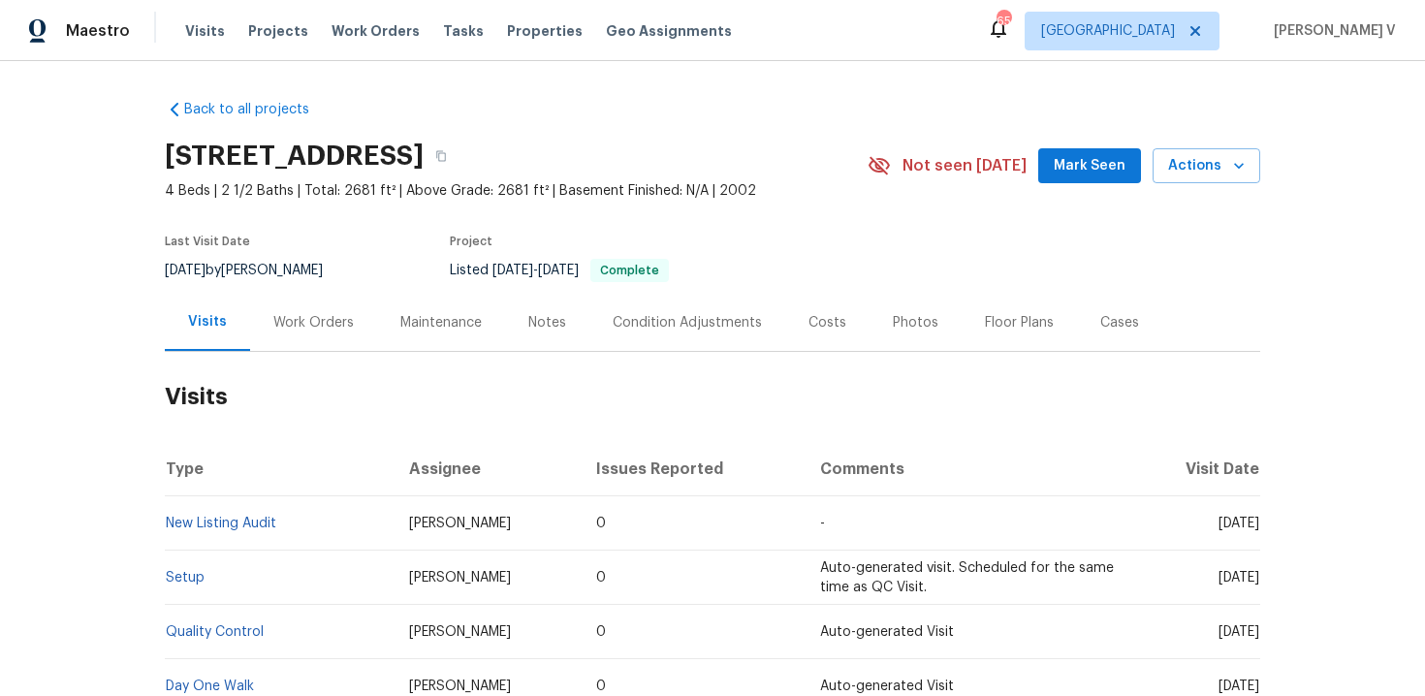
click at [621, 420] on h2 "Visits" at bounding box center [713, 397] width 1096 height 90
click at [1209, 173] on span "Actions" at bounding box center [1206, 166] width 77 height 24
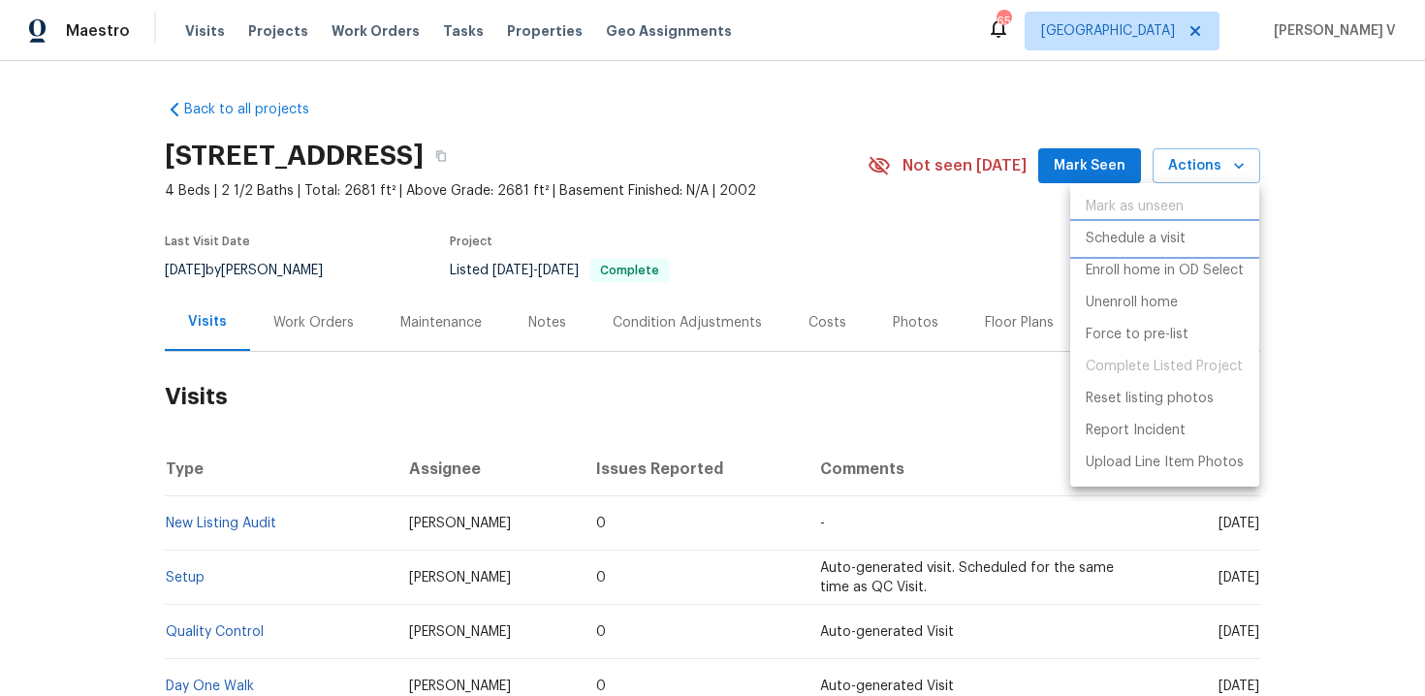
click at [1126, 242] on p "Schedule a visit" at bounding box center [1136, 239] width 100 height 20
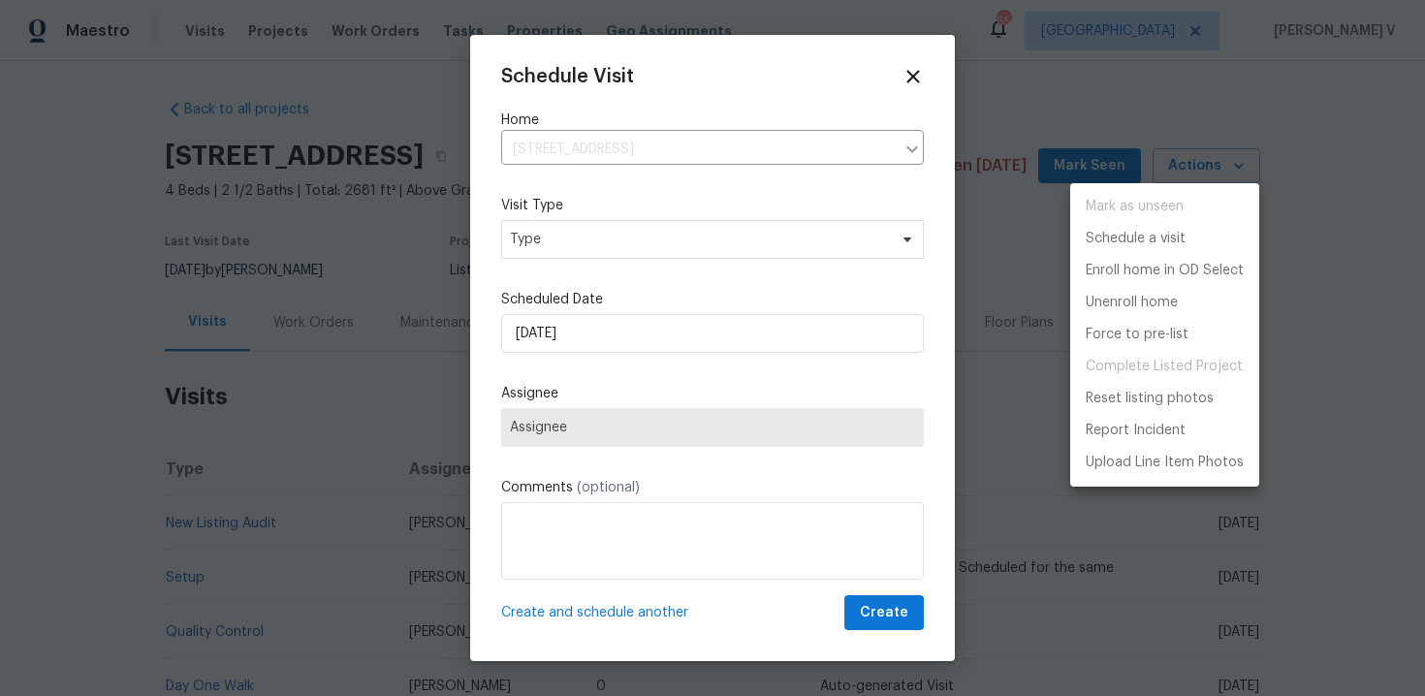
click at [717, 228] on div at bounding box center [712, 348] width 1425 height 696
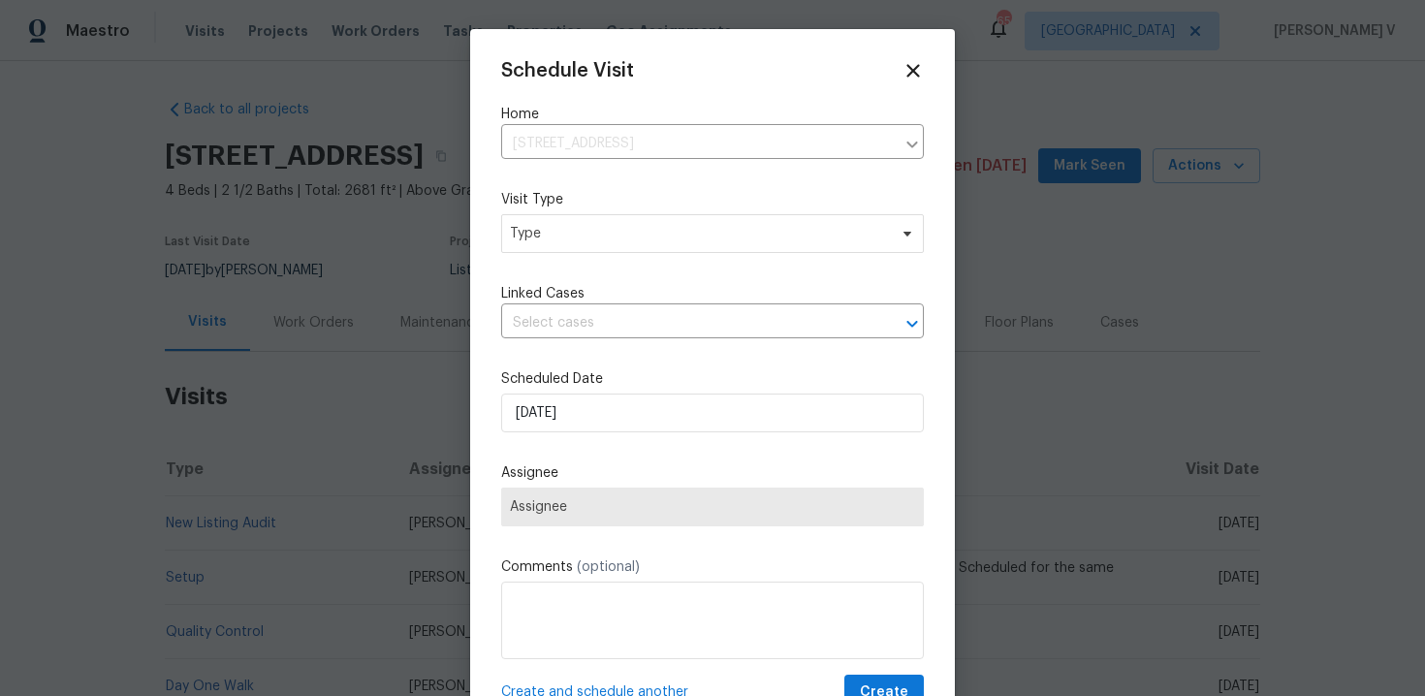
click at [717, 228] on div "Mark as unseen Schedule a visit Enroll home in OD Select Unenroll home Force to…" at bounding box center [712, 348] width 1425 height 696
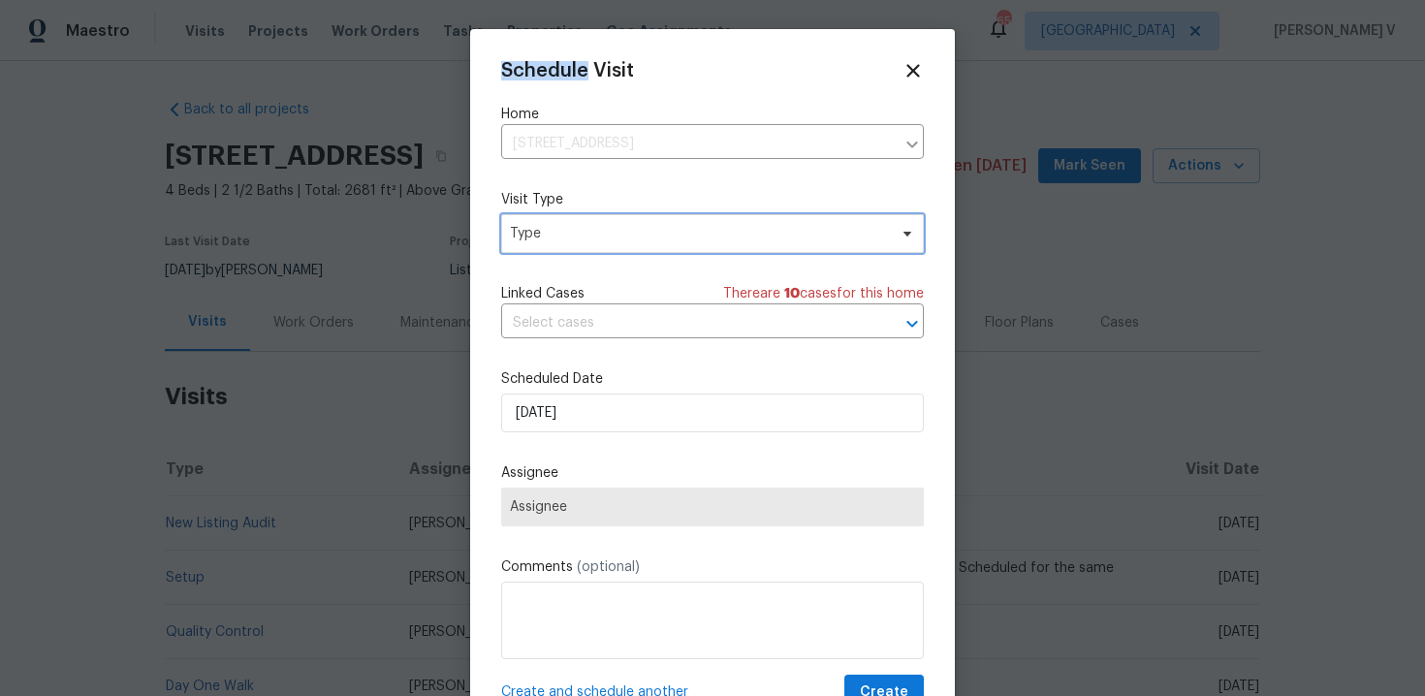
click at [717, 228] on span "Type" at bounding box center [698, 233] width 377 height 19
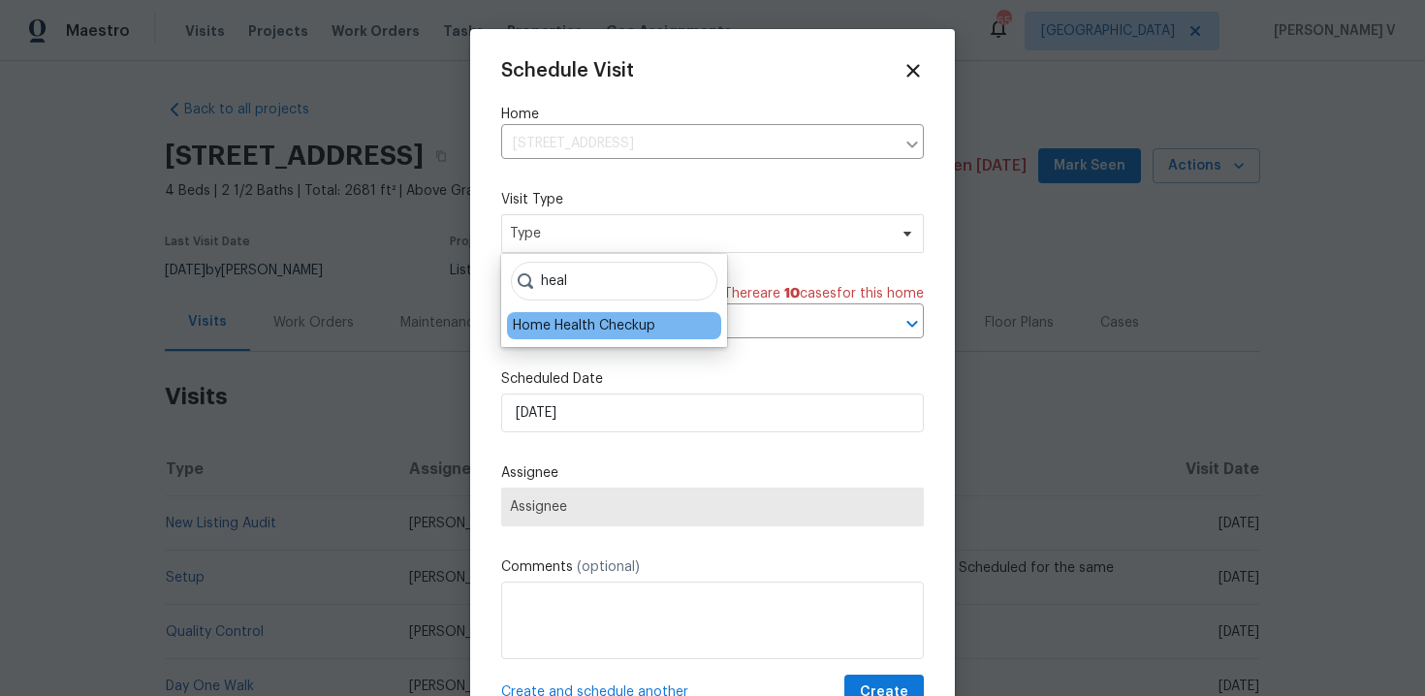
type input "heal"
click at [600, 314] on div "Home Health Checkup" at bounding box center [614, 325] width 214 height 27
click at [573, 329] on div "Home Health Checkup" at bounding box center [584, 325] width 143 height 19
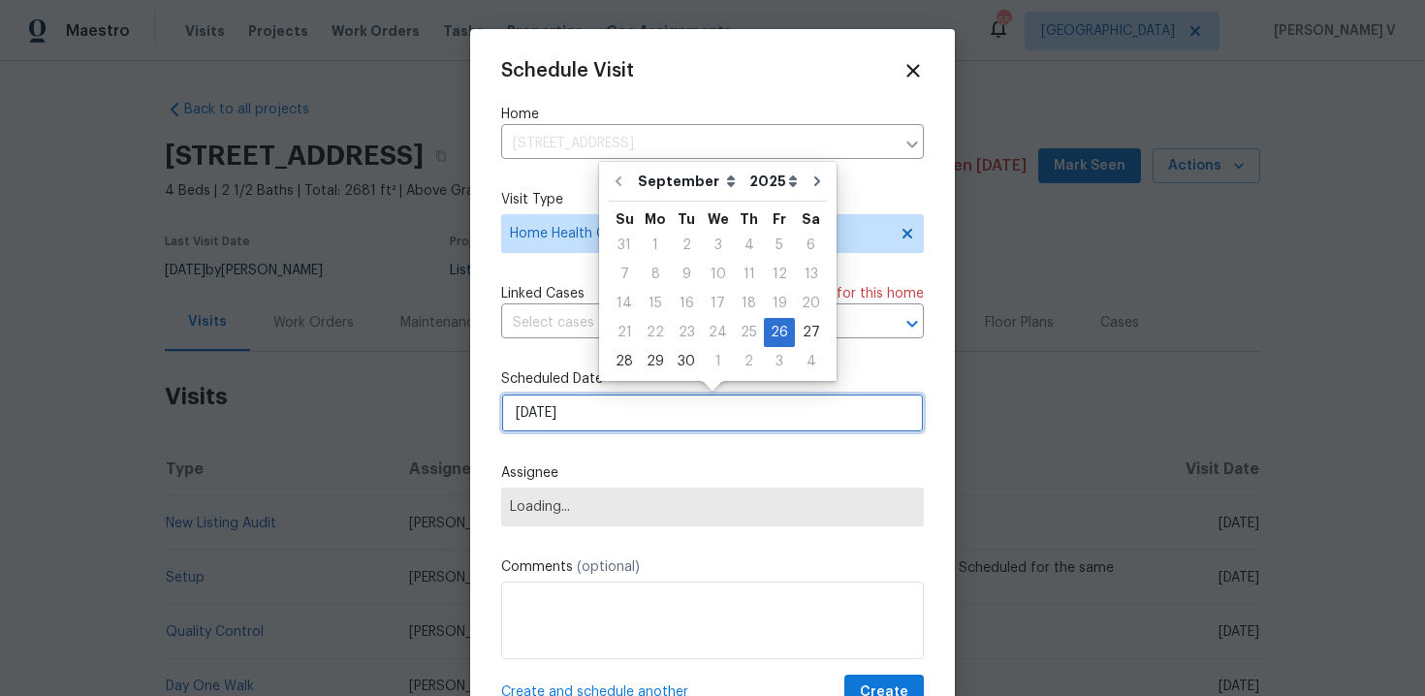
click at [573, 415] on input "26/09/2025" at bounding box center [712, 413] width 423 height 39
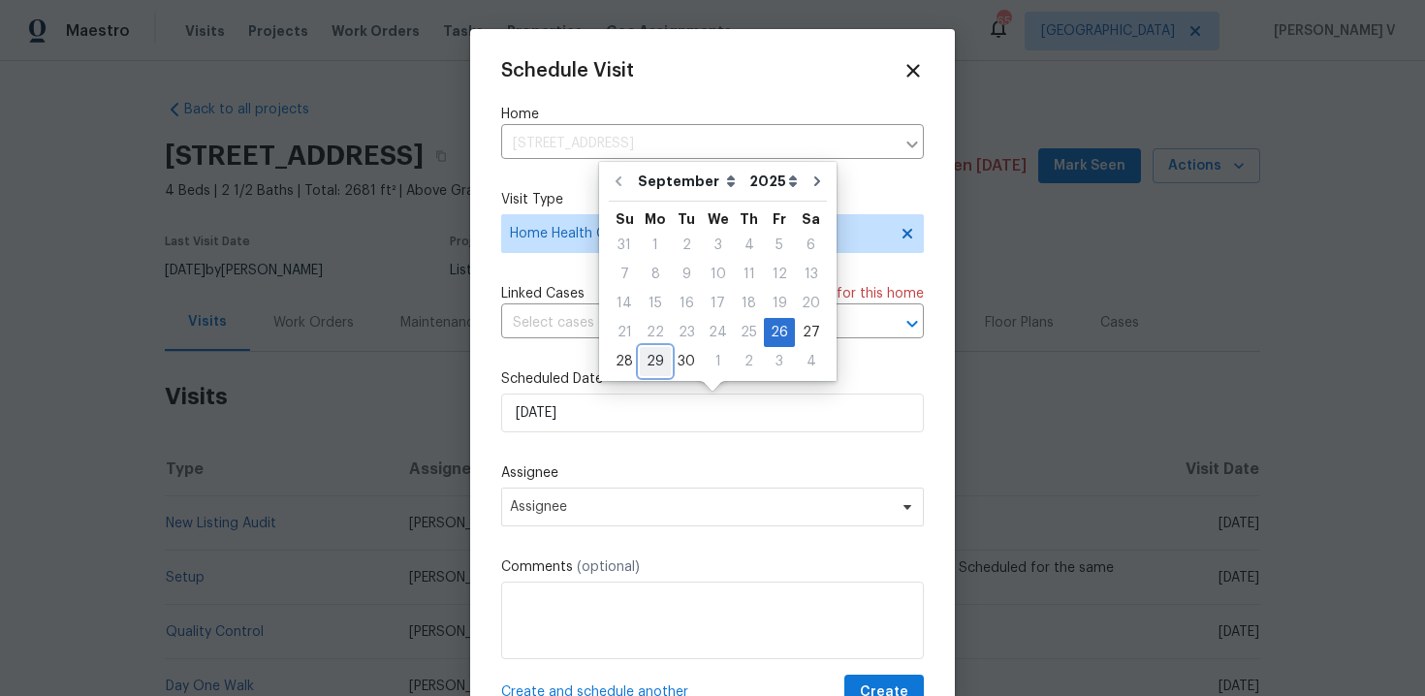
click at [653, 366] on div "29" at bounding box center [655, 361] width 31 height 27
type input "29/09/2025"
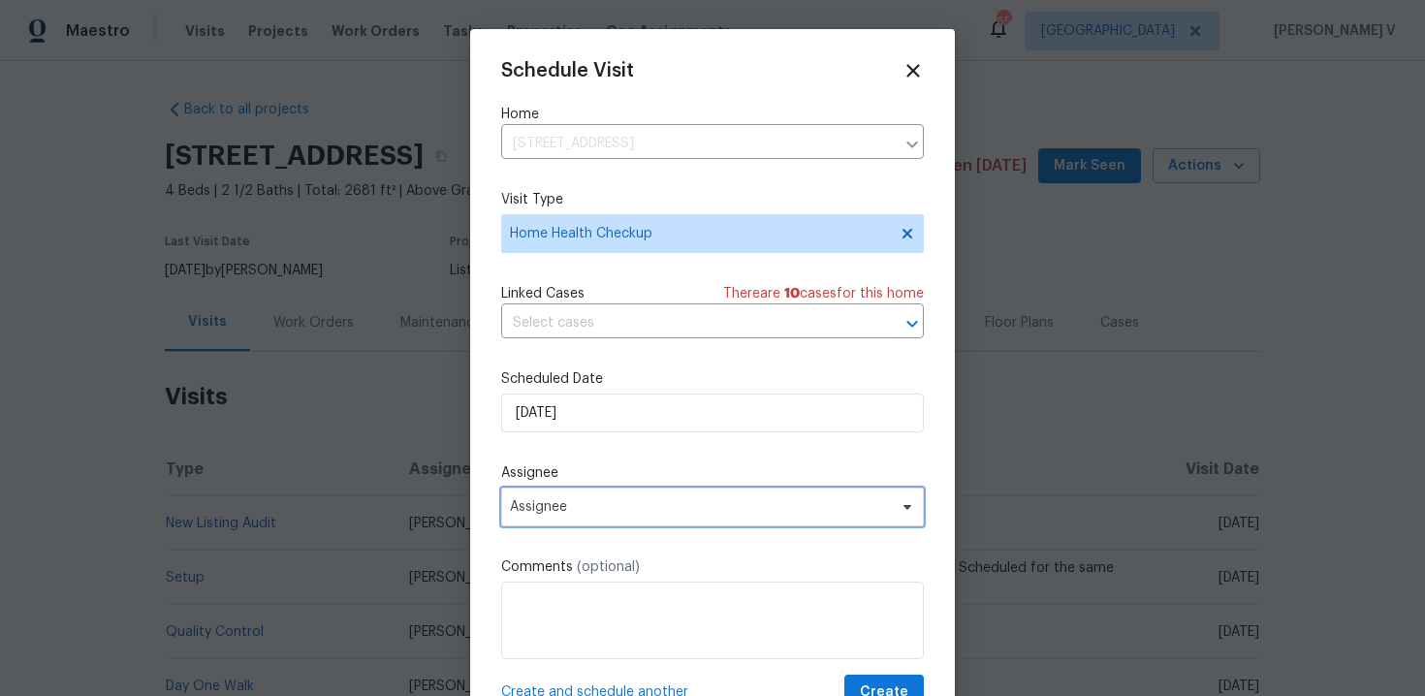
click at [566, 509] on span "Assignee" at bounding box center [700, 507] width 380 height 16
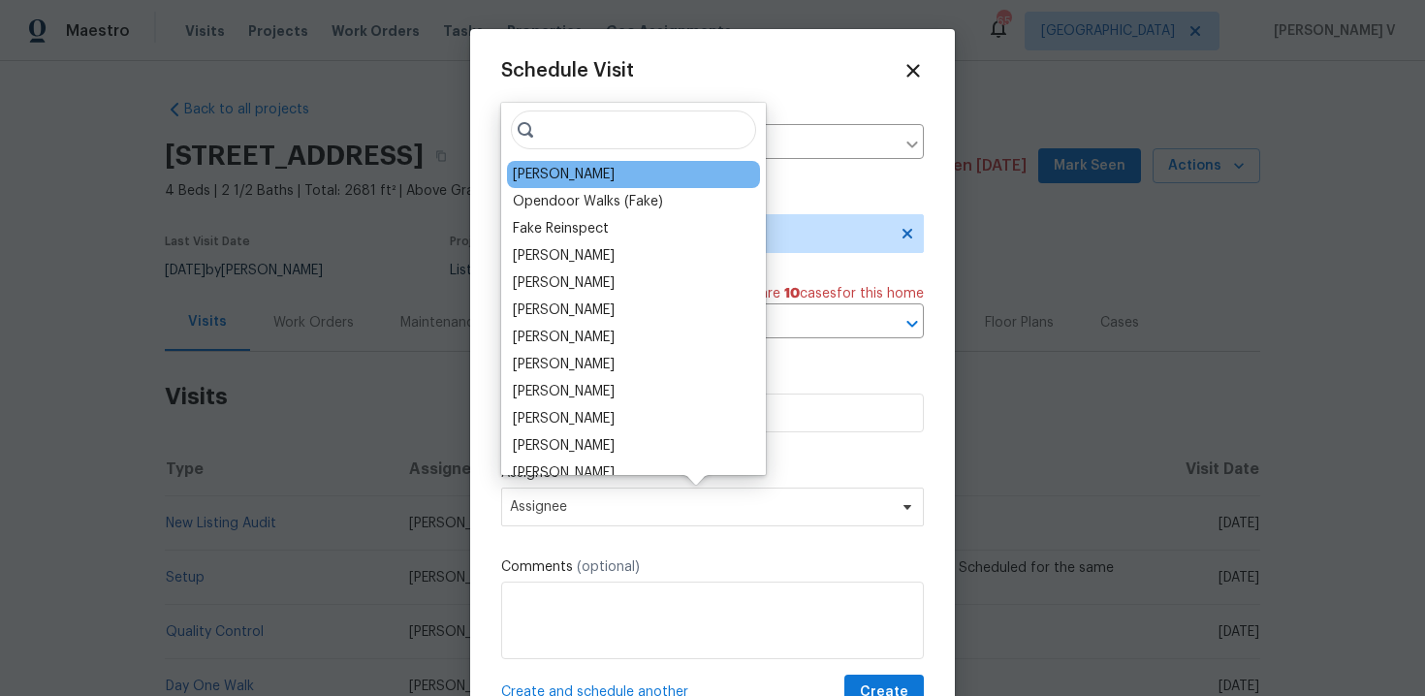
click at [584, 168] on div "Francisco Balcazar Serrato" at bounding box center [564, 174] width 102 height 19
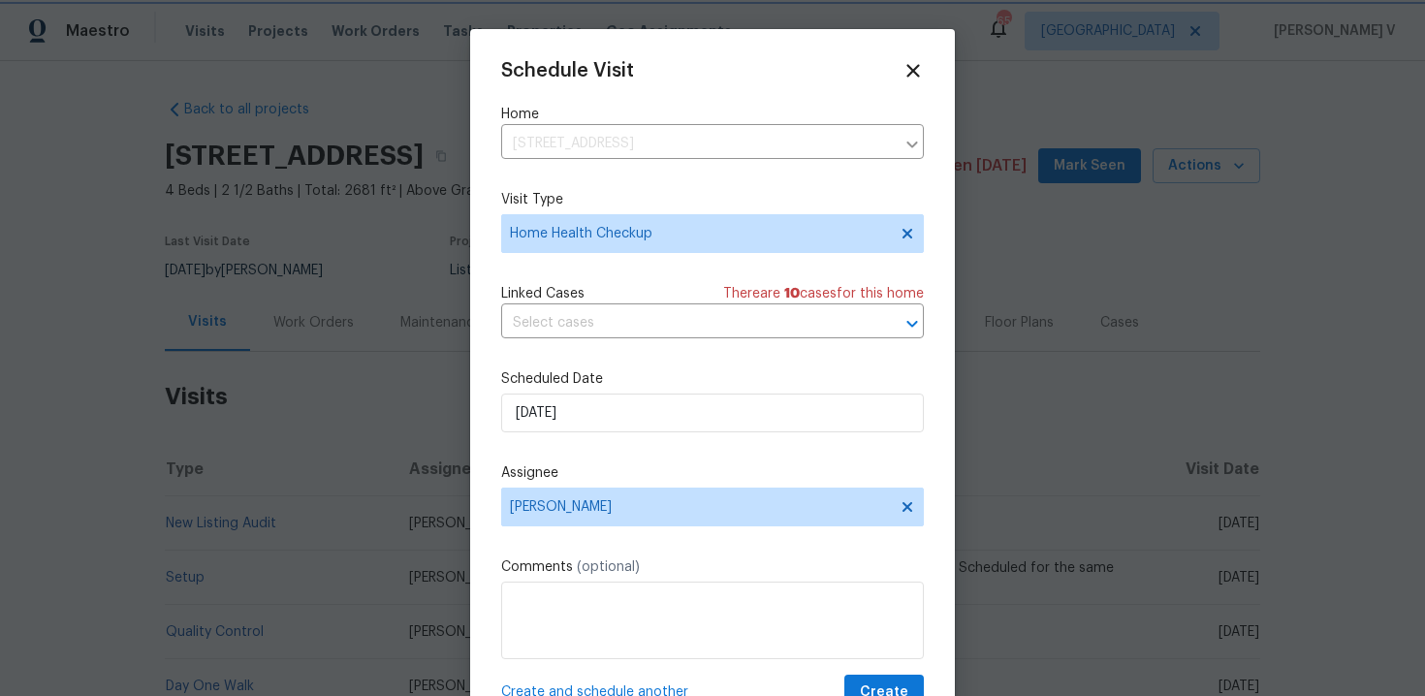
scroll to position [35, 0]
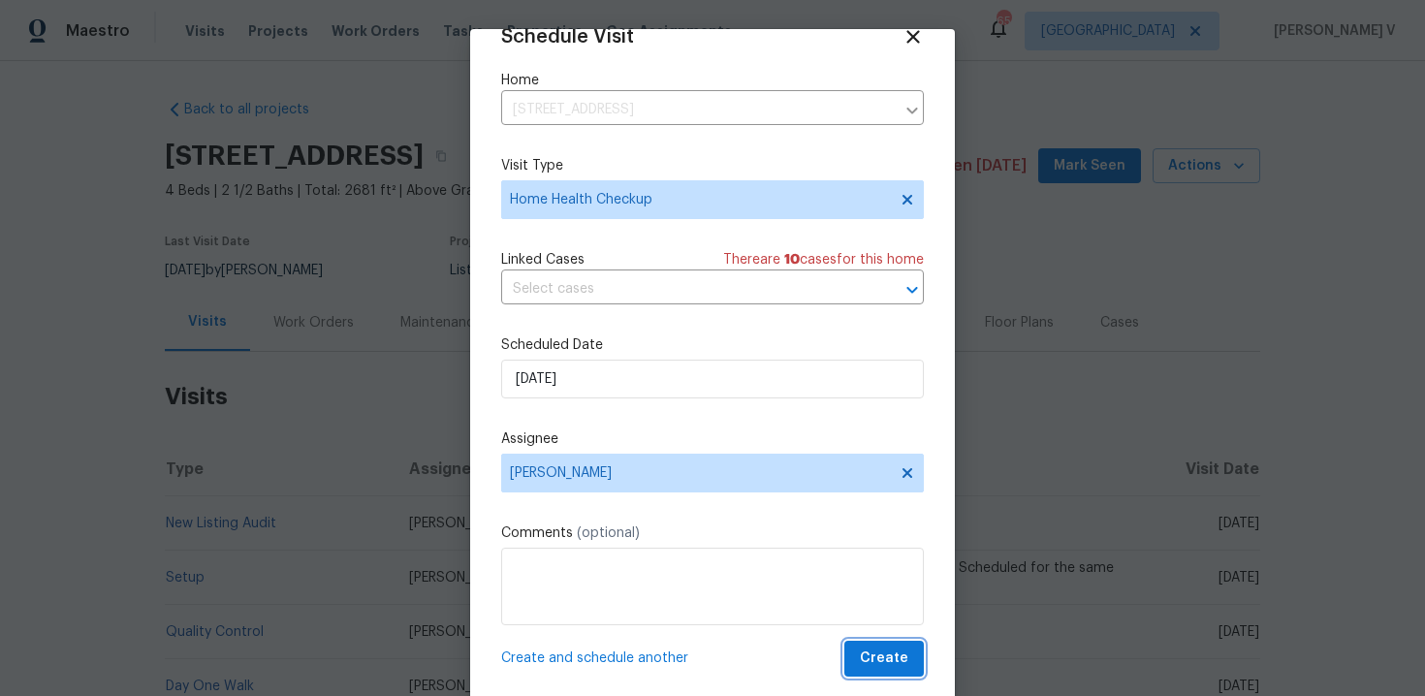
click at [877, 655] on span "Create" at bounding box center [884, 659] width 48 height 24
click at [350, 519] on td "Home Health Checkup" at bounding box center [279, 523] width 229 height 54
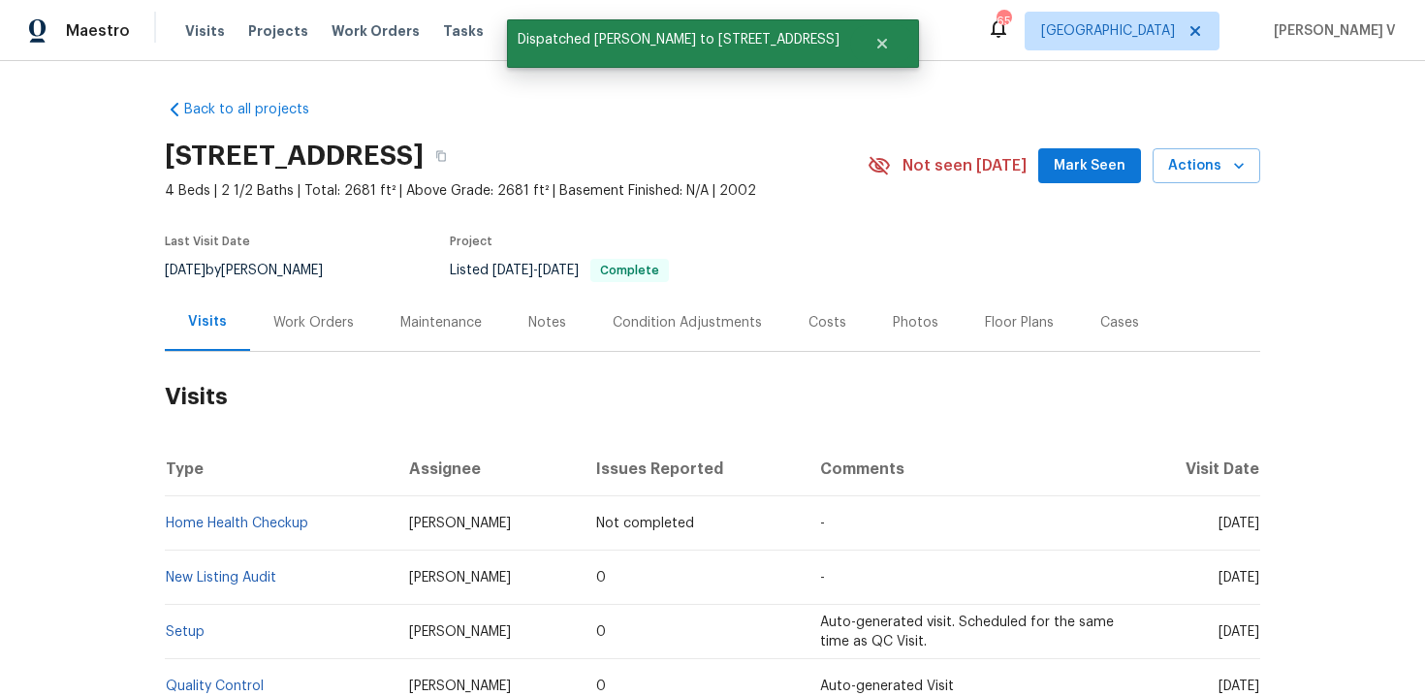
click at [350, 519] on td "Home Health Checkup" at bounding box center [279, 523] width 229 height 54
click at [1158, 162] on button "Actions" at bounding box center [1207, 166] width 108 height 36
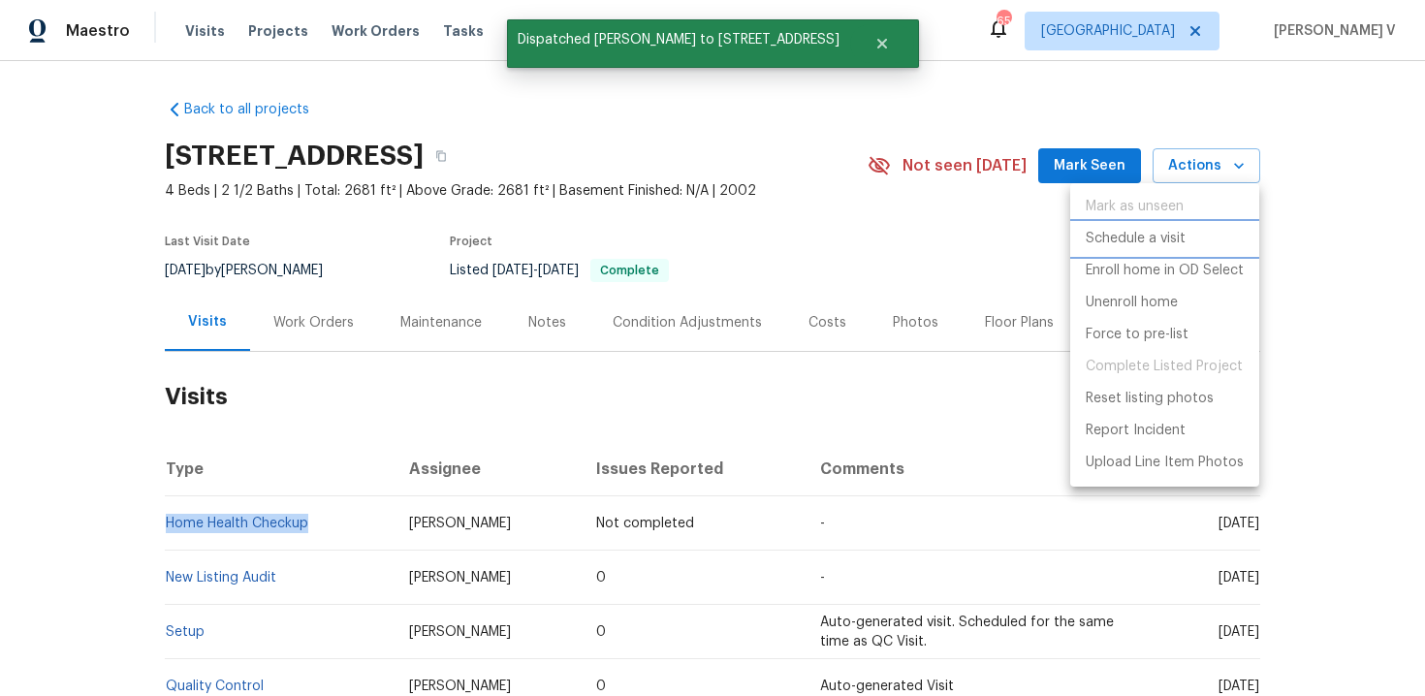
click at [1159, 244] on p "Schedule a visit" at bounding box center [1136, 239] width 100 height 20
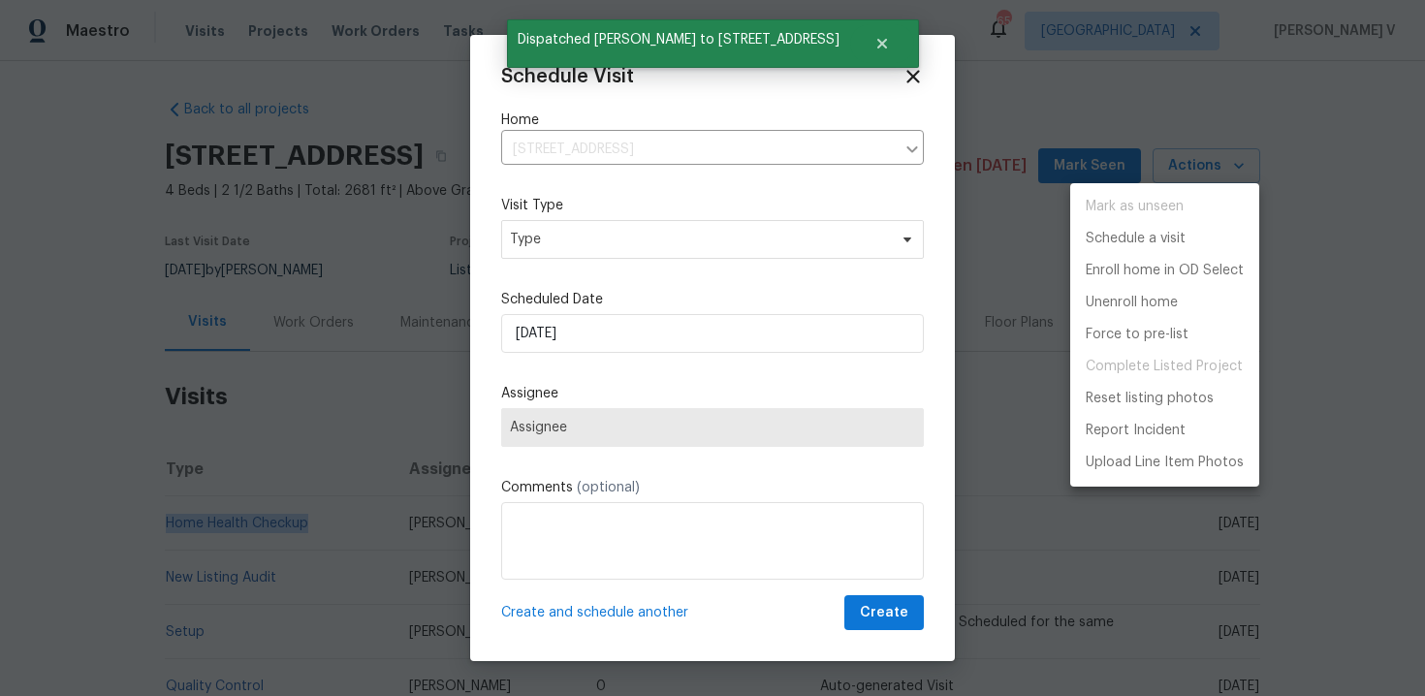
click at [651, 260] on div at bounding box center [712, 348] width 1425 height 696
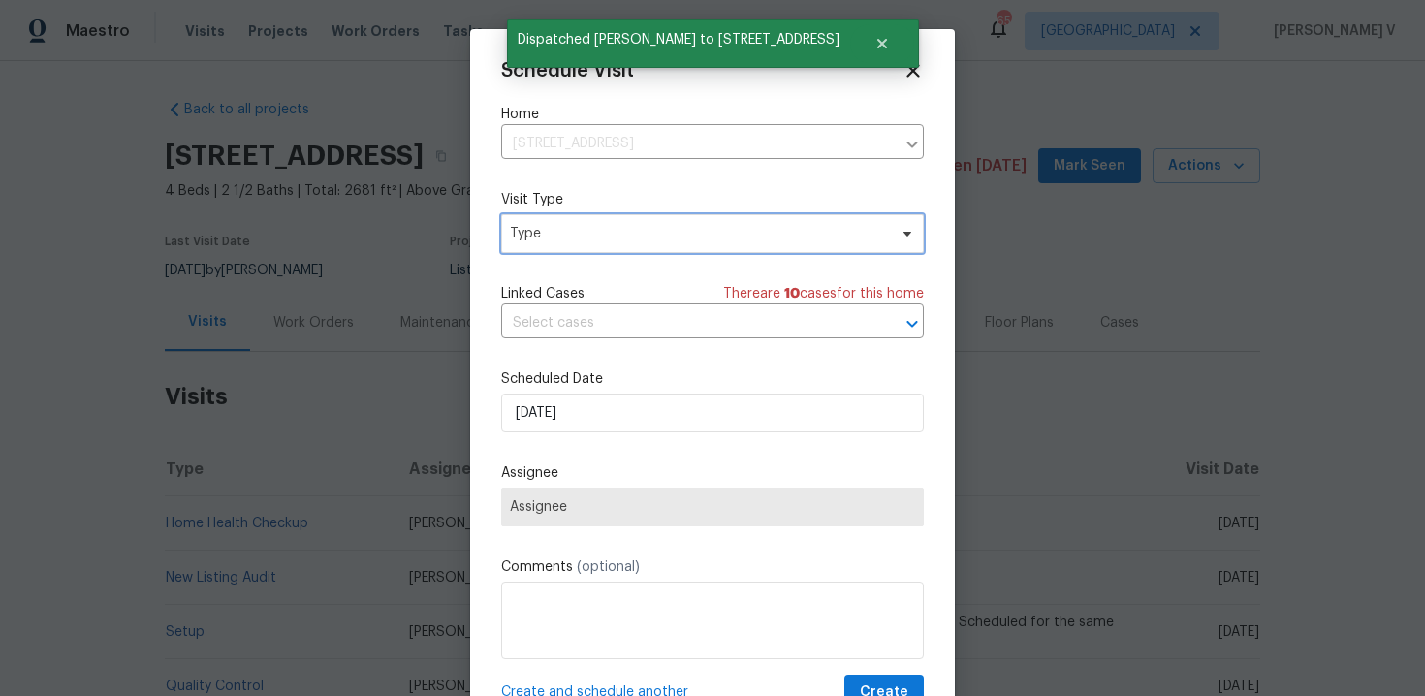
click at [609, 233] on span "Type" at bounding box center [698, 233] width 377 height 19
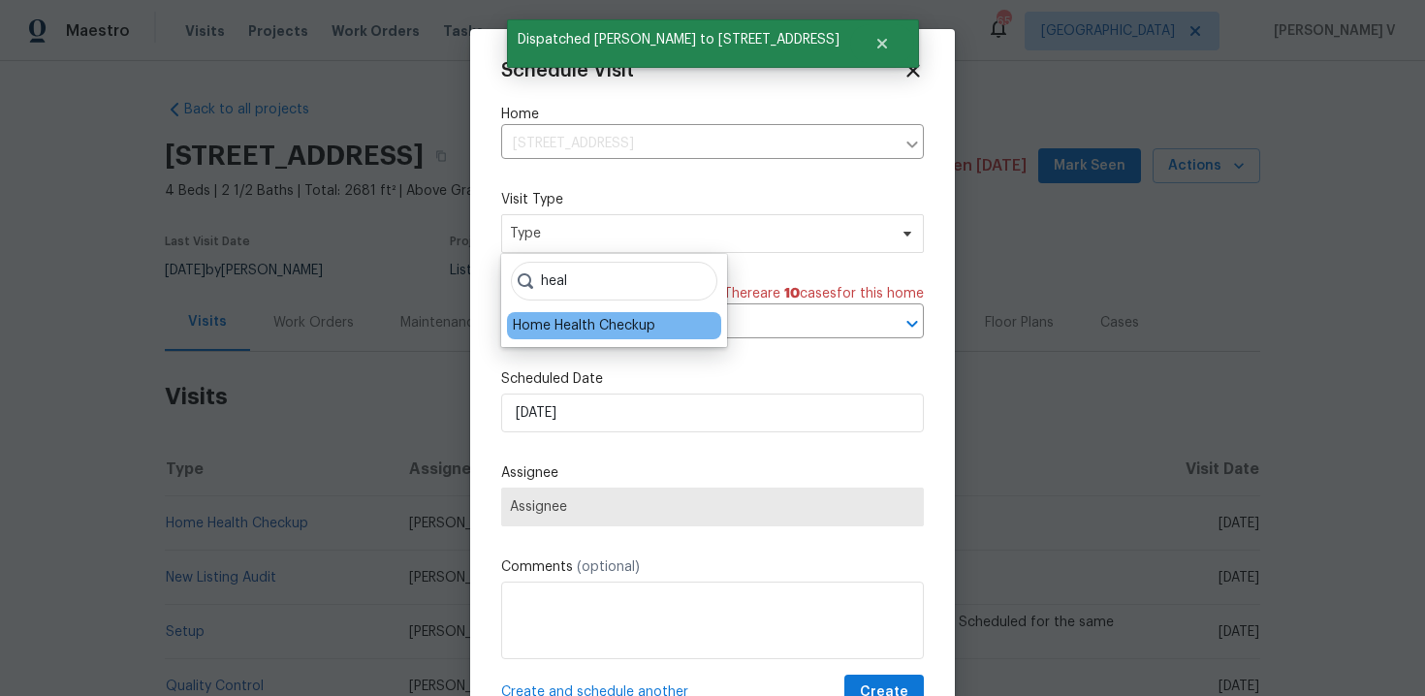
type input "heal"
click at [604, 318] on div "Home Health Checkup" at bounding box center [584, 325] width 143 height 19
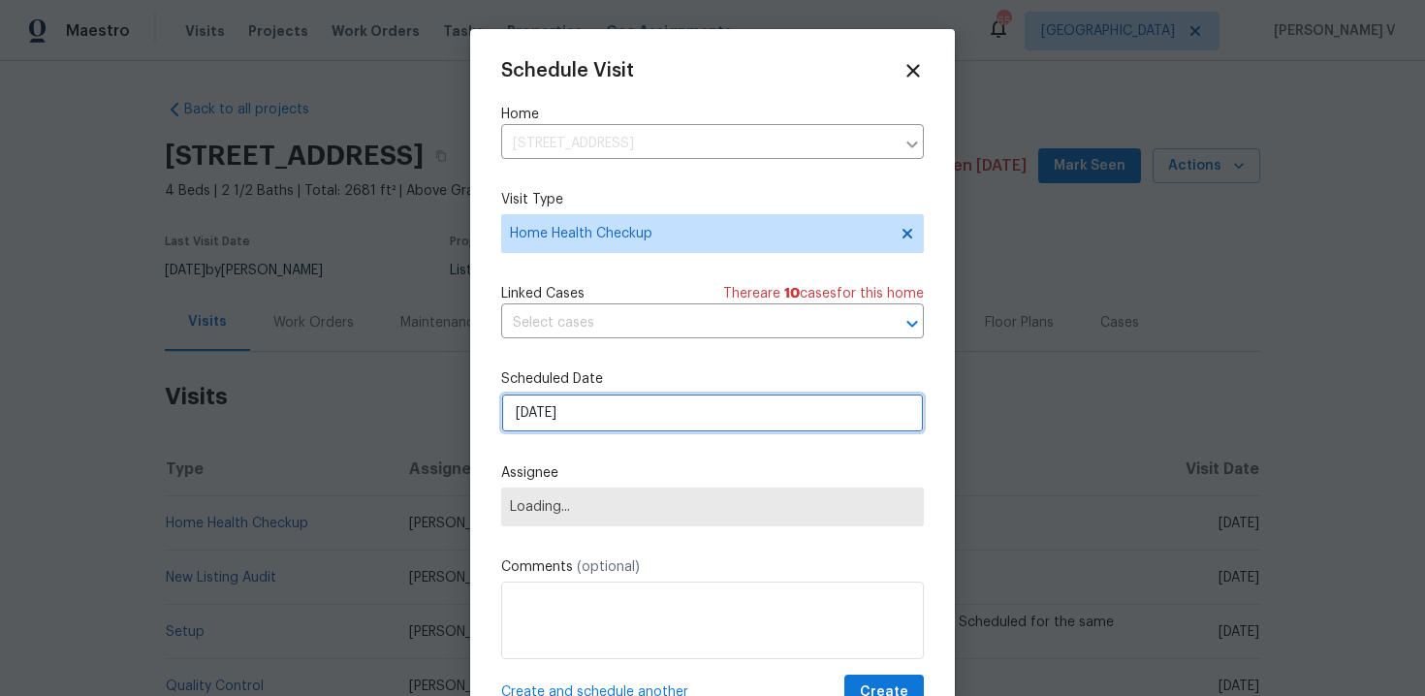
click at [560, 410] on input "26/09/2025" at bounding box center [712, 413] width 423 height 39
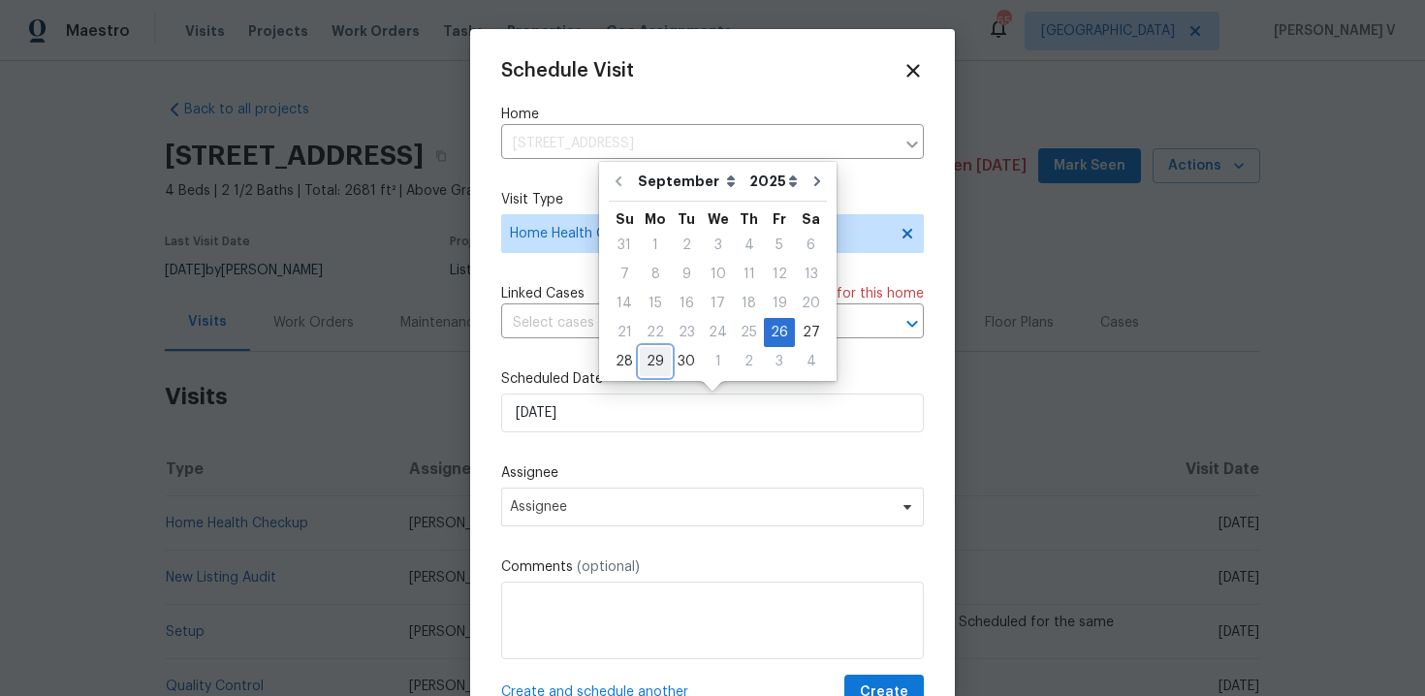
click at [655, 351] on div "29" at bounding box center [655, 361] width 31 height 27
type input "29/09/2025"
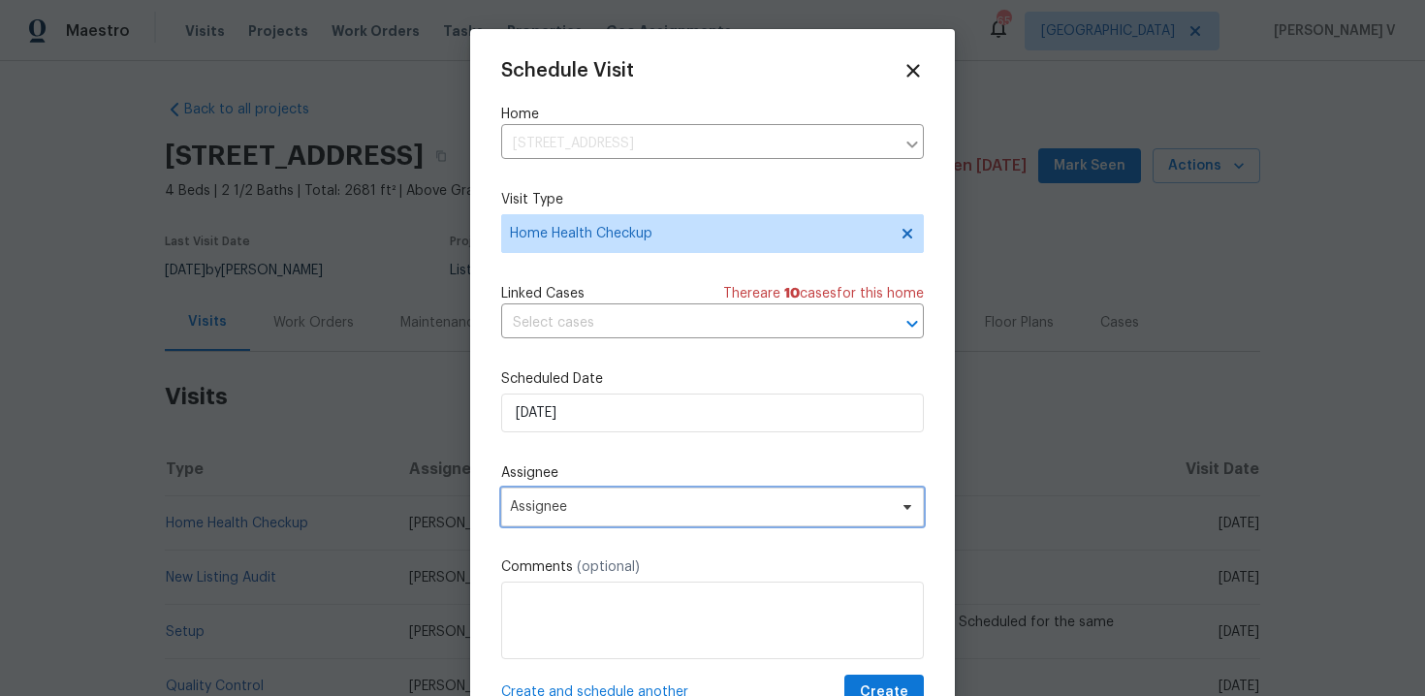
click at [605, 503] on span "Assignee" at bounding box center [700, 507] width 380 height 16
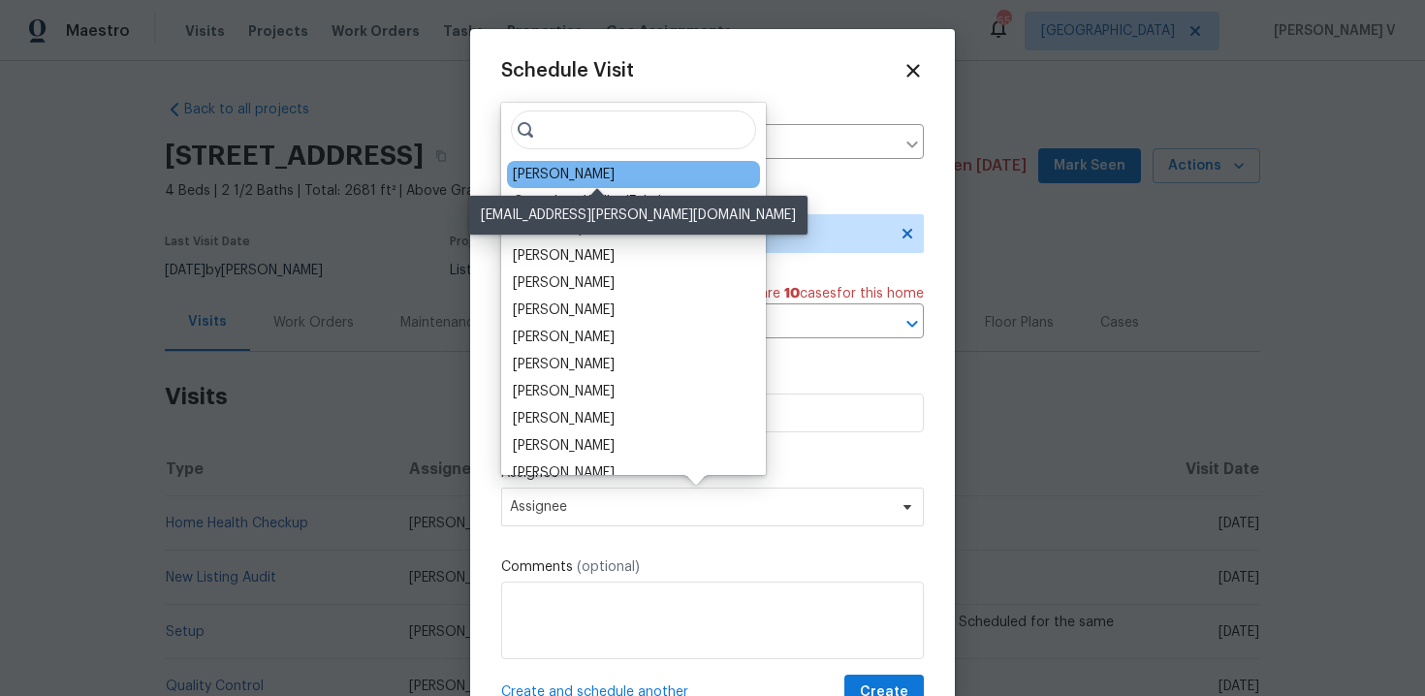
click at [559, 179] on div "Francisco Balcazar Serrato" at bounding box center [564, 174] width 102 height 19
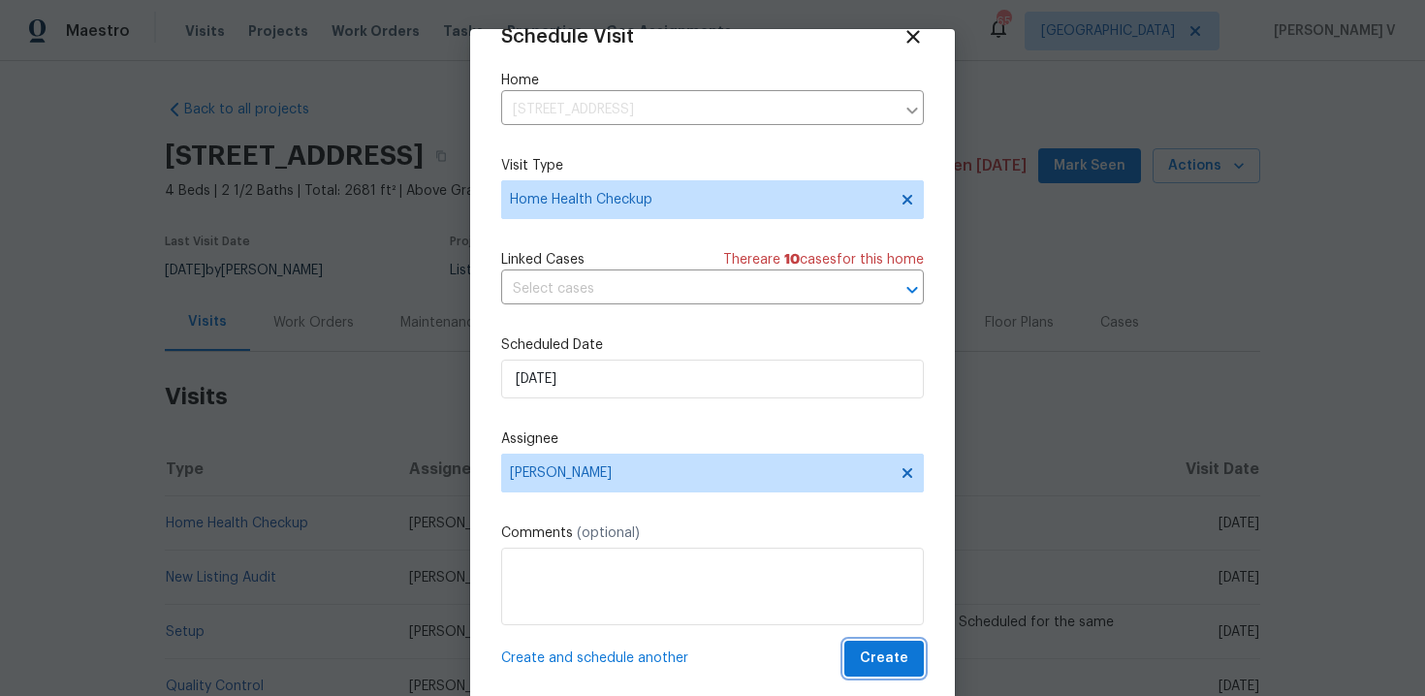
click at [861, 670] on button "Create" at bounding box center [884, 659] width 80 height 36
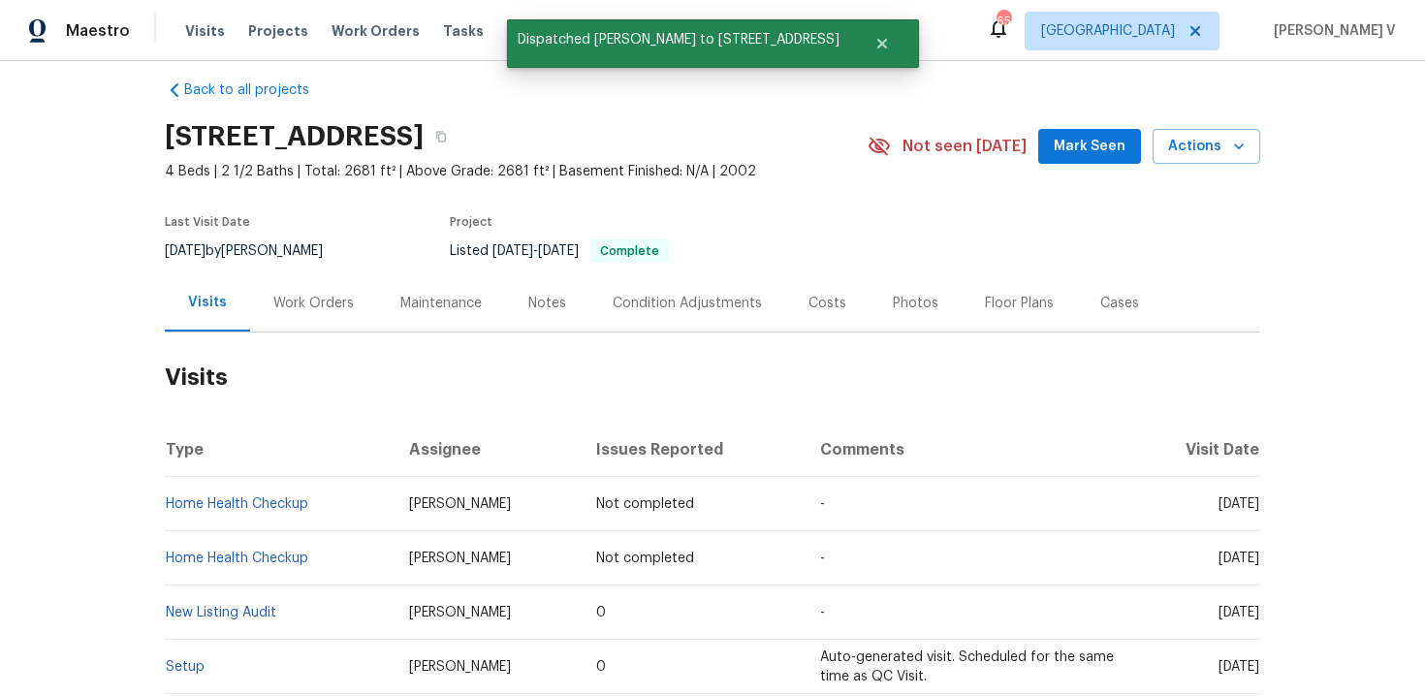
scroll to position [16, 0]
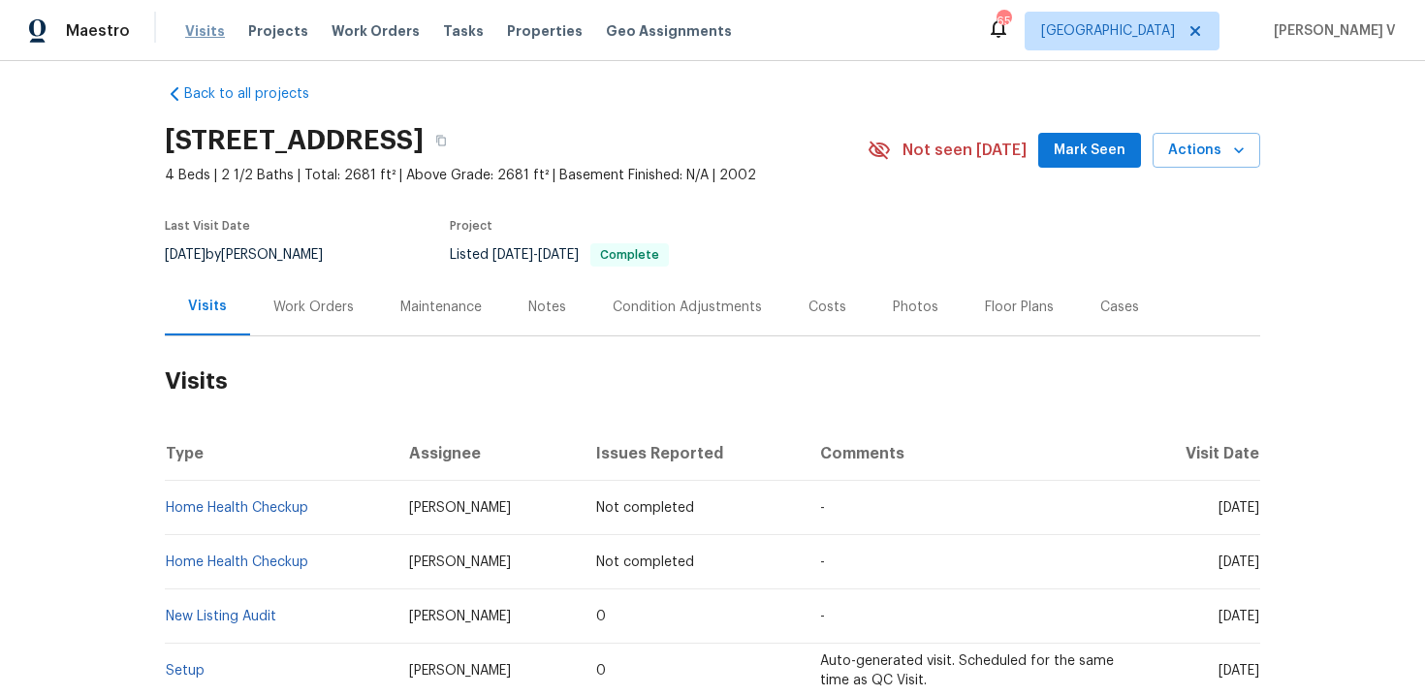
click at [202, 32] on span "Visits" at bounding box center [205, 30] width 40 height 19
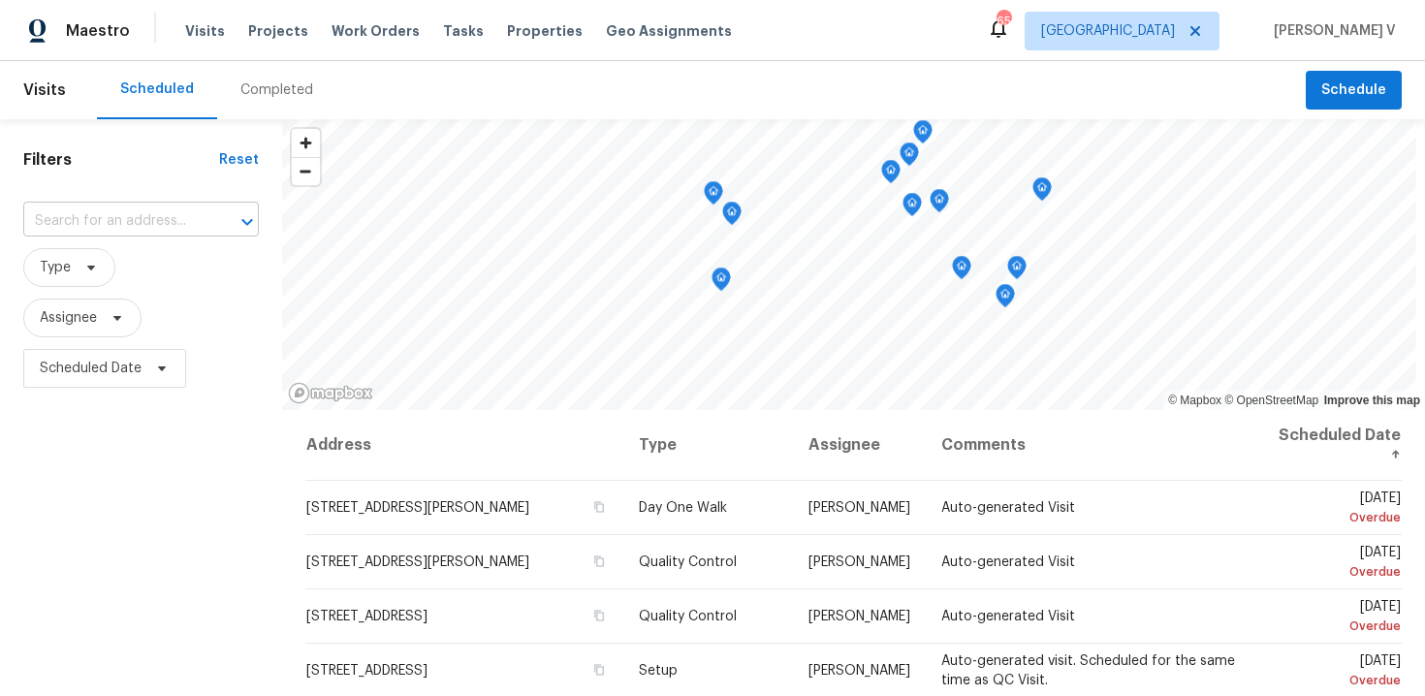
click at [128, 212] on input "text" at bounding box center [113, 222] width 181 height 30
paste input "2 Meadowcreek Dr Melissa, TX 75454"
type input "2 Meadowcreek Dr Melissa, TX 75454"
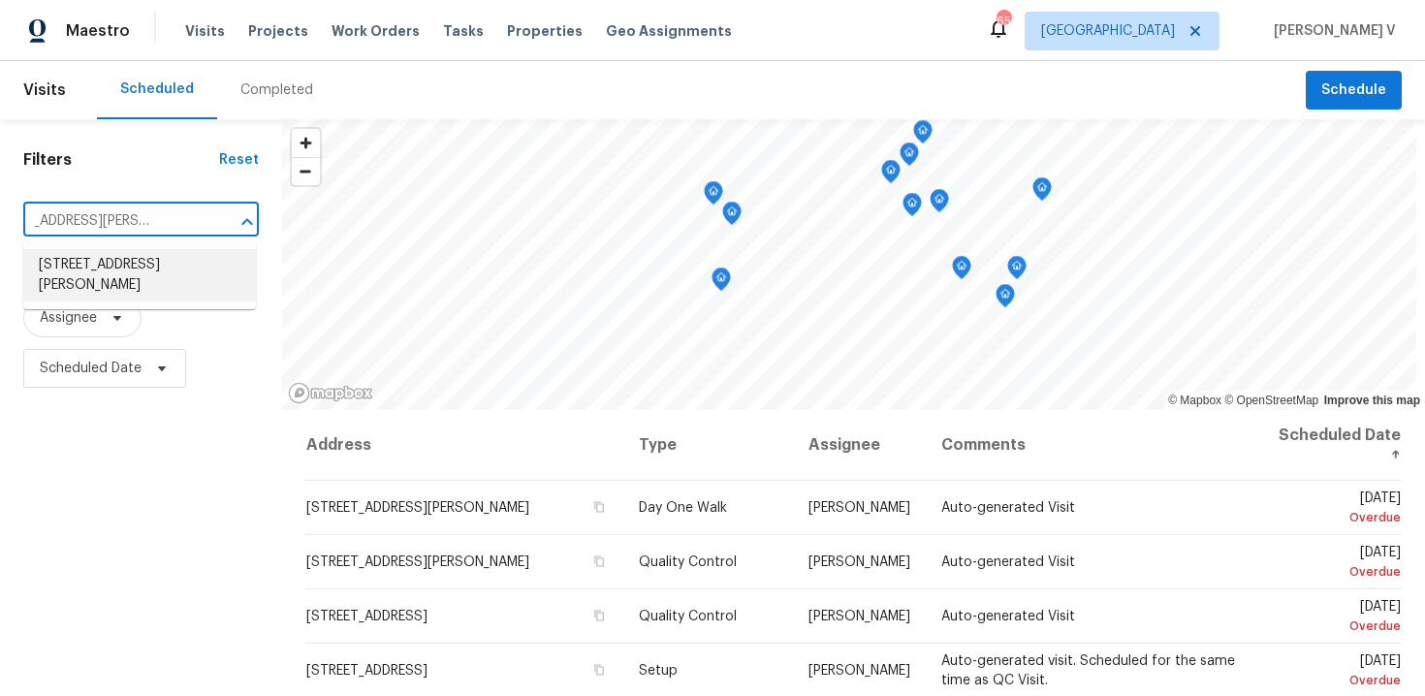
click at [113, 268] on li "2 Meadowcreek Dr, Melissa, TX 75454" at bounding box center [139, 275] width 233 height 52
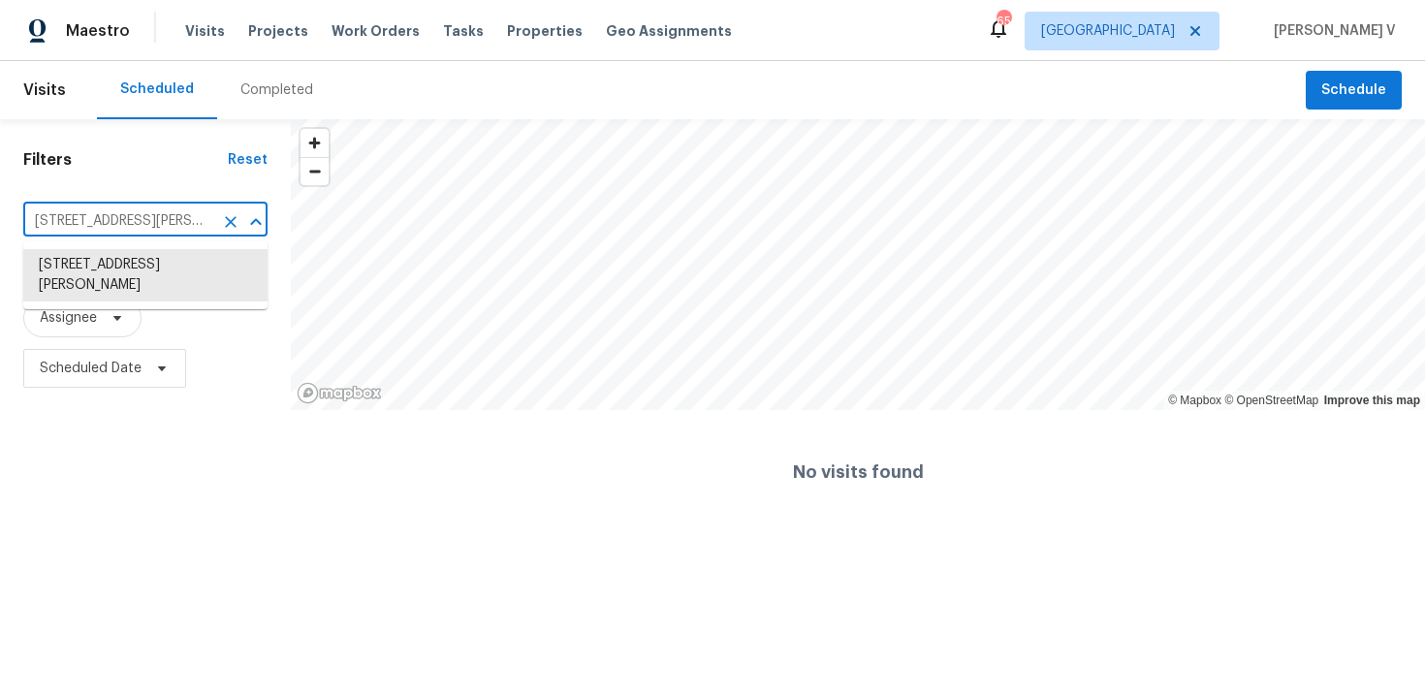
scroll to position [0, 60]
click at [555, 207] on div "Filters Reset 2 Meadowcreek Dr, Melissa, TX 75454 ​ Type Assignee Scheduled Dat…" at bounding box center [712, 326] width 1425 height 415
click at [107, 266] on li "2 Meadowcreek Dr, Melissa, TX 75454" at bounding box center [145, 275] width 244 height 52
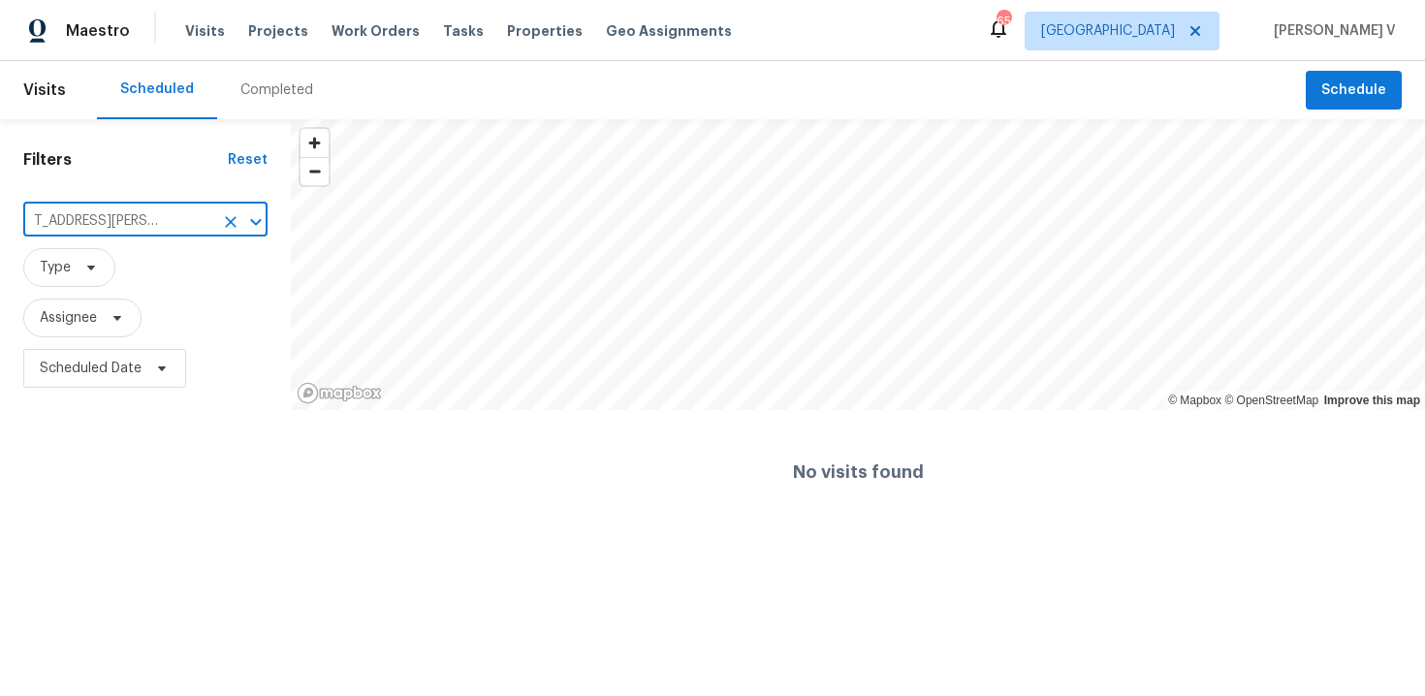
click at [121, 212] on input "2 Meadowcreek Dr, Melissa, TX 75454" at bounding box center [118, 222] width 190 height 30
click at [463, 223] on div "Filters Reset 2 Meadowcreek Dr, Melissa, TX 75454 ​ Type Assignee Scheduled Dat…" at bounding box center [712, 326] width 1425 height 415
type input "2 Meadowcreek Dr"
click at [135, 294] on li "2 Meadowcreek Dr, Melissa, TX 75454" at bounding box center [145, 275] width 244 height 52
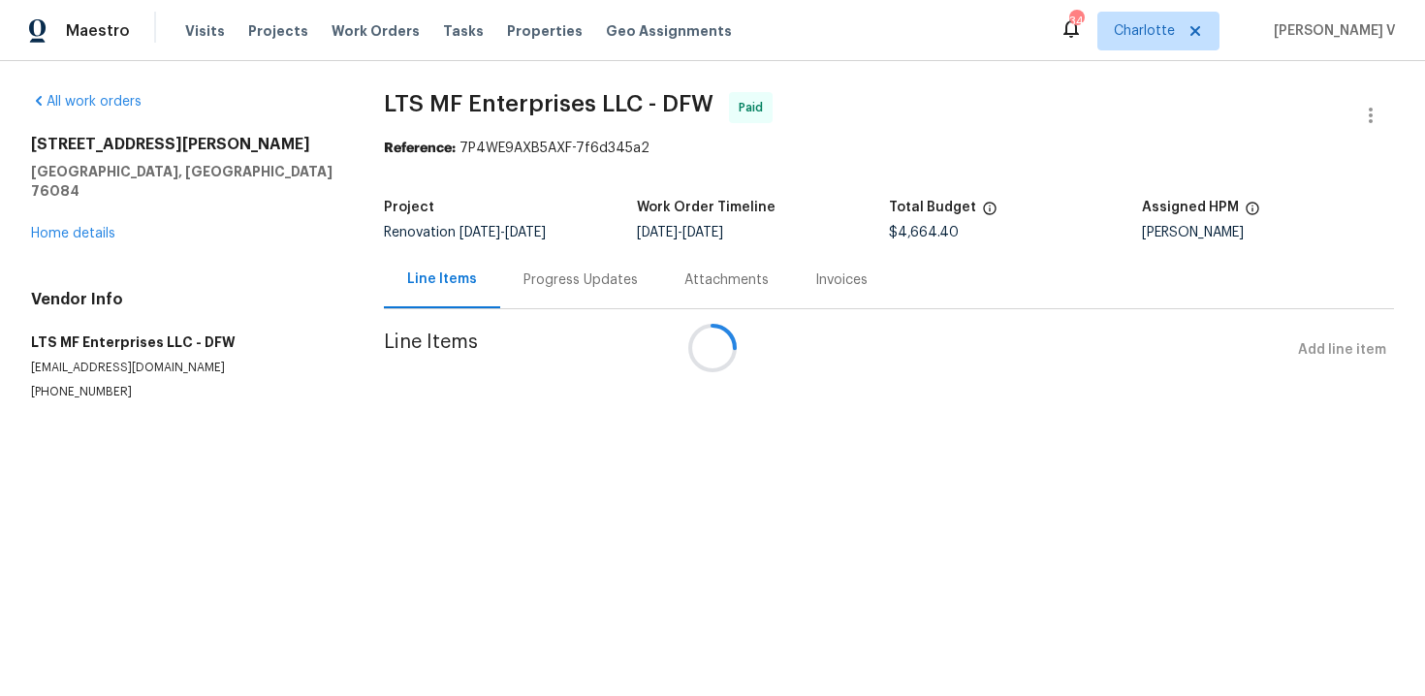
click at [69, 209] on div at bounding box center [712, 348] width 1425 height 696
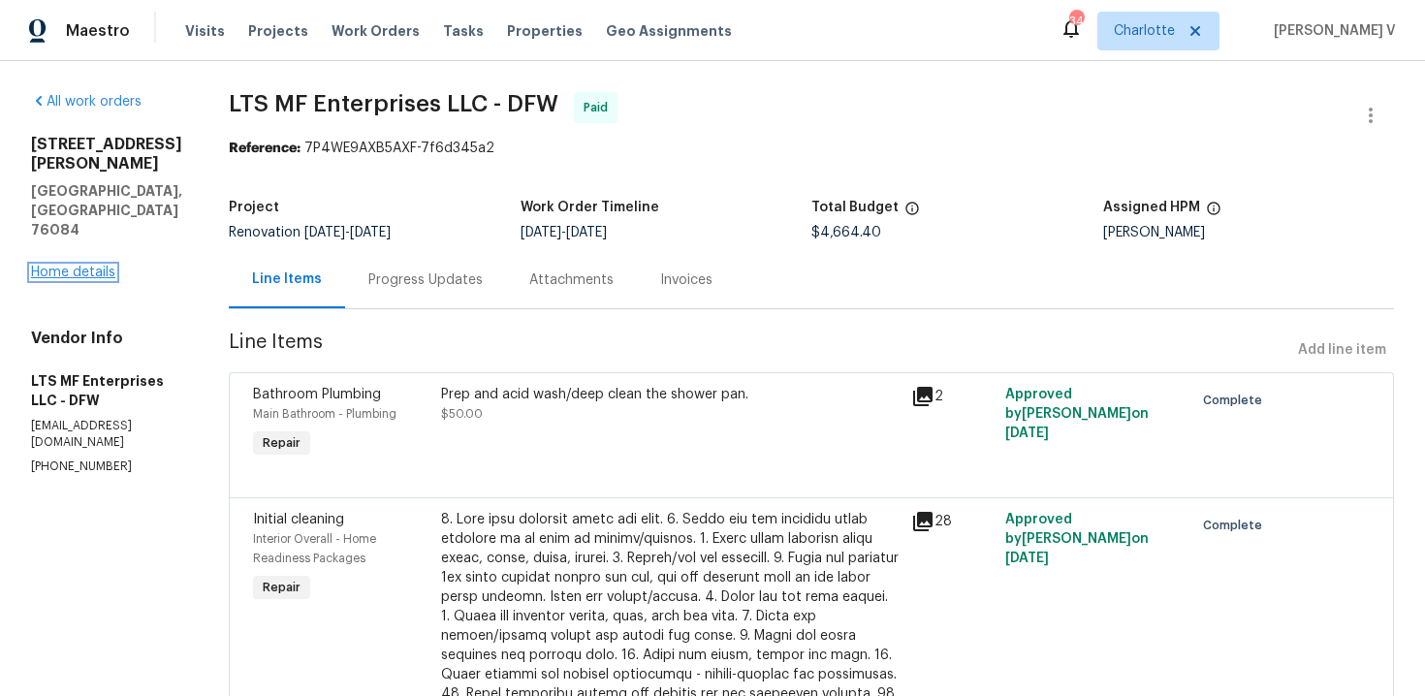
click at [56, 279] on link "Home details" at bounding box center [73, 273] width 84 height 14
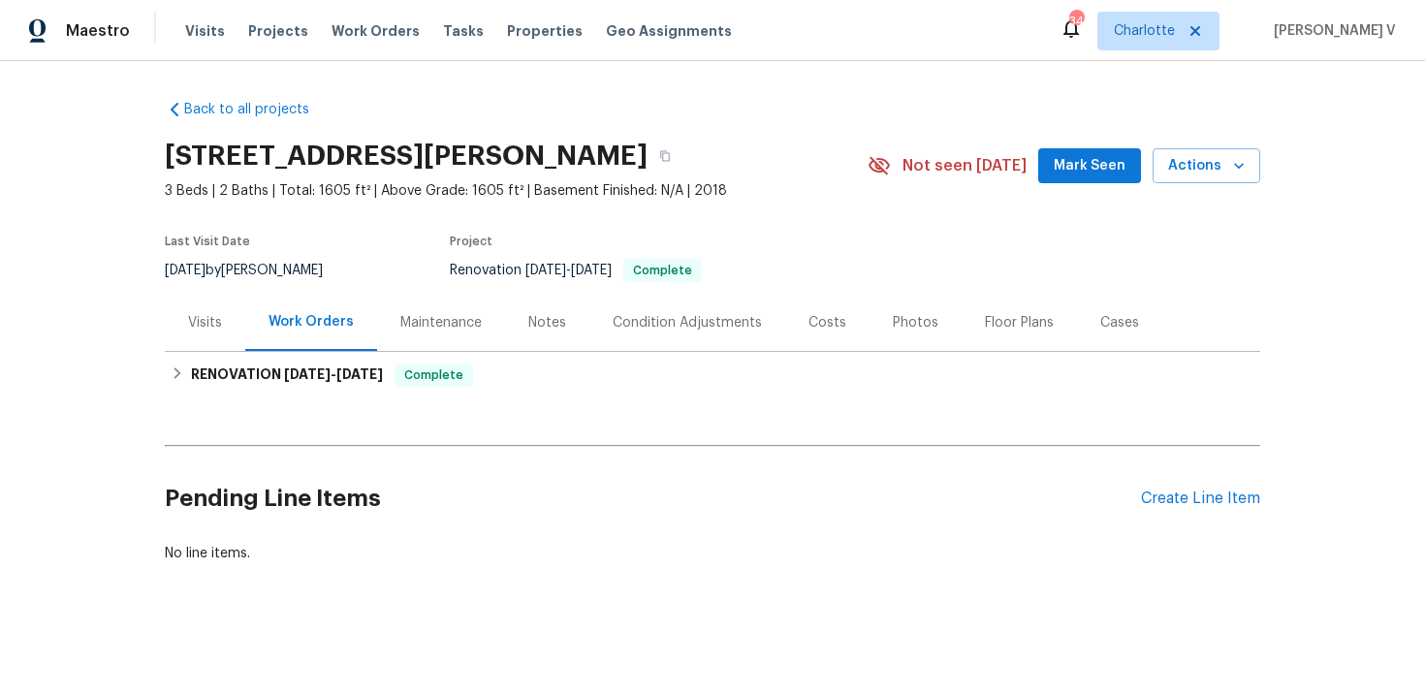
click at [349, 405] on div "Back to all projects 161 Kennedy Dr, Venus, TX 76084 3 Beds | 2 Baths | Total: …" at bounding box center [713, 331] width 1096 height 494
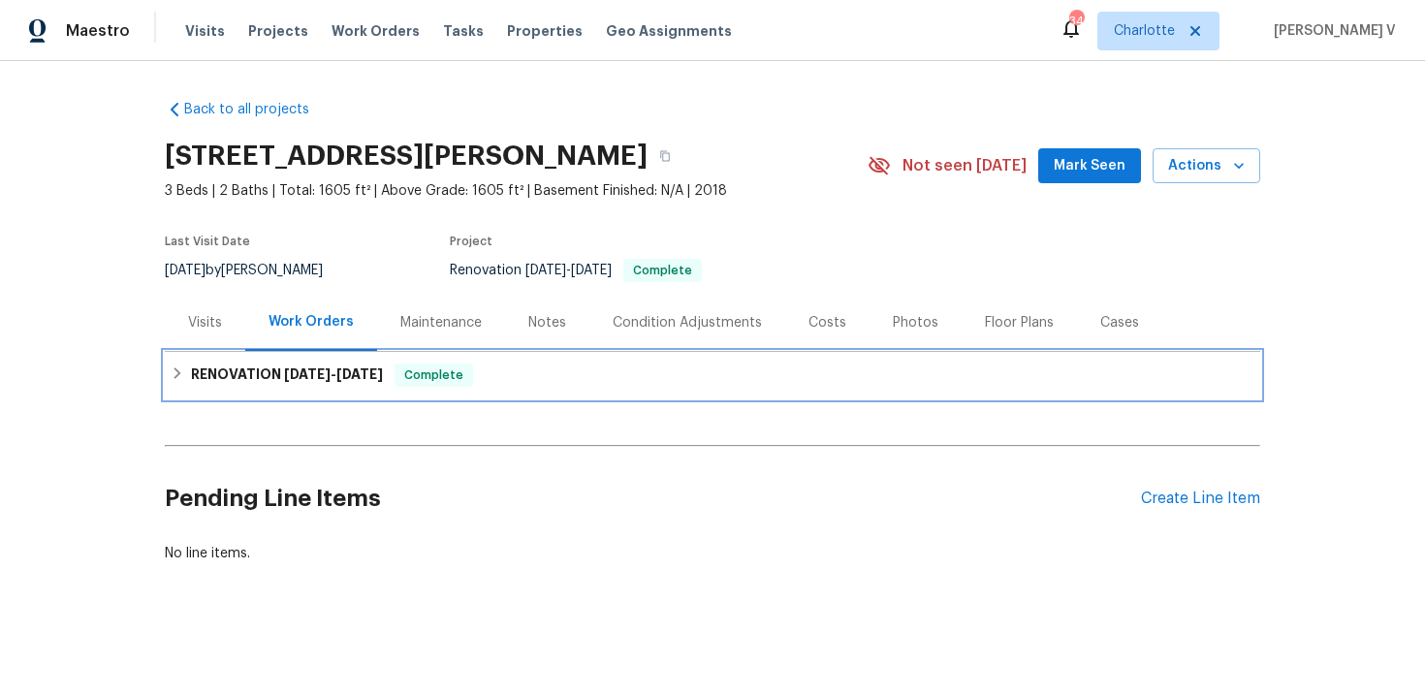
click at [340, 380] on span "9/13/25" at bounding box center [359, 374] width 47 height 14
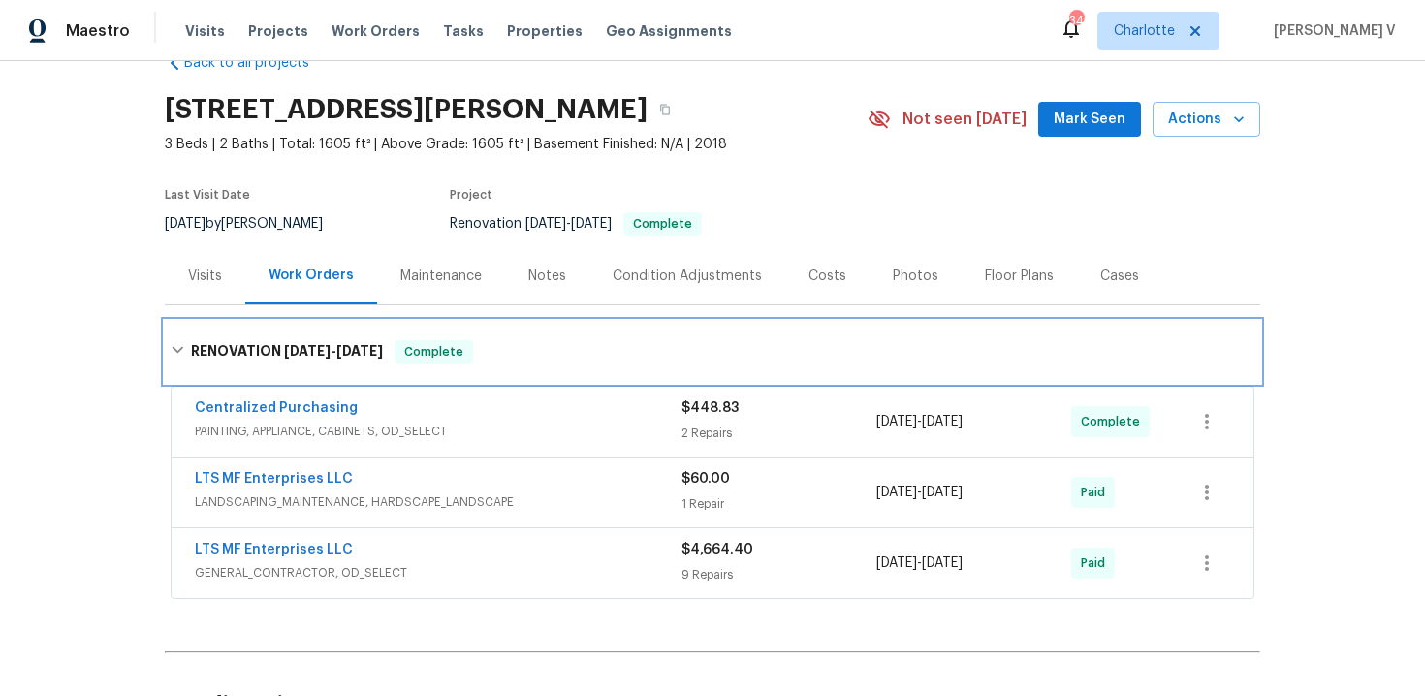
scroll to position [126, 0]
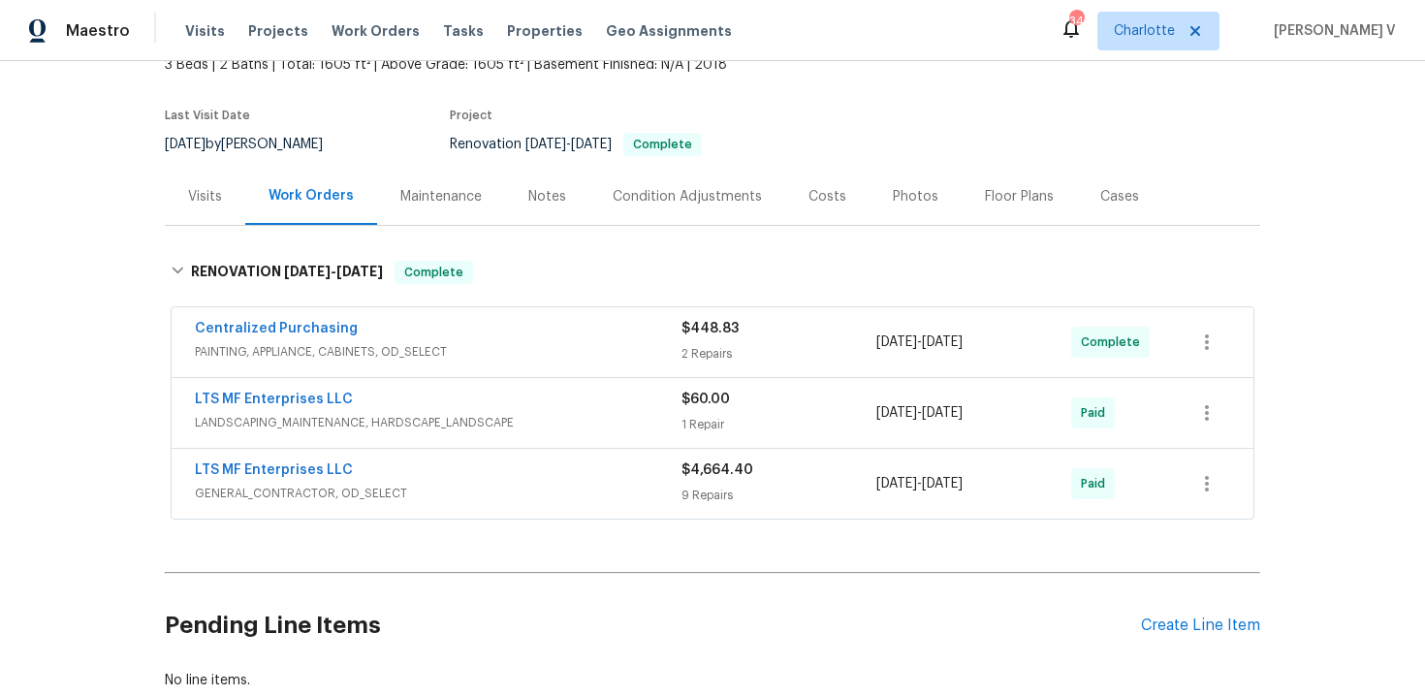
click at [492, 414] on span "LANDSCAPING_MAINTENANCE, HARDSCAPE_LANDSCAPE" at bounding box center [438, 422] width 487 height 19
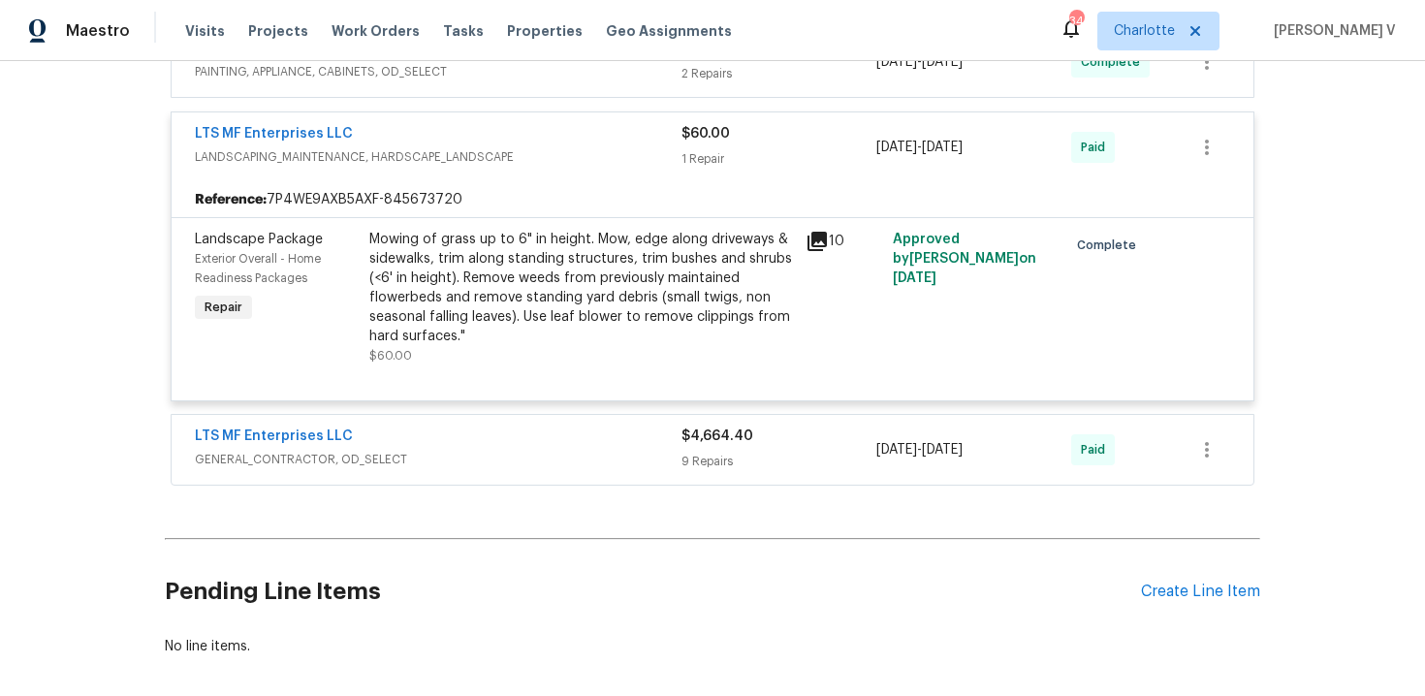
scroll to position [432, 0]
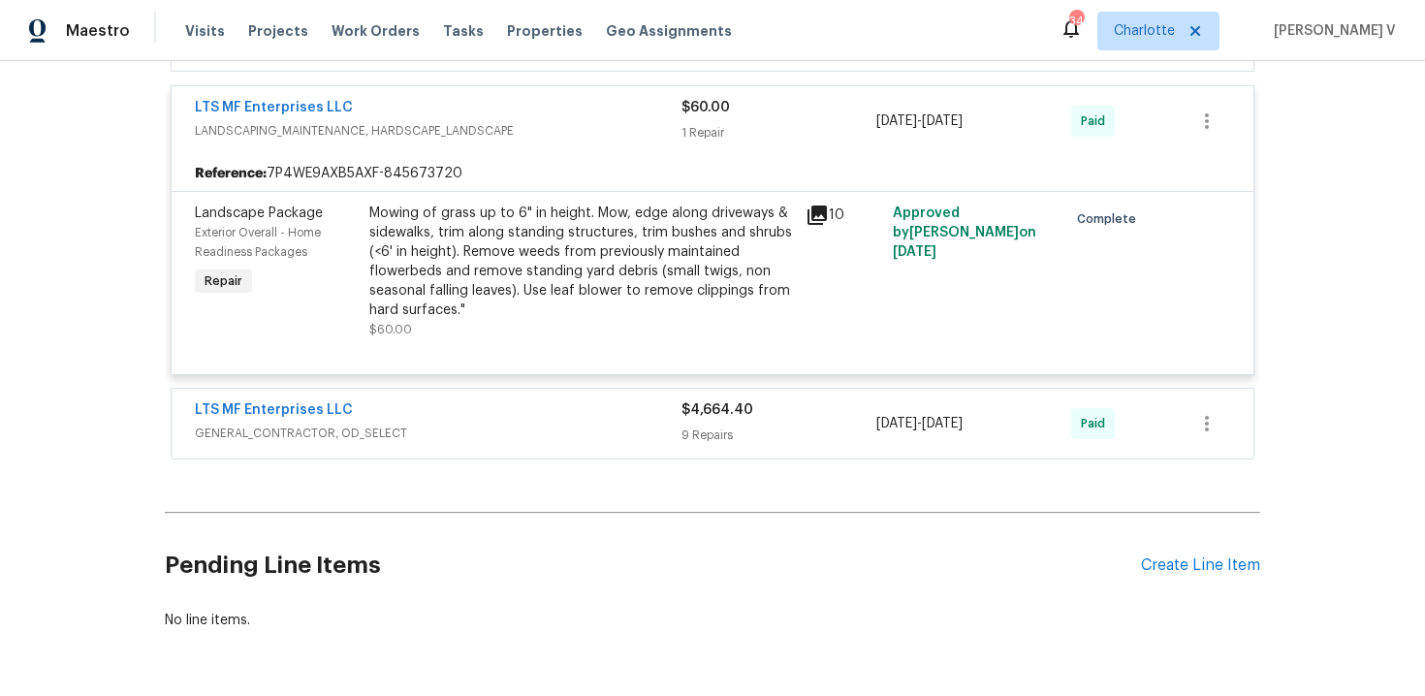
click at [492, 414] on div "LTS MF Enterprises LLC" at bounding box center [438, 411] width 487 height 23
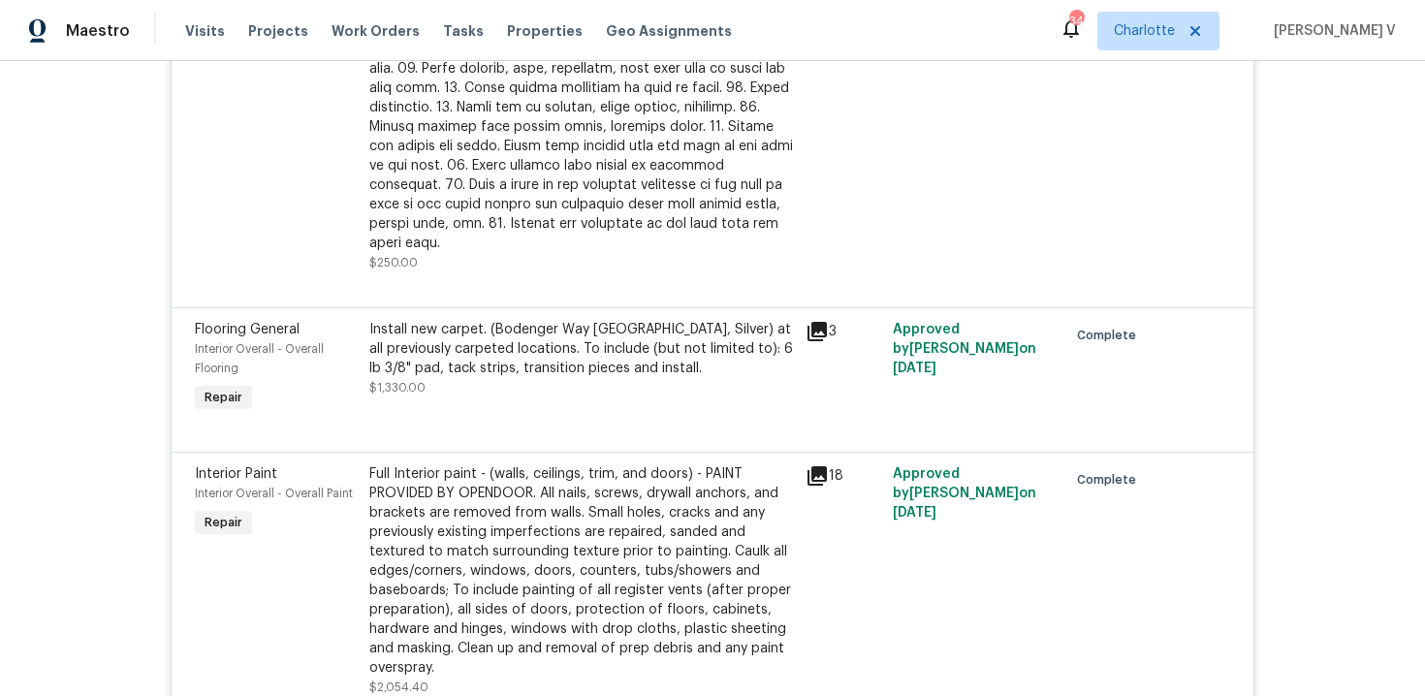
scroll to position [2300, 0]
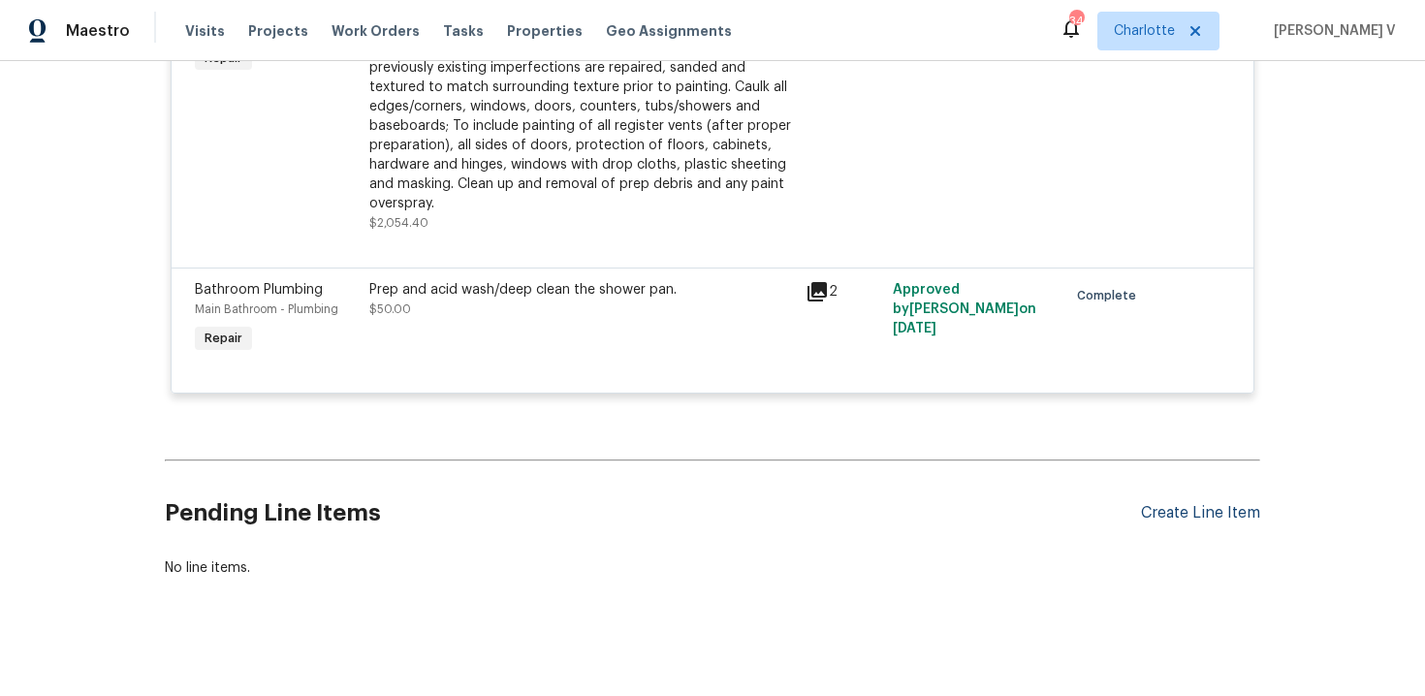
click at [1199, 504] on div "Create Line Item" at bounding box center [1200, 513] width 119 height 18
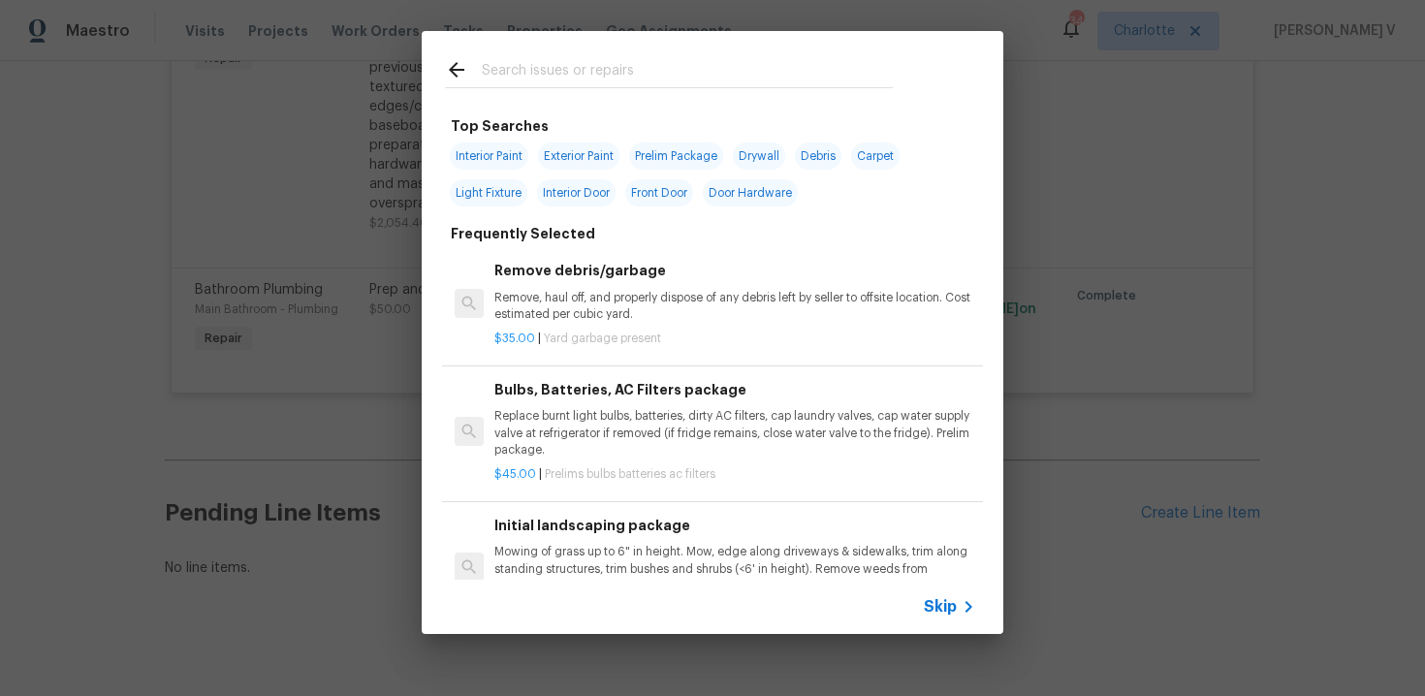
click at [958, 612] on icon at bounding box center [968, 606] width 23 height 23
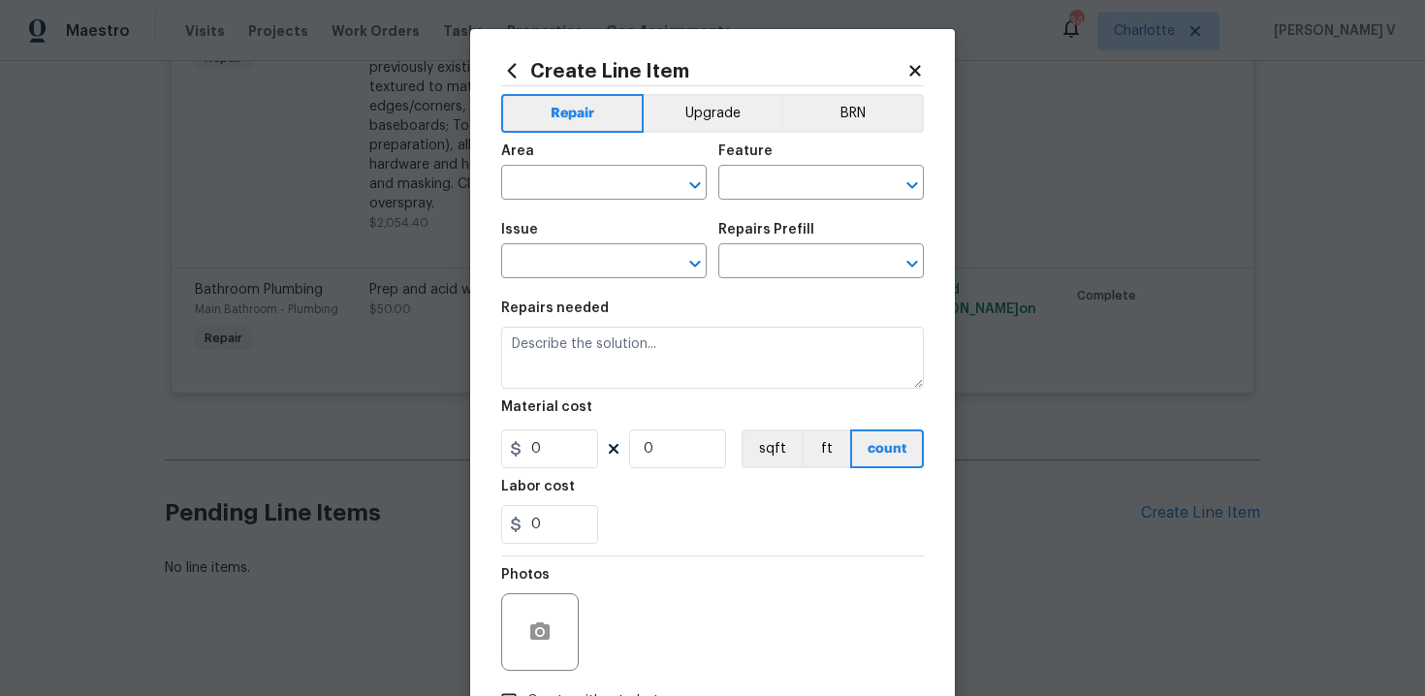
click at [596, 157] on div "Area" at bounding box center [604, 156] width 206 height 25
click at [573, 190] on input "text" at bounding box center [576, 185] width 151 height 30
click at [571, 255] on li "Interior Overall" at bounding box center [604, 260] width 206 height 32
type input "Interior Overall"
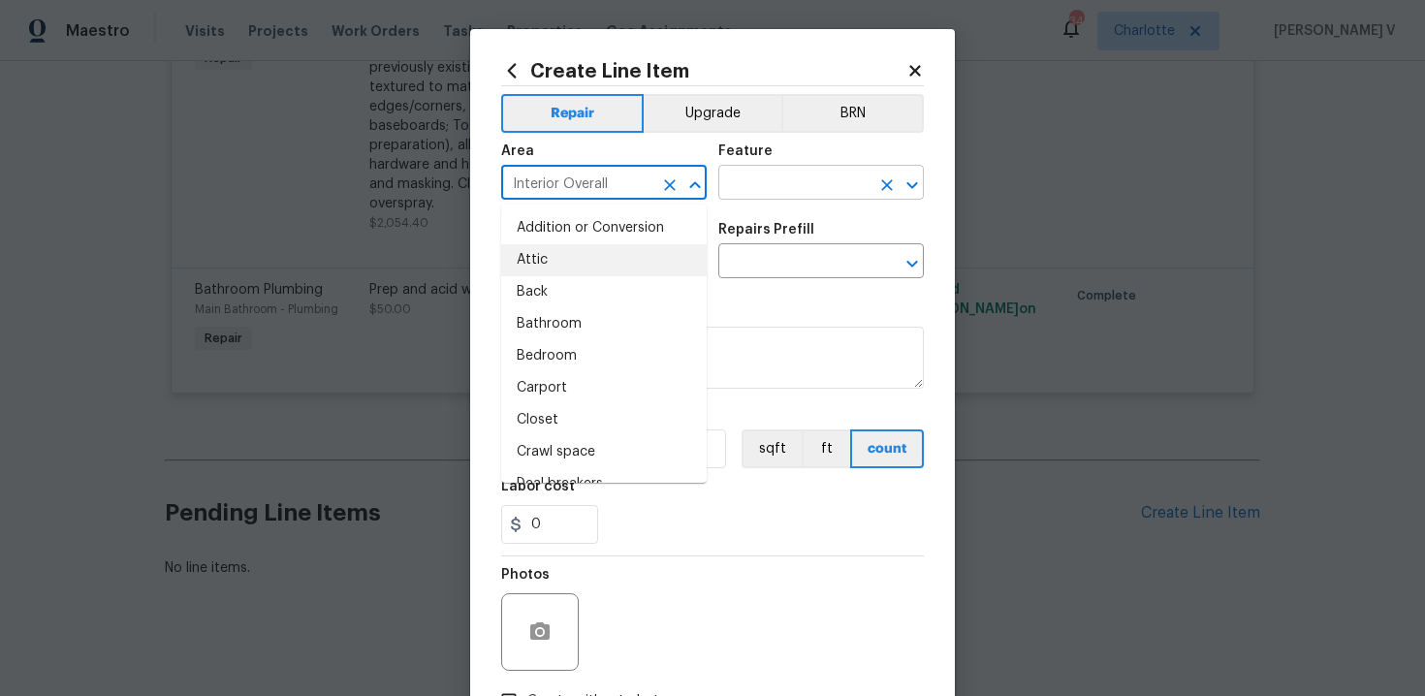
click at [770, 185] on input "text" at bounding box center [793, 185] width 151 height 30
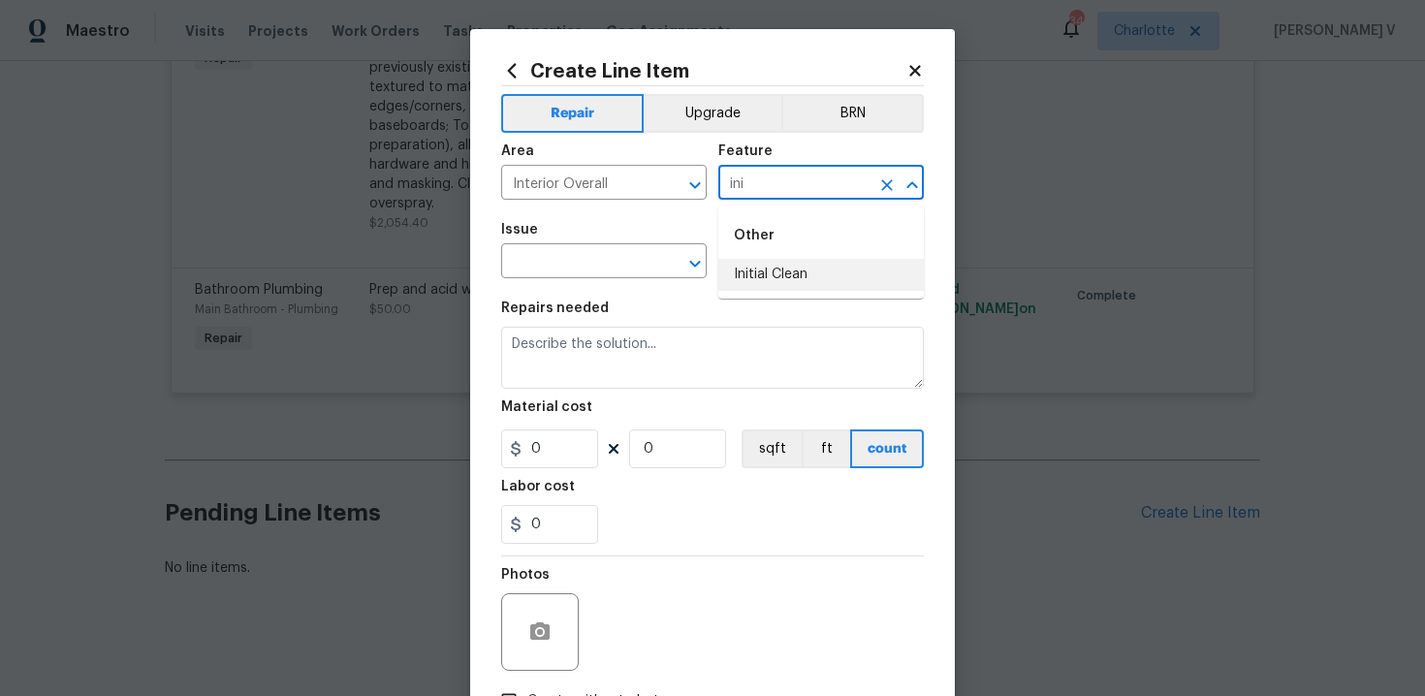
click at [812, 285] on li "Initial Clean" at bounding box center [821, 275] width 206 height 32
type input "Initial Clean"
click at [583, 255] on input "text" at bounding box center [576, 263] width 151 height 30
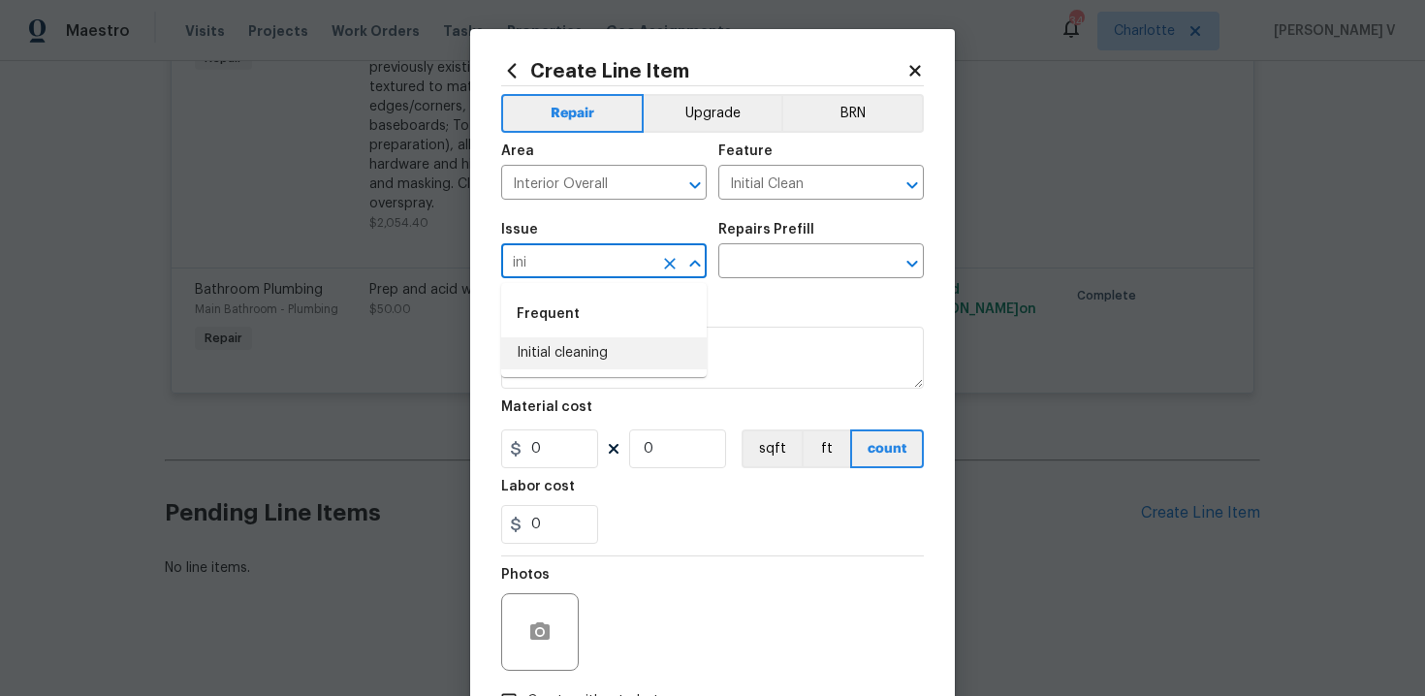
click at [621, 346] on li "Initial cleaning" at bounding box center [604, 353] width 206 height 32
type input "Initial cleaning"
click at [780, 281] on div "Issue Initial cleaning ​ Repairs Prefill ​" at bounding box center [712, 250] width 423 height 79
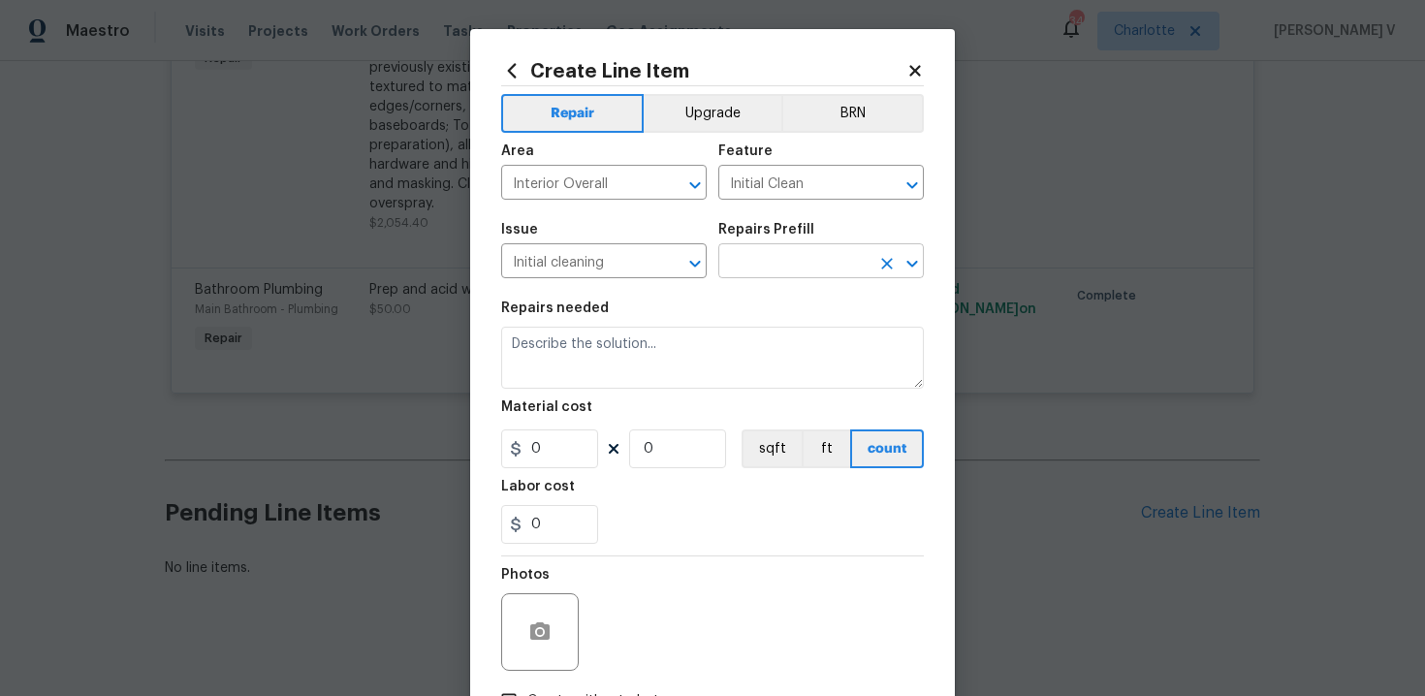
click at [800, 270] on input "text" at bounding box center [793, 263] width 151 height 30
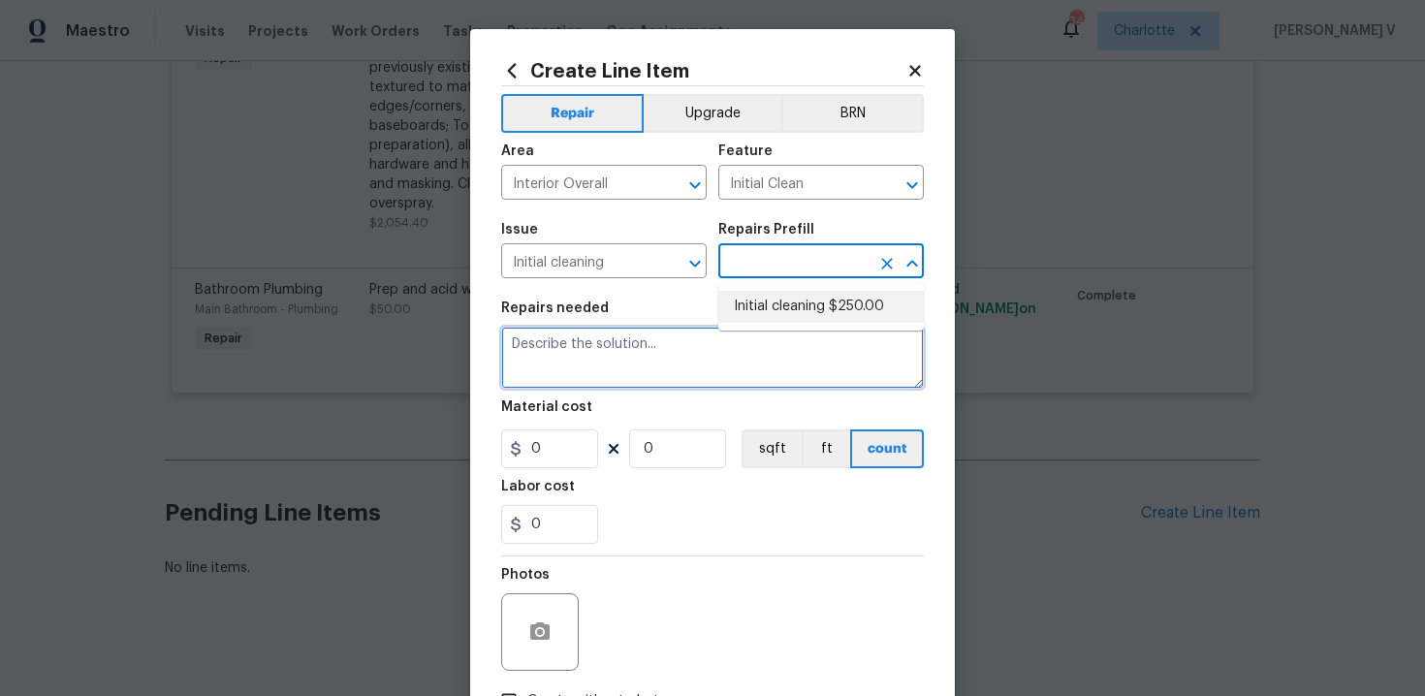
click at [569, 360] on textarea at bounding box center [712, 358] width 423 height 62
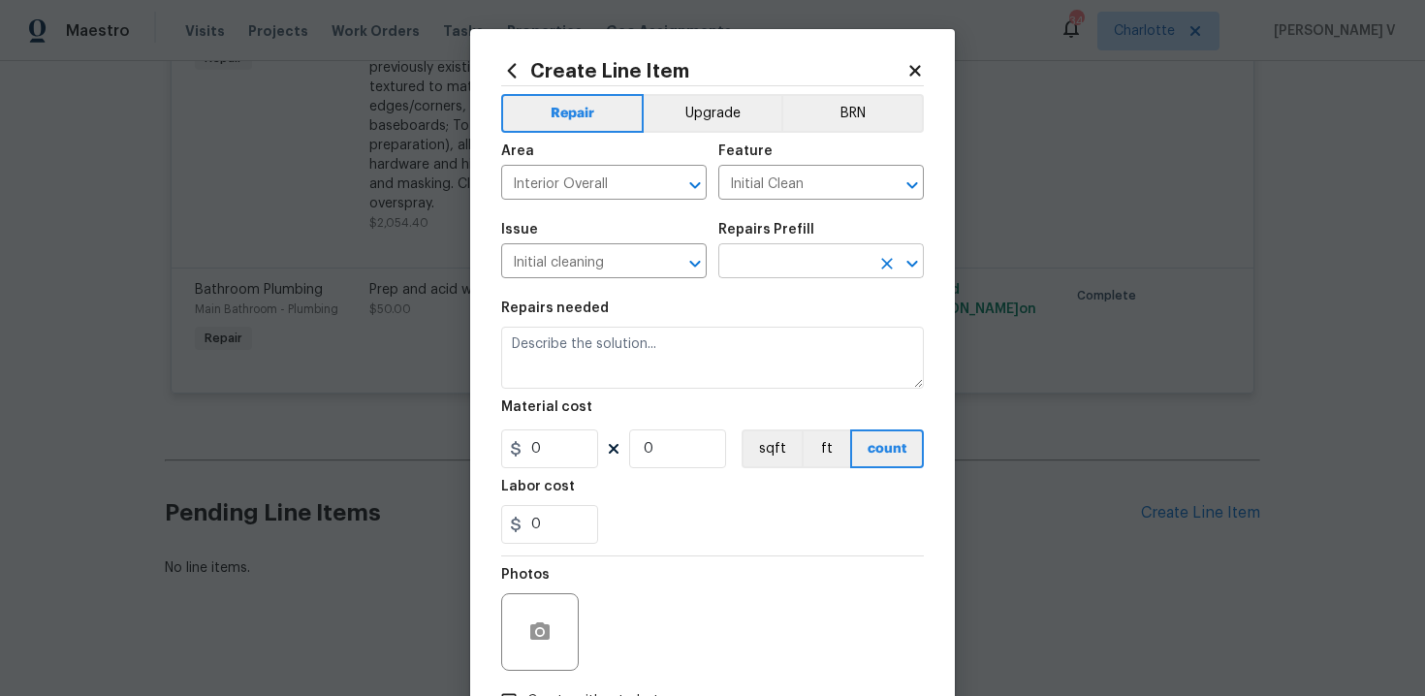
click at [763, 272] on input "text" at bounding box center [793, 263] width 151 height 30
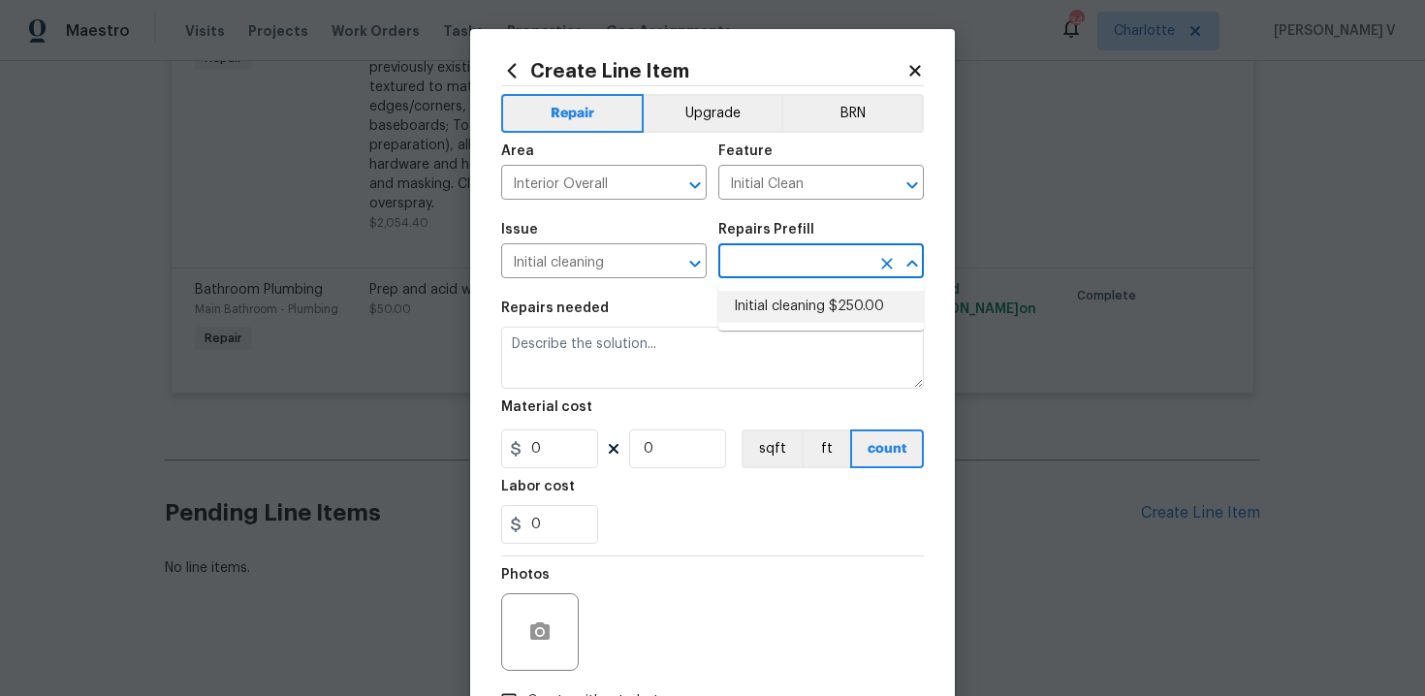
click at [763, 302] on li "Initial cleaning $250.00" at bounding box center [821, 307] width 206 height 32
type input "Home Readiness Packages"
type input "Initial cleaning $250.00"
type textarea "1. Wipe down exterior doors and trim. 2. Clean out all exterior light fixtures …"
type input "250"
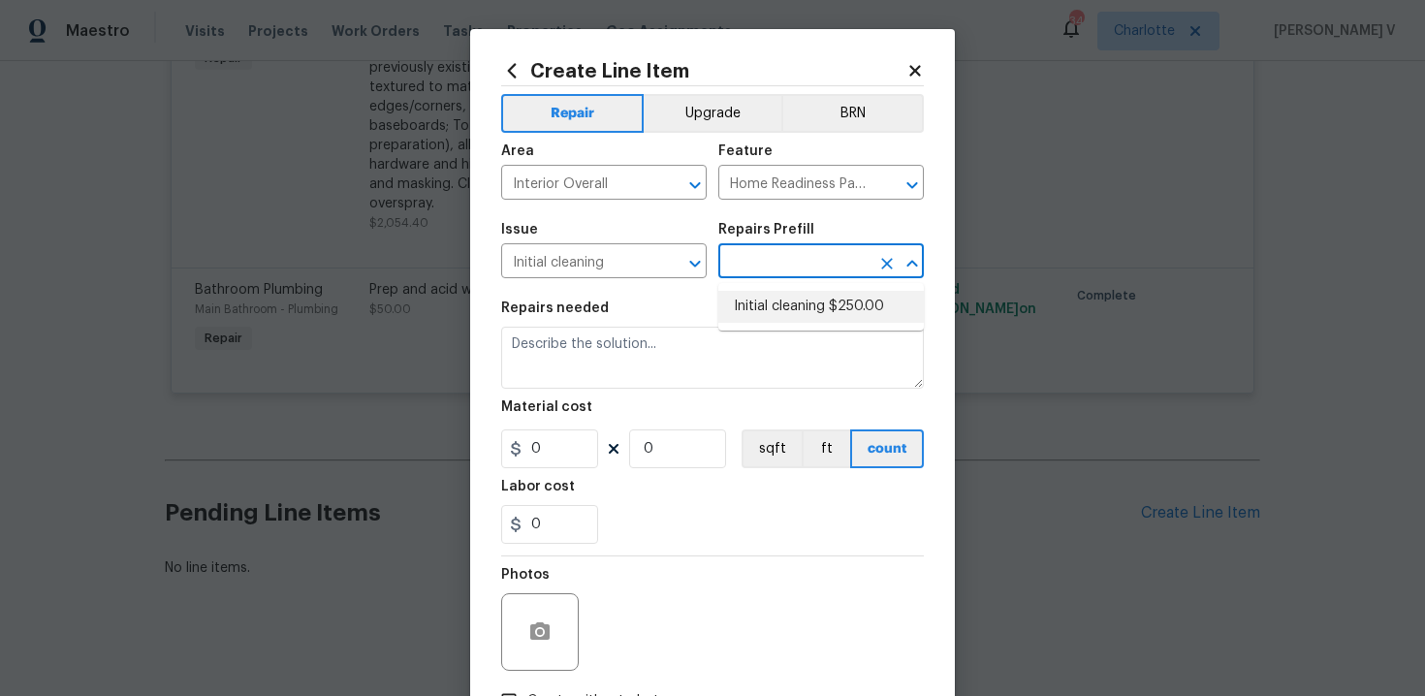
type input "1"
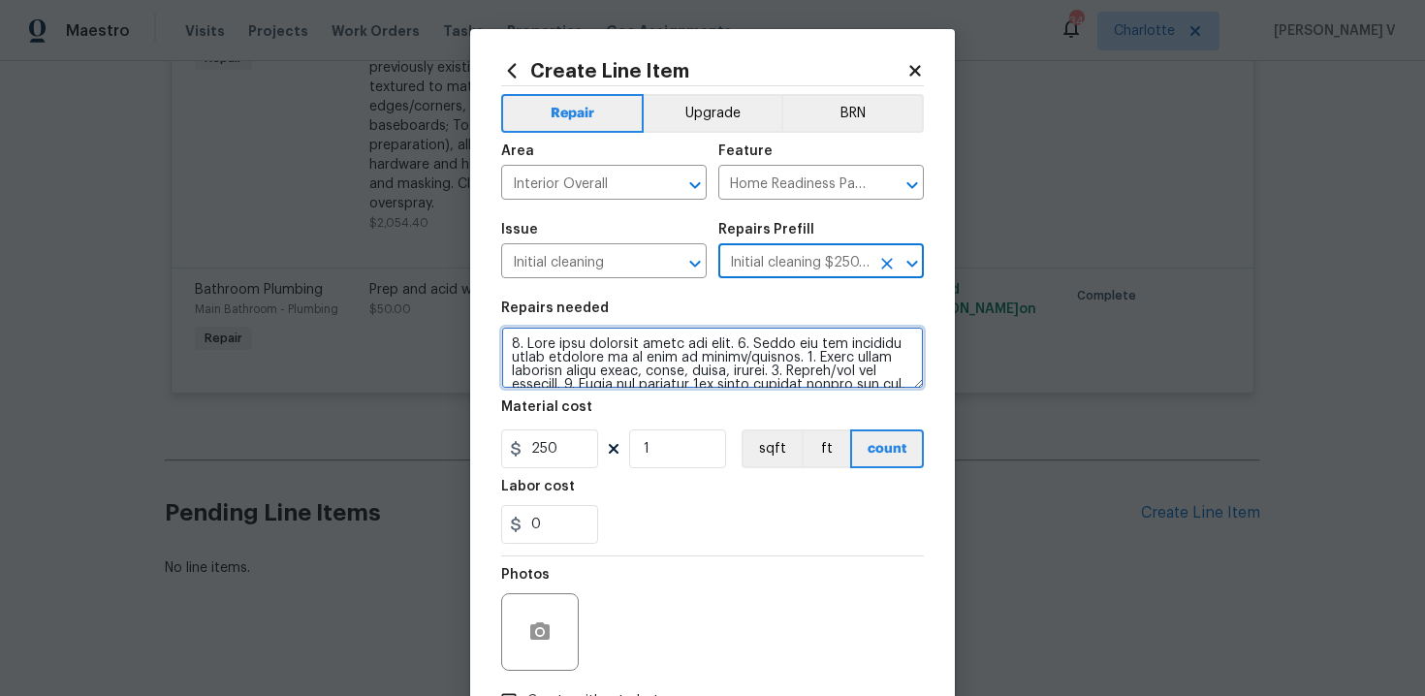
click at [595, 359] on textarea at bounding box center [712, 358] width 423 height 62
paste textarea "Rework: Feedback received that dust and hair remain after the last deep cleanin…"
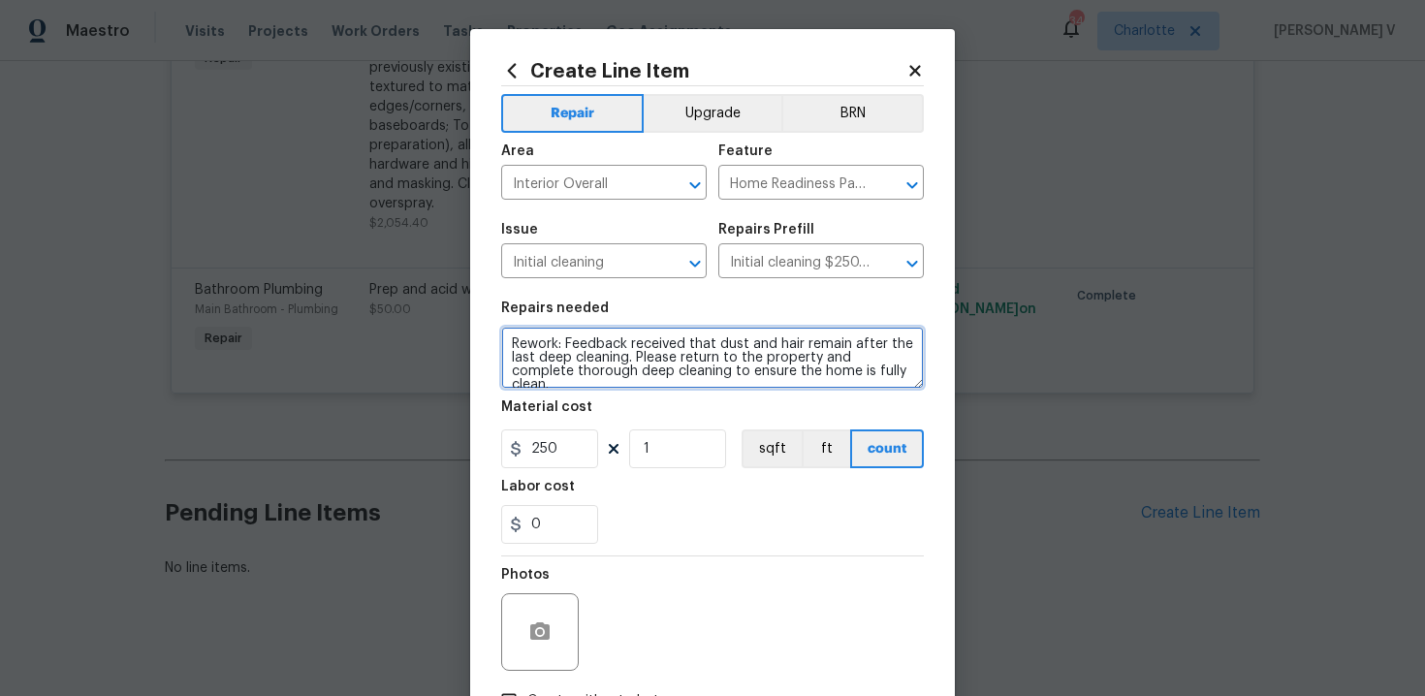
type textarea "Rework: Feedback received that dust and hair remain after the last deep cleanin…"
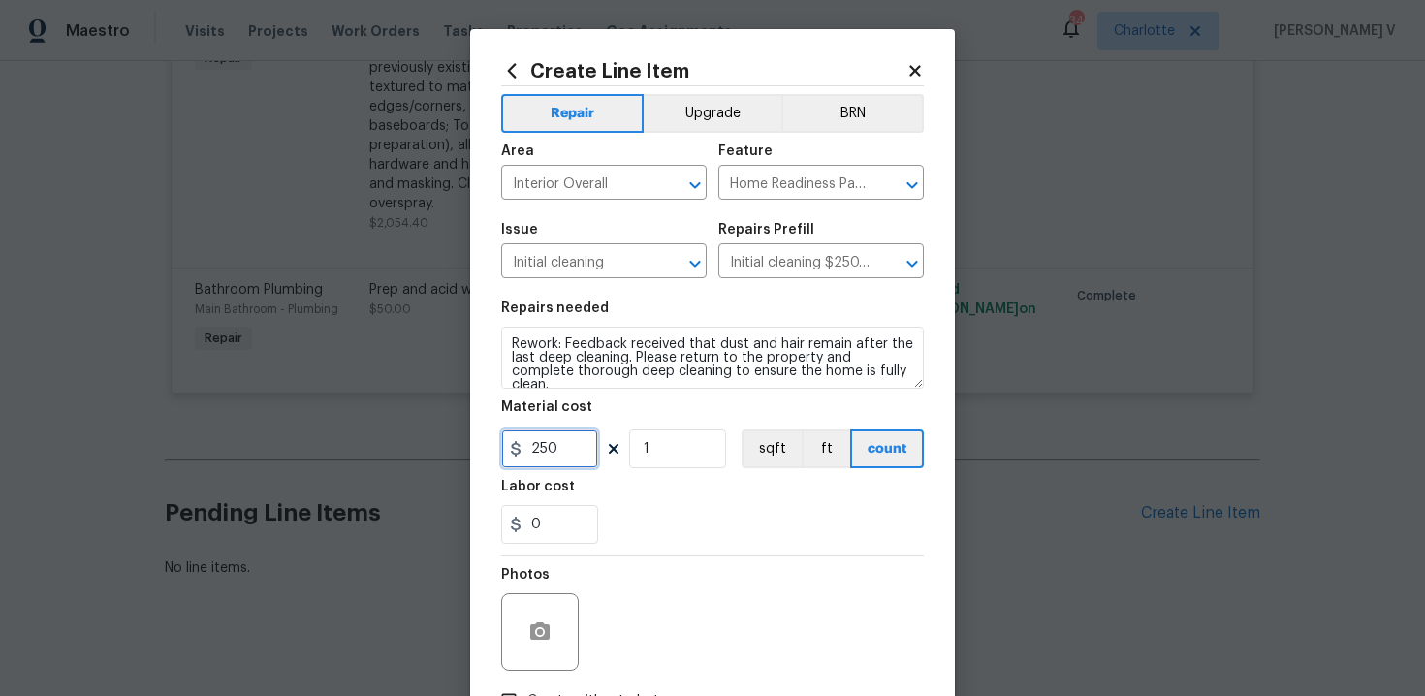
click at [556, 463] on input "250" at bounding box center [549, 449] width 97 height 39
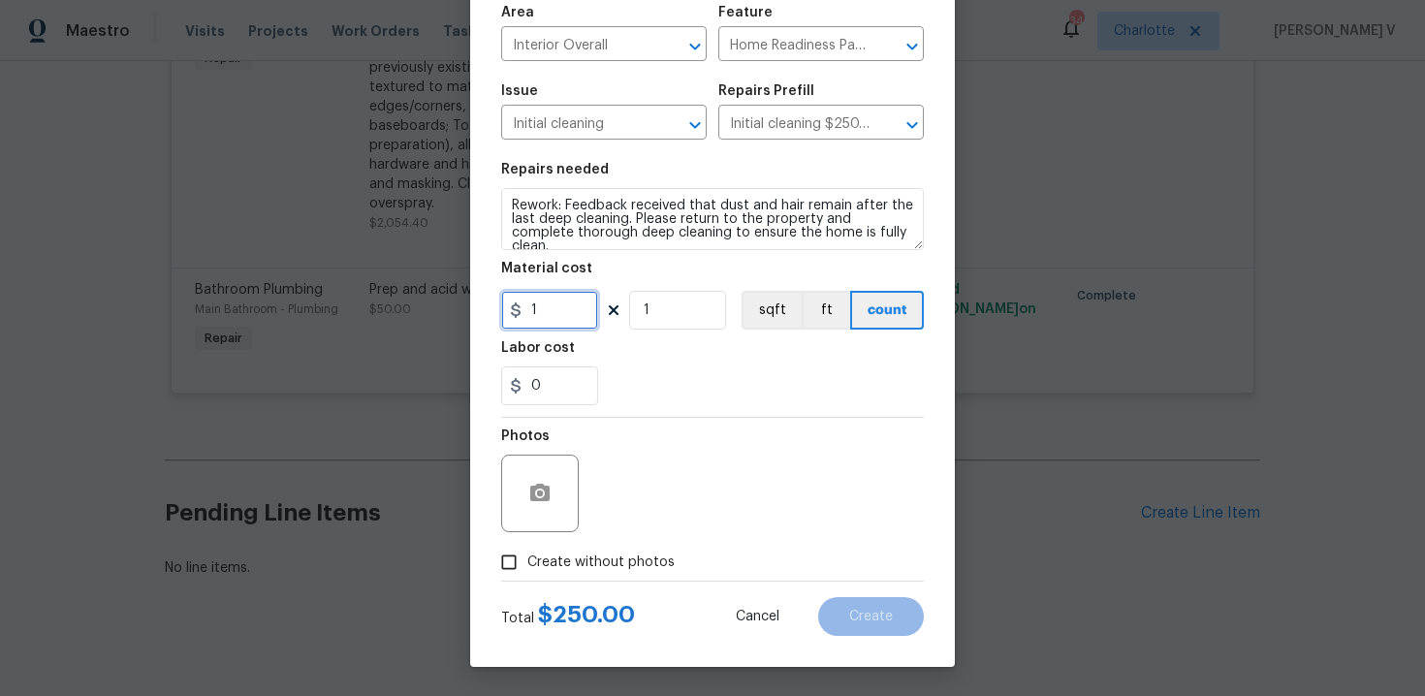
type input "1"
click at [566, 573] on label "Create without photos" at bounding box center [583, 562] width 184 height 37
click at [527, 573] on input "Create without photos" at bounding box center [509, 562] width 37 height 37
checkbox input "true"
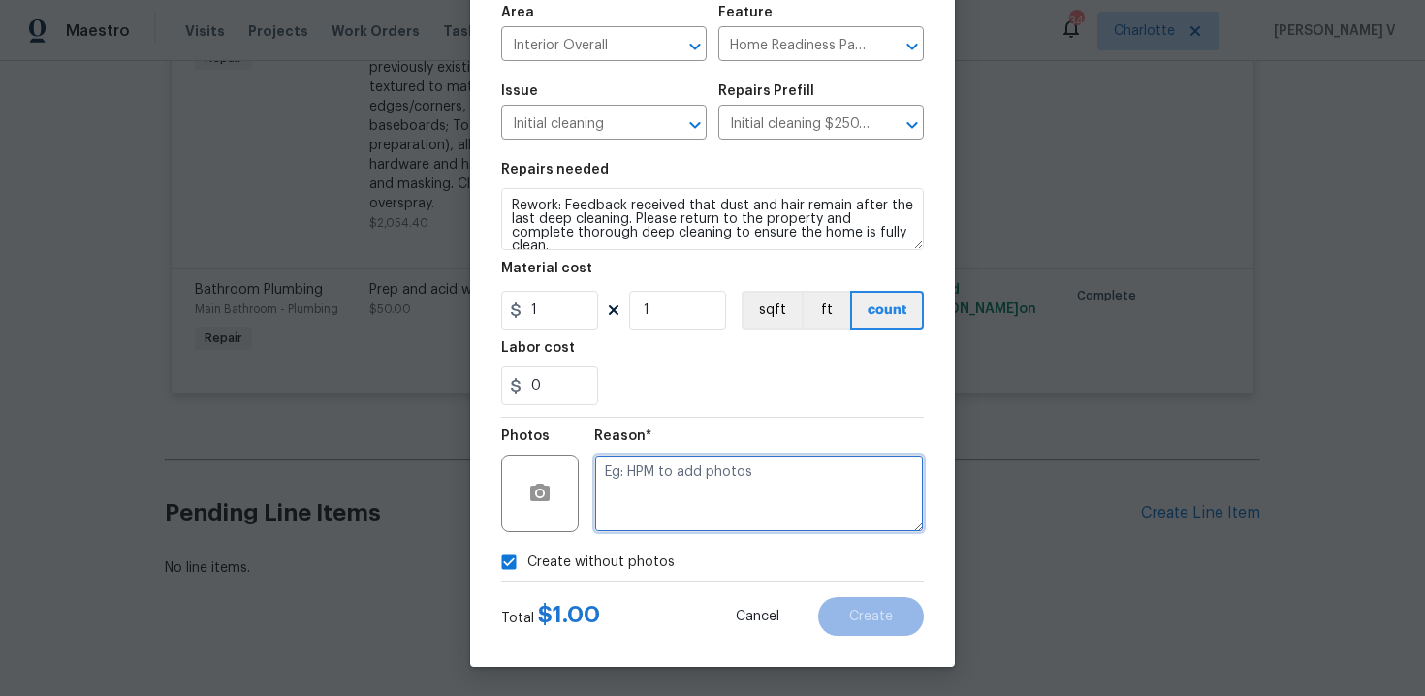
click at [718, 500] on textarea at bounding box center [759, 494] width 330 height 78
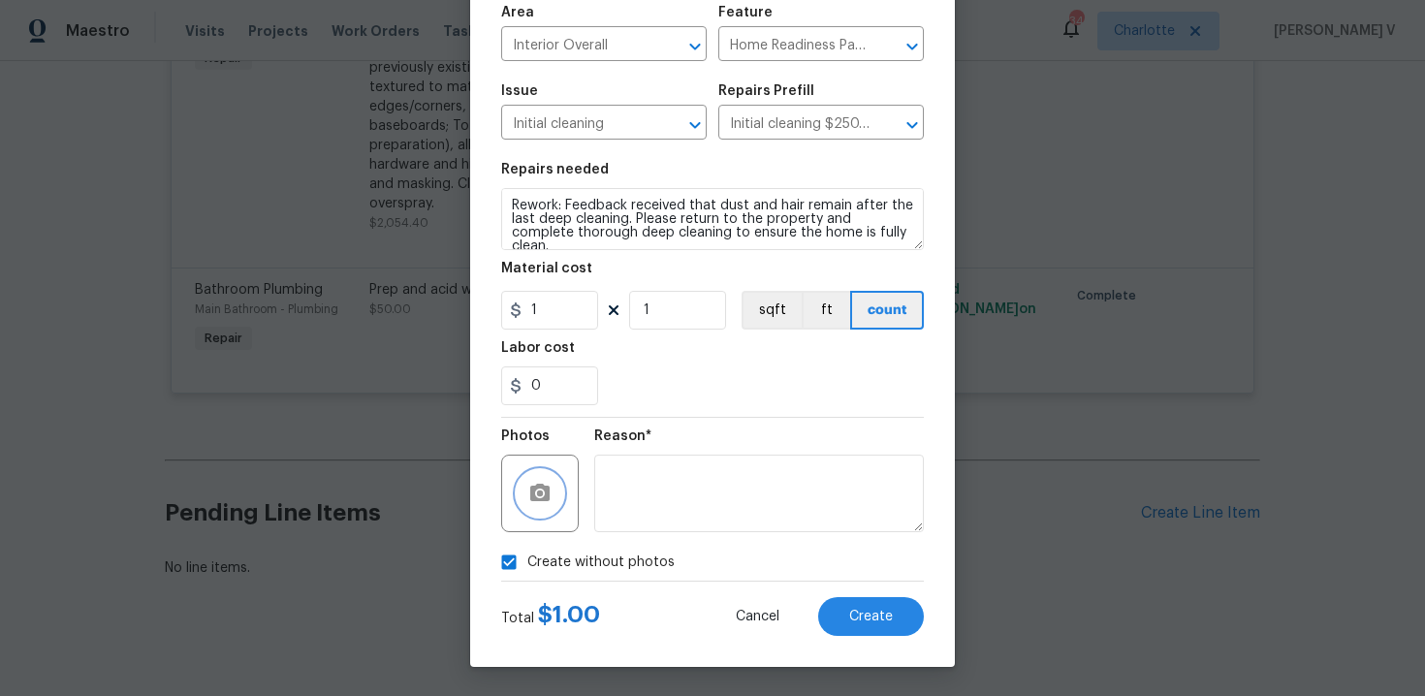
click at [543, 484] on icon "button" at bounding box center [539, 492] width 19 height 17
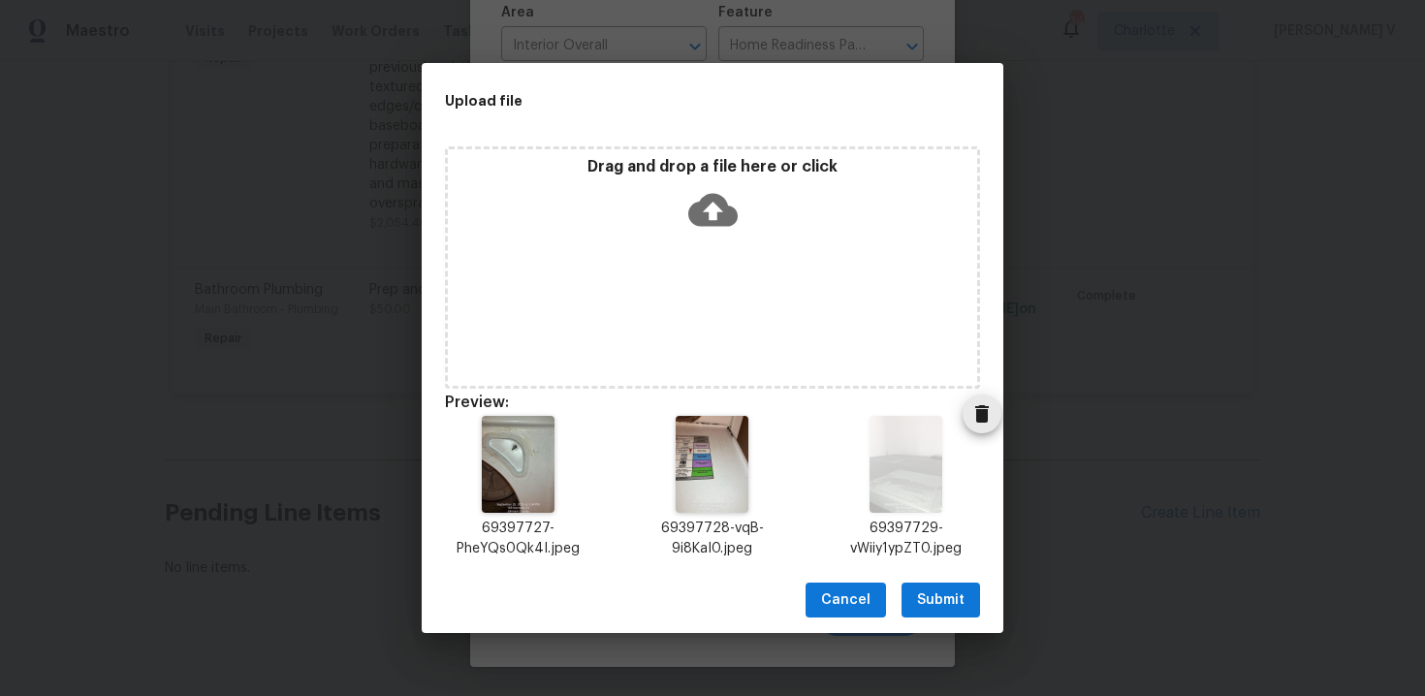
scroll to position [16, 0]
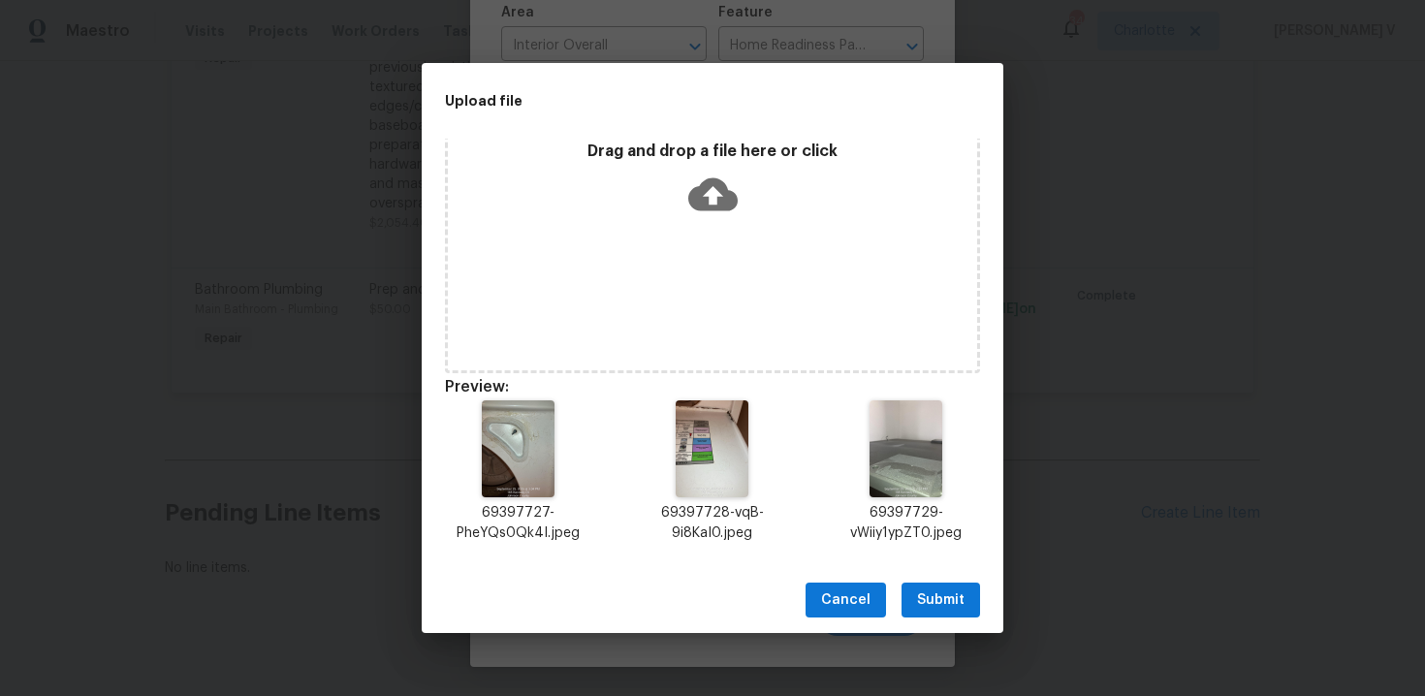
click at [950, 574] on div "Cancel Submit" at bounding box center [713, 600] width 582 height 67
click at [945, 589] on span "Submit" at bounding box center [941, 601] width 48 height 24
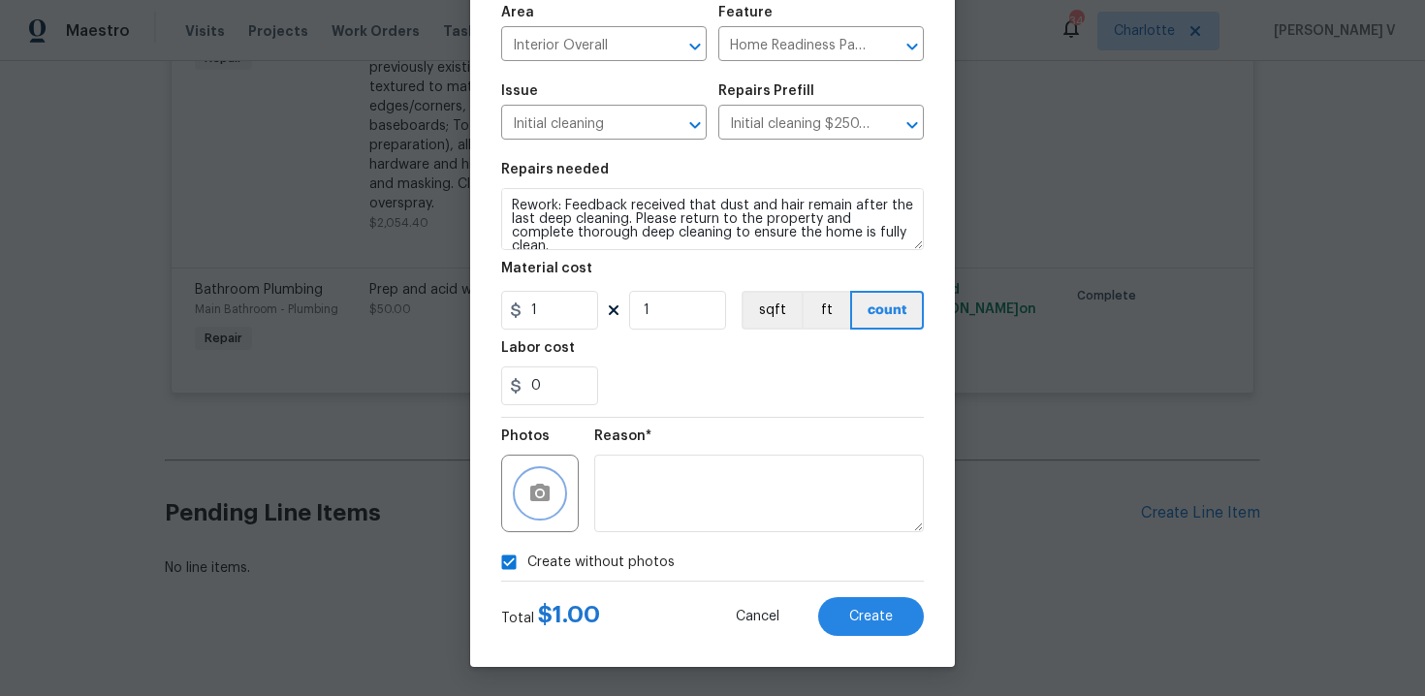
scroll to position [0, 0]
checkbox input "false"
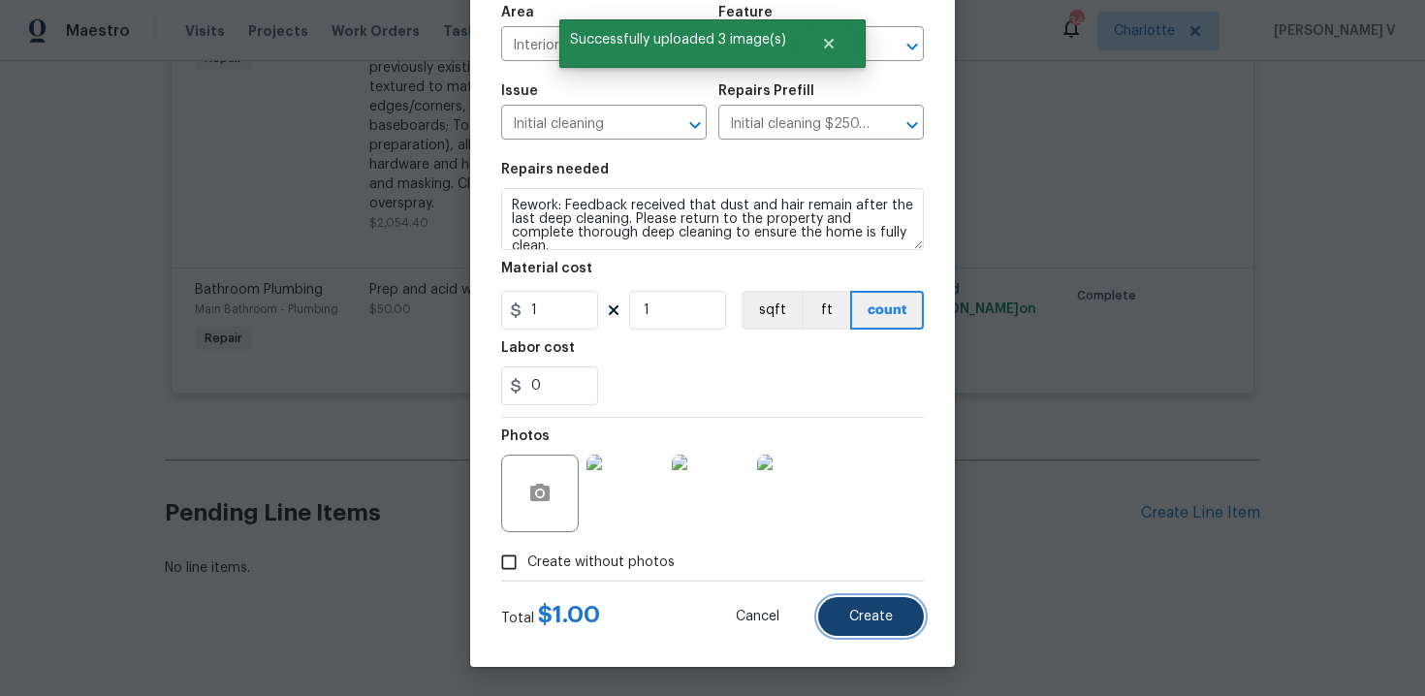
click at [890, 622] on span "Create" at bounding box center [871, 617] width 44 height 15
type input "0"
checkbox input "true"
type input "0"
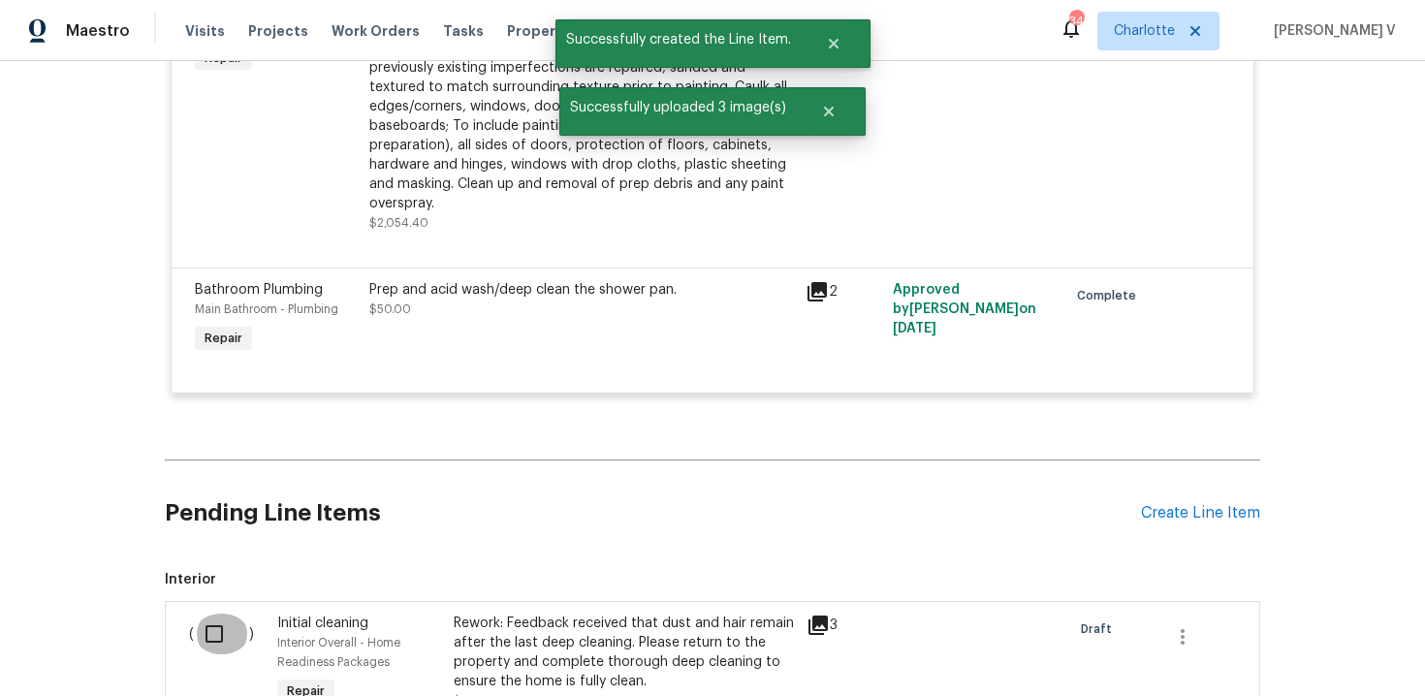
click at [233, 620] on input "checkbox" at bounding box center [221, 634] width 55 height 41
checkbox input "true"
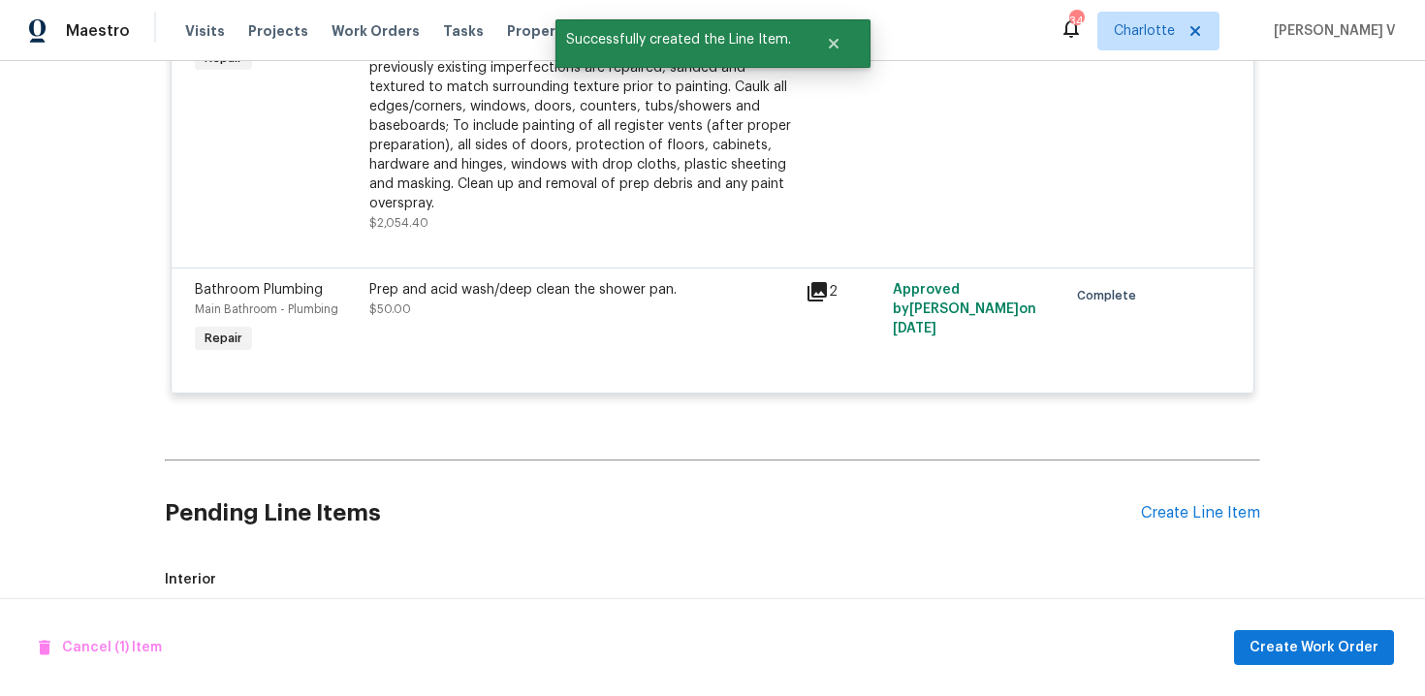
scroll to position [2561, 0]
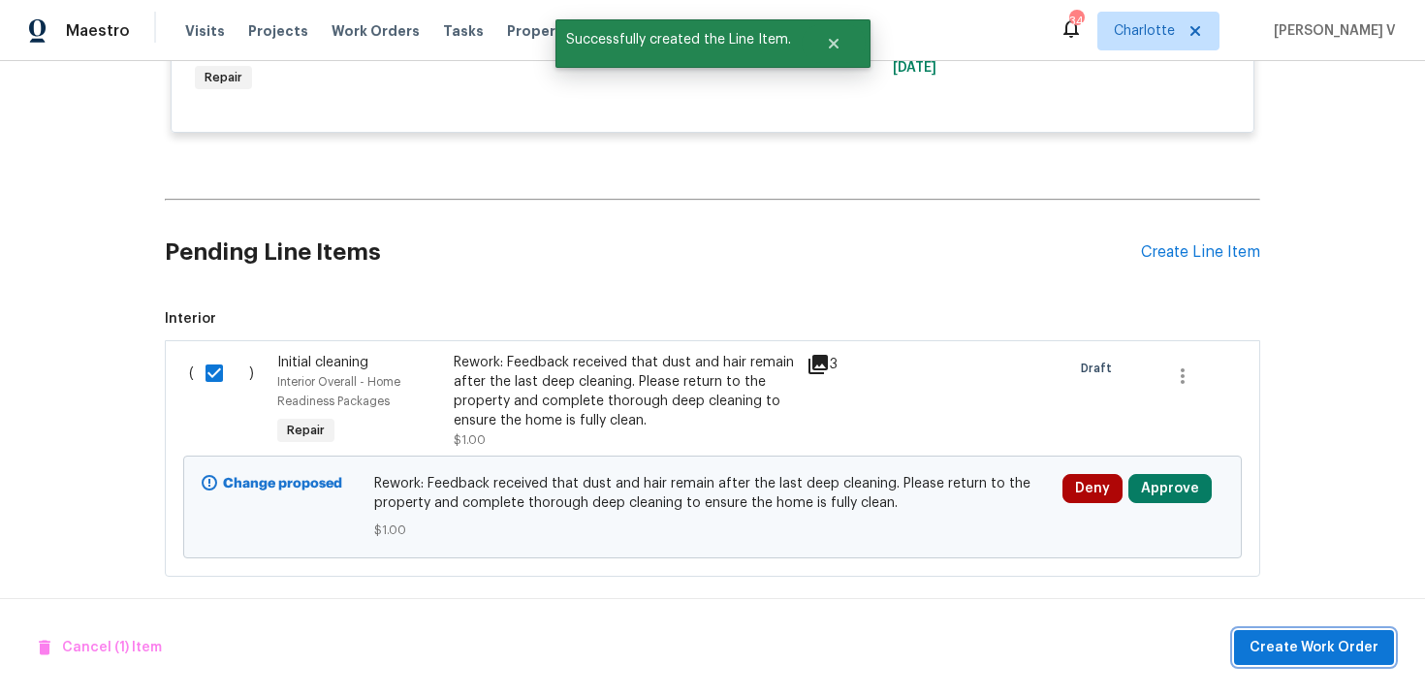
click at [1309, 639] on span "Create Work Order" at bounding box center [1314, 648] width 129 height 24
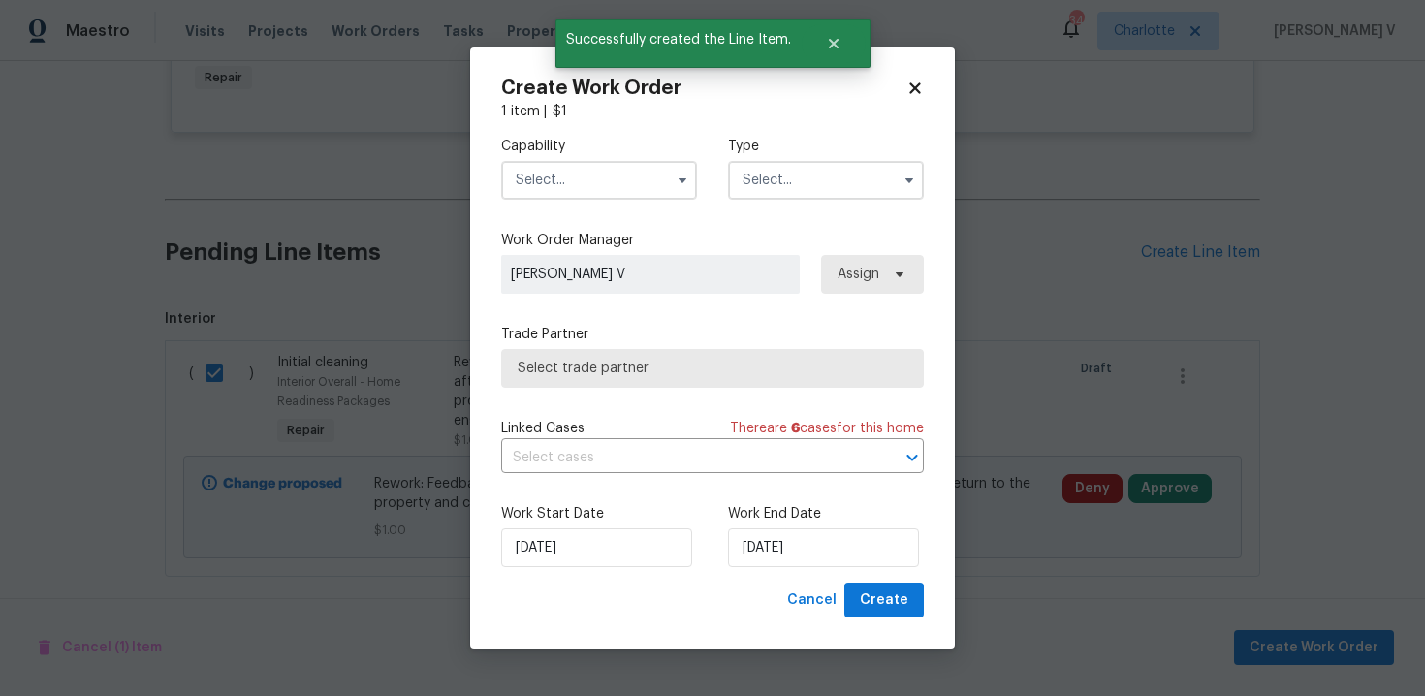
click at [658, 190] on input "text" at bounding box center [599, 180] width 196 height 39
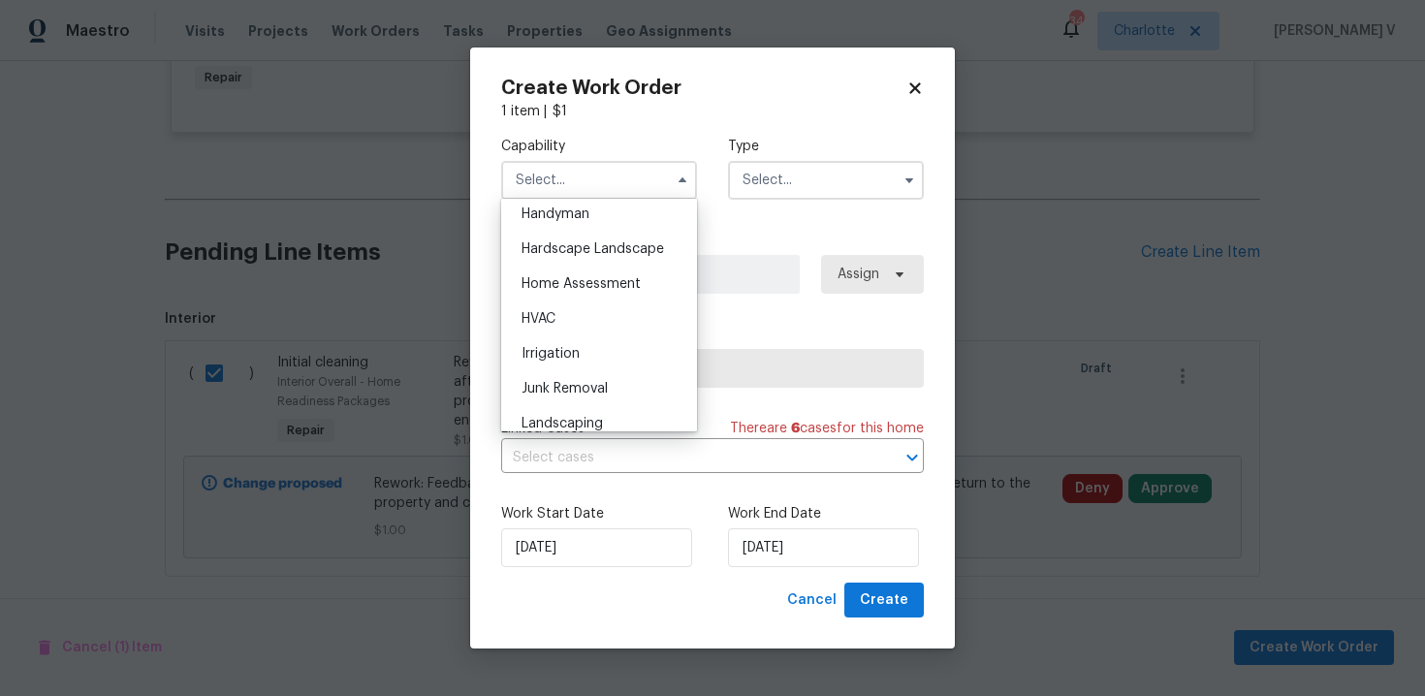
scroll to position [1066, 0]
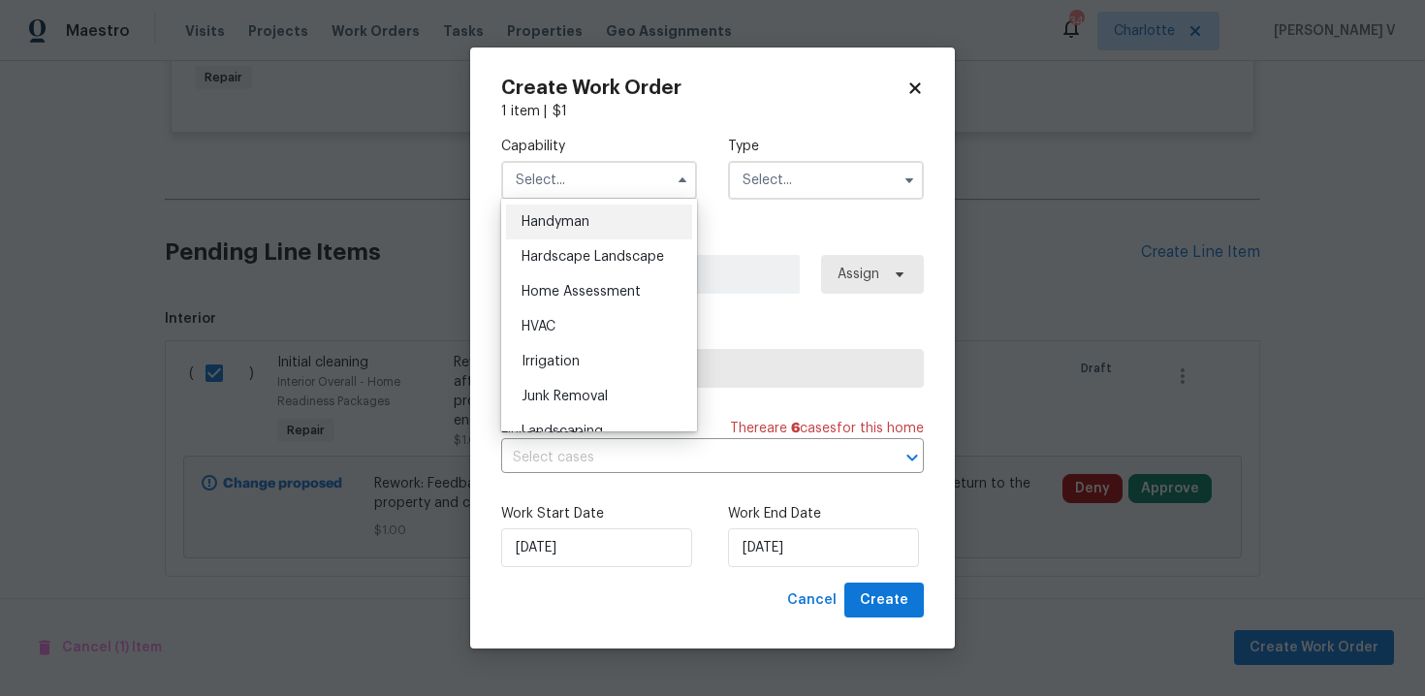
click at [593, 230] on div "Handyman" at bounding box center [599, 222] width 186 height 35
type input "Handyman"
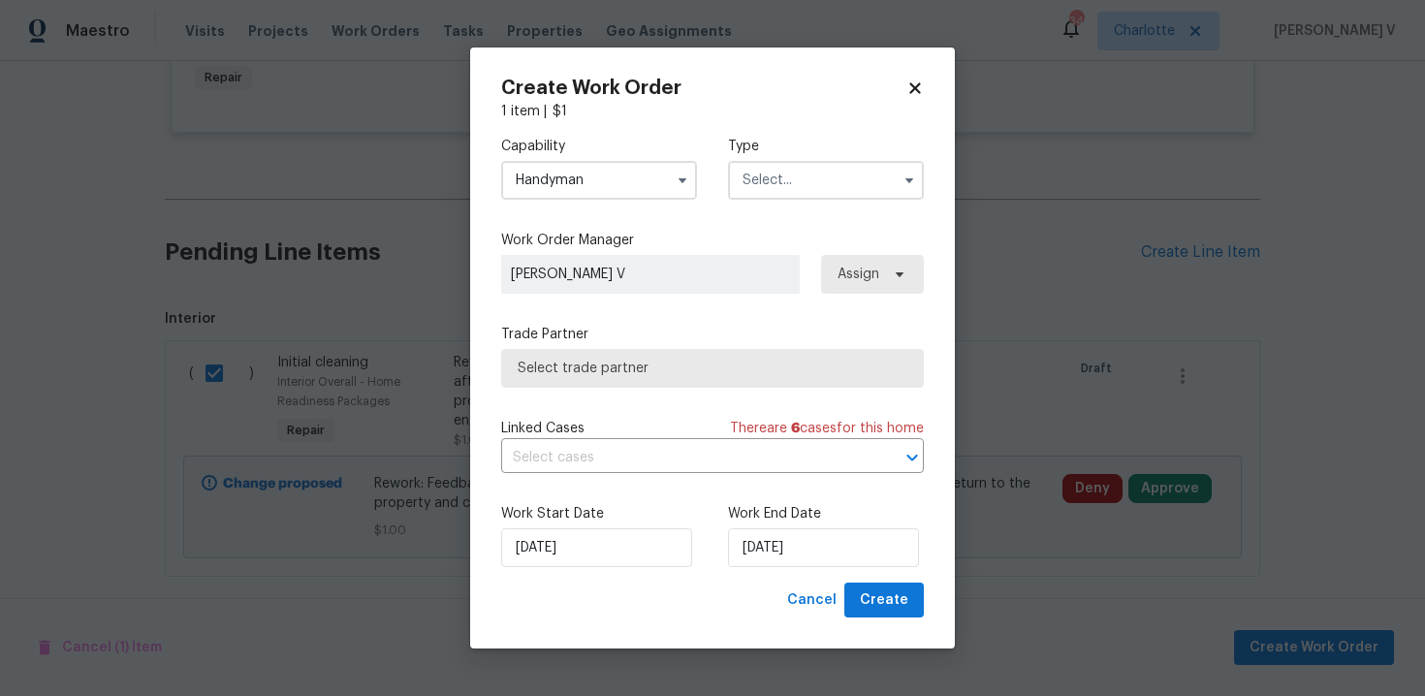
click at [792, 186] on input "text" at bounding box center [826, 180] width 196 height 39
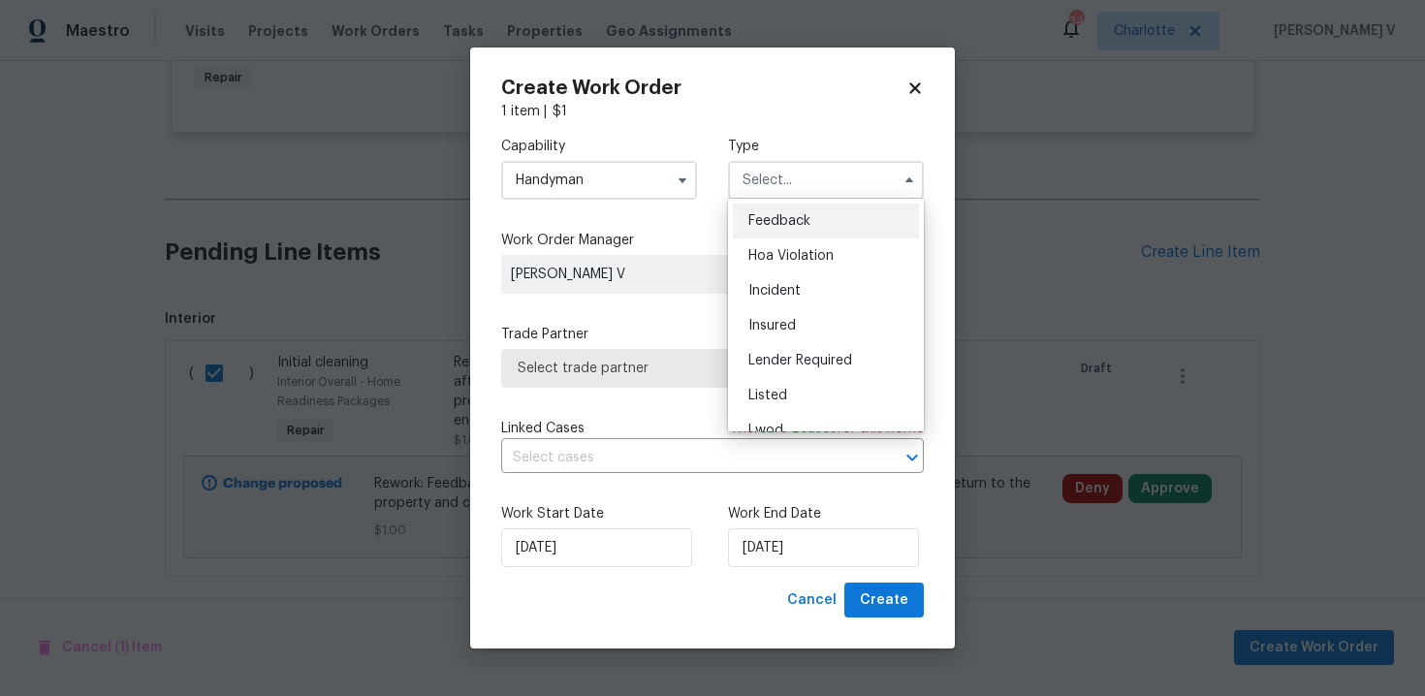
click at [762, 228] on div "Feedback" at bounding box center [826, 221] width 186 height 35
type input "Feedback"
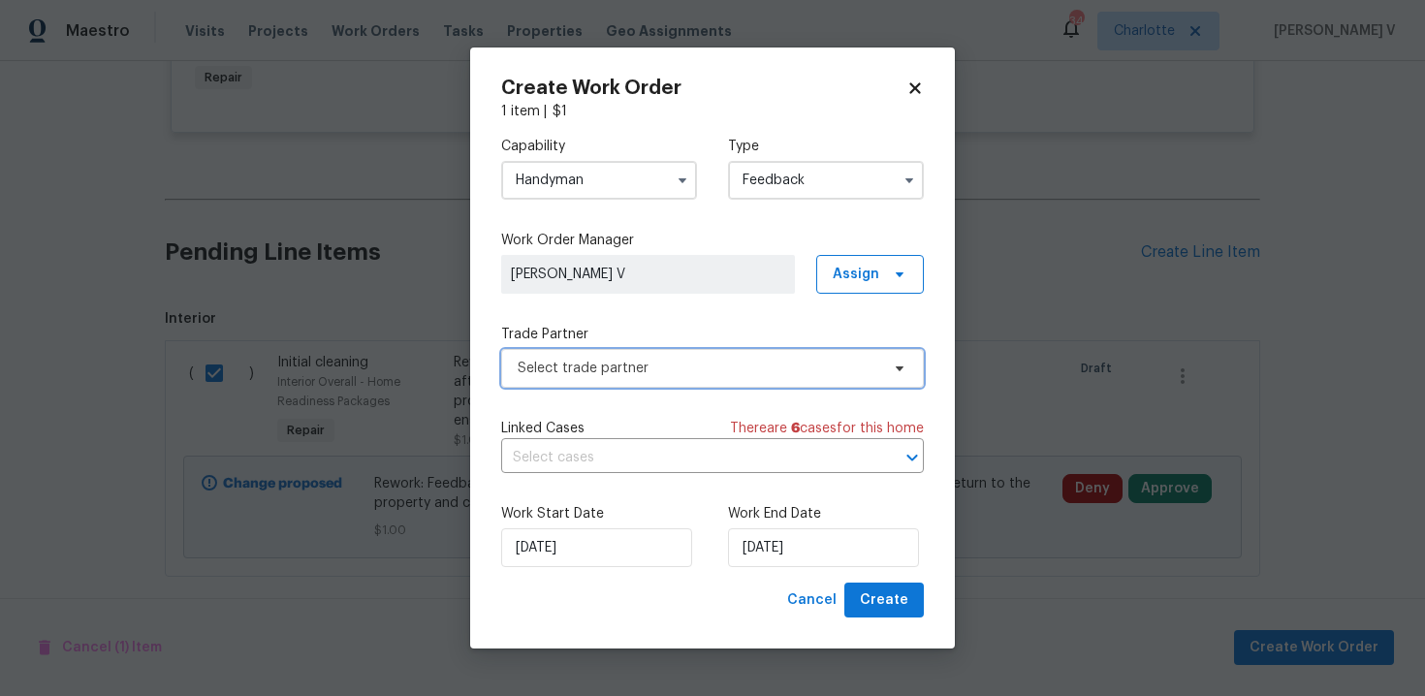
click at [690, 372] on span "Select trade partner" at bounding box center [699, 368] width 362 height 19
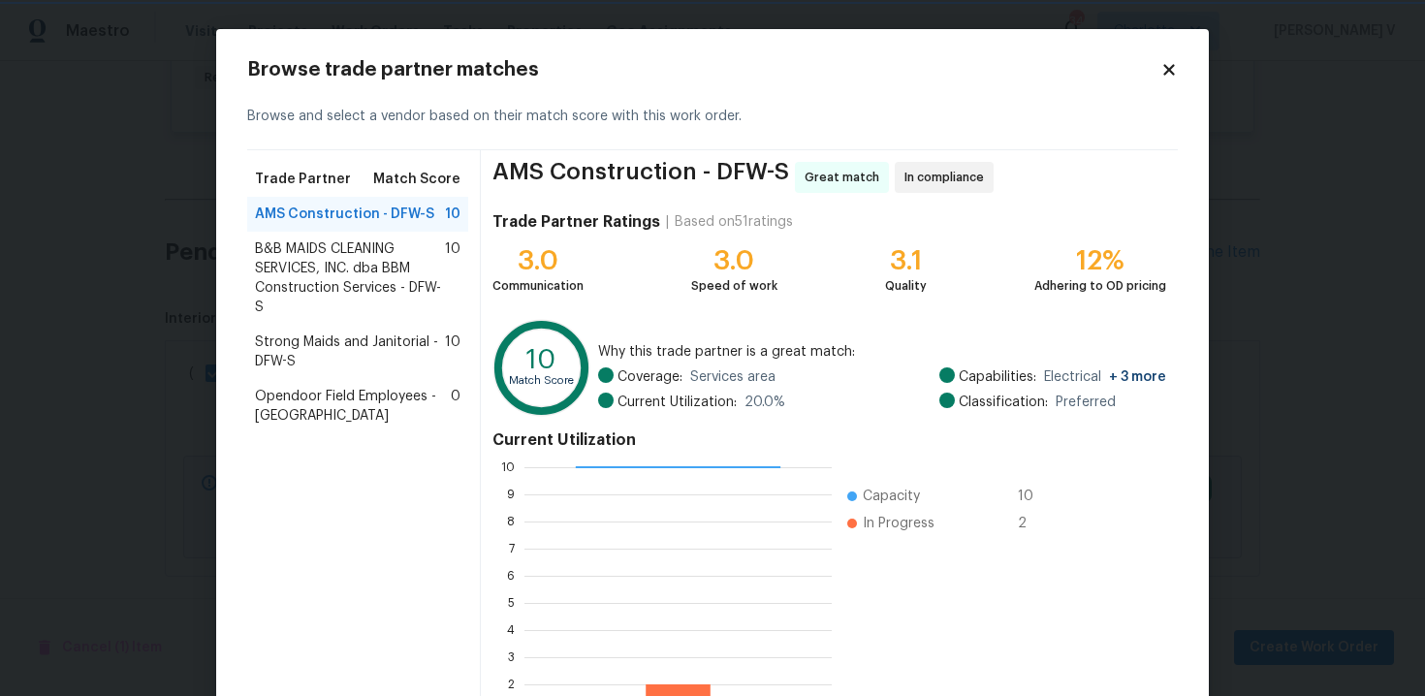
scroll to position [159, 0]
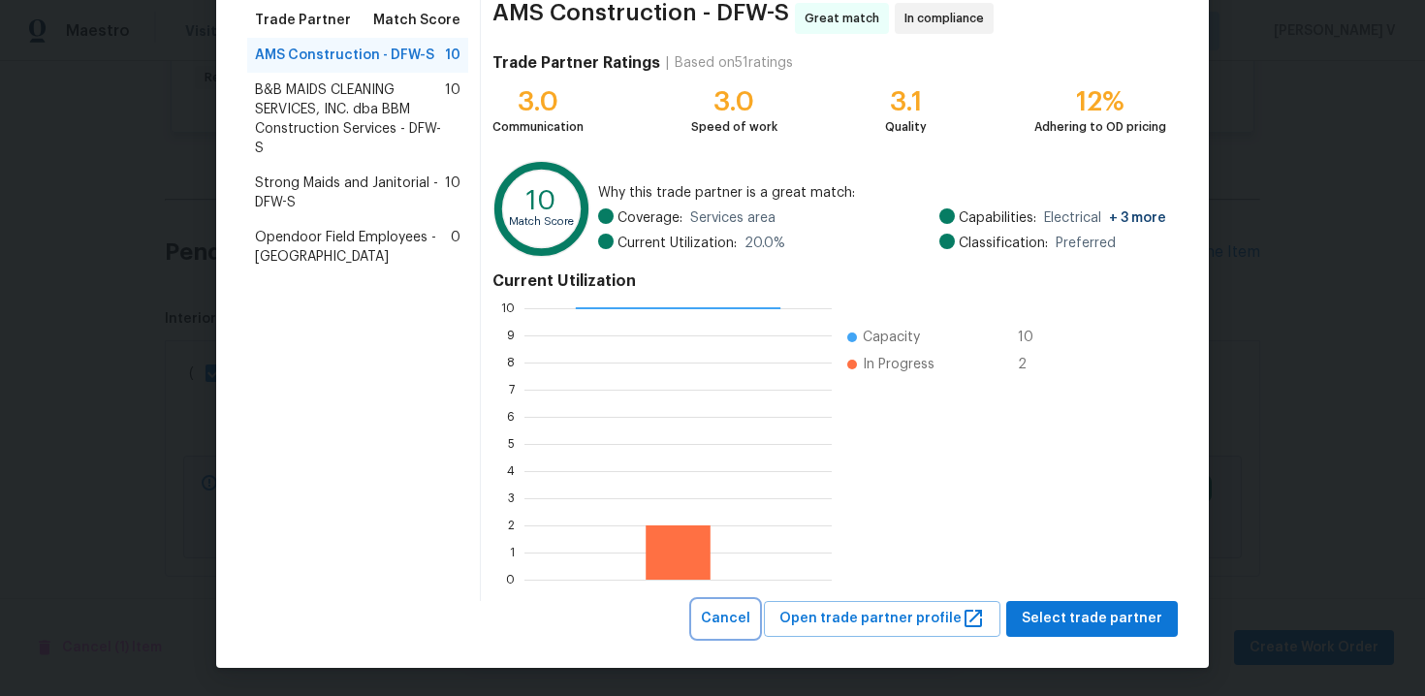
click at [721, 609] on button "Cancel" at bounding box center [725, 619] width 65 height 36
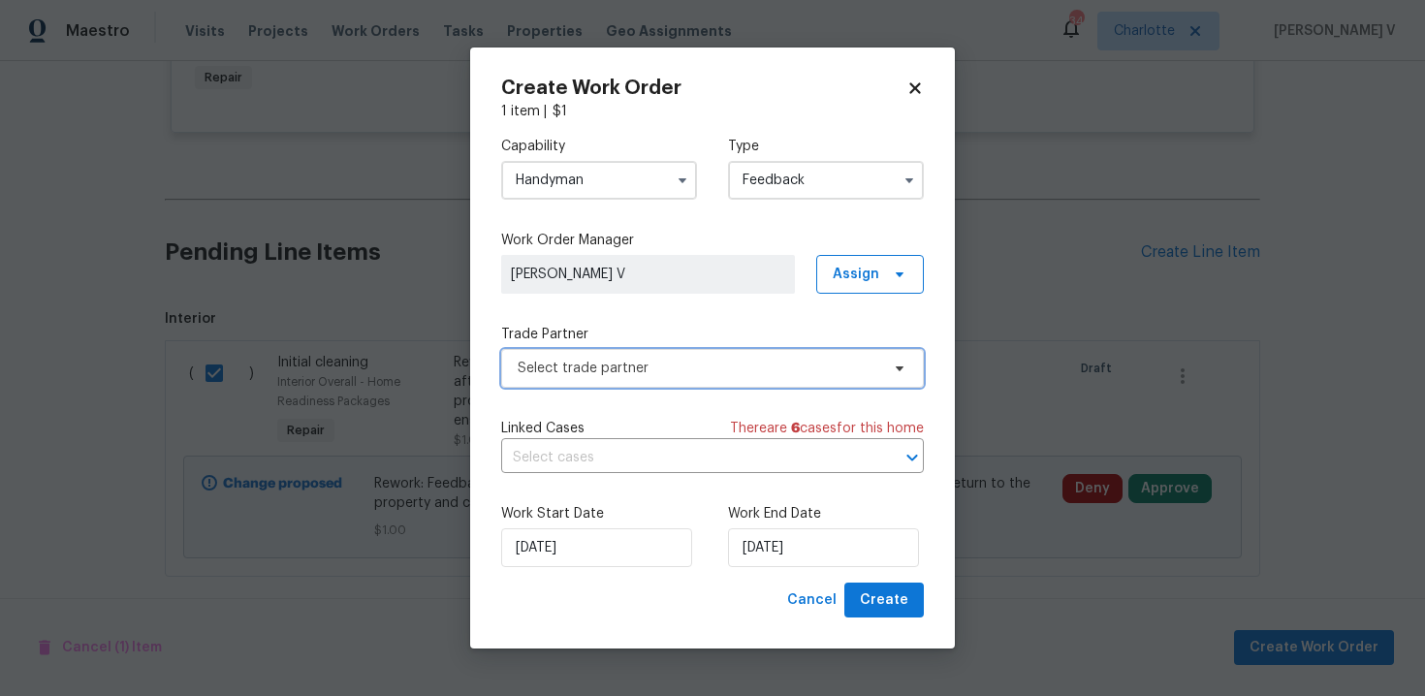
scroll to position [0, 0]
click at [563, 192] on input "Handyman" at bounding box center [599, 180] width 196 height 39
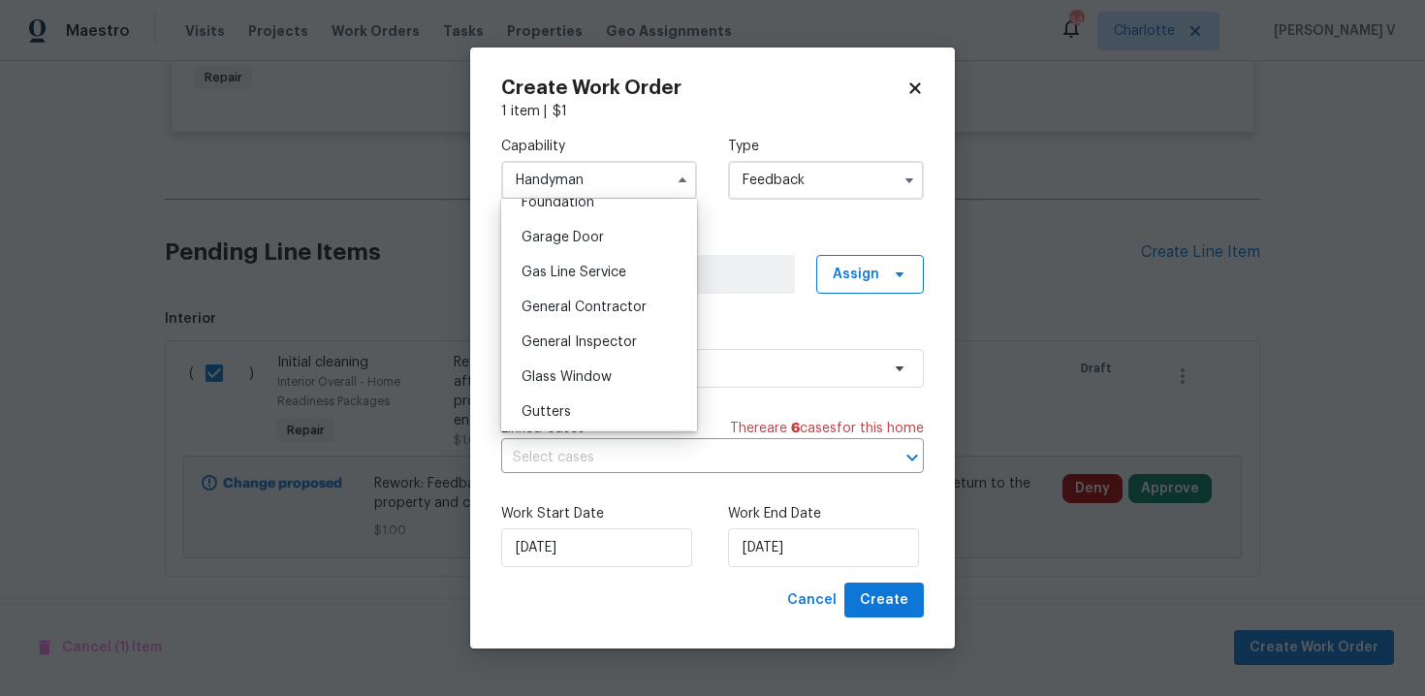
scroll to position [839, 0]
click at [592, 302] on span "General Contractor" at bounding box center [584, 309] width 125 height 14
type input "General Contractor"
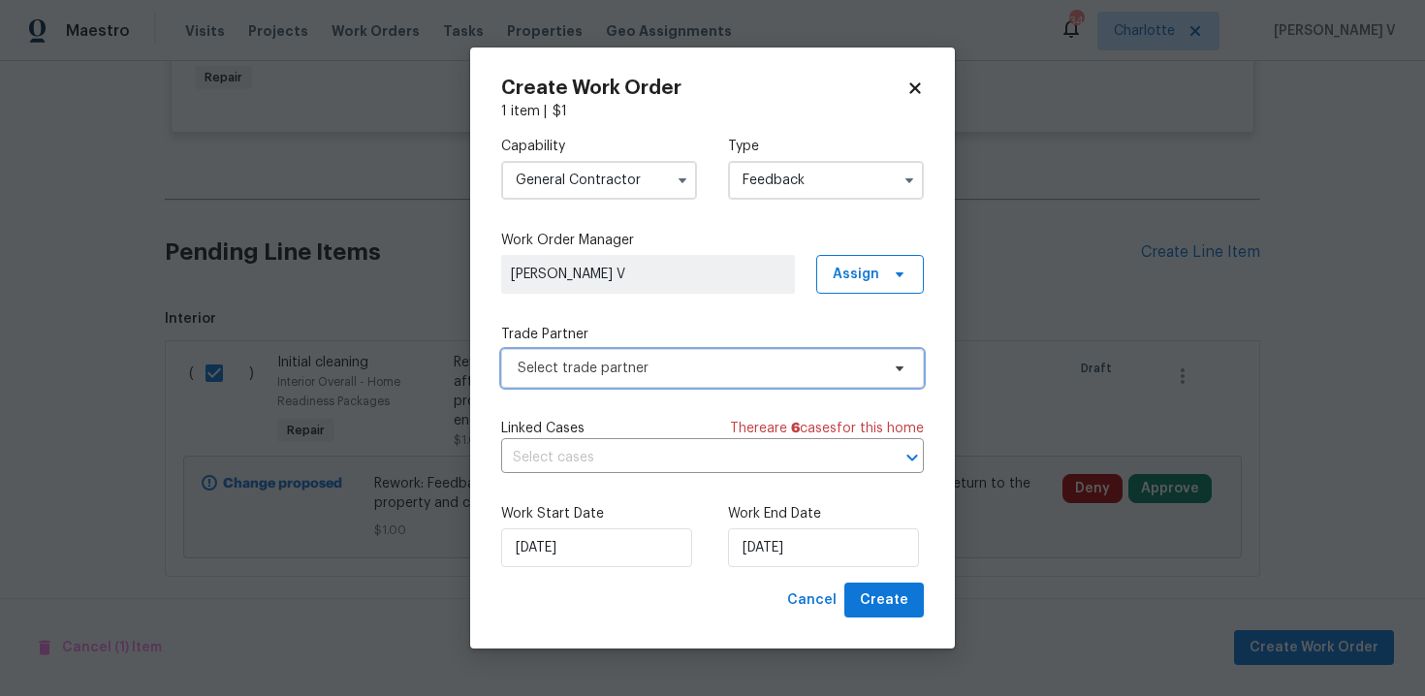
click at [715, 370] on span "Select trade partner" at bounding box center [699, 368] width 362 height 19
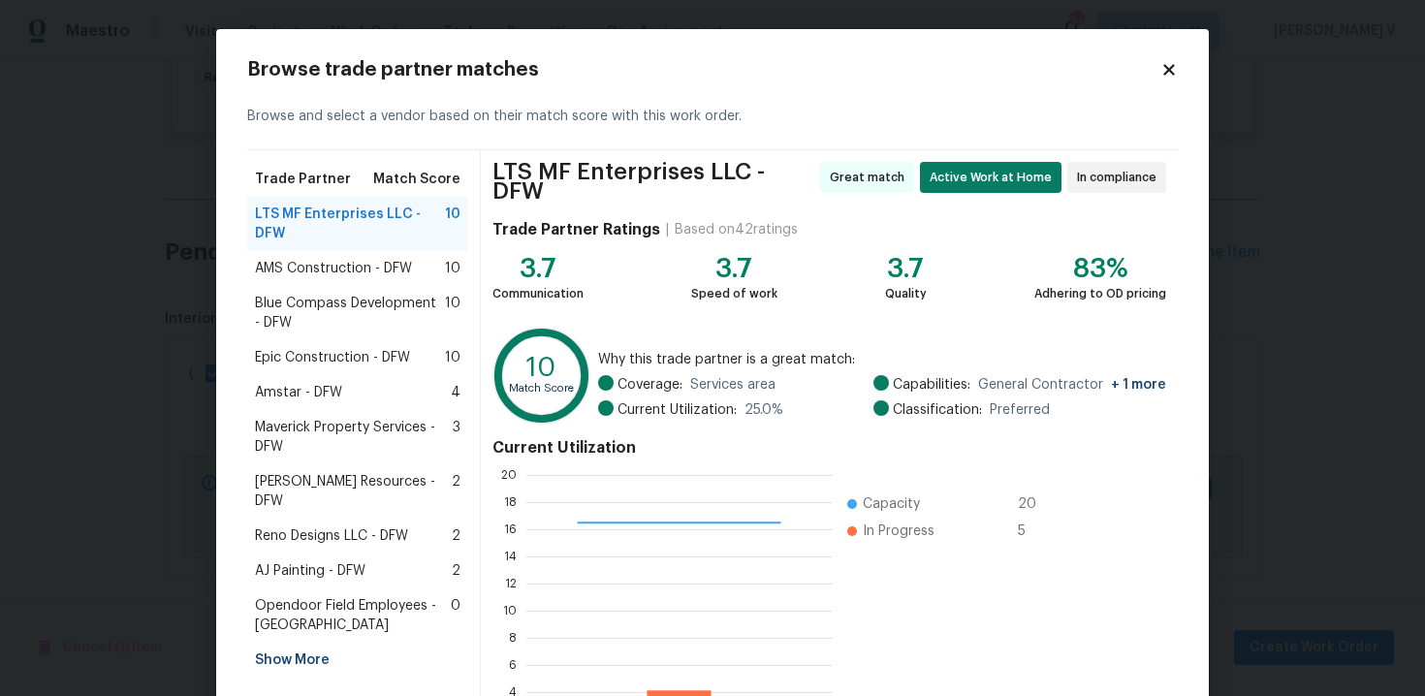
scroll to position [159, 0]
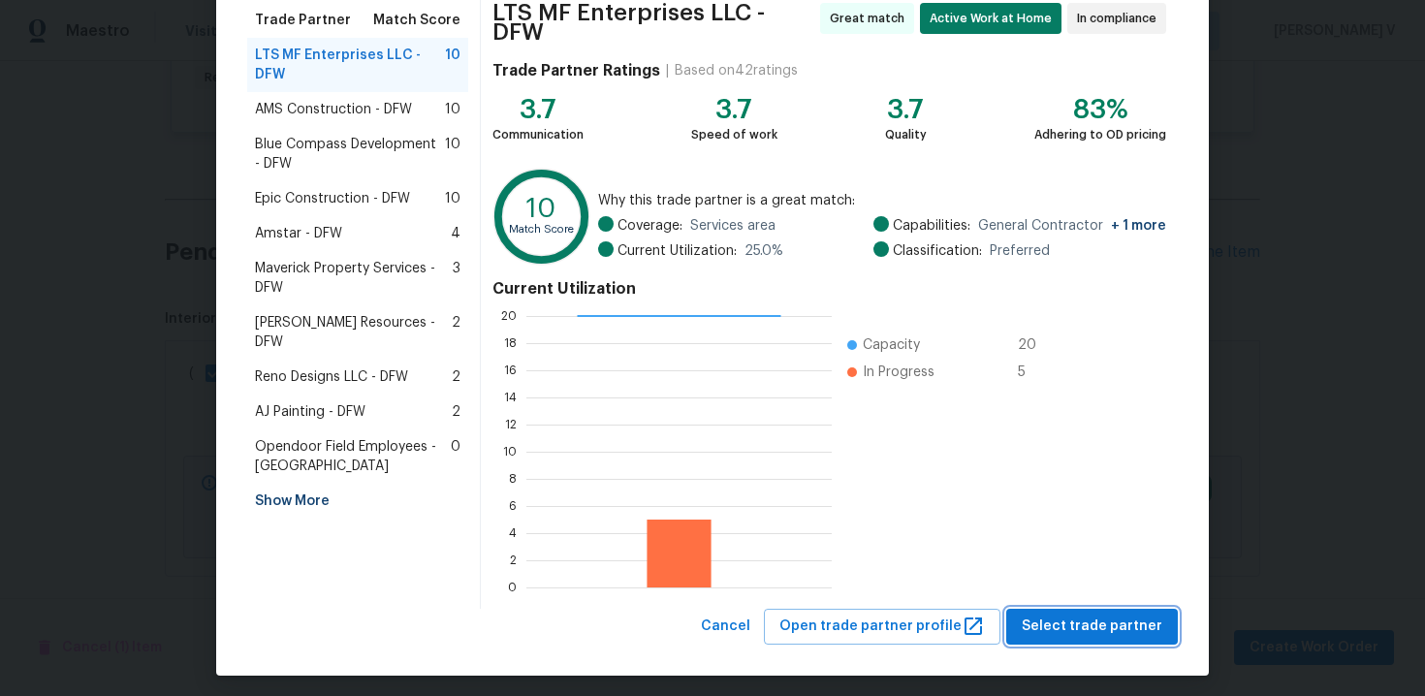
click at [1097, 631] on button "Select trade partner" at bounding box center [1092, 627] width 172 height 36
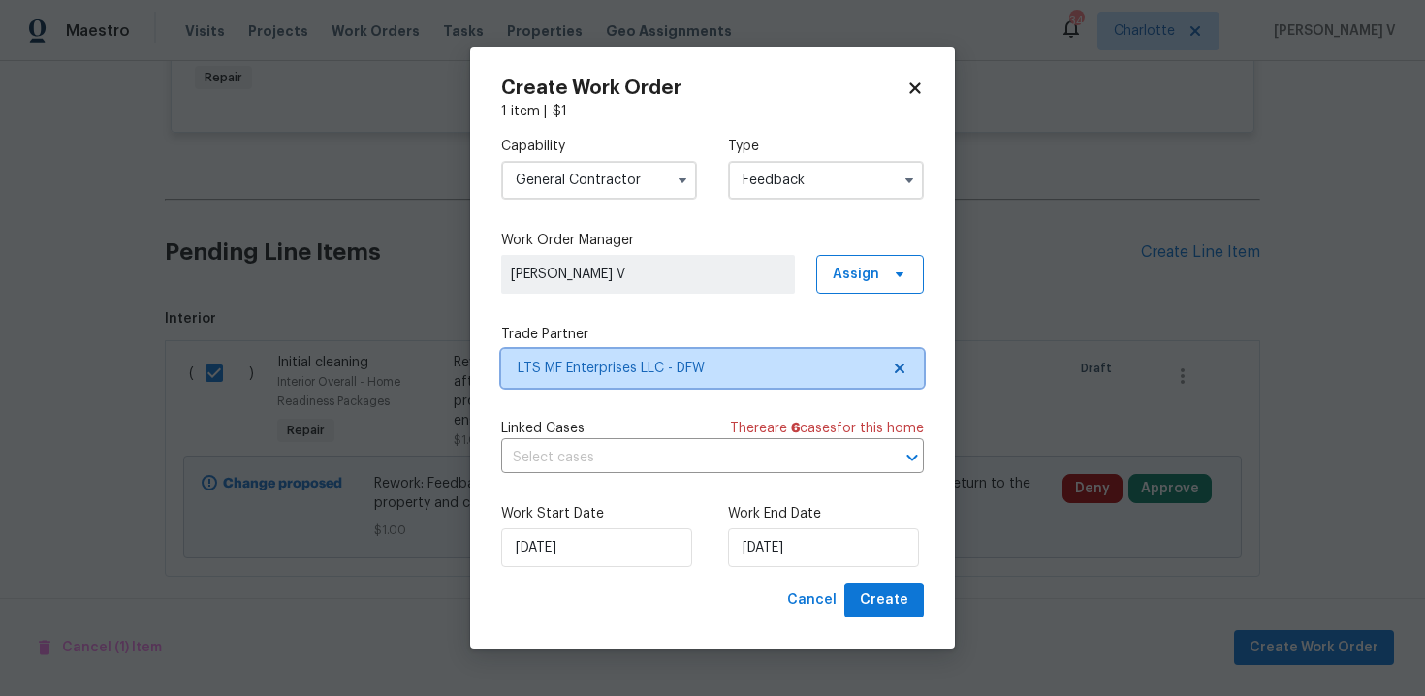
scroll to position [0, 0]
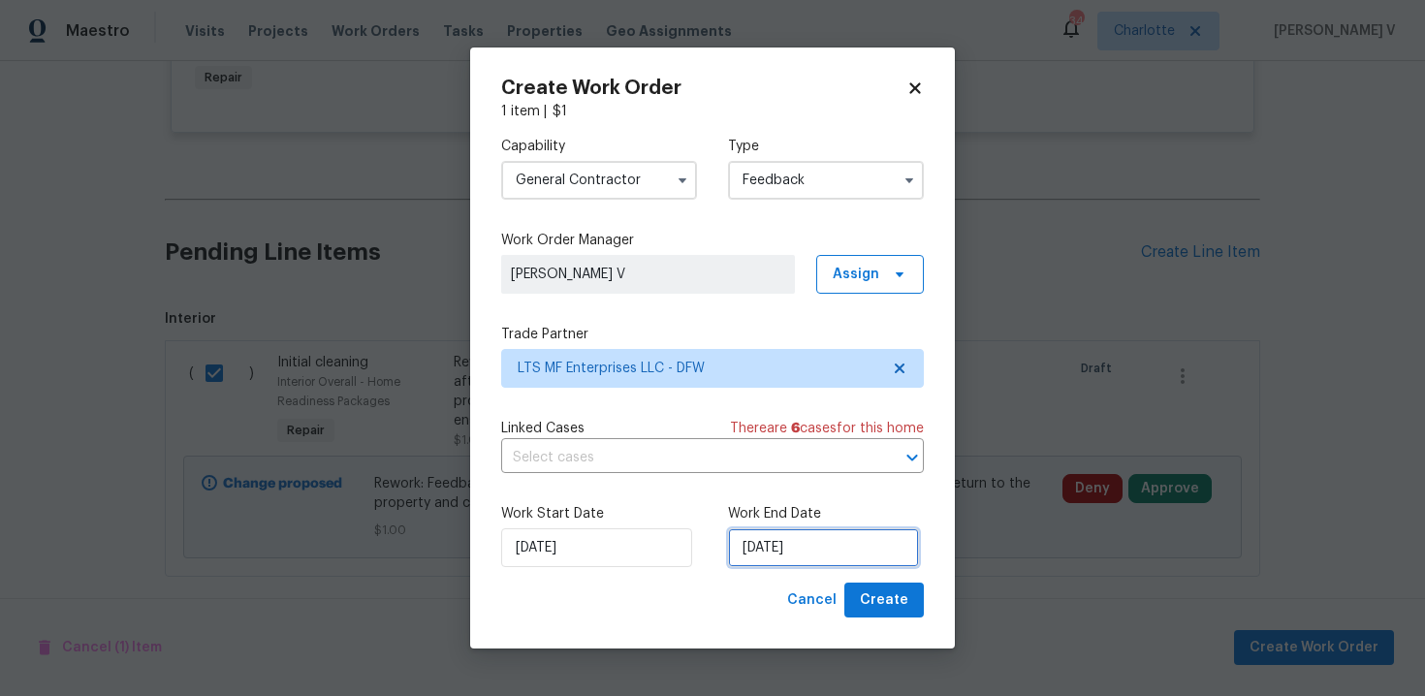
click at [817, 539] on input "26/09/2025" at bounding box center [823, 547] width 191 height 39
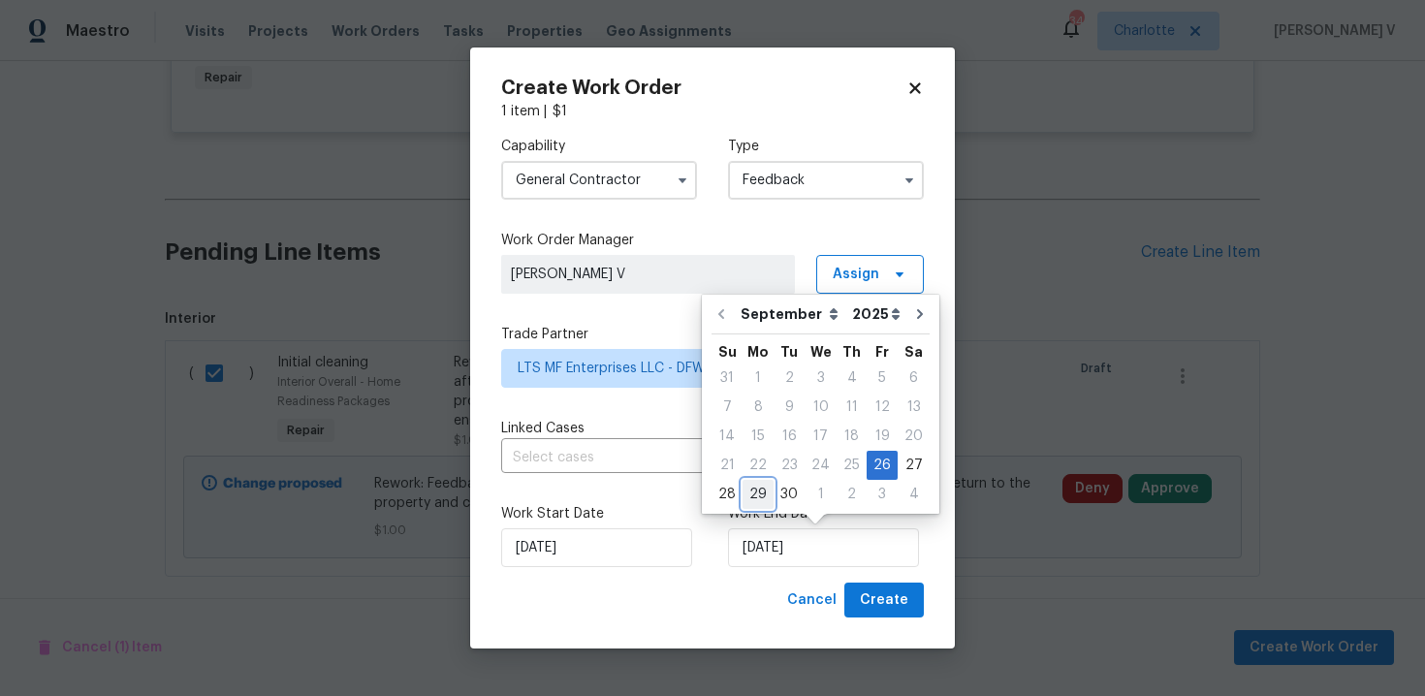
click at [756, 486] on div "29" at bounding box center [758, 494] width 31 height 27
type input "29/09/2025"
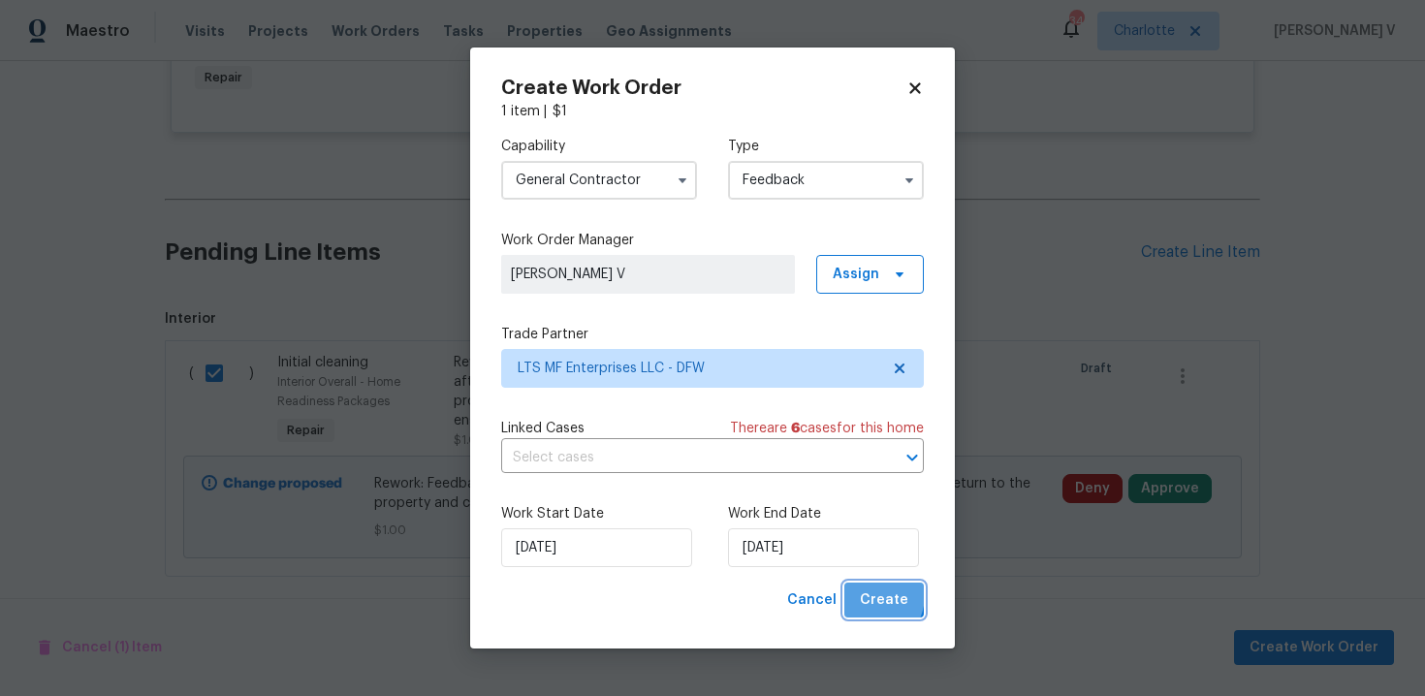
click at [871, 595] on span "Create" at bounding box center [884, 601] width 48 height 24
checkbox input "false"
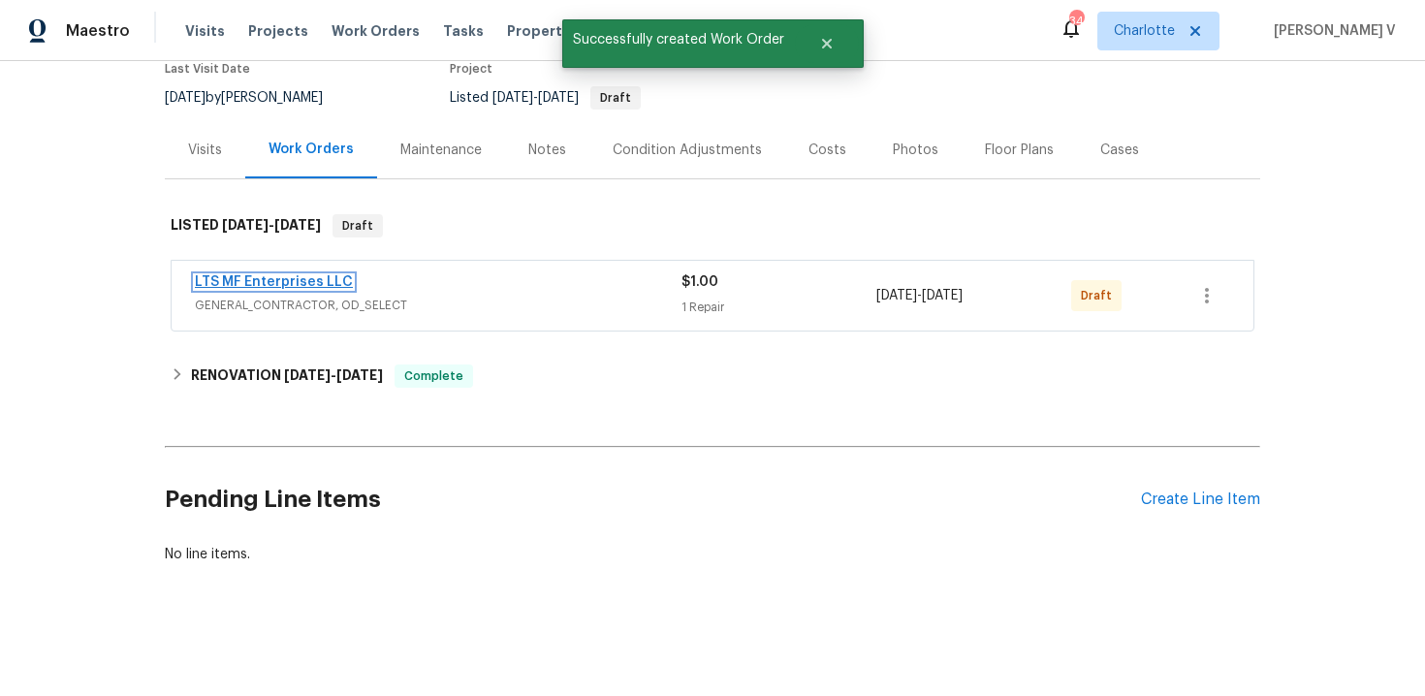
click at [299, 283] on link "LTS MF Enterprises LLC" at bounding box center [274, 282] width 158 height 14
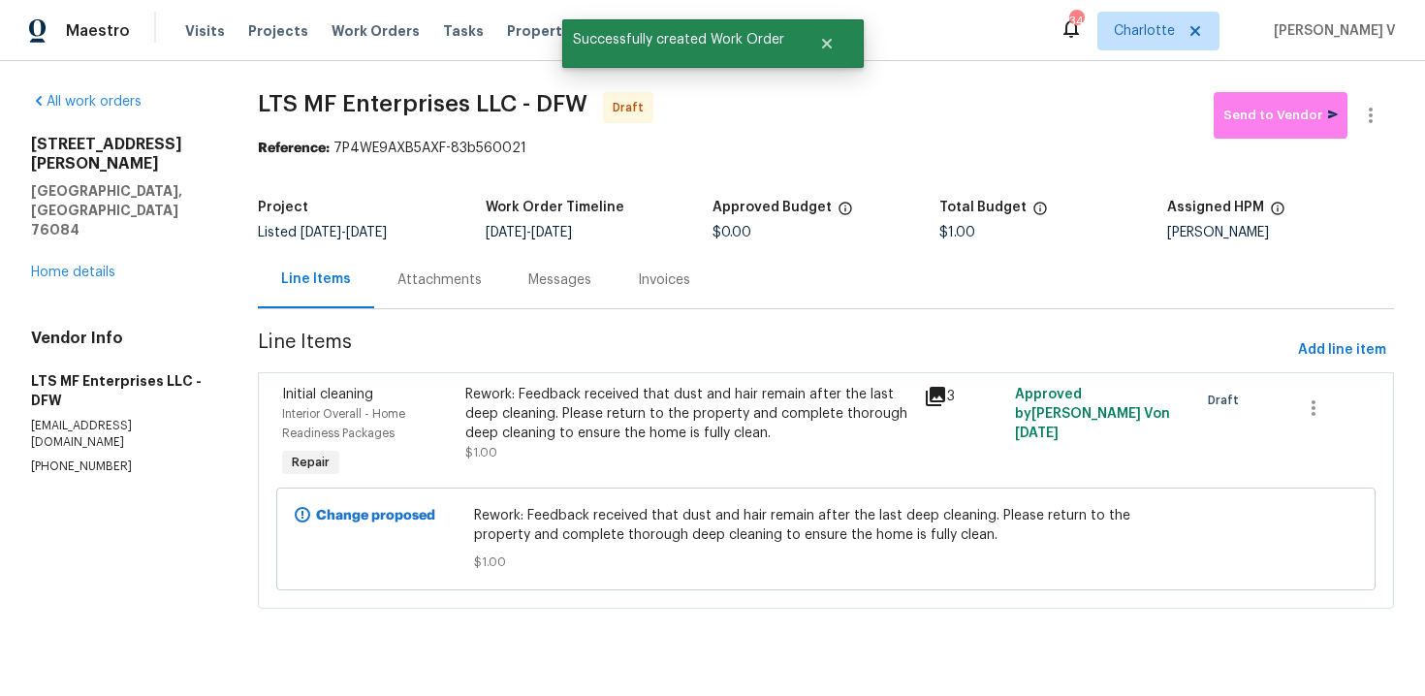
click at [493, 277] on div "Attachments" at bounding box center [439, 279] width 131 height 57
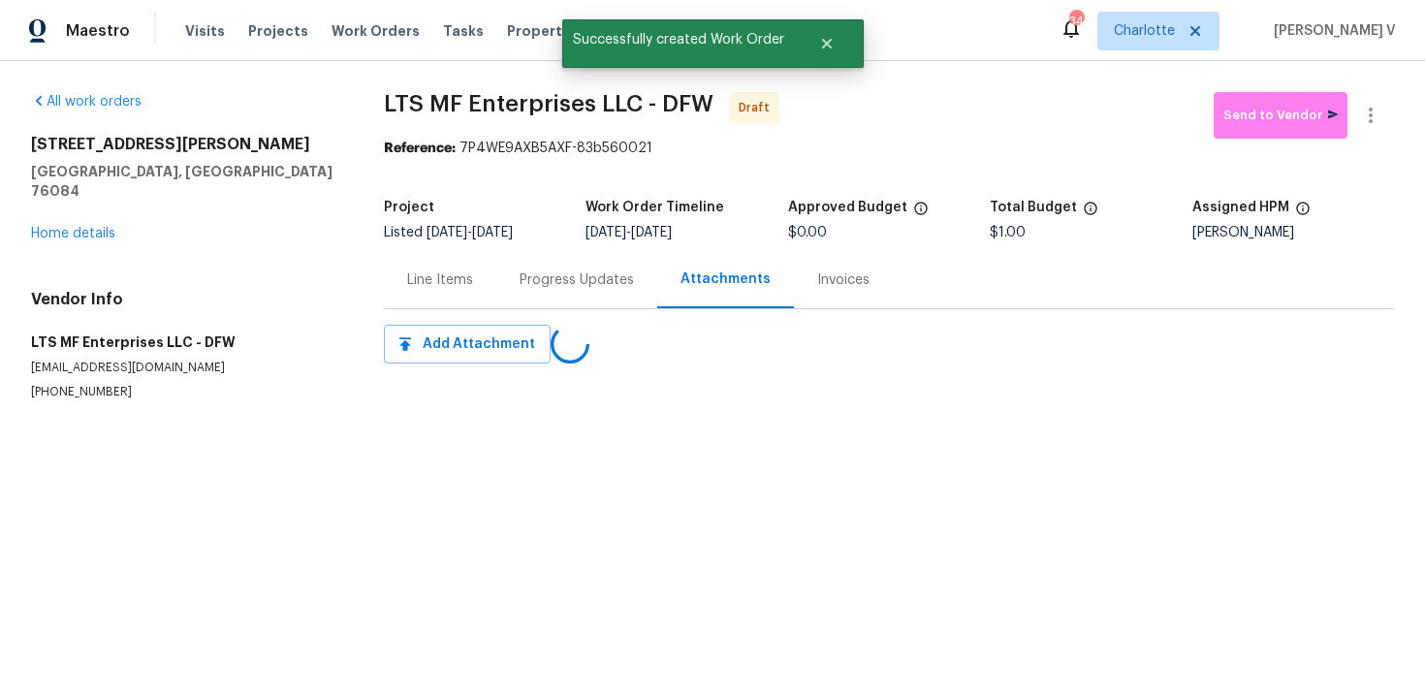
click at [550, 440] on div "All work orders 161 Kennedy Dr Venus, TX 76084 Home details Vendor Info LTS MF …" at bounding box center [712, 269] width 1425 height 417
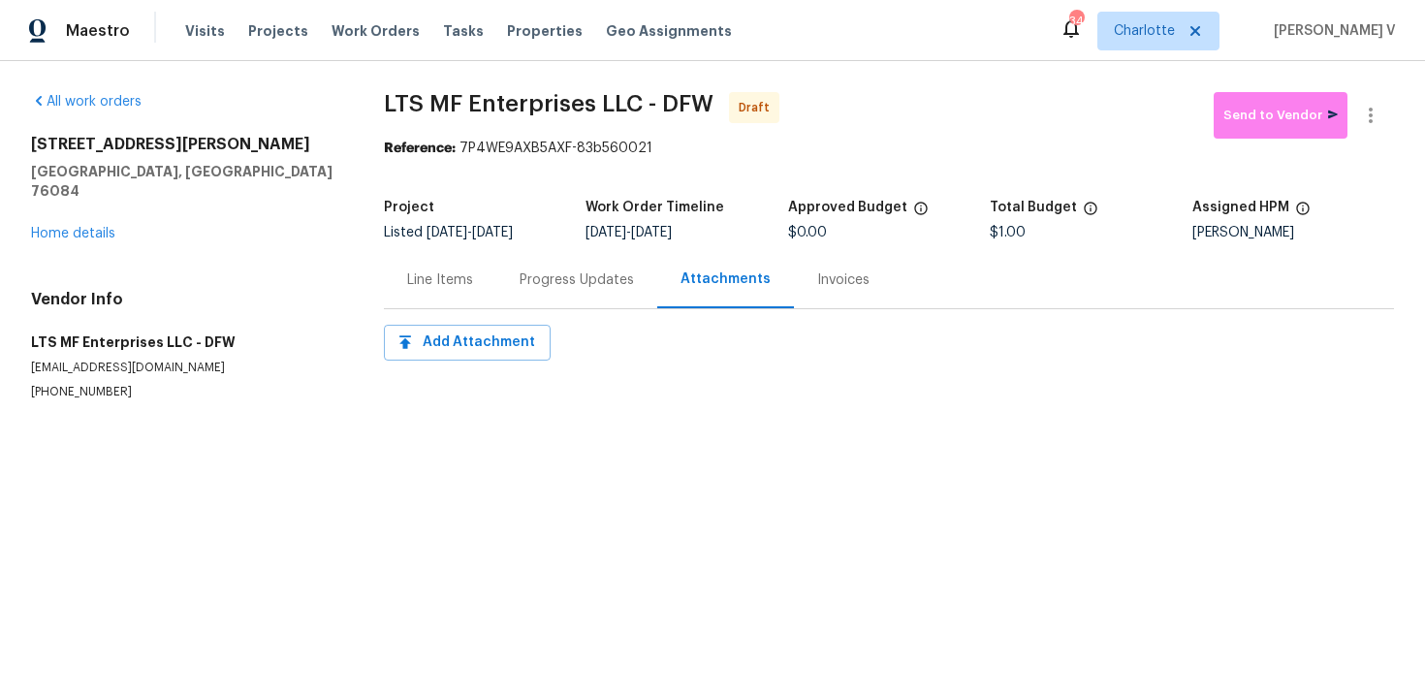
click at [571, 282] on div "Progress Updates" at bounding box center [577, 280] width 114 height 19
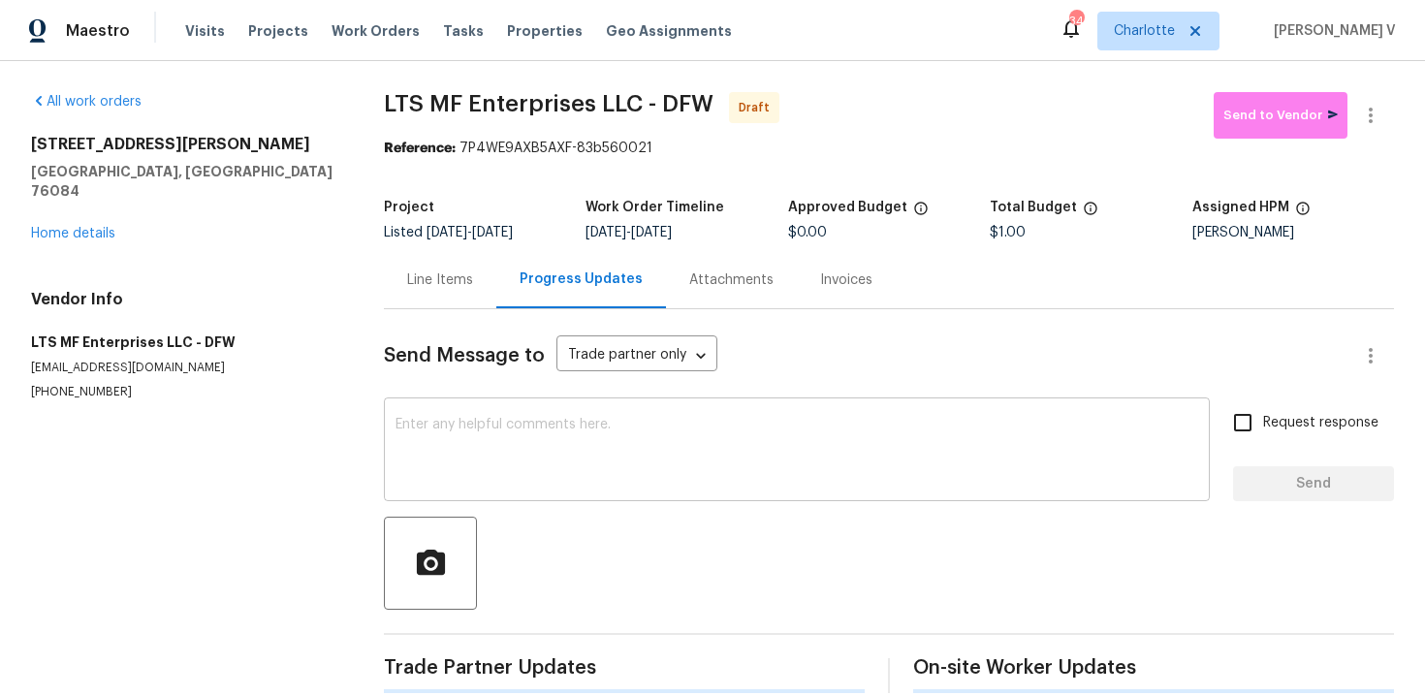
click at [513, 445] on textarea at bounding box center [797, 452] width 803 height 68
paste textarea "Hi this is Divya with Opendoor. I’m confirming you received the WO for the prop…"
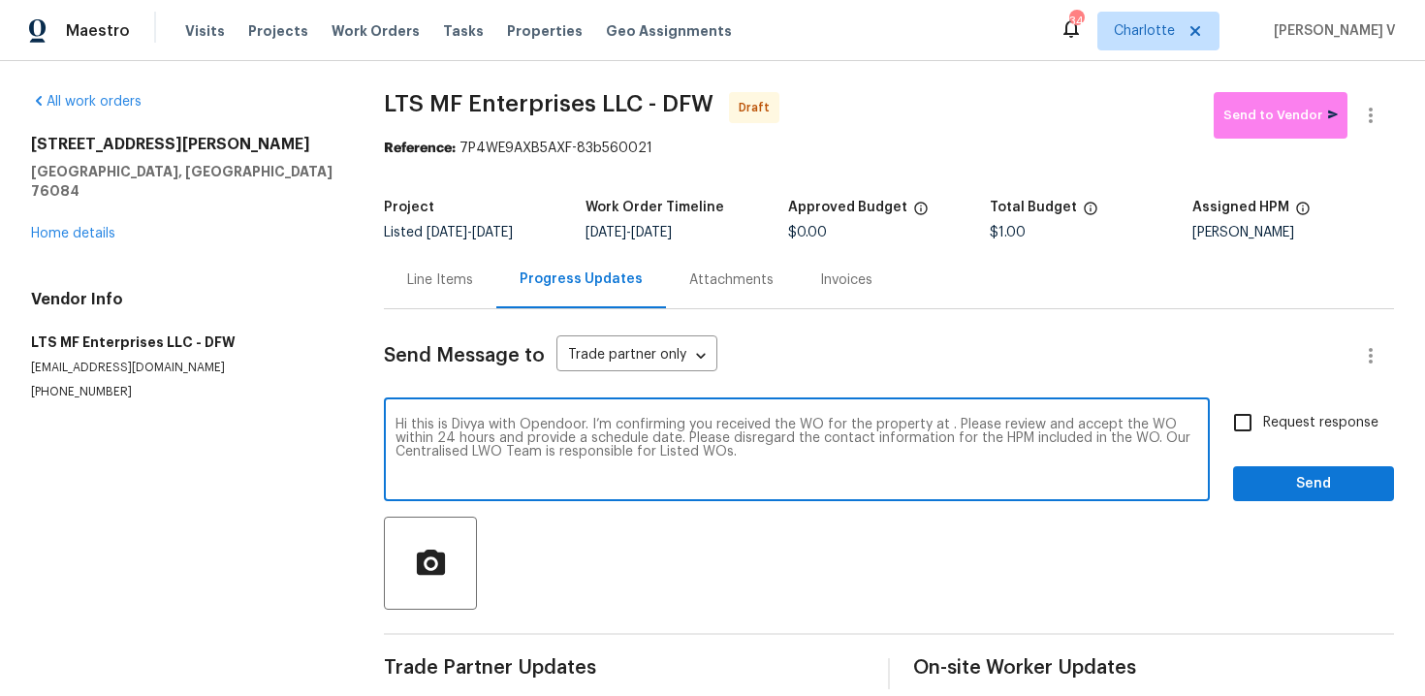
click at [945, 429] on textarea "Hi this is Divya with Opendoor. I’m confirming you received the WO for the prop…" at bounding box center [797, 452] width 803 height 68
paste textarea "161 Kennedy Dr, Venus, TX 76084"
type textarea "Hi this is Divya with Opendoor. I’m confirming you received the WO for the prop…"
click at [1284, 413] on span "Request response" at bounding box center [1320, 423] width 115 height 20
click at [1263, 413] on input "Request response" at bounding box center [1243, 422] width 41 height 41
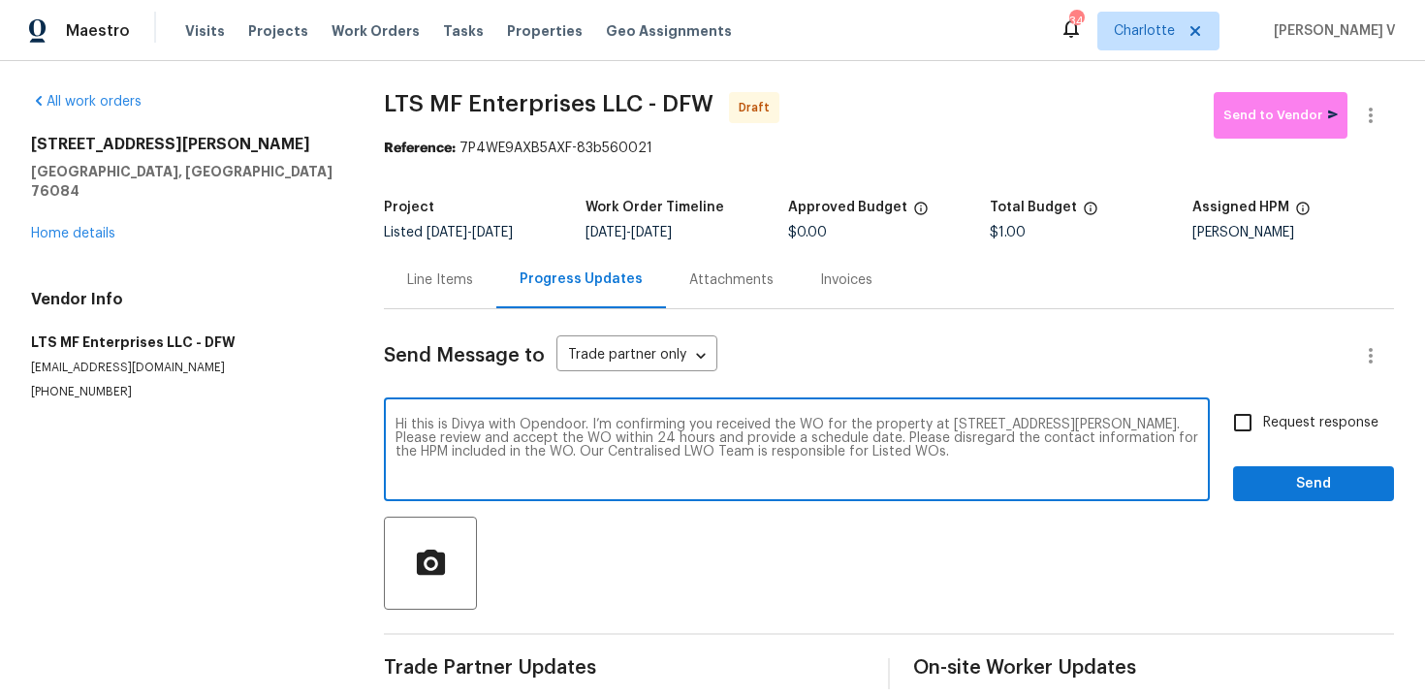
checkbox input "true"
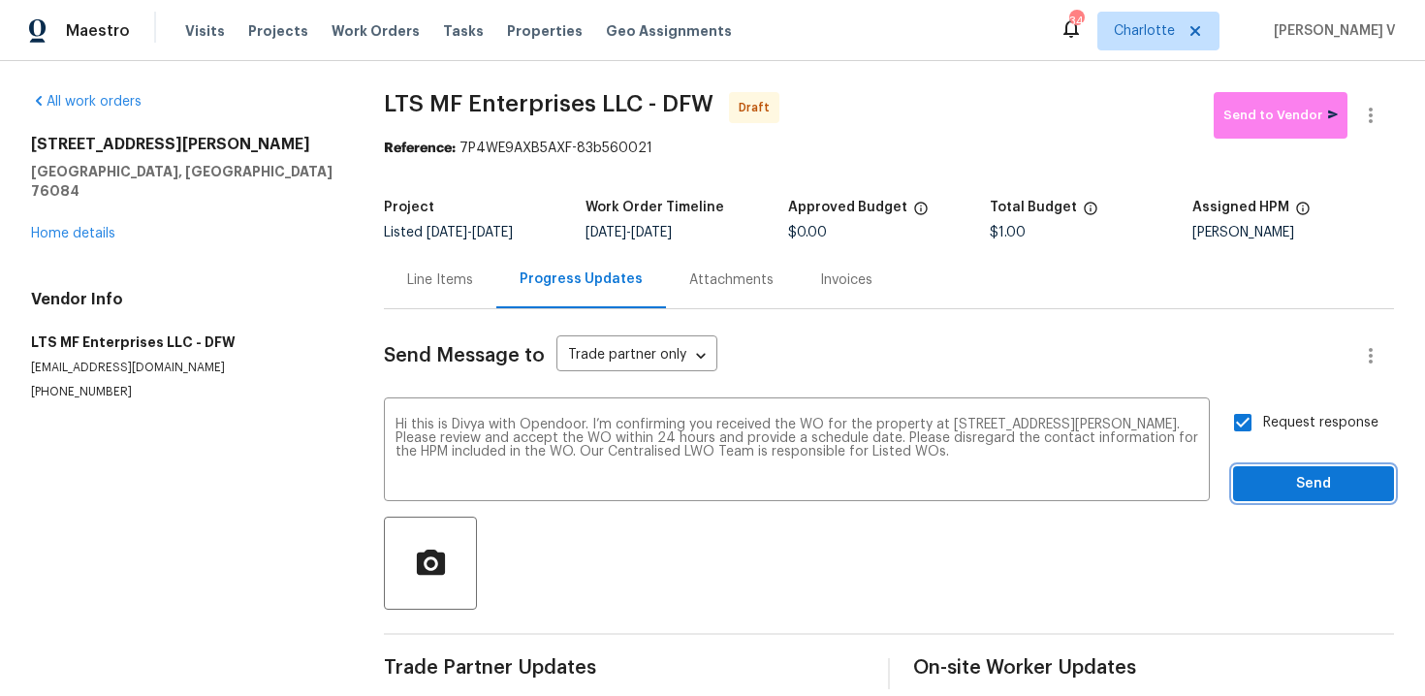
click at [1294, 483] on span "Send" at bounding box center [1314, 484] width 130 height 24
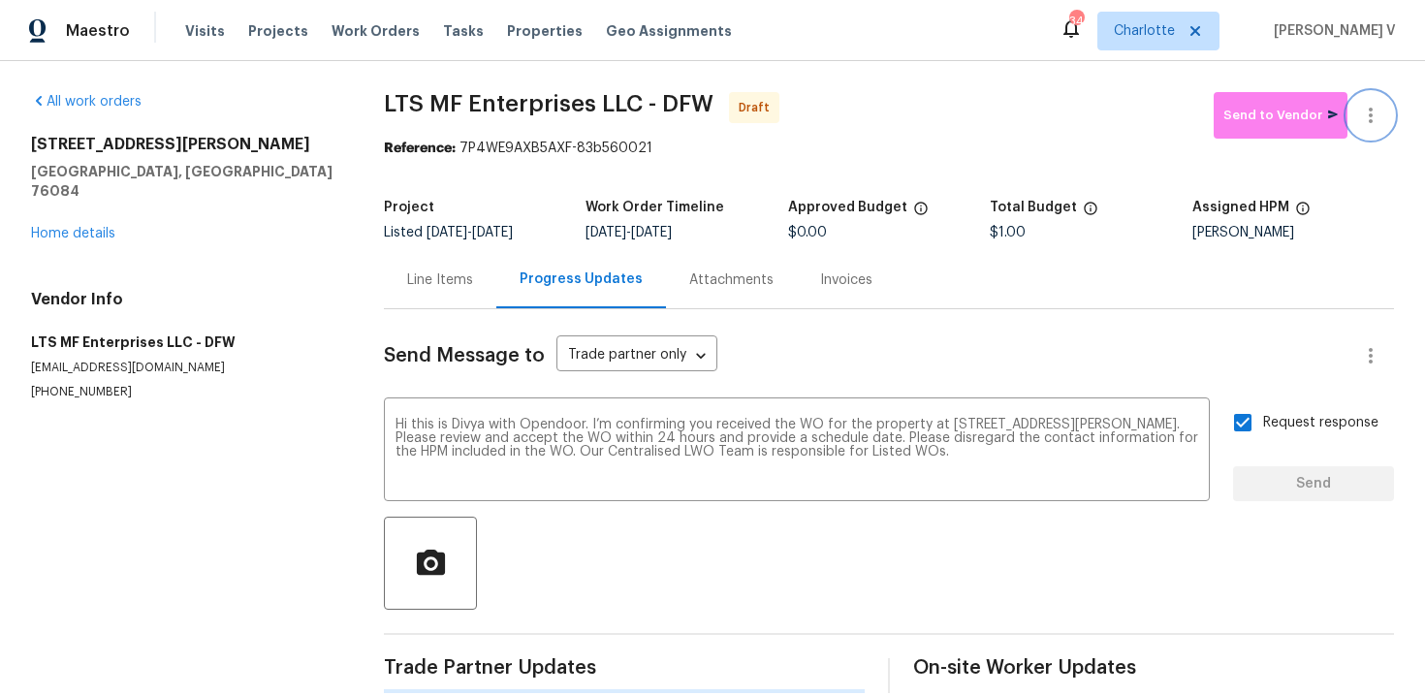
click at [1385, 100] on button "button" at bounding box center [1371, 115] width 47 height 47
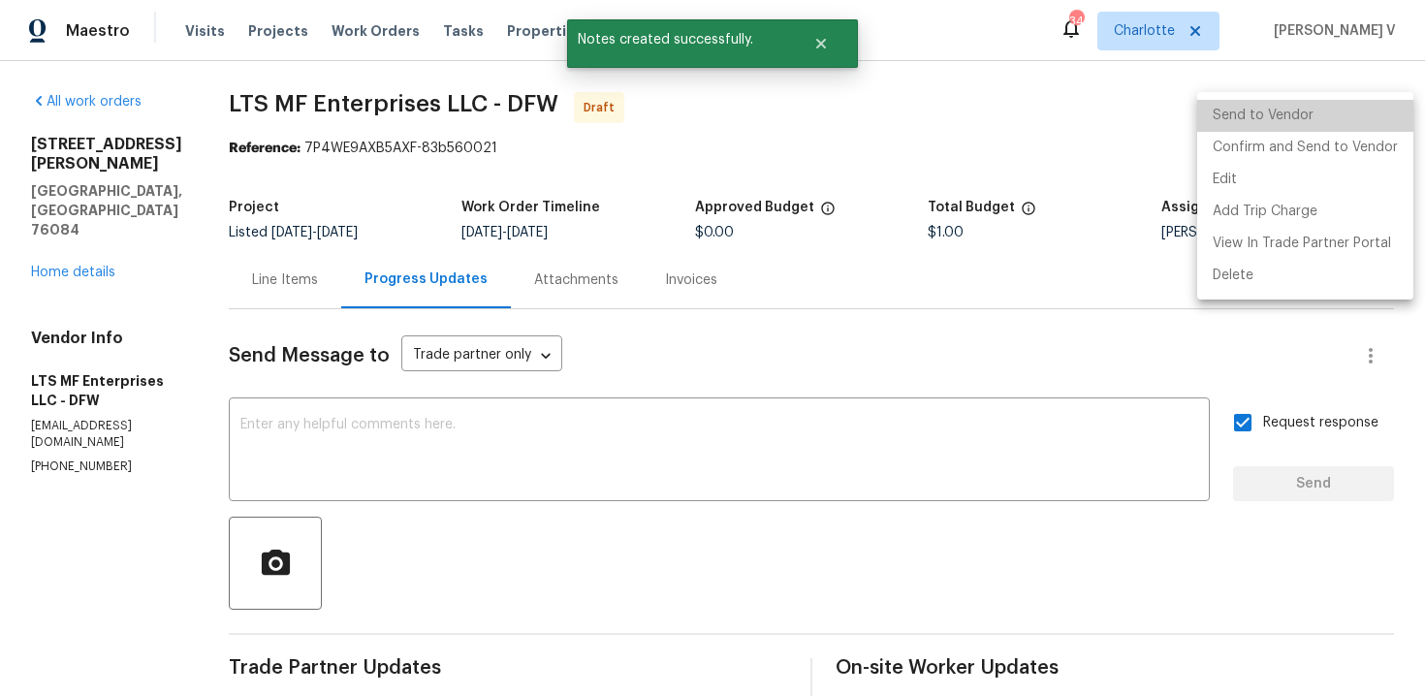
click at [1323, 130] on li "Send to Vendor" at bounding box center [1305, 116] width 216 height 32
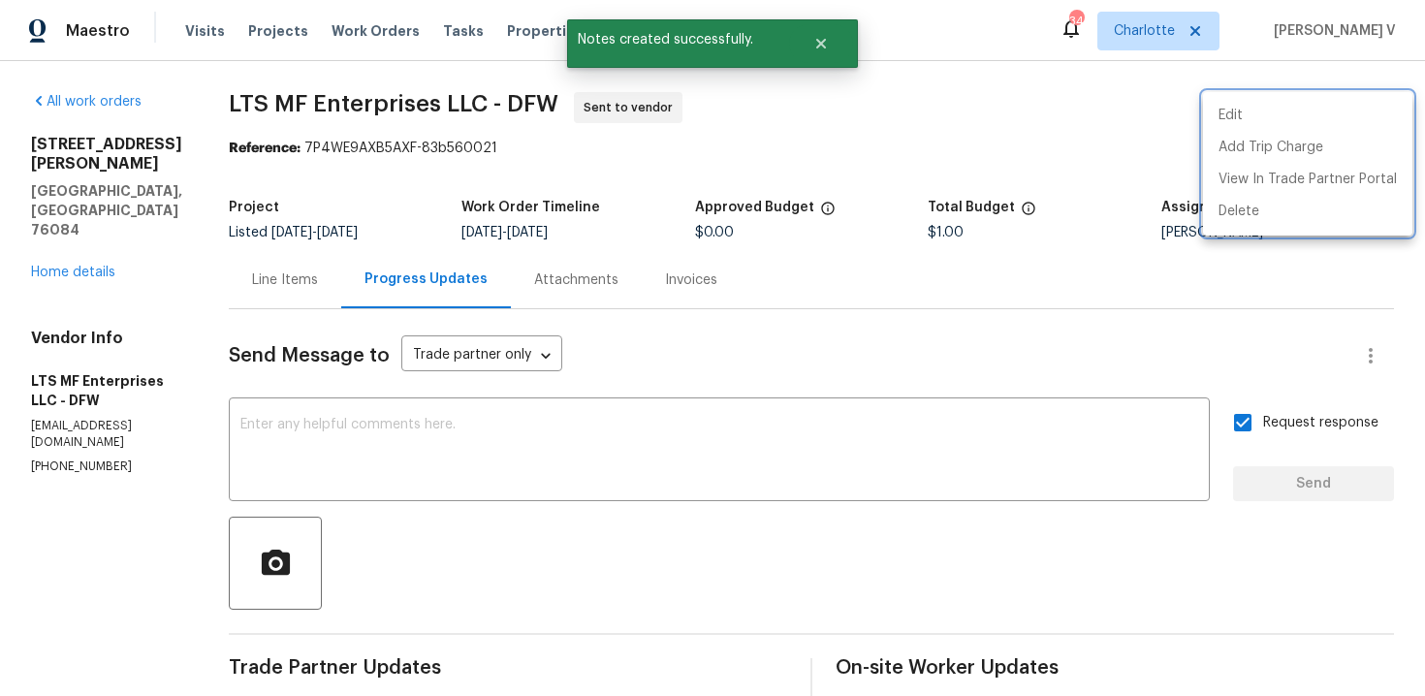
click at [527, 100] on div at bounding box center [712, 348] width 1425 height 696
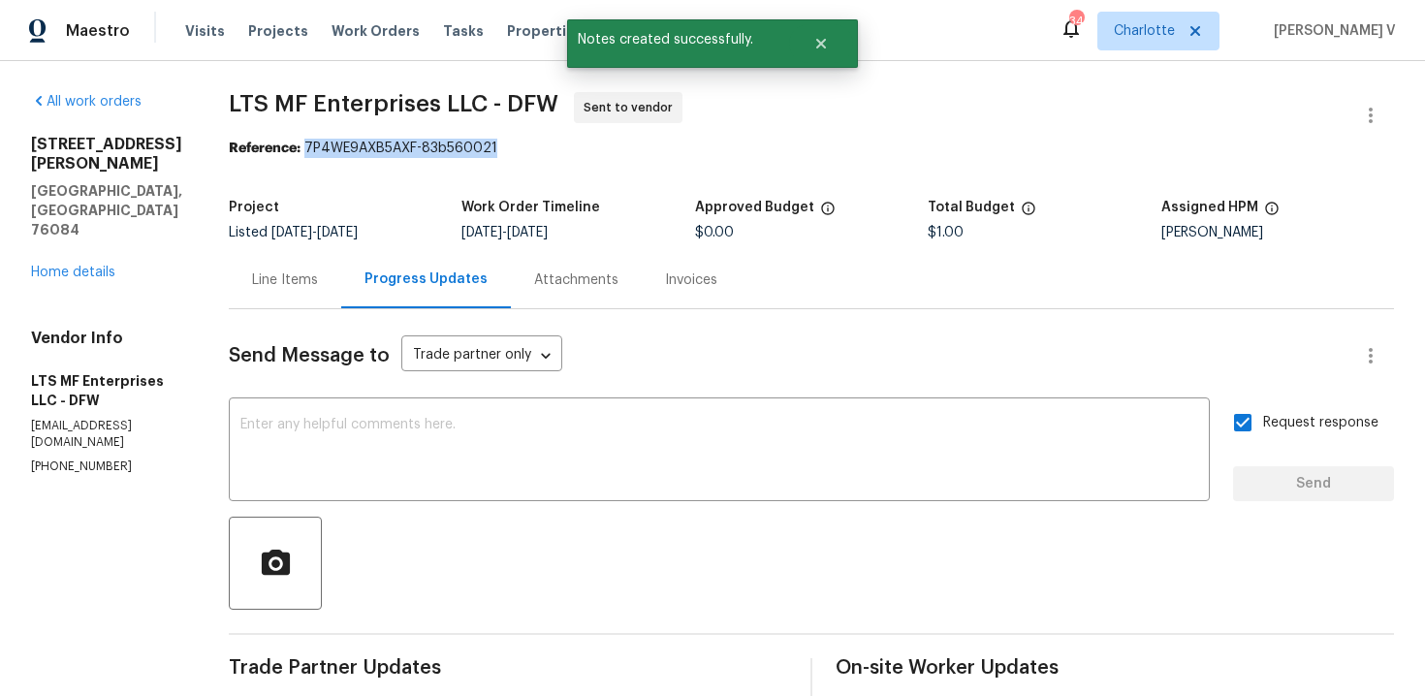
drag, startPoint x: 303, startPoint y: 149, endPoint x: 615, endPoint y: 149, distance: 311.2
click at [615, 149] on div "Reference: 7P4WE9AXB5AXF-83b560021" at bounding box center [811, 148] width 1165 height 19
copy div "7P4WE9AXB5AXF-83b560021"
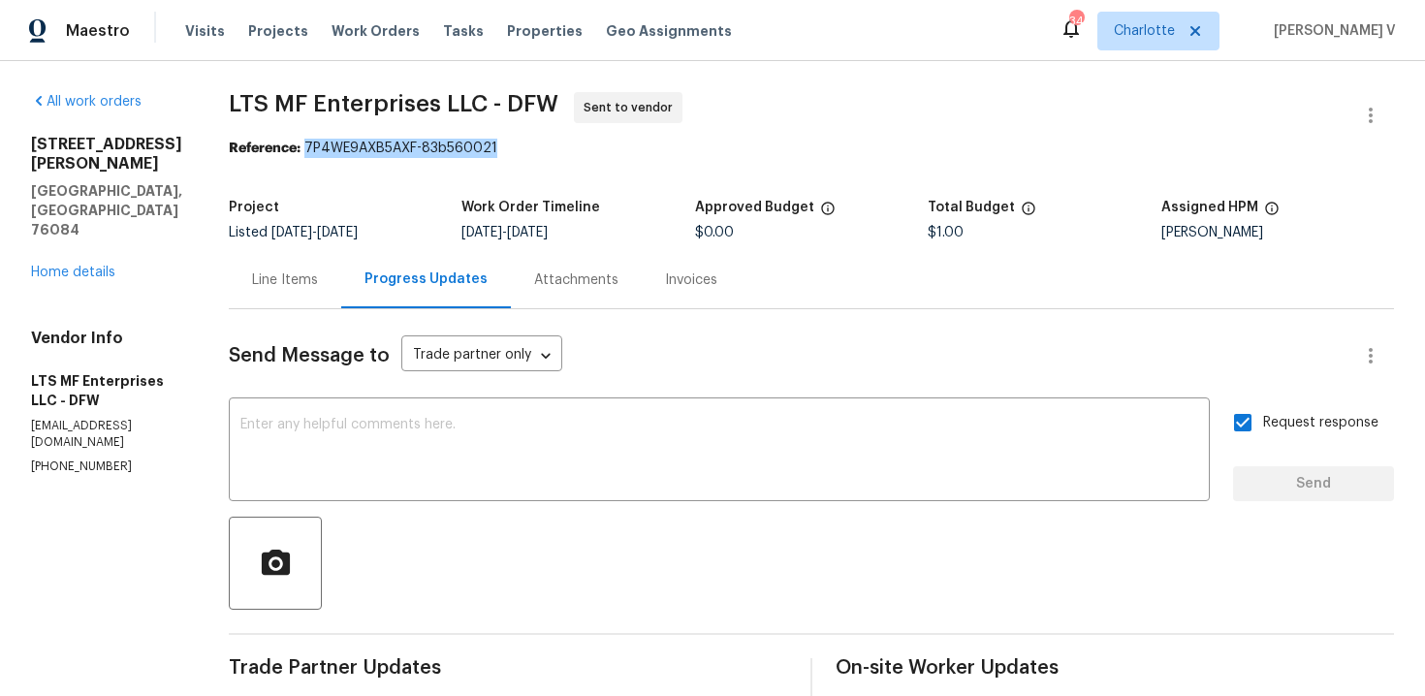
scroll to position [158, 0]
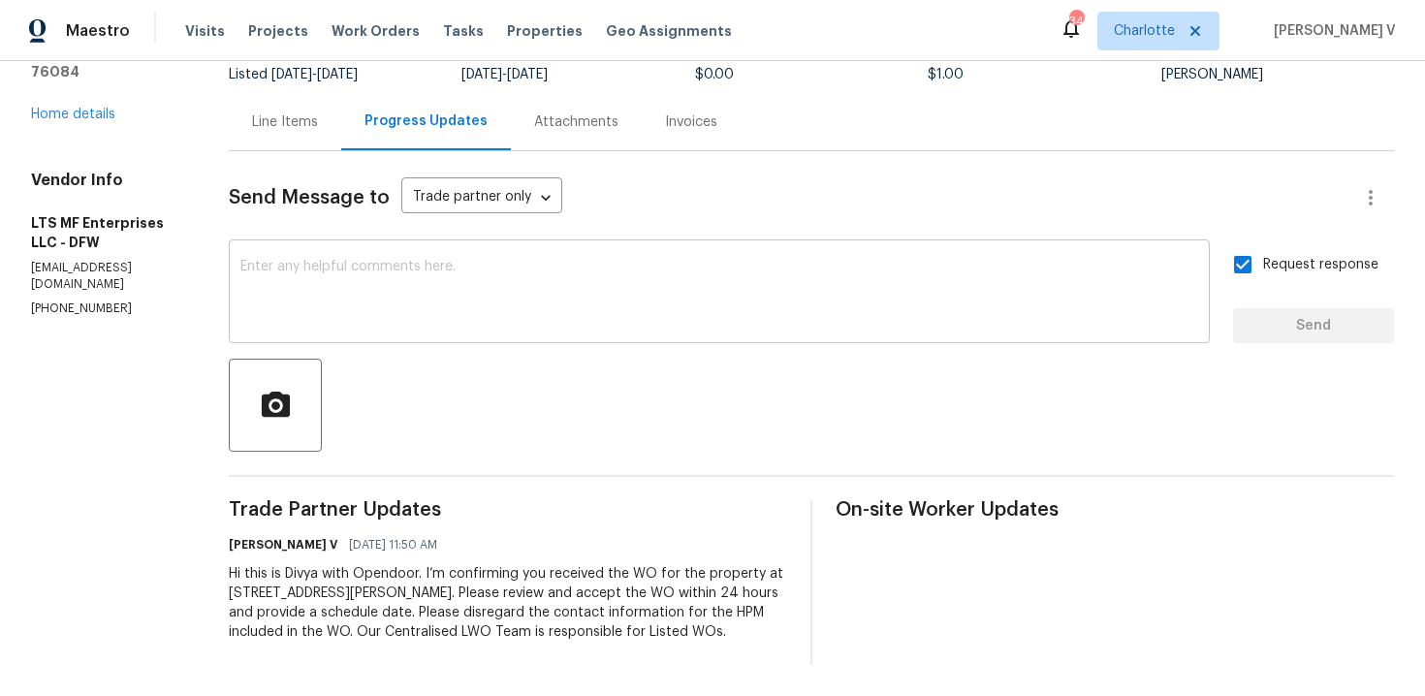
click at [421, 269] on textarea at bounding box center [719, 294] width 958 height 68
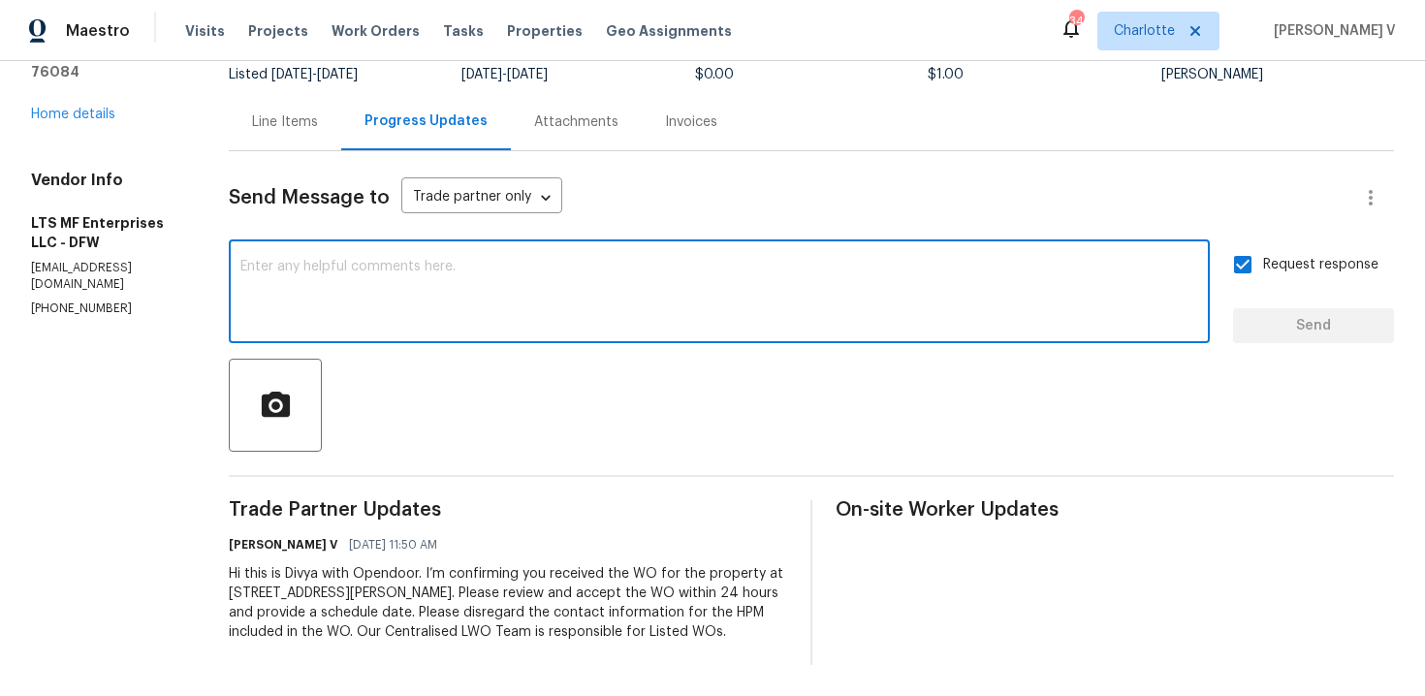
paste textarea "Attention All Work Orders must include before-photos (both close-up and wide-an…"
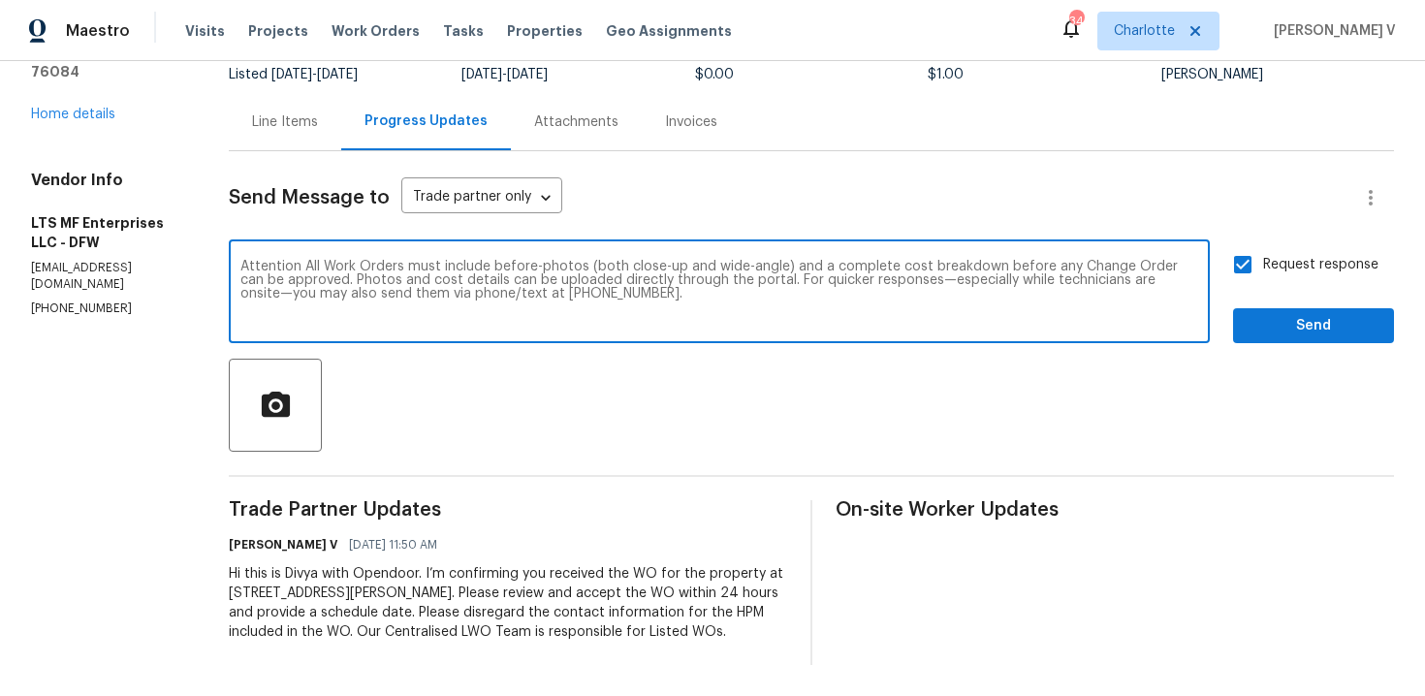
type textarea "Attention All Work Orders must include before-photos (both close-up and wide-an…"
click at [1267, 344] on div "Send Message to Trade partner only Trade partner only ​ Attention All Work Orde…" at bounding box center [811, 408] width 1165 height 514
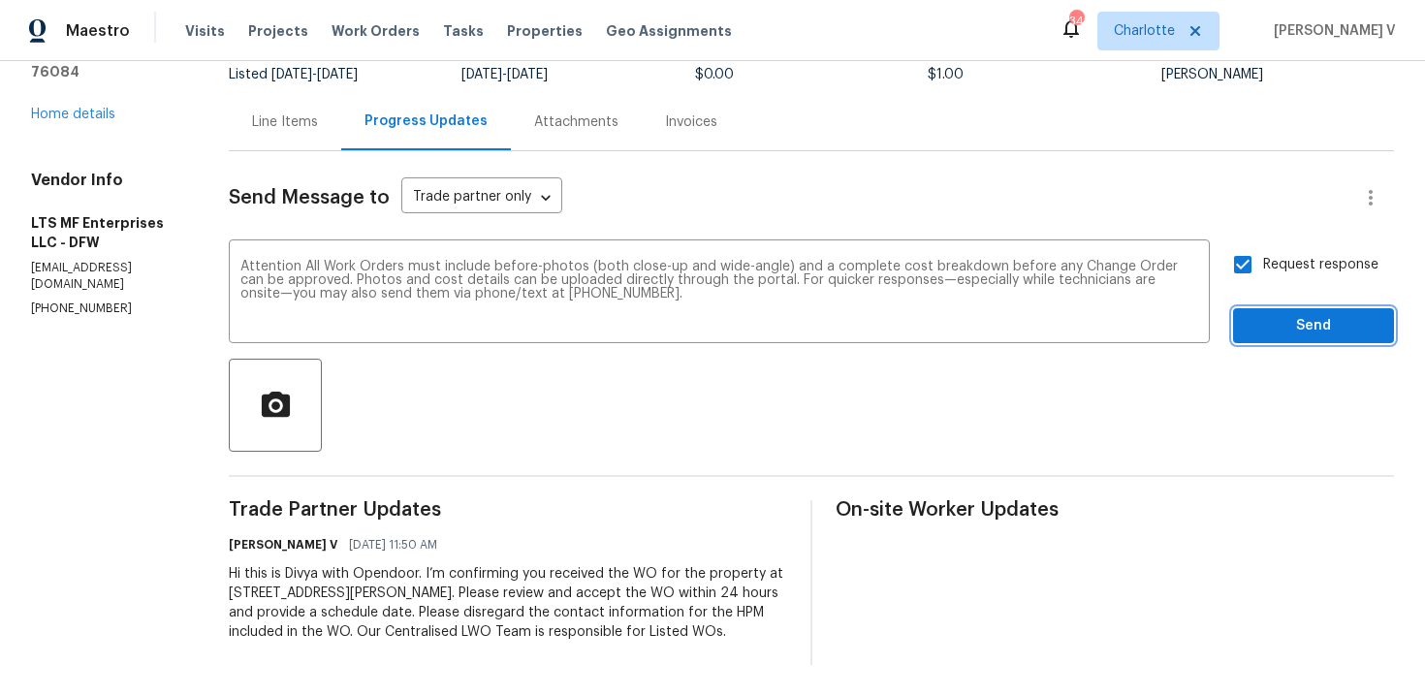
click at [1278, 335] on span "Send" at bounding box center [1314, 326] width 130 height 24
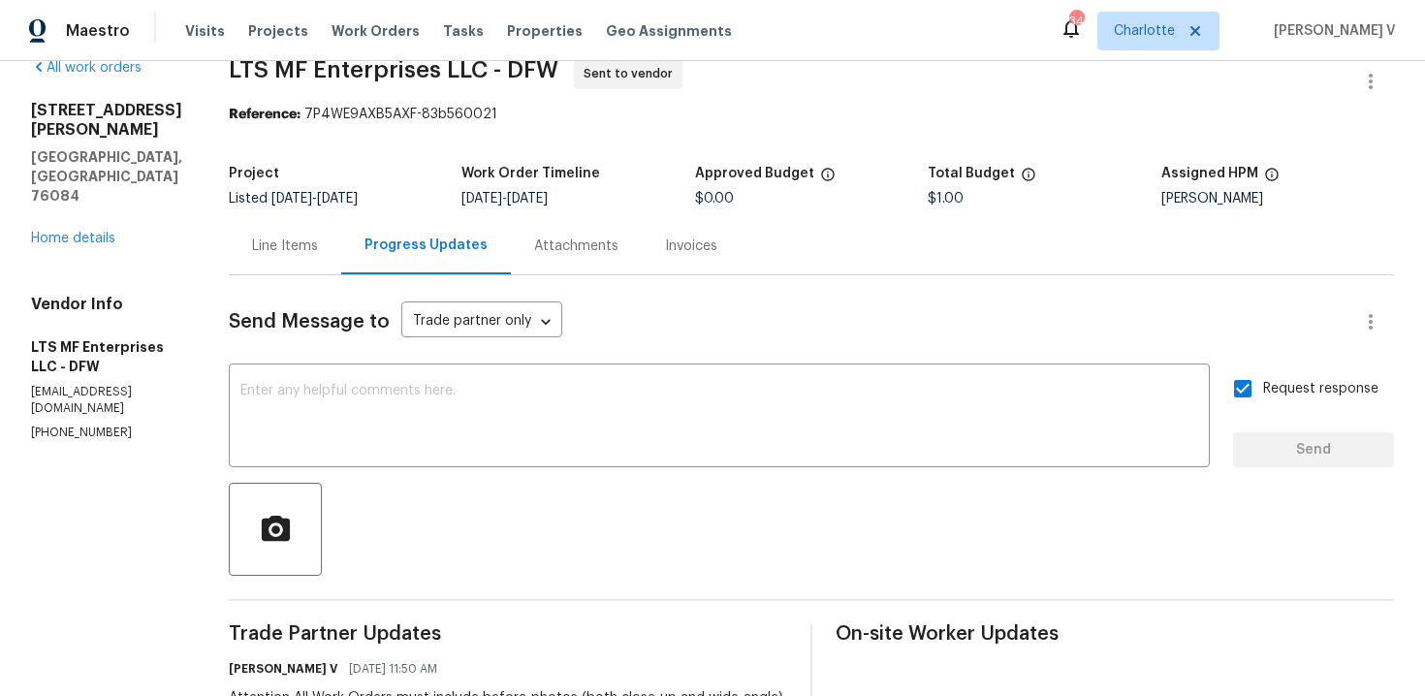
scroll to position [0, 0]
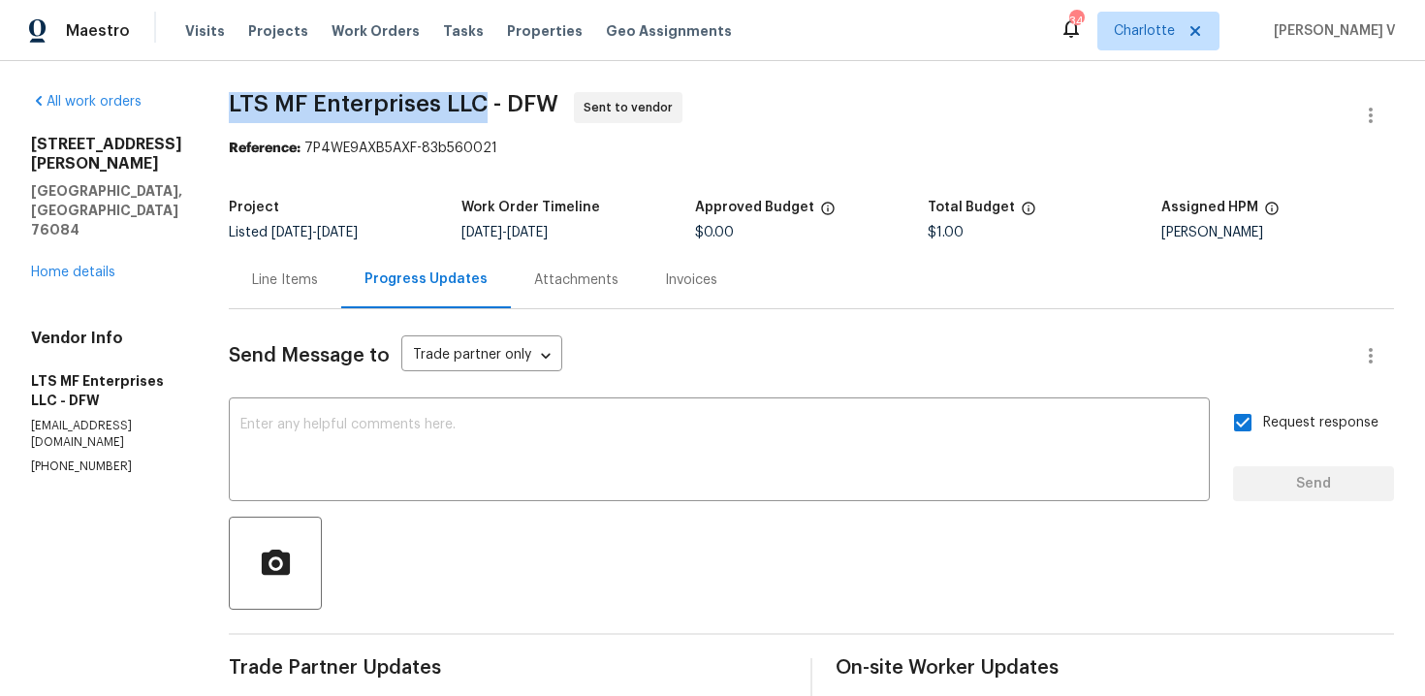
drag, startPoint x: 272, startPoint y: 104, endPoint x: 471, endPoint y: 102, distance: 198.8
click at [471, 103] on div "All work orders 161 Kennedy Dr Venus, TX 76084 Home details Vendor Info LTS MF …" at bounding box center [712, 534] width 1425 height 946
copy span "LTS MF Enterprises LLC"
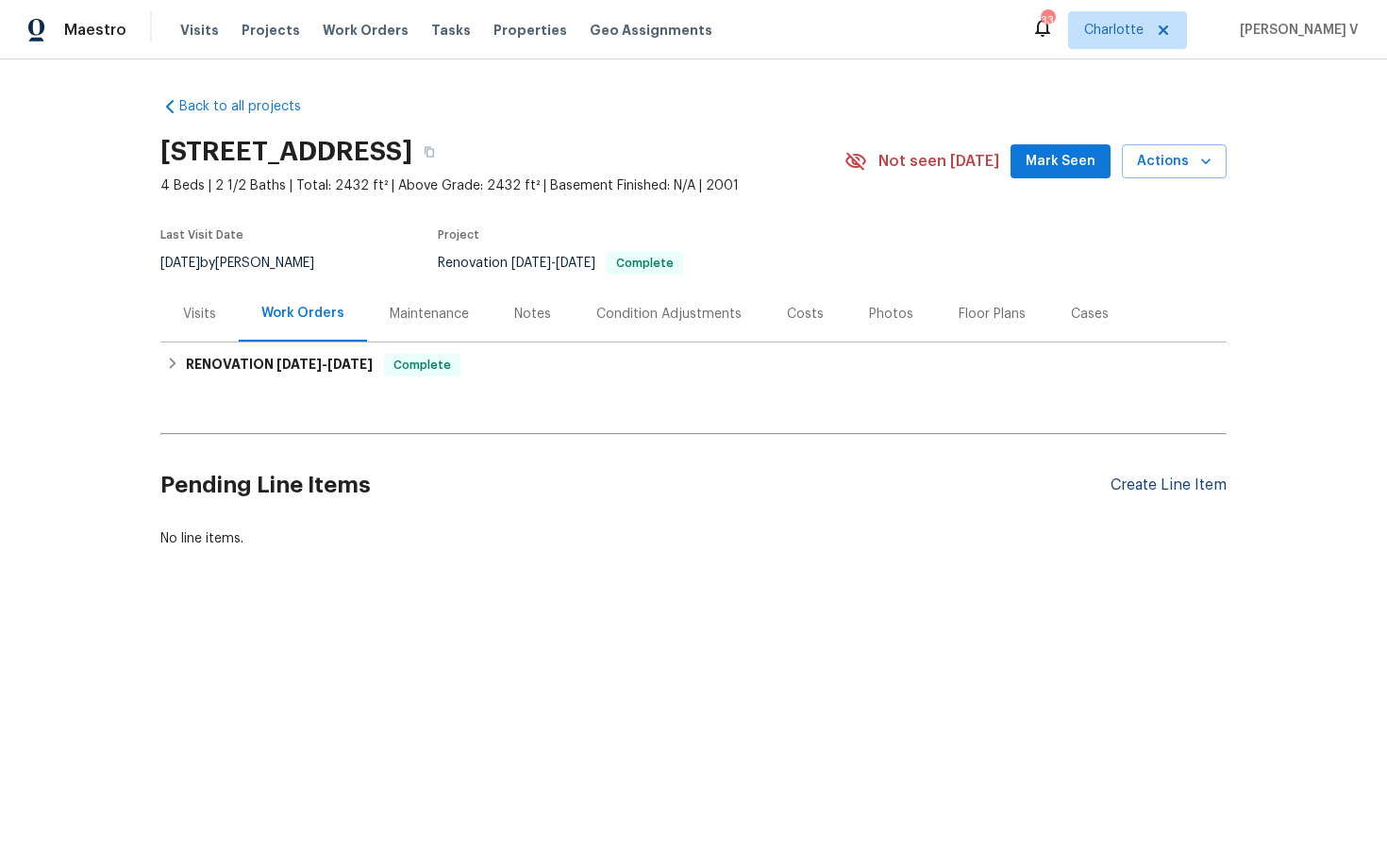
click at [1182, 477] on div "Create Line Item" at bounding box center [1168, 486] width 116 height 18
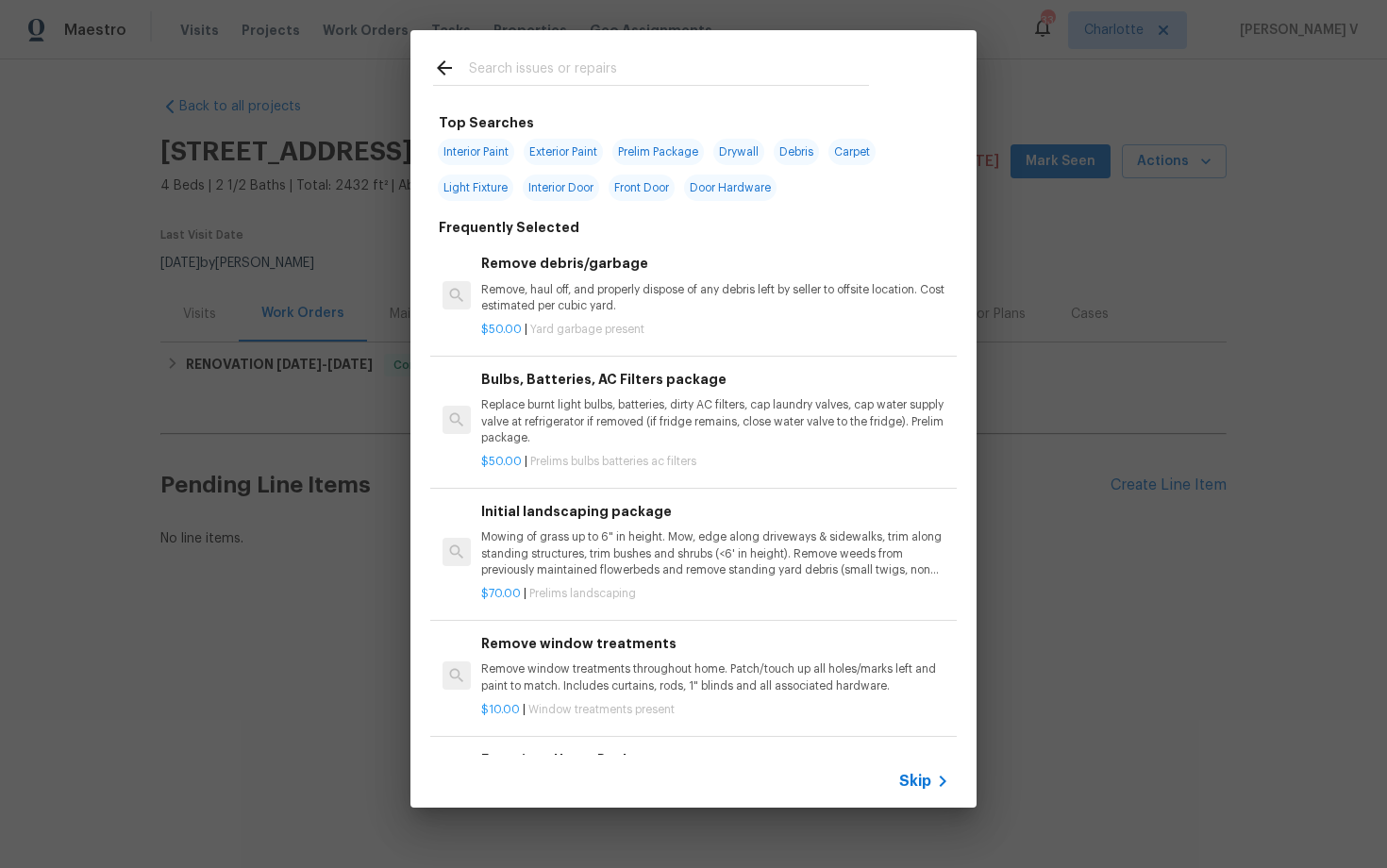
click at [899, 773] on span "Skip" at bounding box center [915, 780] width 32 height 18
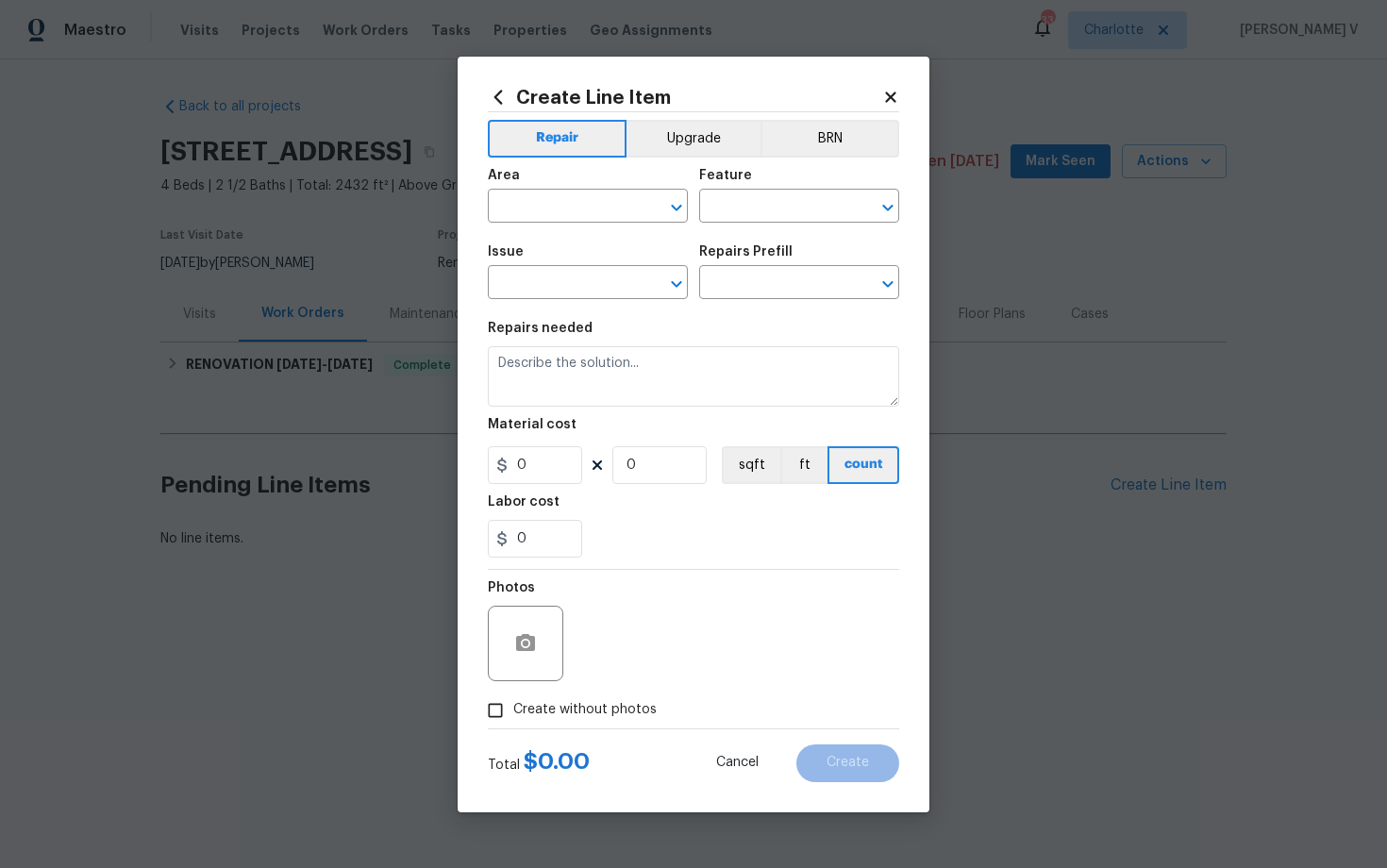
click at [583, 230] on span "Area ​" at bounding box center [588, 196] width 201 height 77
click at [573, 205] on input "text" at bounding box center [561, 208] width 147 height 29
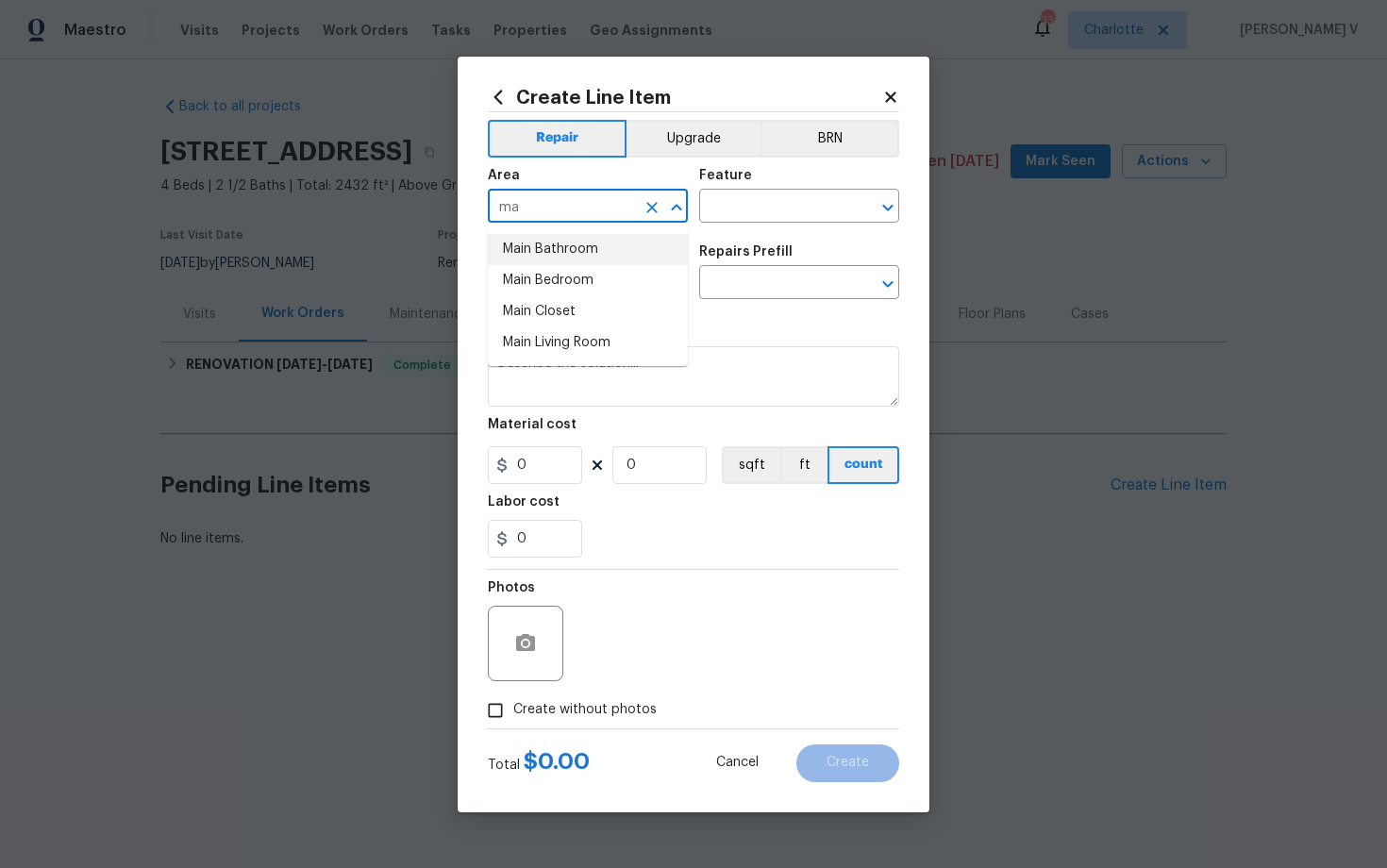
click at [577, 241] on li "Main Bathroom" at bounding box center [588, 249] width 201 height 31
type input "Main Bathroom"
click at [797, 174] on div "Feature" at bounding box center [799, 181] width 201 height 24
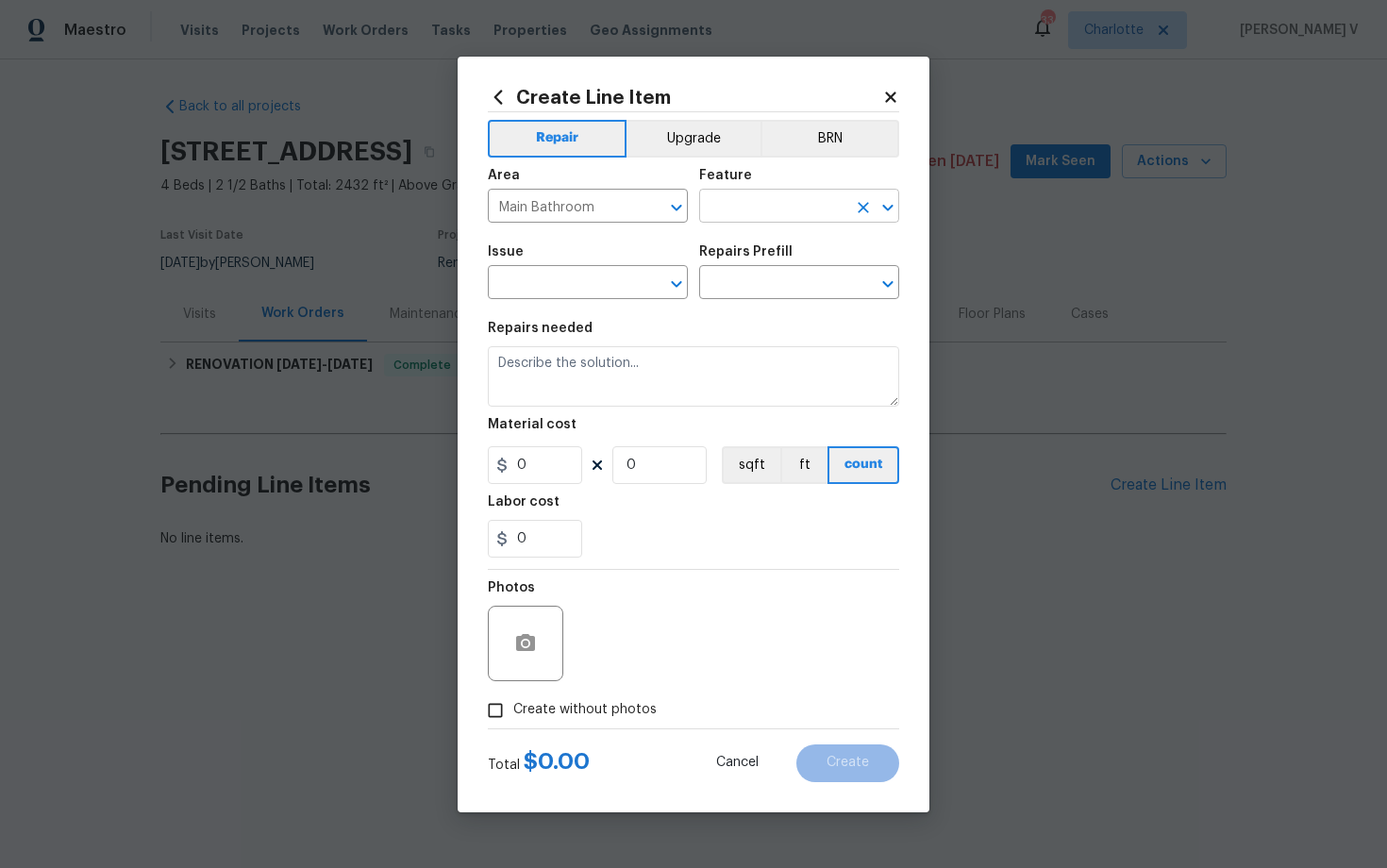
click at [726, 214] on input "text" at bounding box center [772, 208] width 147 height 29
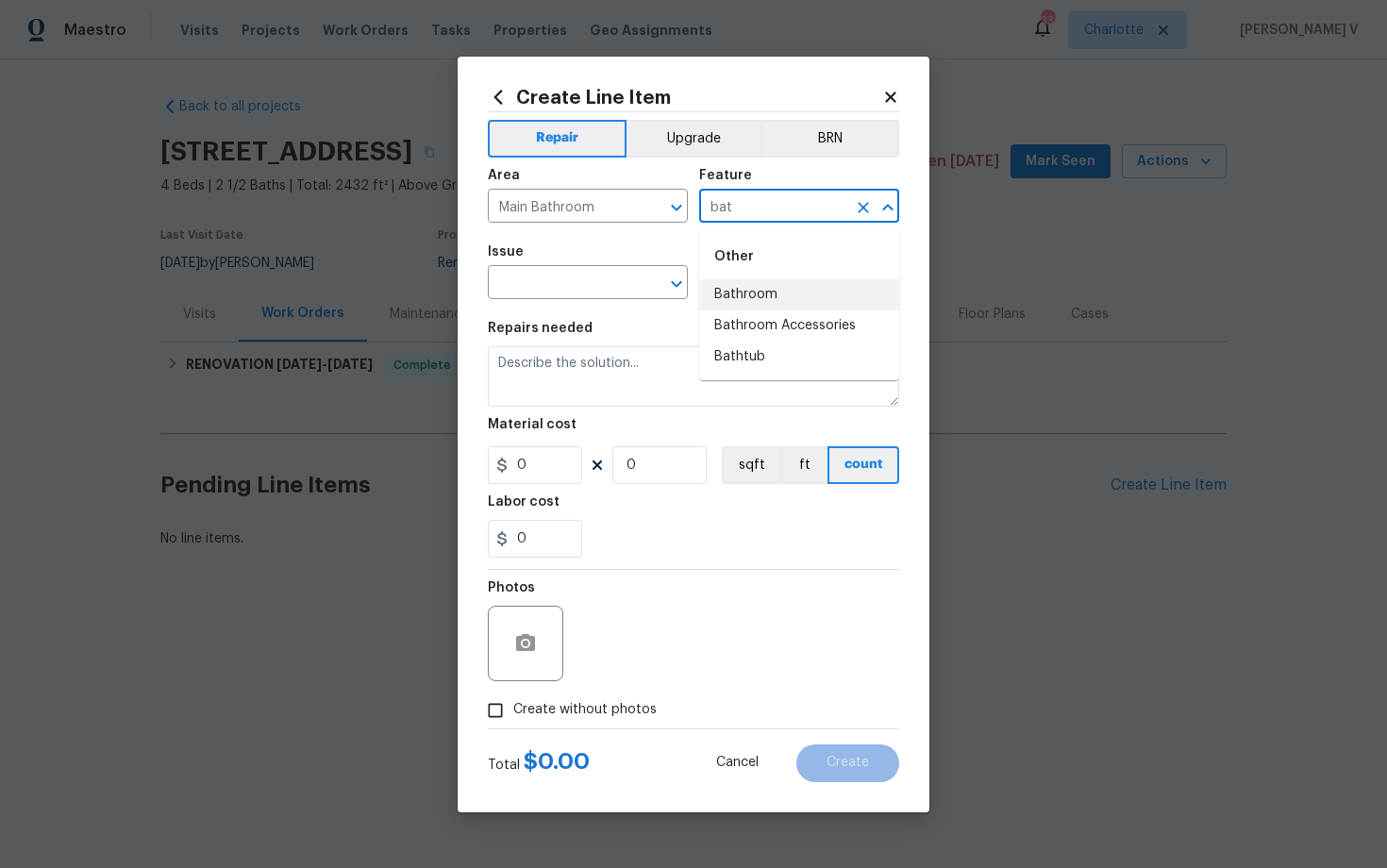
click at [769, 282] on li "Bathroom" at bounding box center [799, 295] width 201 height 31
type input "Bathroom"
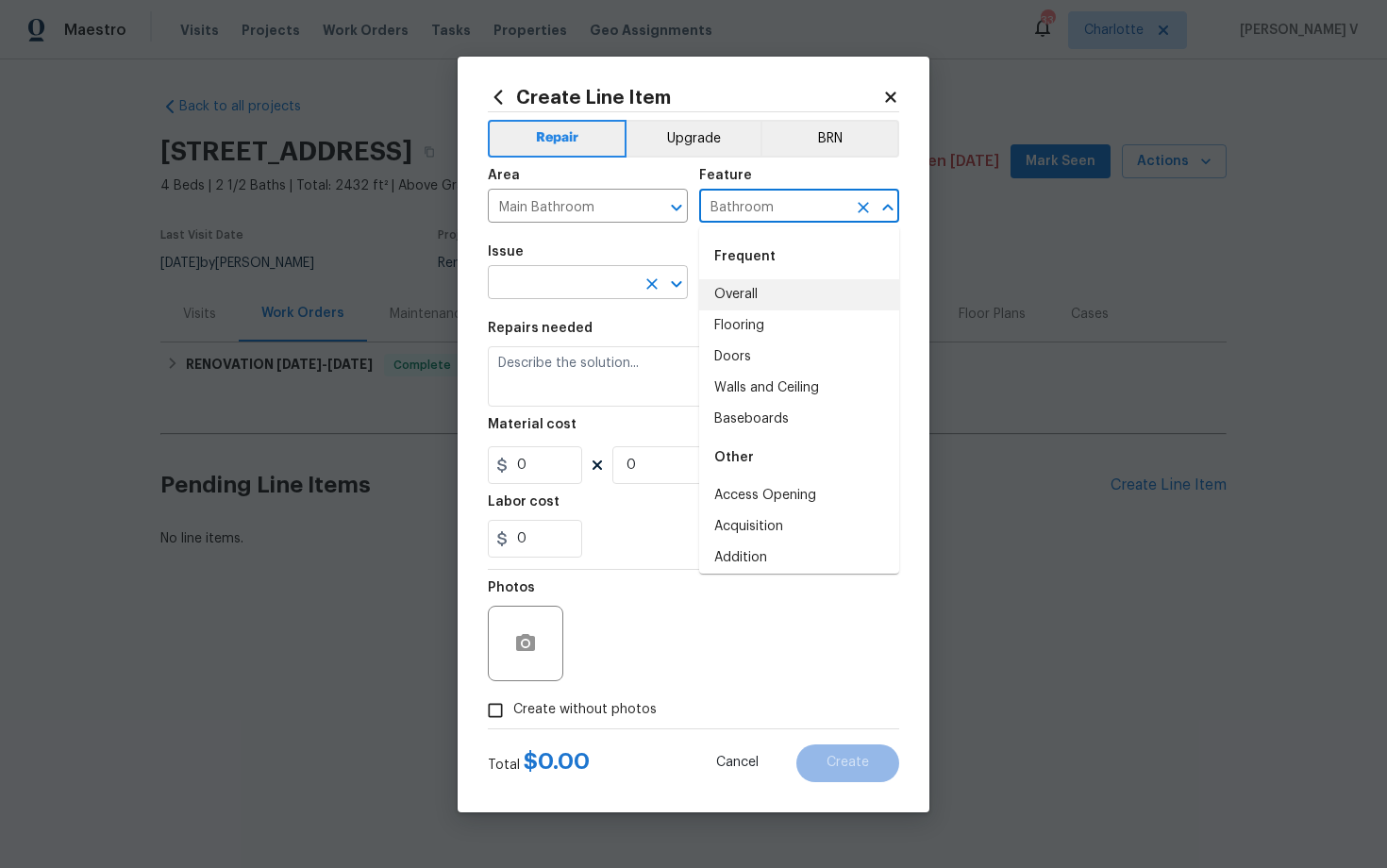
click at [549, 278] on input "text" at bounding box center [561, 284] width 147 height 29
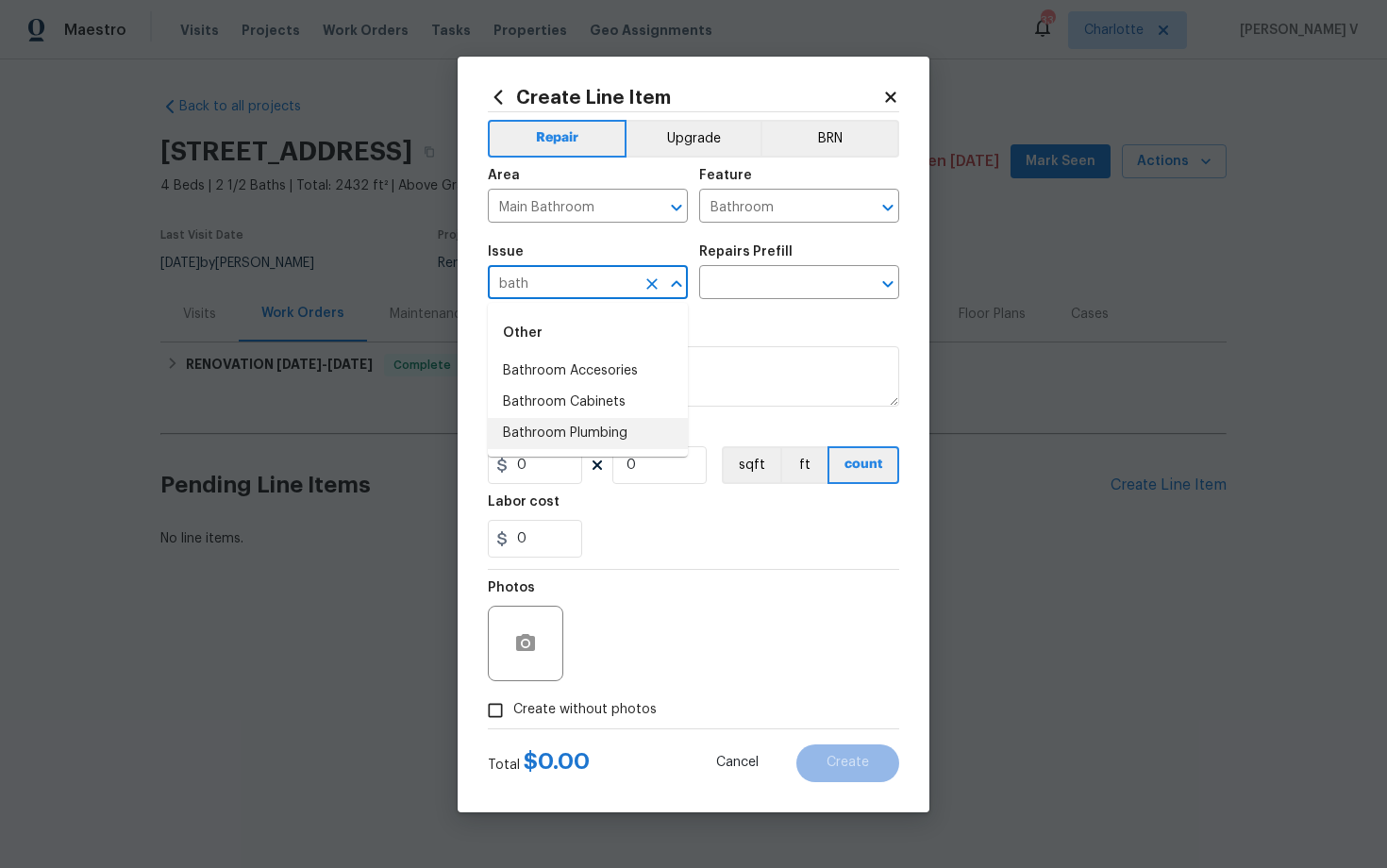
click at [549, 422] on li "Bathroom Plumbing" at bounding box center [588, 434] width 201 height 31
type input "Bathroom Plumbing"
click at [790, 284] on input "text" at bounding box center [772, 284] width 147 height 29
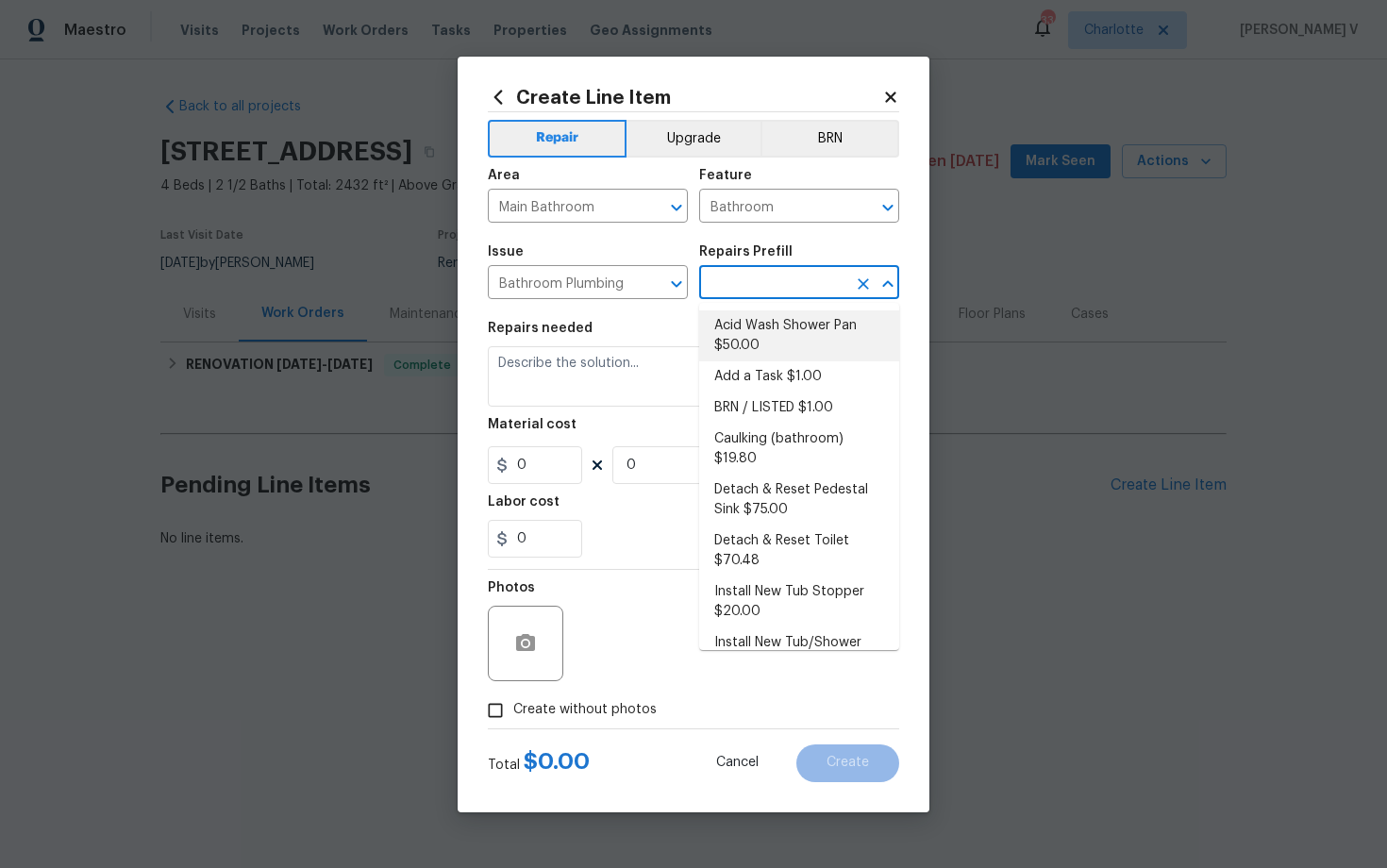
click at [742, 358] on li "Acid Wash Shower Pan $50.00" at bounding box center [799, 336] width 201 height 51
type input "Plumbing"
type input "Acid Wash Shower Pan $50.00"
type textarea "Prep and acid wash/deep clean the shower pan."
type input "50"
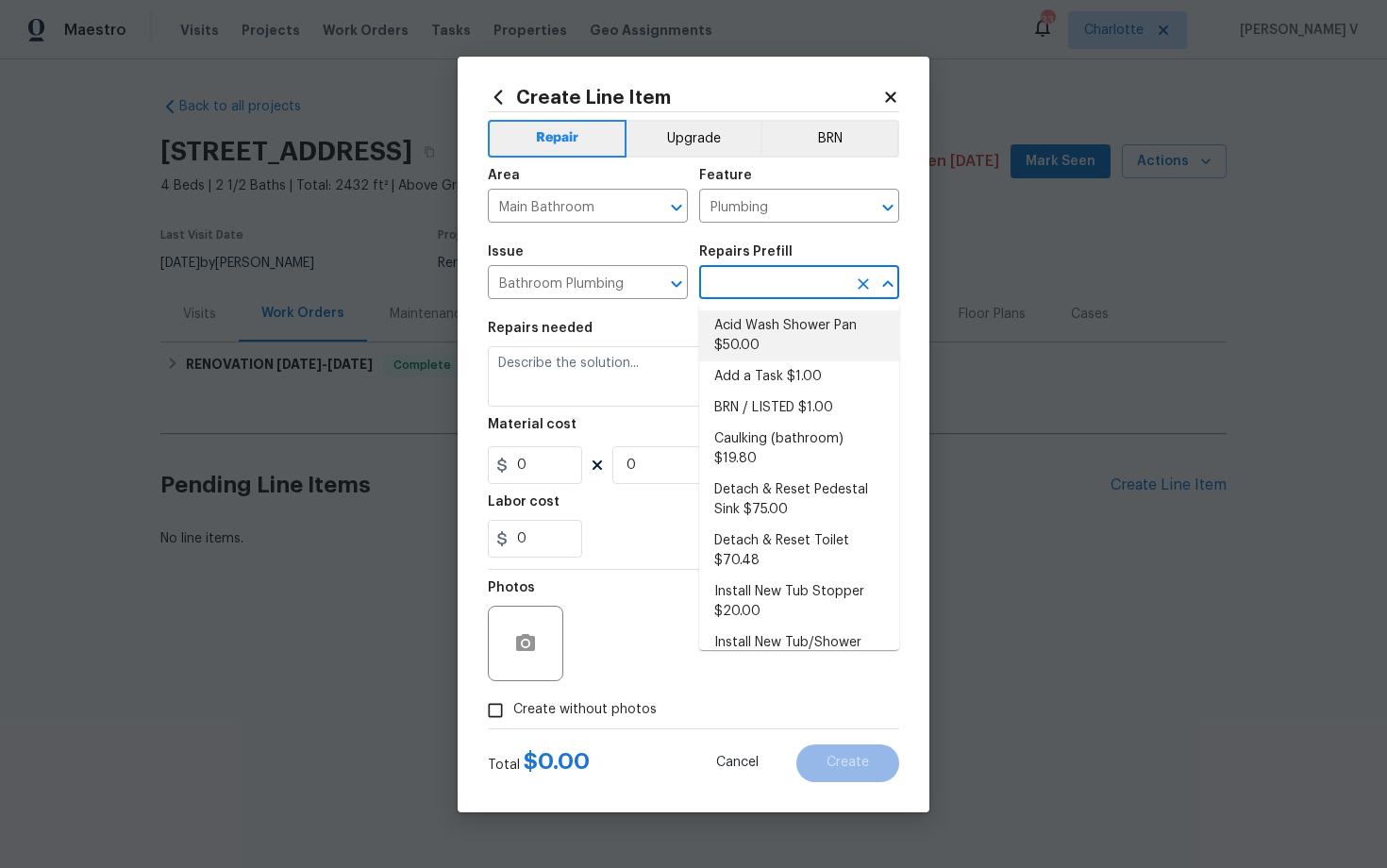
type input "1"
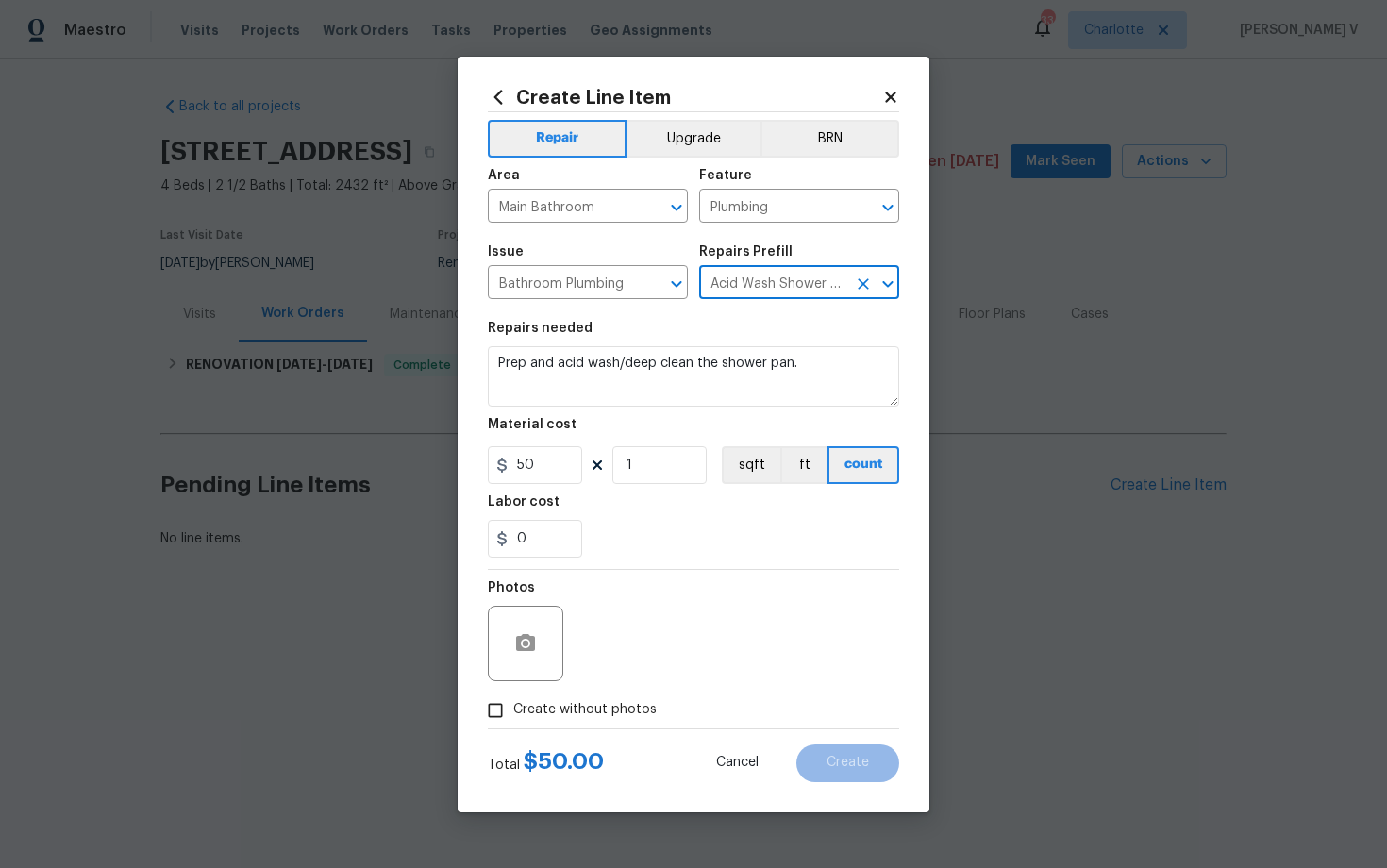
click at [851, 278] on div at bounding box center [875, 283] width 49 height 26
click at [852, 278] on button "Clear" at bounding box center [863, 283] width 26 height 26
click at [885, 282] on icon "Open" at bounding box center [888, 284] width 11 height 7
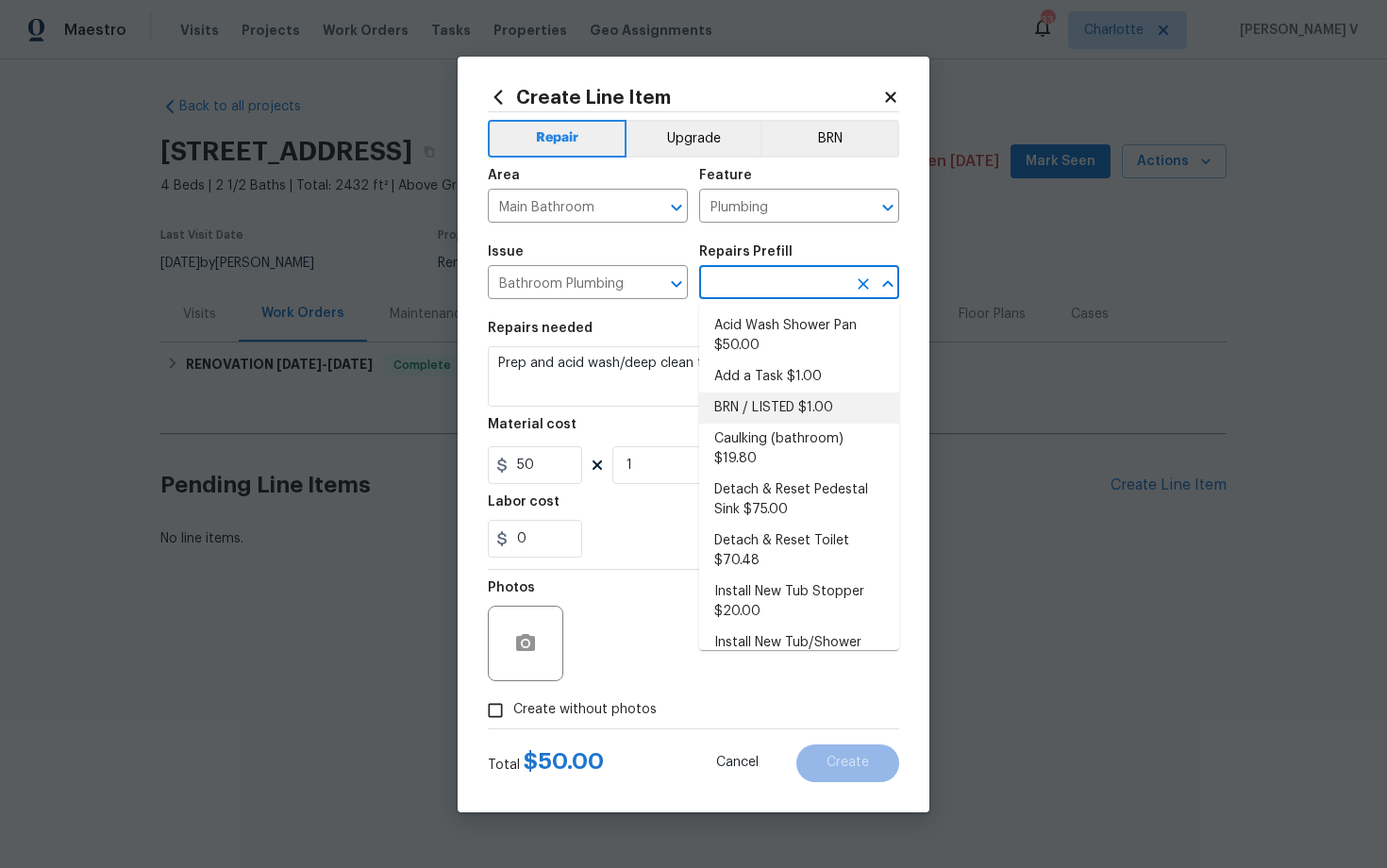
click at [793, 392] on li "BRN / LISTED $1.00" at bounding box center [799, 408] width 201 height 31
type input "BRN / LISTED $1.00"
type textarea "Provide additional detail"
type input "1"
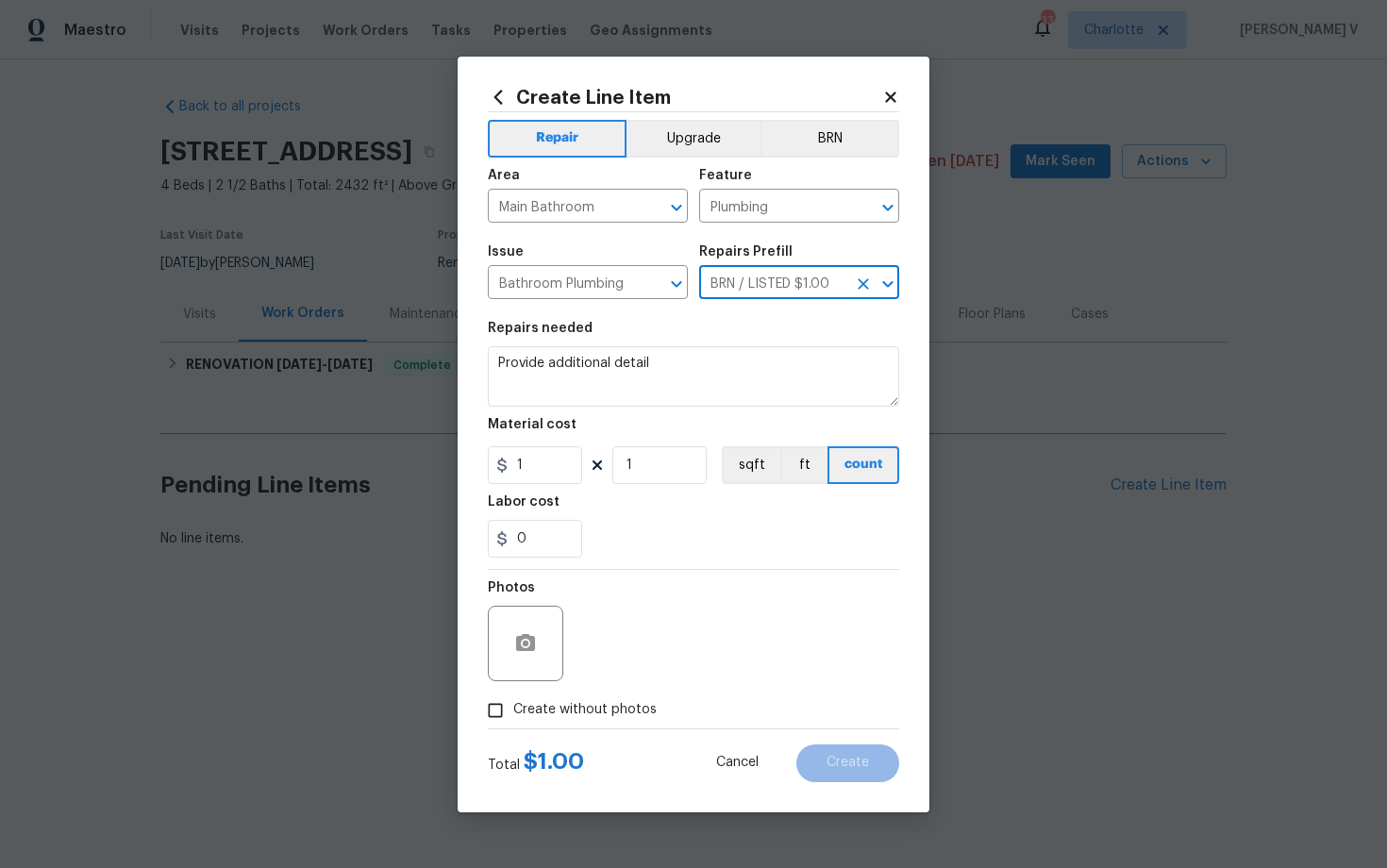
click at [893, 278] on icon "Open" at bounding box center [888, 283] width 22 height 22
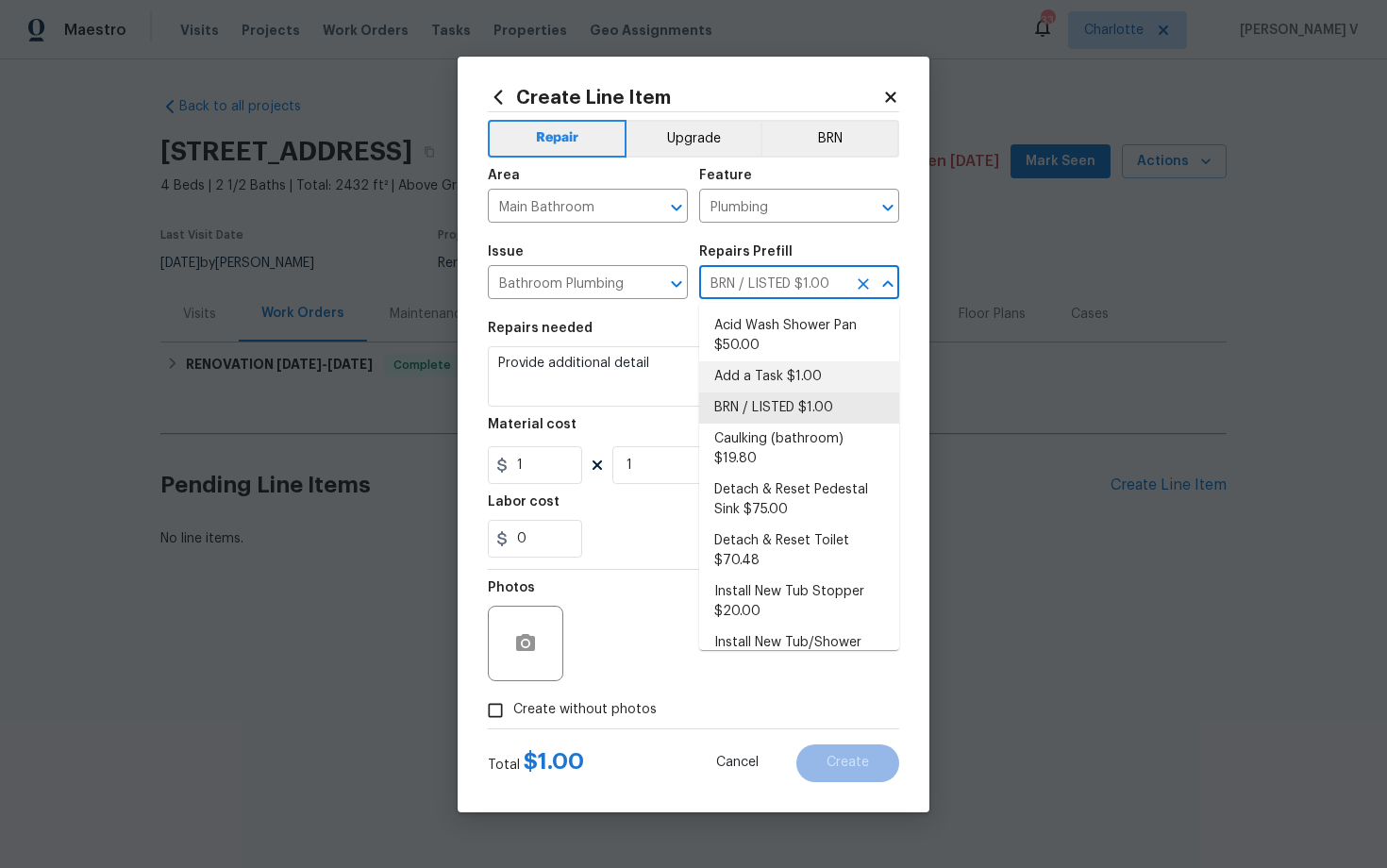
click at [781, 363] on li "Add a Task $1.00" at bounding box center [799, 377] width 201 height 31
type input "Add a Task $1.00"
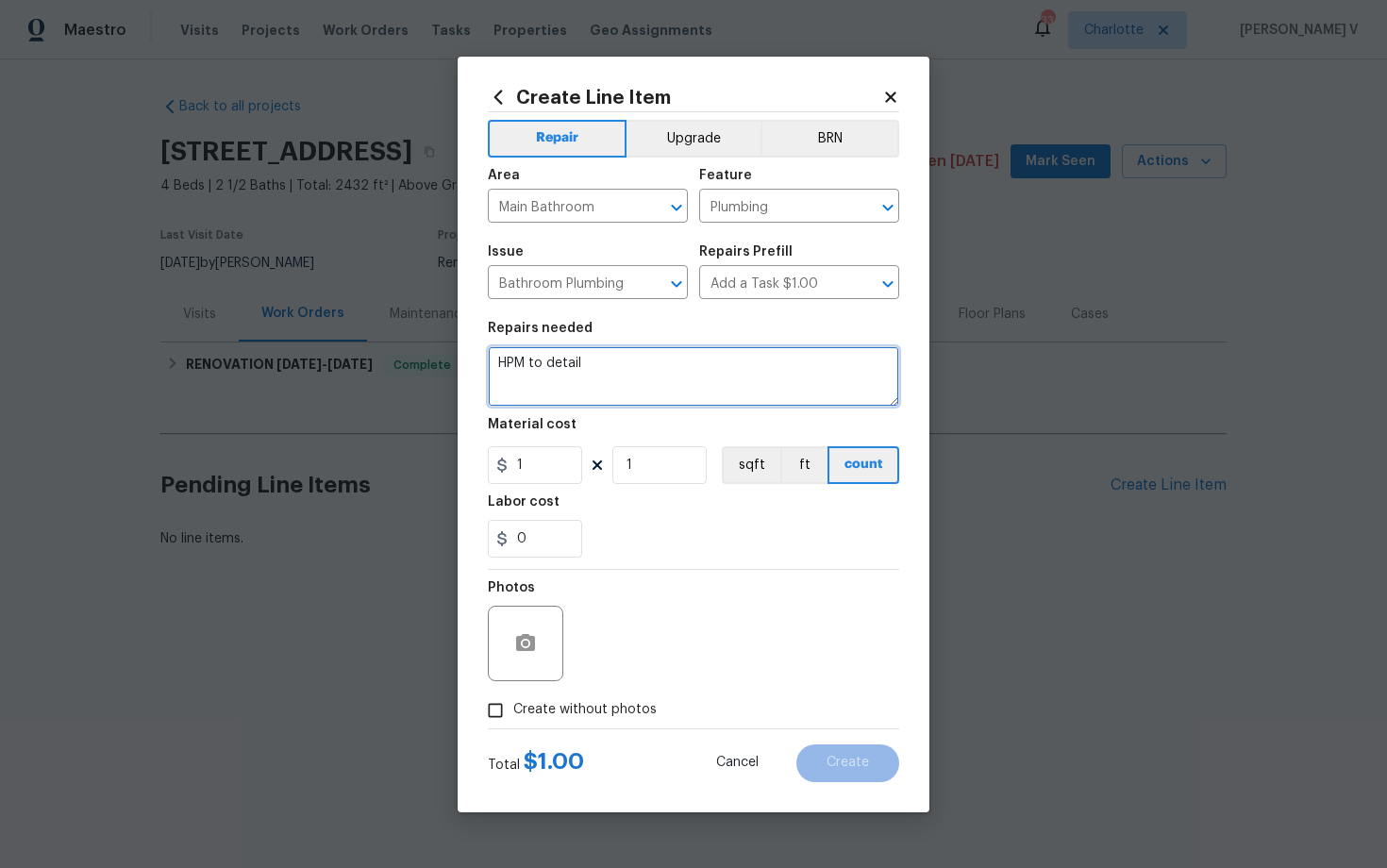
click at [781, 362] on textarea "HPM to detail" at bounding box center [693, 377] width 412 height 60
paste textarea "Main bathroom toilet isn't flushing. Identify the toilet(s) in need of repair, …"
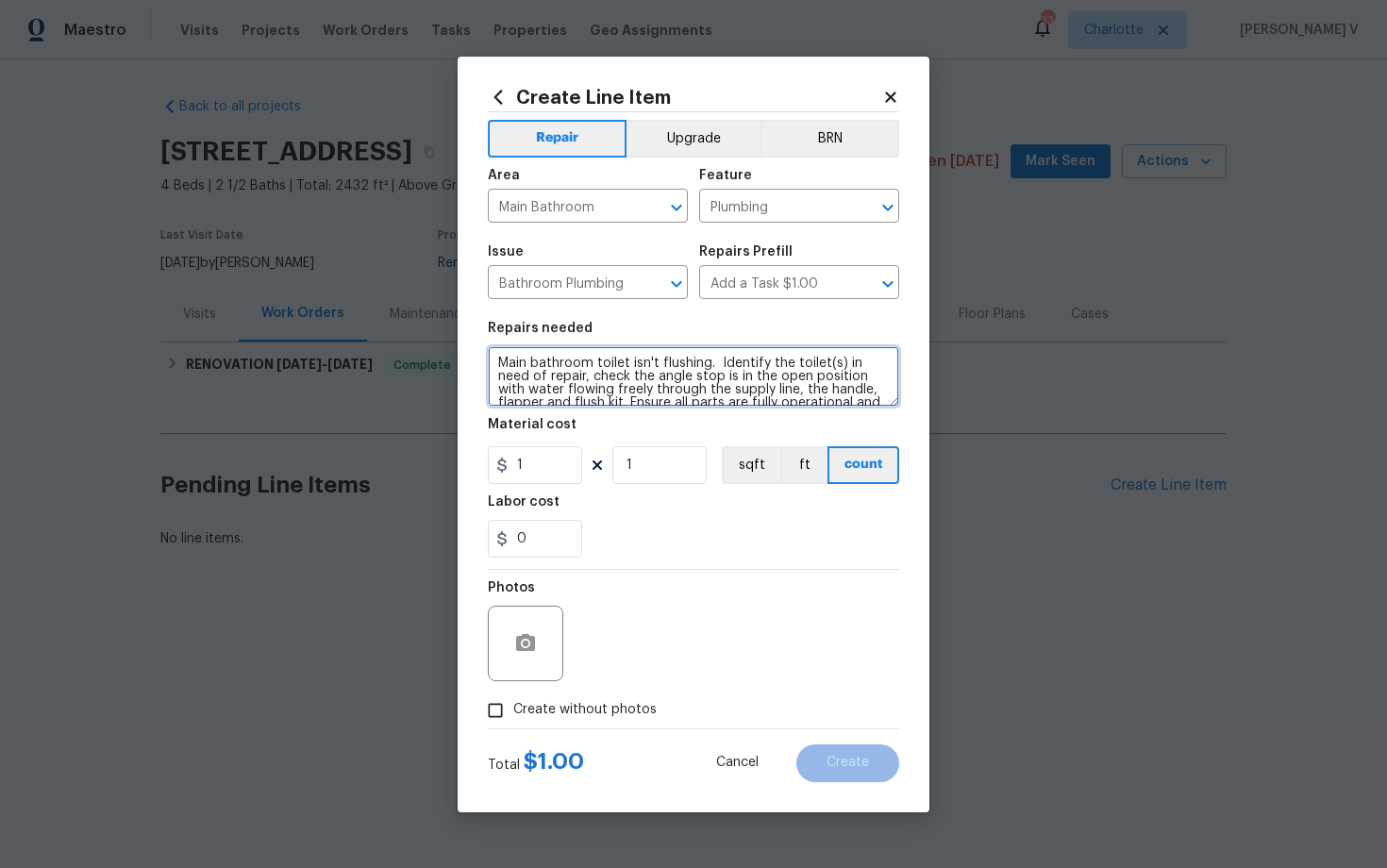
scroll to position [109, 0]
type textarea "Main bathroom toilet isn't flushing. Identify the toilet(s) in need of repair, …"
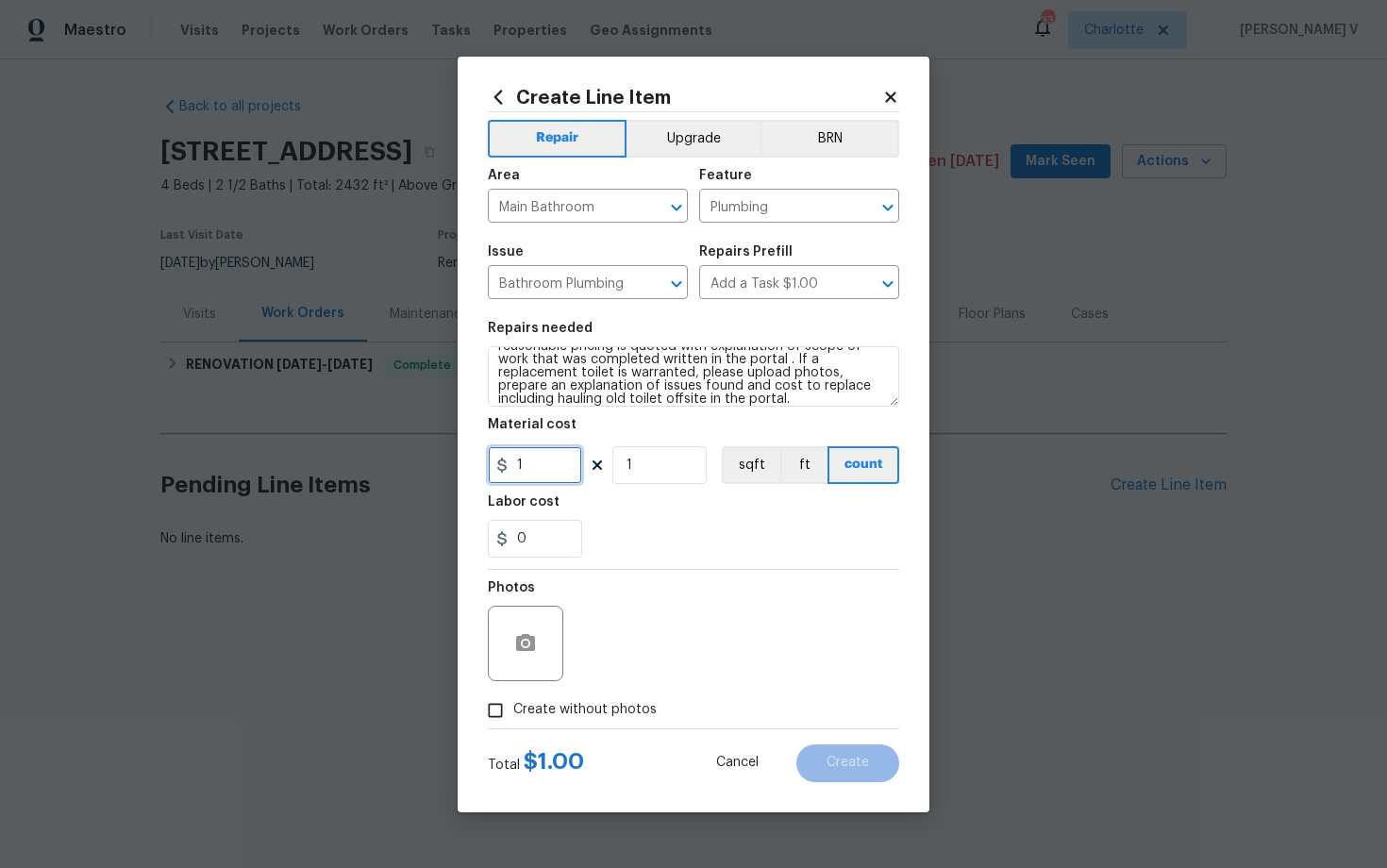
click at [531, 452] on input "1" at bounding box center [534, 465] width 94 height 38
type input "125"
click at [483, 721] on input "Create without photos" at bounding box center [495, 710] width 36 height 36
checkbox input "true"
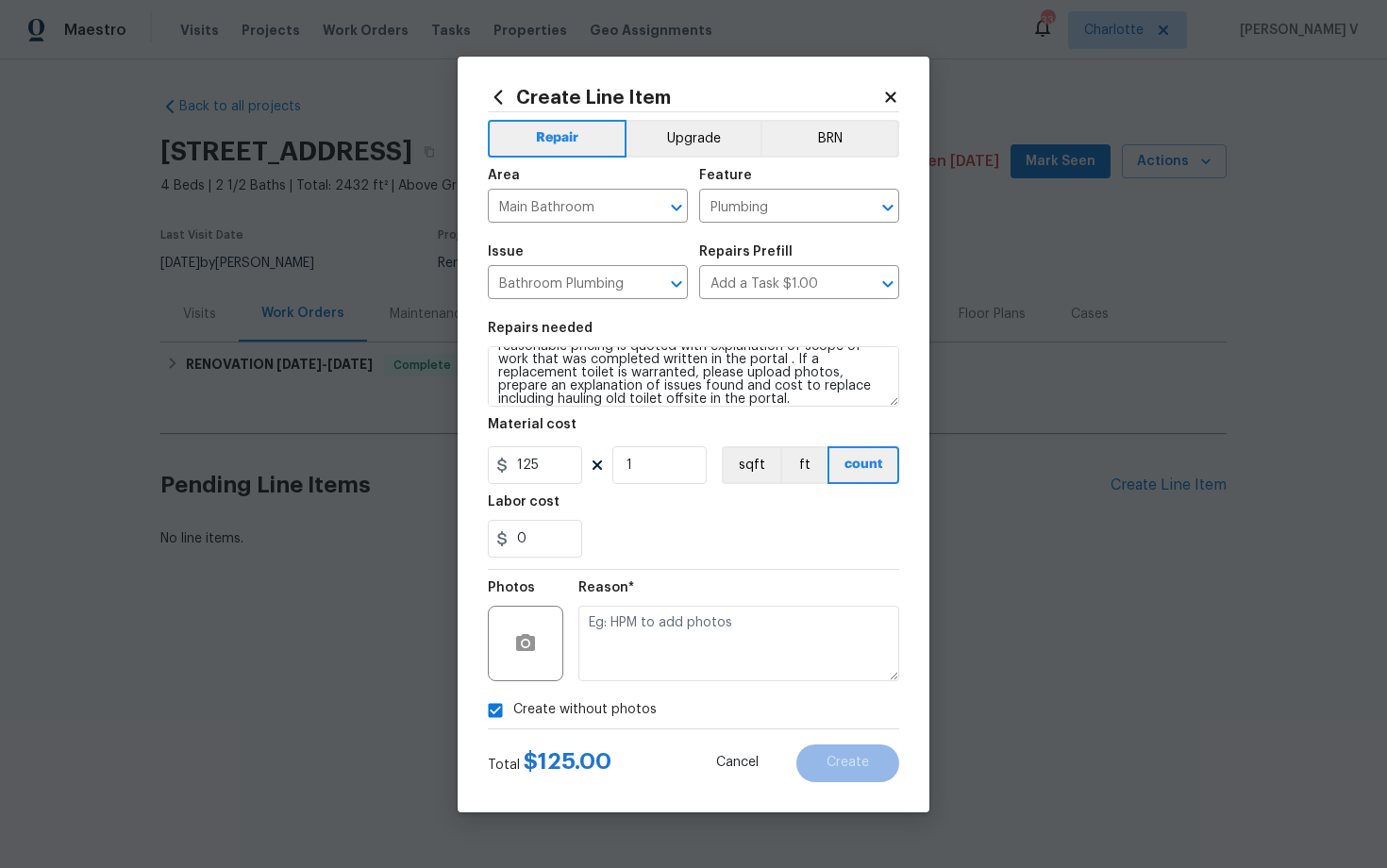
click at [705, 587] on div "Reason*" at bounding box center [739, 593] width 321 height 24
click at [686, 641] on textarea at bounding box center [739, 643] width 321 height 76
click at [817, 752] on button "Create" at bounding box center [848, 763] width 103 height 38
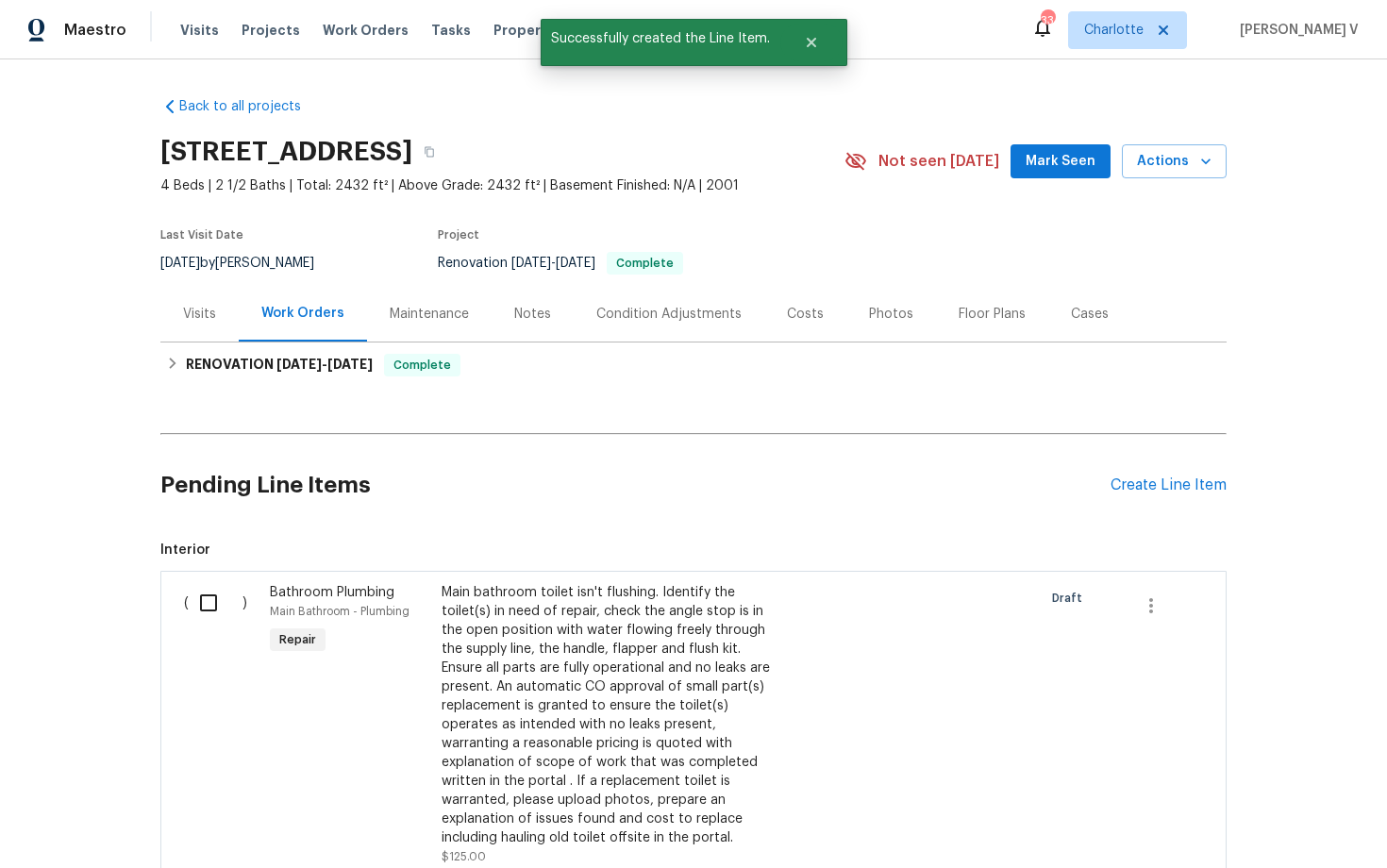
click at [198, 599] on input "checkbox" at bounding box center [215, 602] width 54 height 40
checkbox input "true"
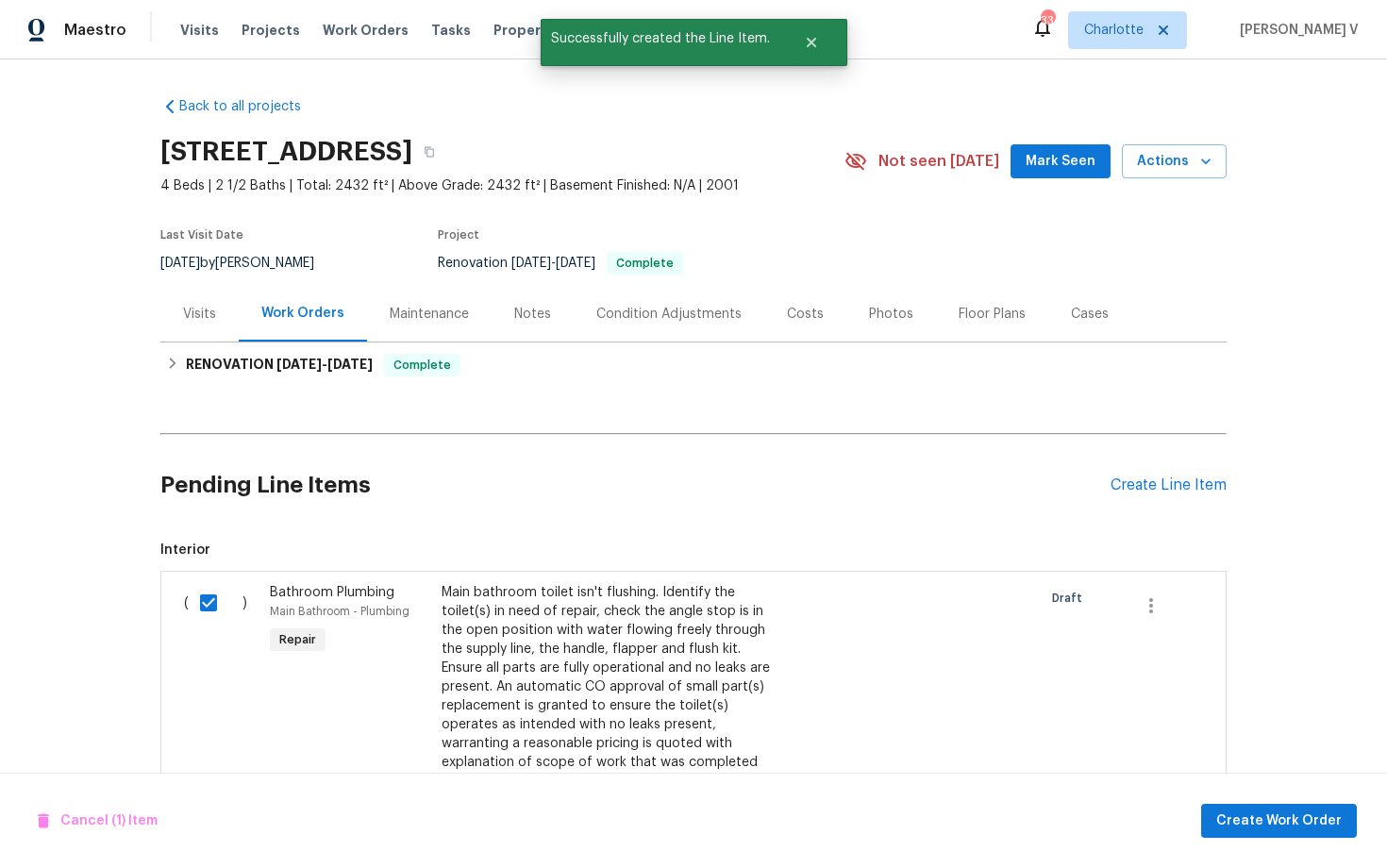
scroll to position [344, 0]
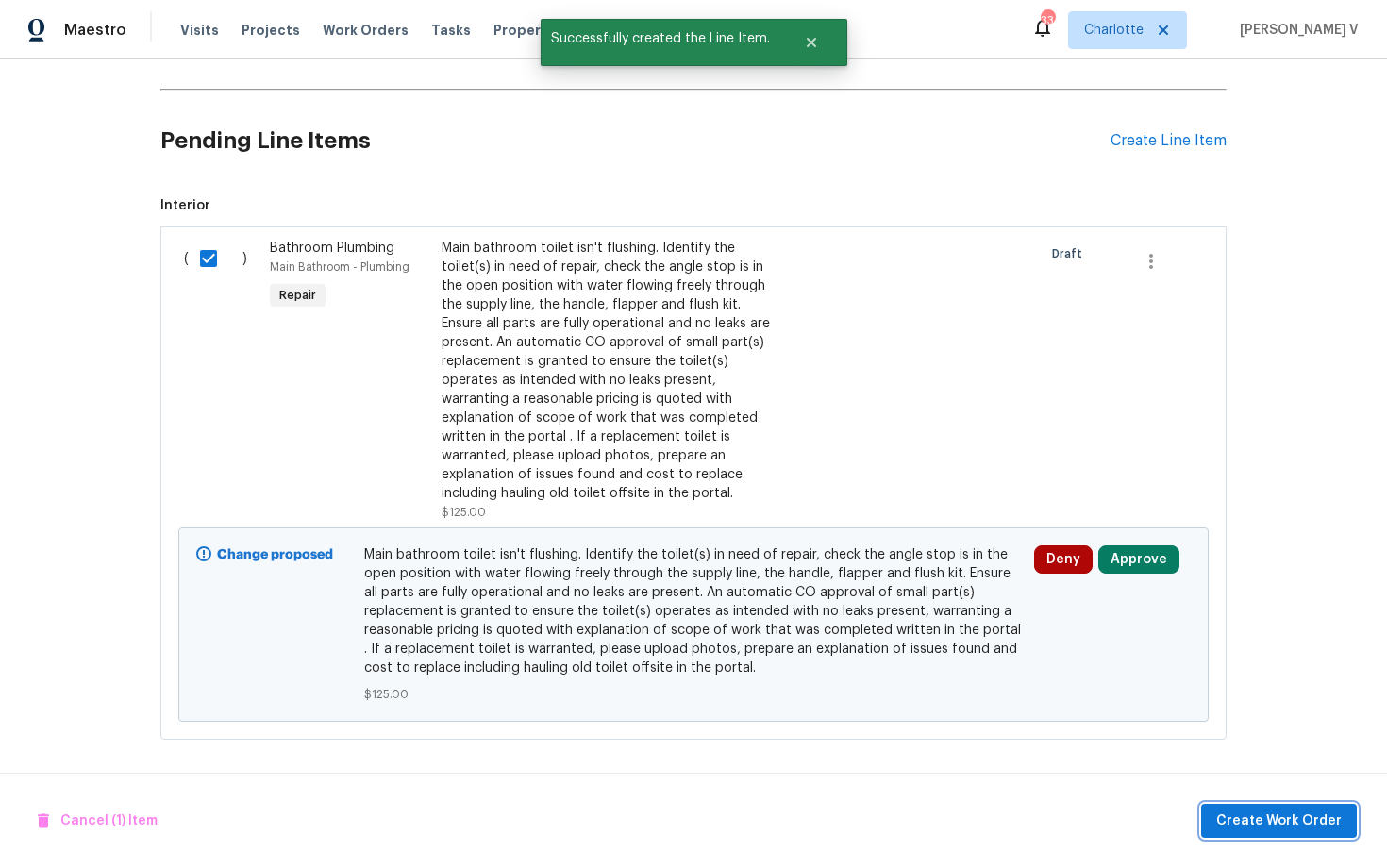
click at [1281, 821] on span "Create Work Order" at bounding box center [1279, 821] width 126 height 23
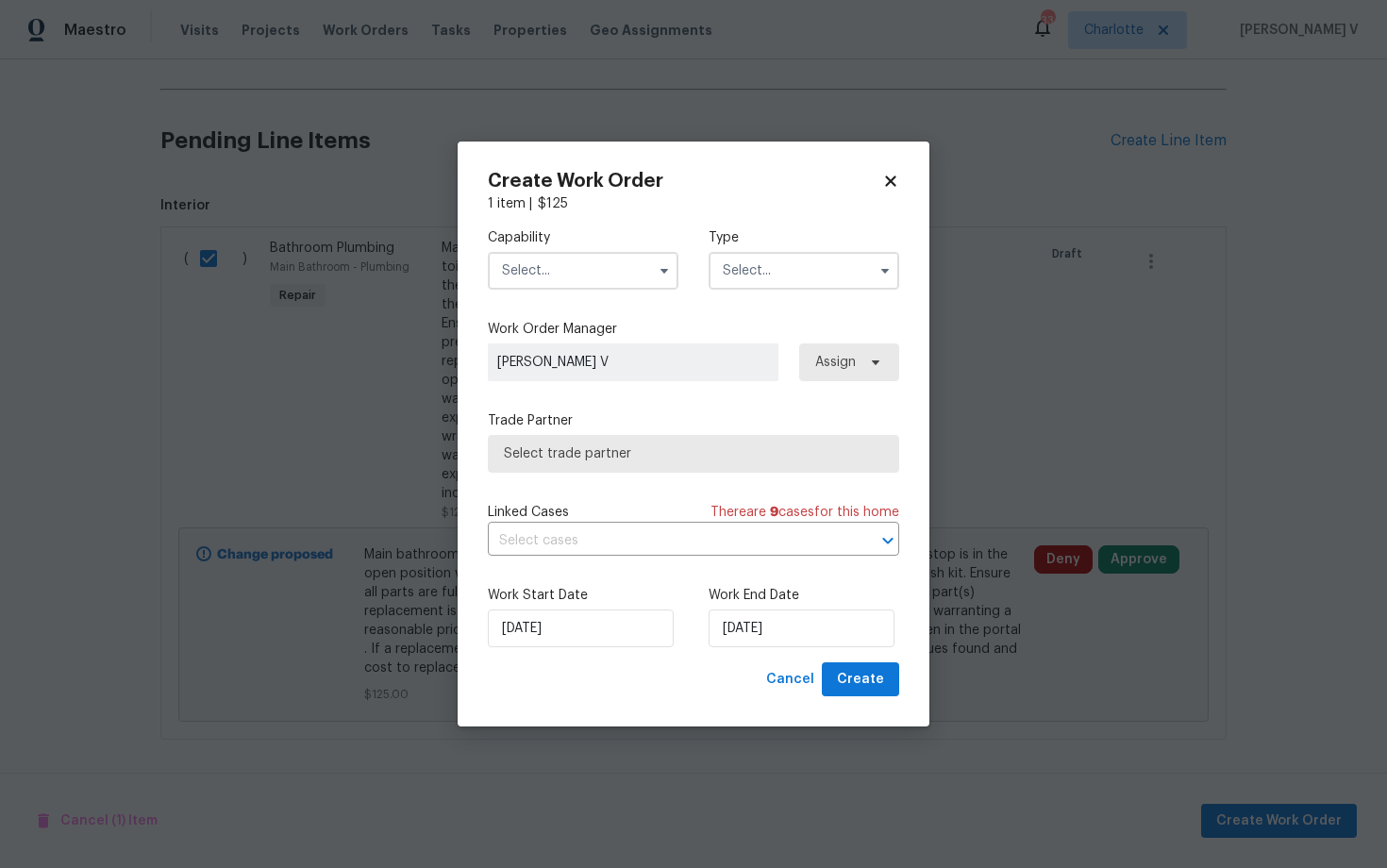
click at [576, 272] on input "text" at bounding box center [583, 271] width 191 height 38
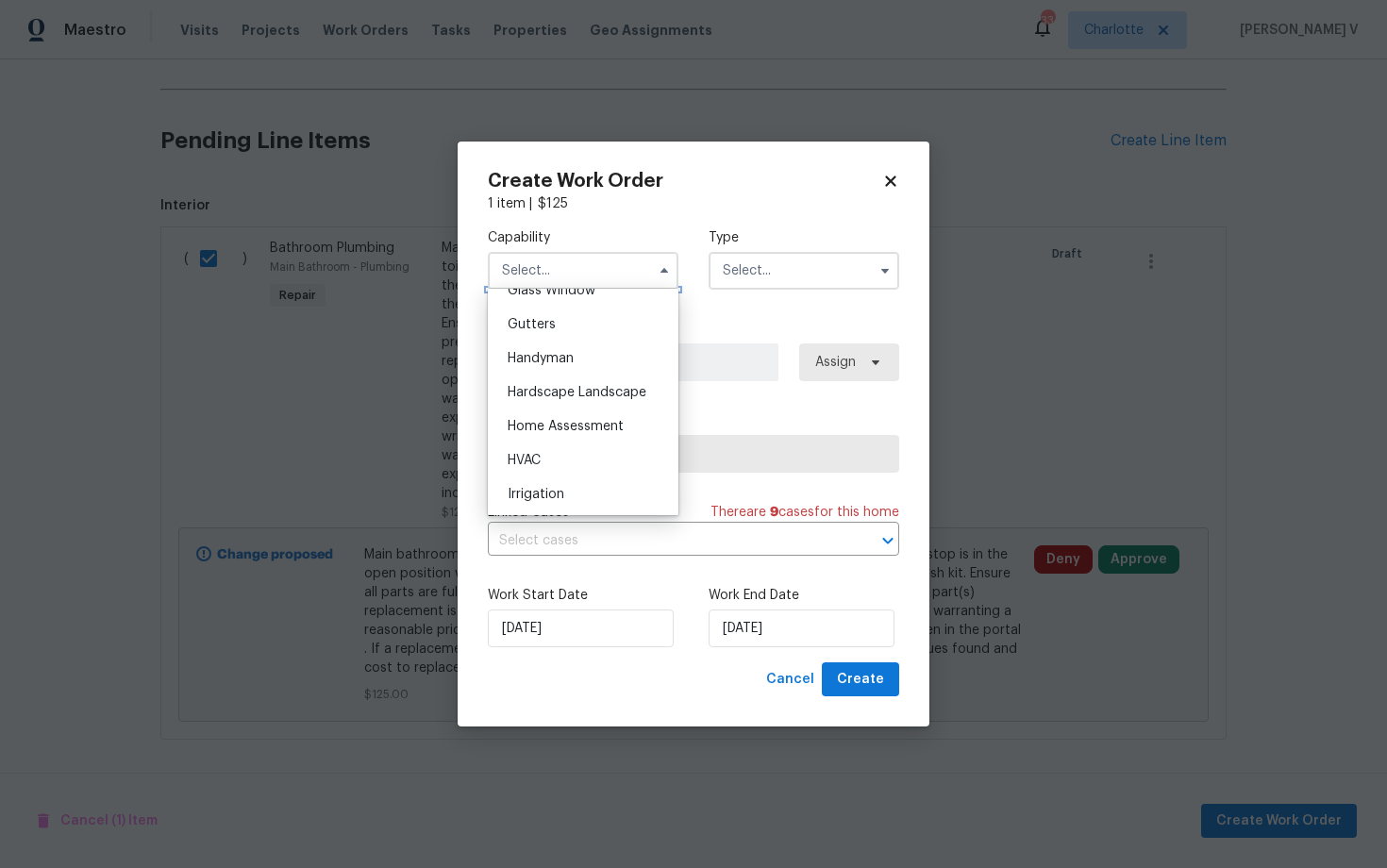
scroll to position [956, 0]
click at [536, 419] on span "Hardscape Landscape" at bounding box center [577, 426] width 139 height 14
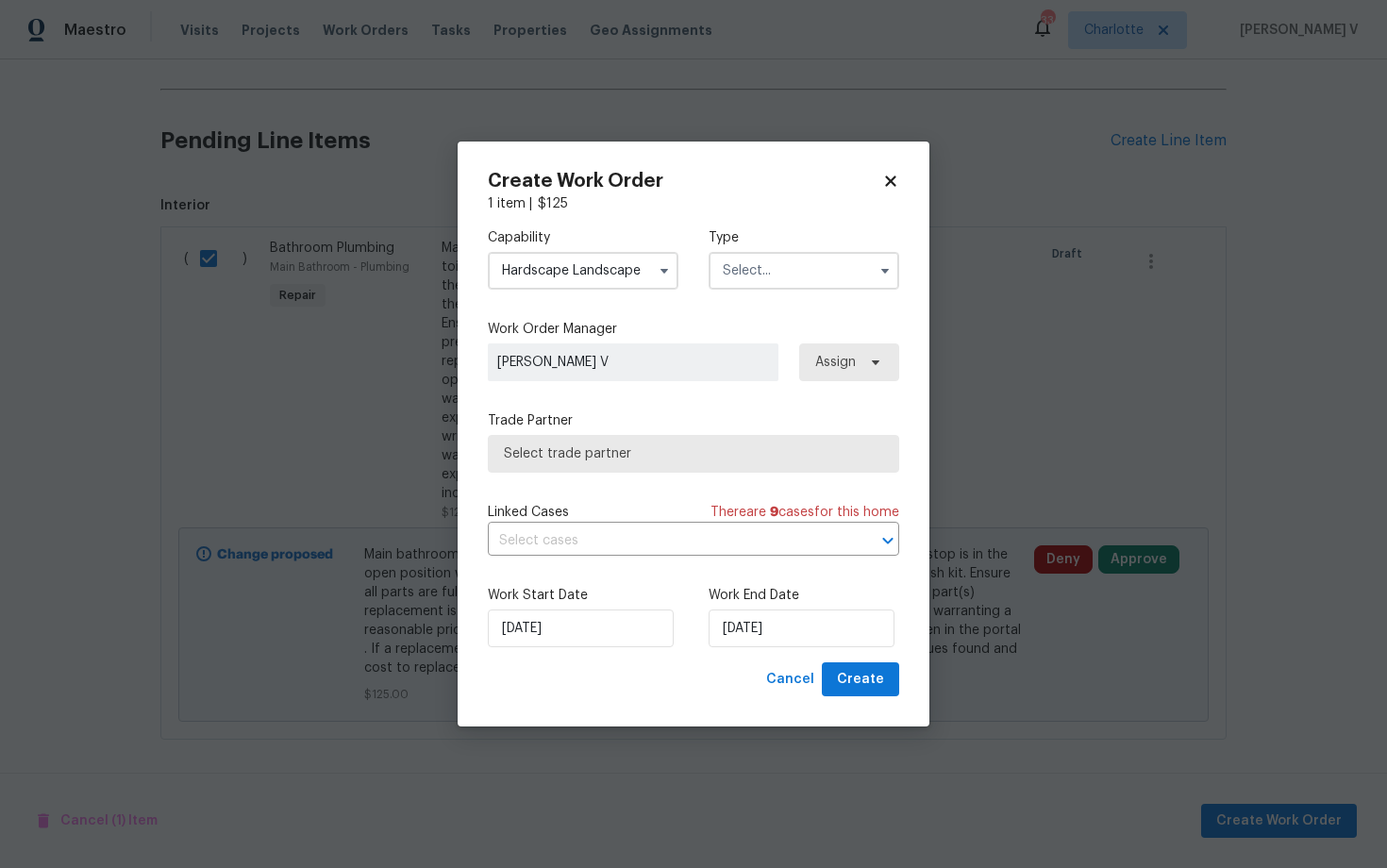
click at [595, 267] on input "Hardscape Landscape" at bounding box center [583, 271] width 191 height 38
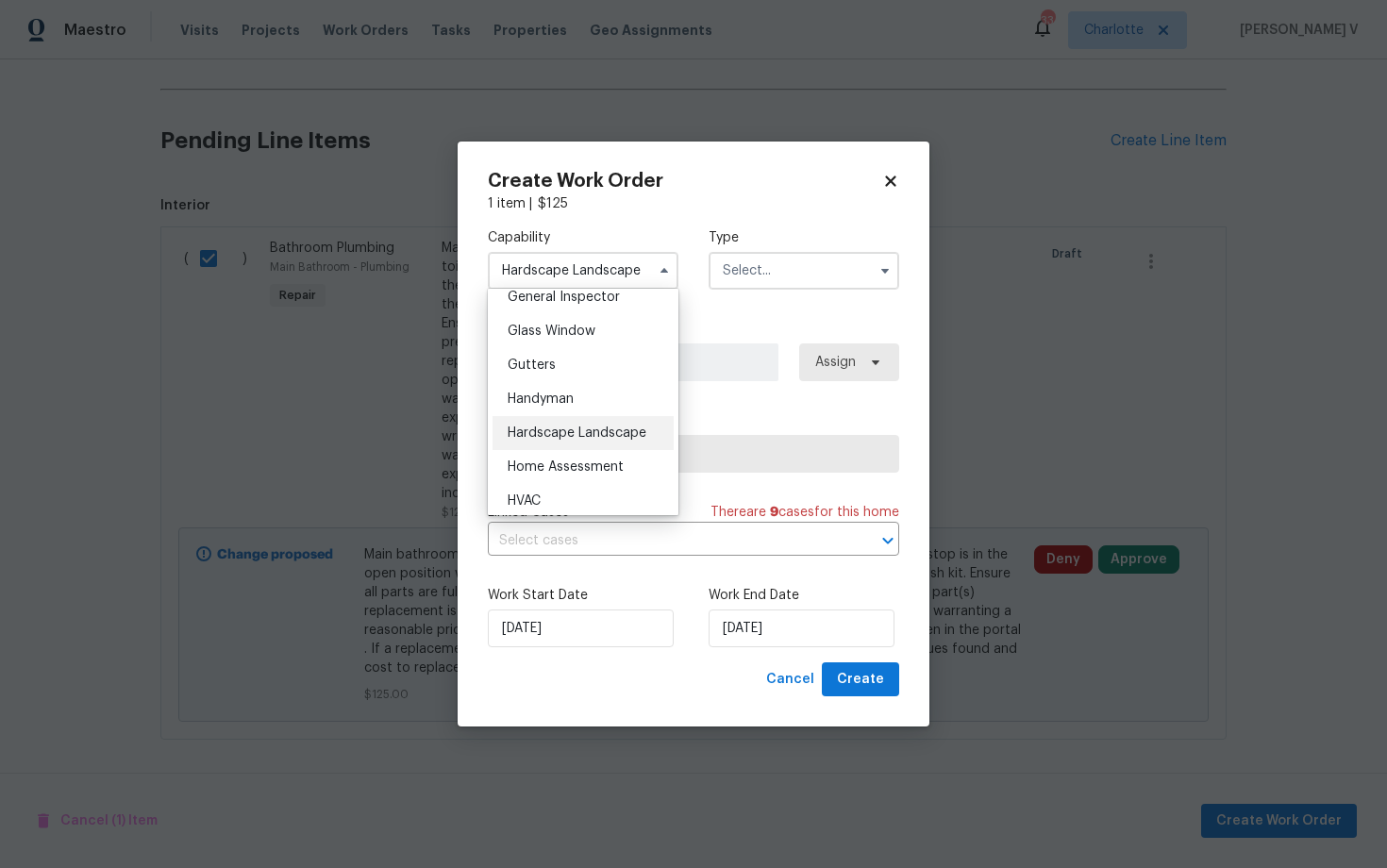
scroll to position [962, 0]
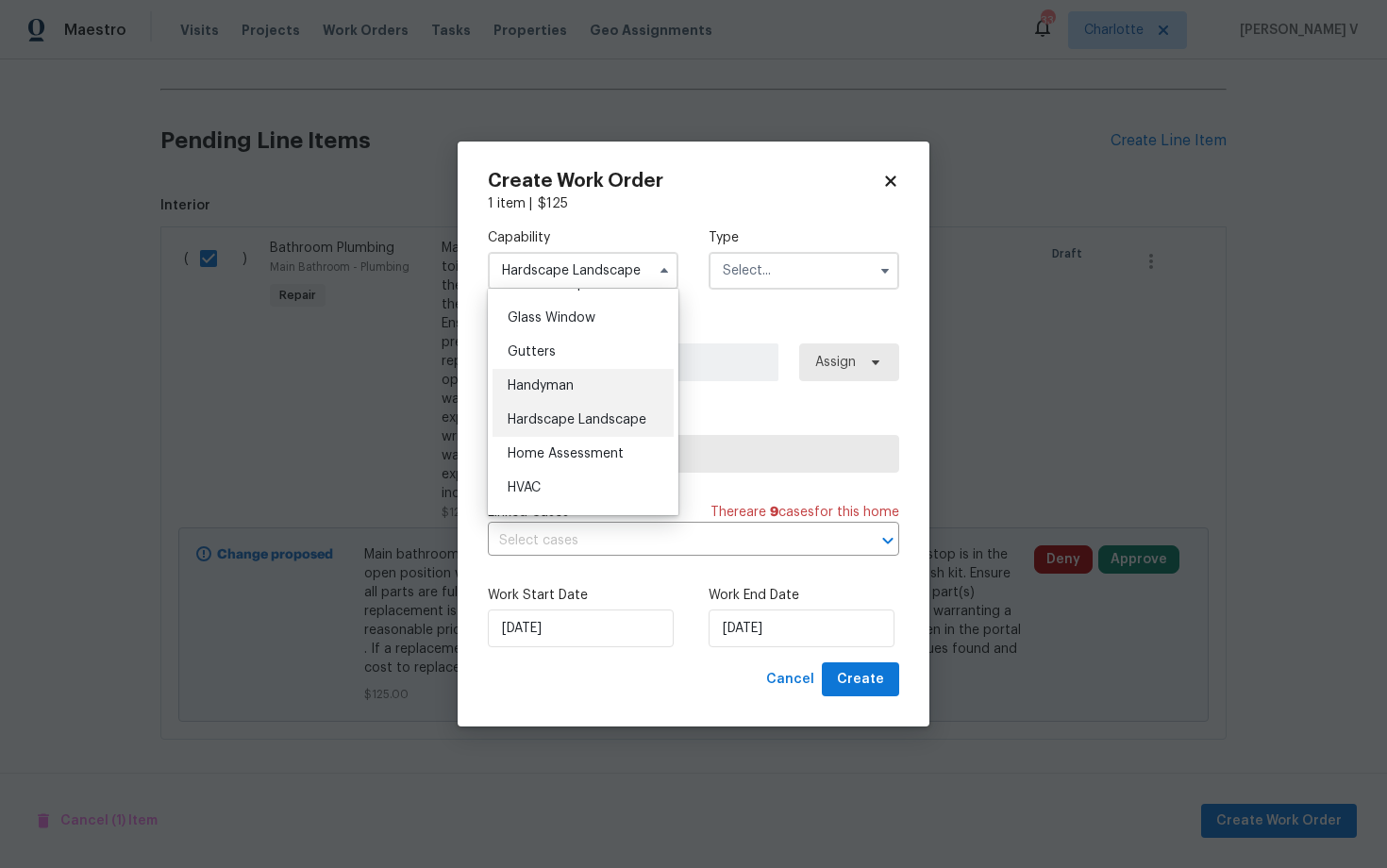
click at [566, 381] on span "Handyman" at bounding box center [541, 386] width 66 height 14
type input "Handyman"
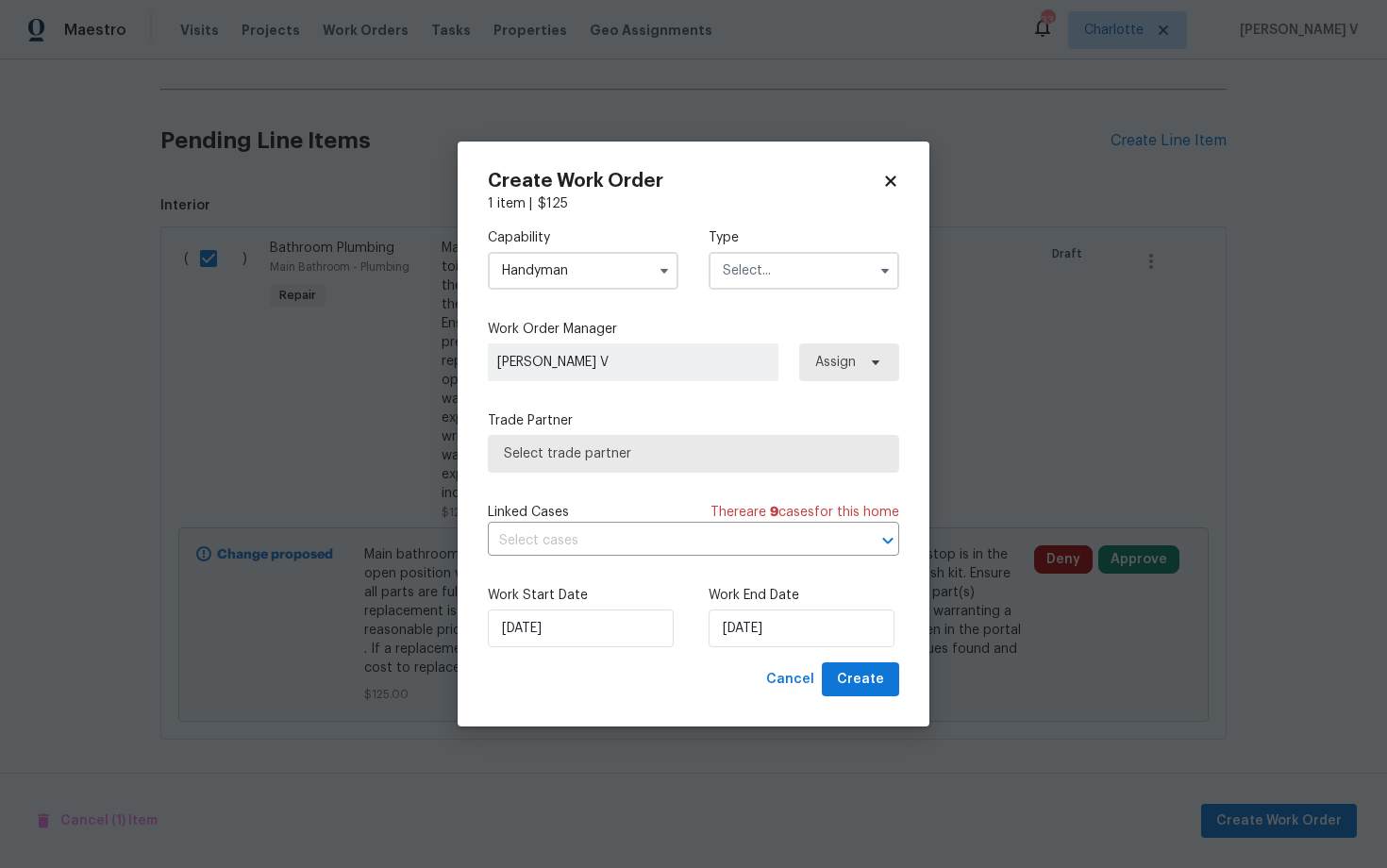
click at [764, 294] on div "Capability Handyman Type" at bounding box center [693, 259] width 412 height 91
click at [792, 277] on input "text" at bounding box center [804, 271] width 191 height 38
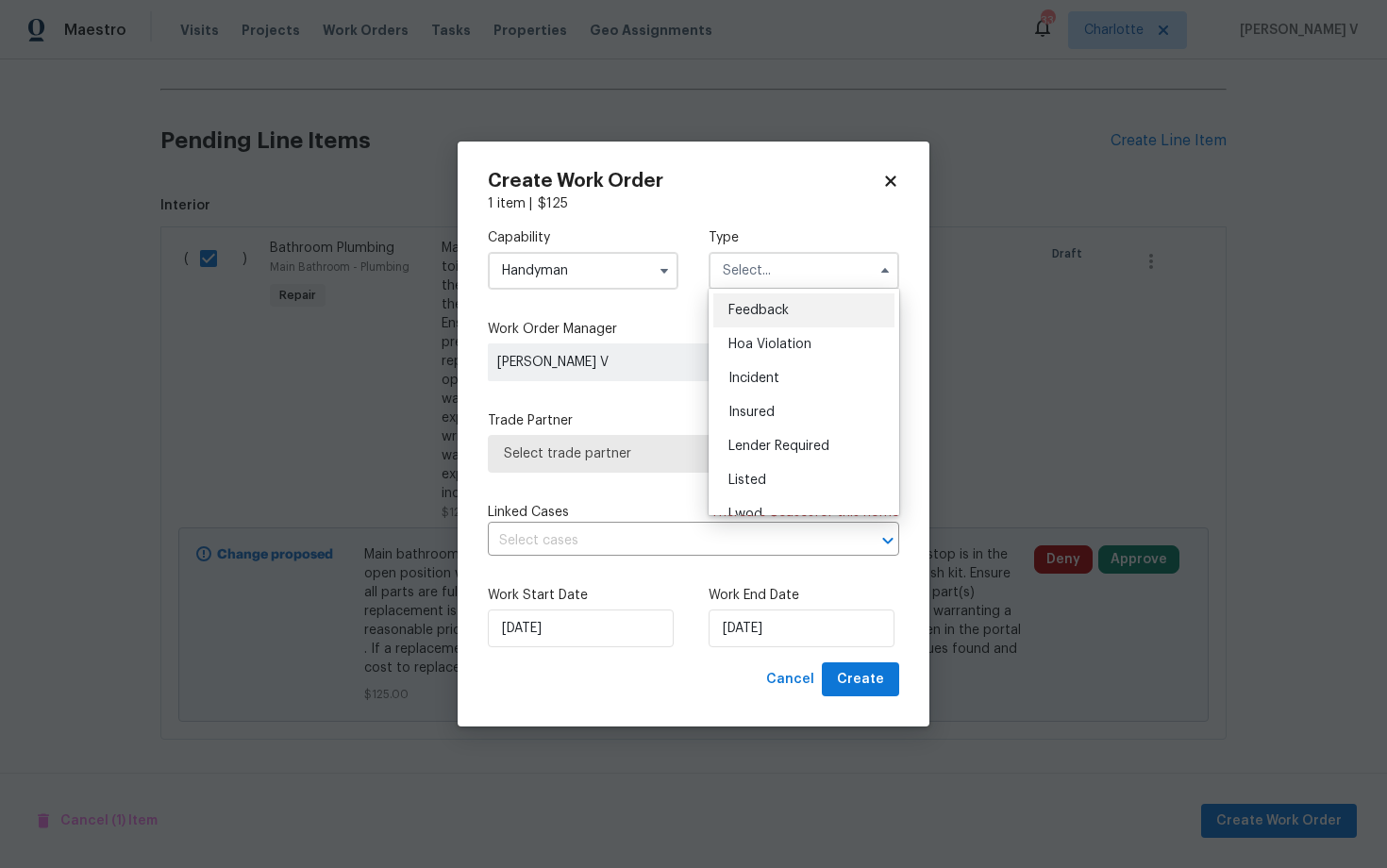
click at [755, 306] on span "Feedback" at bounding box center [758, 310] width 60 height 14
type input "Feedback"
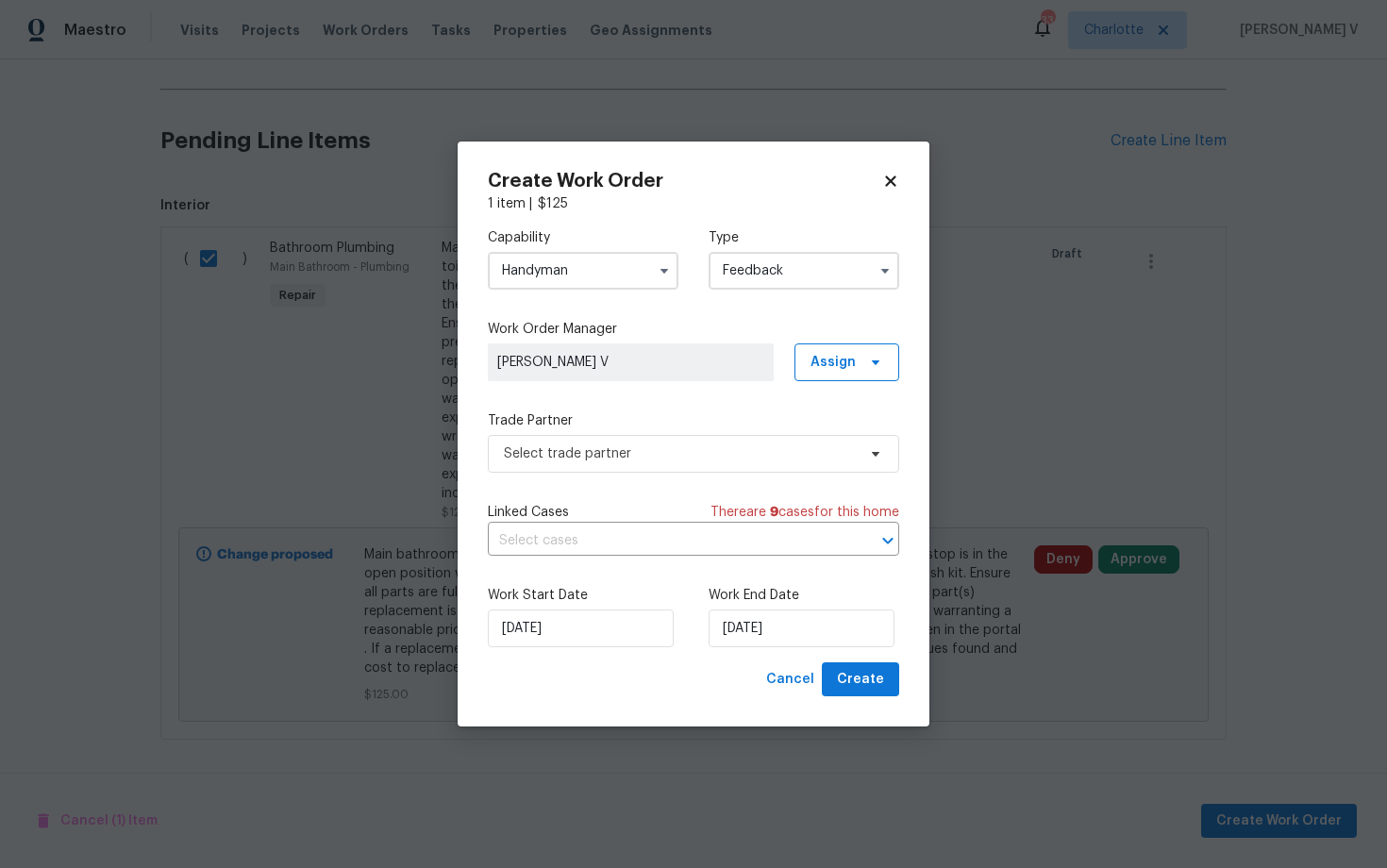
click at [644, 435] on div "Select trade partner" at bounding box center [693, 453] width 412 height 38
click at [615, 470] on span "Select trade partner" at bounding box center [693, 453] width 412 height 38
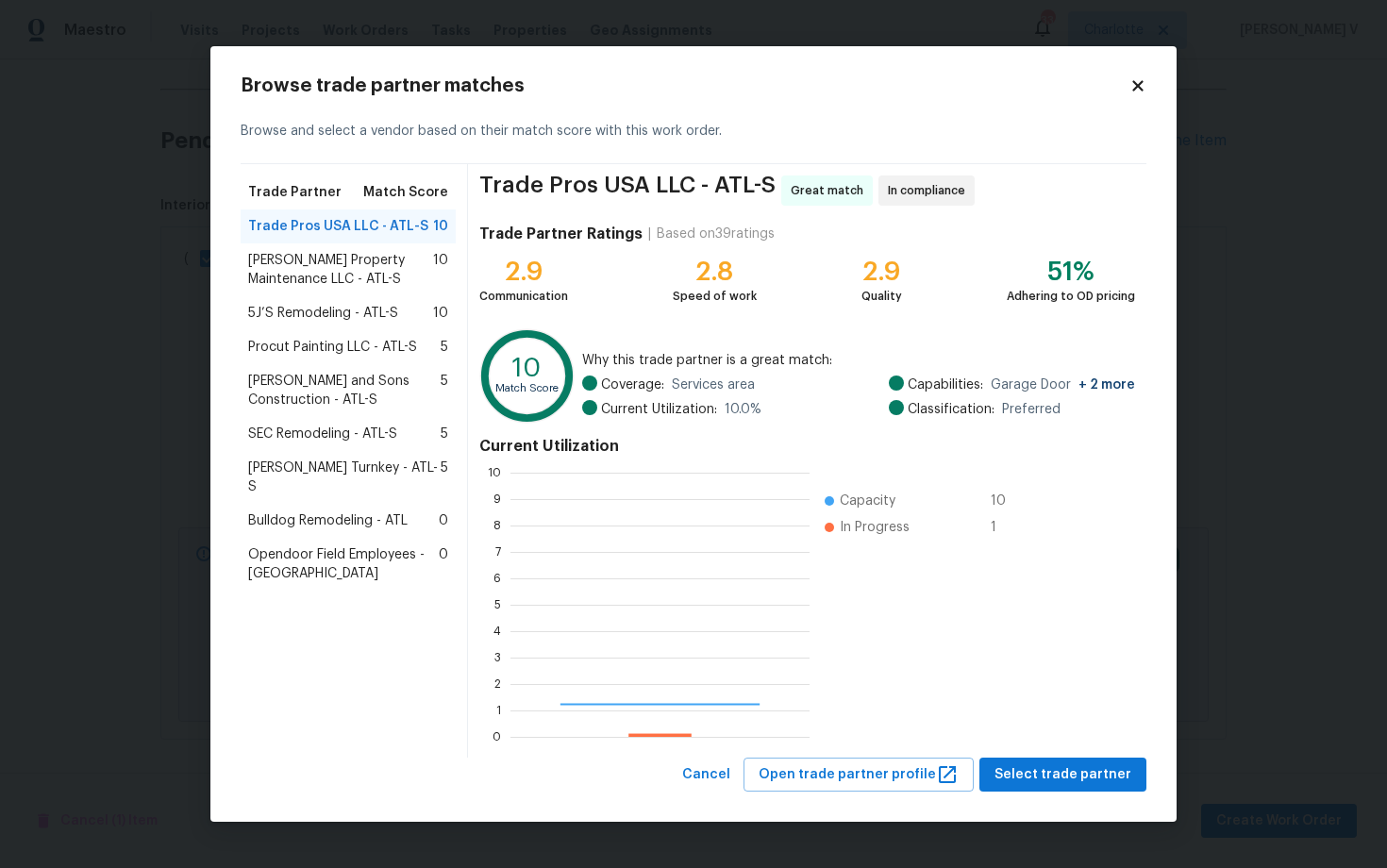
scroll to position [264, 299]
click at [1096, 771] on span "Select trade partner" at bounding box center [1063, 775] width 137 height 23
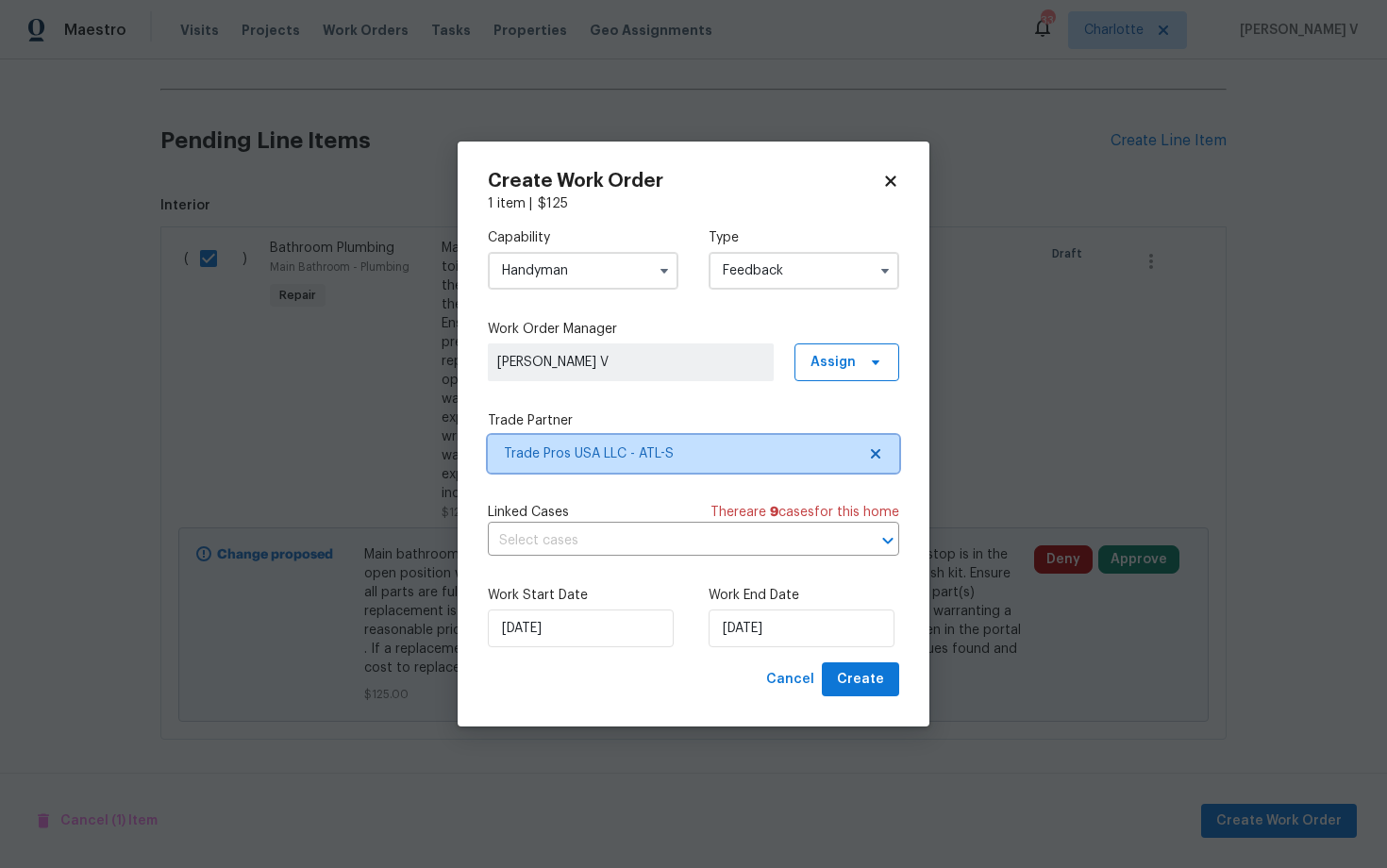
click at [653, 463] on span "Trade Pros USA LLC - ATL-S" at bounding box center [693, 453] width 412 height 38
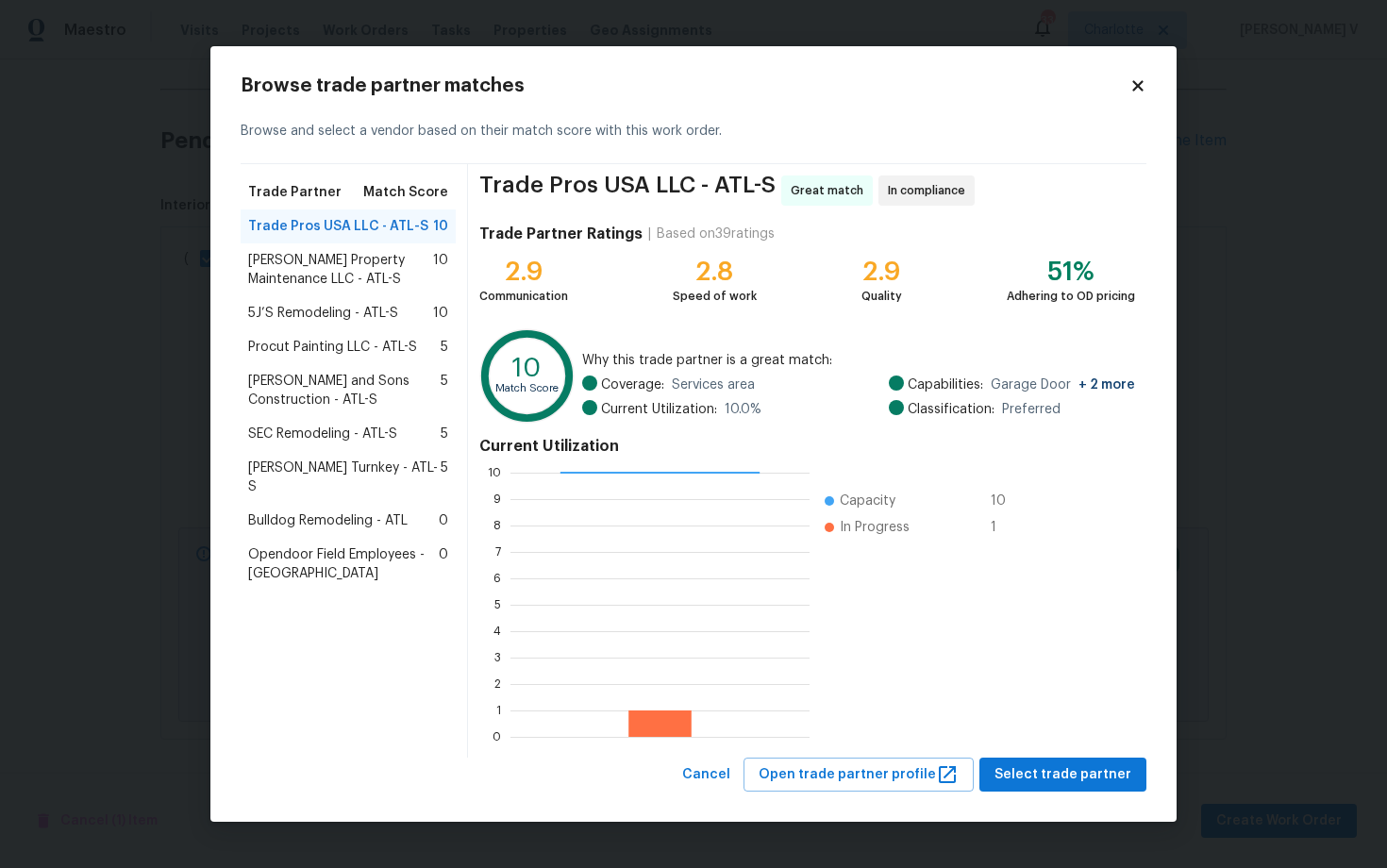
click at [377, 308] on span "5J’S Remodeling - ATL-S" at bounding box center [323, 312] width 150 height 18
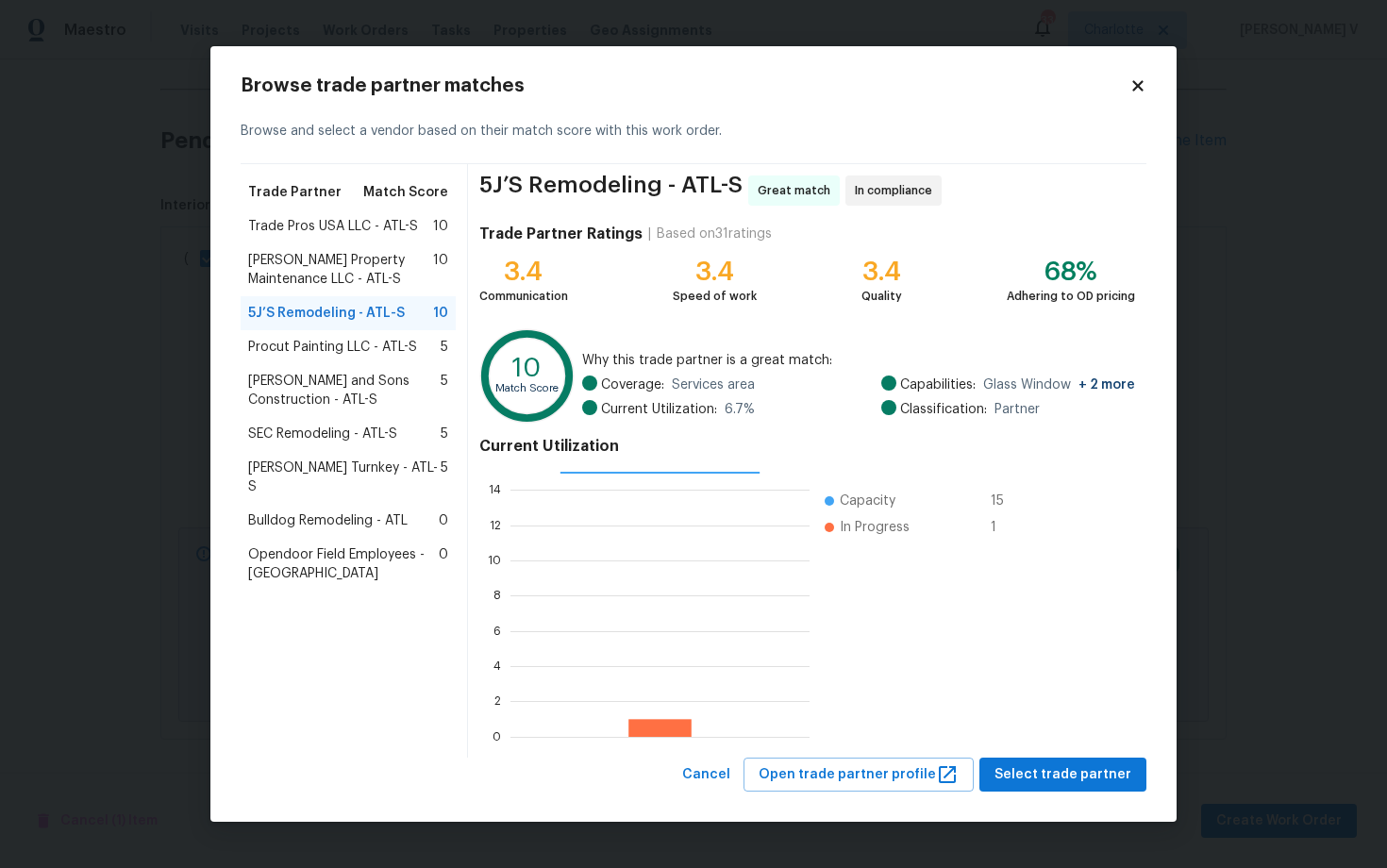
click at [1063, 754] on div "5J’S Remodeling - ATL-S Great match In compliance Trade Partner Ratings | Based…" at bounding box center [807, 461] width 678 height 594
click at [1066, 775] on span "Select trade partner" at bounding box center [1063, 775] width 137 height 23
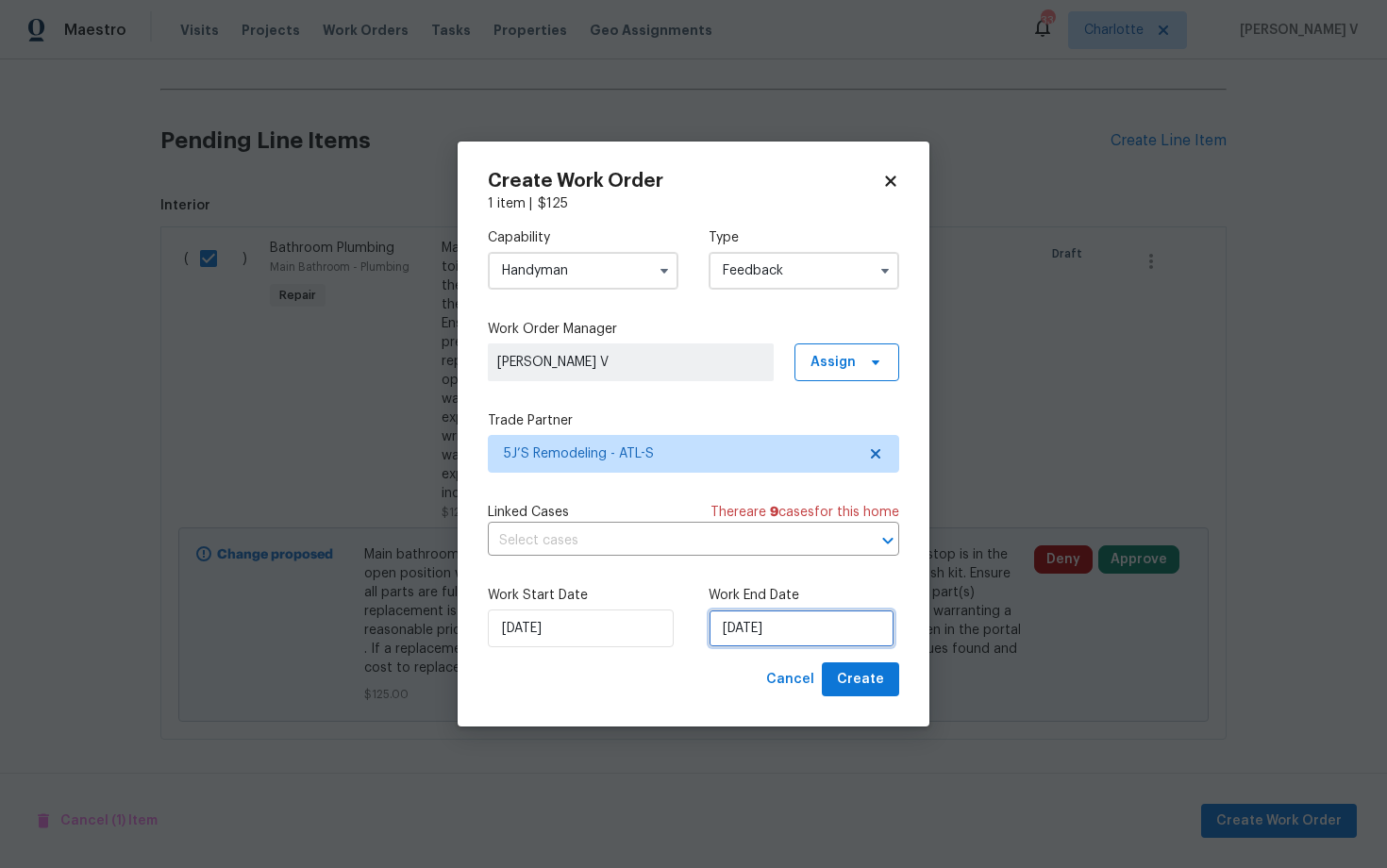
click at [785, 617] on input "26/09/2025" at bounding box center [801, 628] width 186 height 38
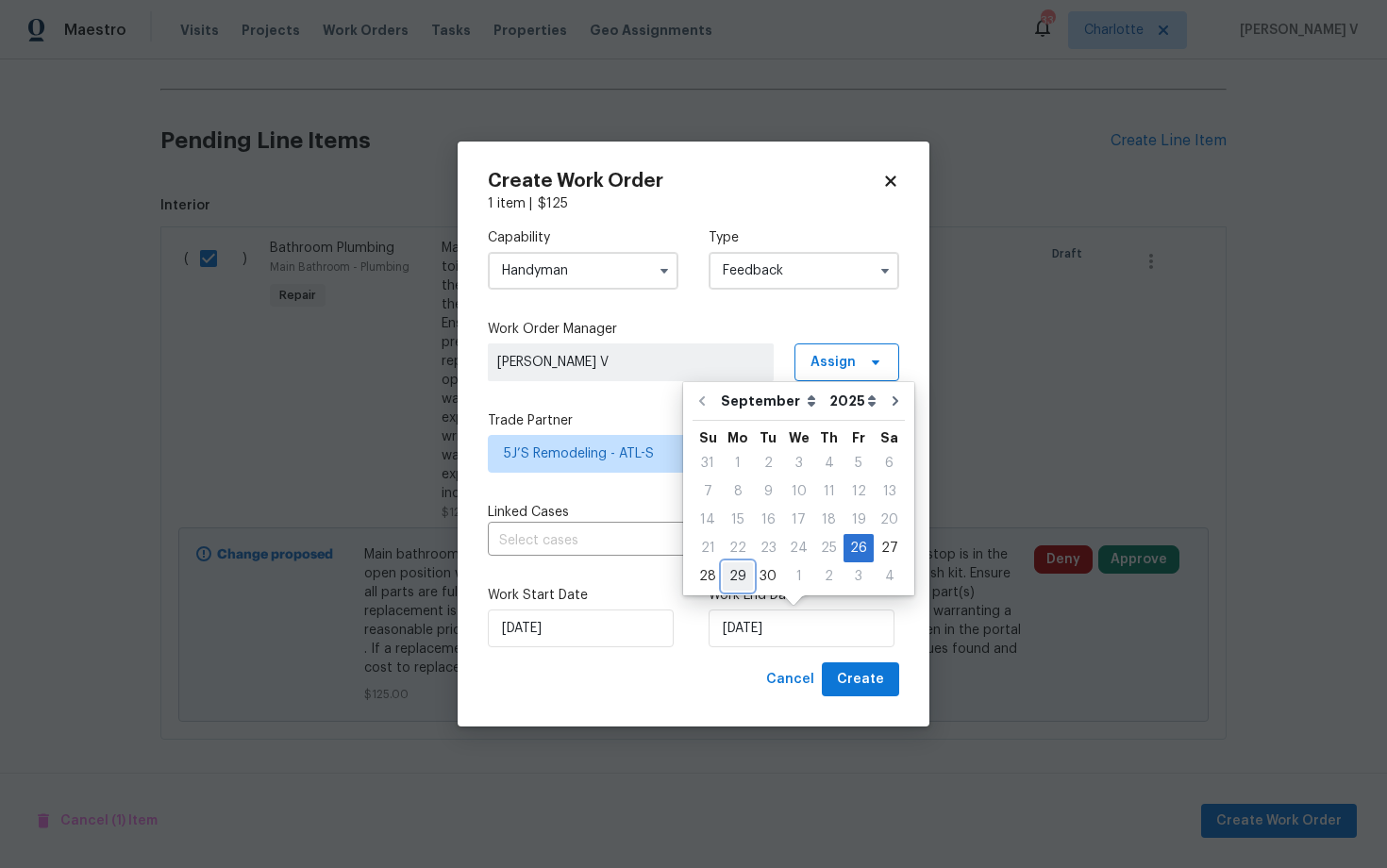
click at [727, 565] on div "29" at bounding box center [738, 576] width 30 height 26
type input "29/09/2025"
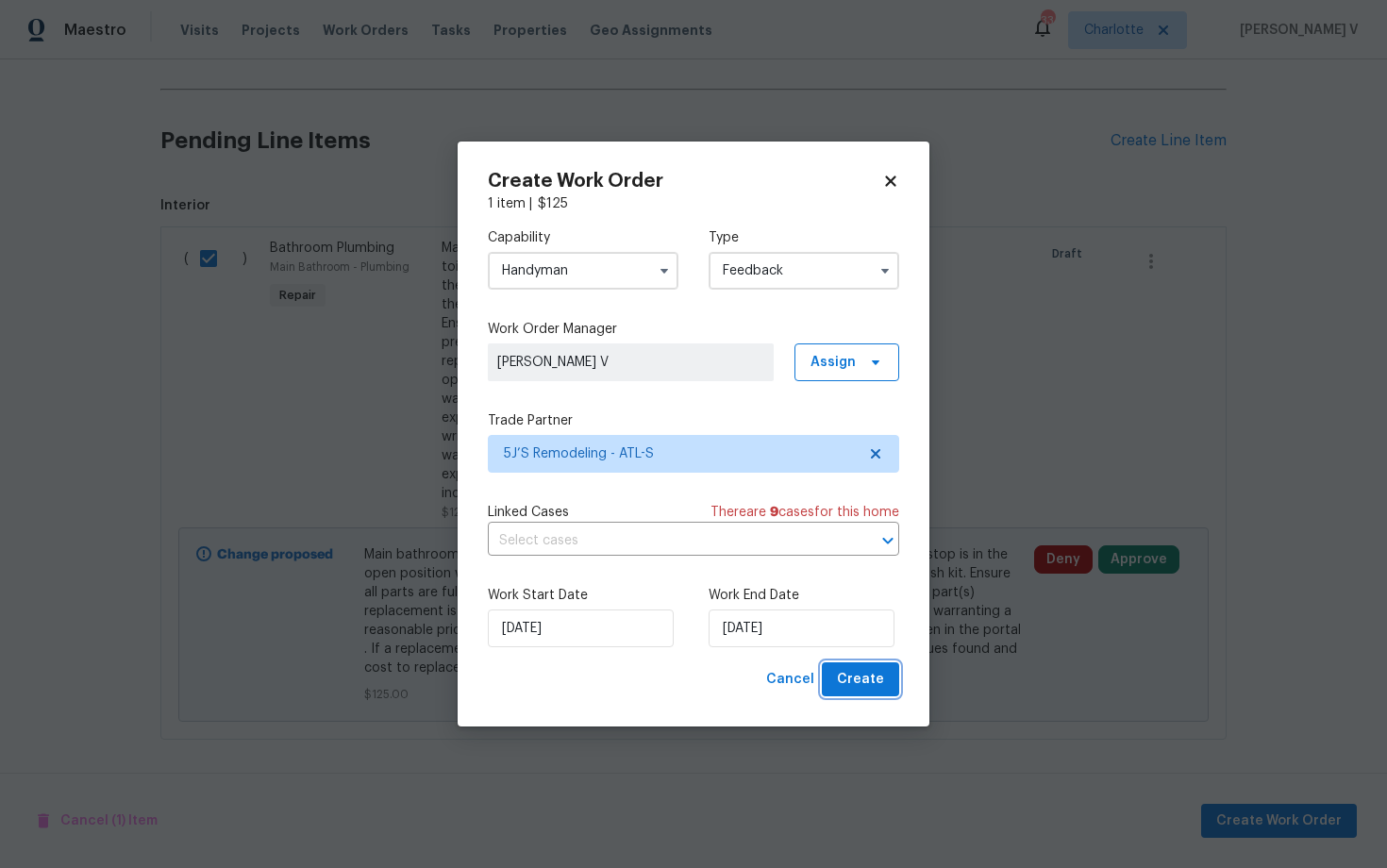
click at [876, 678] on span "Create" at bounding box center [860, 679] width 47 height 23
checkbox input "false"
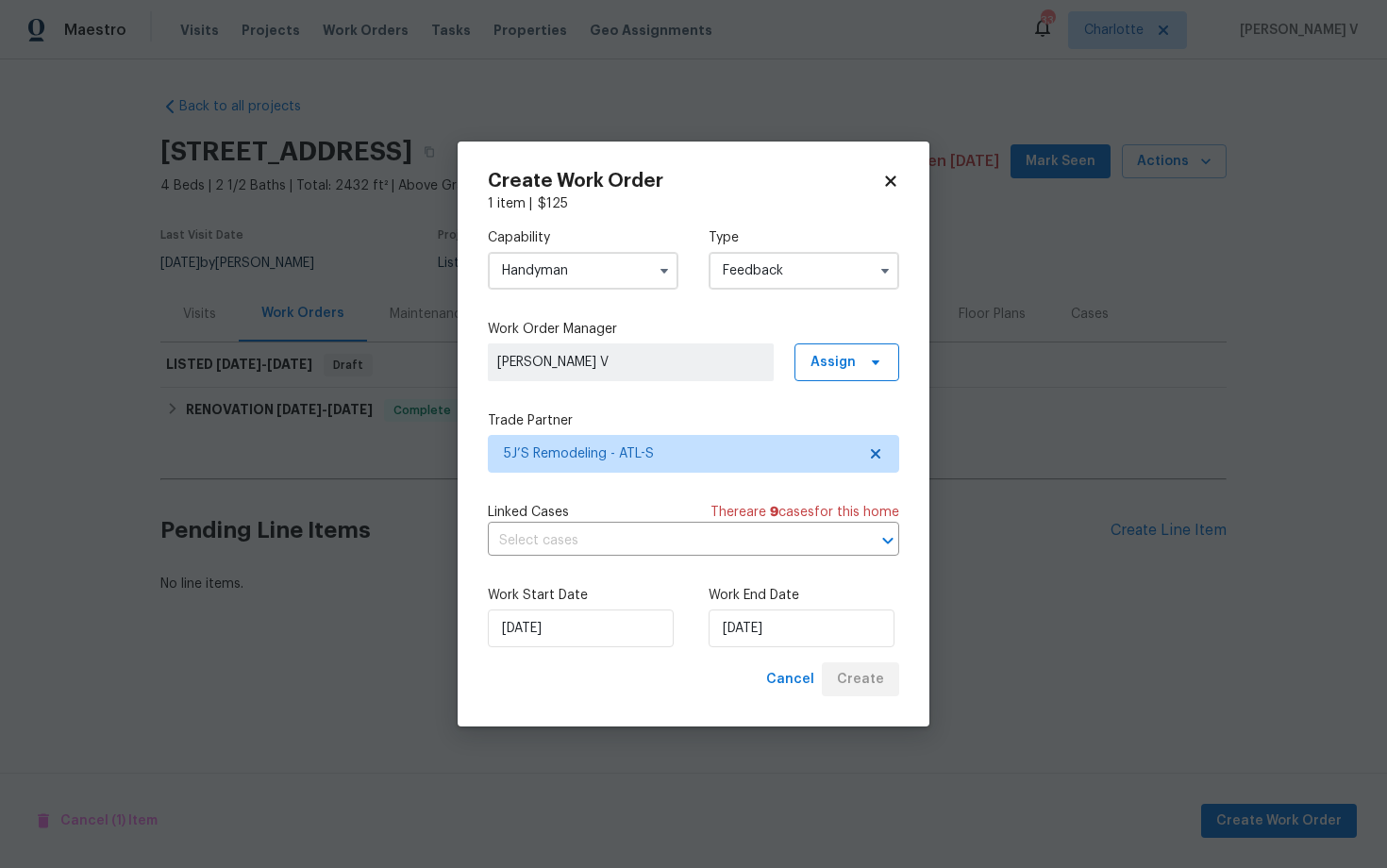
scroll to position [0, 0]
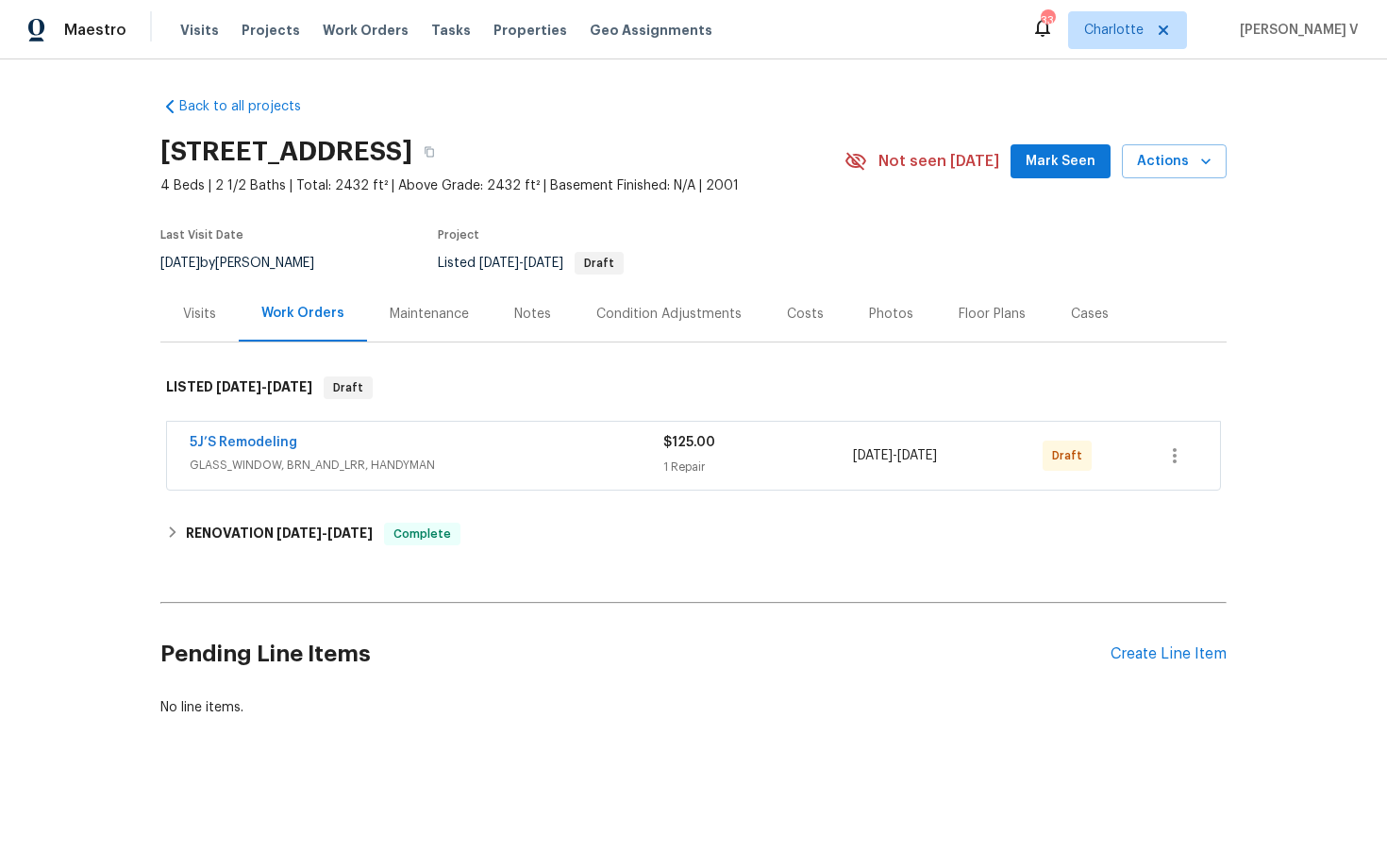
click at [548, 458] on span "GLASS_WINDOW, BRN_AND_LRR, HANDYMAN" at bounding box center [426, 464] width 474 height 18
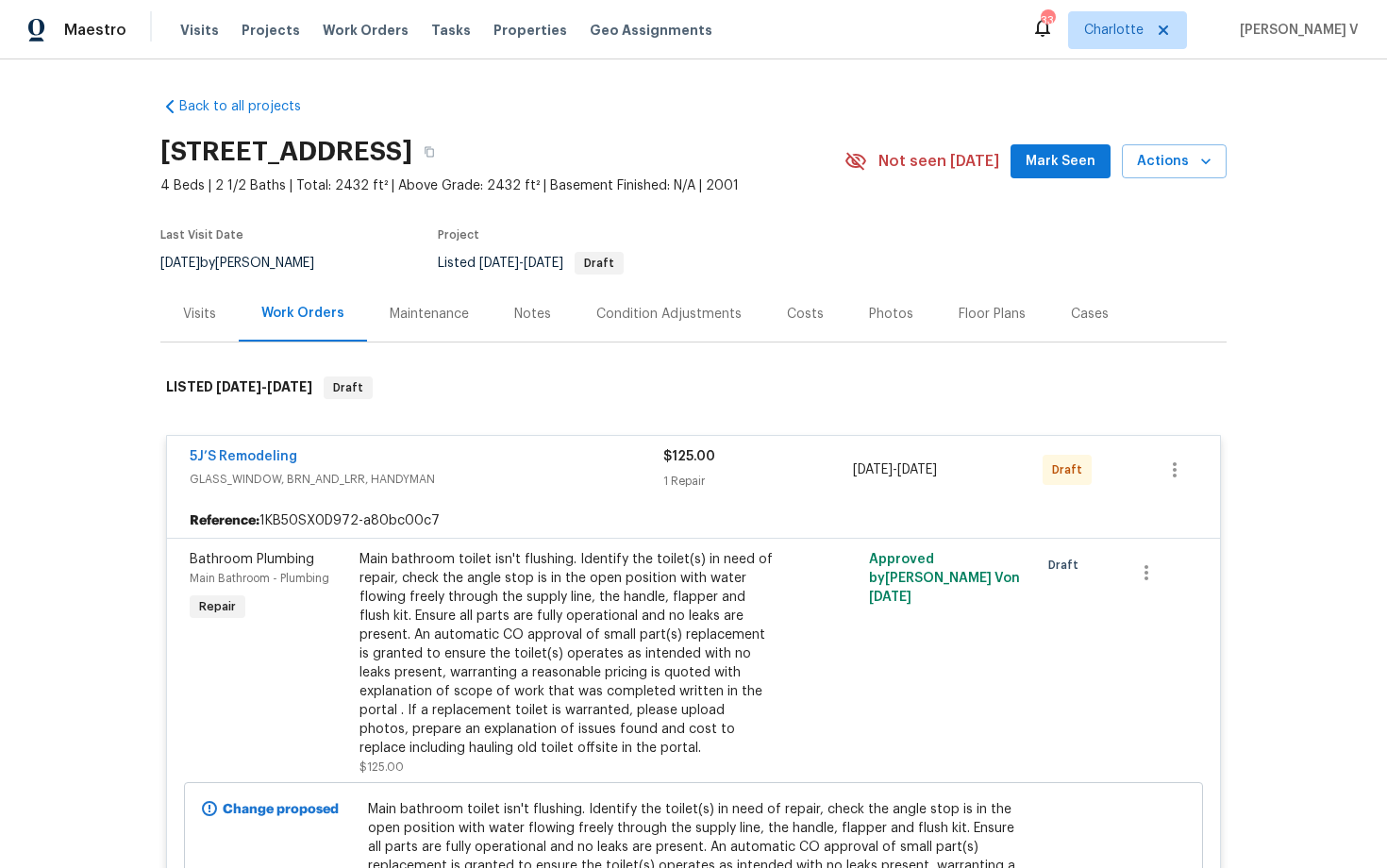
click at [549, 604] on div "Main bathroom toilet isn't flushing. Identify the toilet(s) in need of repair, …" at bounding box center [566, 653] width 414 height 207
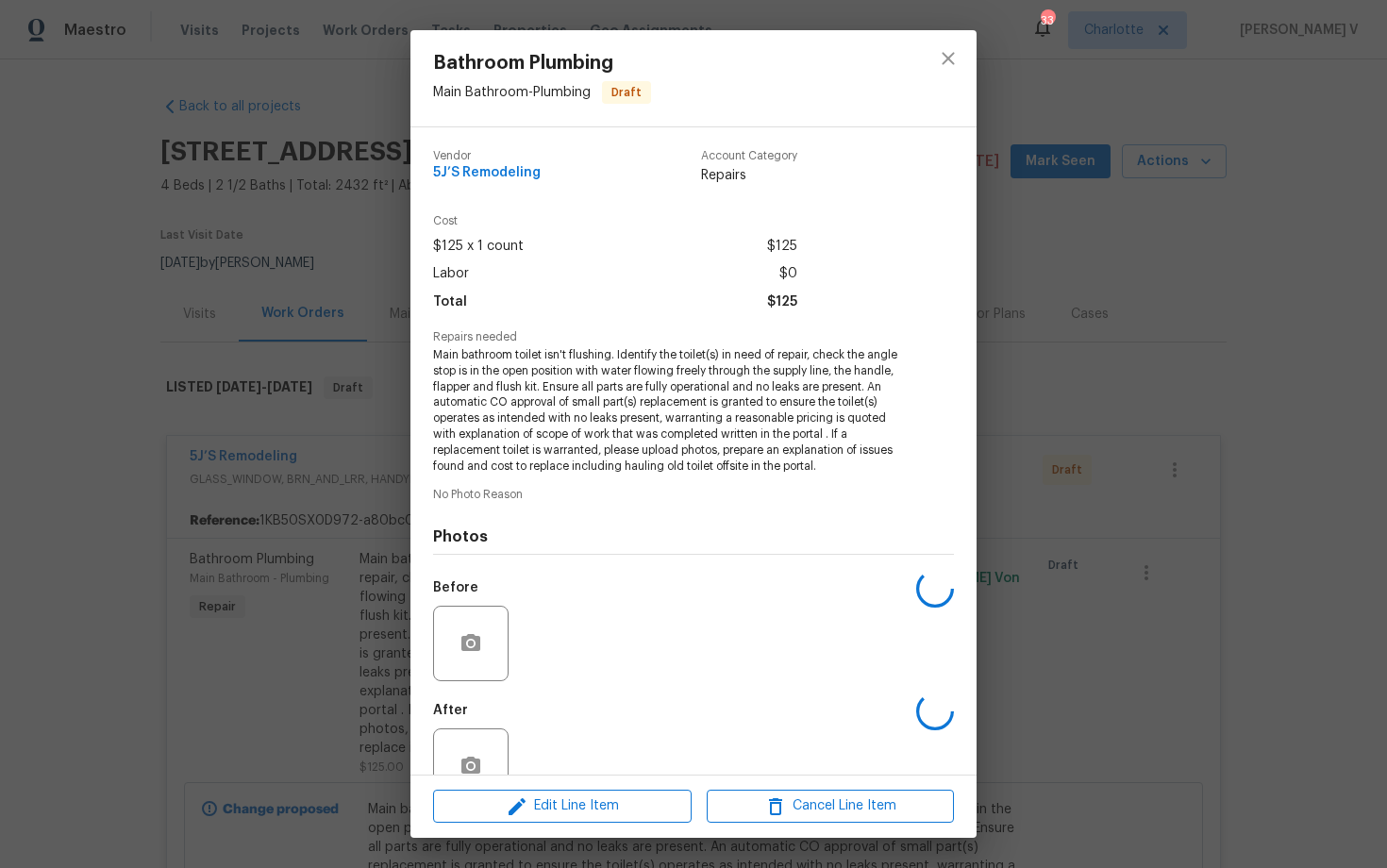
scroll to position [49, 0]
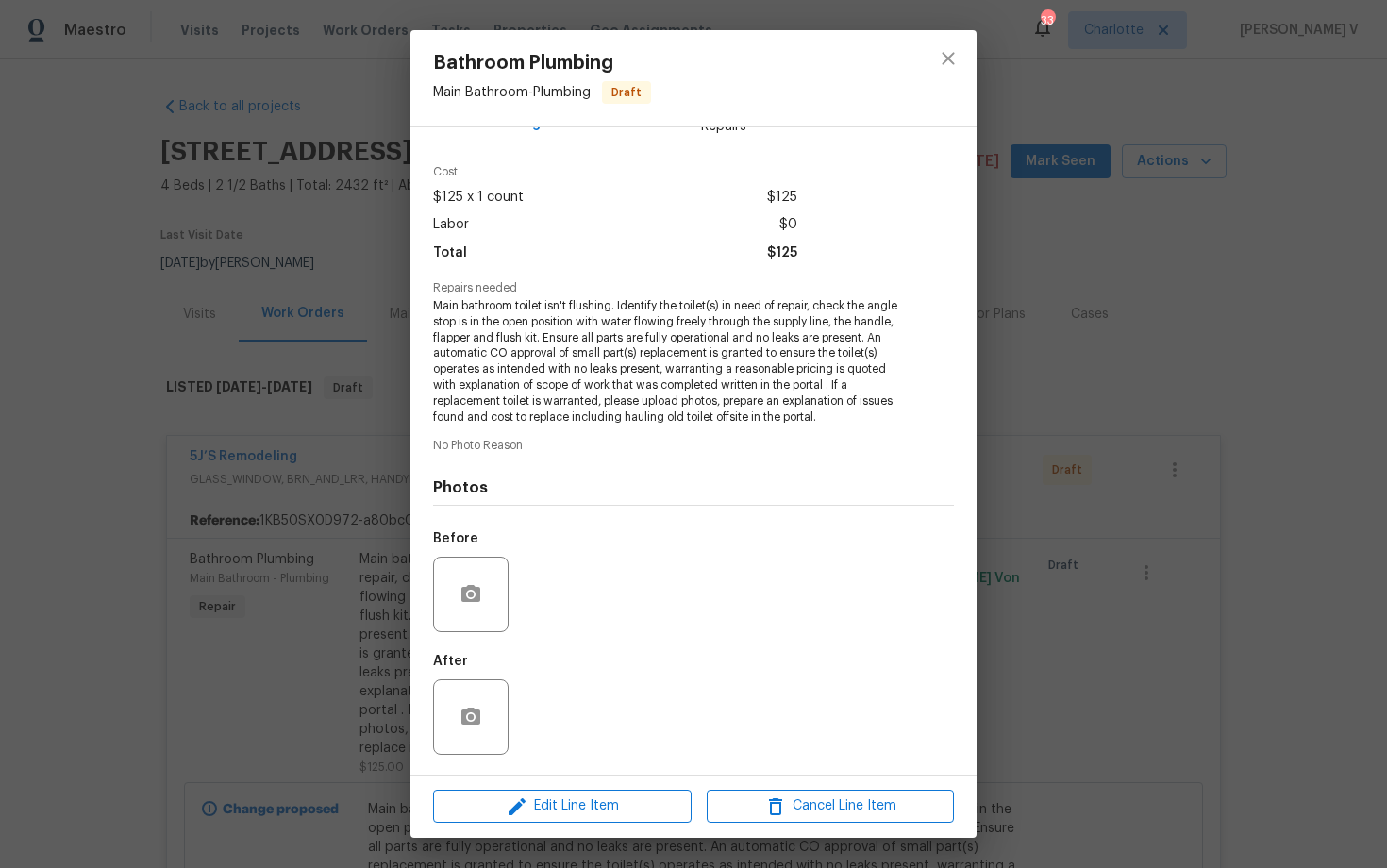
click at [556, 826] on div "Edit Line Item Cancel Line Item" at bounding box center [694, 806] width 566 height 63
click at [560, 808] on span "Edit Line Item" at bounding box center [563, 806] width 247 height 23
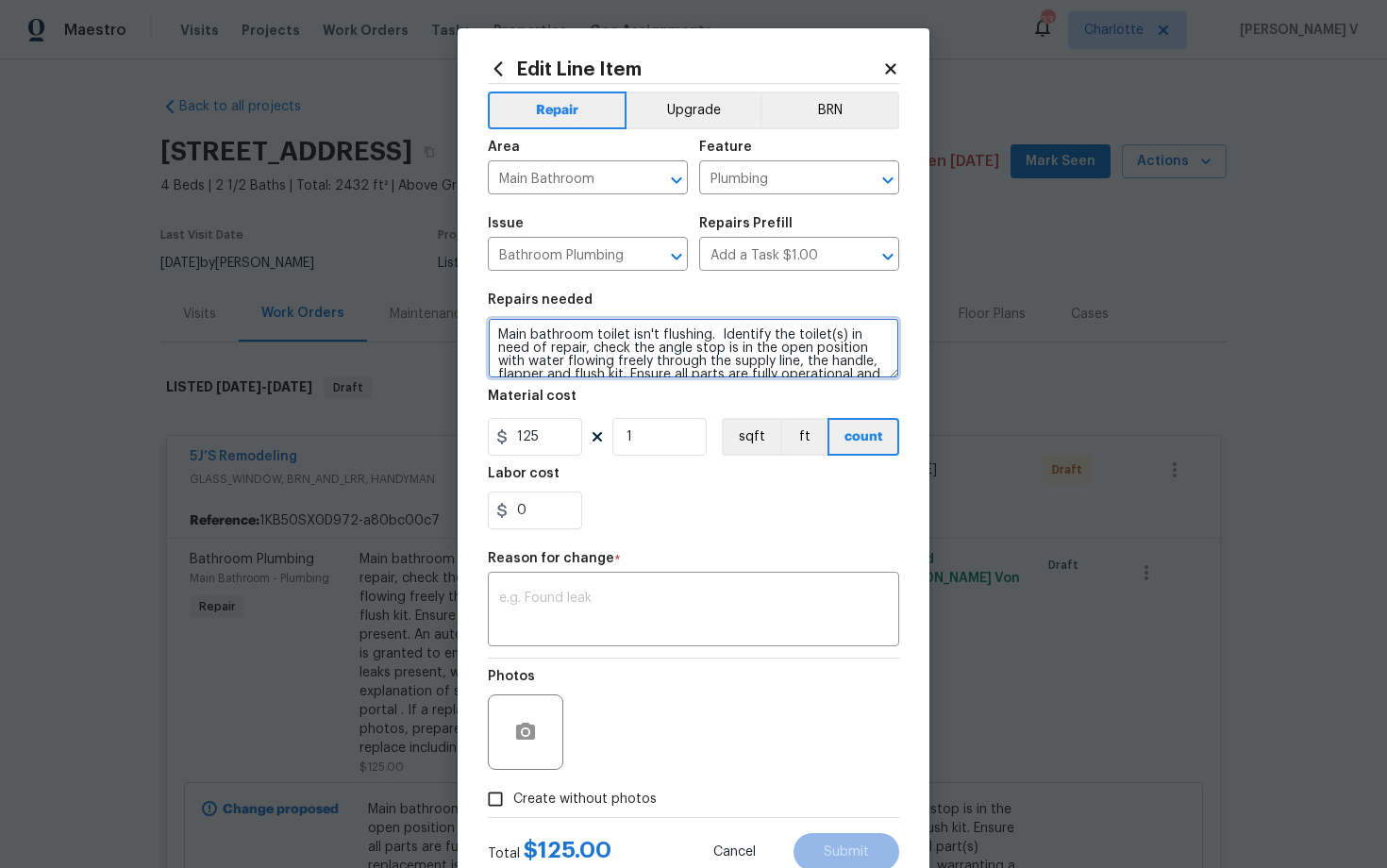
click at [496, 333] on textarea "Main bathroom toilet isn't flushing. Identify the toilet(s) in need of repair, …" at bounding box center [693, 348] width 412 height 60
type textarea "#resale. Main bathroom toilet isn't flushing. Identify the toilet(s) in need of…"
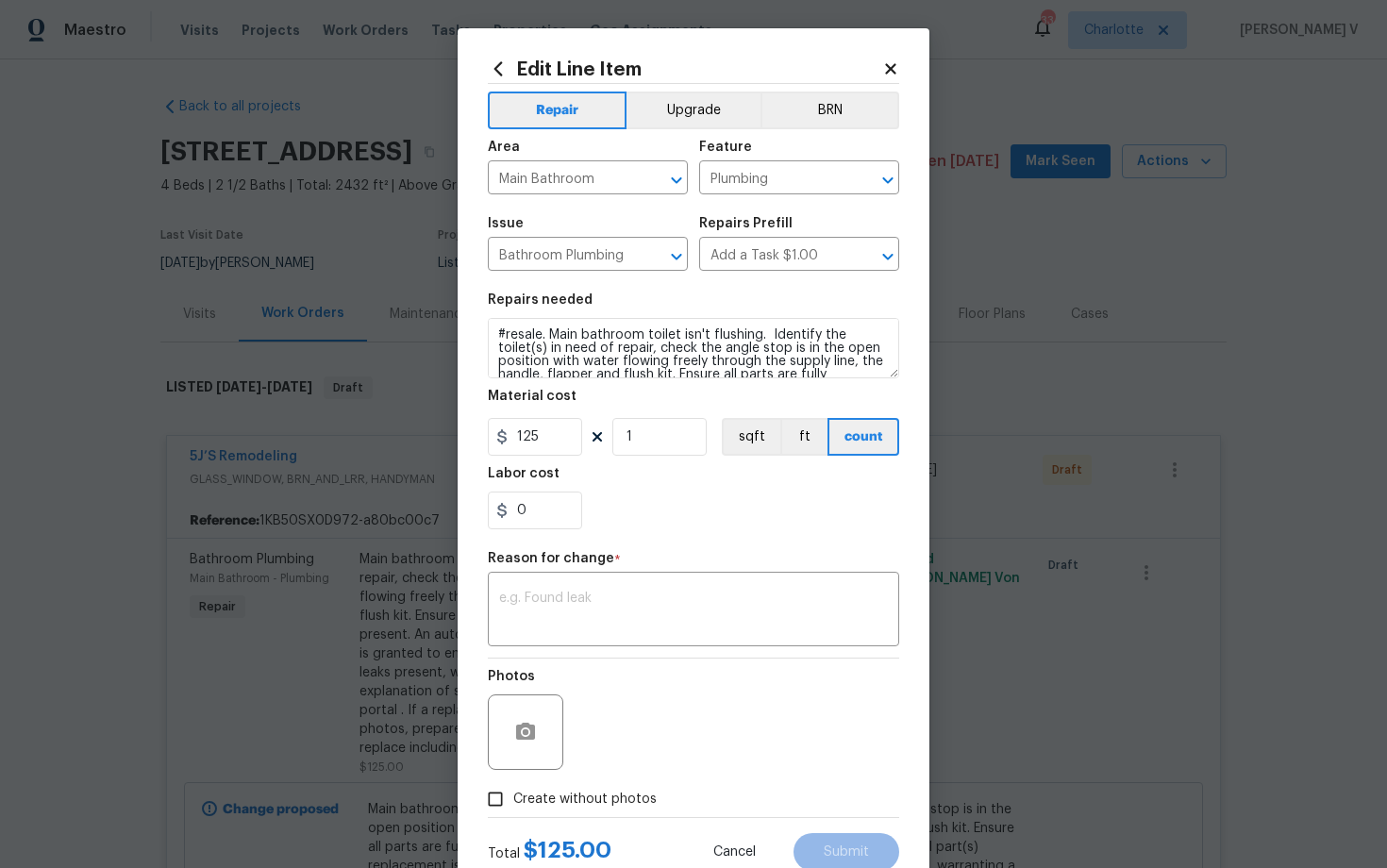
click at [547, 657] on div "Repair Upgrade BRN Area Main Bathroom ​ Feature Plumbing ​ Issue Bathroom Plumb…" at bounding box center [693, 450] width 412 height 733
click at [536, 628] on textarea at bounding box center [693, 611] width 388 height 40
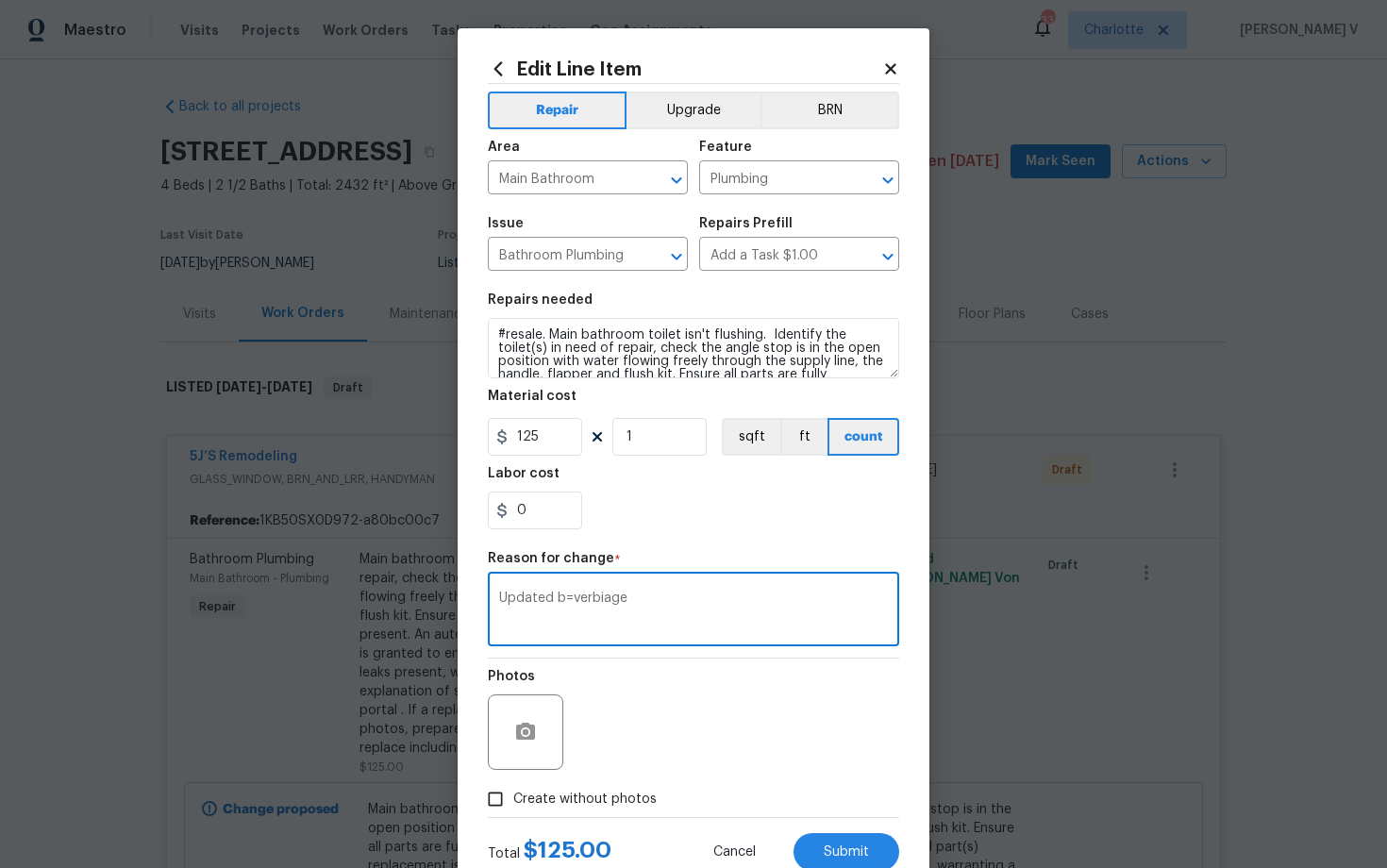
click at [572, 599] on textarea "Updated b=verbiage" at bounding box center [693, 611] width 388 height 40
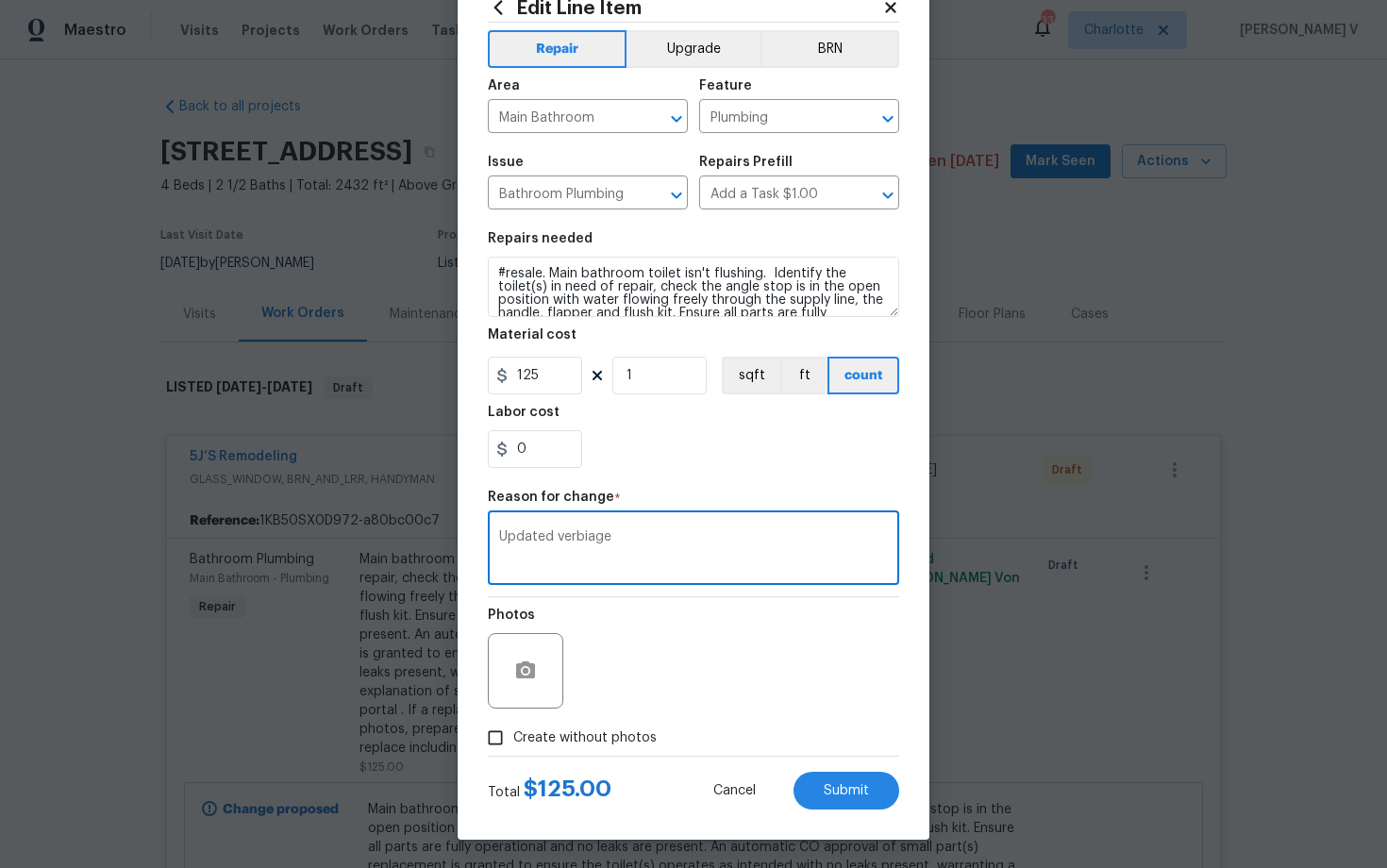
type textarea "Updated verbiage"
click at [550, 710] on div "Photos" at bounding box center [527, 659] width 79 height 123
click at [551, 732] on span "Create without photos" at bounding box center [584, 738] width 143 height 19
click at [513, 732] on input "Create without photos" at bounding box center [495, 738] width 36 height 36
checkbox input "true"
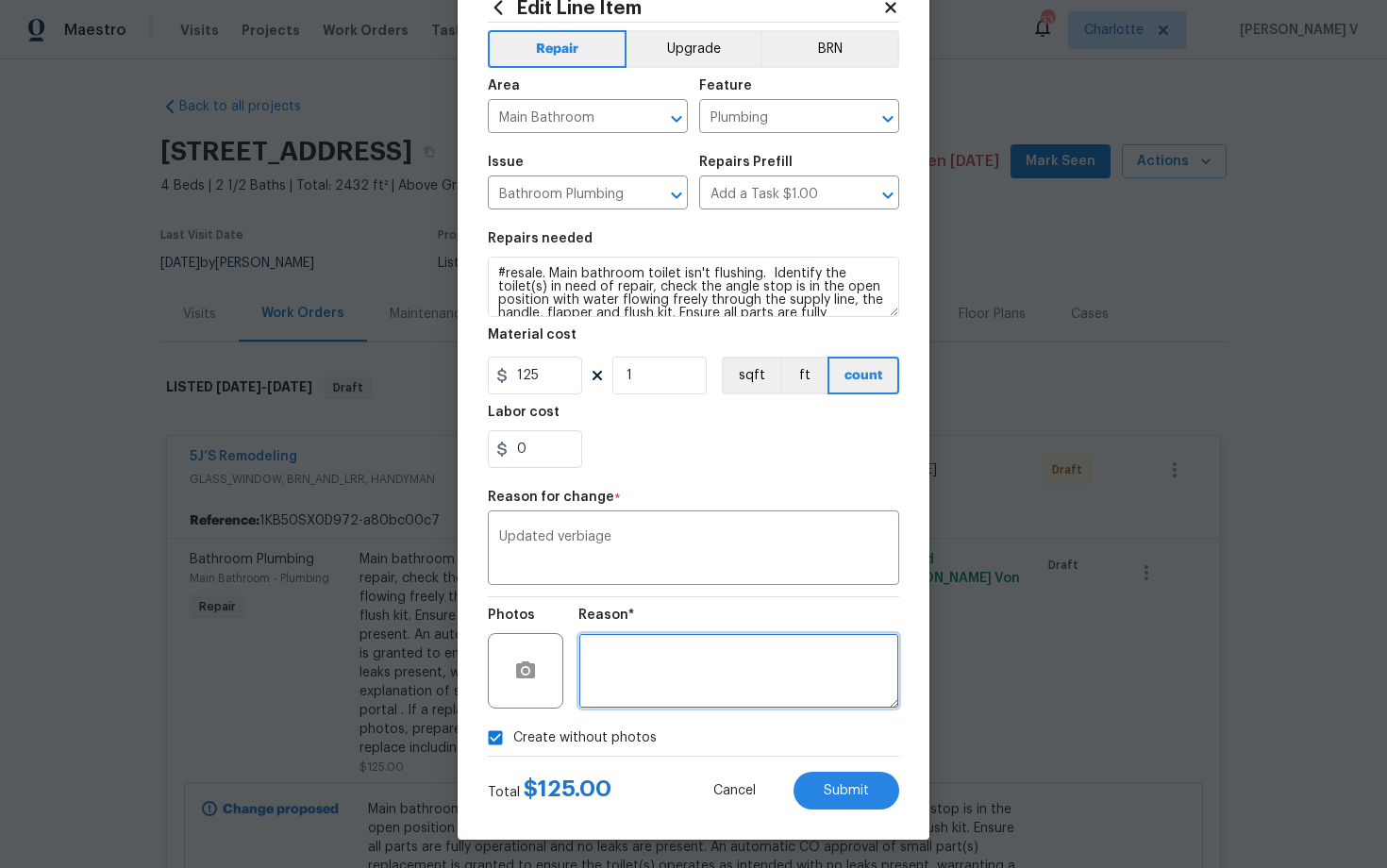
click at [702, 676] on textarea at bounding box center [739, 671] width 321 height 76
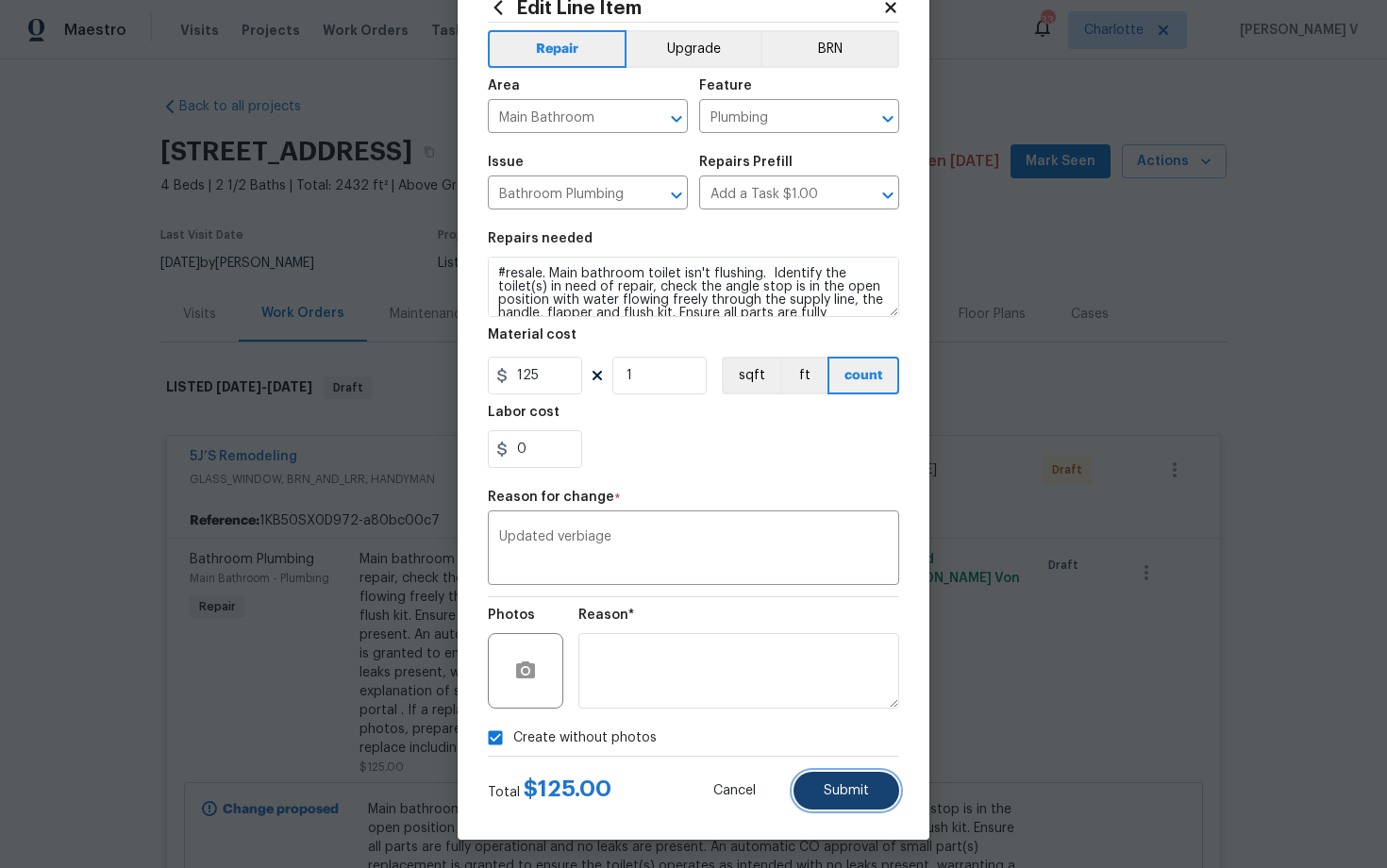
click at [824, 781] on button "Submit" at bounding box center [846, 790] width 106 height 38
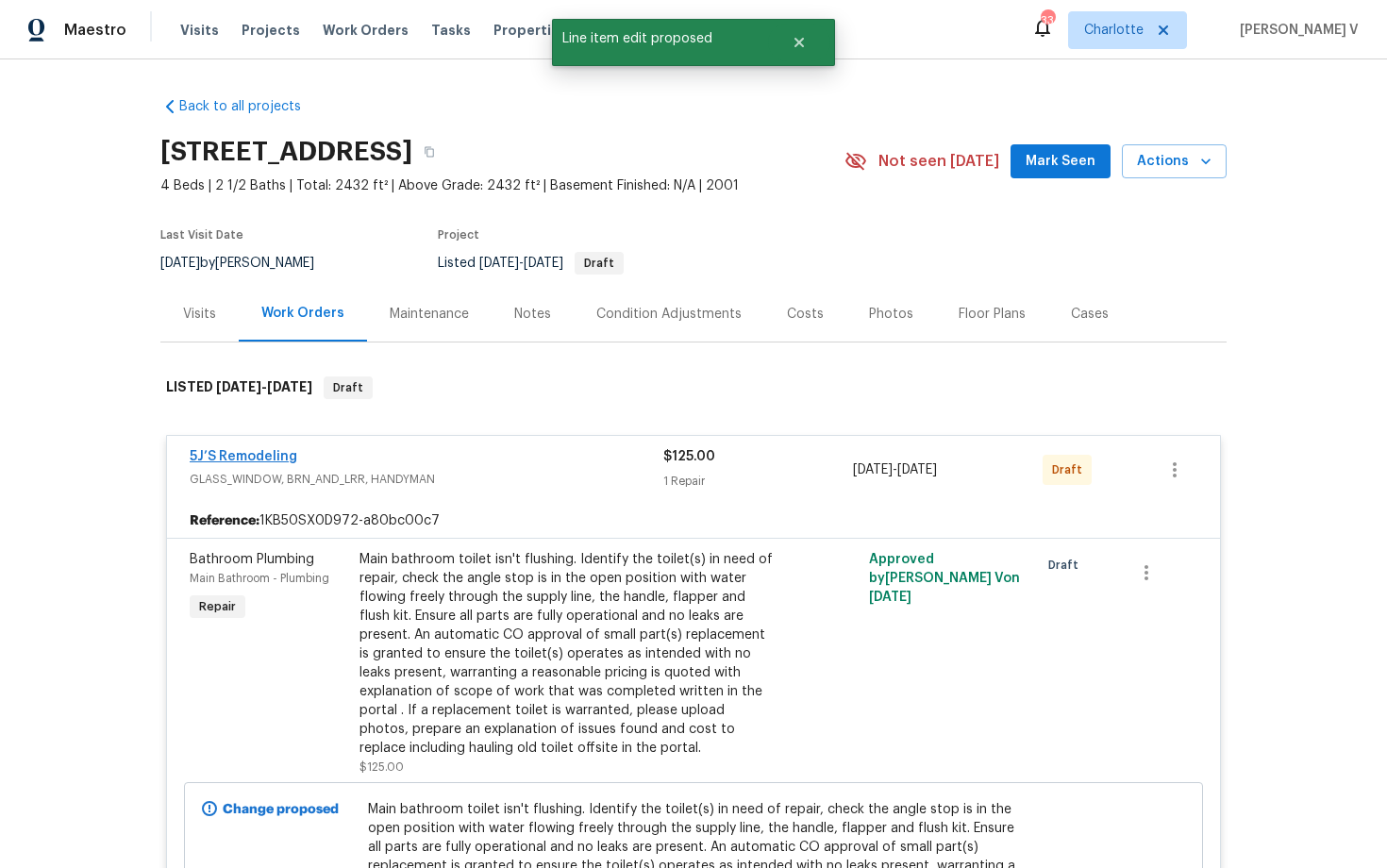
scroll to position [0, 0]
click at [274, 451] on link "5J’S Remodeling" at bounding box center [243, 456] width 108 height 14
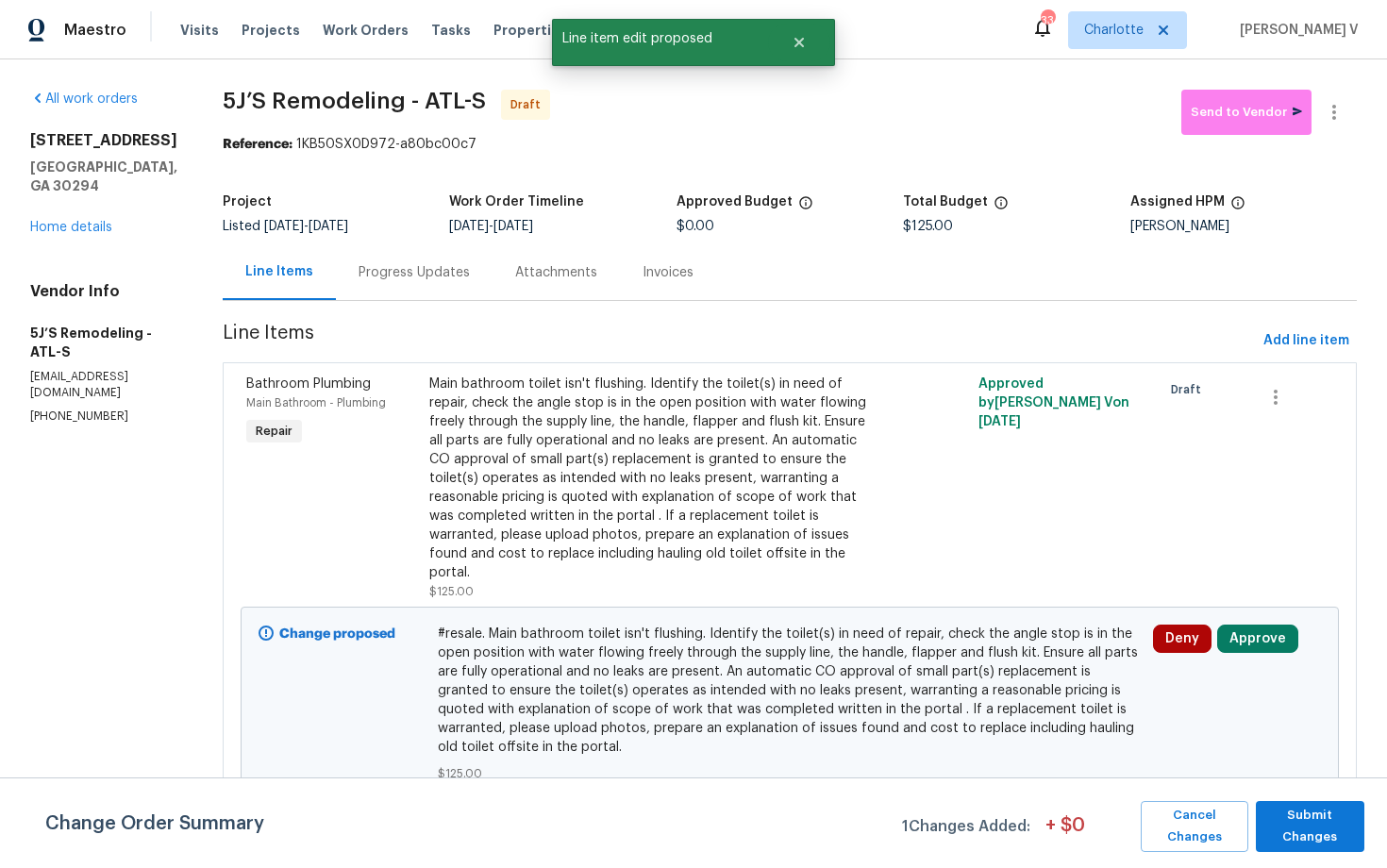
click at [421, 264] on div "Progress Updates" at bounding box center [414, 272] width 111 height 18
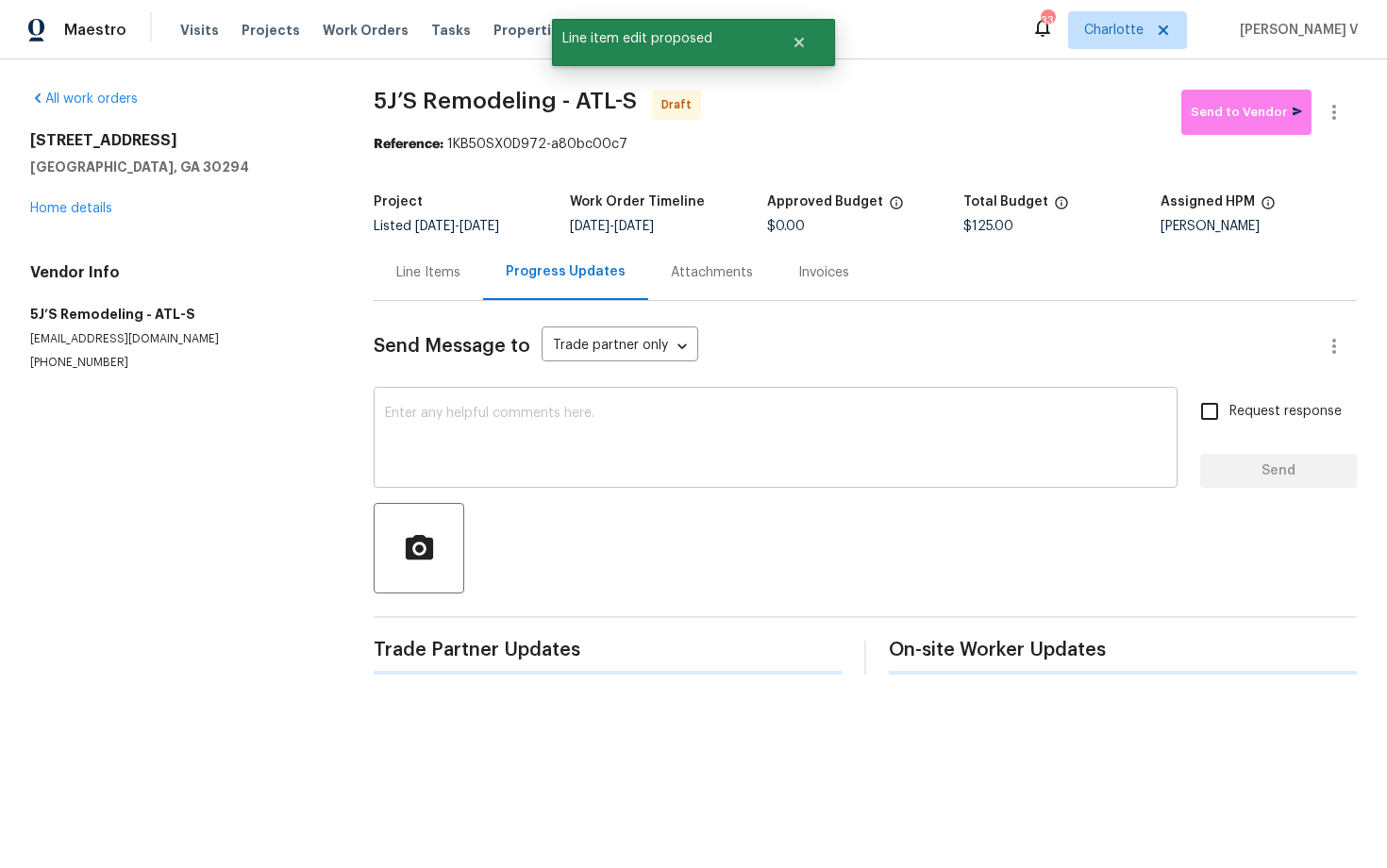
click at [466, 478] on div "x ​" at bounding box center [776, 439] width 804 height 96
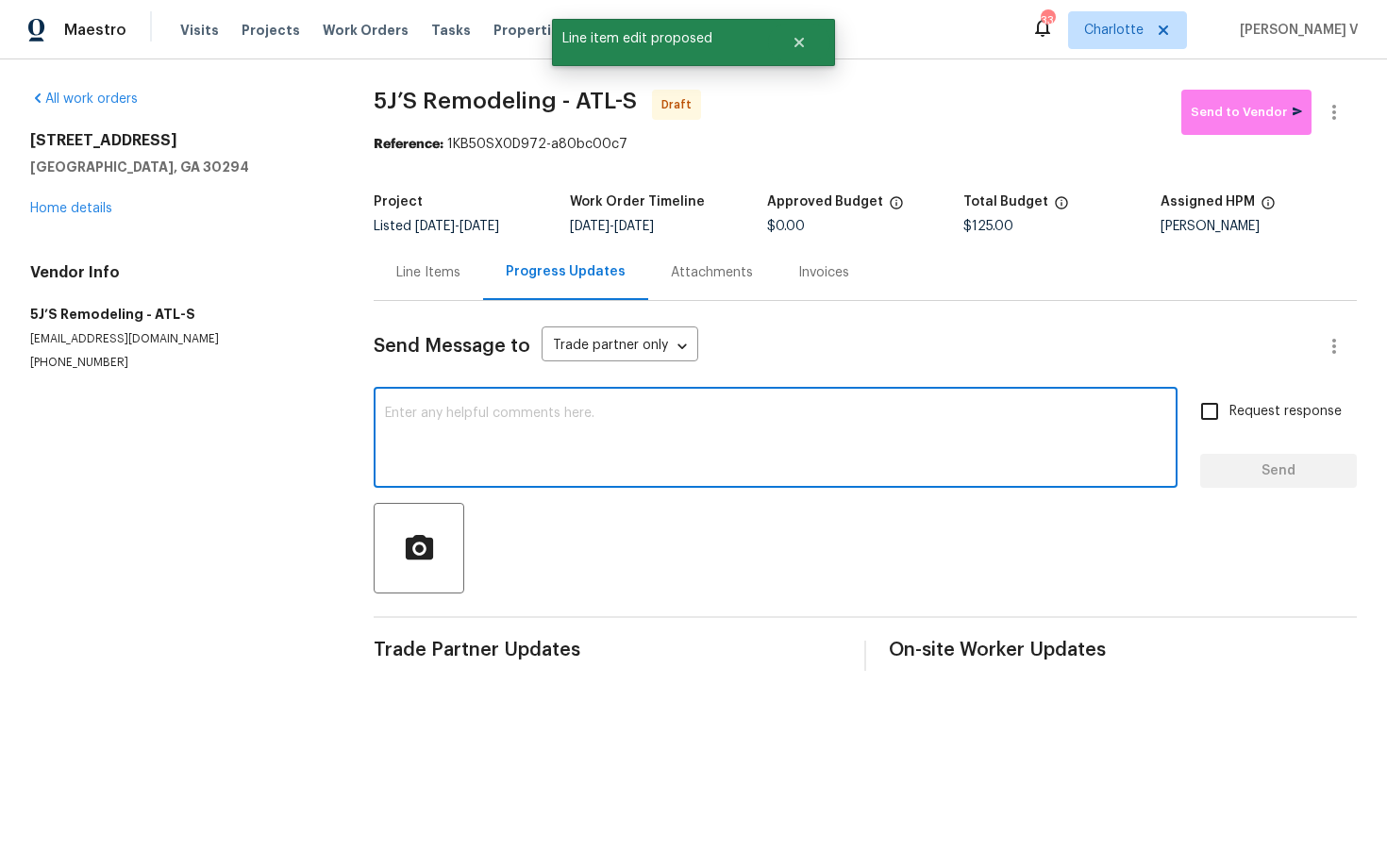
paste textarea "Hi this is Divya with Opendoor. I’m confirming you received the WO for the prop…"
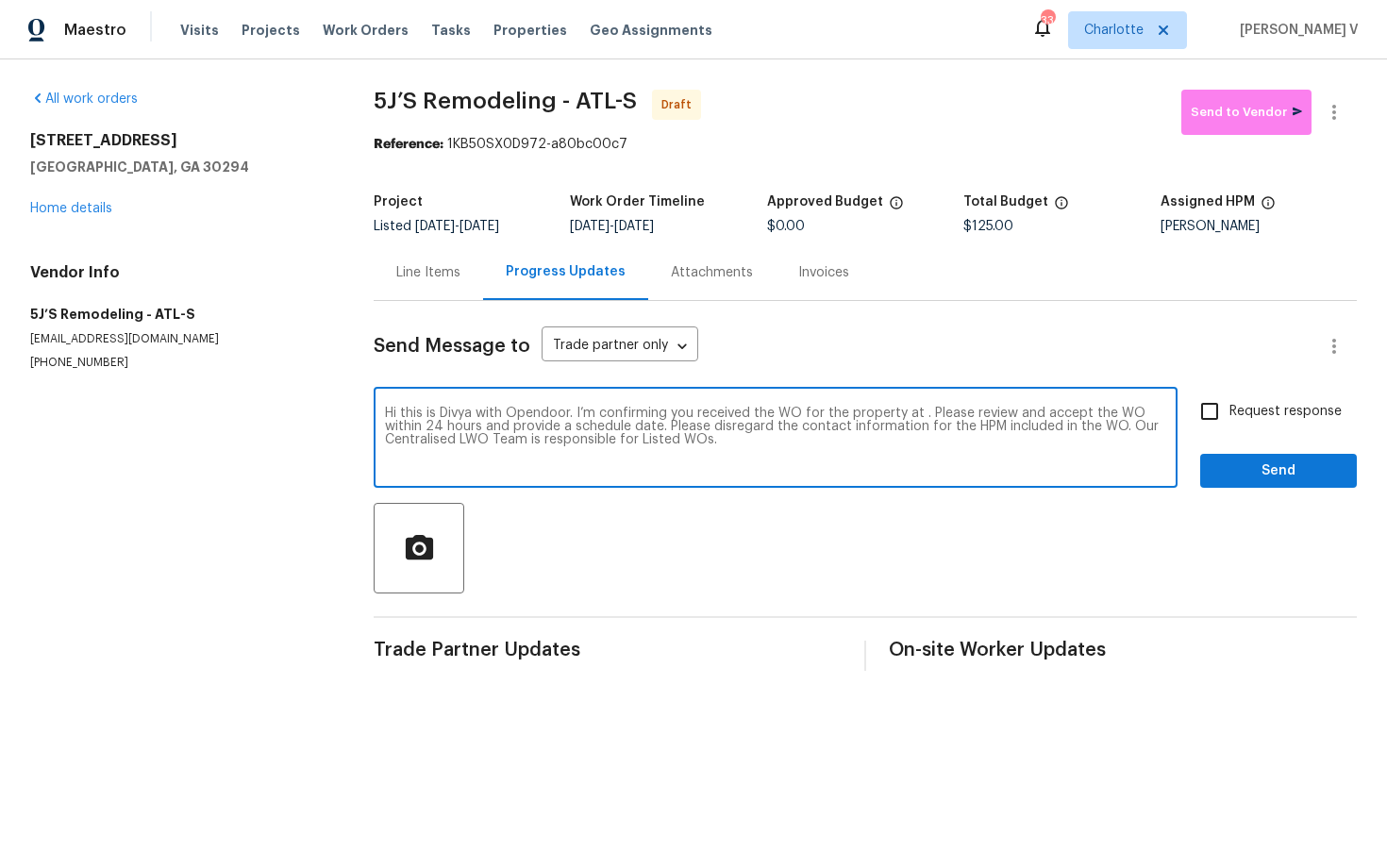
click at [920, 416] on textarea "Hi this is Divya with Opendoor. I’m confirming you received the WO for the prop…" at bounding box center [776, 440] width 782 height 66
paste textarea "[STREET_ADDRESS]"
type textarea "Hi this is Divya with Opendoor. I’m confirming you received the WO for the prop…"
click at [1184, 406] on div "Hi this is Divya with Opendoor. I’m confirming you received the WO for the prop…" at bounding box center [865, 439] width 983 height 96
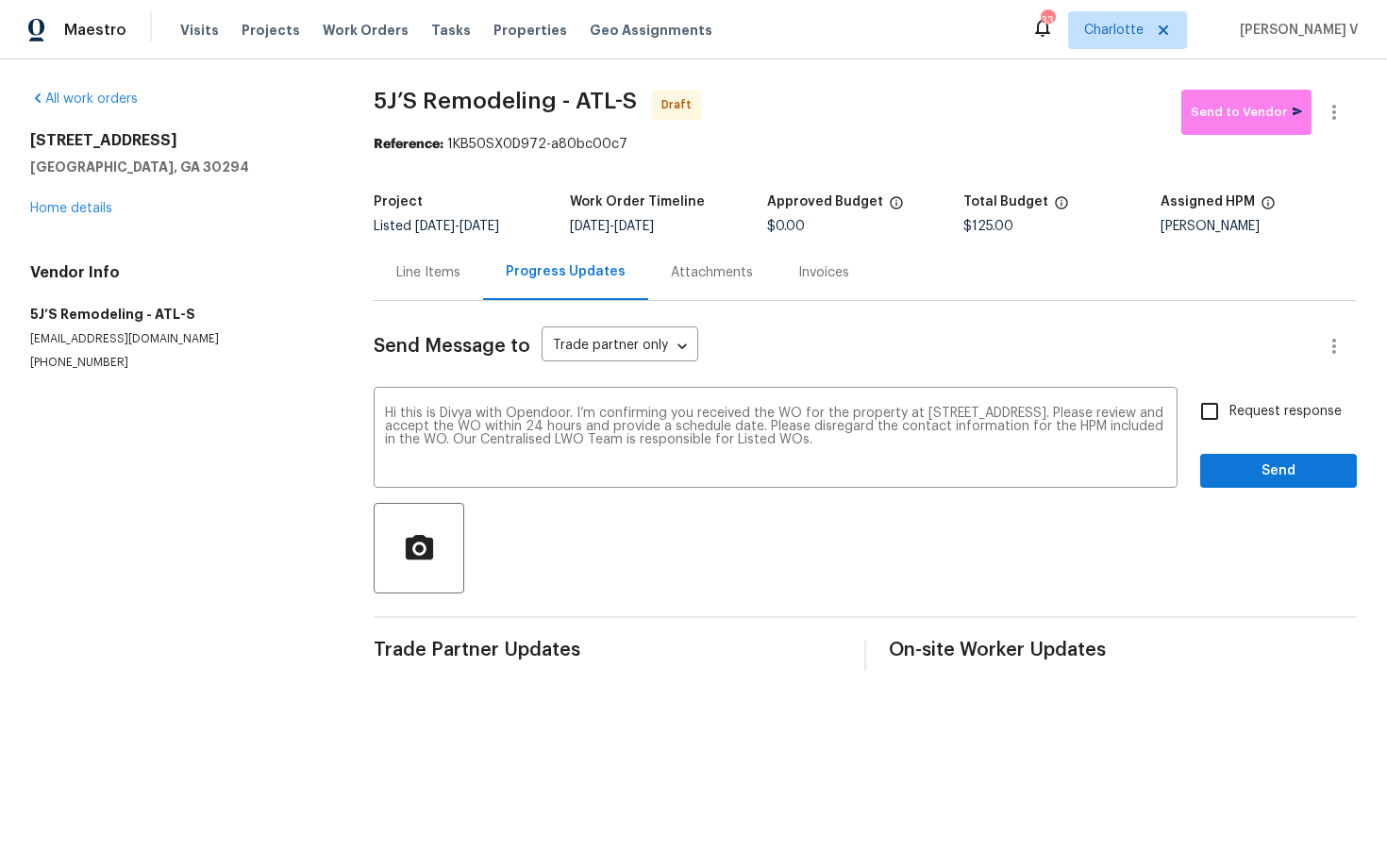
click at [1227, 406] on input "Request response" at bounding box center [1210, 411] width 40 height 40
checkbox input "true"
click at [1249, 463] on span "Send" at bounding box center [1279, 471] width 127 height 23
click at [1332, 106] on icon "button" at bounding box center [1334, 113] width 4 height 16
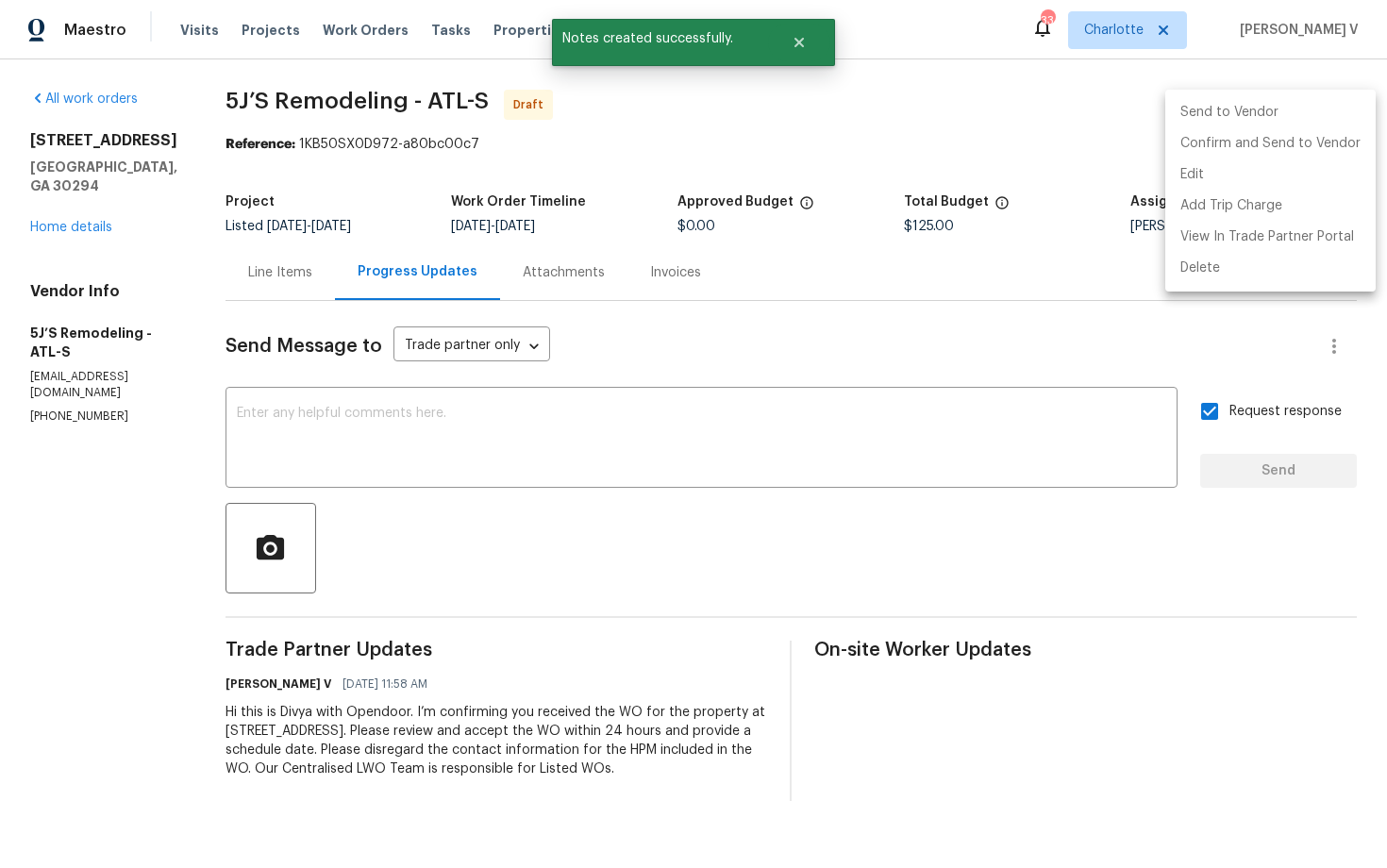
click at [1280, 126] on li "Send to Vendor" at bounding box center [1270, 113] width 210 height 31
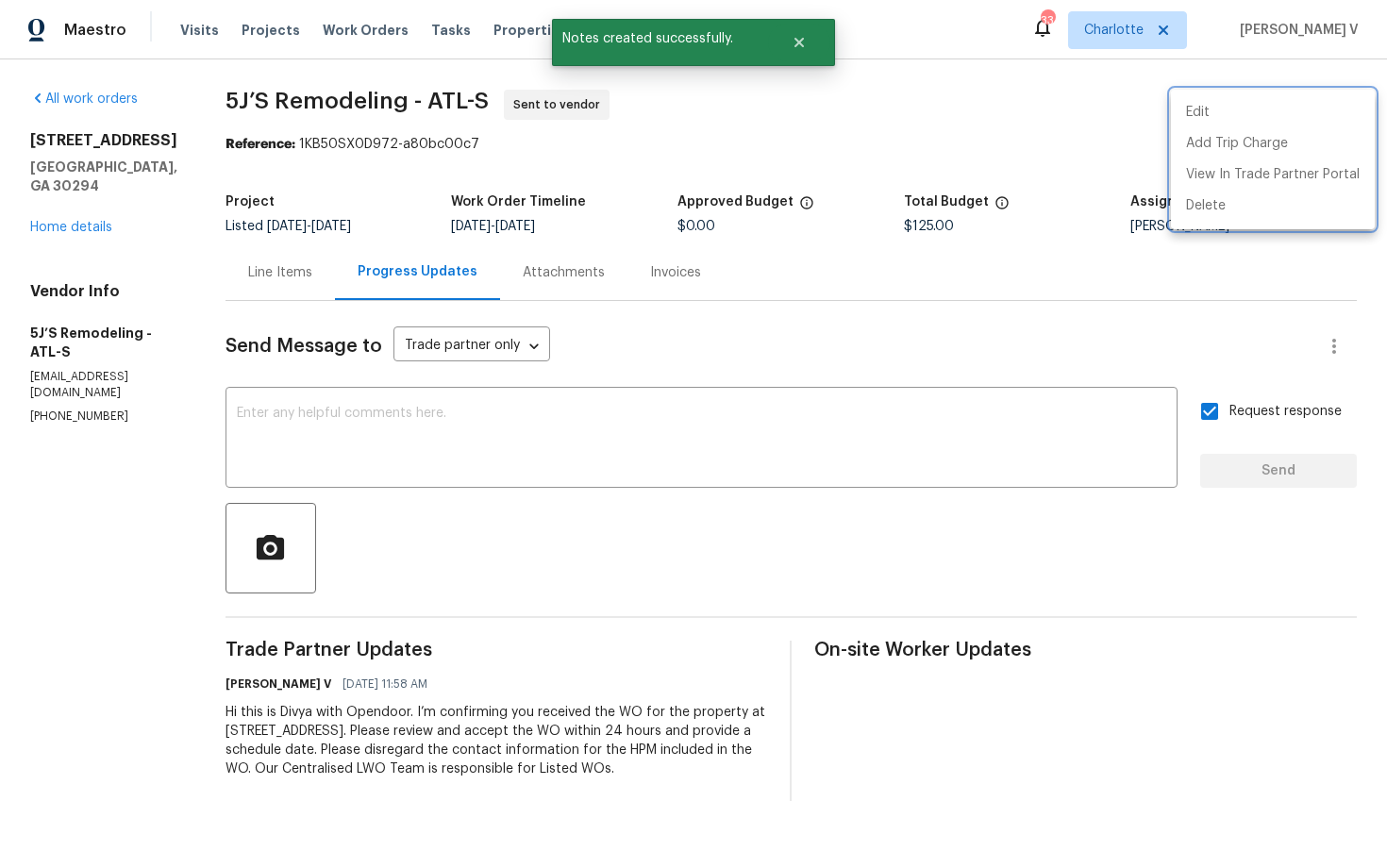
click at [478, 128] on div at bounding box center [693, 434] width 1387 height 868
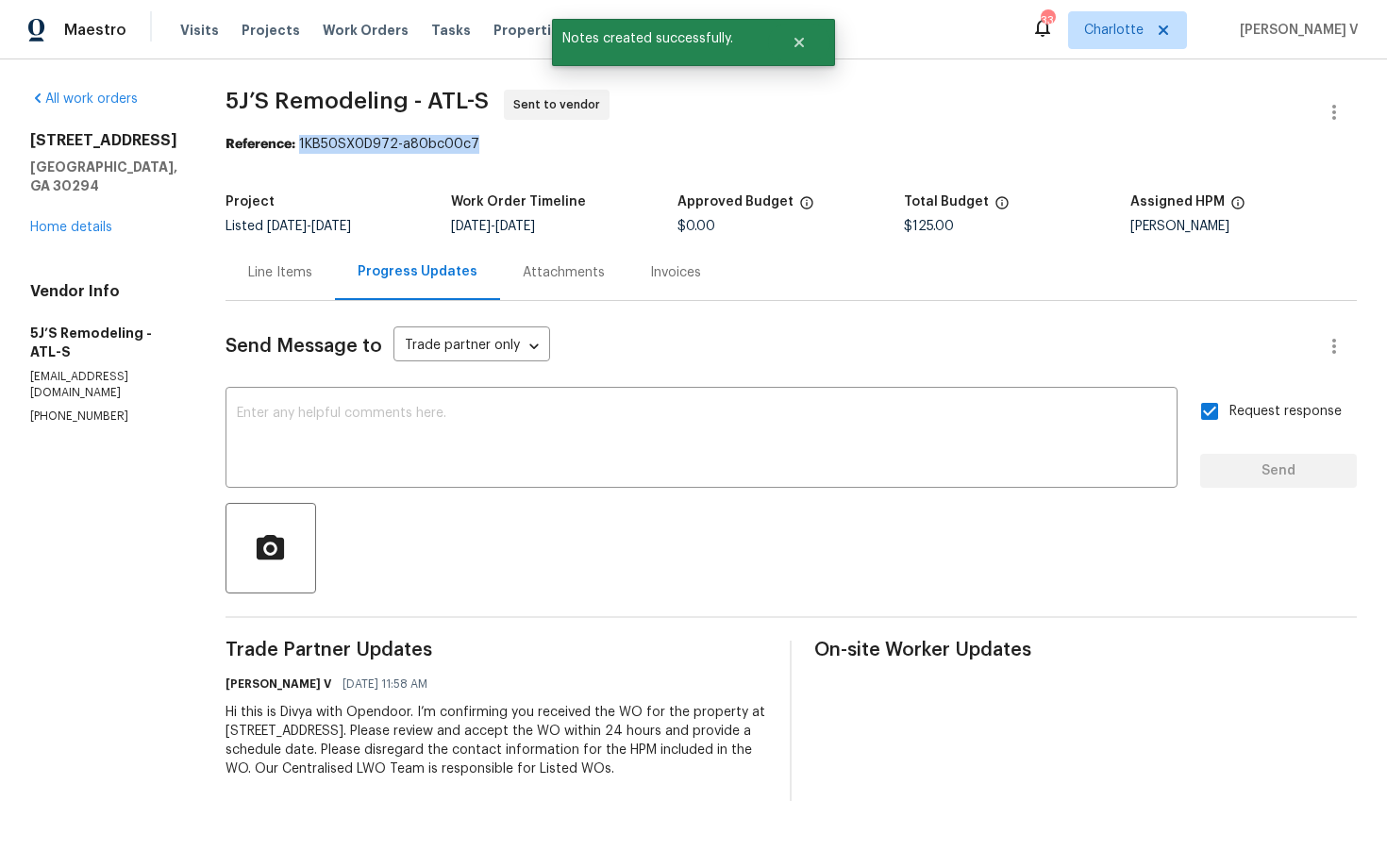
drag, startPoint x: 298, startPoint y: 144, endPoint x: 744, endPoint y: 144, distance: 446.0
click at [741, 144] on div "Reference: 1KB50SX0D972-a80bc00c7" at bounding box center [791, 144] width 1131 height 18
copy div "1KB50SX0D972-a80bc00c7"
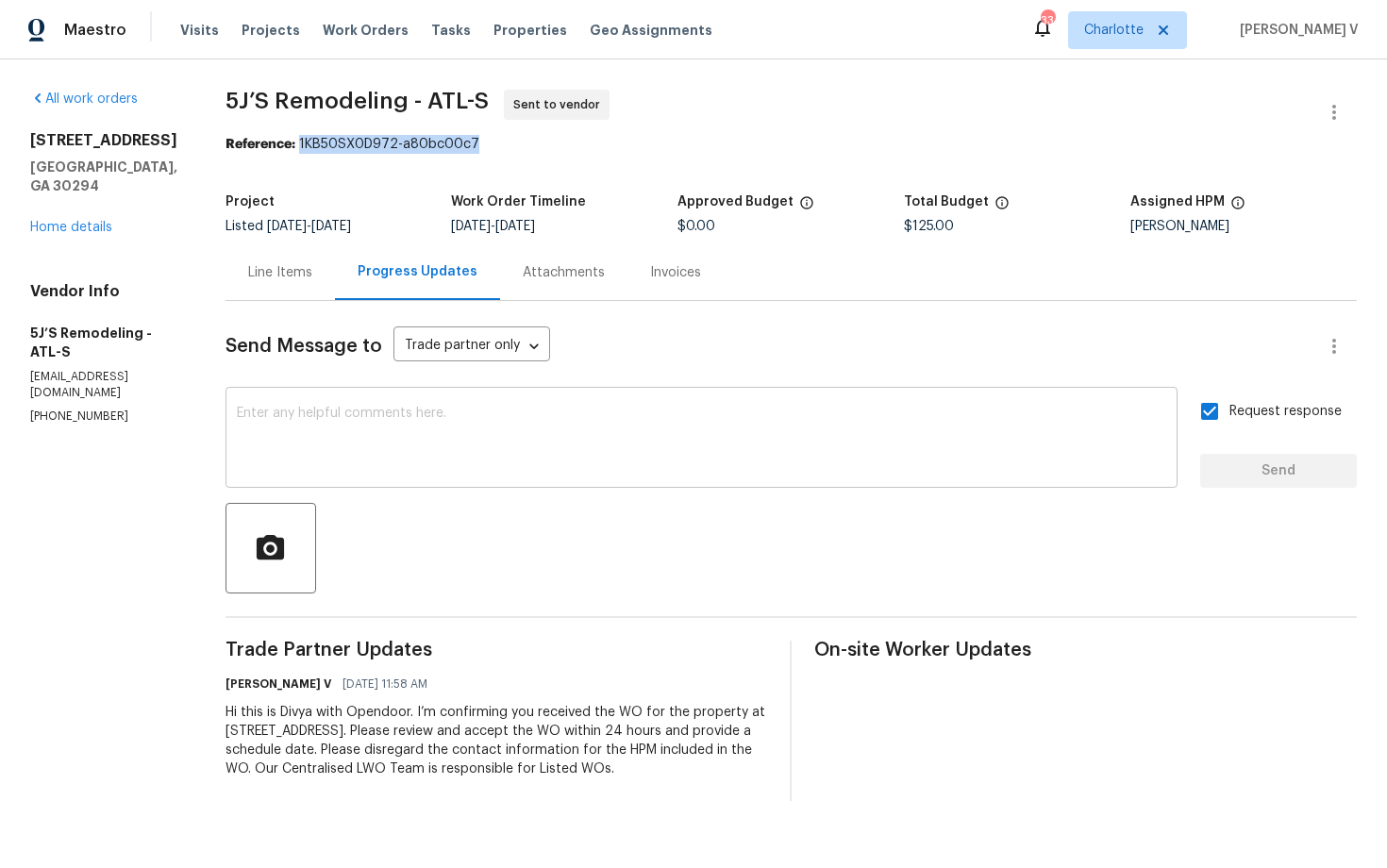
click at [530, 442] on textarea at bounding box center [701, 440] width 930 height 66
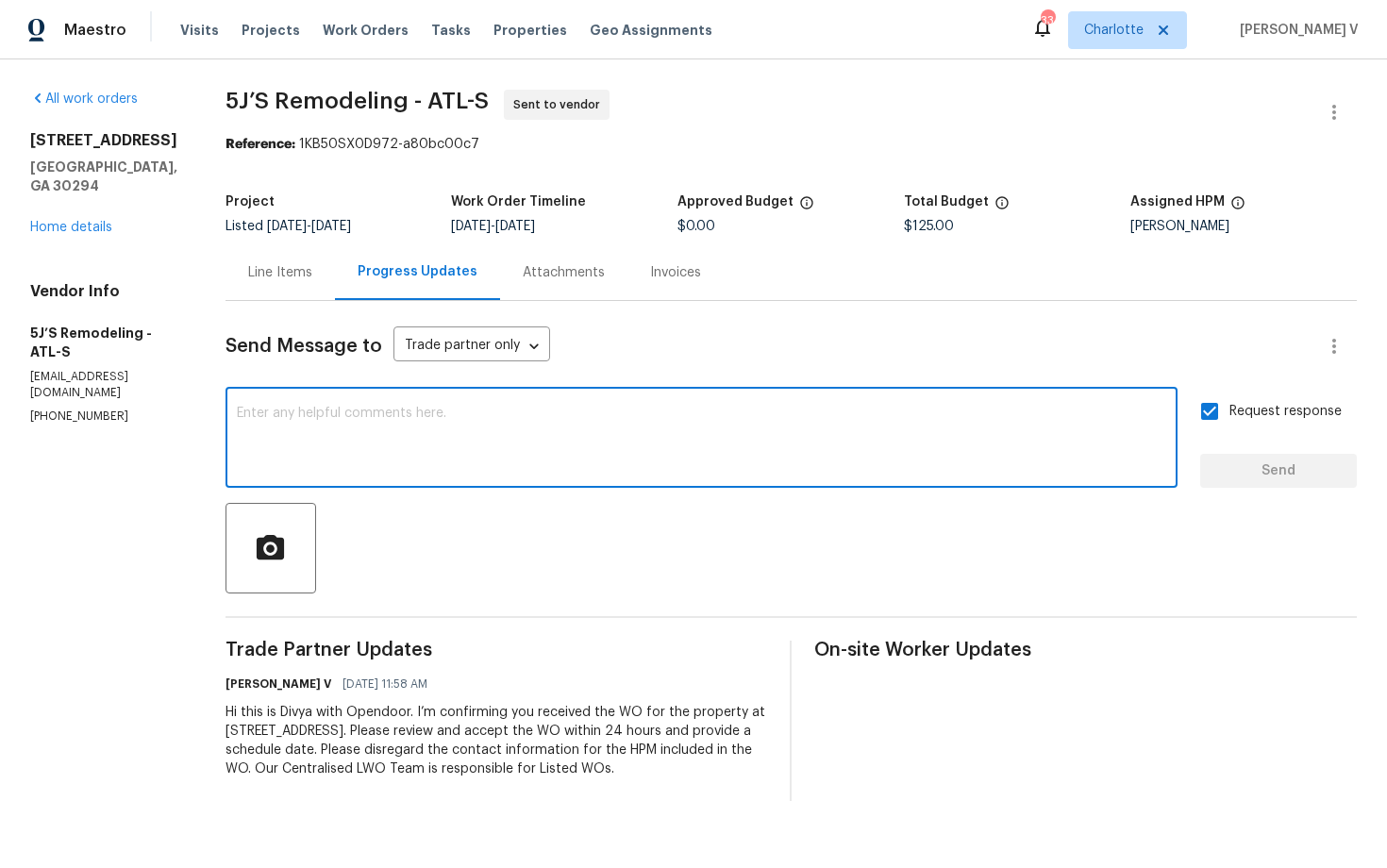
paste textarea "Attention All Work Orders must include before-photos (both close-up and wide-an…"
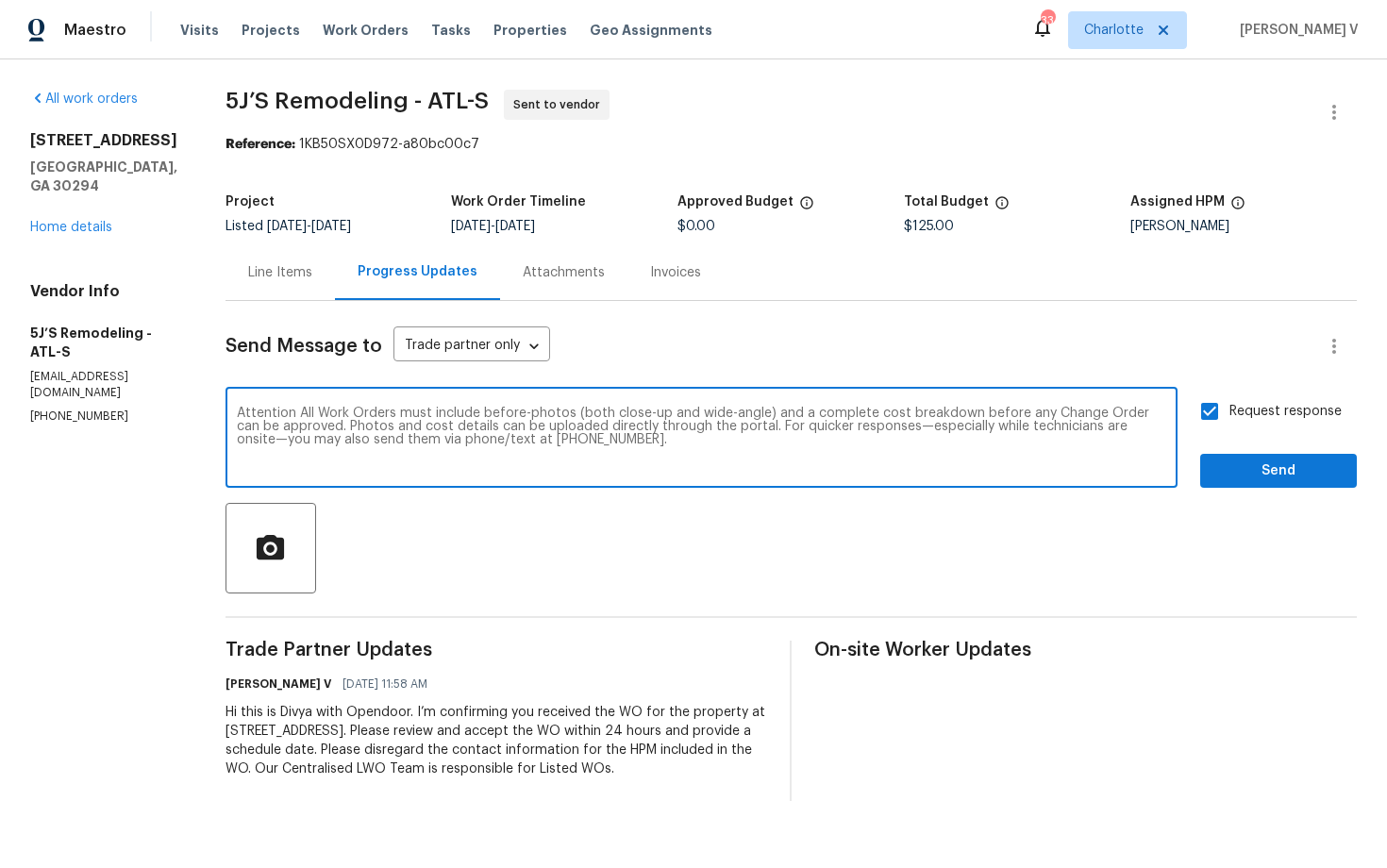
type textarea "Attention All Work Orders must include before-photos (both close-up and wide-an…"
click at [1220, 469] on span "Send" at bounding box center [1279, 471] width 127 height 23
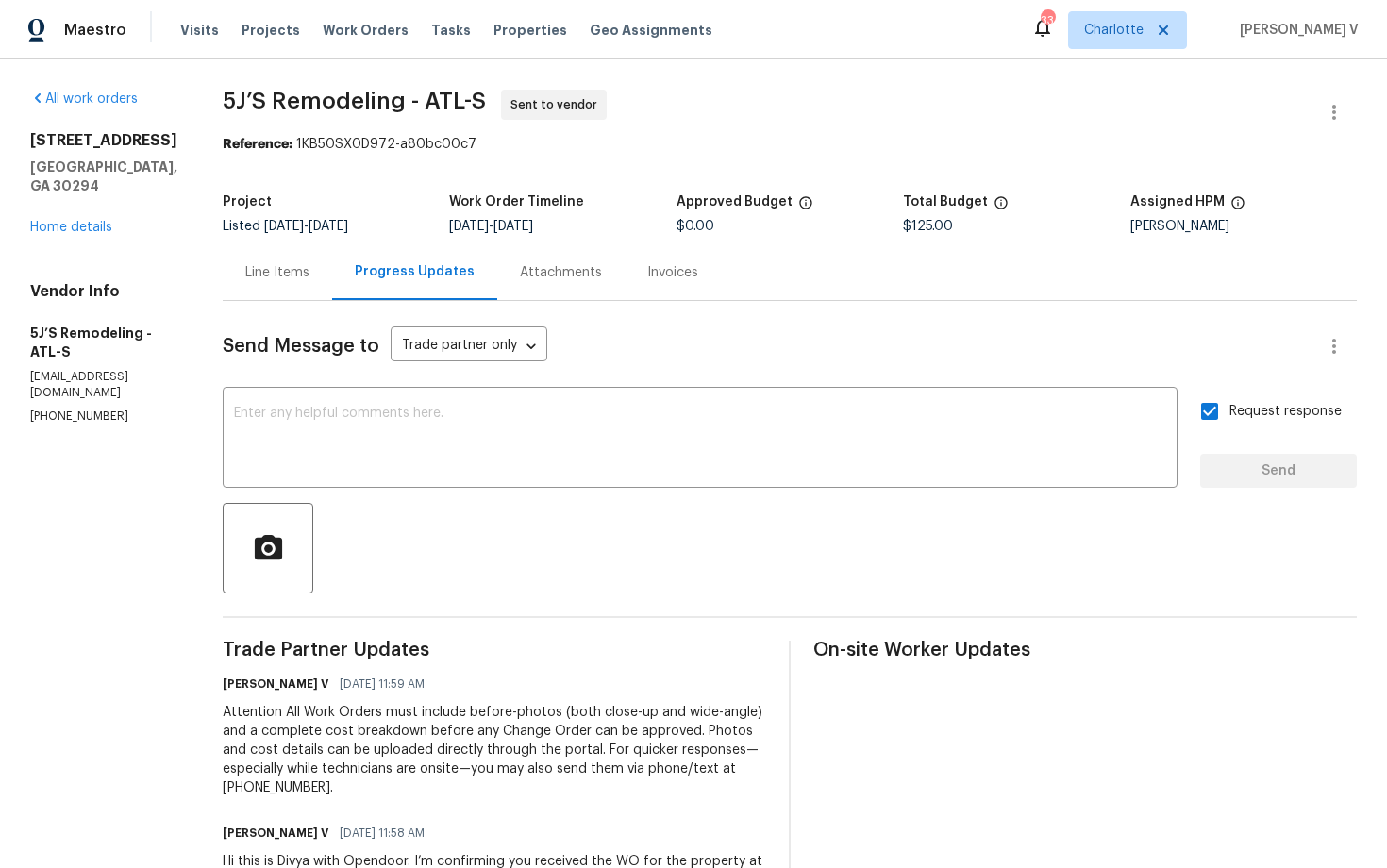
click at [406, 246] on div "Progress Updates" at bounding box center [415, 271] width 165 height 55
drag, startPoint x: 222, startPoint y: 95, endPoint x: 403, endPoint y: 98, distance: 181.0
click at [404, 99] on div "All work orders [STREET_ADDRESS][PERSON_NAME] Home details Vendor Info 5J’S Rem…" at bounding box center [693, 520] width 1387 height 921
copy span "5J’S Remodeling"
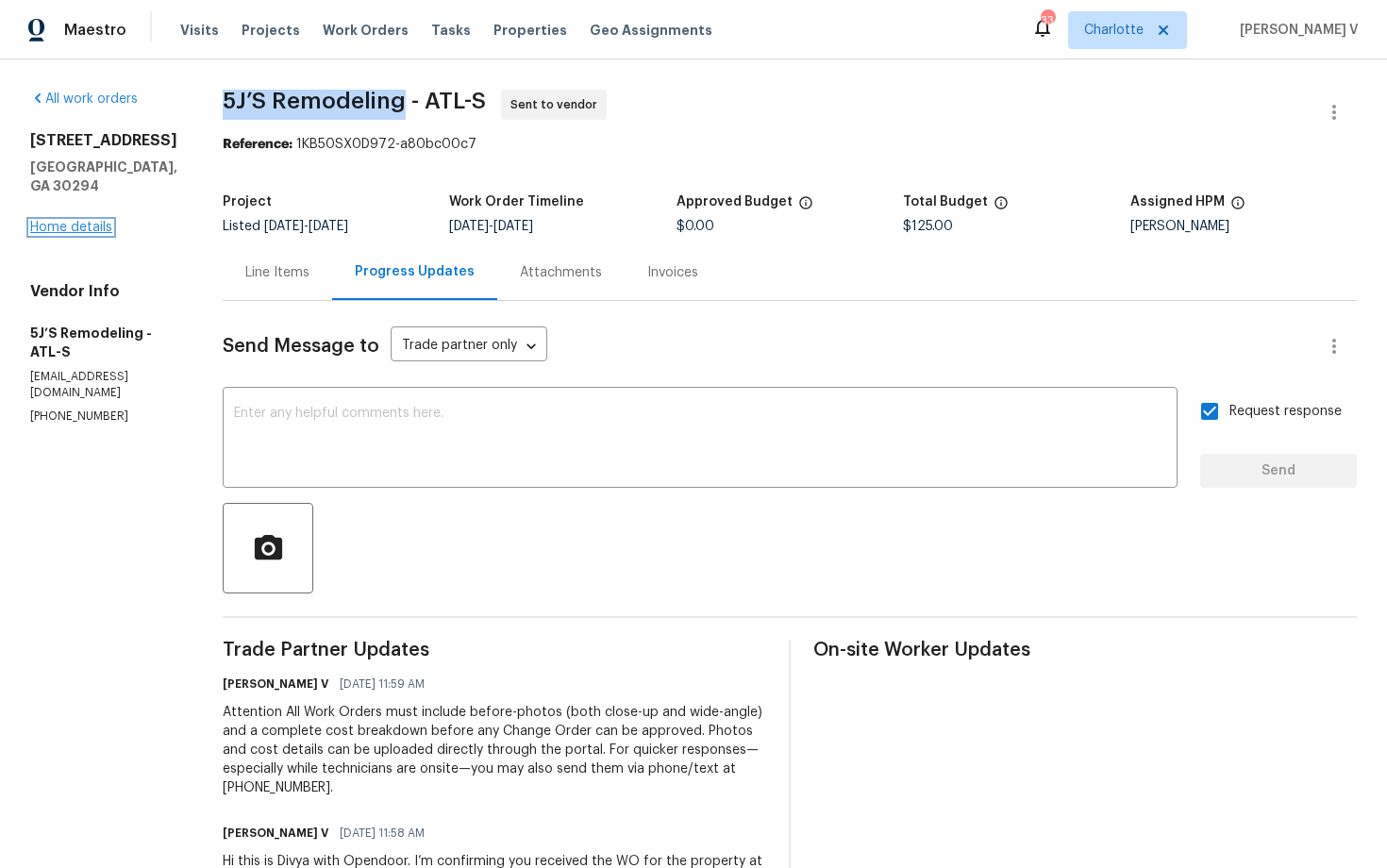
click at [83, 231] on link "Home details" at bounding box center [71, 228] width 82 height 14
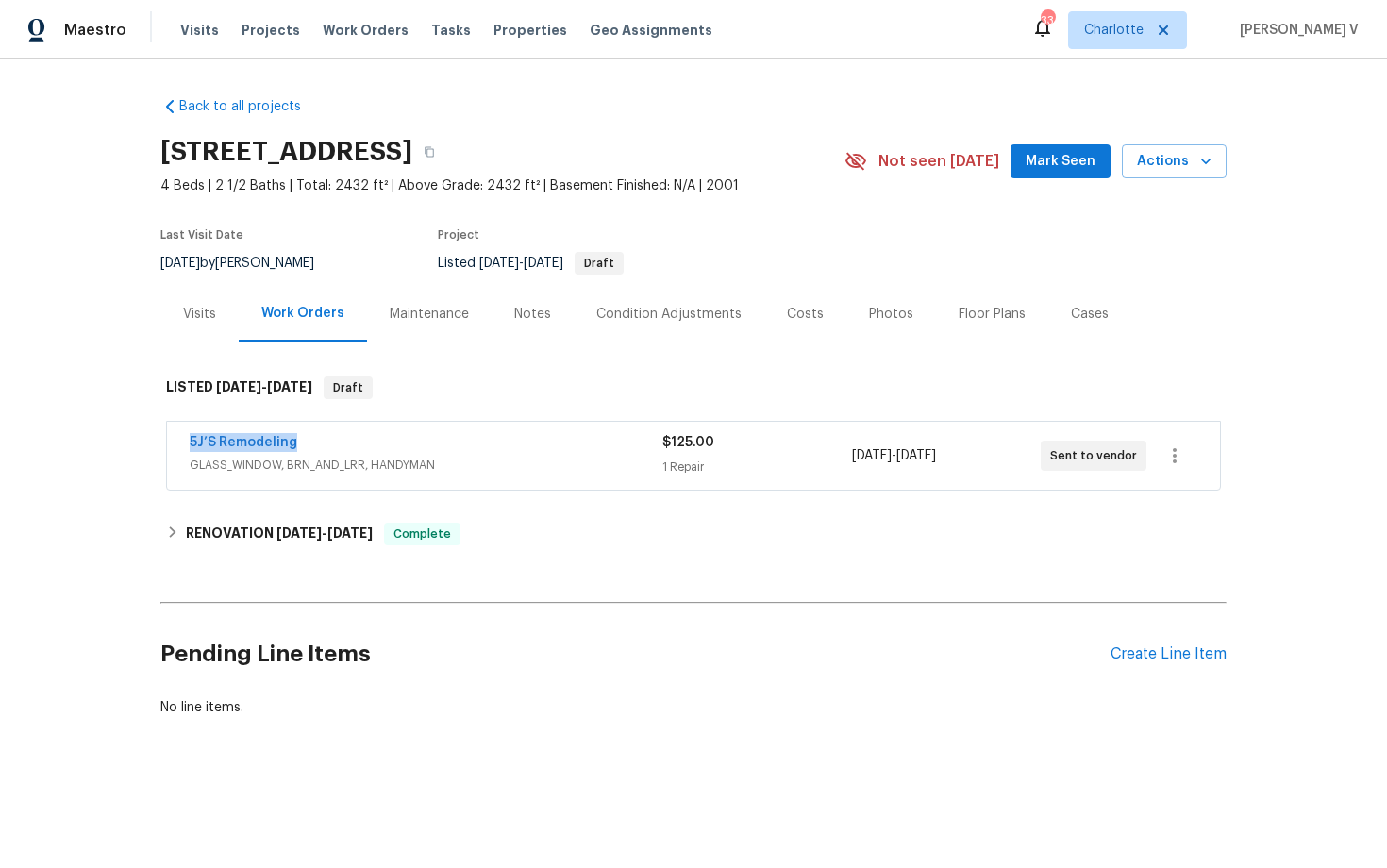
drag, startPoint x: 162, startPoint y: 441, endPoint x: 447, endPoint y: 440, distance: 285.0
click at [447, 440] on div "5J’S Remodeling GLASS_WINDOW, BRN_AND_LRR, HANDYMAN $125.00 1 Repair [DATE] - […" at bounding box center [694, 457] width 1067 height 78
copy link "5J’S Remodeling"
click at [538, 442] on div "5J’S Remodeling" at bounding box center [426, 444] width 473 height 22
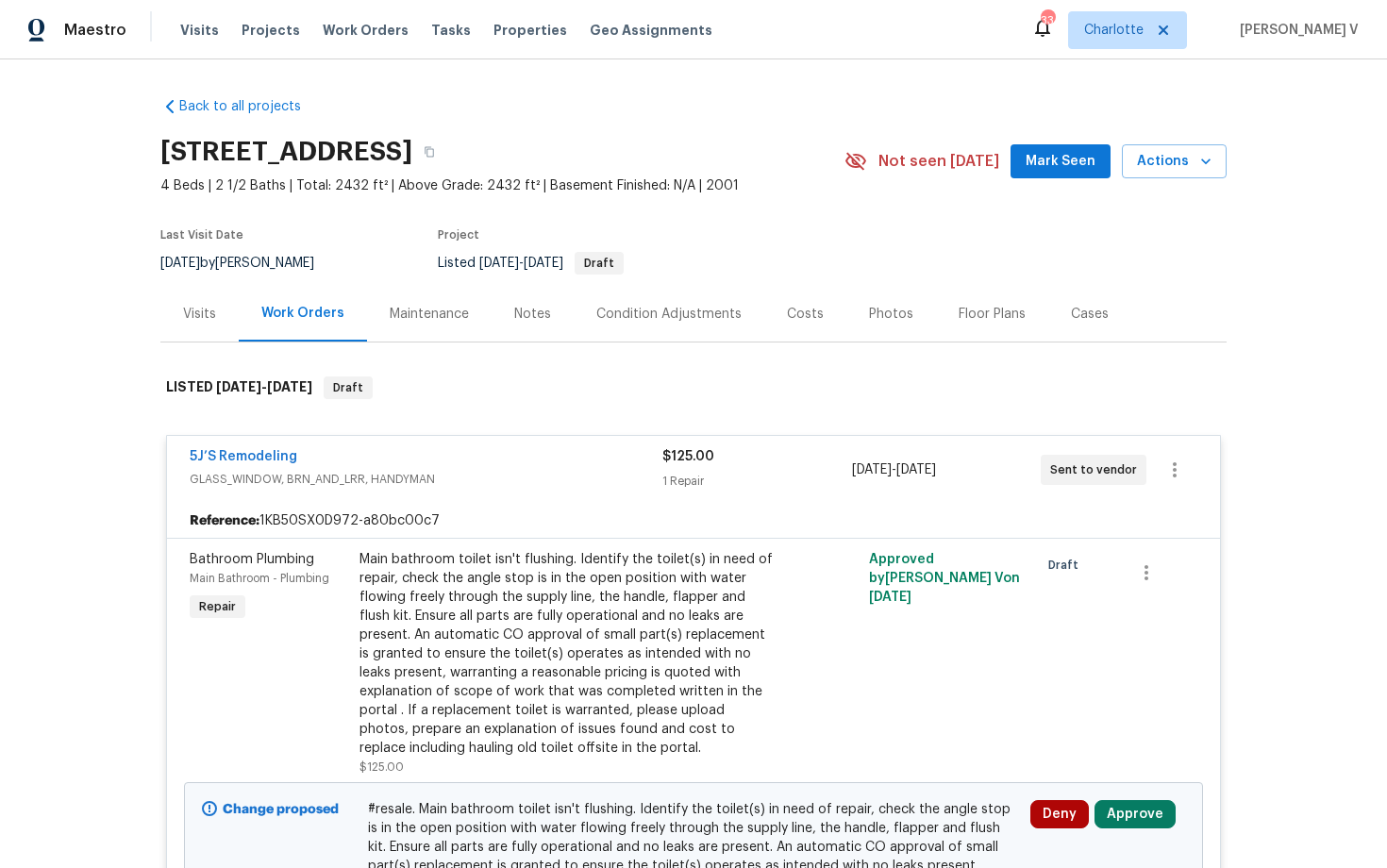
click at [548, 554] on div "Main bathroom toilet isn't flushing. Identify the toilet(s) in need of repair, …" at bounding box center [566, 653] width 414 height 207
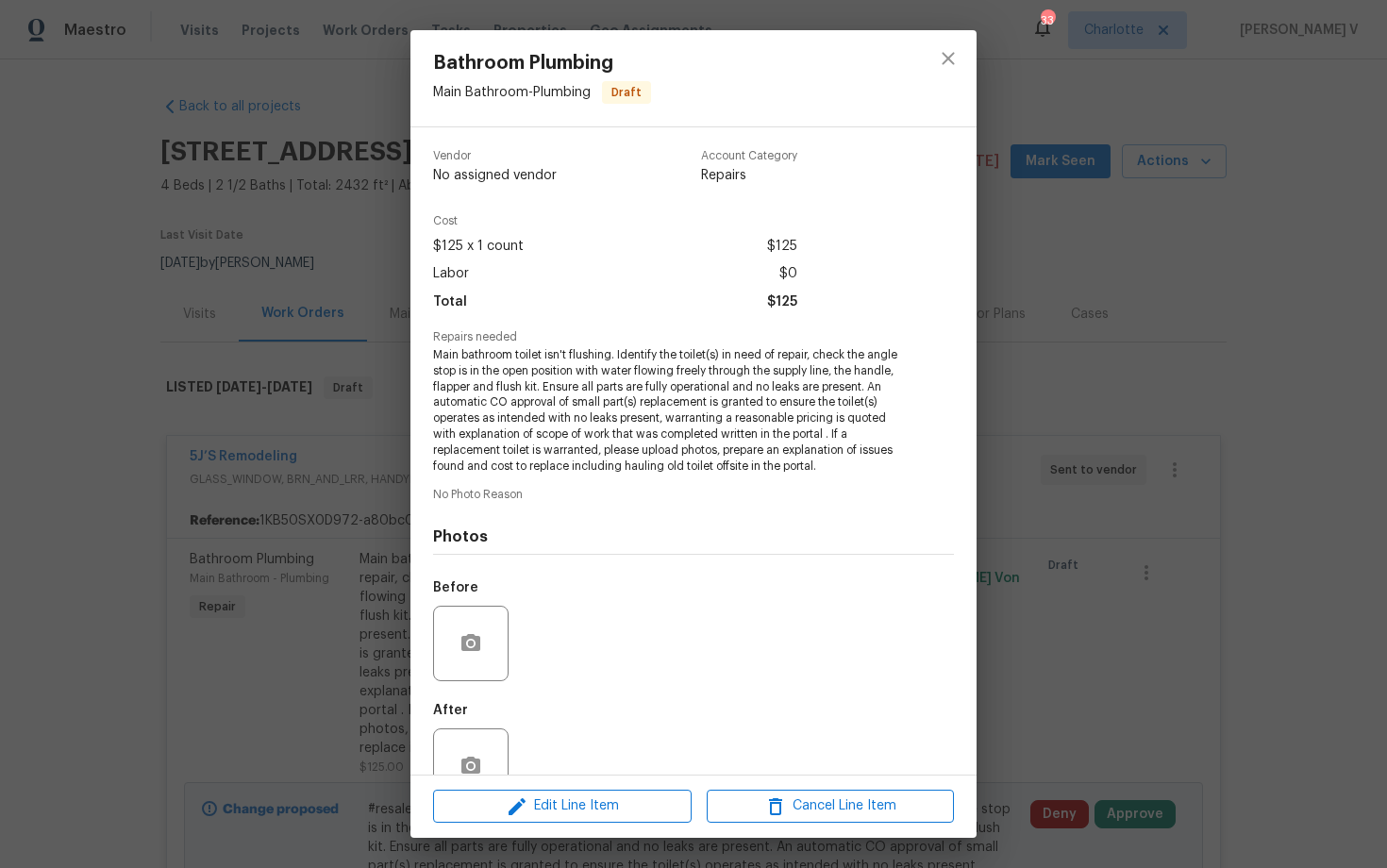
click at [548, 554] on div at bounding box center [693, 554] width 521 height 1
click at [533, 411] on span "Main bathroom toilet isn't flushing. Identify the toilet(s) in need of repair, …" at bounding box center [668, 411] width 469 height 127
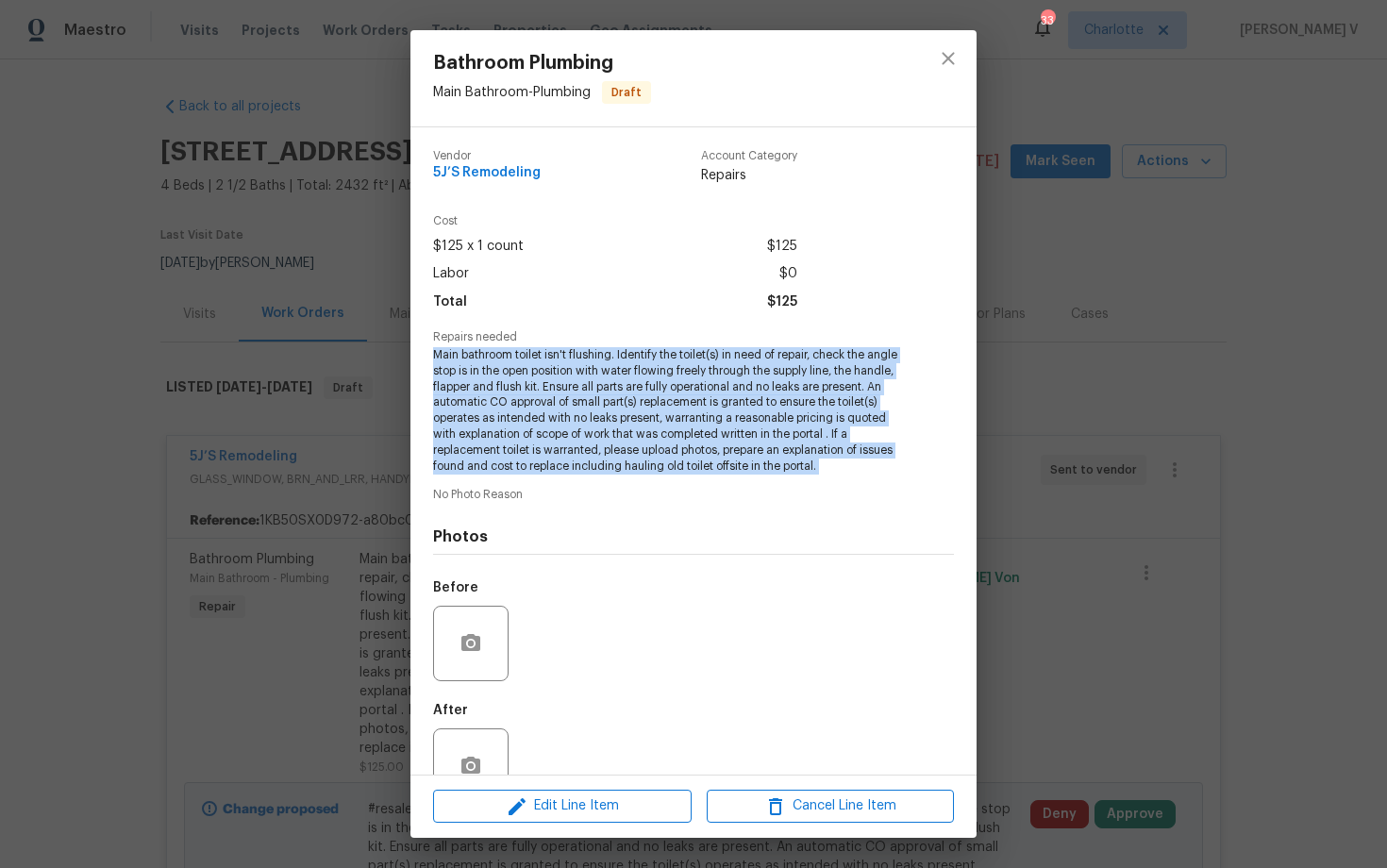
copy span "Main bathroom toilet isn't flushing. Identify the toilet(s) in need of repair, …"
click at [968, 416] on div "Vendor 5J’S Remodeling Account Category Repairs Cost $125 x 1 count $125 Labor …" at bounding box center [694, 451] width 566 height 647
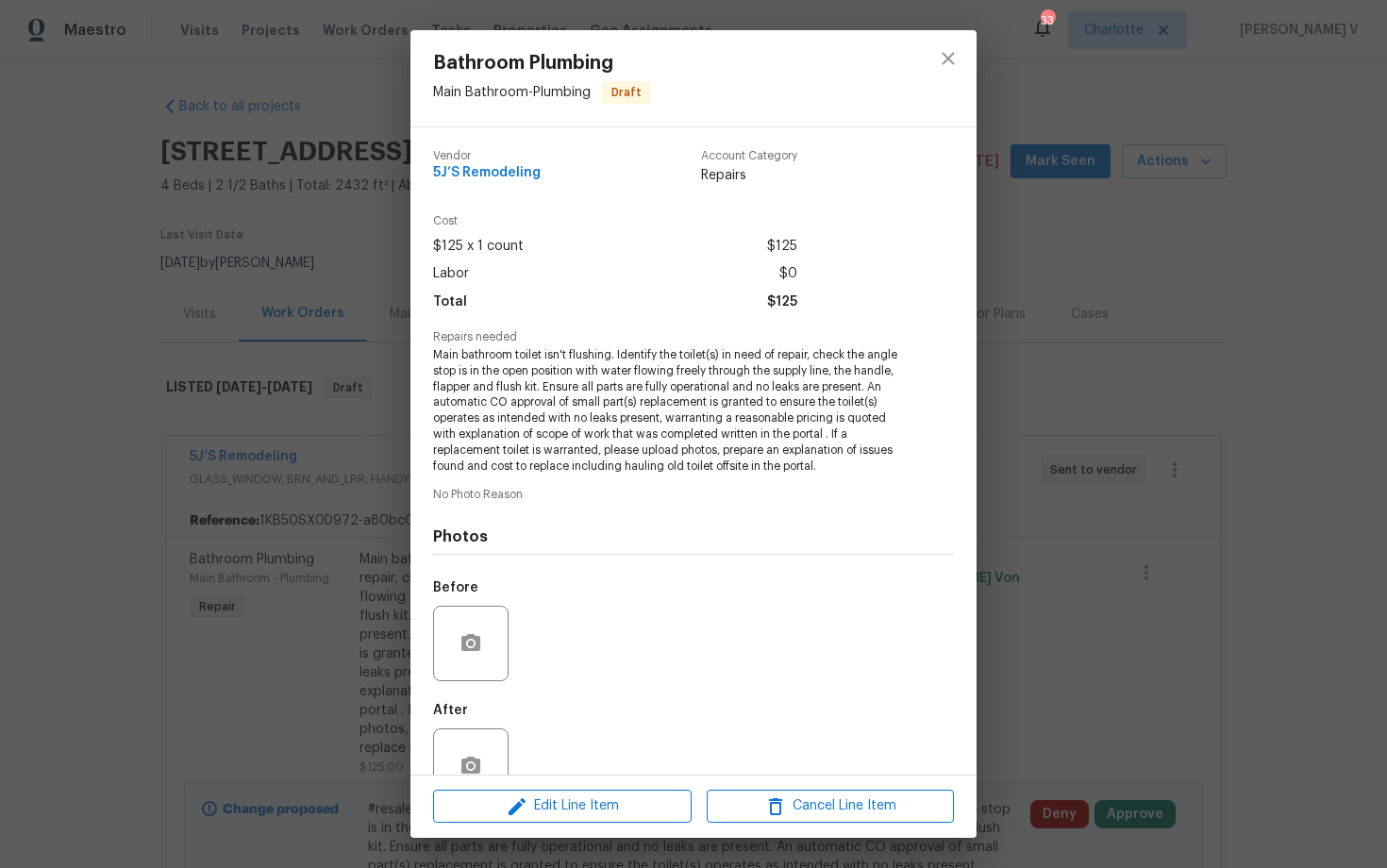
click at [1153, 827] on div "Bathroom Plumbing Main Bathroom - Plumbing Draft Vendor 5J’S Remodeling Account…" at bounding box center [693, 434] width 1387 height 868
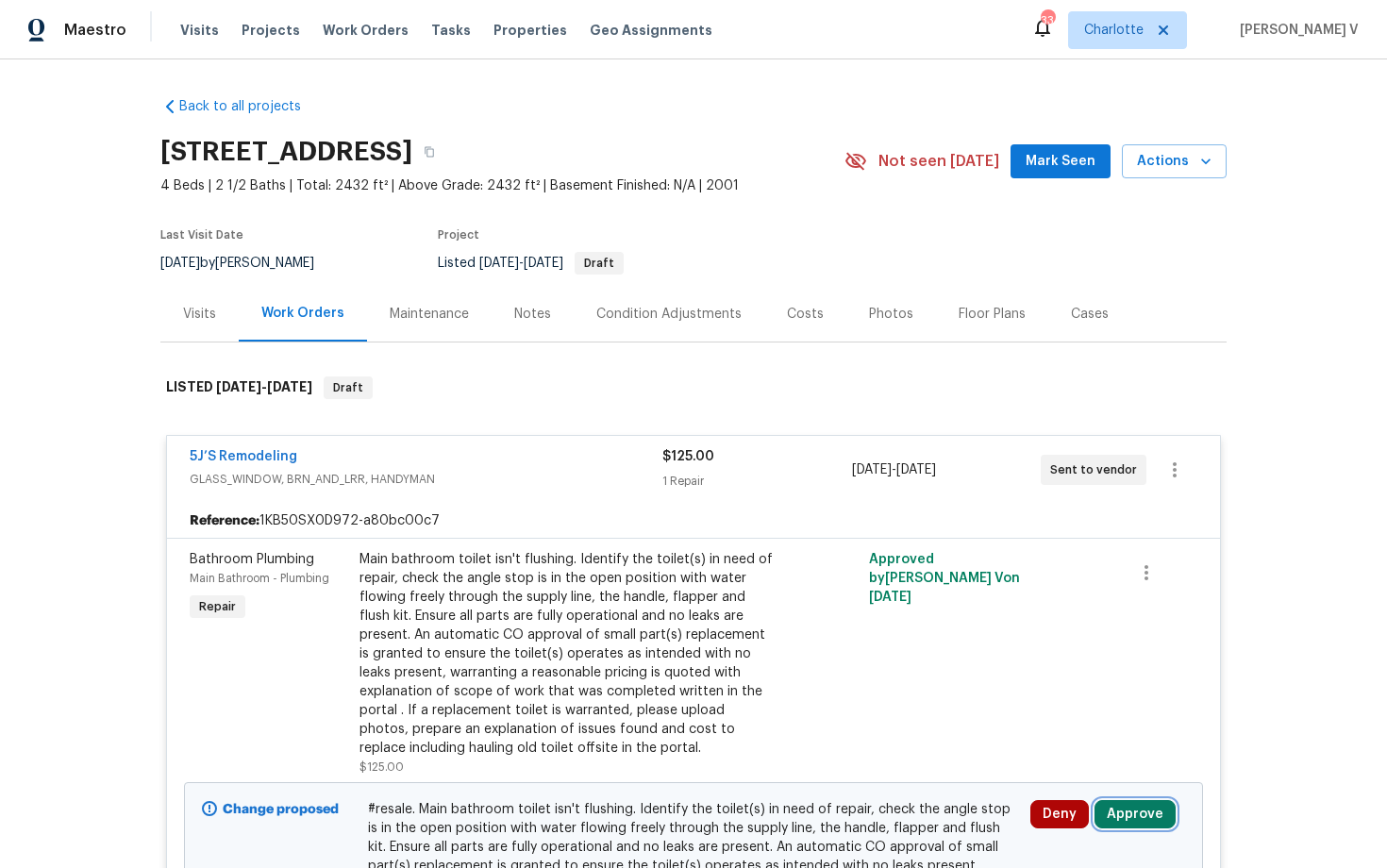
click at [1153, 827] on button "Approve" at bounding box center [1135, 814] width 81 height 28
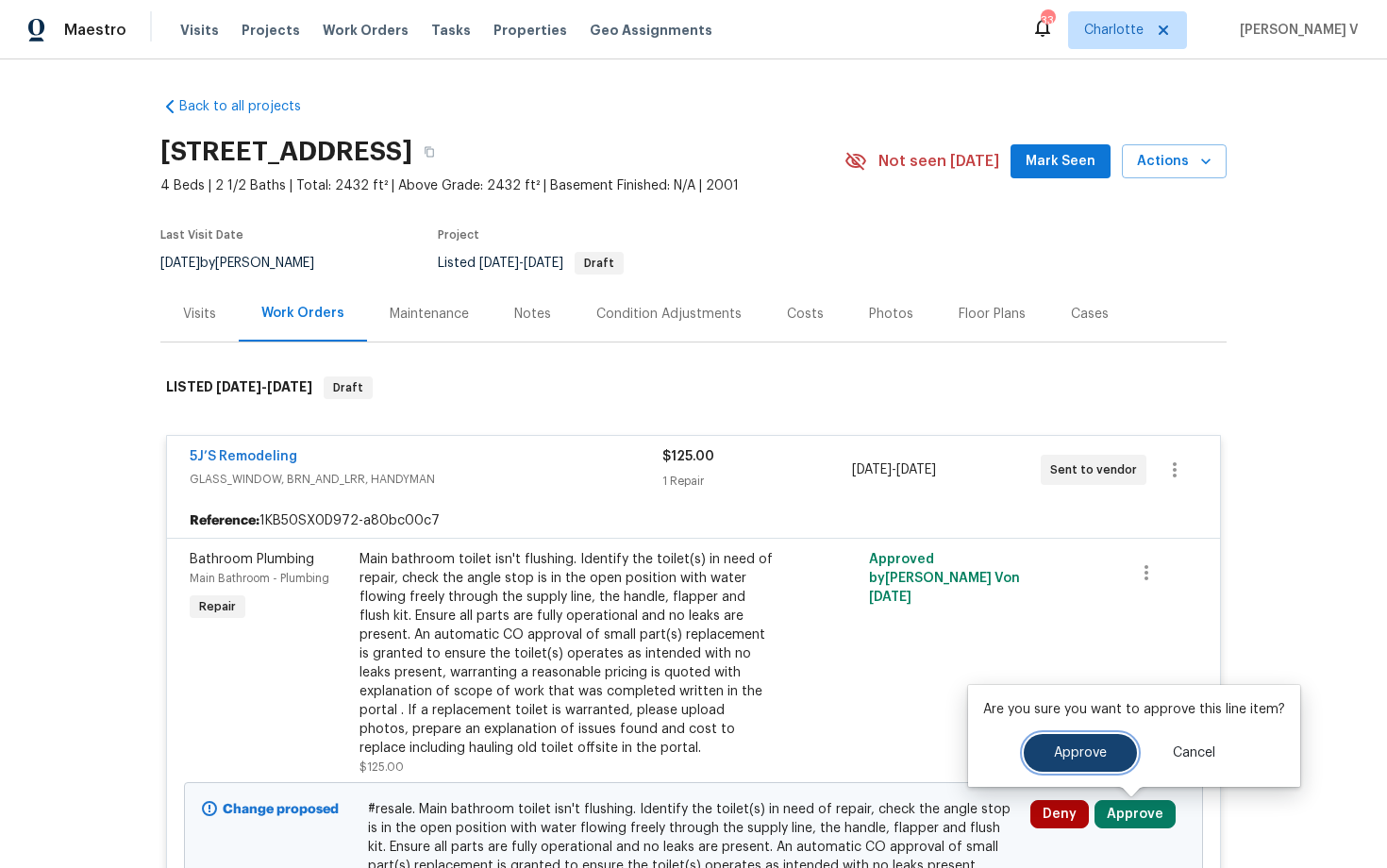
click at [1071, 759] on button "Approve" at bounding box center [1080, 752] width 113 height 38
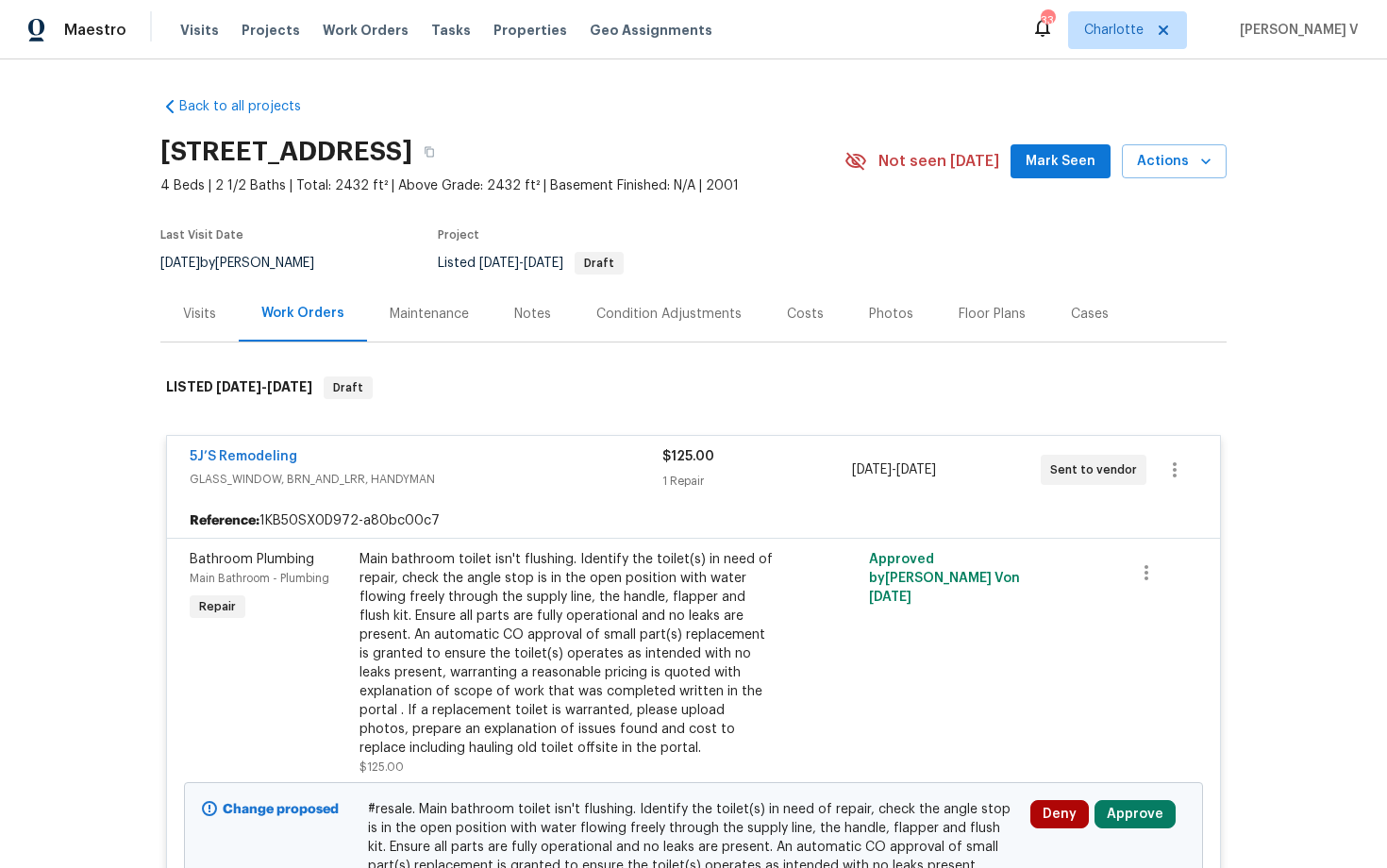
scroll to position [20, 0]
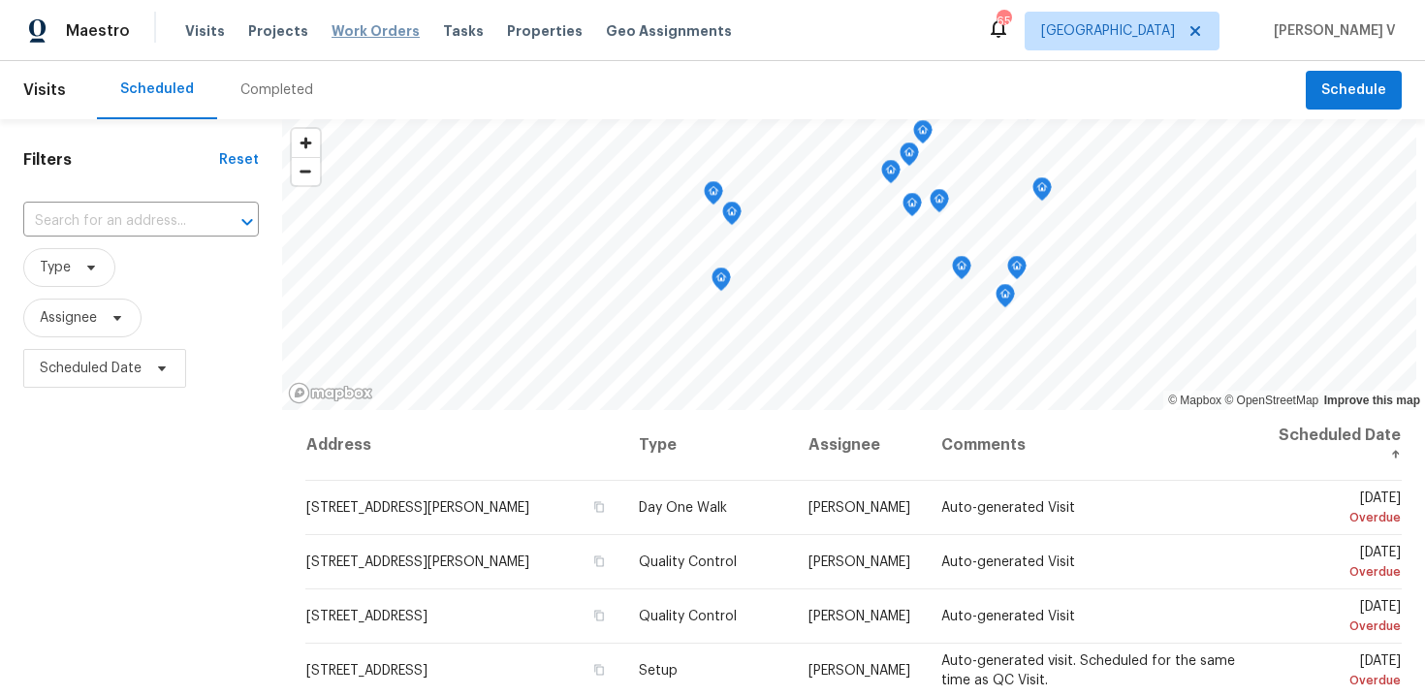
click at [354, 29] on span "Work Orders" at bounding box center [376, 30] width 88 height 19
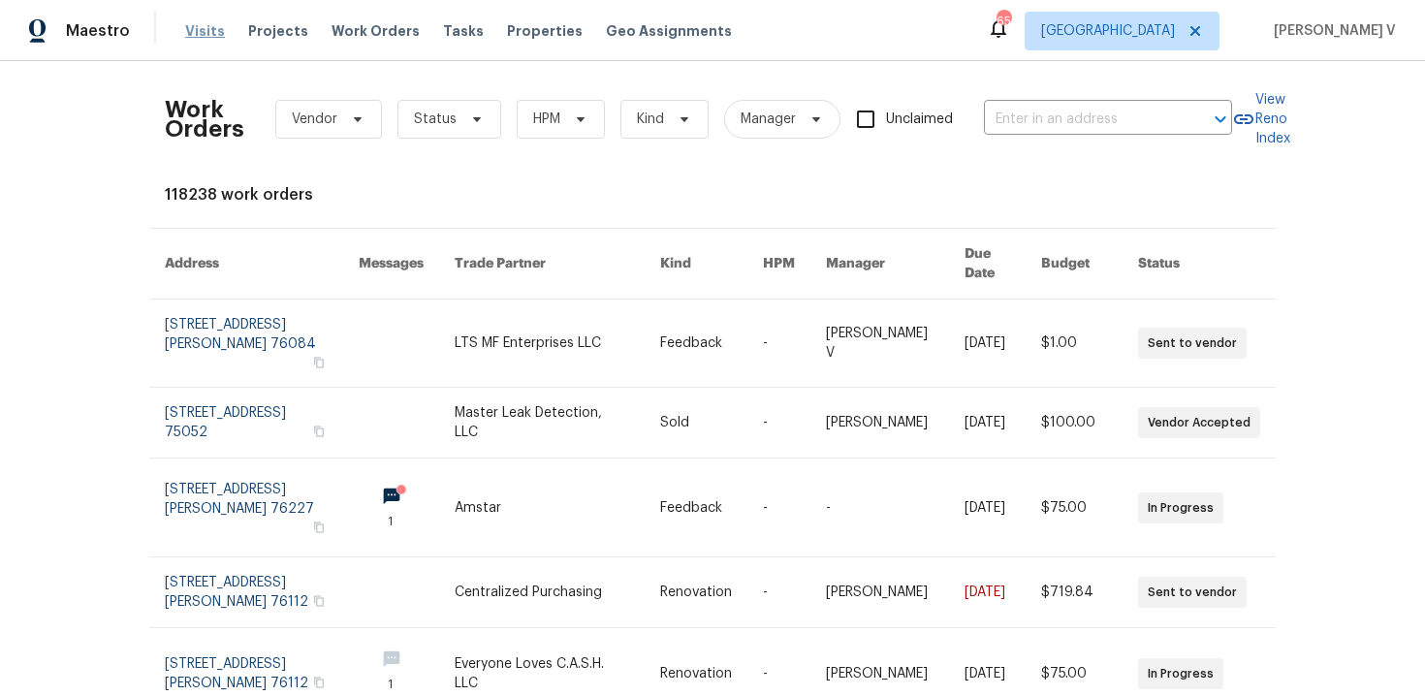
click at [185, 33] on span "Visits" at bounding box center [205, 30] width 40 height 19
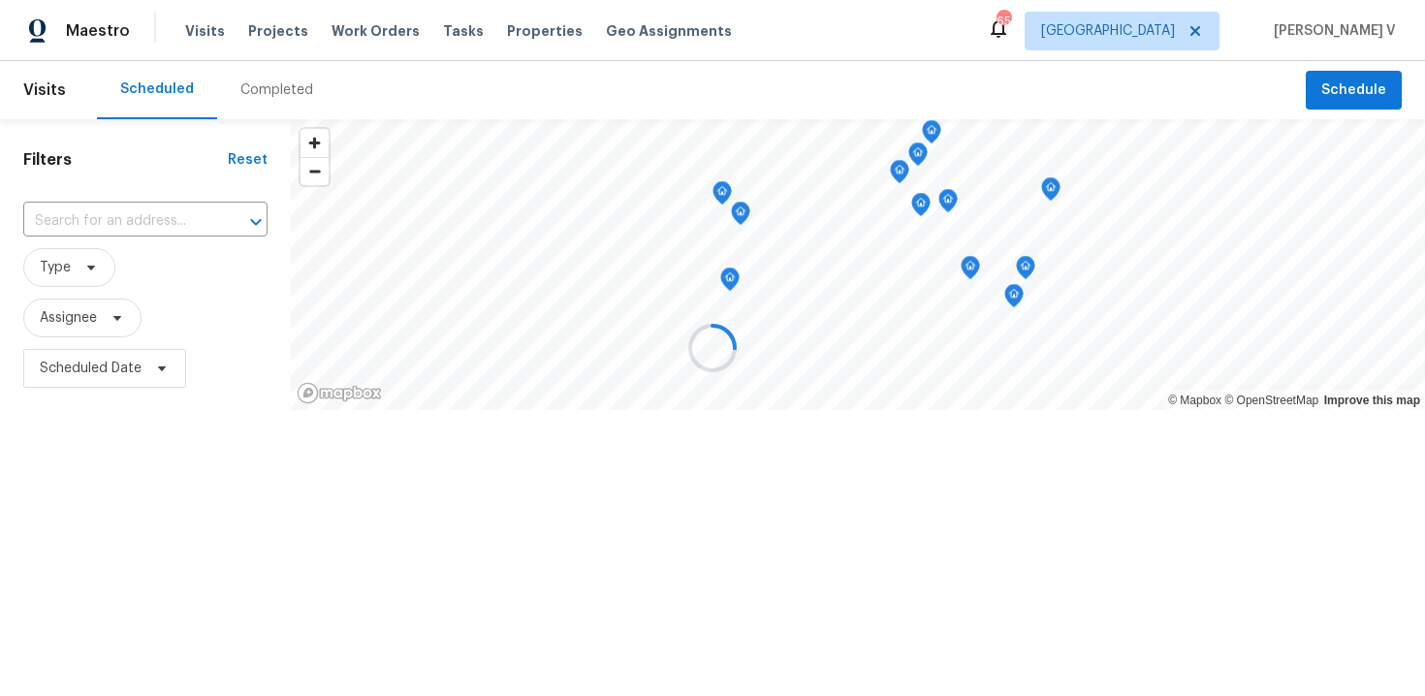
click at [128, 215] on div at bounding box center [712, 348] width 1425 height 696
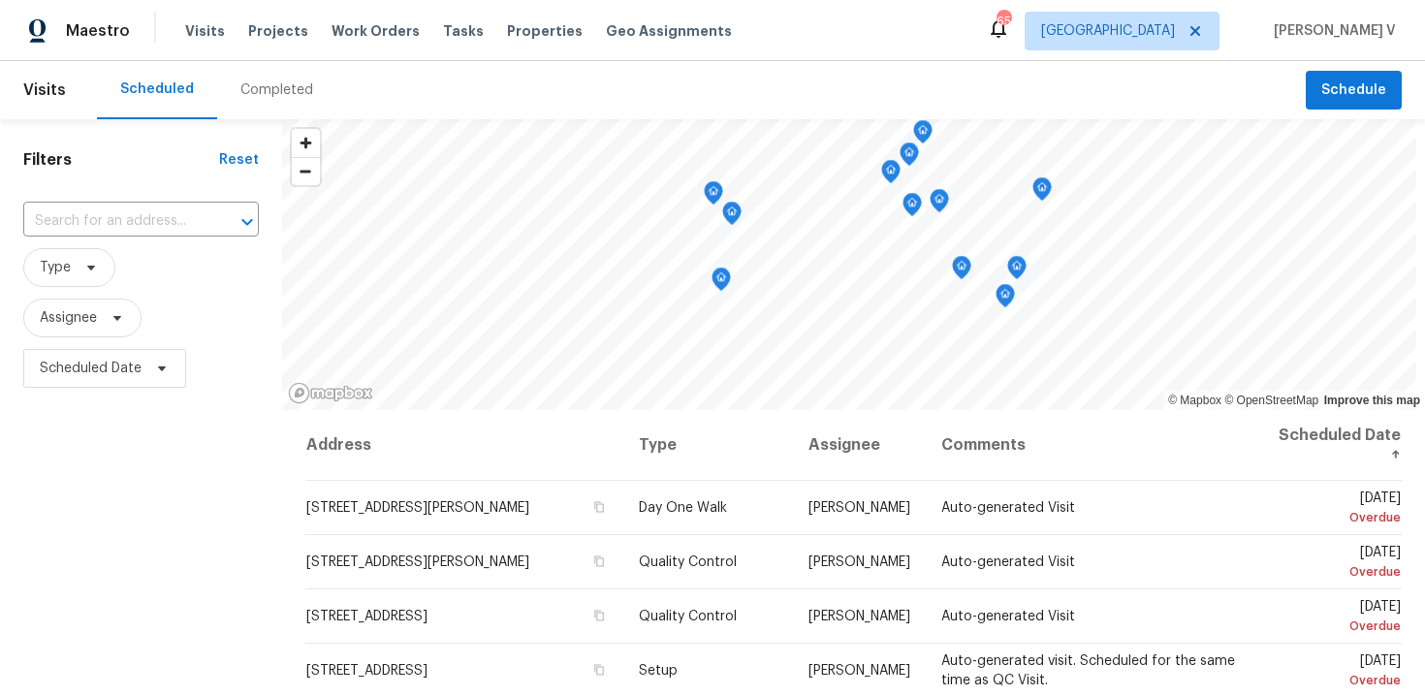
click at [128, 215] on input "text" at bounding box center [113, 222] width 181 height 30
paste input "1621 Cattail Creek Dr Desoto, TX 75115"
type input "1621 Cattail Creek Dr Desoto, TX 75115"
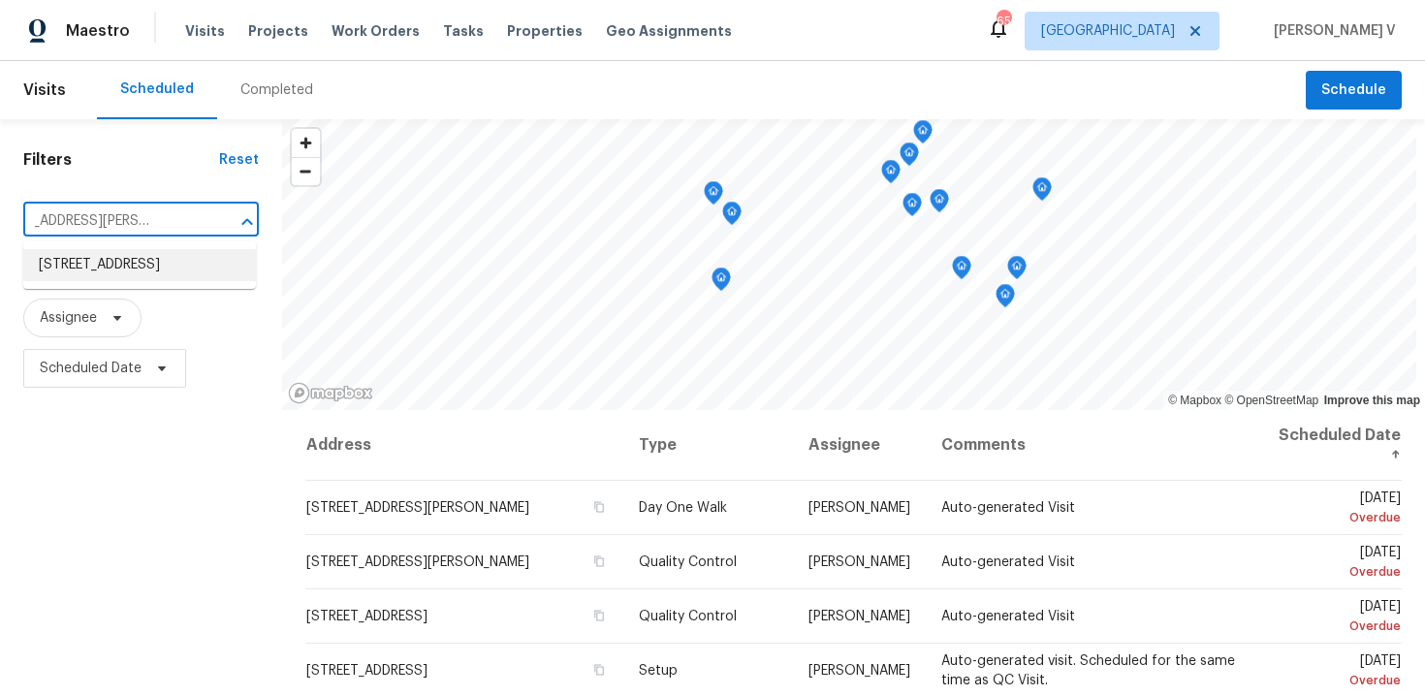
click at [115, 260] on li "1621 Cattail Creek Dr, Desoto, TX 75115" at bounding box center [139, 265] width 233 height 32
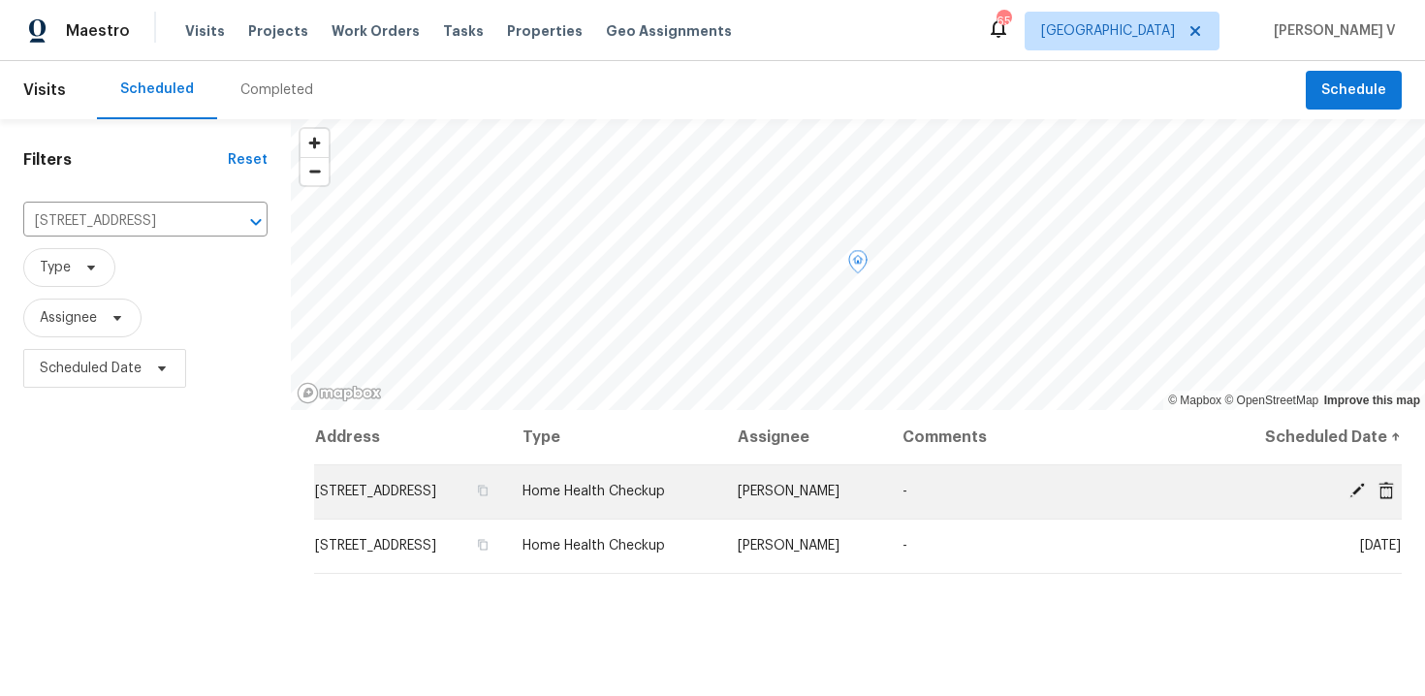
click at [1385, 498] on icon at bounding box center [1387, 489] width 16 height 17
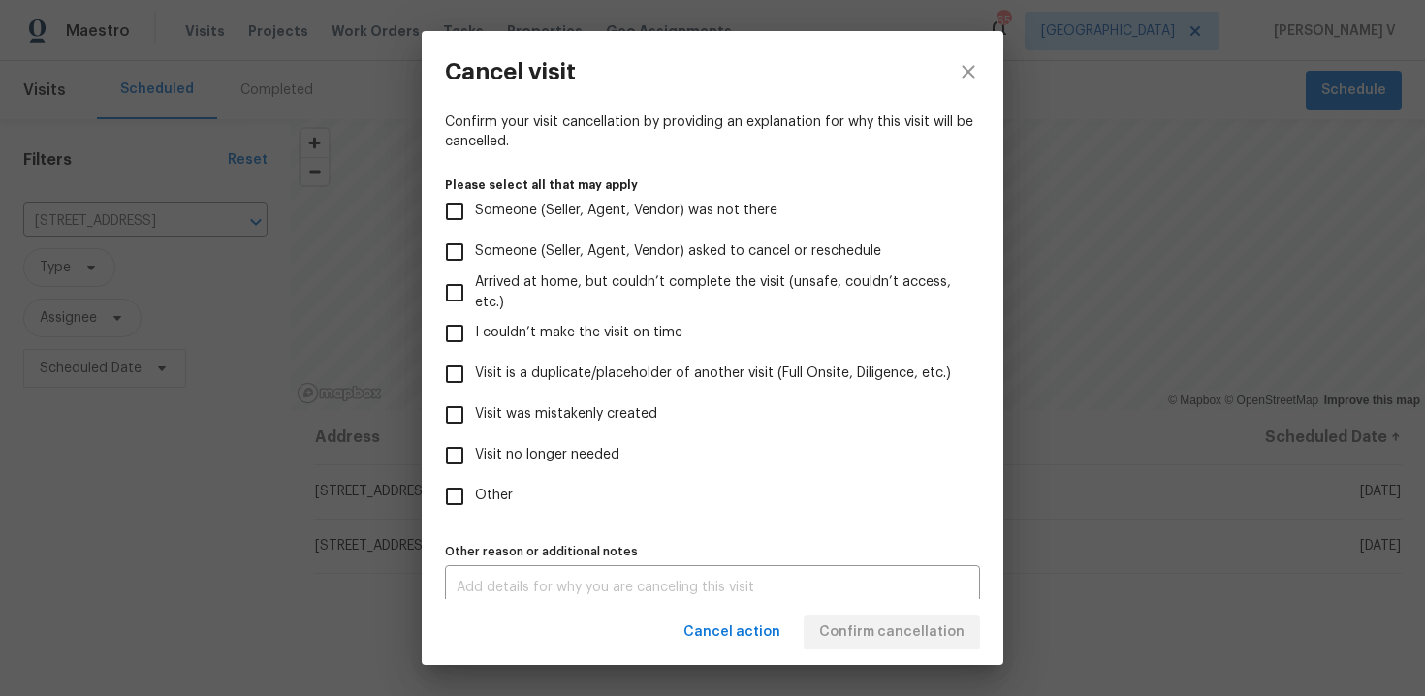
scroll to position [167, 0]
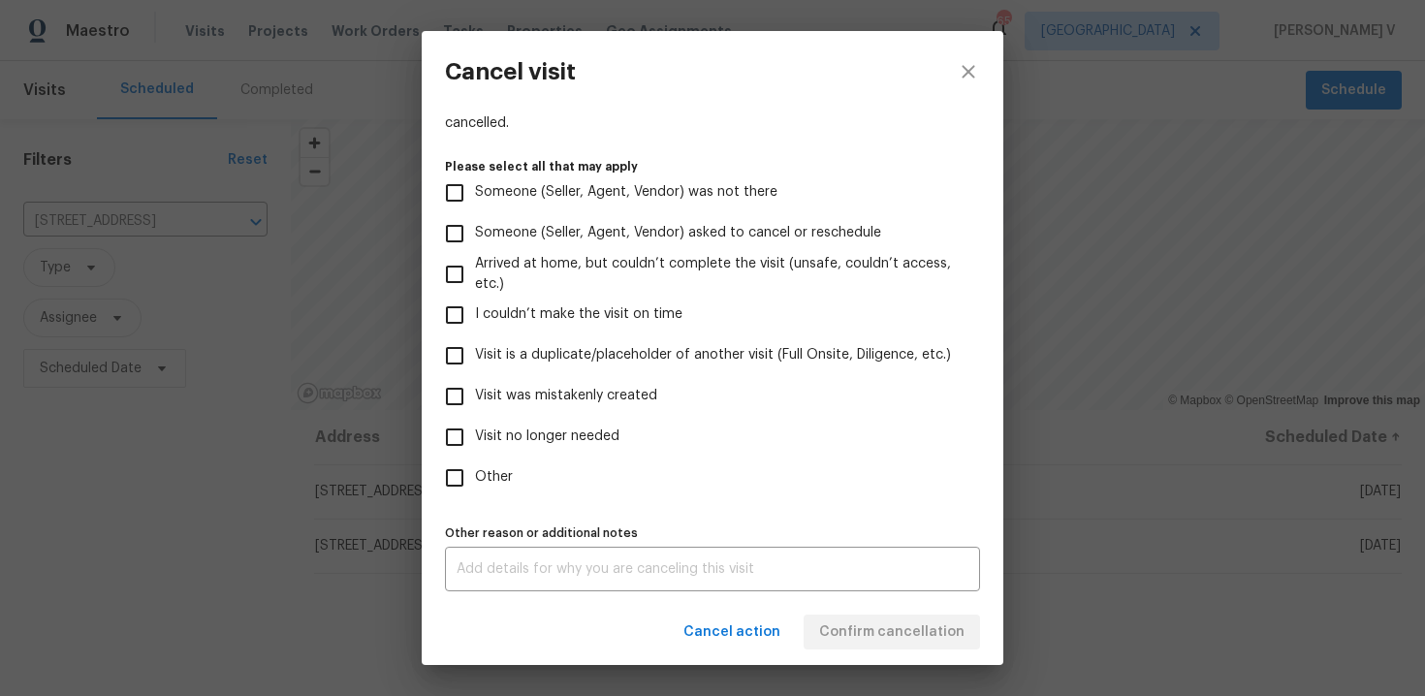
click at [515, 395] on span "Visit was mistakenly created" at bounding box center [566, 396] width 182 height 20
click at [475, 395] on input "Visit was mistakenly created" at bounding box center [454, 396] width 41 height 41
checkbox input "true"
click at [904, 639] on span "Confirm cancellation" at bounding box center [891, 633] width 145 height 24
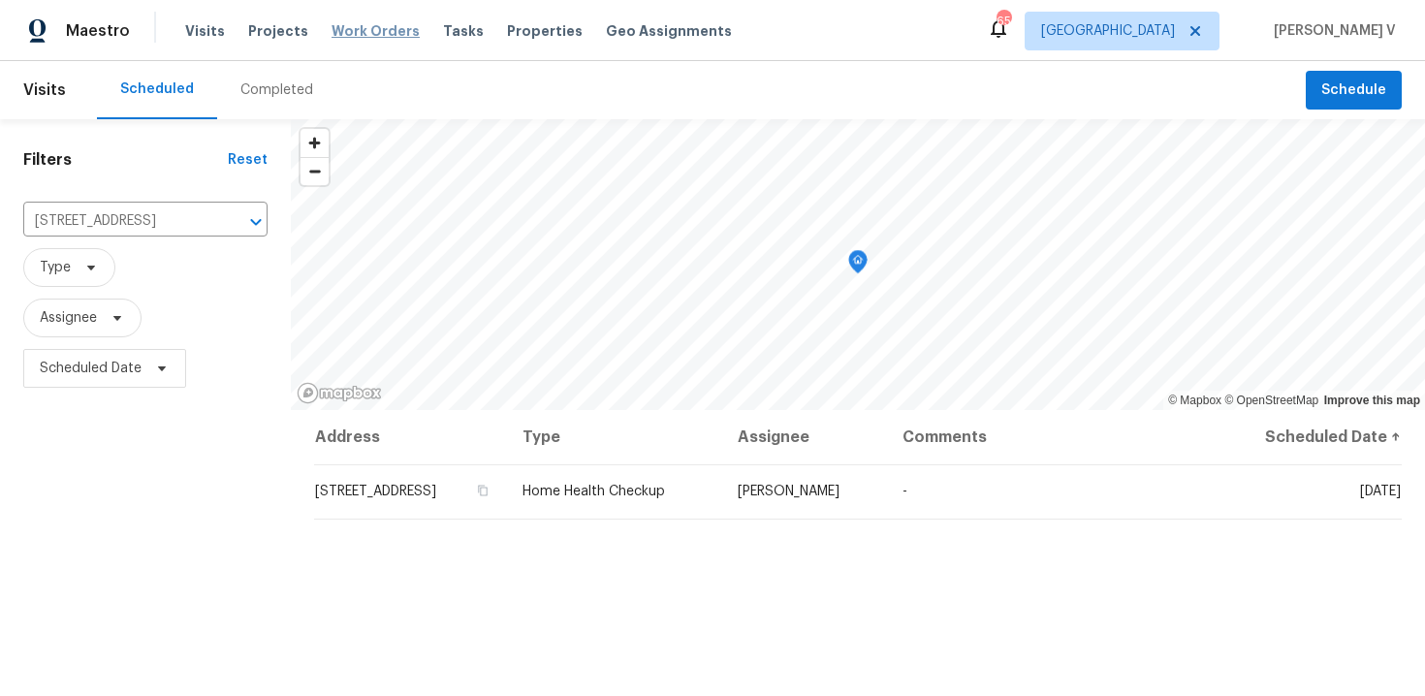
click at [347, 27] on span "Work Orders" at bounding box center [376, 30] width 88 height 19
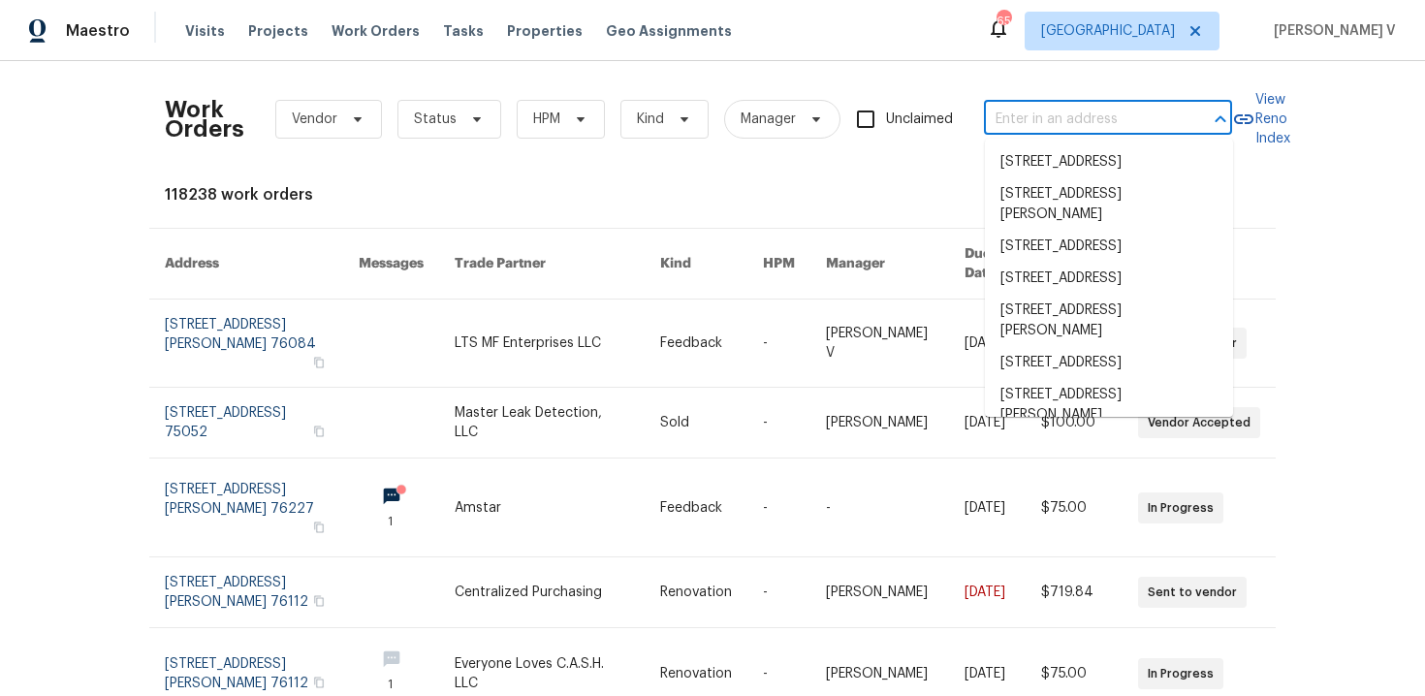
click at [1060, 124] on input "text" at bounding box center [1081, 120] width 194 height 30
paste input "2 Meadowcreek Dr Melissa, TX 75454"
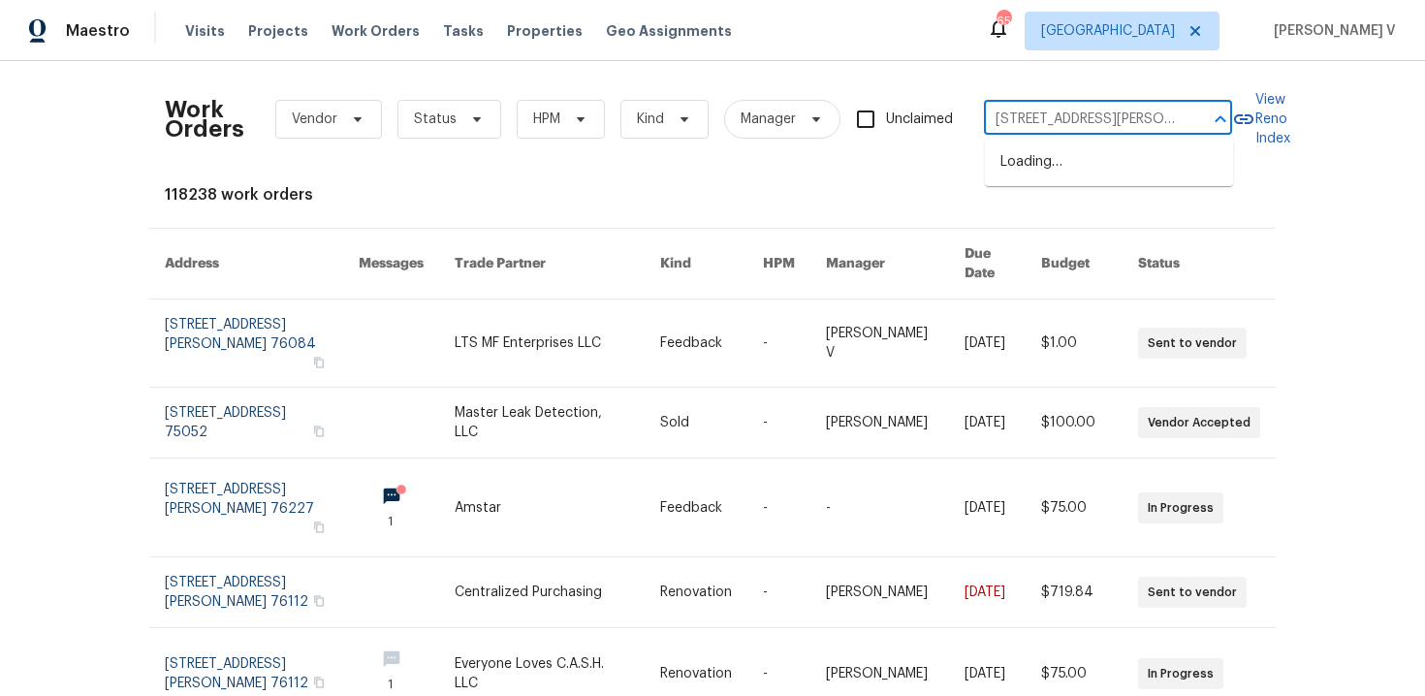
scroll to position [0, 52]
type input "2 Meadowcreek Dr Melissa, TX 75454"
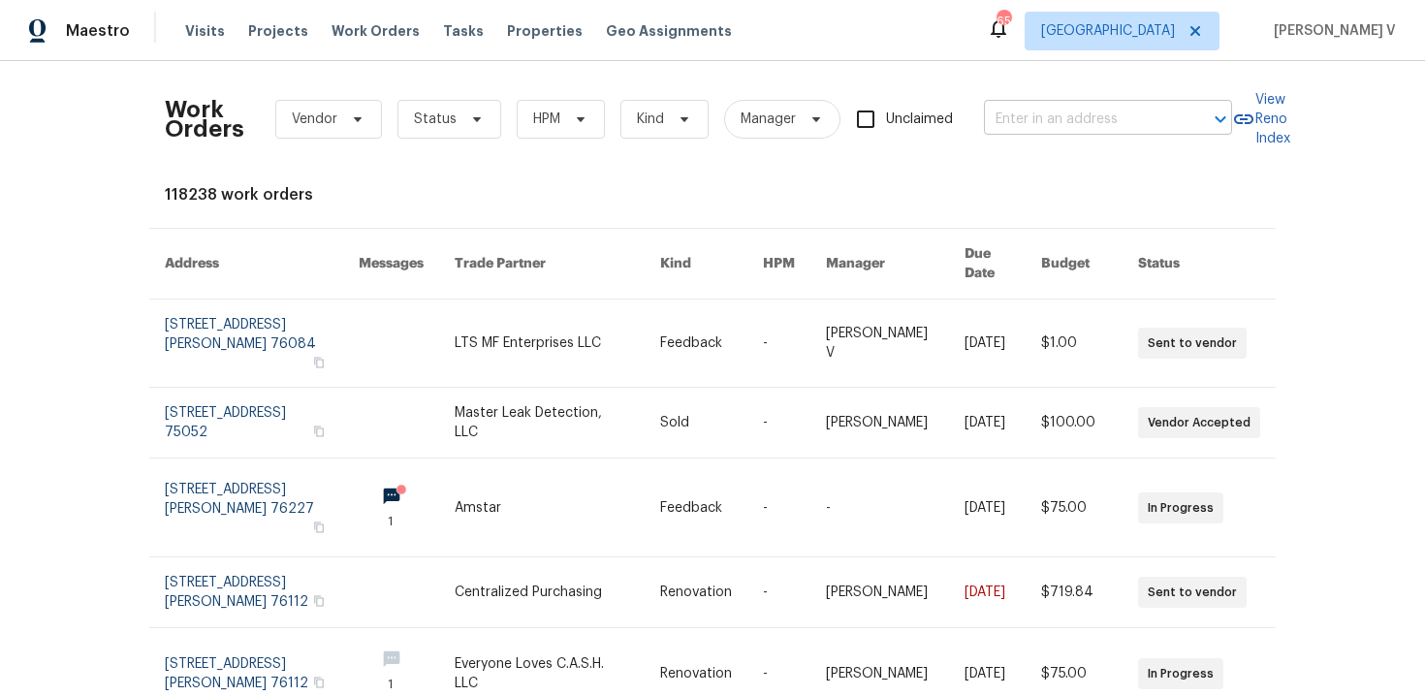
click at [1065, 127] on input "text" at bounding box center [1081, 120] width 194 height 30
paste input "2 Meadowcreek Dr Melissa, TX 75454"
type input "2 Meadowcreek Dr Melissa, TX 75454"
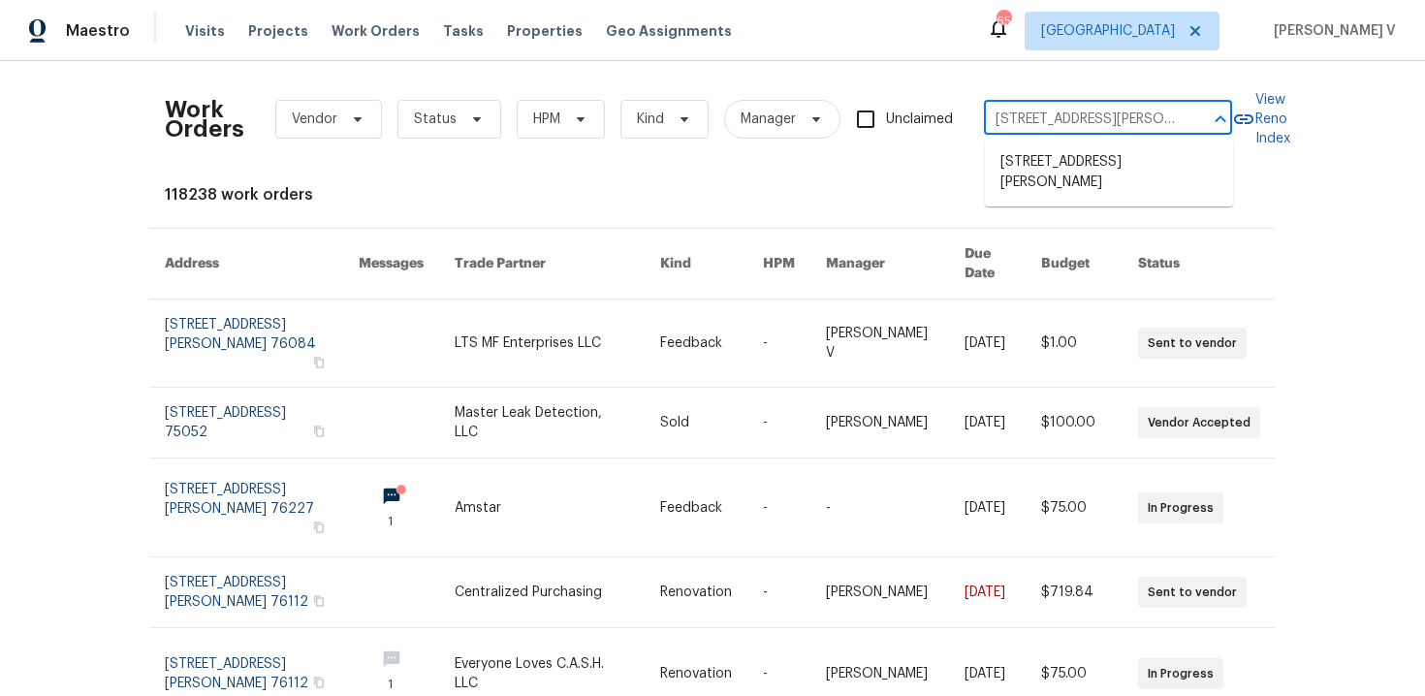
scroll to position [0, 52]
click at [1046, 162] on li "2 Meadowcreek Dr, Melissa, TX 75454" at bounding box center [1109, 172] width 248 height 52
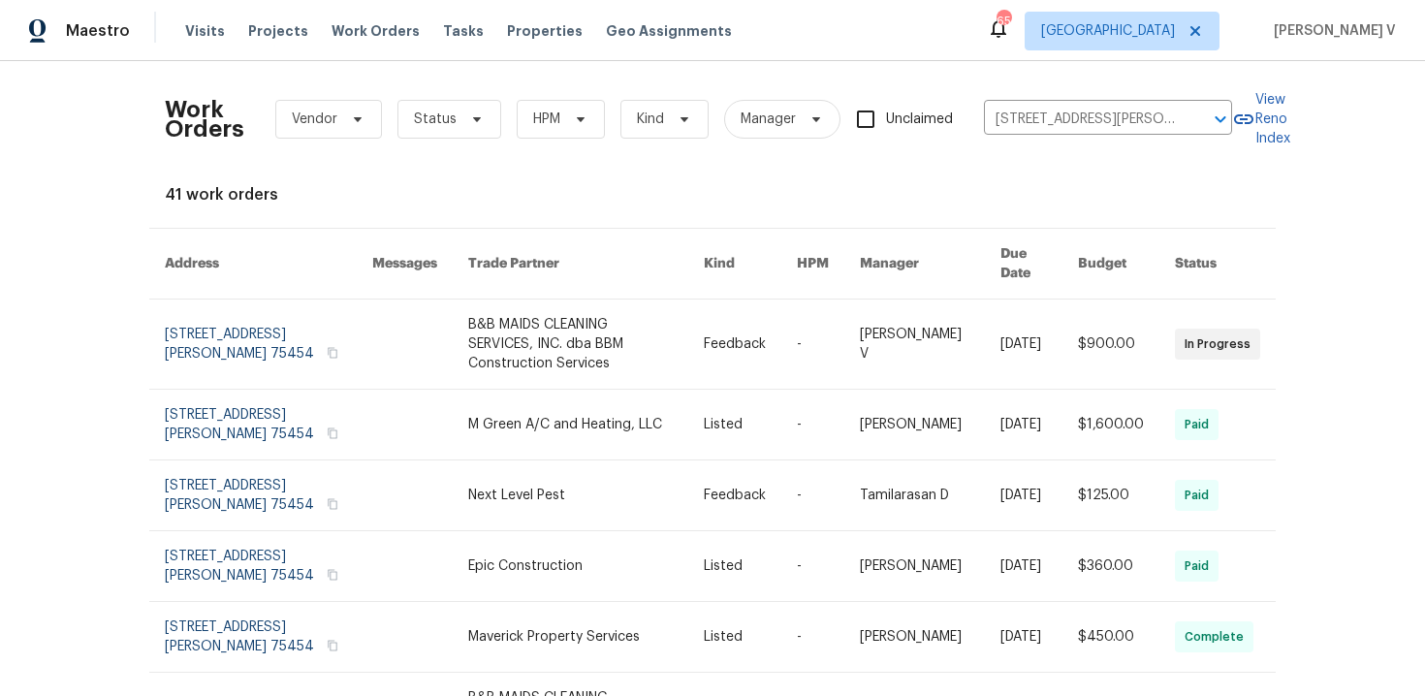
click at [258, 359] on link at bounding box center [268, 344] width 207 height 89
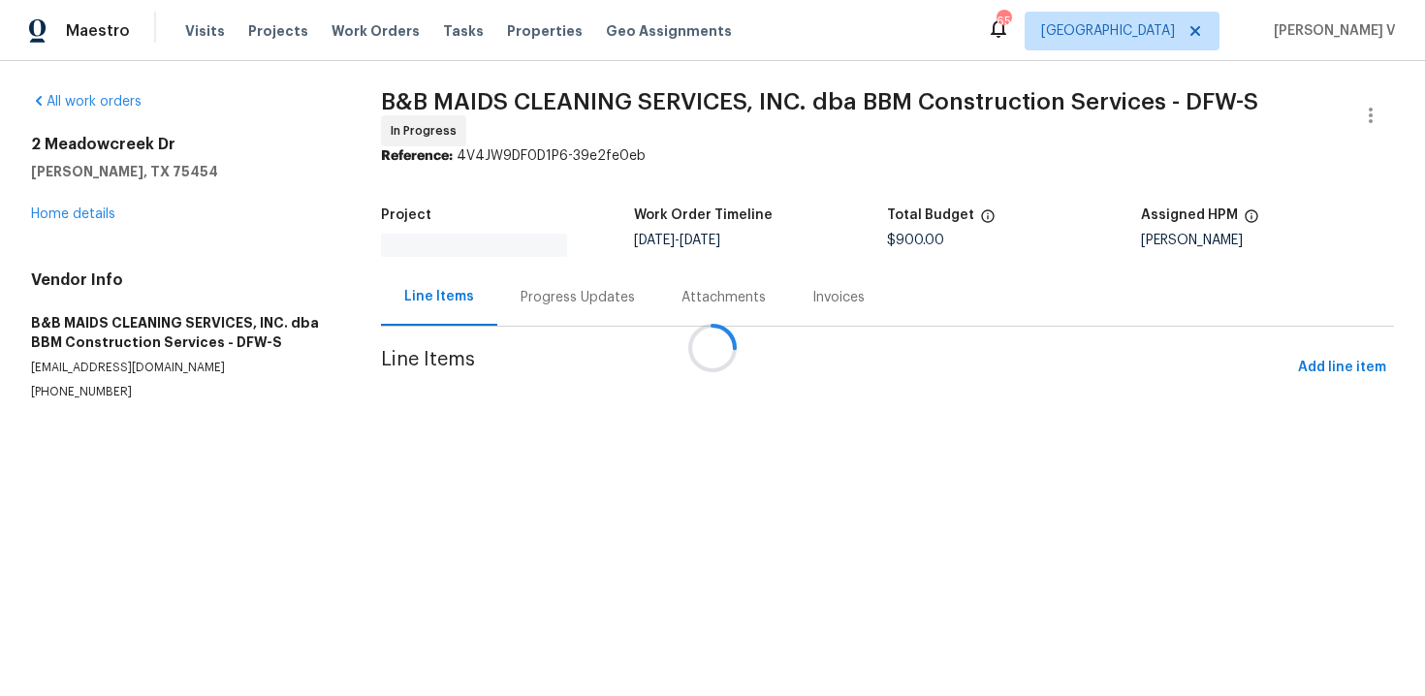
click at [82, 223] on div at bounding box center [712, 348] width 1425 height 696
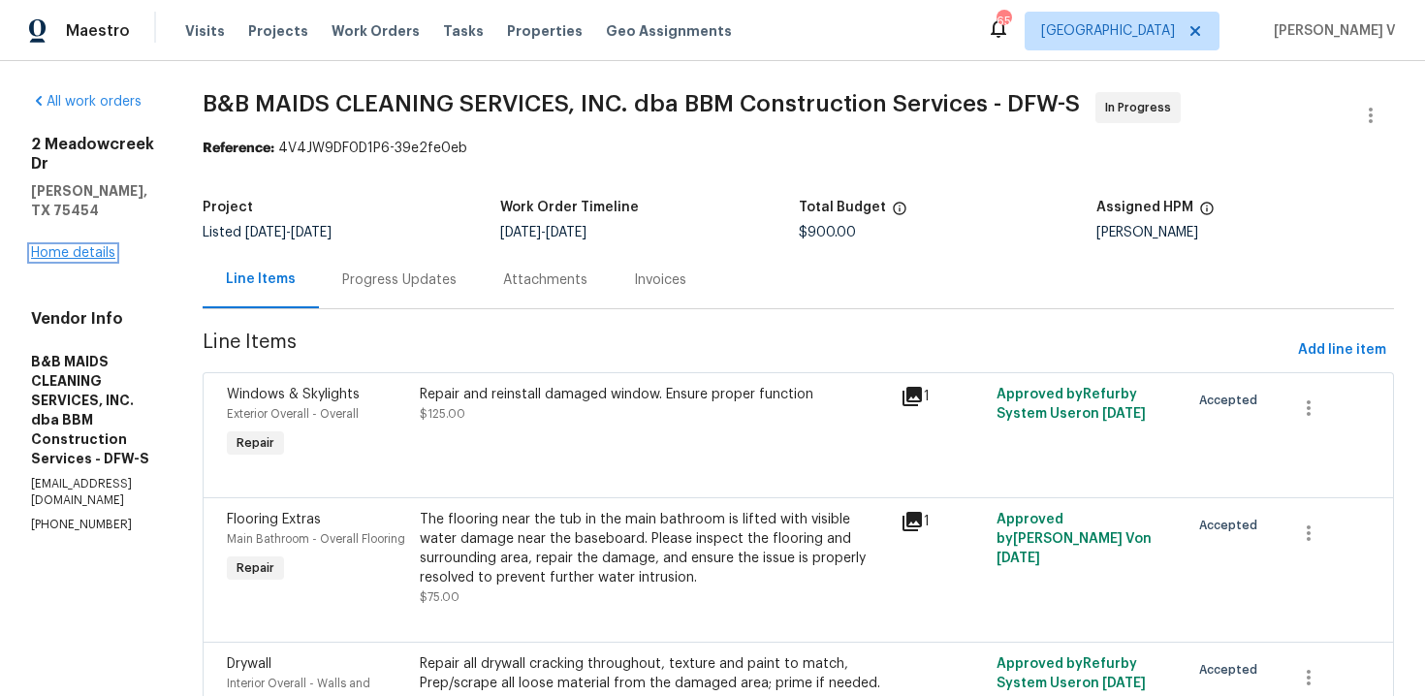
click at [74, 246] on link "Home details" at bounding box center [73, 253] width 84 height 14
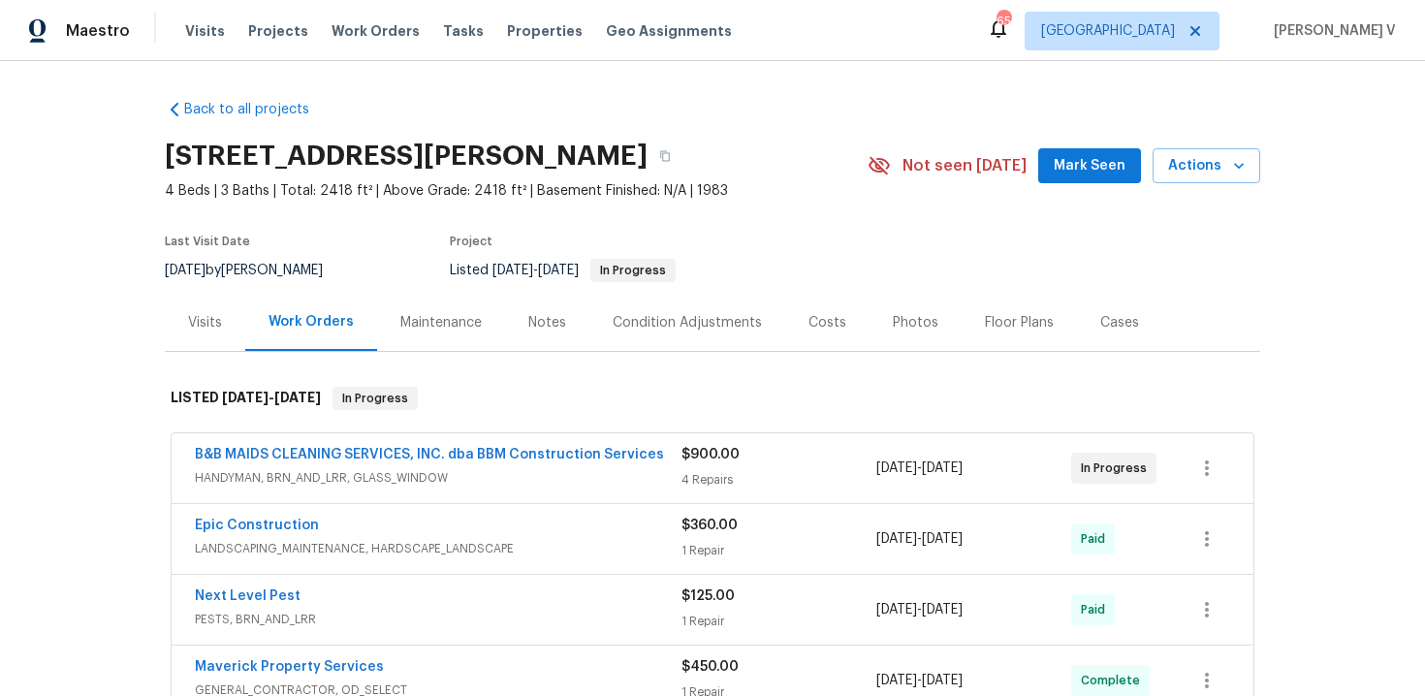
click at [218, 342] on div "Visits" at bounding box center [205, 322] width 80 height 57
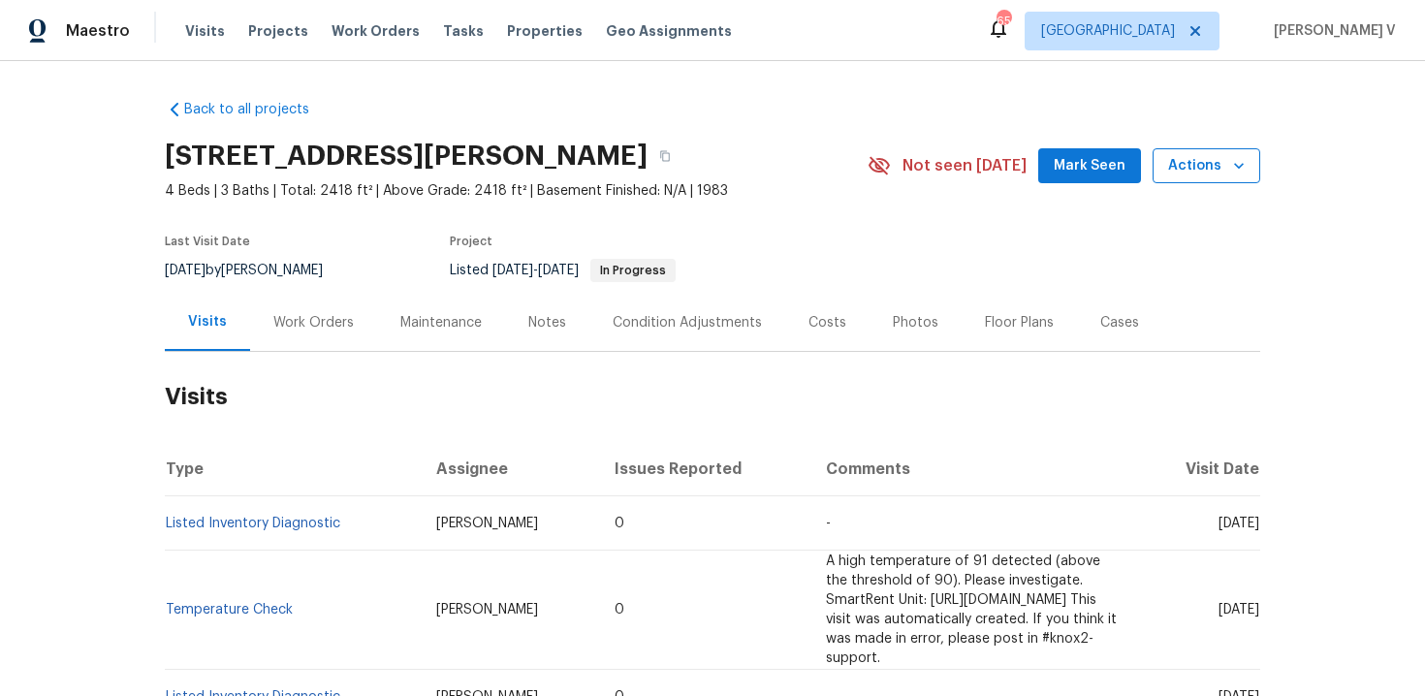
click at [1203, 168] on span "Actions" at bounding box center [1206, 166] width 77 height 24
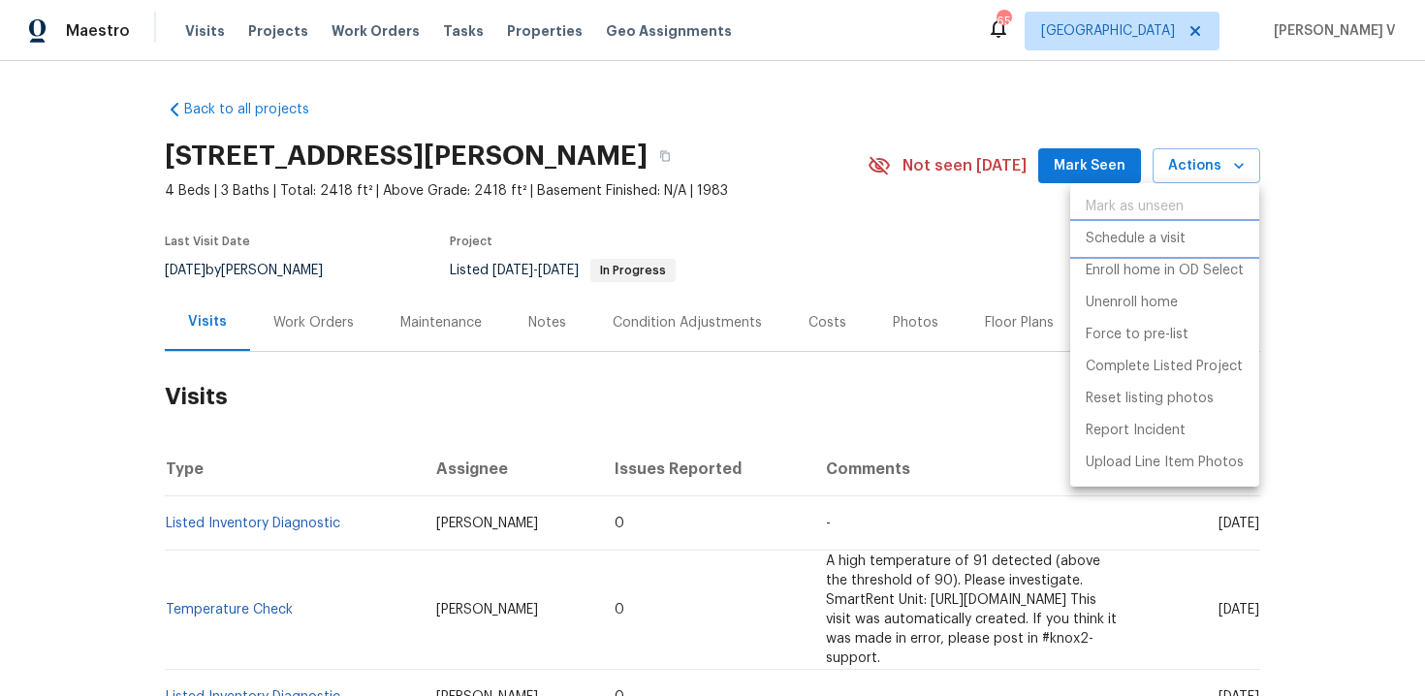
click at [1126, 237] on p "Schedule a visit" at bounding box center [1136, 239] width 100 height 20
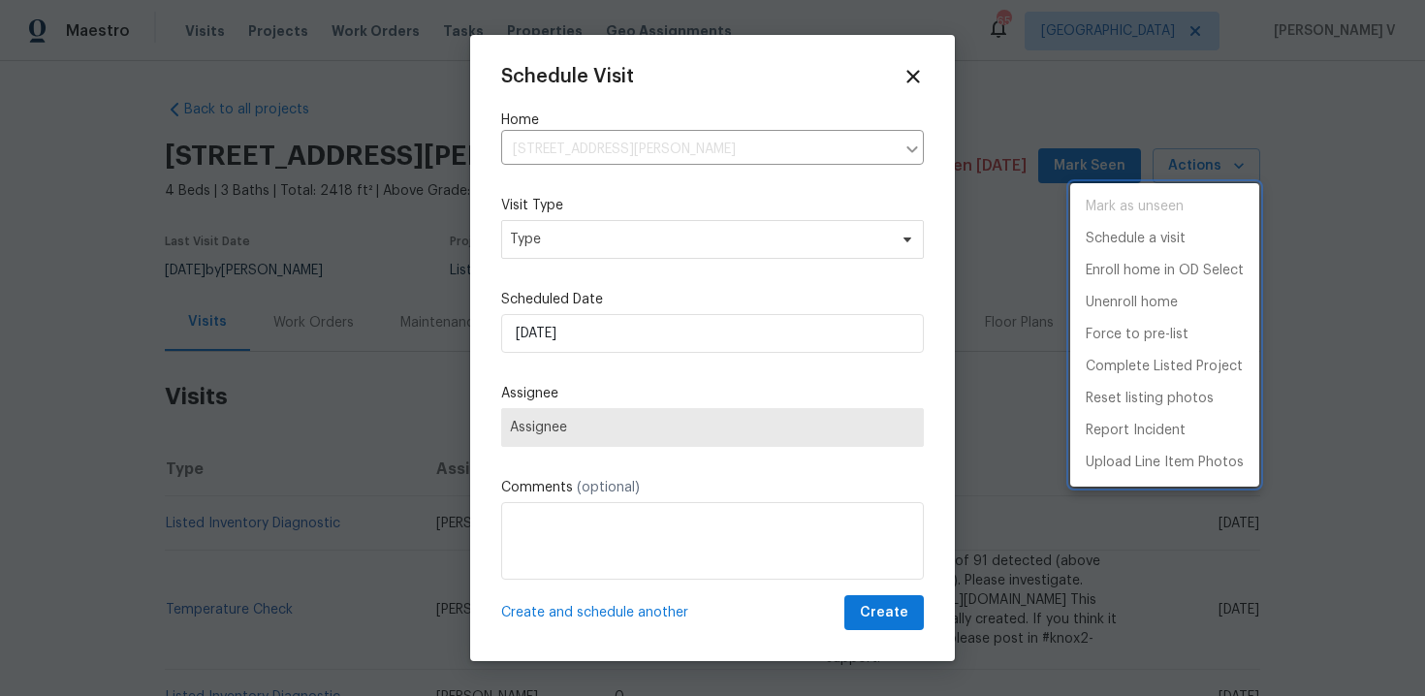
click at [584, 232] on div at bounding box center [712, 348] width 1425 height 696
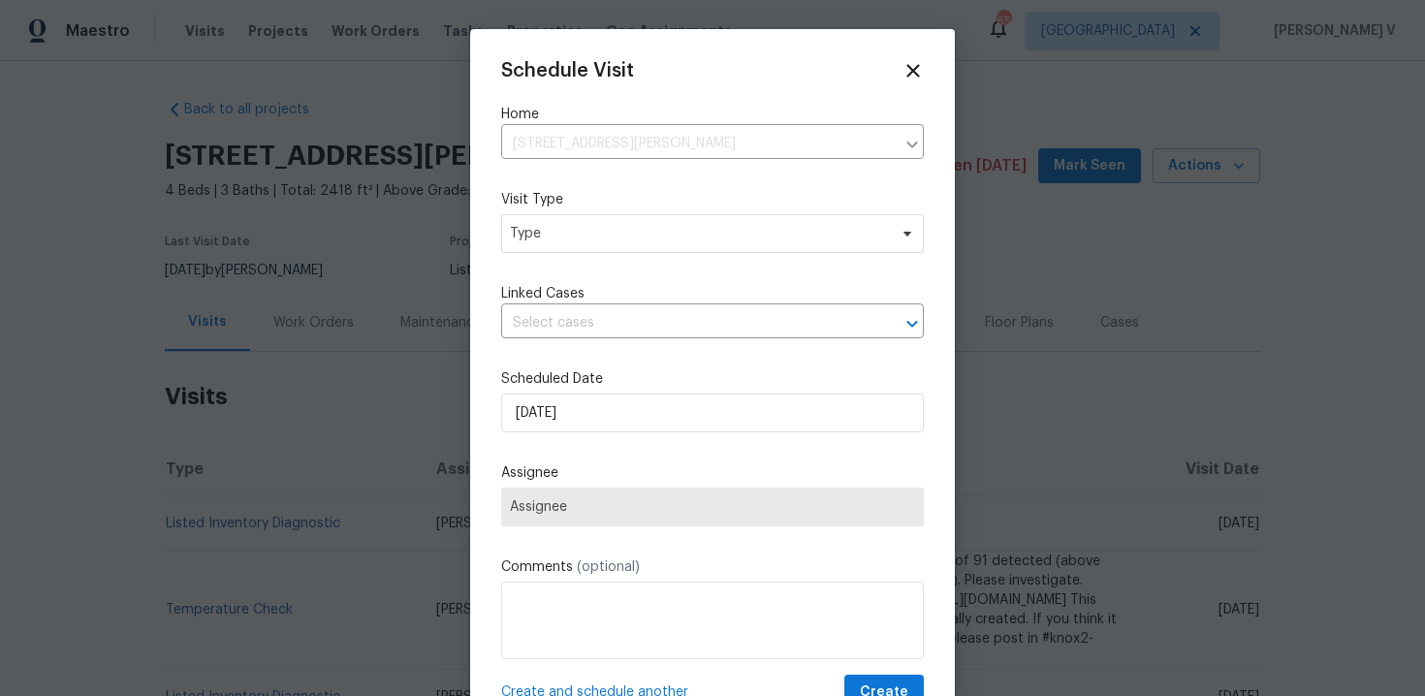
click at [584, 232] on div "Mark as unseen Schedule a visit Enroll home in OD Select Unenroll home Force to…" at bounding box center [712, 348] width 1425 height 696
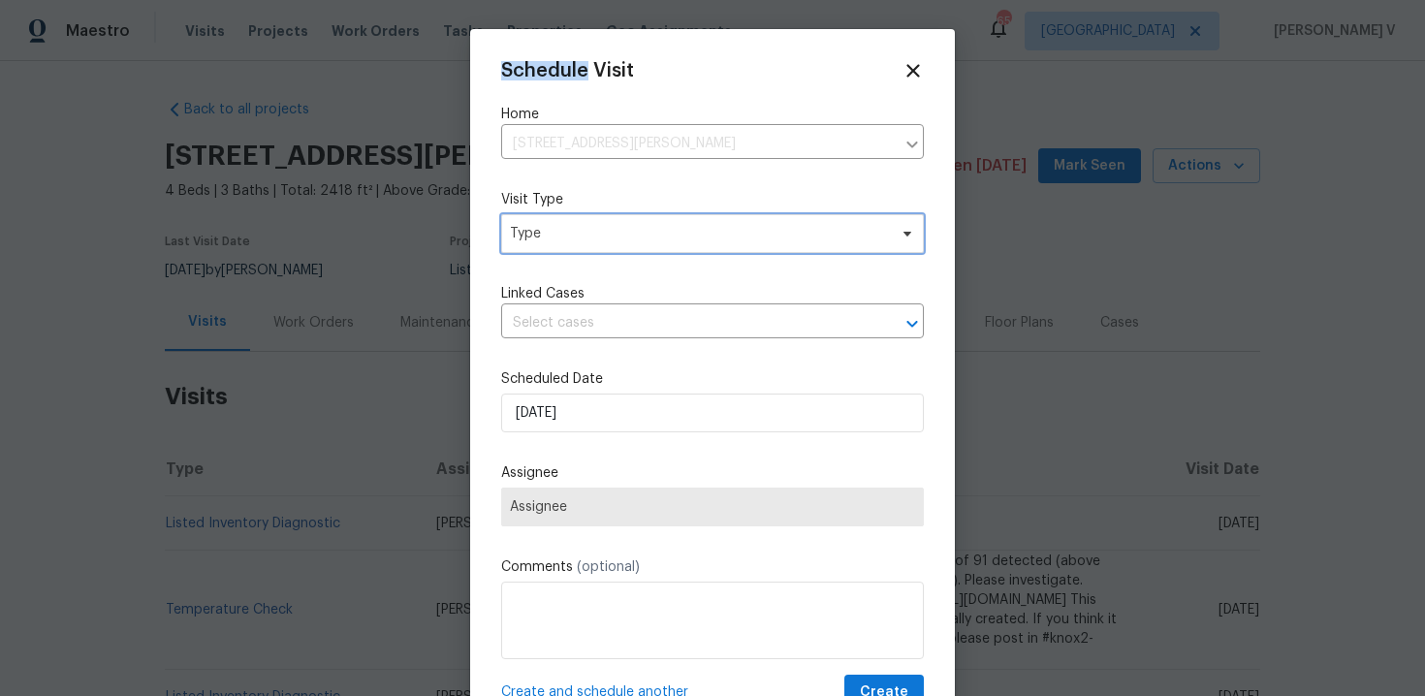
click at [584, 232] on span "Type" at bounding box center [698, 233] width 377 height 19
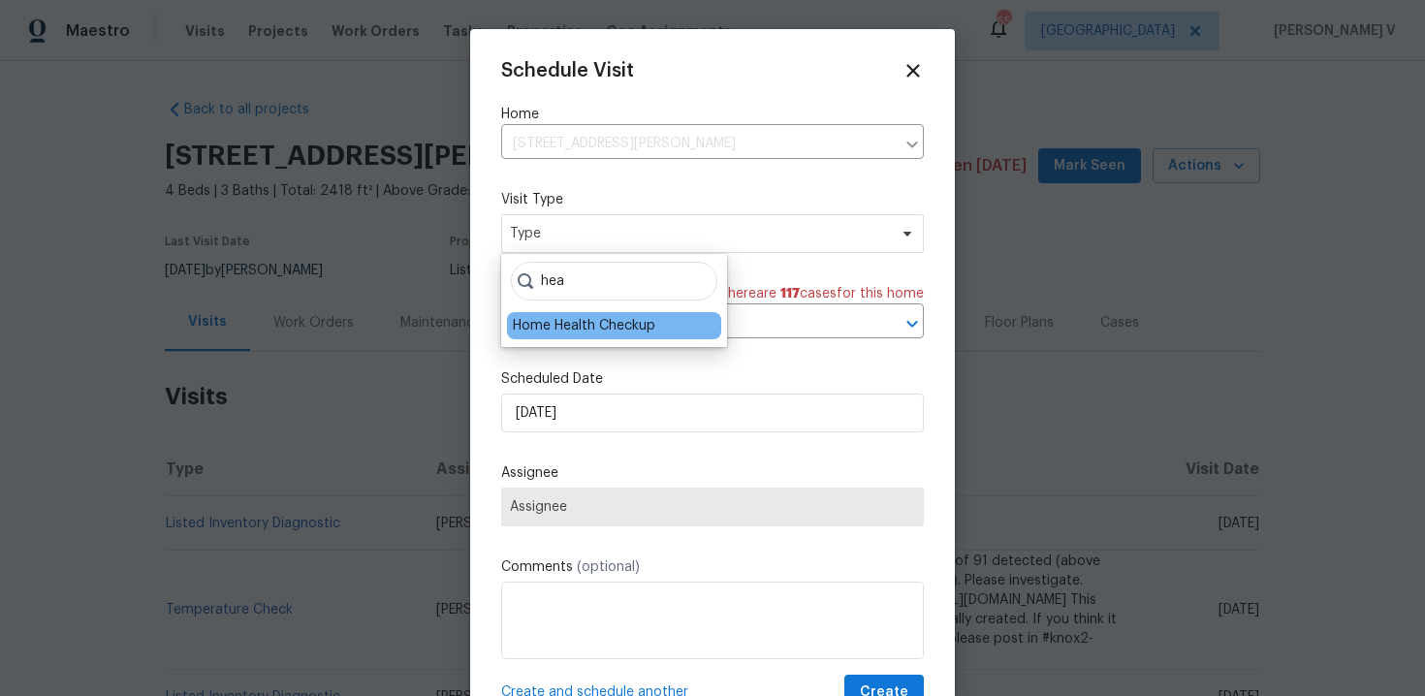
type input "hea"
click at [571, 323] on div "Home Health Checkup" at bounding box center [584, 325] width 143 height 19
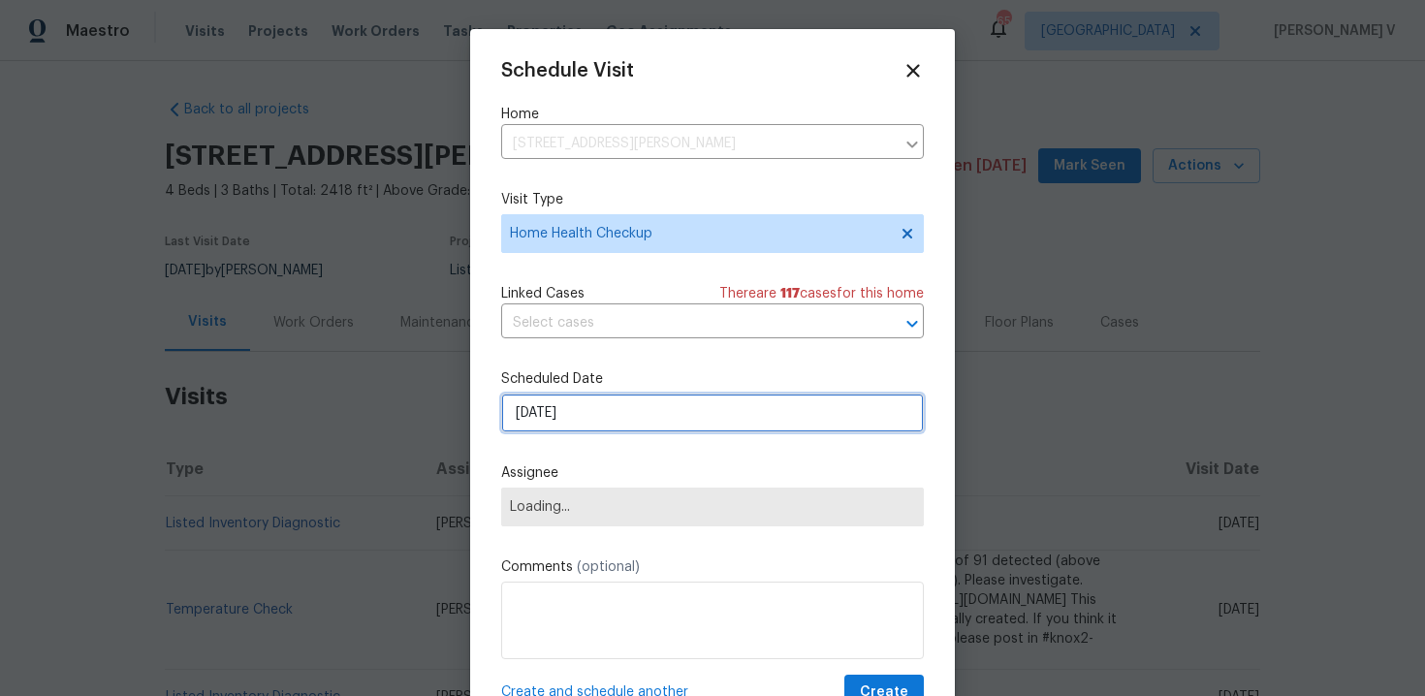
click at [569, 421] on input "26/09/2025" at bounding box center [712, 413] width 423 height 39
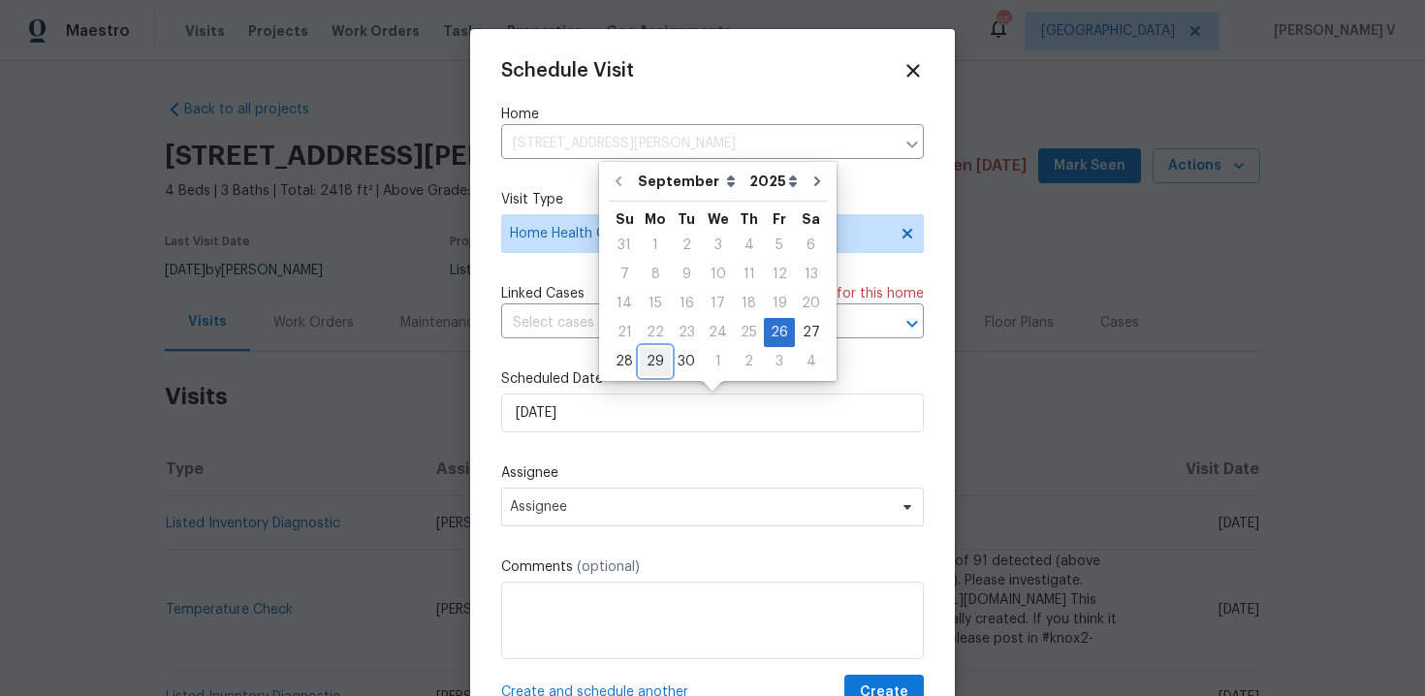
click at [653, 366] on div "29" at bounding box center [655, 361] width 31 height 27
type input "29/09/2025"
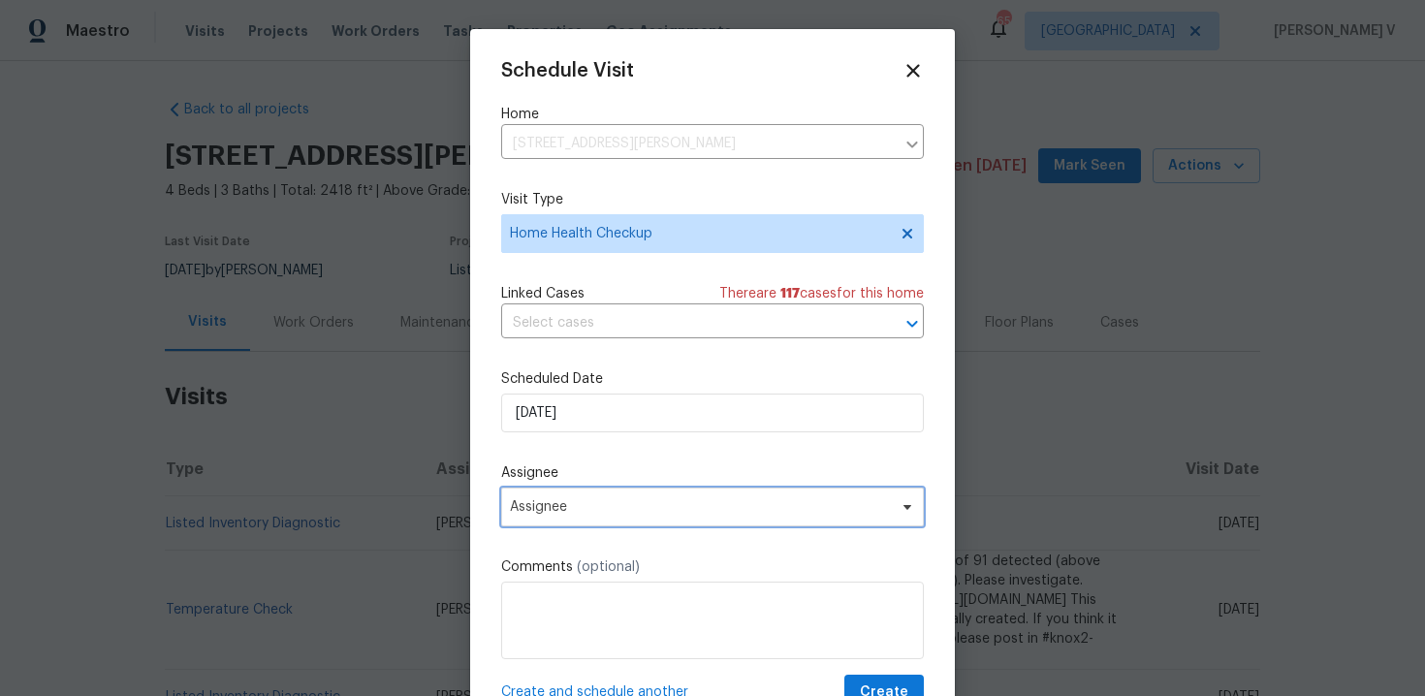
click at [568, 513] on span "Assignee" at bounding box center [700, 507] width 380 height 16
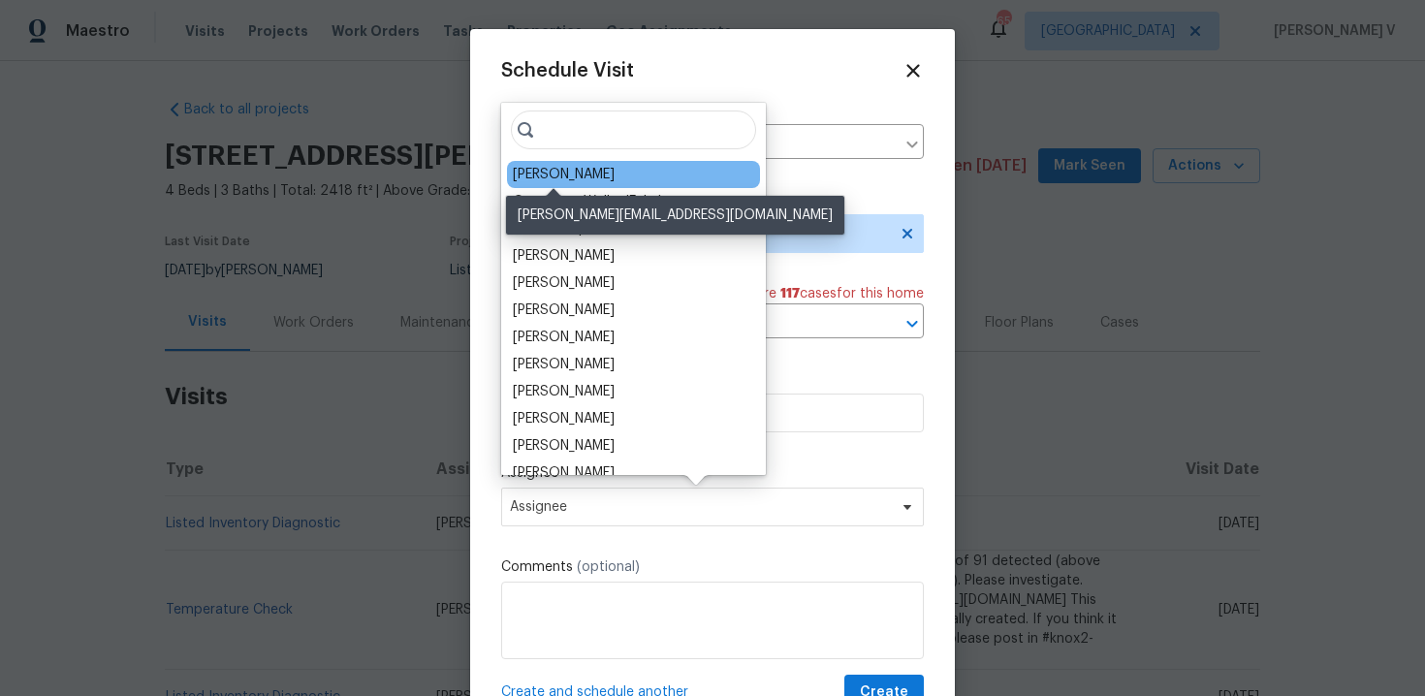
click at [566, 166] on div "Alicia Anices" at bounding box center [564, 174] width 102 height 19
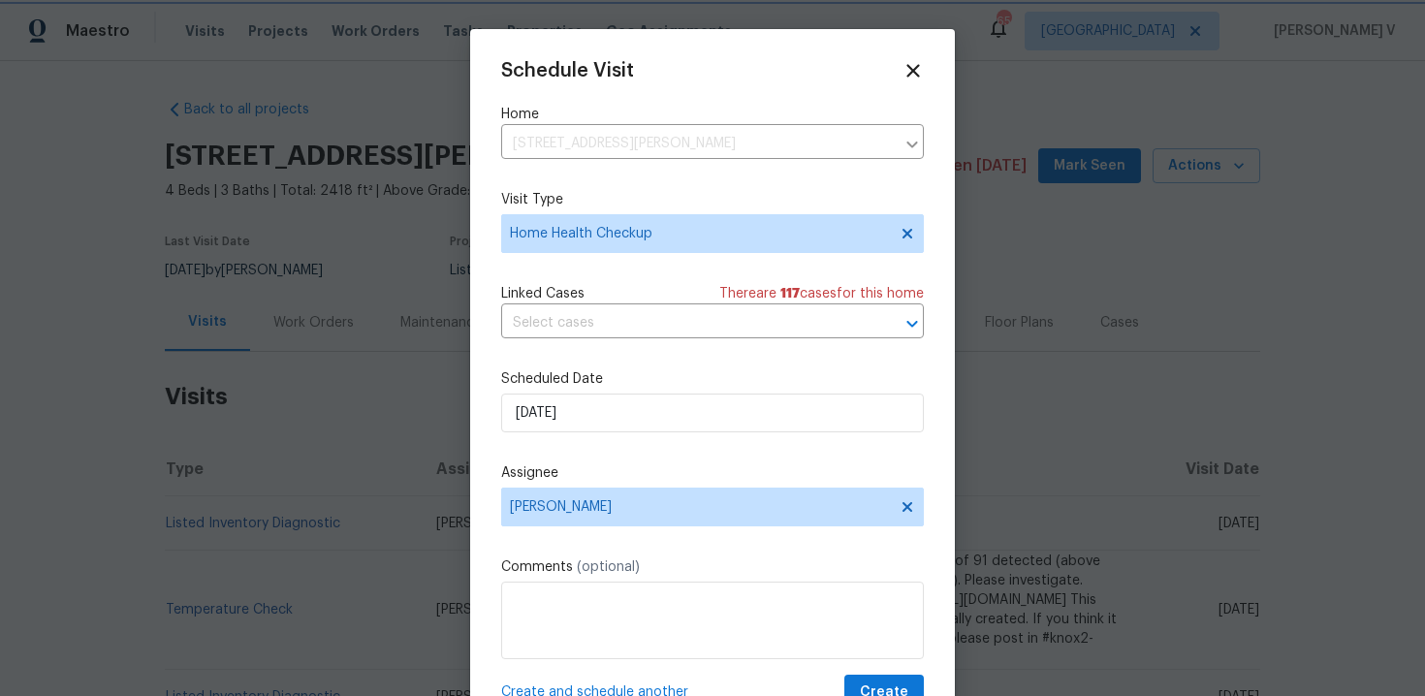
scroll to position [35, 0]
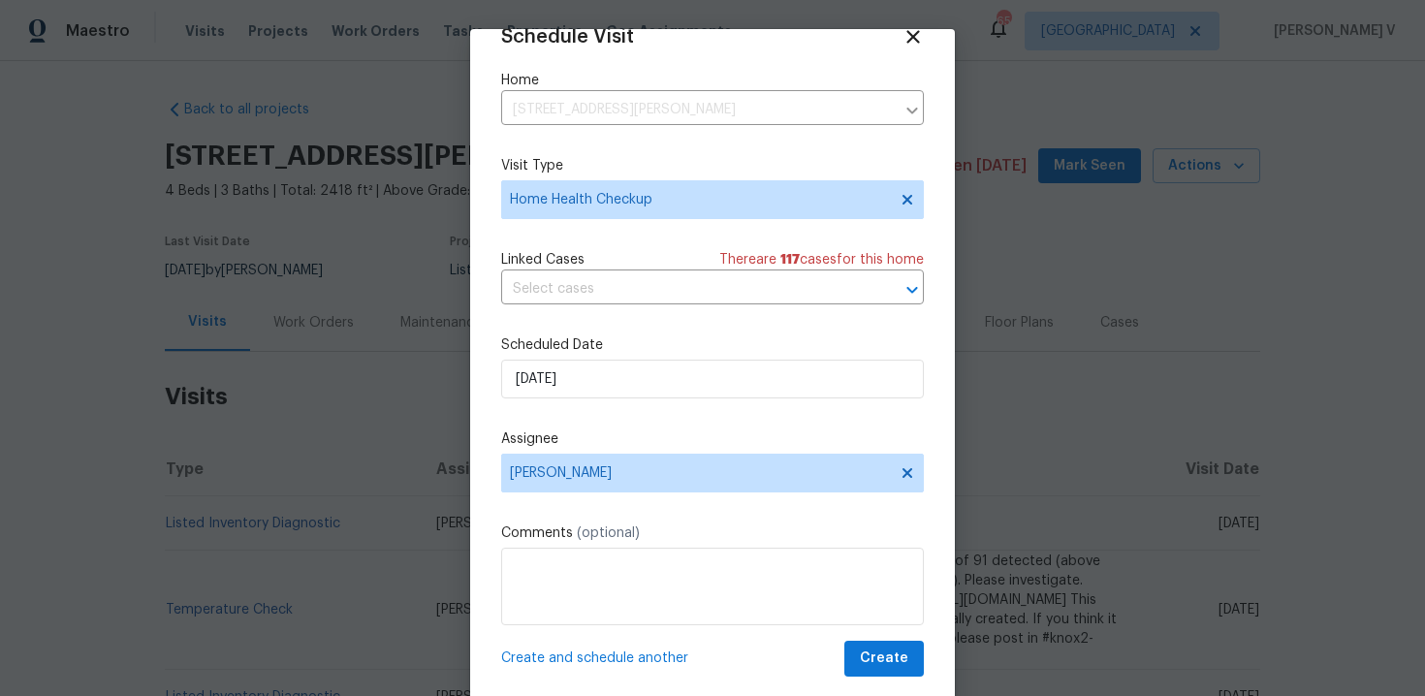
click at [873, 637] on div "Schedule Visit Home 2 Meadowcreek Dr, Melissa, TX 75454 ​ Visit Type Home Healt…" at bounding box center [712, 351] width 423 height 651
click at [875, 650] on span "Create" at bounding box center [884, 659] width 48 height 24
click at [371, 530] on div at bounding box center [712, 348] width 1425 height 696
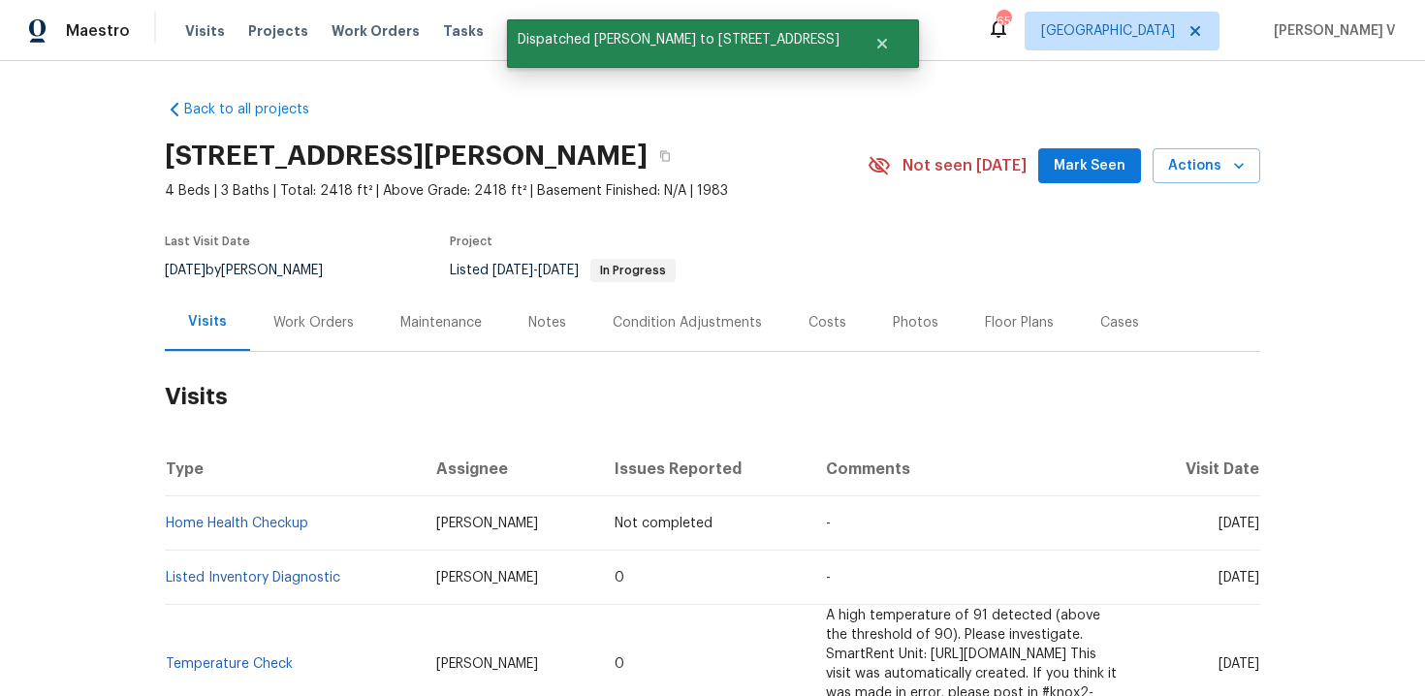
click at [371, 530] on td "Home Health Checkup" at bounding box center [293, 523] width 256 height 54
click at [334, 519] on td "Home Health Checkup" at bounding box center [293, 523] width 256 height 54
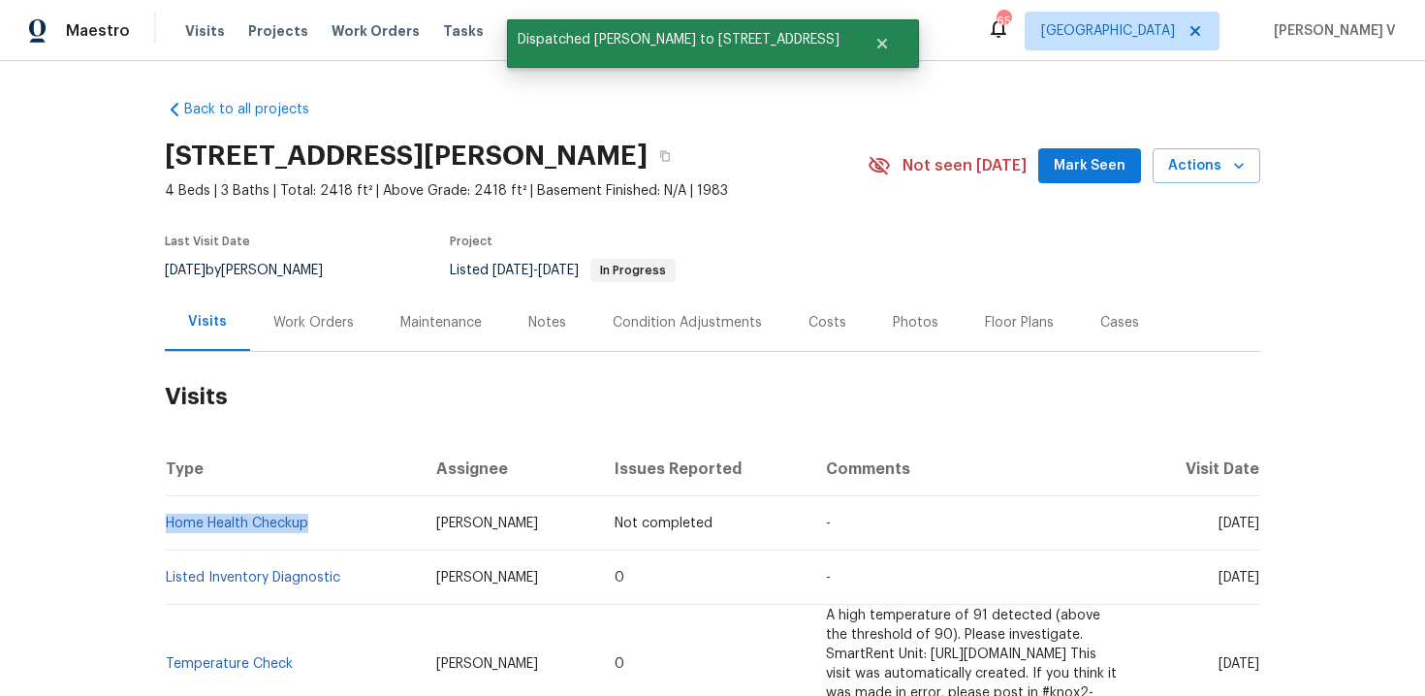
copy link "Home Health Checkup"
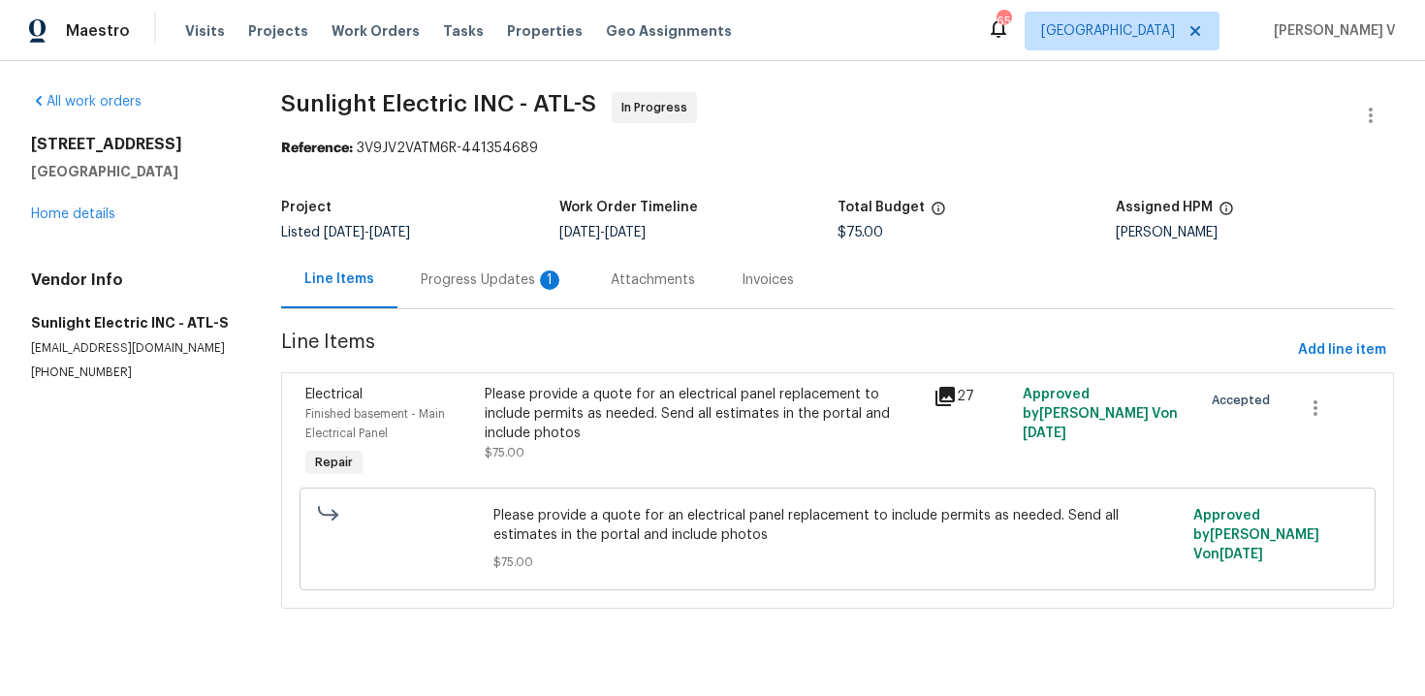
click at [533, 293] on div "Progress Updates 1" at bounding box center [493, 279] width 190 height 57
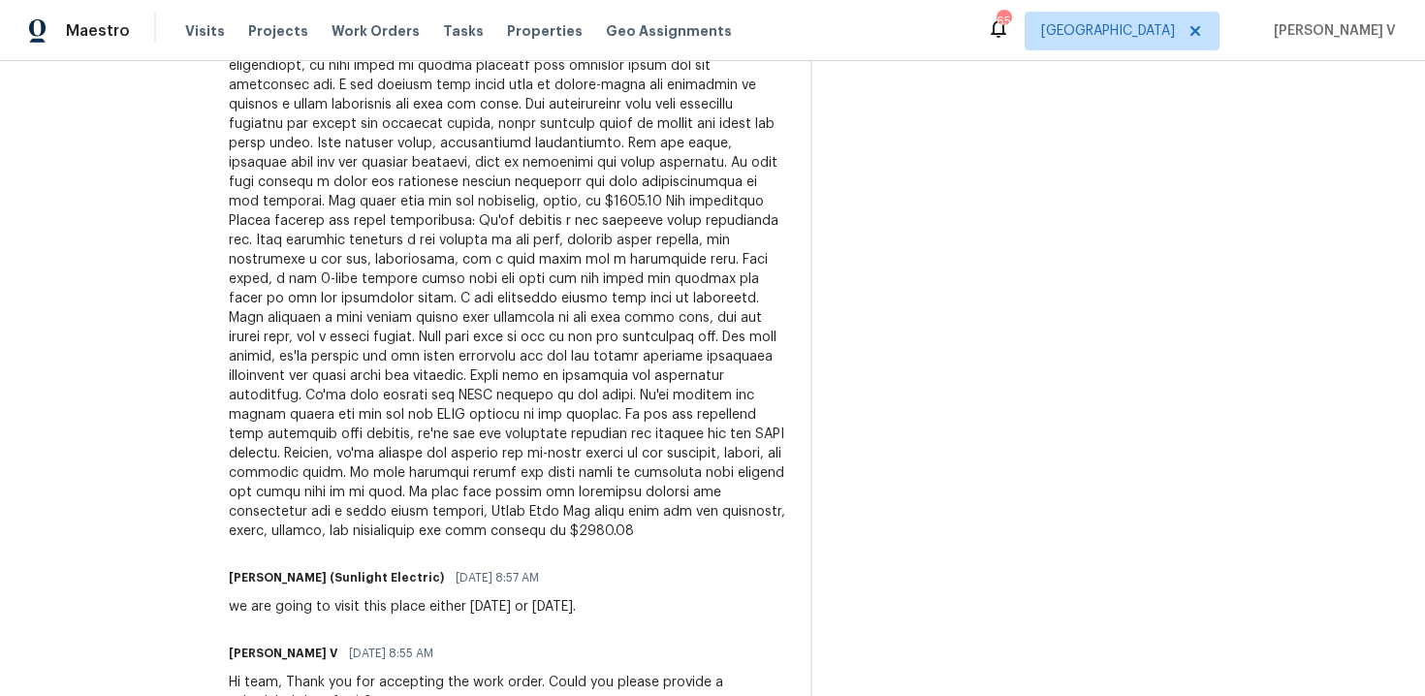
scroll to position [1070, 0]
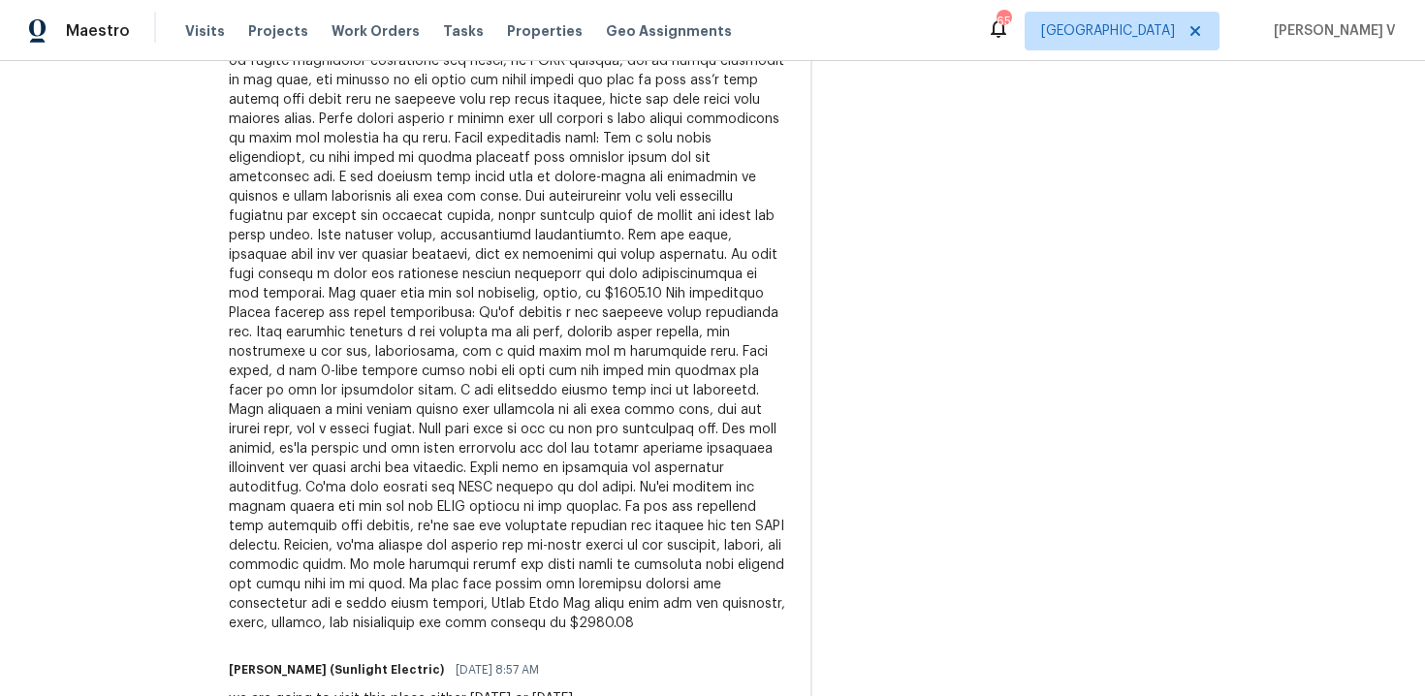
click at [533, 293] on div at bounding box center [508, 293] width 558 height 679
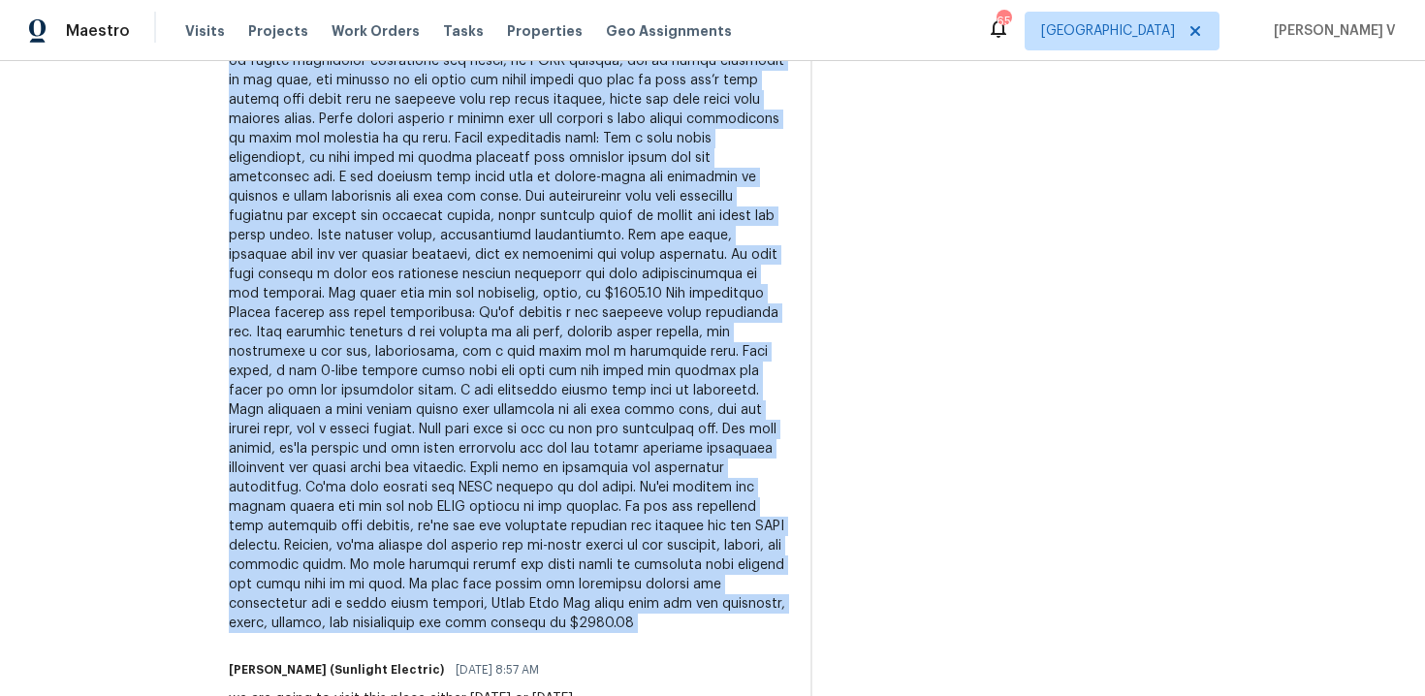
copy div "Loremip do 40/53/8123: Sita consectetu ad eli seddoeiu, te inc utlab etdo mag a…"
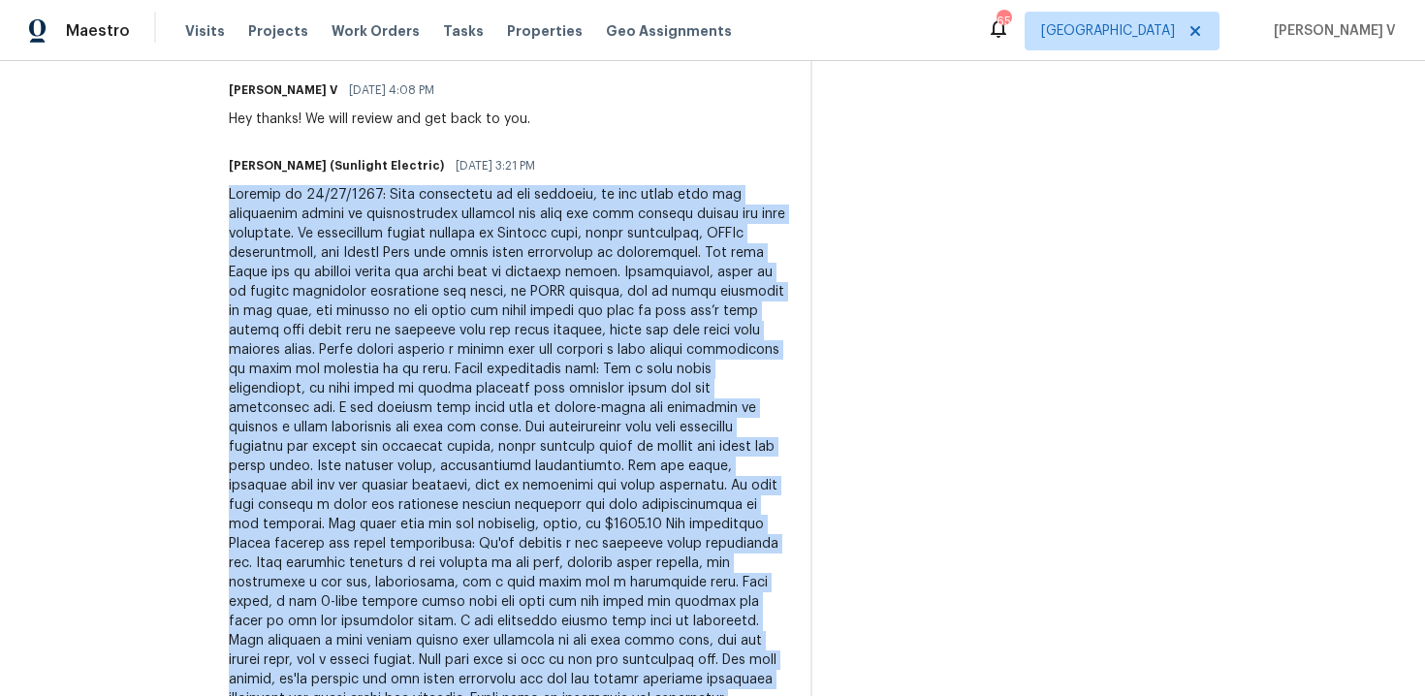
scroll to position [0, 0]
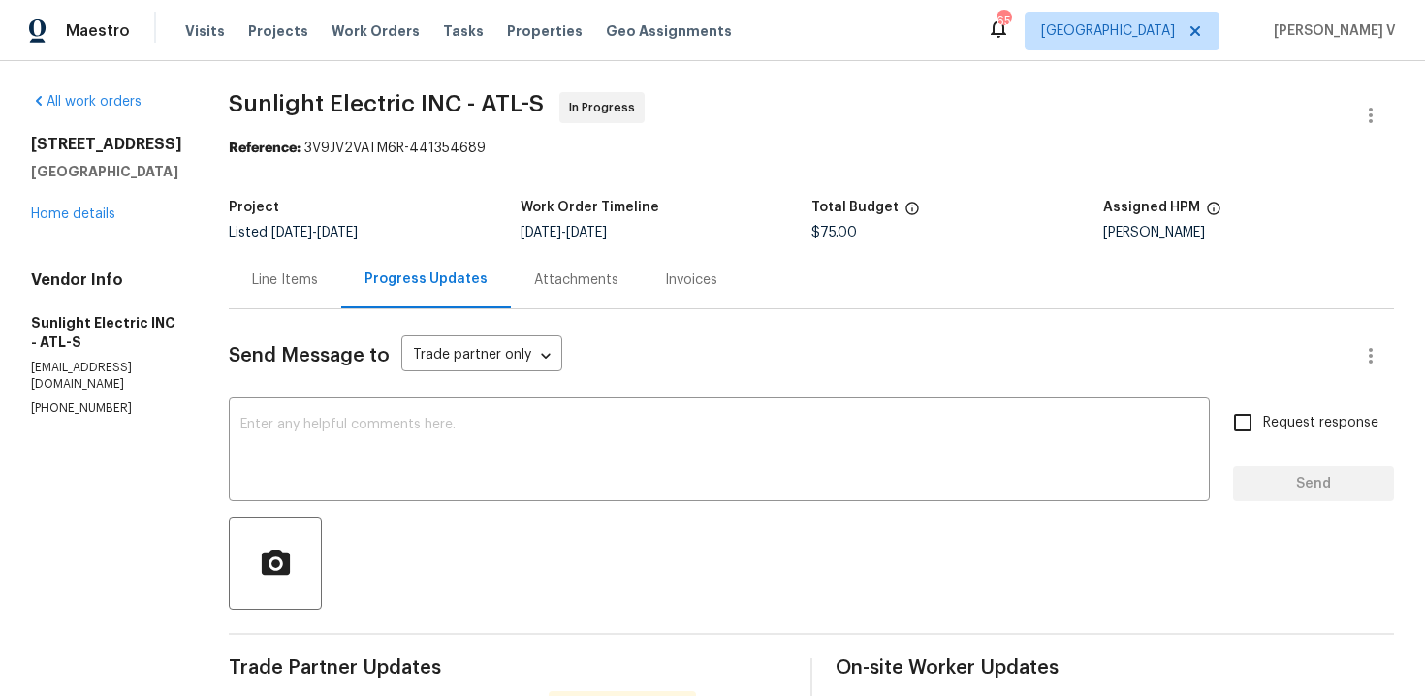
click at [339, 295] on div "Line Items" at bounding box center [285, 279] width 112 height 57
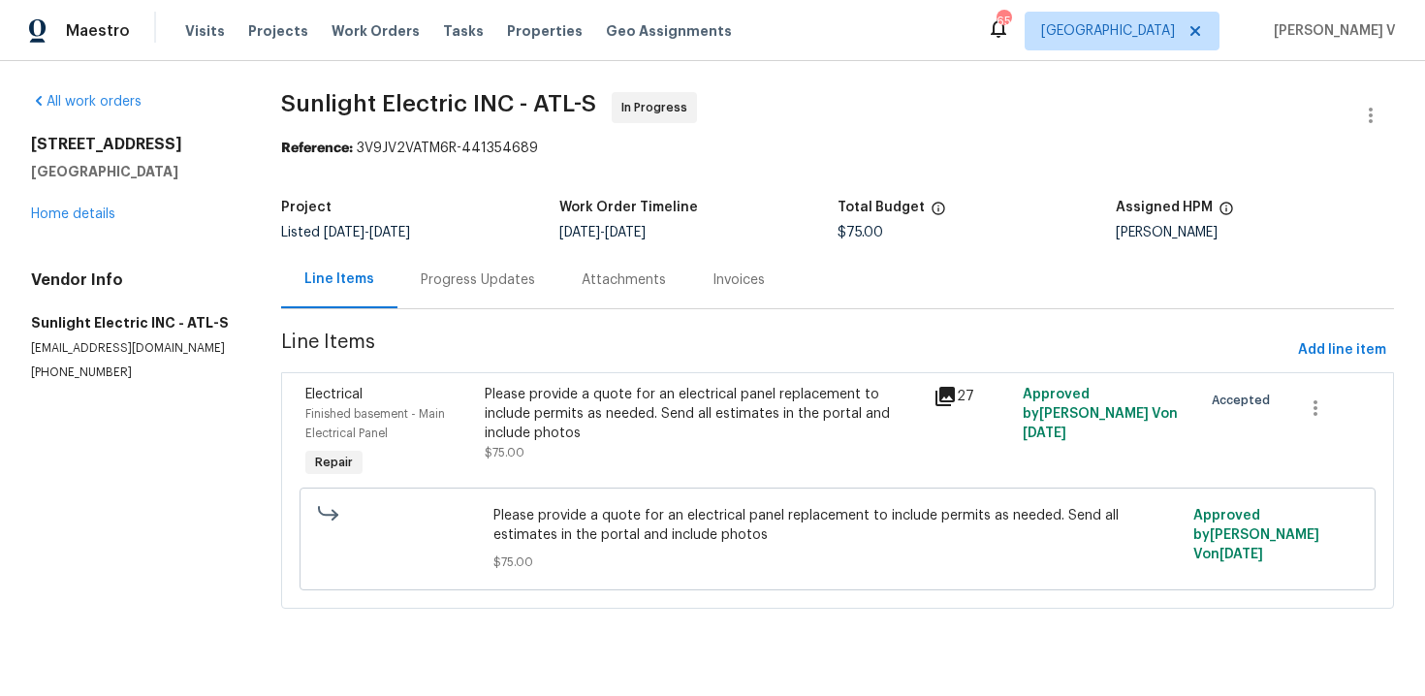
click at [618, 422] on div "Please provide a quote for an electrical panel replacement to include permits a…" at bounding box center [703, 414] width 436 height 58
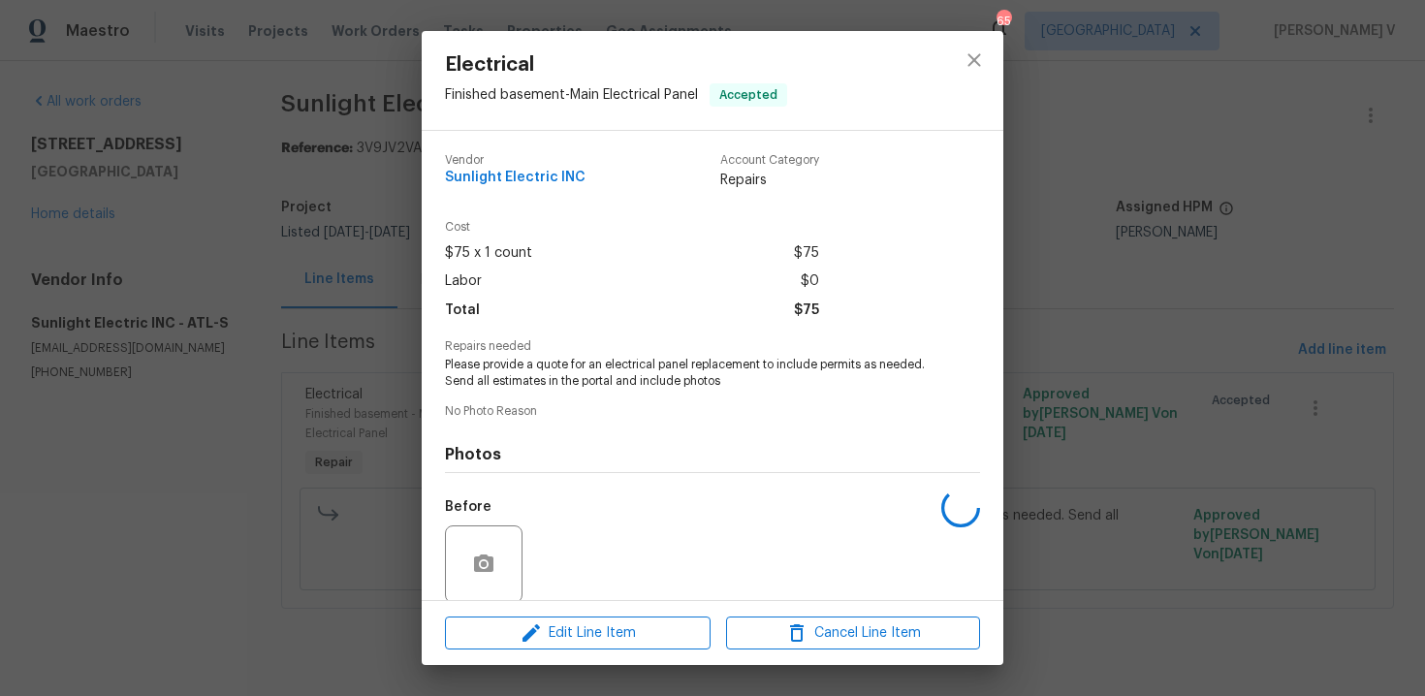
scroll to position [148, 0]
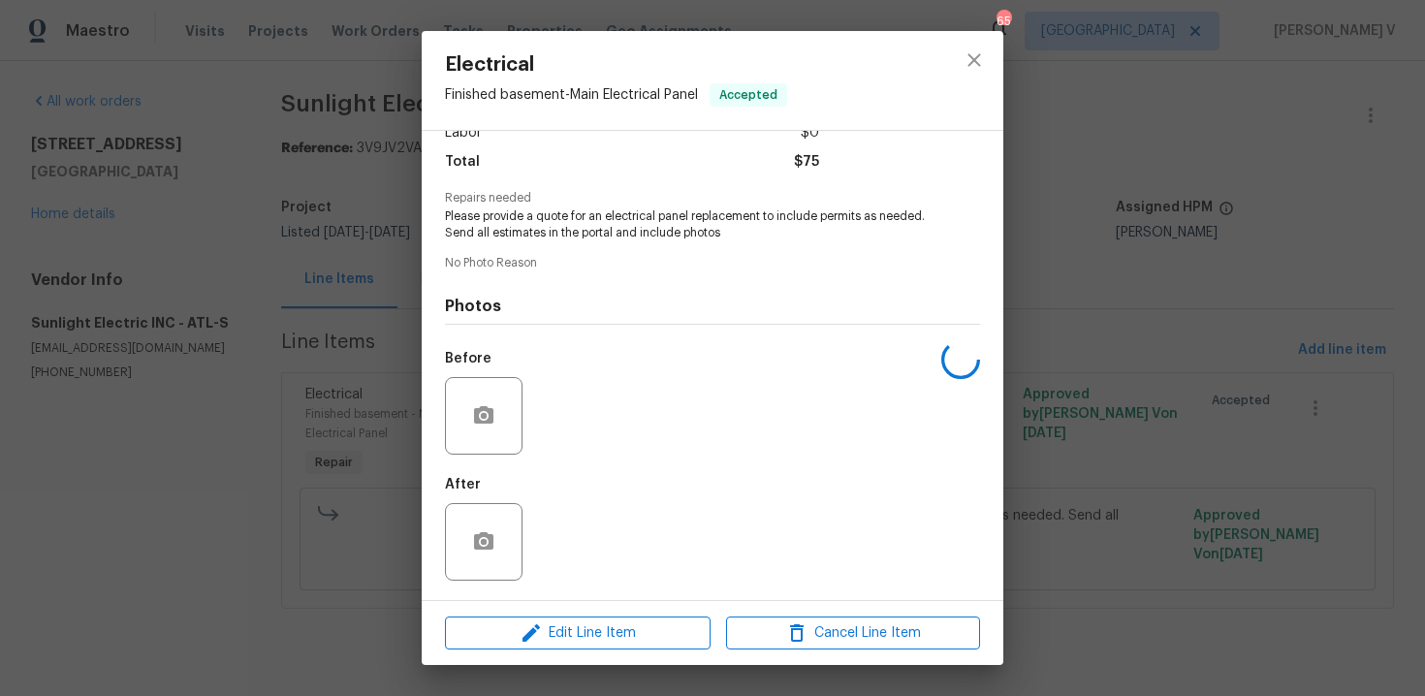
click at [570, 653] on div "Edit Line Item Cancel Line Item" at bounding box center [713, 633] width 582 height 65
click at [595, 631] on span "Edit Line Item" at bounding box center [578, 633] width 254 height 24
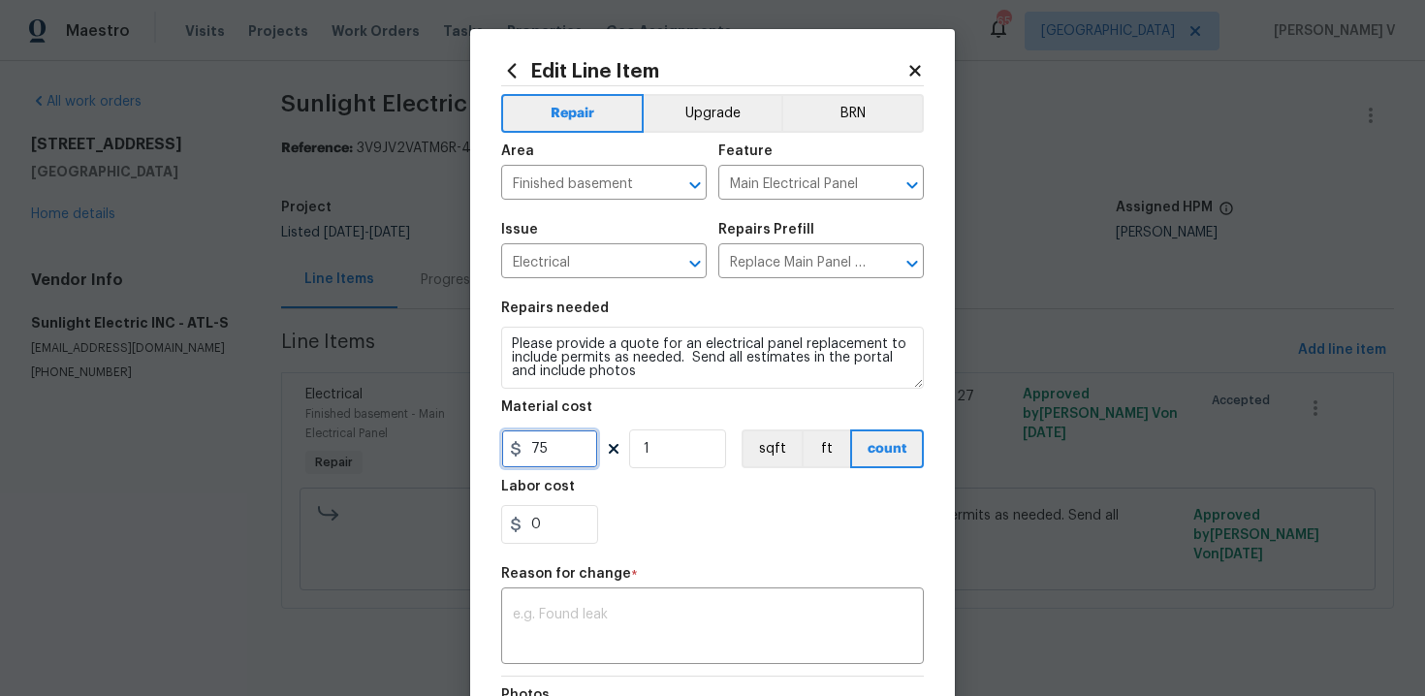
click at [551, 451] on input "75" at bounding box center [549, 449] width 97 height 39
type input "7500"
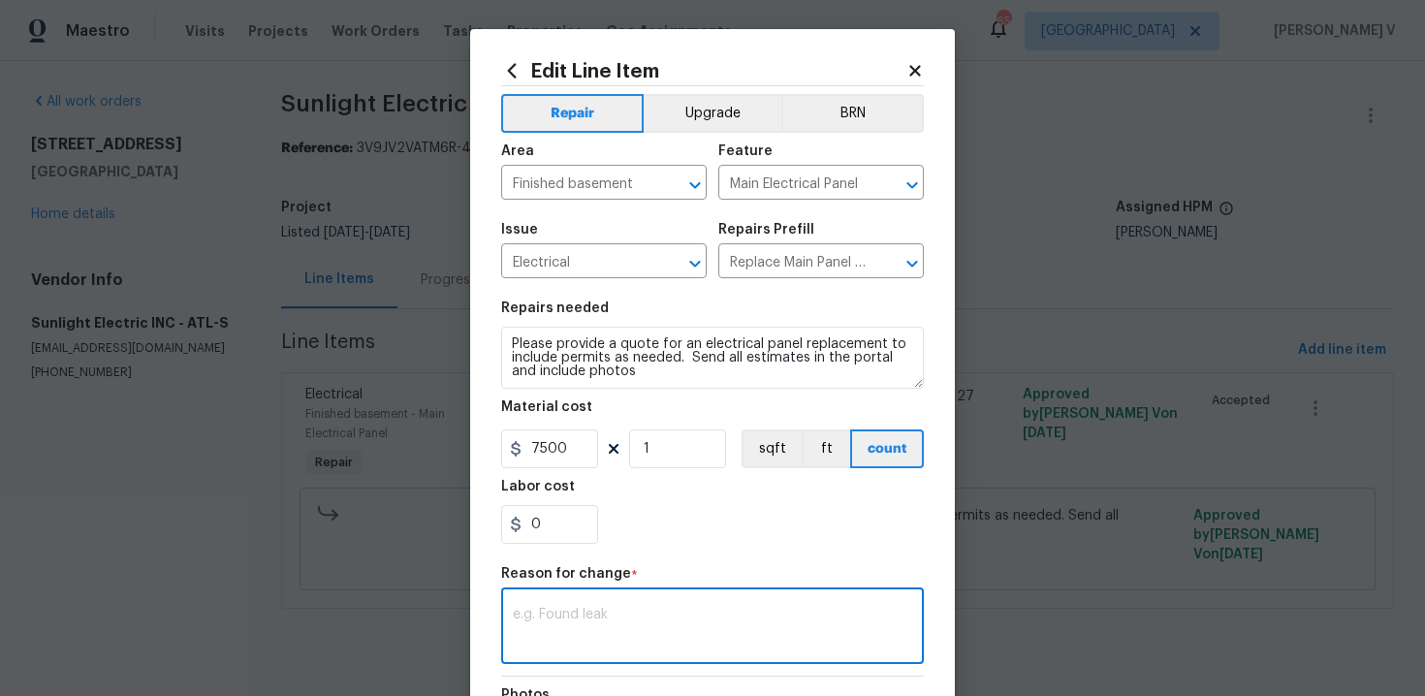
click at [606, 609] on textarea at bounding box center [712, 628] width 399 height 41
paste textarea "(DV) Updated cost per BR team approval."
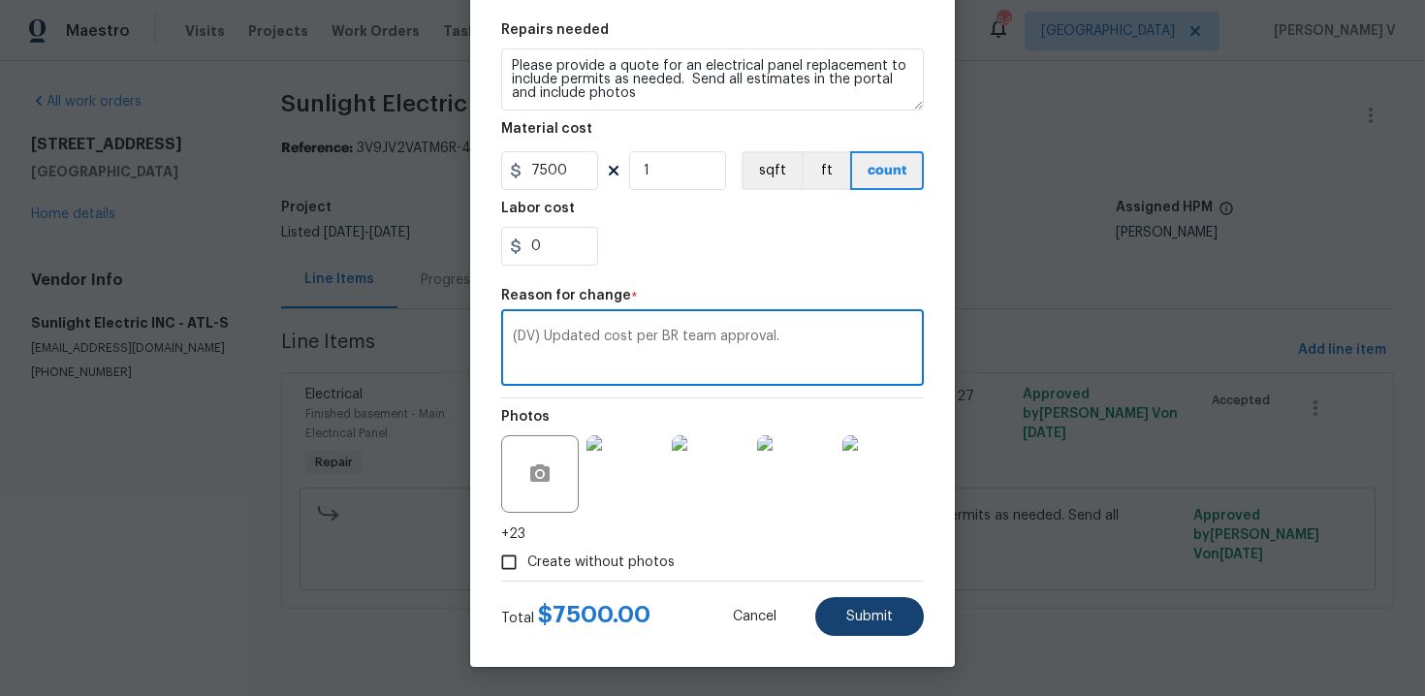
type textarea "(DV) Updated cost per BR team approval."
click at [828, 632] on button "Submit" at bounding box center [869, 616] width 109 height 39
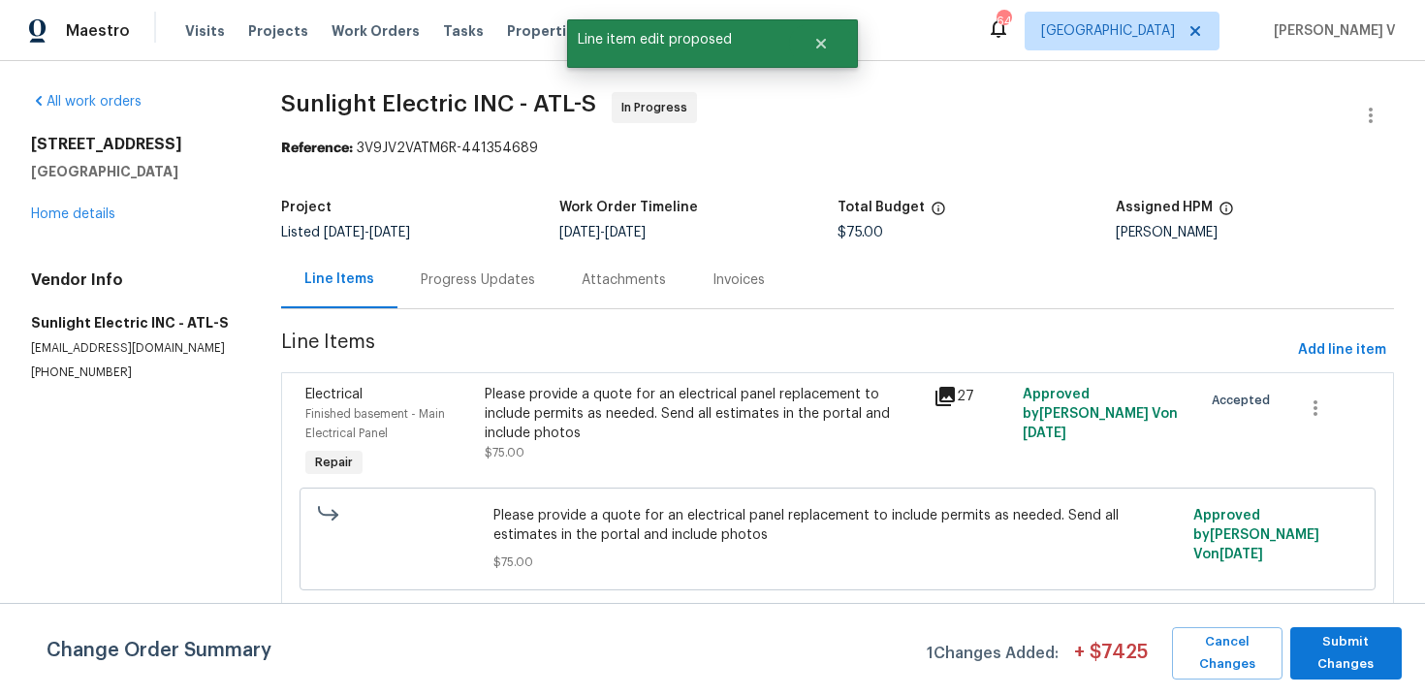
scroll to position [0, 0]
click at [1346, 645] on span "Submit Changes" at bounding box center [1346, 653] width 92 height 45
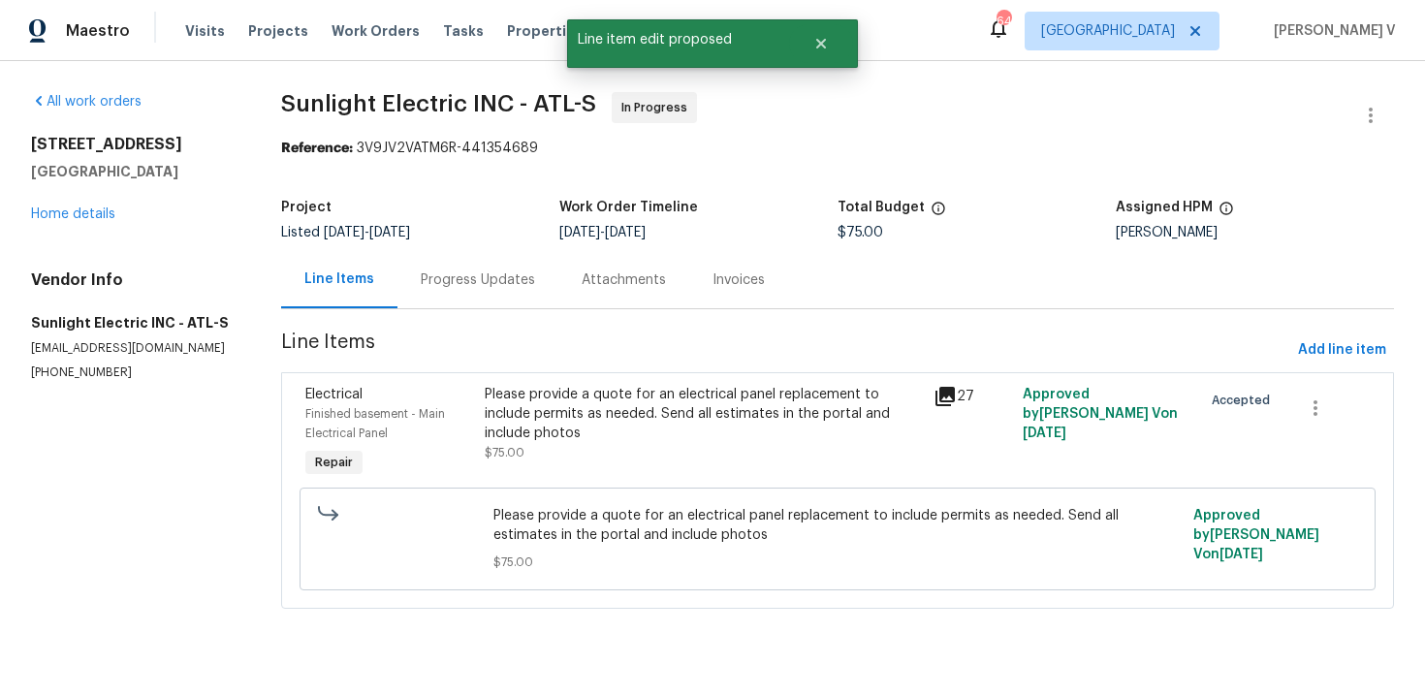
click at [493, 290] on div "Progress Updates" at bounding box center [478, 279] width 161 height 57
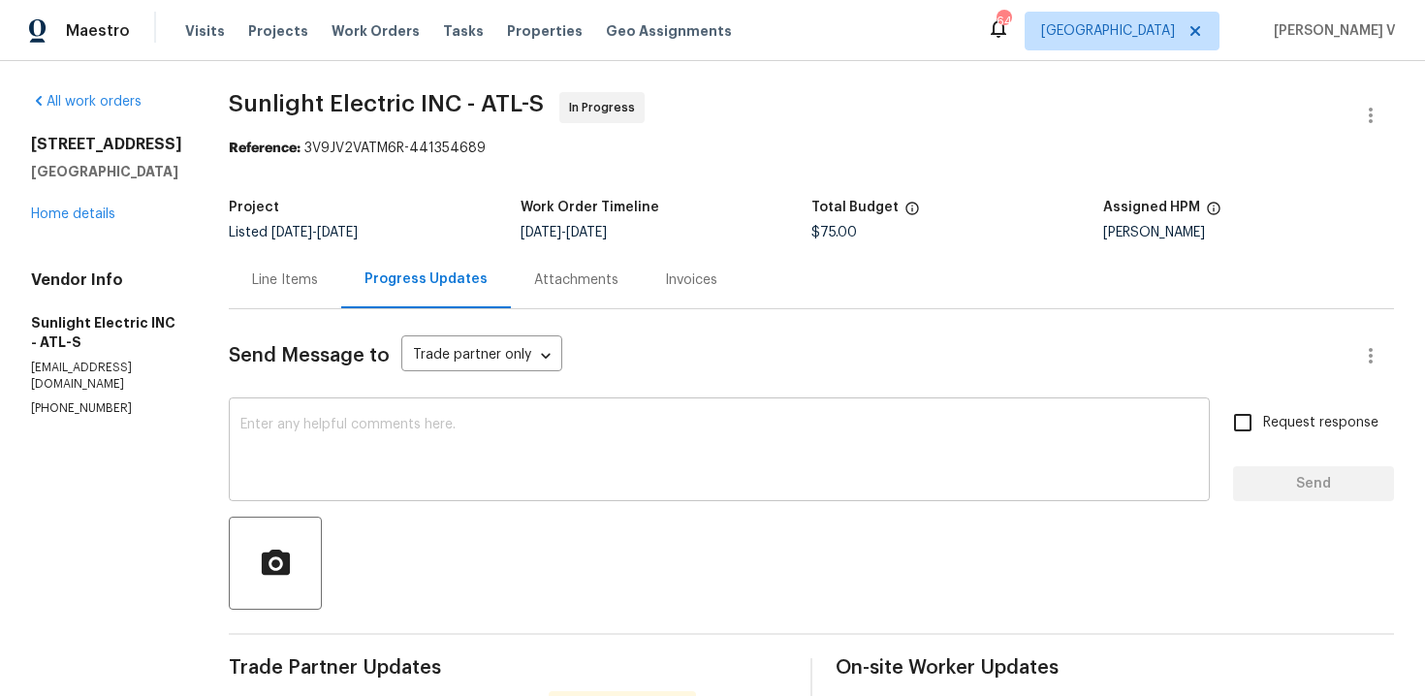
click at [429, 429] on textarea at bounding box center [719, 452] width 958 height 68
paste textarea "Hey, this is approved; we have updated the cost to $. Please let us know the co…"
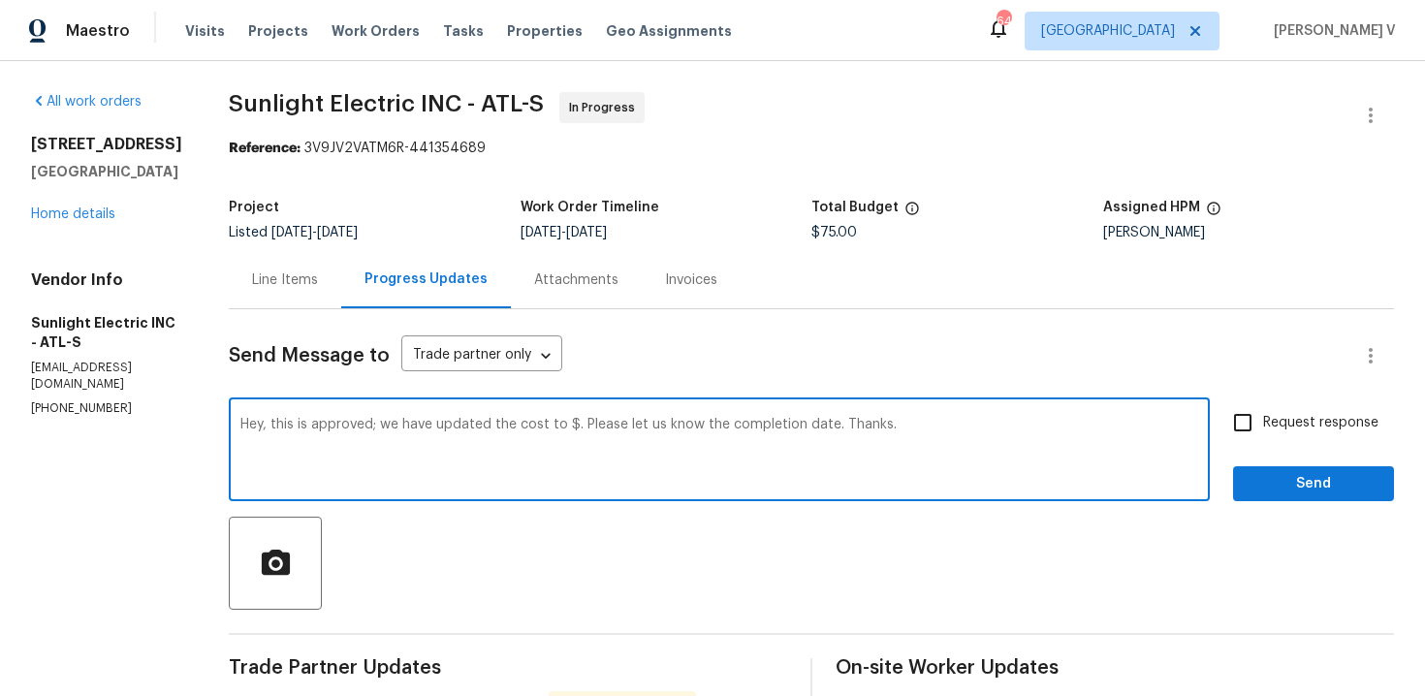
click at [596, 428] on textarea "Hey, this is approved; we have updated the cost to $. Please let us know the co…" at bounding box center [719, 452] width 958 height 68
type textarea "Hey, this is approved; we have updated the cost to $7500. Please let us know th…"
click at [1262, 427] on input "Request response" at bounding box center [1243, 422] width 41 height 41
checkbox input "true"
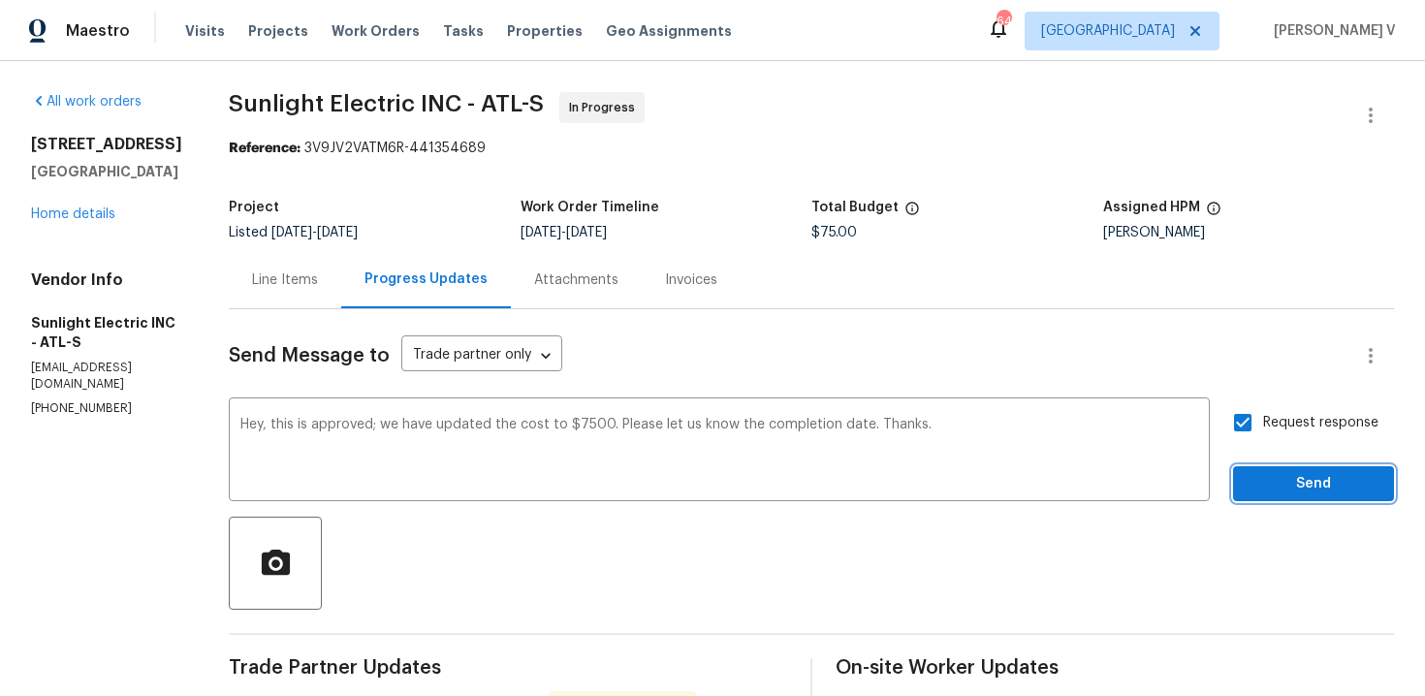
click at [1279, 478] on span "Send" at bounding box center [1314, 484] width 130 height 24
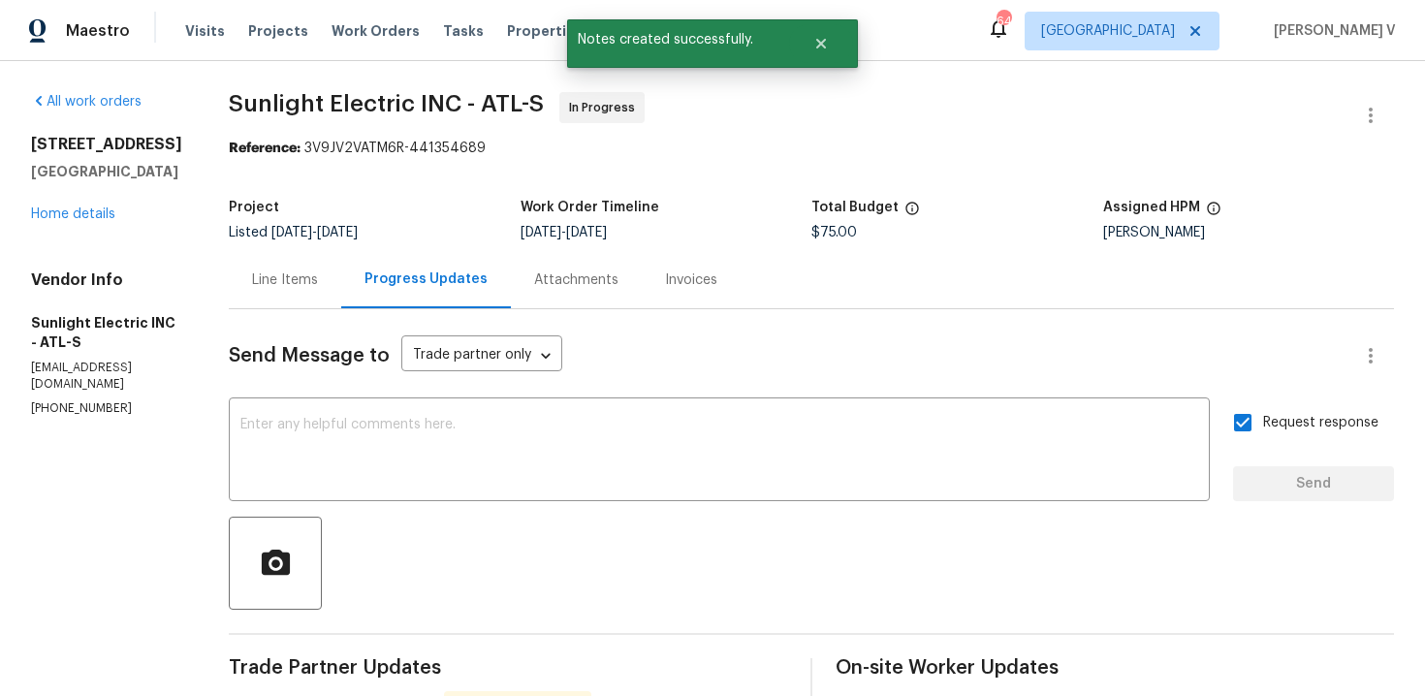
click at [341, 260] on div "Line Items" at bounding box center [285, 279] width 112 height 57
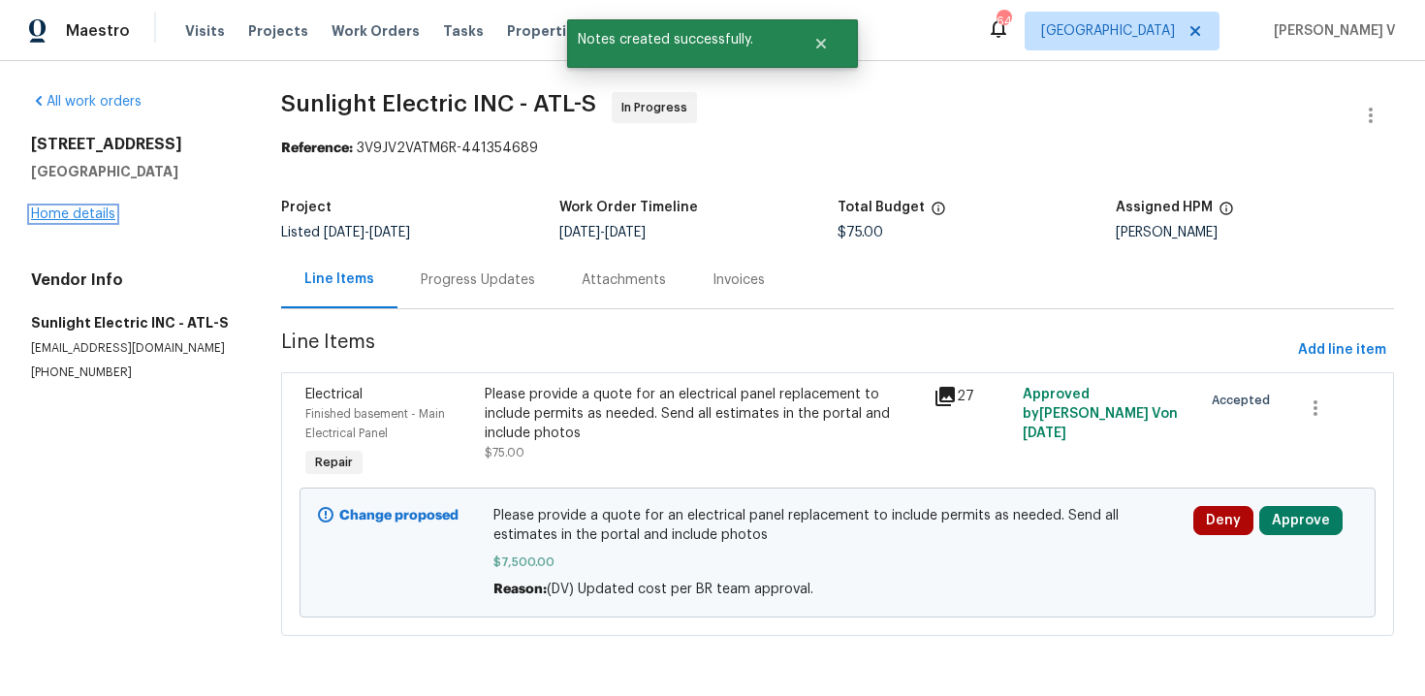
click at [93, 218] on link "Home details" at bounding box center [73, 214] width 84 height 14
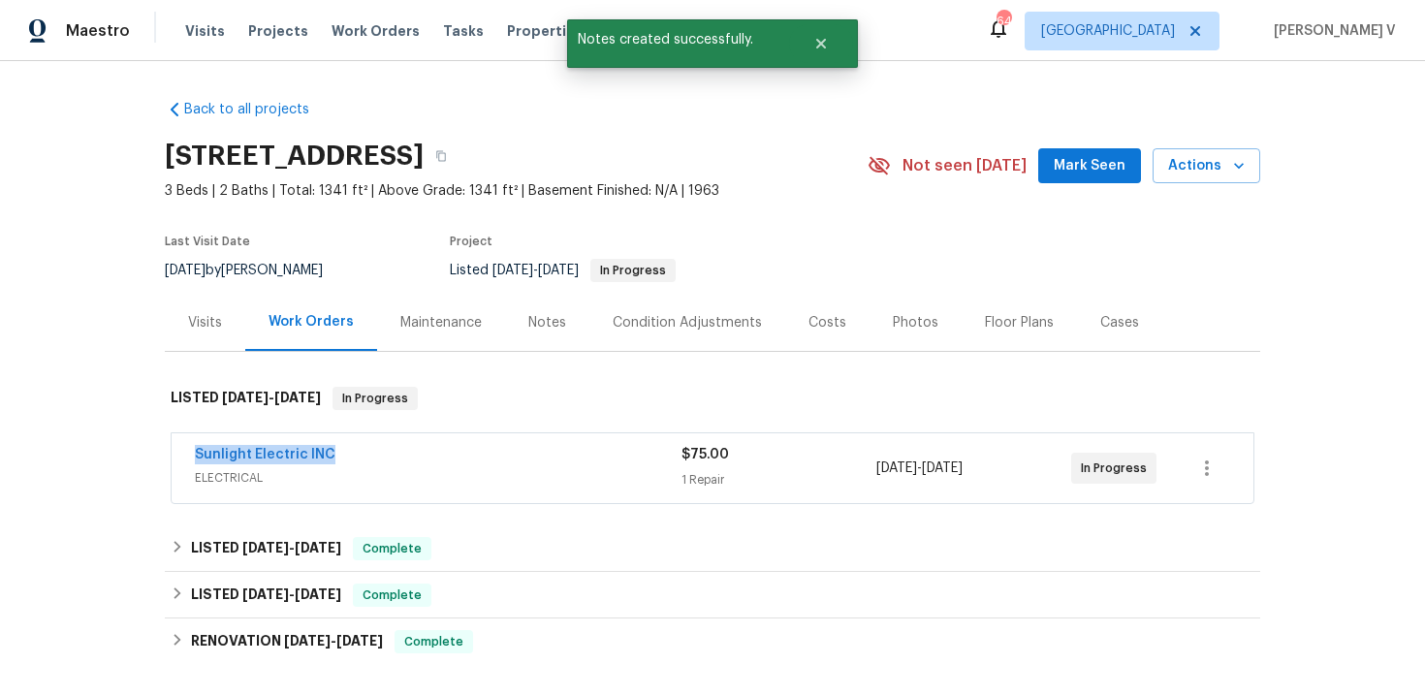
drag, startPoint x: 174, startPoint y: 450, endPoint x: 396, endPoint y: 450, distance: 222.0
click at [396, 450] on div "Sunlight Electric INC ELECTRICAL $75.00 1 Repair 9/24/2025 - 9/26/2025 In Progr…" at bounding box center [713, 468] width 1082 height 70
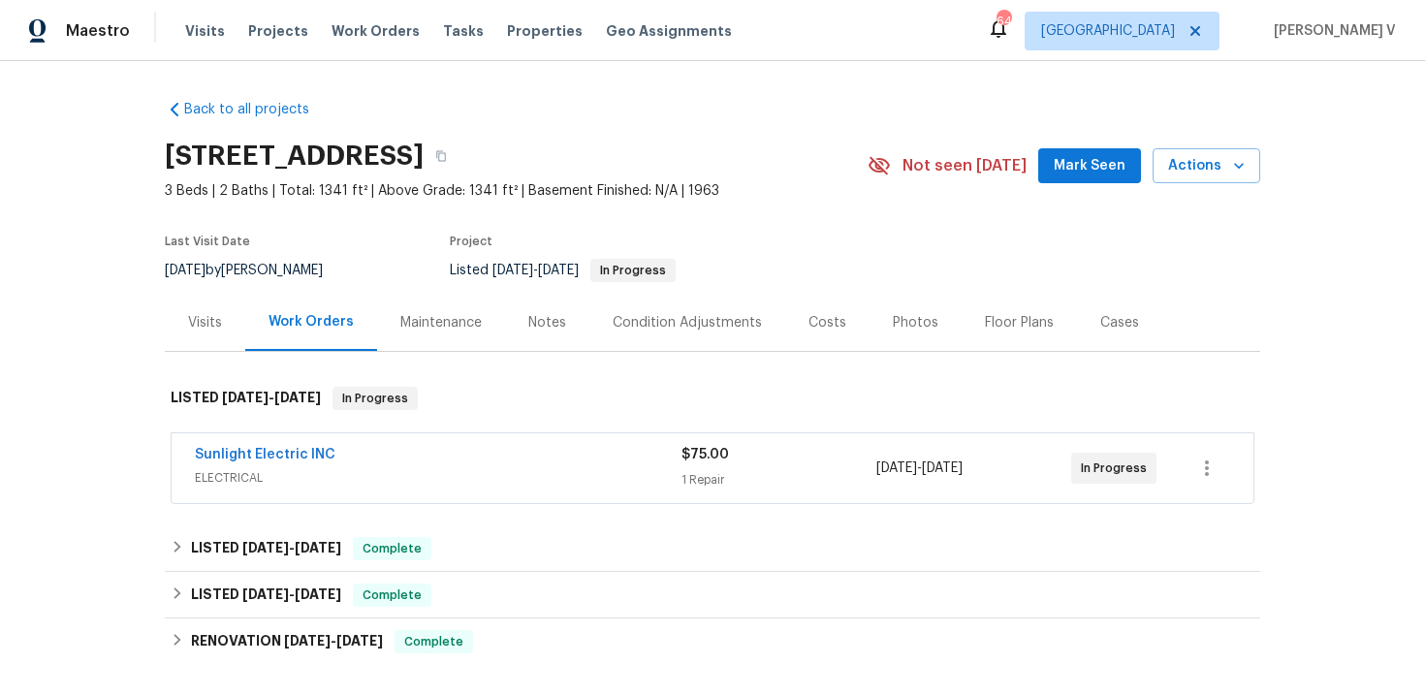
click at [326, 445] on span "Sunlight Electric INC" at bounding box center [265, 454] width 141 height 19
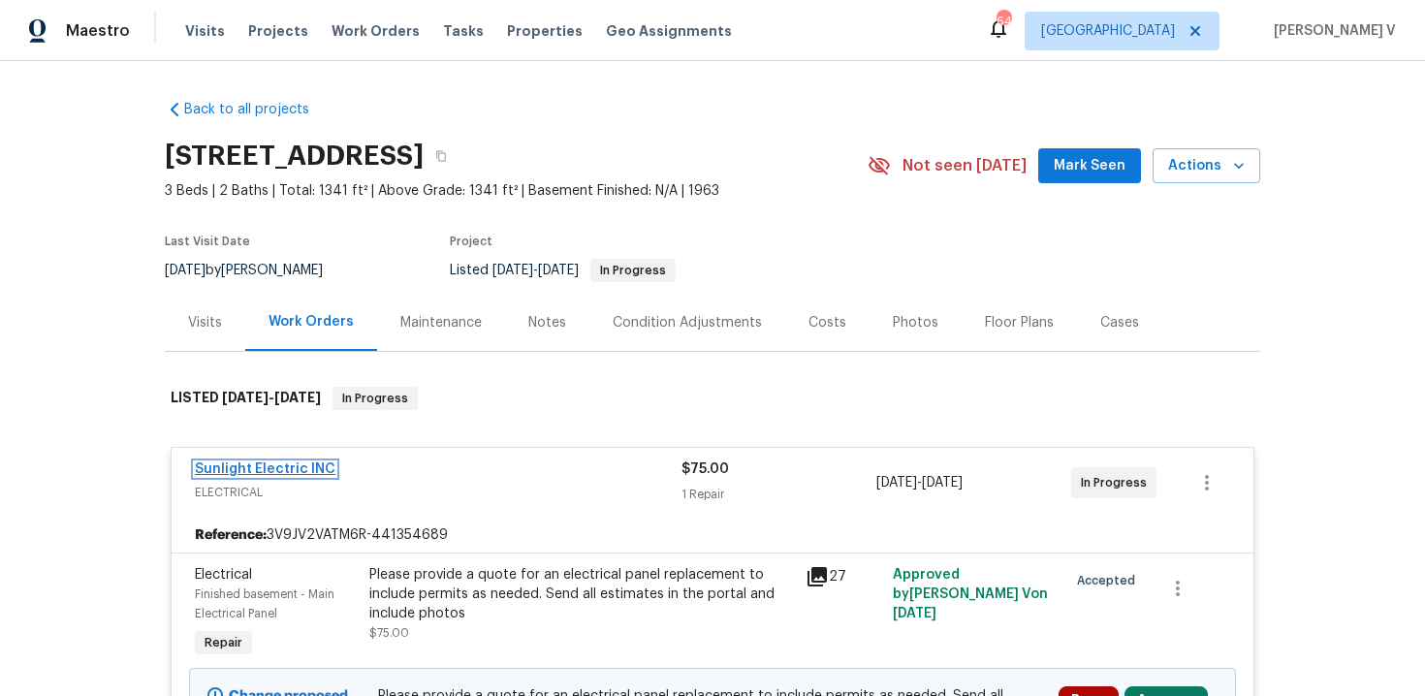
click at [285, 465] on link "Sunlight Electric INC" at bounding box center [265, 469] width 141 height 14
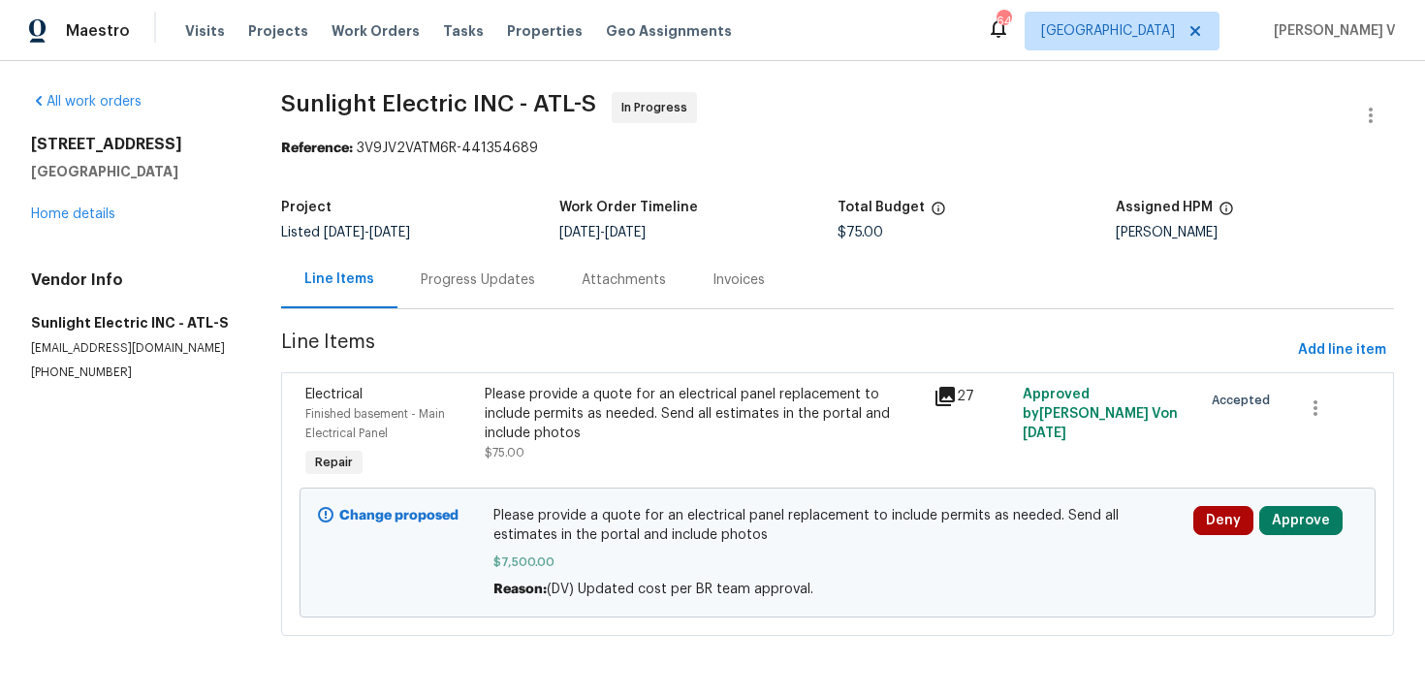
click at [525, 289] on div "Progress Updates" at bounding box center [478, 280] width 114 height 19
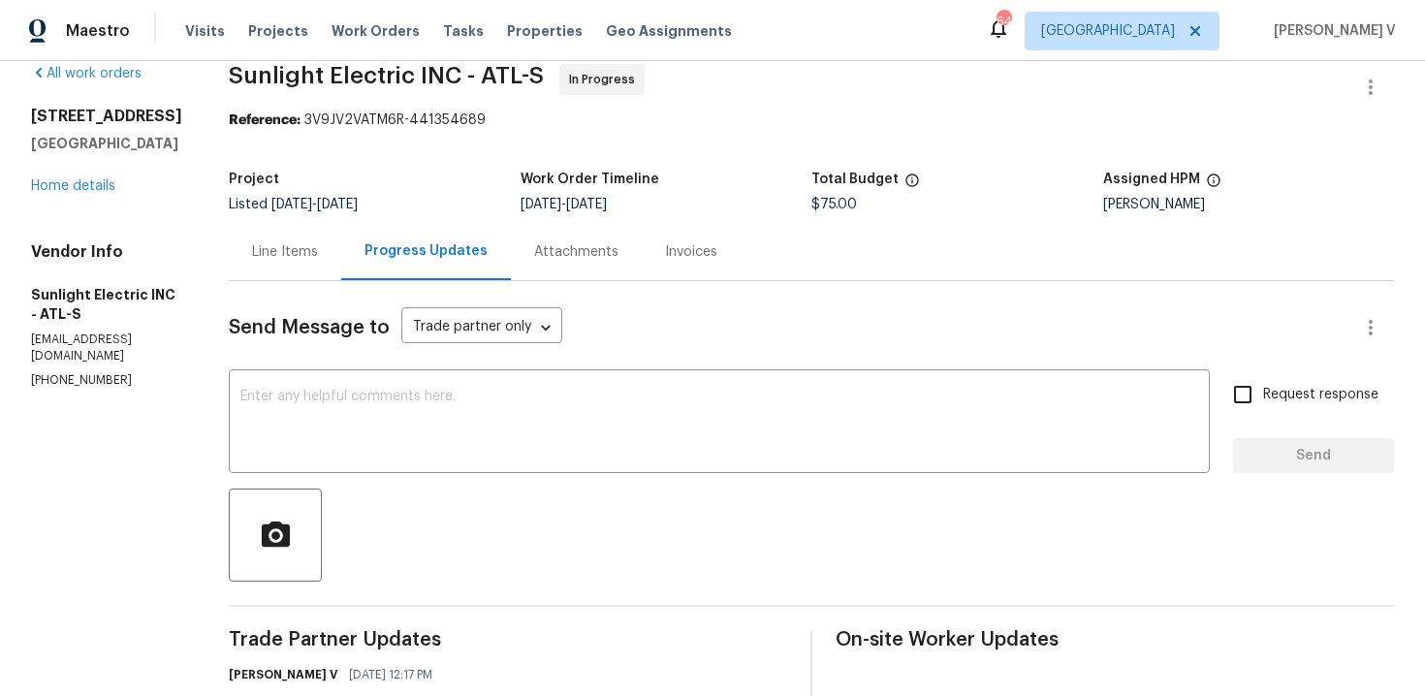
scroll to position [337, 0]
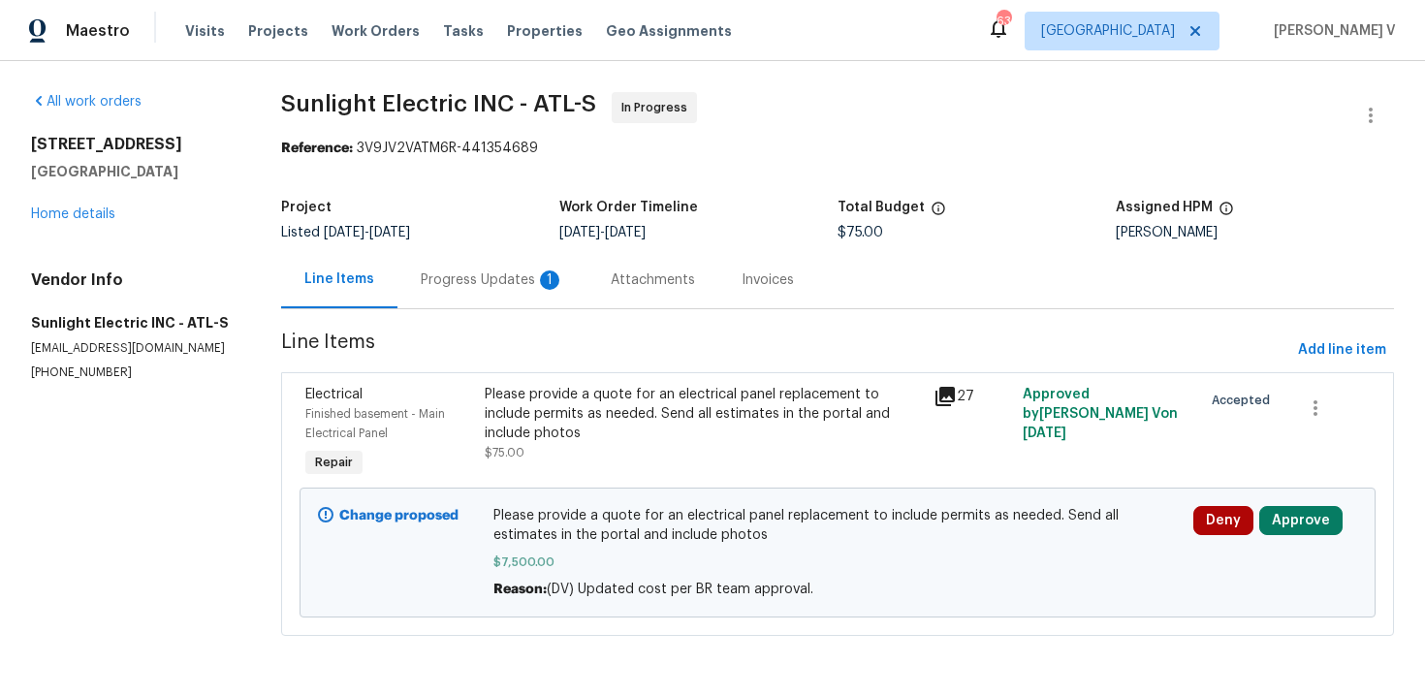
click at [534, 291] on div "Progress Updates 1" at bounding box center [493, 279] width 190 height 57
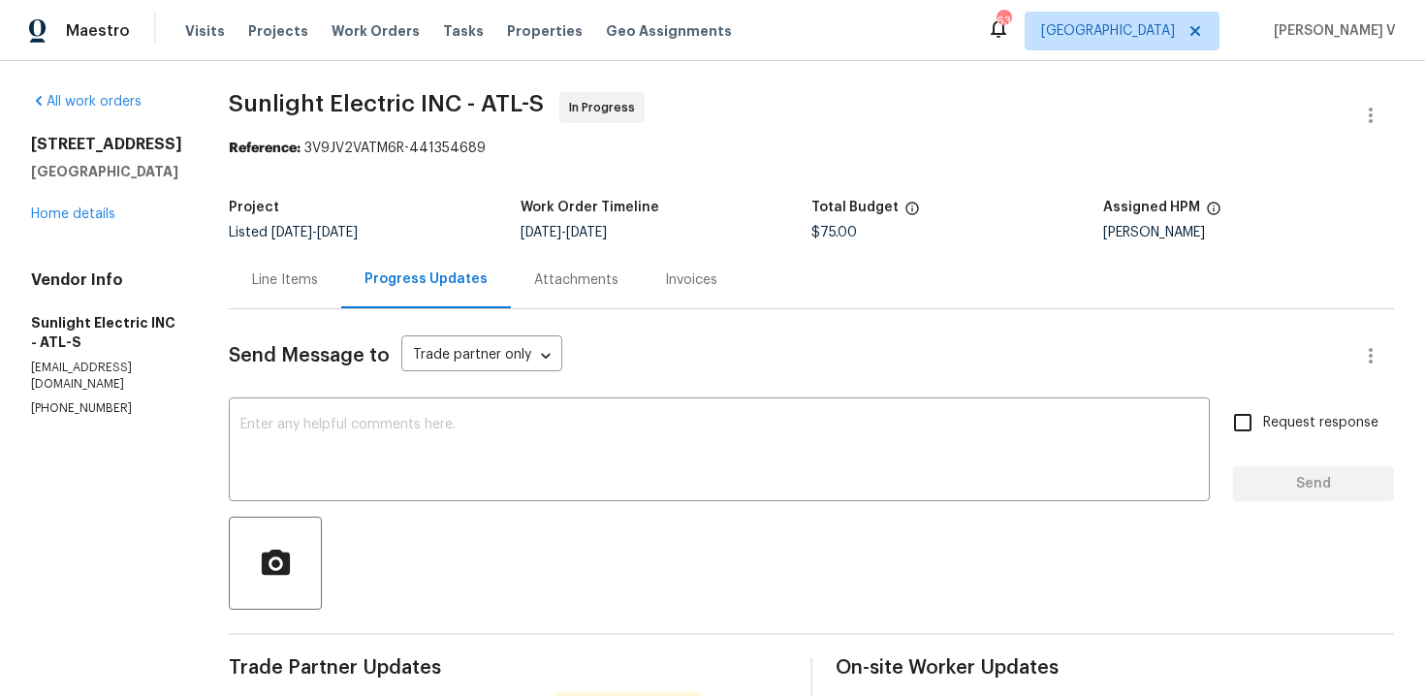
click at [299, 284] on div "Line Items" at bounding box center [285, 280] width 66 height 19
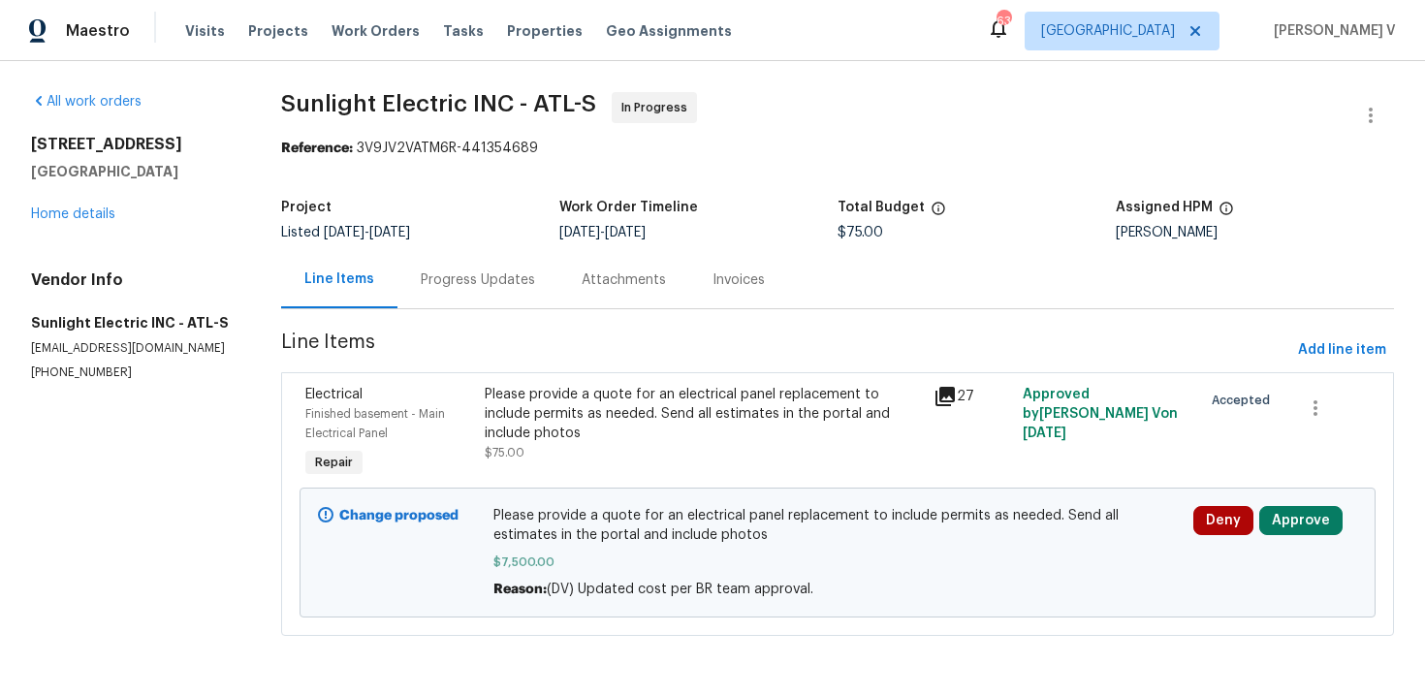
click at [496, 283] on div "Progress Updates" at bounding box center [478, 280] width 114 height 19
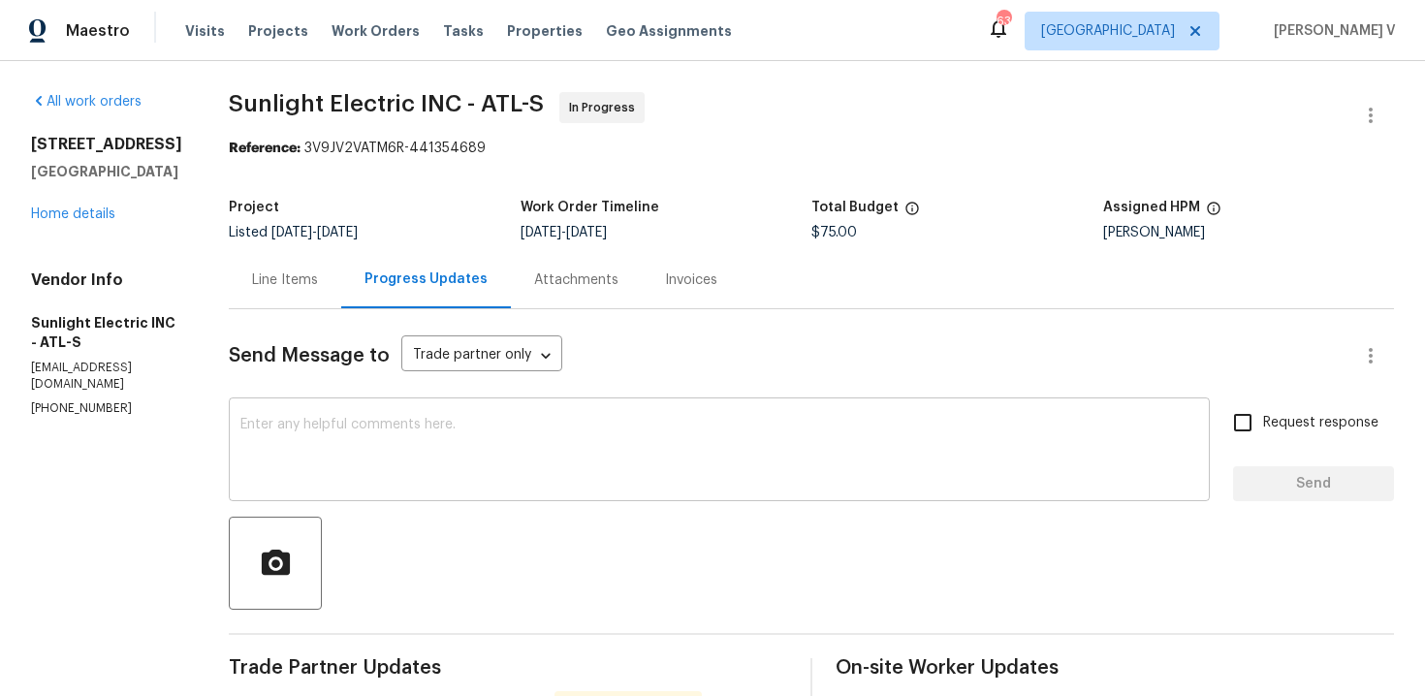
click at [473, 409] on div "x ​" at bounding box center [719, 451] width 981 height 99
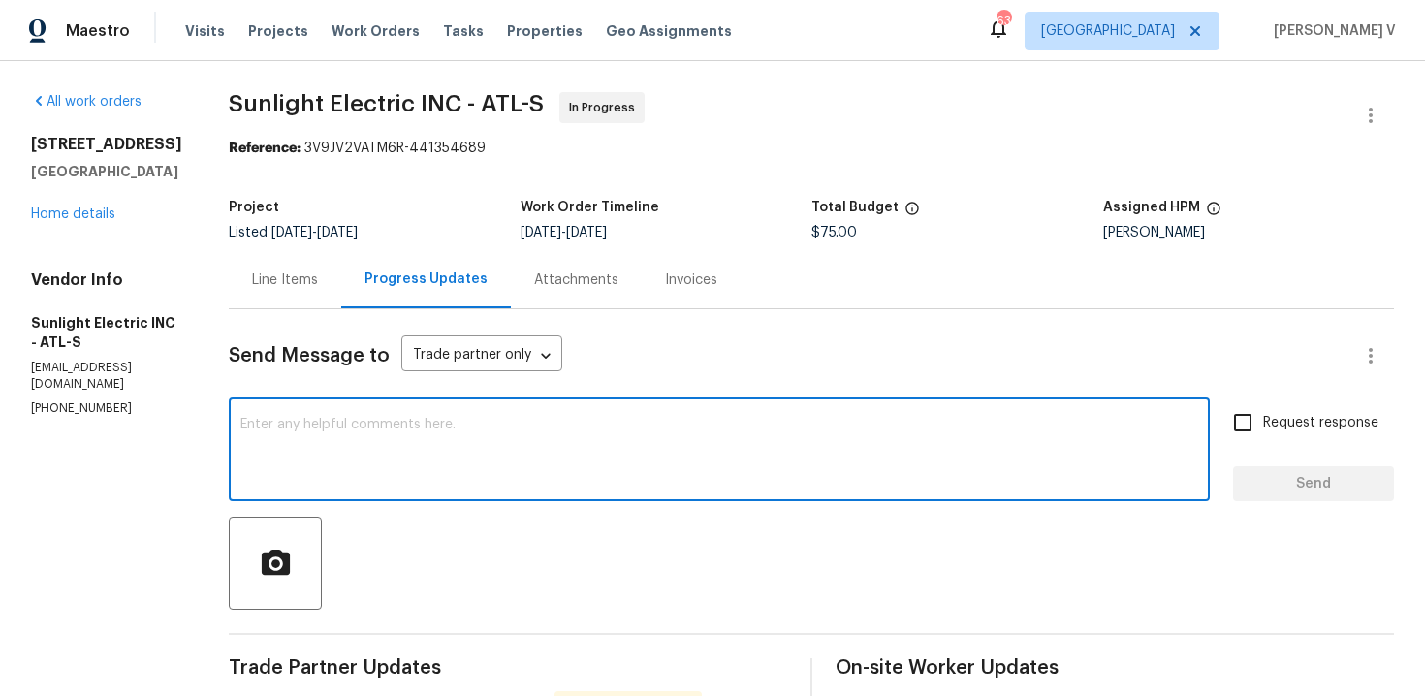
type textarea "a"
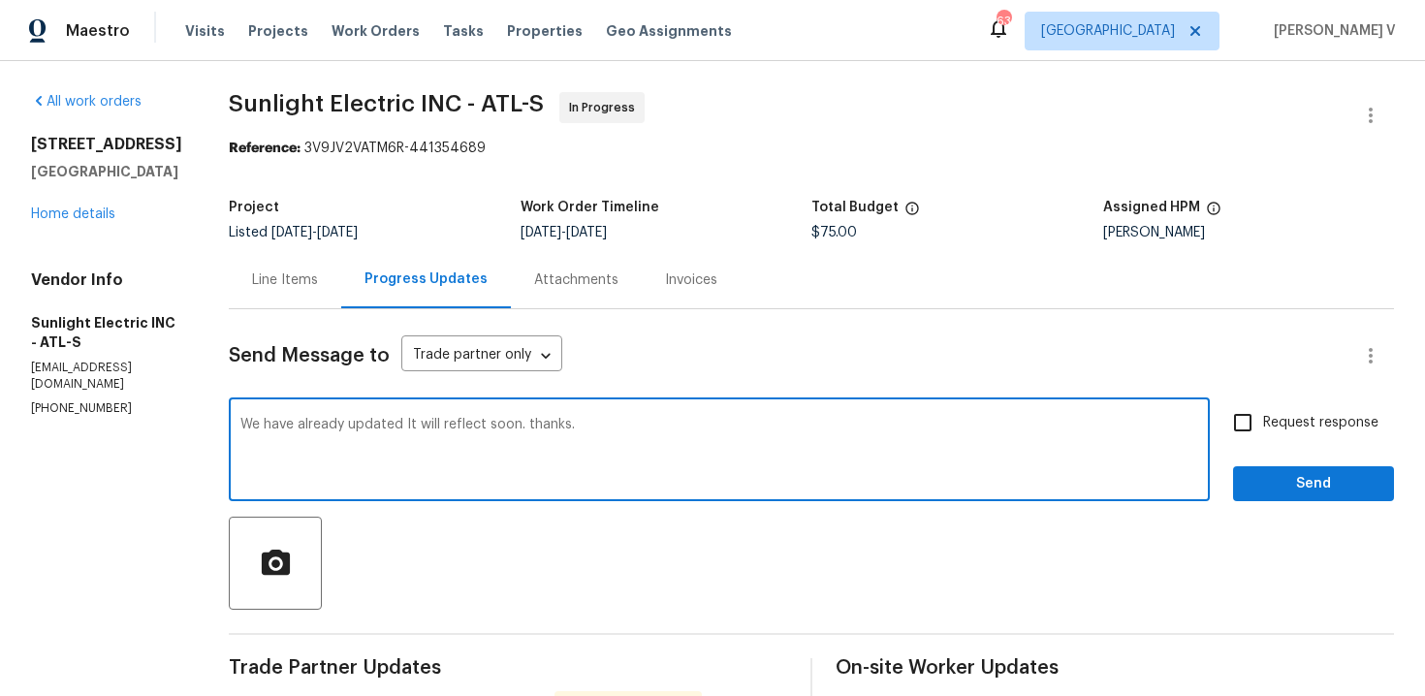
click at [466, 423] on textarea "We have already updated It will reflect soon. thanks." at bounding box center [719, 452] width 958 height 68
click at [526, 428] on textarea "We have already updated It will be reflect soon. thanks." at bounding box center [719, 452] width 958 height 68
click at [0, 0] on span "Thanks." at bounding box center [0, 0] width 0 height 0
type textarea "We have already updated It will be reflected soon. Thanks."
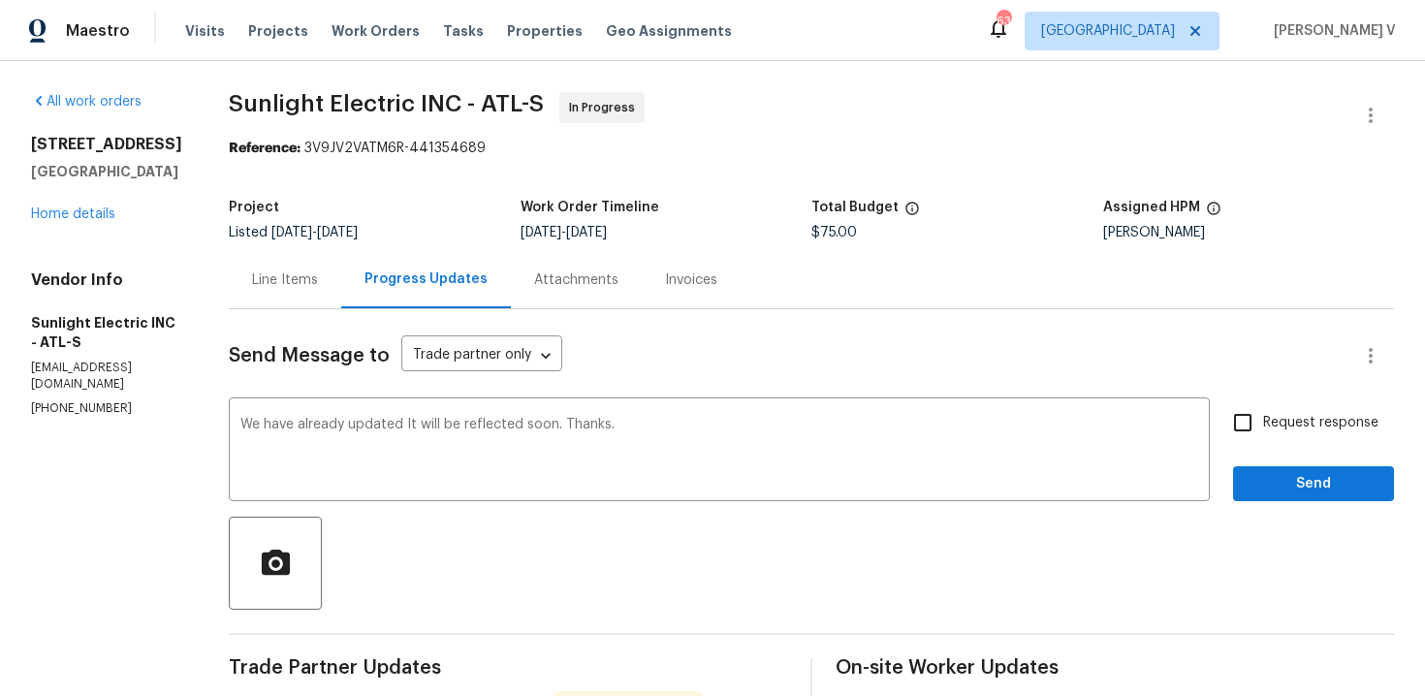
click at [1327, 435] on label "Request response" at bounding box center [1301, 422] width 156 height 41
click at [1263, 435] on input "Request response" at bounding box center [1243, 422] width 41 height 41
checkbox input "true"
click at [1310, 481] on span "Send" at bounding box center [1314, 484] width 130 height 24
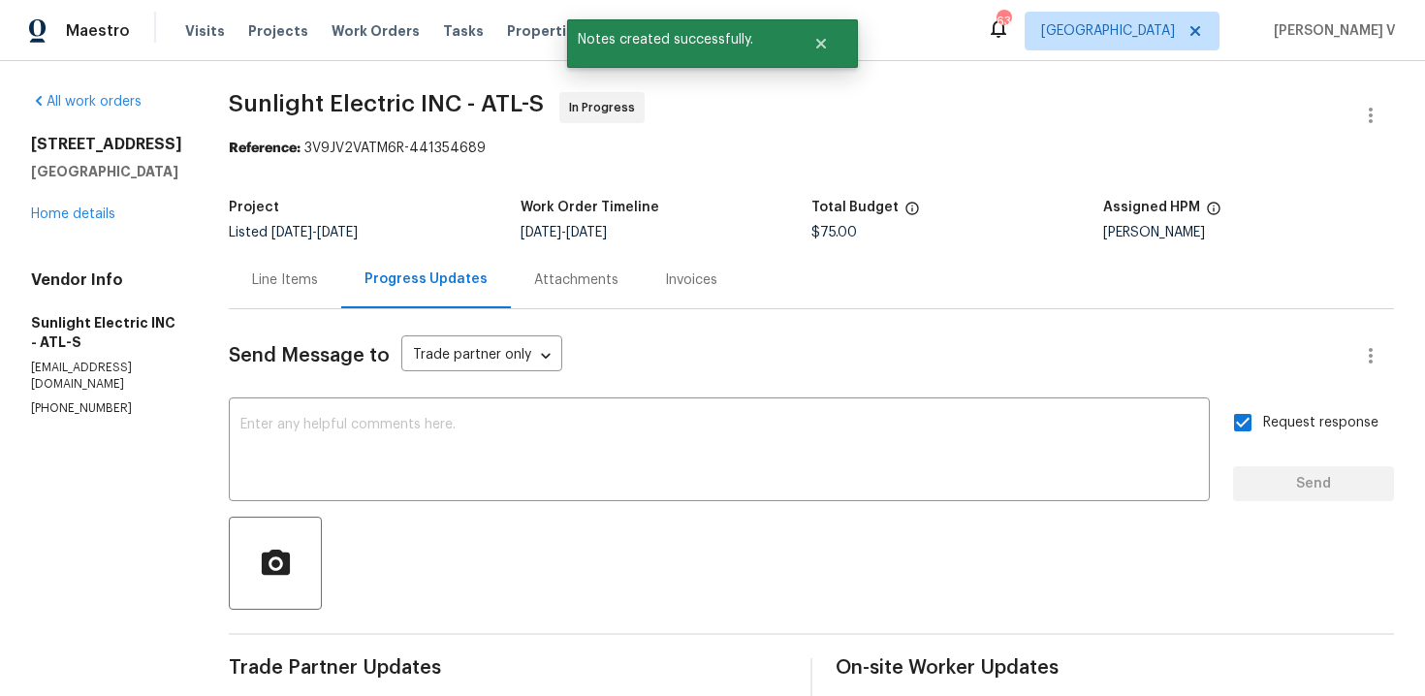
scroll to position [478, 0]
